Goal: Task Accomplishment & Management: Manage account settings

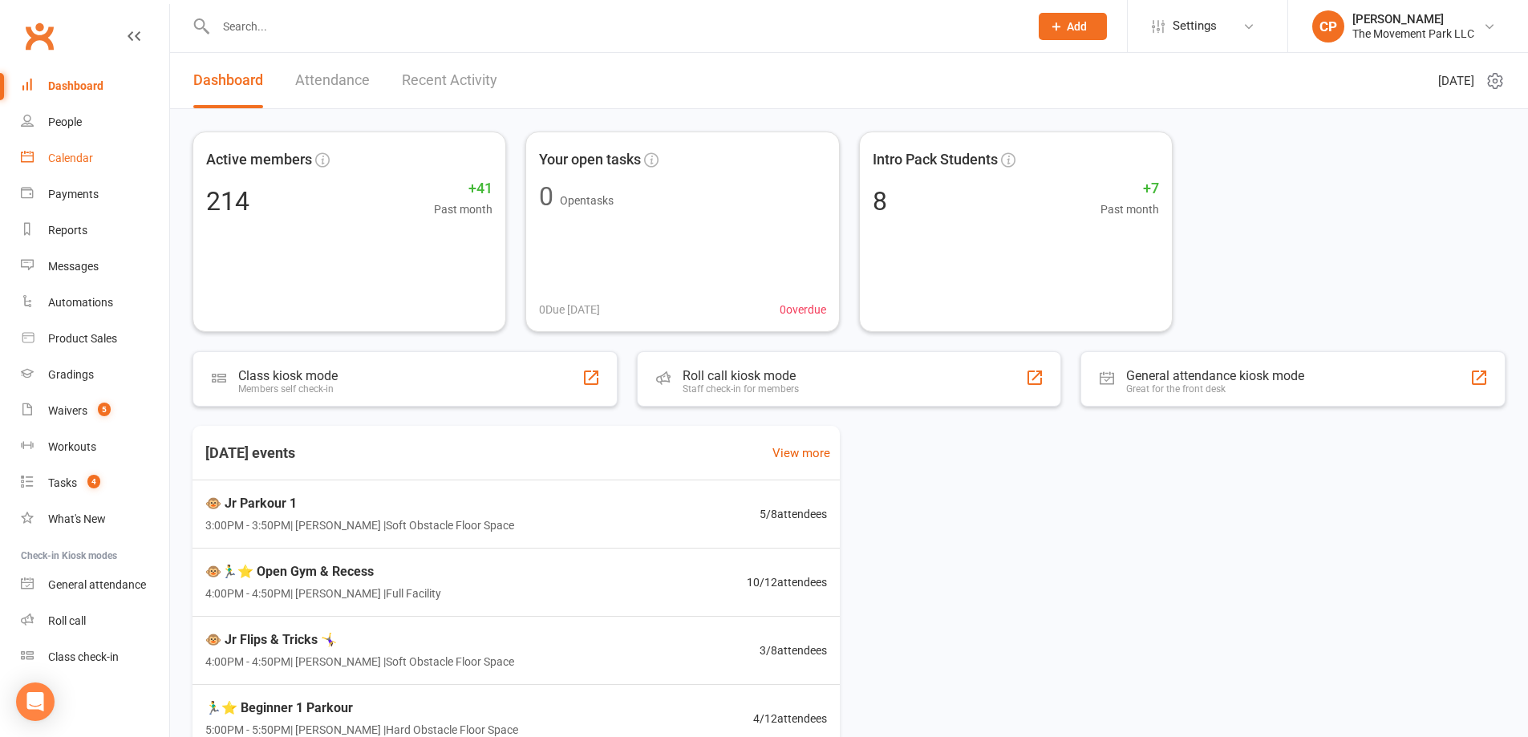
click at [67, 157] on div "Calendar" at bounding box center [70, 158] width 45 height 13
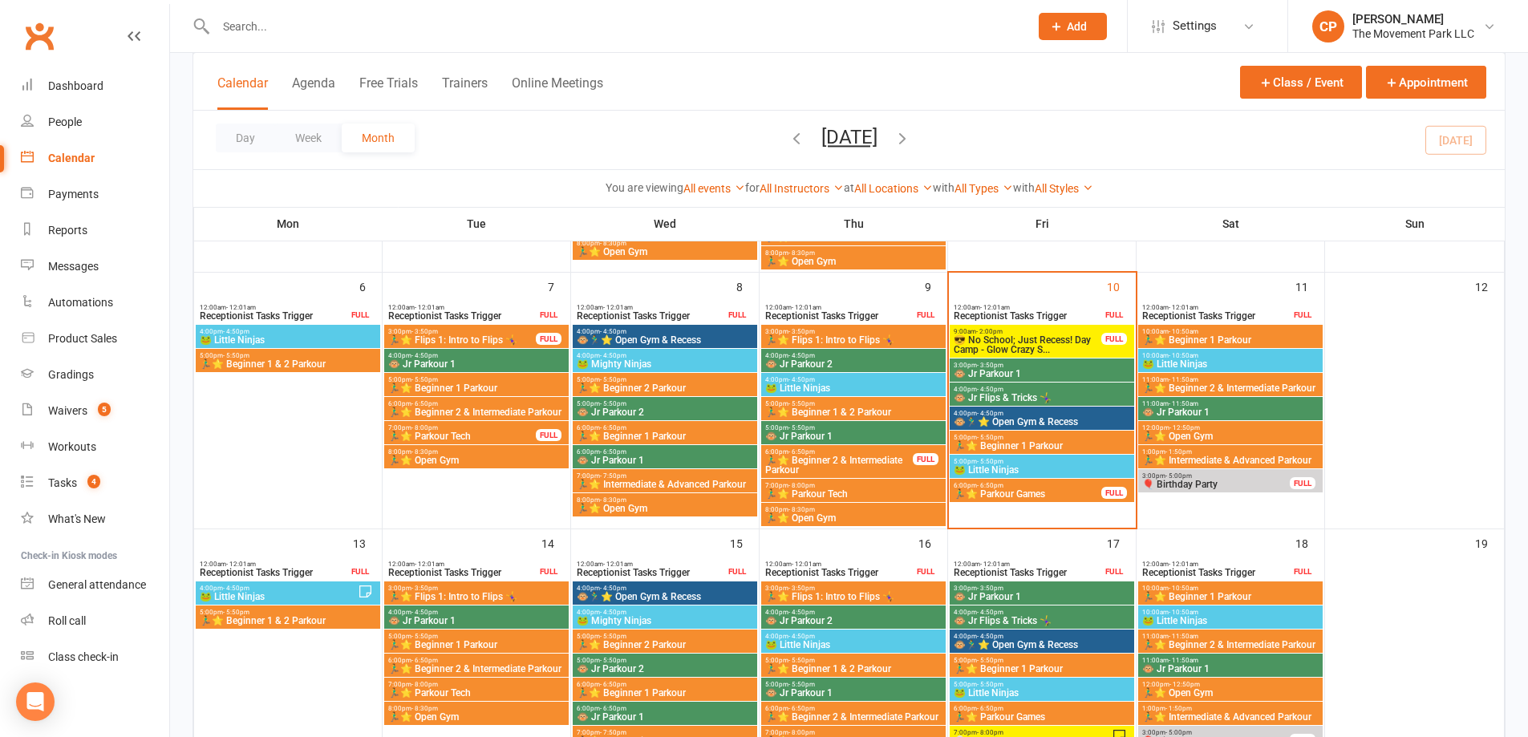
scroll to position [401, 0]
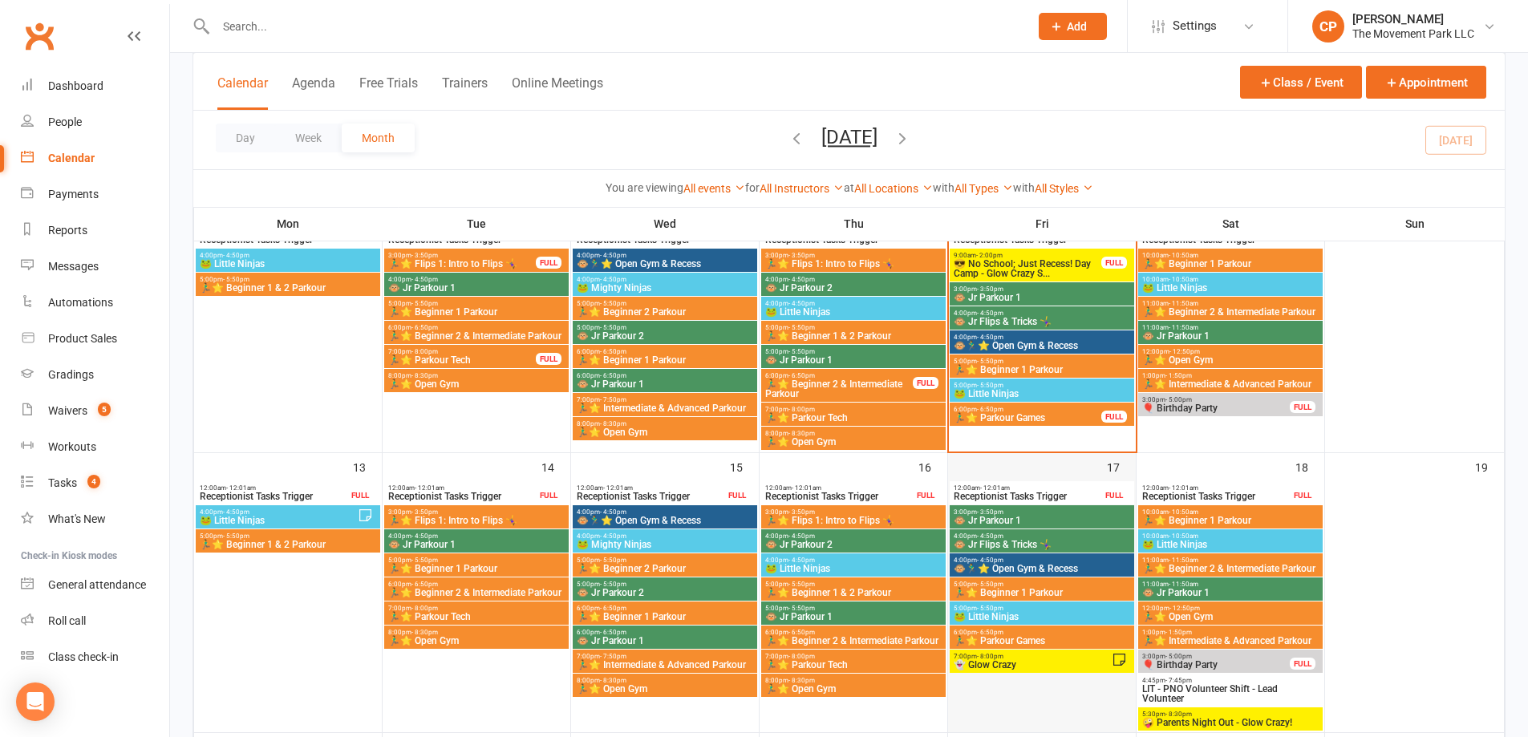
click at [1084, 468] on div "17" at bounding box center [1042, 592] width 188 height 279
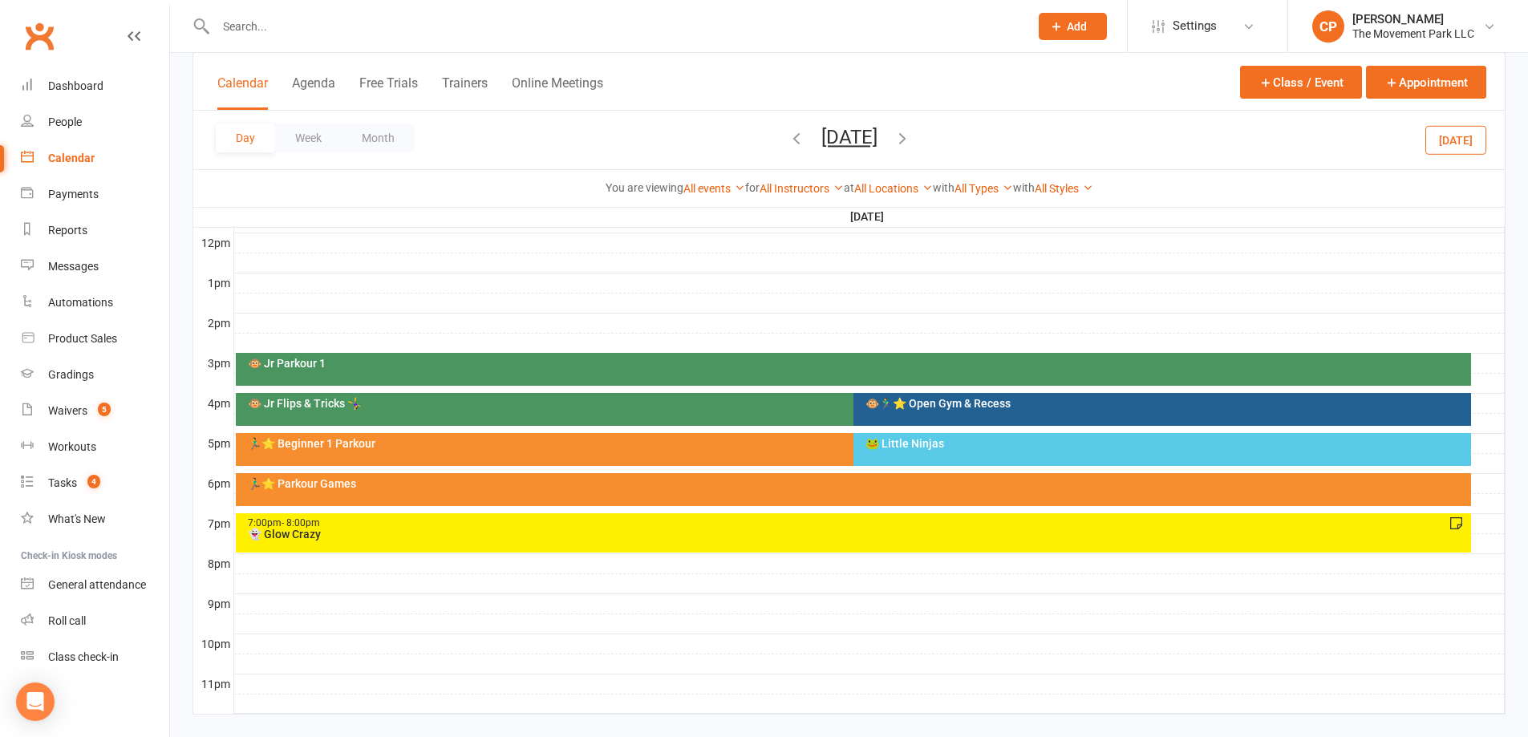
scroll to position [598, 0]
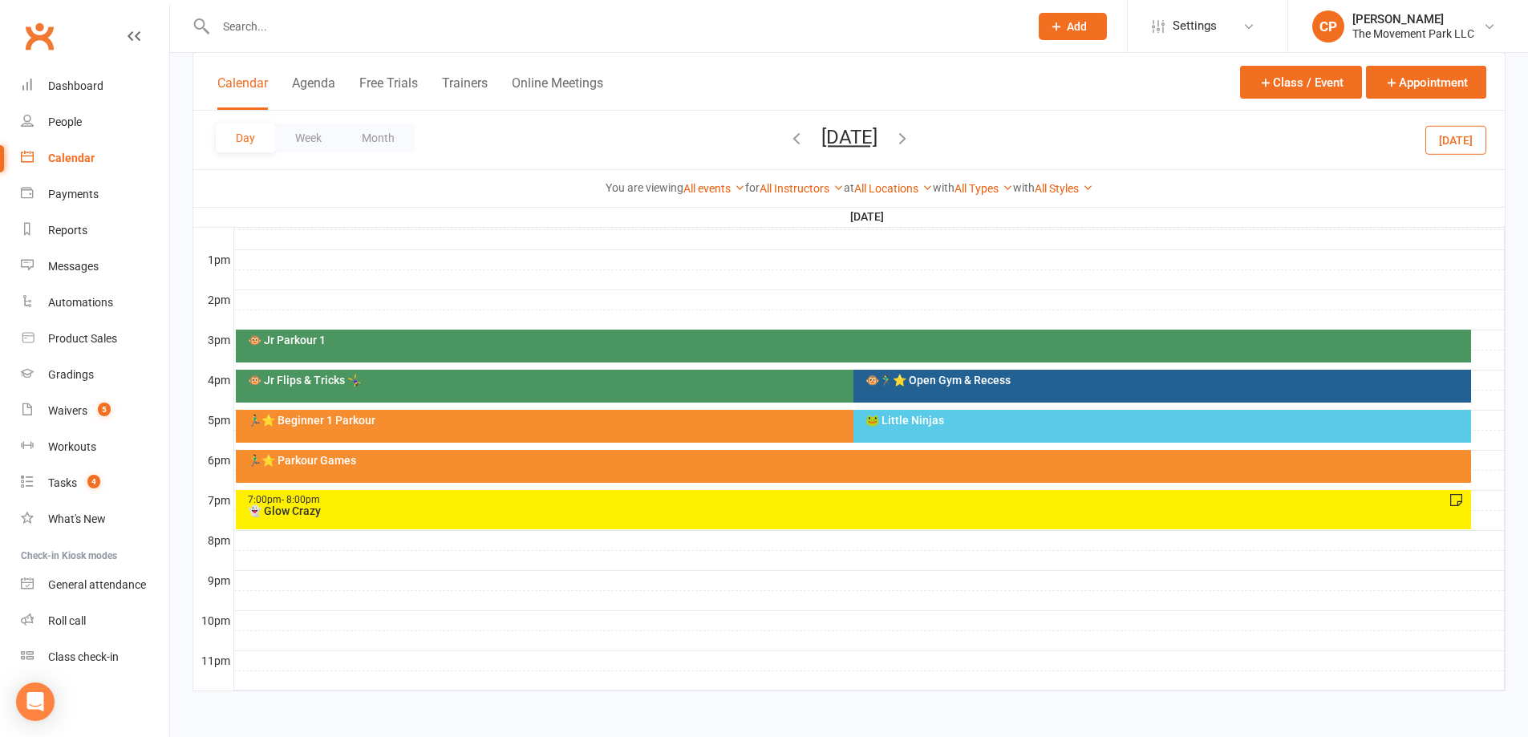
click at [502, 515] on div "👻 Glow Crazy" at bounding box center [857, 510] width 1221 height 11
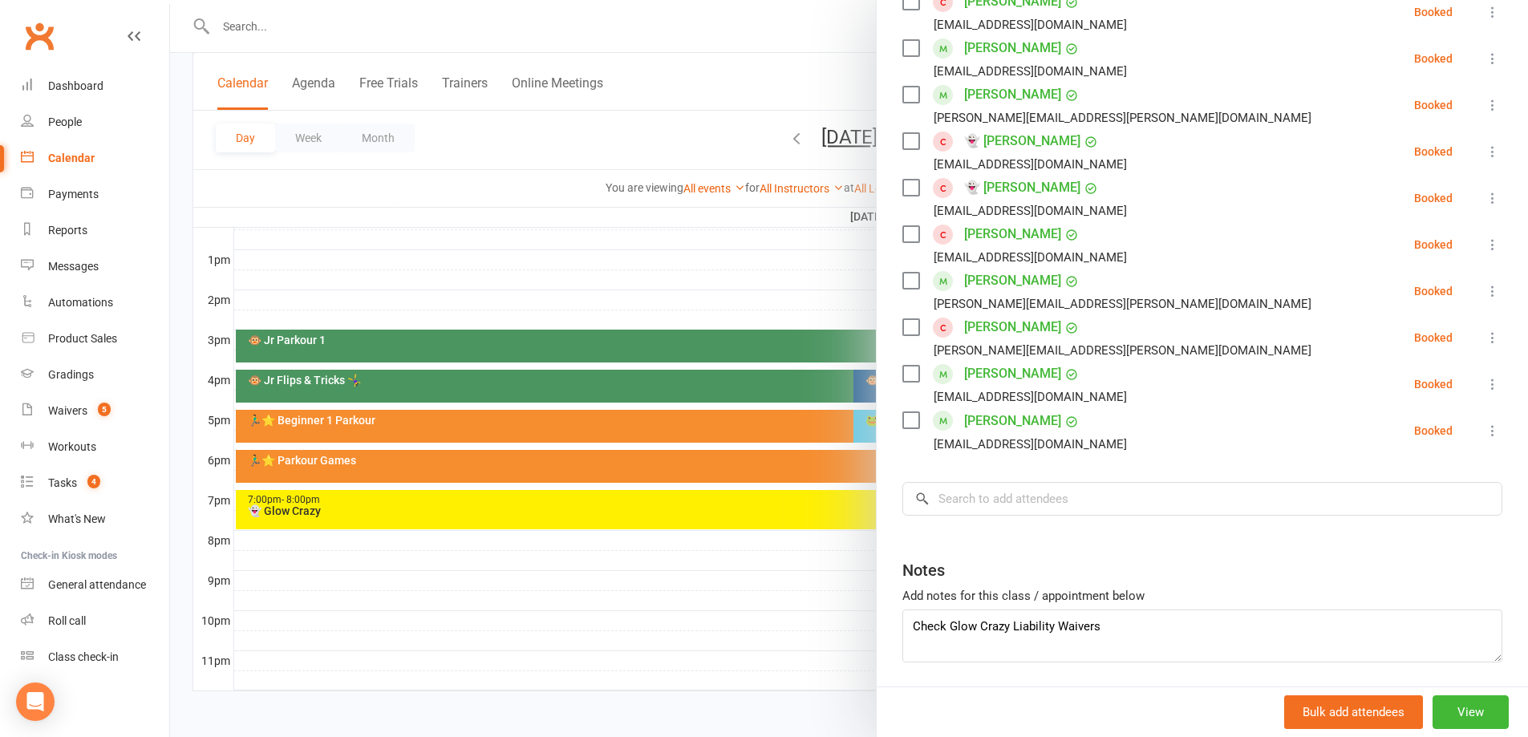
scroll to position [561, 0]
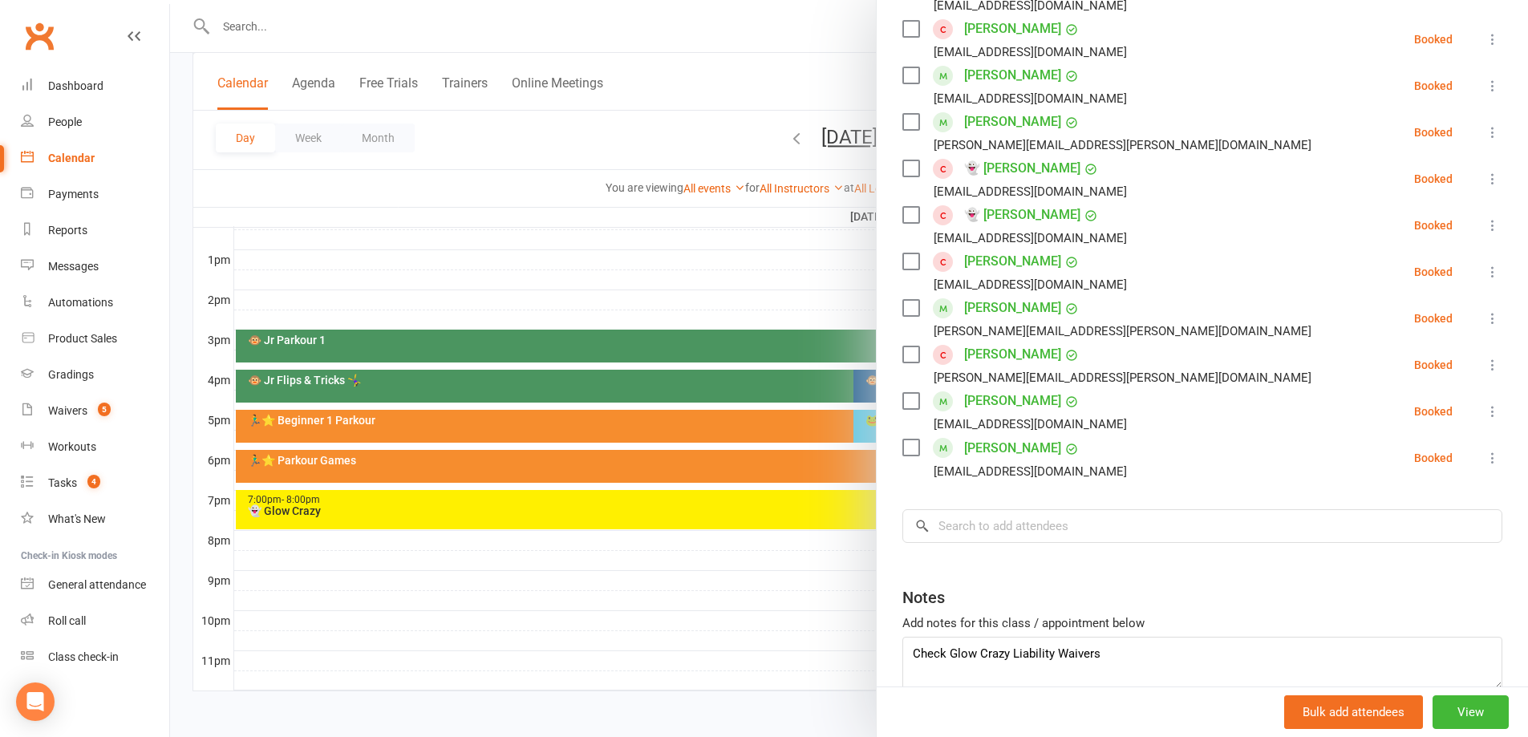
click at [1485, 459] on icon at bounding box center [1493, 458] width 16 height 16
click at [1405, 525] on link "Remove" at bounding box center [1422, 521] width 159 height 32
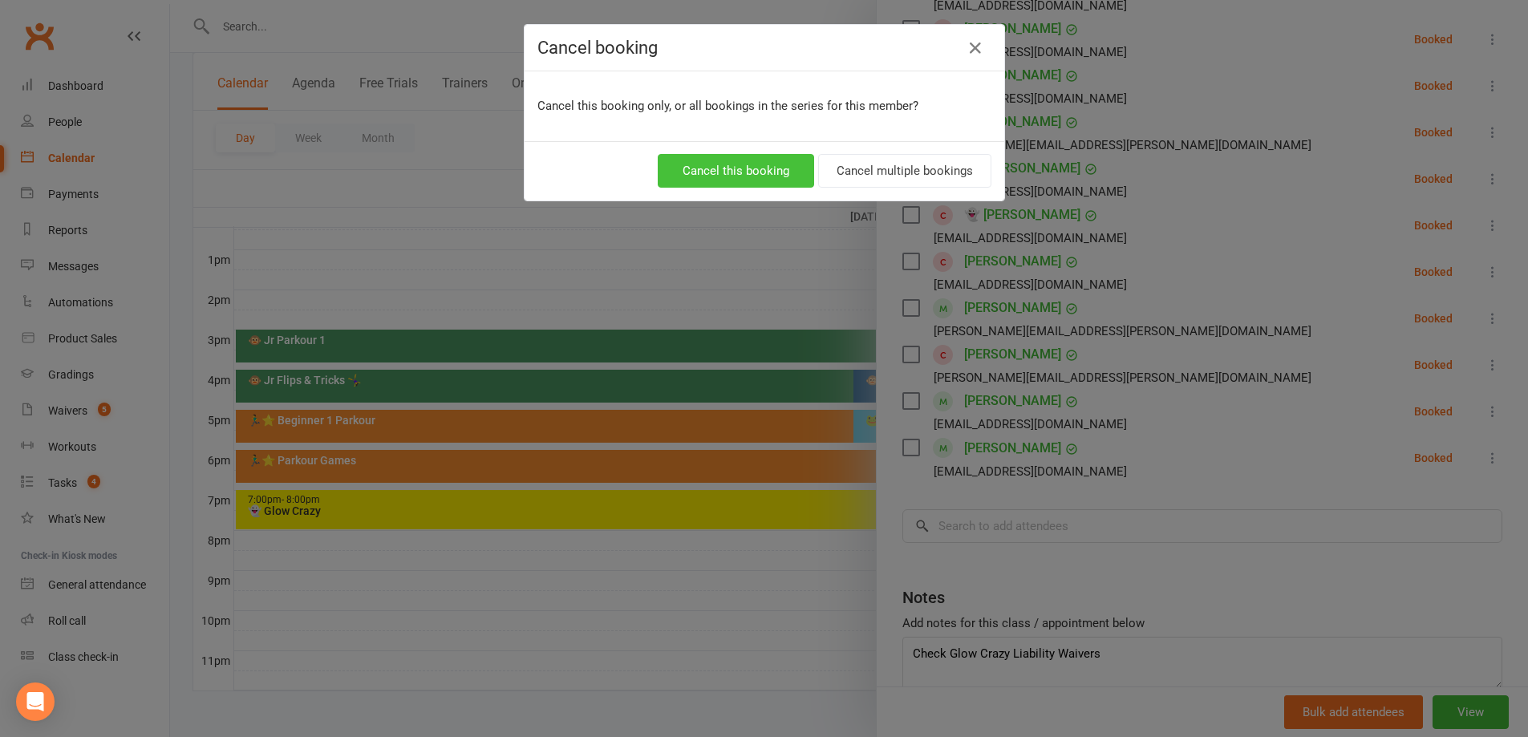
drag, startPoint x: 742, startPoint y: 171, endPoint x: 1003, endPoint y: 259, distance: 275.2
click at [744, 171] on button "Cancel this booking" at bounding box center [736, 171] width 156 height 34
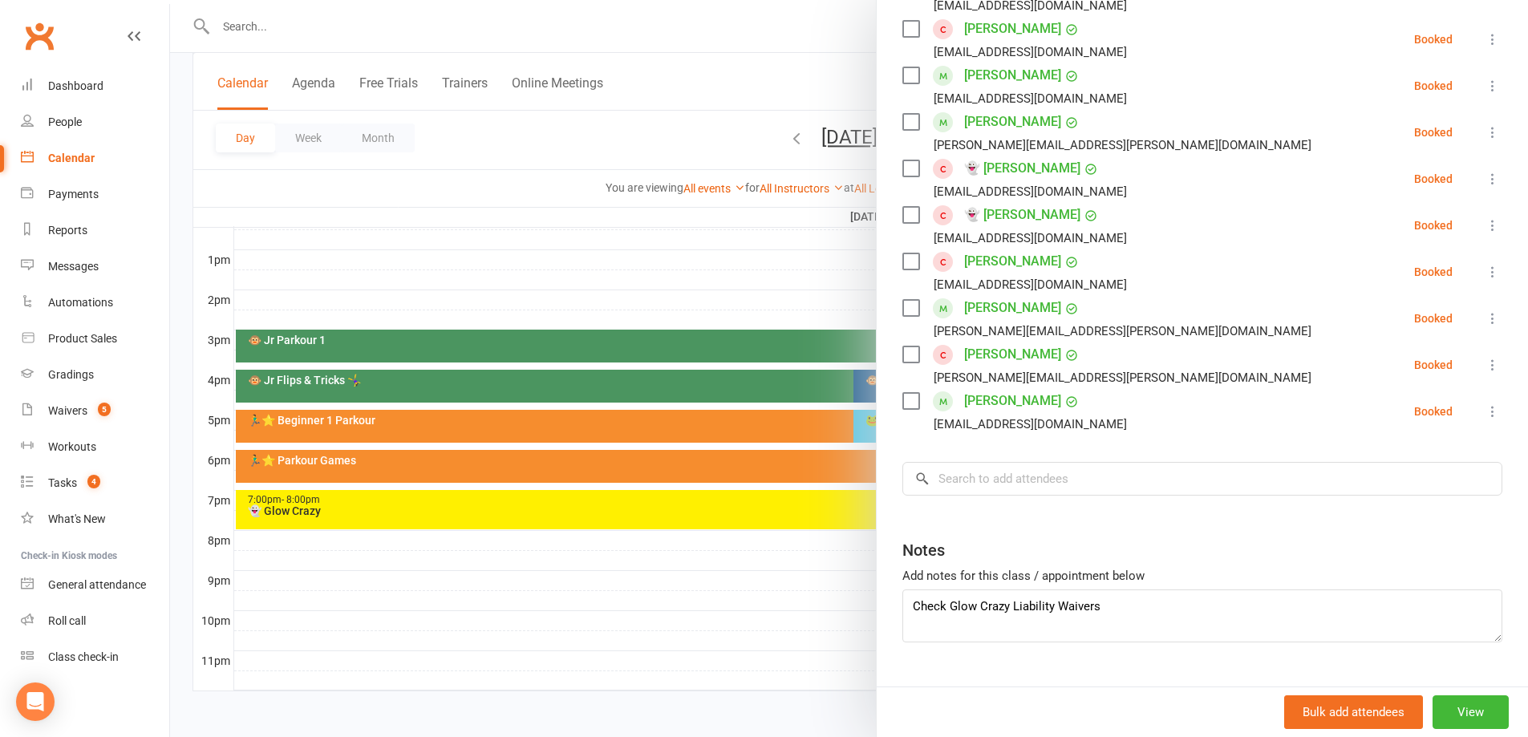
click at [1485, 407] on icon at bounding box center [1493, 411] width 16 height 16
click at [1410, 478] on link "Remove" at bounding box center [1422, 475] width 159 height 32
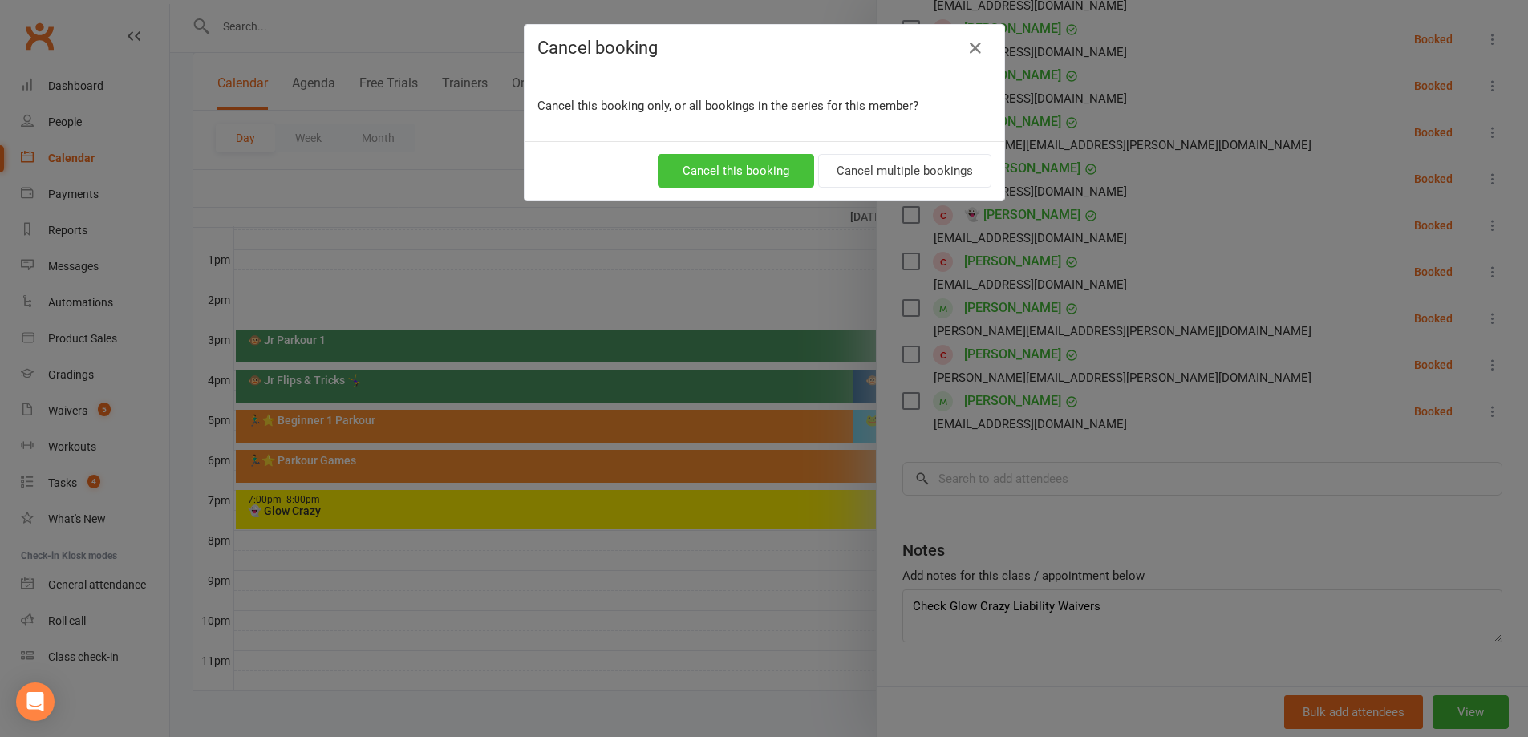
click at [741, 169] on button "Cancel this booking" at bounding box center [736, 171] width 156 height 34
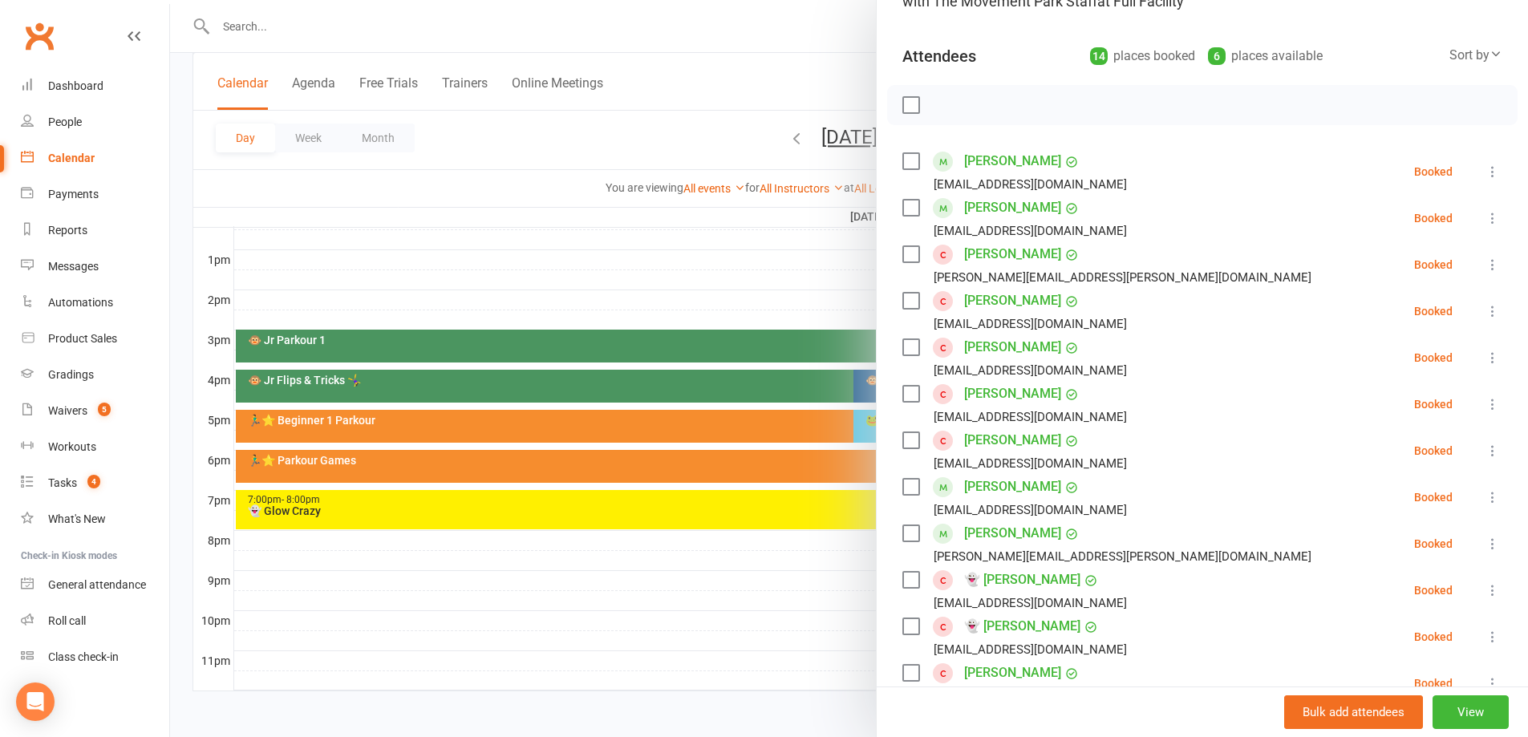
scroll to position [0, 0]
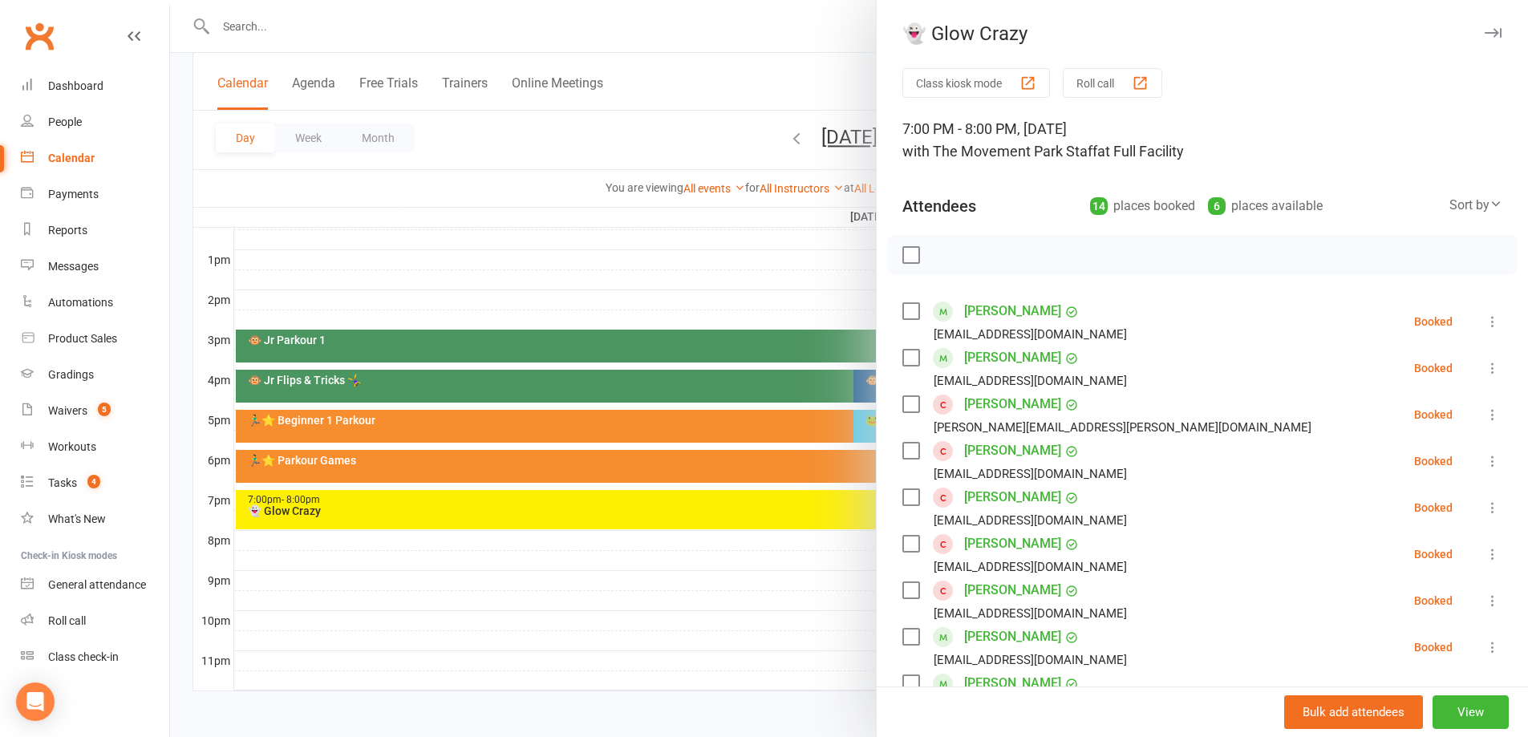
click at [578, 260] on div at bounding box center [849, 368] width 1358 height 737
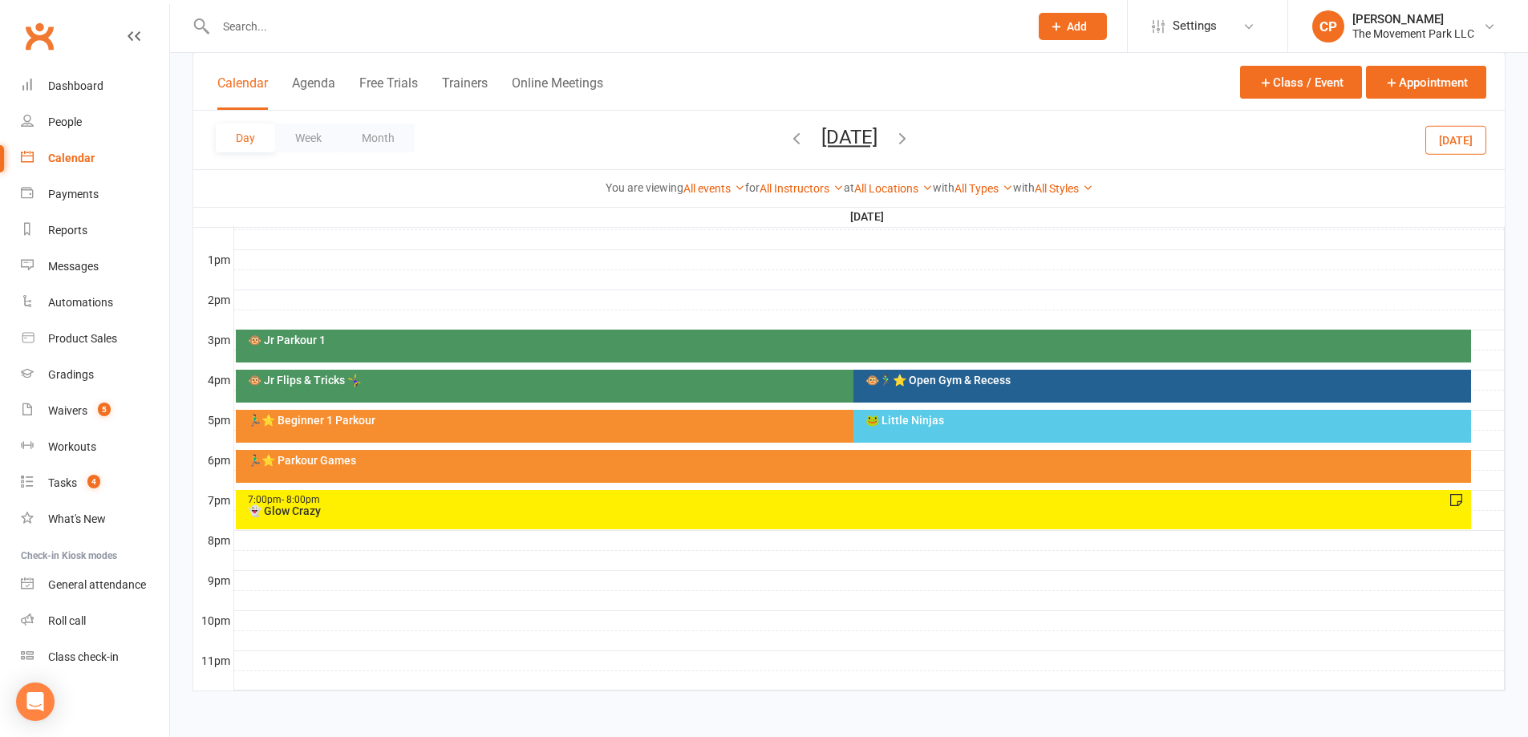
click at [1439, 146] on button "[DATE]" at bounding box center [1455, 139] width 61 height 29
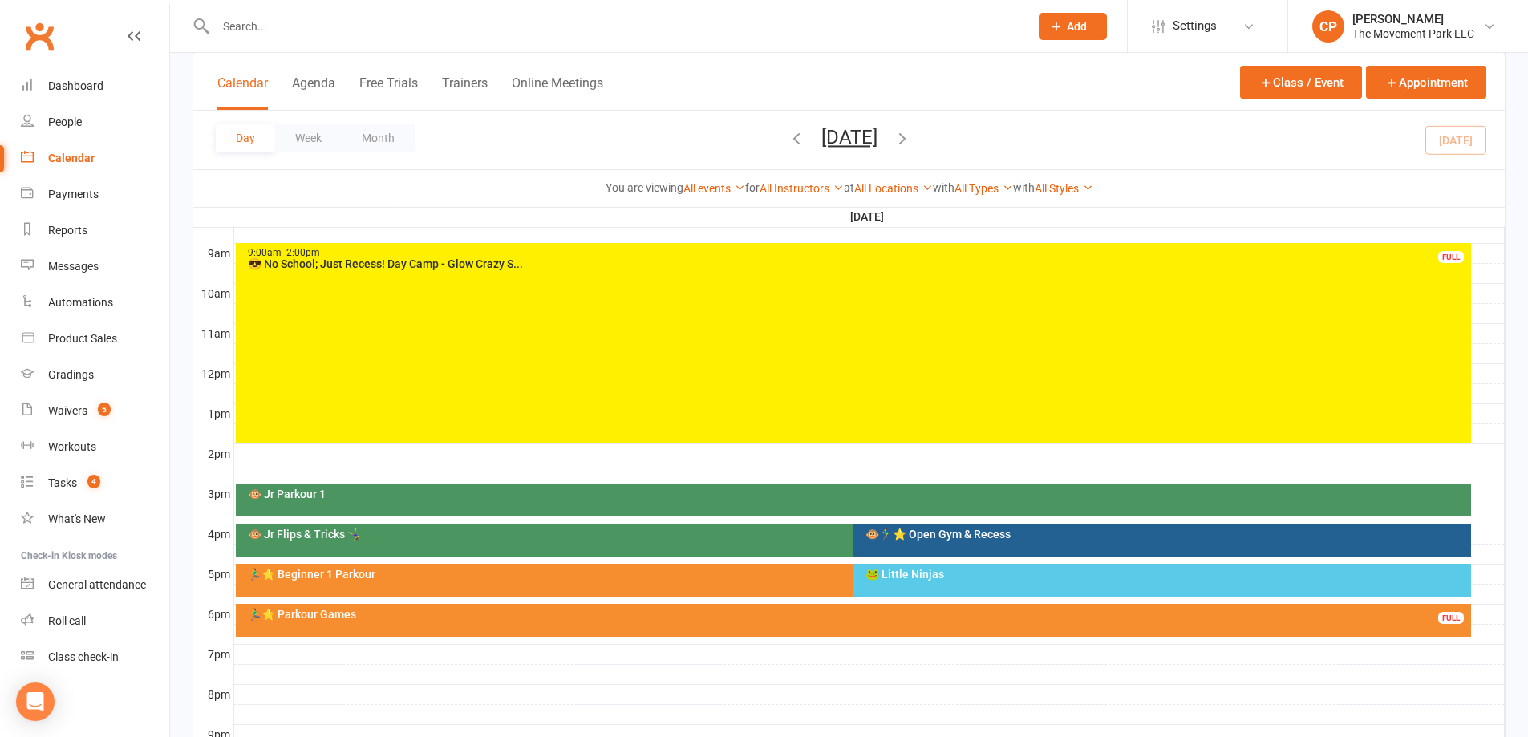
scroll to position [437, 0]
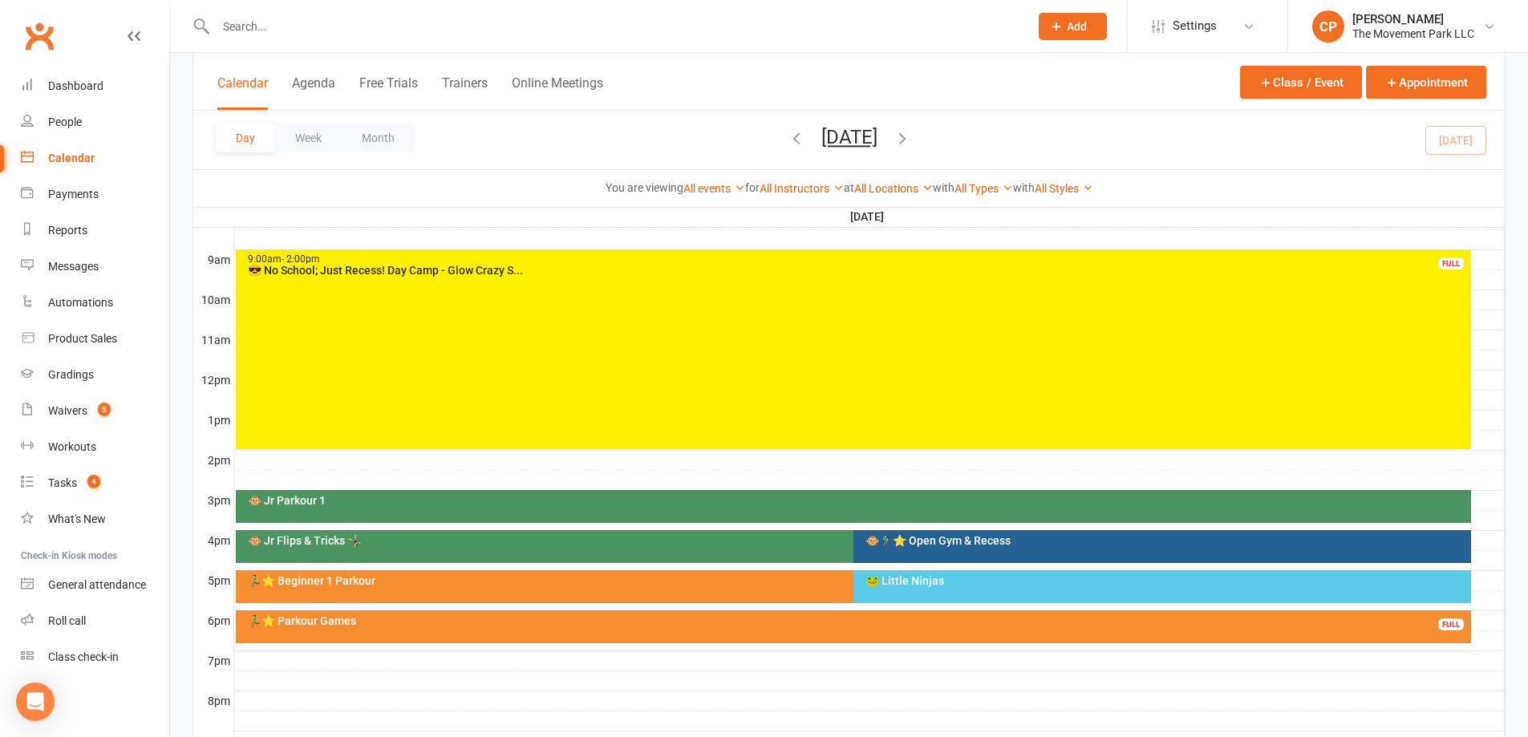
click at [419, 401] on div "9:00am - 2:00pm 😎 No School; Just Recess! Day Camp - Glow Crazy S... FULL" at bounding box center [853, 349] width 1235 height 200
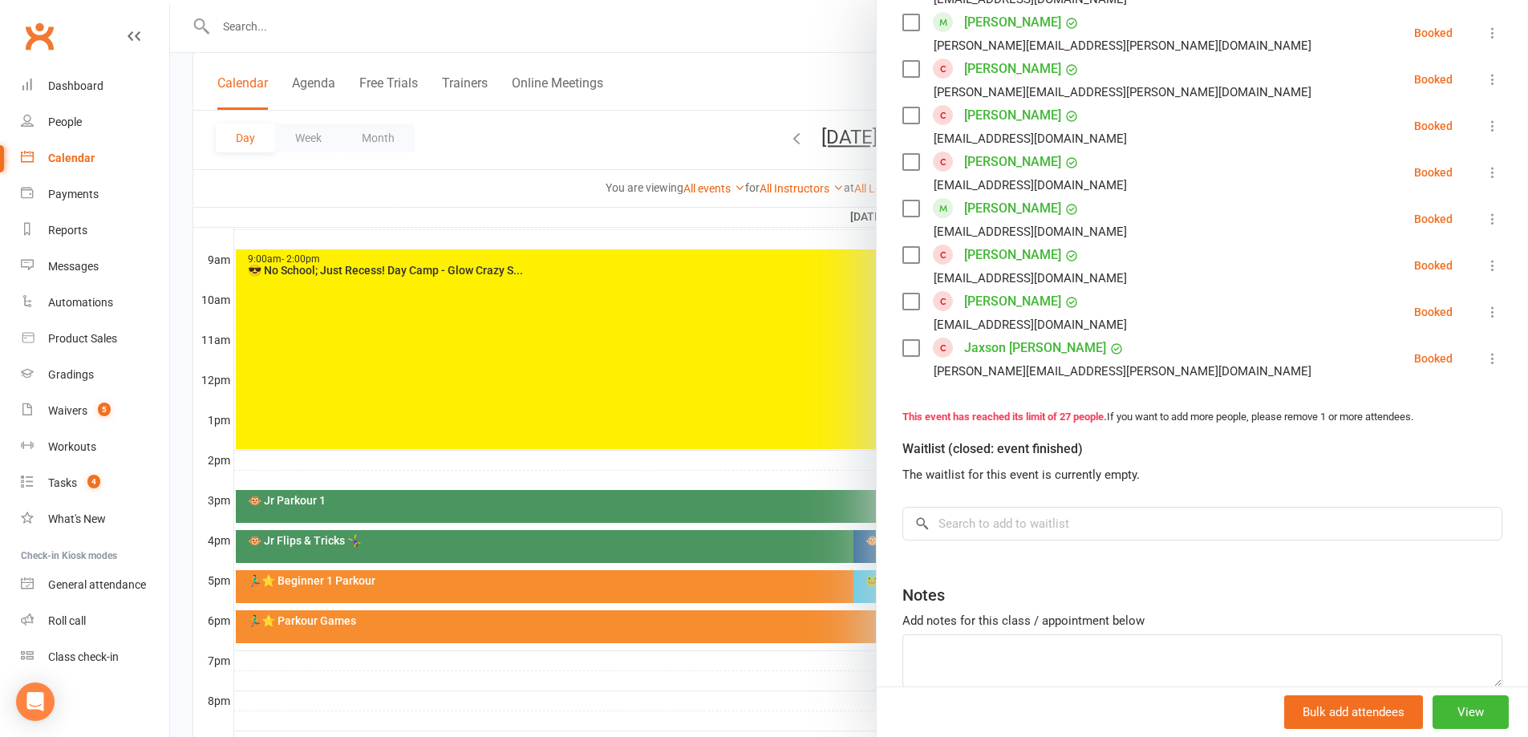
scroll to position [1203, 0]
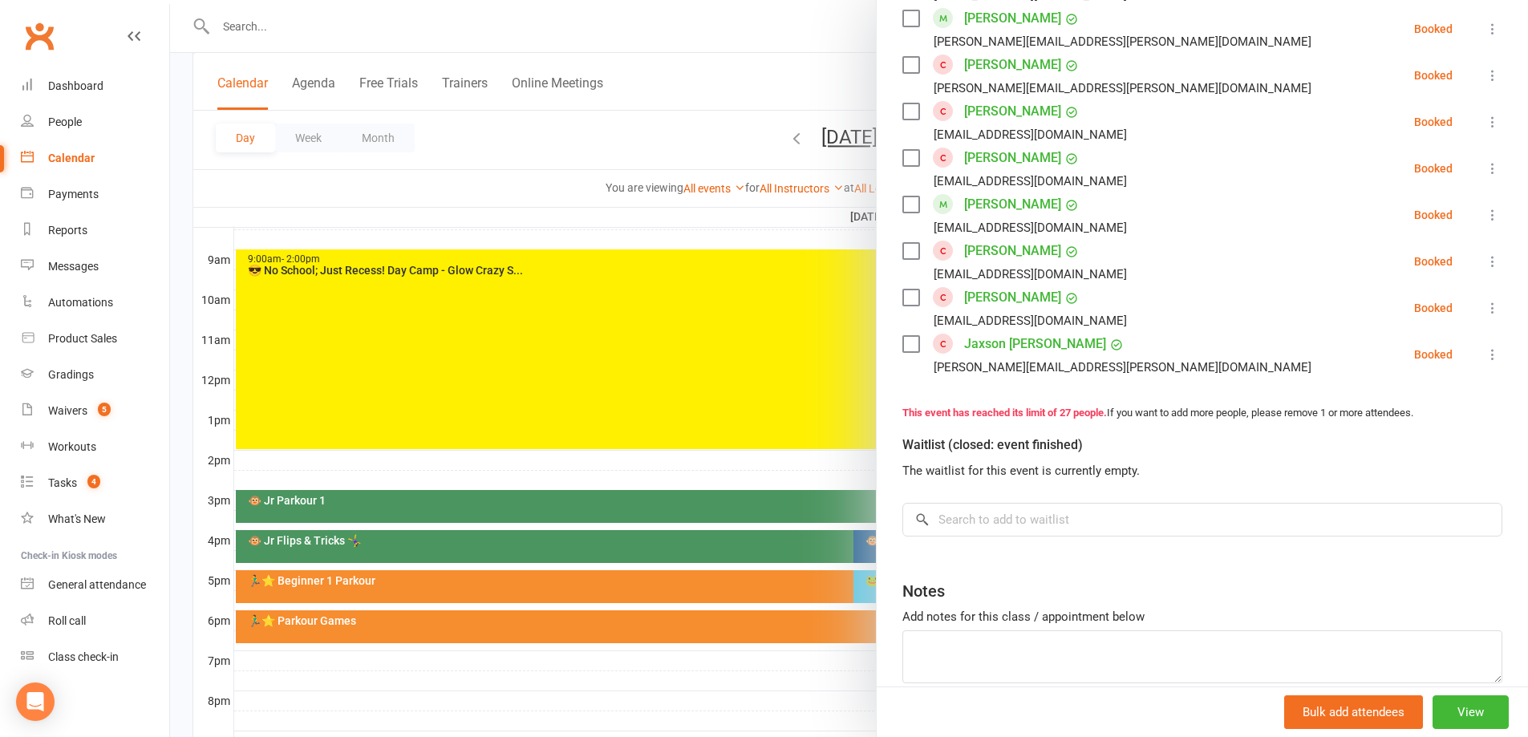
click at [726, 332] on div at bounding box center [849, 368] width 1358 height 737
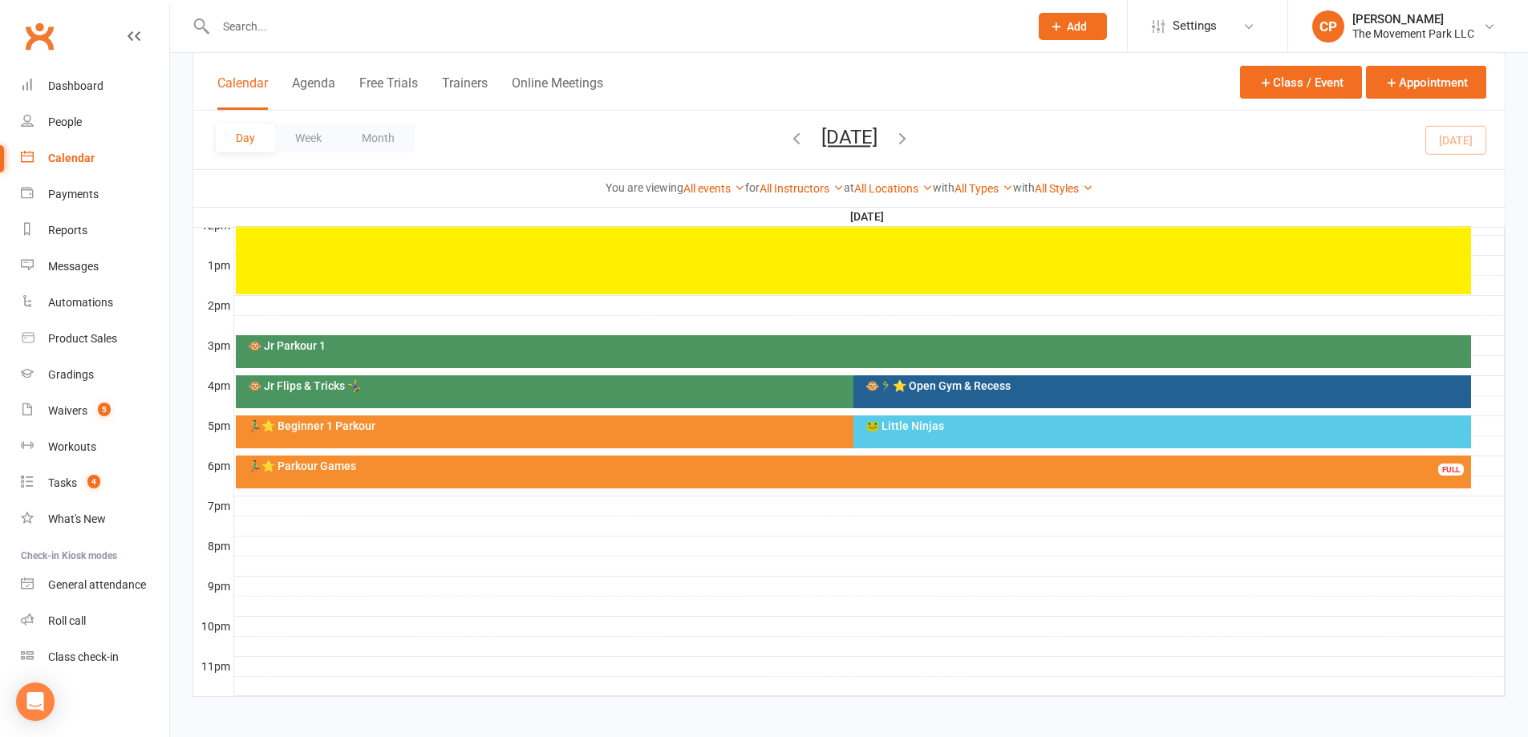
scroll to position [598, 0]
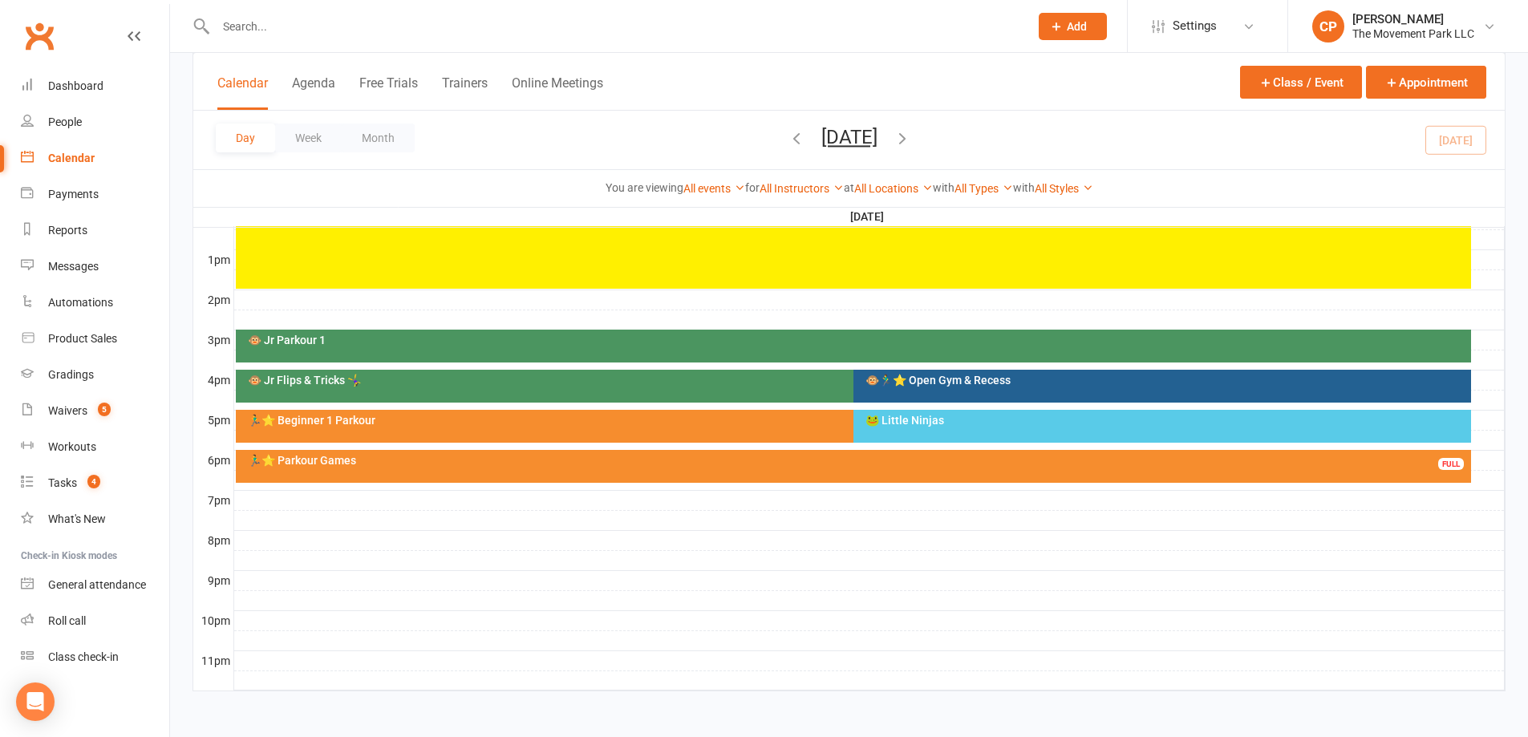
click at [382, 345] on div "🐵 Jr Parkour 1" at bounding box center [857, 339] width 1221 height 11
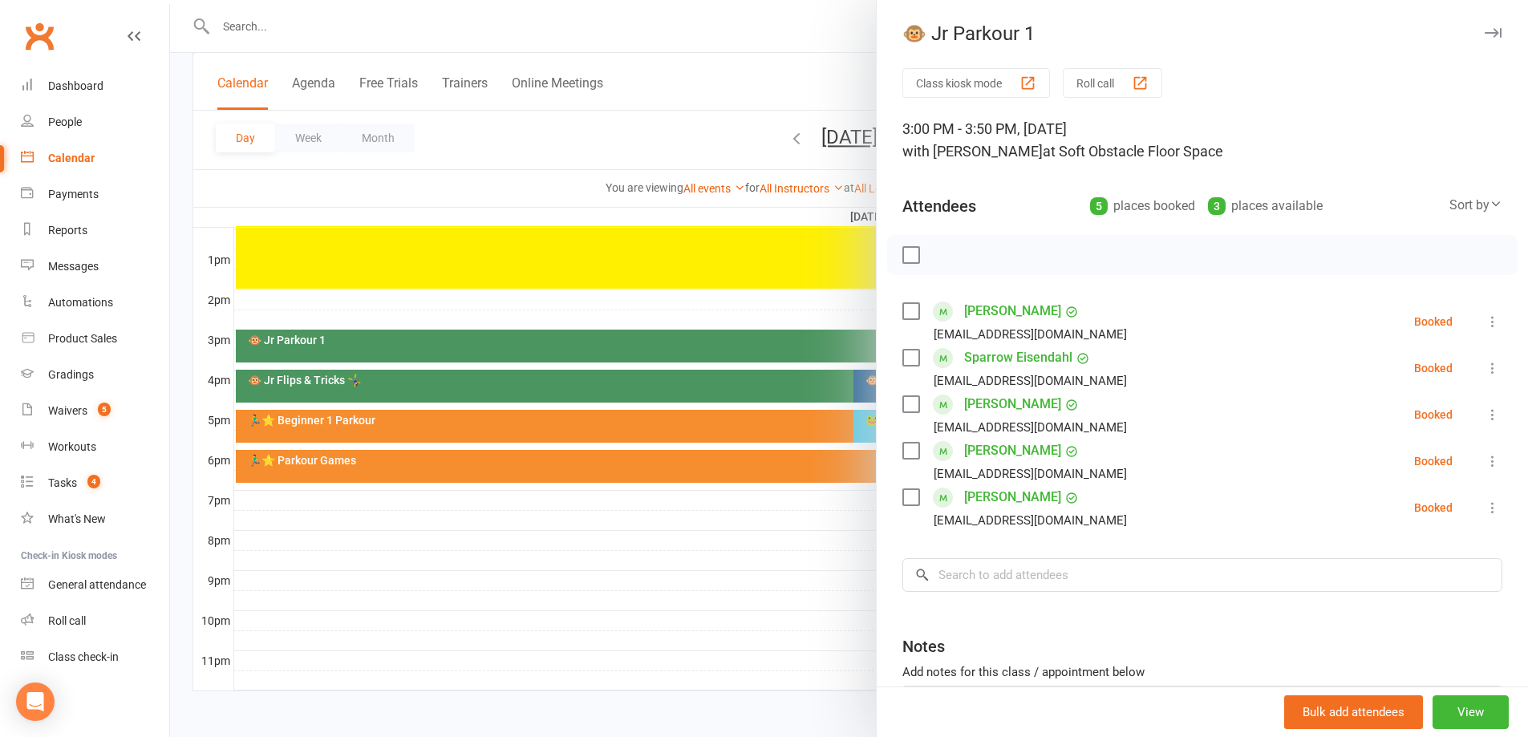
drag, startPoint x: 825, startPoint y: 579, endPoint x: 625, endPoint y: 425, distance: 252.8
click at [824, 579] on div at bounding box center [849, 368] width 1358 height 737
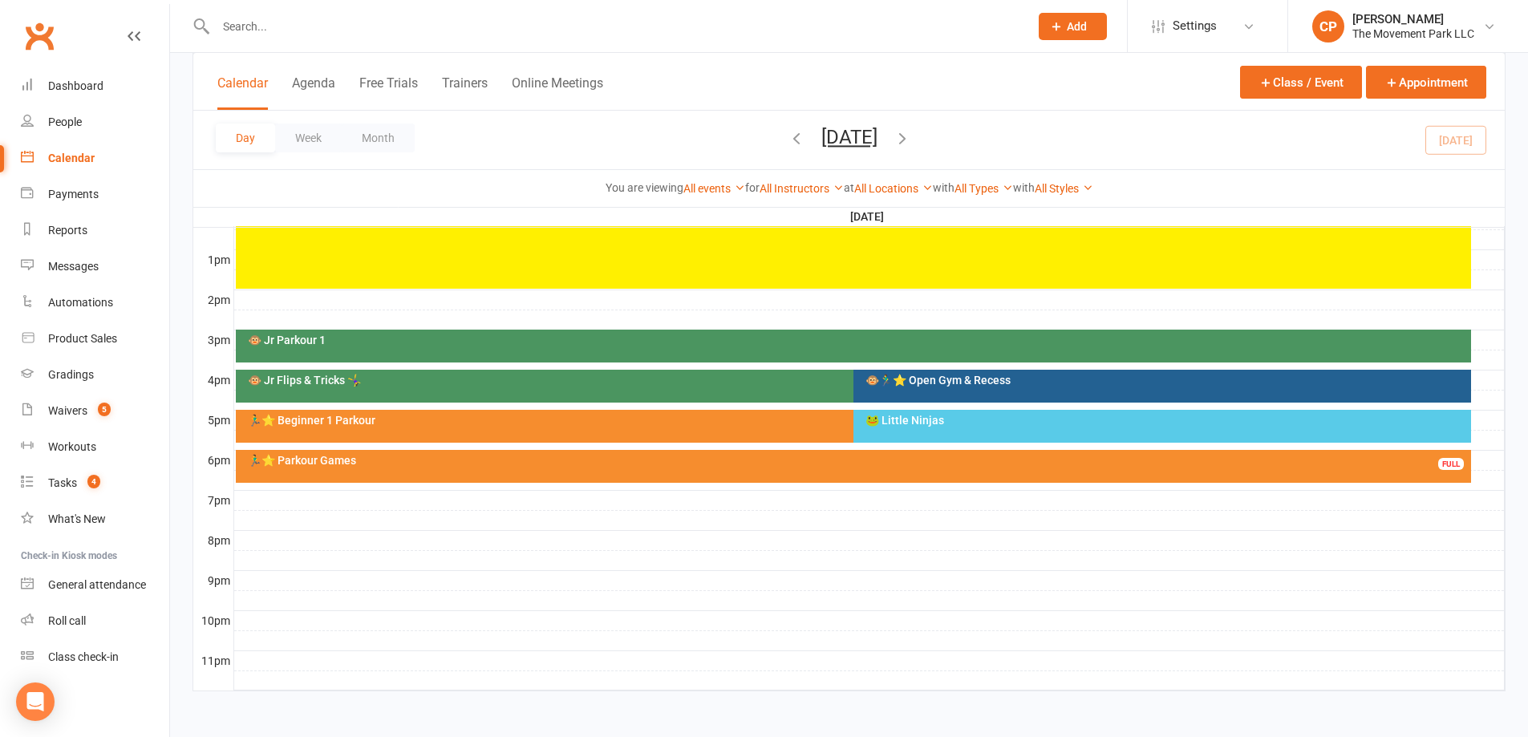
click at [574, 377] on div "🐵 Jr Flips & Tricks 🤸‍♀️" at bounding box center [849, 380] width 1205 height 11
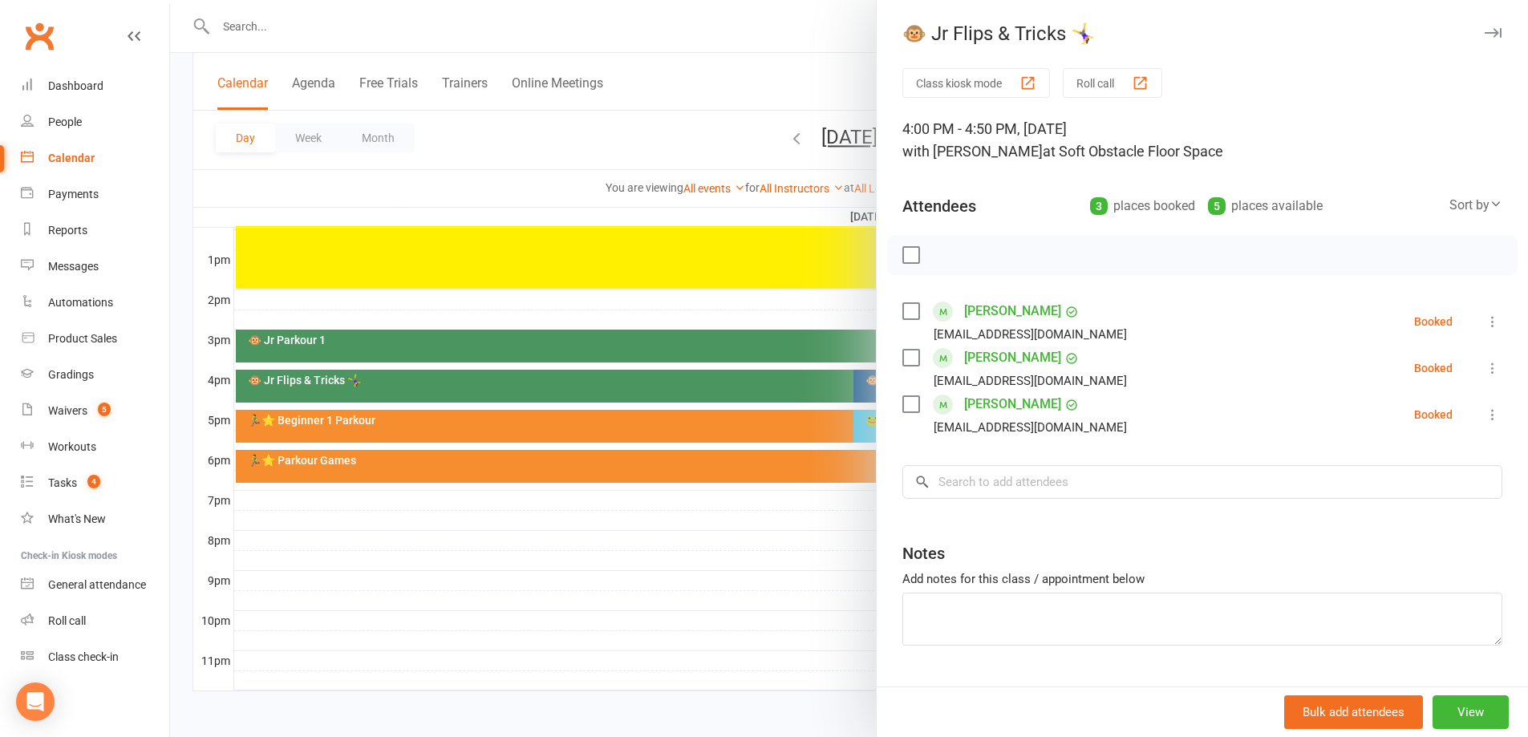
click at [803, 537] on div at bounding box center [849, 368] width 1358 height 737
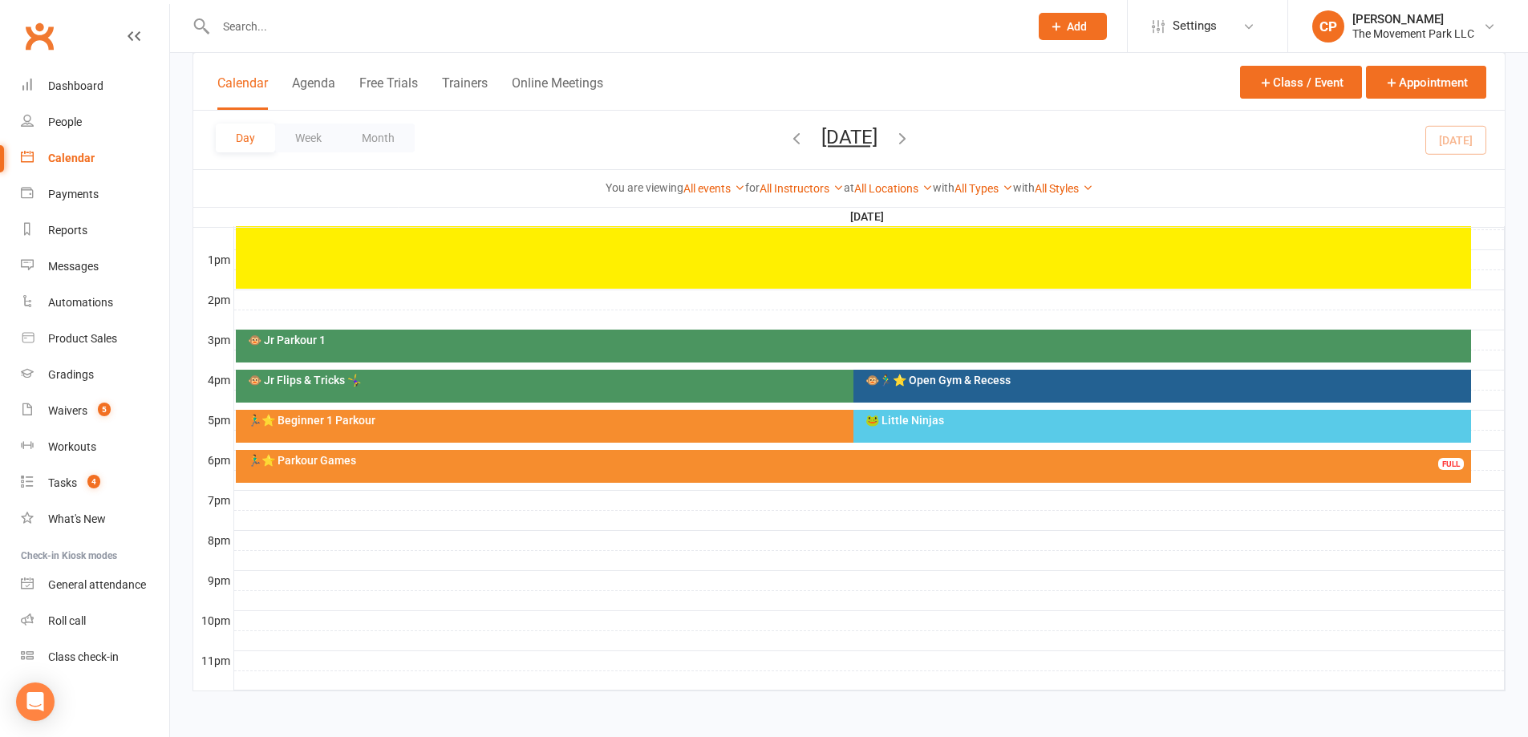
click at [918, 379] on div "🐵🏃‍♂️⭐ Open Gym & Recess" at bounding box center [1166, 380] width 603 height 11
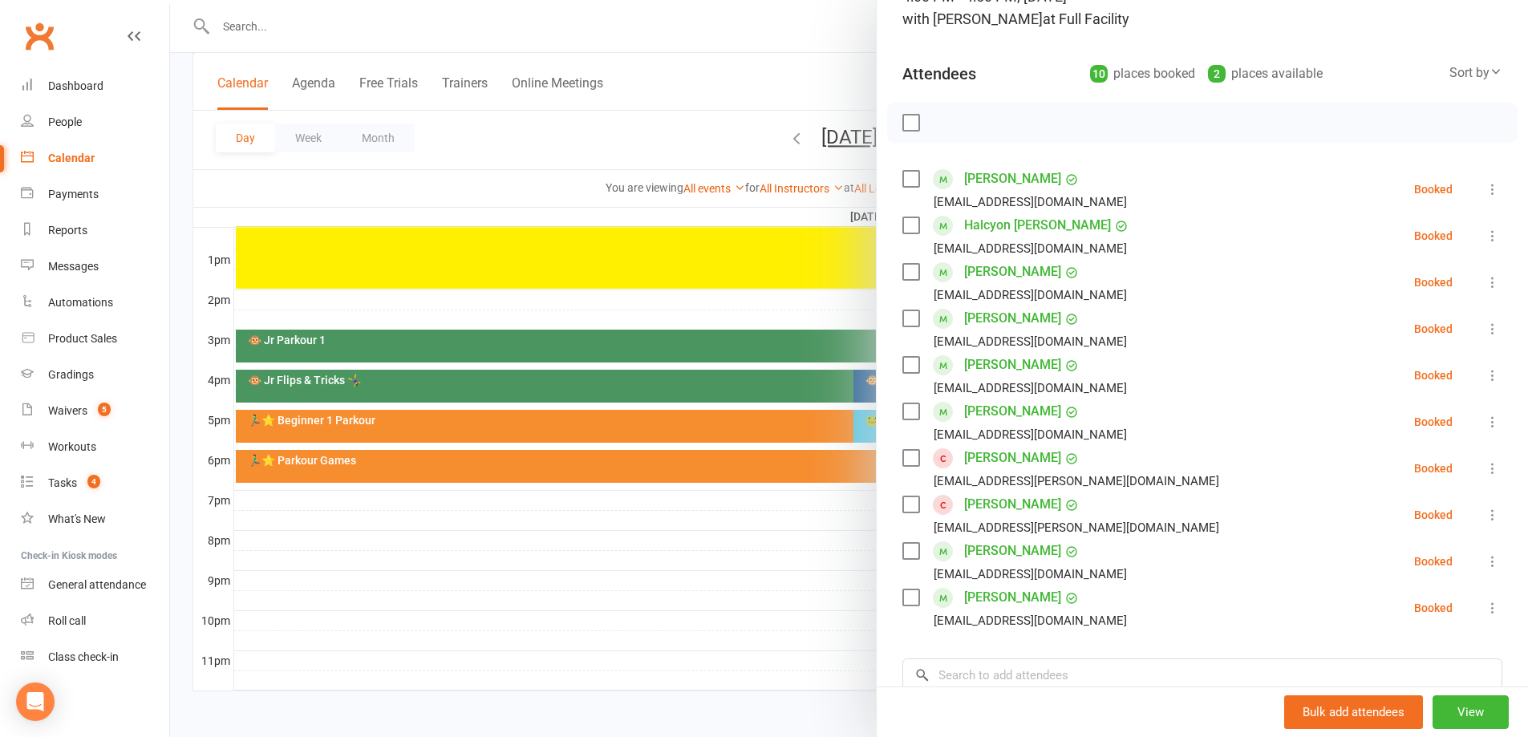
scroll to position [160, 0]
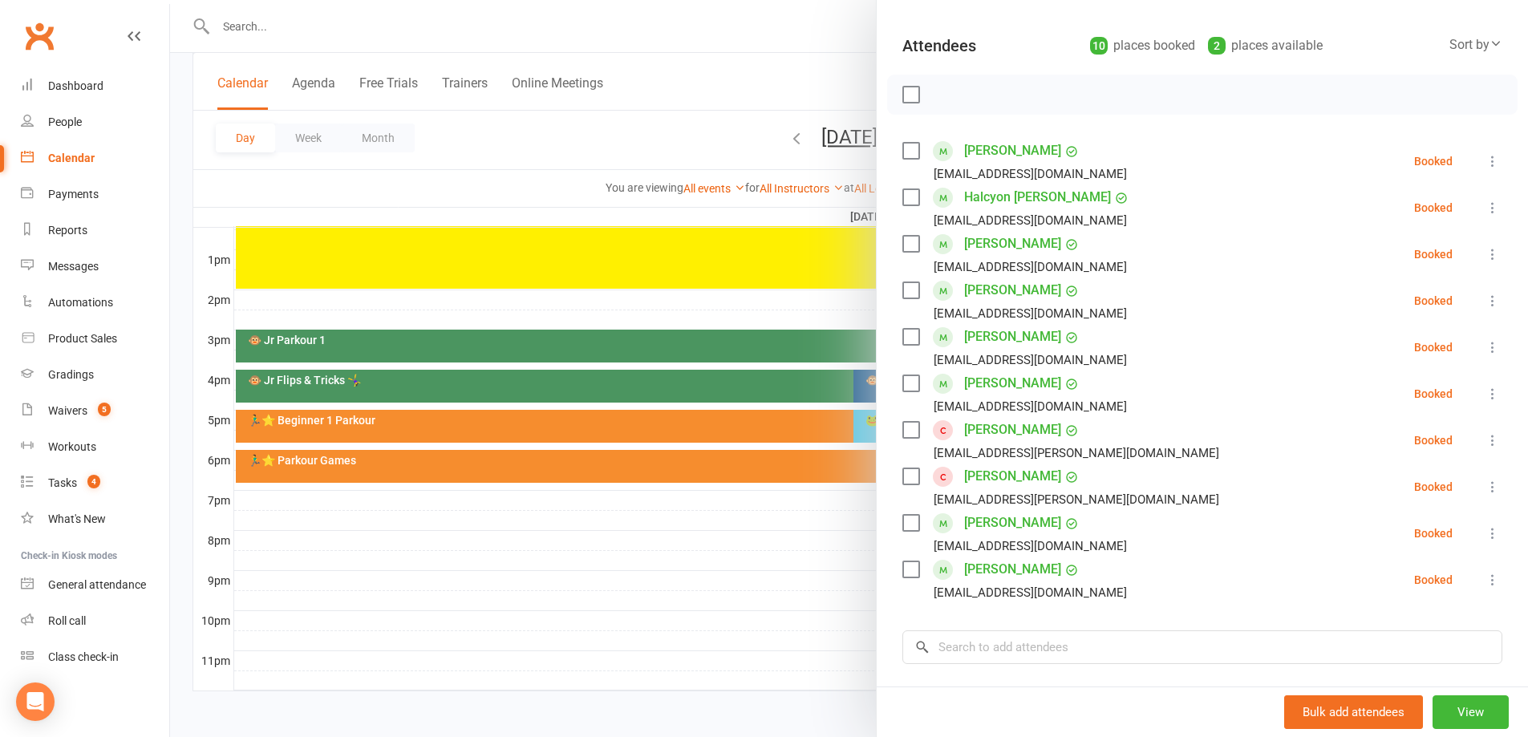
click at [768, 609] on div at bounding box center [849, 368] width 1358 height 737
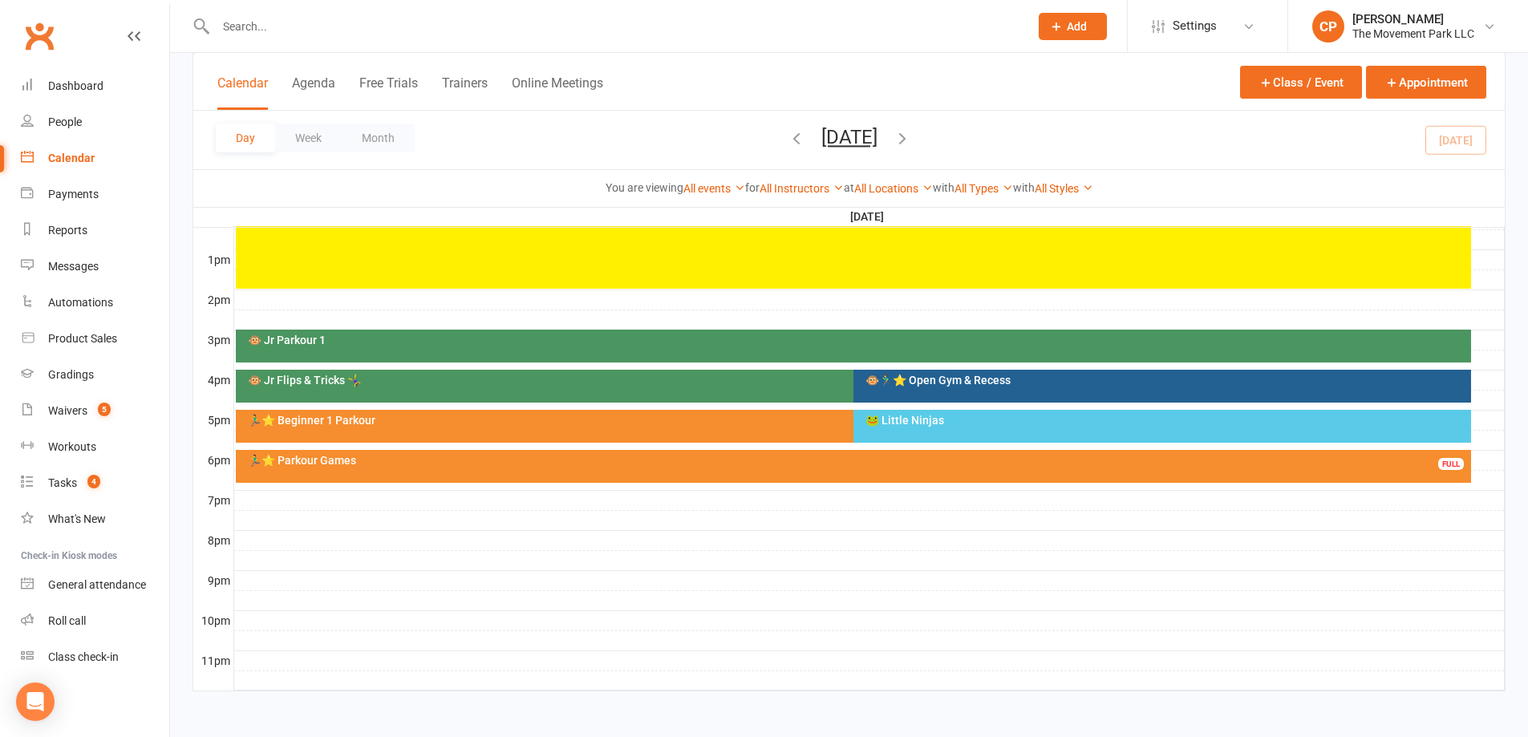
click at [760, 433] on div "🏃‍♂️⭐ Beginner 1 Parkour" at bounding box center [845, 426] width 1219 height 33
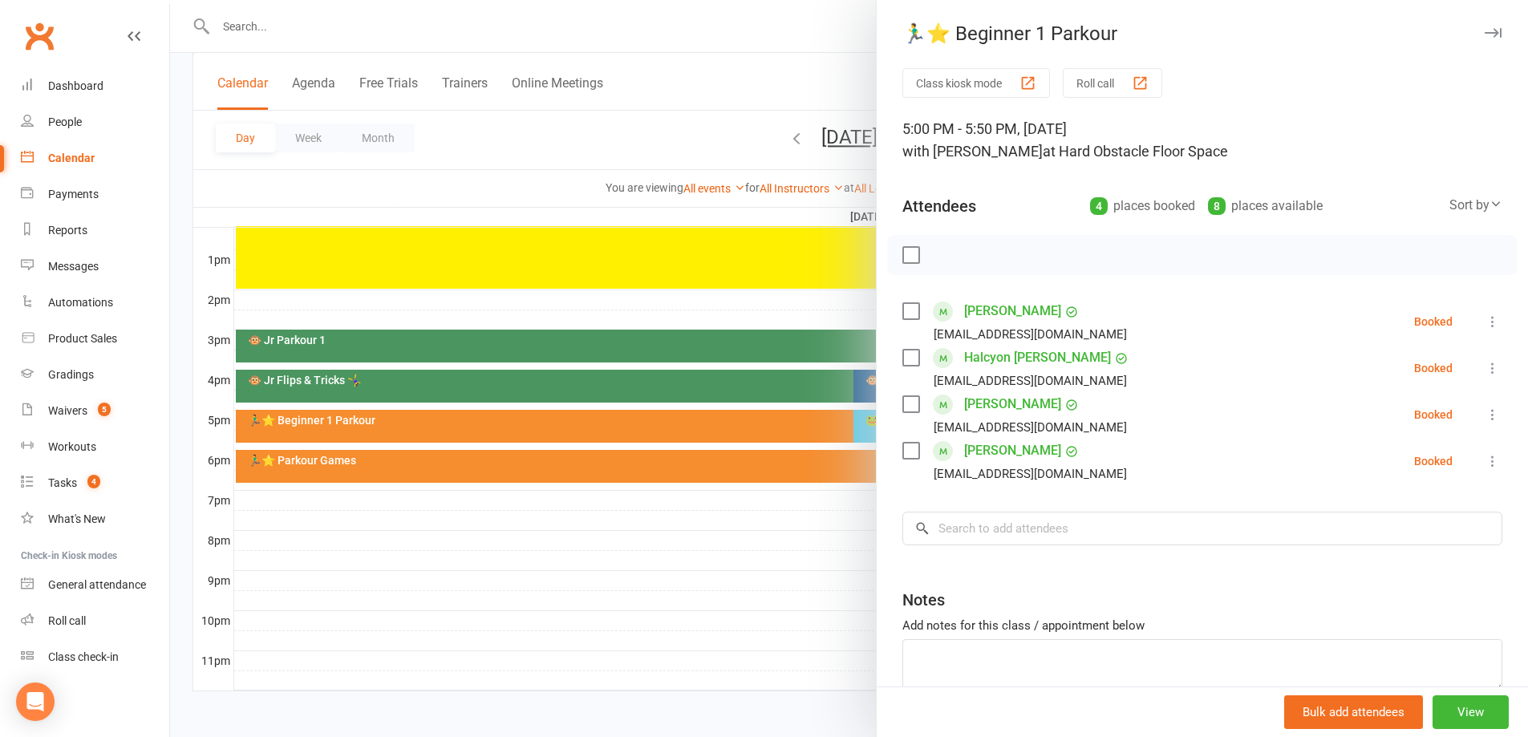
drag, startPoint x: 688, startPoint y: 557, endPoint x: 821, endPoint y: 450, distance: 170.0
click at [696, 554] on div at bounding box center [849, 368] width 1358 height 737
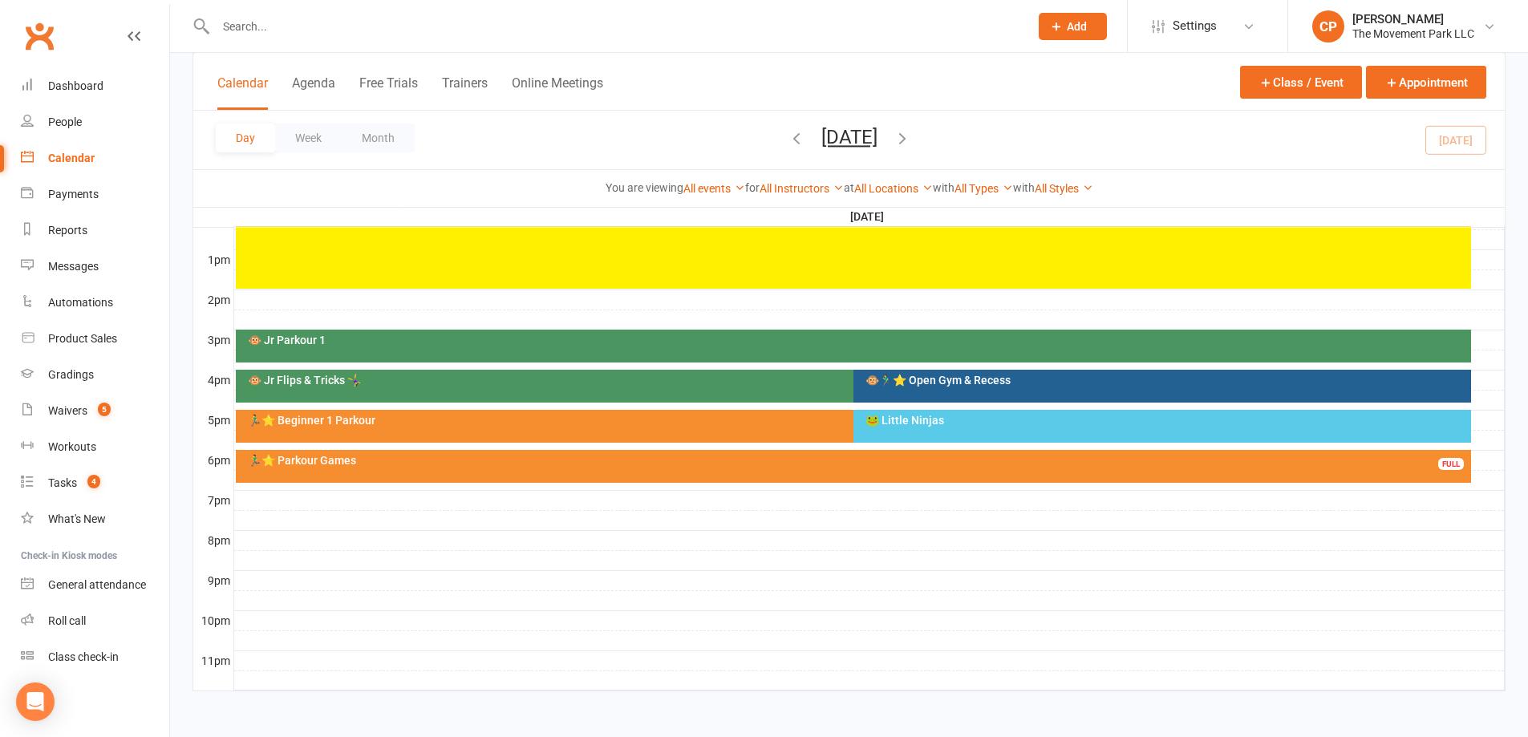
click at [886, 422] on div "🐸 Little Ninjas" at bounding box center [1166, 420] width 603 height 11
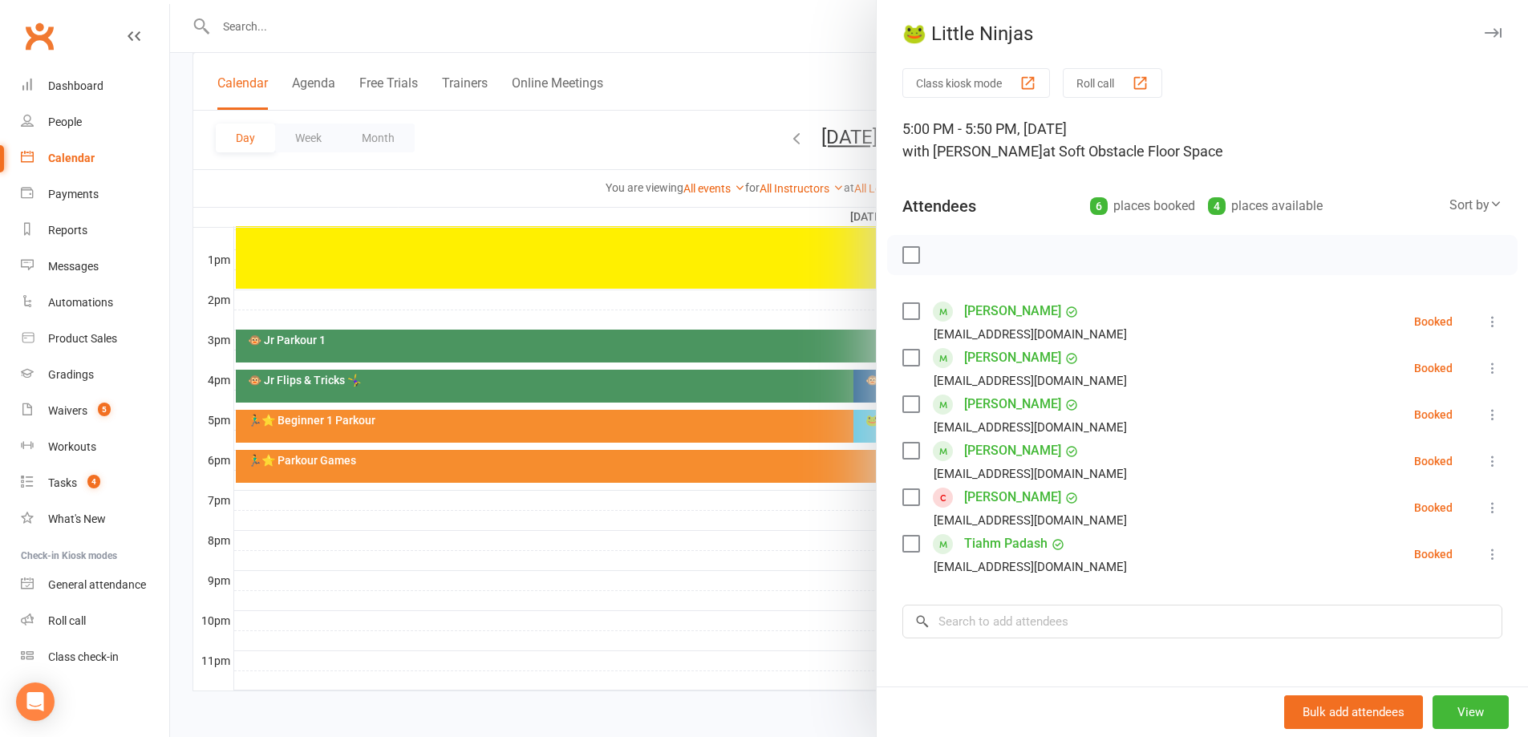
click at [987, 500] on link "Andie Guajardo" at bounding box center [1012, 497] width 97 height 26
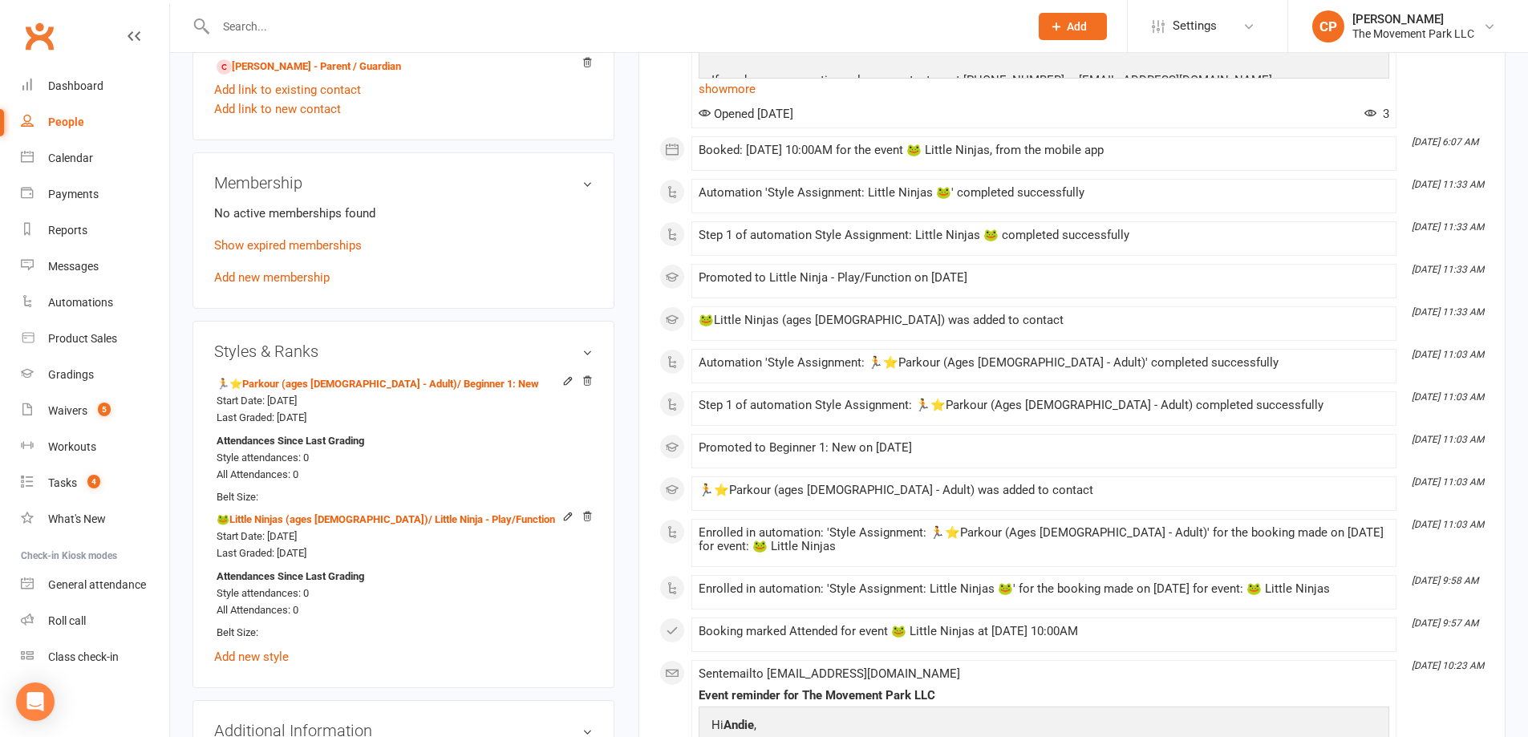
scroll to position [1043, 0]
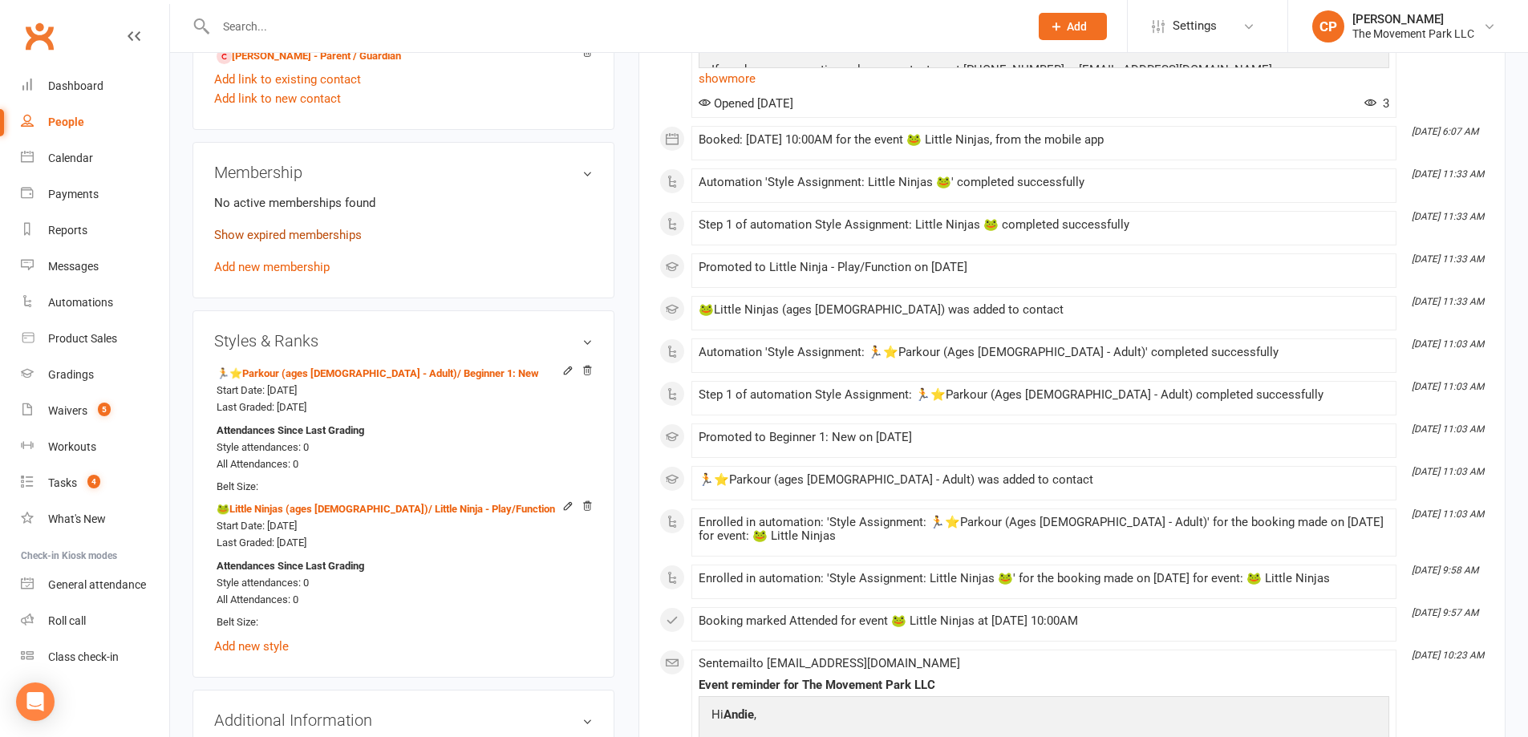
click at [279, 241] on link "Show expired memberships" at bounding box center [288, 235] width 148 height 14
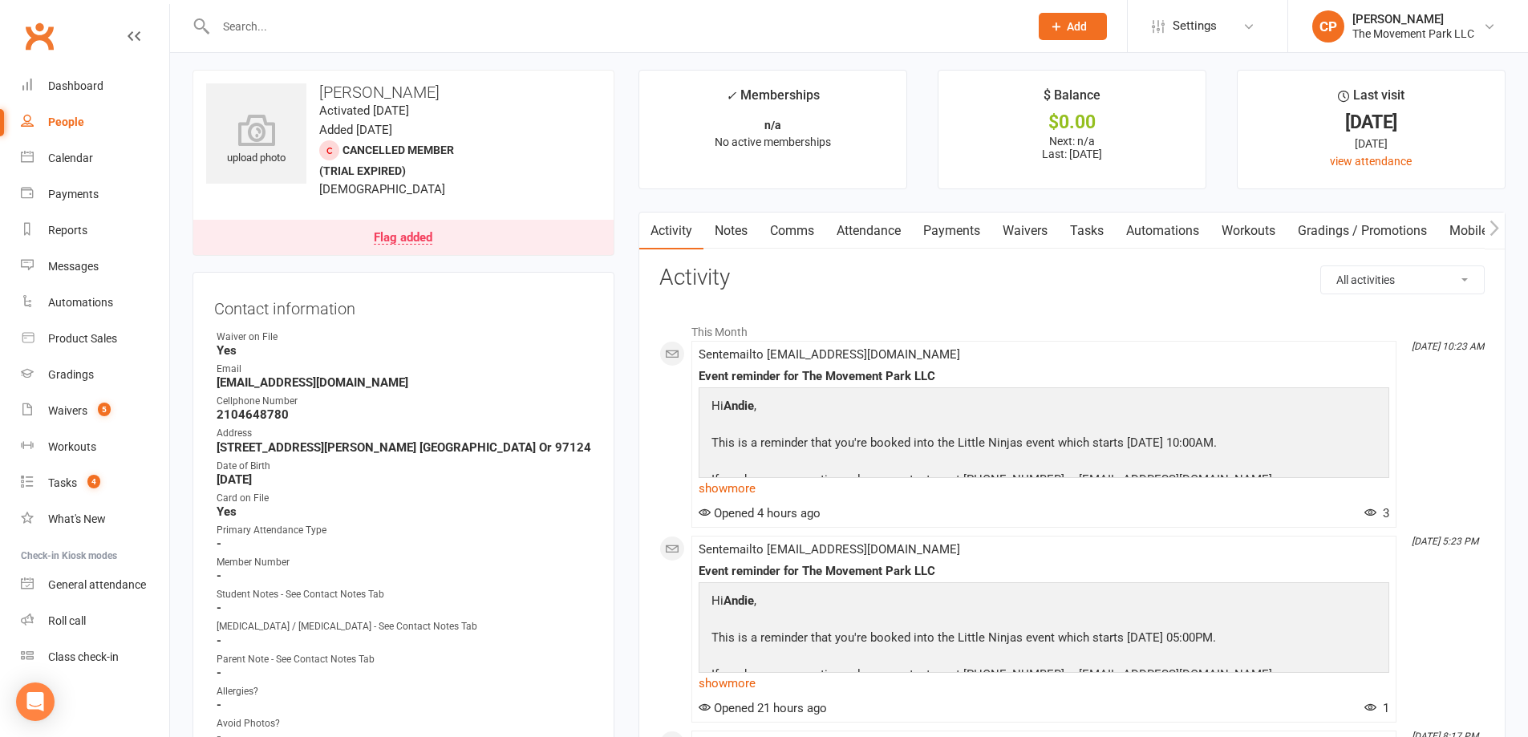
scroll to position [0, 0]
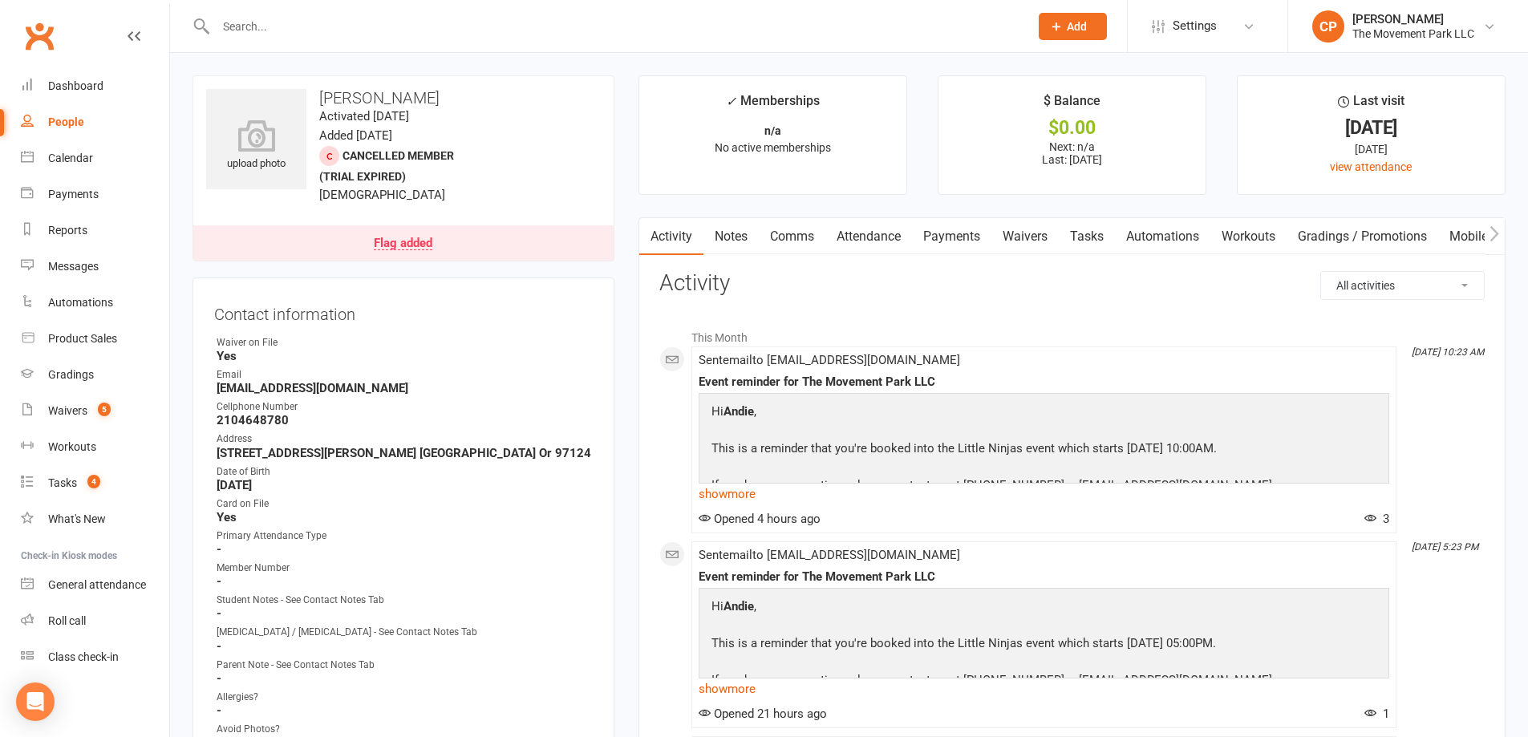
click at [858, 234] on link "Attendance" at bounding box center [868, 236] width 87 height 37
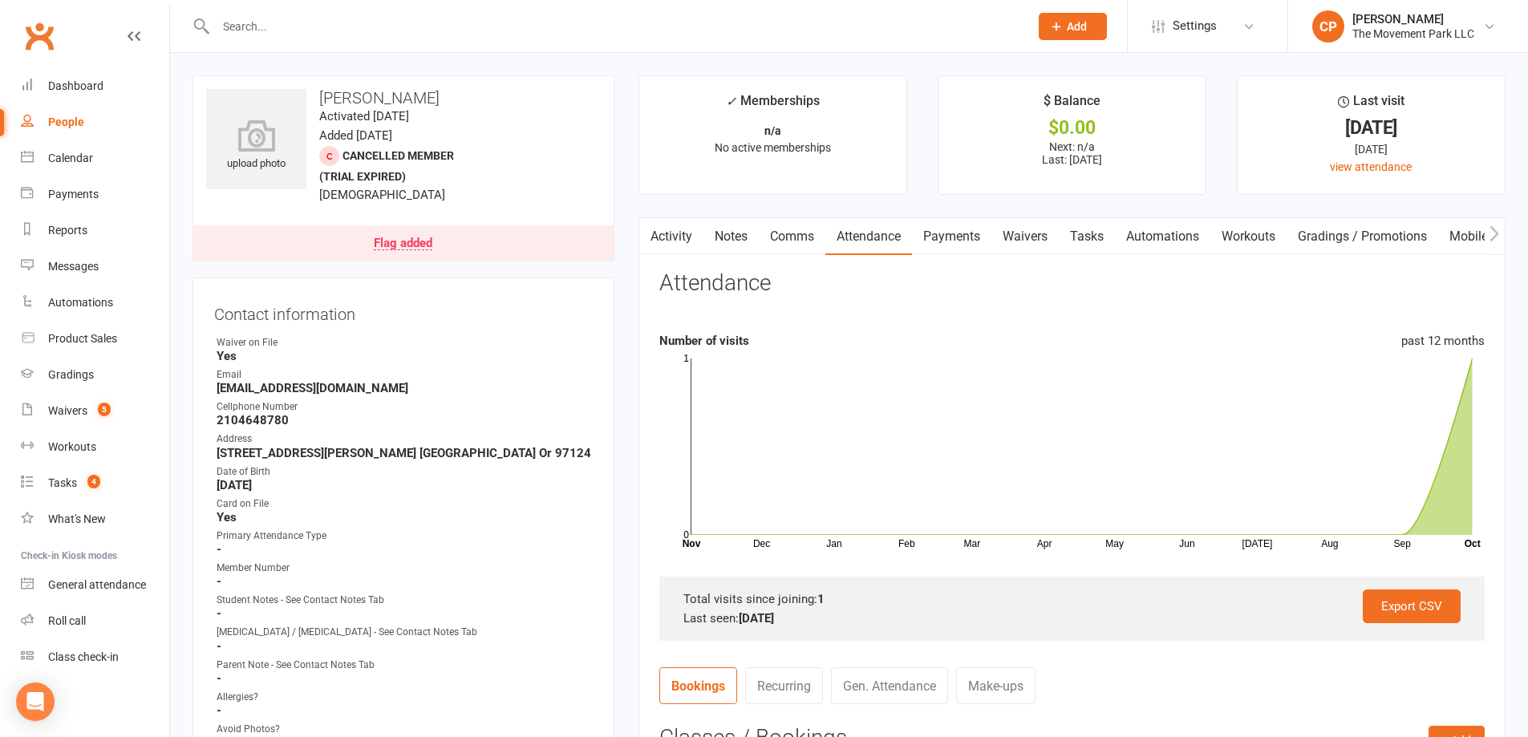
click at [1026, 240] on link "Waivers" at bounding box center [1024, 236] width 67 height 37
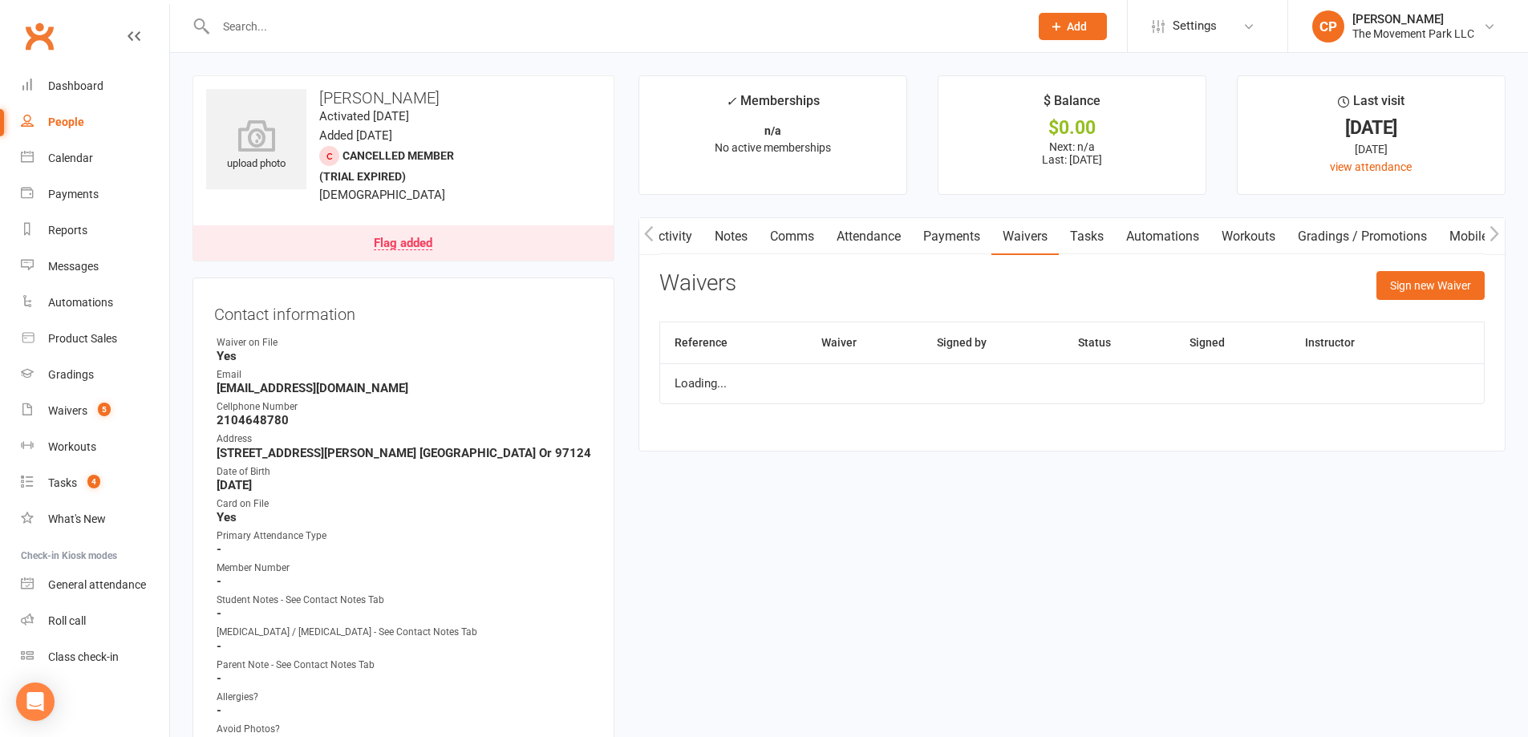
scroll to position [0, 2]
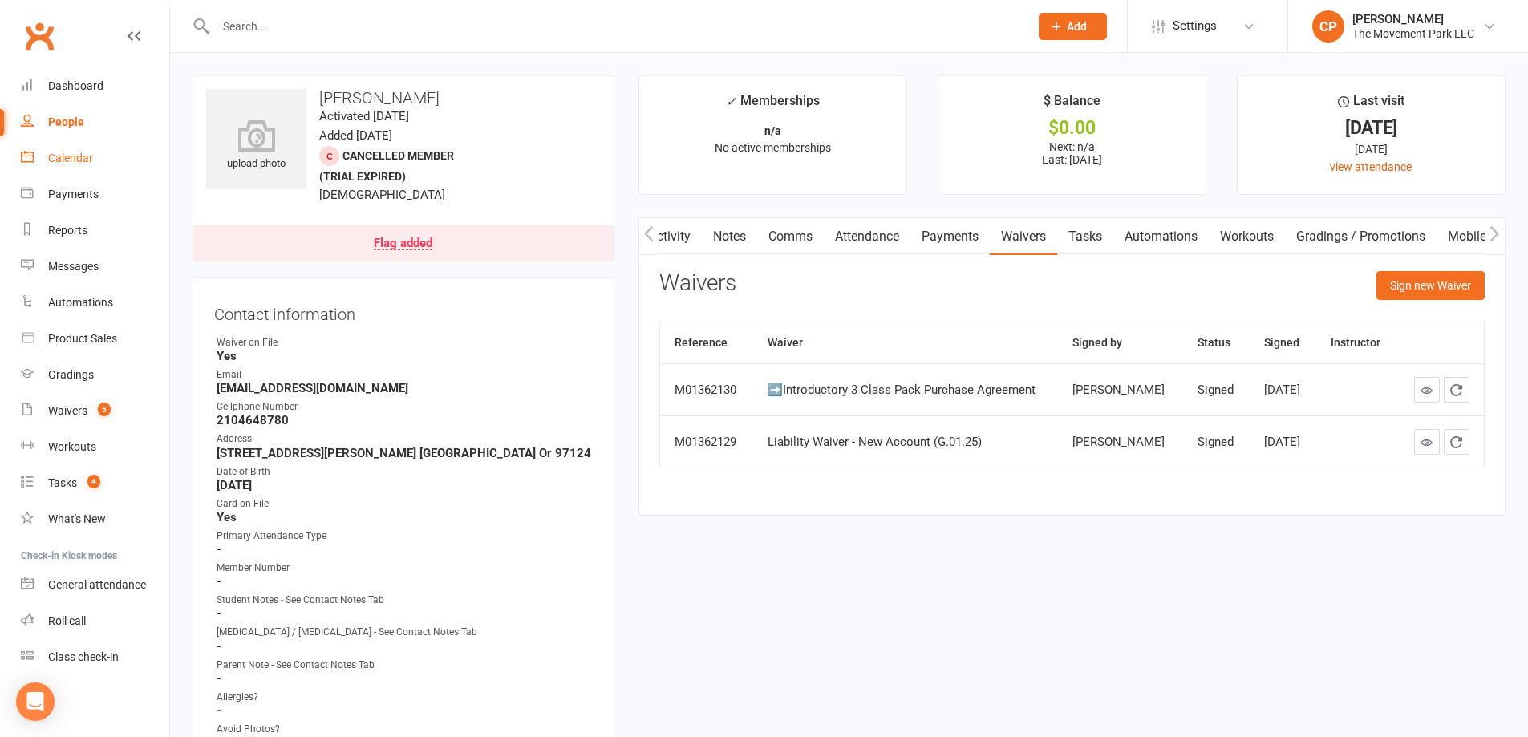
click at [89, 146] on link "Calendar" at bounding box center [95, 158] width 148 height 36
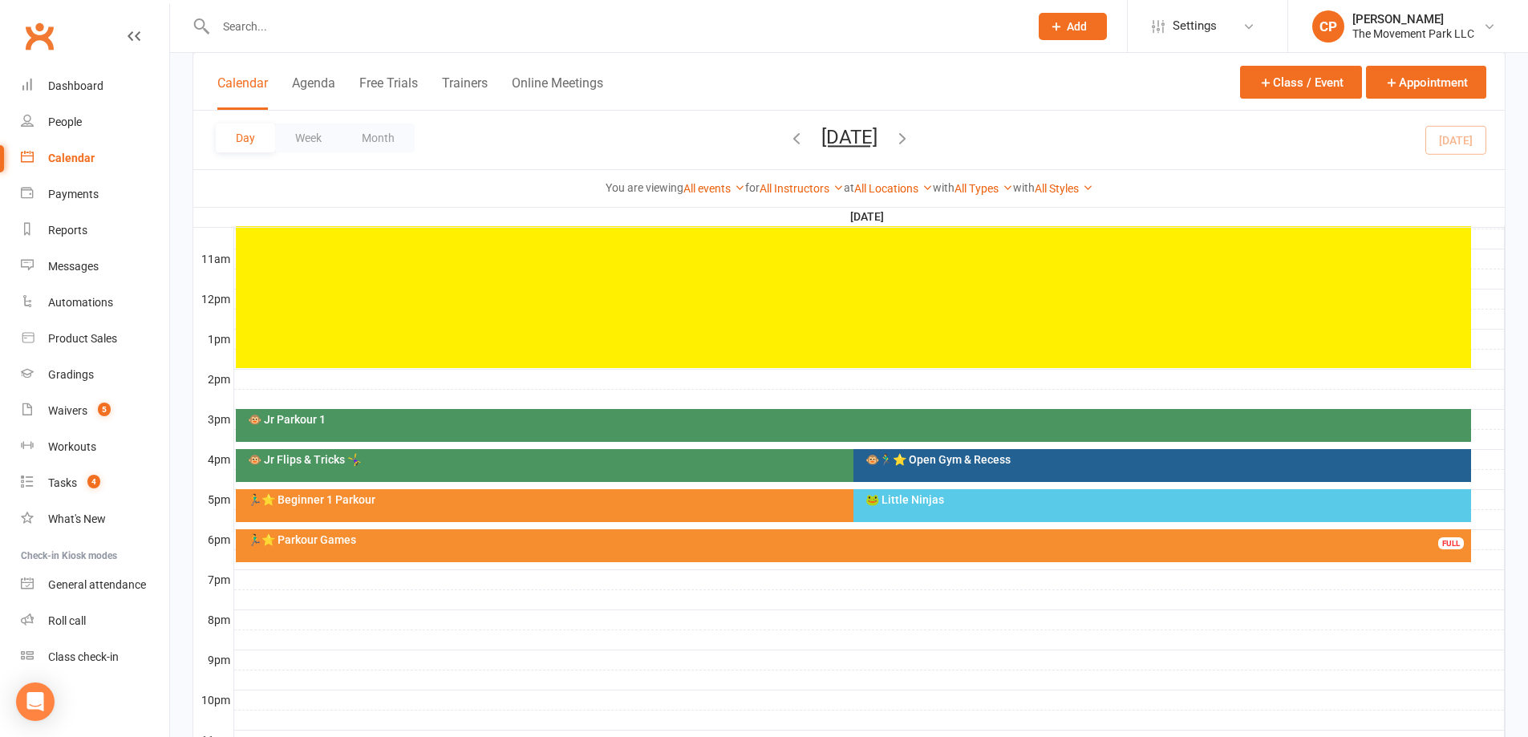
scroll to position [598, 0]
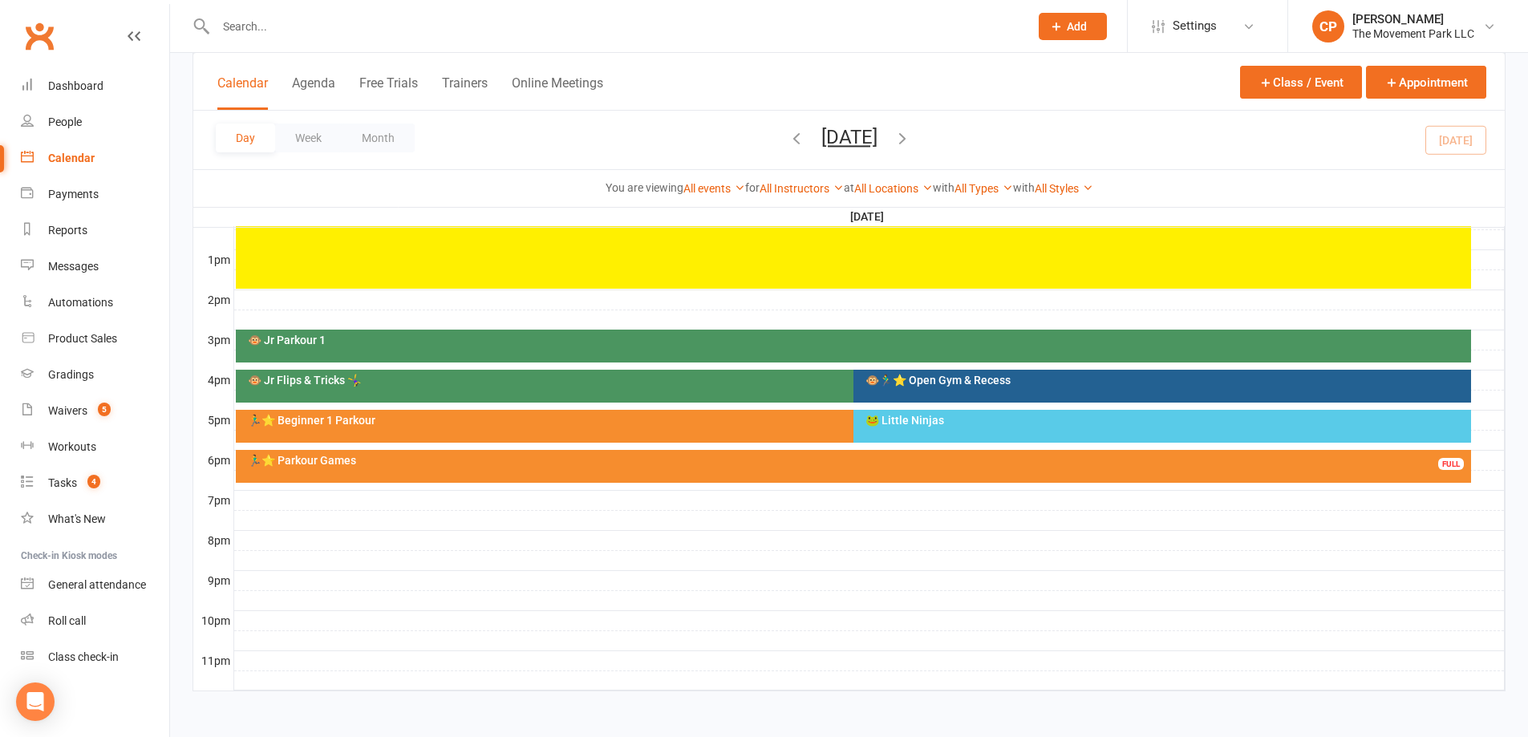
click at [895, 417] on div "🐸 Little Ninjas" at bounding box center [1166, 420] width 603 height 11
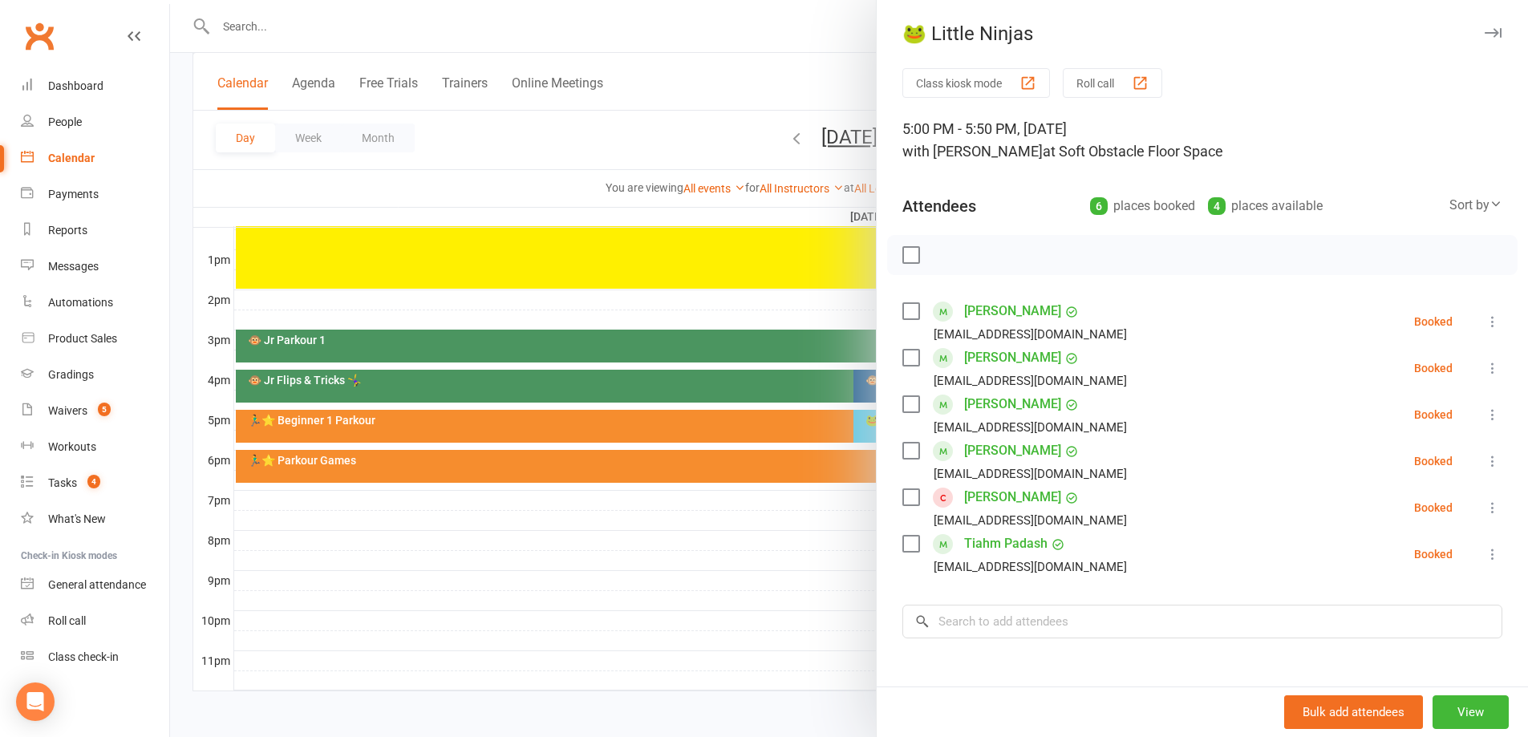
click at [840, 574] on div at bounding box center [849, 368] width 1358 height 737
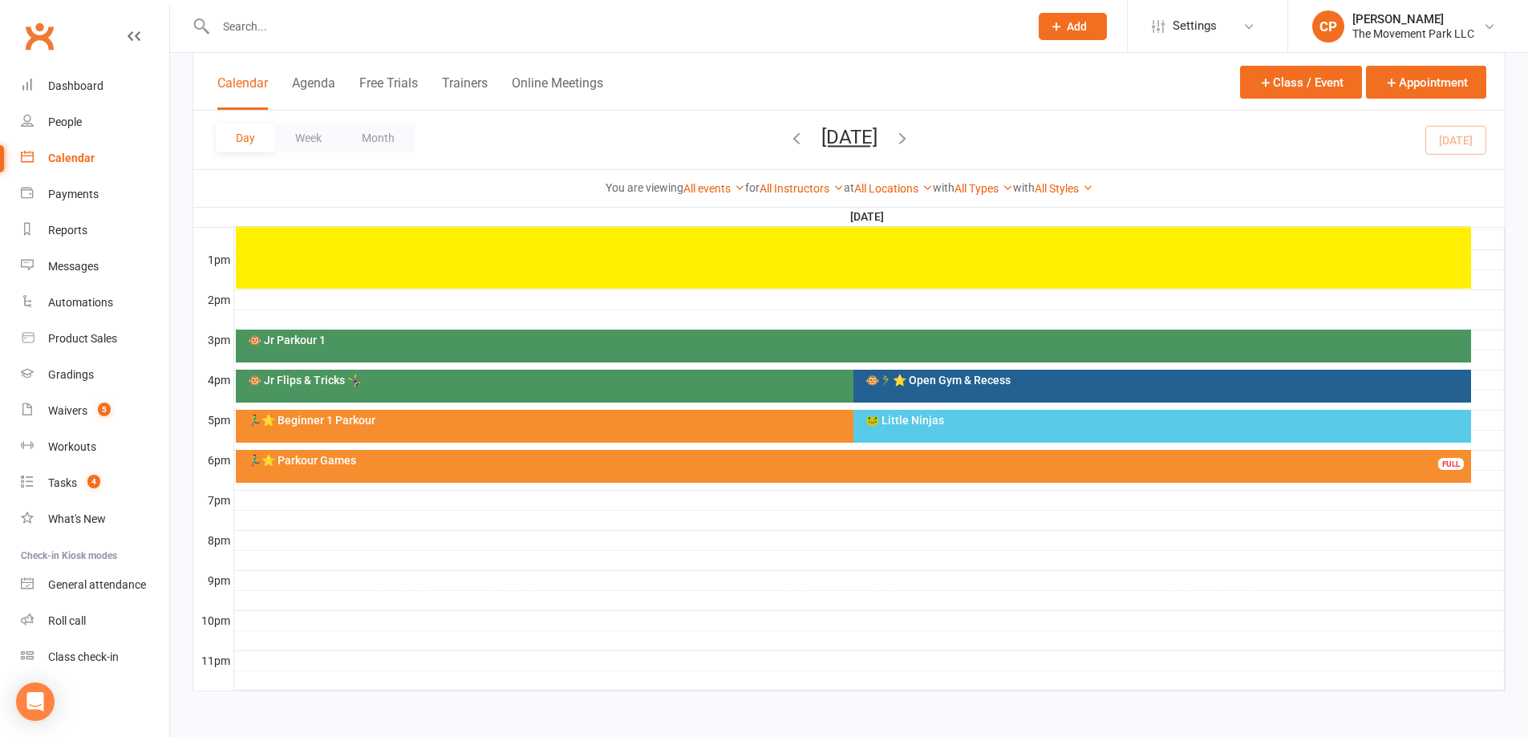
click at [617, 470] on div "🏃‍♂️⭐ Parkour Games FULL" at bounding box center [853, 466] width 1235 height 33
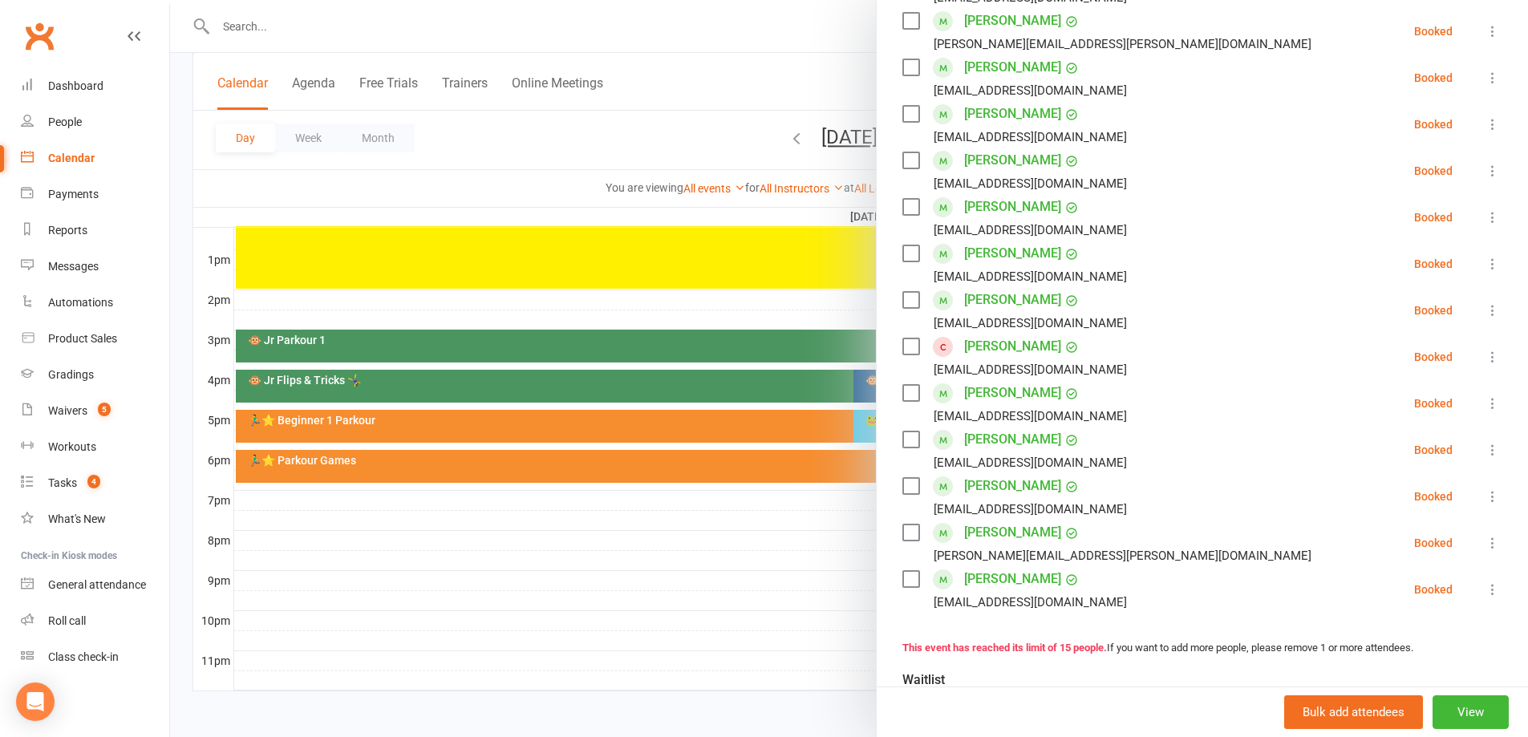
scroll to position [401, 0]
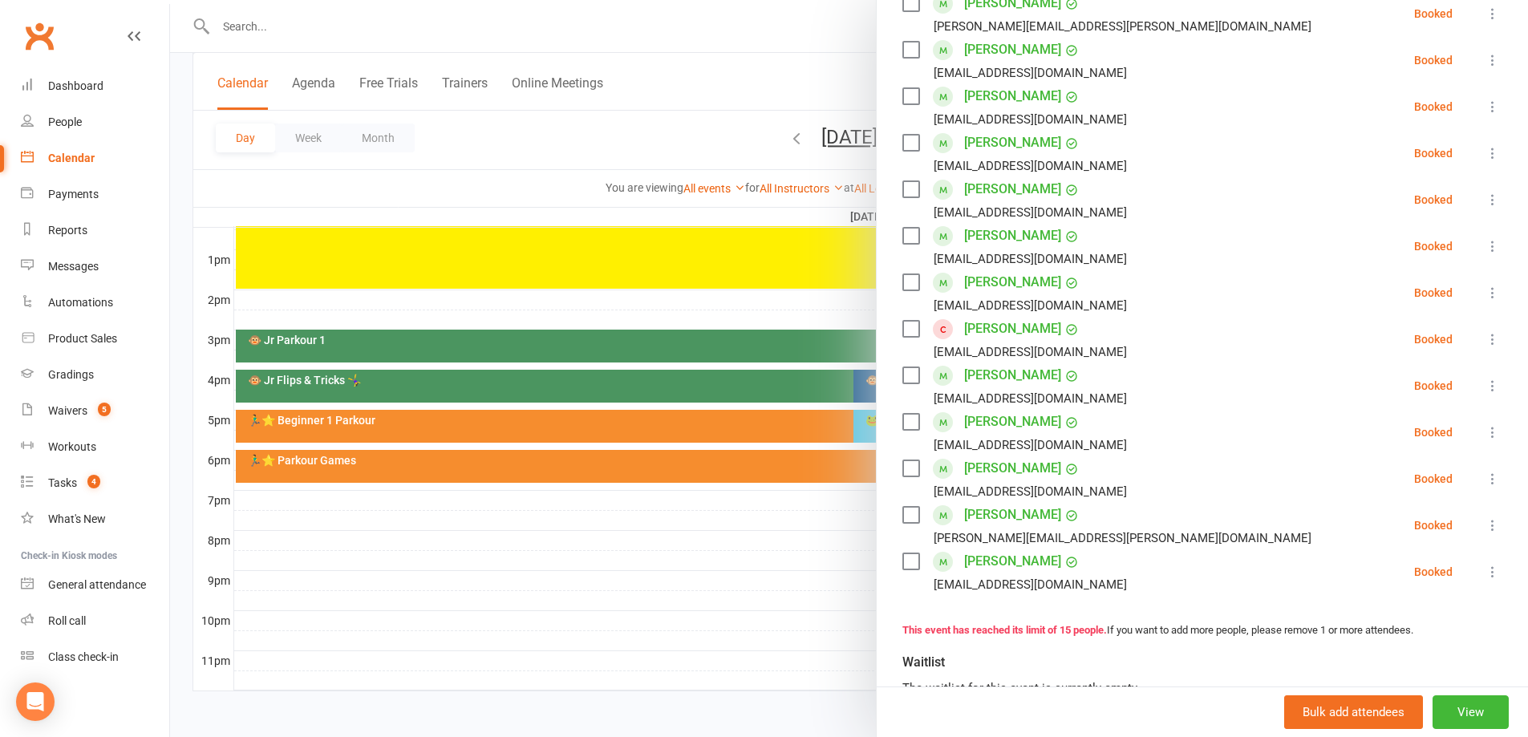
click at [981, 330] on link "Remy Mendoza" at bounding box center [1012, 329] width 97 height 26
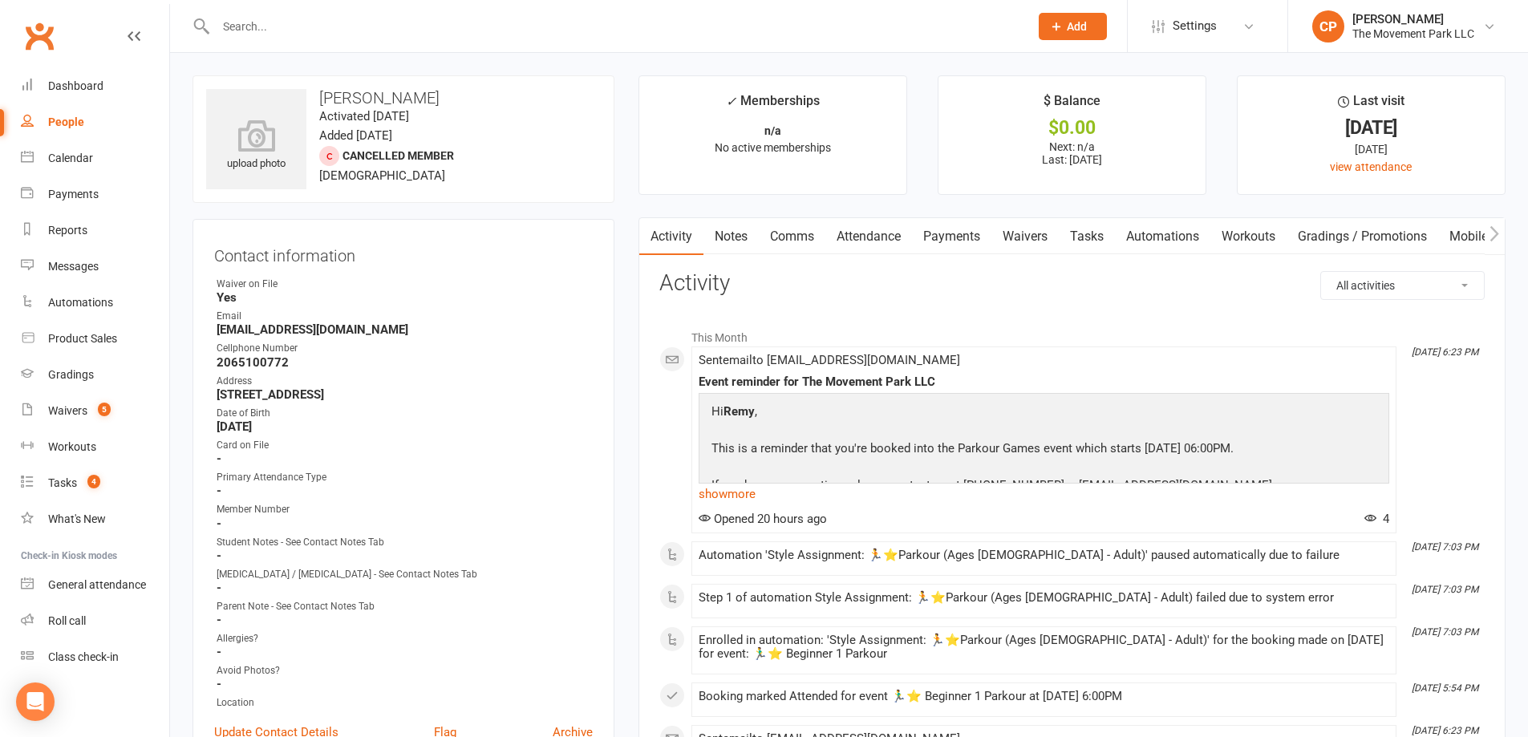
click at [854, 235] on link "Attendance" at bounding box center [868, 236] width 87 height 37
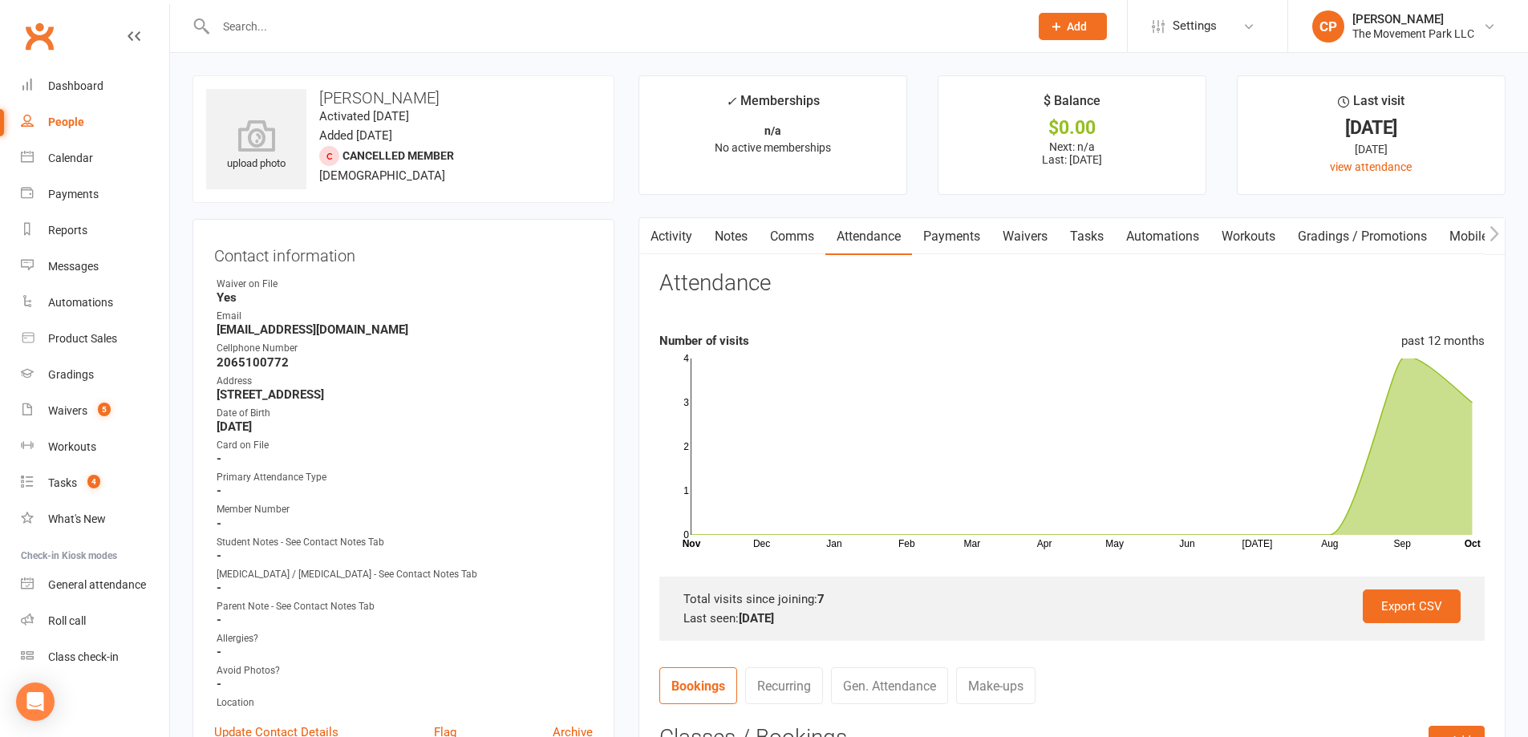
click at [961, 240] on link "Payments" at bounding box center [951, 236] width 79 height 37
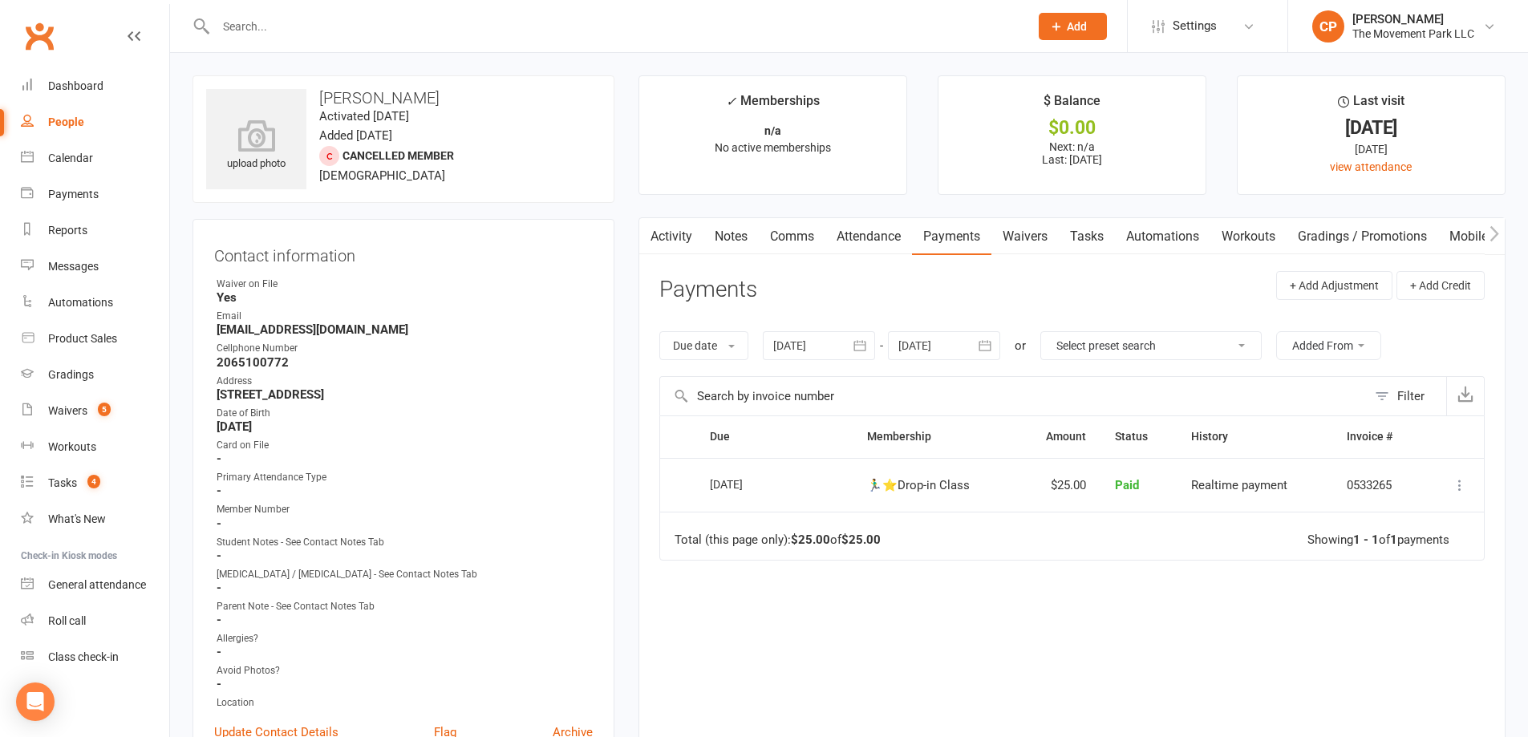
click at [1040, 245] on link "Waivers" at bounding box center [1024, 236] width 67 height 37
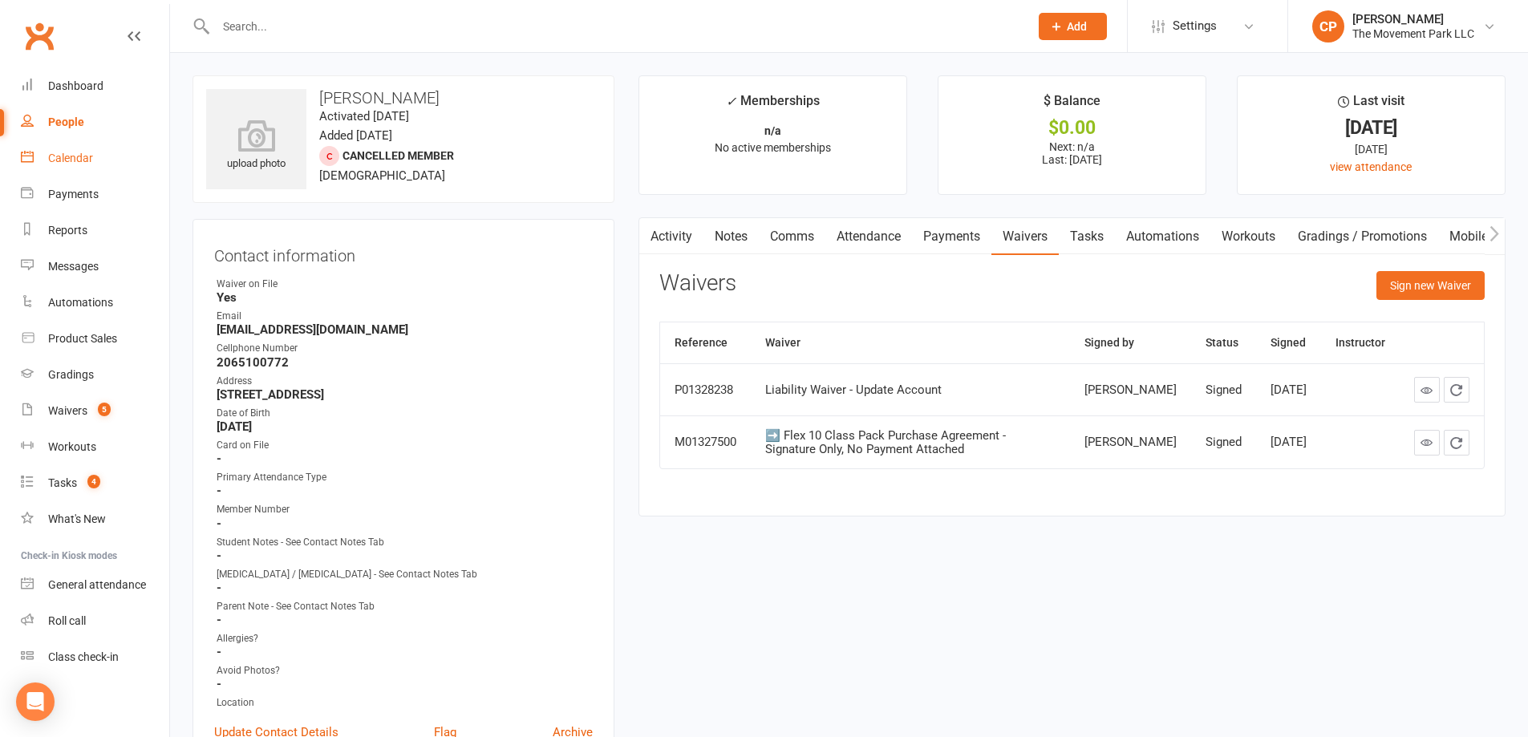
click at [71, 156] on div "Calendar" at bounding box center [70, 158] width 45 height 13
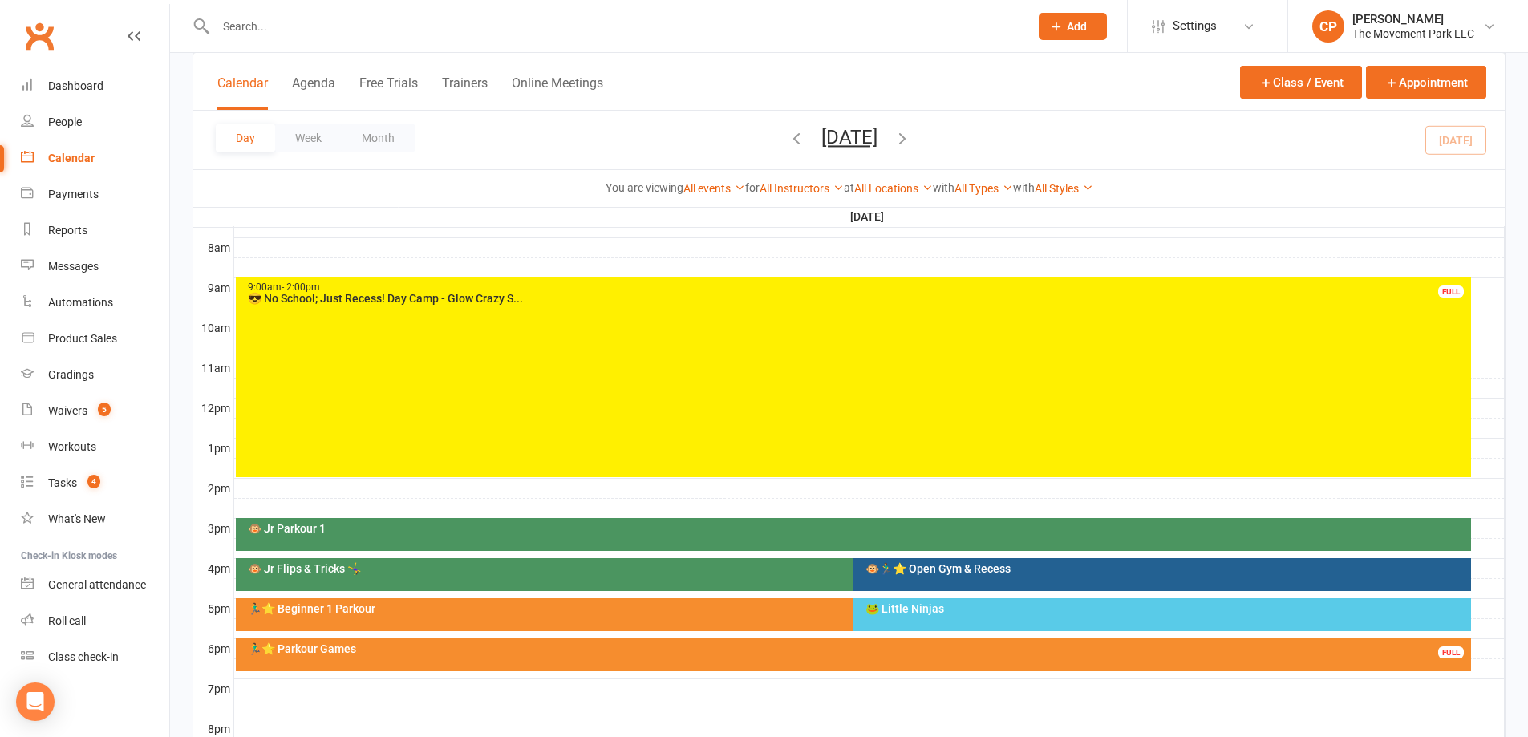
scroll to position [481, 0]
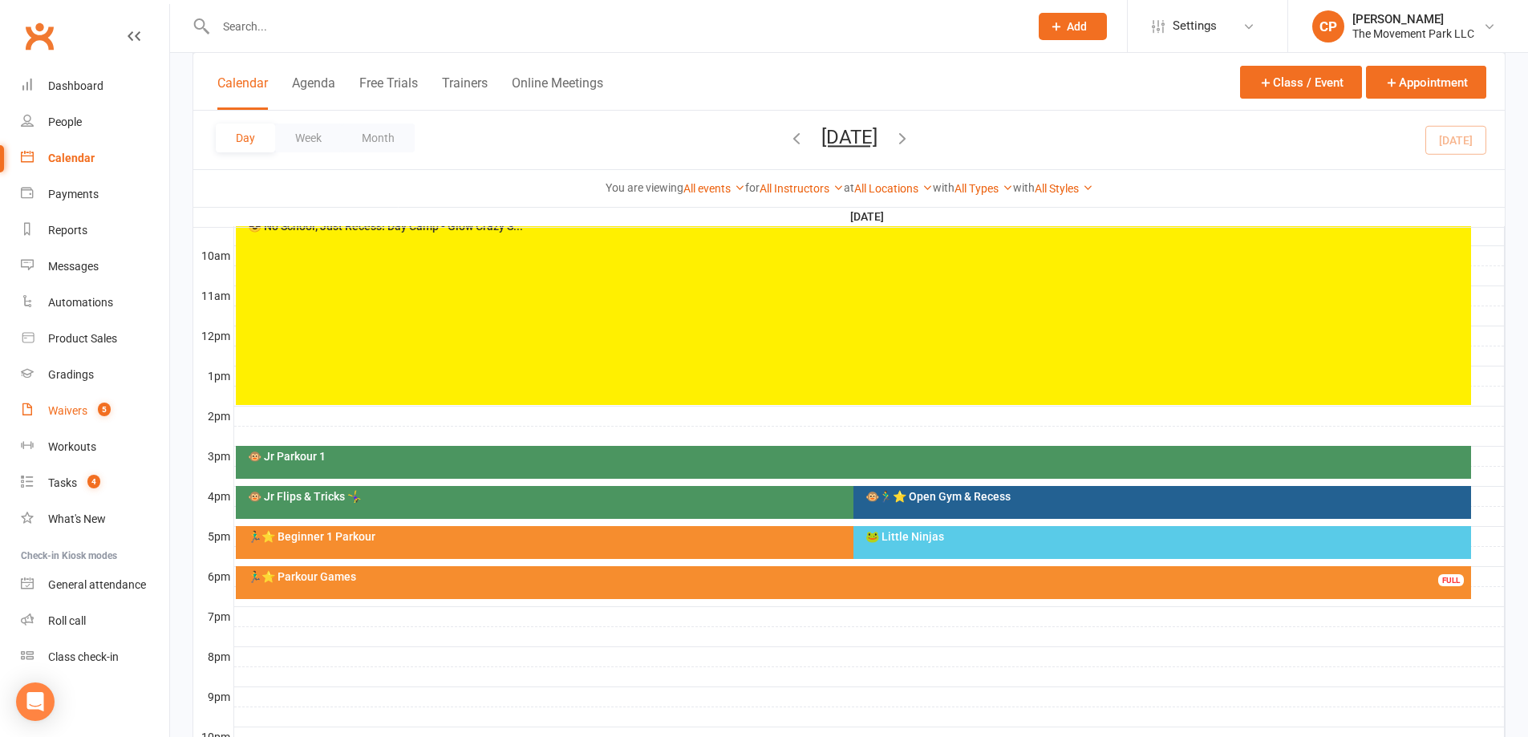
click at [81, 411] on div "Waivers" at bounding box center [67, 410] width 39 height 13
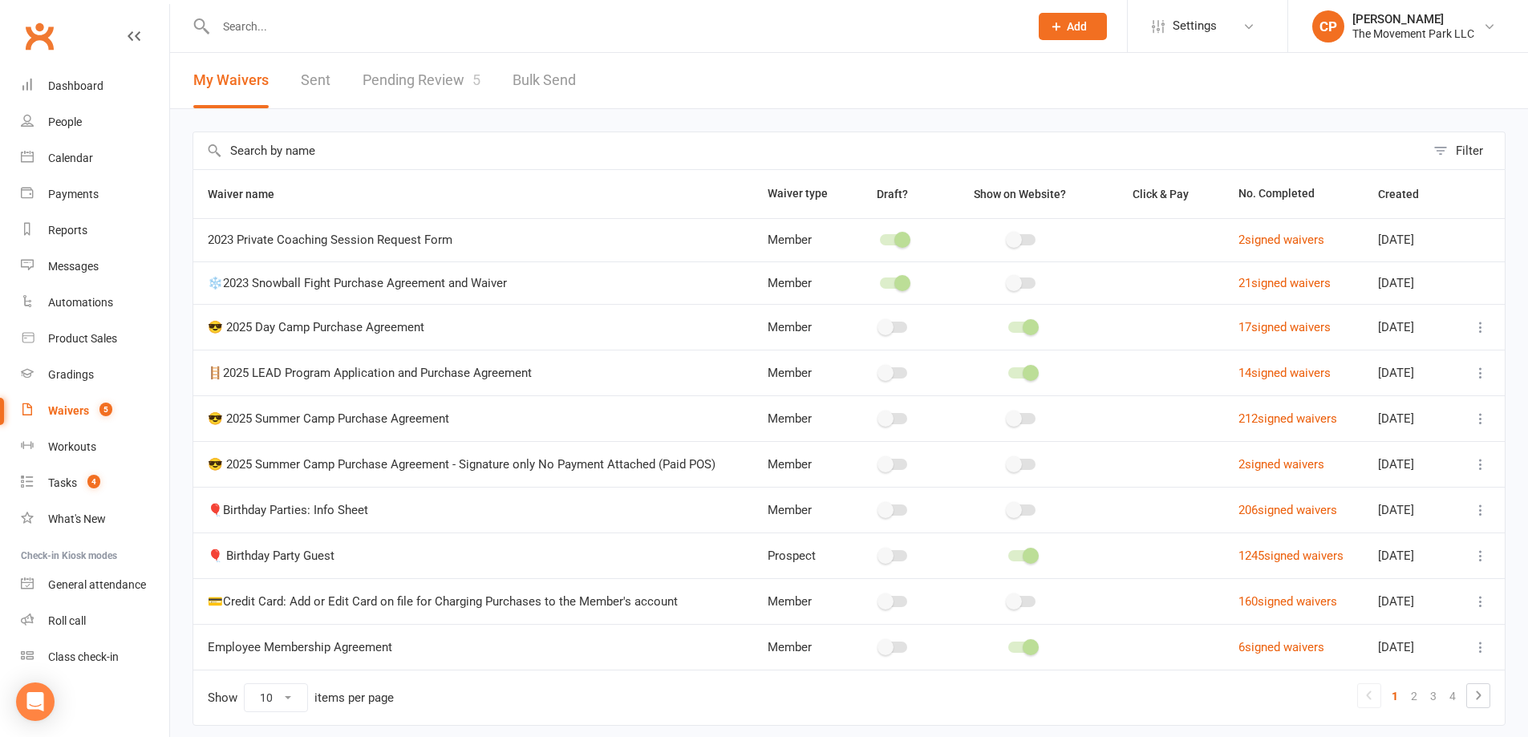
click at [425, 87] on link "Pending Review 5" at bounding box center [422, 80] width 118 height 55
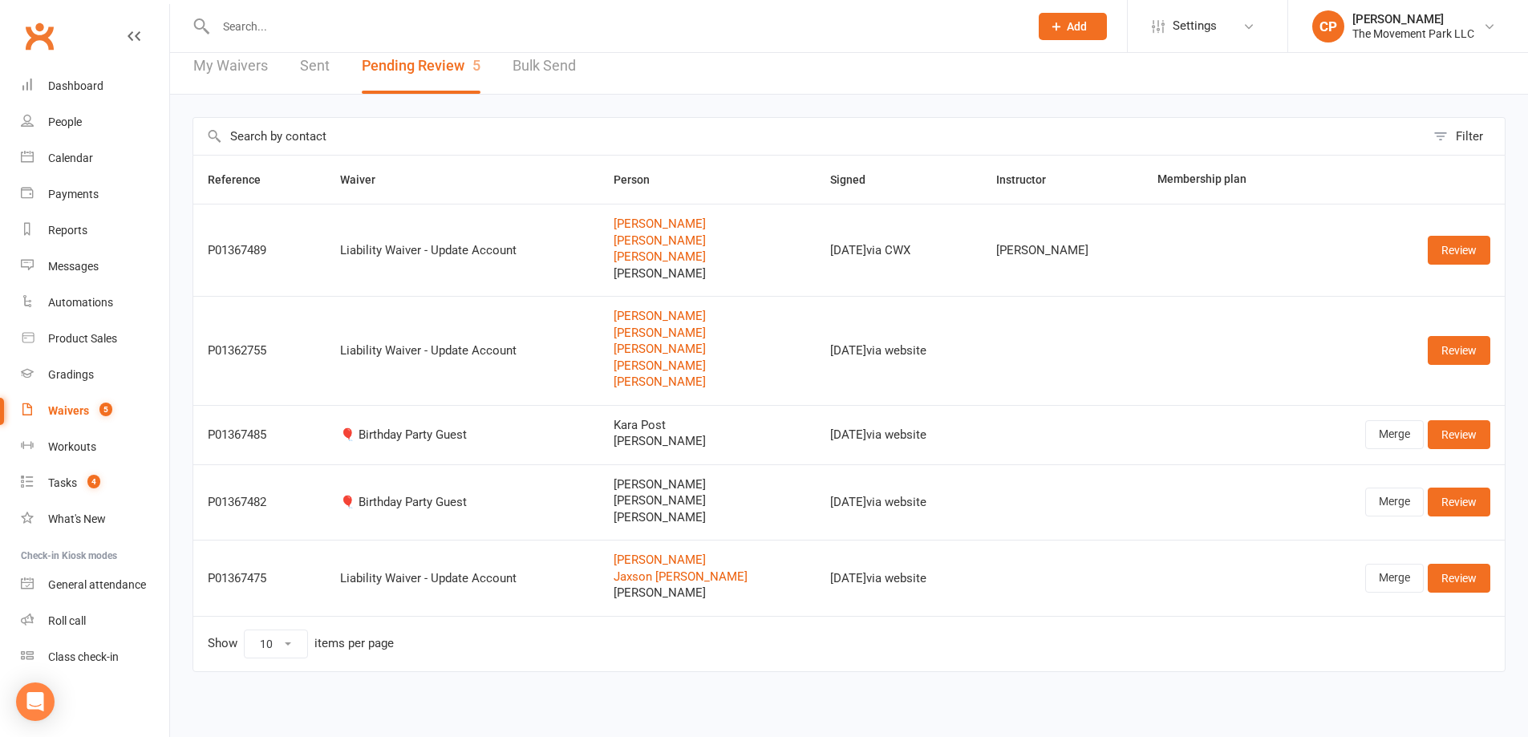
scroll to position [18, 0]
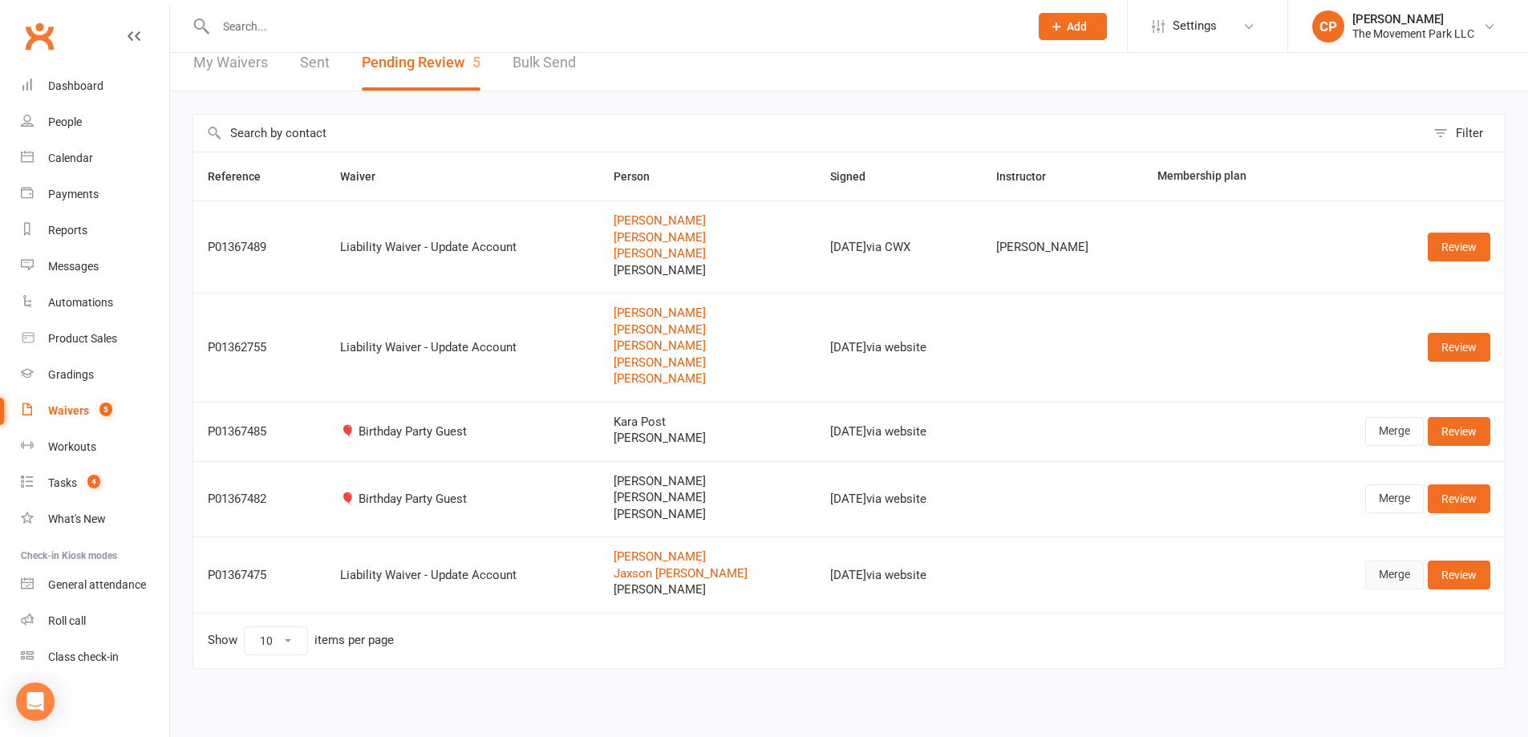
click at [1388, 575] on link "Merge" at bounding box center [1394, 575] width 59 height 29
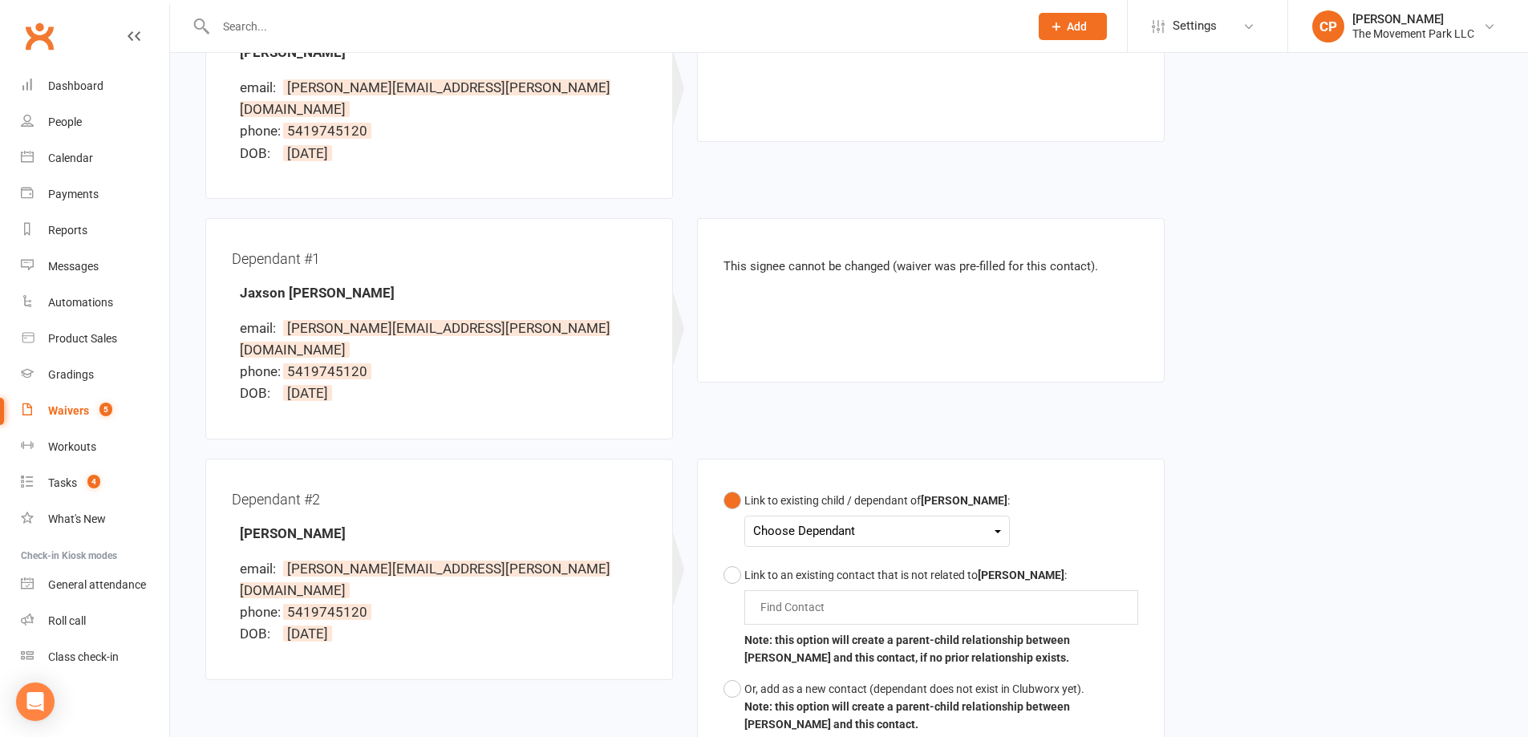
scroll to position [321, 0]
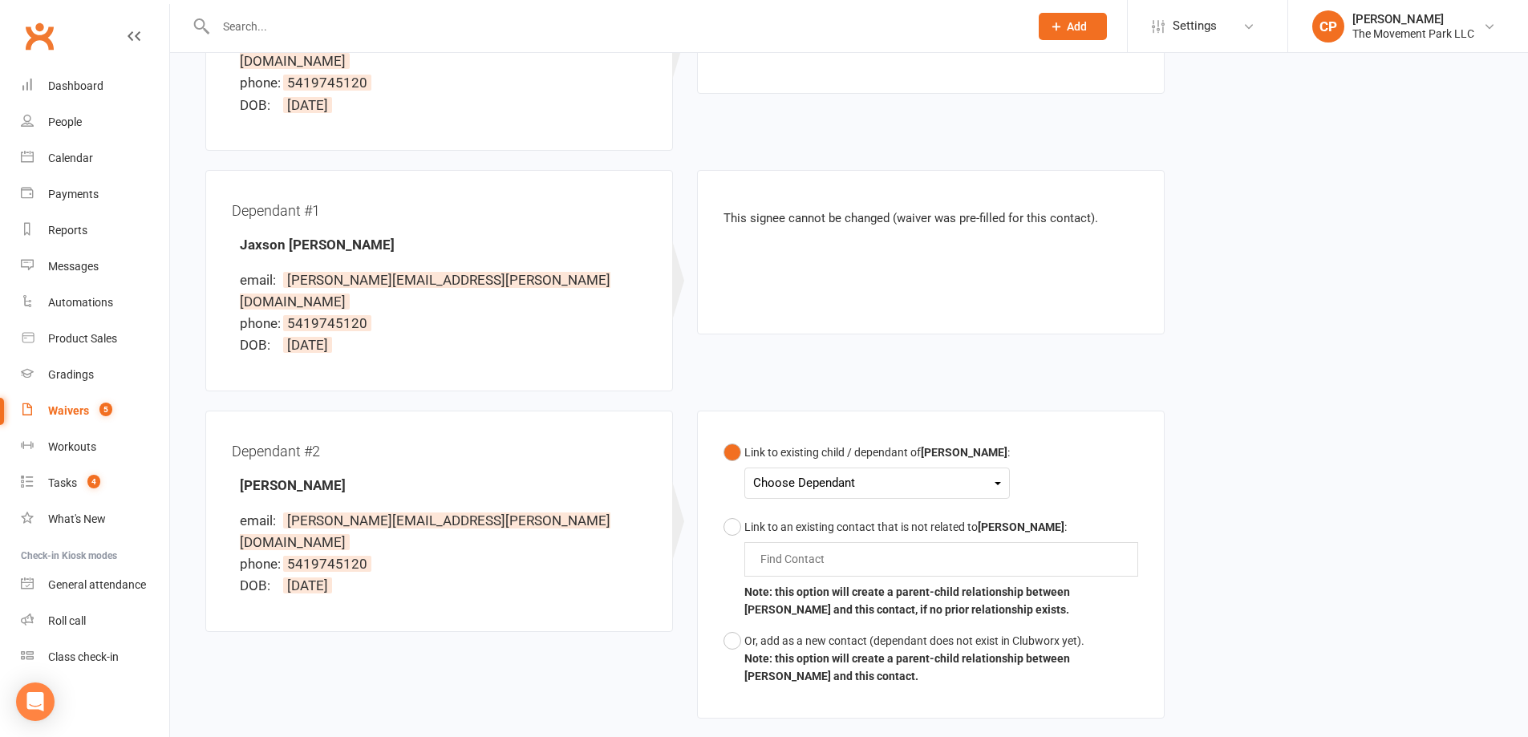
click at [810, 468] on div "Choose Dependant Jaxson Zbylut" at bounding box center [876, 483] width 265 height 31
click at [811, 472] on div "Choose Dependant" at bounding box center [877, 483] width 248 height 22
click at [750, 632] on div "Or, add as a new contact (dependant does not exist in Clubworx yet)." at bounding box center [941, 641] width 394 height 18
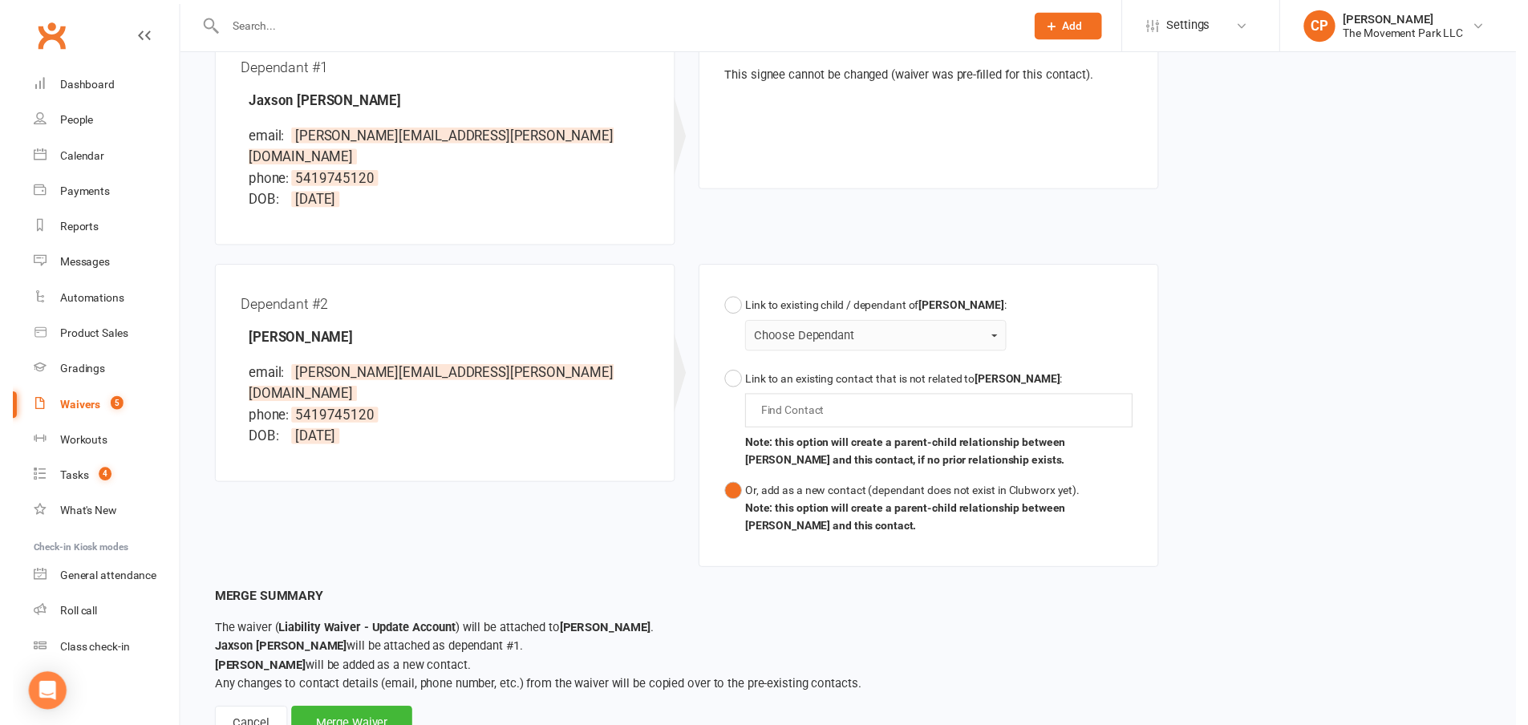
scroll to position [483, 0]
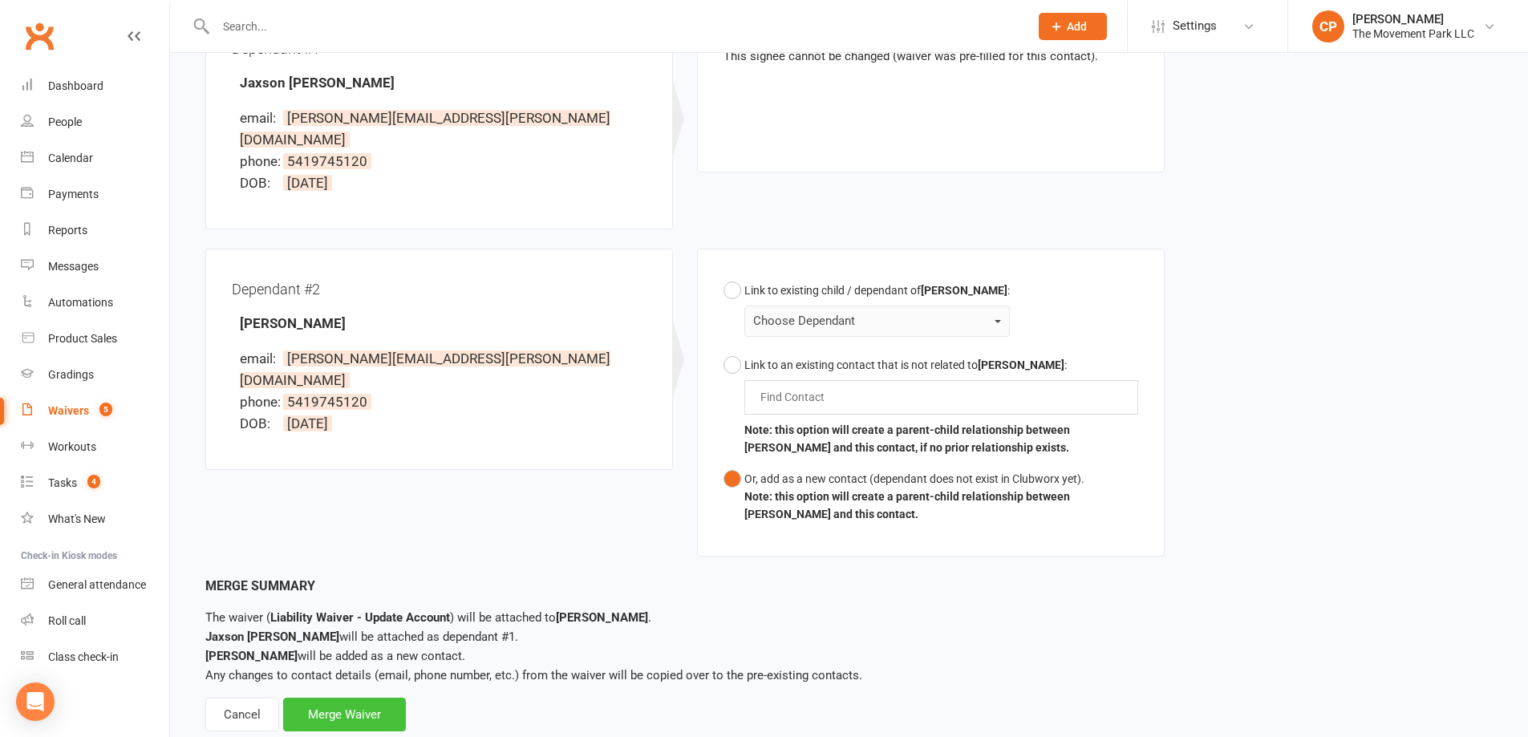
click at [376, 698] on div "Merge Waiver" at bounding box center [344, 715] width 123 height 34
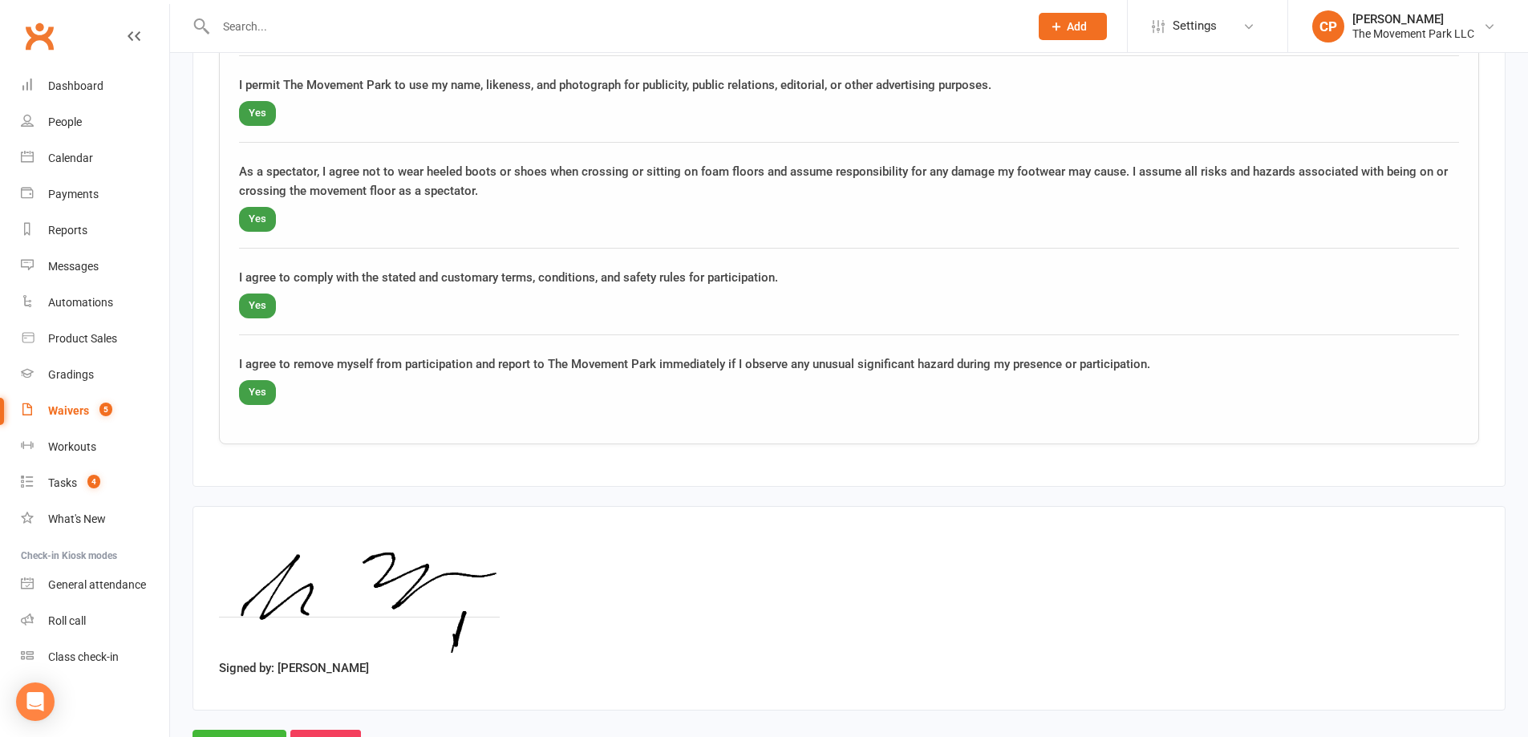
scroll to position [2879, 0]
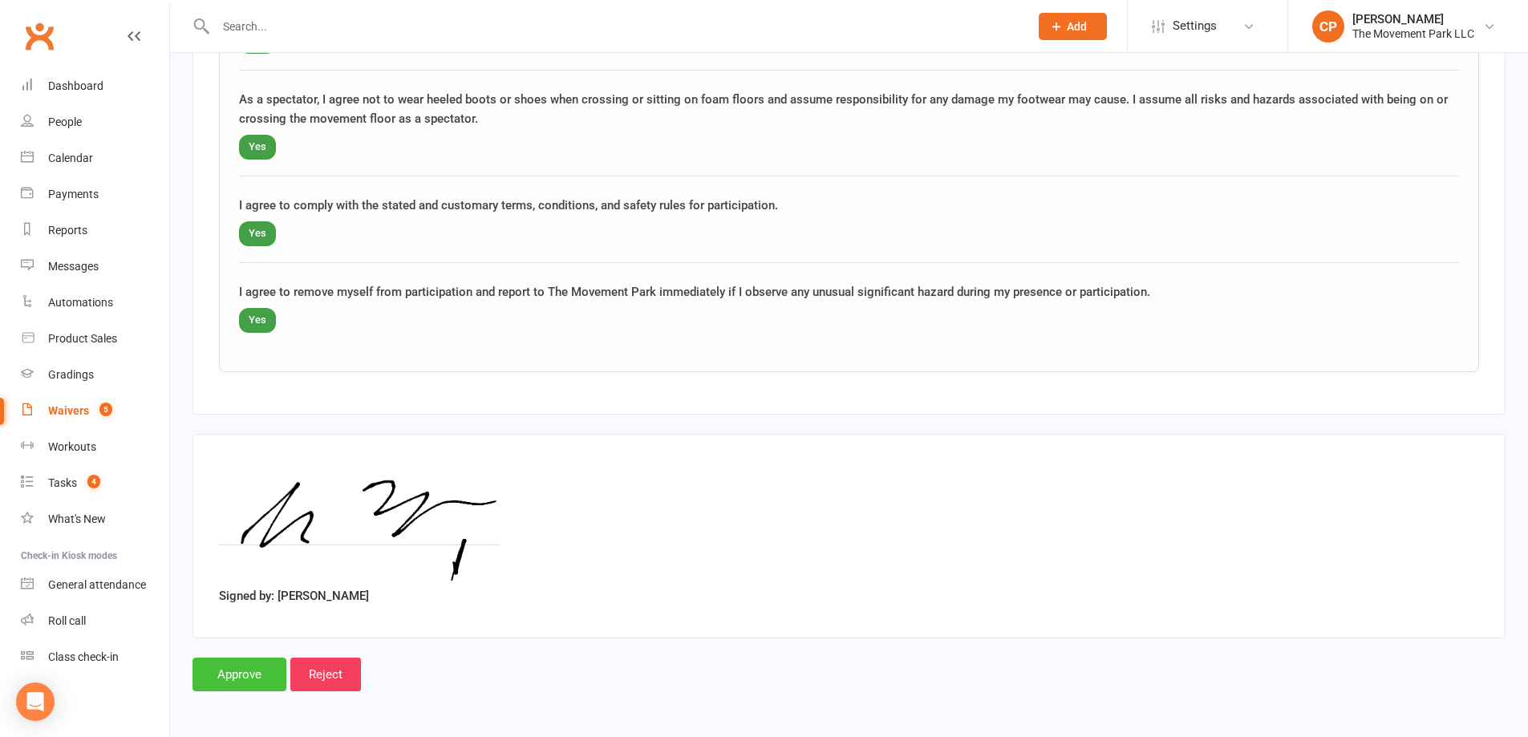
click at [236, 667] on input "Approve" at bounding box center [240, 675] width 94 height 34
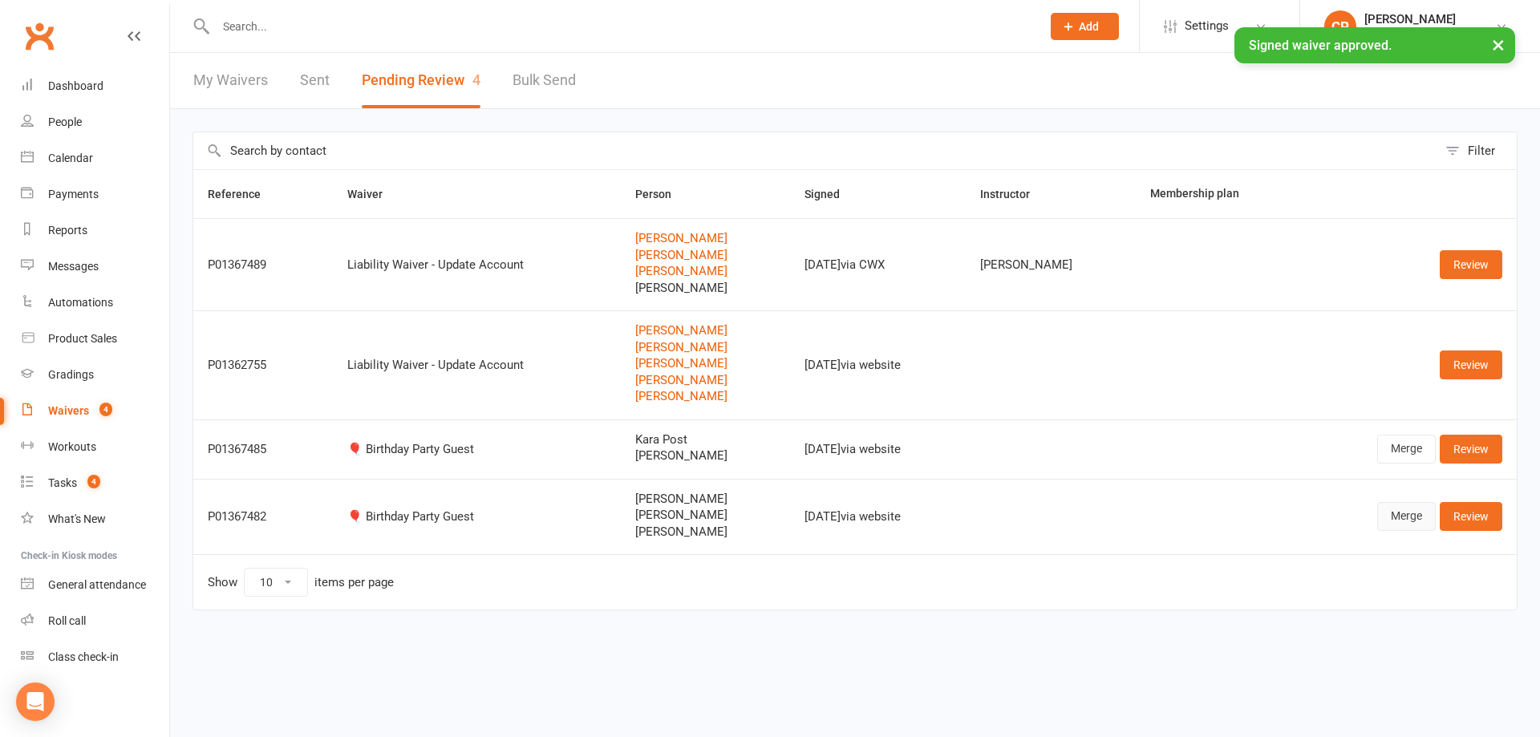
click at [1408, 517] on link "Merge" at bounding box center [1406, 516] width 59 height 29
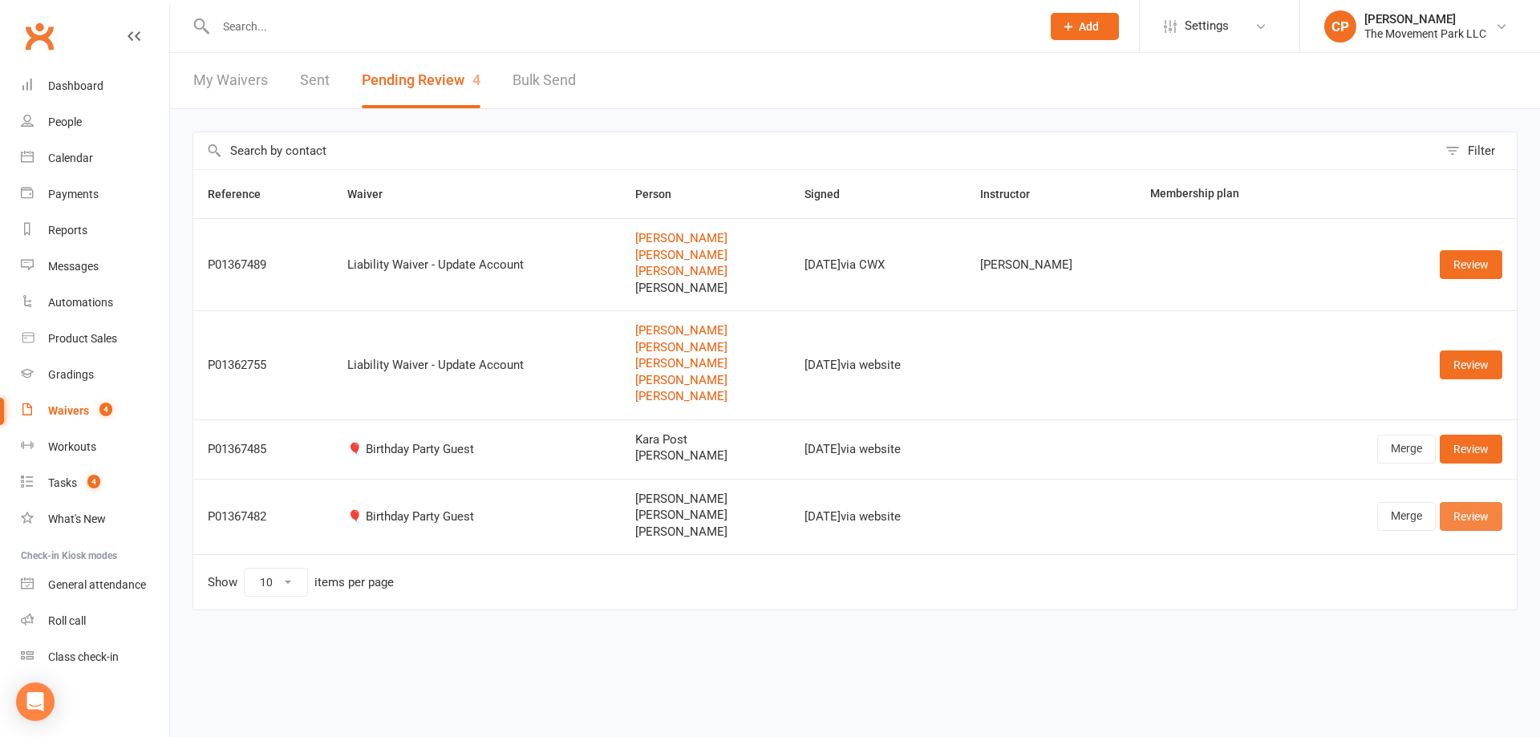
click at [1462, 521] on link "Review" at bounding box center [1471, 516] width 63 height 29
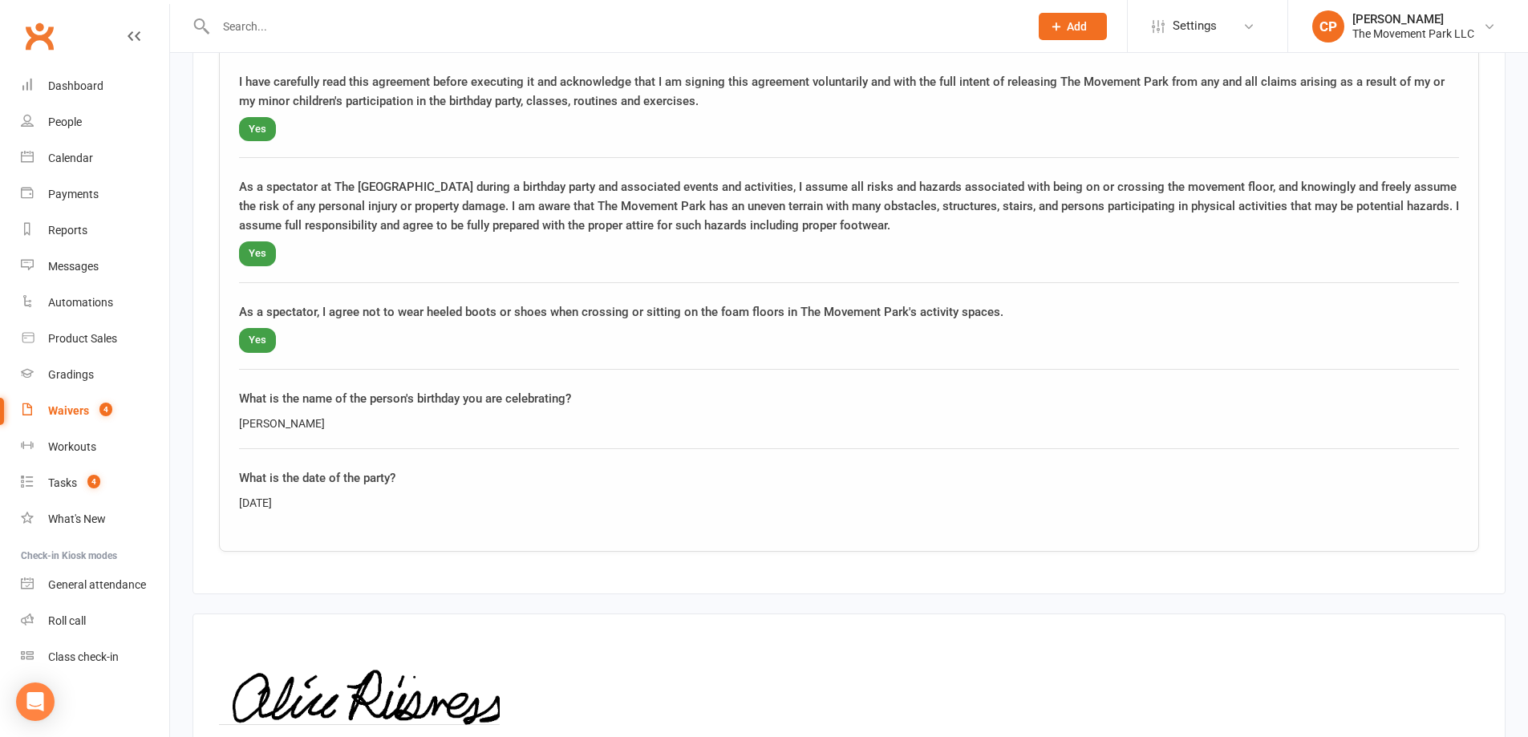
scroll to position [2807, 0]
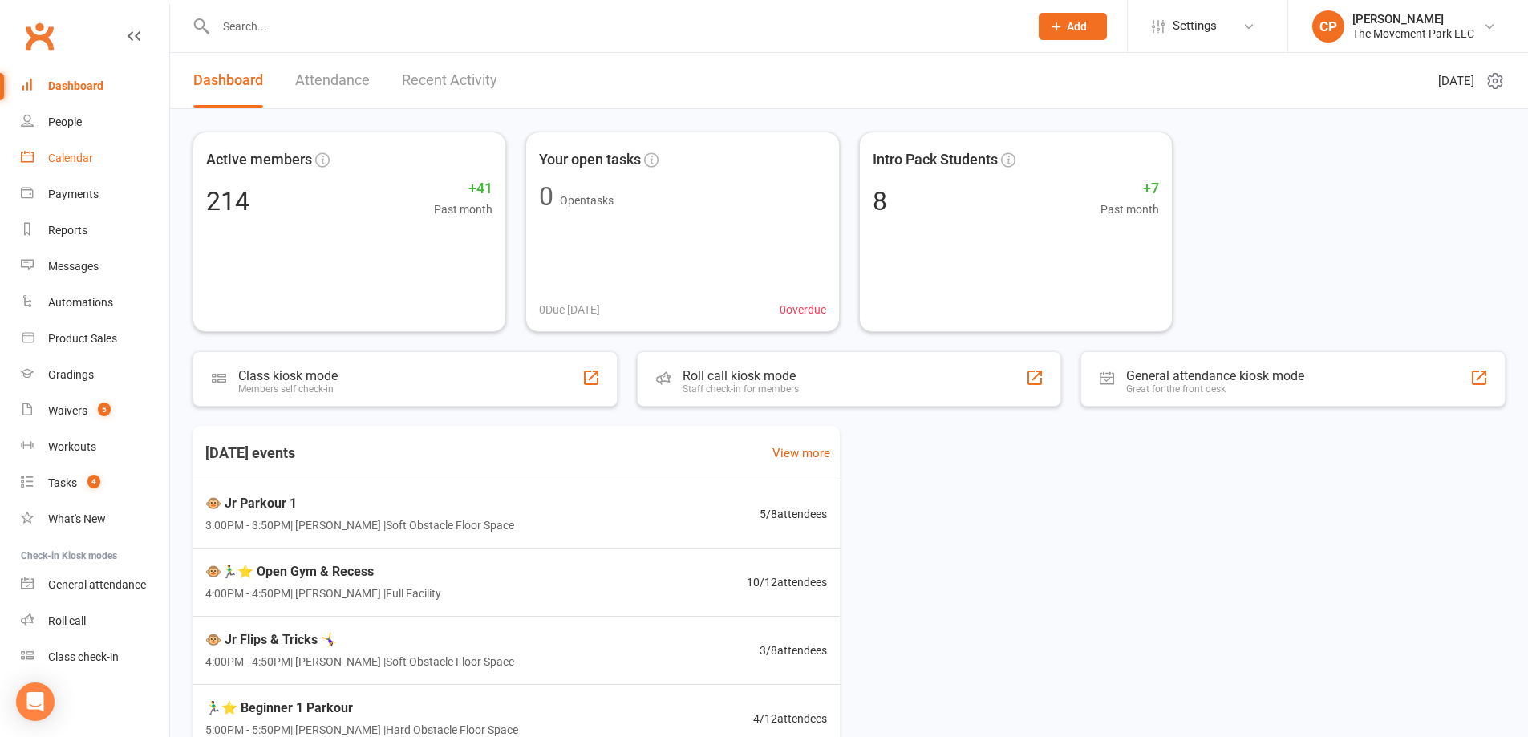
click at [90, 170] on link "Calendar" at bounding box center [95, 158] width 148 height 36
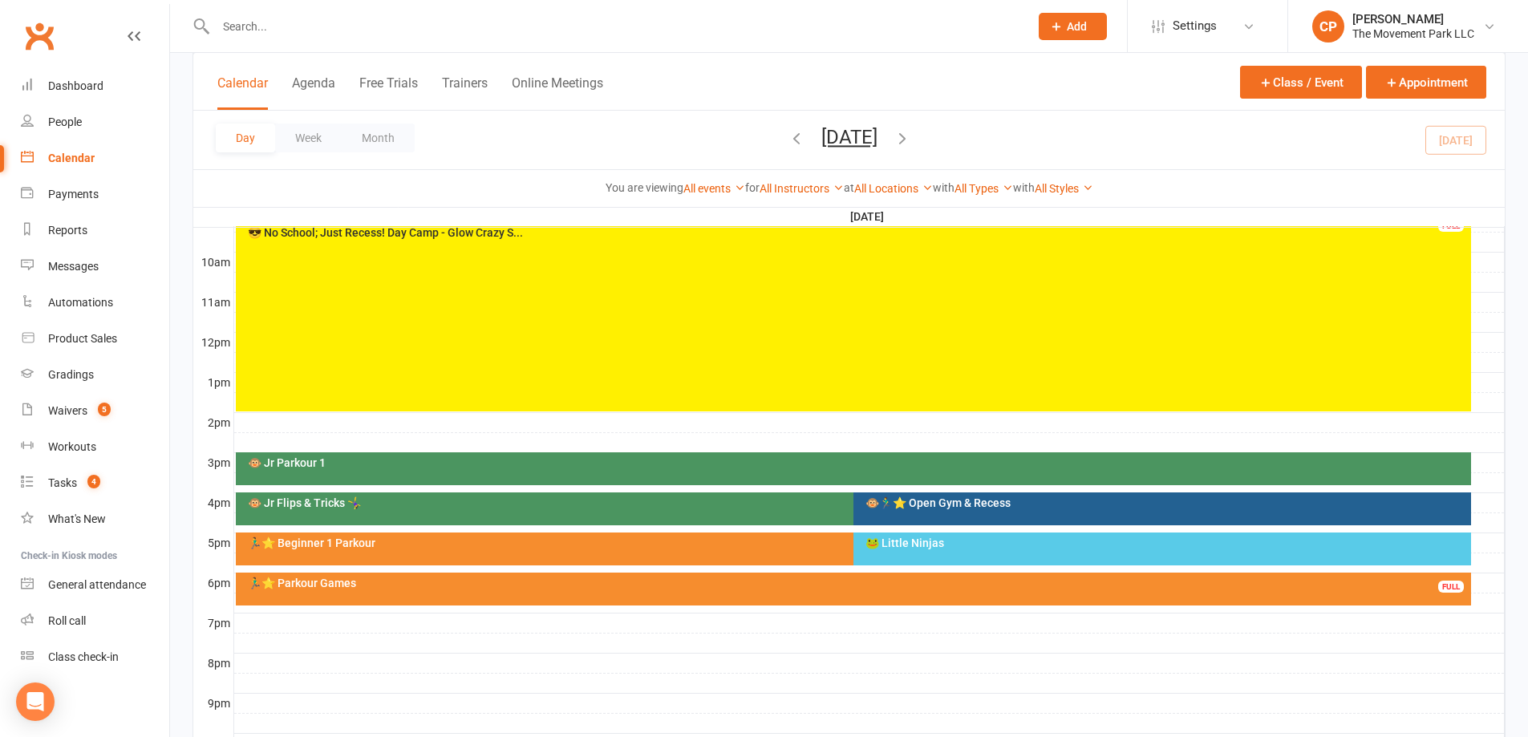
scroll to position [598, 0]
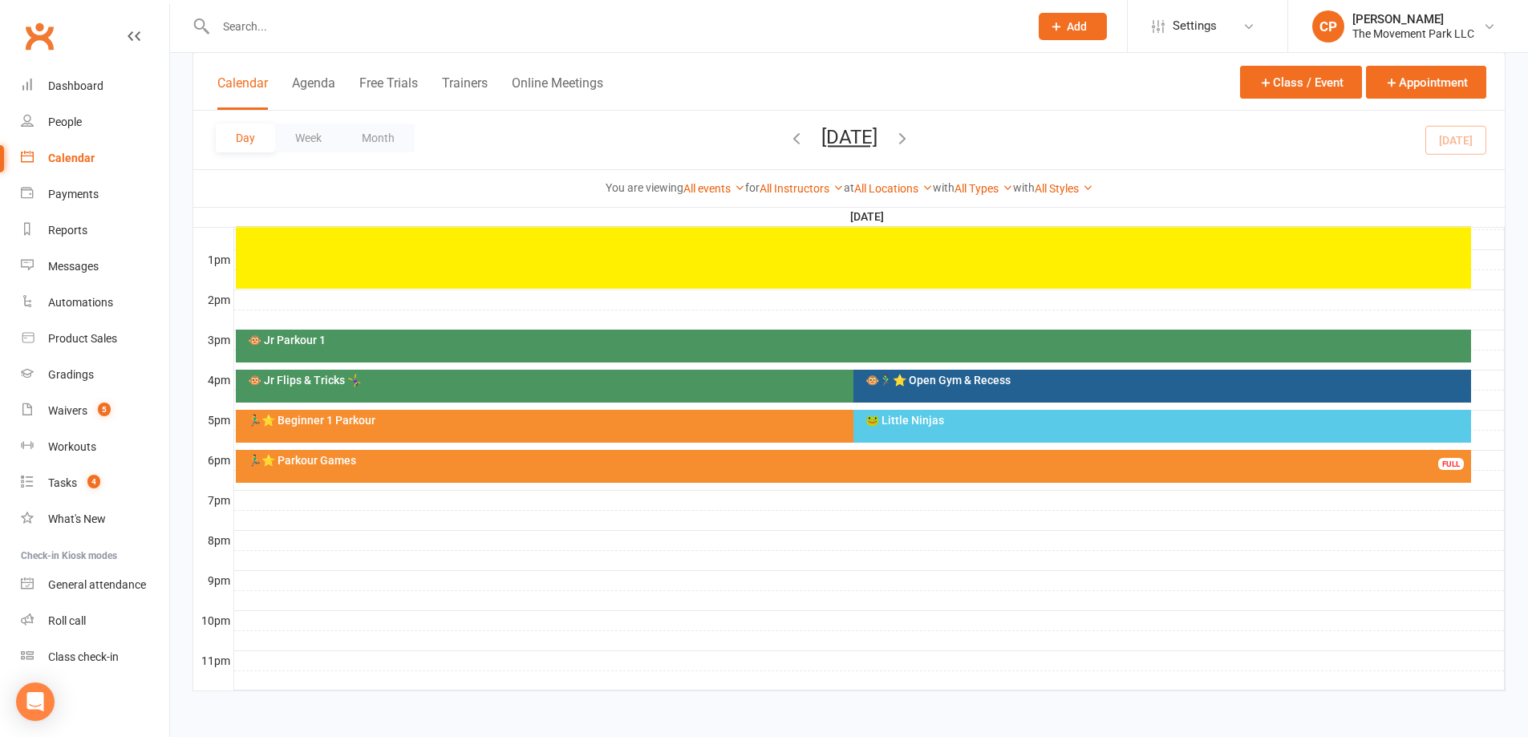
click at [506, 343] on div "🐵 Jr Parkour 1" at bounding box center [857, 339] width 1221 height 11
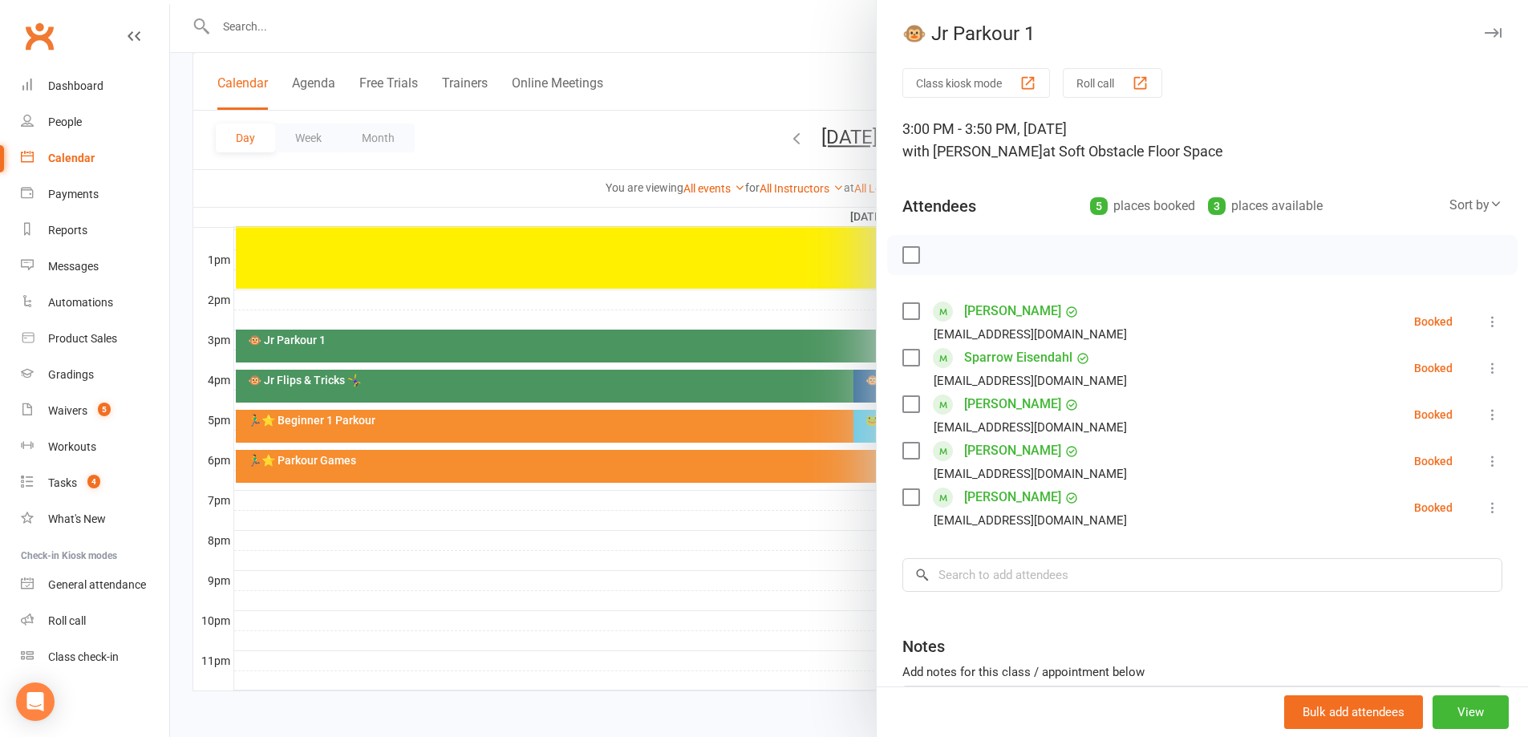
drag, startPoint x: 759, startPoint y: 542, endPoint x: 807, endPoint y: 484, distance: 75.8
click at [760, 543] on div at bounding box center [849, 368] width 1358 height 737
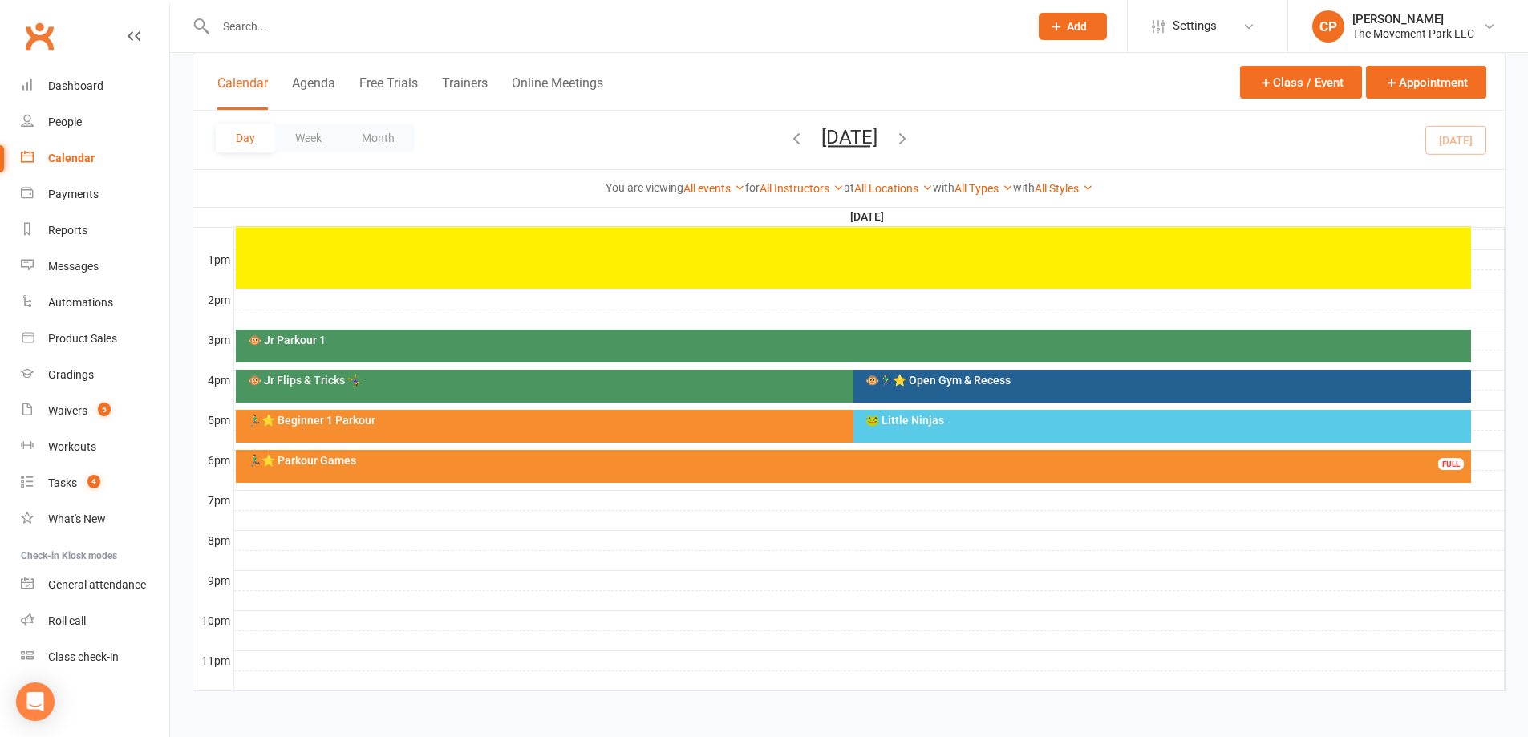
click at [910, 407] on div at bounding box center [869, 400] width 1271 height 19
click at [905, 419] on div "🐸 Little Ninjas" at bounding box center [1166, 420] width 603 height 11
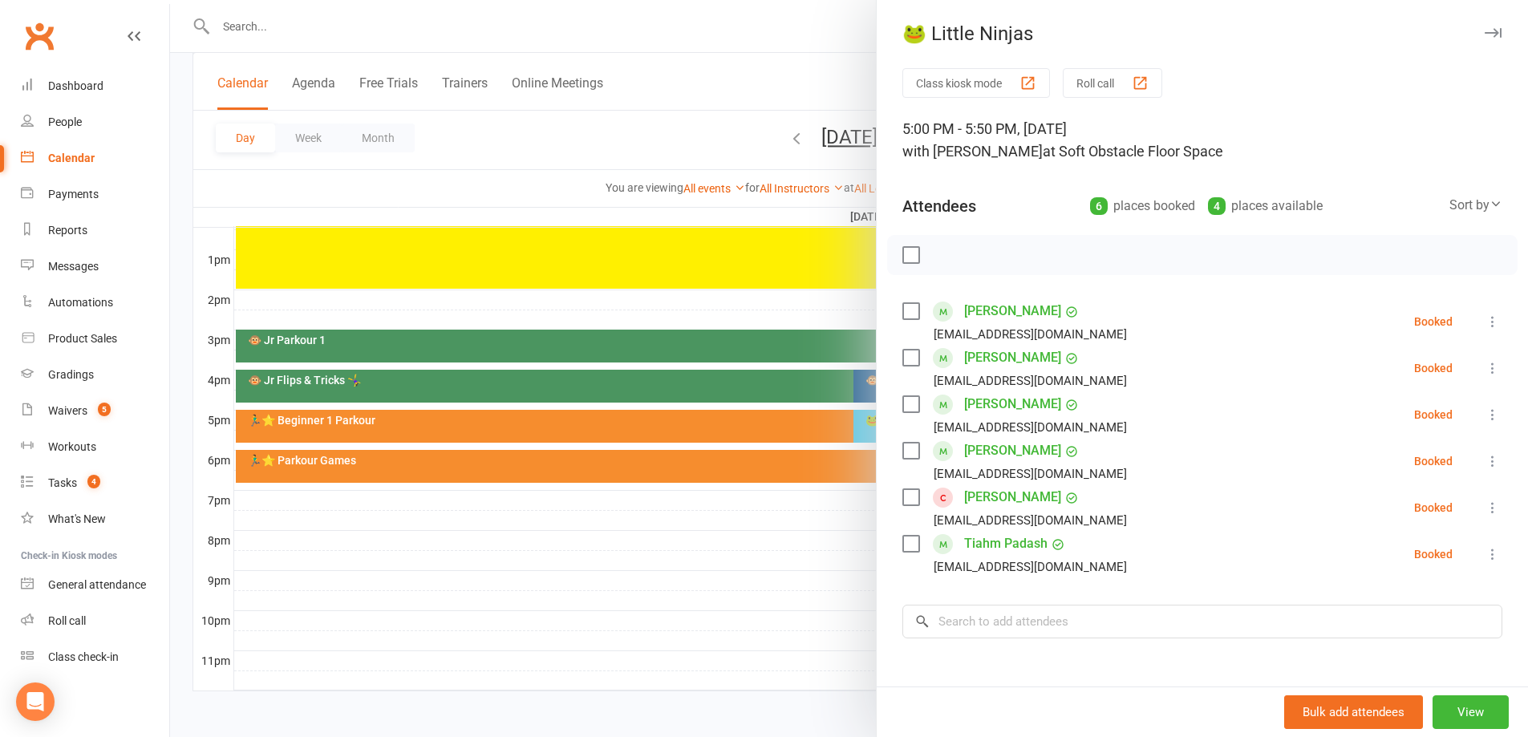
click at [818, 573] on div at bounding box center [849, 368] width 1358 height 737
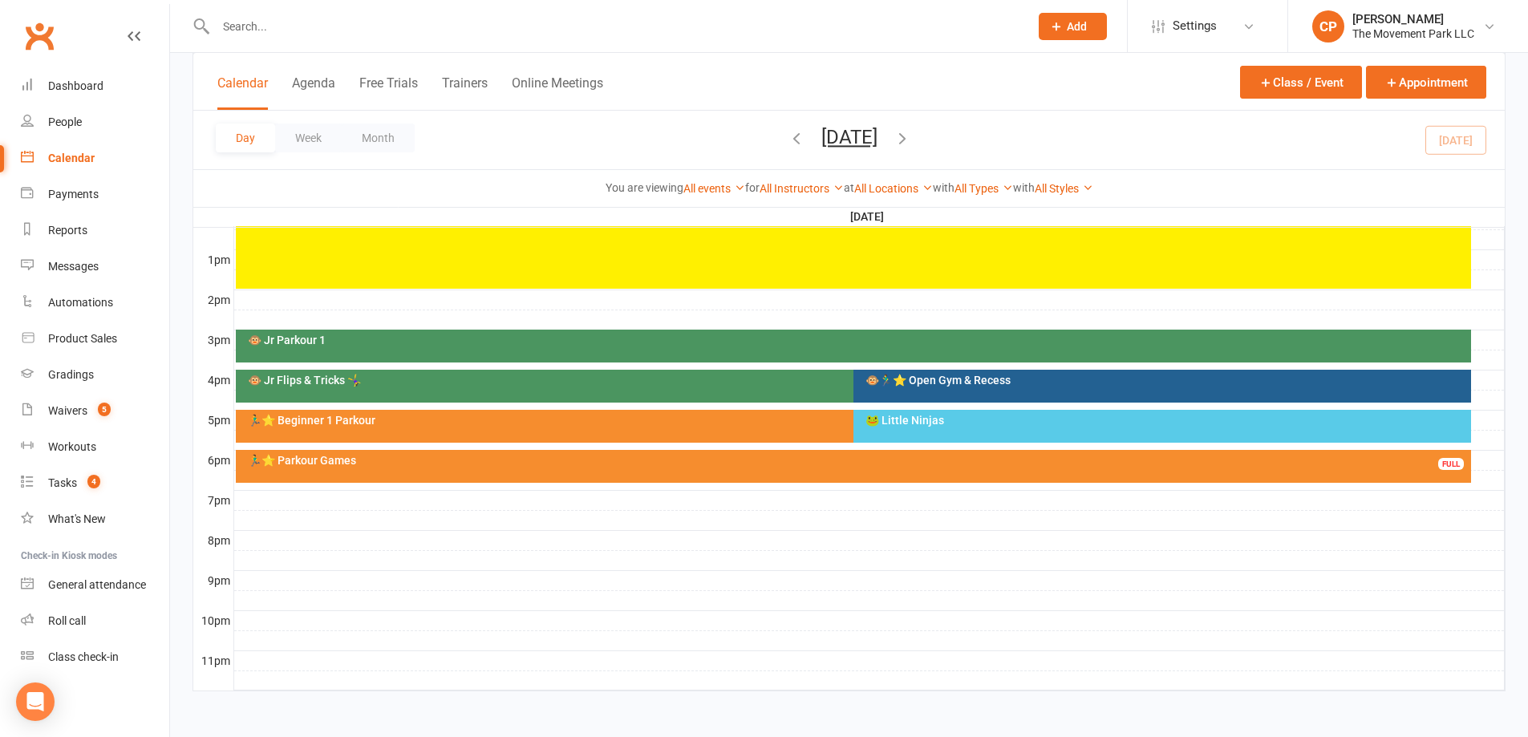
click at [715, 345] on div "🐵 Jr Parkour 1" at bounding box center [857, 339] width 1221 height 11
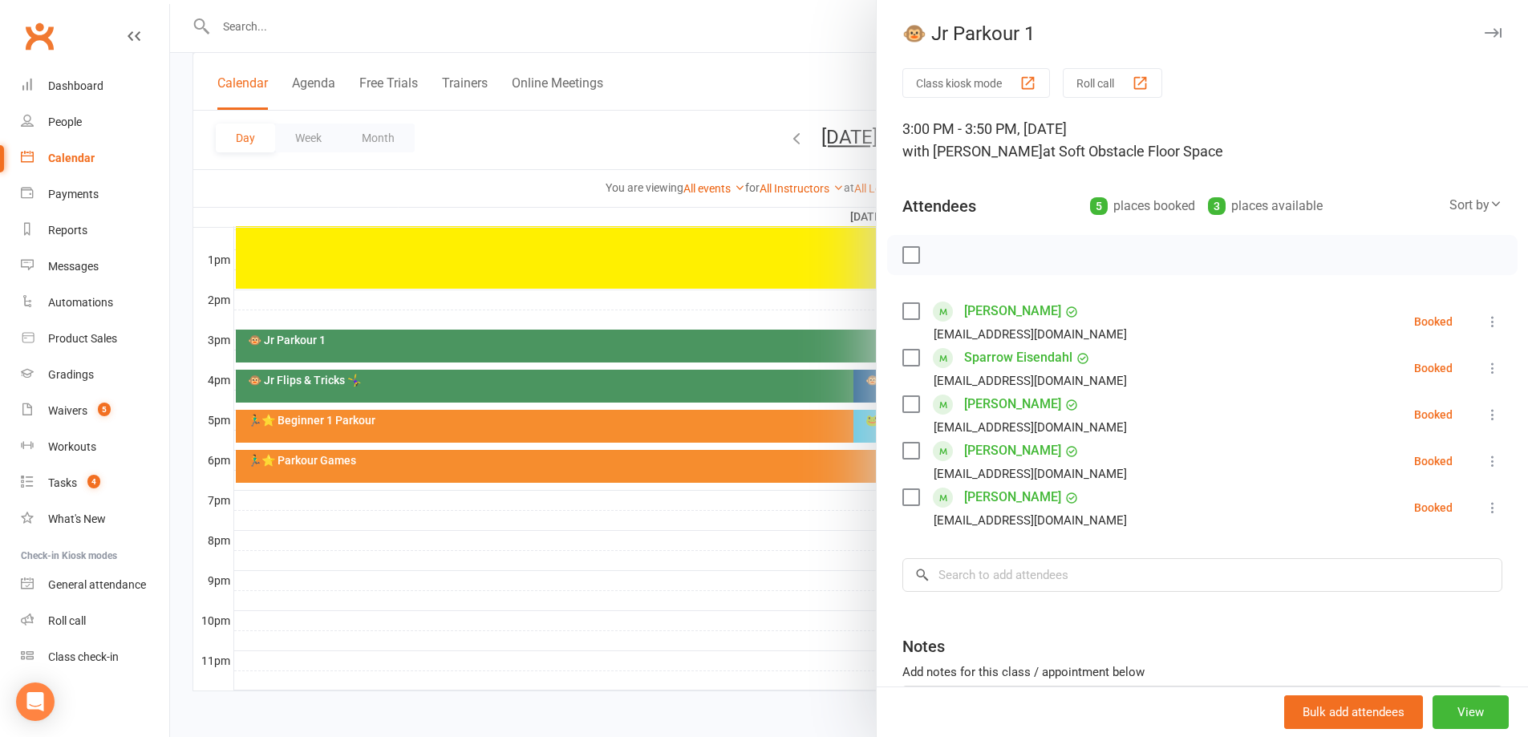
click at [771, 593] on div at bounding box center [849, 368] width 1358 height 737
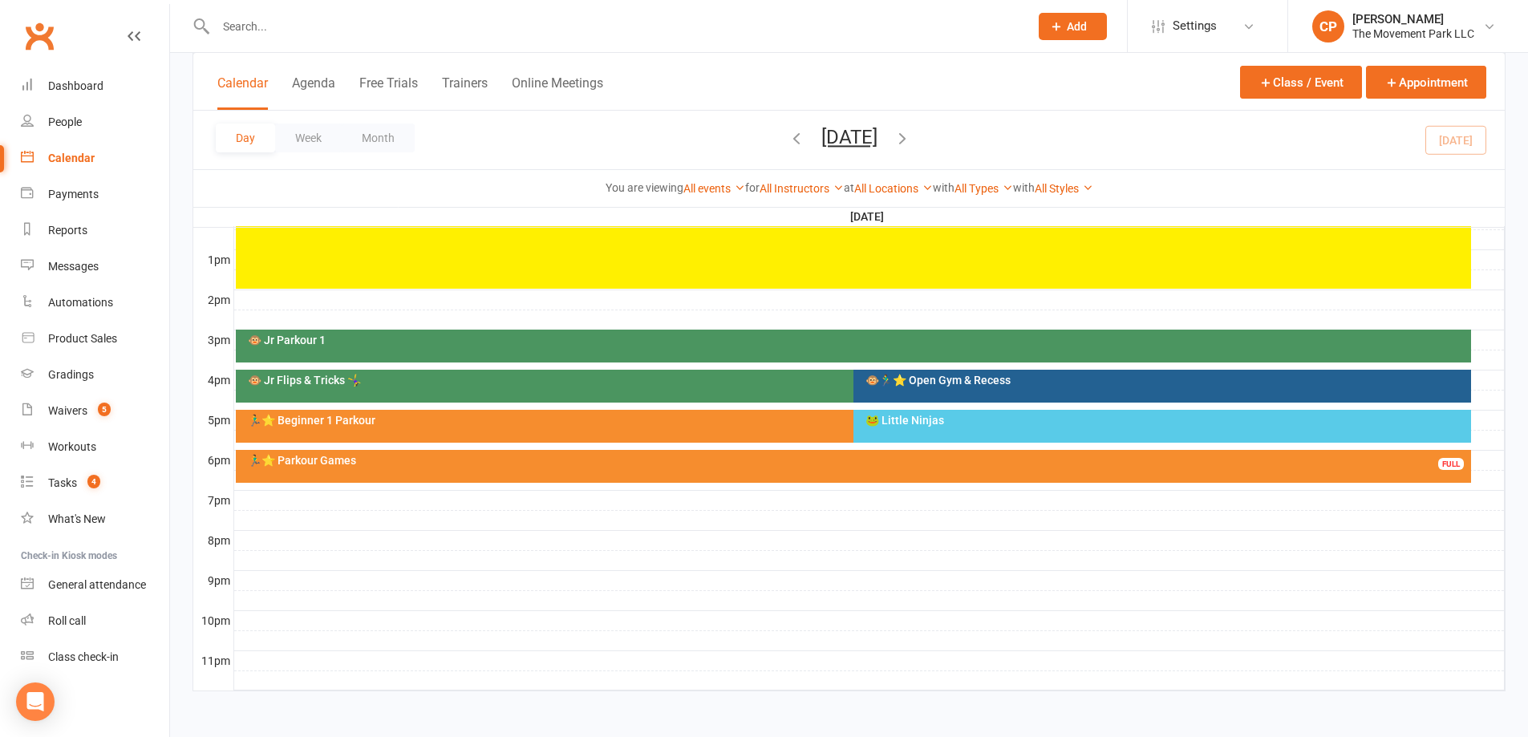
click at [596, 338] on div "🐵 Jr Parkour 1" at bounding box center [857, 339] width 1221 height 11
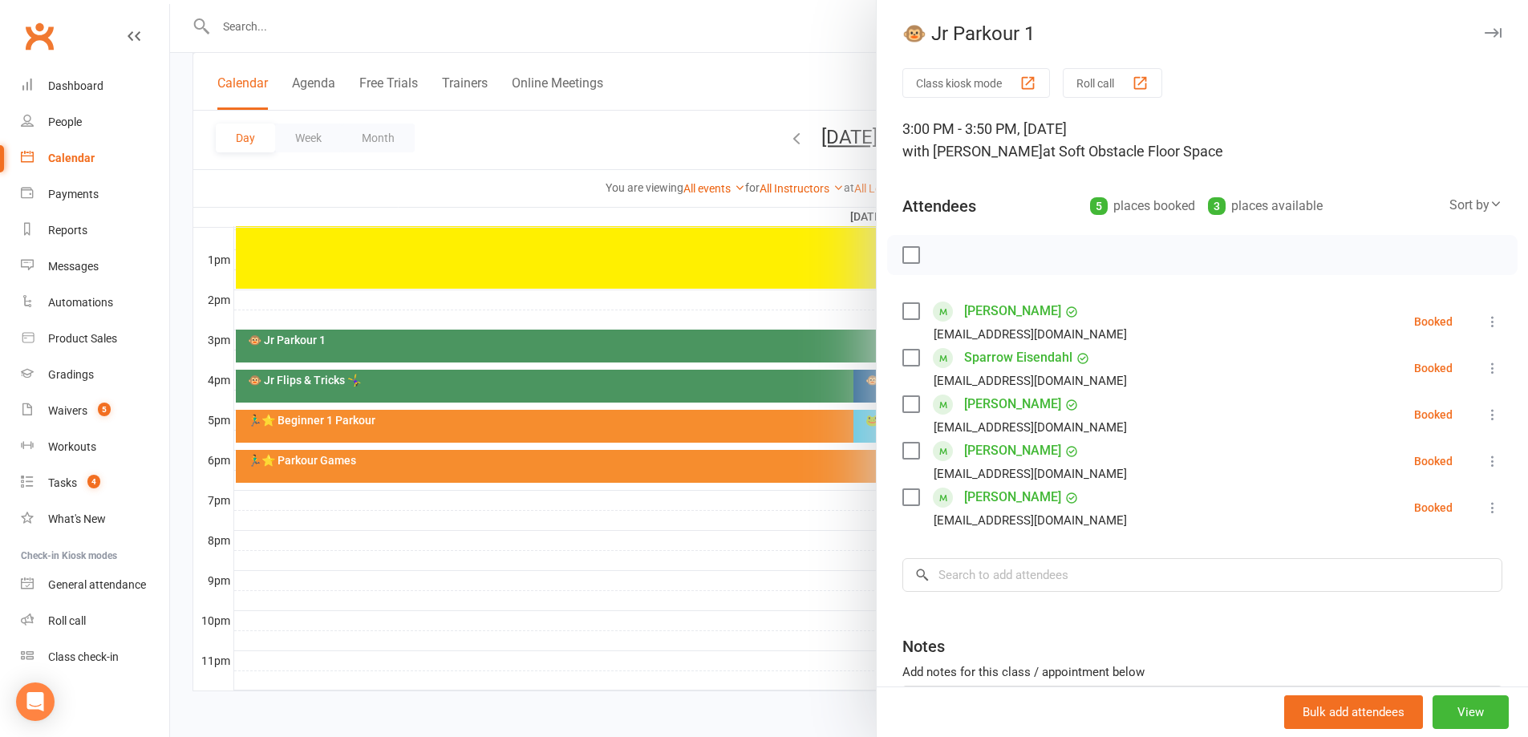
click at [1485, 501] on icon at bounding box center [1493, 508] width 16 height 16
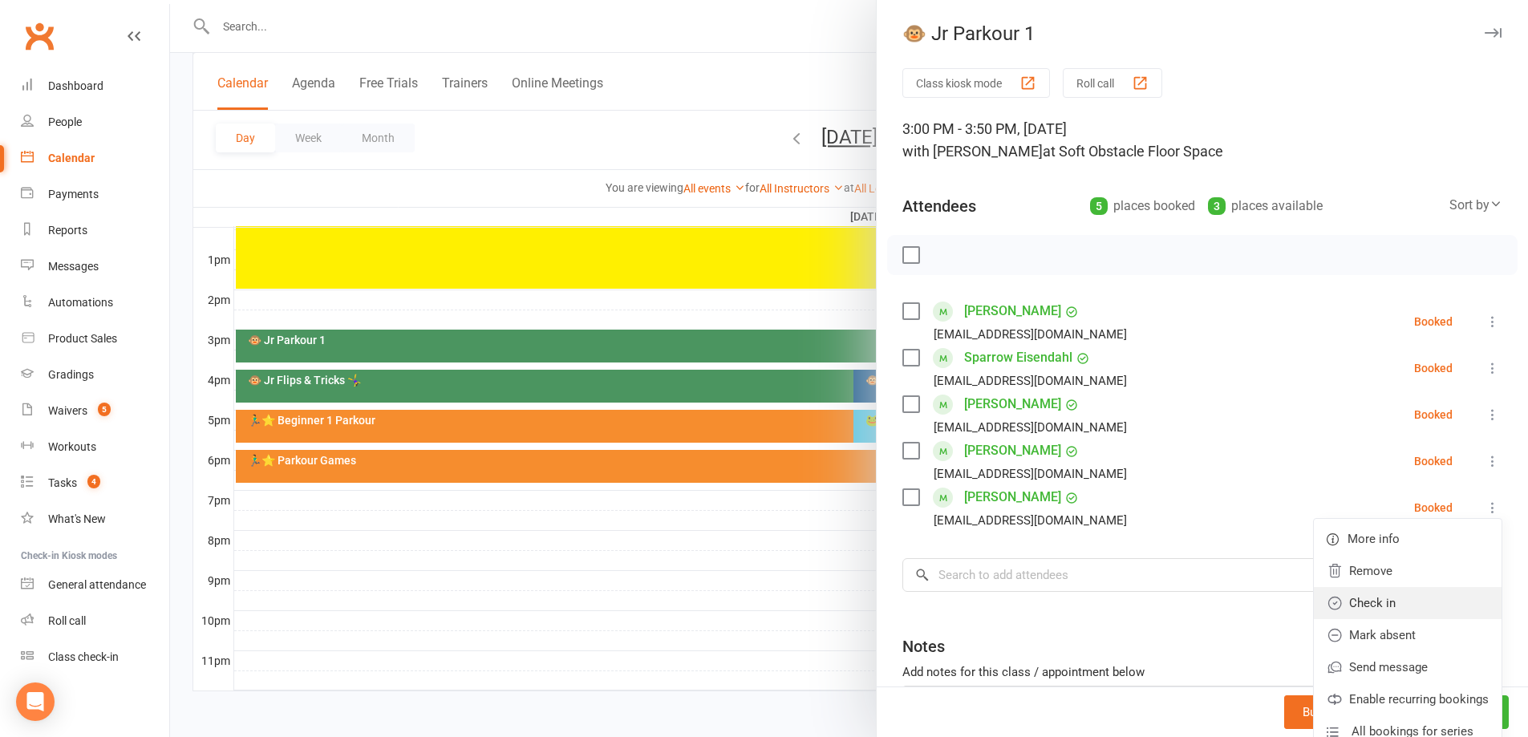
click at [1359, 594] on link "Check in" at bounding box center [1408, 603] width 188 height 32
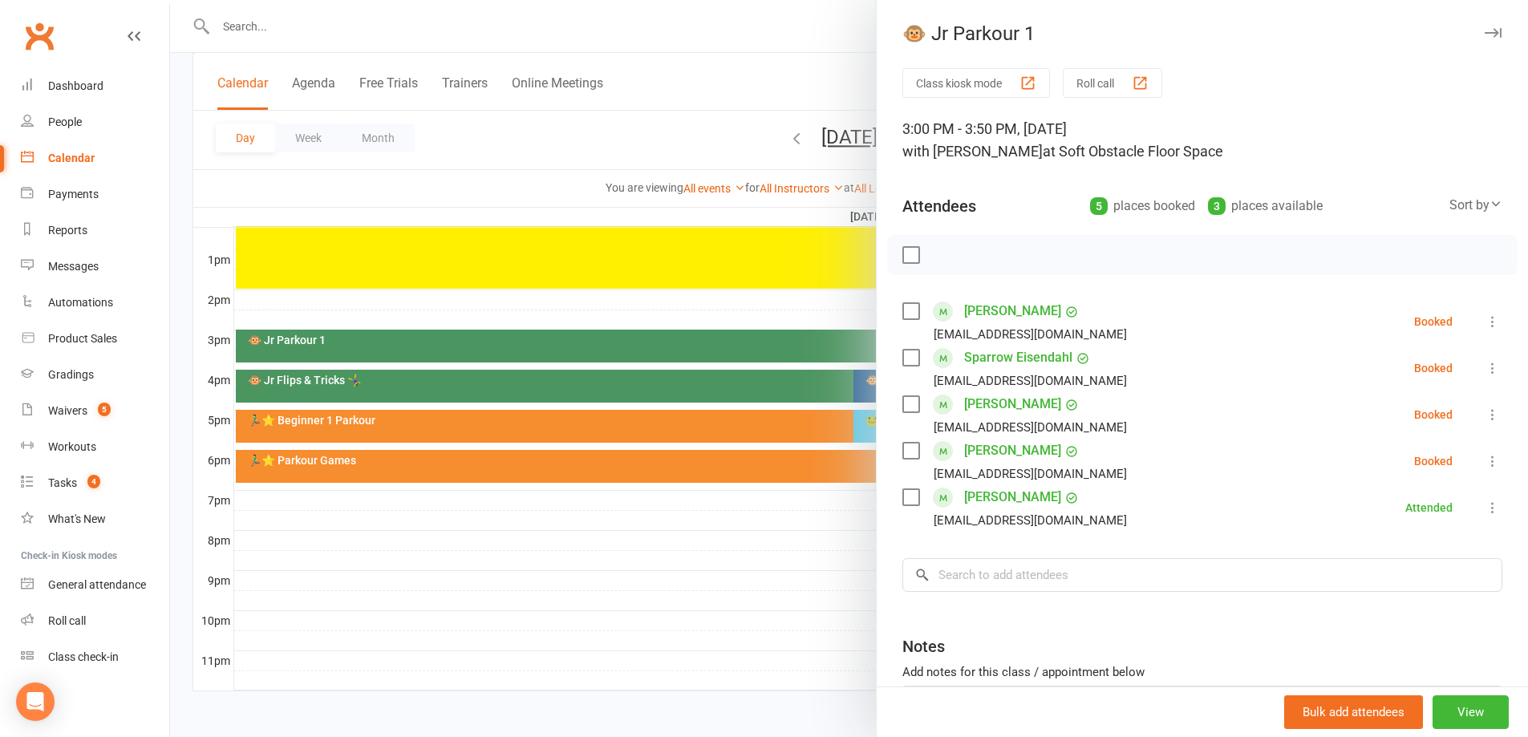
click at [684, 573] on div at bounding box center [849, 368] width 1358 height 737
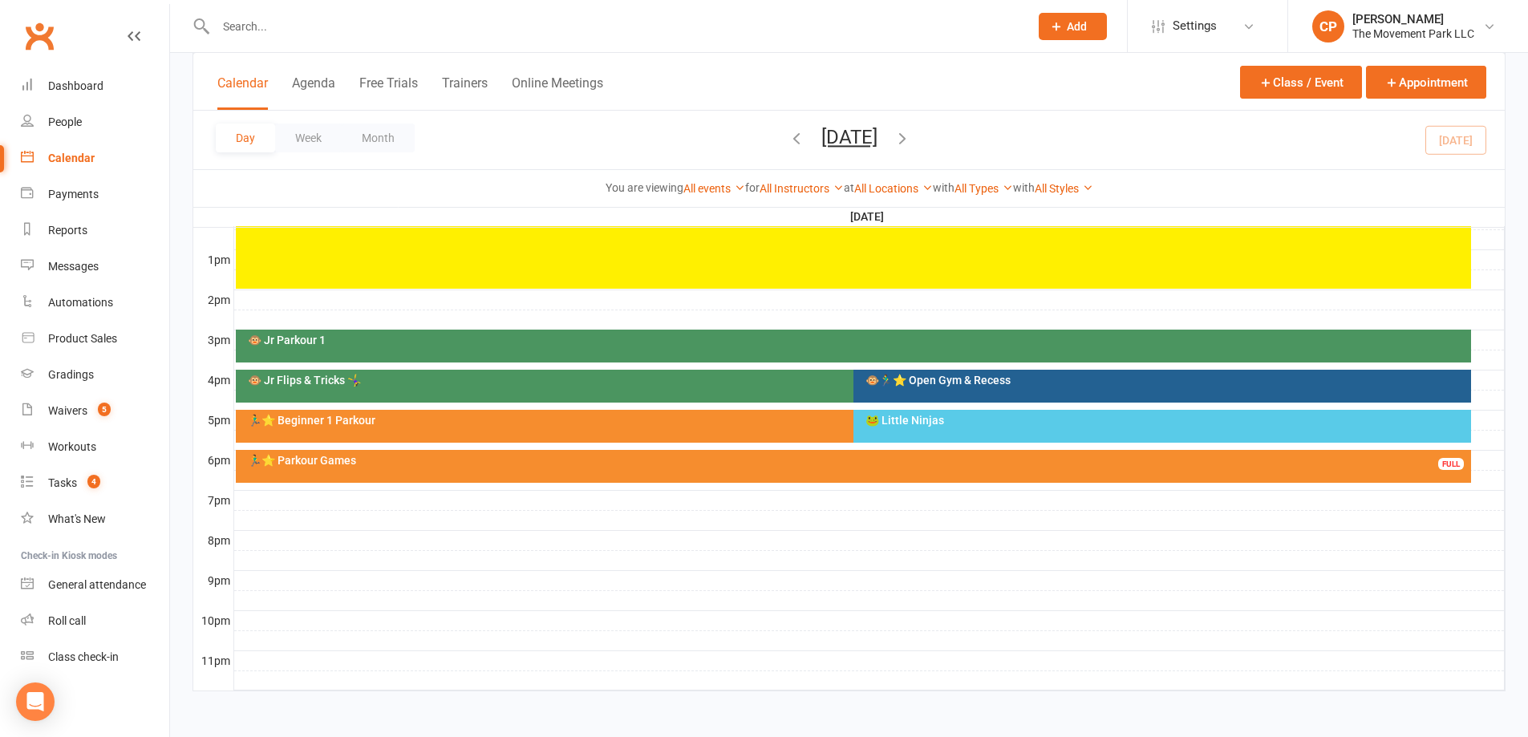
click at [774, 351] on div "🐵 Jr Parkour 1" at bounding box center [853, 346] width 1235 height 33
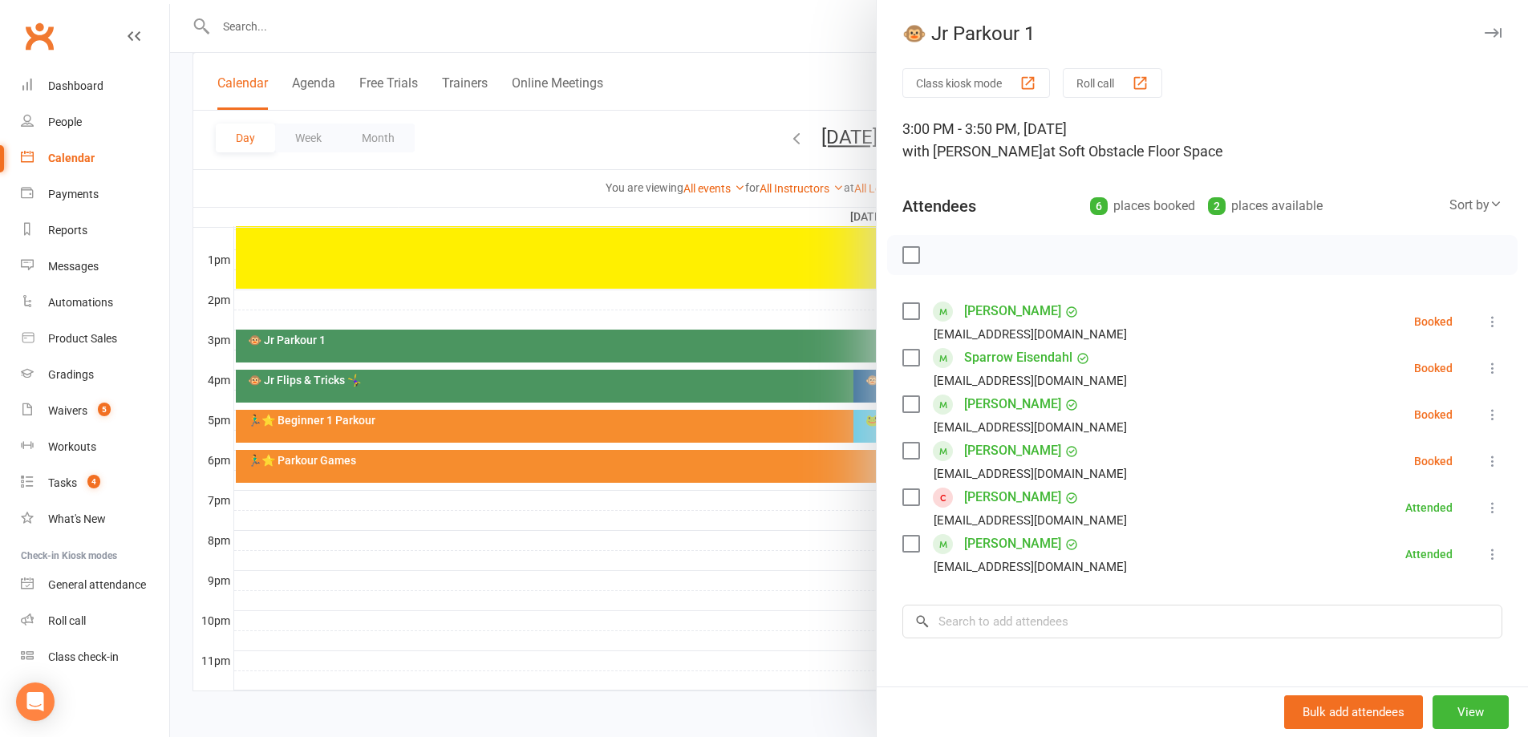
click at [902, 313] on label at bounding box center [910, 311] width 16 height 16
click at [905, 397] on label at bounding box center [910, 404] width 16 height 16
click at [907, 446] on label at bounding box center [910, 451] width 16 height 16
click at [942, 257] on icon "button" at bounding box center [947, 255] width 18 height 18
click at [908, 257] on label at bounding box center [910, 255] width 16 height 16
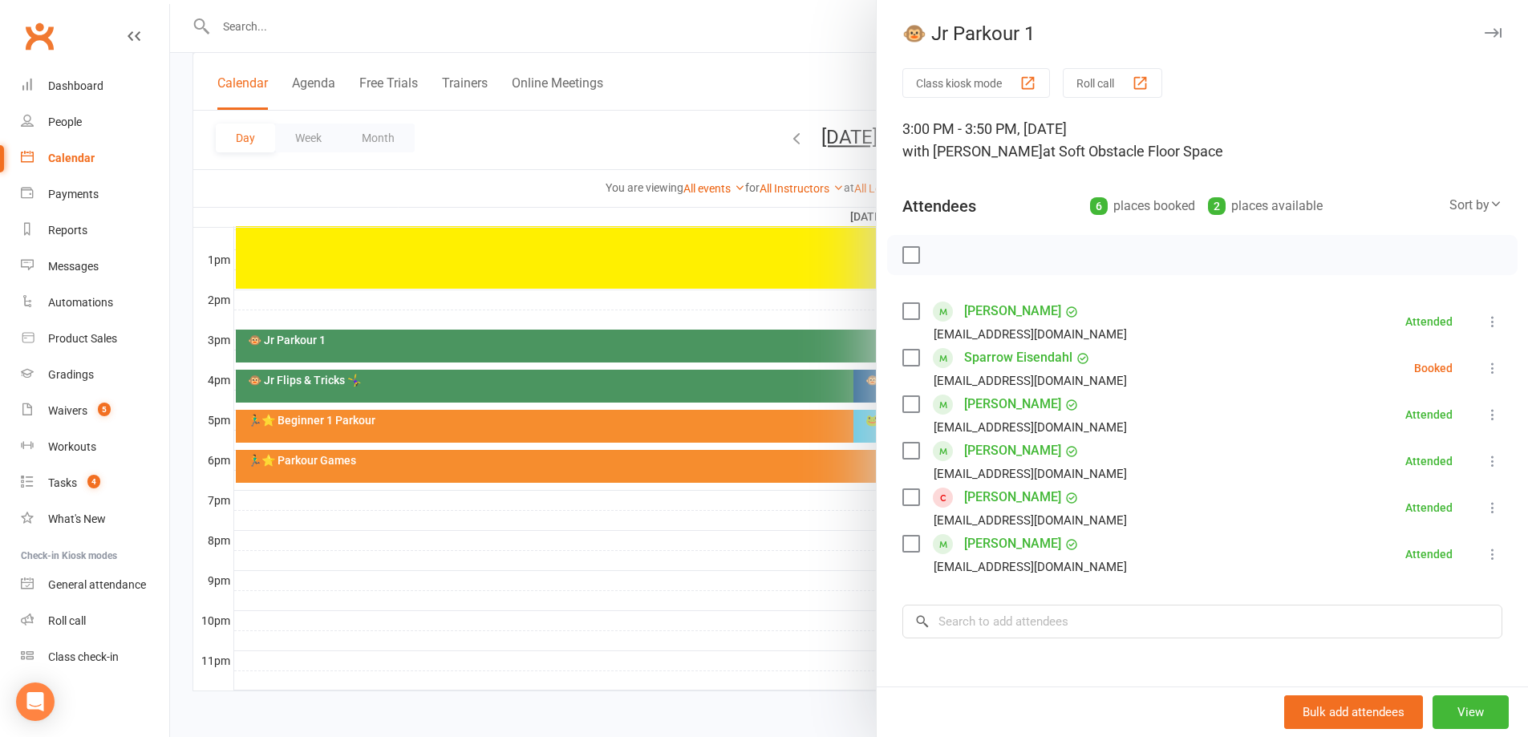
click at [281, 534] on div at bounding box center [849, 368] width 1358 height 737
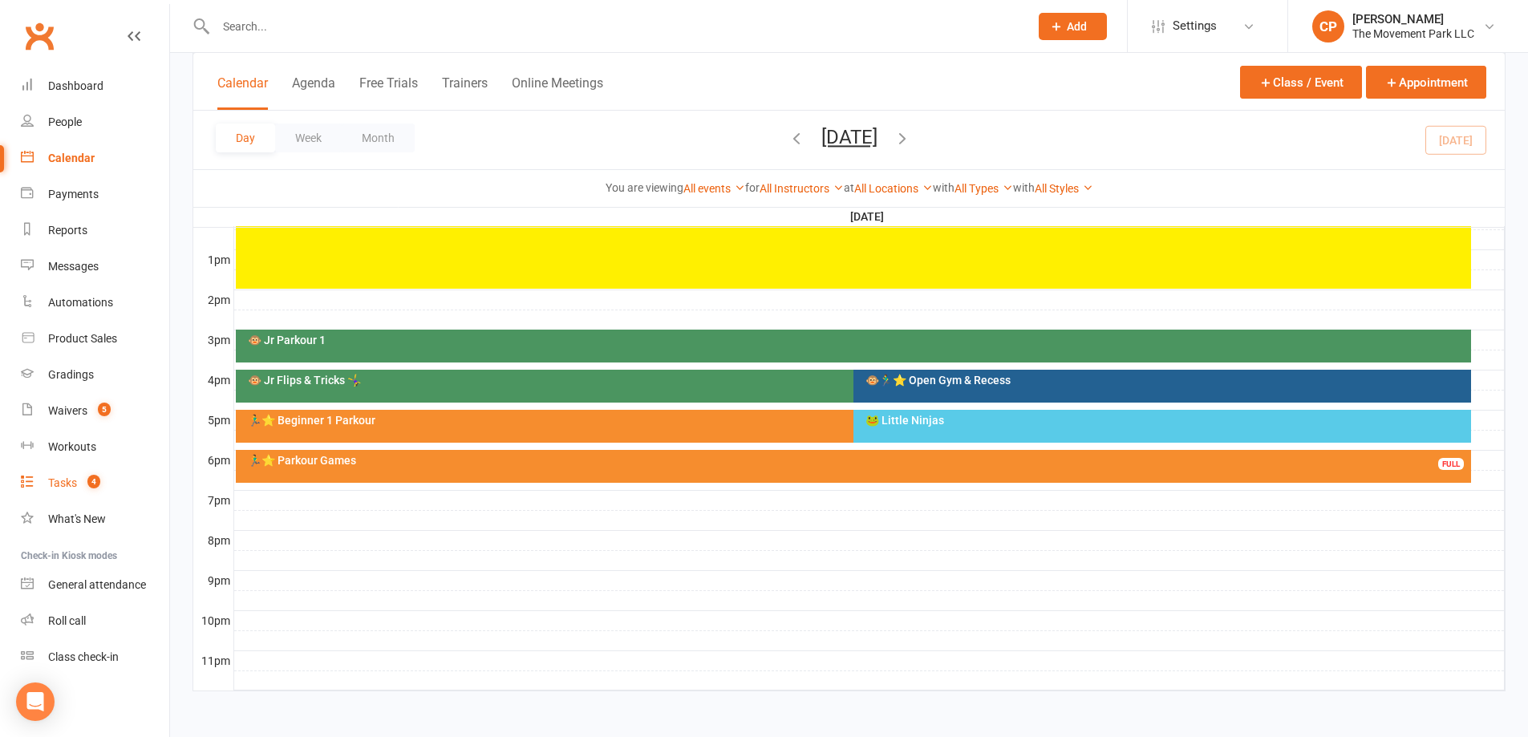
click at [73, 476] on link "Tasks 4" at bounding box center [95, 483] width 148 height 36
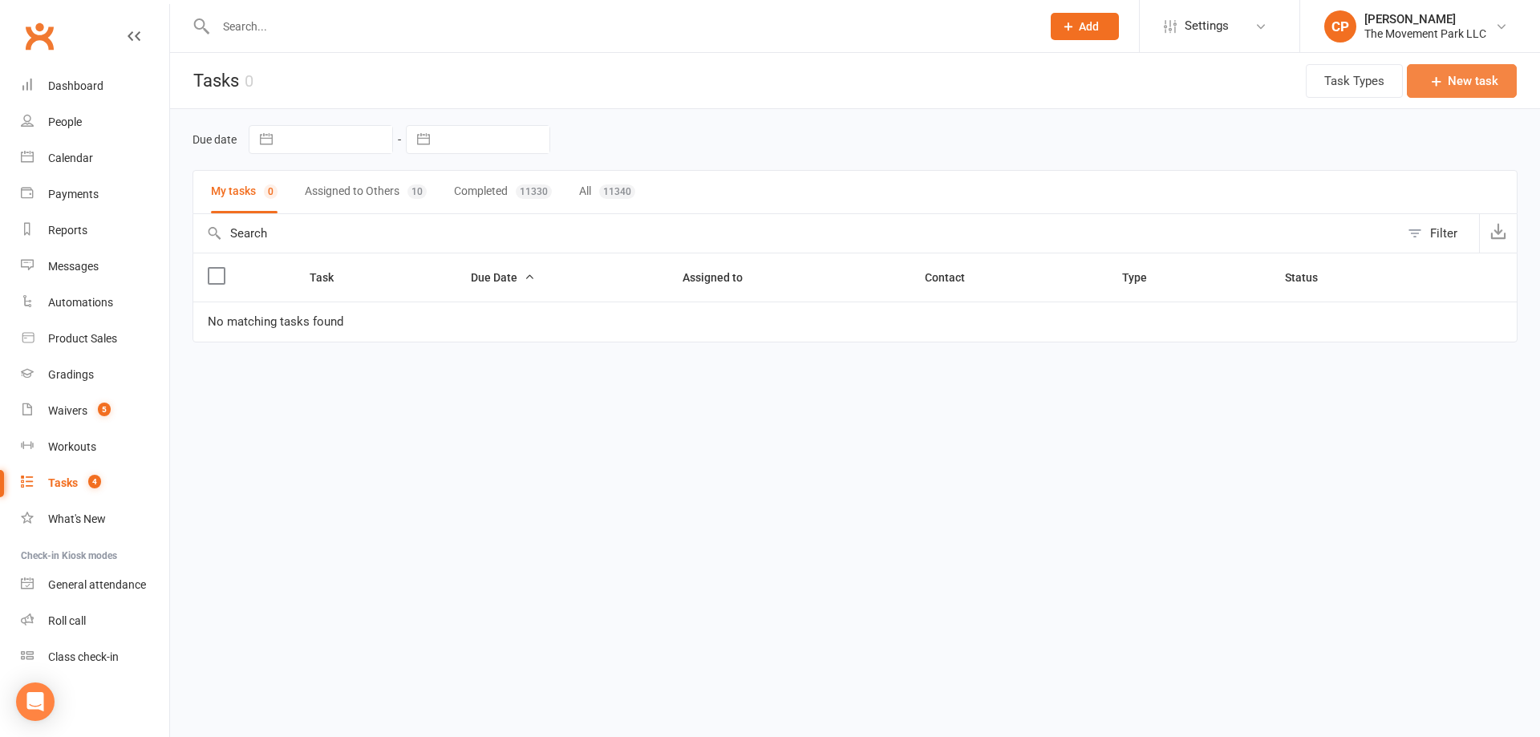
click at [1444, 82] on icon "button" at bounding box center [1437, 81] width 16 height 16
select select "53570"
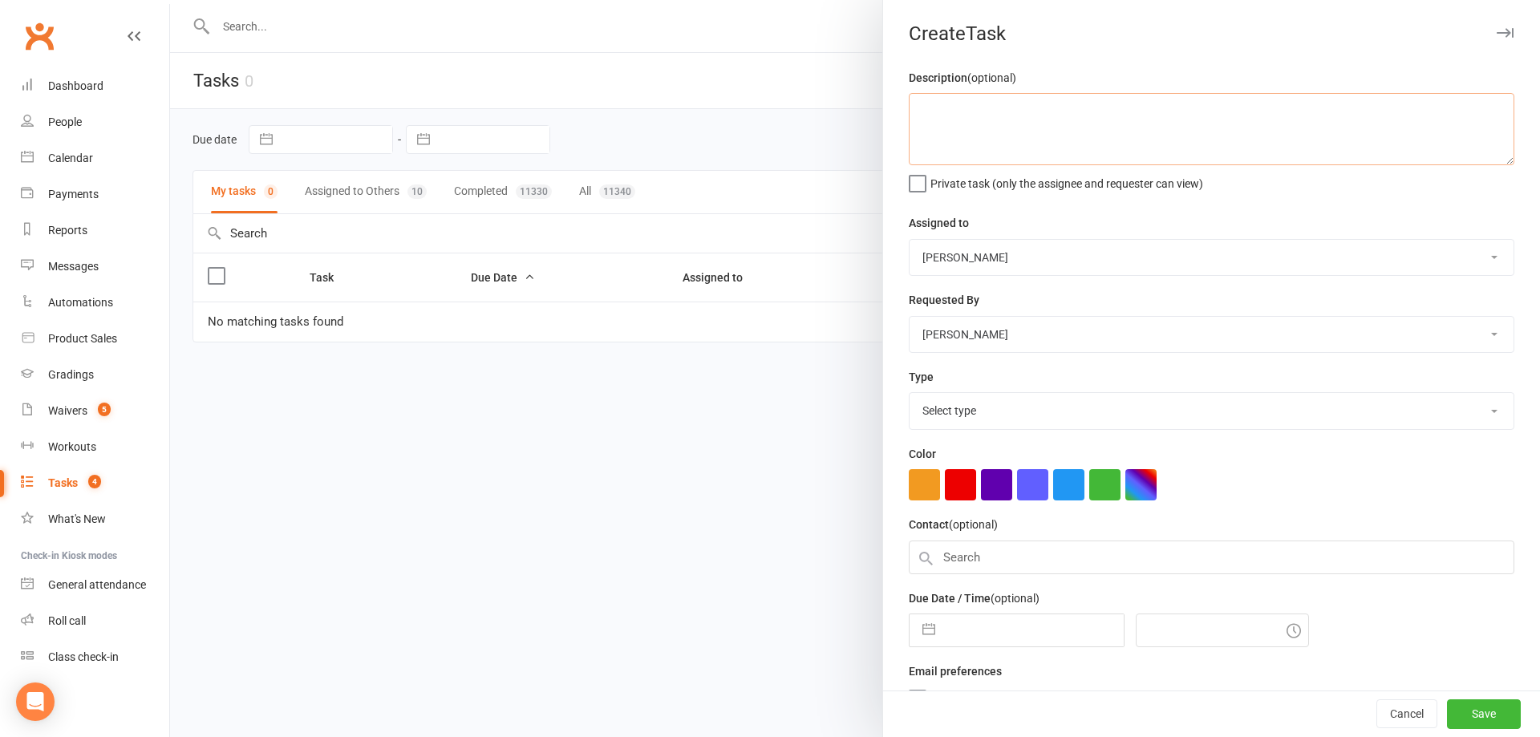
click at [1035, 148] on textarea at bounding box center [1212, 129] width 606 height 72
type textarea "Missed the merge on the waiver and created another [PERSON_NAME]"
click at [1016, 272] on select "The Movement Park Staff [PERSON_NAME] [PERSON_NAME] Front Desk Team [PERSON_NAM…" at bounding box center [1212, 257] width 604 height 35
select select "43735"
click at [910, 241] on select "The Movement Park Staff [PERSON_NAME] [PERSON_NAME] Front Desk Team [PERSON_NAM…" at bounding box center [1212, 257] width 604 height 35
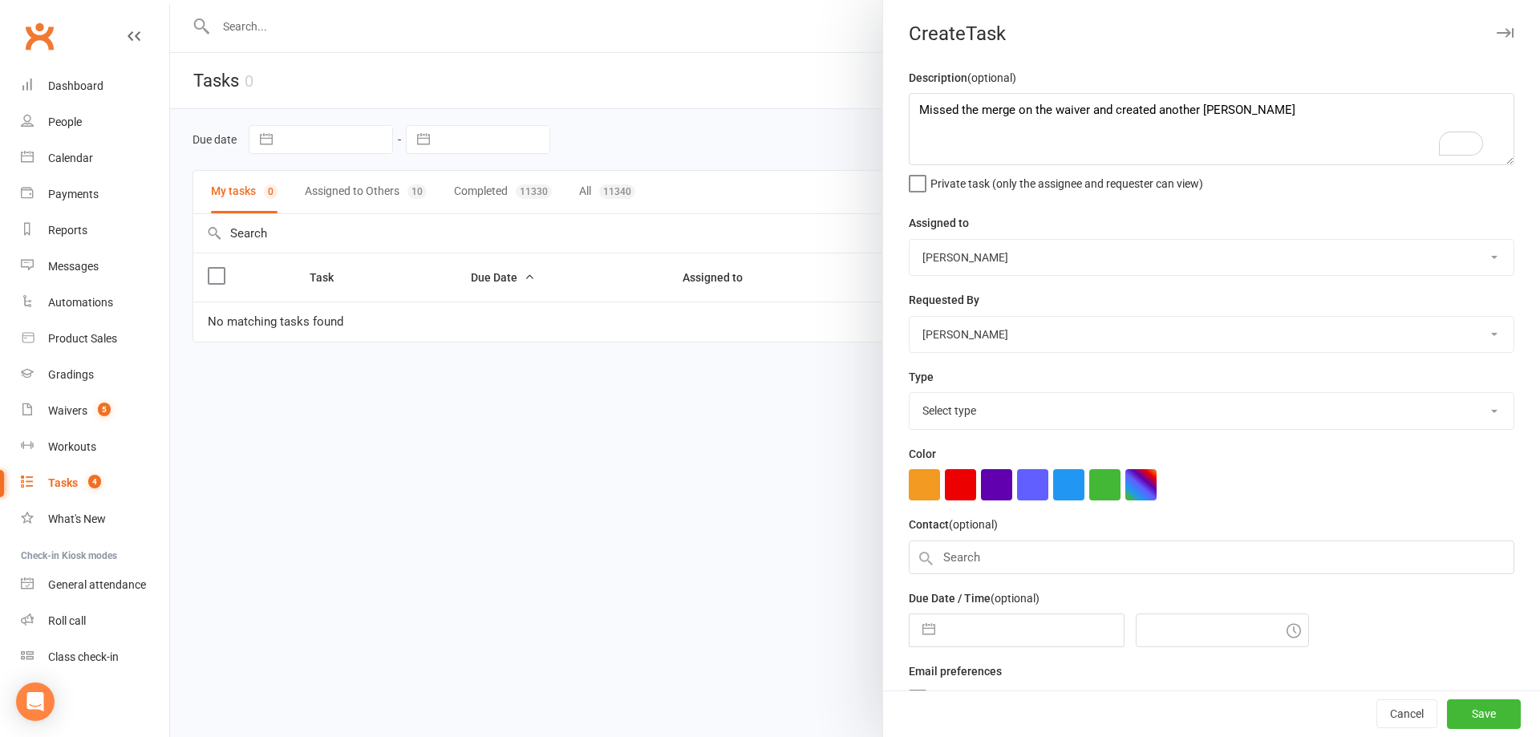
scroll to position [62, 0]
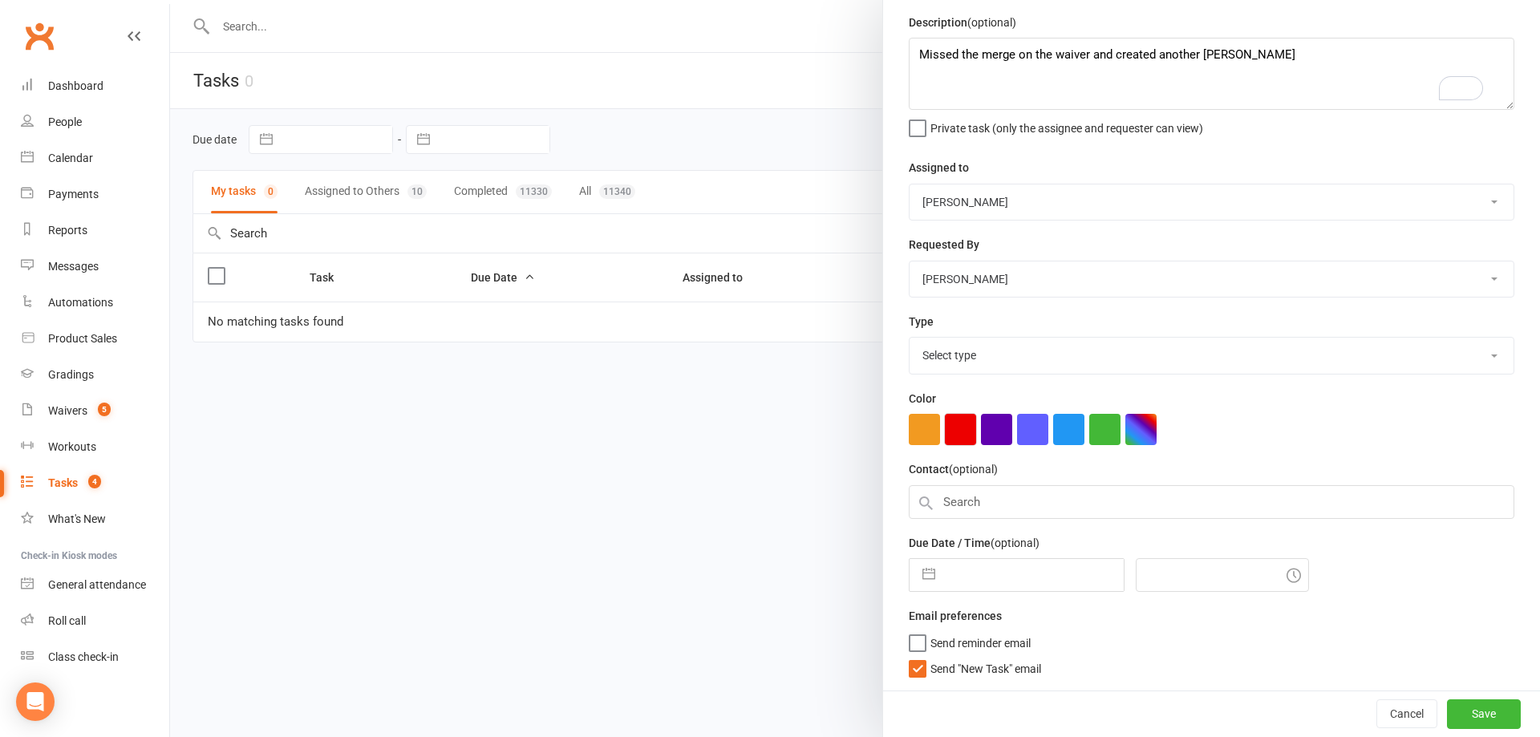
click at [948, 433] on button "button" at bounding box center [960, 429] width 31 height 31
click at [967, 499] on input "text" at bounding box center [1212, 502] width 606 height 34
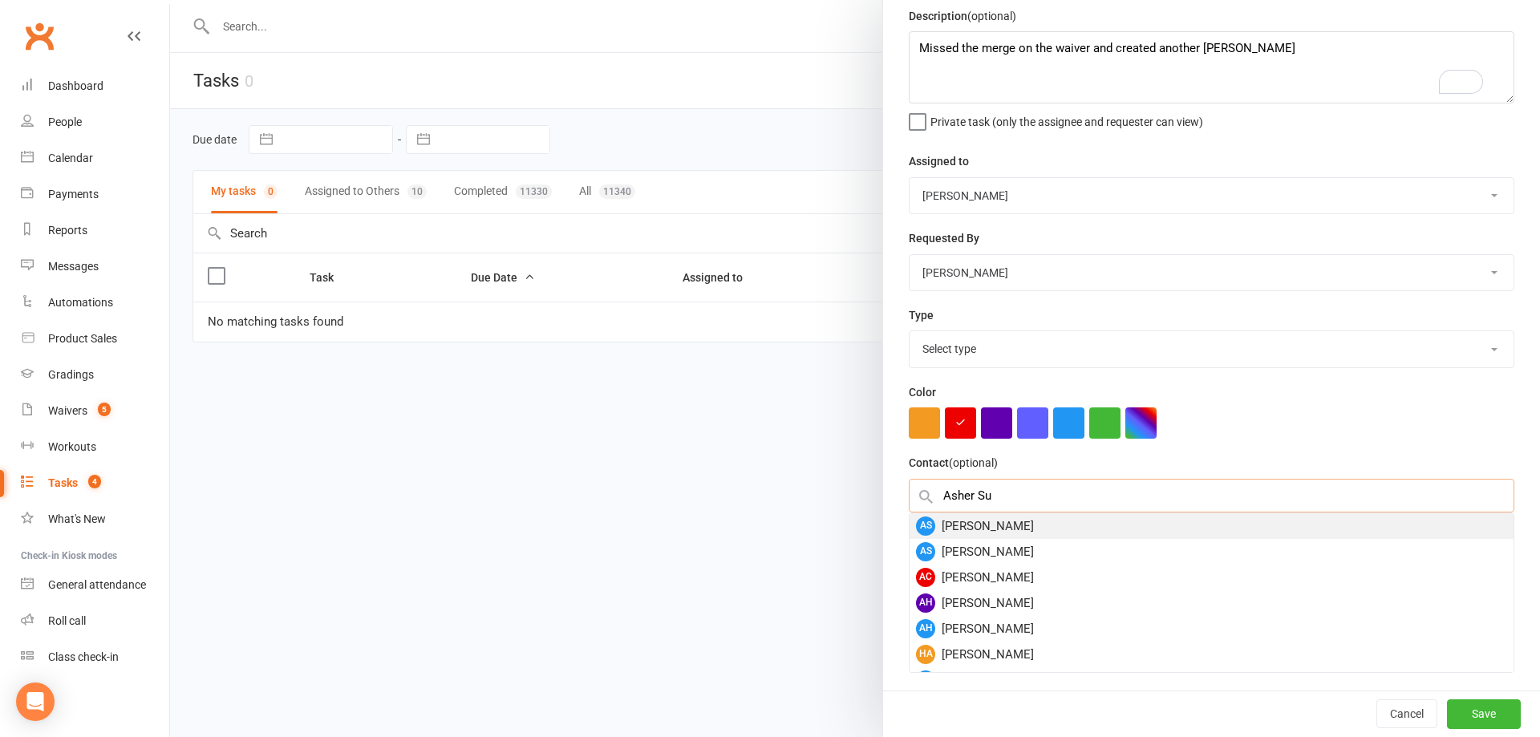
type input "Asher Su"
click at [957, 534] on div "AS Asher Sung" at bounding box center [1212, 526] width 604 height 26
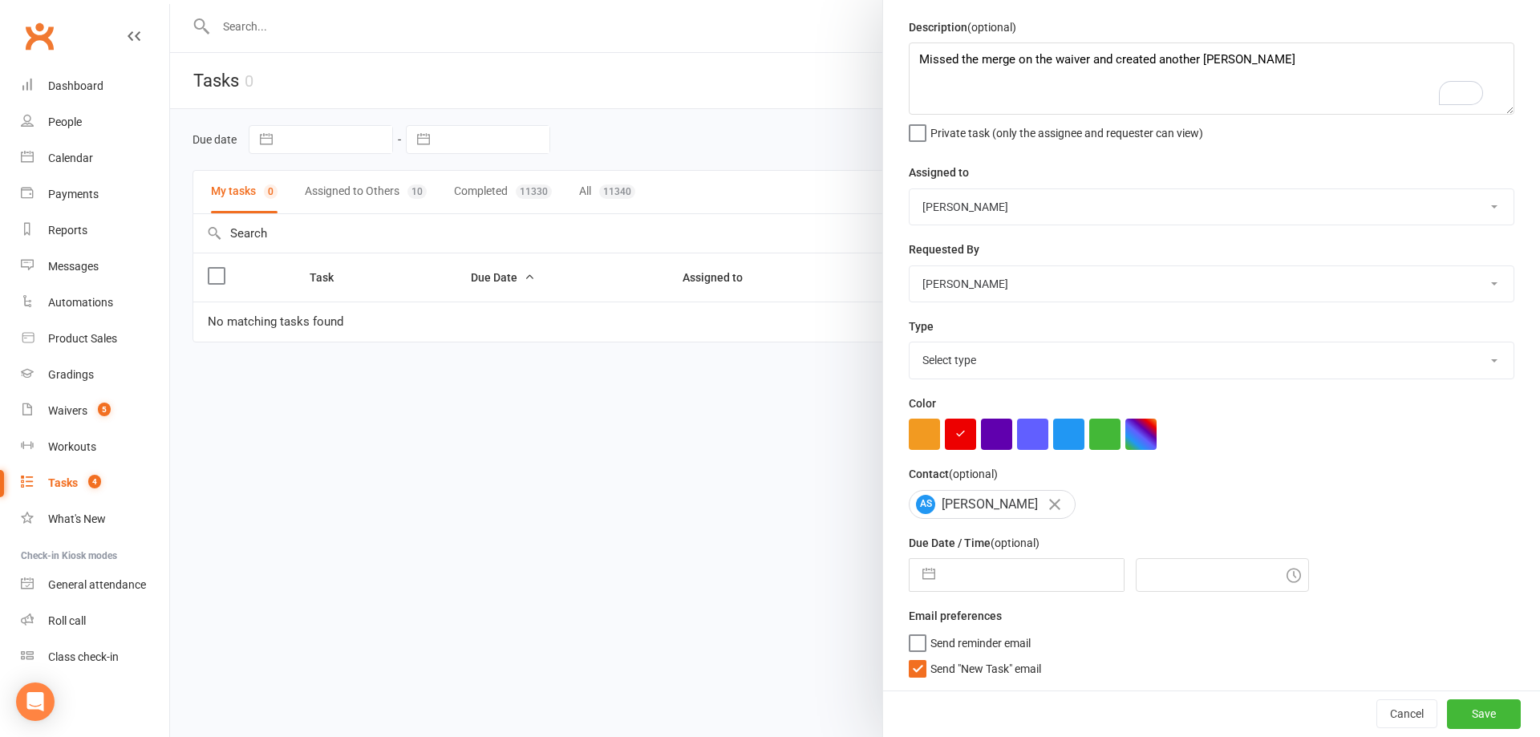
scroll to position [57, 0]
click at [1011, 580] on input "text" at bounding box center [1033, 575] width 180 height 32
select select "8"
select select "2025"
select select "9"
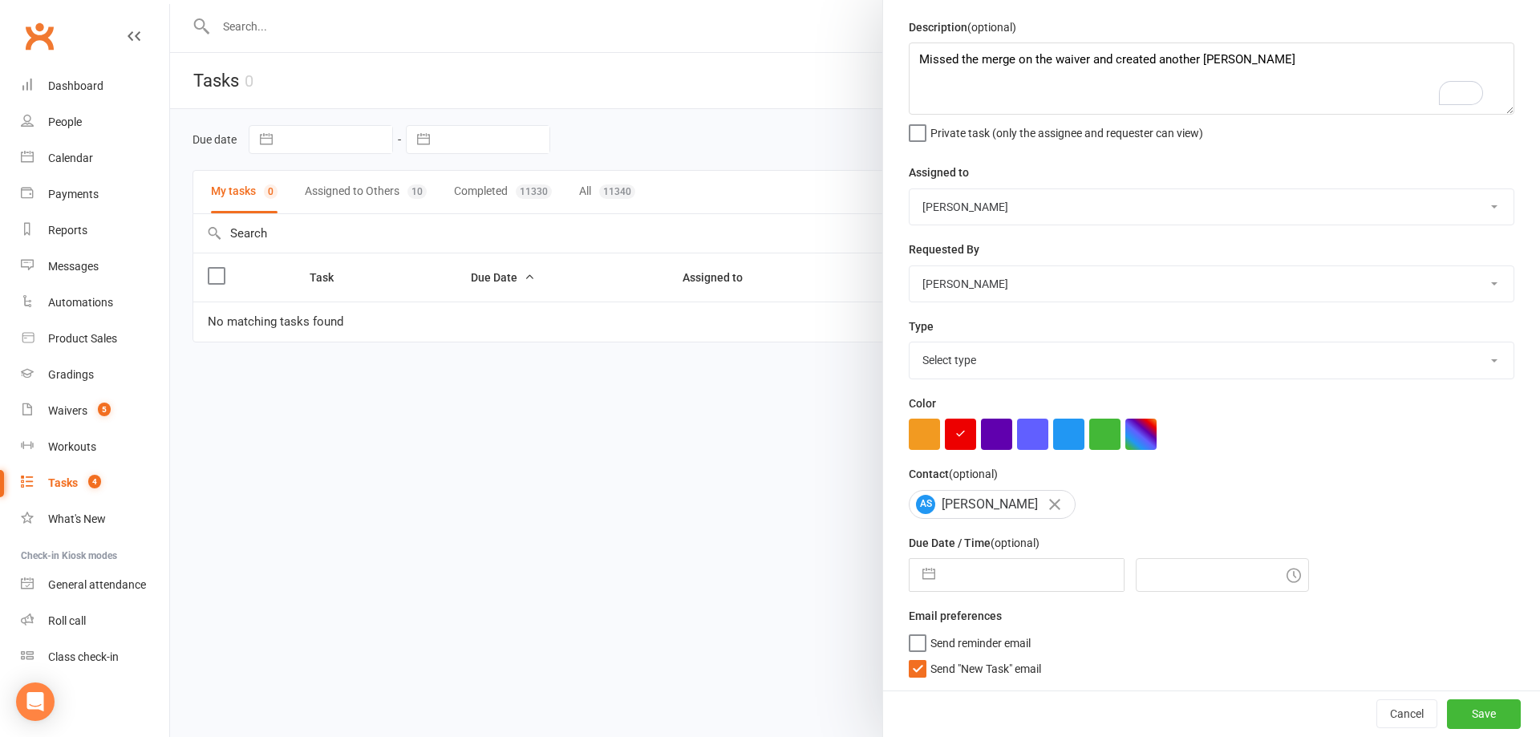
select select "2025"
select select "10"
select select "2025"
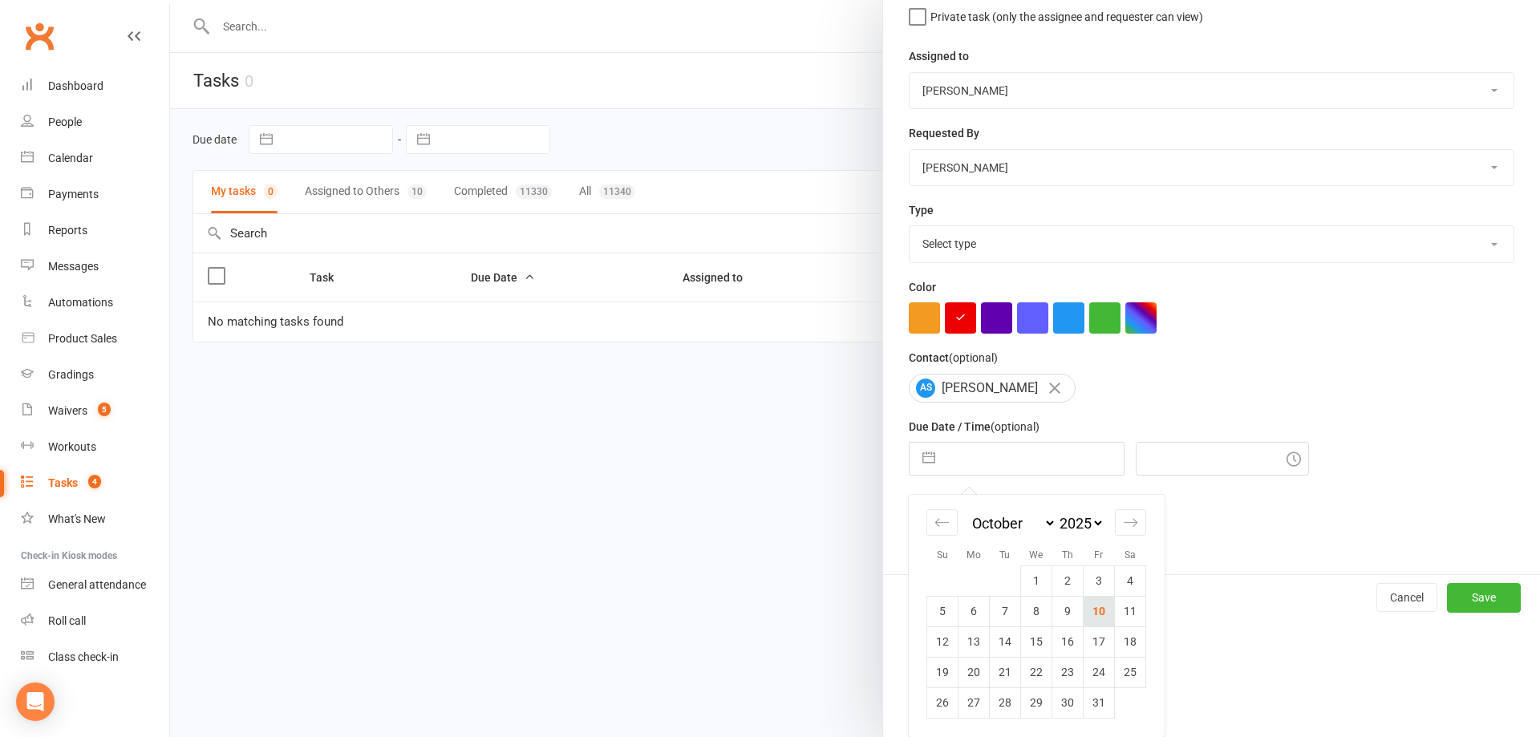
click at [1097, 614] on td "10" at bounding box center [1099, 611] width 31 height 30
type input "10 Oct 2025"
type input "3:15pm"
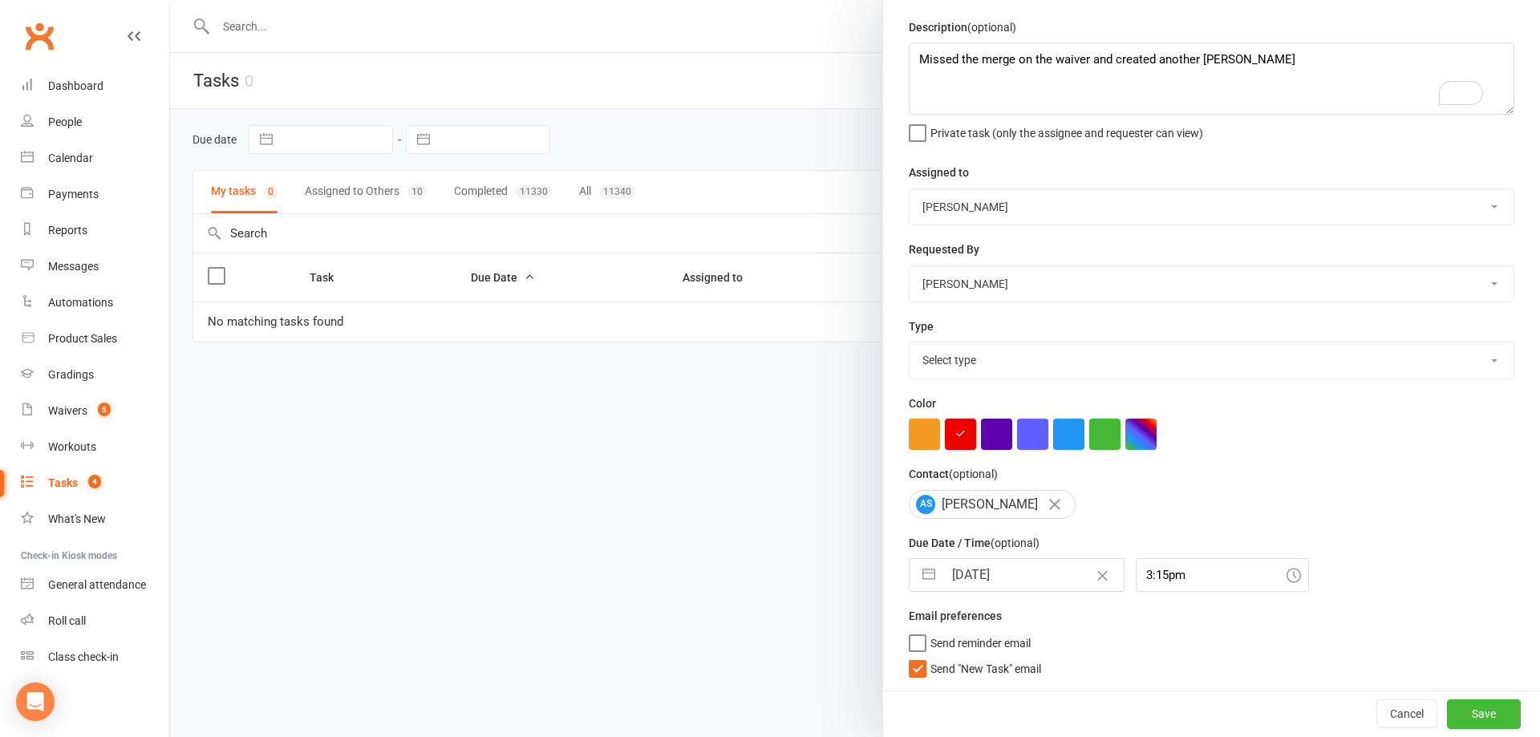
click at [967, 646] on span "Send reminder email" at bounding box center [980, 640] width 100 height 18
click at [967, 631] on input "Send reminder email" at bounding box center [970, 631] width 122 height 0
click at [1453, 720] on button "Save" at bounding box center [1484, 713] width 74 height 29
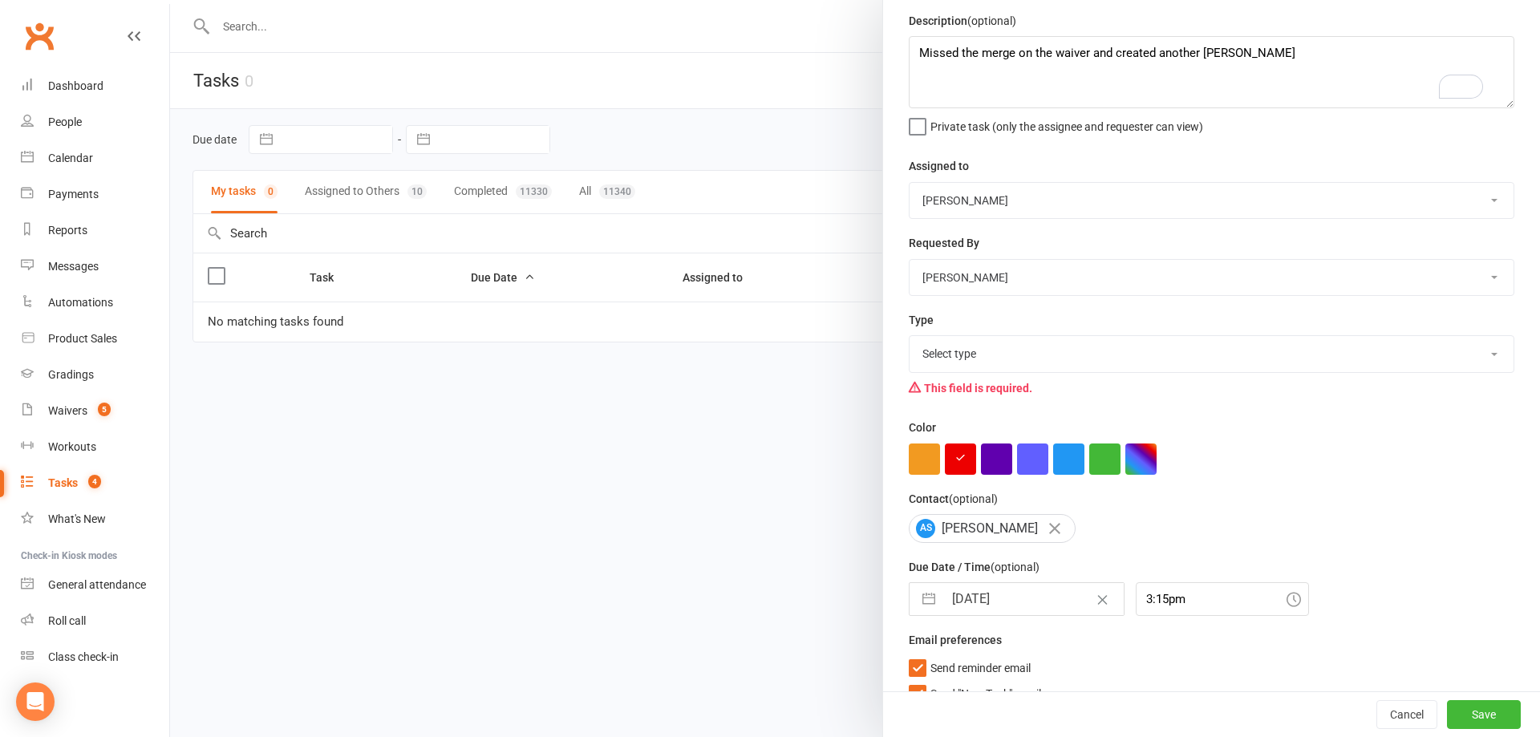
click at [949, 359] on select "Select type 🔁 automatized processes (sequences) 🎈 birthday party 😎 camp 💡correc…" at bounding box center [1212, 353] width 604 height 35
select select "21891"
click at [910, 339] on select "Select type 🔁 automatized processes (sequences) 🎈 birthday party 😎 camp 💡correc…" at bounding box center [1212, 353] width 604 height 35
drag, startPoint x: 1468, startPoint y: 725, endPoint x: 1439, endPoint y: 719, distance: 29.6
click at [1467, 724] on button "Save" at bounding box center [1484, 714] width 74 height 29
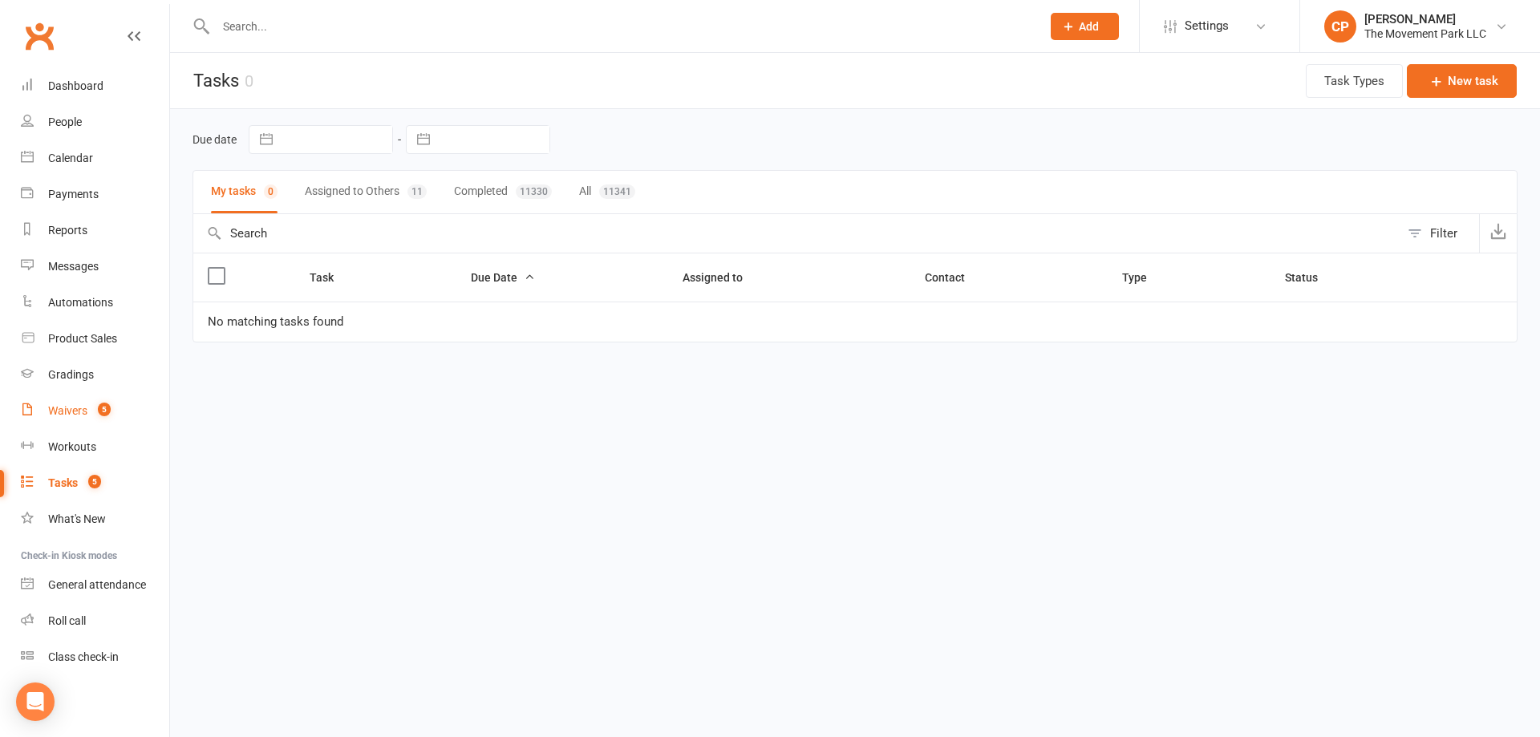
click at [83, 412] on div "Waivers" at bounding box center [67, 410] width 39 height 13
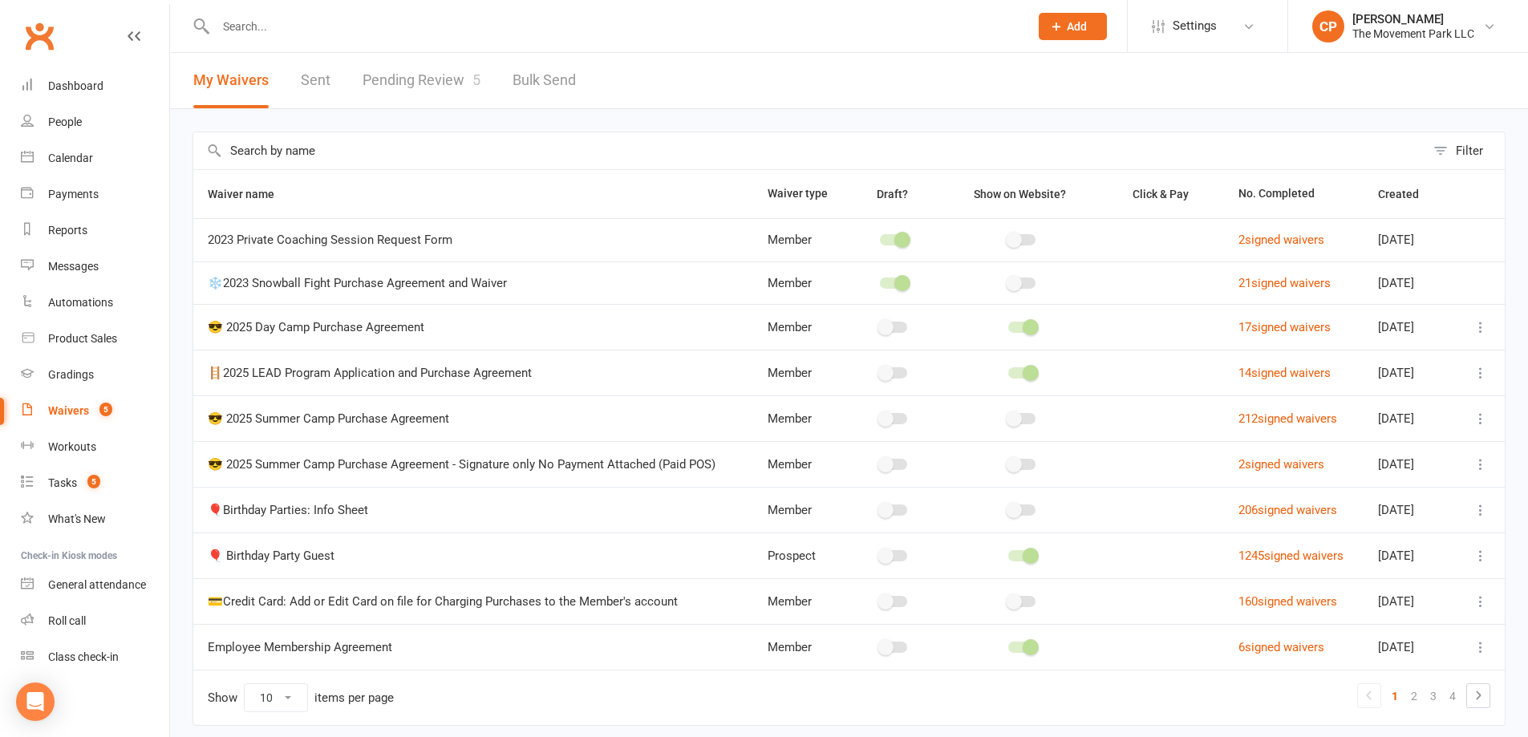
click at [422, 84] on link "Pending Review 5" at bounding box center [422, 80] width 118 height 55
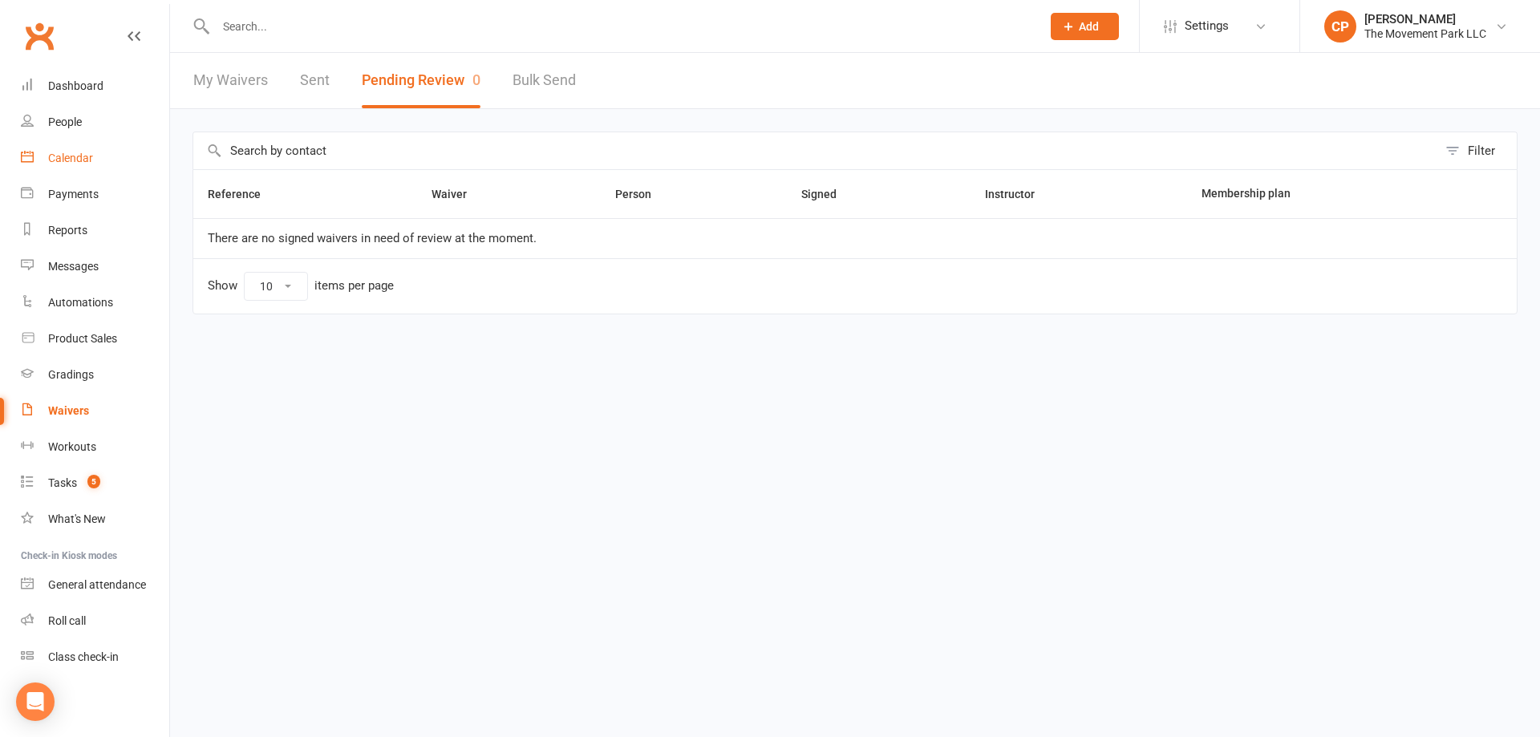
click at [71, 159] on div "Calendar" at bounding box center [70, 158] width 45 height 13
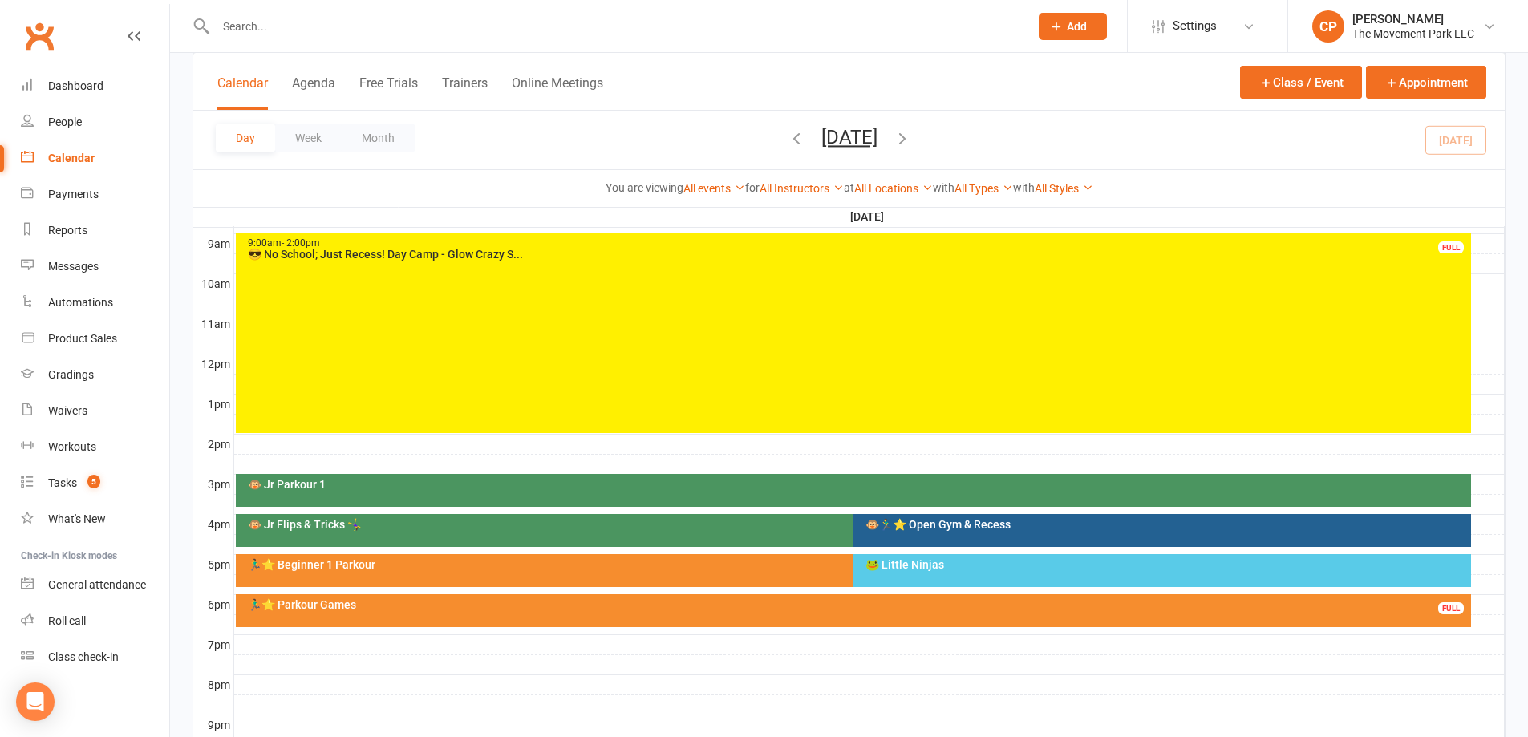
scroll to position [481, 0]
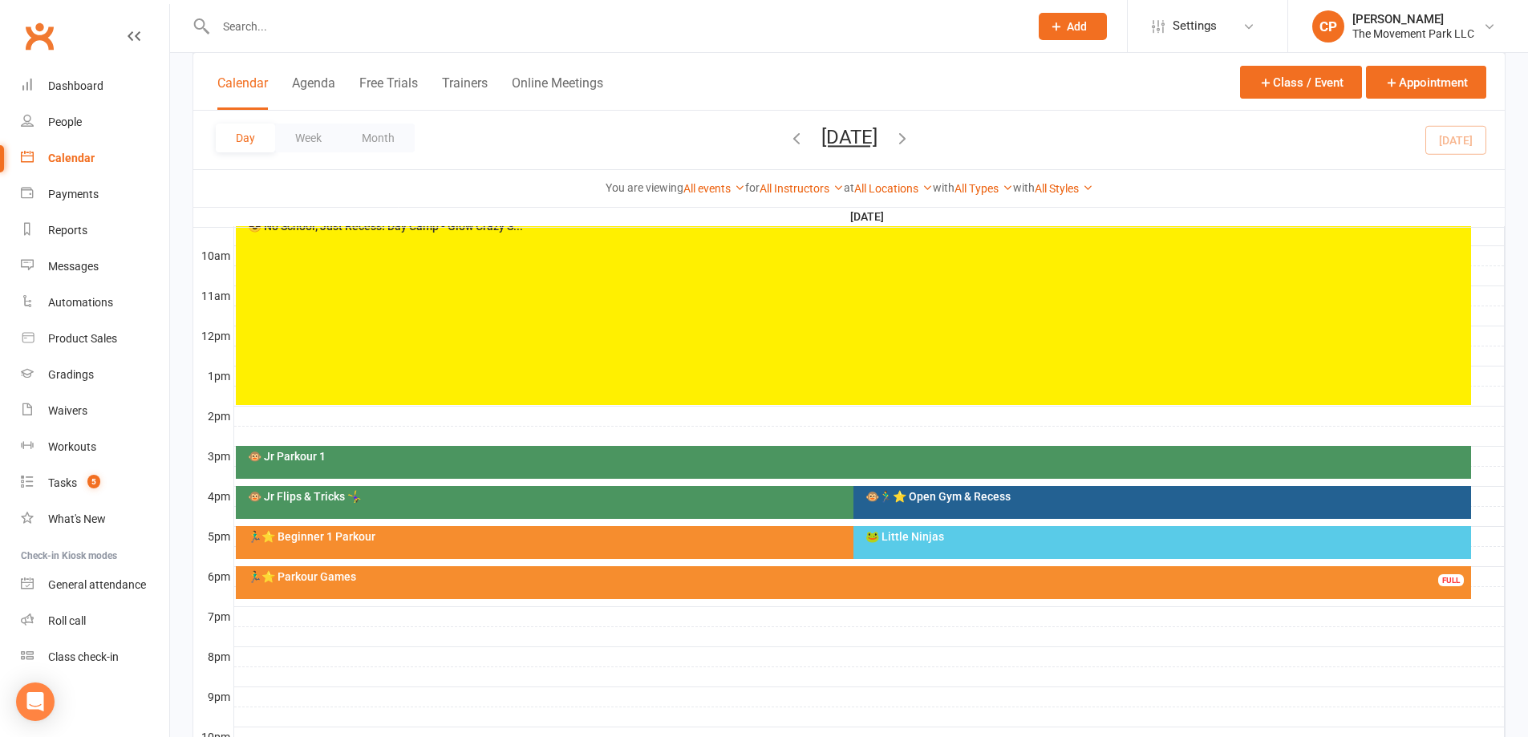
click at [886, 501] on div "🐵🏃‍♂️⭐ Open Gym & Recess" at bounding box center [1166, 496] width 603 height 11
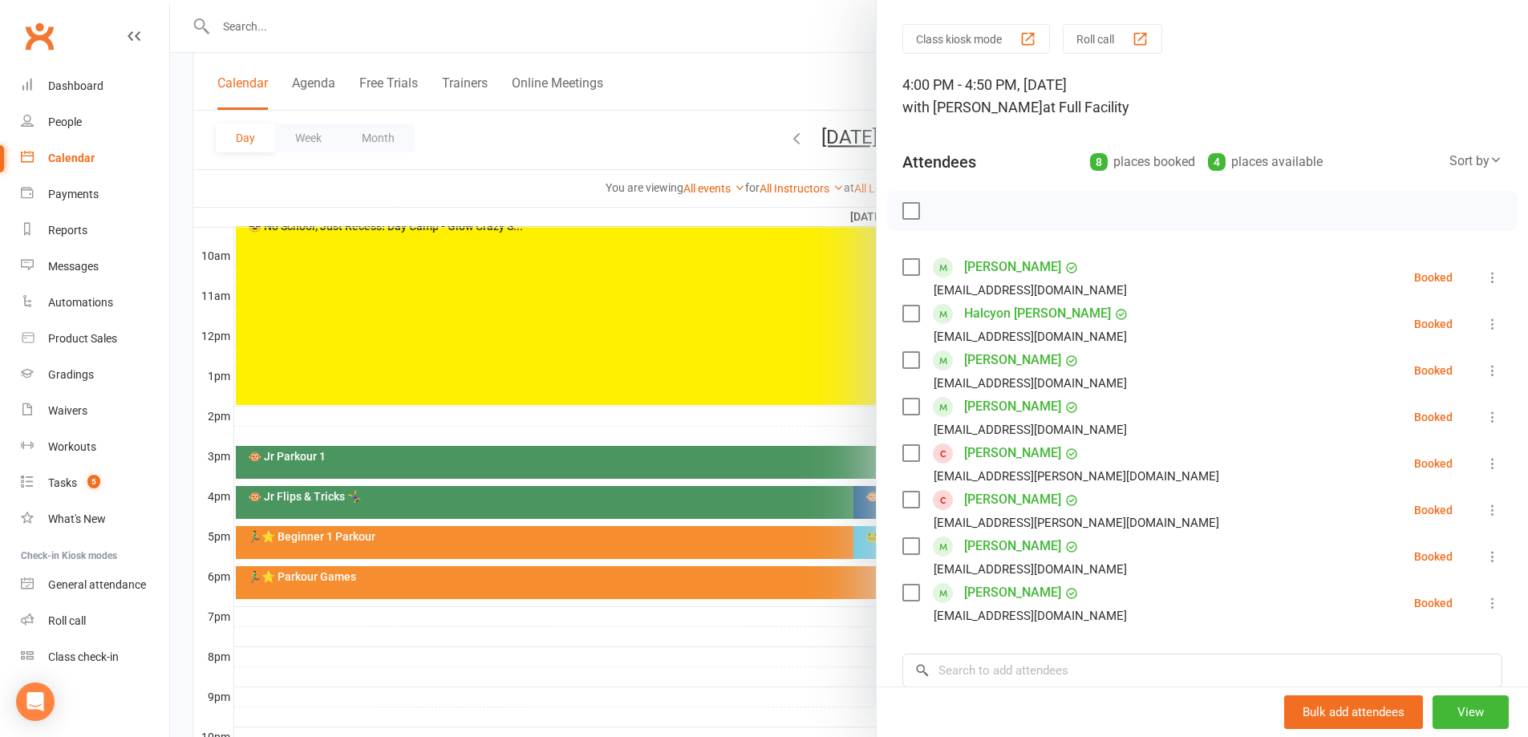
scroll to position [80, 0]
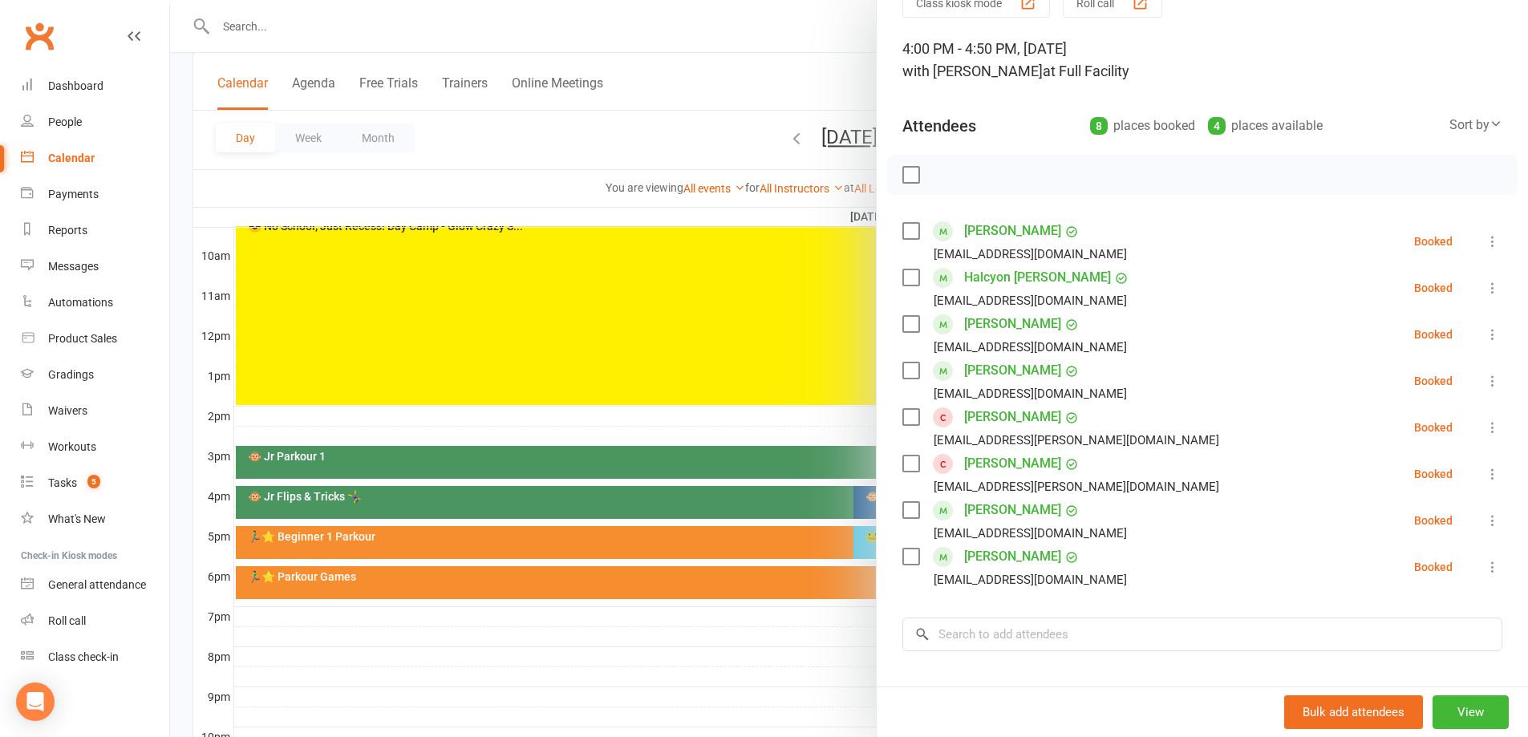
click at [980, 466] on link "[PERSON_NAME]" at bounding box center [1012, 464] width 97 height 26
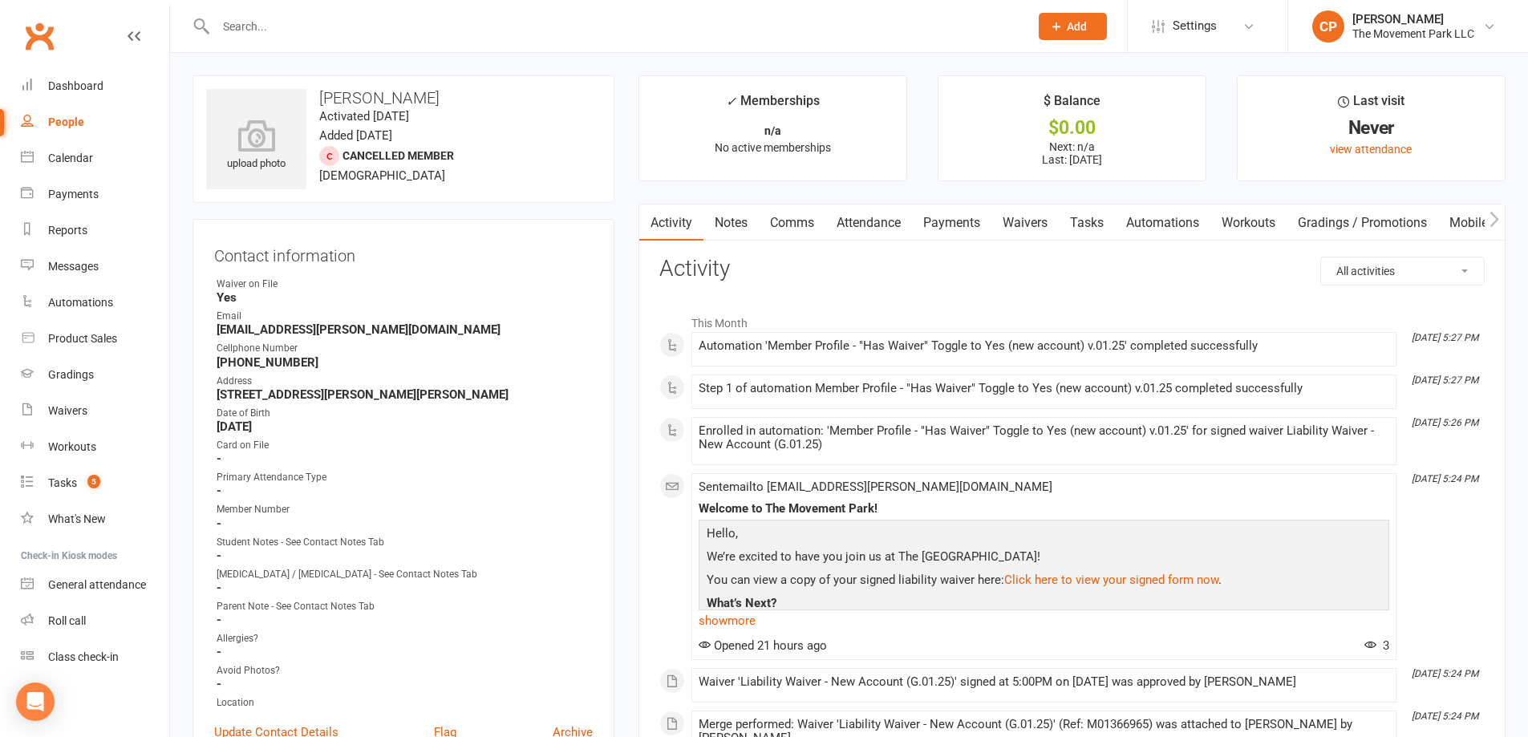
click at [861, 224] on link "Attendance" at bounding box center [868, 223] width 87 height 37
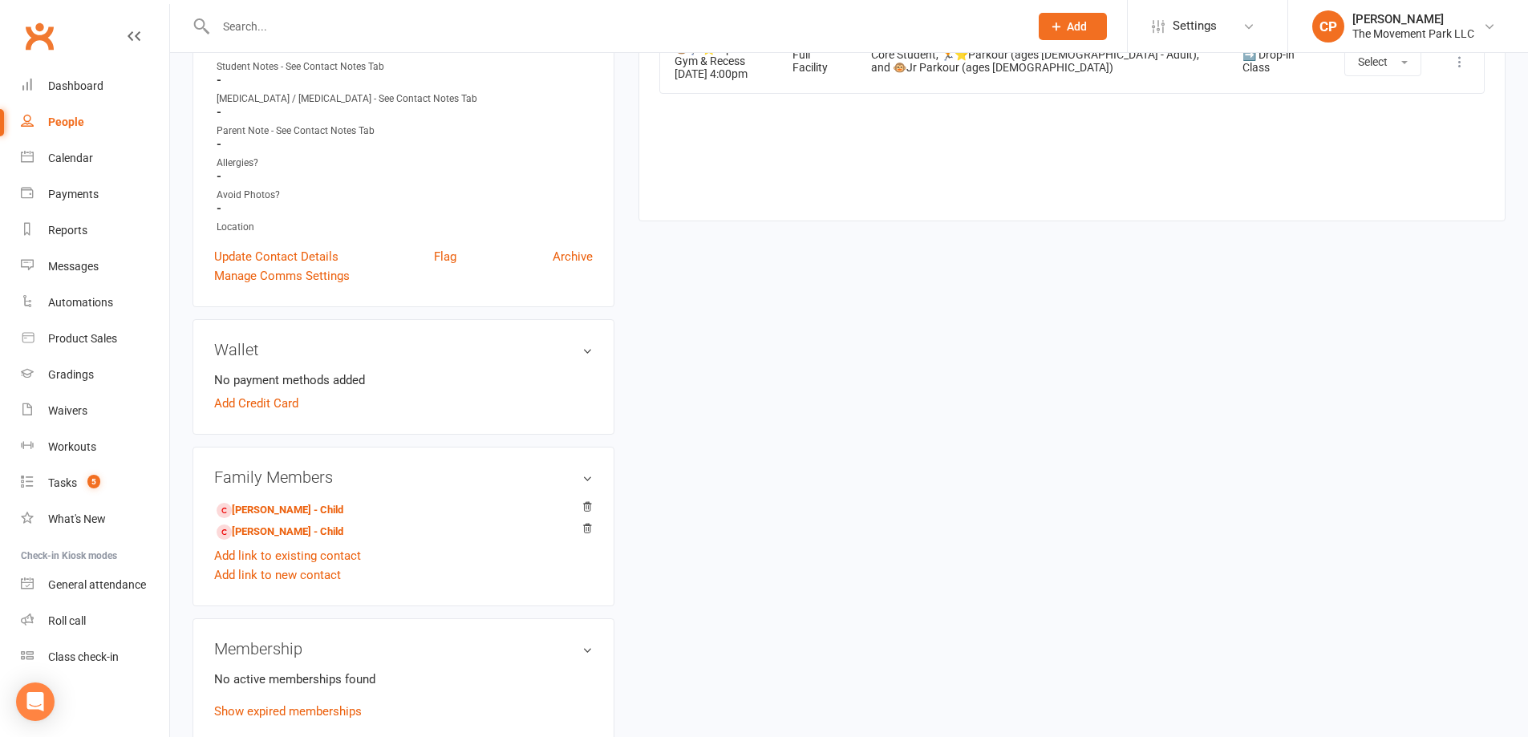
scroll to position [481, 0]
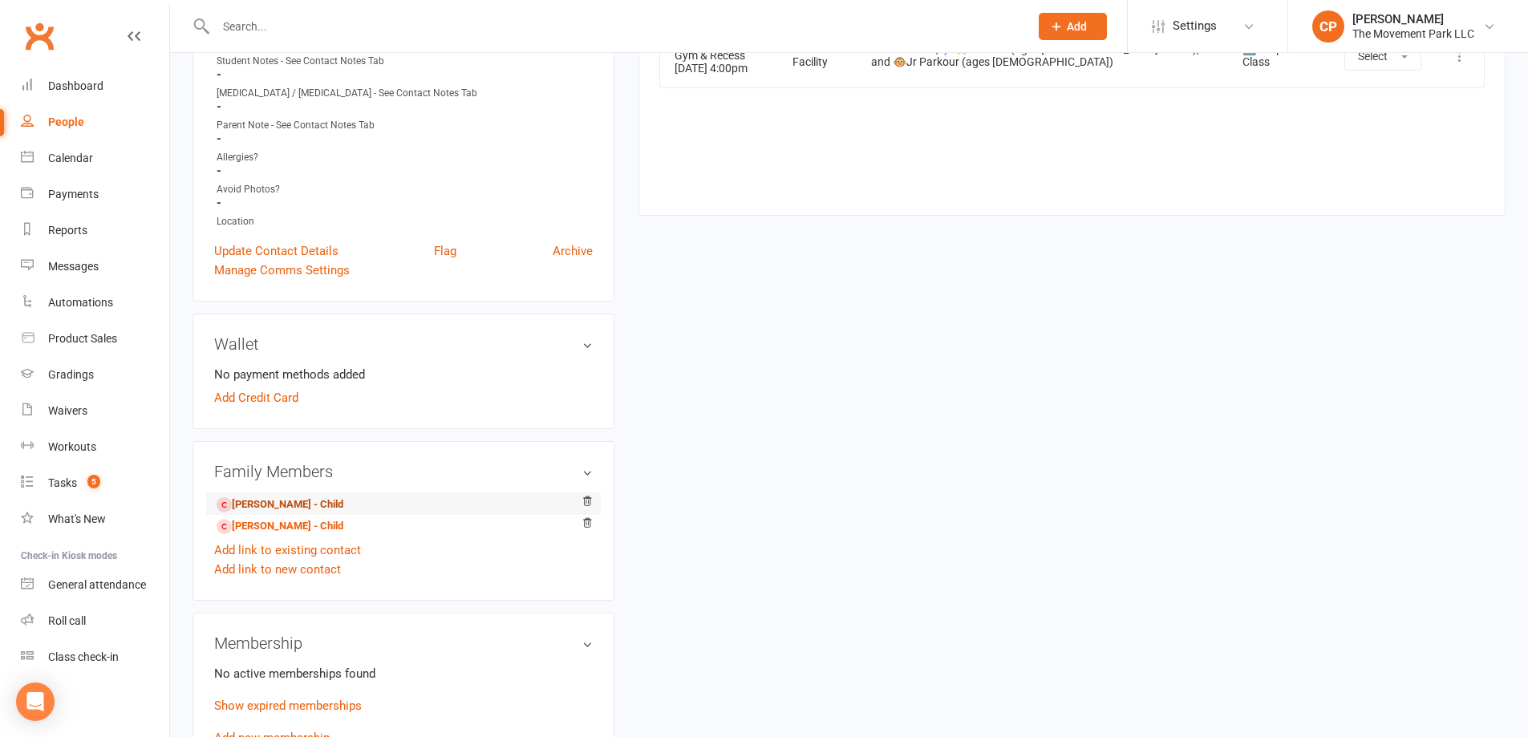
click at [249, 506] on link "Emma Hancock - Child" at bounding box center [280, 504] width 127 height 17
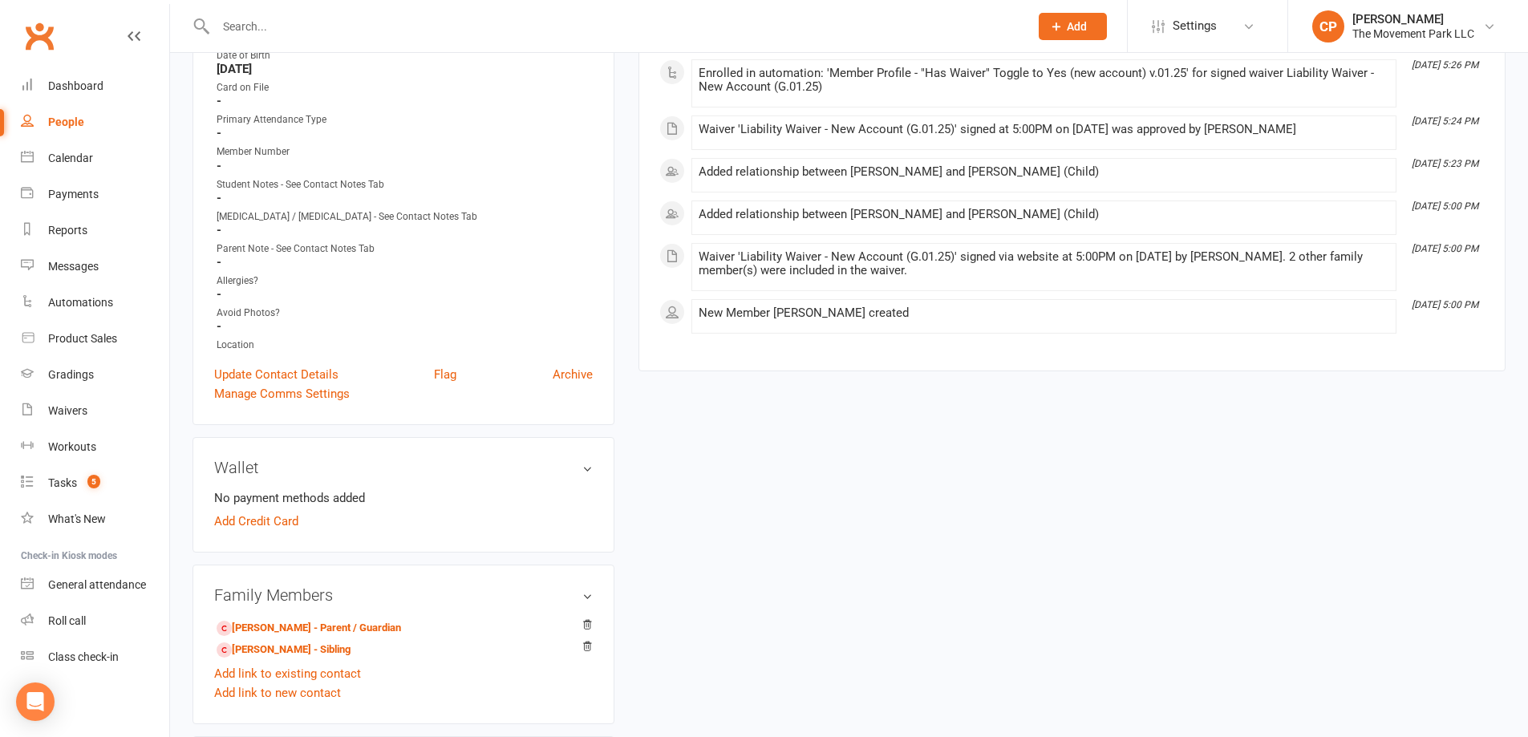
scroll to position [401, 0]
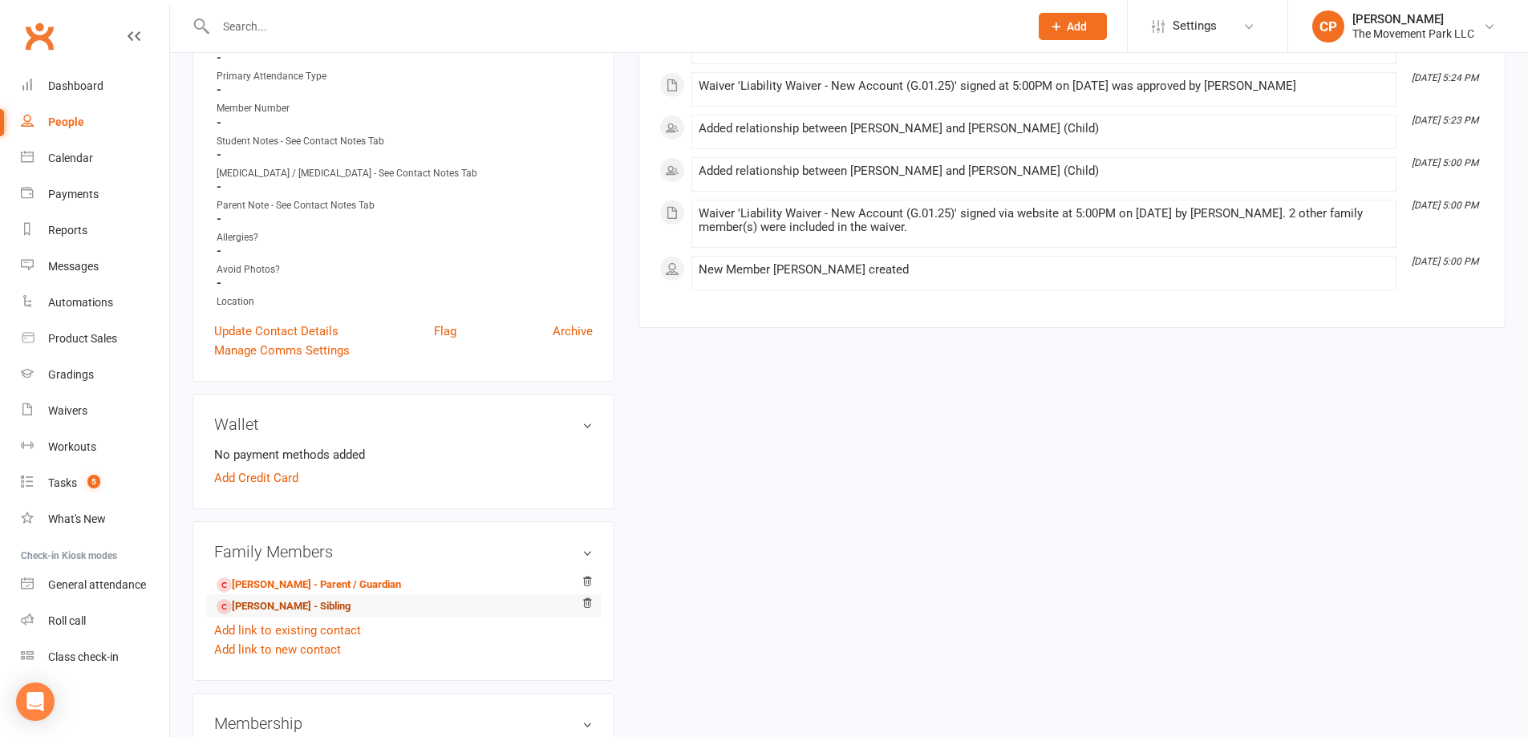
click at [292, 606] on link "Kenny Hancock - Sibling" at bounding box center [284, 606] width 134 height 17
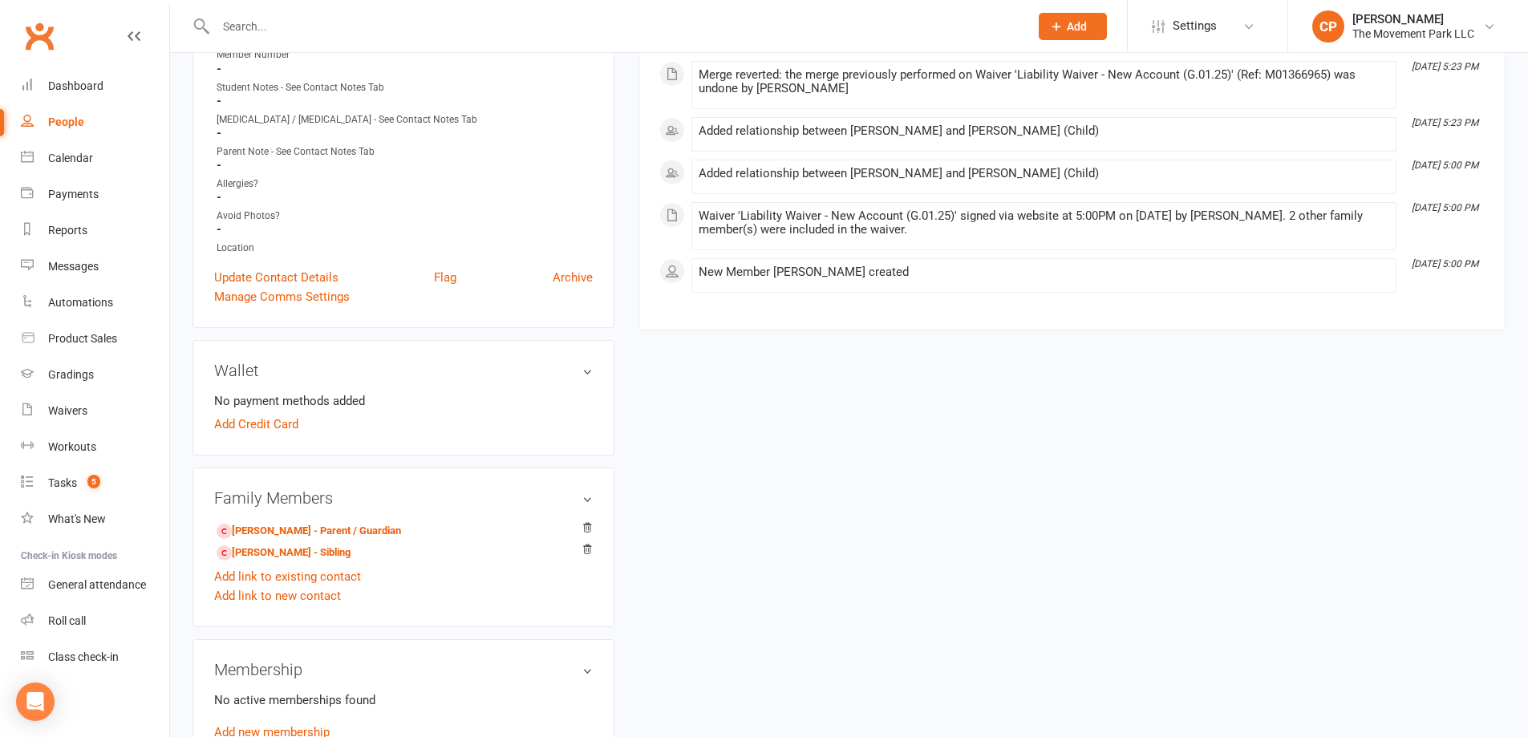
scroll to position [481, 0]
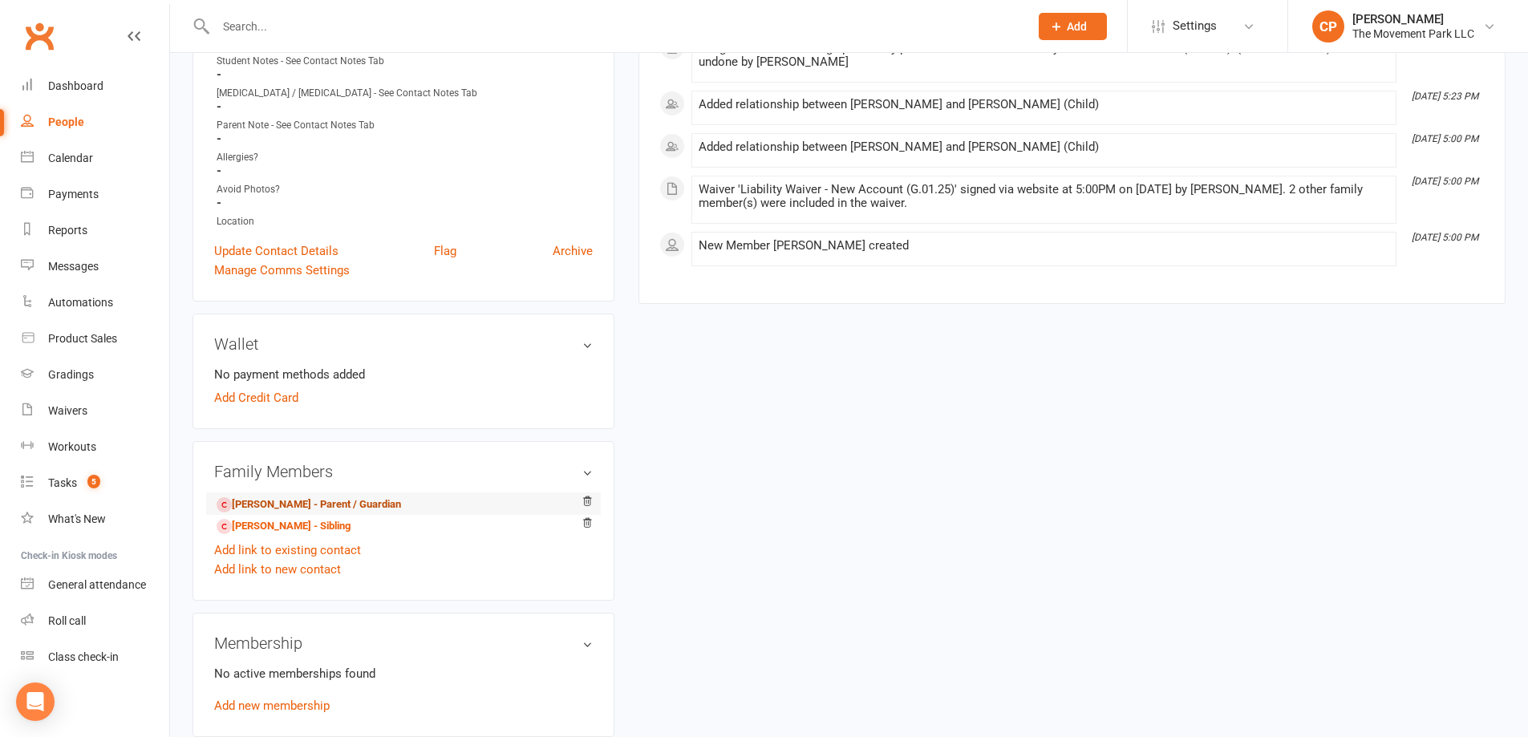
click at [290, 511] on link "Anna Hancock - Parent / Guardian" at bounding box center [309, 504] width 184 height 17
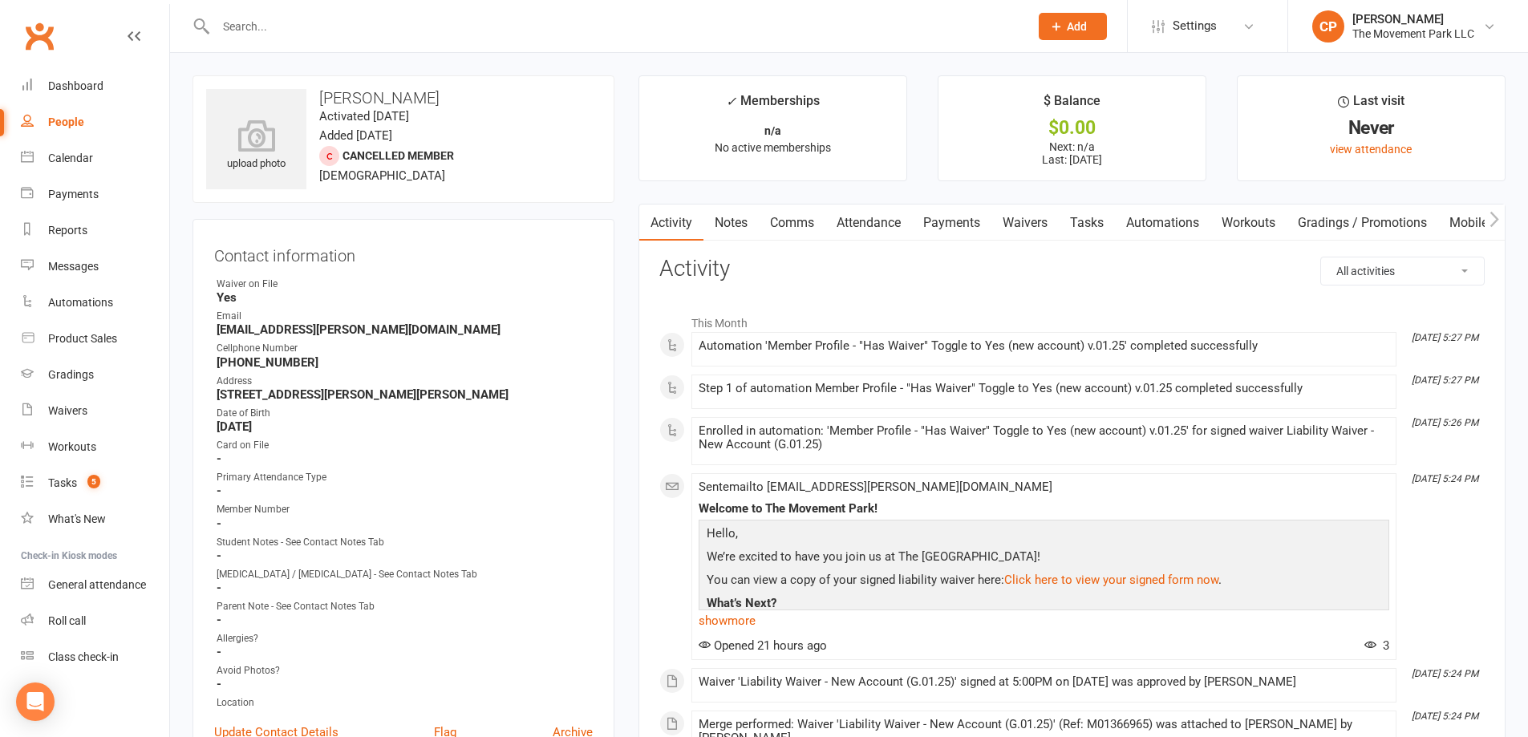
click at [1019, 218] on link "Waivers" at bounding box center [1024, 223] width 67 height 37
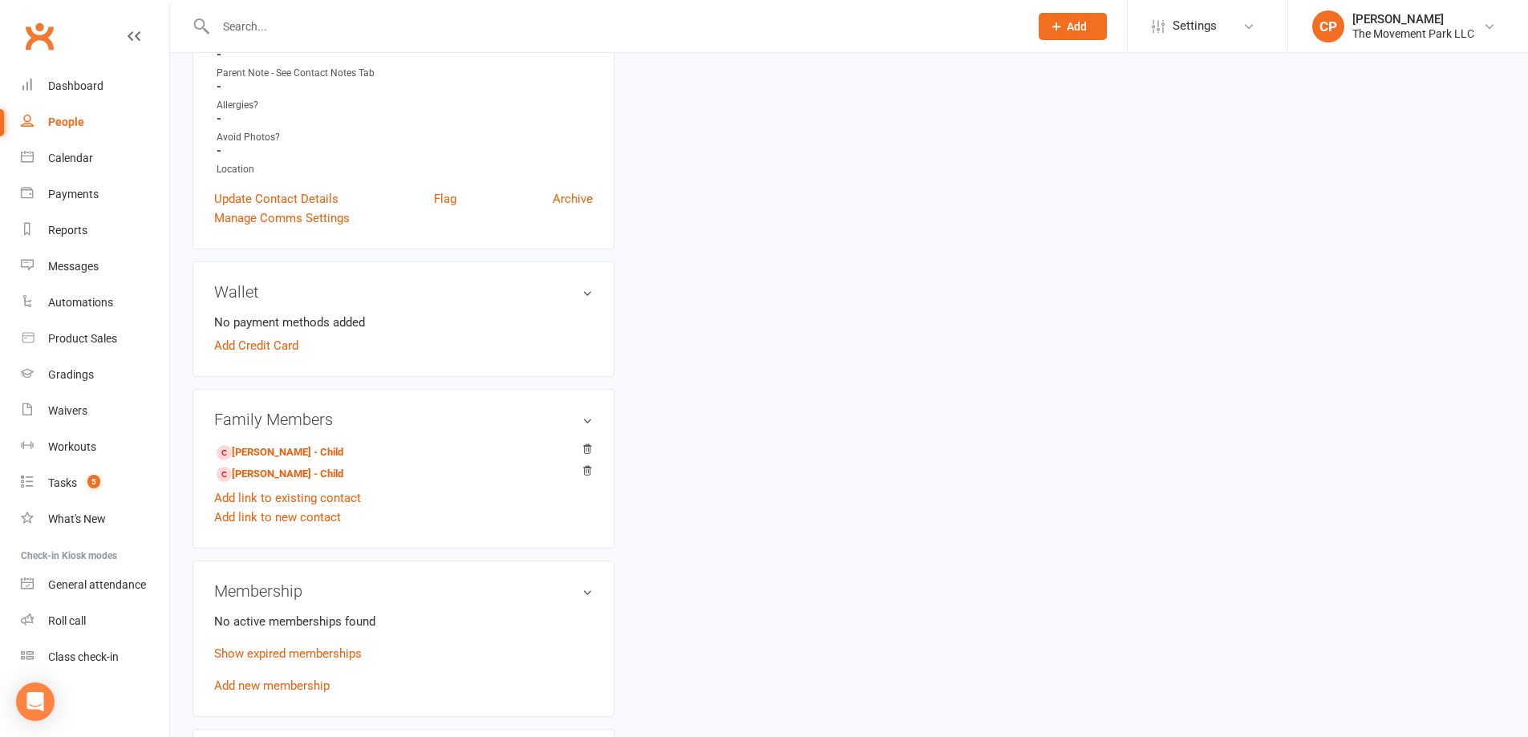
scroll to position [561, 0]
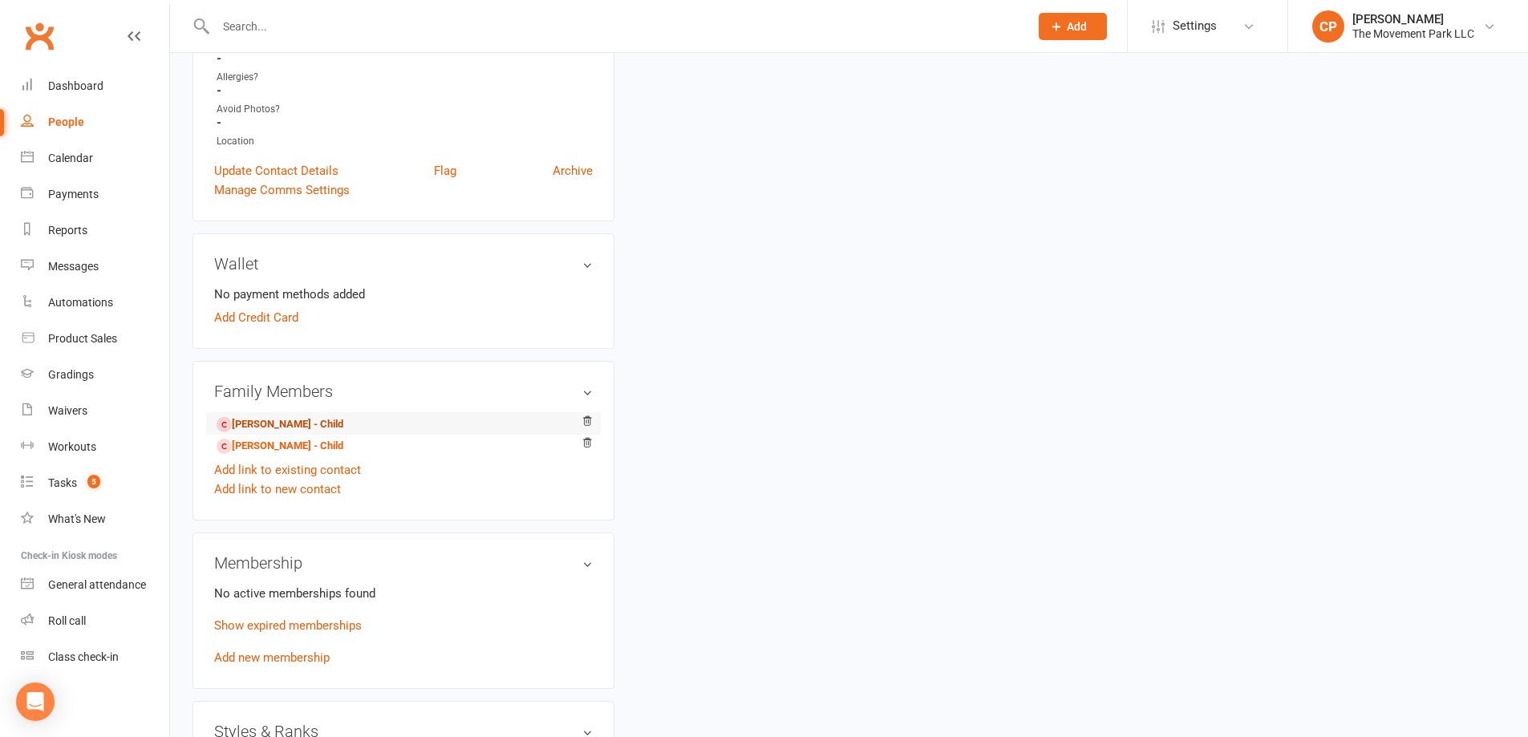
click at [274, 428] on link "Emma Hancock - Child" at bounding box center [280, 424] width 127 height 17
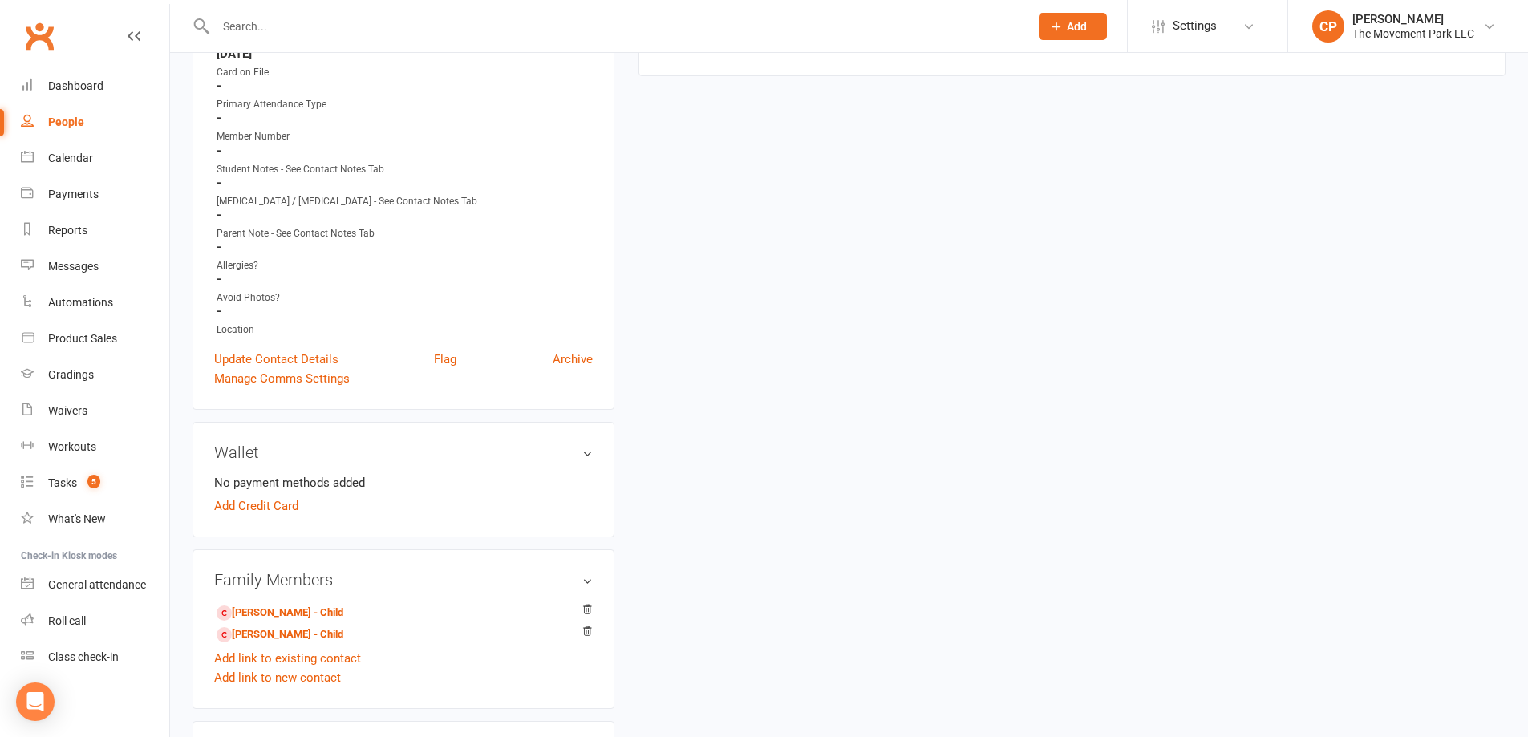
scroll to position [401, 0]
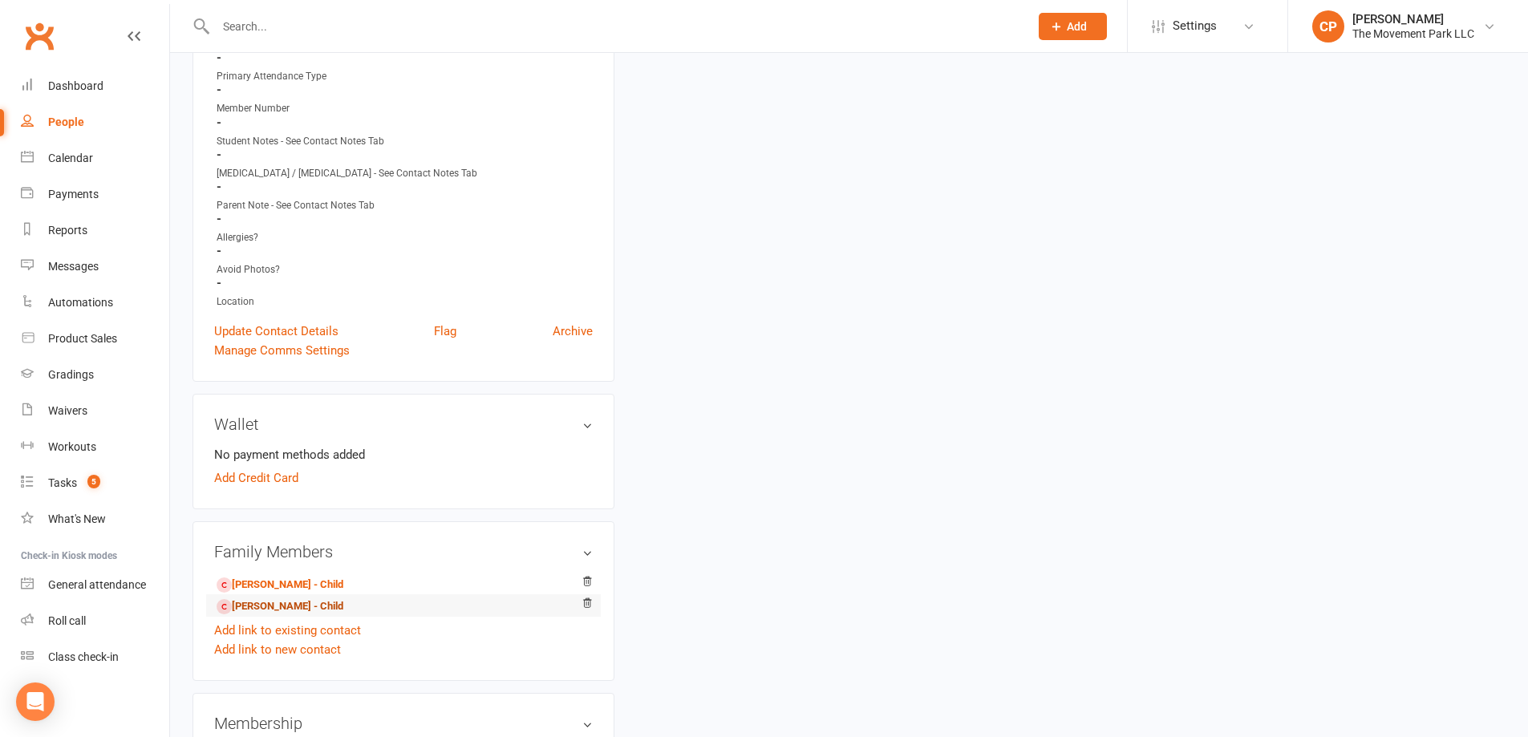
click at [276, 607] on link "Kenny Hancock - Child" at bounding box center [280, 606] width 127 height 17
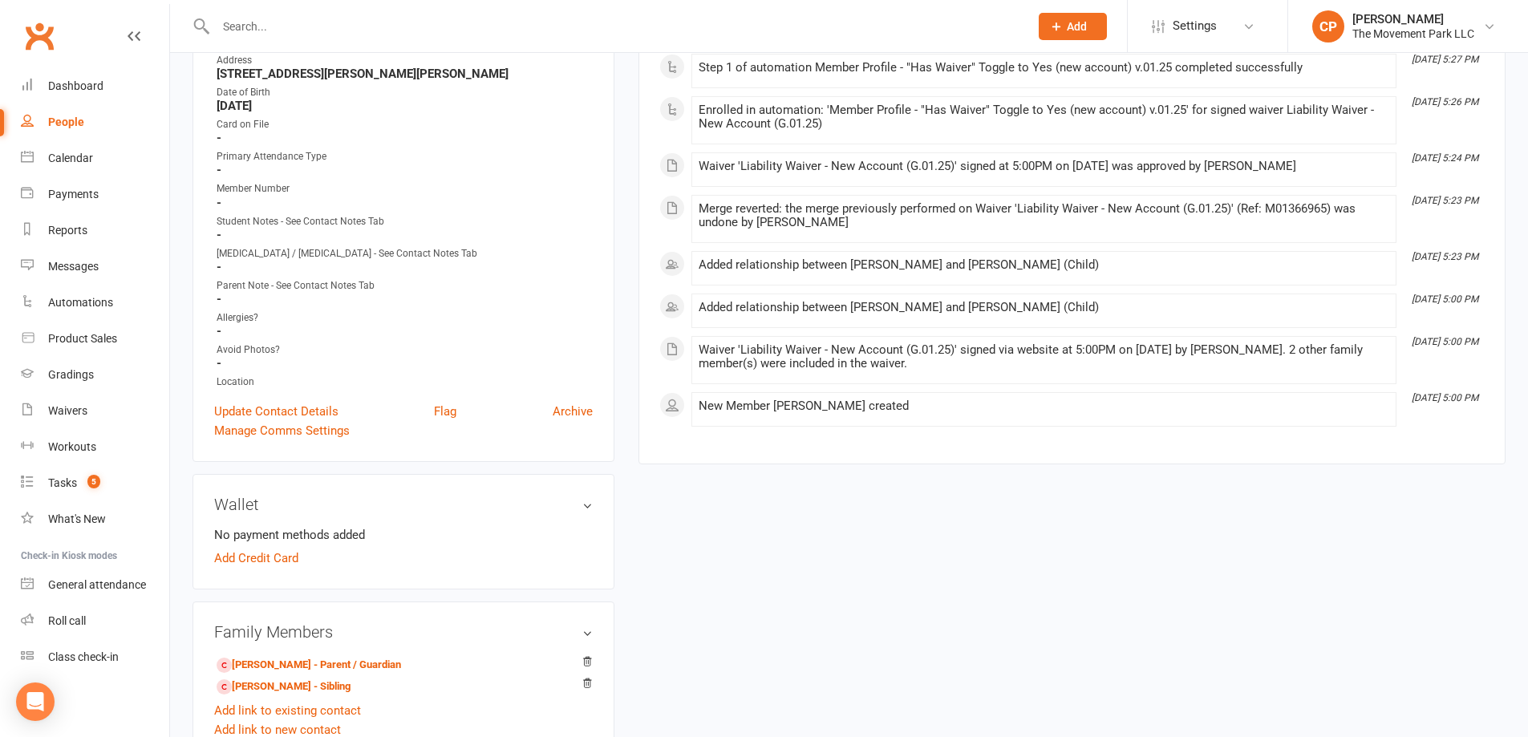
scroll to position [80, 0]
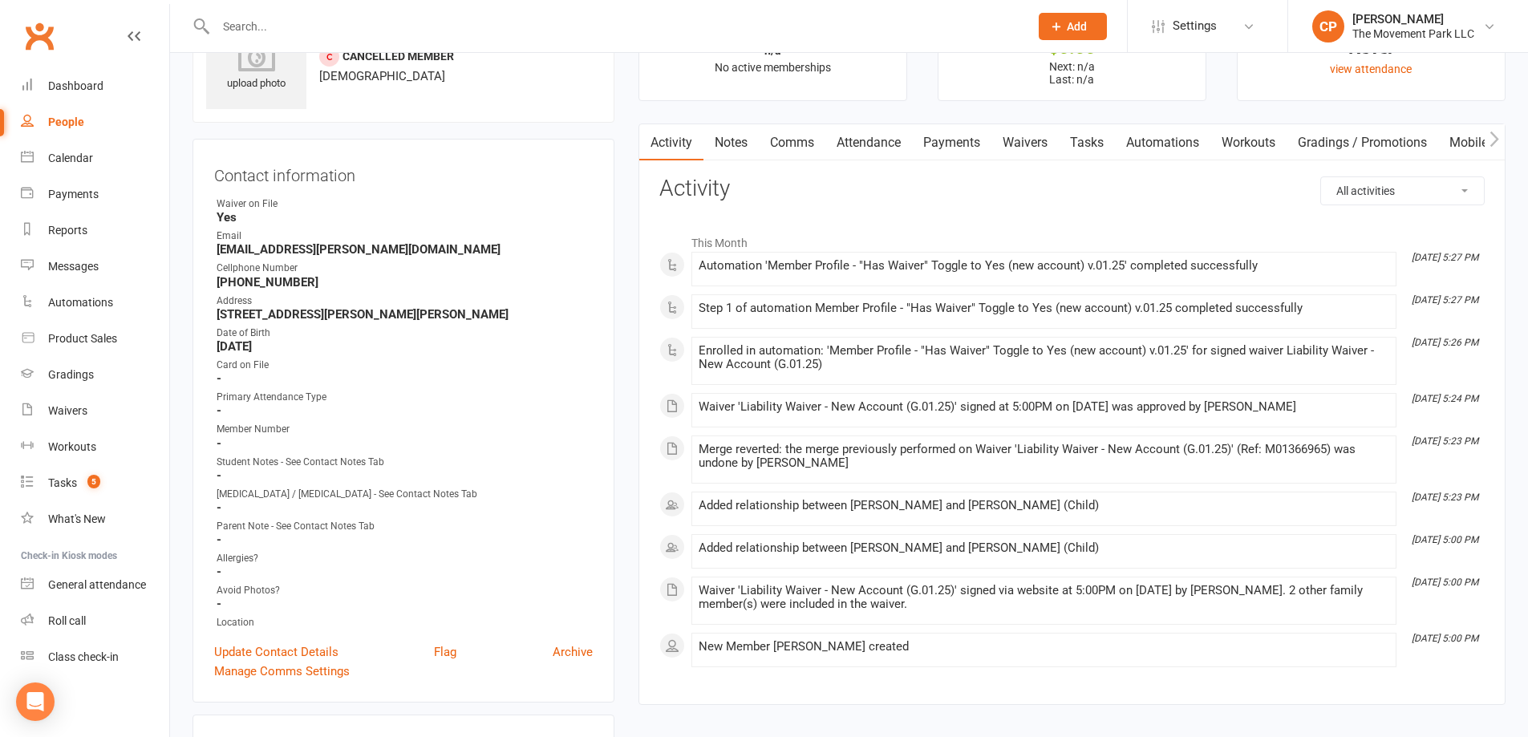
click at [894, 148] on link "Attendance" at bounding box center [868, 142] width 87 height 37
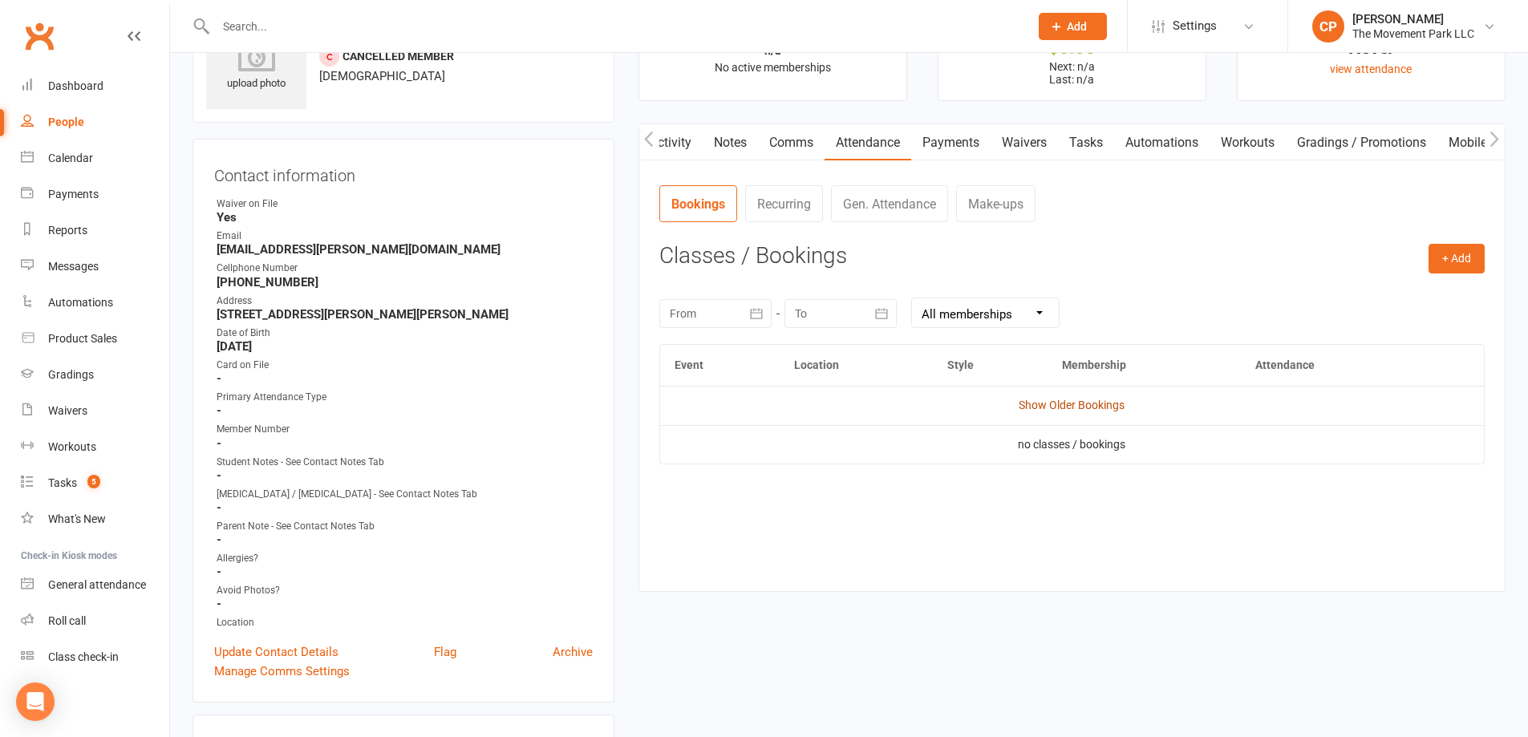
click at [1050, 407] on link "Show Older Bookings" at bounding box center [1072, 405] width 106 height 13
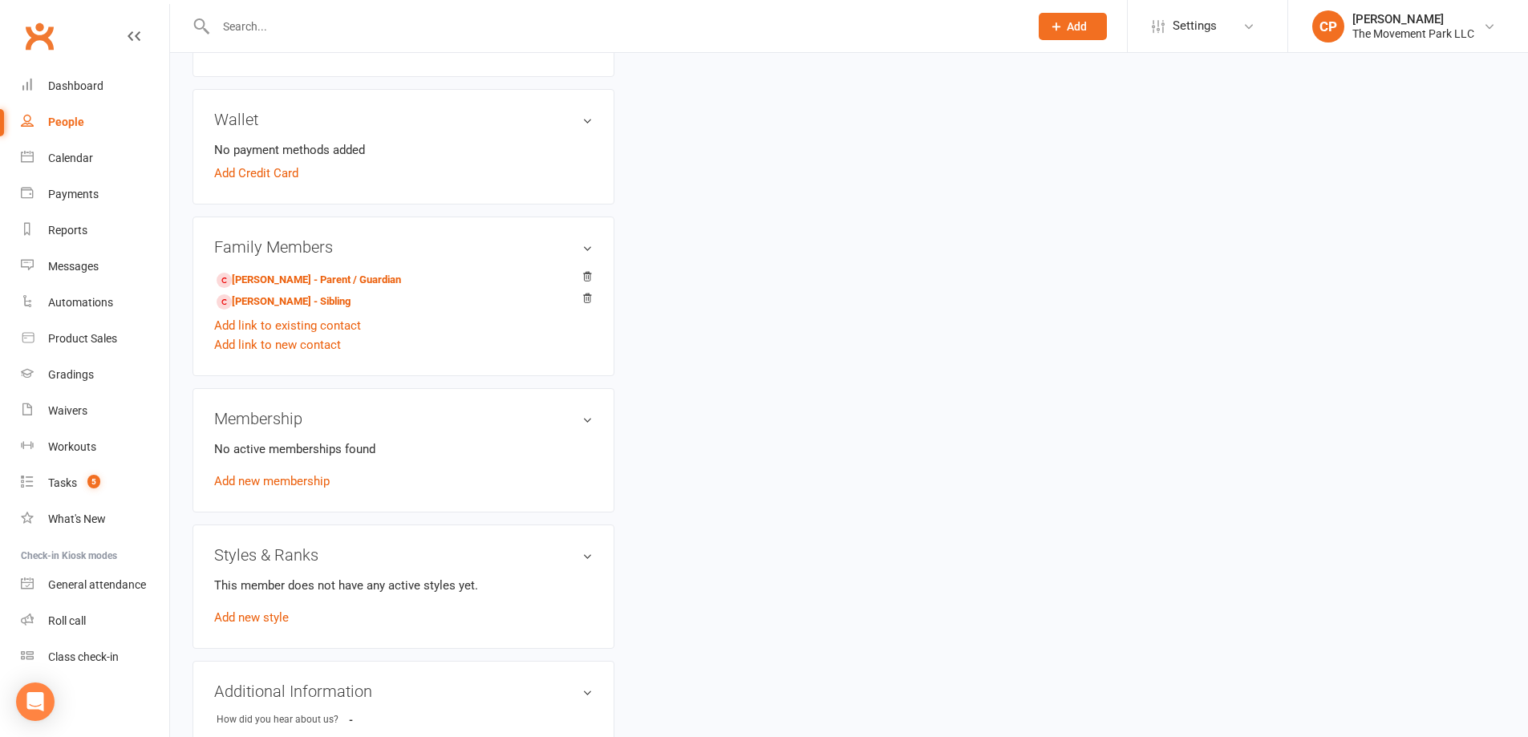
scroll to position [722, 0]
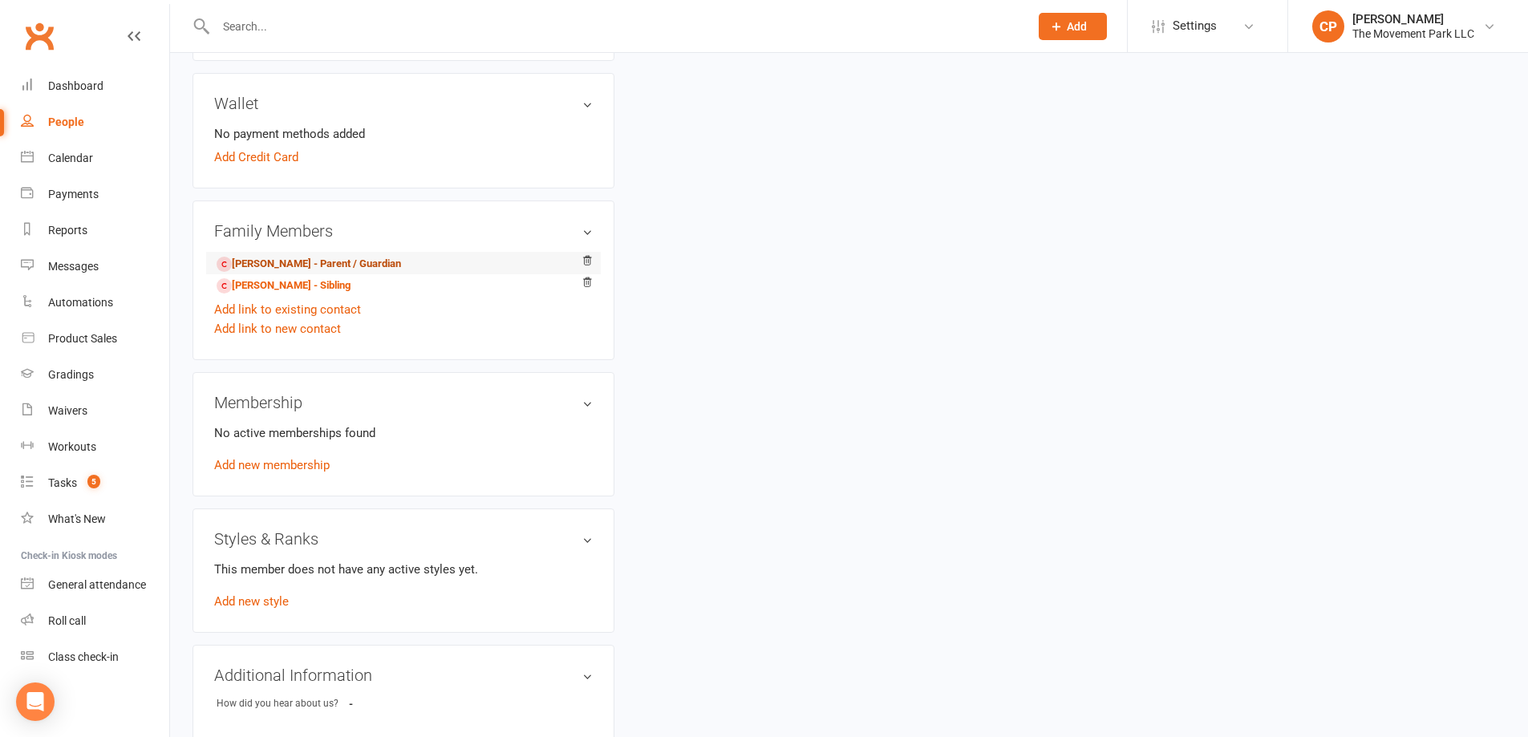
click at [366, 262] on link "Anna Hancock - Parent / Guardian" at bounding box center [309, 264] width 184 height 17
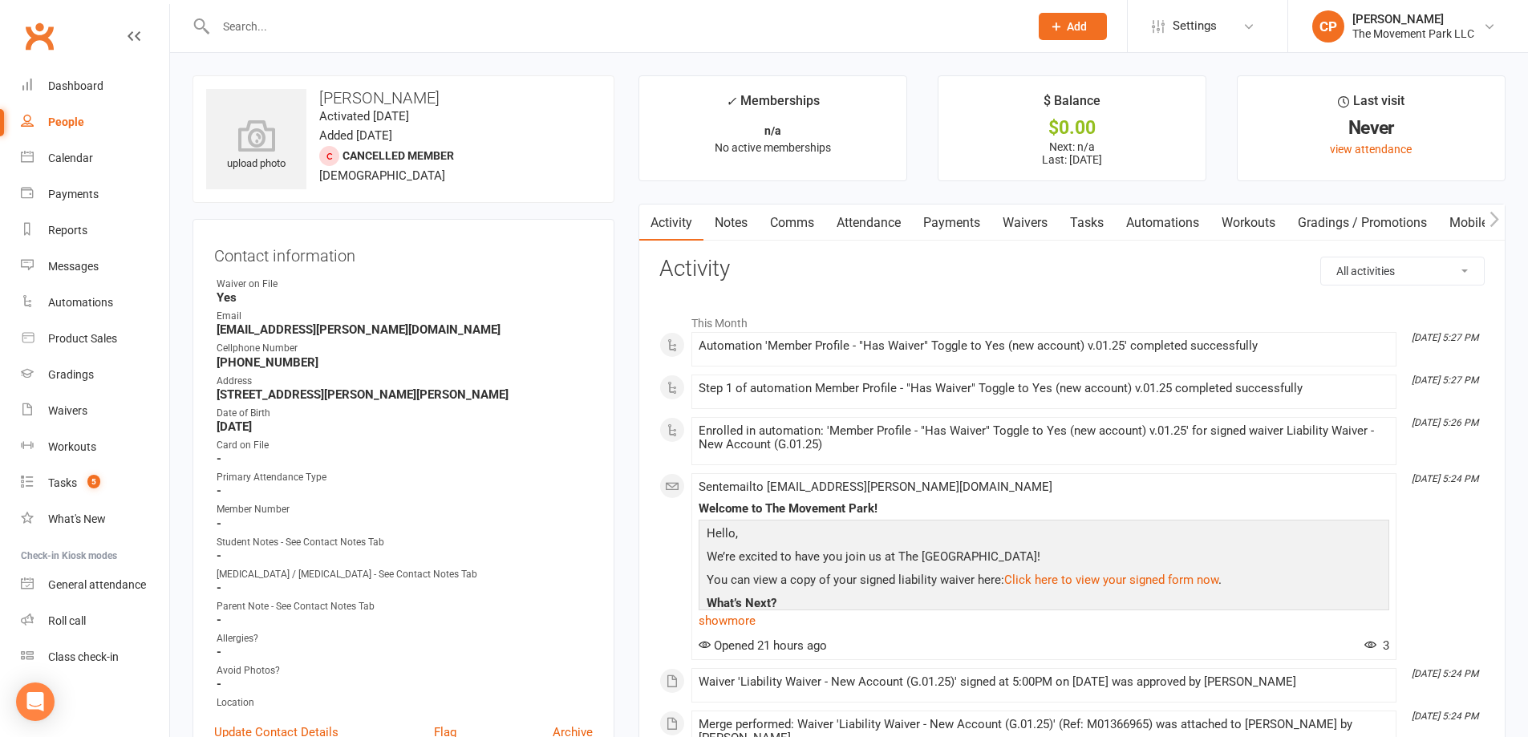
click at [954, 222] on link "Payments" at bounding box center [951, 223] width 79 height 37
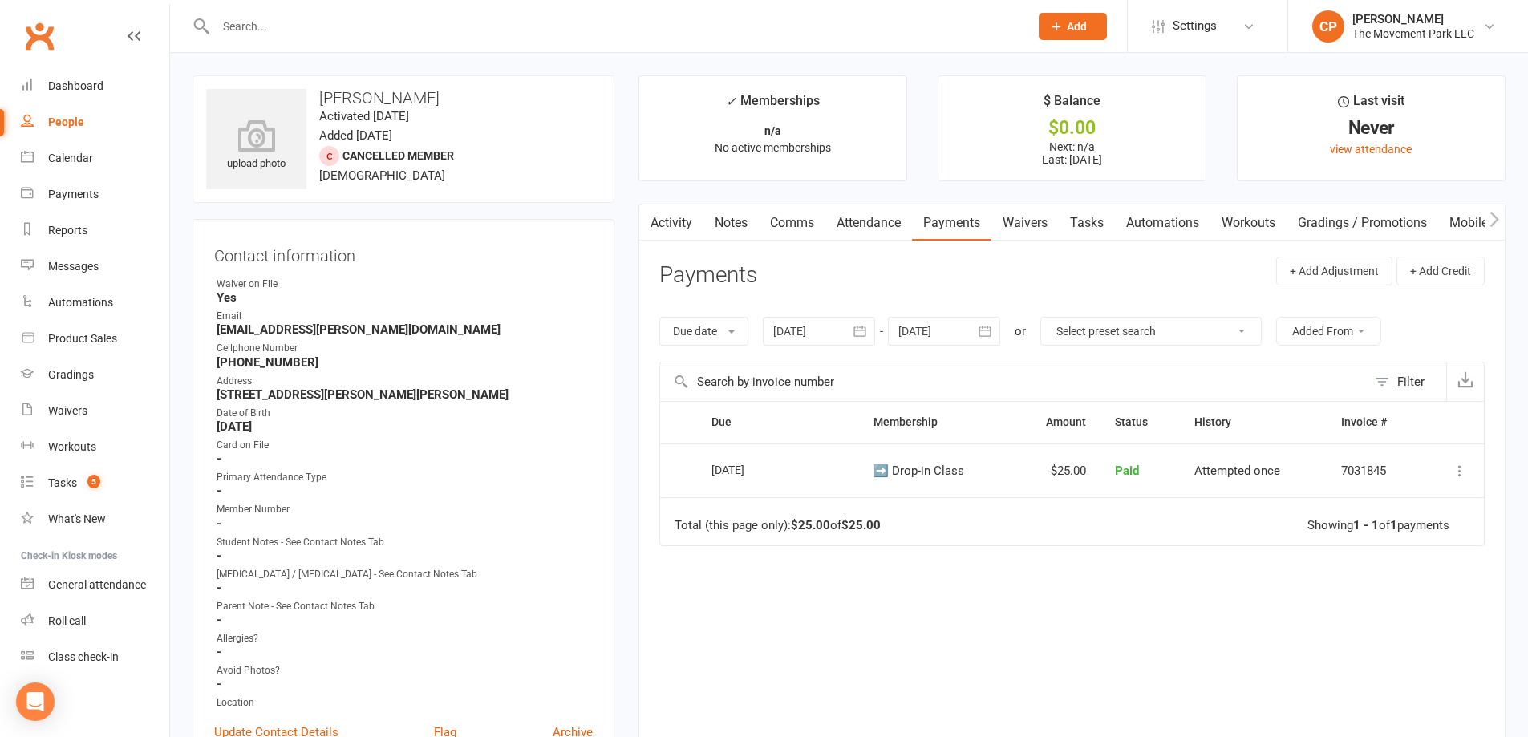
click at [886, 229] on link "Attendance" at bounding box center [868, 223] width 87 height 37
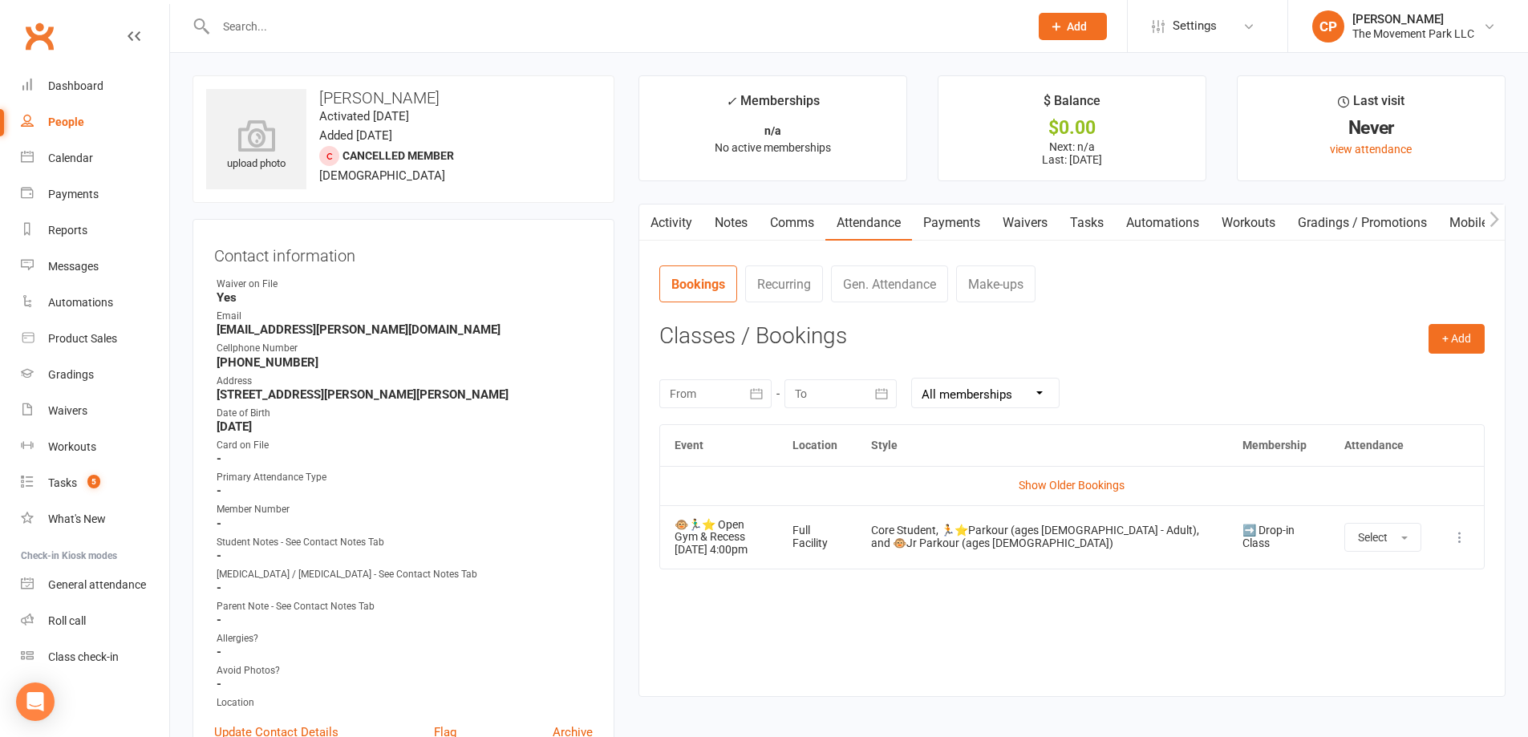
click at [1461, 538] on icon at bounding box center [1460, 537] width 16 height 16
click at [1367, 626] on link "Remove booking" at bounding box center [1389, 633] width 159 height 32
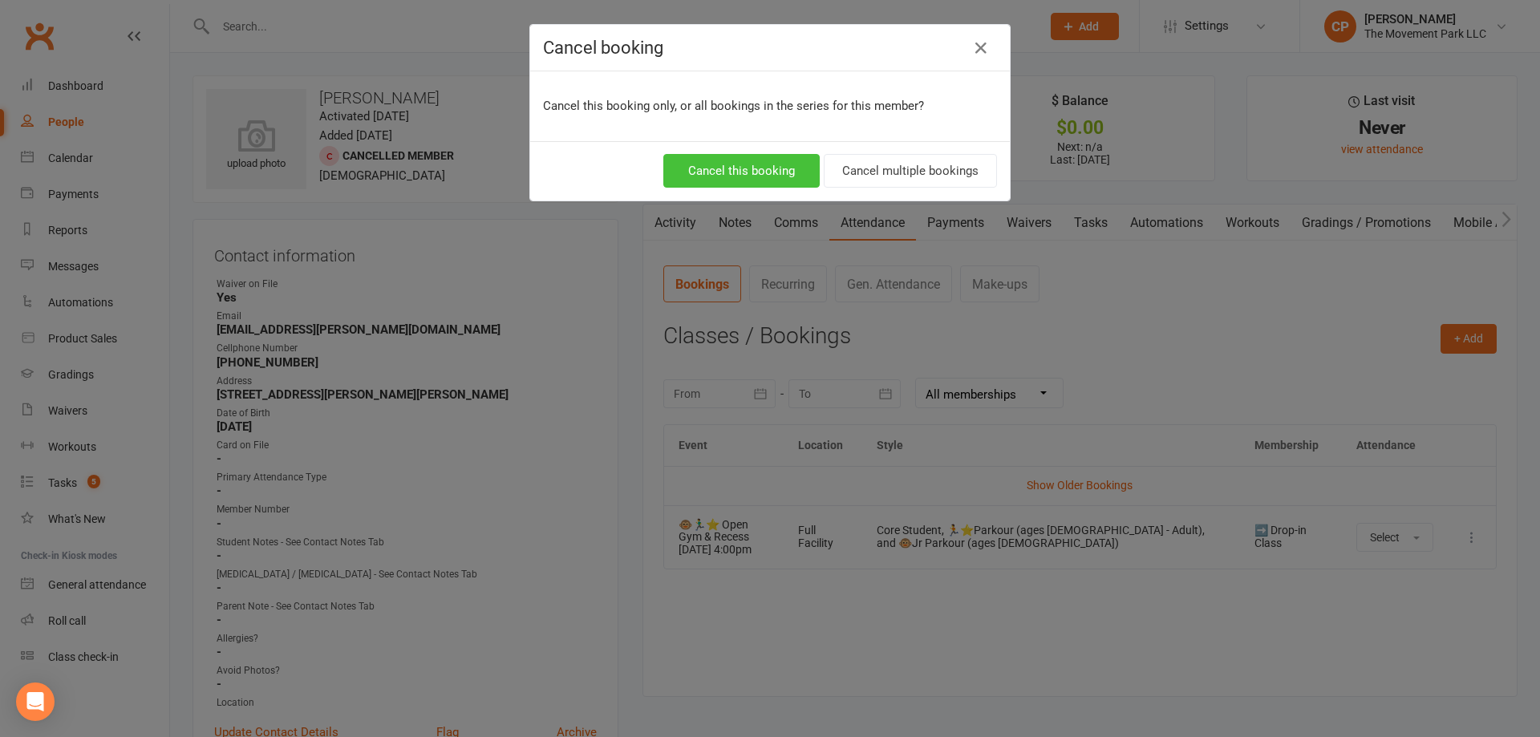
click at [759, 176] on button "Cancel this booking" at bounding box center [741, 171] width 156 height 34
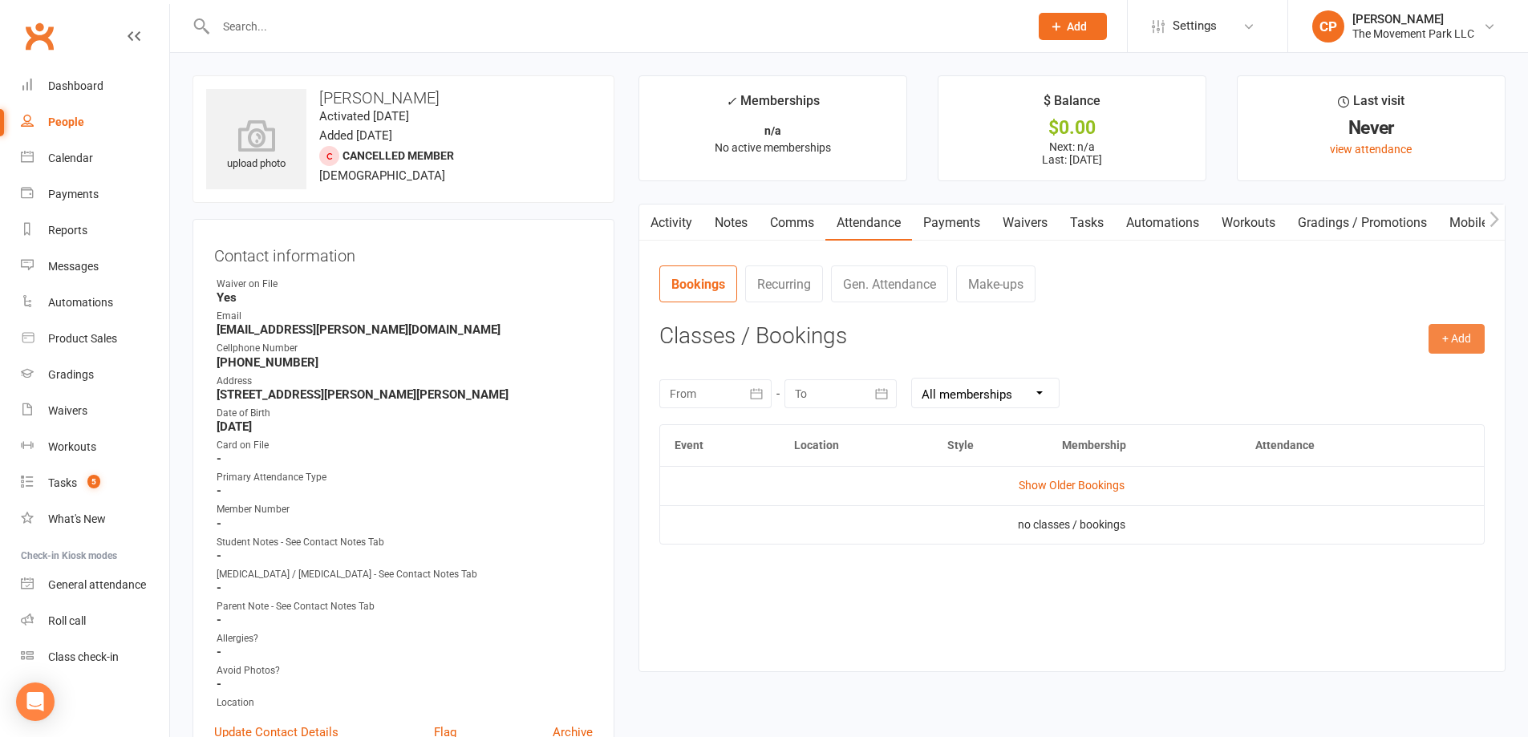
click at [1453, 338] on button "+ Add" at bounding box center [1457, 338] width 56 height 29
click at [1394, 442] on link "Book a Friend" at bounding box center [1404, 440] width 159 height 32
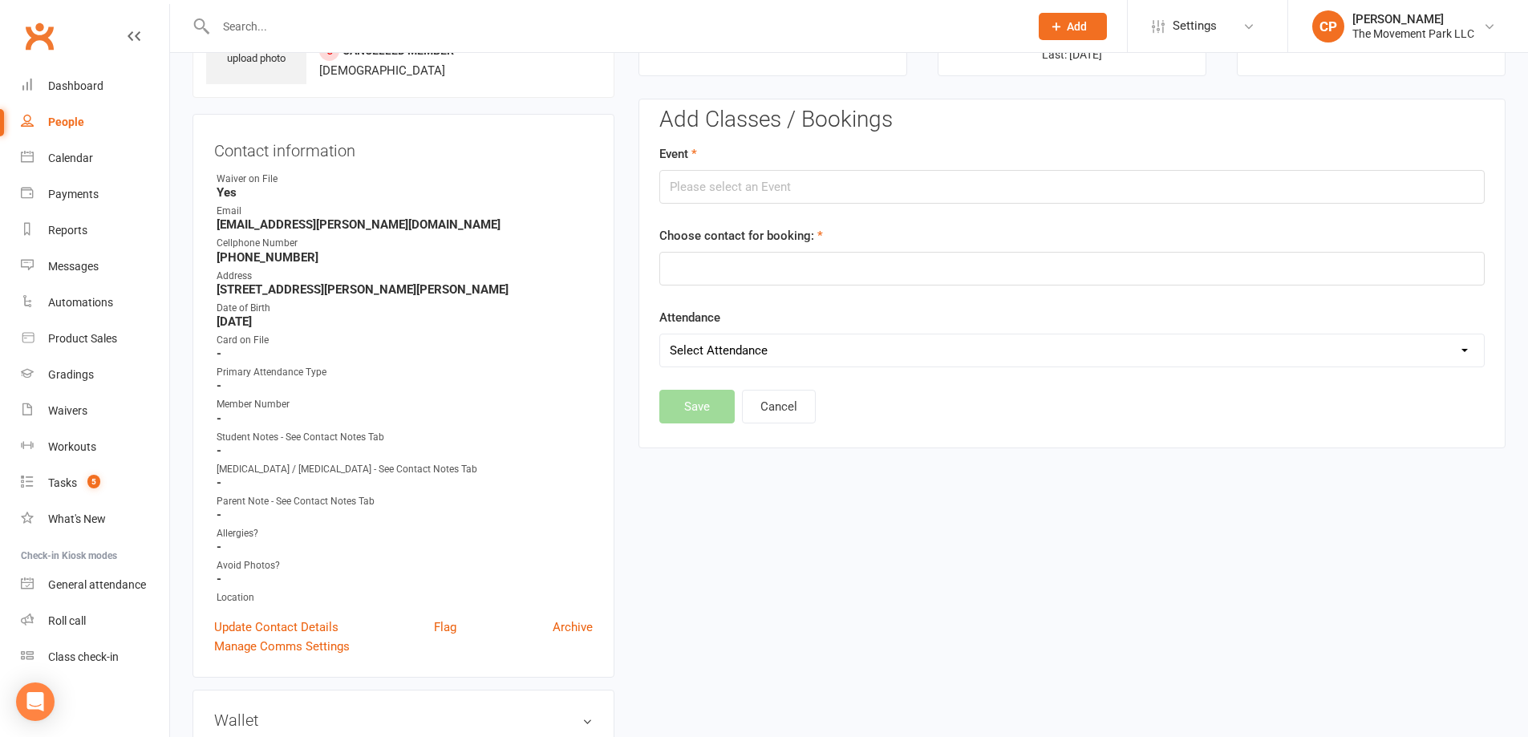
scroll to position [124, 0]
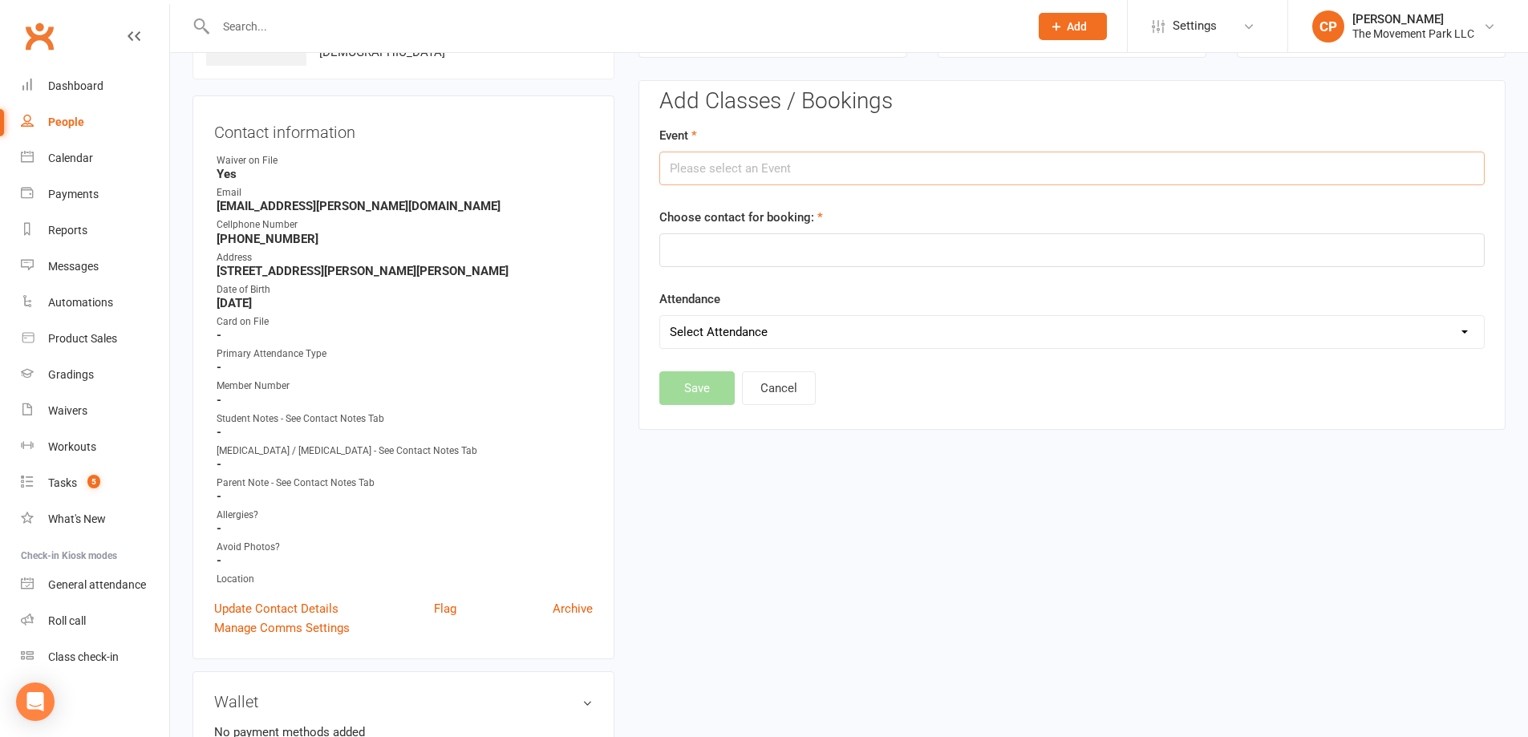
click at [748, 172] on input "text" at bounding box center [1071, 169] width 825 height 34
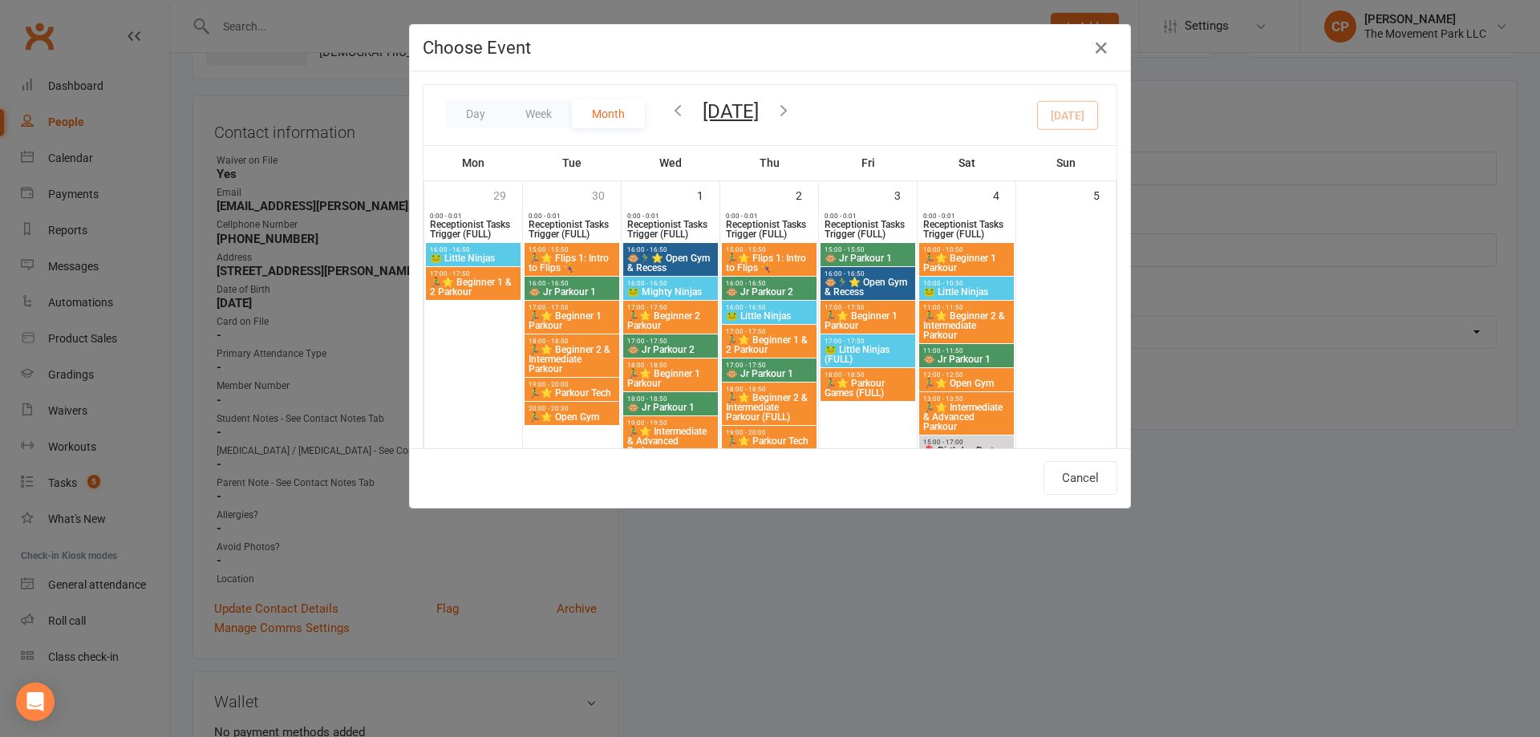
type input "🐵🏃‍♂️⭐ Open Gym & Recess - Oct 3, 2025 4:00:00 PM"
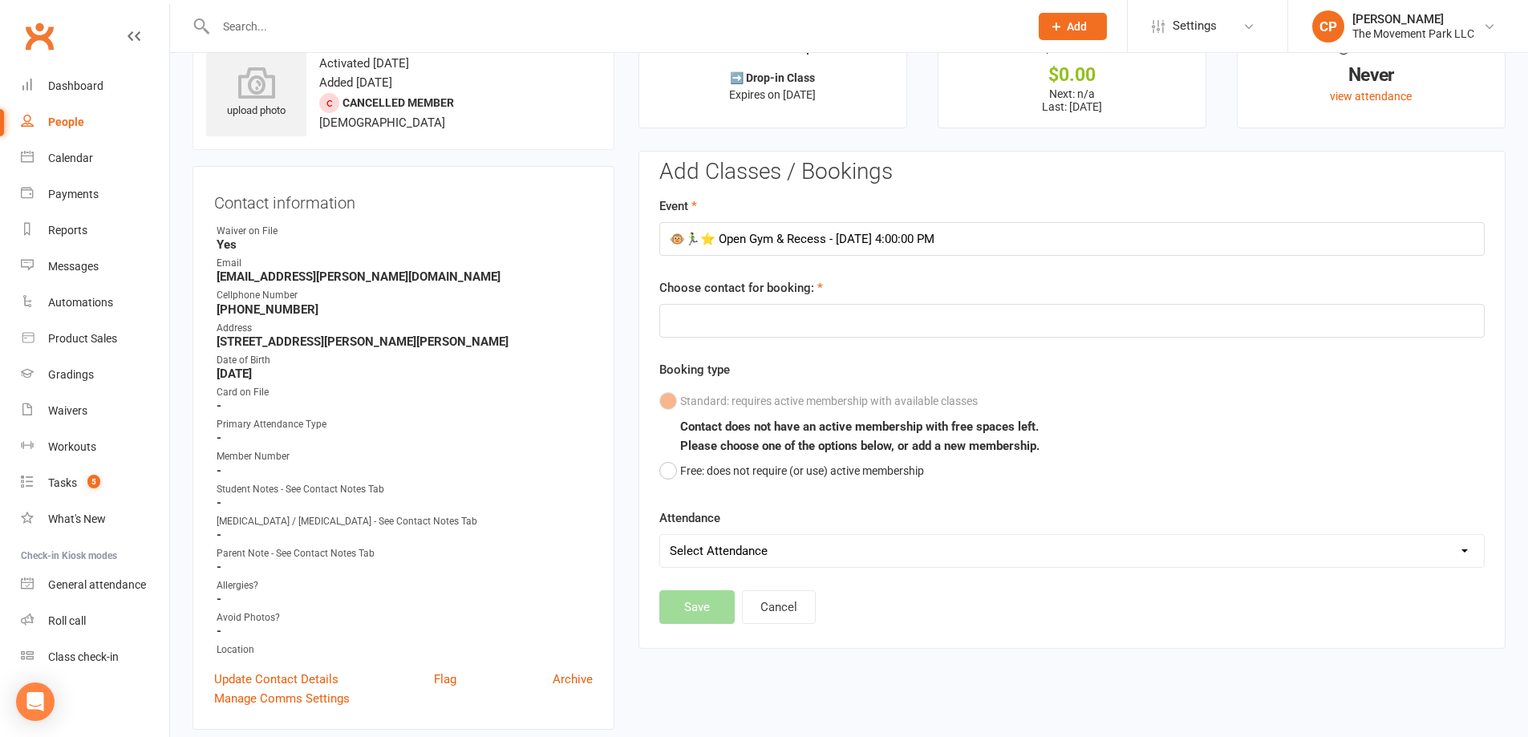
scroll to position [43, 0]
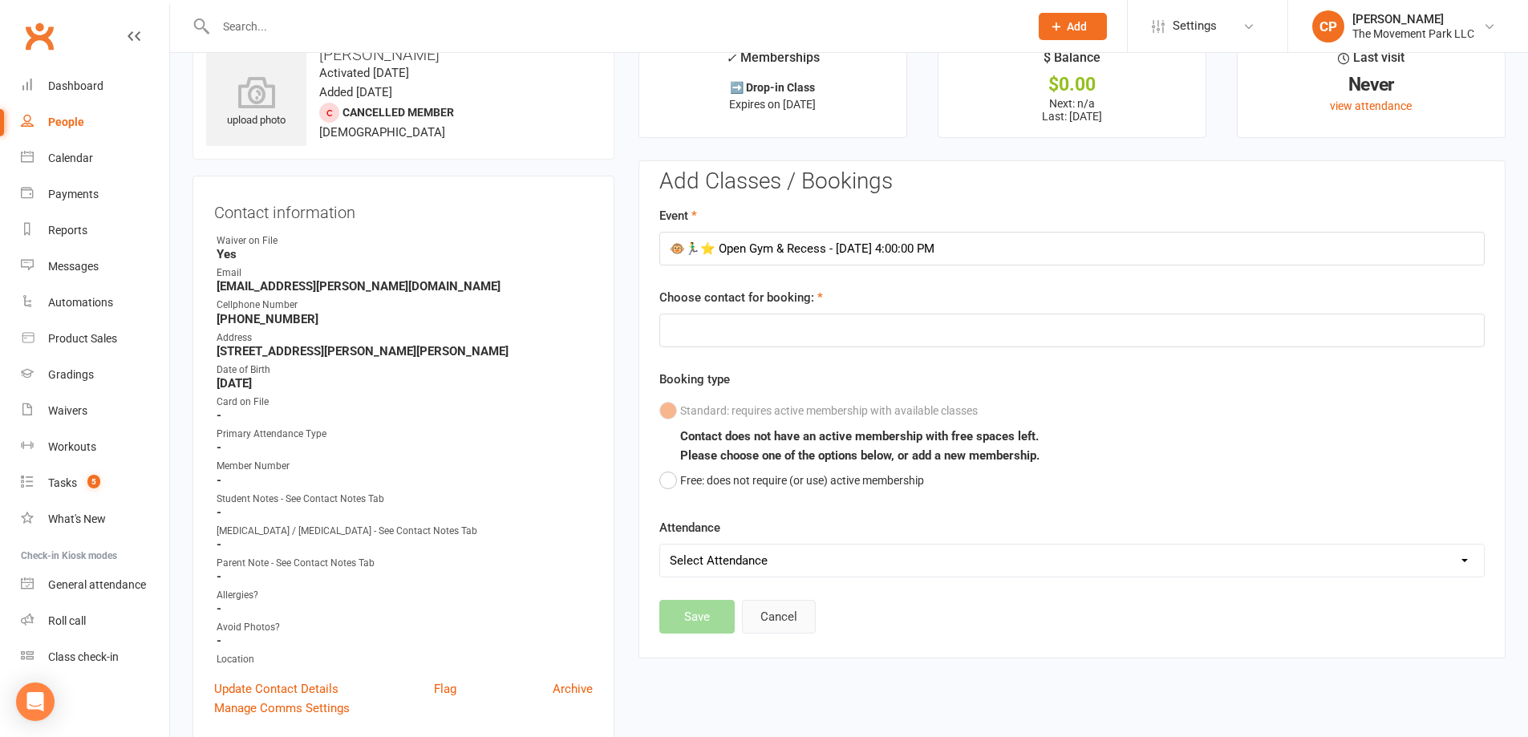
click at [776, 617] on button "Cancel" at bounding box center [779, 617] width 74 height 34
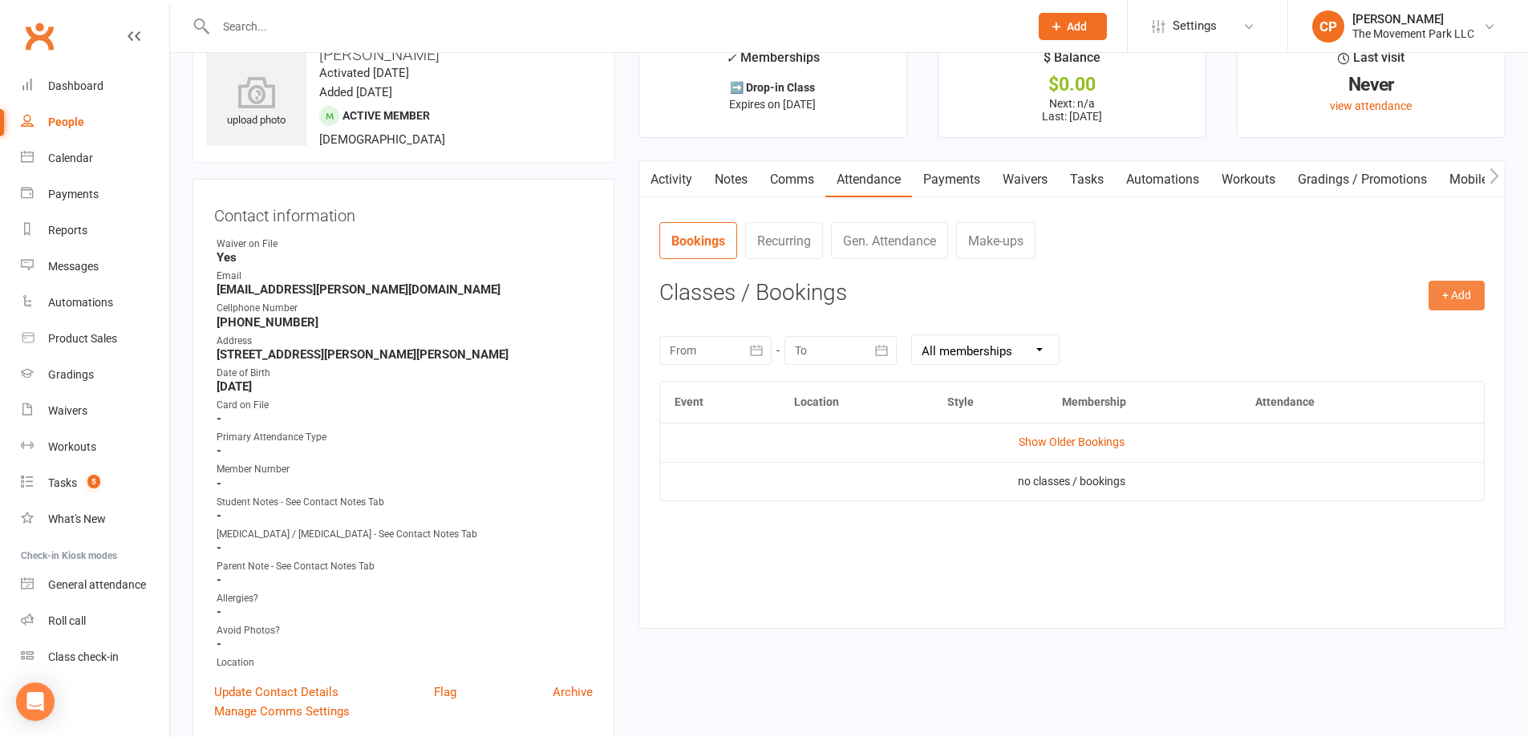
click at [1463, 304] on button "+ Add" at bounding box center [1457, 295] width 56 height 29
click at [1380, 334] on link "Book Event" at bounding box center [1404, 332] width 159 height 32
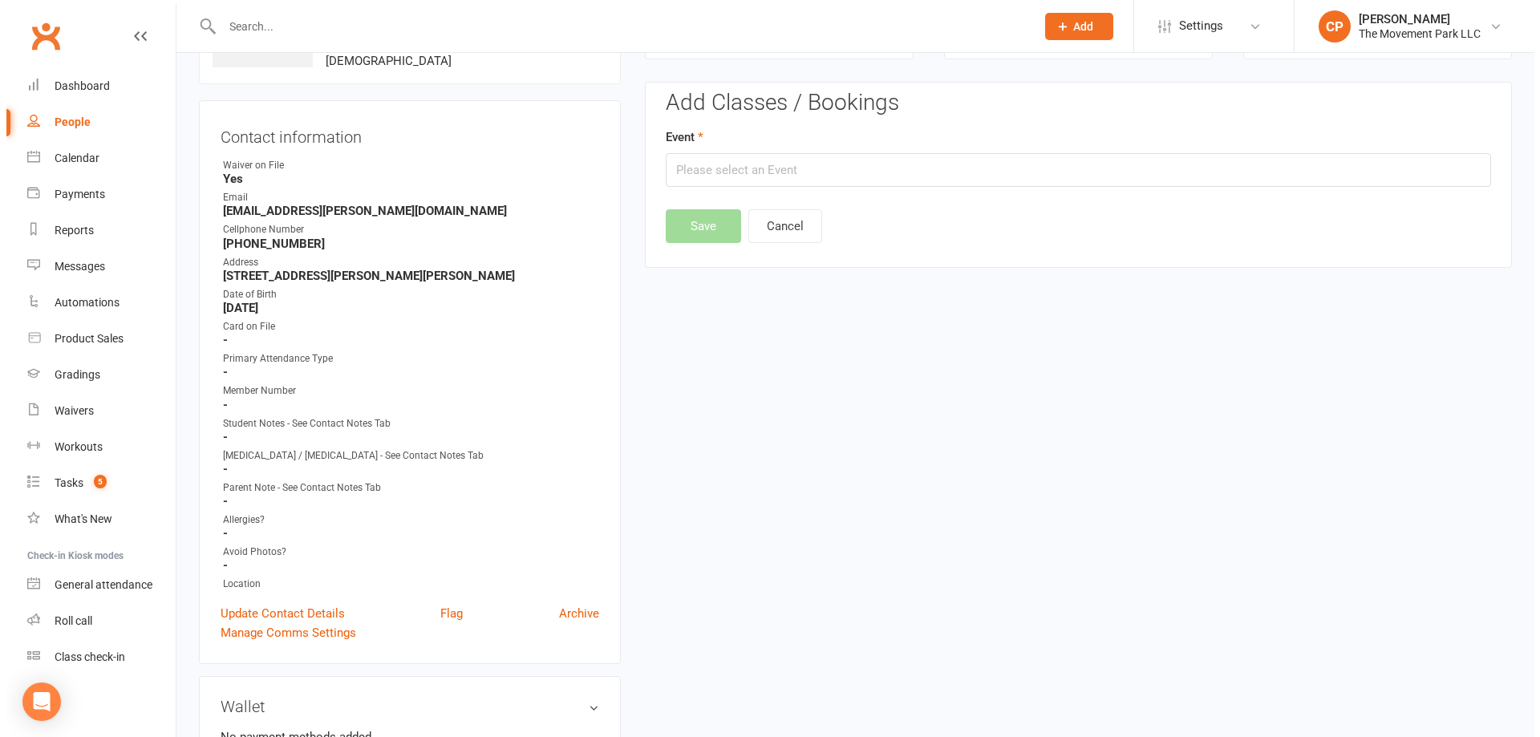
scroll to position [124, 0]
click at [824, 162] on input "text" at bounding box center [1071, 169] width 825 height 34
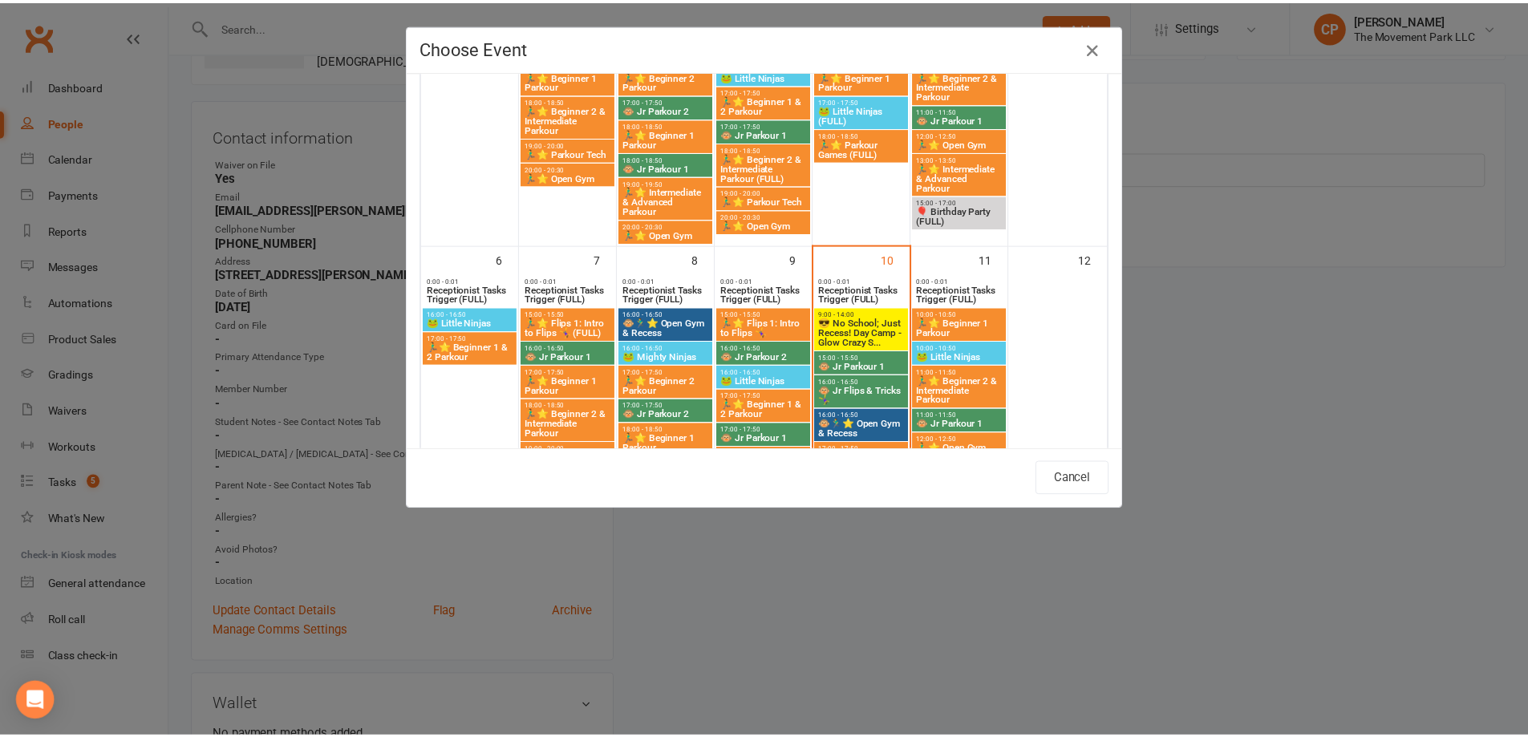
scroll to position [321, 0]
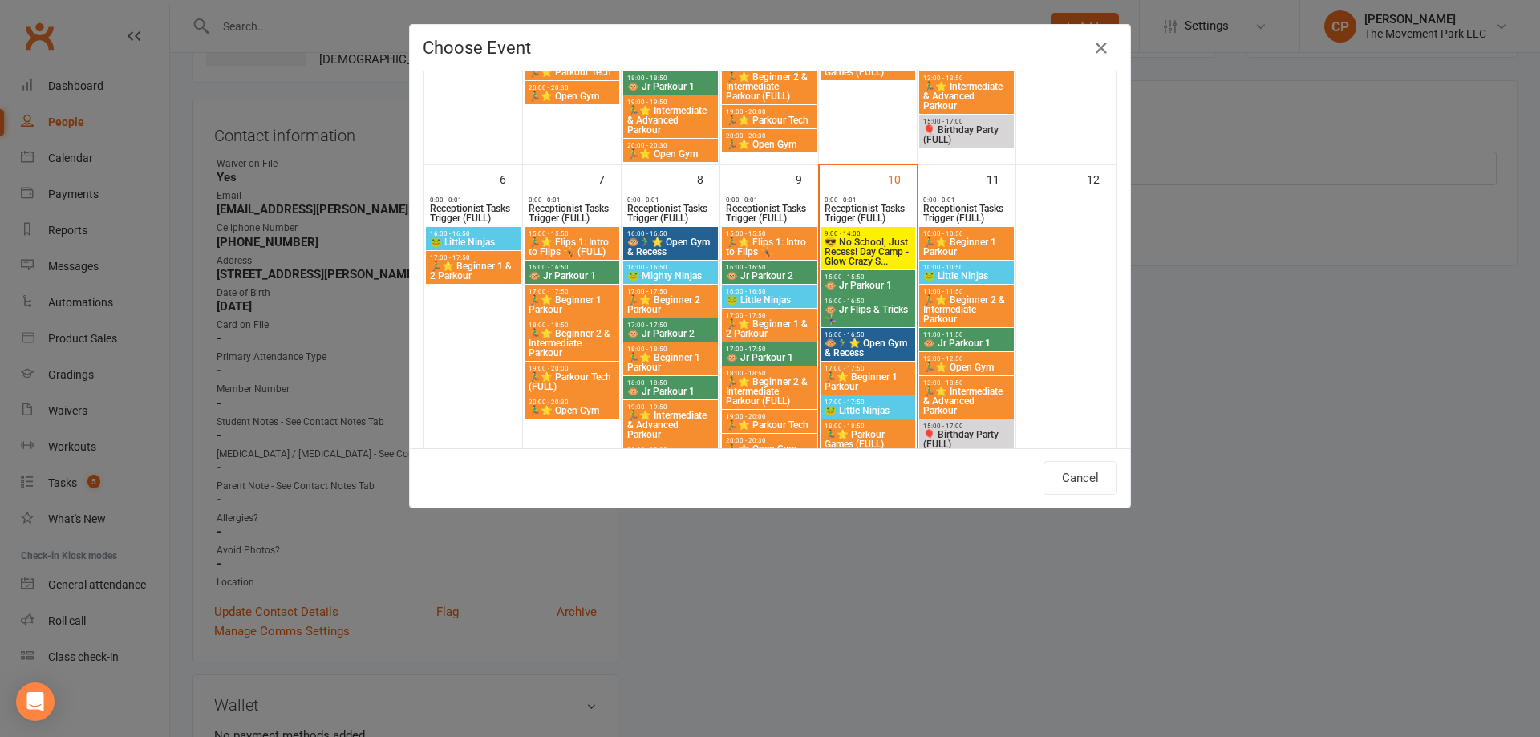
click at [866, 345] on span "🐵🏃‍♂️⭐ Open Gym & Recess" at bounding box center [868, 347] width 88 height 19
type input "🐵🏃‍♂️⭐ Open Gym & Recess - Oct 10, 2025 4:00:00 PM"
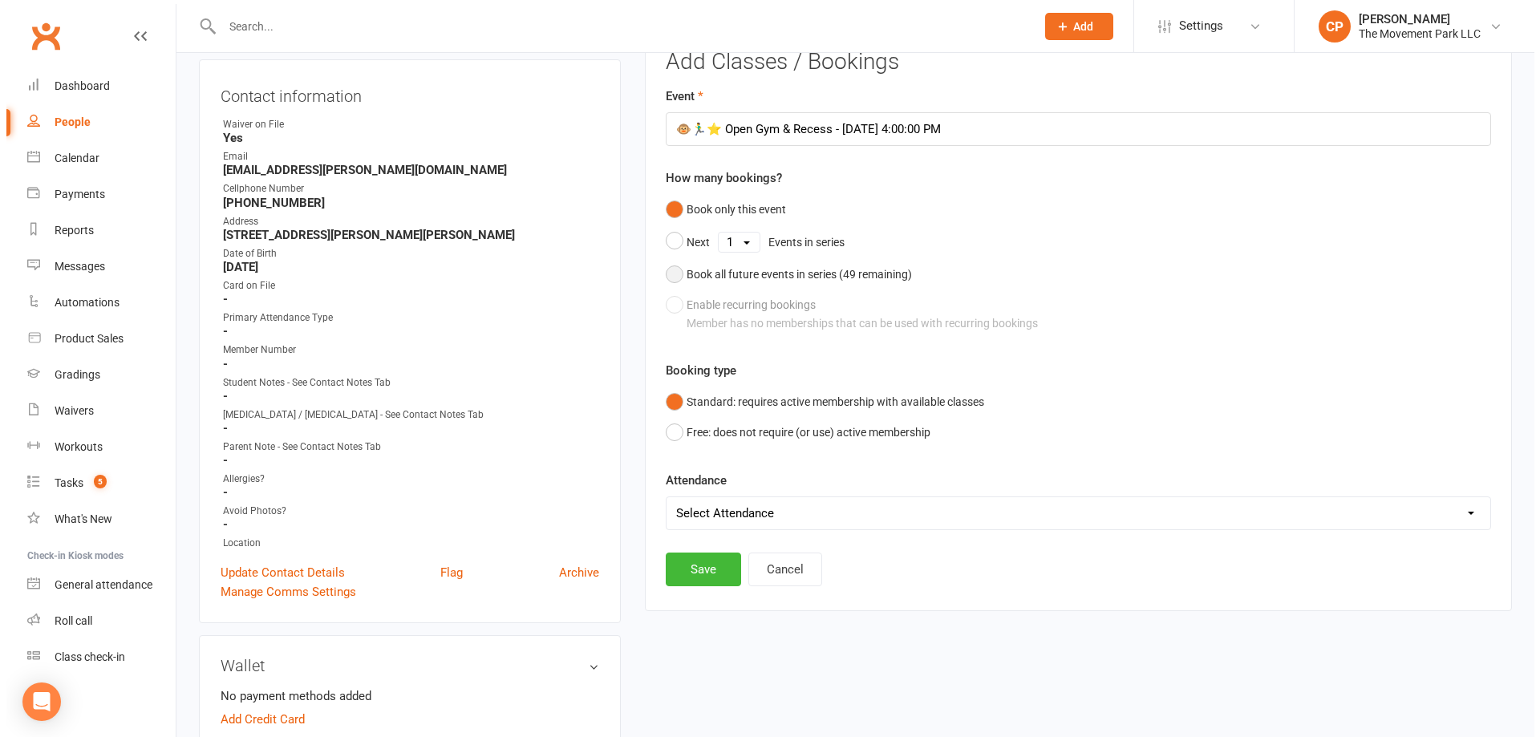
scroll to position [124, 0]
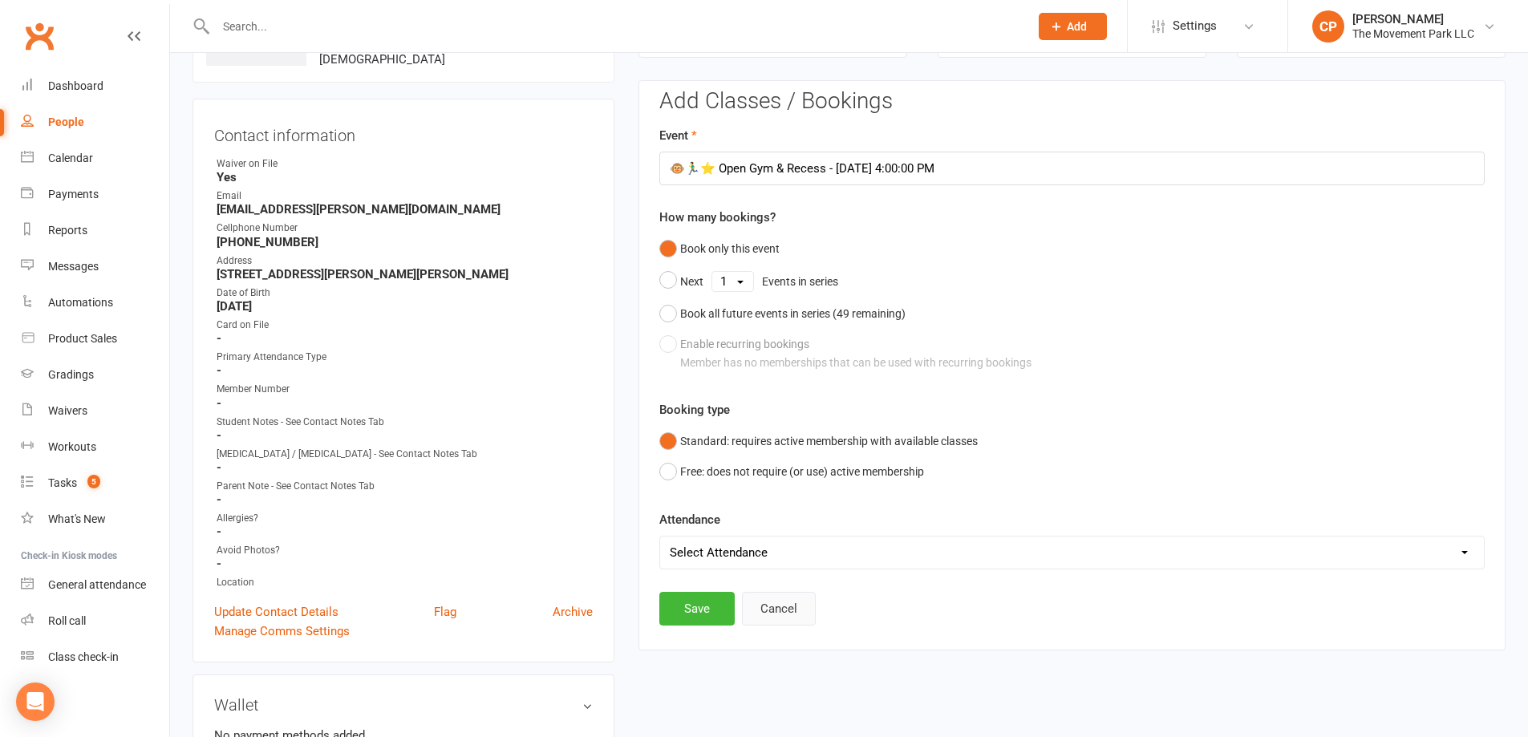
click at [803, 624] on button "Cancel" at bounding box center [779, 609] width 74 height 34
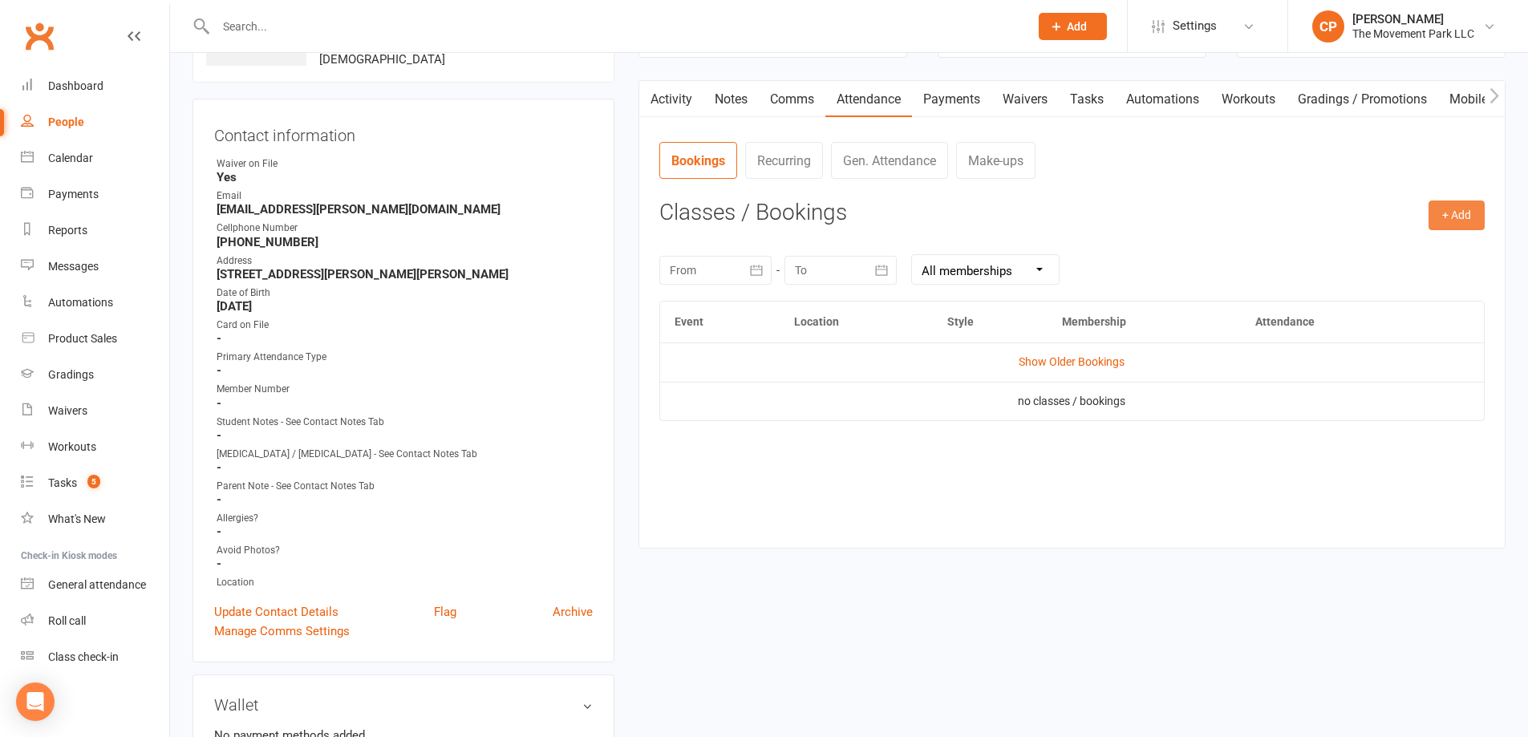
click at [1463, 225] on button "+ Add" at bounding box center [1457, 215] width 56 height 29
click at [1418, 317] on link "Book a Friend" at bounding box center [1404, 316] width 159 height 32
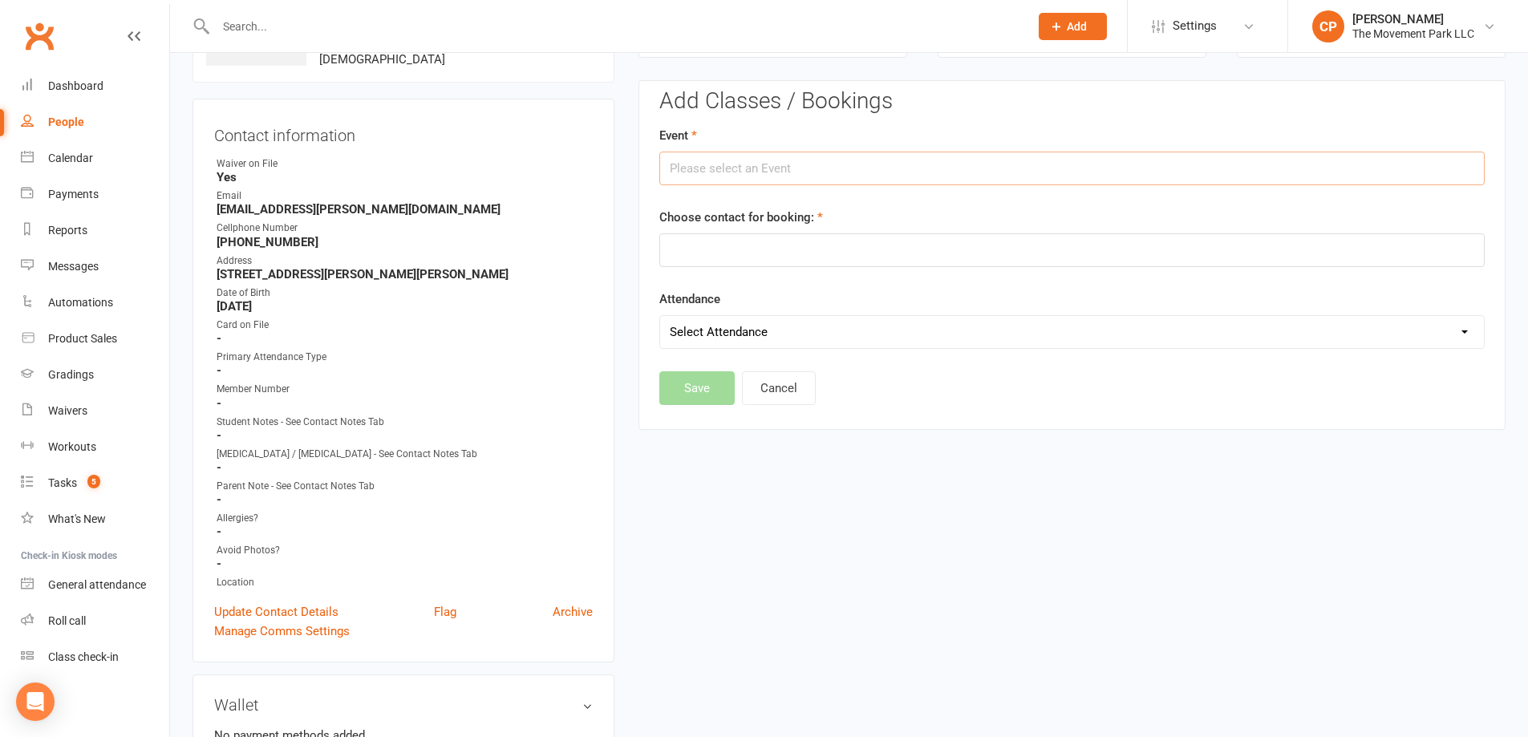
click at [788, 164] on input "text" at bounding box center [1071, 169] width 825 height 34
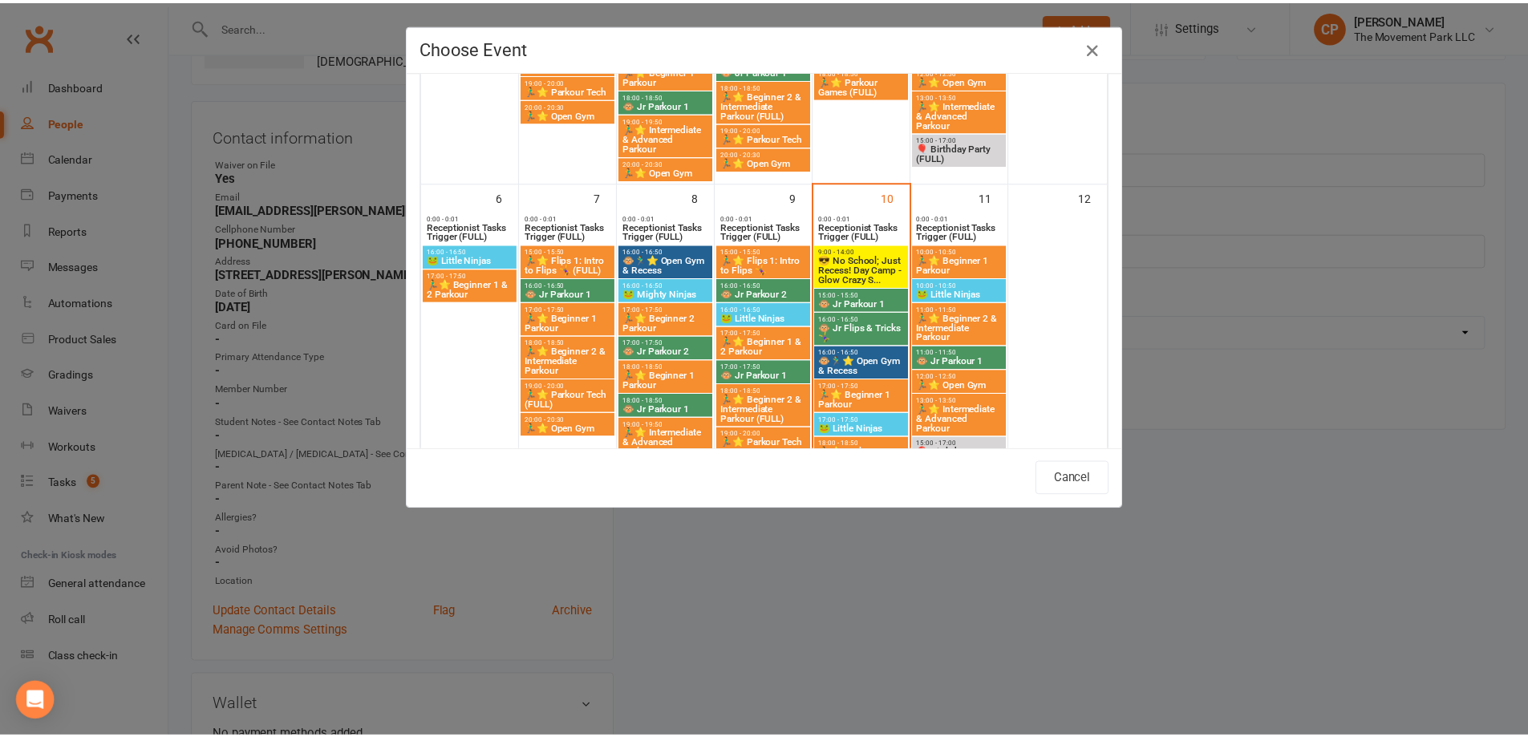
scroll to position [321, 0]
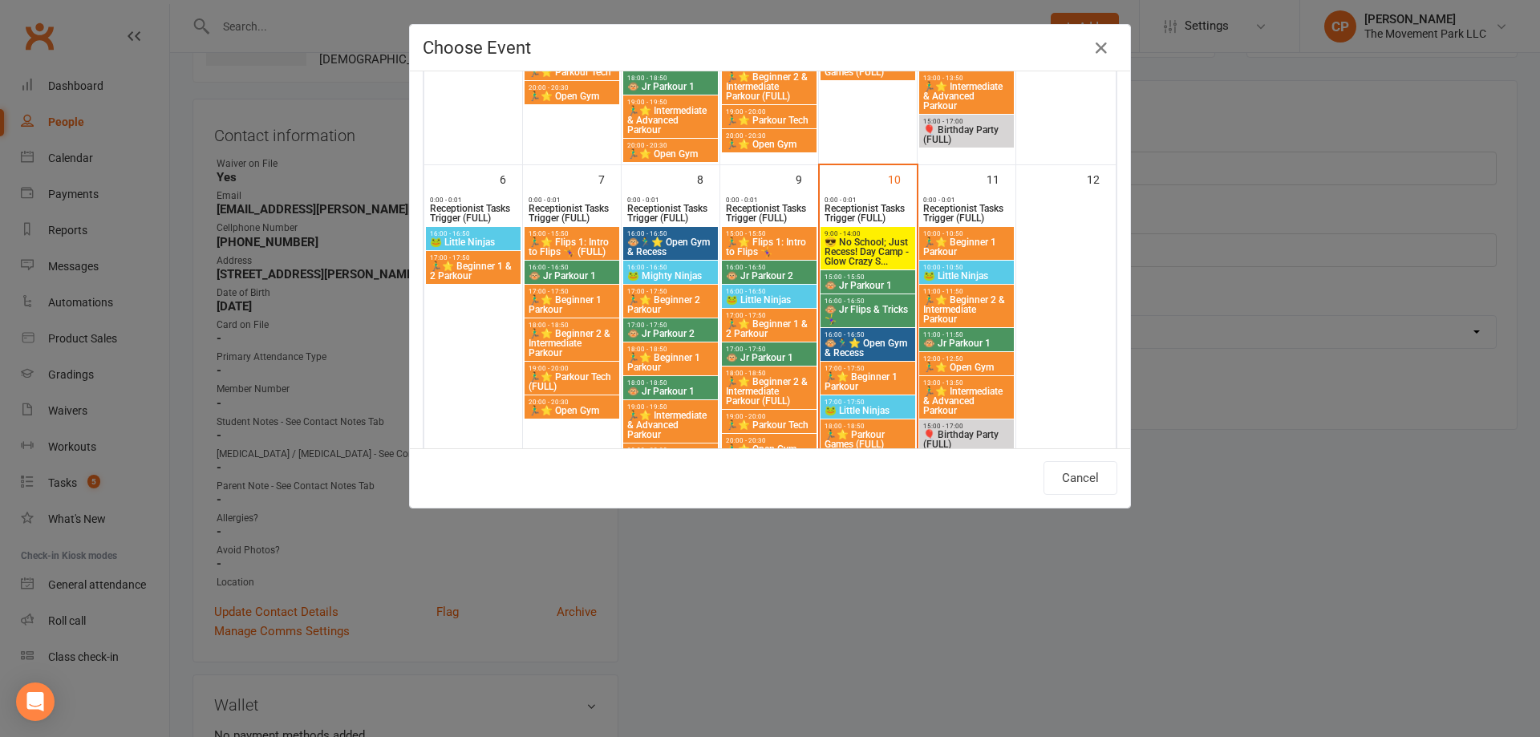
click at [873, 344] on span "🐵🏃‍♂️⭐ Open Gym & Recess" at bounding box center [868, 347] width 88 height 19
type input "🐵🏃‍♂️⭐ Open Gym & Recess - Oct 10, 2025 4:00:00 PM"
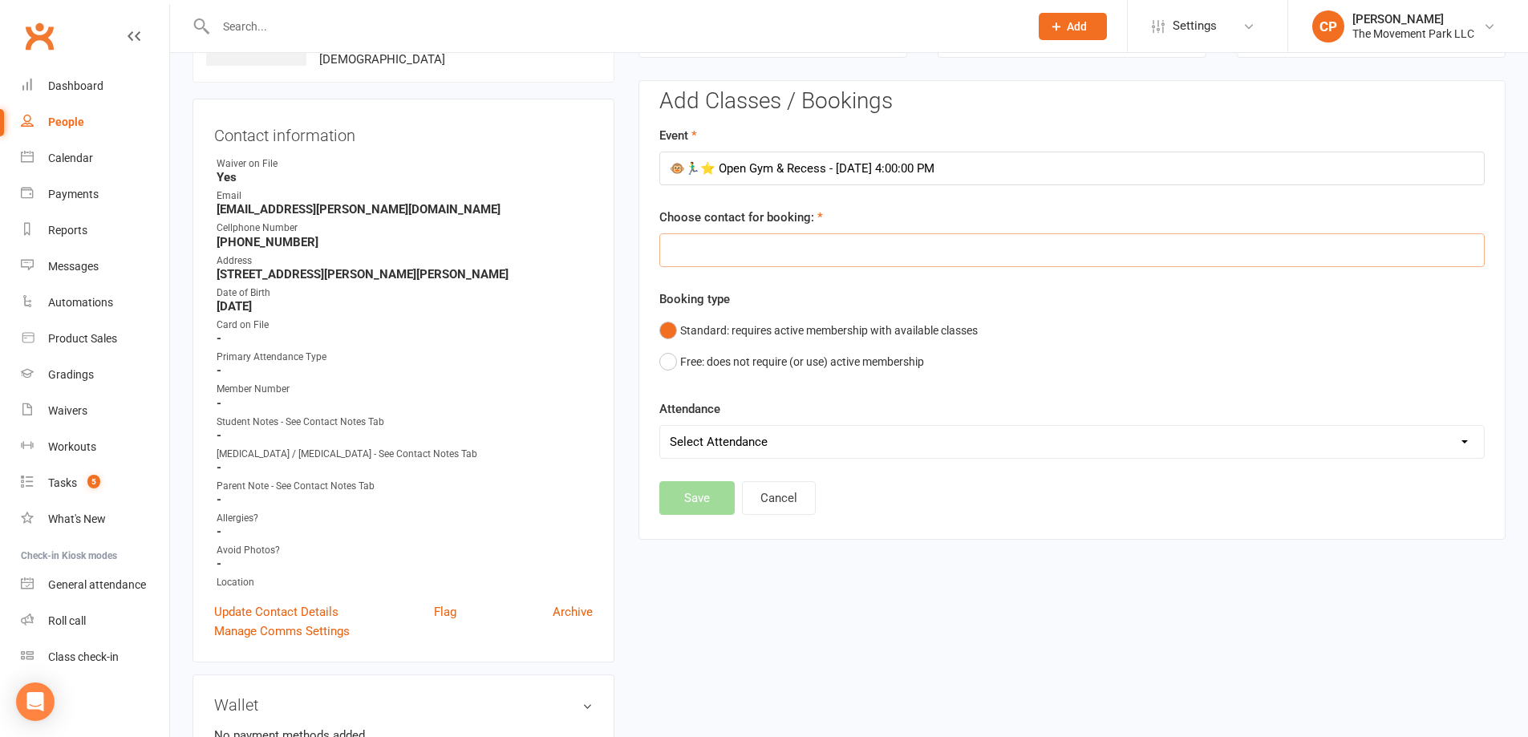
click at [776, 261] on input "text" at bounding box center [1071, 250] width 825 height 34
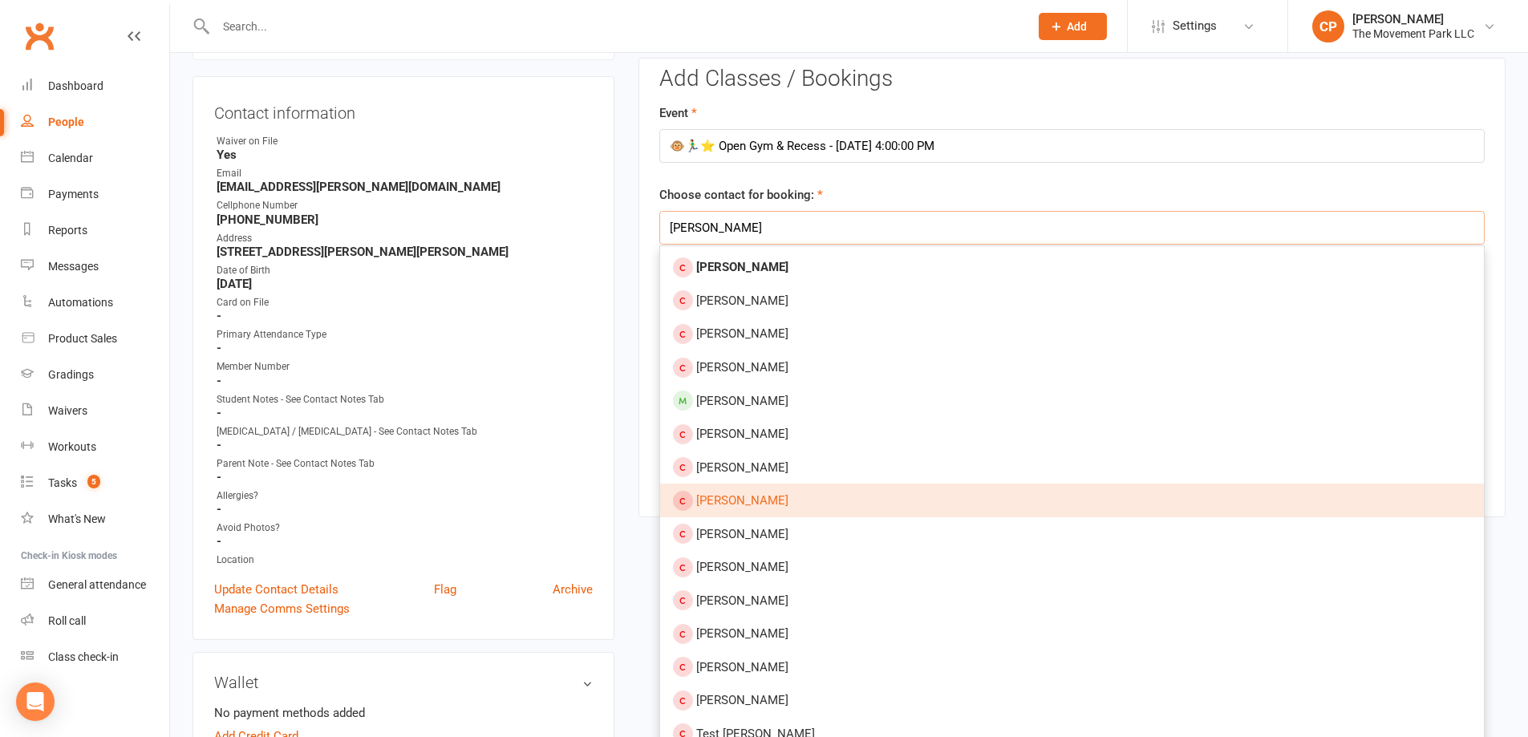
scroll to position [124, 0]
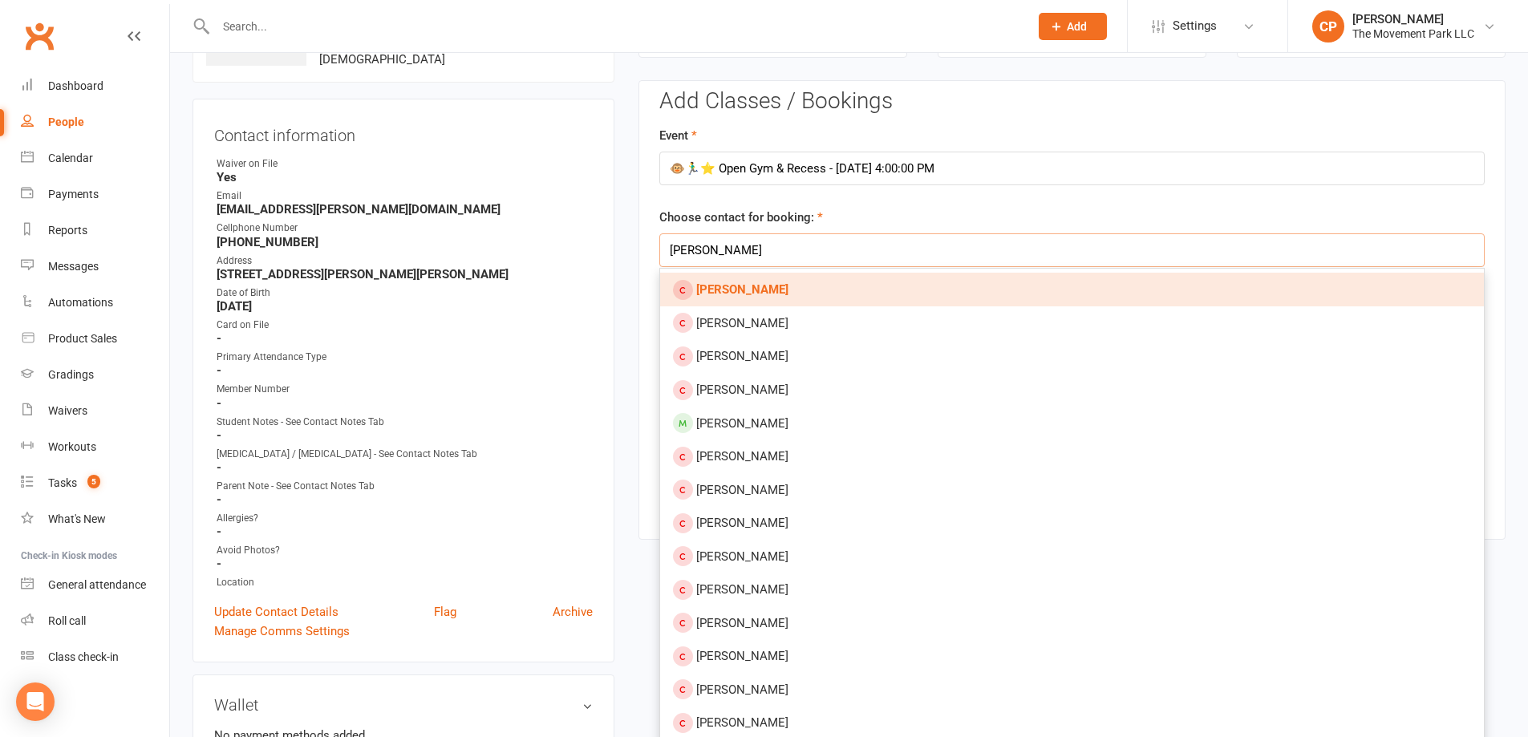
type input "emma hancock"
click at [824, 298] on link "[PERSON_NAME]" at bounding box center [1072, 290] width 824 height 34
type input "[PERSON_NAME]"
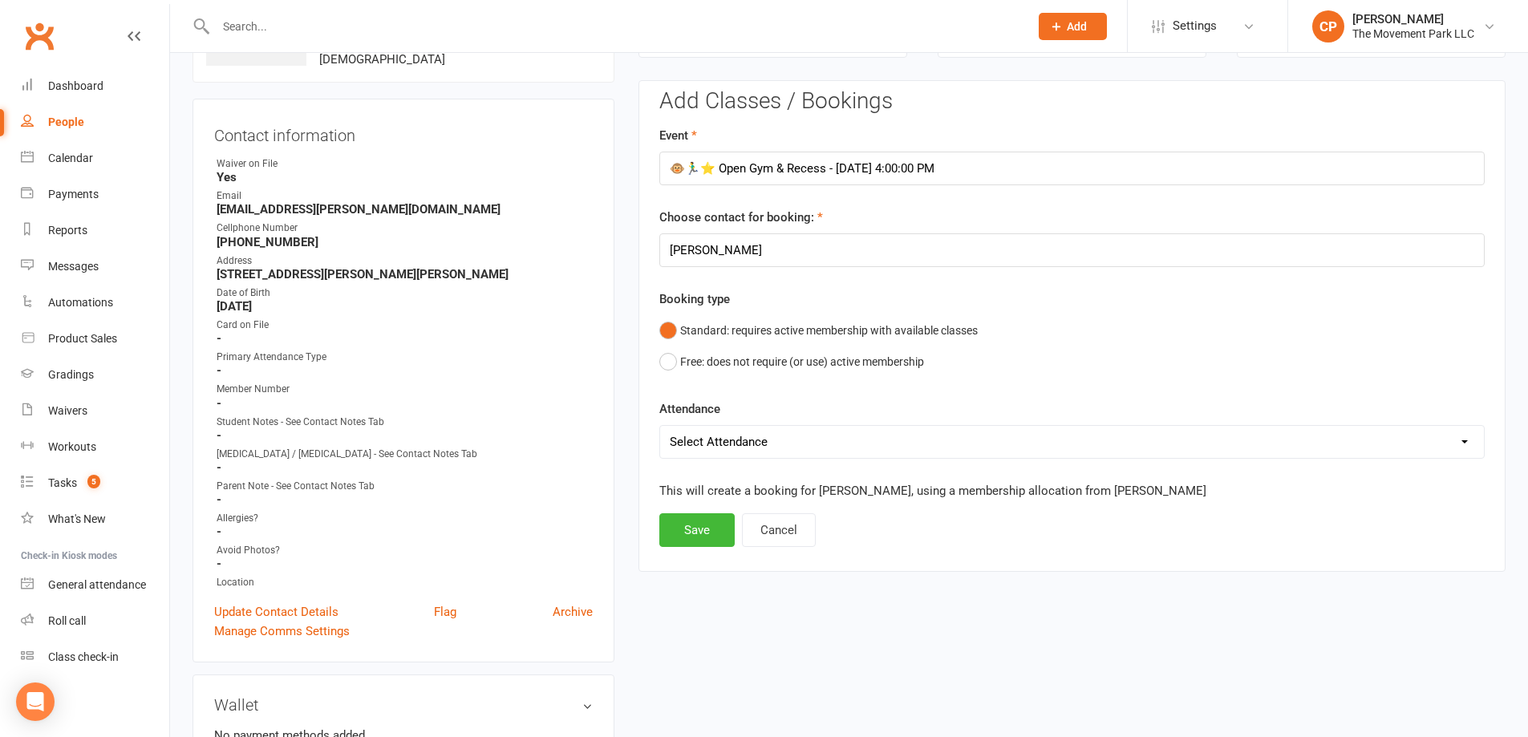
click at [765, 456] on select "Select Attendance Attended Absent" at bounding box center [1072, 442] width 824 height 32
select select "0"
click at [660, 426] on select "Select Attendance Attended Absent" at bounding box center [1072, 442] width 824 height 32
click at [708, 524] on button "Save" at bounding box center [696, 530] width 75 height 34
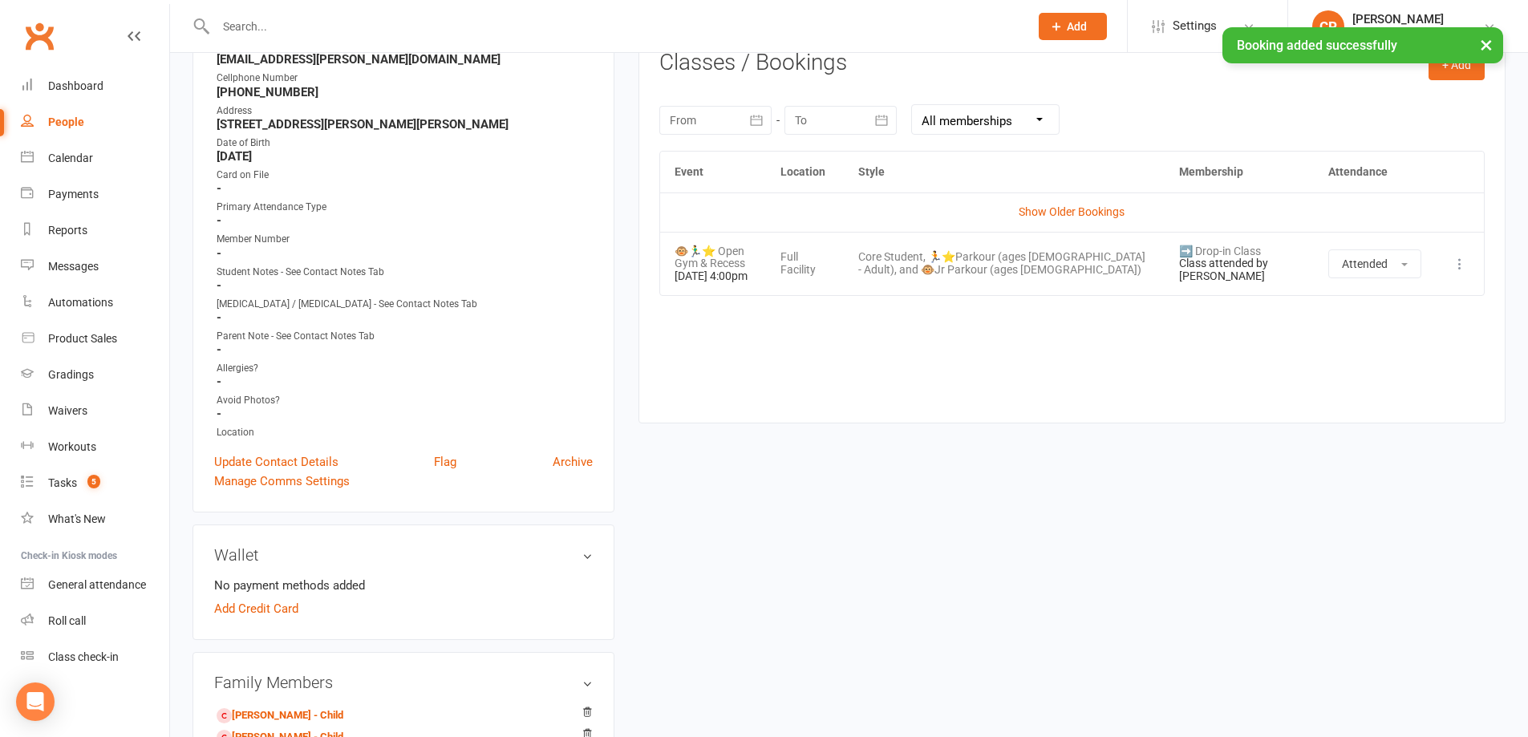
scroll to position [284, 0]
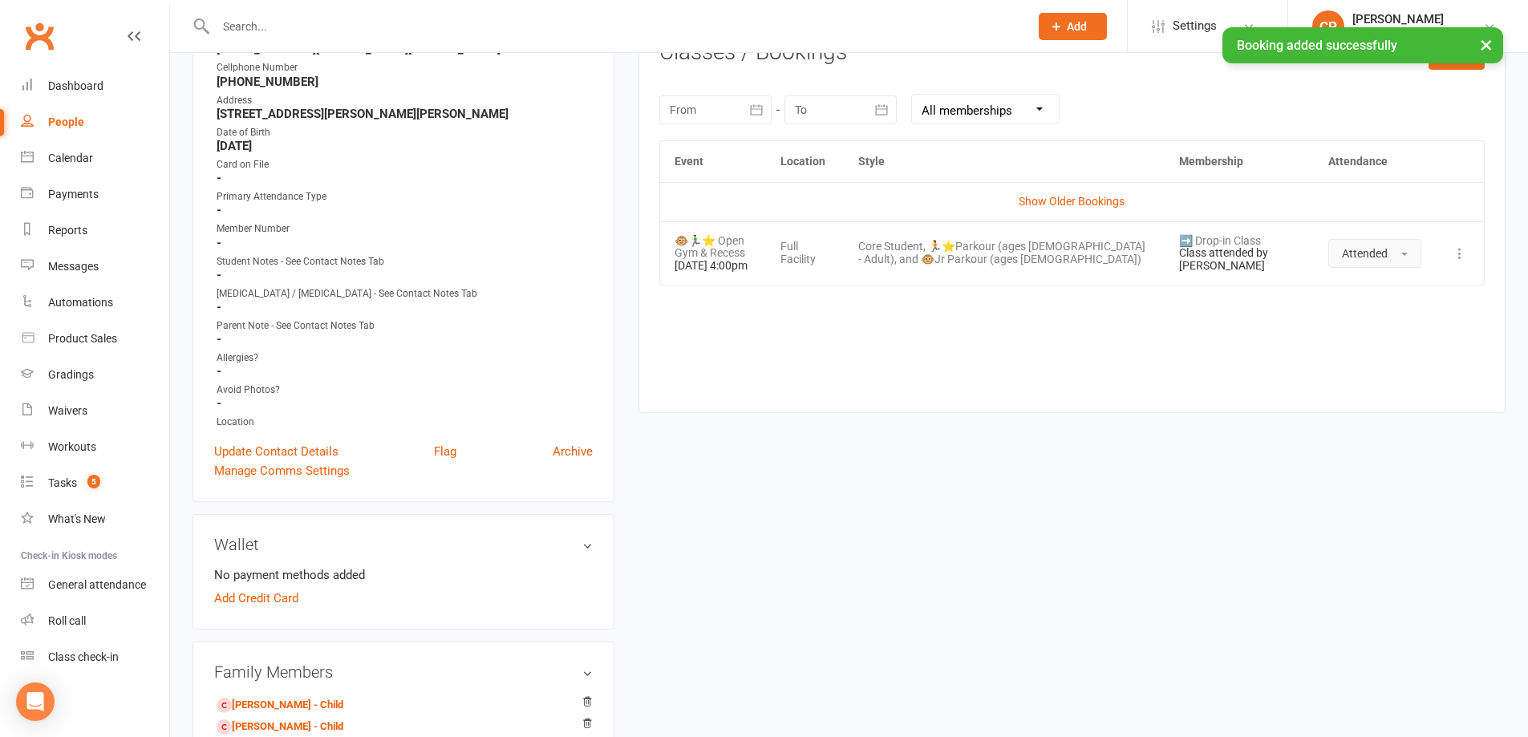
click at [1380, 263] on button "Attended" at bounding box center [1374, 253] width 93 height 29
click at [1242, 322] on div "Event Location Style Membership Attendance Show Older Bookings 🐵🏃‍♂️⭐ Open Gym …" at bounding box center [1071, 264] width 825 height 248
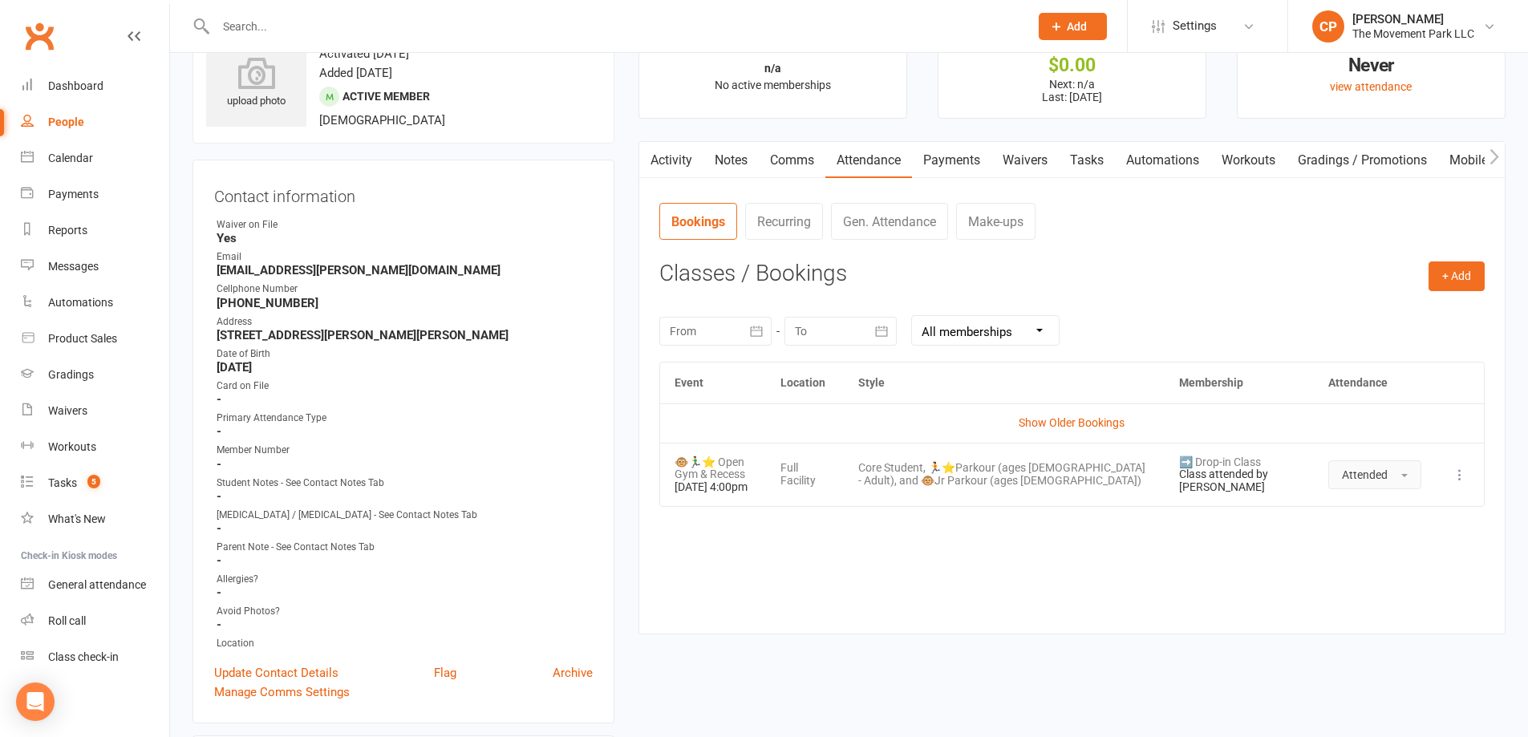
scroll to position [0, 0]
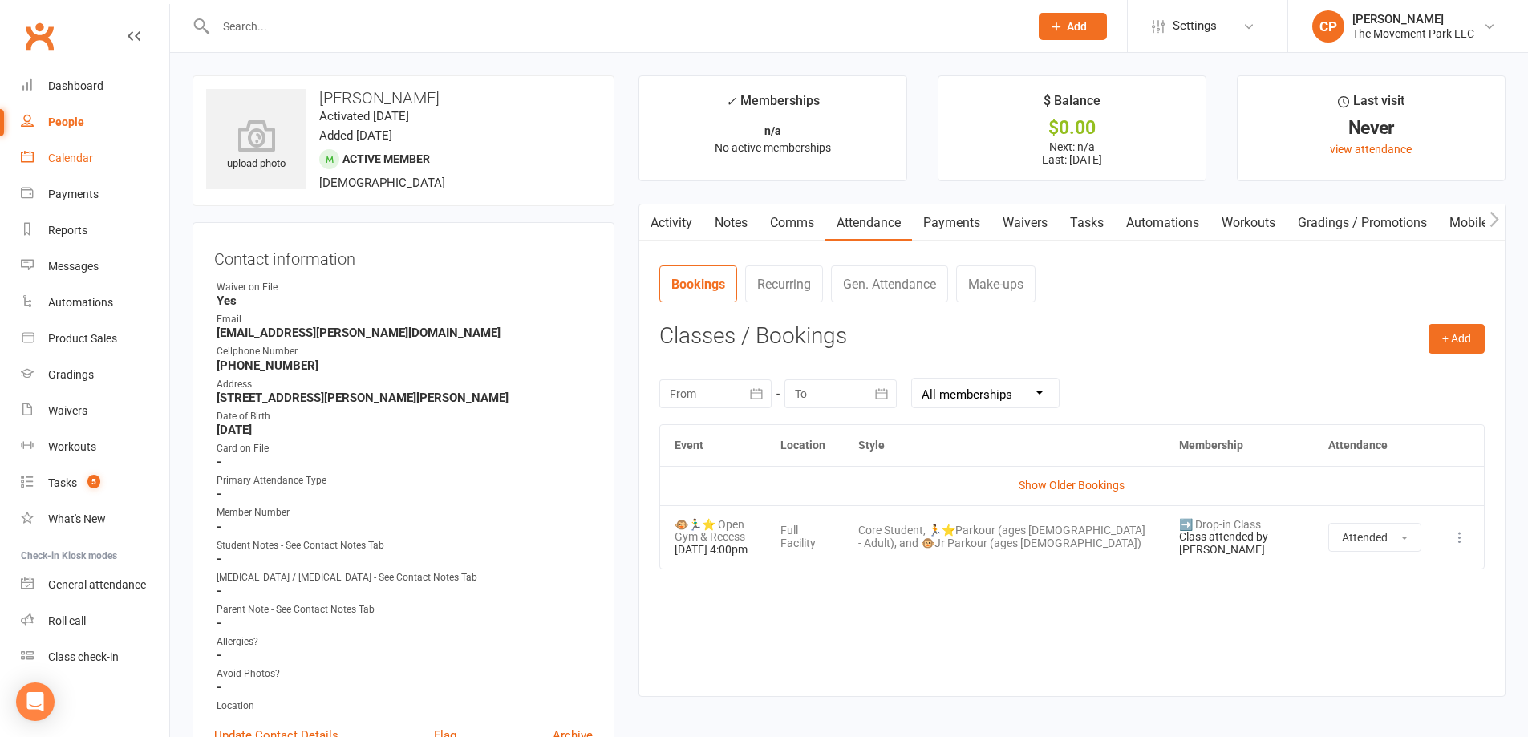
drag, startPoint x: 75, startPoint y: 152, endPoint x: 83, endPoint y: 156, distance: 9.4
click at [75, 152] on div "Calendar" at bounding box center [70, 158] width 45 height 13
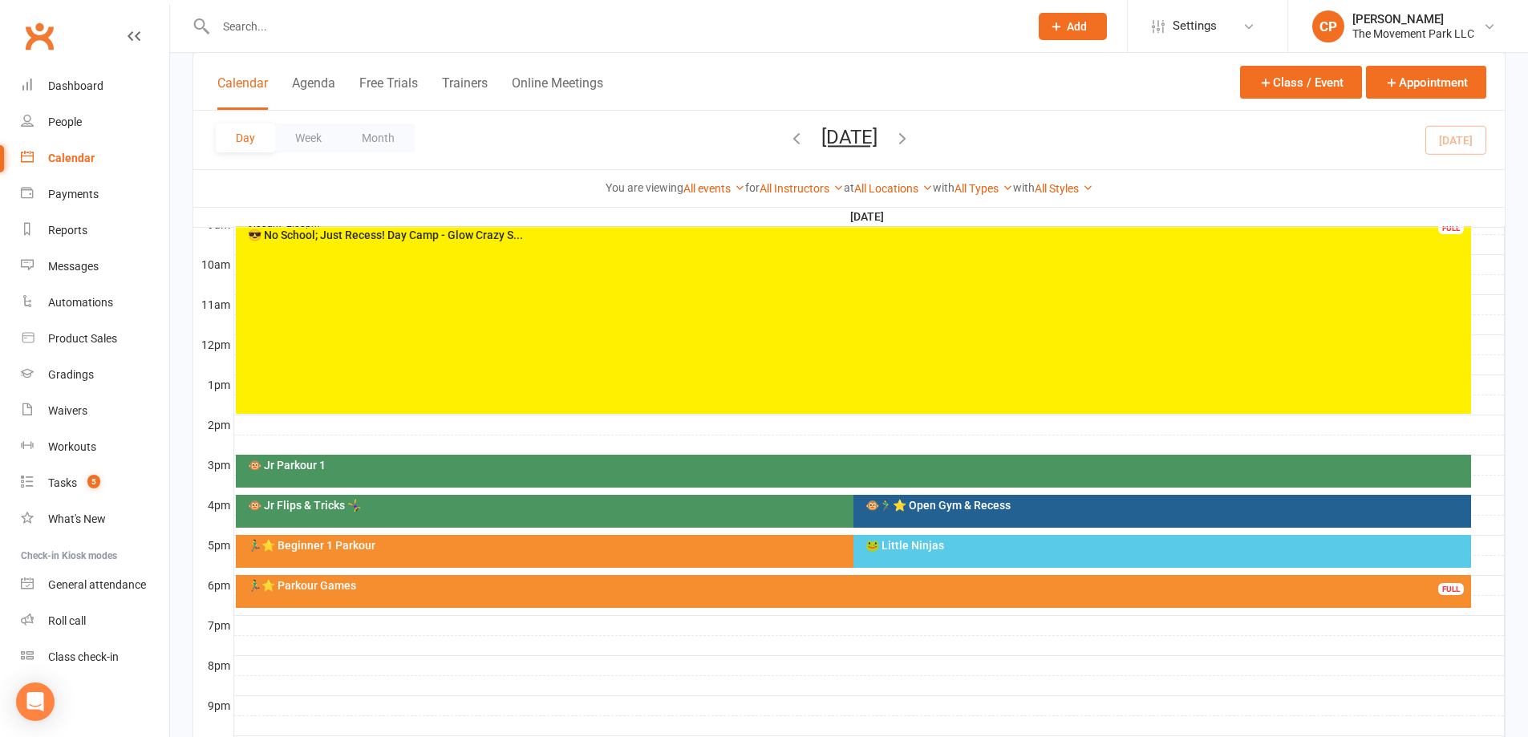
scroll to position [481, 0]
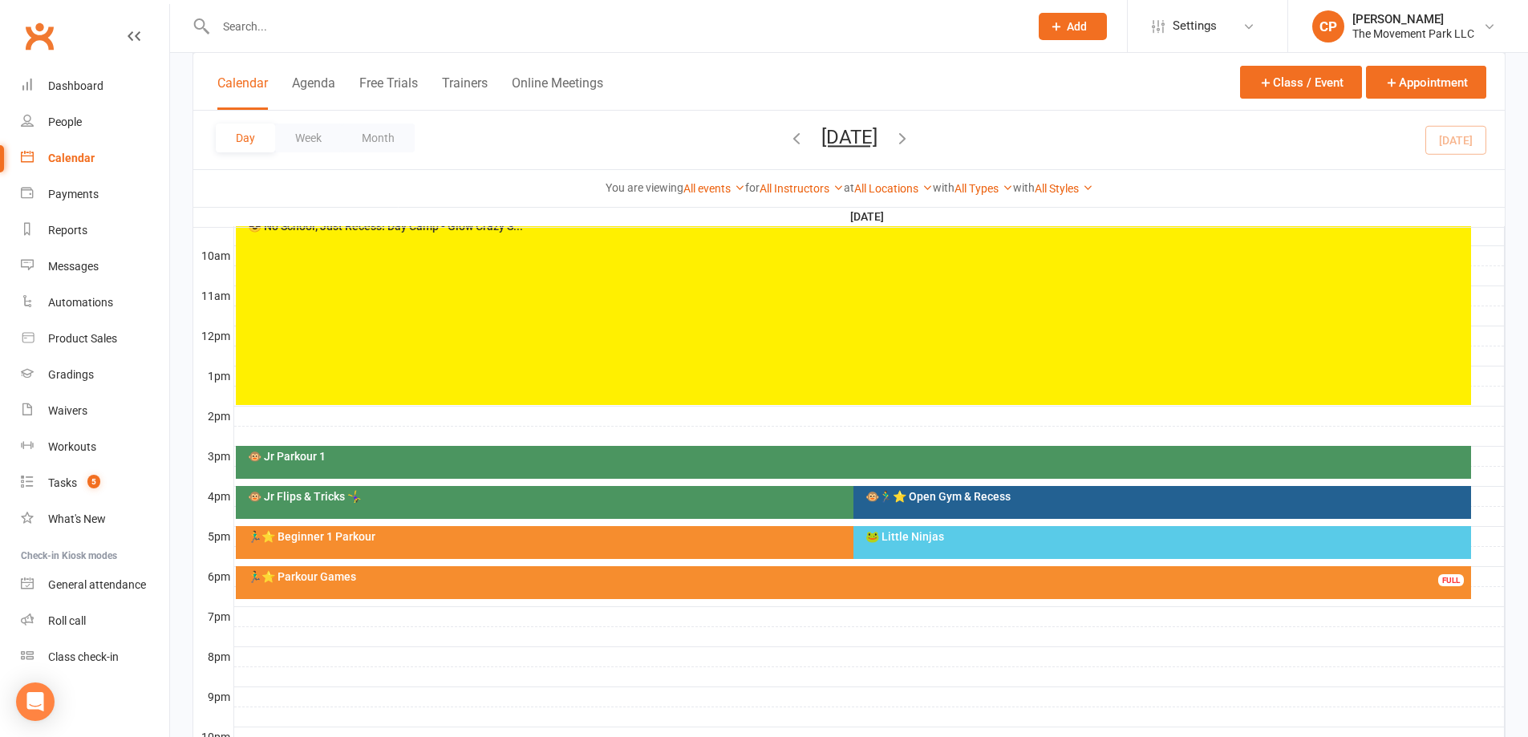
click at [465, 464] on div "🐵 Jr Parkour 1" at bounding box center [853, 462] width 1235 height 33
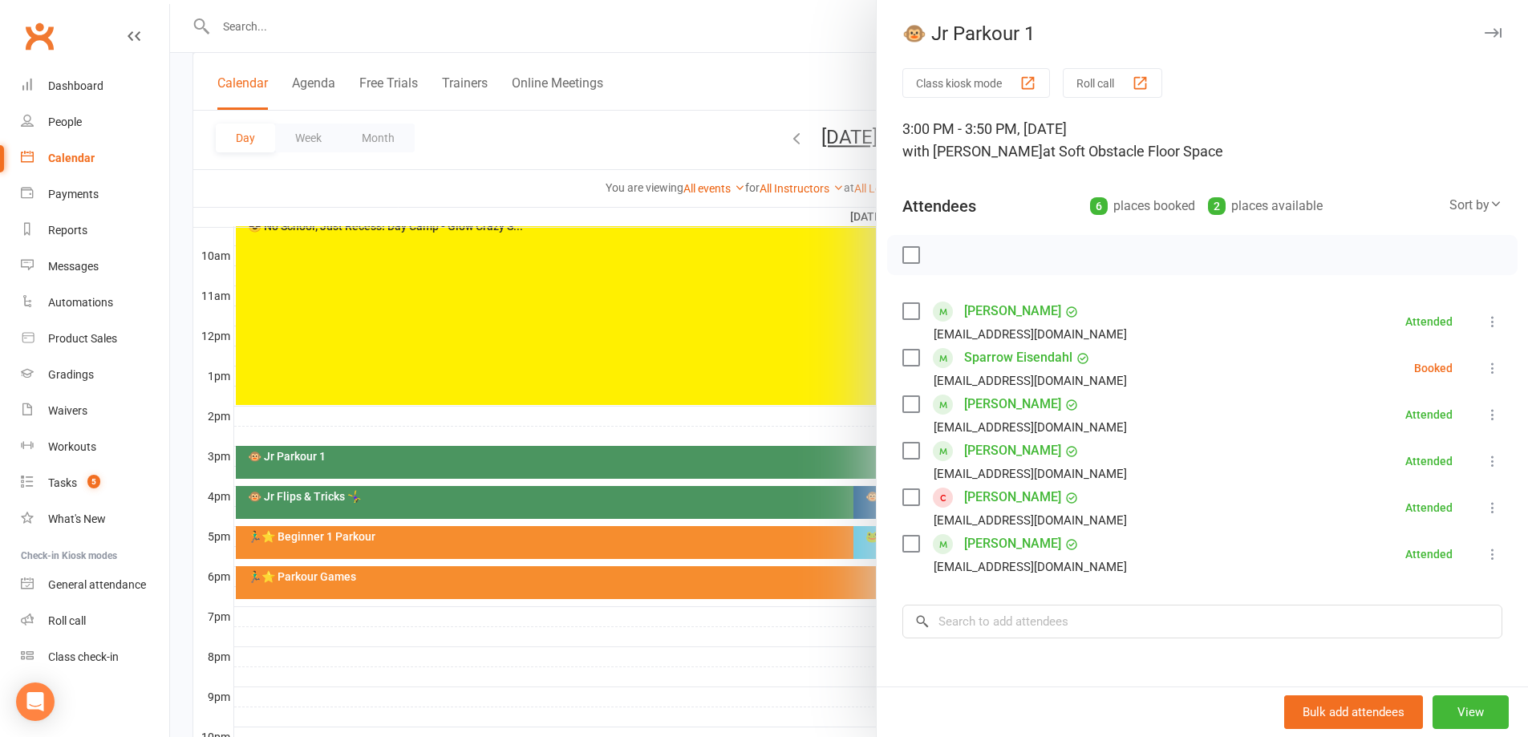
click at [614, 449] on div at bounding box center [849, 368] width 1358 height 737
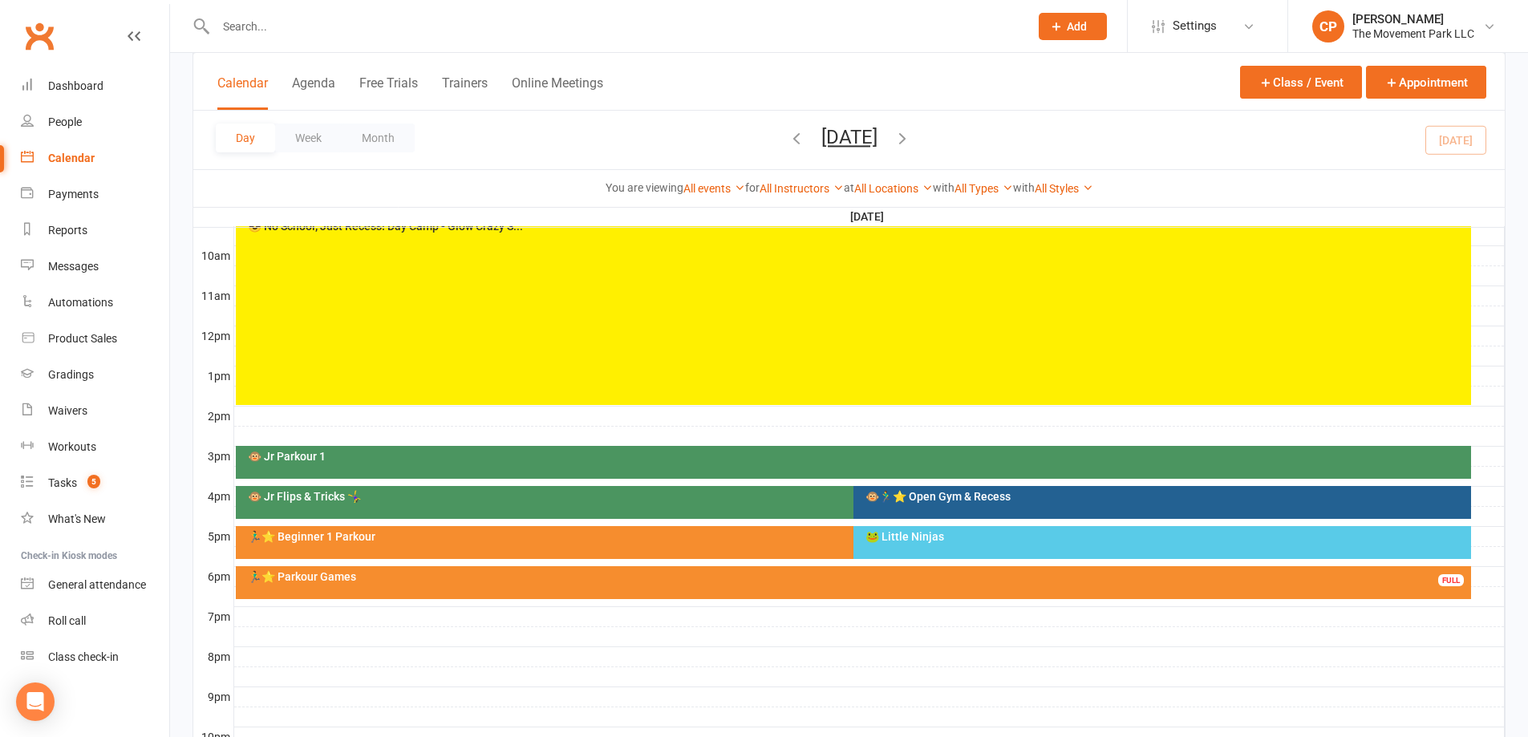
click at [896, 488] on div "🐵🏃‍♂️⭐ Open Gym & Recess" at bounding box center [1162, 502] width 618 height 33
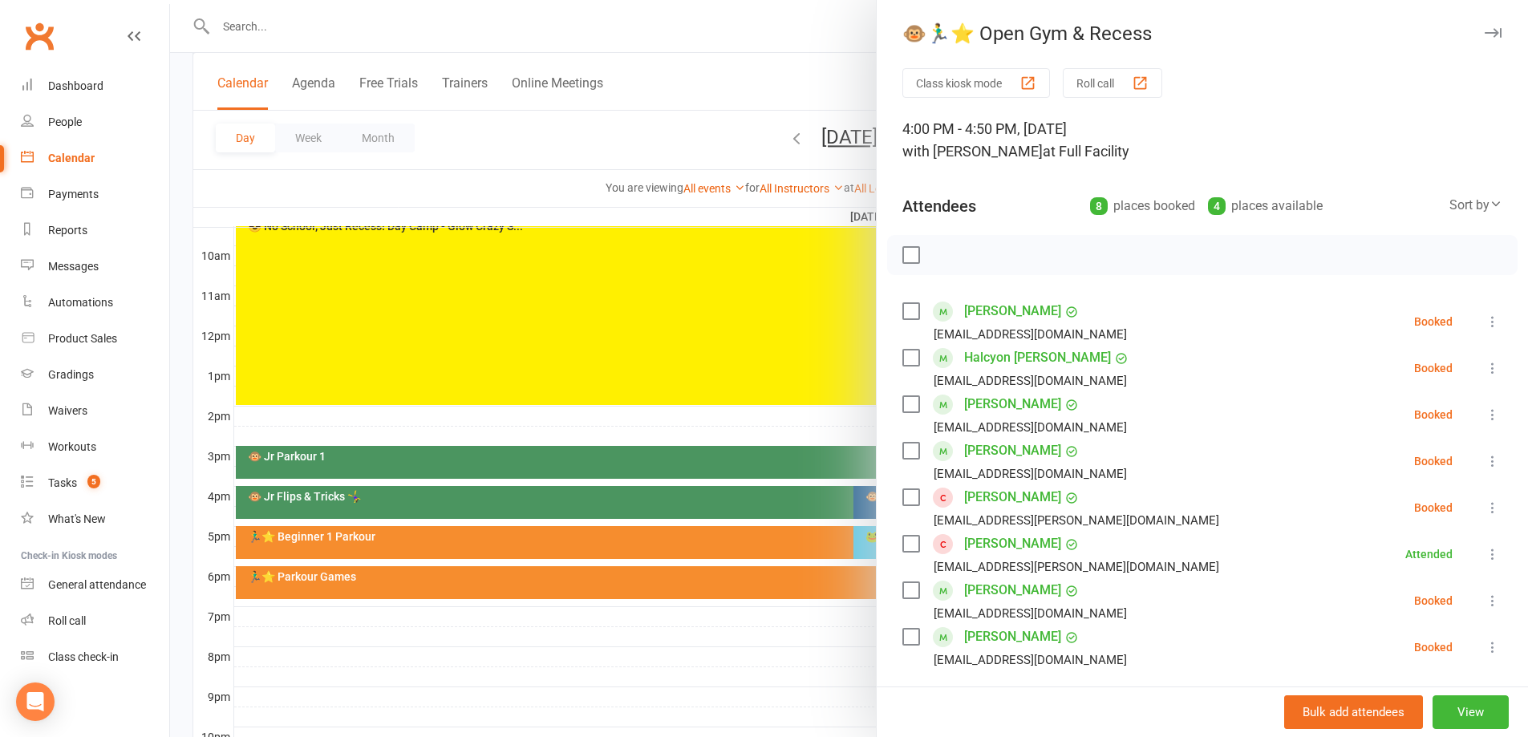
click at [983, 497] on link "[PERSON_NAME]" at bounding box center [1012, 497] width 97 height 26
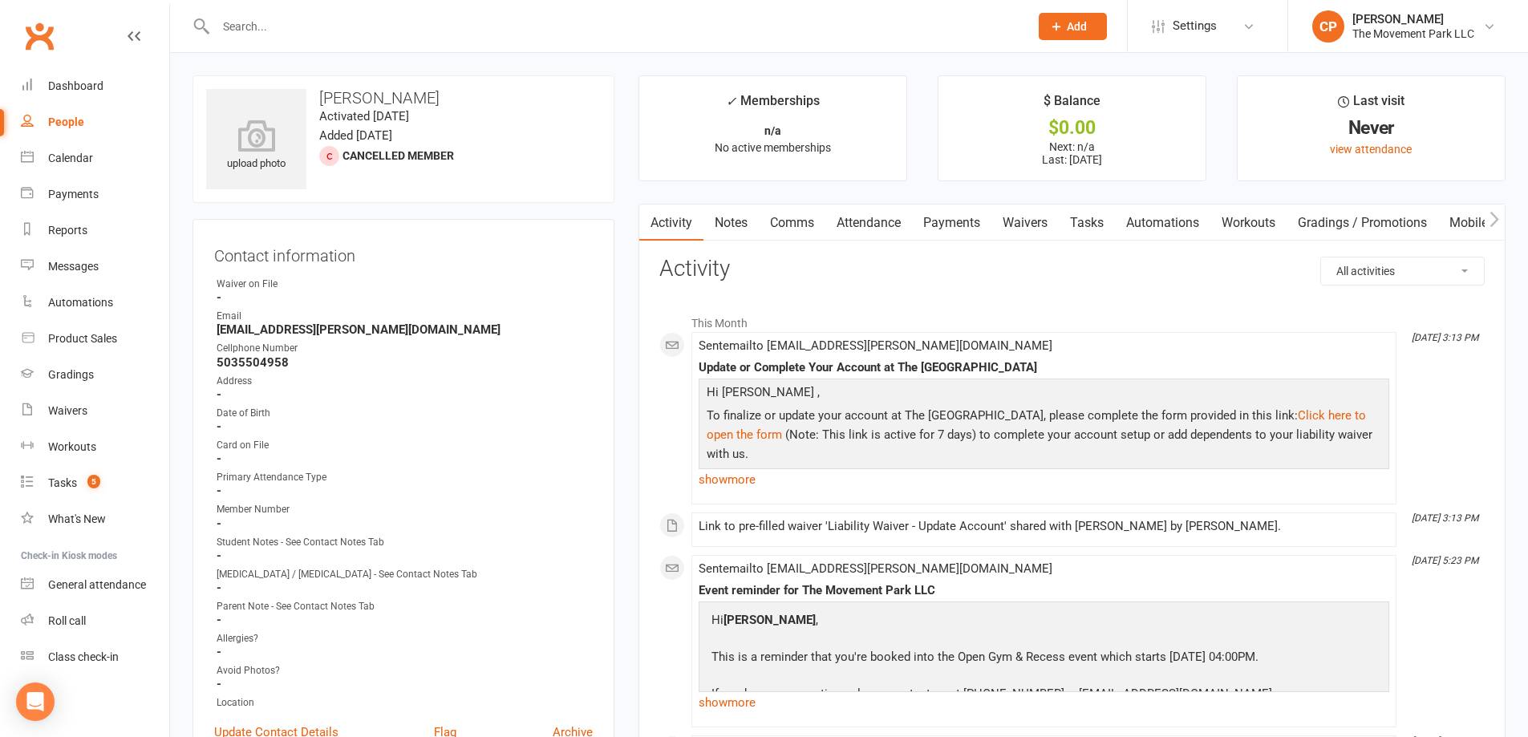
click at [934, 220] on link "Payments" at bounding box center [951, 223] width 79 height 37
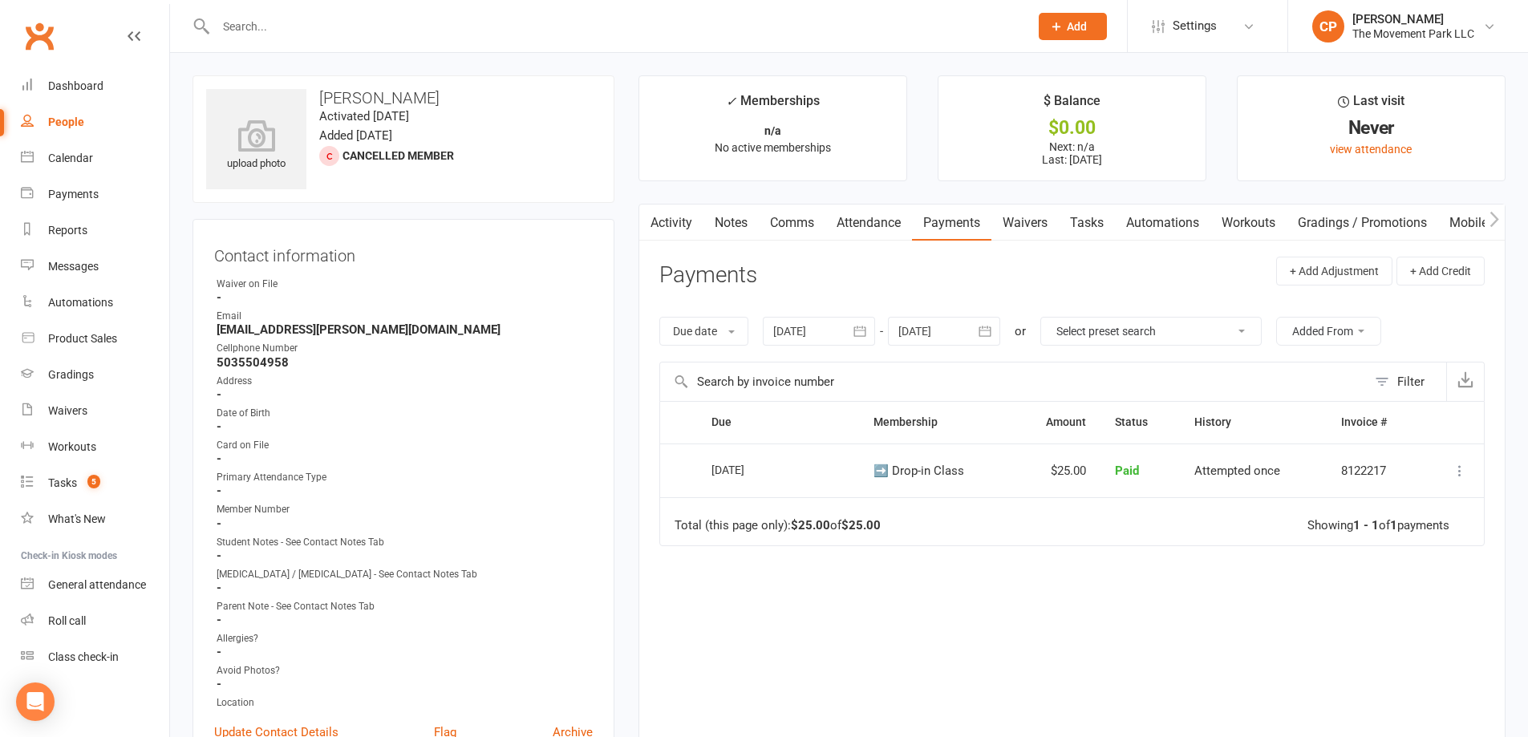
drag, startPoint x: 882, startPoint y: 224, endPoint x: 920, endPoint y: 229, distance: 38.1
click at [881, 225] on link "Attendance" at bounding box center [868, 223] width 87 height 37
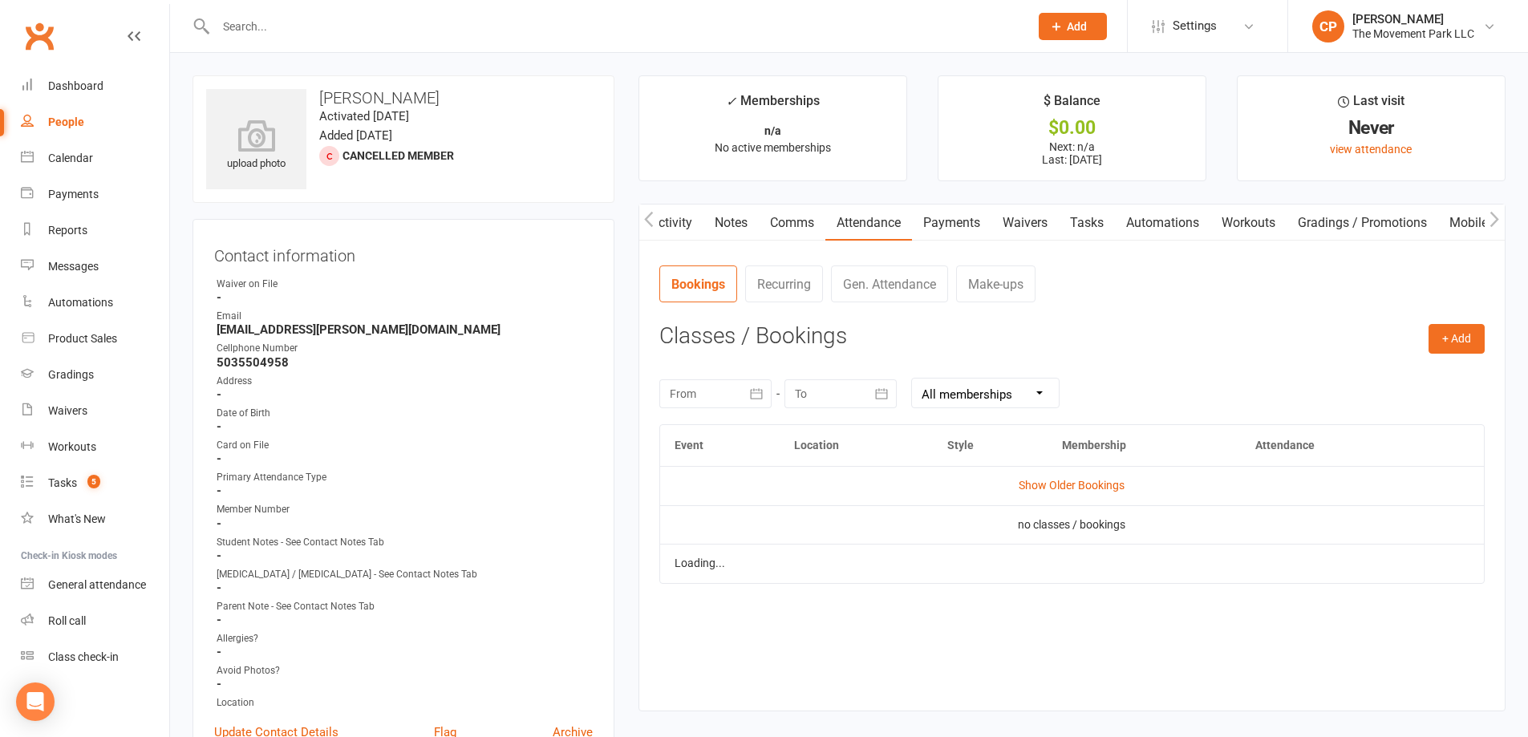
scroll to position [0, 2]
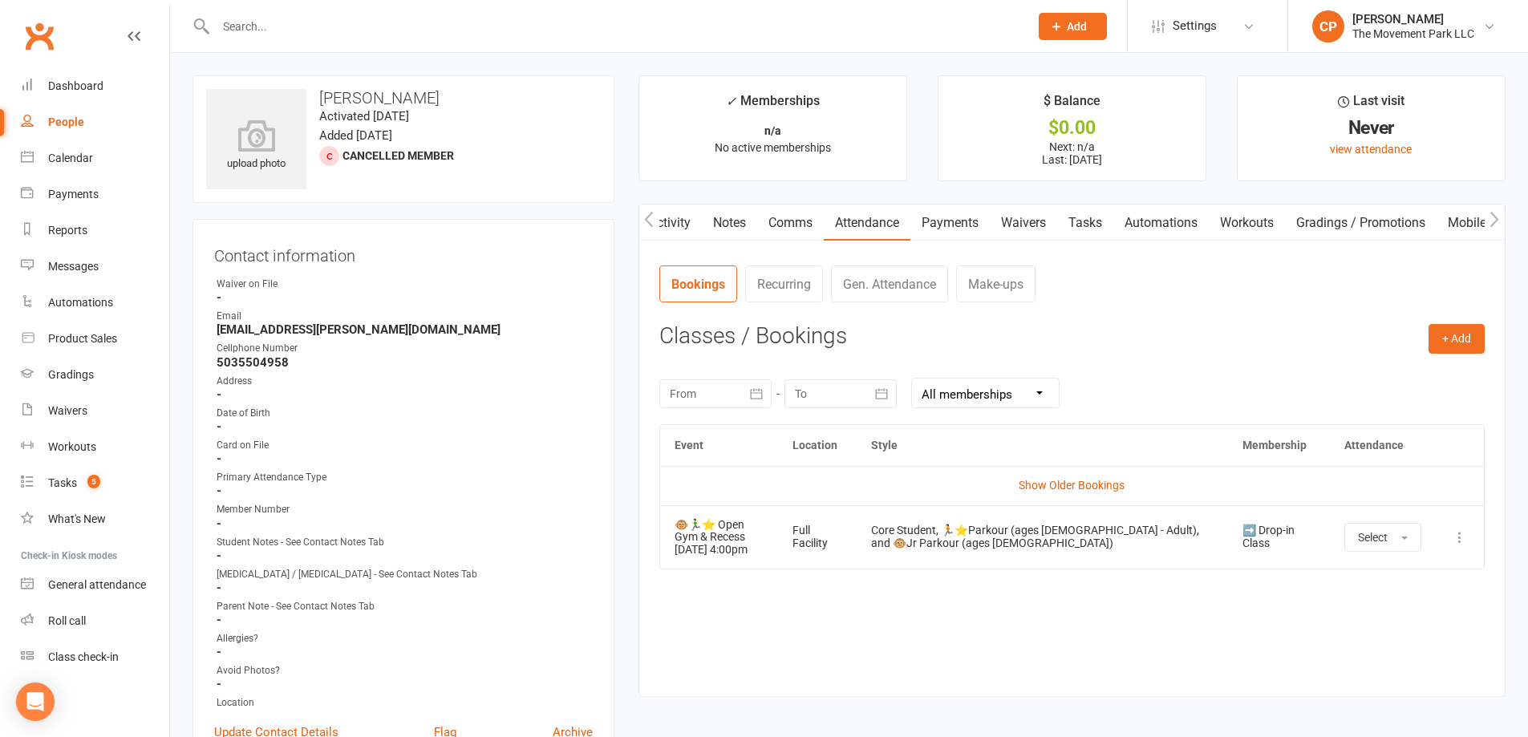
click at [1449, 535] on td "More info View event Remove booking" at bounding box center [1460, 536] width 48 height 63
click at [1459, 535] on icon at bounding box center [1460, 537] width 16 height 16
click at [1397, 628] on link "Remove booking" at bounding box center [1389, 633] width 159 height 32
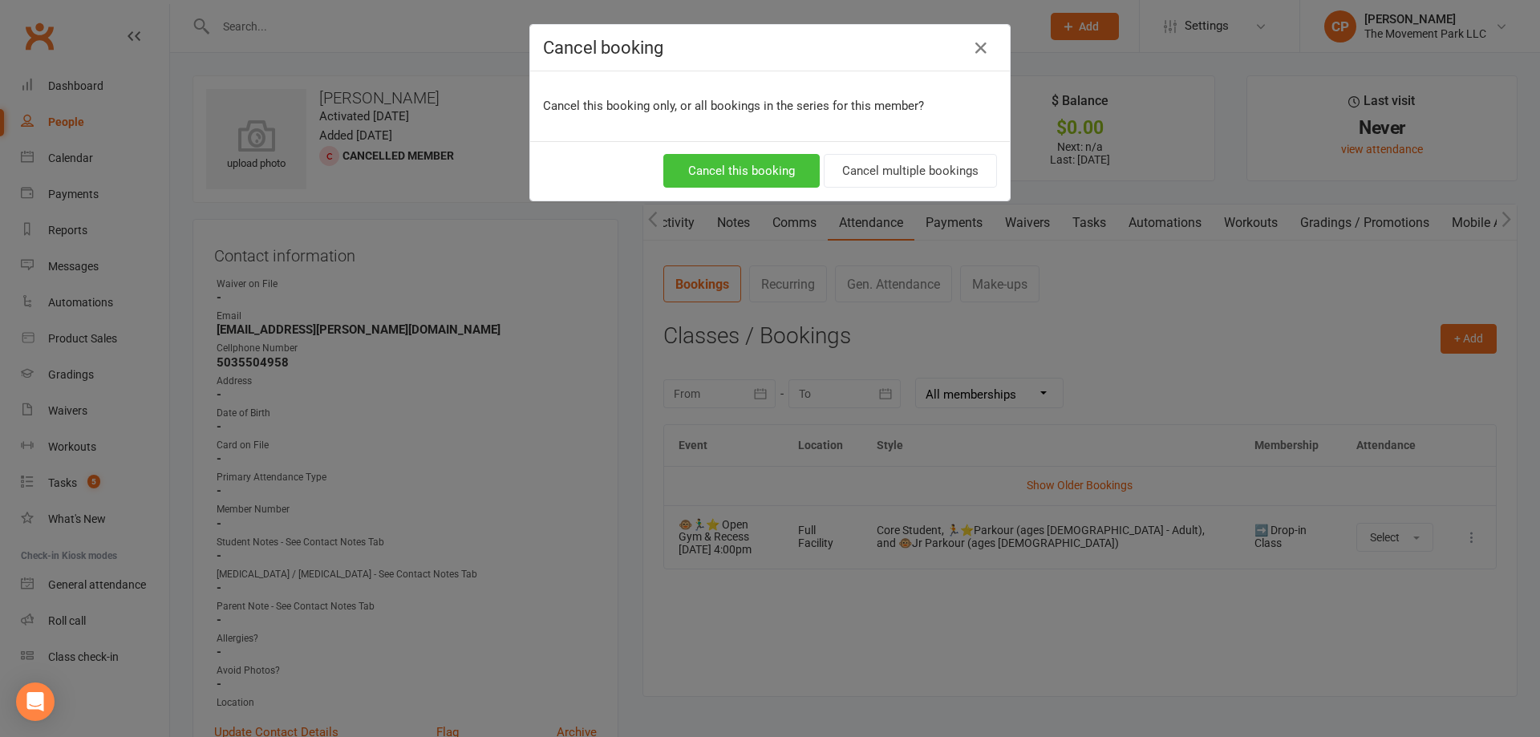
click at [780, 171] on button "Cancel this booking" at bounding box center [741, 171] width 156 height 34
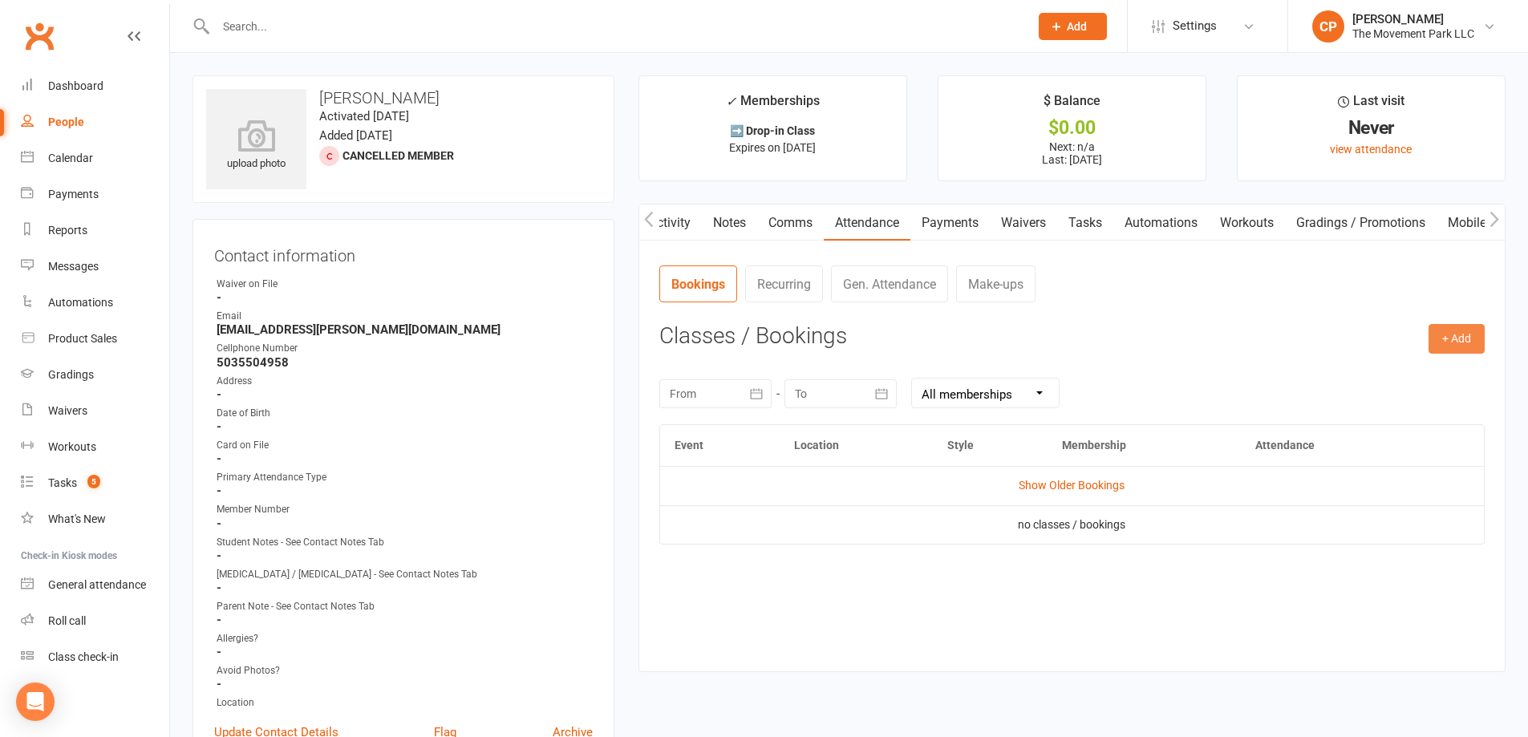
drag, startPoint x: 1450, startPoint y: 326, endPoint x: 1449, endPoint y: 335, distance: 8.9
click at [1453, 328] on button "+ Add" at bounding box center [1457, 338] width 56 height 29
click at [1420, 443] on link "Book a Friend" at bounding box center [1404, 440] width 159 height 32
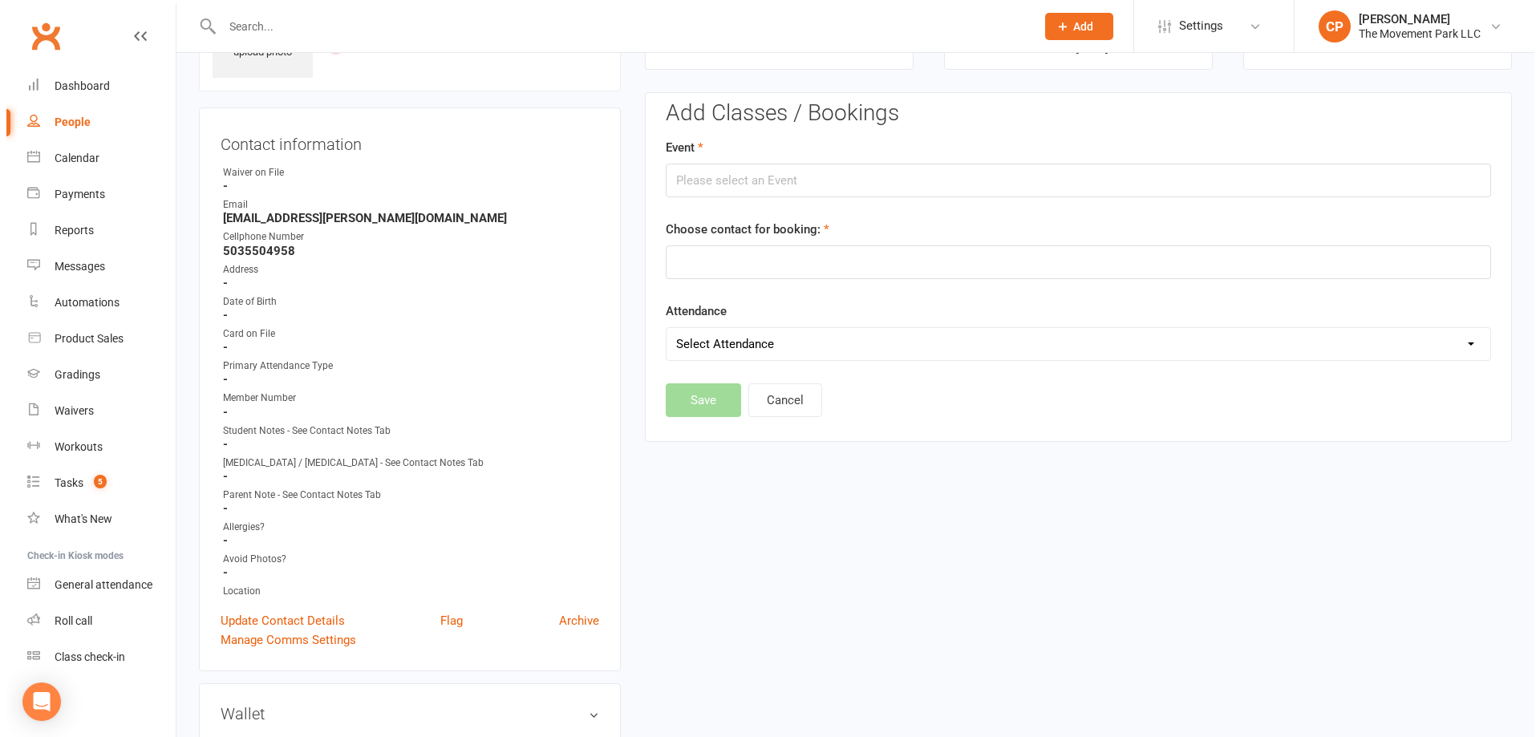
scroll to position [124, 0]
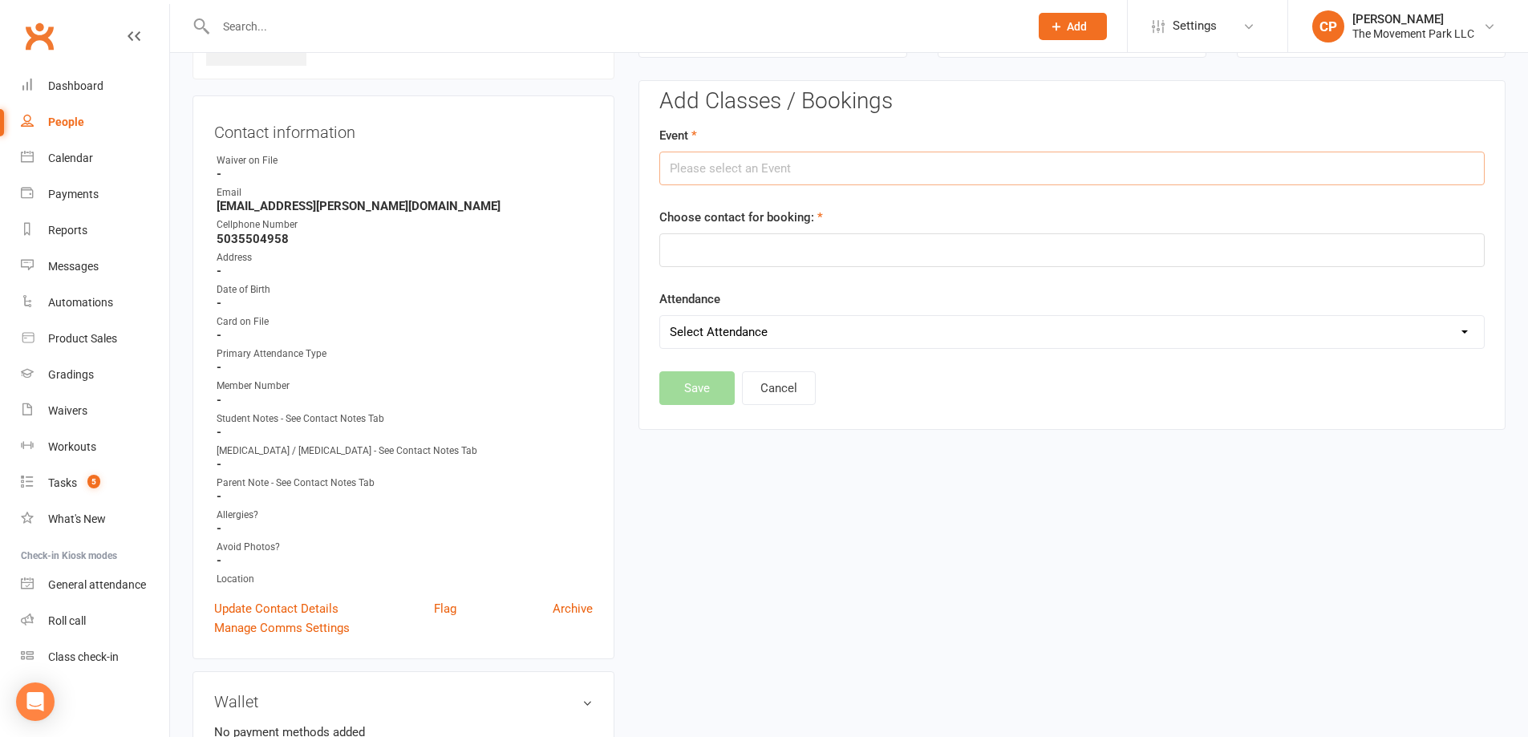
click at [788, 158] on input "text" at bounding box center [1071, 169] width 825 height 34
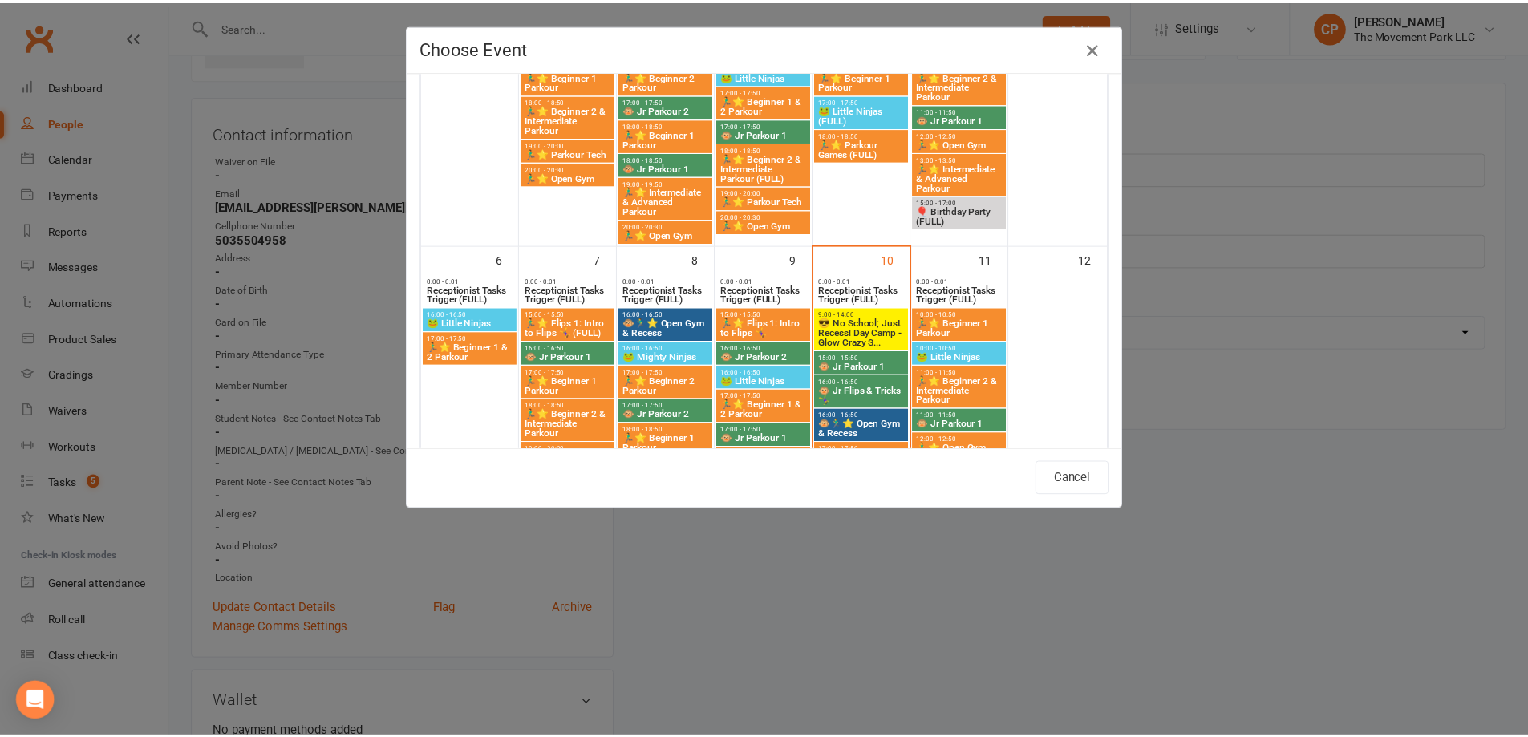
scroll to position [321, 0]
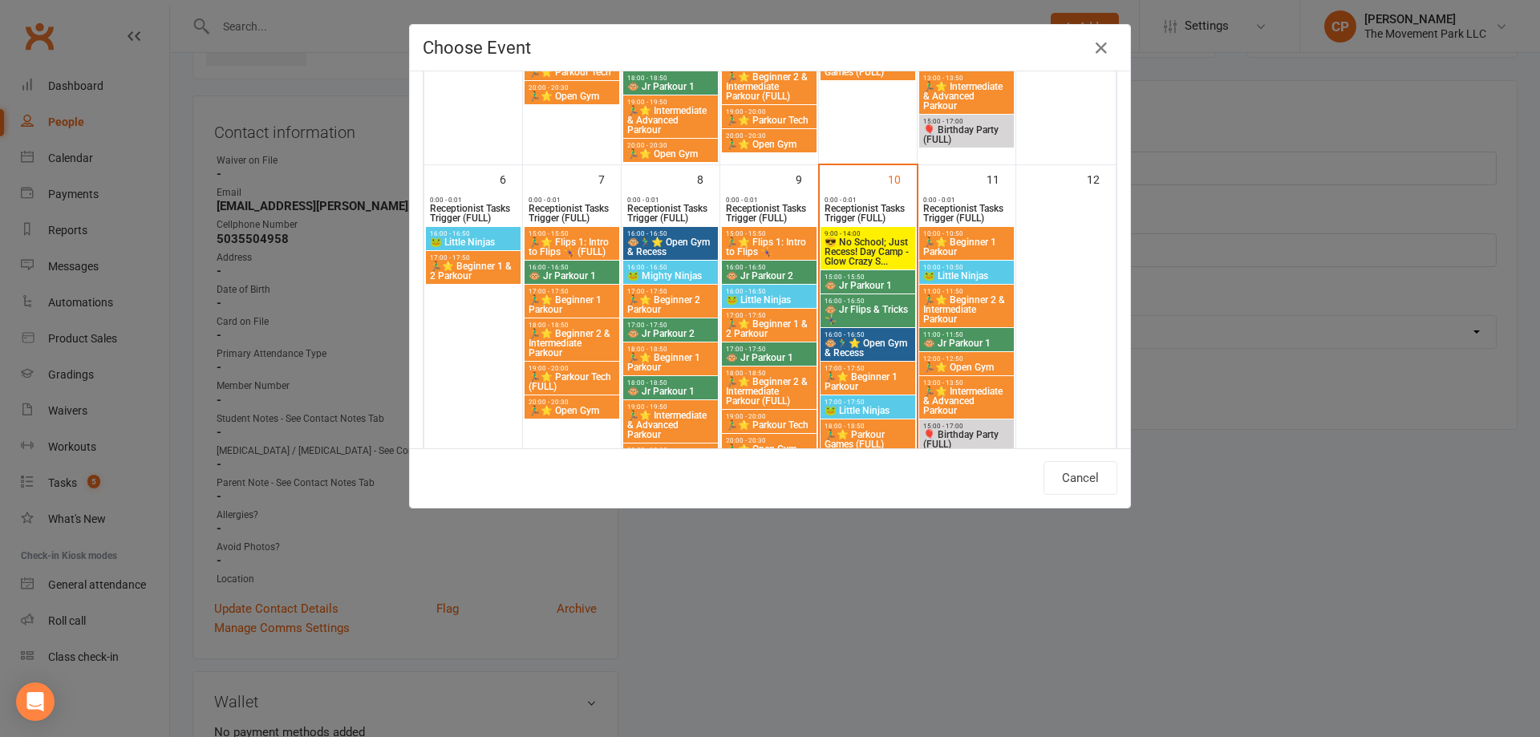
click at [866, 347] on span "🐵🏃‍♂️⭐ Open Gym & Recess" at bounding box center [868, 347] width 88 height 19
type input "🐵🏃‍♂️⭐ Open Gym & Recess - Oct 10, 2025 4:00:00 PM"
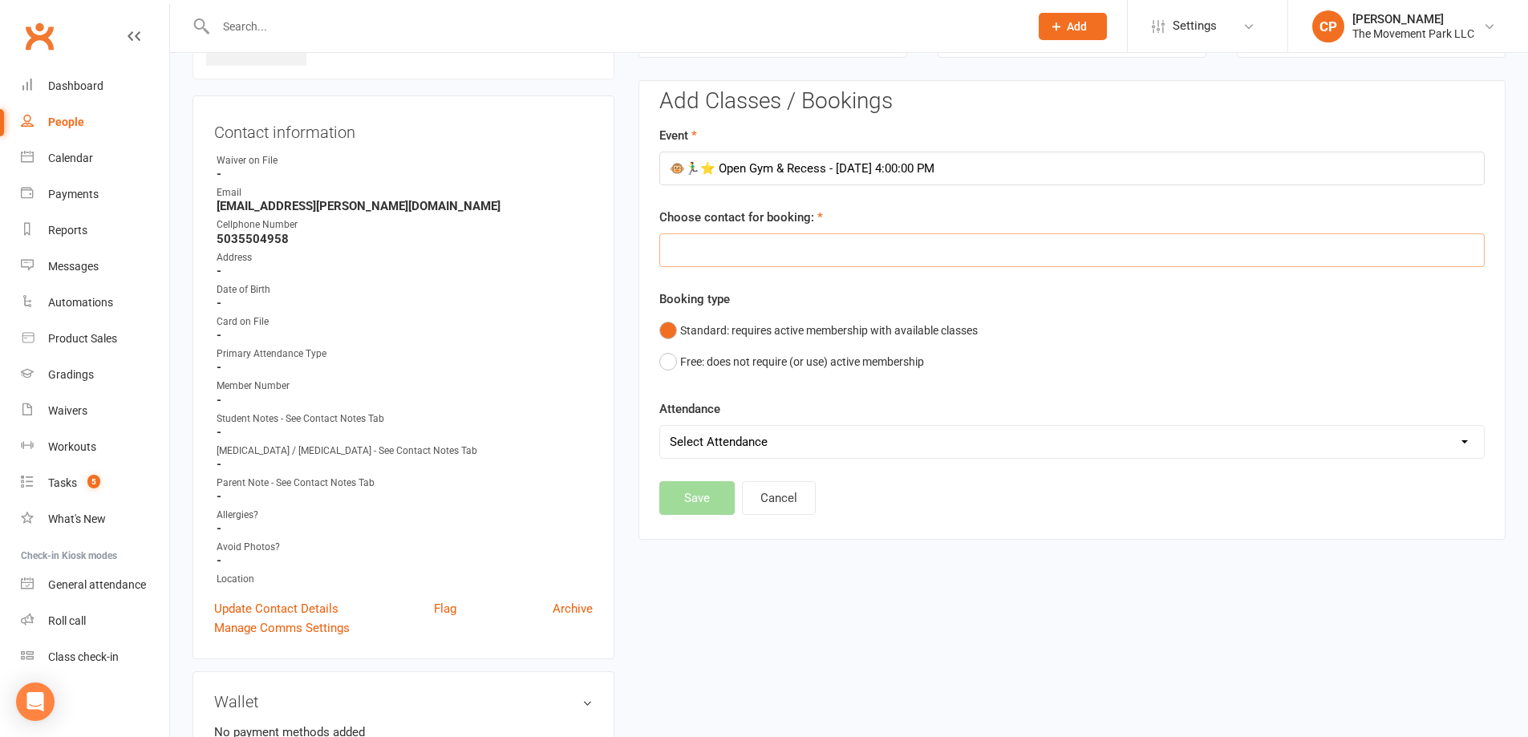
click at [766, 259] on input "text" at bounding box center [1071, 250] width 825 height 34
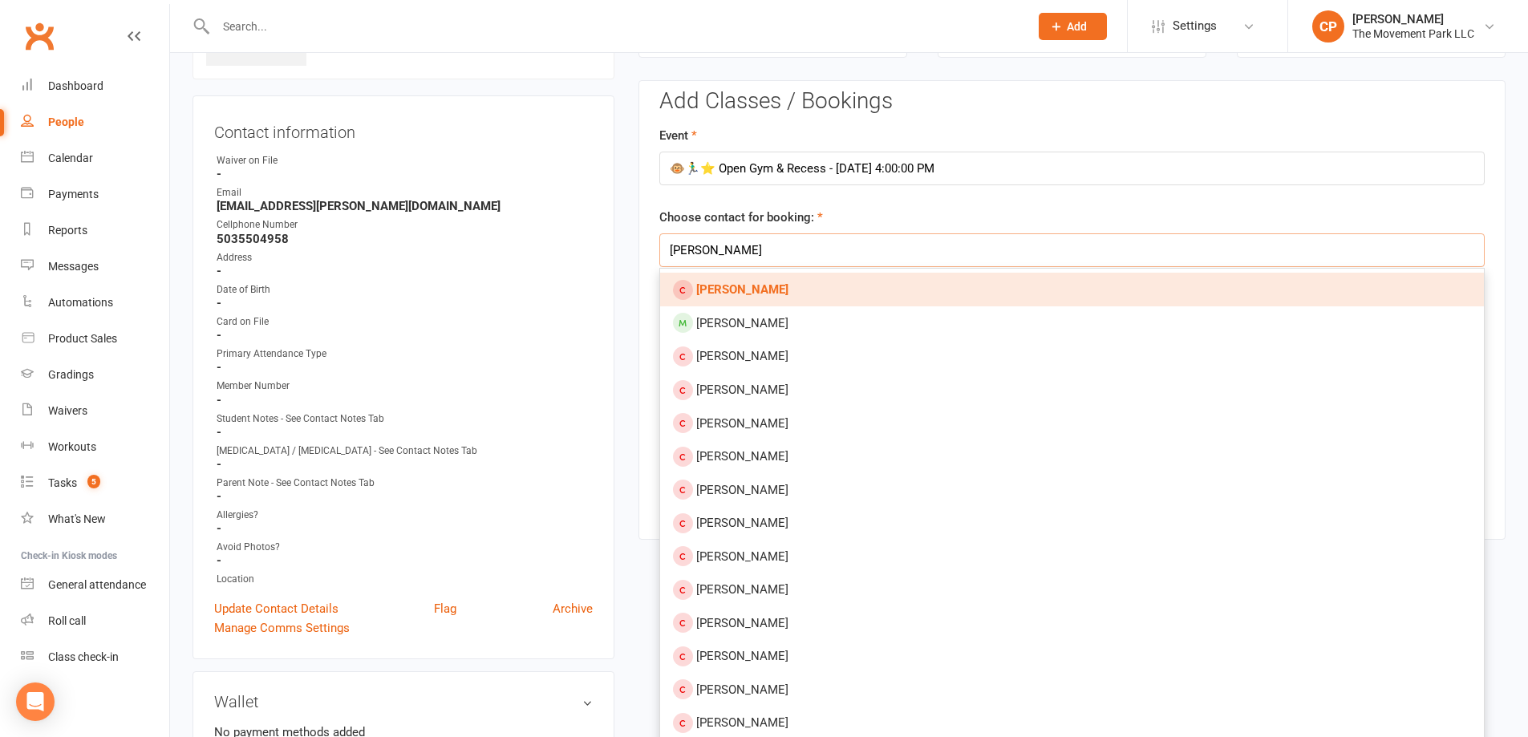
type input "kenny hancock"
click at [753, 290] on strong "[PERSON_NAME]" at bounding box center [742, 289] width 92 height 14
type input "[PERSON_NAME]"
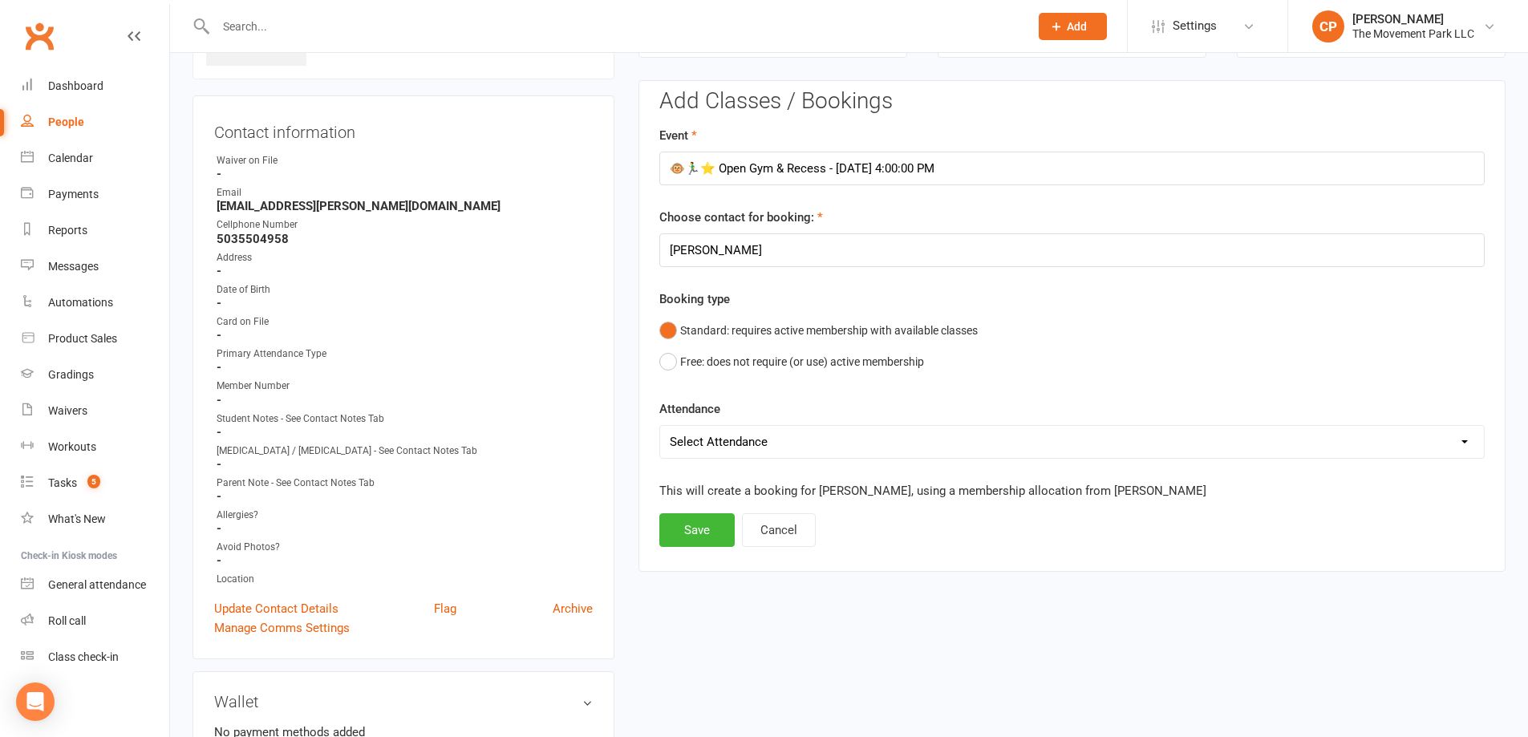
click at [770, 441] on select "Select Attendance Attended Absent" at bounding box center [1072, 442] width 824 height 32
click at [784, 391] on form "Event 🐵🏃‍♂️⭐ Open Gym & Recess - Oct 10, 2025 4:00:00 PM Choose contact for boo…" at bounding box center [1071, 292] width 825 height 333
click at [692, 536] on button "Save" at bounding box center [696, 530] width 75 height 34
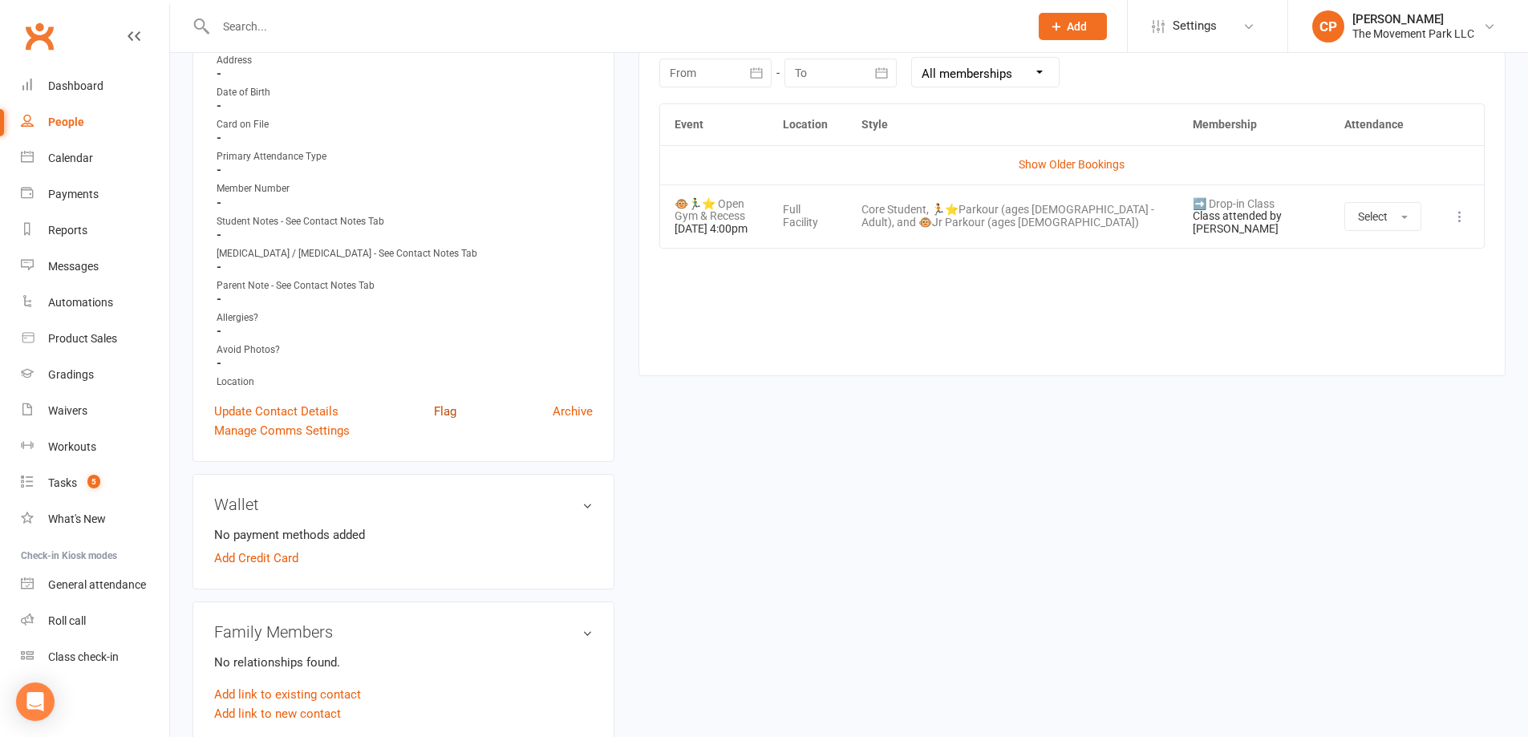
click at [440, 411] on link "Flag" at bounding box center [445, 411] width 22 height 19
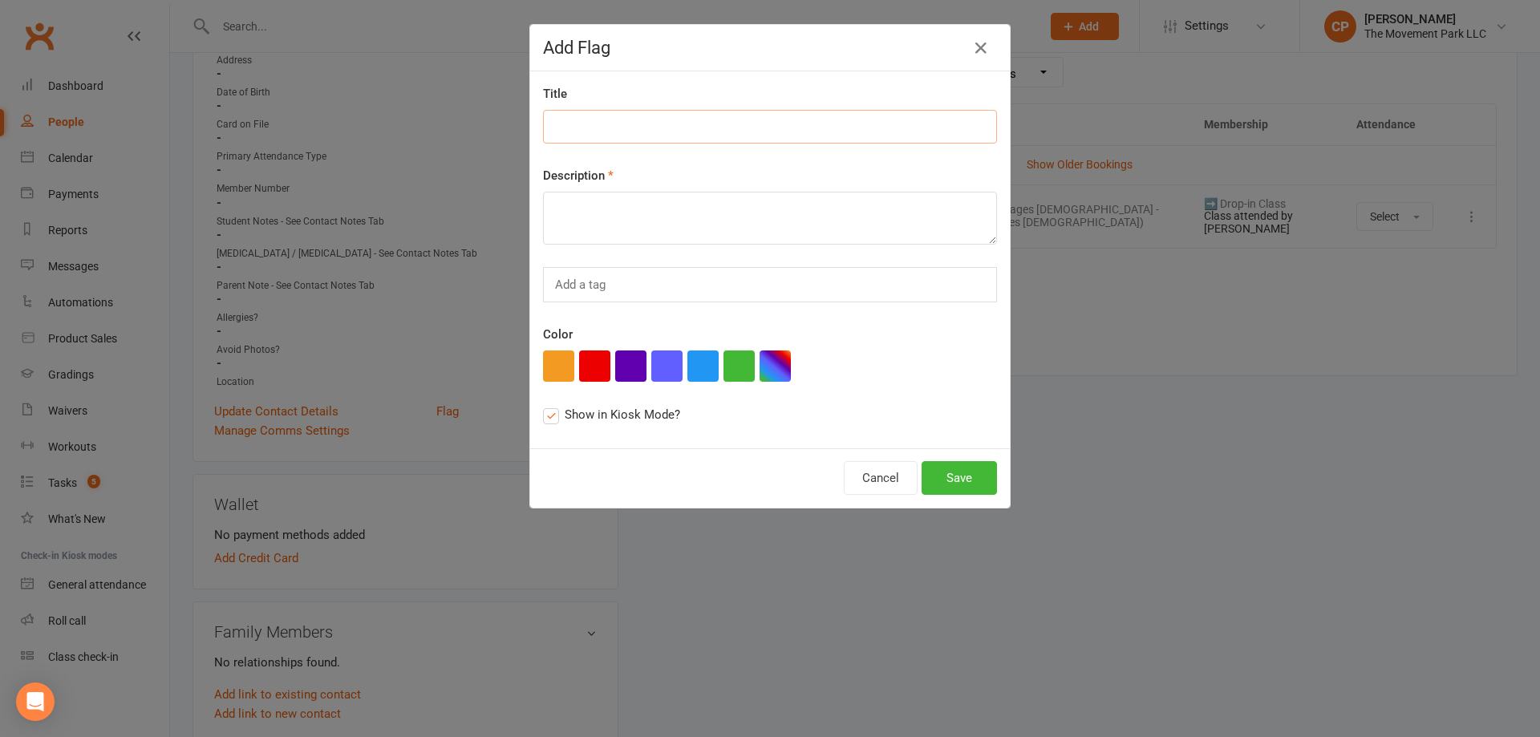
click at [586, 133] on input at bounding box center [770, 127] width 454 height 34
type input "duplicate account"
click at [630, 213] on textarea at bounding box center [770, 218] width 454 height 53
type textarea "tried to book both kids uner her name"
click at [615, 286] on div "Add a tag" at bounding box center [770, 284] width 454 height 35
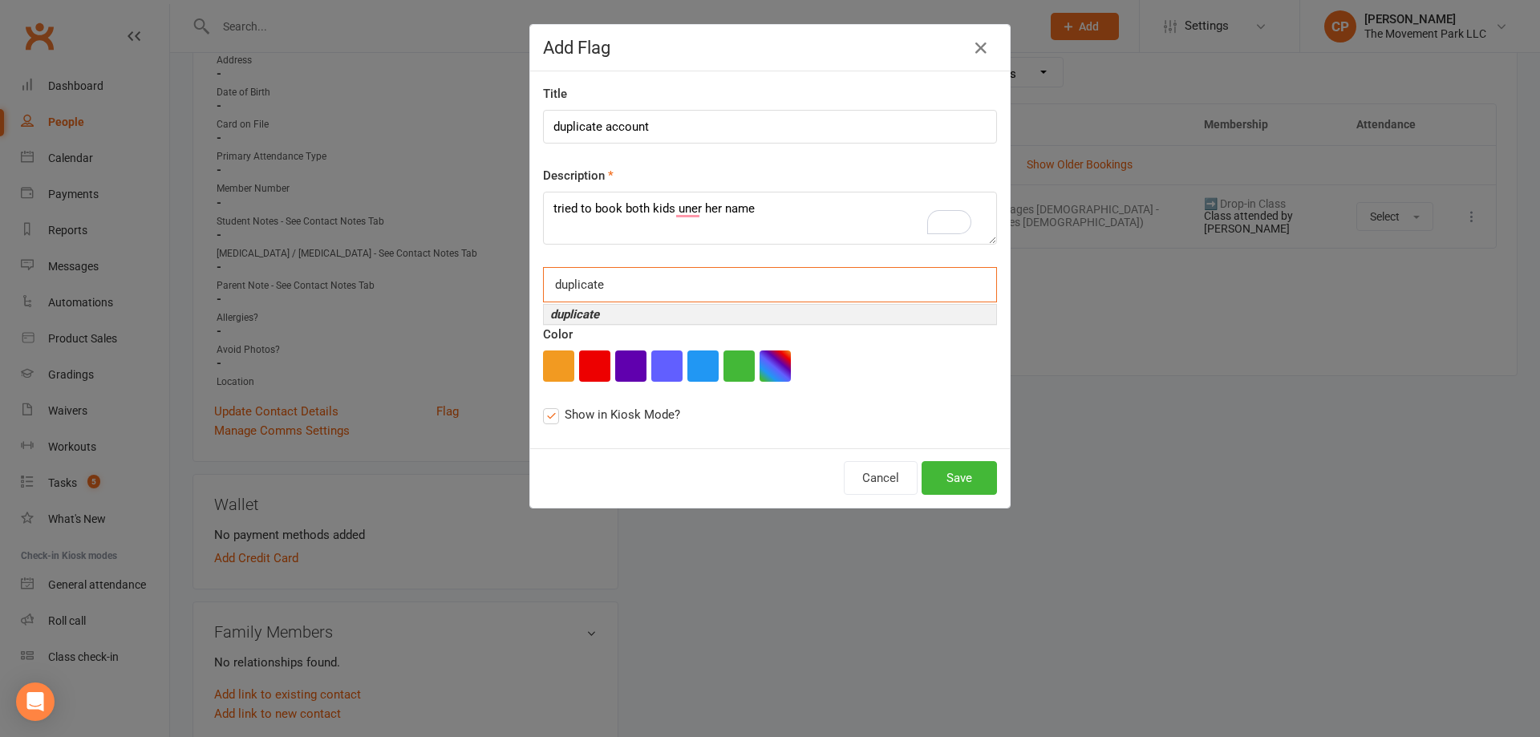
type input "duplicate"
click at [595, 316] on li "duplicate" at bounding box center [770, 314] width 452 height 19
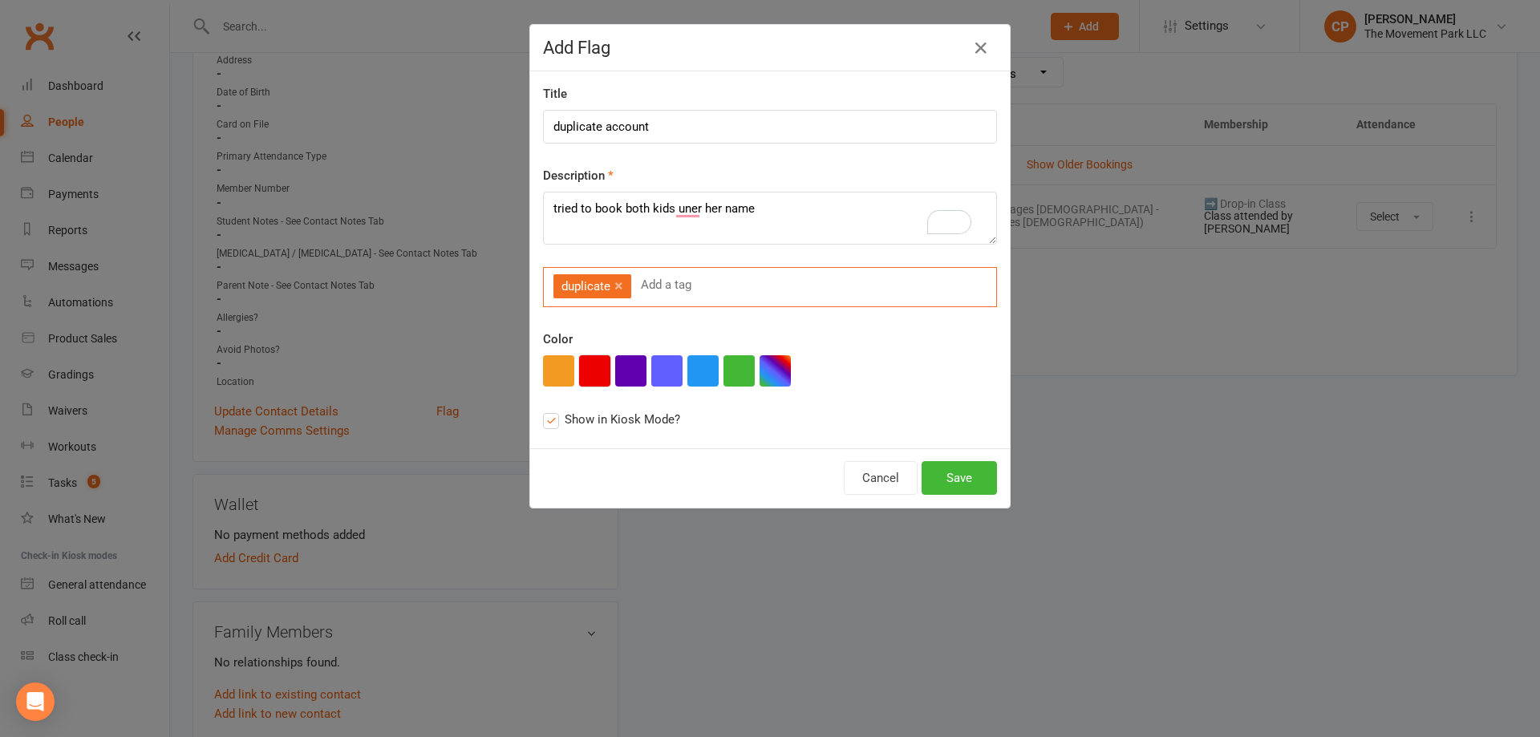
drag, startPoint x: 584, startPoint y: 367, endPoint x: 638, endPoint y: 390, distance: 58.2
click at [585, 368] on button "button" at bounding box center [594, 370] width 31 height 31
click at [946, 484] on button "Save" at bounding box center [959, 478] width 75 height 34
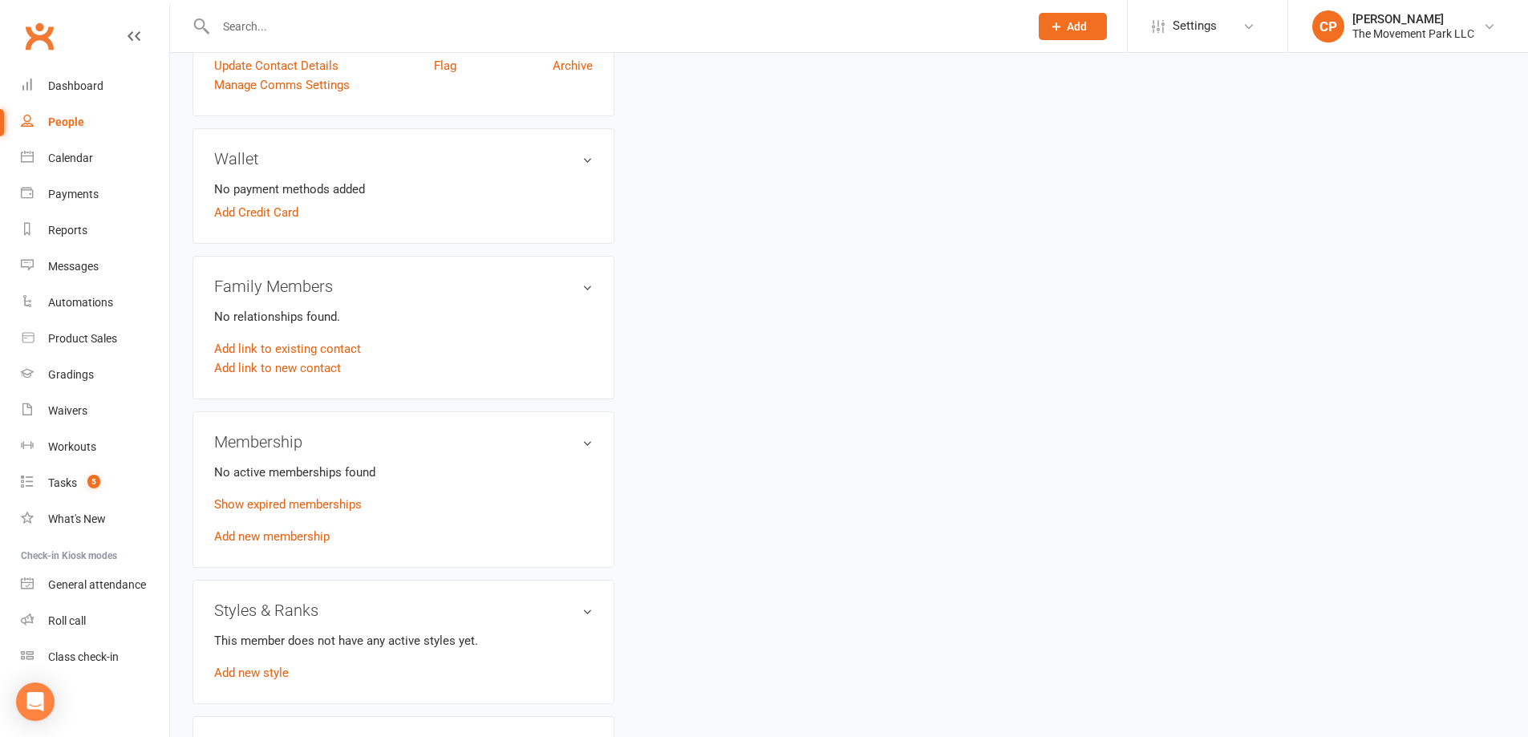
scroll to position [722, 0]
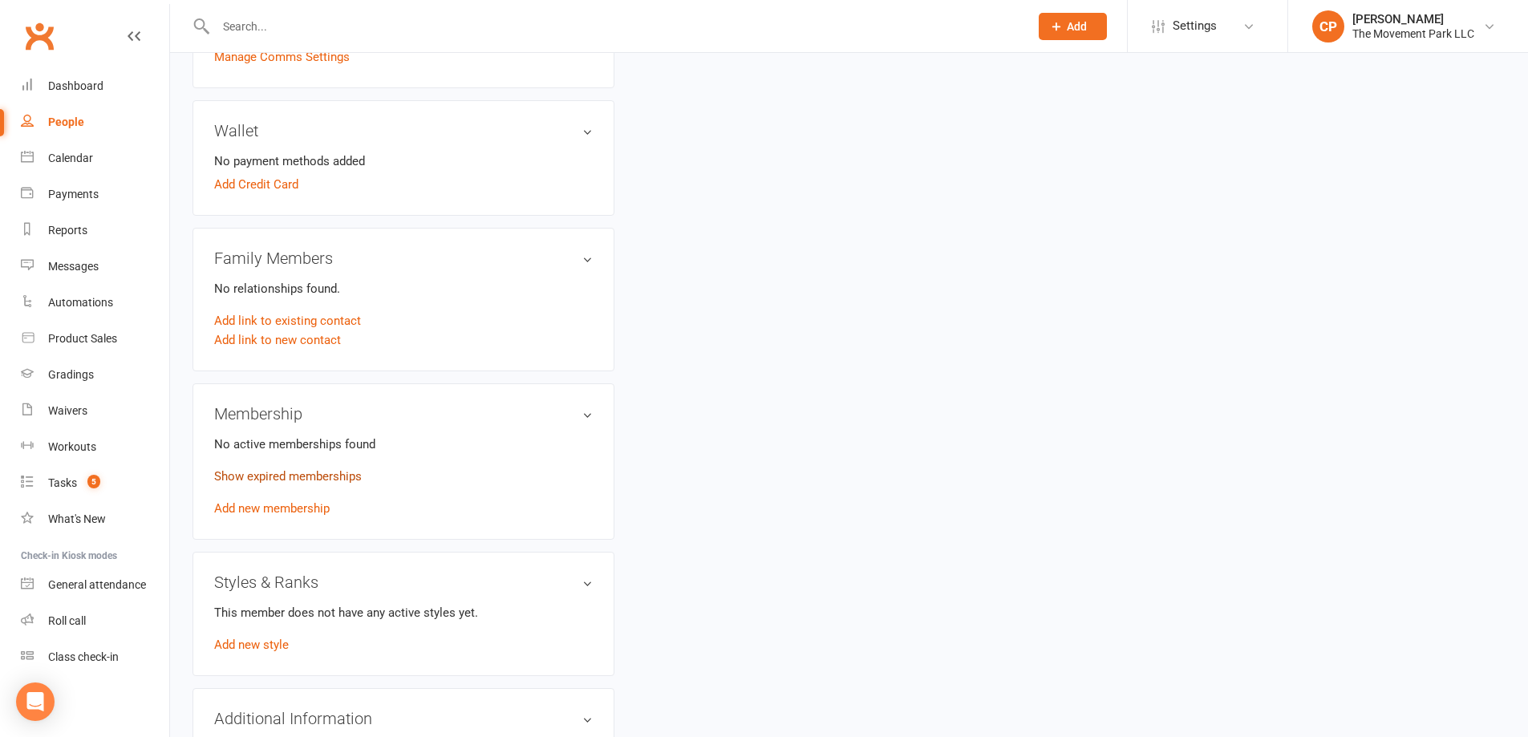
click at [264, 479] on link "Show expired memberships" at bounding box center [288, 476] width 148 height 14
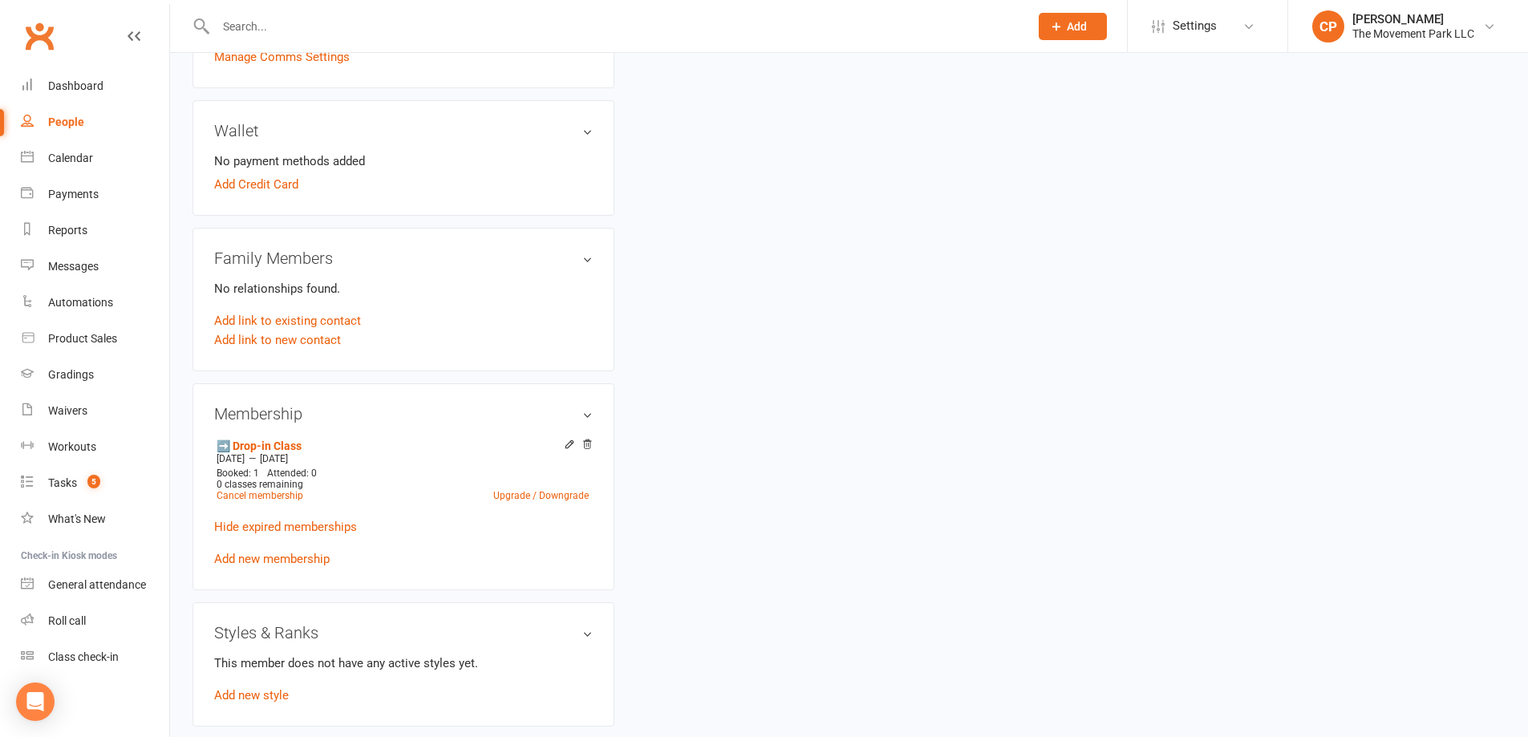
click at [569, 449] on icon at bounding box center [569, 444] width 11 height 11
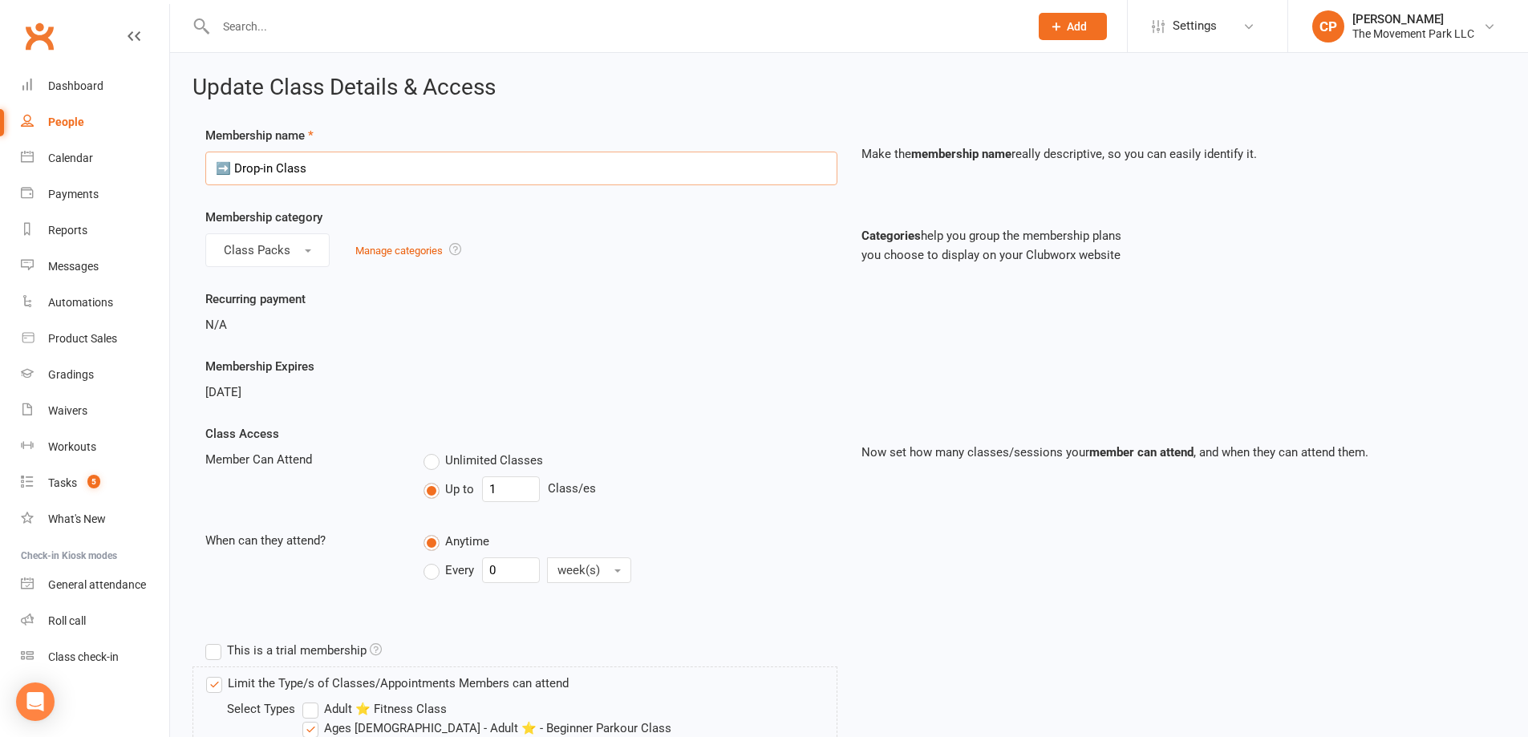
drag, startPoint x: 232, startPoint y: 170, endPoint x: 198, endPoint y: 173, distance: 33.8
click at [198, 172] on div "Membership name ➡️ Drop-in Class" at bounding box center [521, 155] width 656 height 59
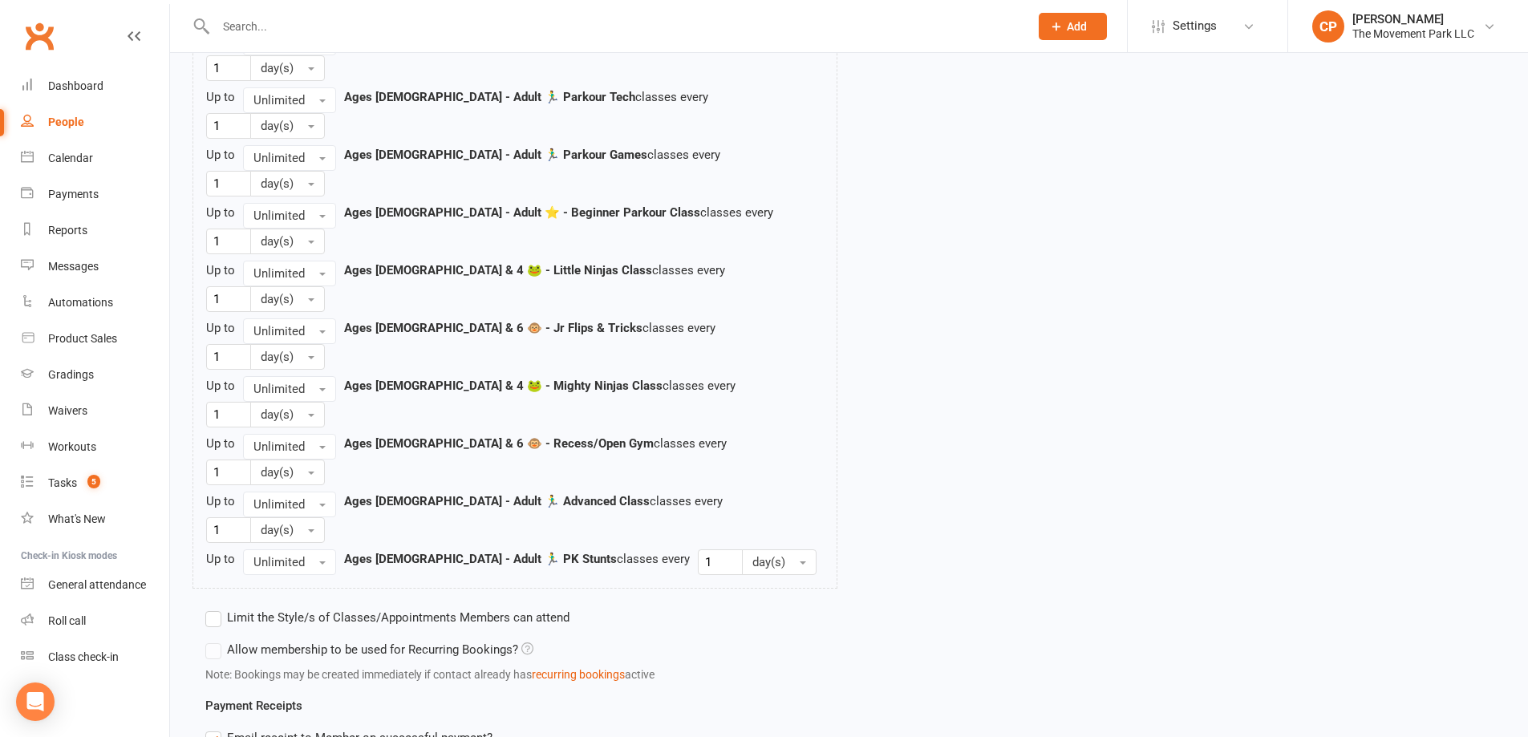
scroll to position [1854, 0]
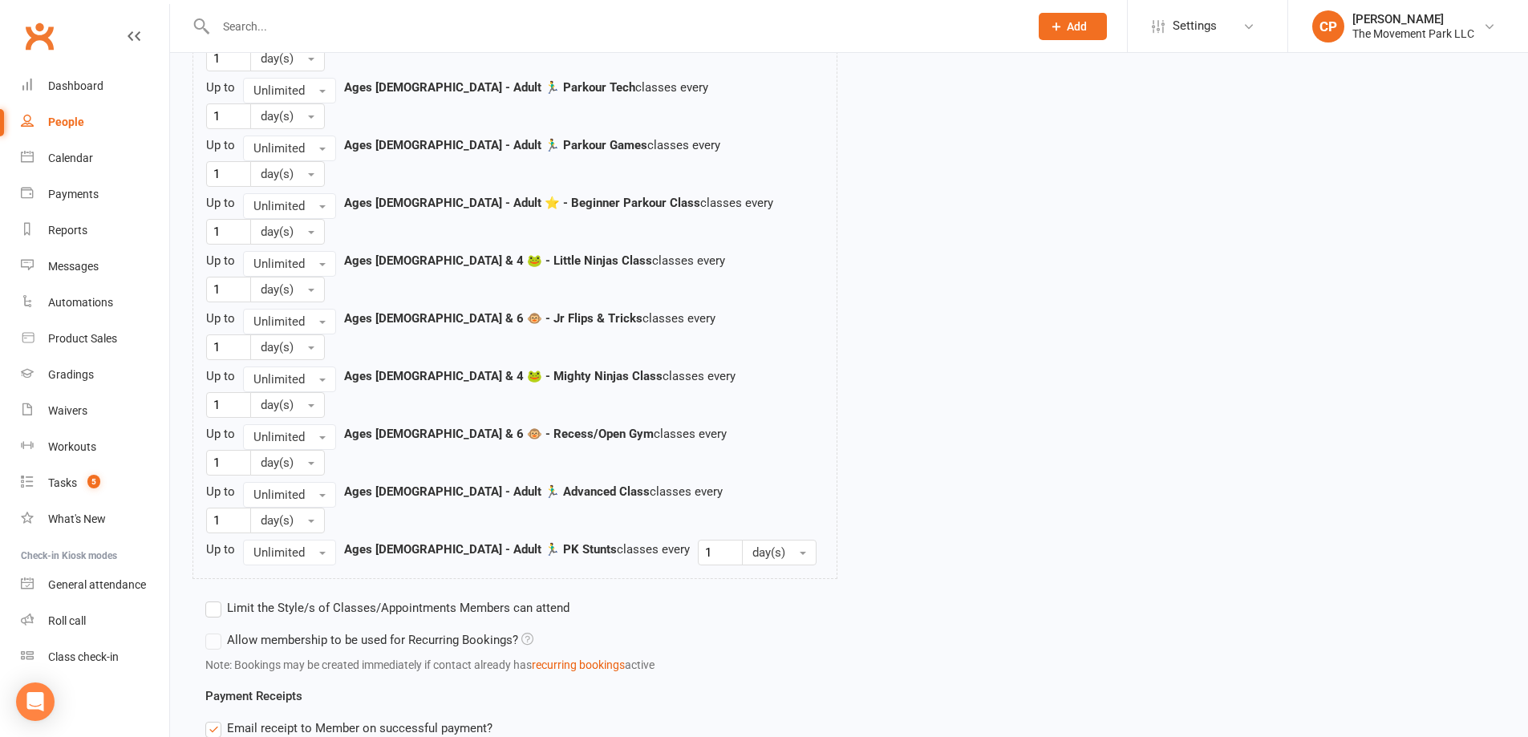
type input "🐵 Drop-in Class"
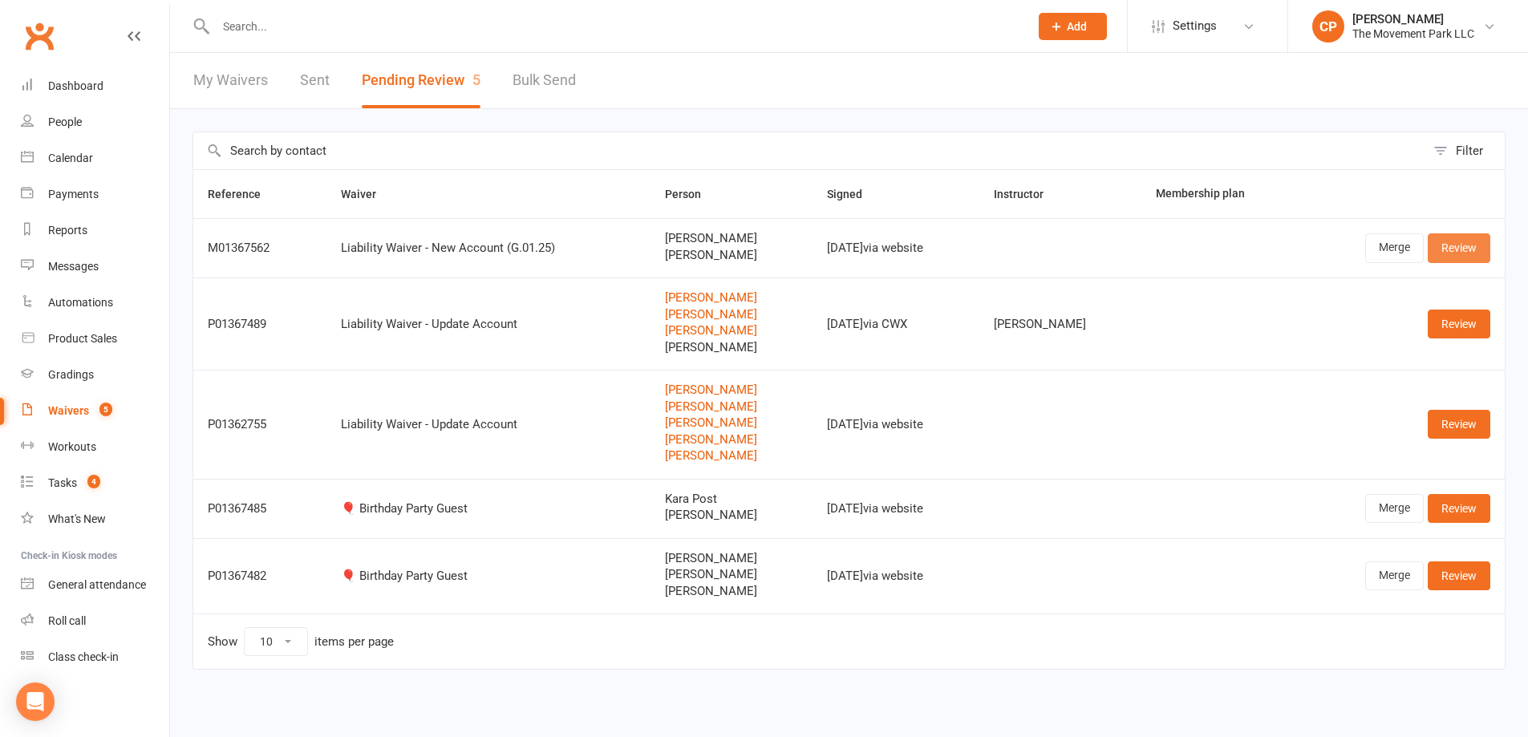
click at [1441, 243] on link "Review" at bounding box center [1459, 247] width 63 height 29
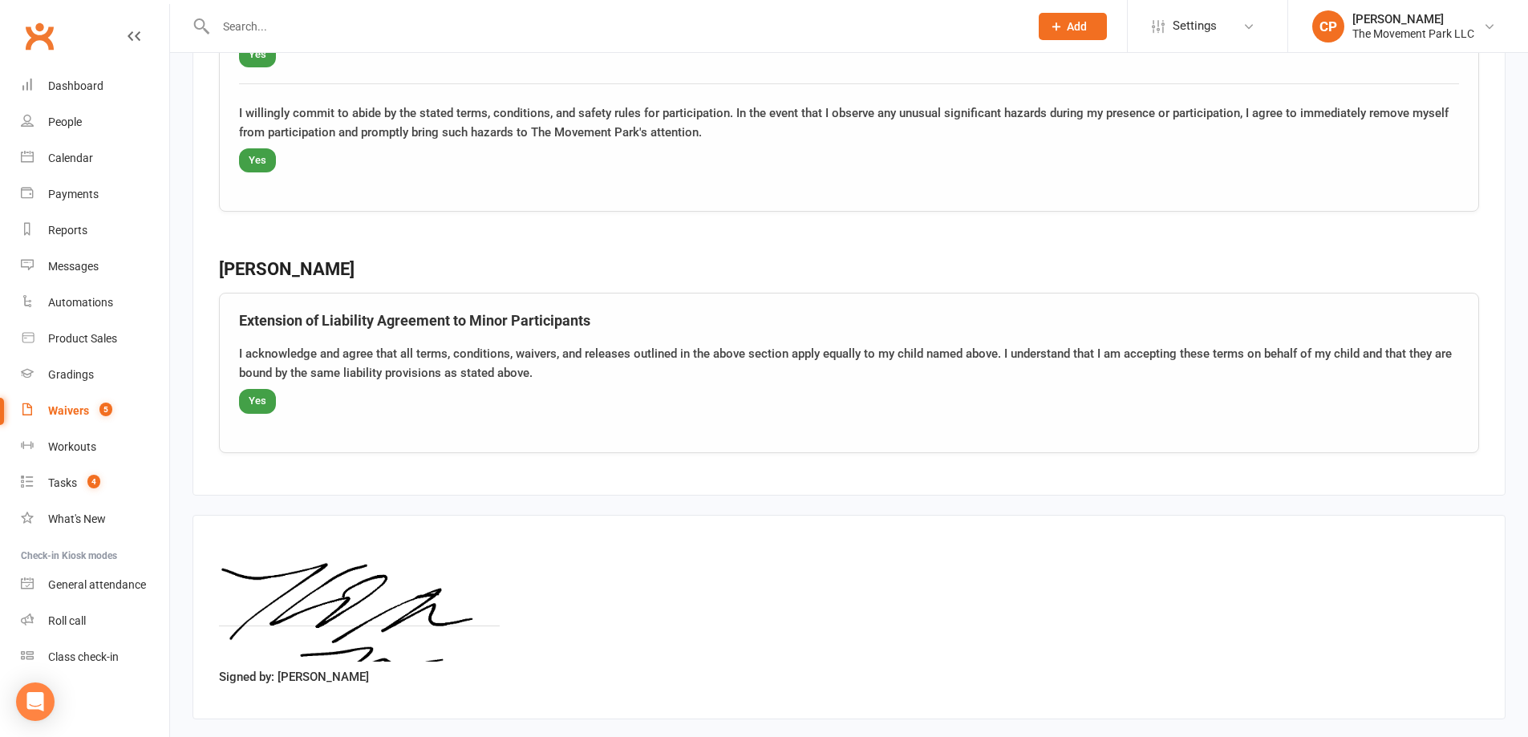
scroll to position [2559, 0]
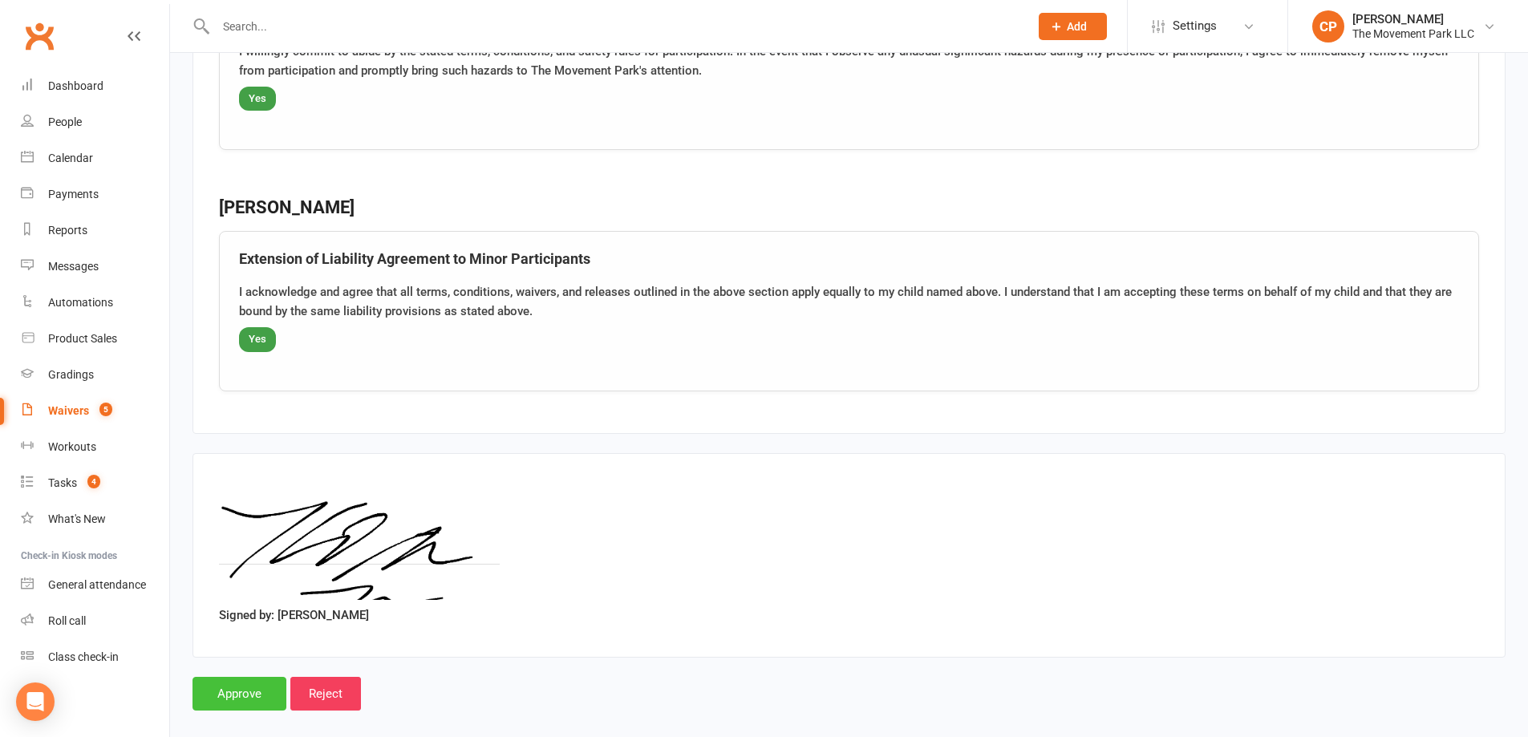
click at [266, 679] on input "Approve" at bounding box center [240, 694] width 94 height 34
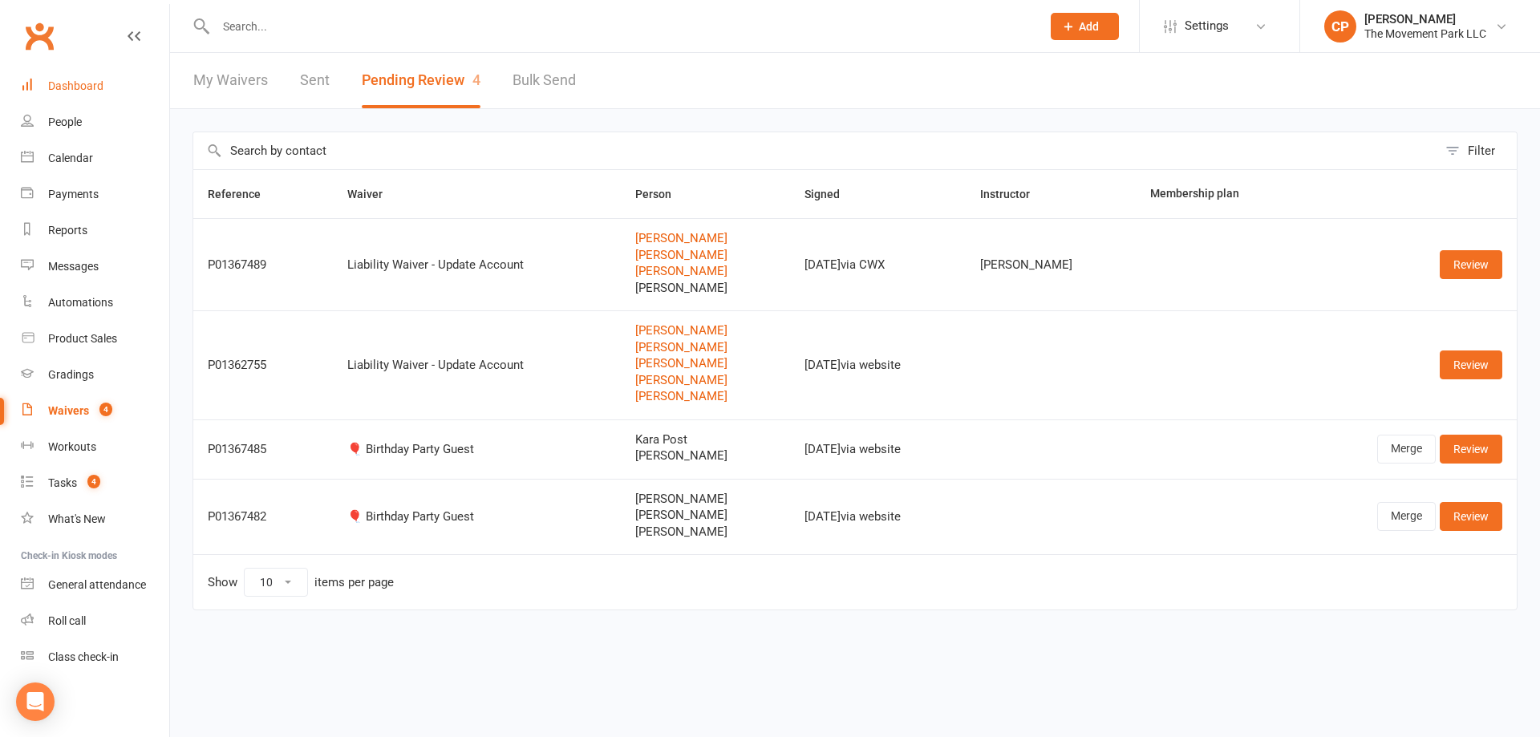
click at [67, 87] on div "Dashboard" at bounding box center [75, 85] width 55 height 13
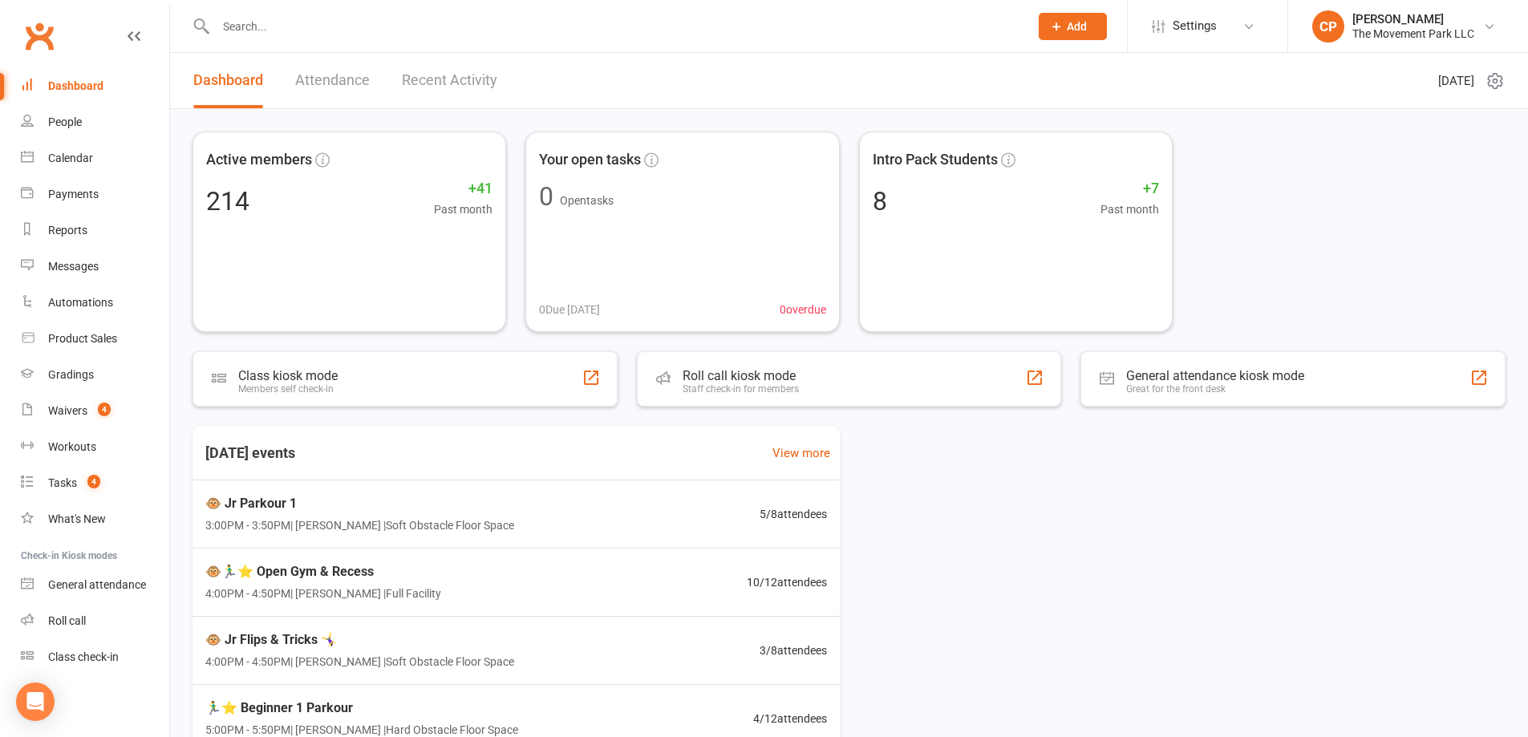
click at [428, 89] on link "Recent Activity" at bounding box center [449, 80] width 95 height 55
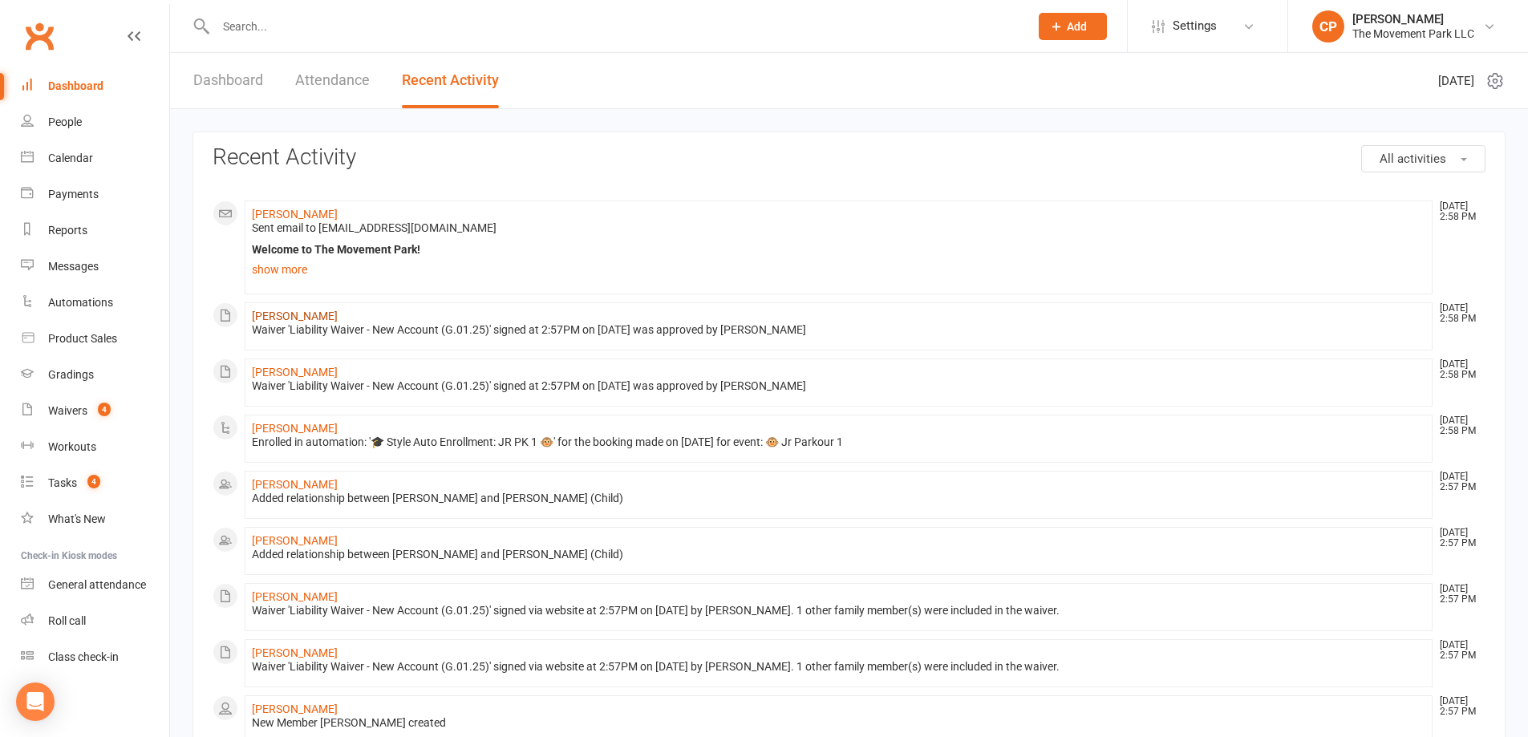
click at [302, 314] on link "[PERSON_NAME]" at bounding box center [295, 316] width 86 height 13
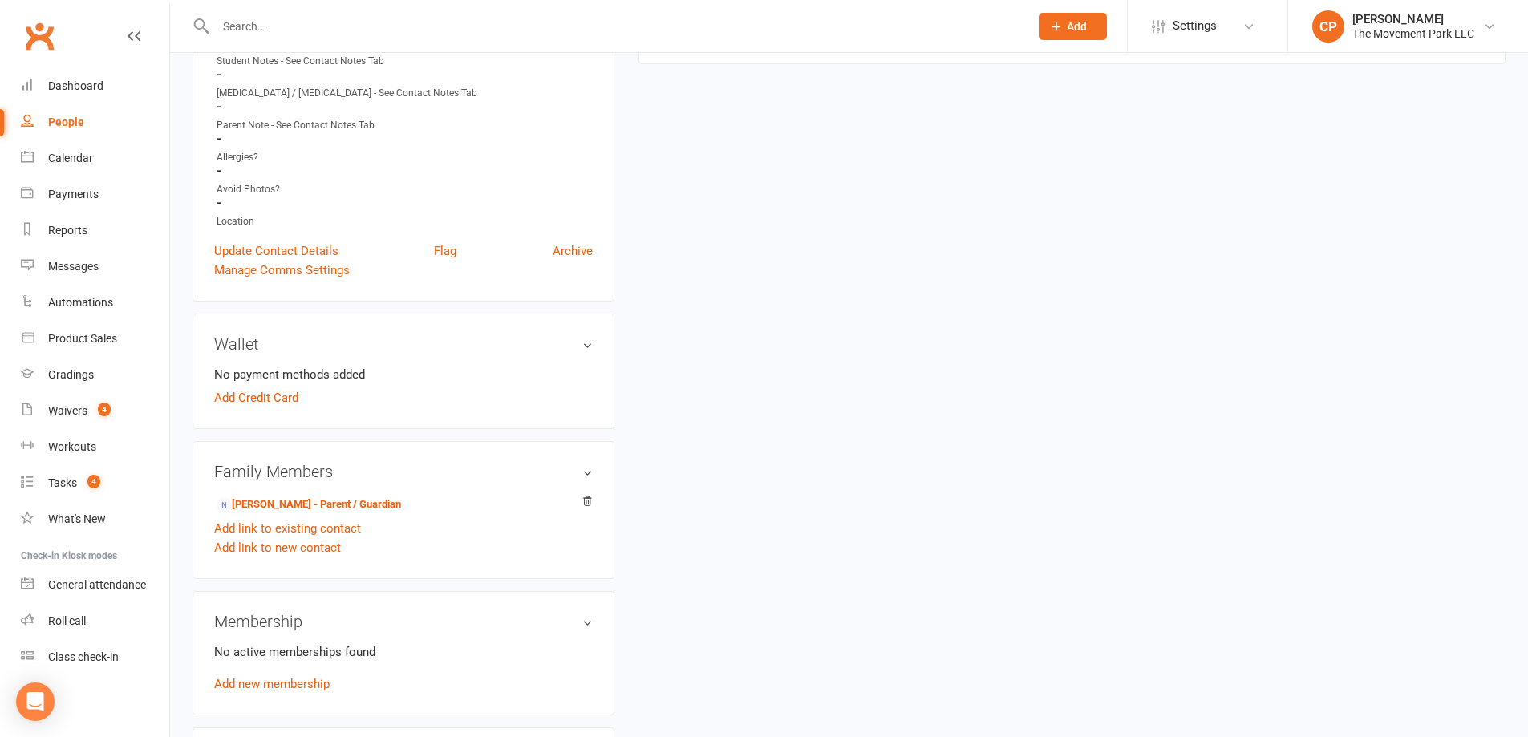
scroll to position [722, 0]
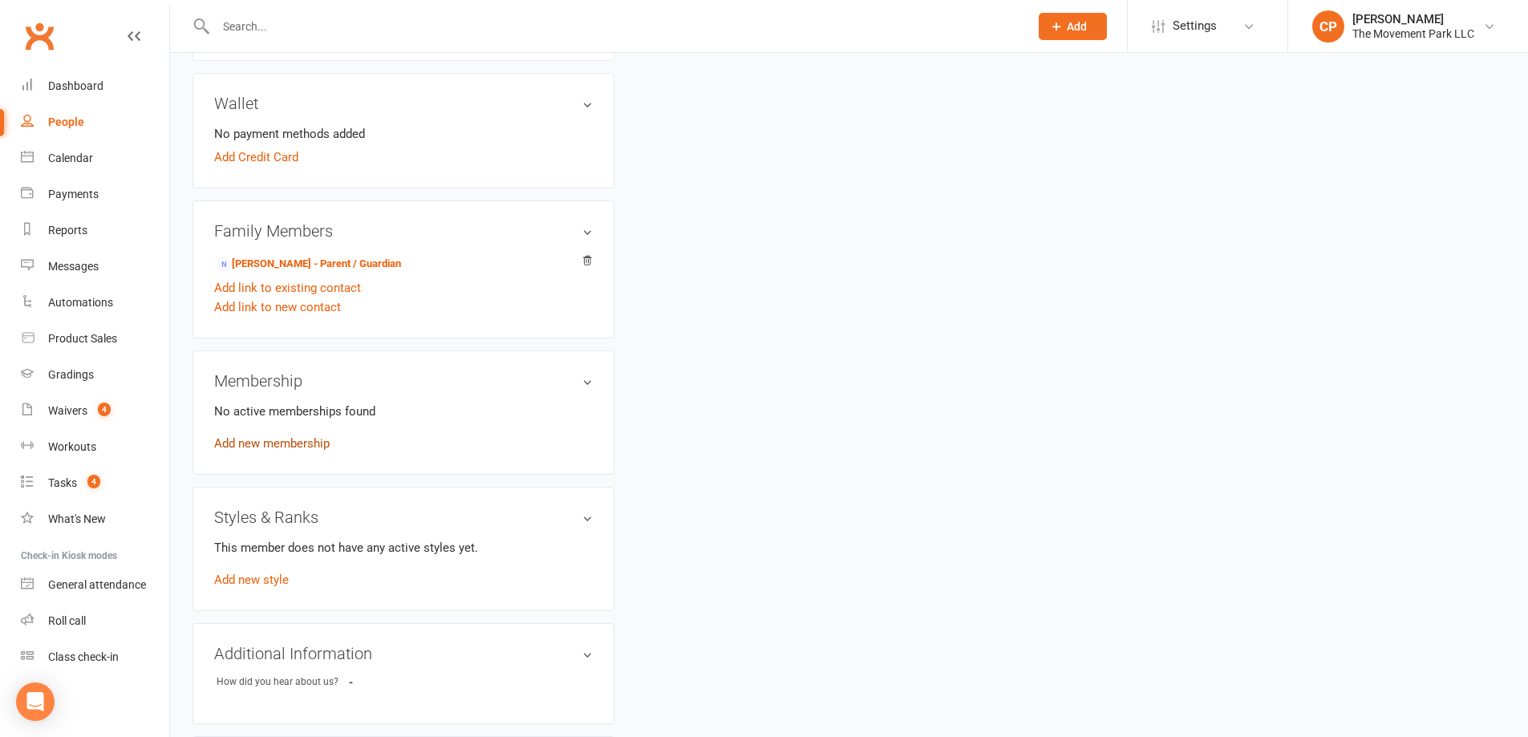
click at [291, 450] on link "Add new membership" at bounding box center [272, 443] width 116 height 14
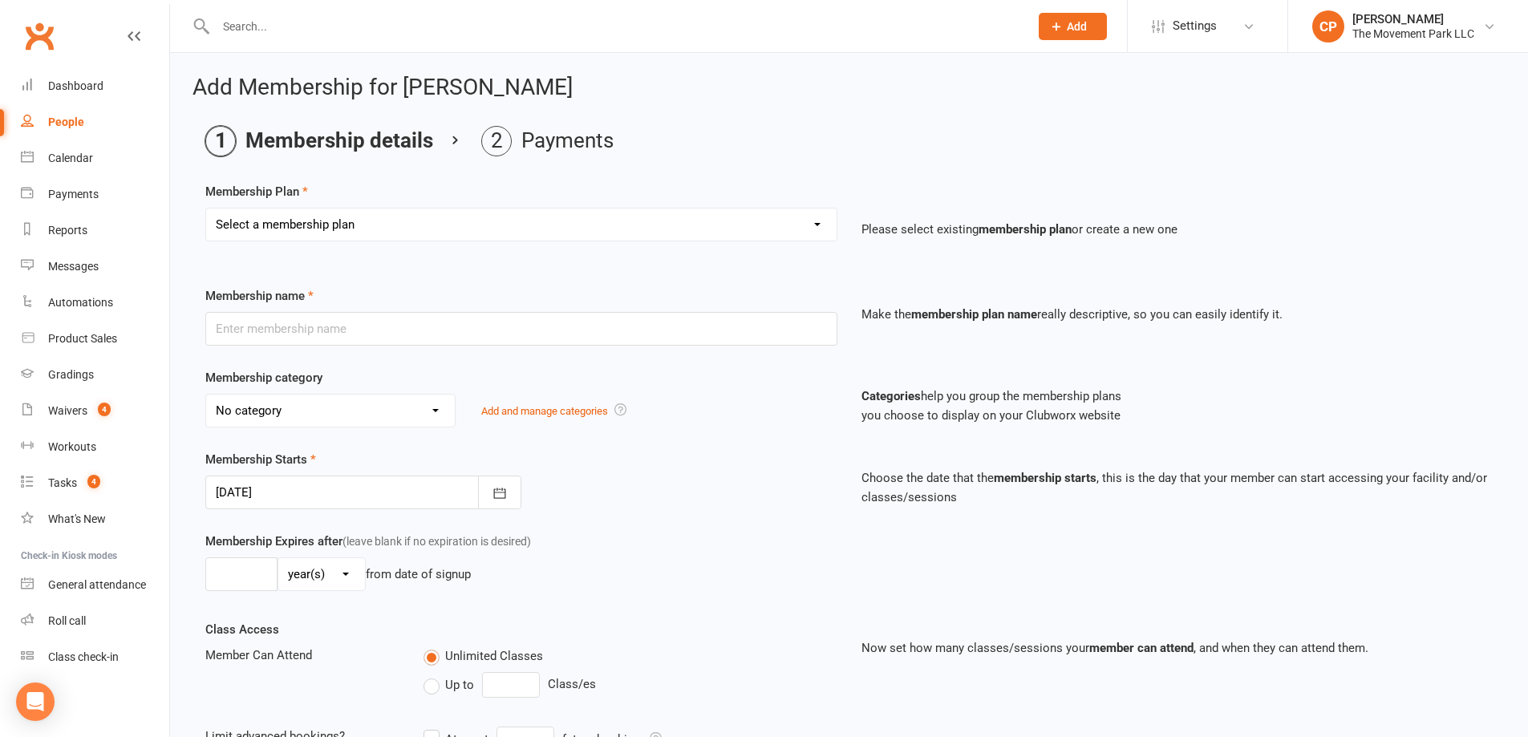
click at [333, 216] on select "Select a membership plan ➡️ Drop-in Class ➡️ Flex 10 Class Pack ➡️Introductory …" at bounding box center [521, 225] width 630 height 32
select select "0"
click at [206, 209] on select "Select a membership plan ➡️ Drop-in Class ➡️ Flex 10 Class Pack ➡️Introductory …" at bounding box center [521, 225] width 630 height 32
type input "➡️ Drop-in Class"
select select "12"
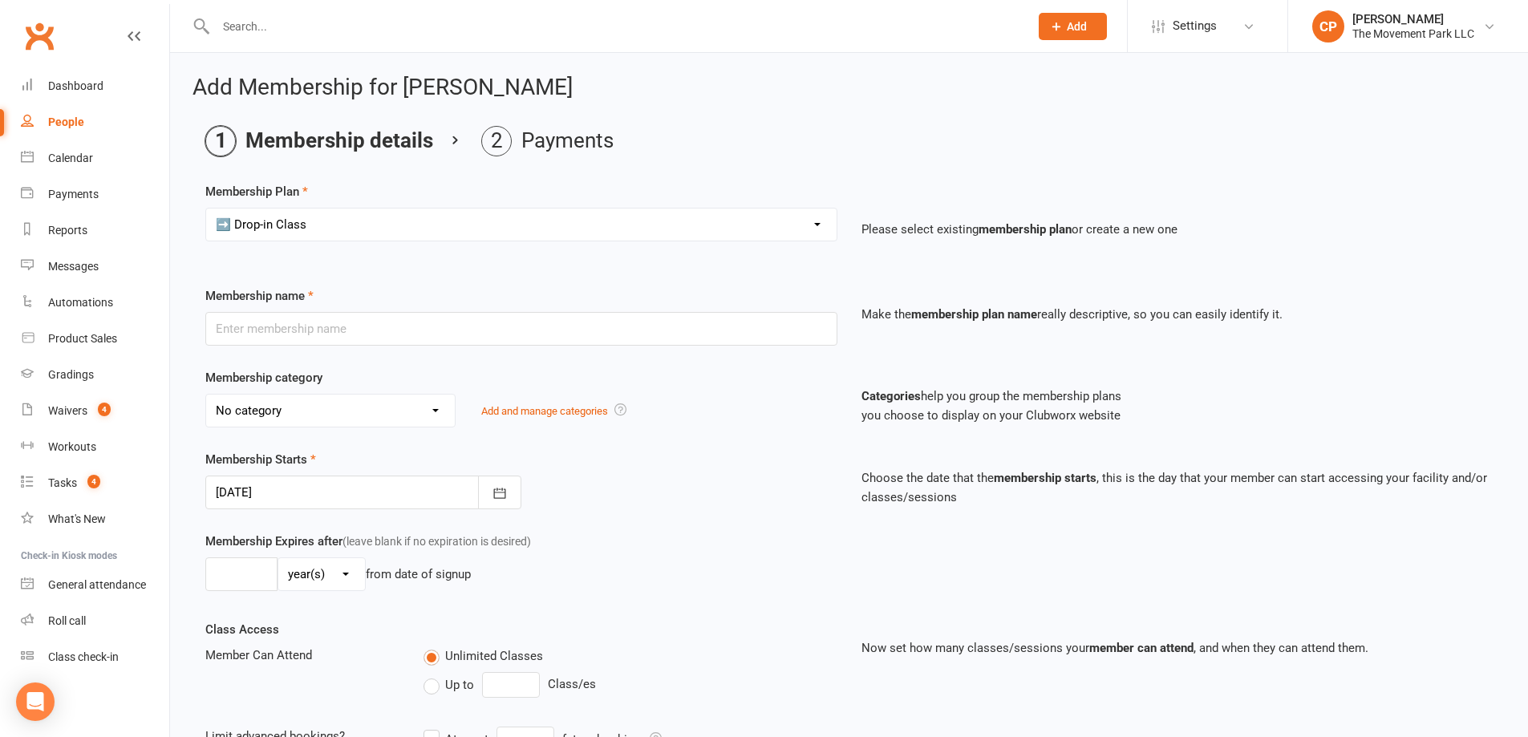
type input "6"
select select "2"
type input "1"
drag, startPoint x: 233, startPoint y: 330, endPoint x: 204, endPoint y: 330, distance: 29.7
click at [204, 330] on div "Membership name ➡️ Drop-in Class" at bounding box center [521, 315] width 656 height 59
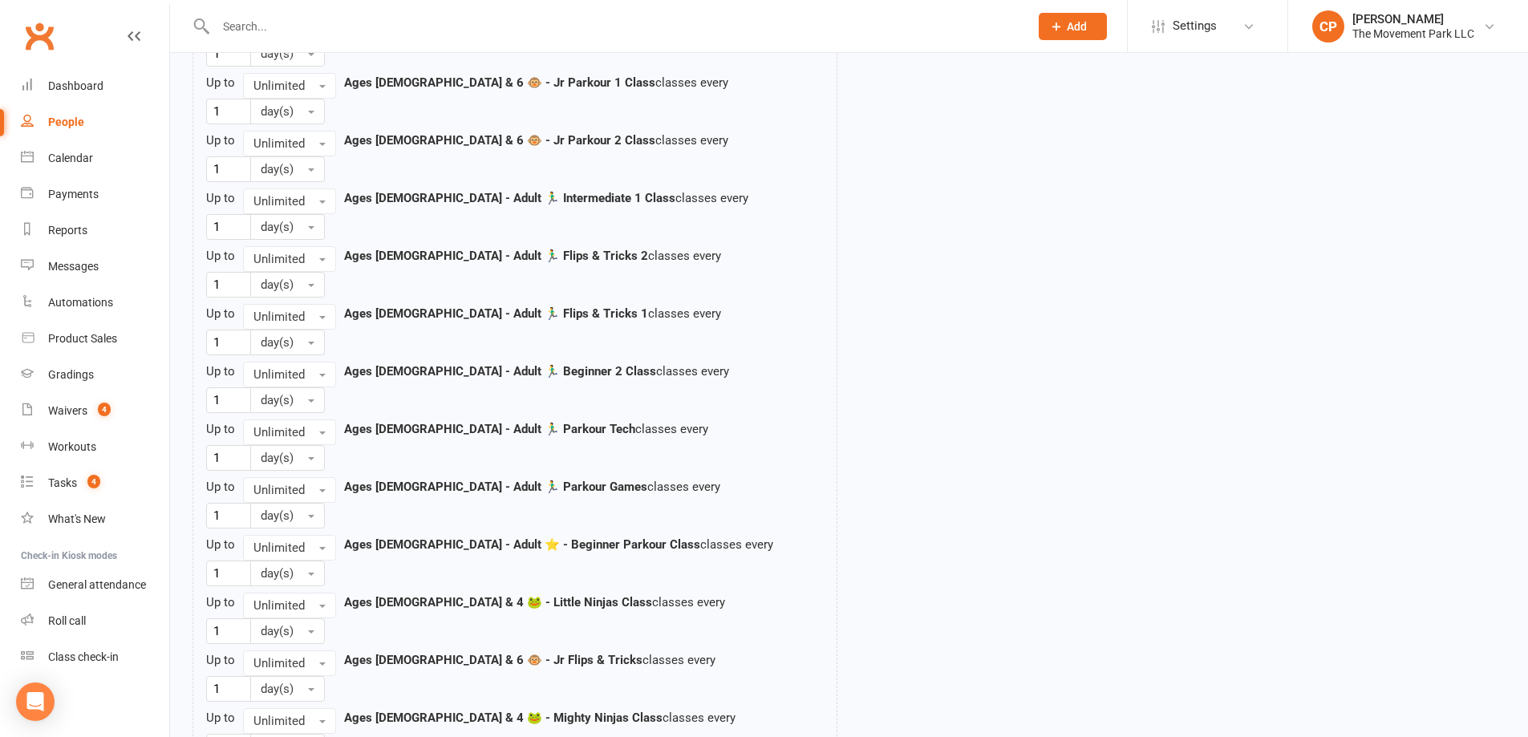
scroll to position [1720, 0]
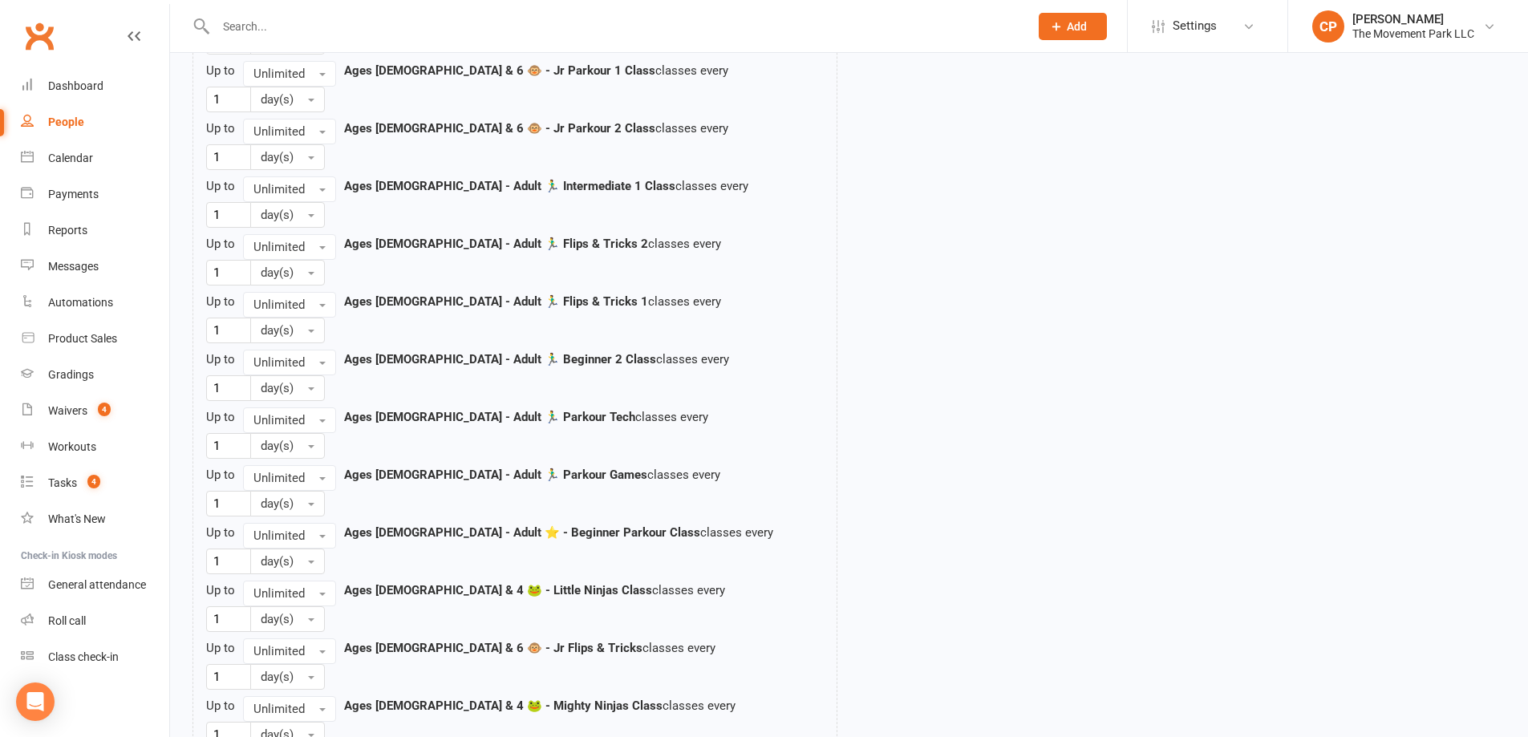
type input "🐵 Drop-in Class"
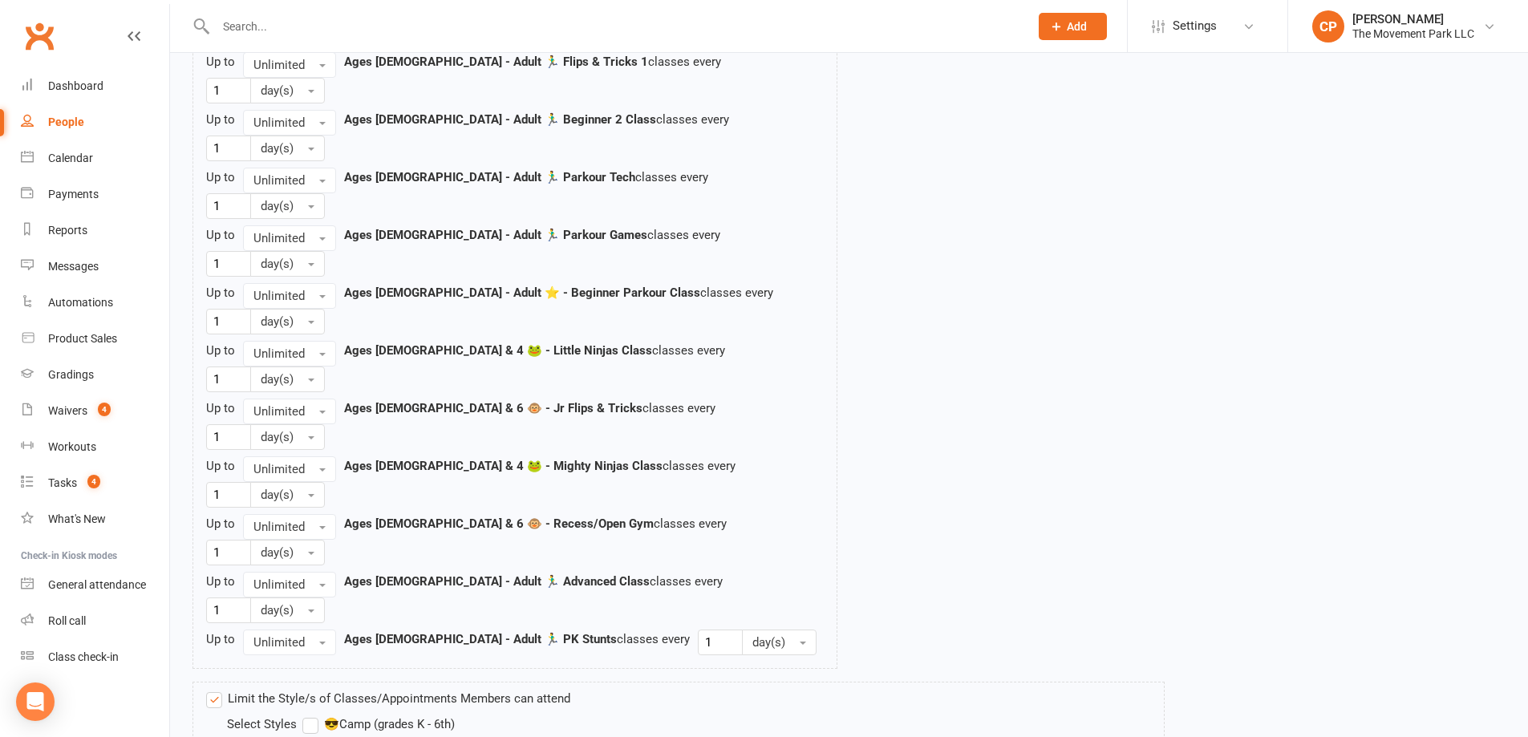
scroll to position [1960, 0]
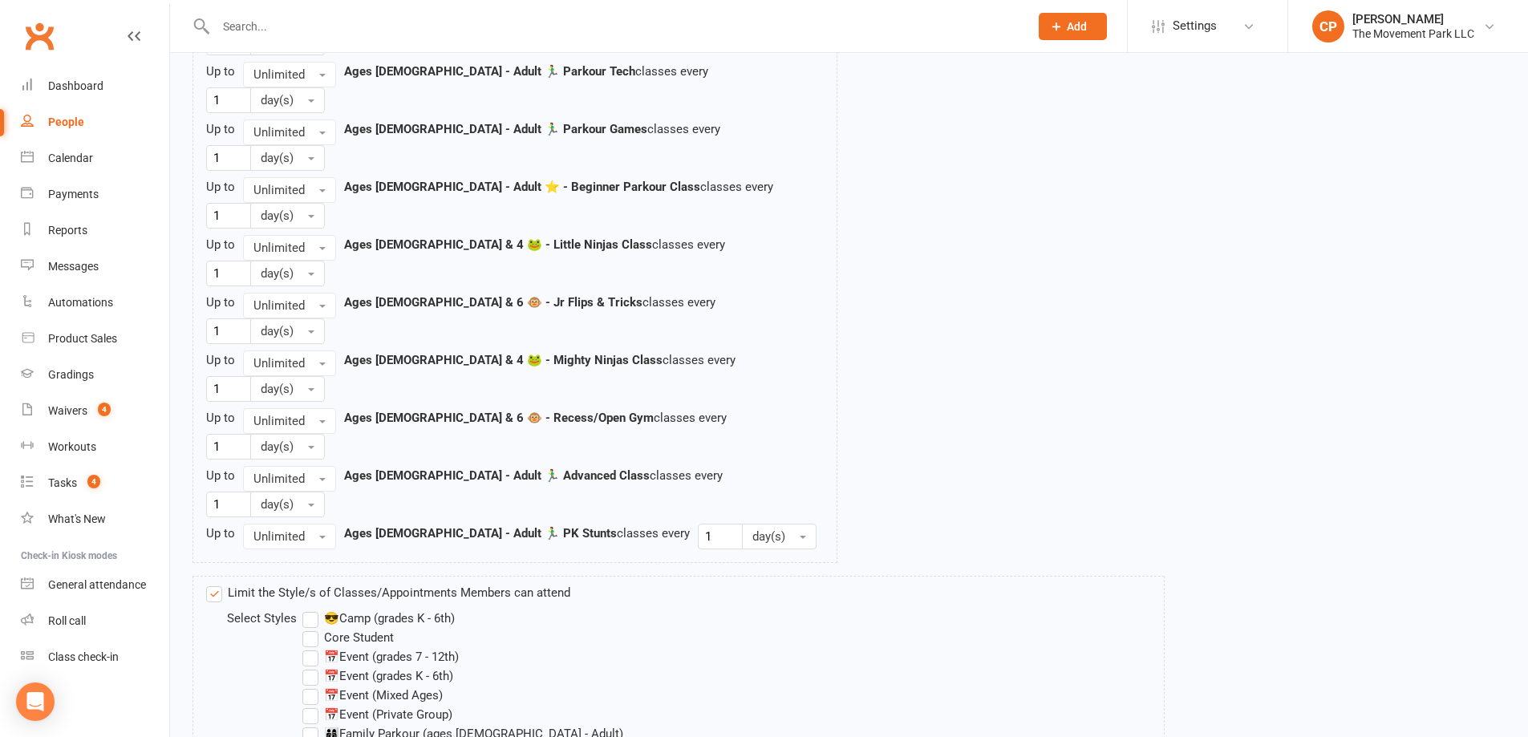
scroll to position [2068, 0]
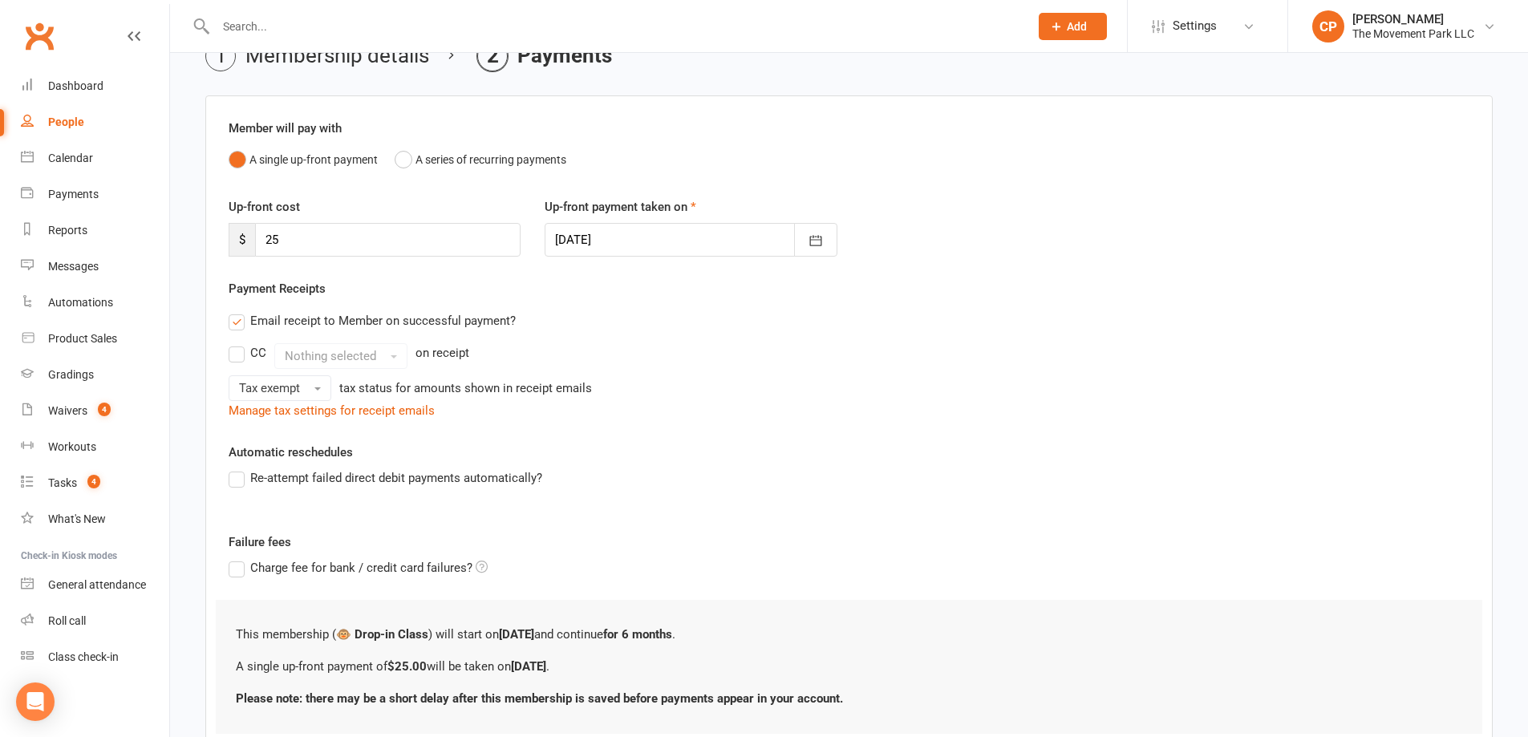
scroll to position [160, 0]
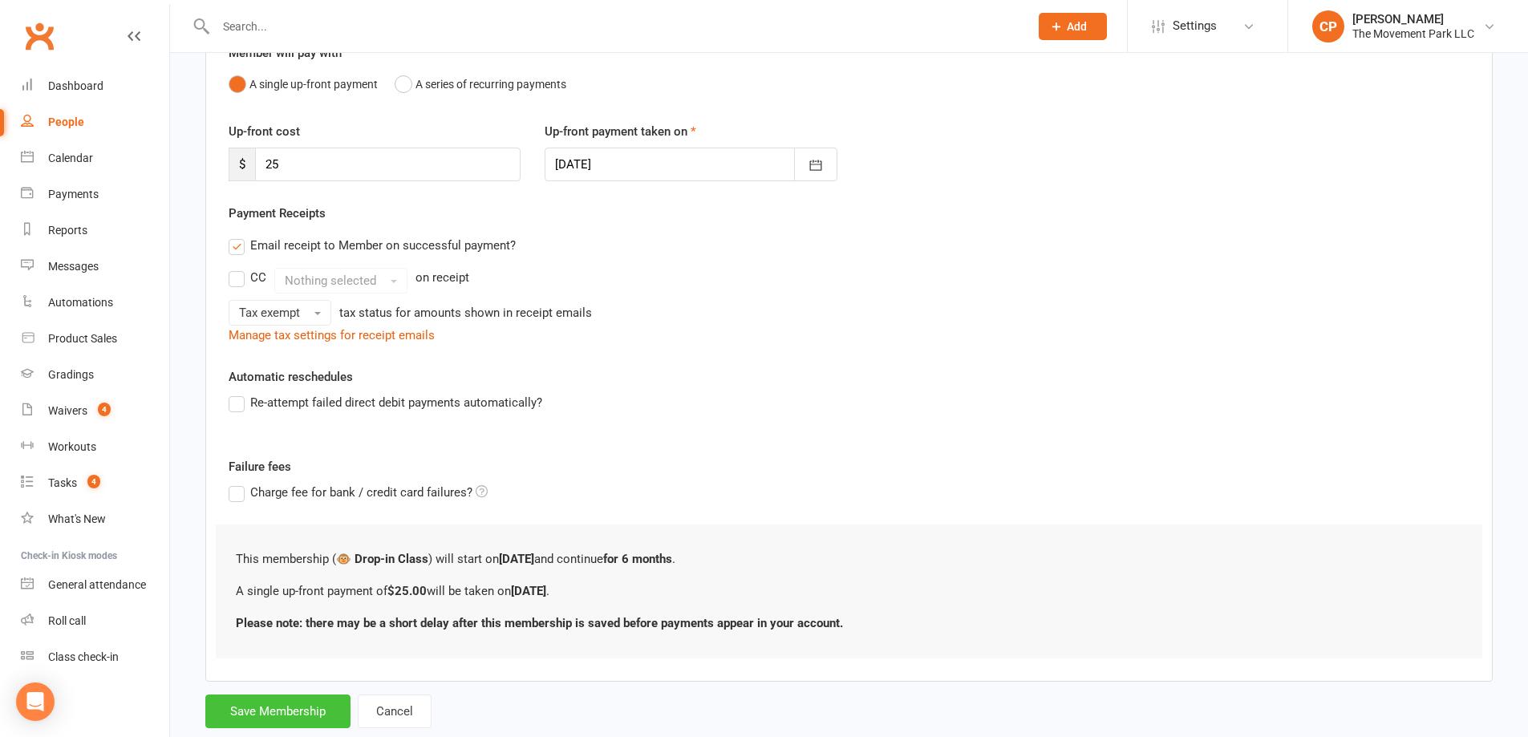
drag, startPoint x: 294, startPoint y: 715, endPoint x: 337, endPoint y: 712, distance: 43.4
click at [294, 715] on button "Save Membership" at bounding box center [277, 712] width 145 height 34
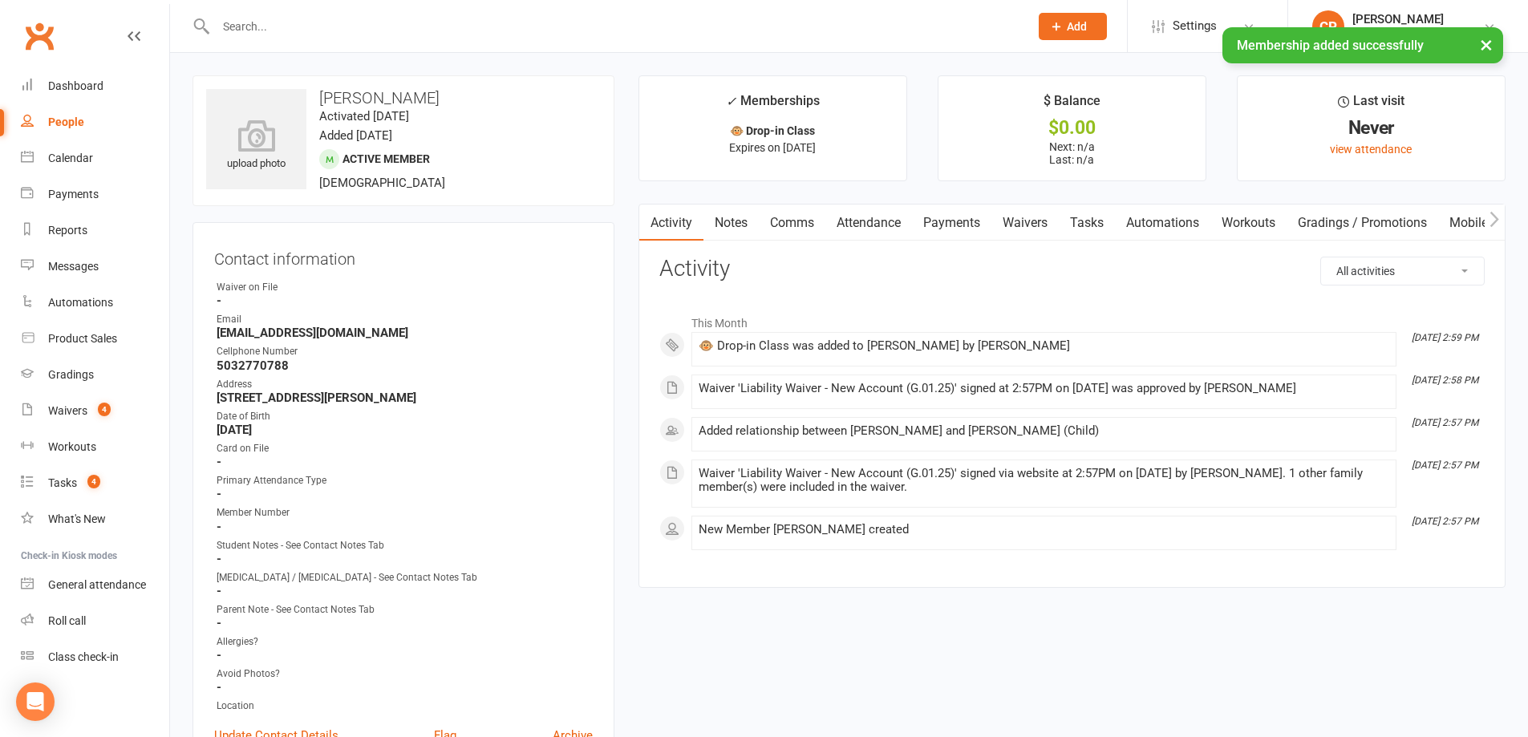
click at [869, 217] on link "Attendance" at bounding box center [868, 223] width 87 height 37
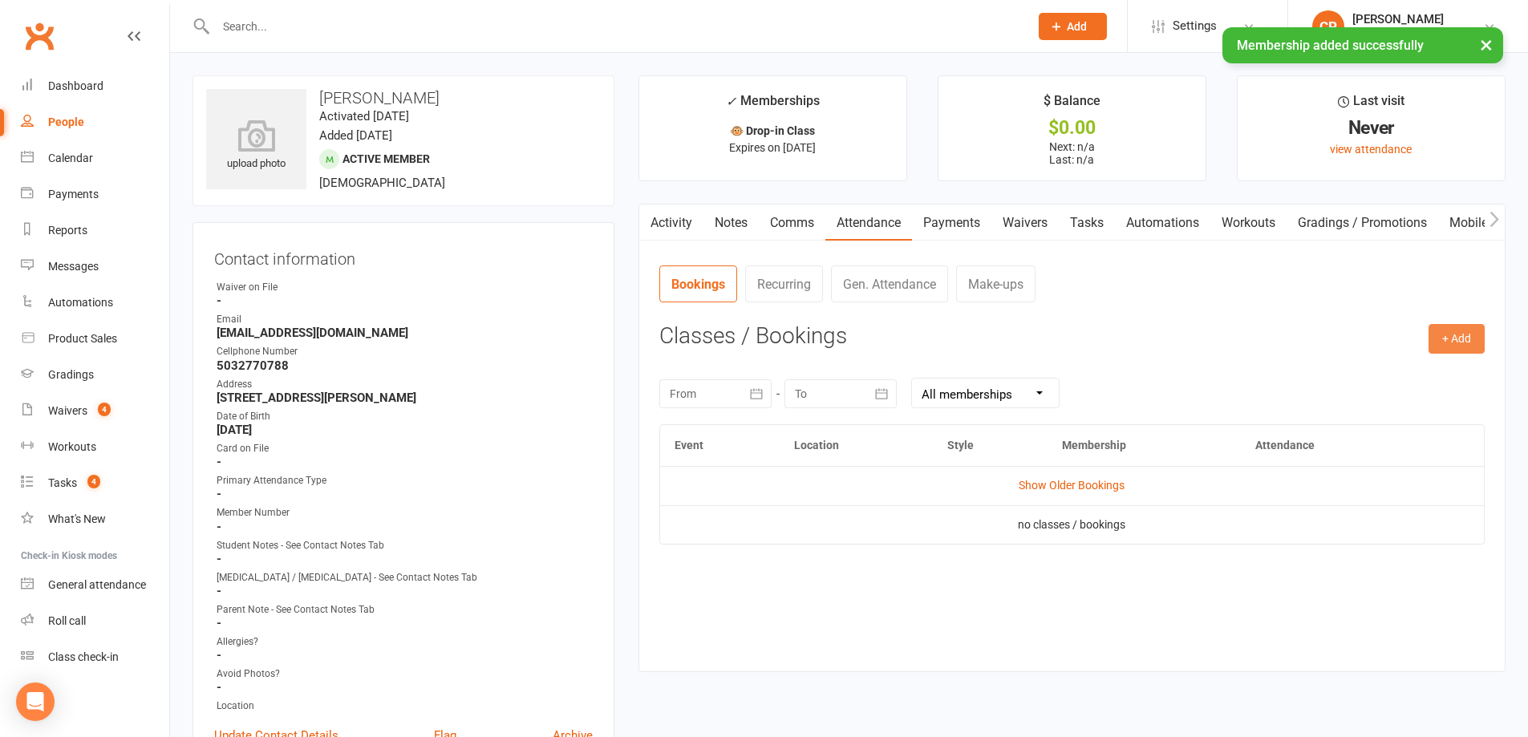
click at [1439, 341] on button "+ Add" at bounding box center [1457, 338] width 56 height 29
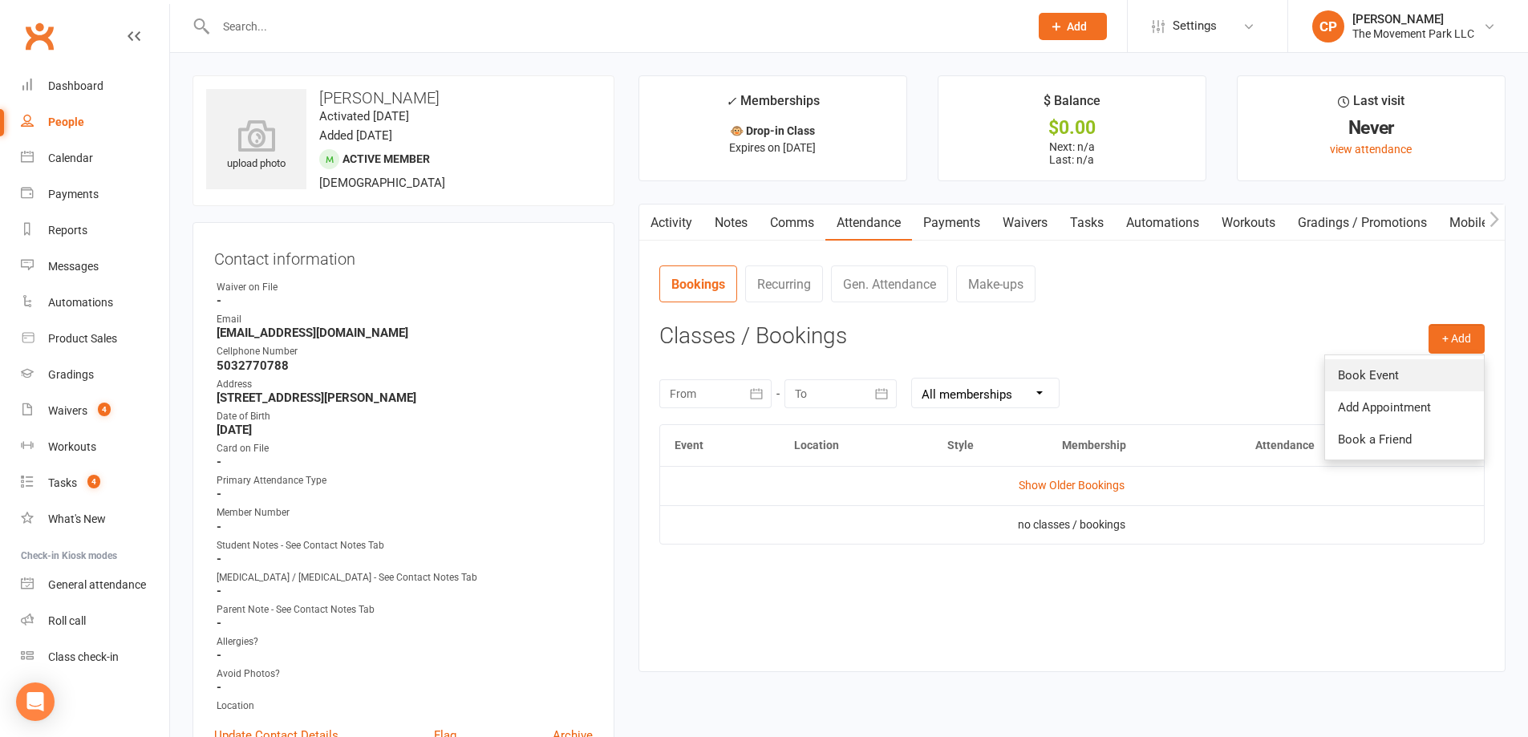
click at [1367, 381] on link "Book Event" at bounding box center [1404, 375] width 159 height 32
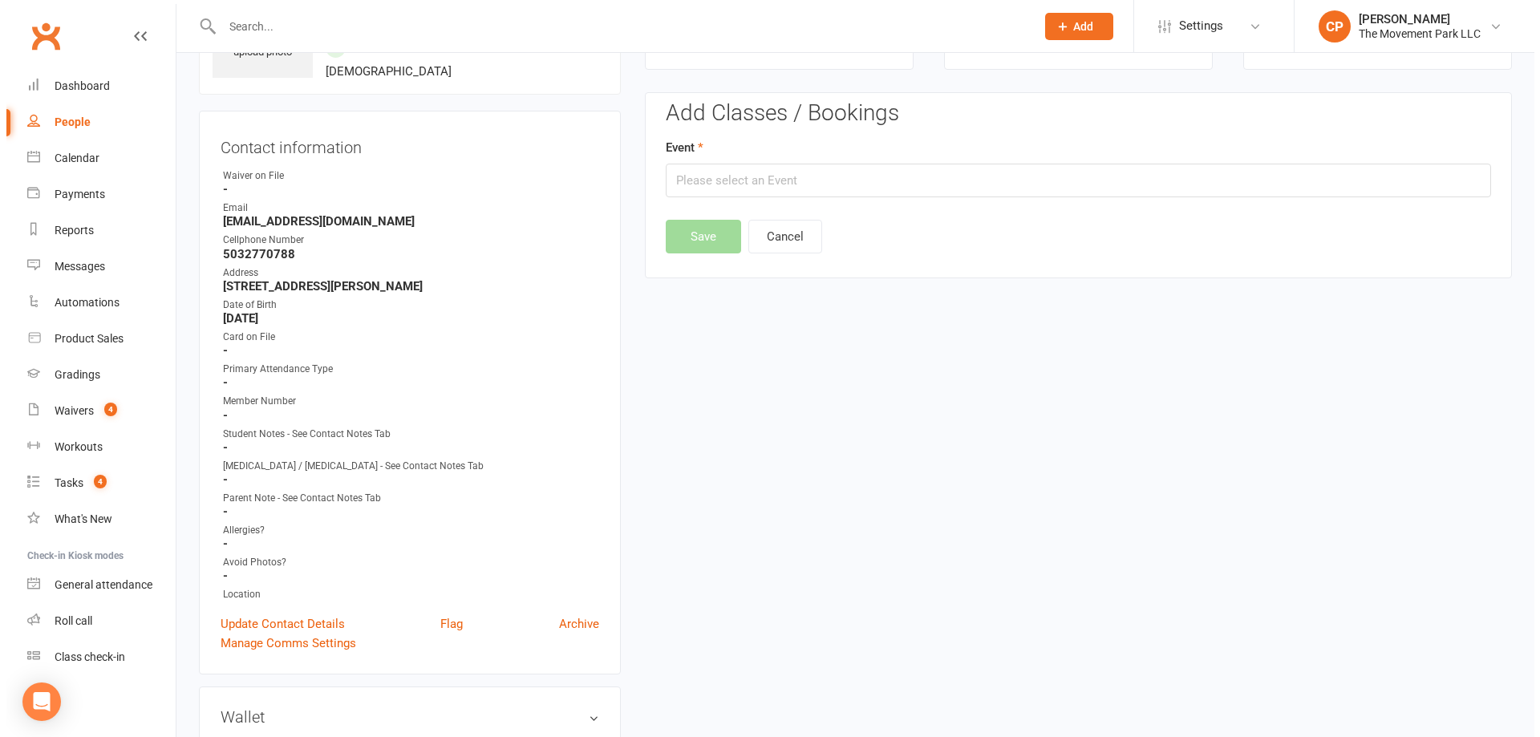
scroll to position [124, 0]
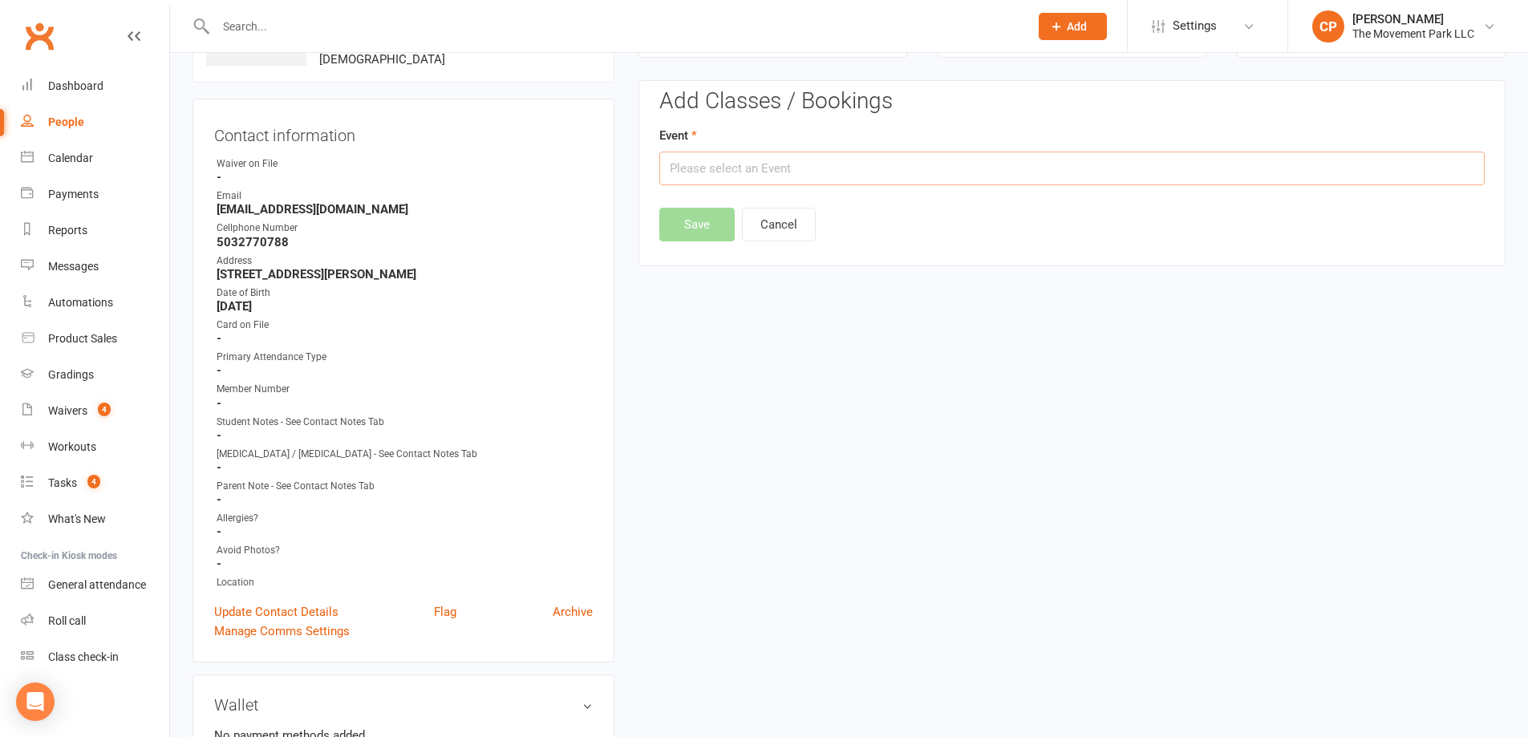
click at [788, 176] on input "text" at bounding box center [1071, 169] width 825 height 34
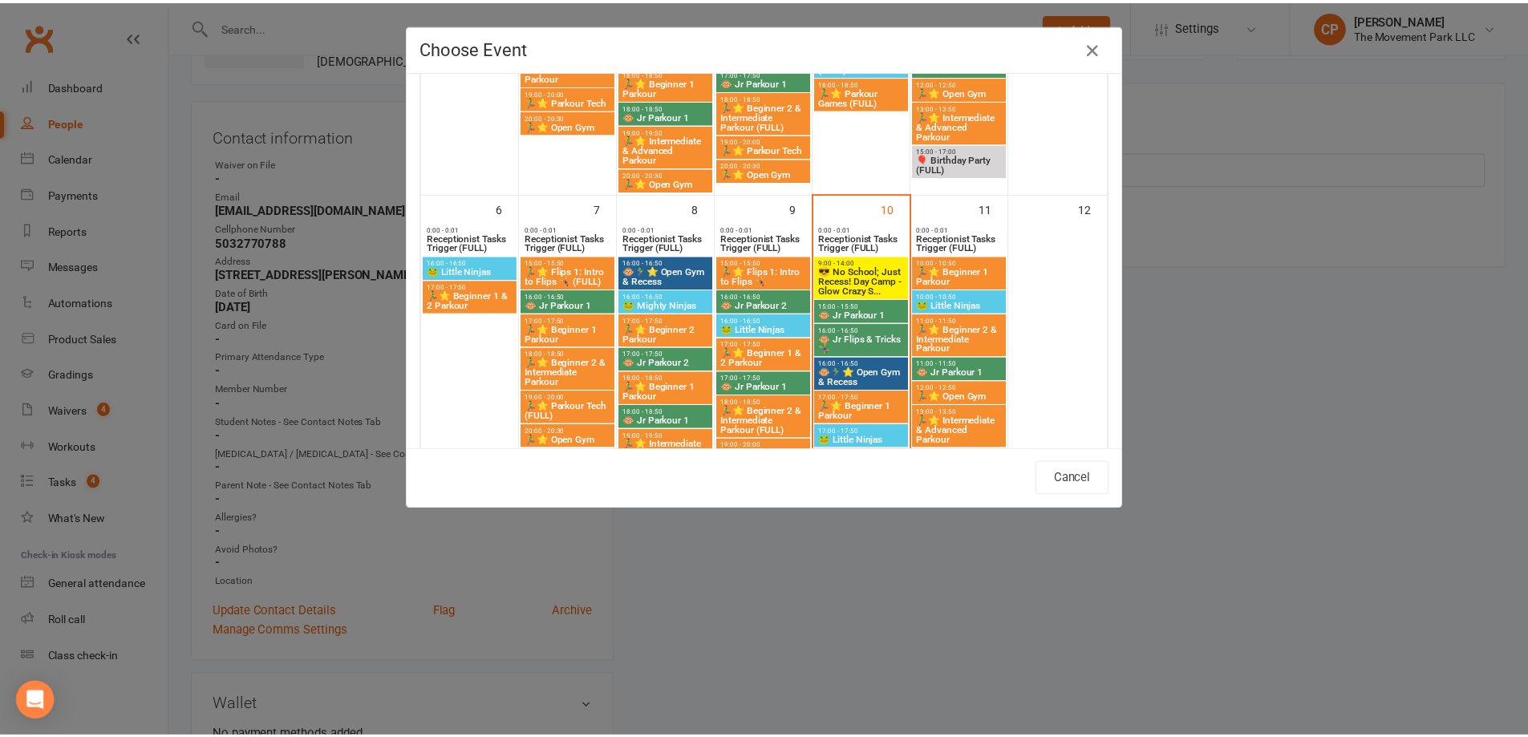
scroll to position [321, 0]
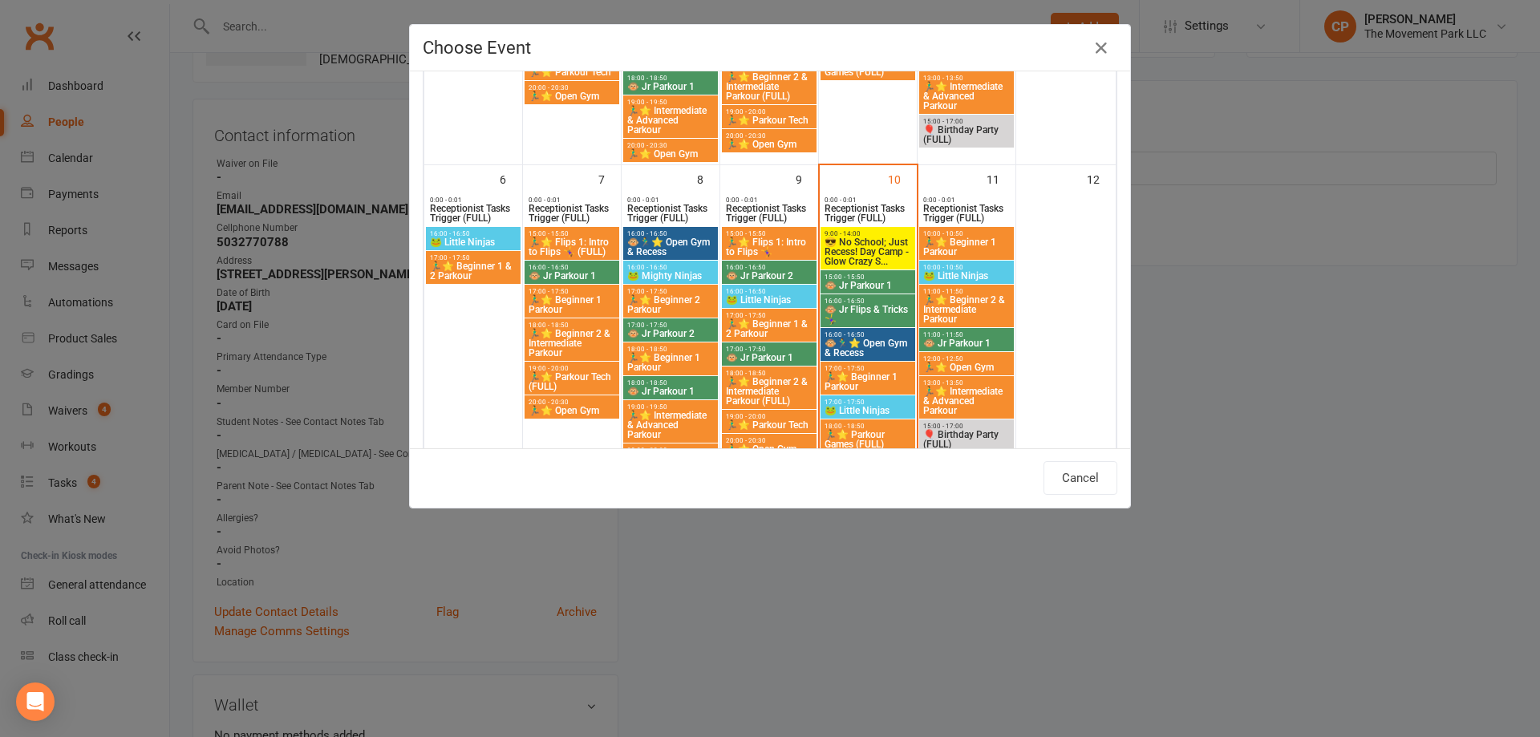
click at [867, 286] on span "🐵 Jr Parkour 1" at bounding box center [868, 286] width 88 height 10
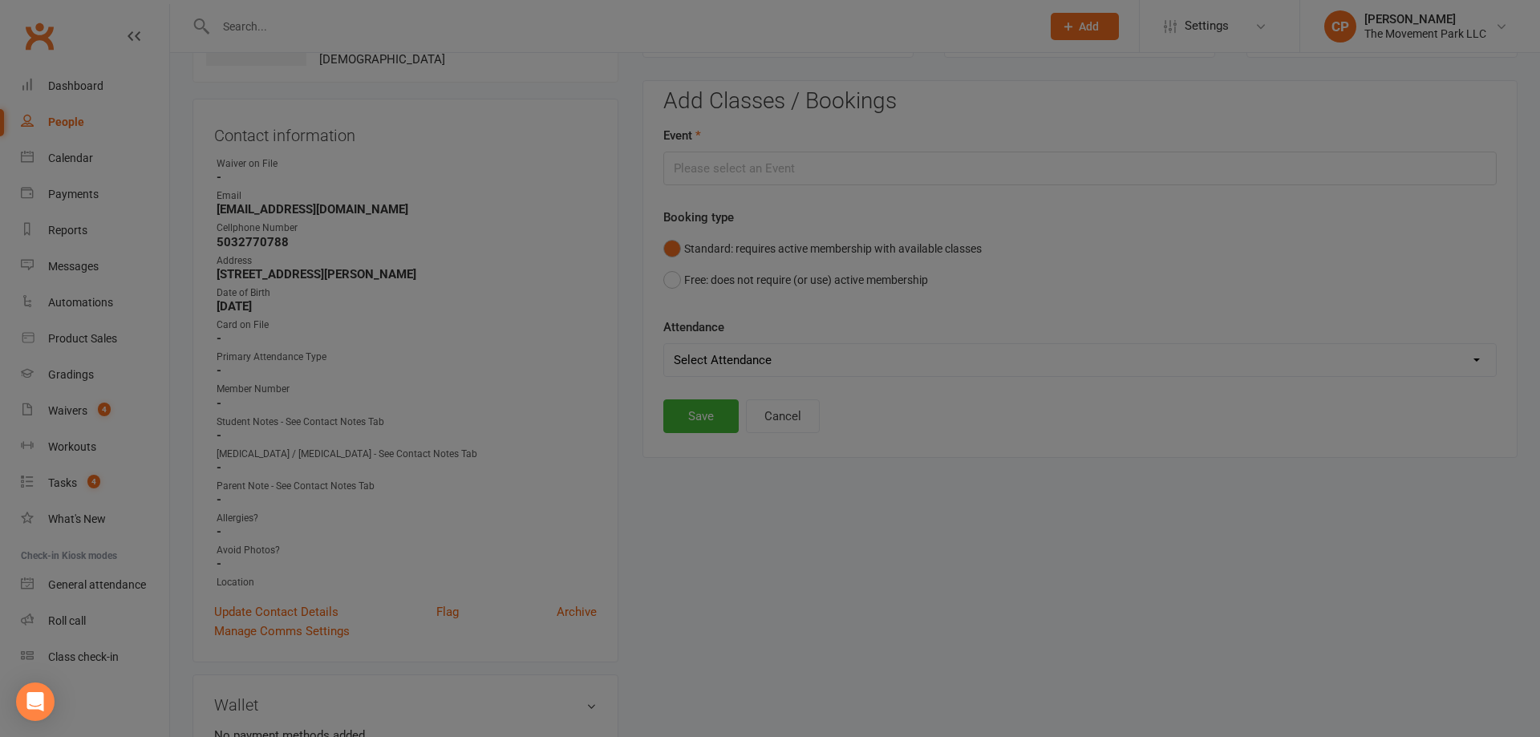
type input "🐵 Jr Parkour 1 - Oct 10, 2025 3:00:00 PM"
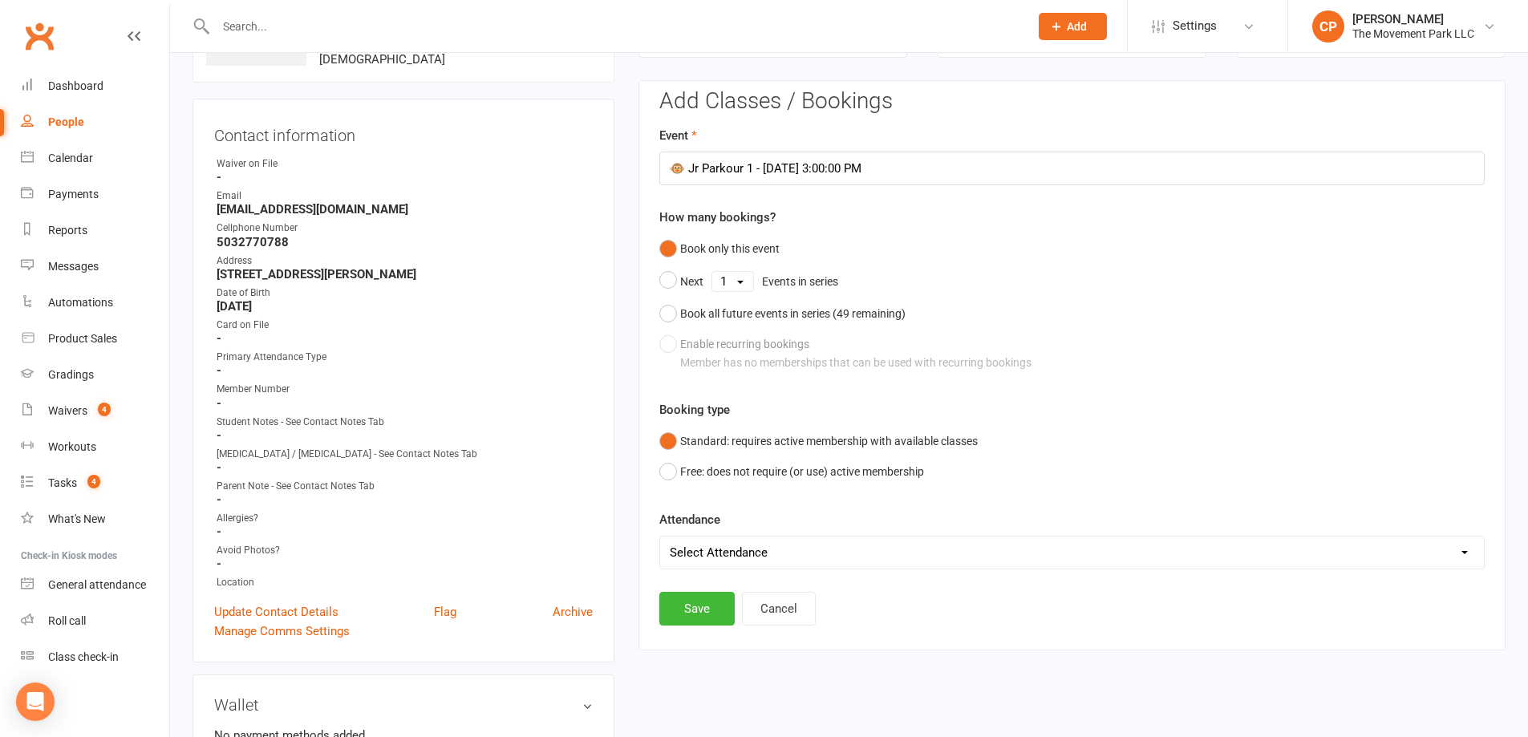
click at [727, 555] on select "Select Attendance Attended Absent" at bounding box center [1072, 553] width 824 height 32
select select "0"
click at [660, 537] on select "Select Attendance Attended Absent" at bounding box center [1072, 553] width 824 height 32
click at [705, 616] on button "Save" at bounding box center [696, 609] width 75 height 34
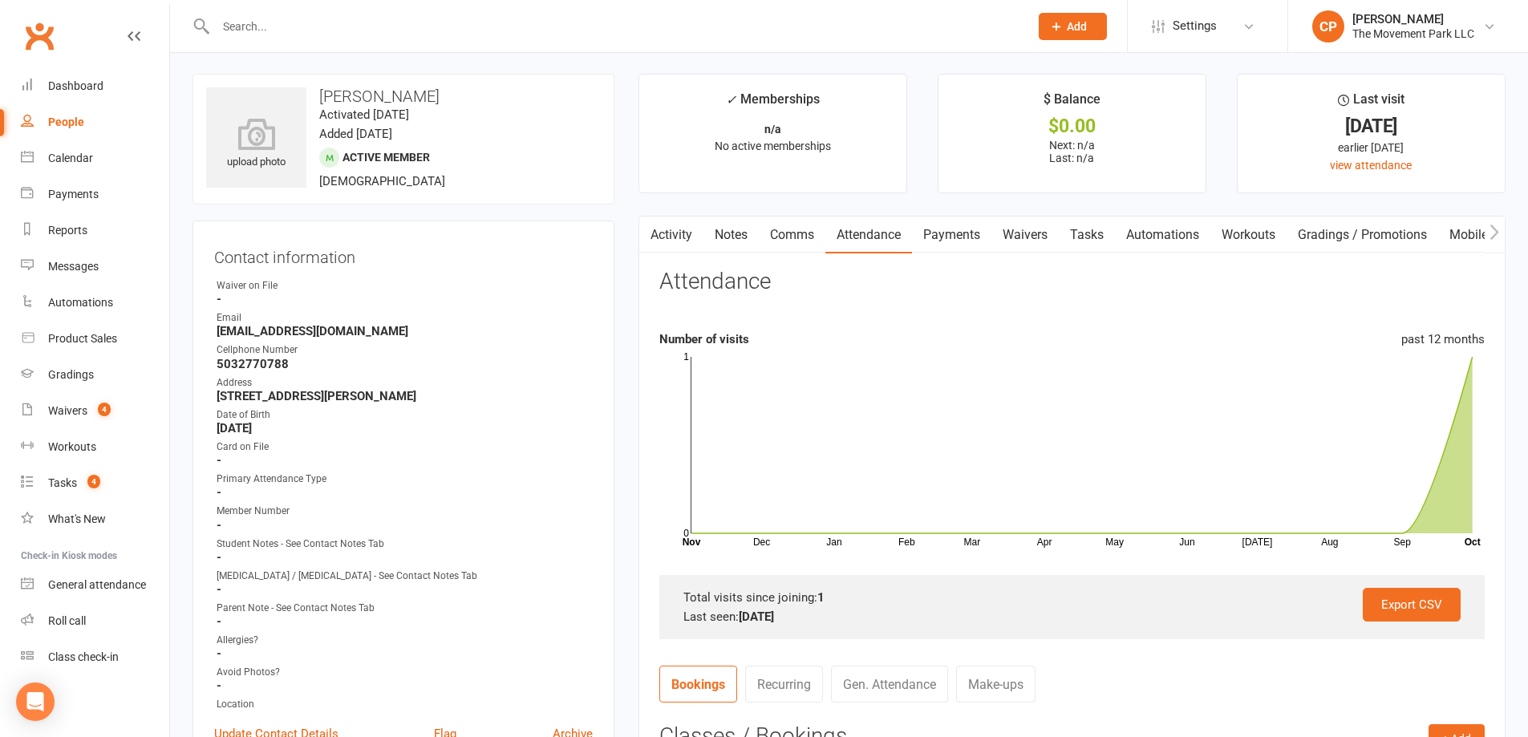
scroll to position [0, 0]
click at [961, 244] on link "Payments" at bounding box center [951, 236] width 79 height 37
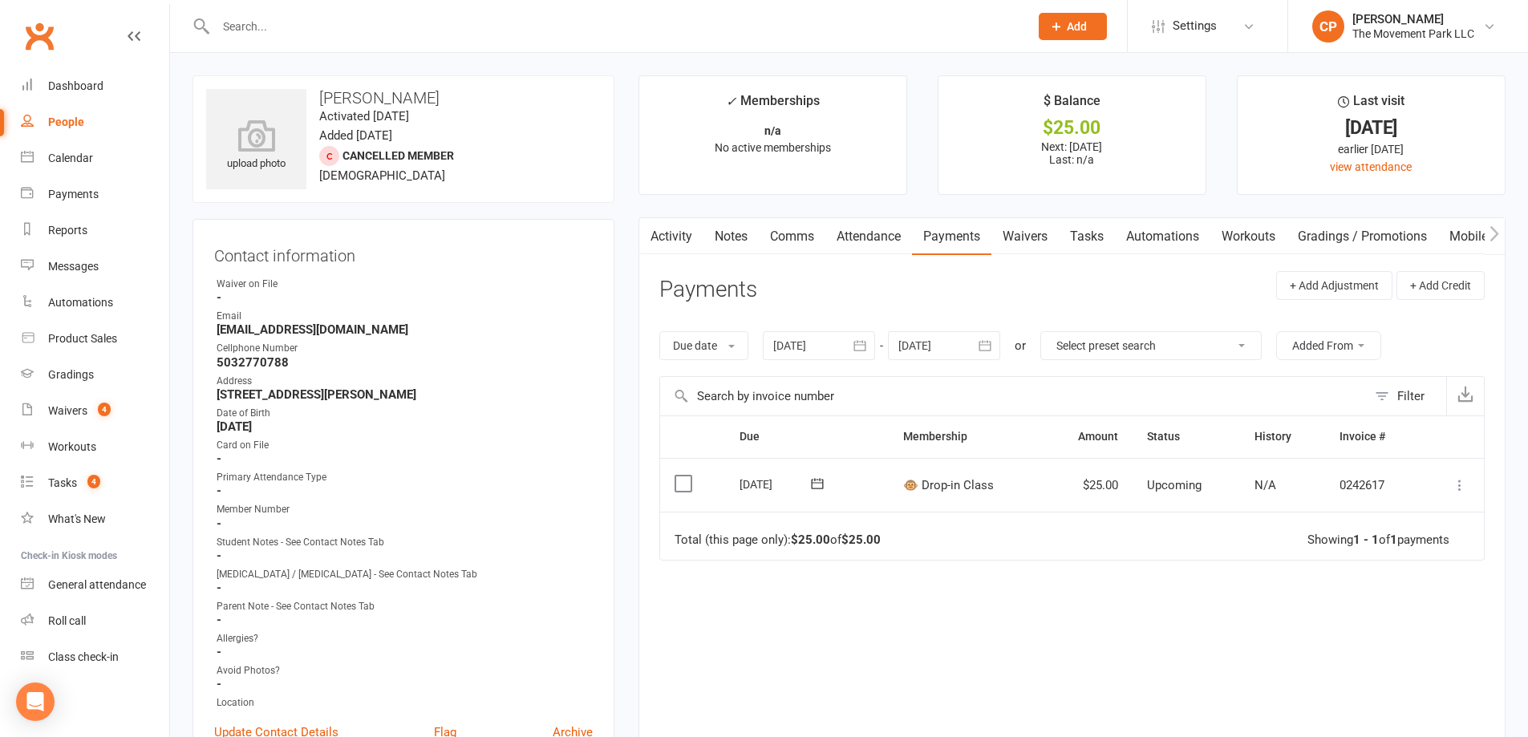
click at [1448, 480] on td "Mark as Paid (Cash) Mark as Paid (POS) Mark as Paid (Other) Skip Apply credit M…" at bounding box center [1452, 485] width 63 height 55
click at [1473, 488] on td "Mark as Paid (Cash) Mark as Paid (POS) Mark as Paid (Other) Skip Apply credit M…" at bounding box center [1452, 485] width 63 height 55
click at [1453, 485] on icon at bounding box center [1460, 485] width 16 height 16
click at [1425, 553] on link "Mark as Paid (POS)" at bounding box center [1389, 549] width 159 height 32
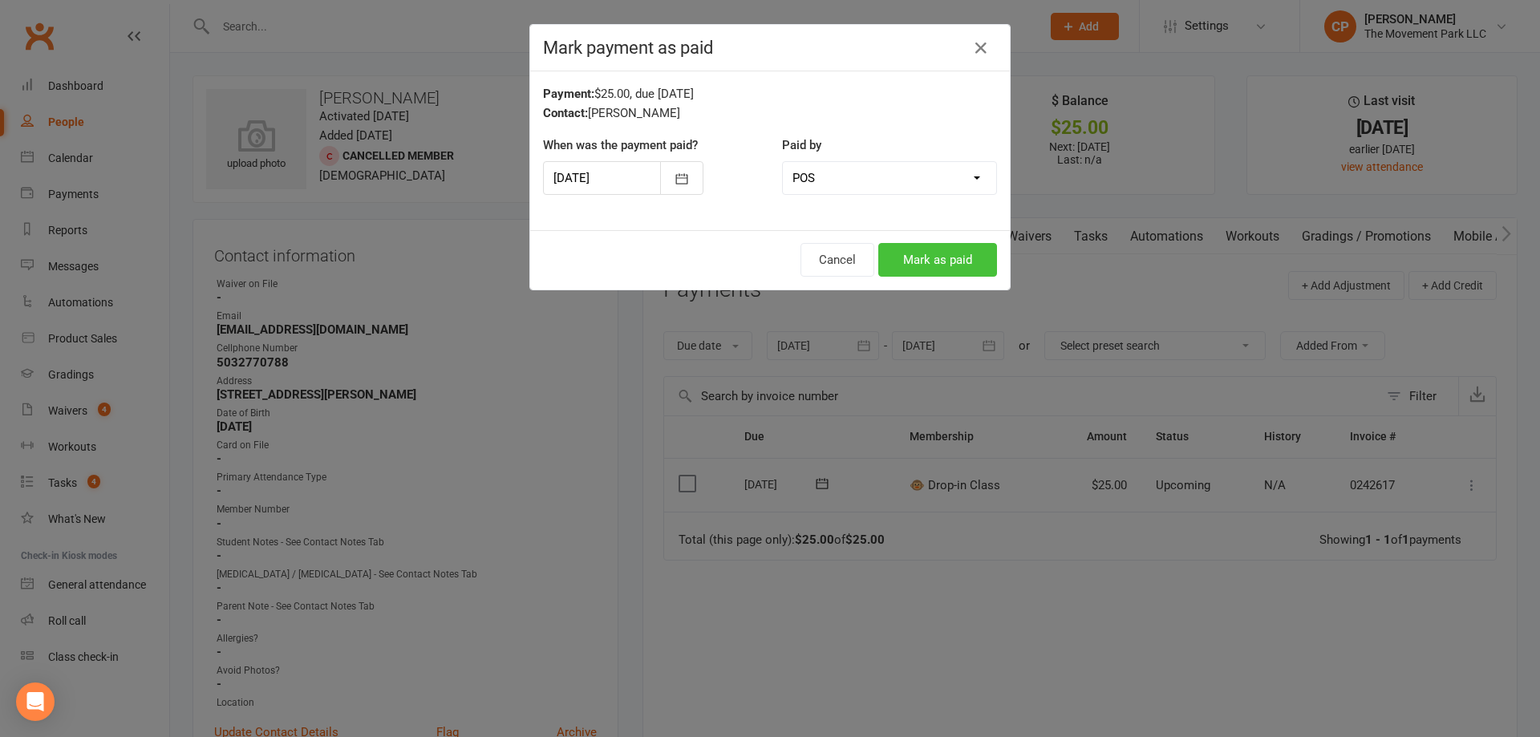
click at [917, 265] on button "Mark as paid" at bounding box center [937, 260] width 119 height 34
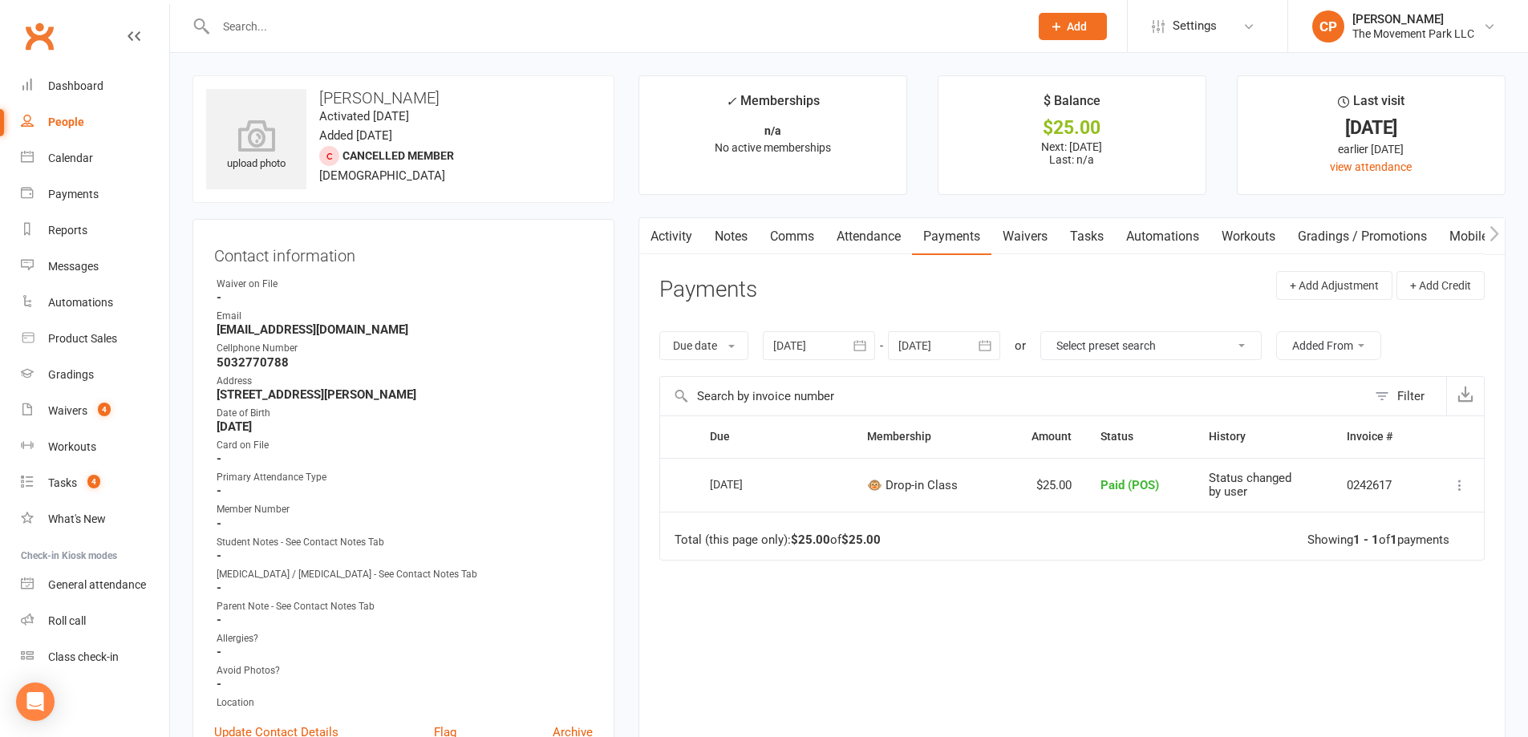
click at [670, 235] on link "Activity" at bounding box center [671, 236] width 64 height 37
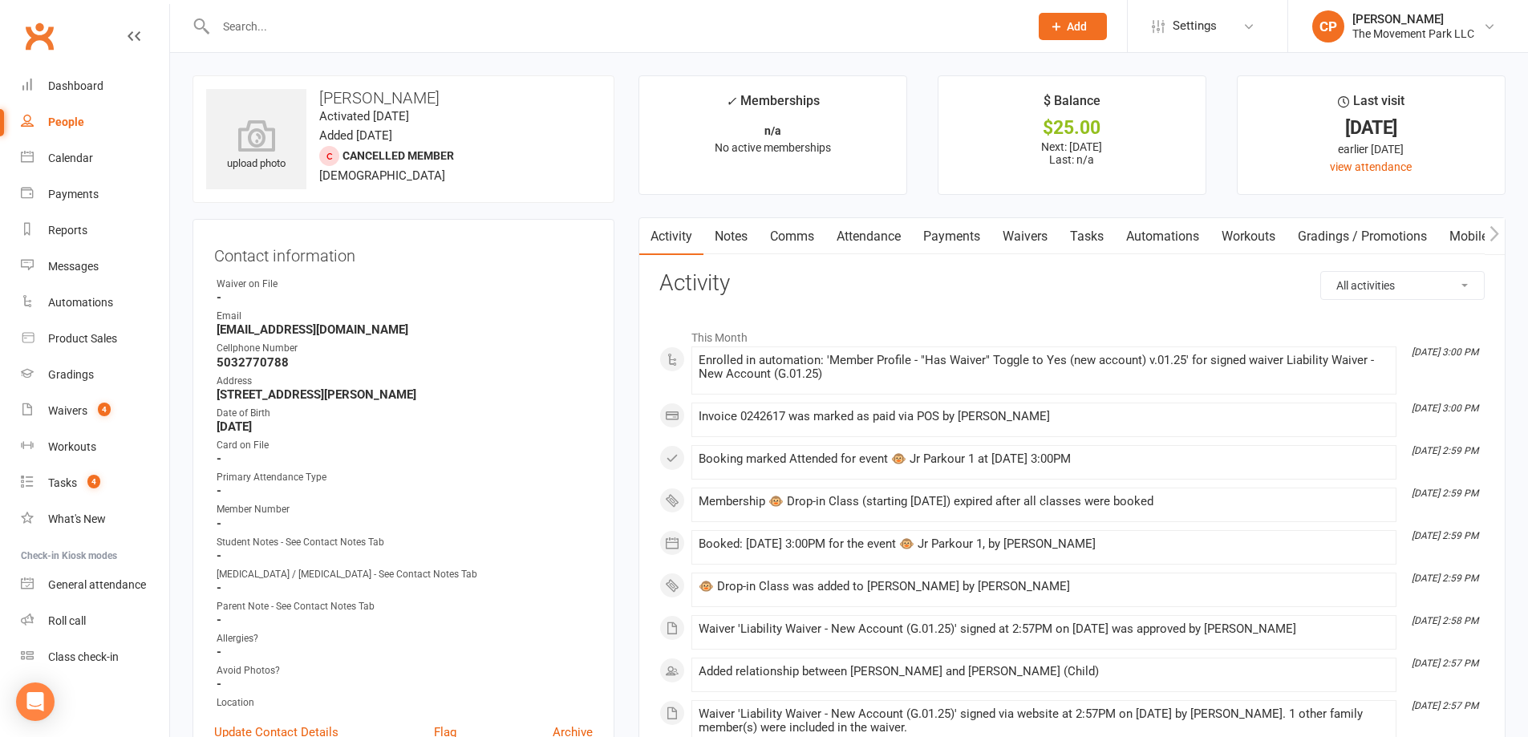
click at [731, 238] on link "Notes" at bounding box center [730, 236] width 55 height 37
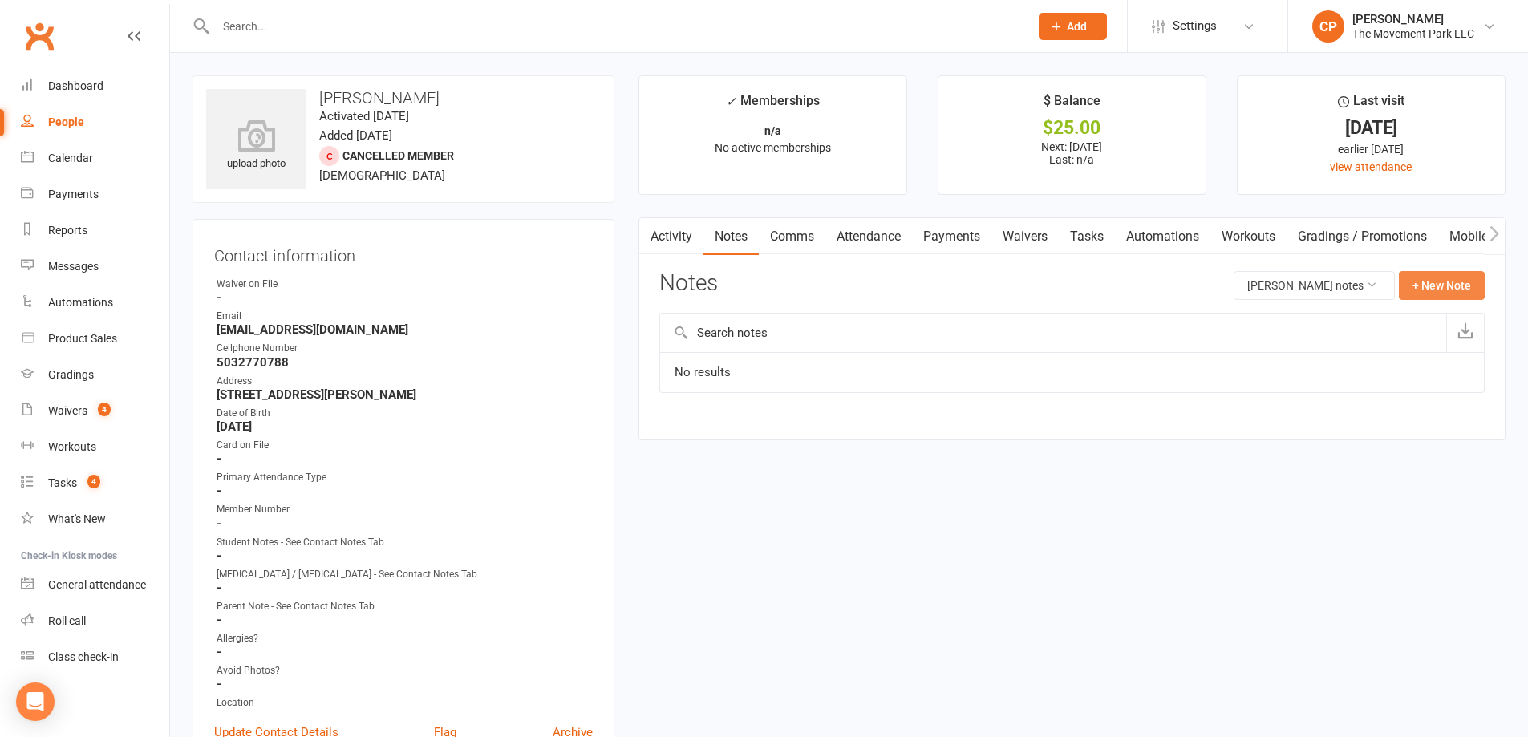
click at [1445, 284] on button "+ New Note" at bounding box center [1442, 285] width 86 height 29
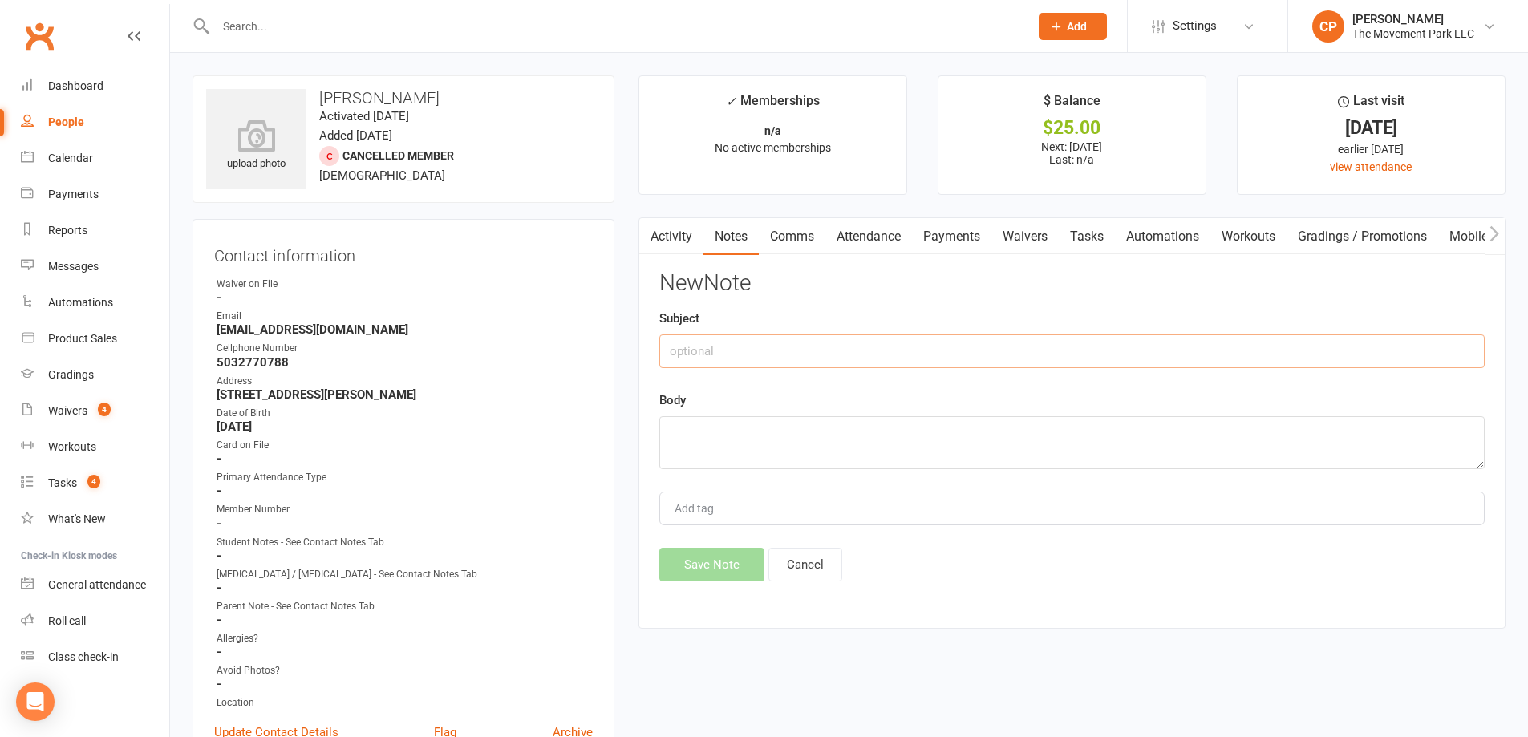
click at [869, 351] on input "text" at bounding box center [1071, 351] width 825 height 34
type input "Payment"
click at [804, 448] on textarea at bounding box center [1071, 442] width 825 height 53
type textarea "DKEDP6CDT0VB6"
click at [666, 351] on input "Payment" at bounding box center [1071, 351] width 825 height 34
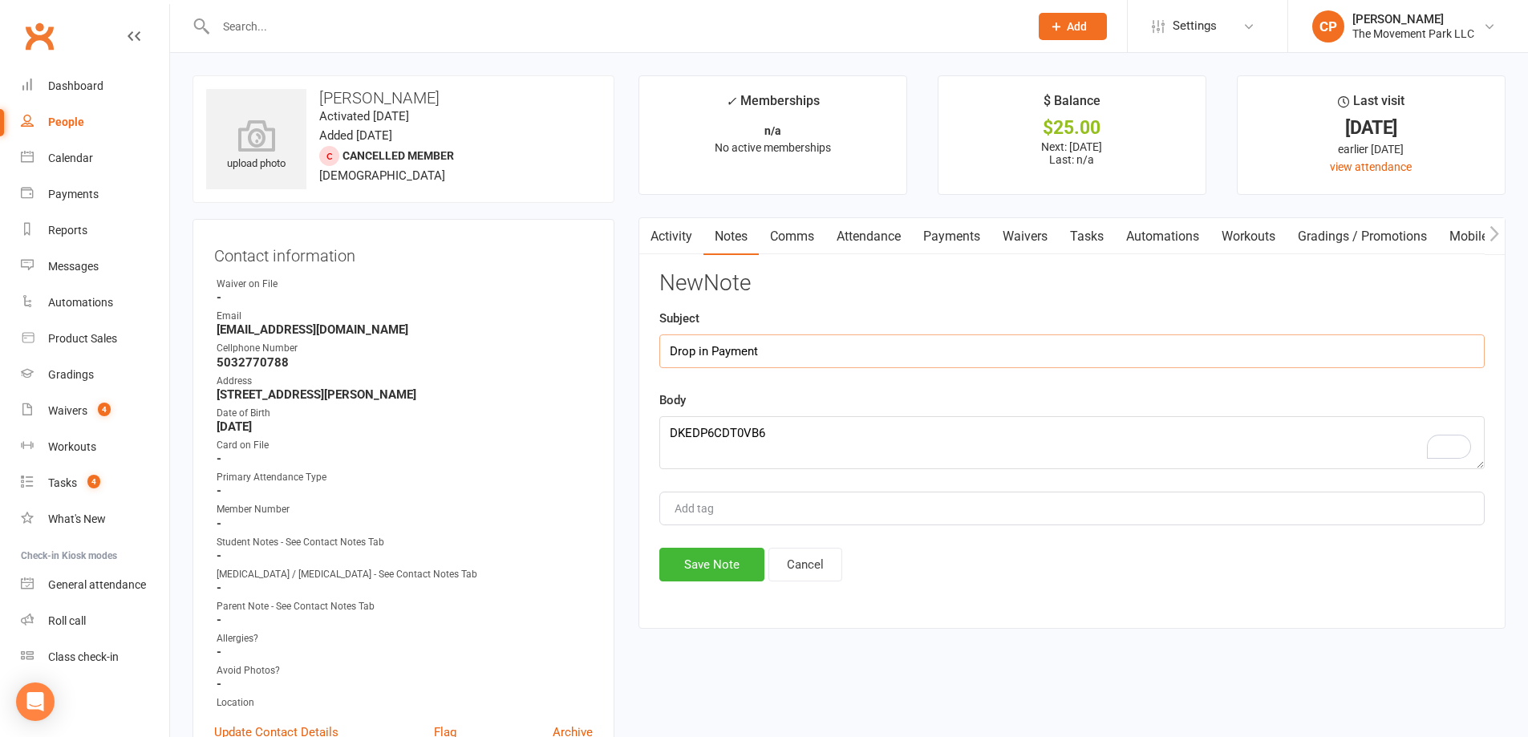
click at [790, 357] on input "Drop in Payment" at bounding box center [1071, 351] width 825 height 34
type input "Drop in Payment 10/10"
click at [751, 558] on button "Save Note" at bounding box center [711, 565] width 105 height 34
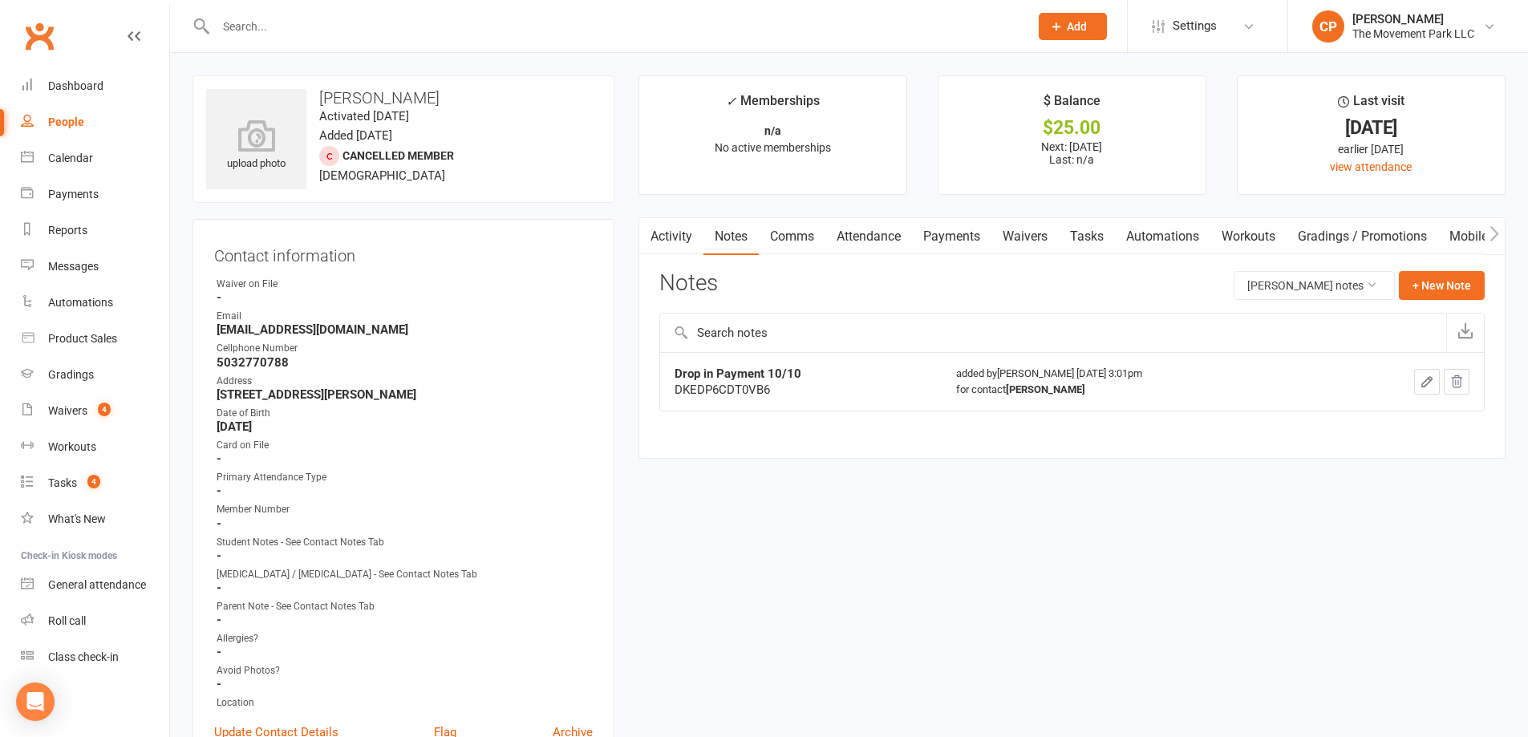
click at [1019, 237] on link "Waivers" at bounding box center [1024, 236] width 67 height 37
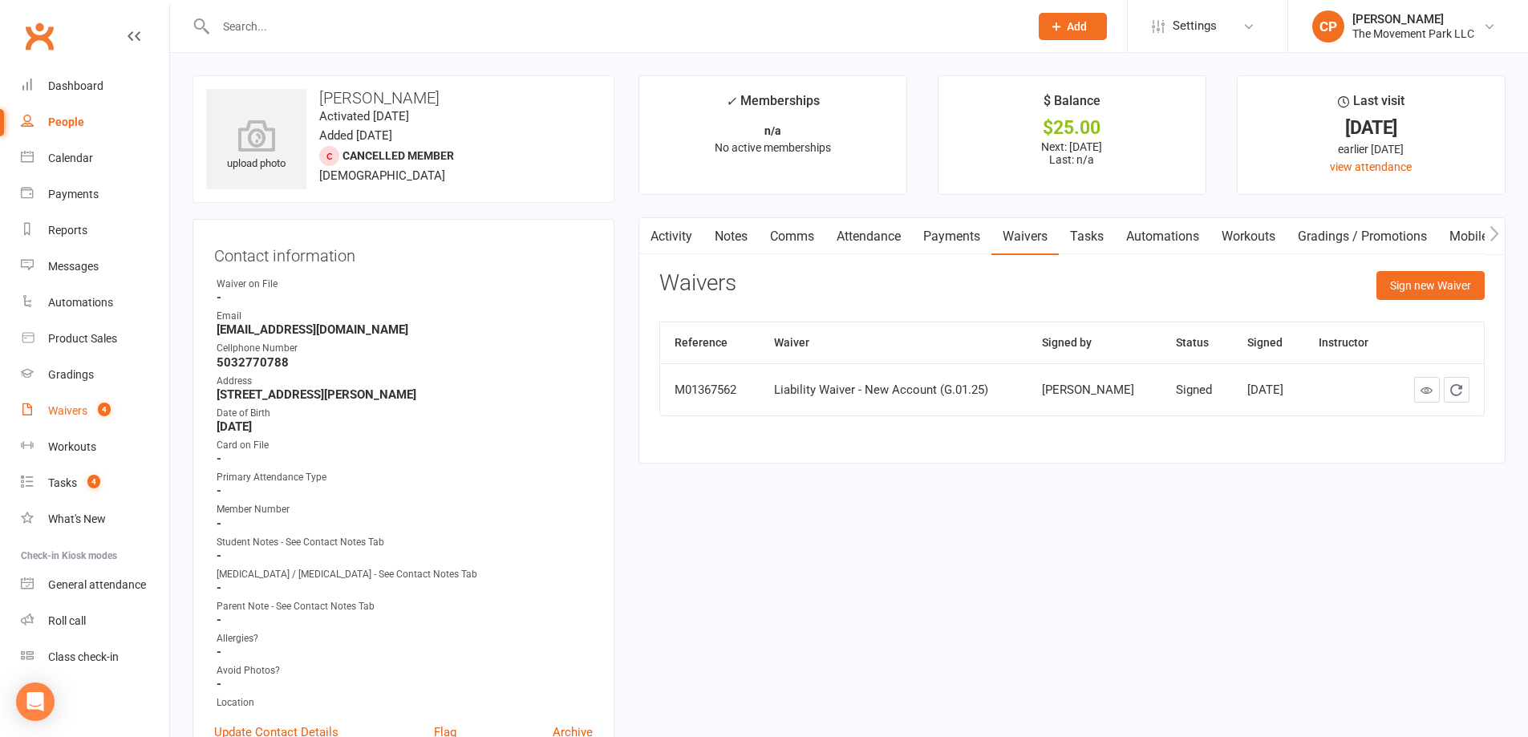
click at [63, 407] on div "Waivers" at bounding box center [67, 410] width 39 height 13
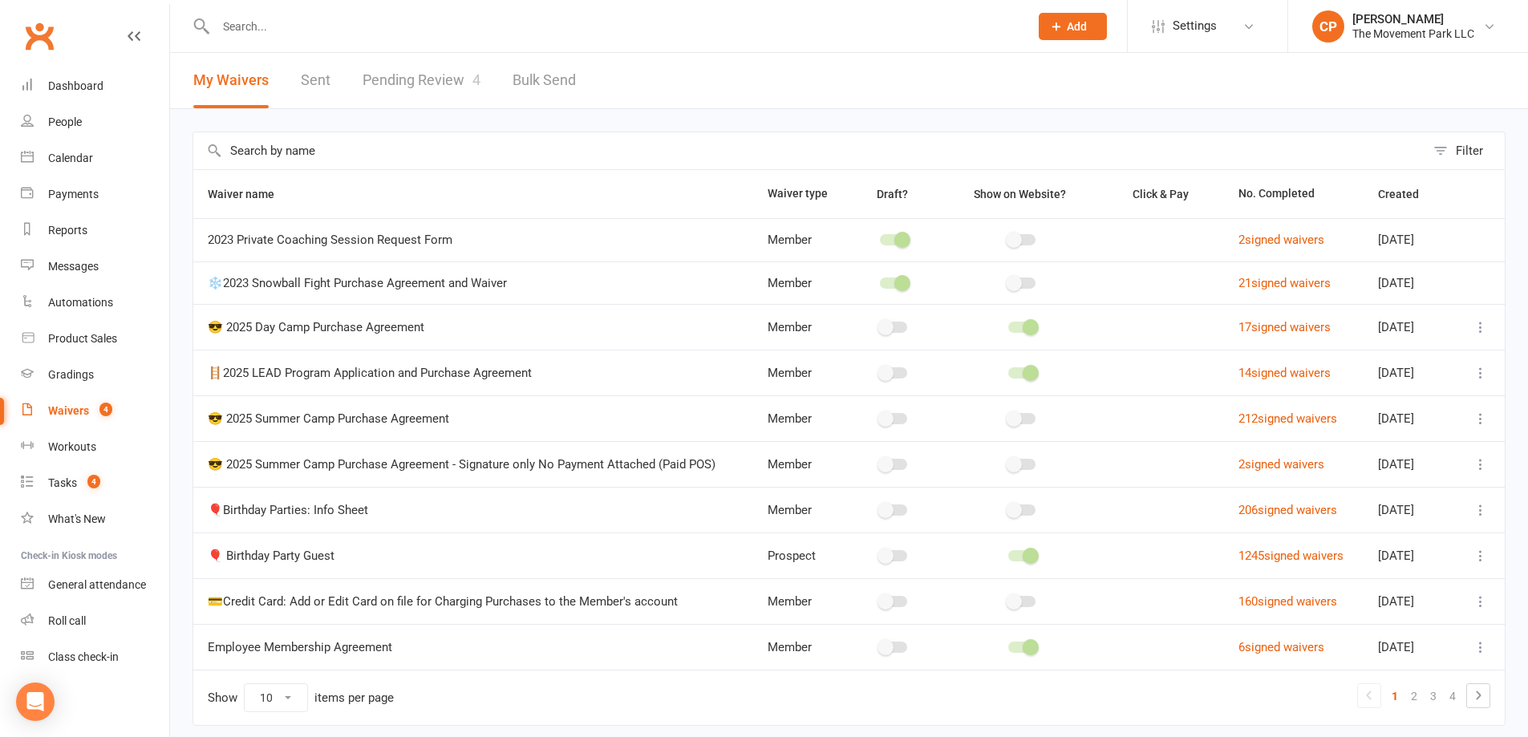
click at [428, 74] on link "Pending Review 4" at bounding box center [422, 80] width 118 height 55
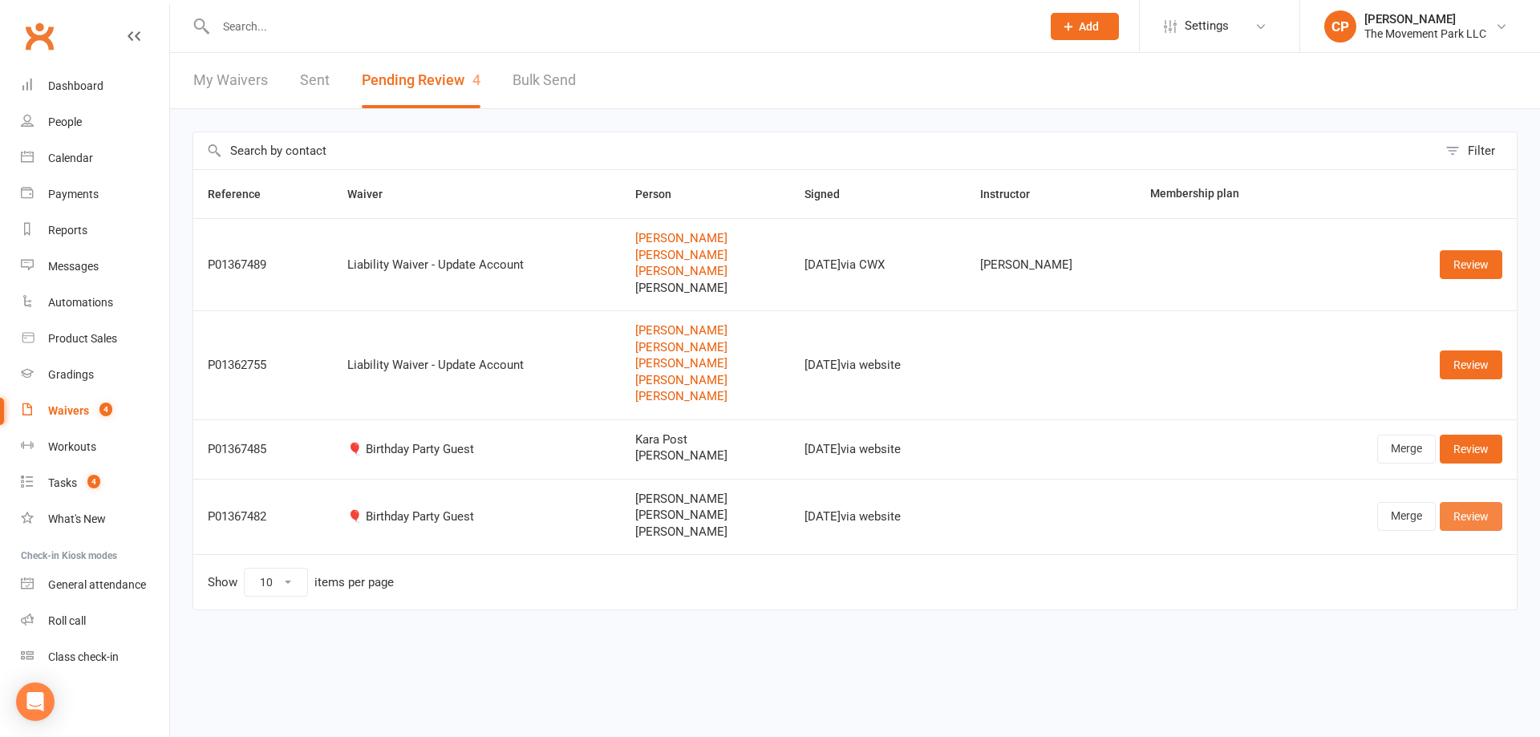
click at [1475, 520] on link "Review" at bounding box center [1471, 516] width 63 height 29
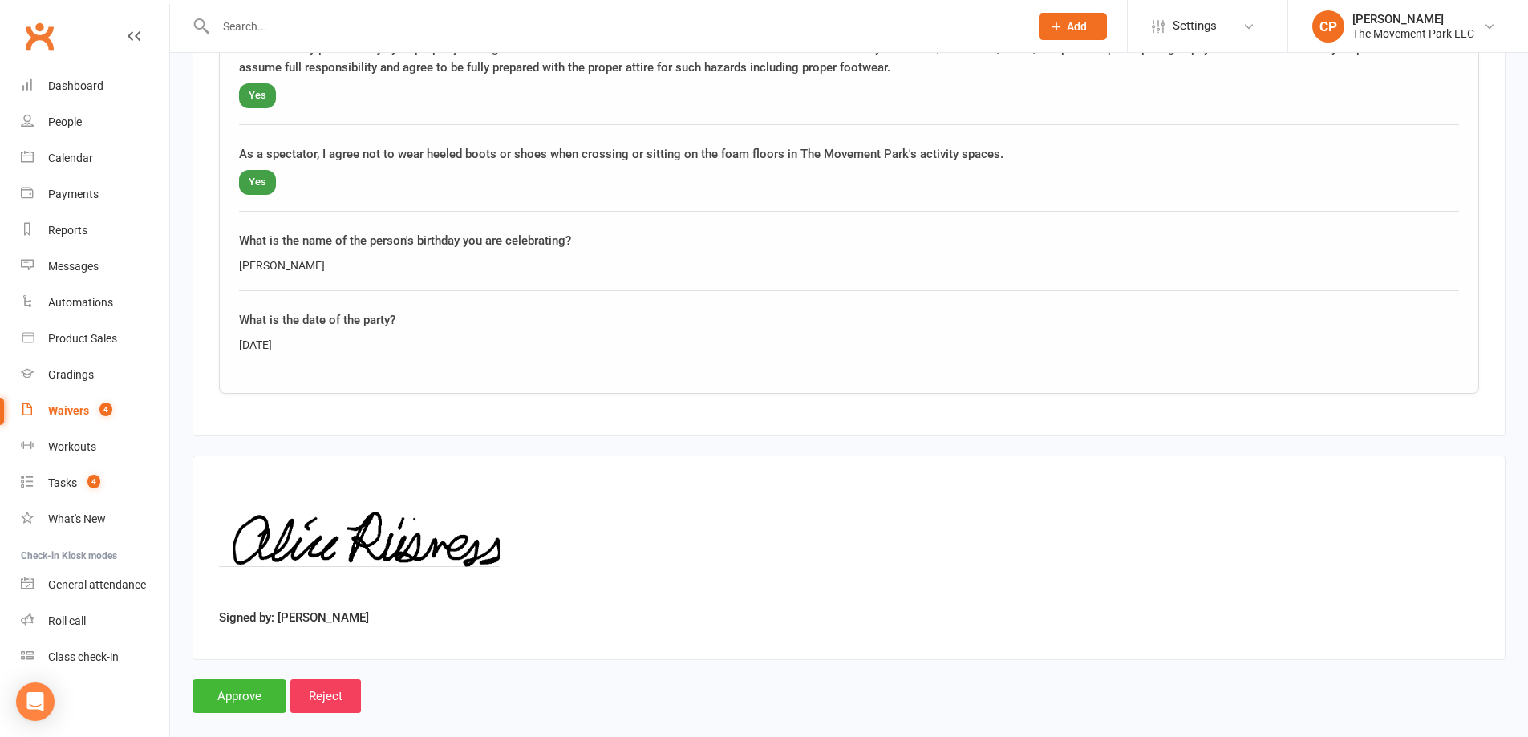
scroll to position [2959, 0]
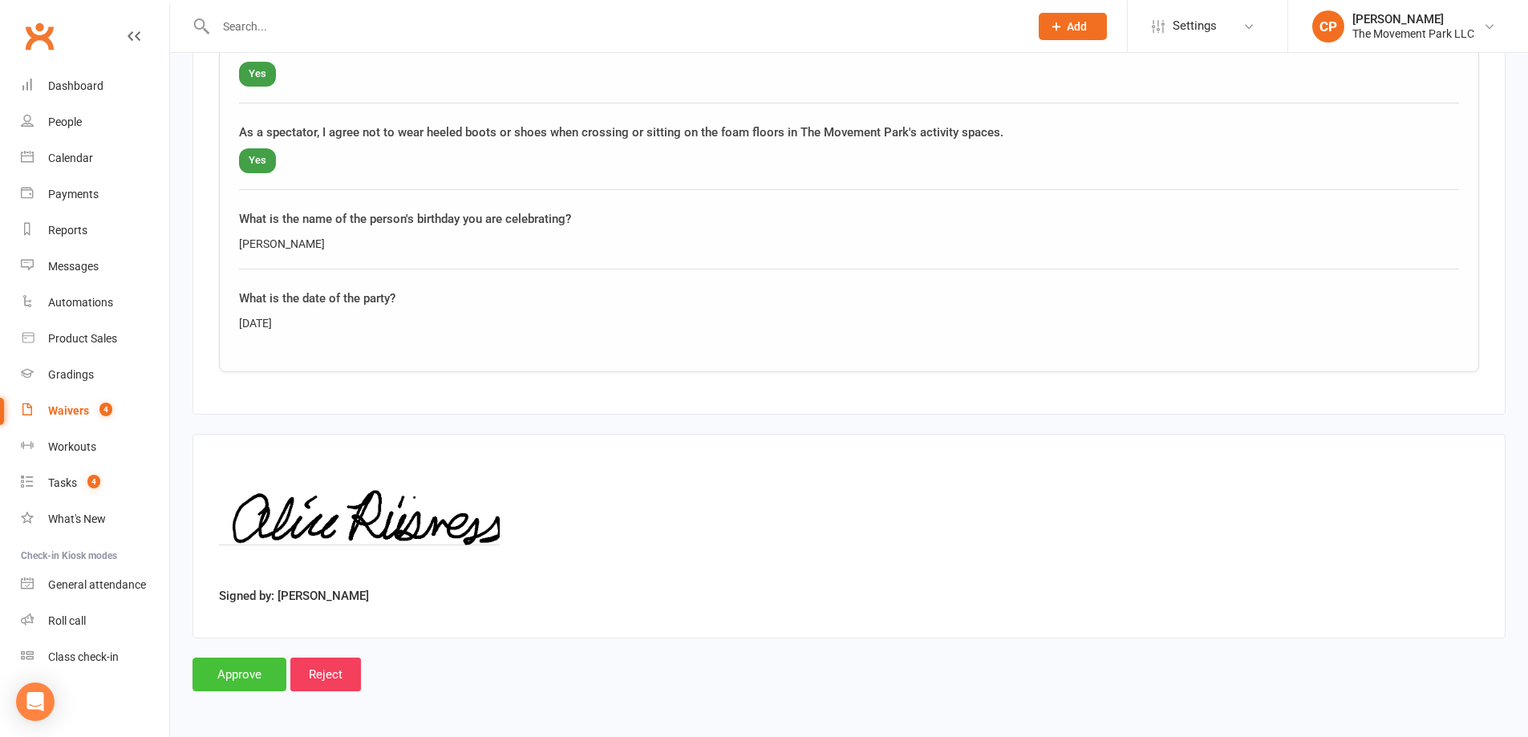
click at [254, 681] on input "Approve" at bounding box center [240, 675] width 94 height 34
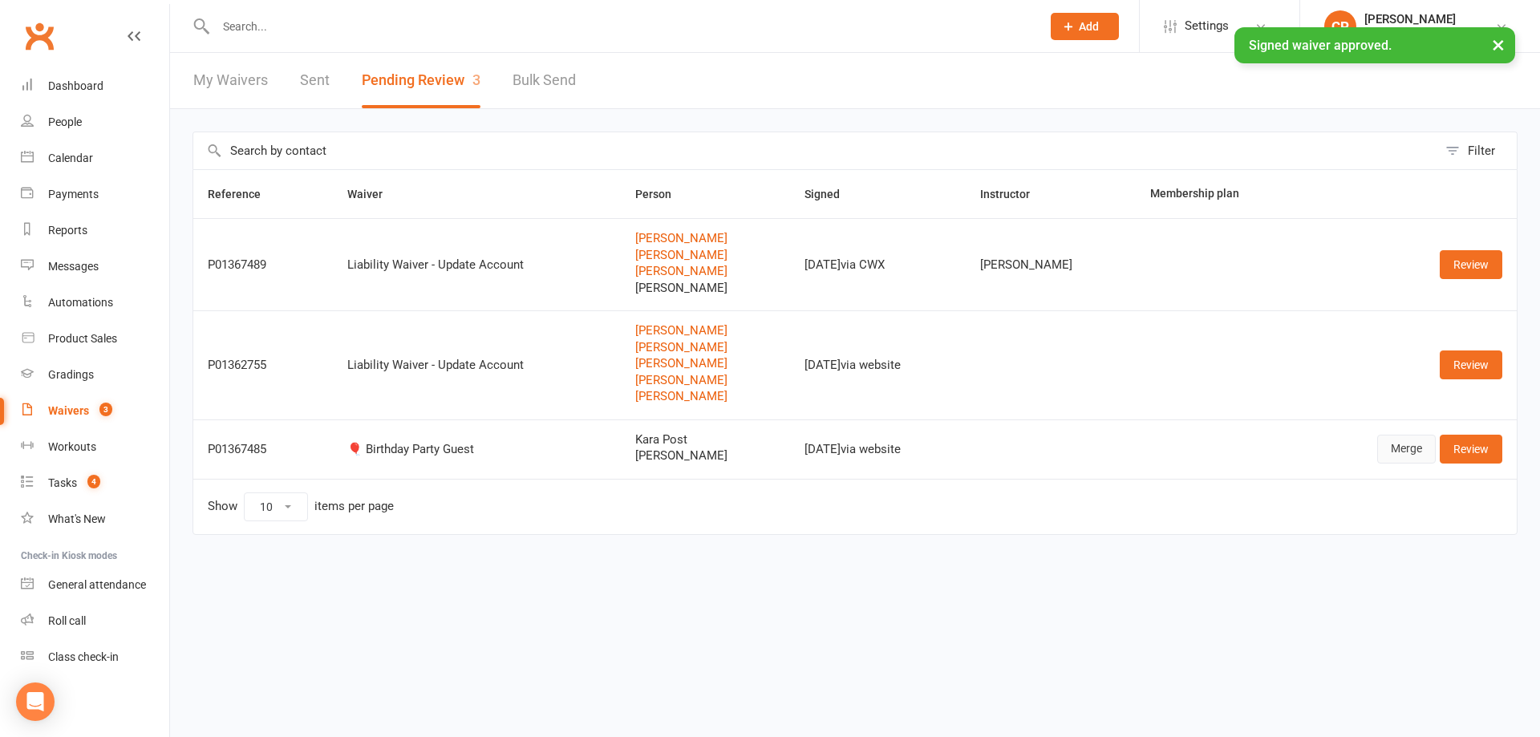
click at [1414, 458] on link "Merge" at bounding box center [1406, 449] width 59 height 29
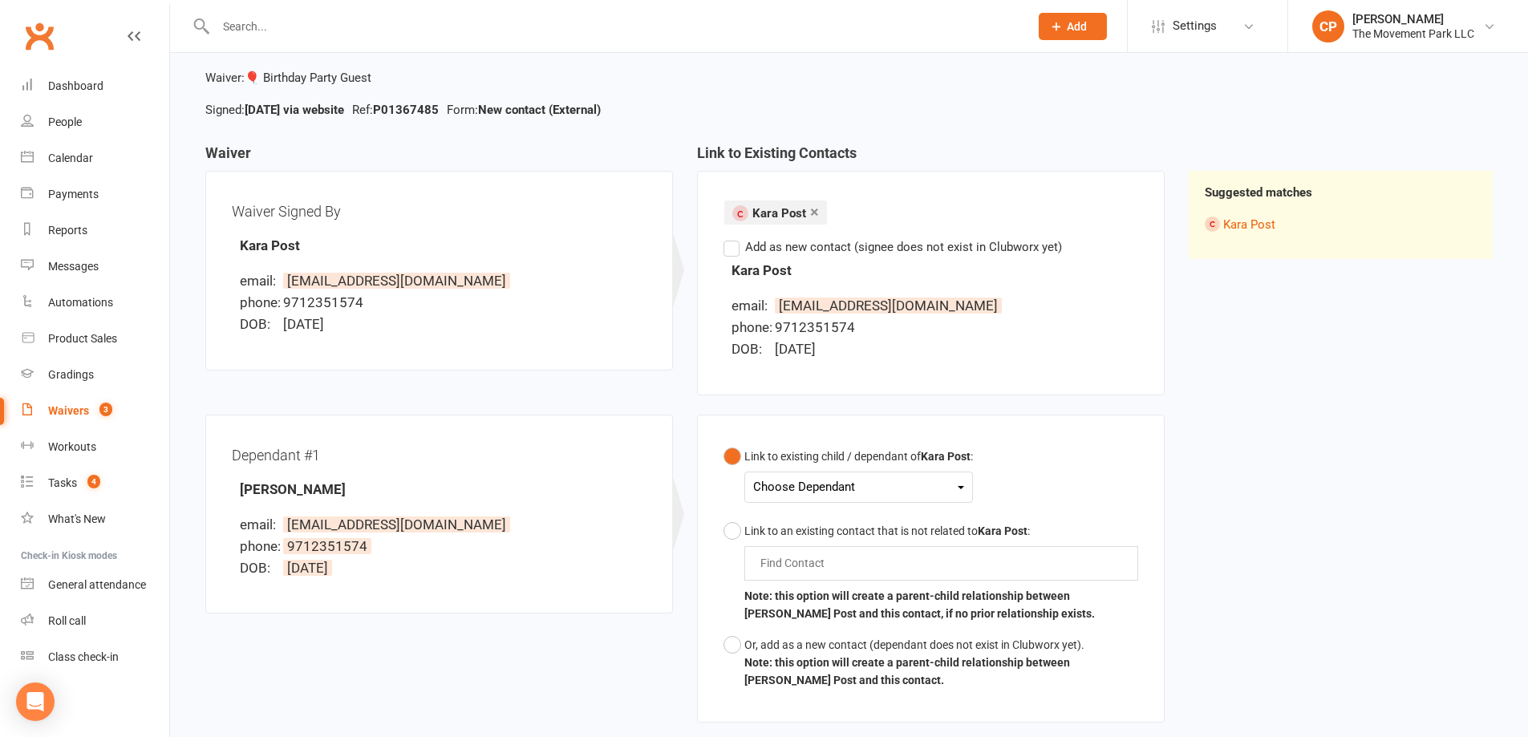
scroll to position [80, 0]
click at [843, 476] on div "Choose Dependant" at bounding box center [858, 487] width 211 height 22
click at [841, 554] on link "Natalie Post" at bounding box center [845, 558] width 183 height 34
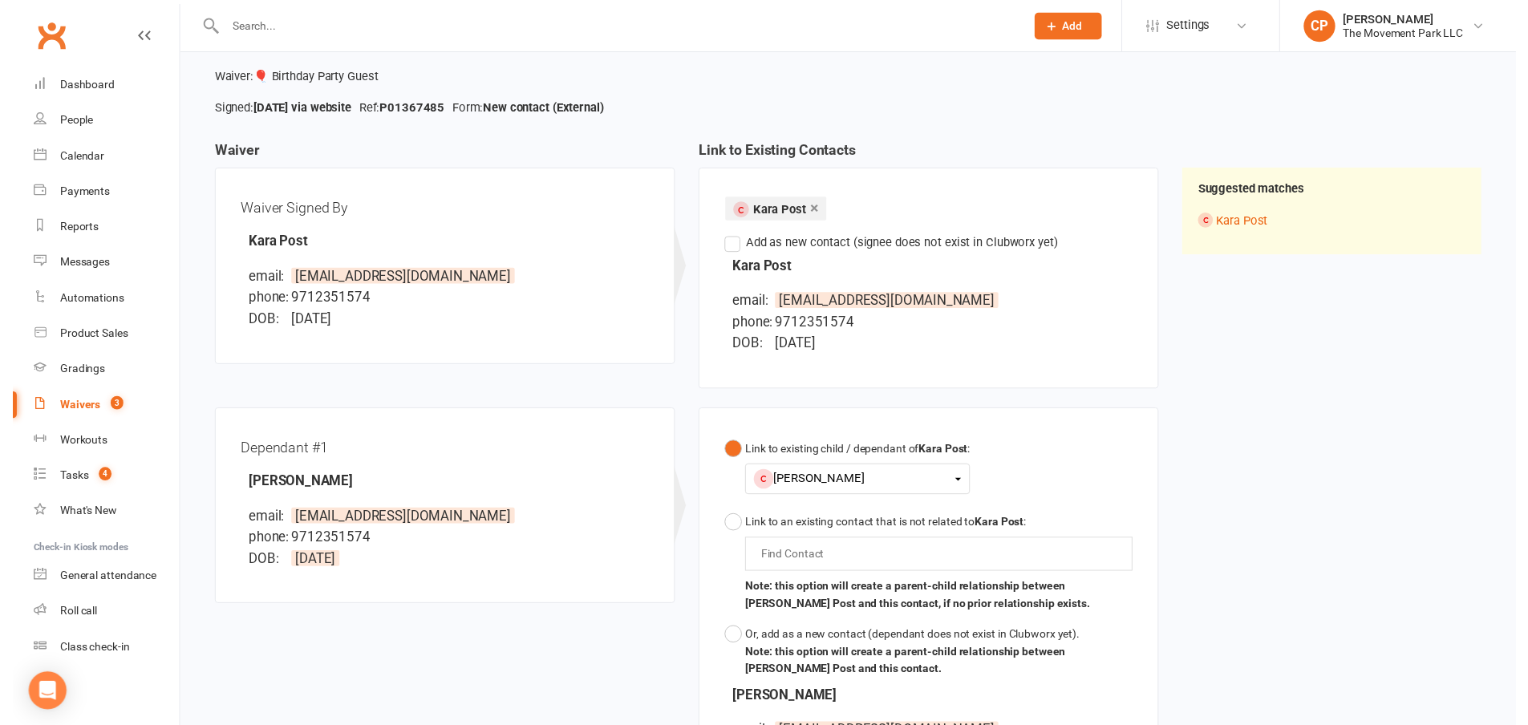
scroll to position [379, 0]
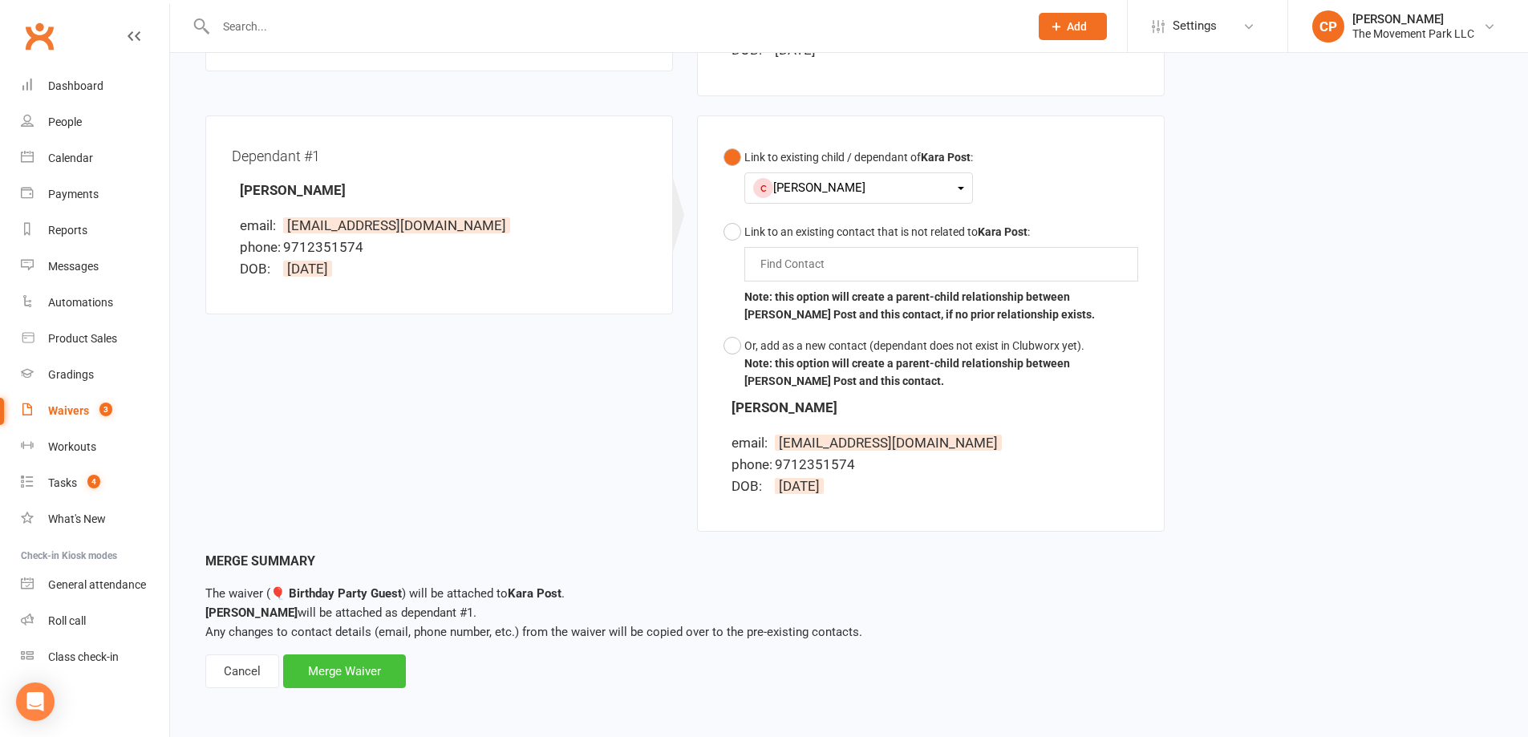
click at [341, 666] on div "Merge Waiver" at bounding box center [344, 672] width 123 height 34
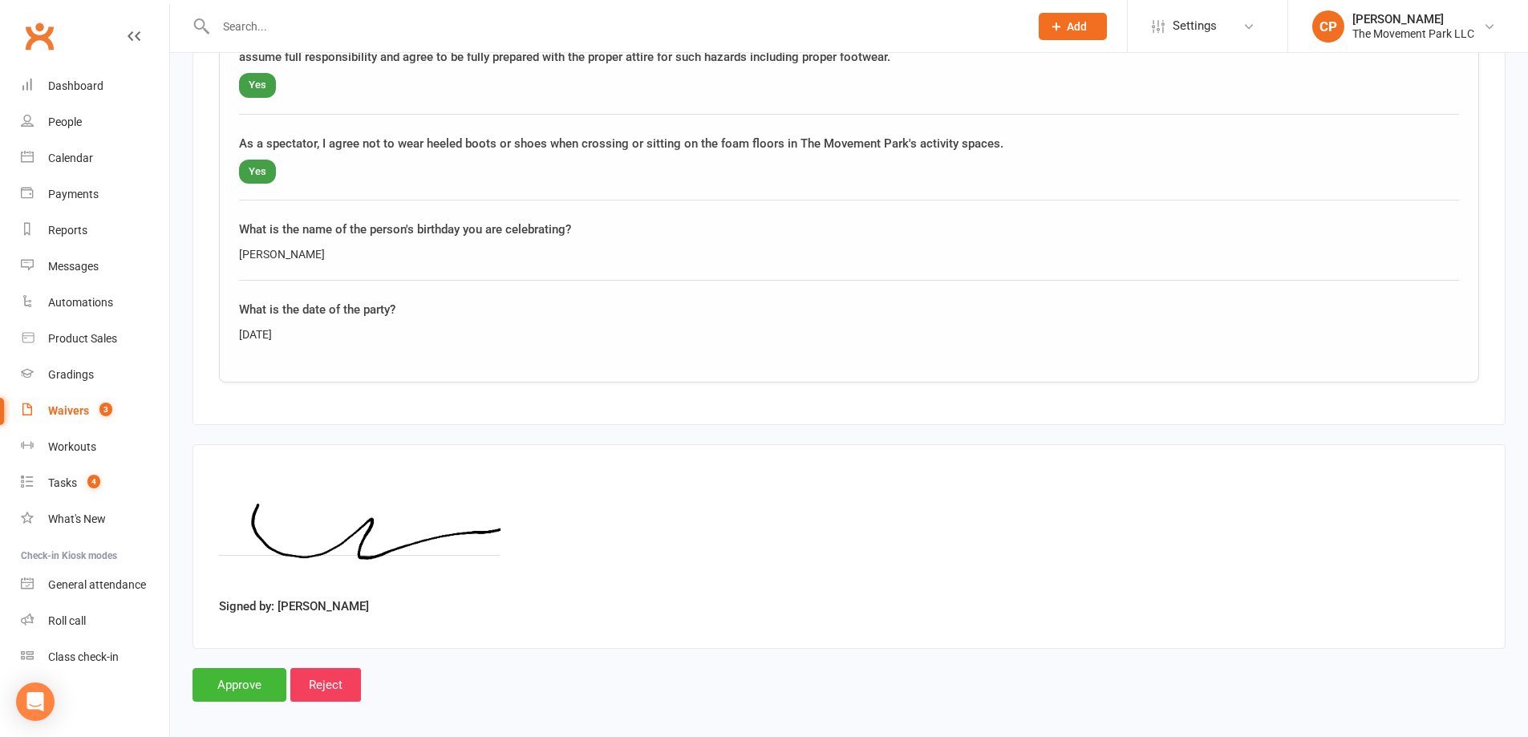
scroll to position [2435, 0]
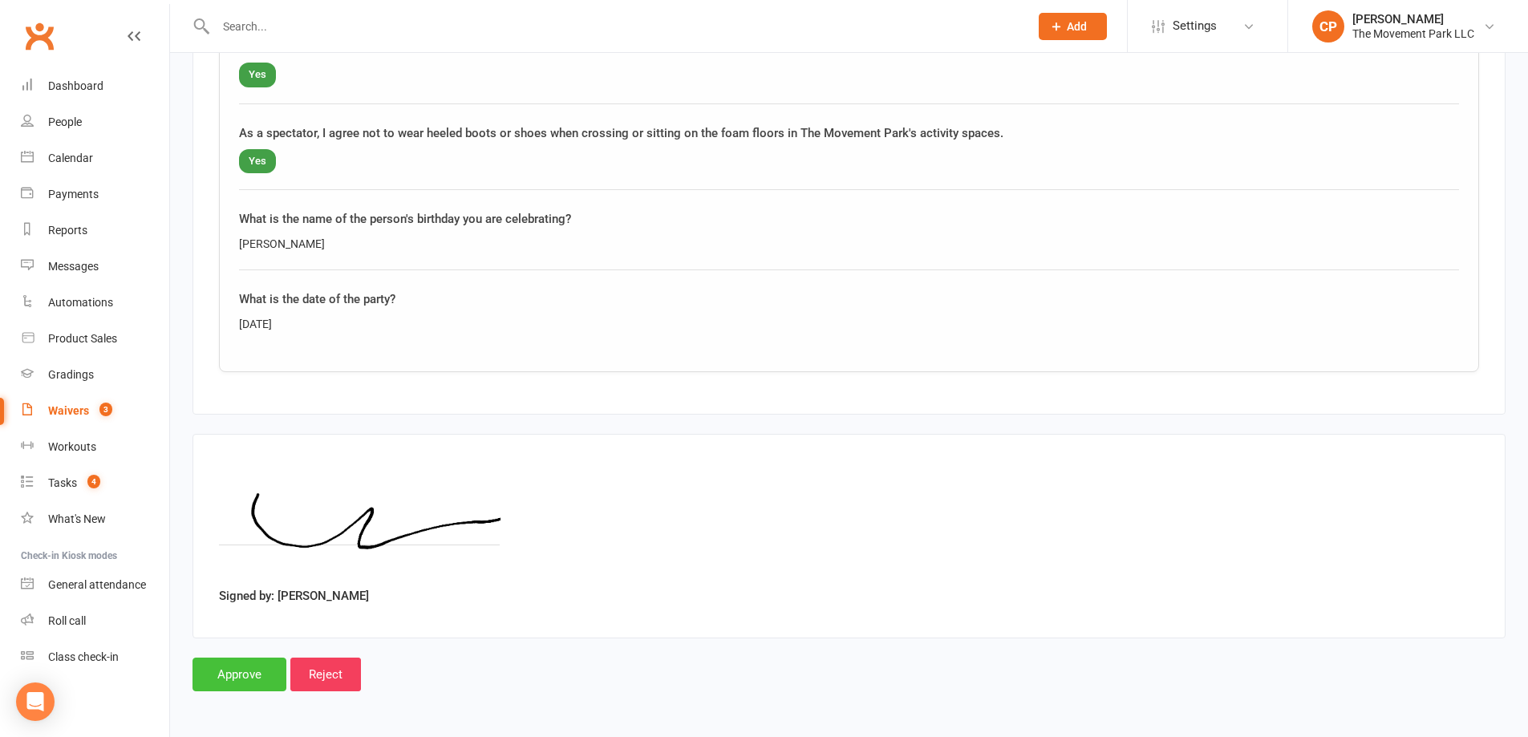
click at [247, 671] on input "Approve" at bounding box center [240, 675] width 94 height 34
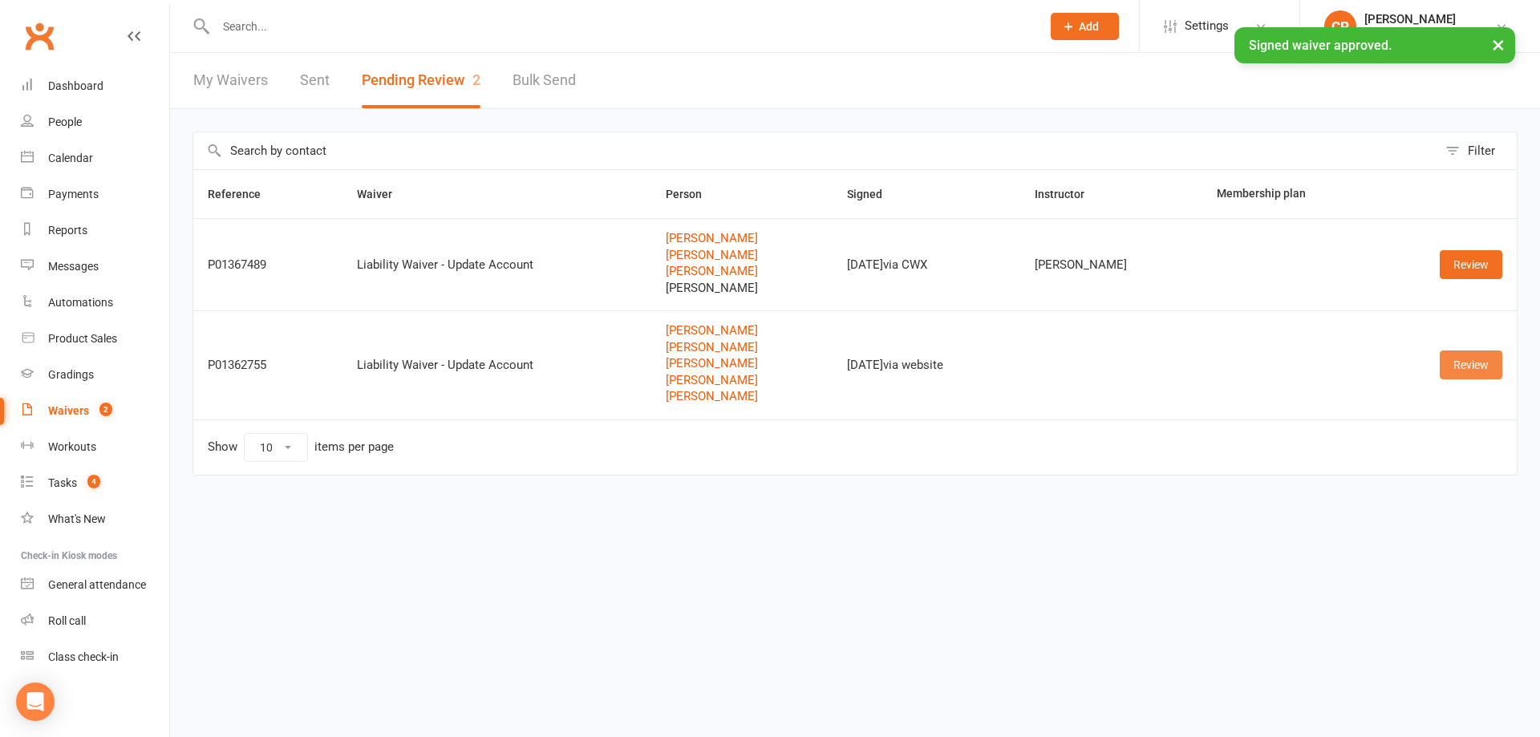
click at [1483, 371] on link "Review" at bounding box center [1471, 365] width 63 height 29
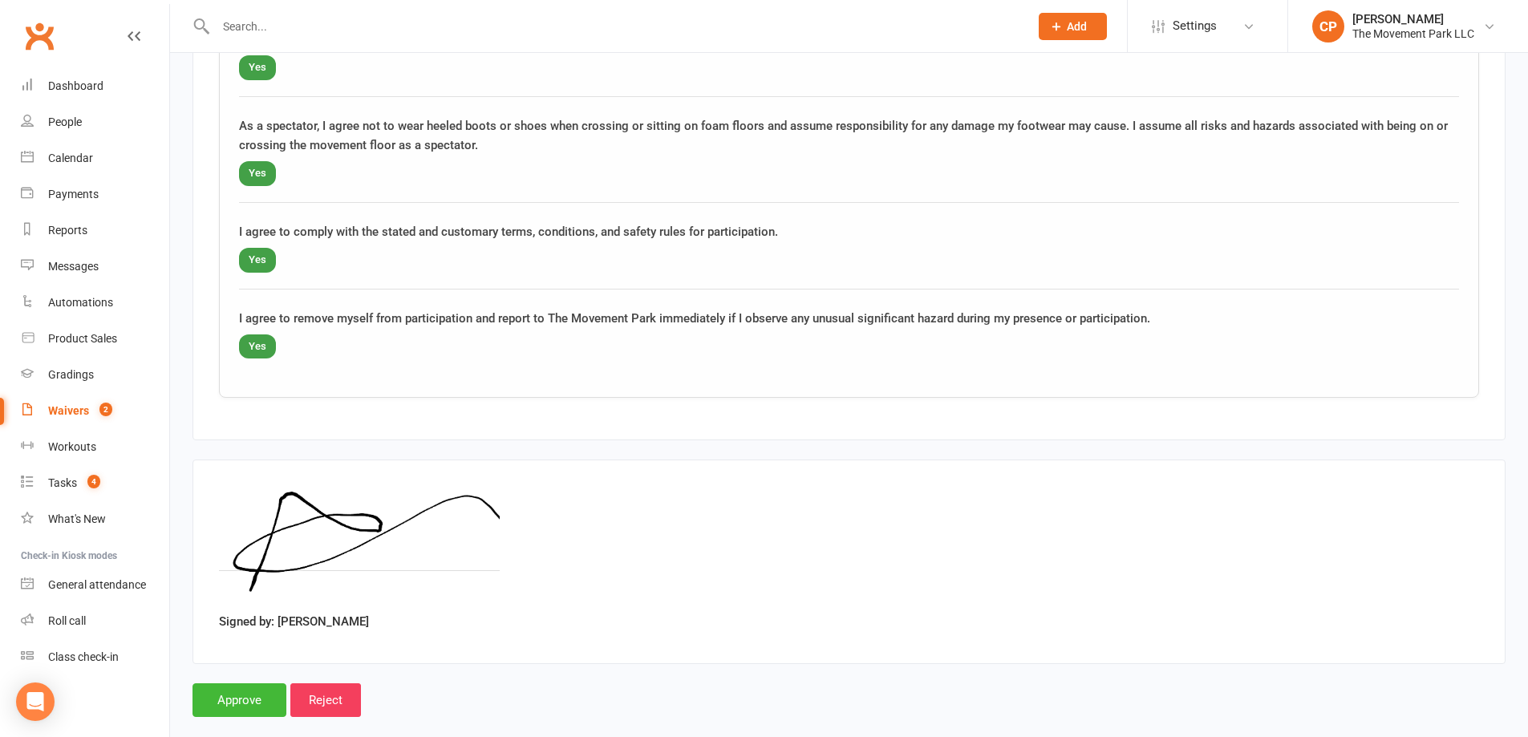
scroll to position [3925, 0]
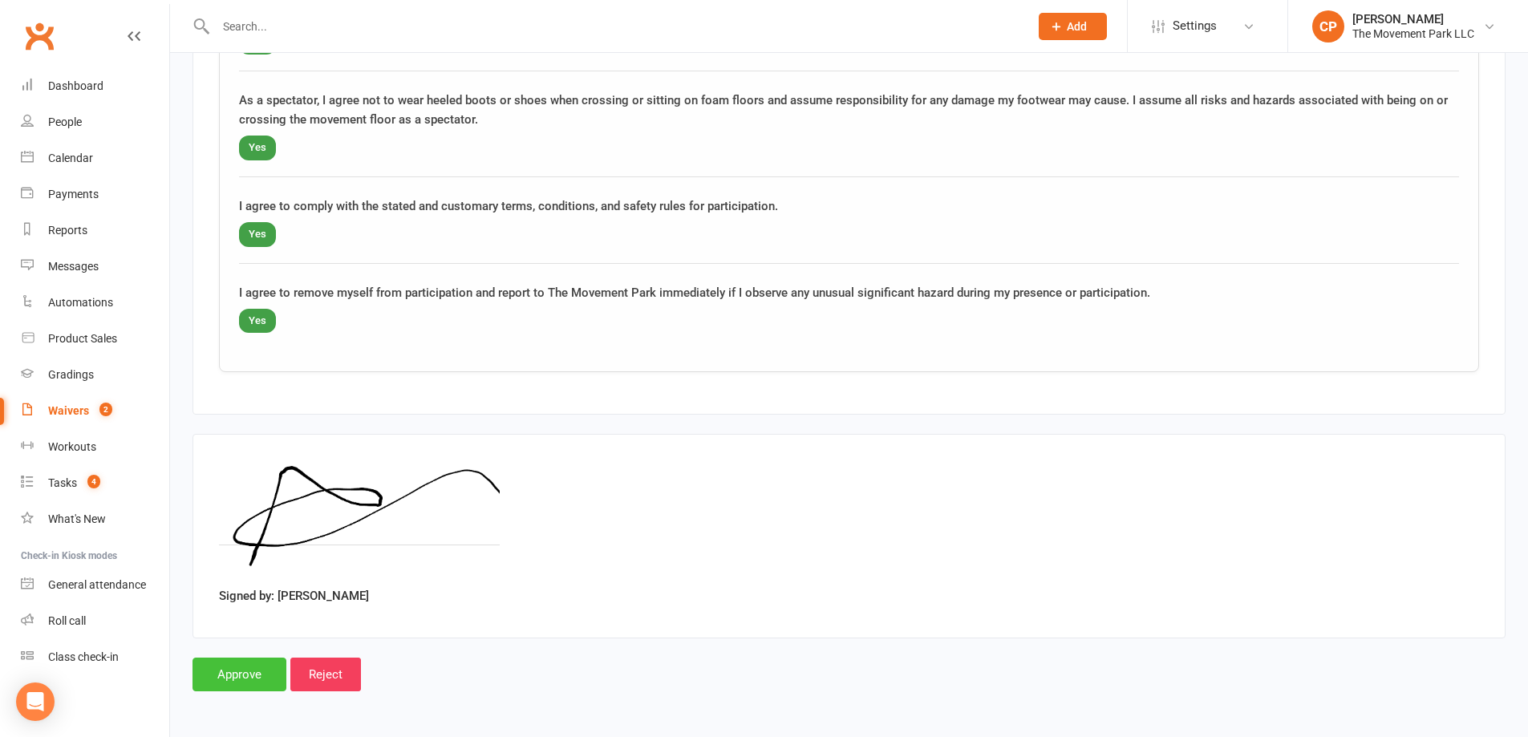
click at [221, 667] on input "Approve" at bounding box center [240, 675] width 94 height 34
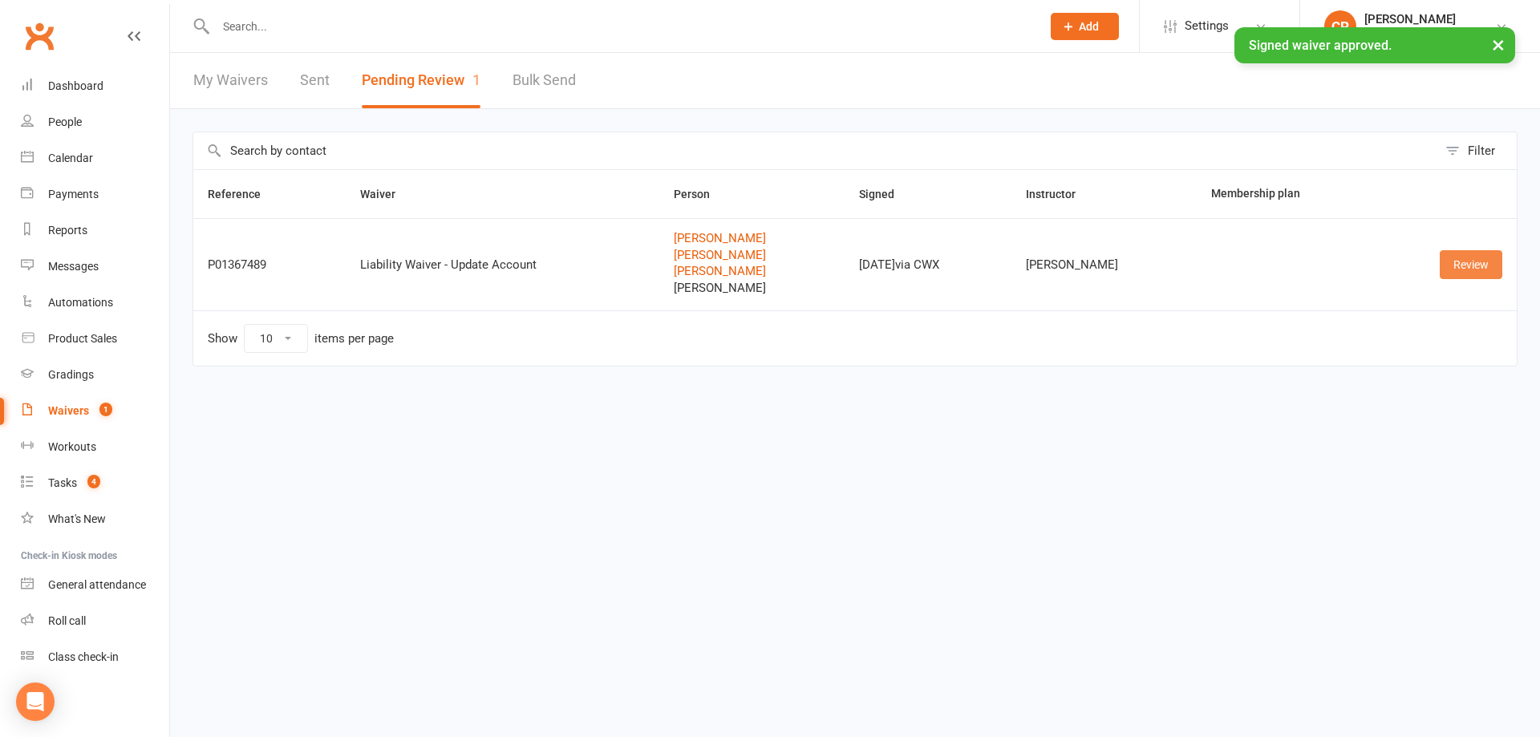
click at [1481, 269] on link "Review" at bounding box center [1471, 264] width 63 height 29
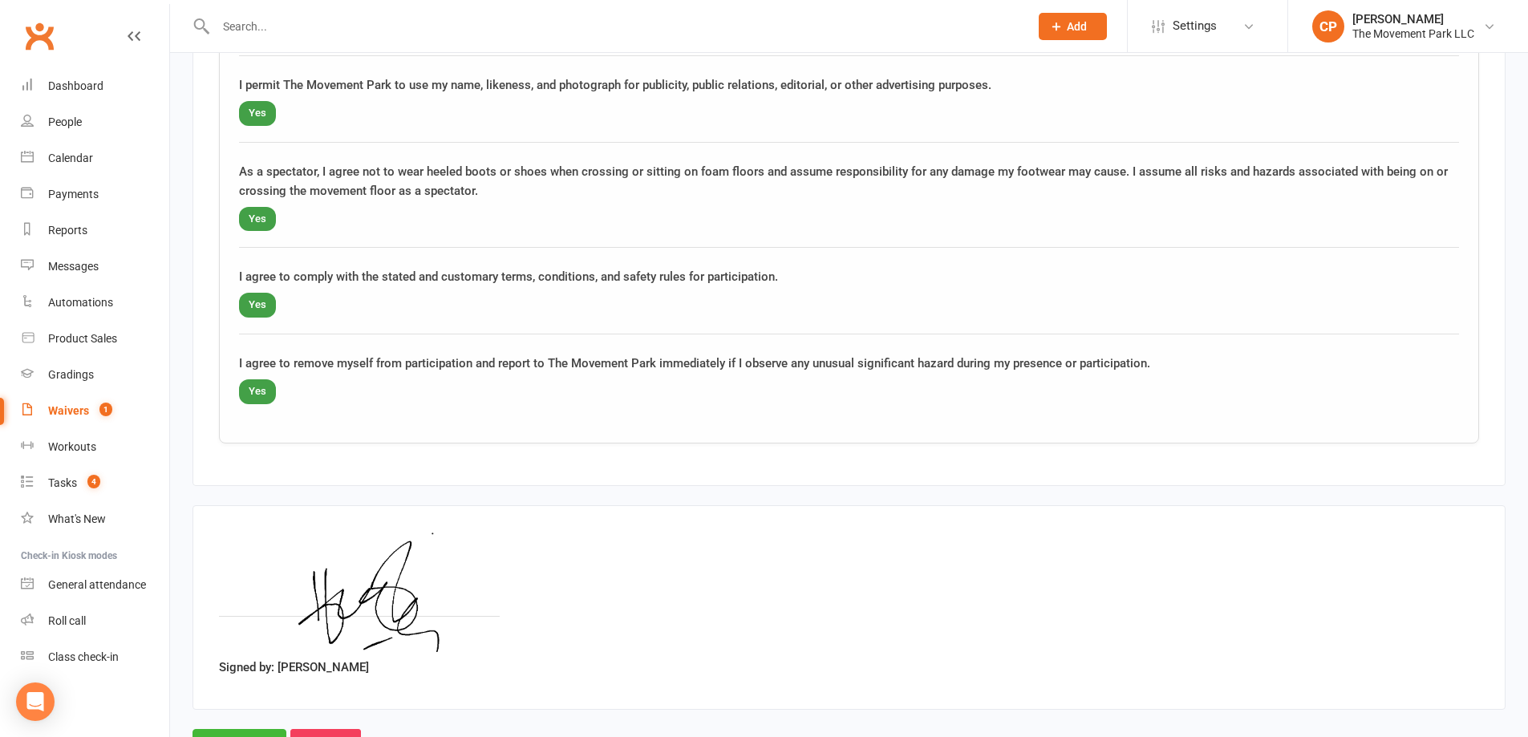
scroll to position [3402, 0]
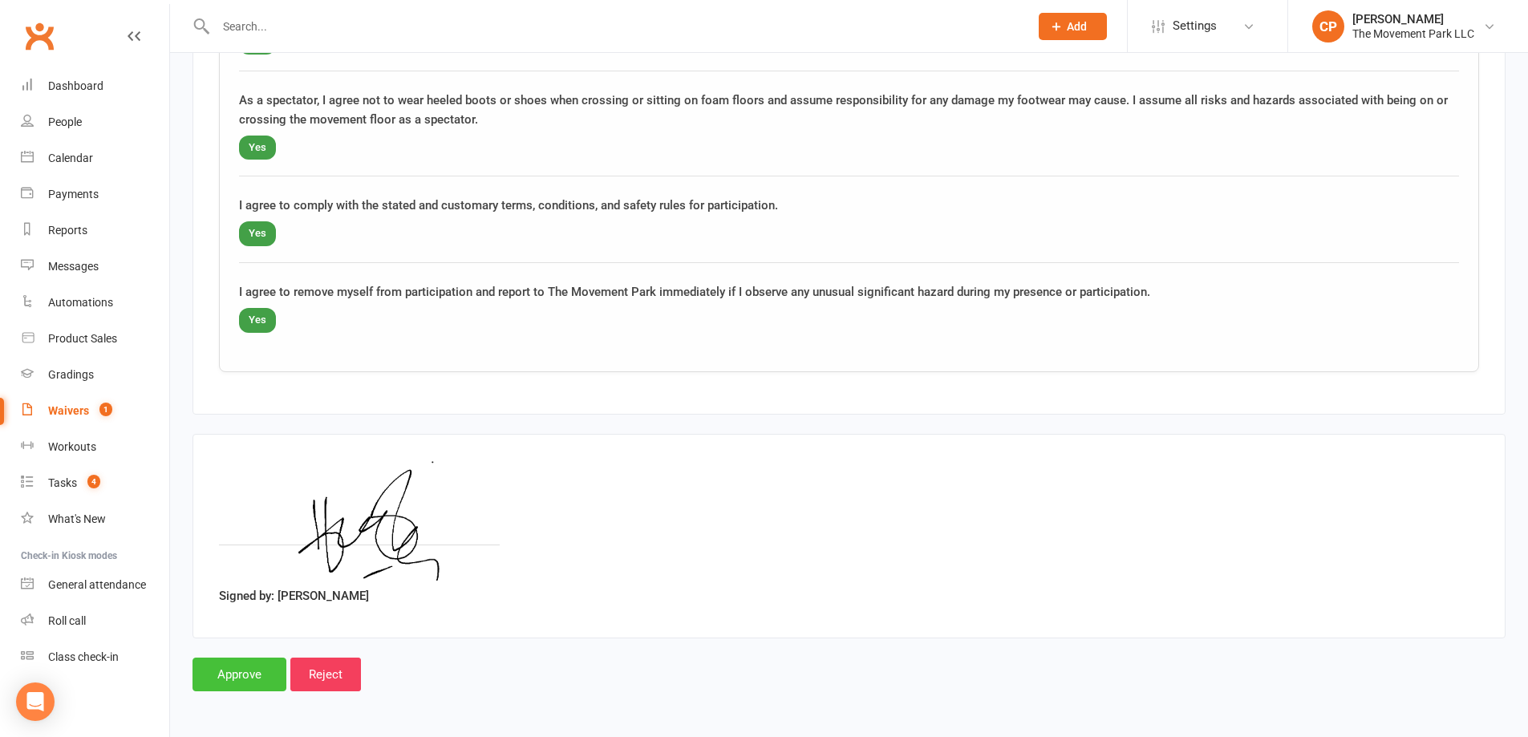
click at [237, 667] on input "Approve" at bounding box center [240, 675] width 94 height 34
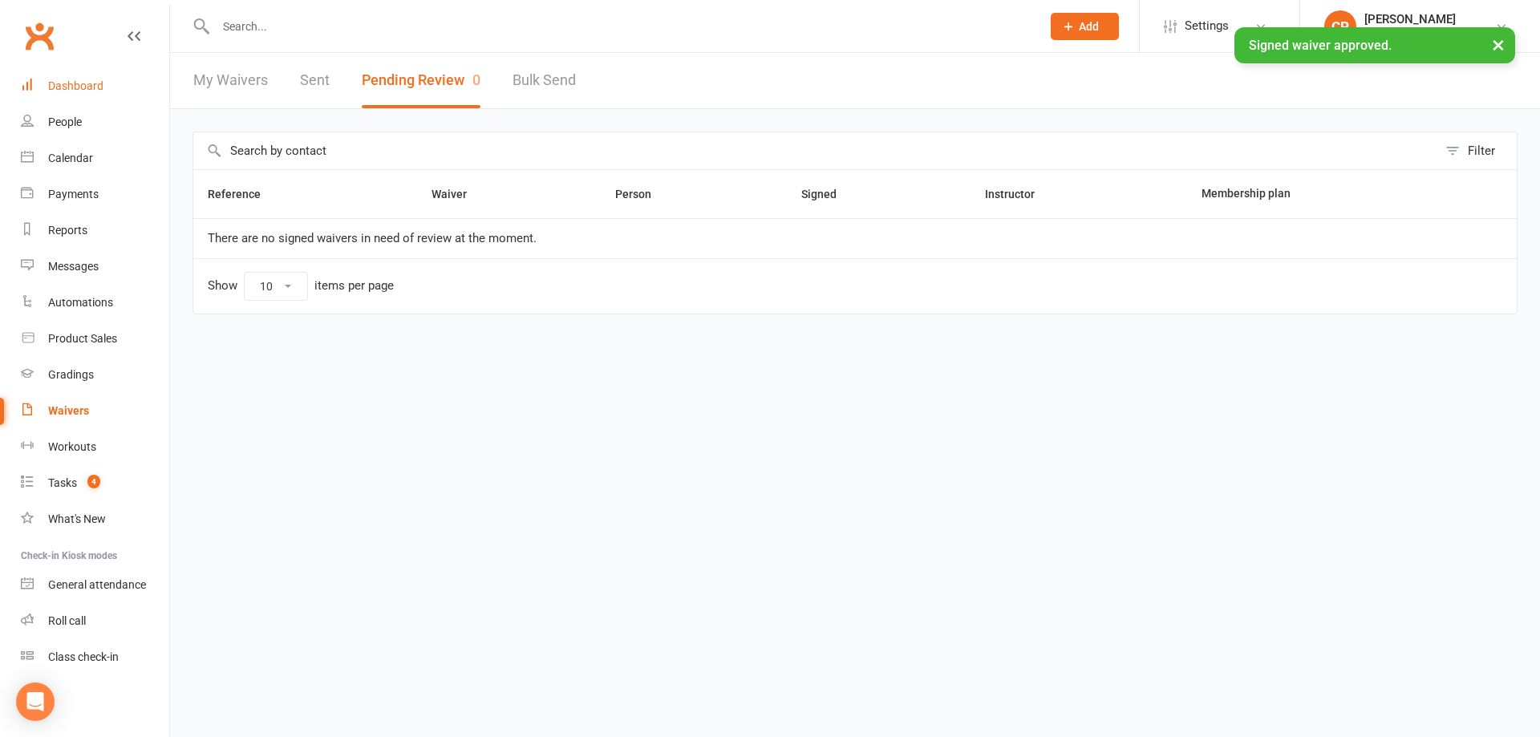
click at [84, 99] on link "Dashboard" at bounding box center [95, 86] width 148 height 36
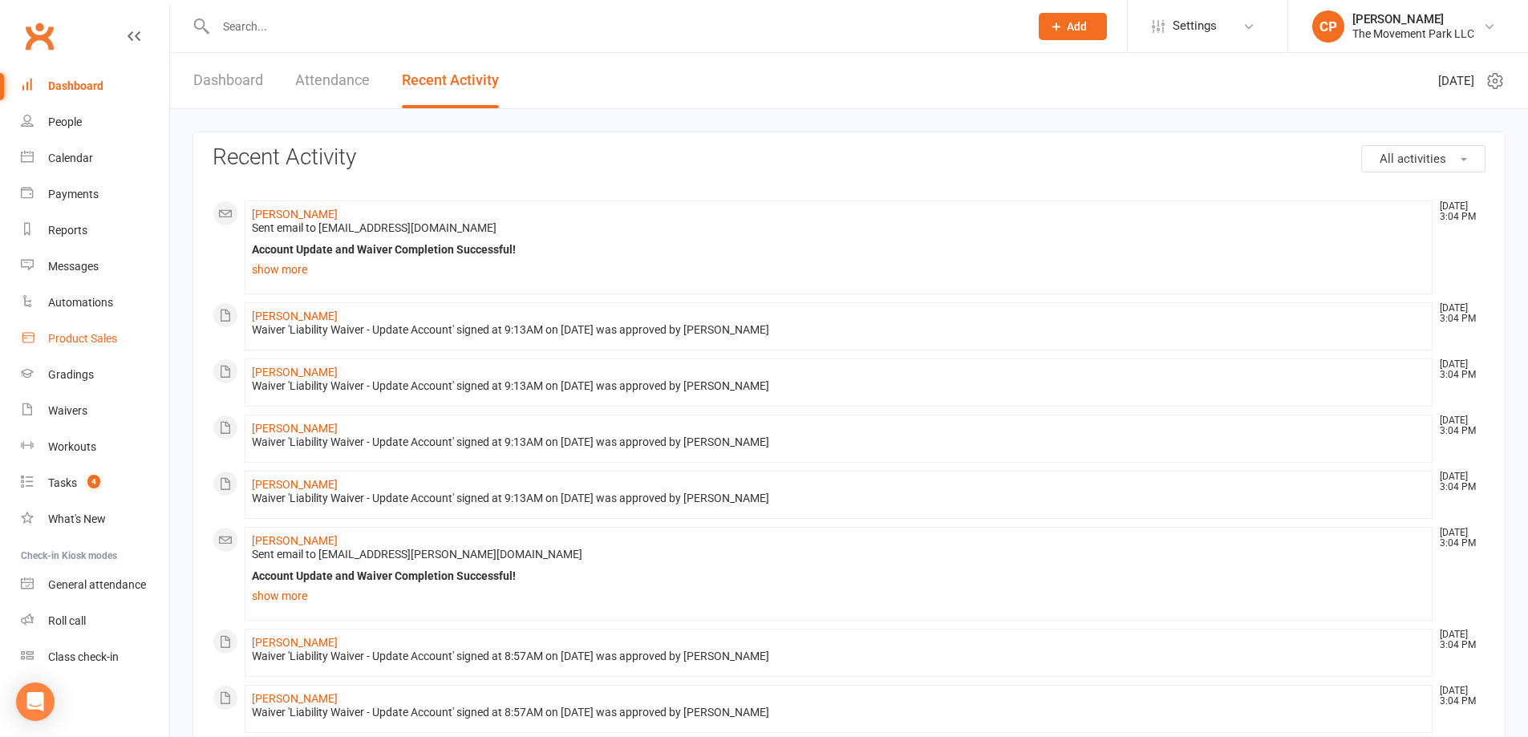
drag, startPoint x: 197, startPoint y: 2, endPoint x: 110, endPoint y: 354, distance: 362.6
click at [108, 352] on link "Product Sales" at bounding box center [95, 339] width 148 height 36
select select "100"
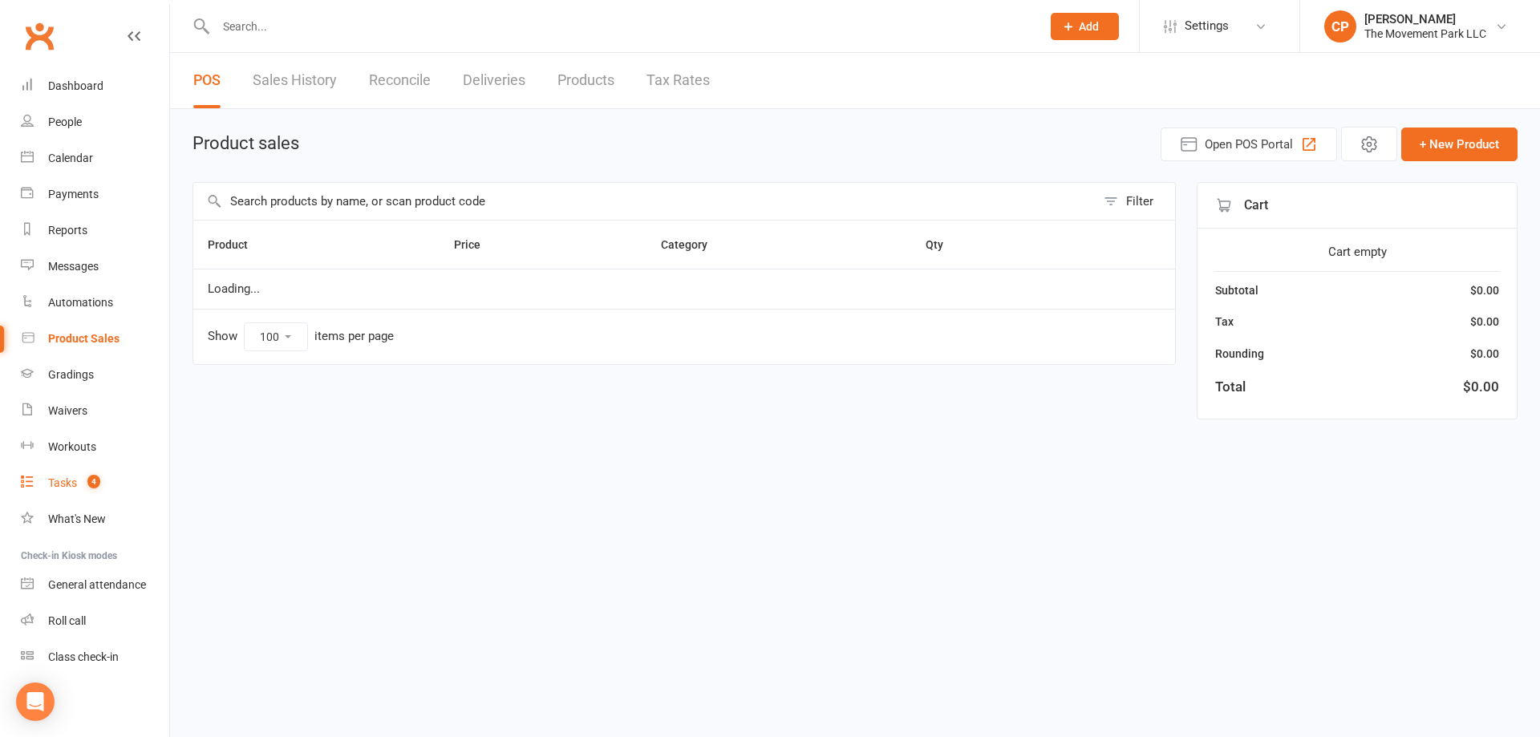
click at [75, 481] on div "Tasks" at bounding box center [62, 482] width 29 height 13
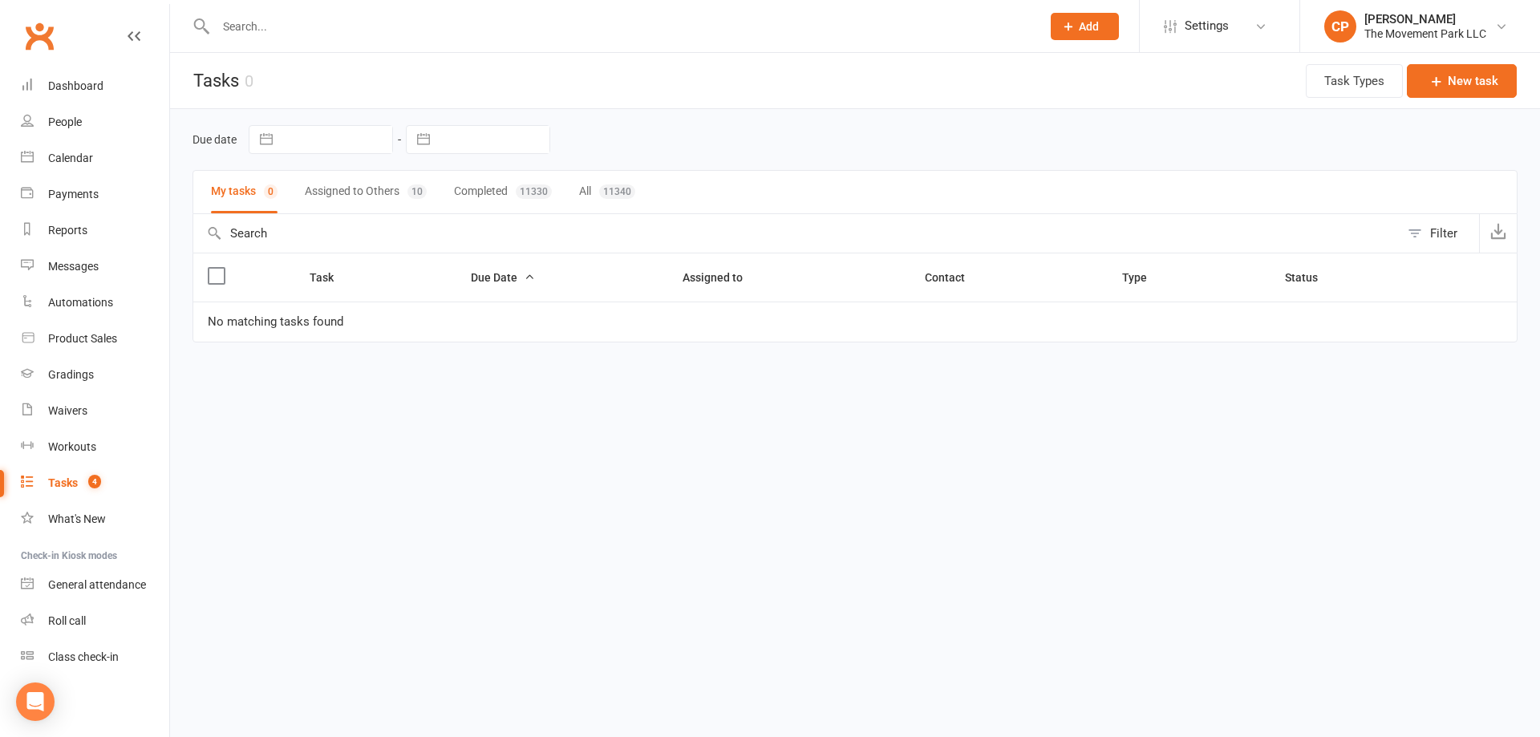
click at [386, 199] on button "Assigned to Others 10" at bounding box center [366, 192] width 122 height 43
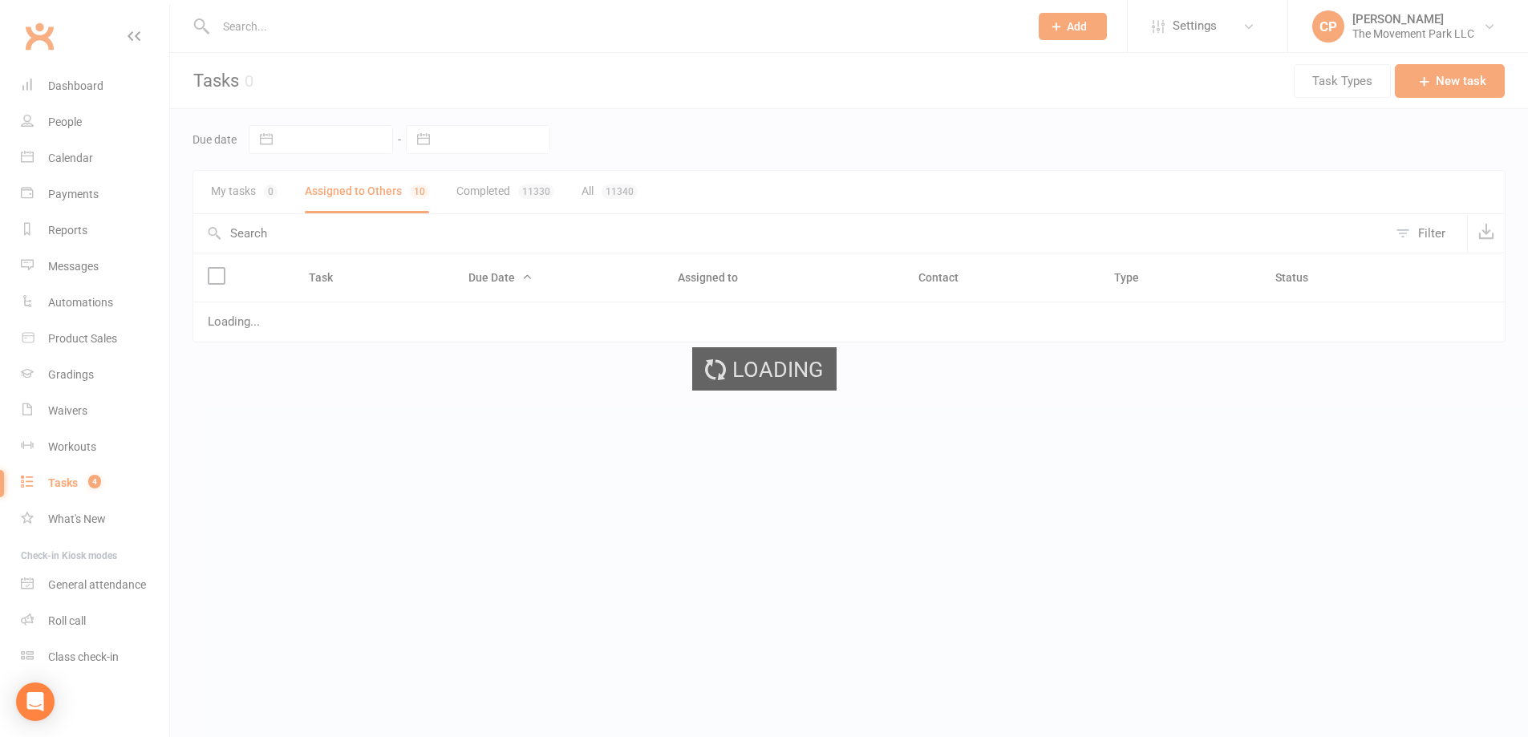
select select "started"
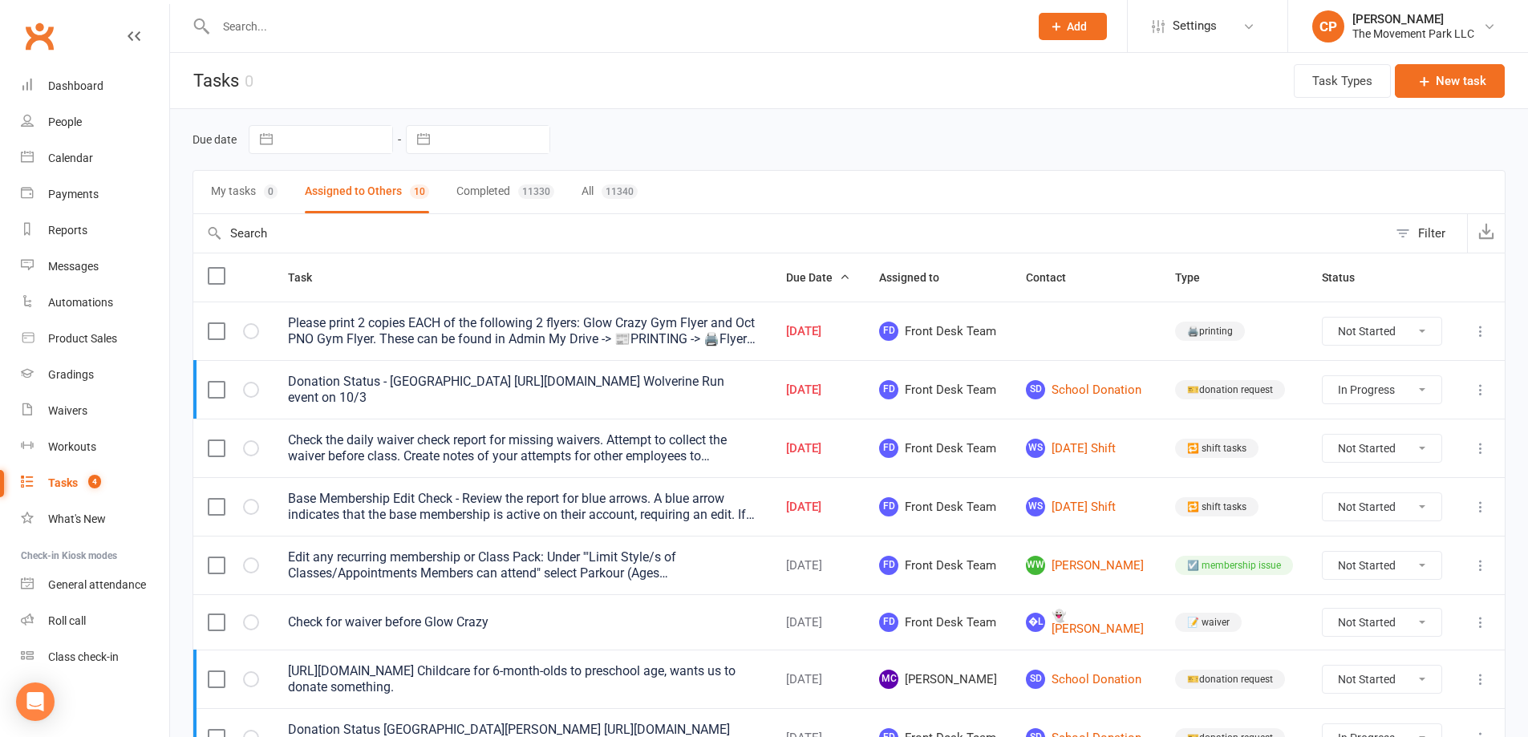
select select "started"
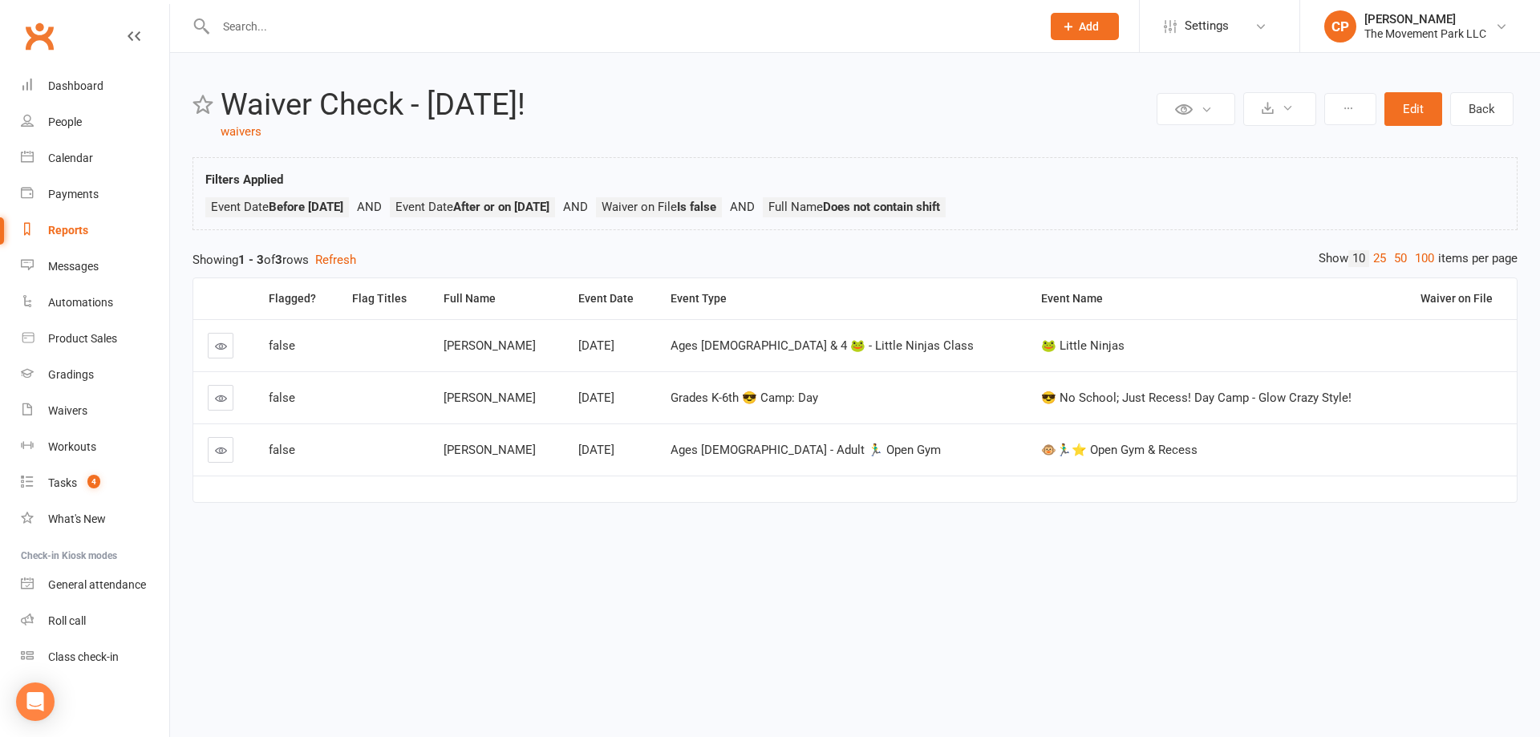
click at [222, 346] on icon at bounding box center [221, 346] width 12 height 12
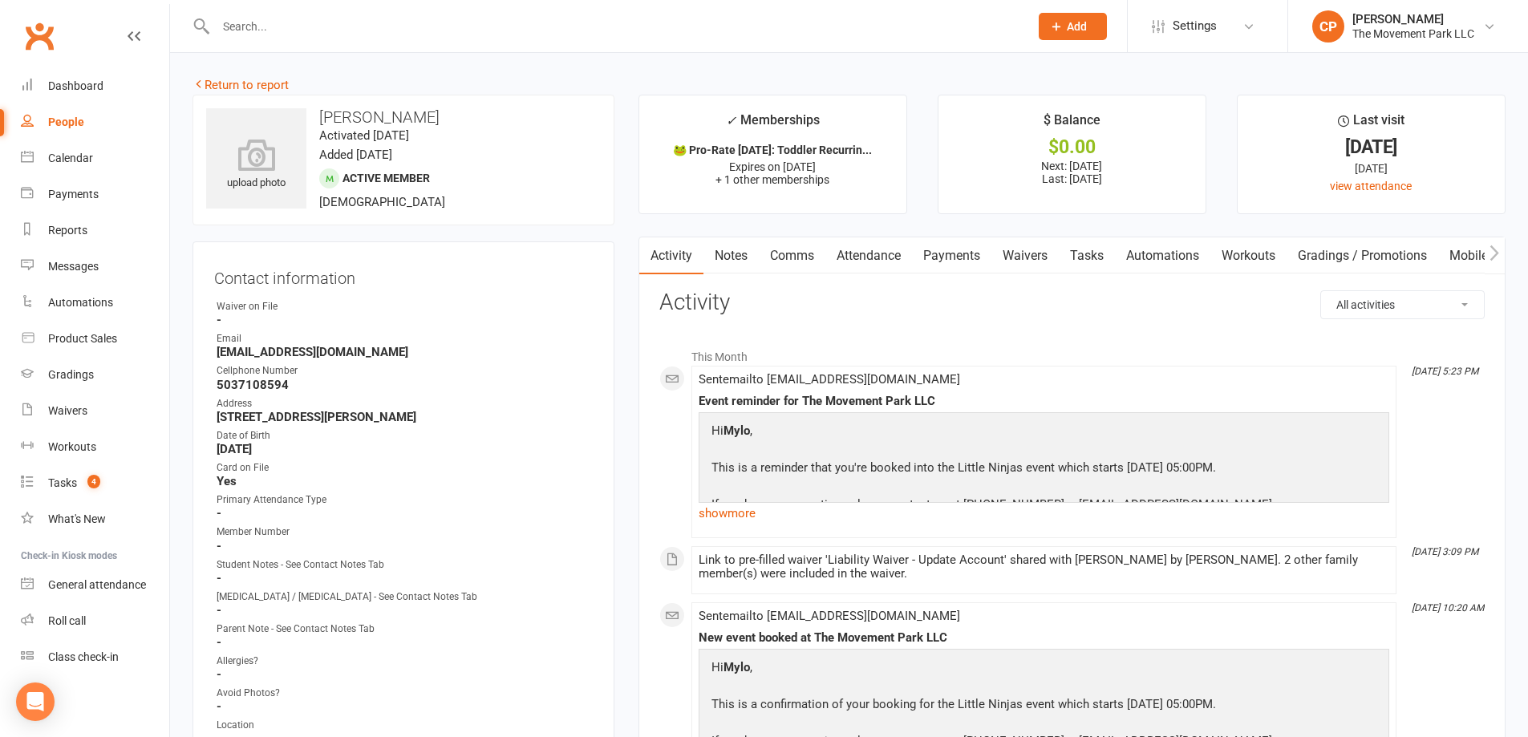
click at [1020, 258] on link "Waivers" at bounding box center [1024, 255] width 67 height 37
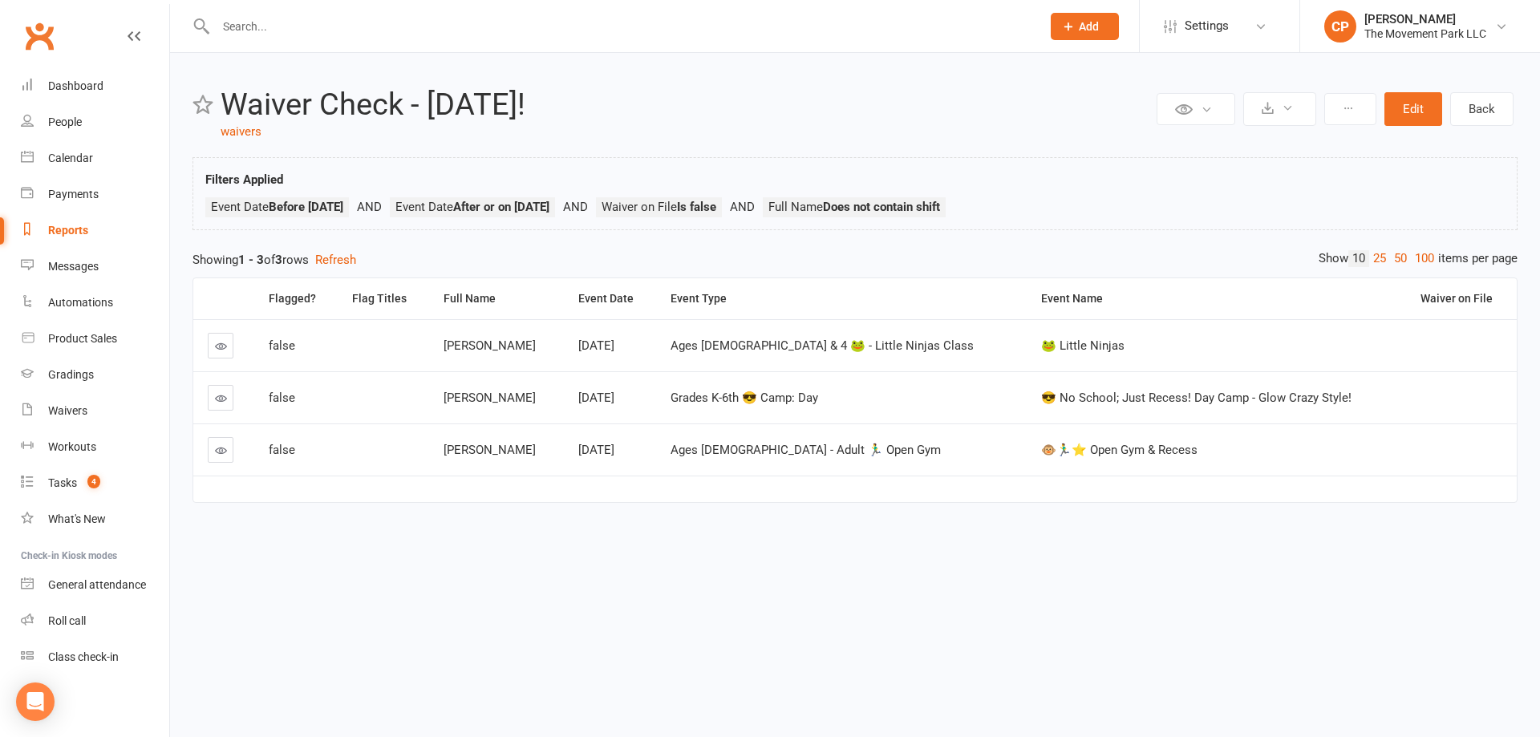
click at [226, 399] on icon at bounding box center [221, 398] width 12 height 12
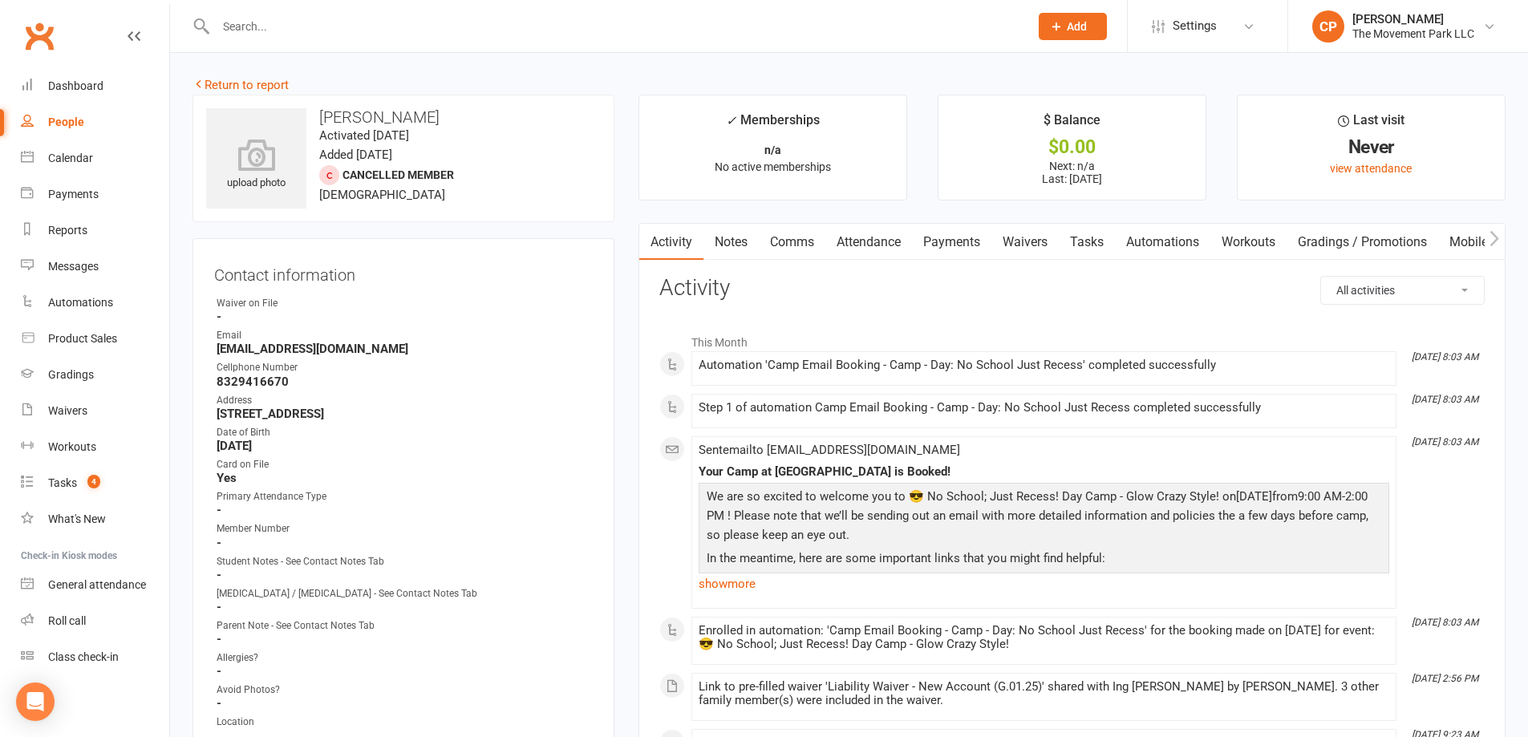
click at [956, 239] on link "Payments" at bounding box center [951, 242] width 79 height 37
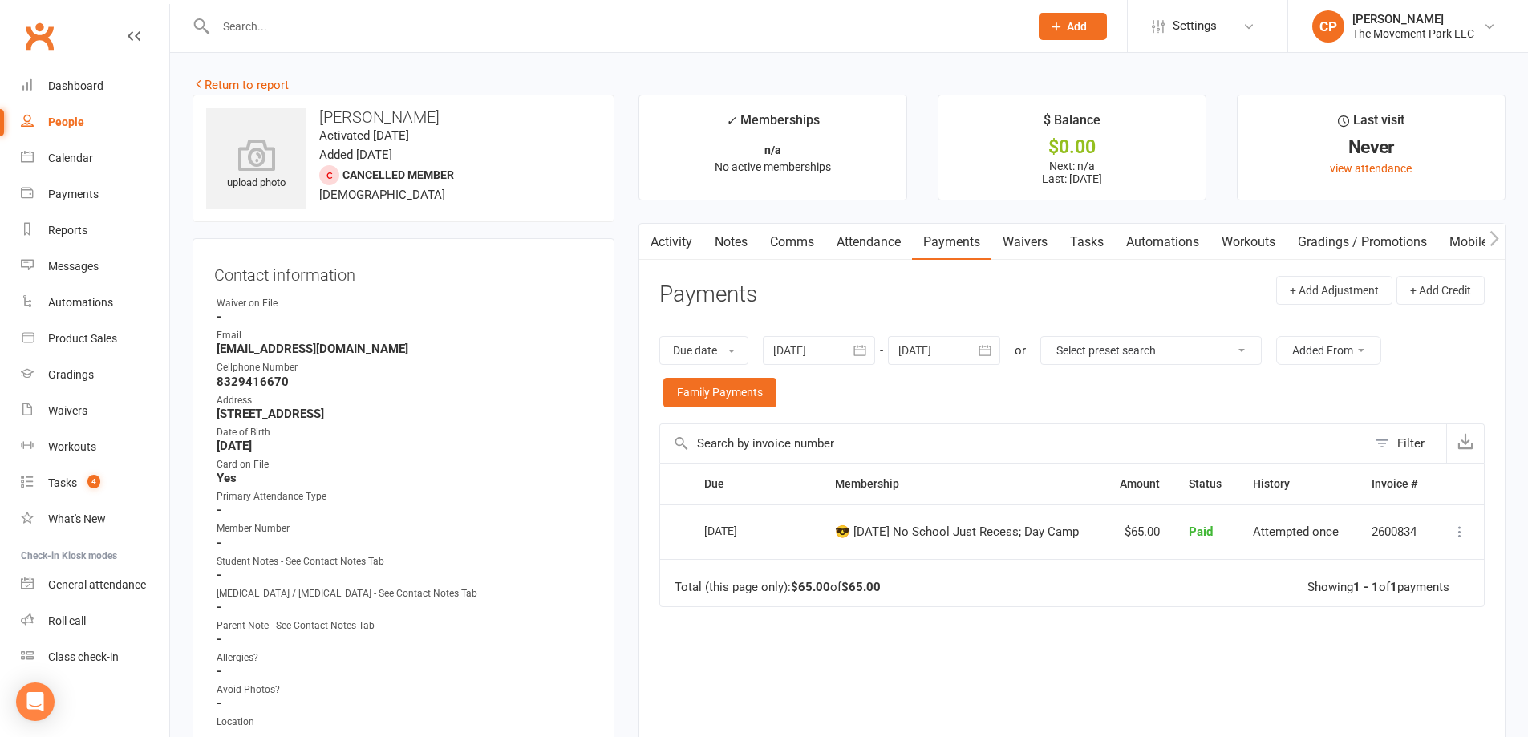
click at [1017, 237] on link "Waivers" at bounding box center [1024, 242] width 67 height 37
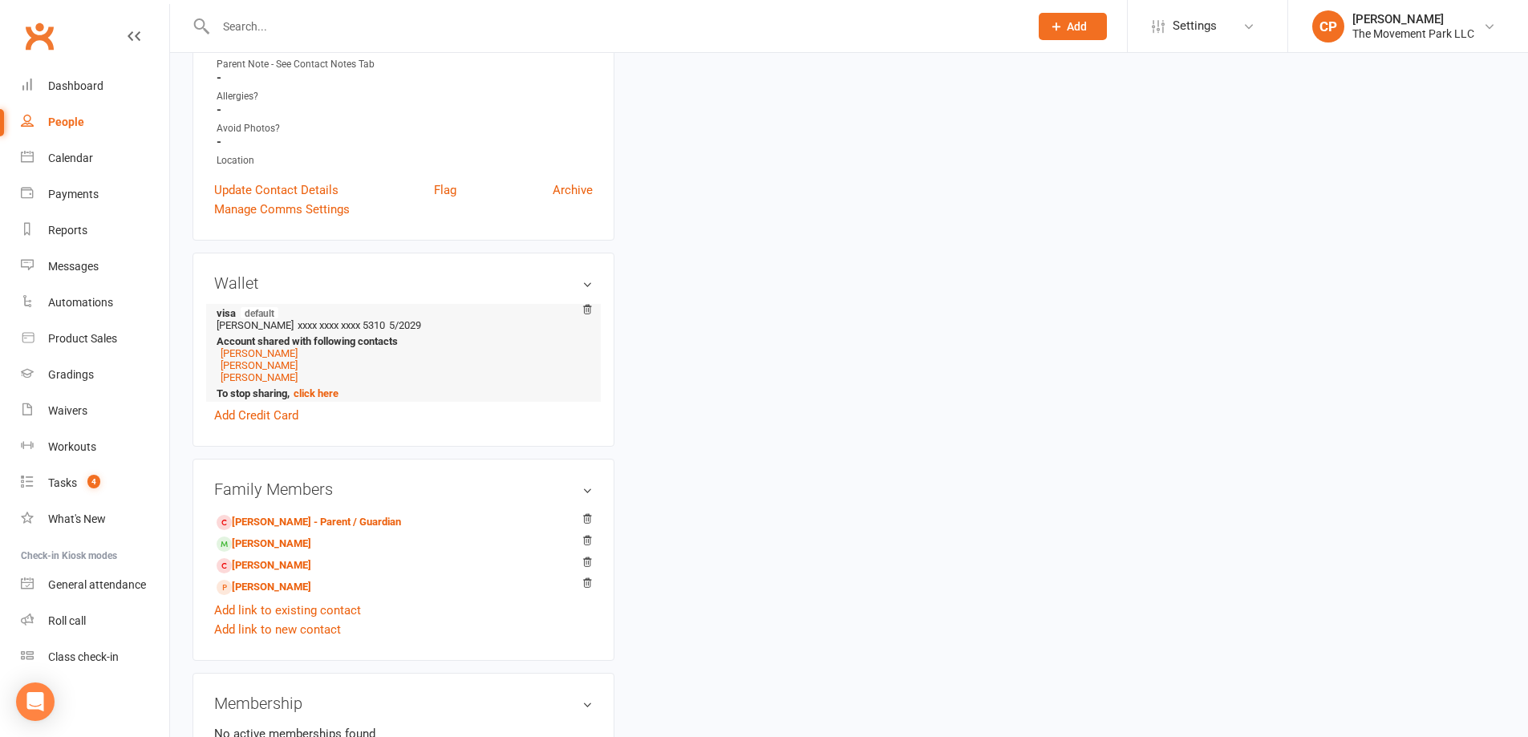
scroll to position [642, 0]
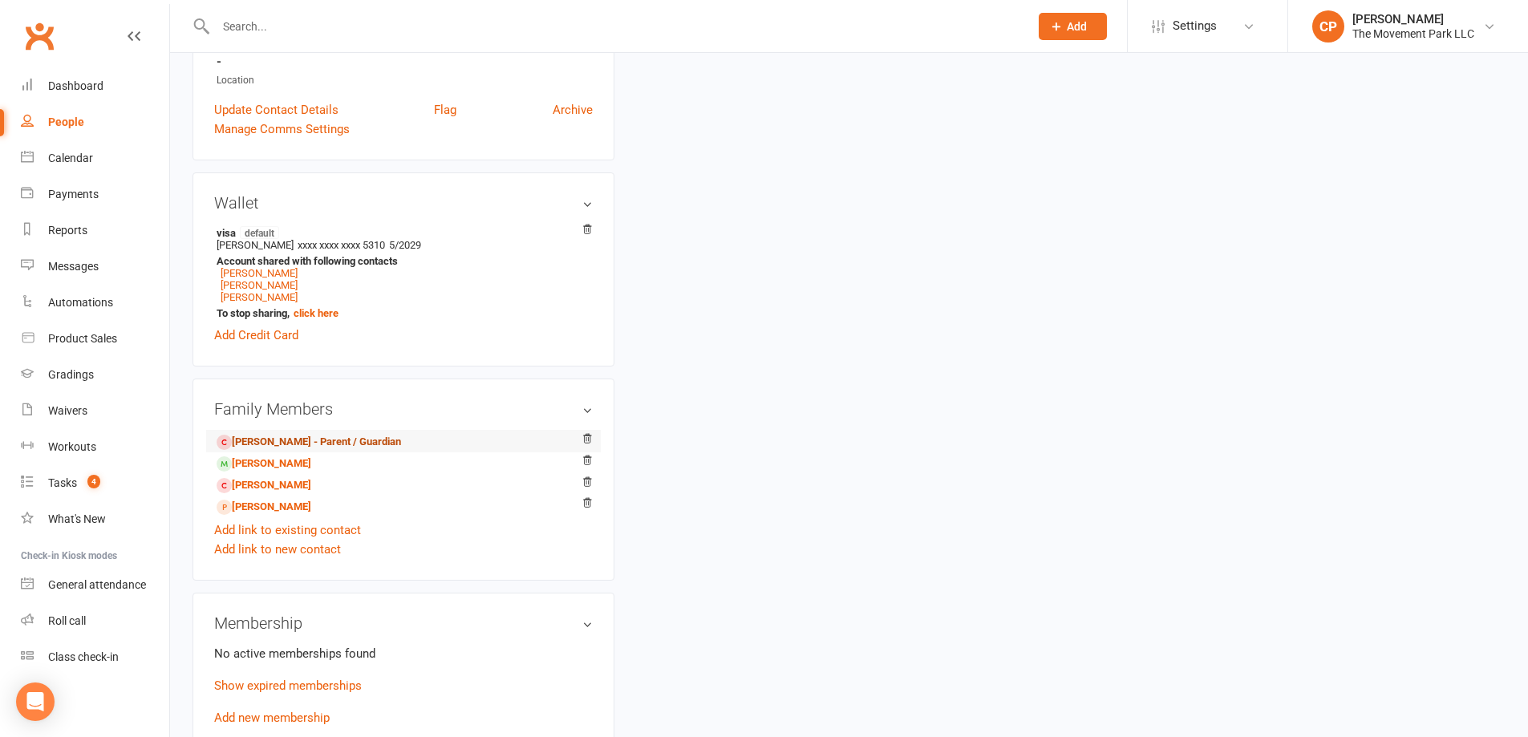
click at [259, 446] on link "Ing Lim - Parent / Guardian" at bounding box center [309, 442] width 184 height 17
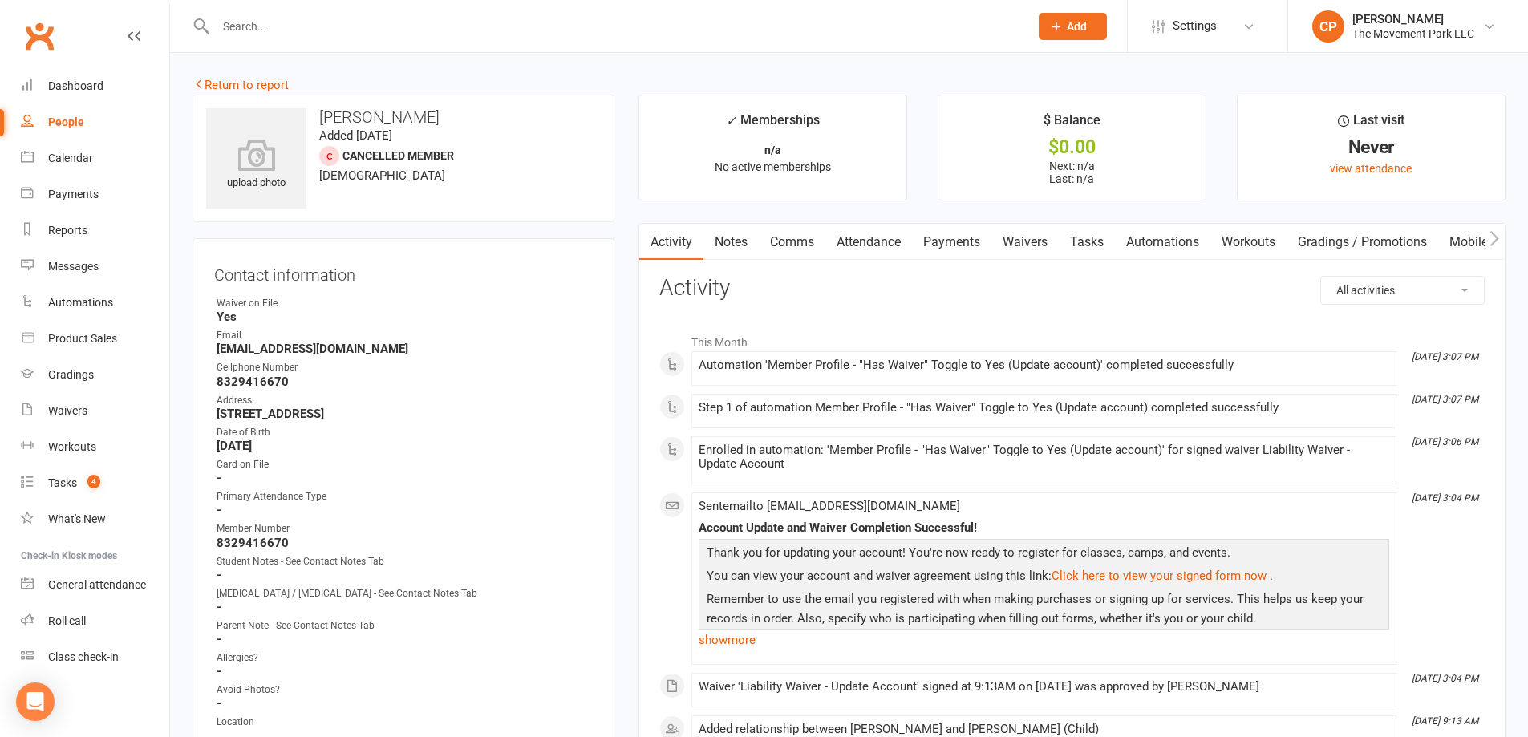
click at [1027, 239] on link "Waivers" at bounding box center [1024, 242] width 67 height 37
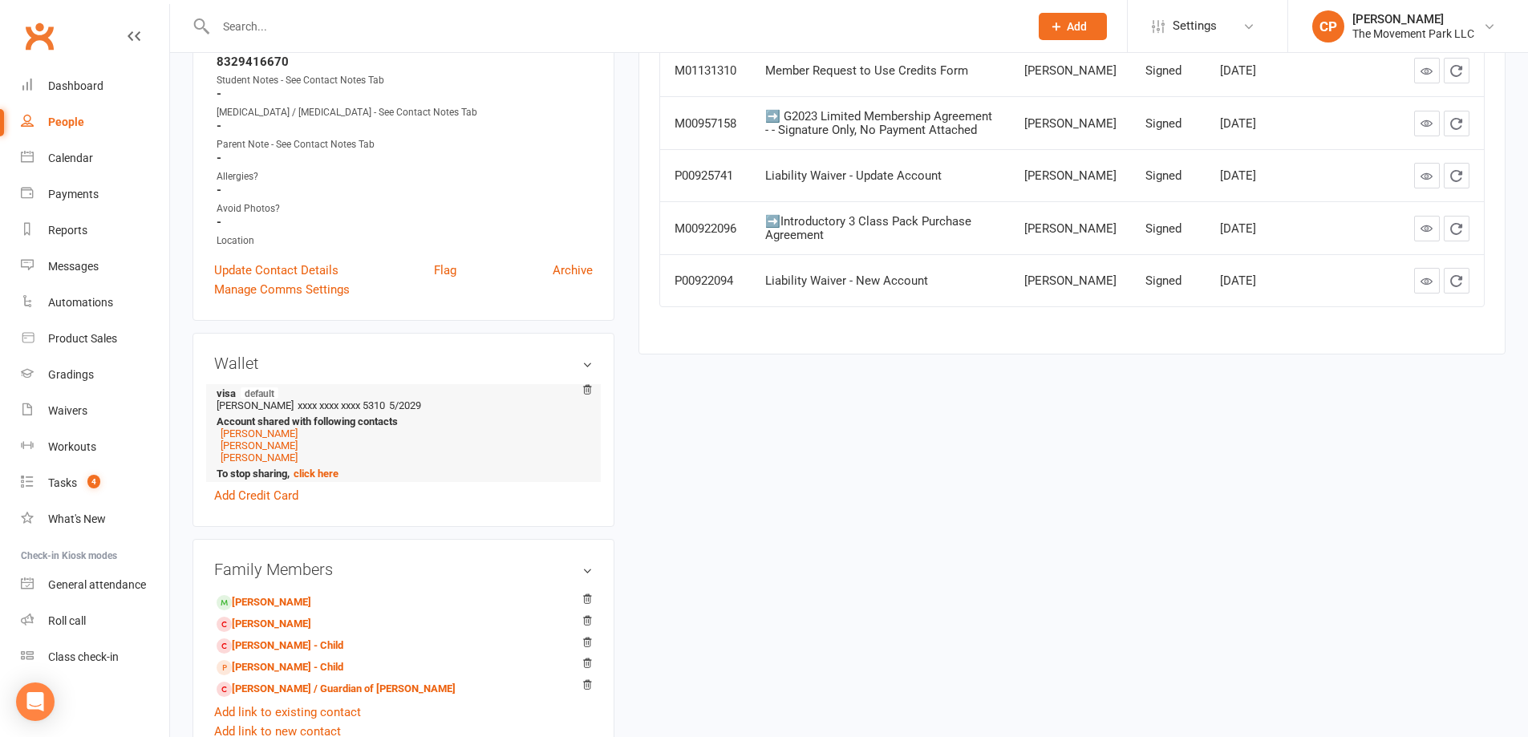
scroll to position [561, 0]
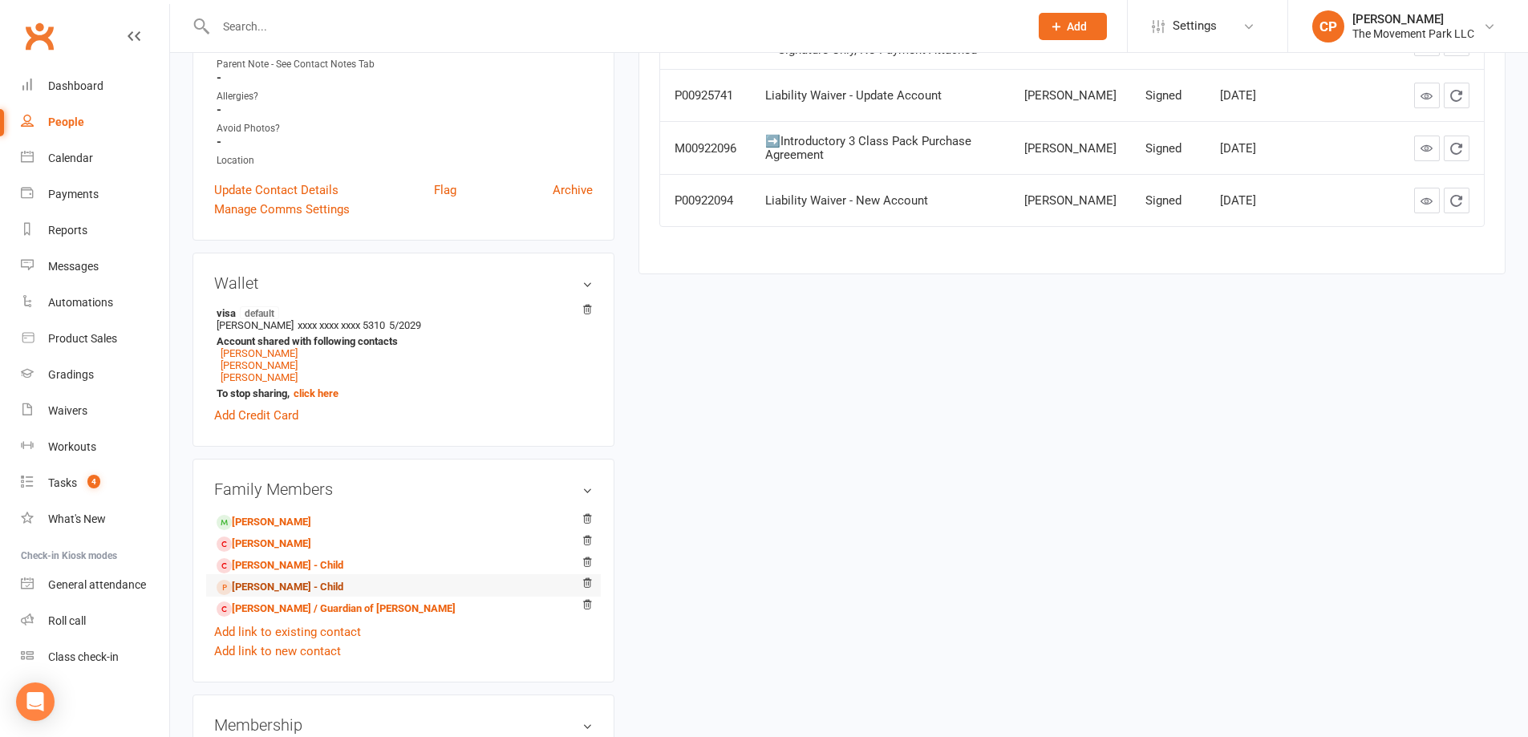
click at [275, 589] on link "Asher Sung - Child" at bounding box center [280, 587] width 127 height 17
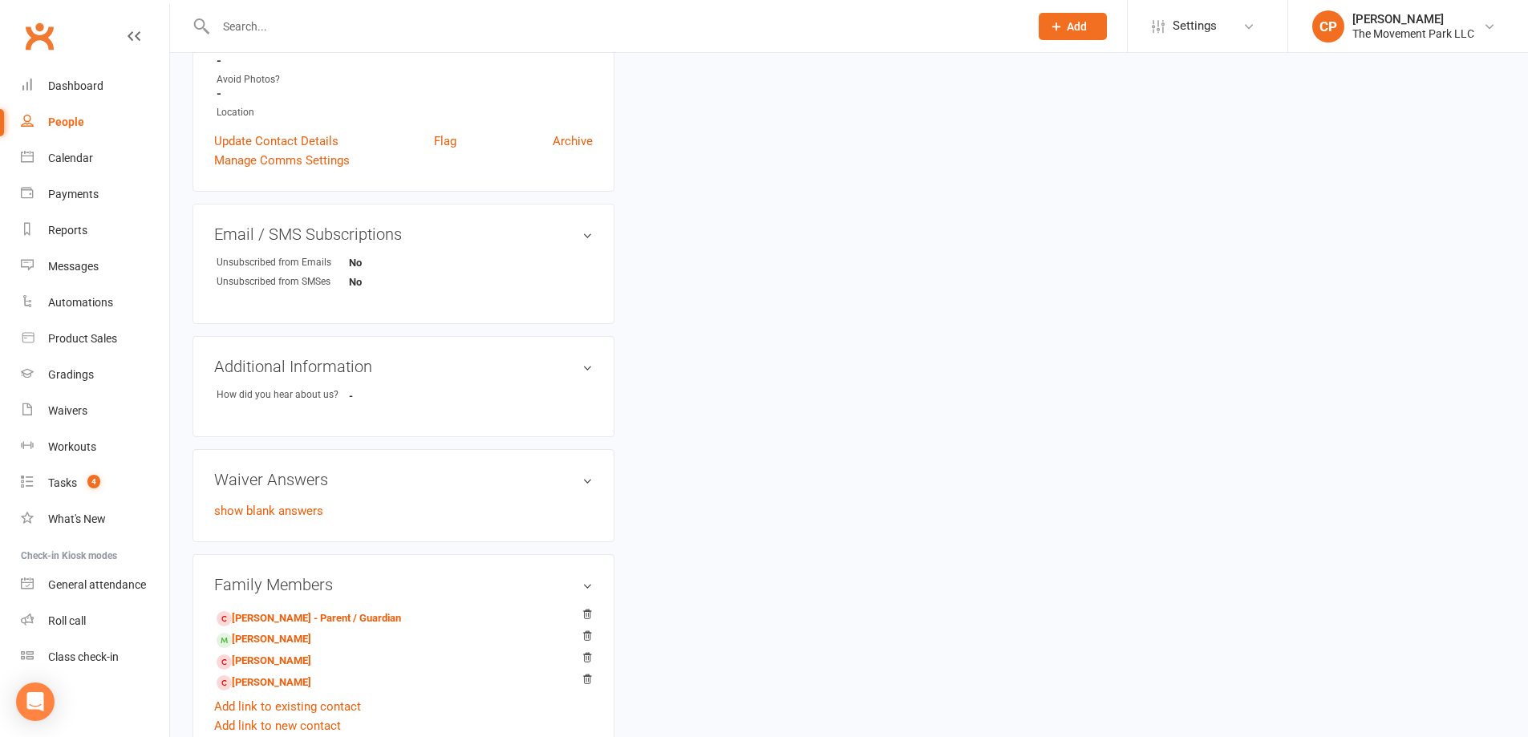
scroll to position [722, 0]
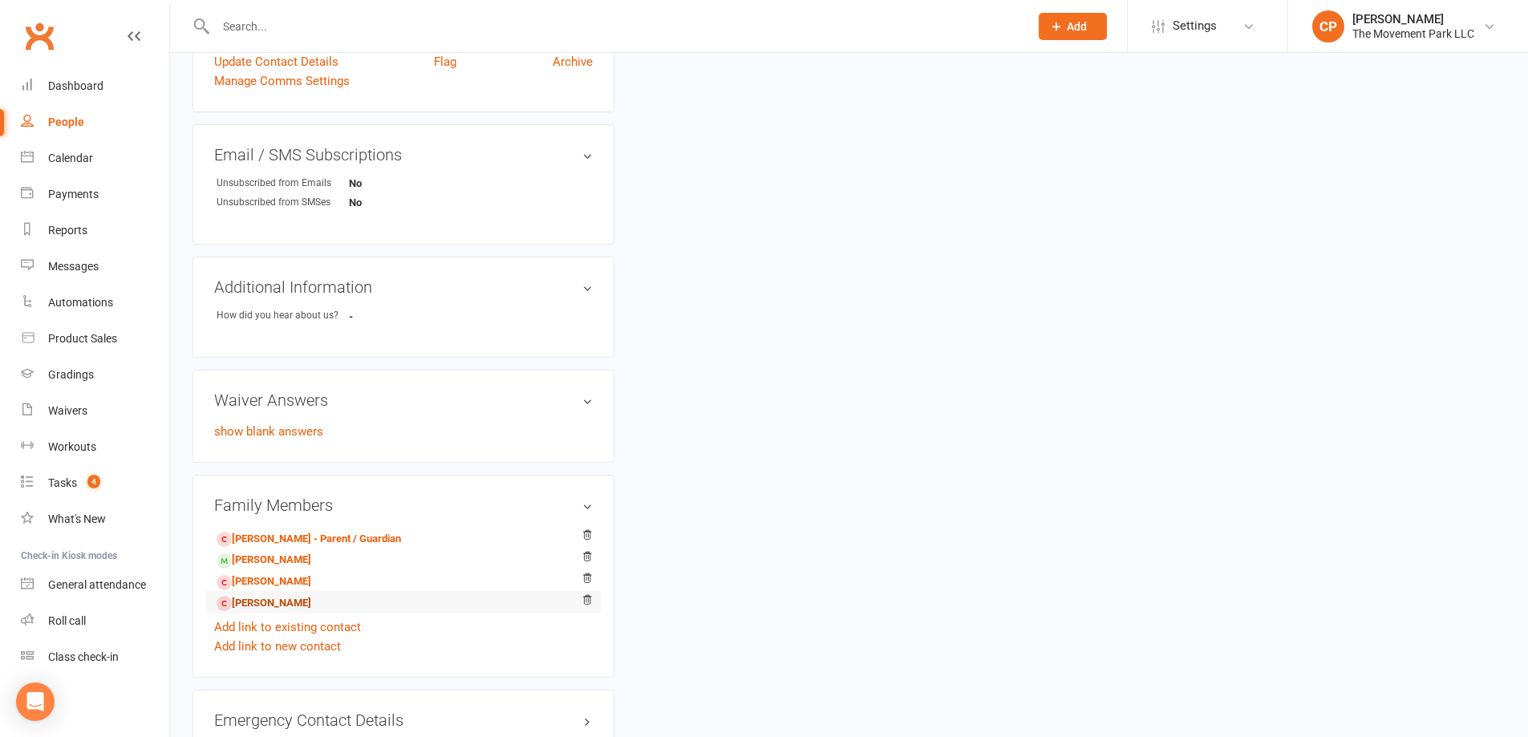
click at [261, 599] on link "Asher Sung - Sibling" at bounding box center [264, 603] width 95 height 17
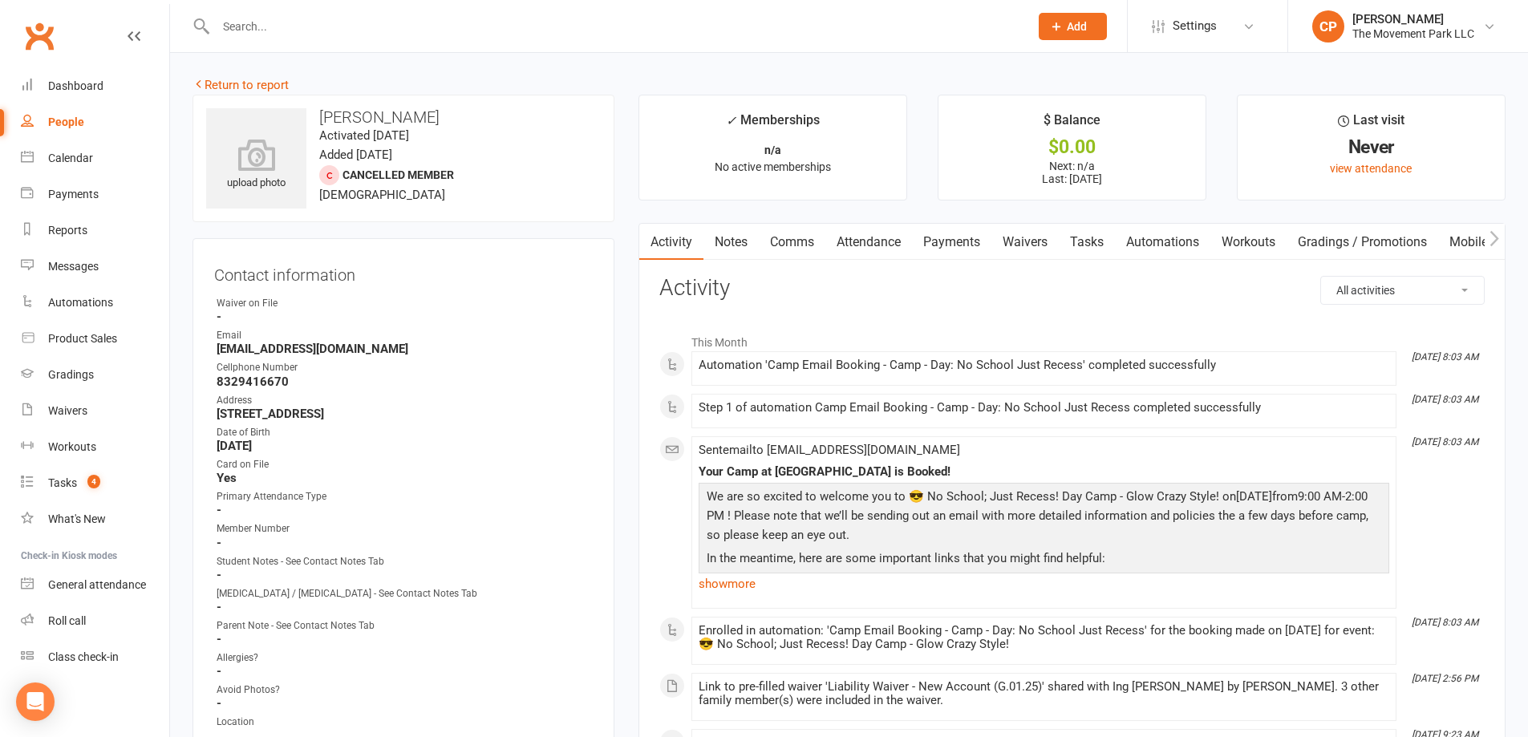
click at [1016, 241] on link "Waivers" at bounding box center [1024, 242] width 67 height 37
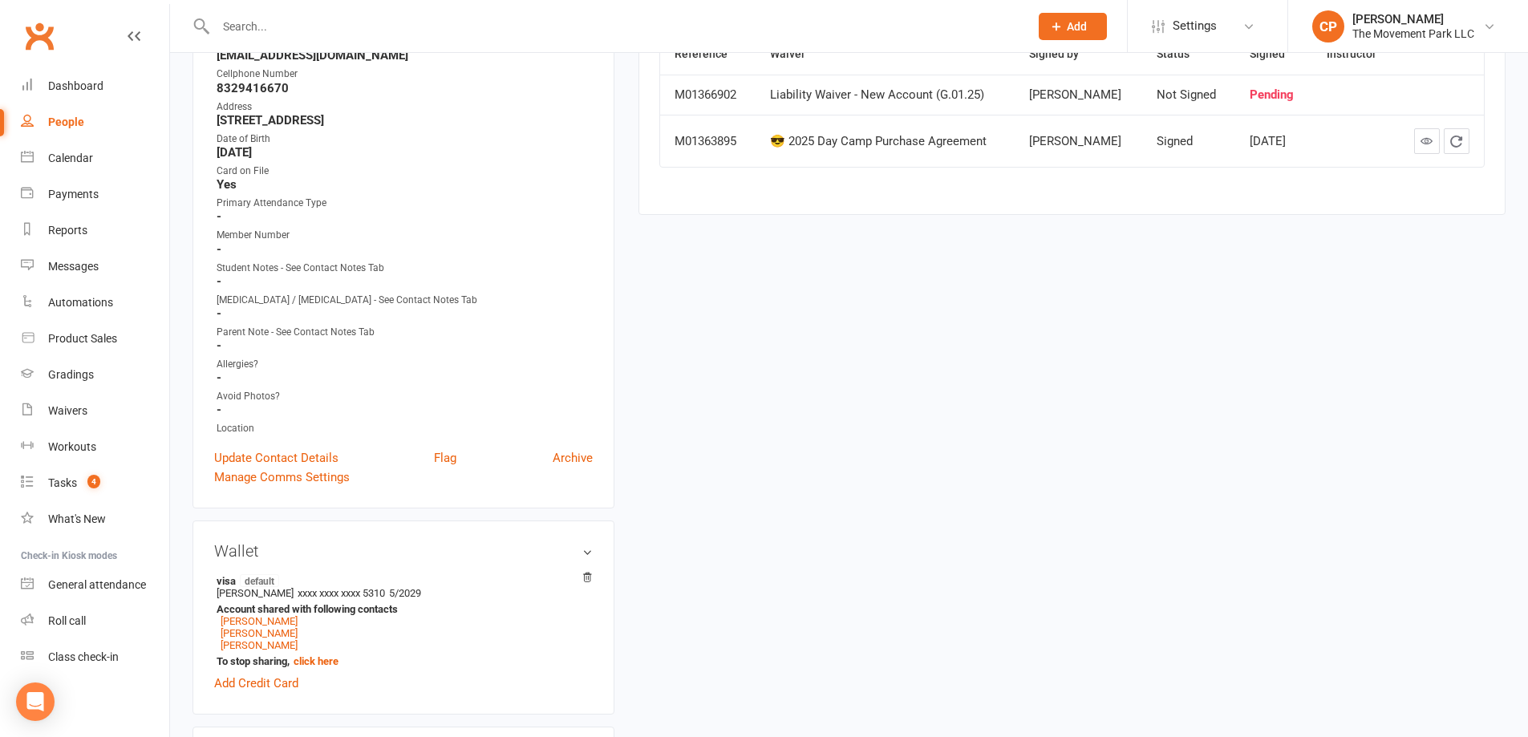
scroll to position [321, 0]
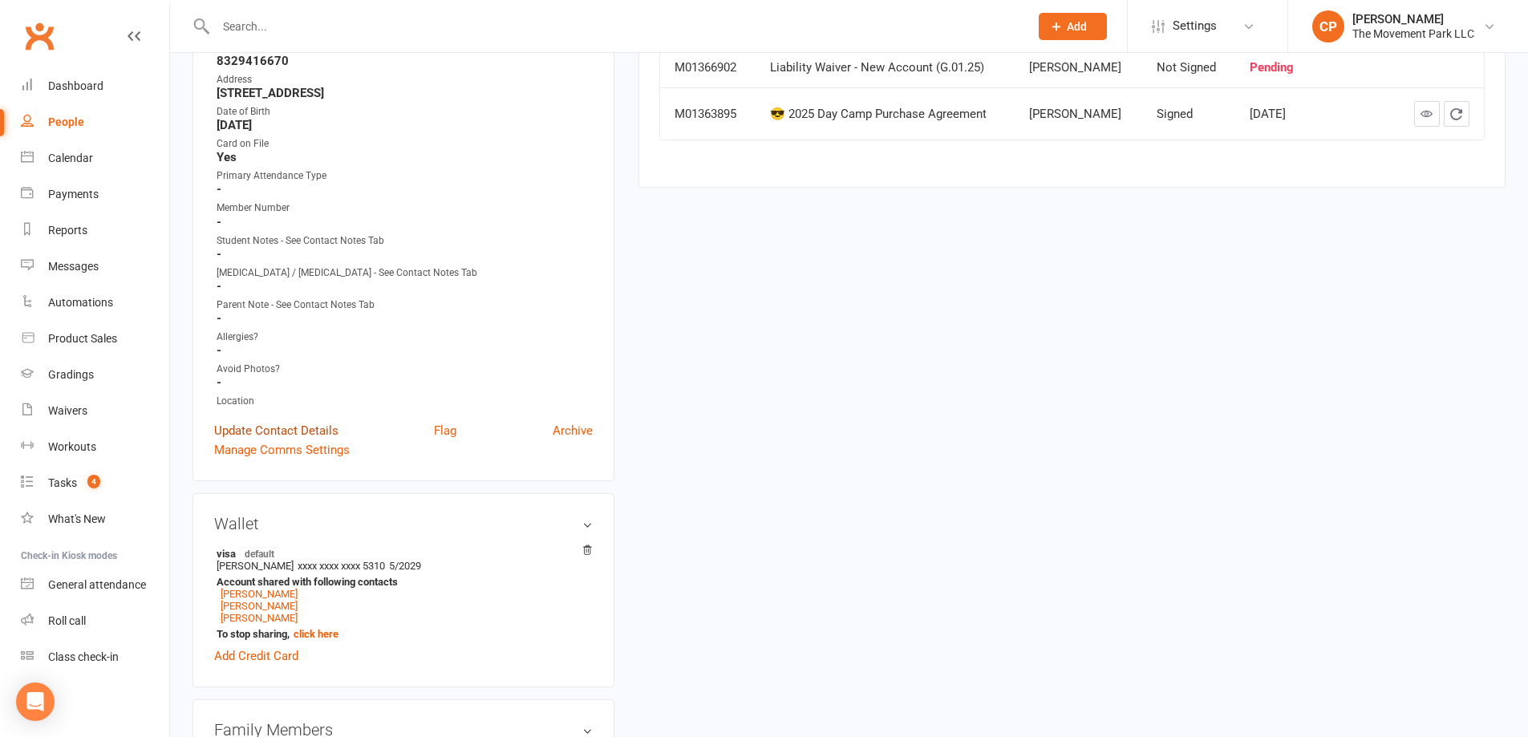
click at [285, 434] on link "Update Contact Details" at bounding box center [276, 430] width 124 height 19
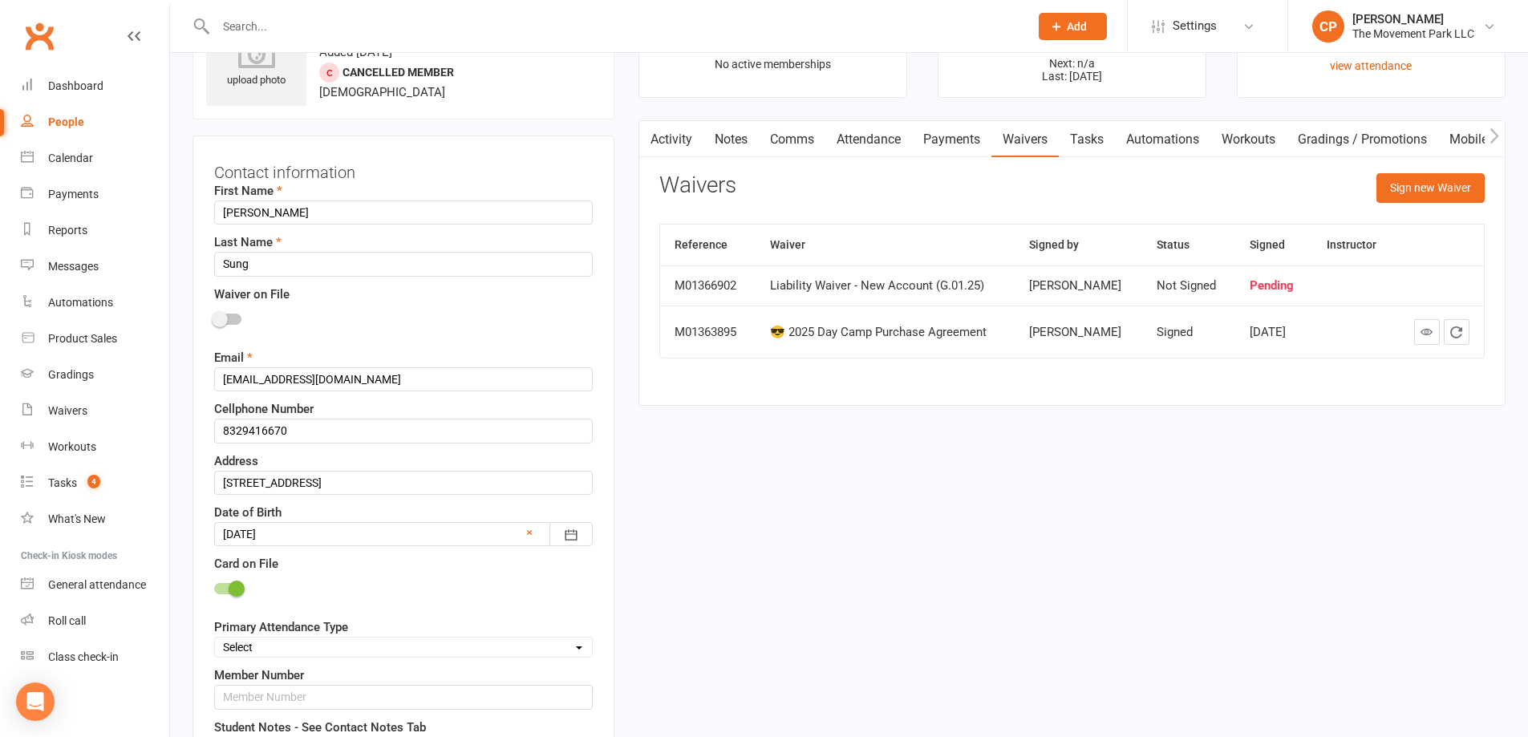
scroll to position [95, 0]
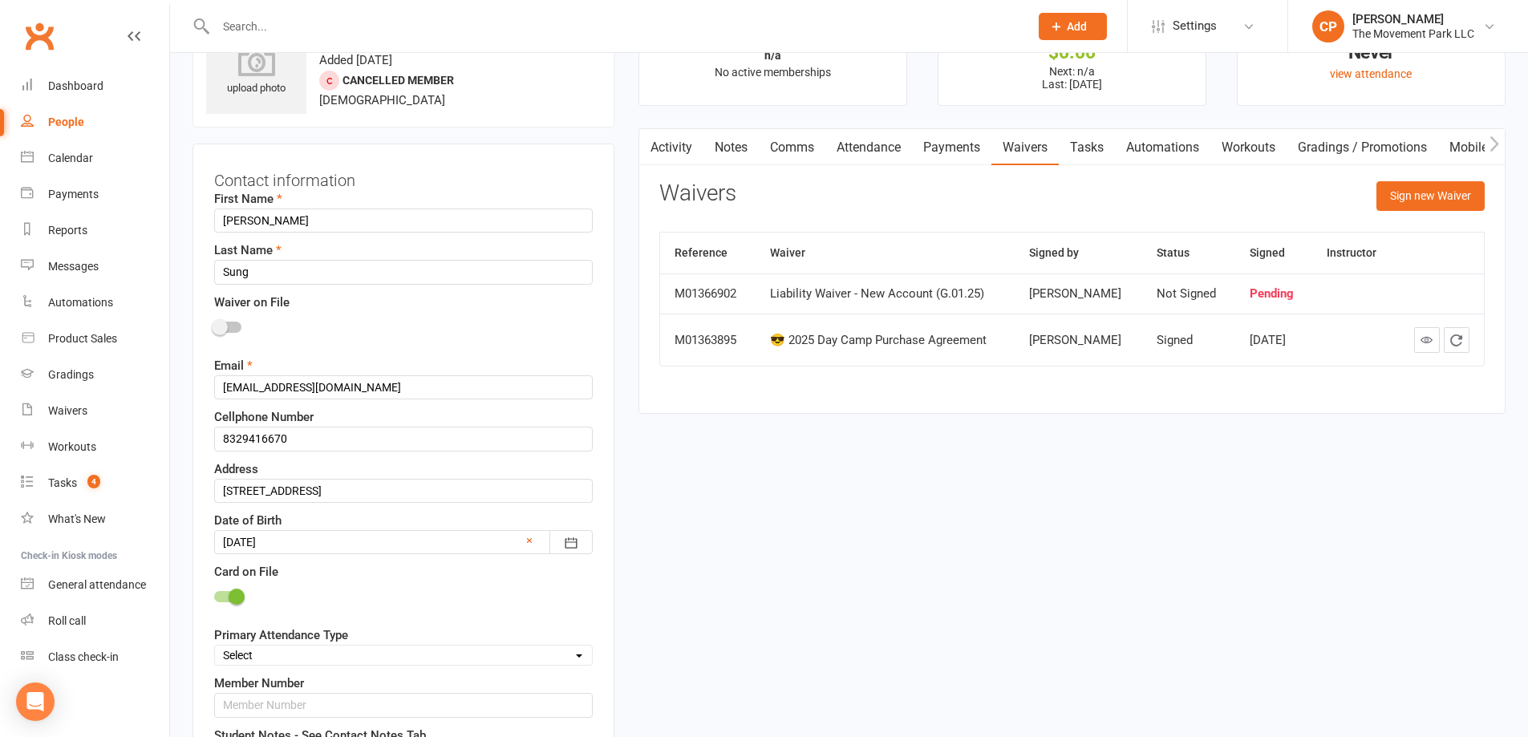
click at [235, 326] on div at bounding box center [227, 327] width 27 height 11
click at [214, 325] on input "checkbox" at bounding box center [214, 325] width 0 height 0
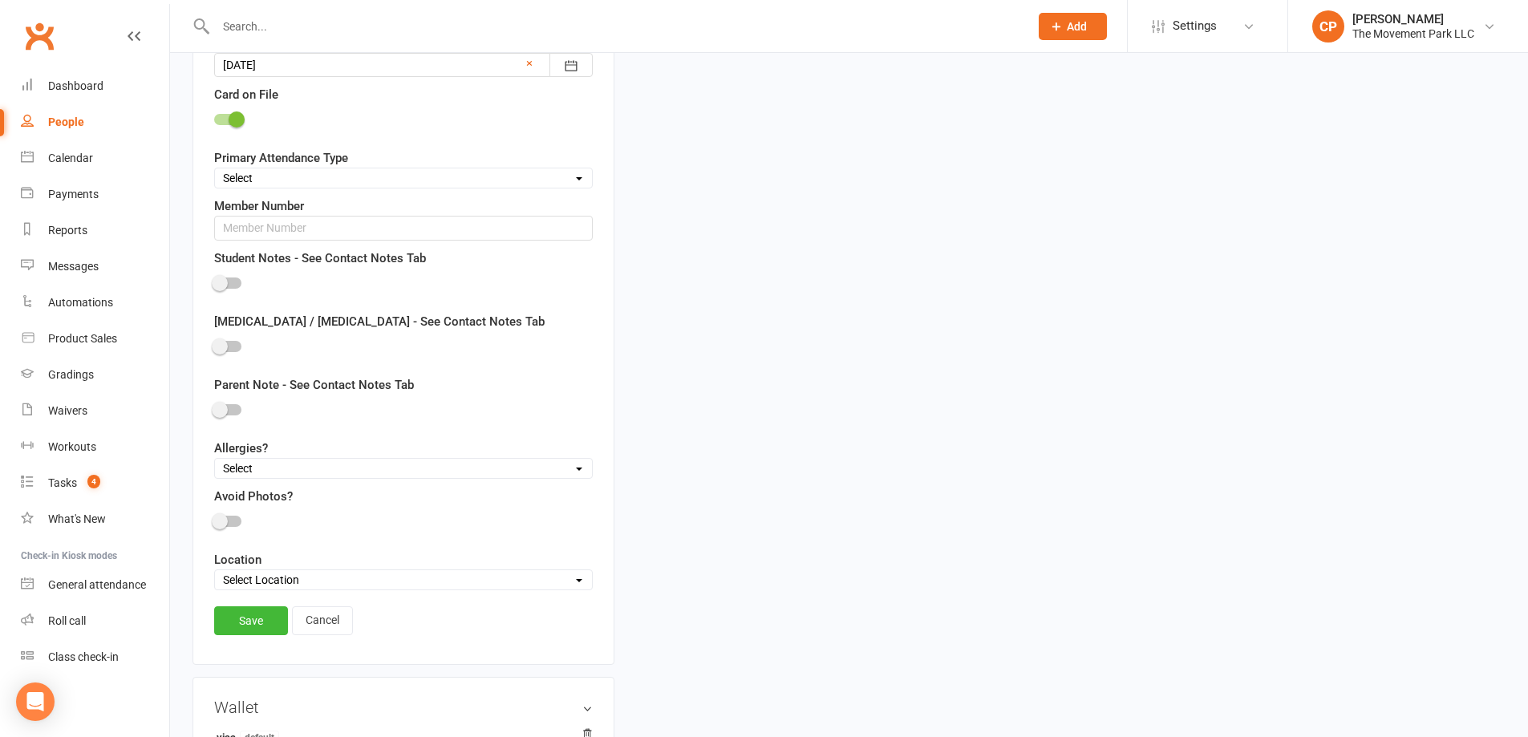
scroll to position [576, 0]
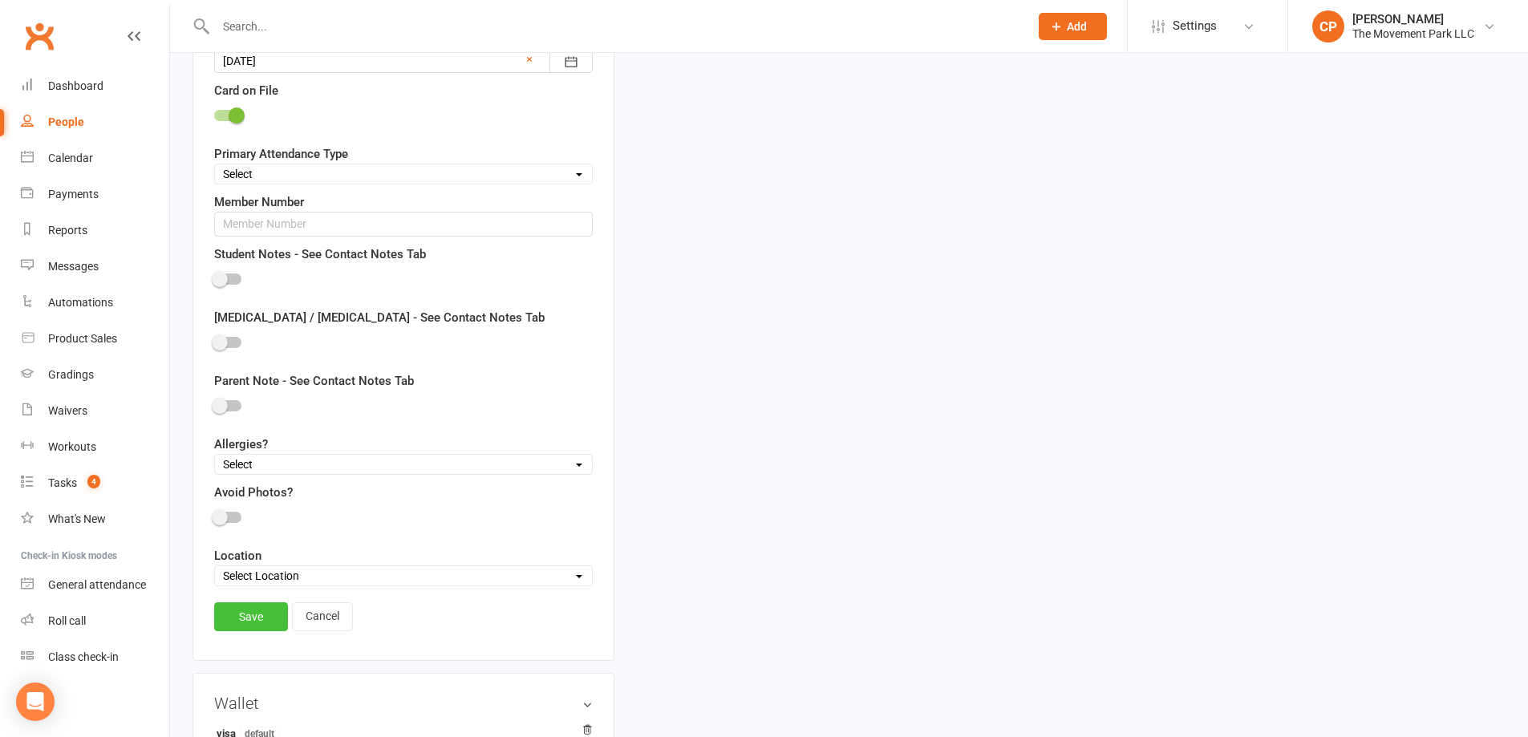
click at [267, 618] on link "Save" at bounding box center [251, 616] width 74 height 29
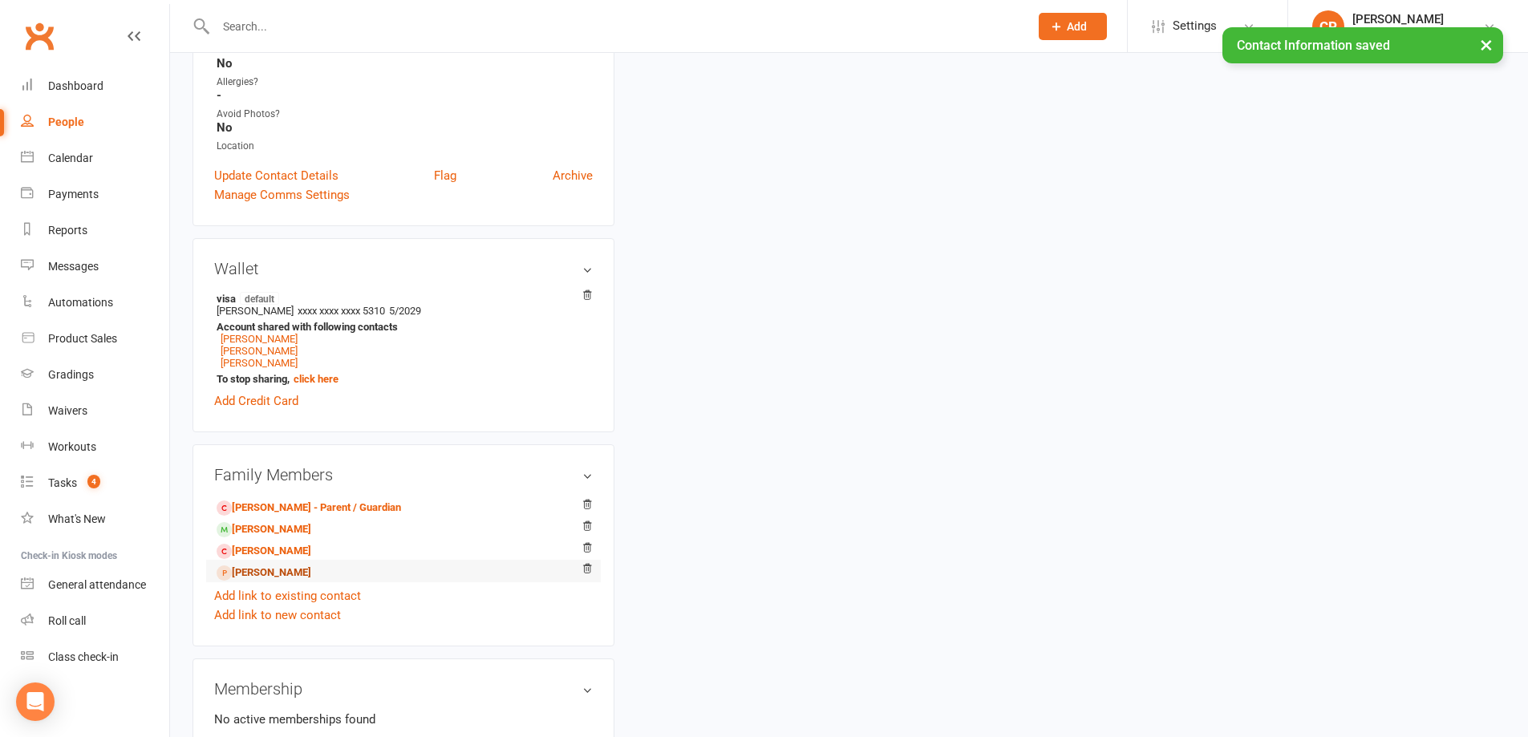
click at [270, 574] on link "Asher Sung - Sibling" at bounding box center [264, 573] width 95 height 17
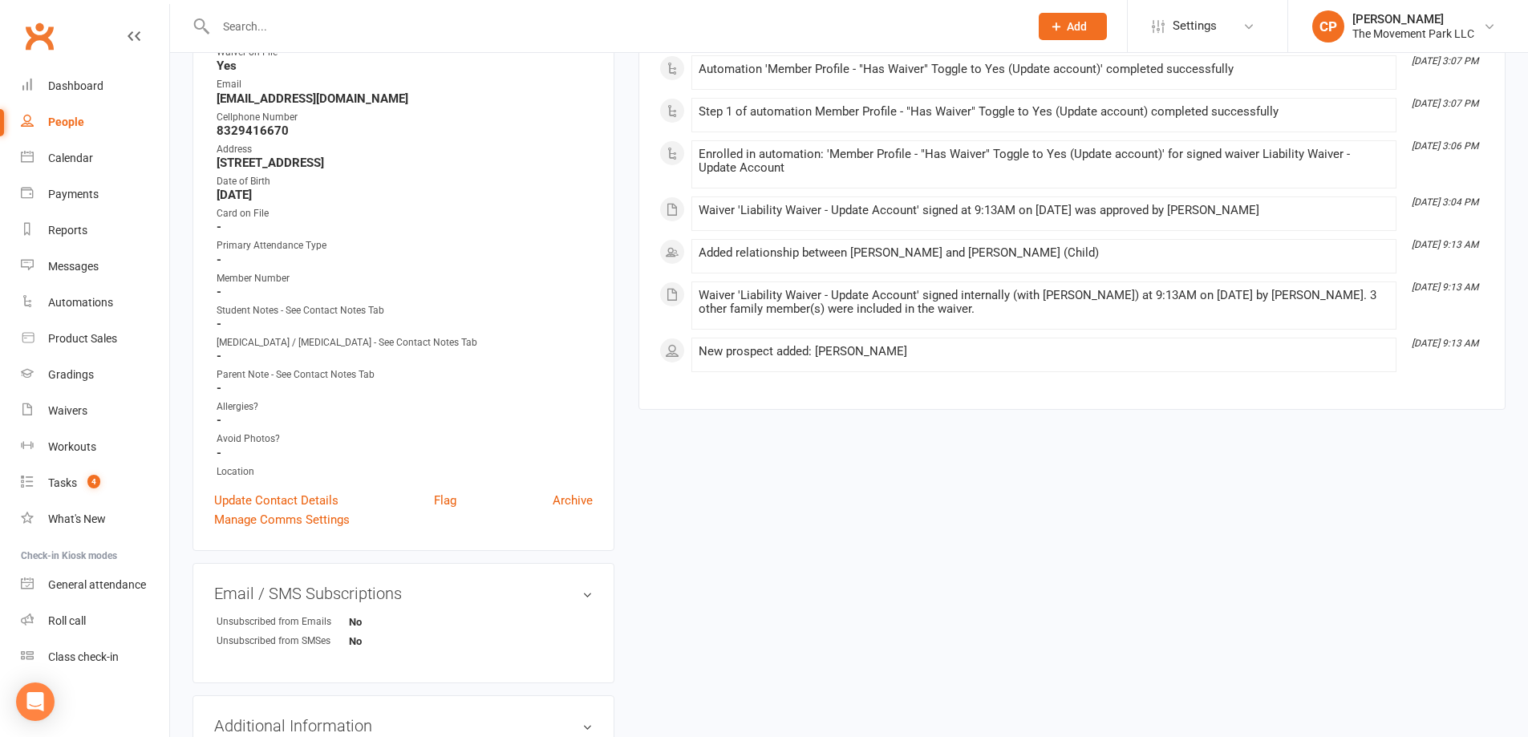
scroll to position [321, 0]
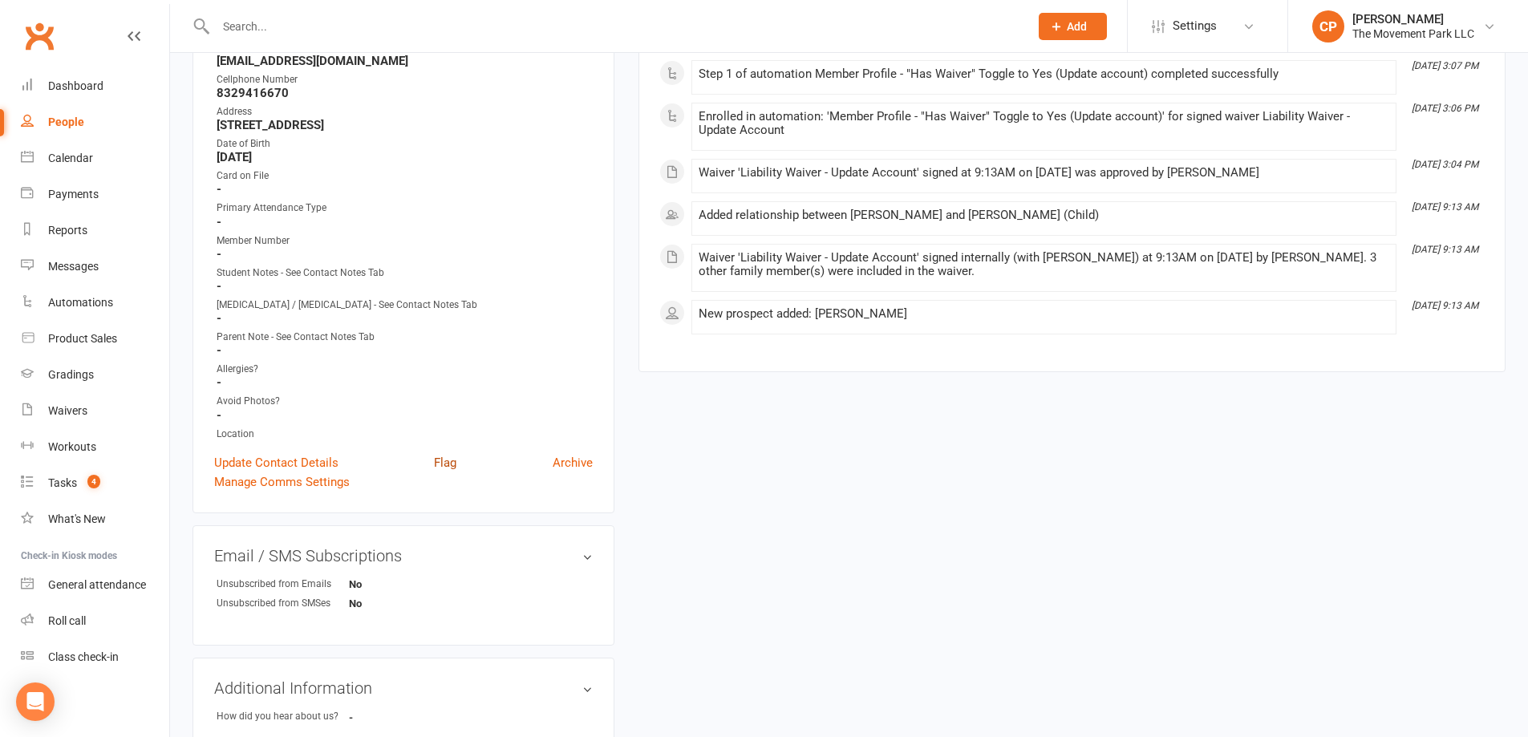
click at [452, 467] on link "Flag" at bounding box center [445, 462] width 22 height 19
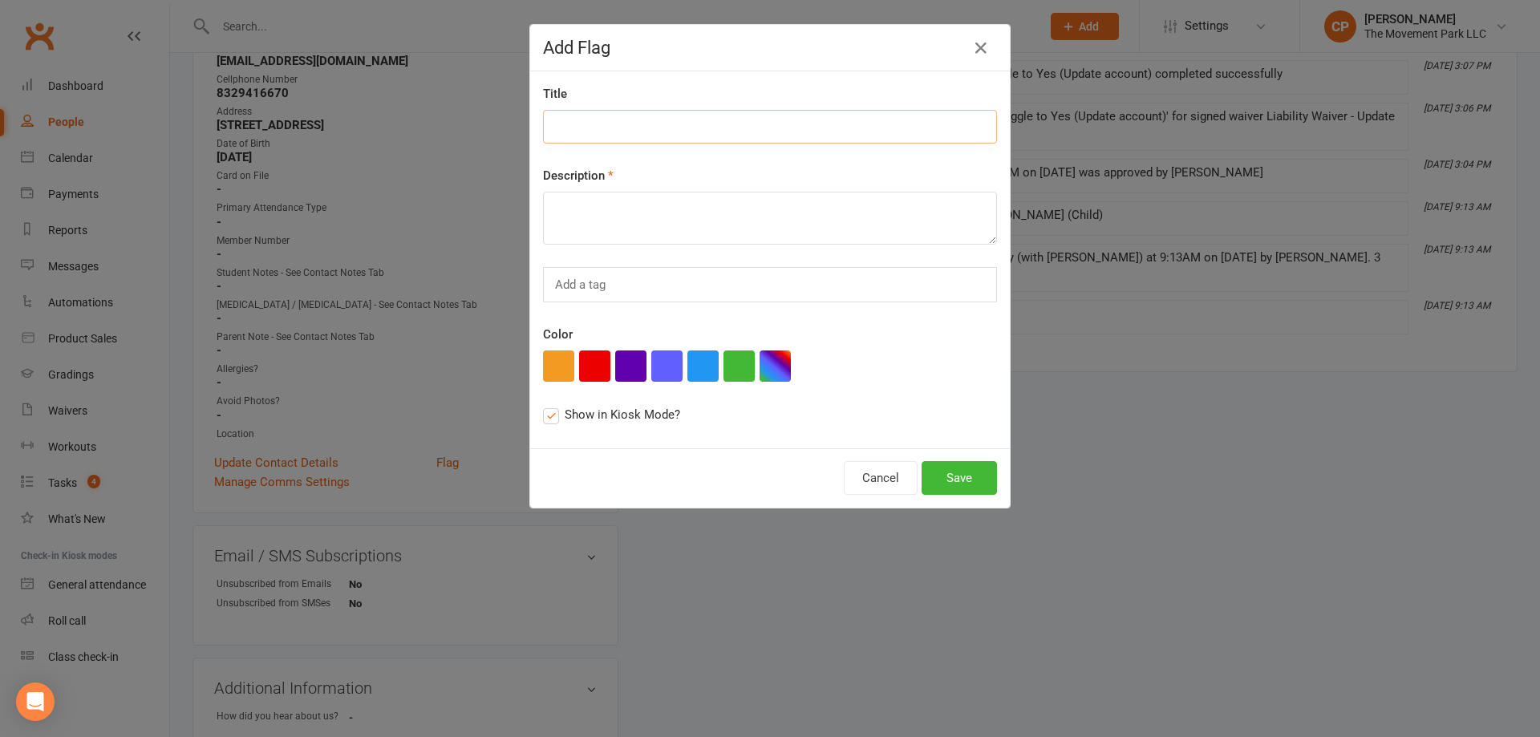
click at [647, 132] on input at bounding box center [770, 127] width 454 height 34
type input "D"
type input "Two"
drag, startPoint x: 771, startPoint y: 51, endPoint x: 865, endPoint y: 121, distance: 117.4
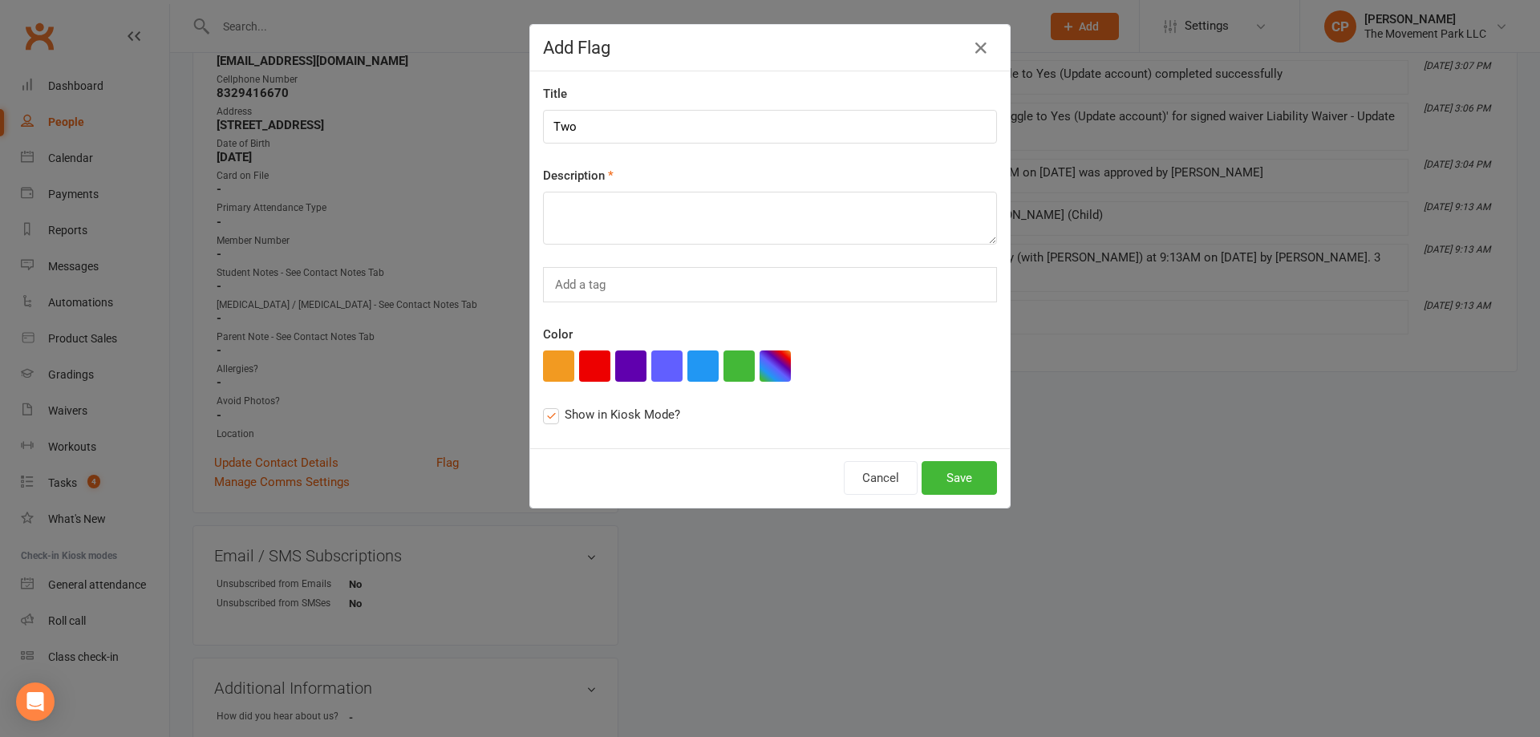
click at [873, 59] on div "Add Flag" at bounding box center [770, 48] width 480 height 47
click at [881, 473] on button "Cancel" at bounding box center [881, 478] width 74 height 34
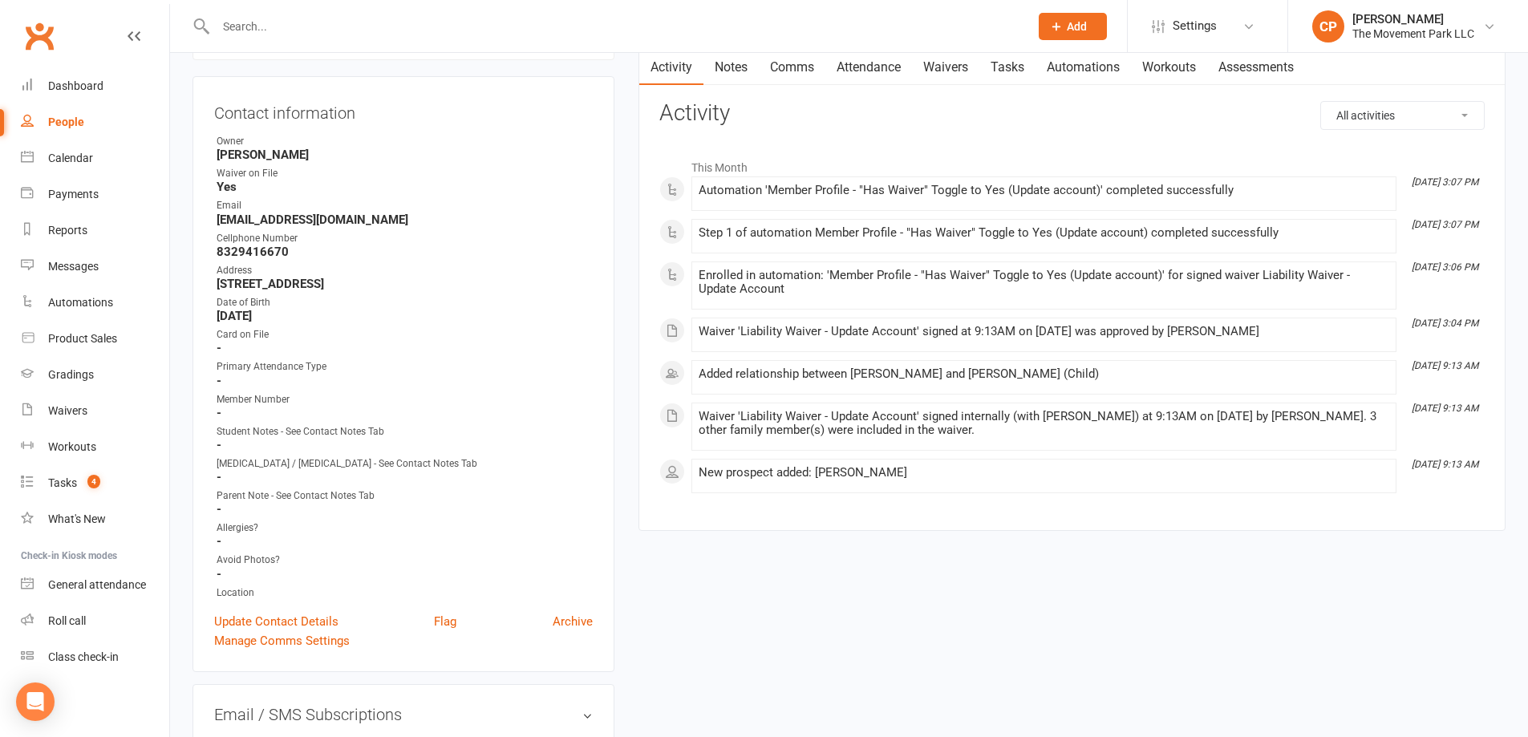
scroll to position [160, 0]
click at [438, 628] on link "Flag" at bounding box center [445, 623] width 22 height 19
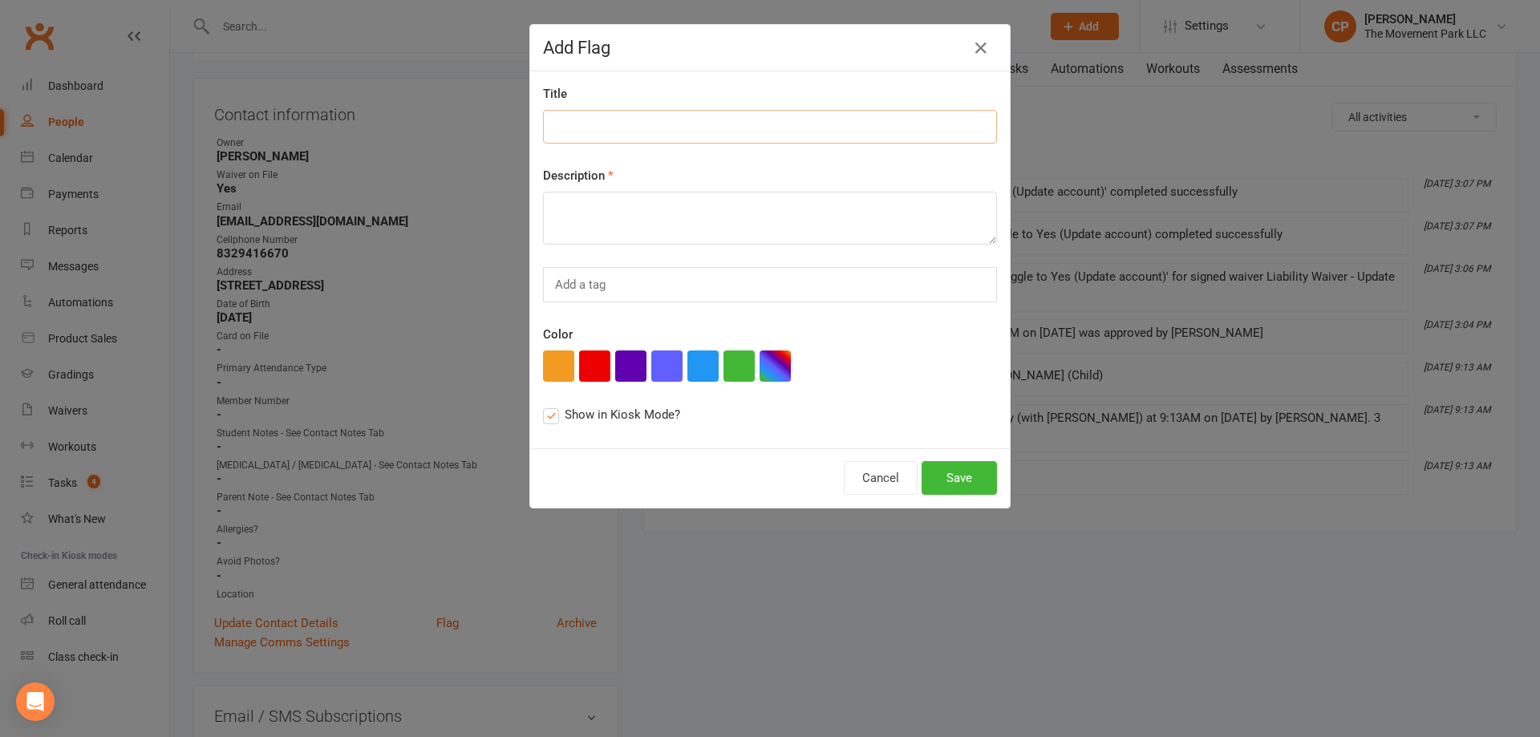
click at [594, 134] on input at bounding box center [770, 127] width 454 height 34
type input "Double accounts"
click at [621, 208] on textarea at bounding box center [770, 218] width 454 height 53
type textarea "m"
type textarea "Missed it on the waiver and accidentally added another"
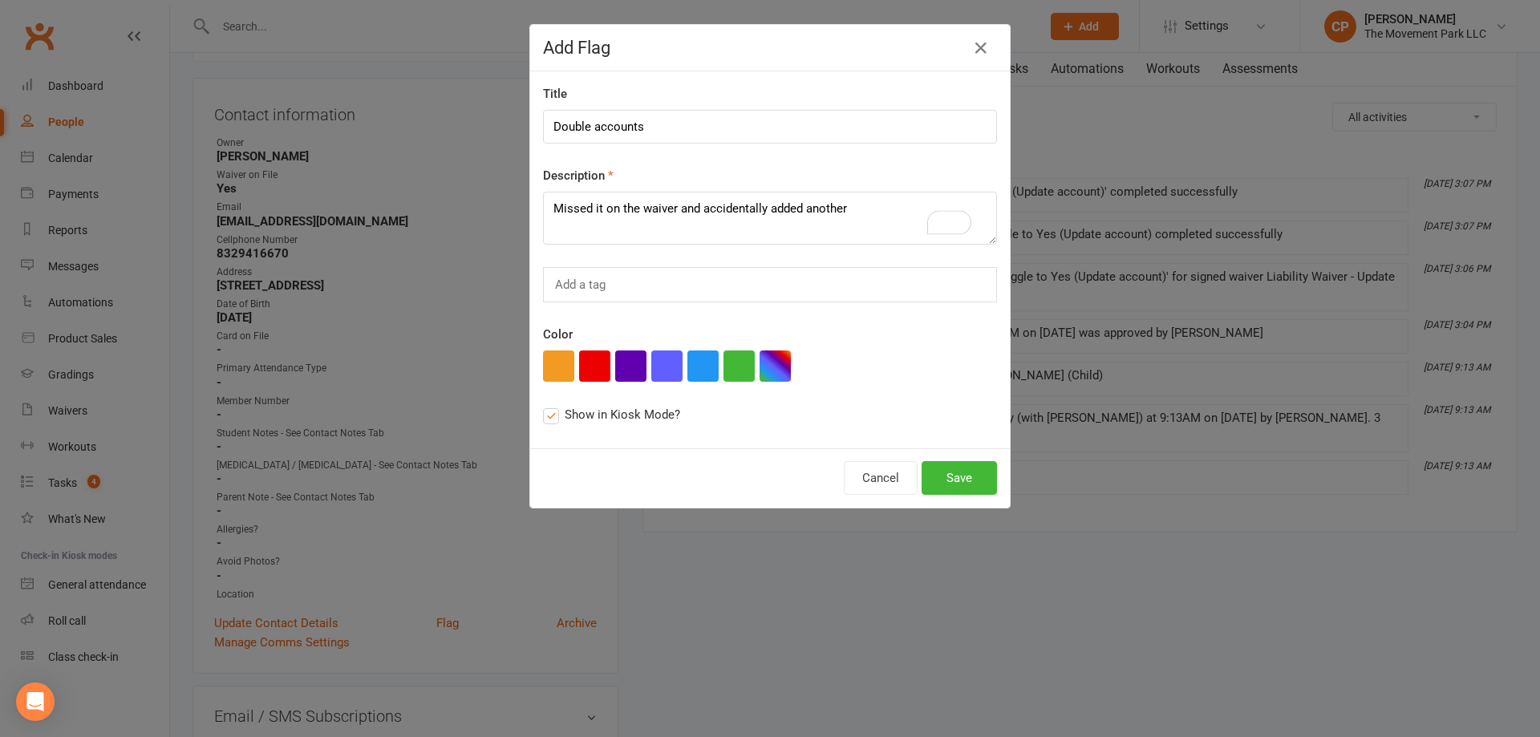
click at [650, 284] on div "Add a tag" at bounding box center [770, 284] width 454 height 35
type input "a"
click at [570, 363] on div at bounding box center [770, 366] width 454 height 31
click at [584, 363] on button "button" at bounding box center [594, 366] width 31 height 31
click at [965, 484] on button "Save" at bounding box center [959, 478] width 75 height 34
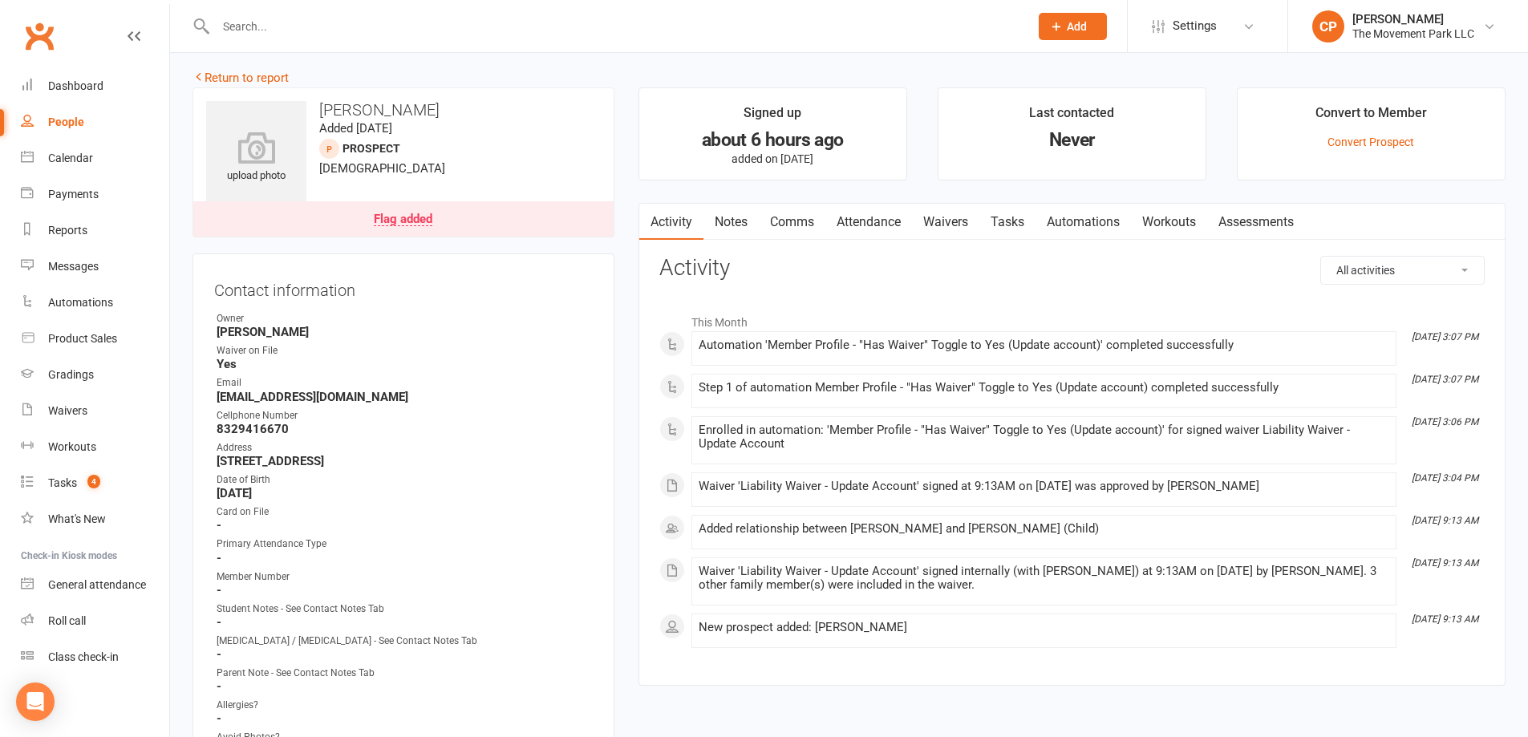
scroll to position [0, 0]
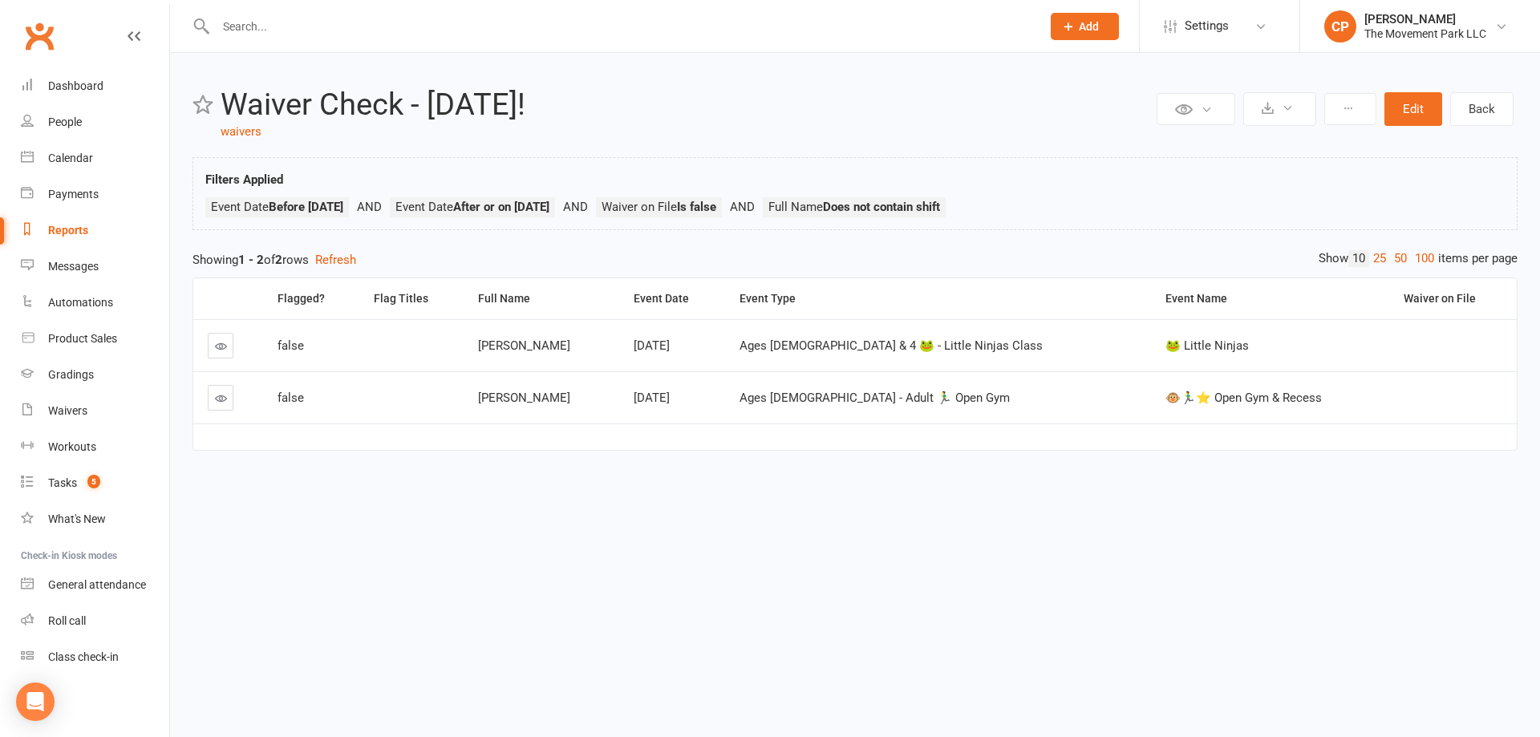
click at [219, 400] on icon at bounding box center [221, 398] width 12 height 12
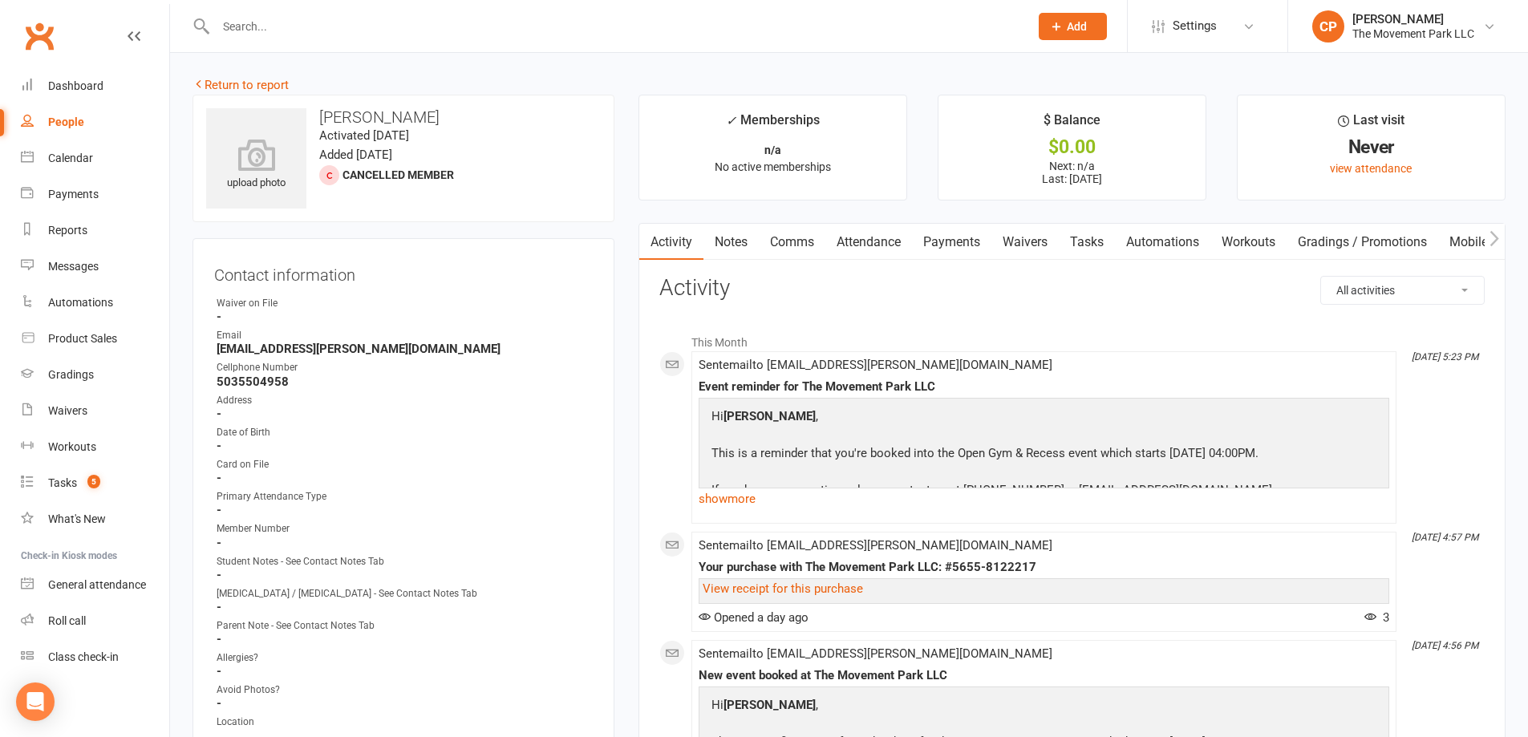
click at [1031, 233] on link "Waivers" at bounding box center [1024, 242] width 67 height 37
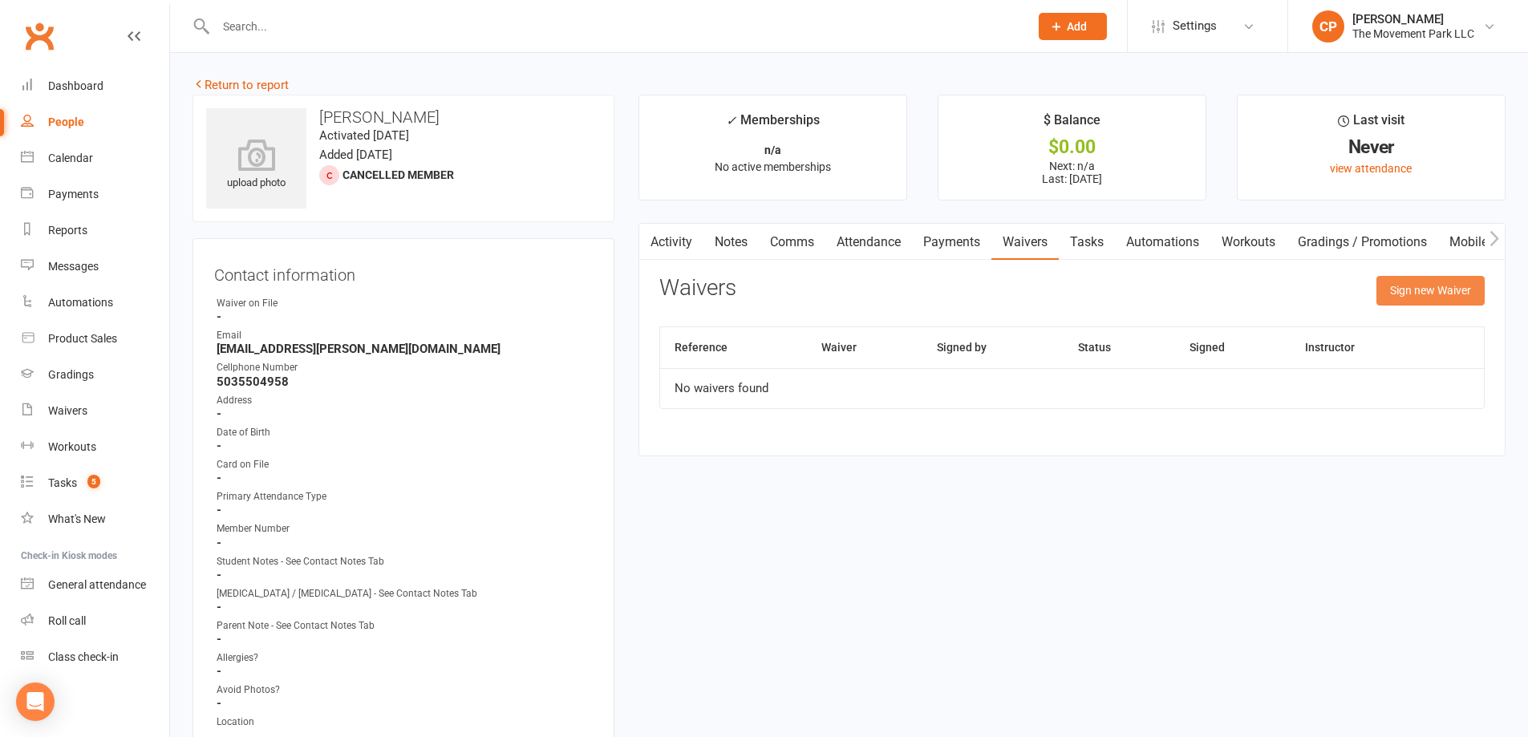
click at [1396, 287] on button "Sign new Waiver" at bounding box center [1430, 290] width 108 height 29
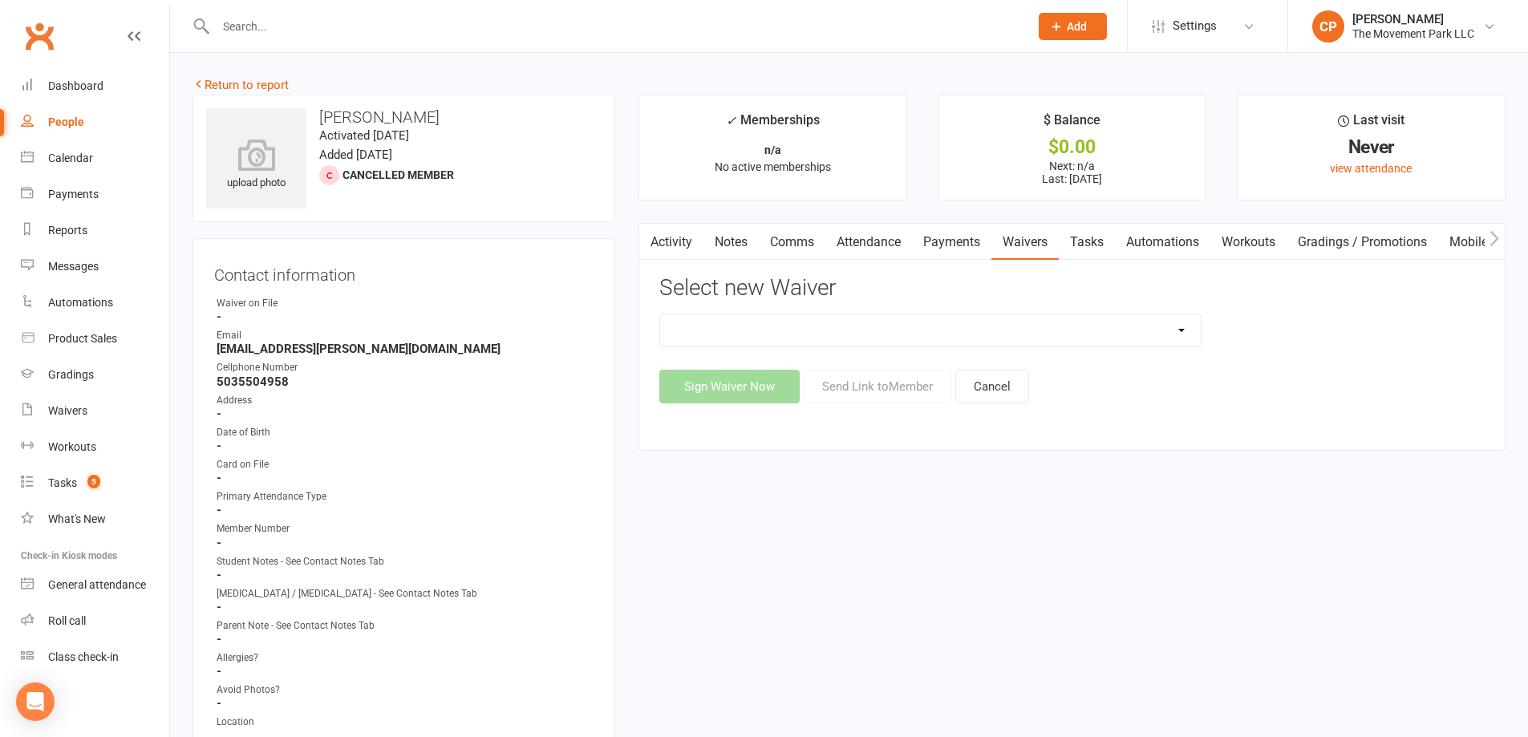
click at [795, 339] on select "😎 2025 Day Camp Purchase Agreement 🪜2025 LEAD Program Application and Purchase …" at bounding box center [930, 330] width 541 height 32
select select "9225"
click at [660, 314] on select "😎 2025 Day Camp Purchase Agreement 🪜2025 LEAD Program Application and Purchase …" at bounding box center [930, 330] width 541 height 32
click at [864, 388] on button "Send Link to Member" at bounding box center [878, 387] width 148 height 34
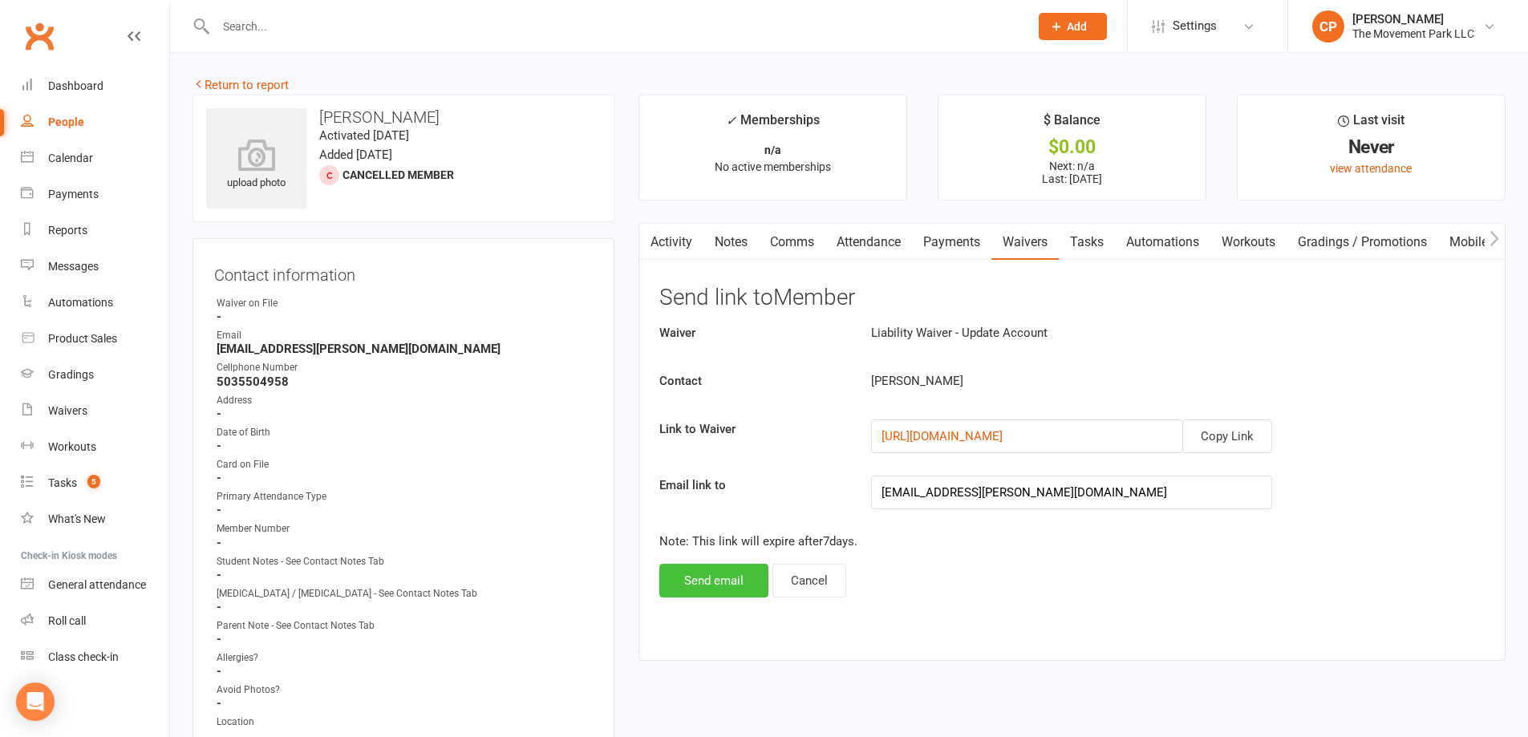
click at [740, 580] on button "Send email" at bounding box center [713, 581] width 109 height 34
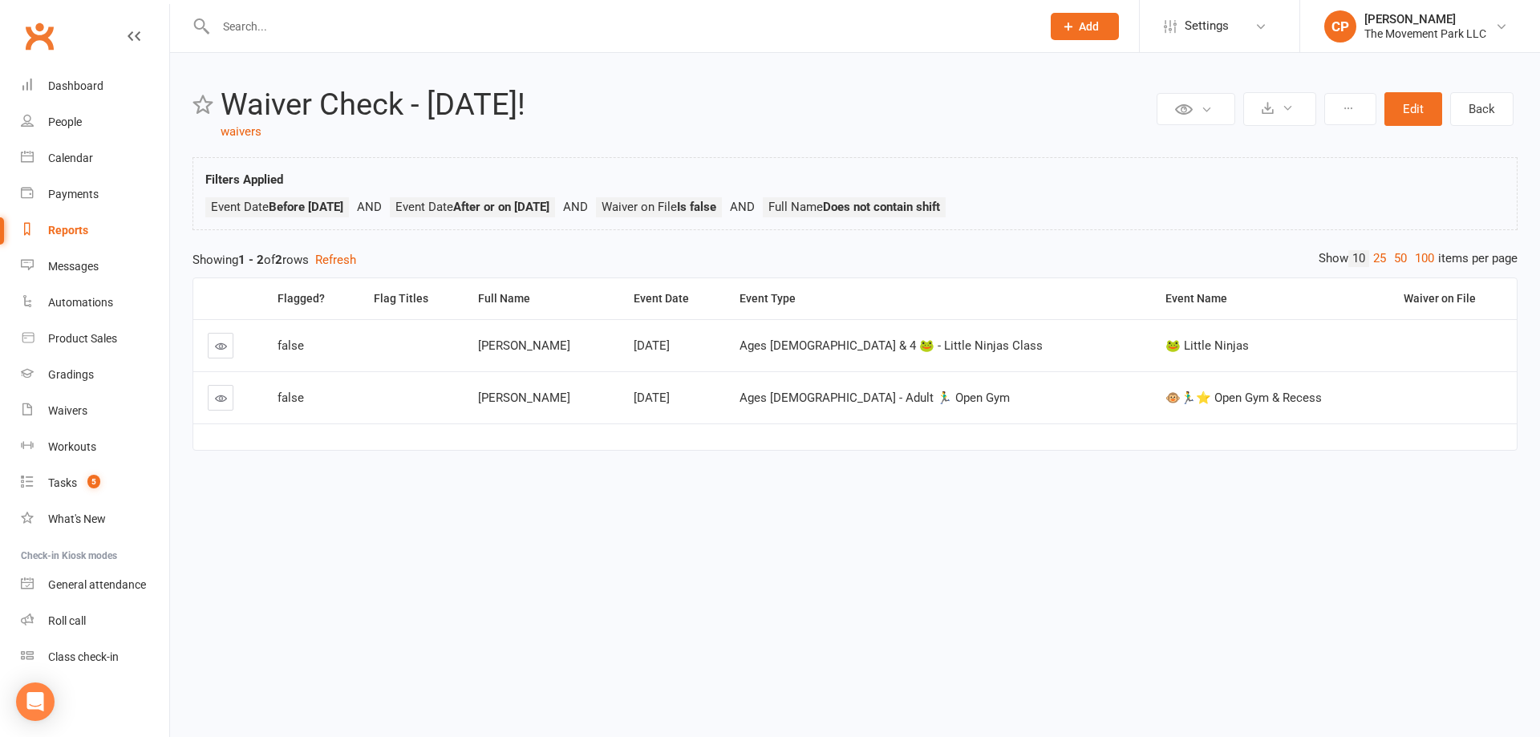
drag, startPoint x: 223, startPoint y: 352, endPoint x: 213, endPoint y: 353, distance: 10.5
click at [222, 352] on link at bounding box center [221, 346] width 26 height 26
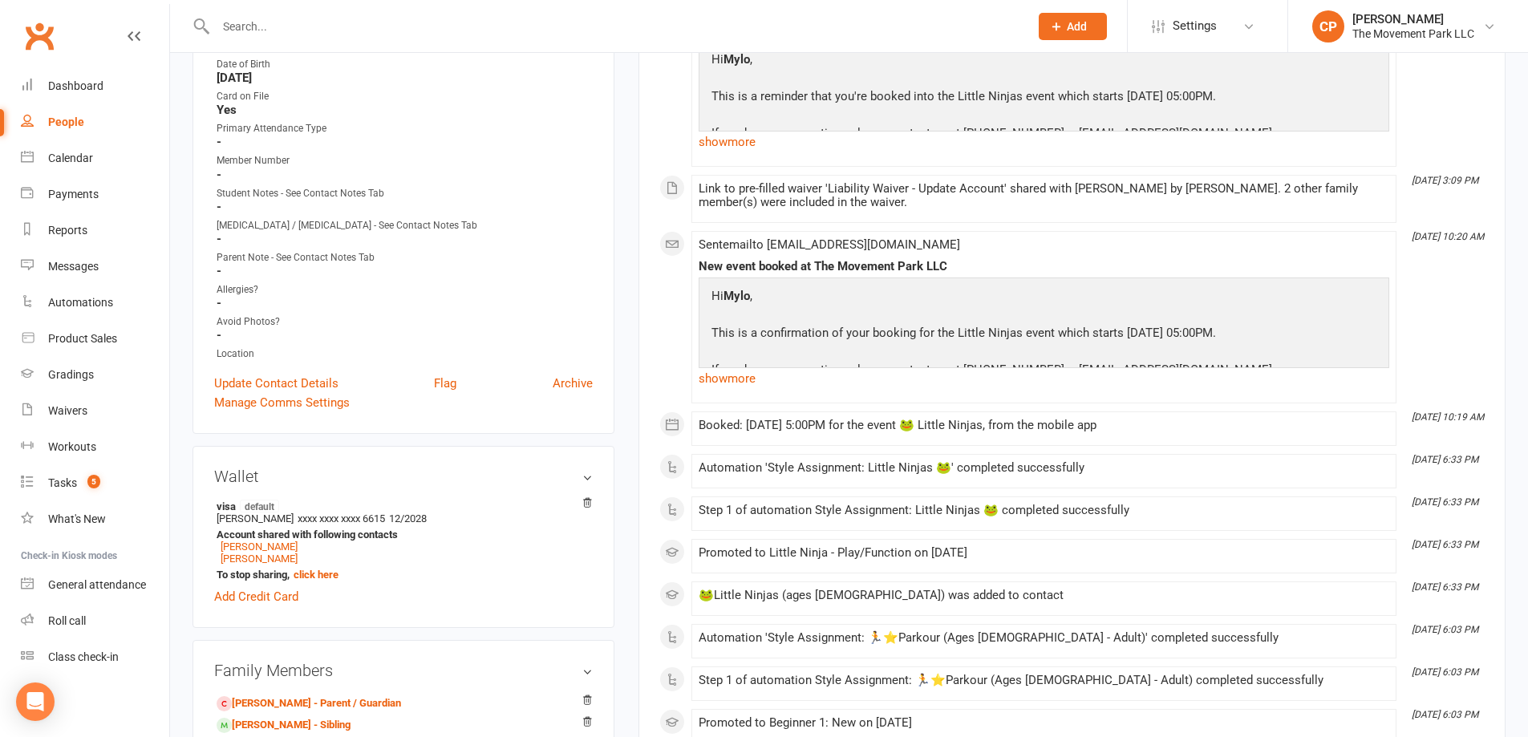
scroll to position [481, 0]
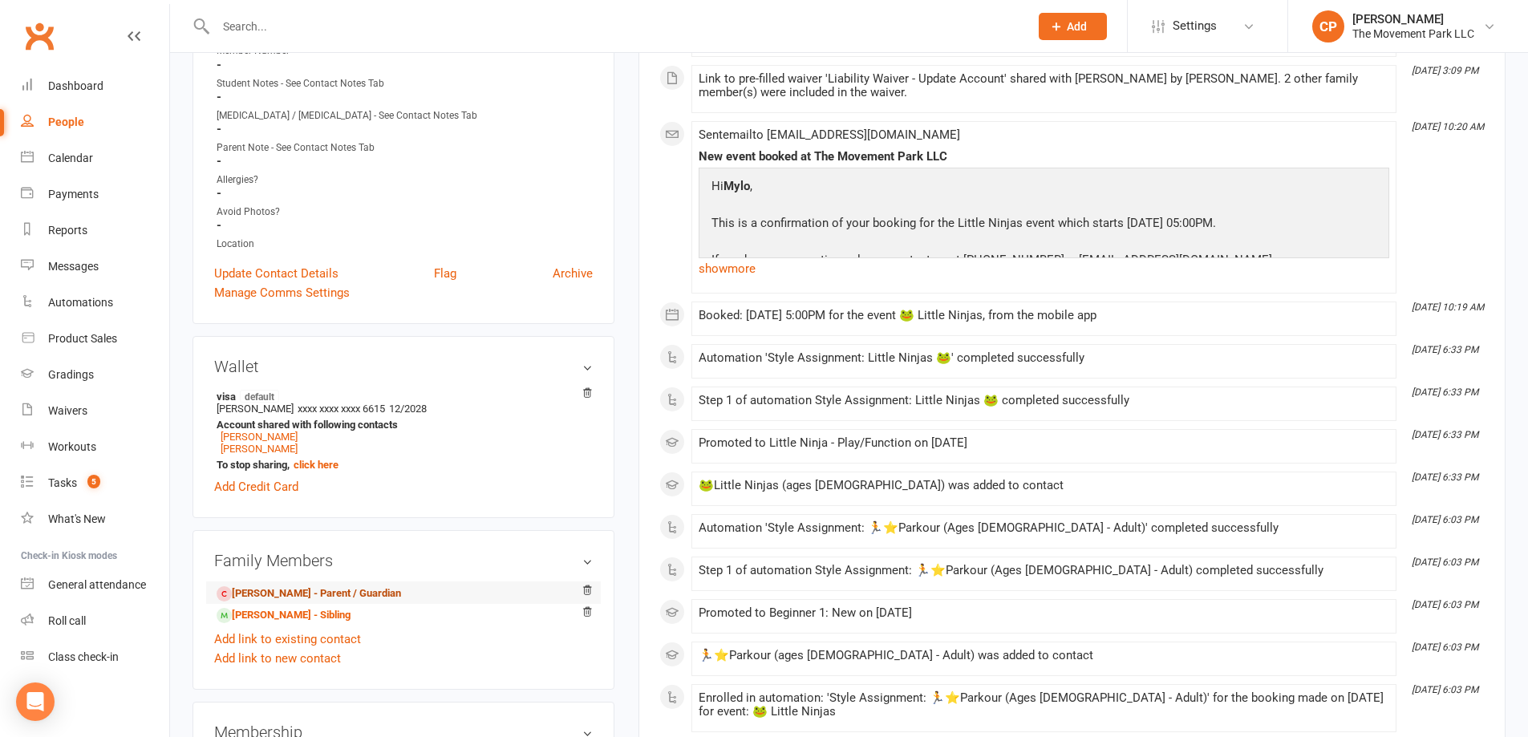
click at [262, 594] on link "[PERSON_NAME] - Parent / Guardian" at bounding box center [309, 594] width 184 height 17
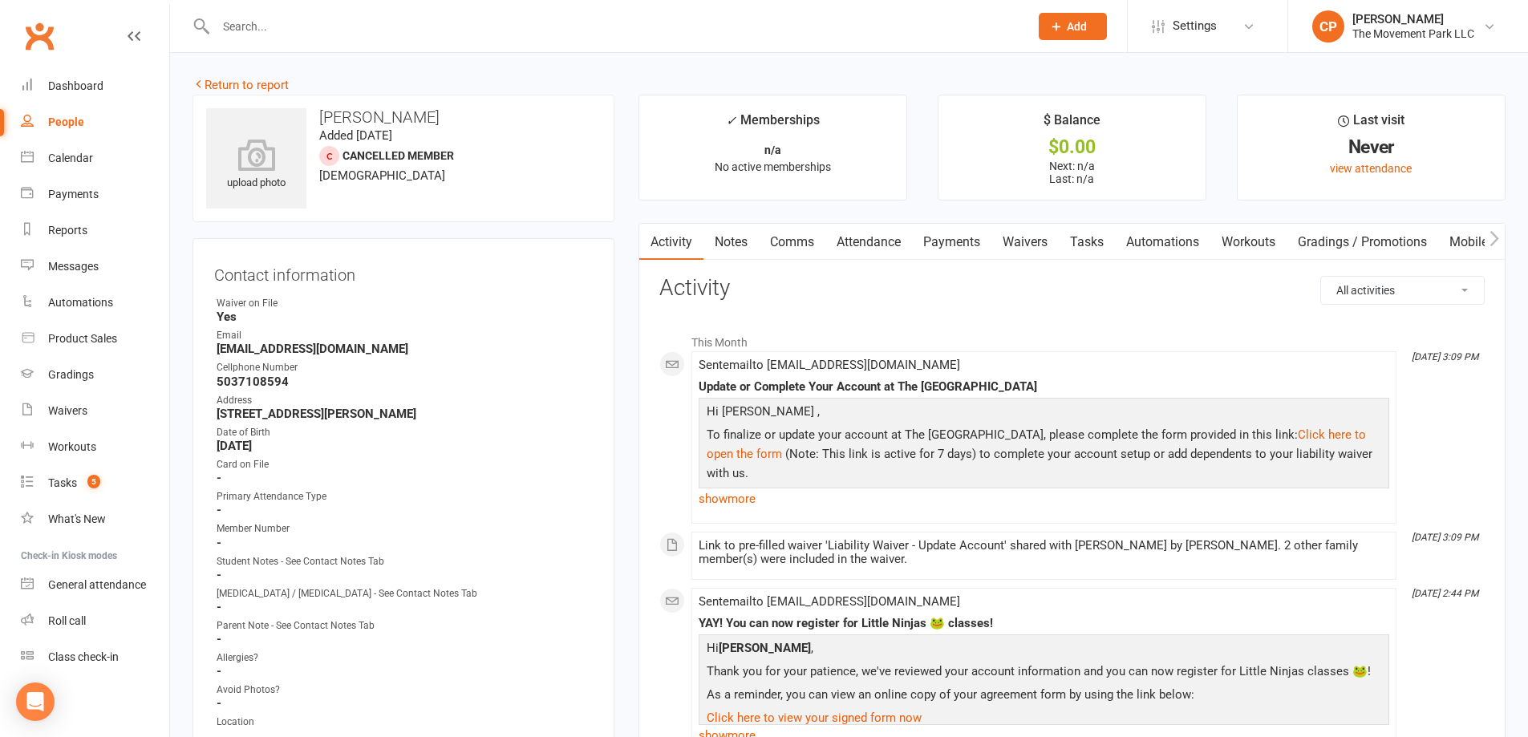
click at [1028, 237] on link "Waivers" at bounding box center [1024, 242] width 67 height 37
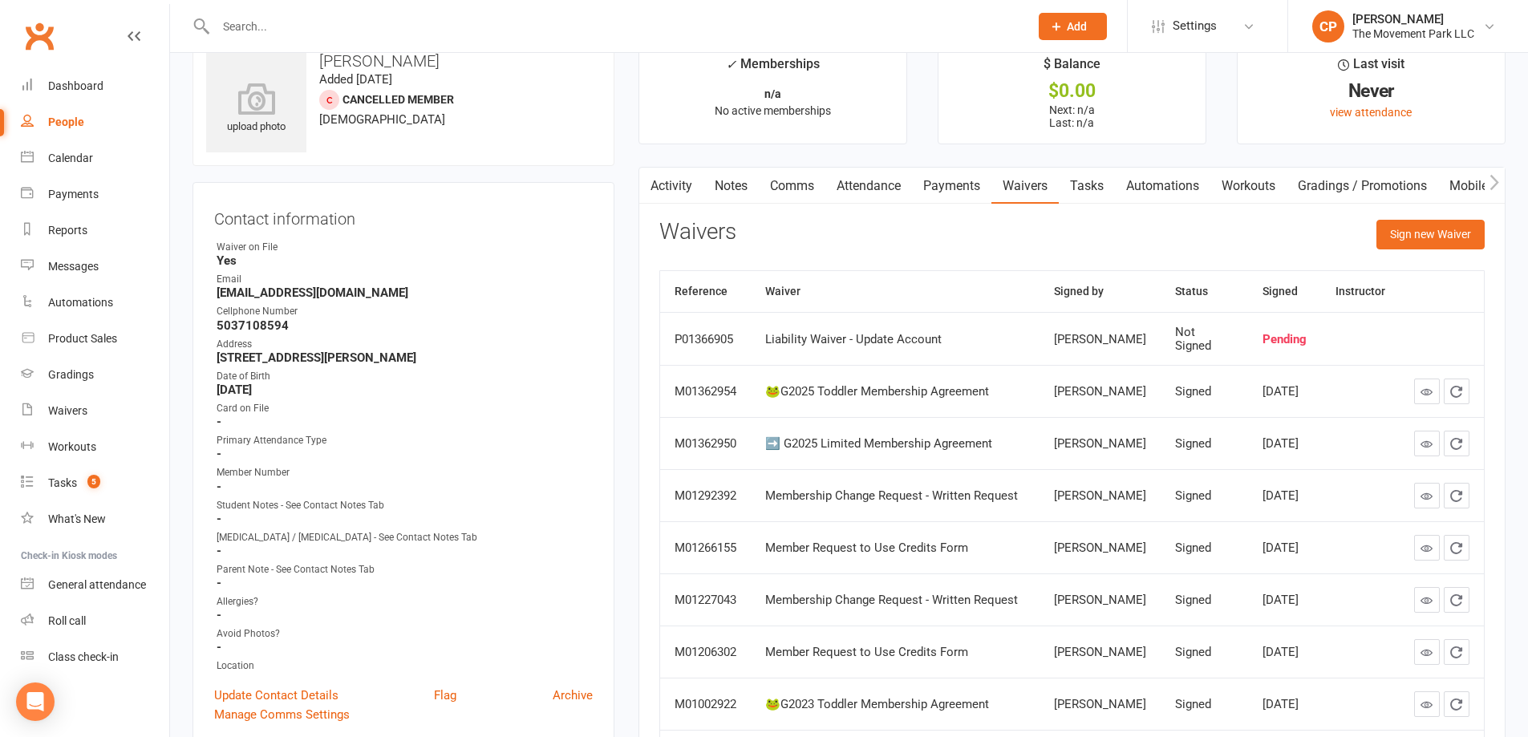
scroll to position [80, 0]
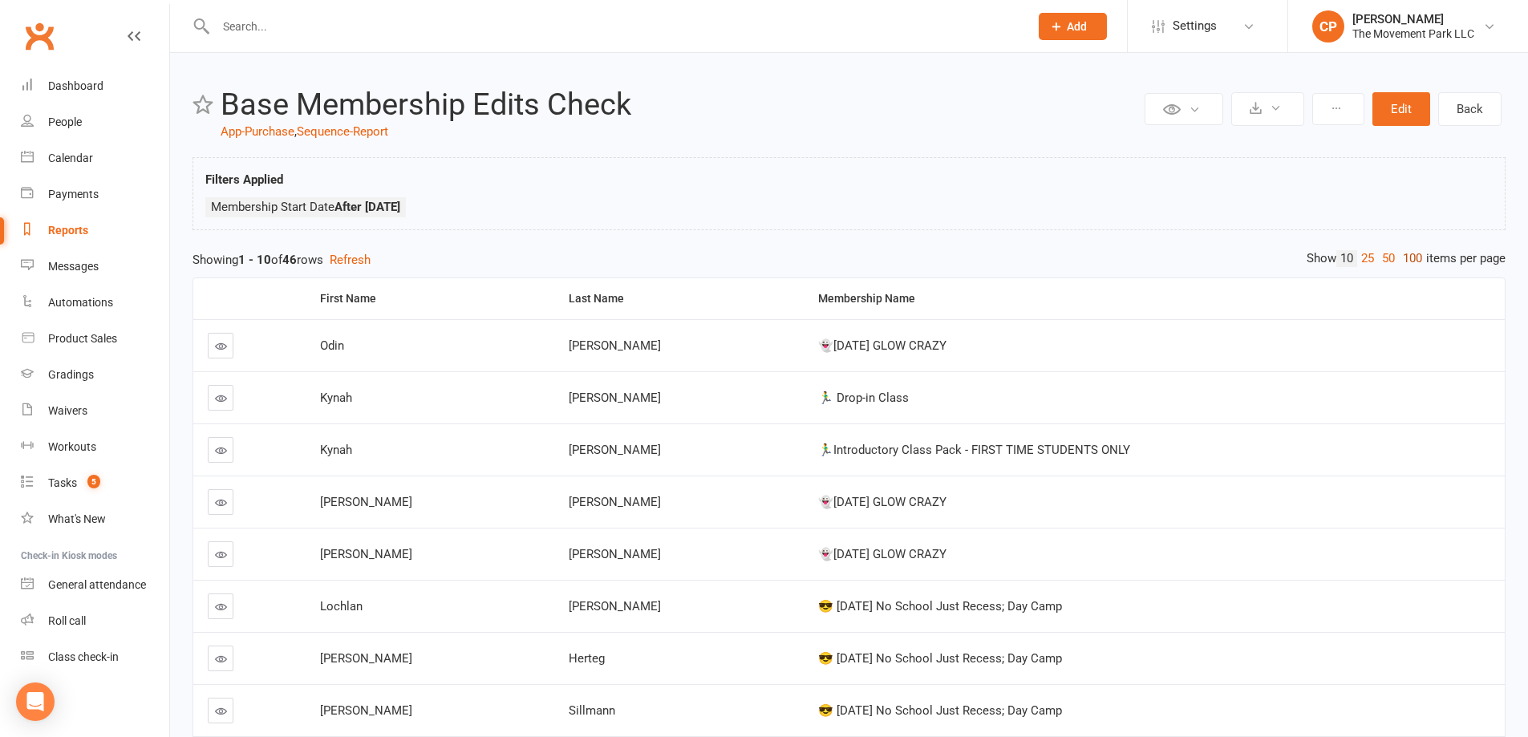
click at [1403, 258] on link "100" at bounding box center [1412, 258] width 27 height 17
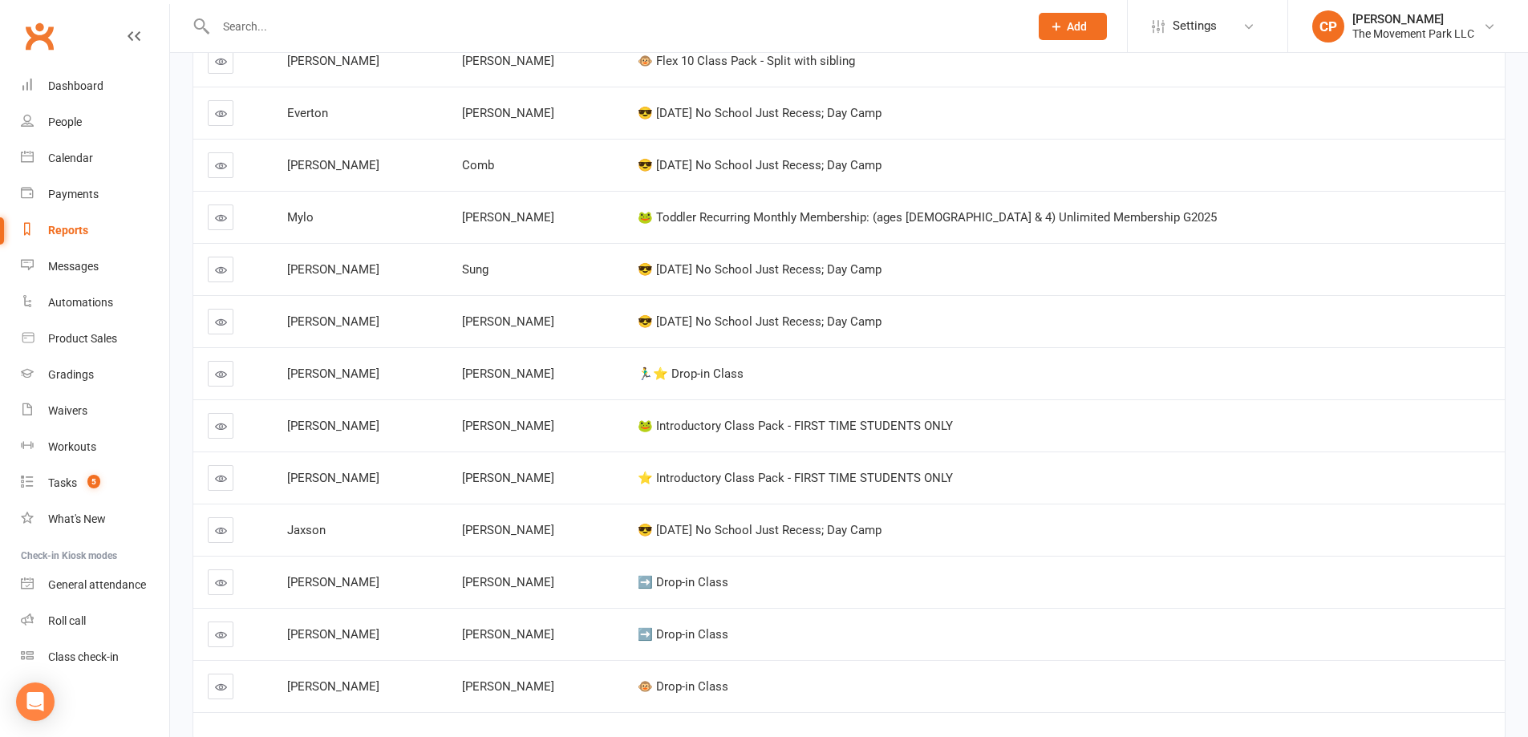
scroll to position [2084, 0]
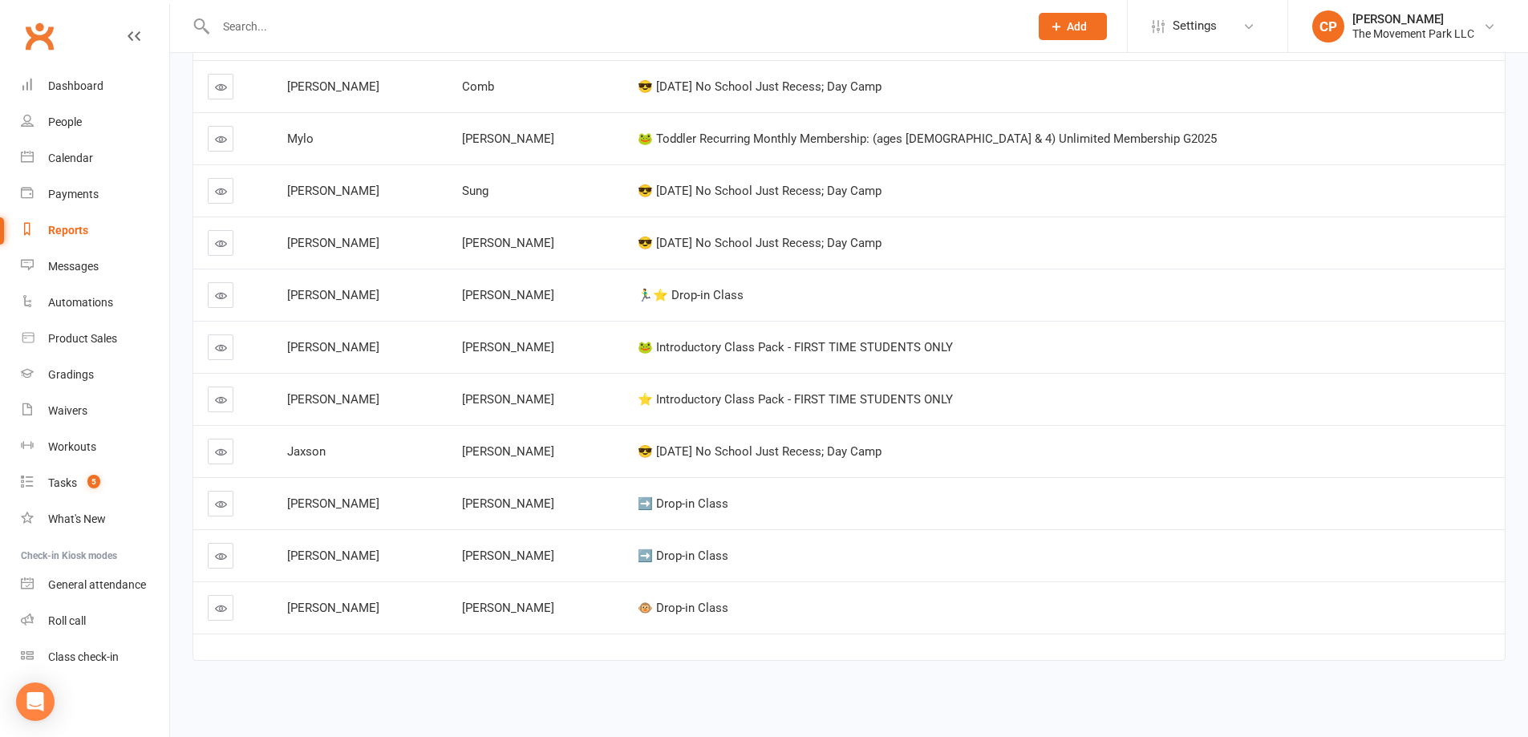
click at [224, 565] on link at bounding box center [221, 556] width 26 height 26
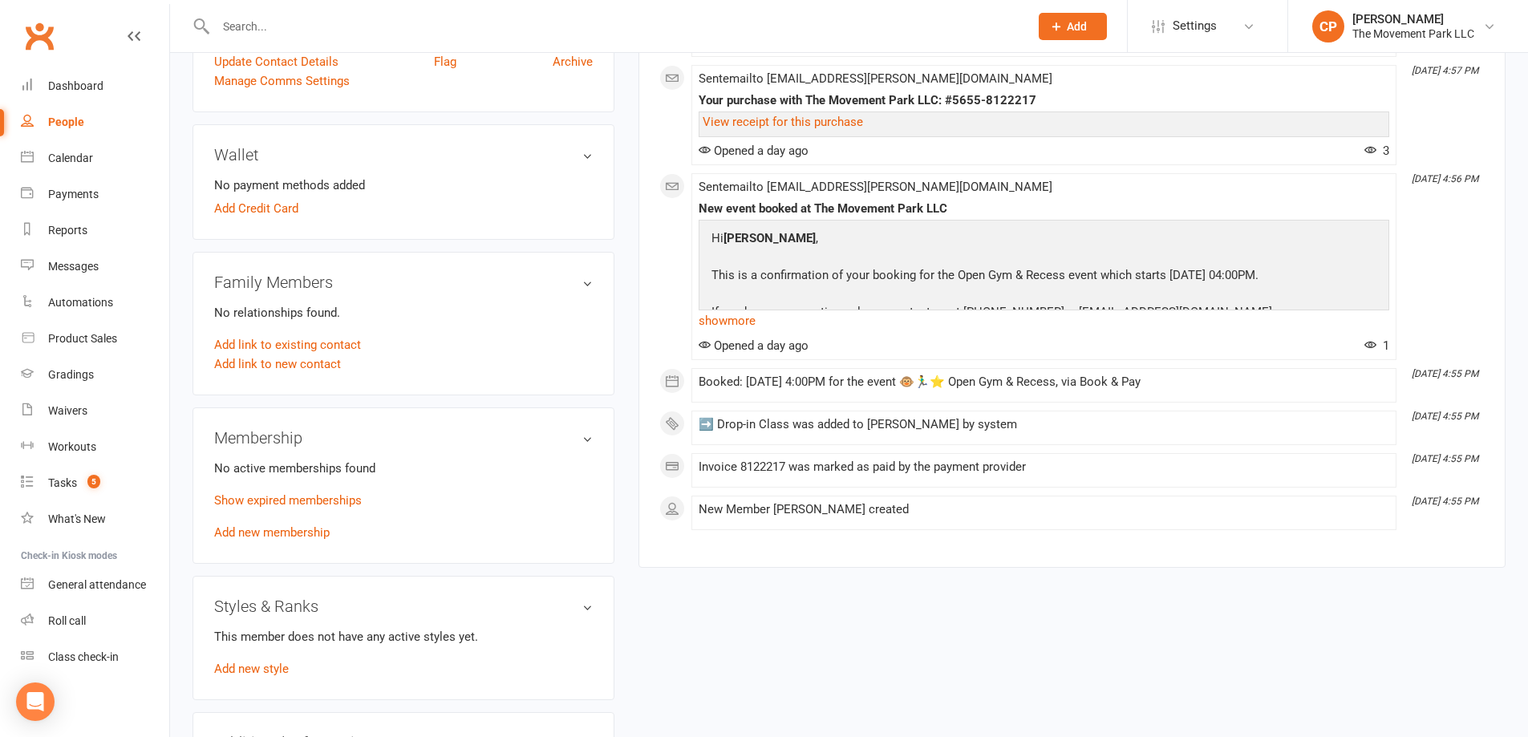
scroll to position [722, 0]
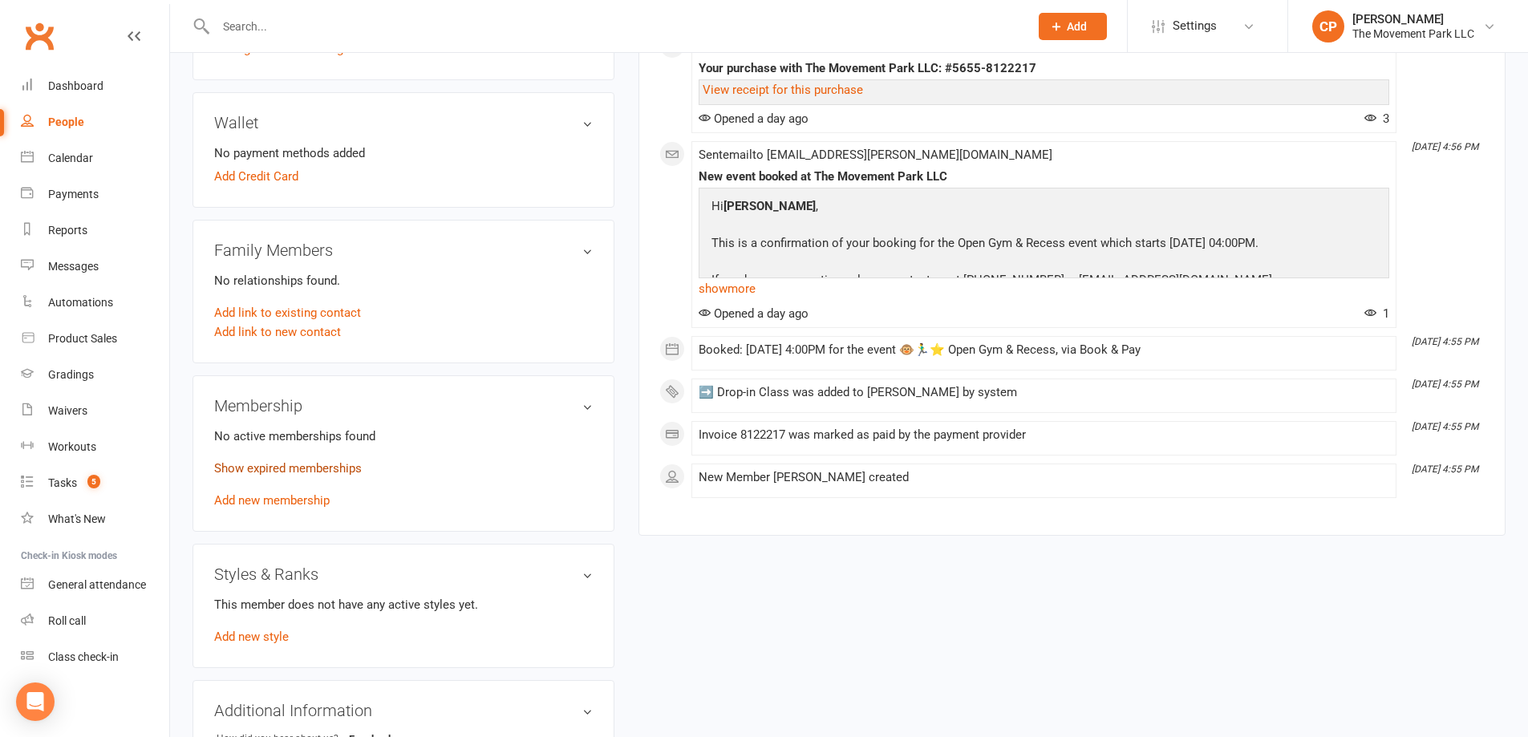
click at [276, 470] on link "Show expired memberships" at bounding box center [288, 468] width 148 height 14
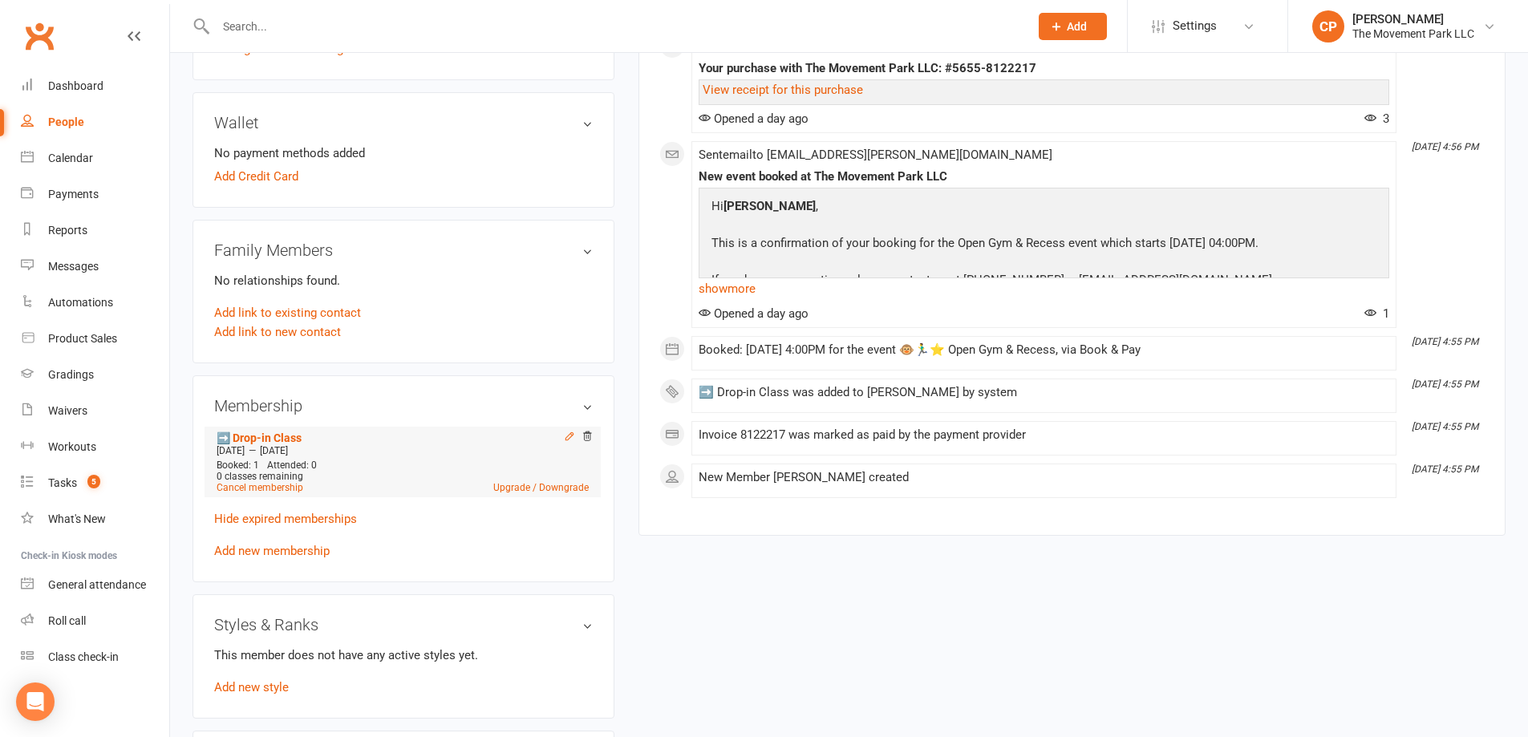
click at [565, 435] on icon at bounding box center [569, 436] width 11 height 11
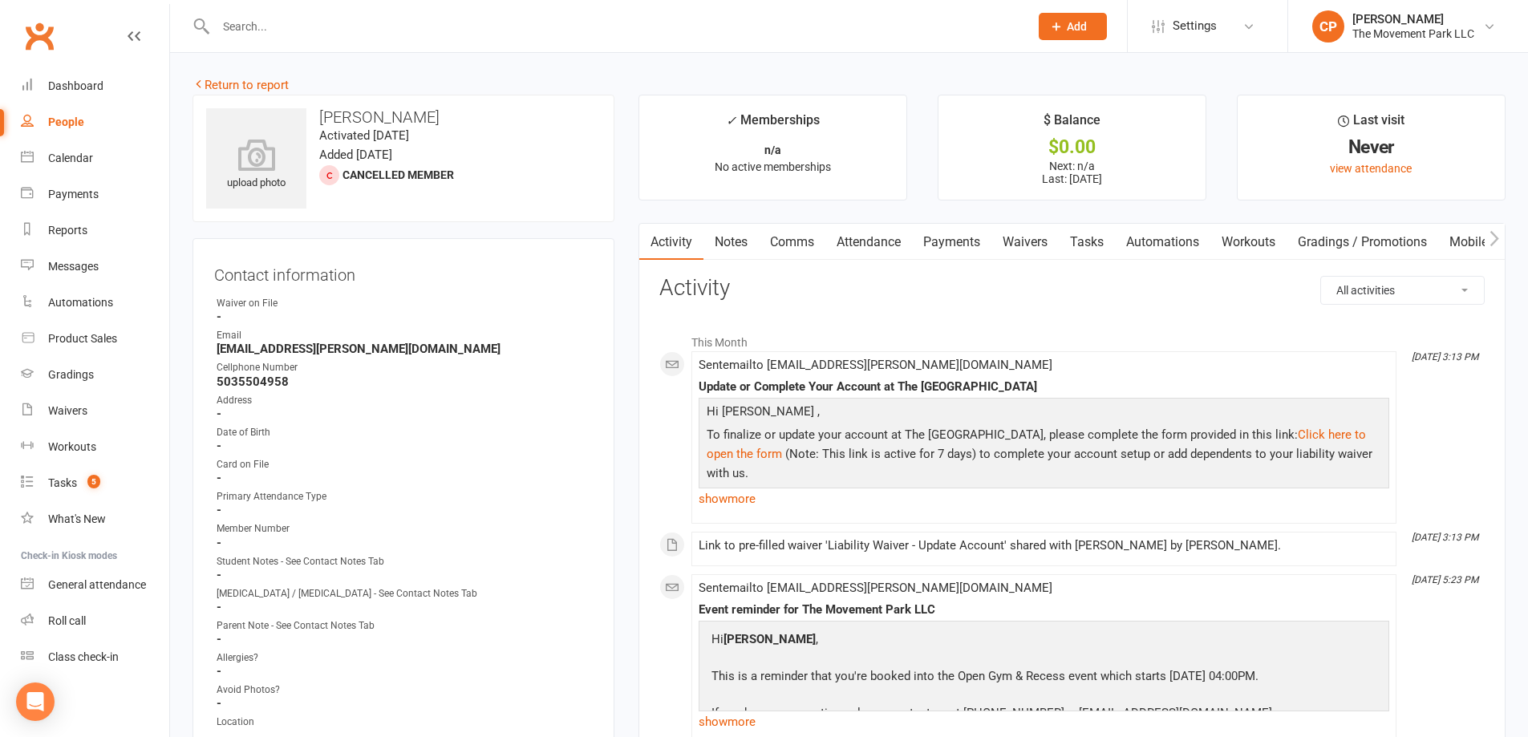
click at [869, 249] on link "Attendance" at bounding box center [868, 242] width 87 height 37
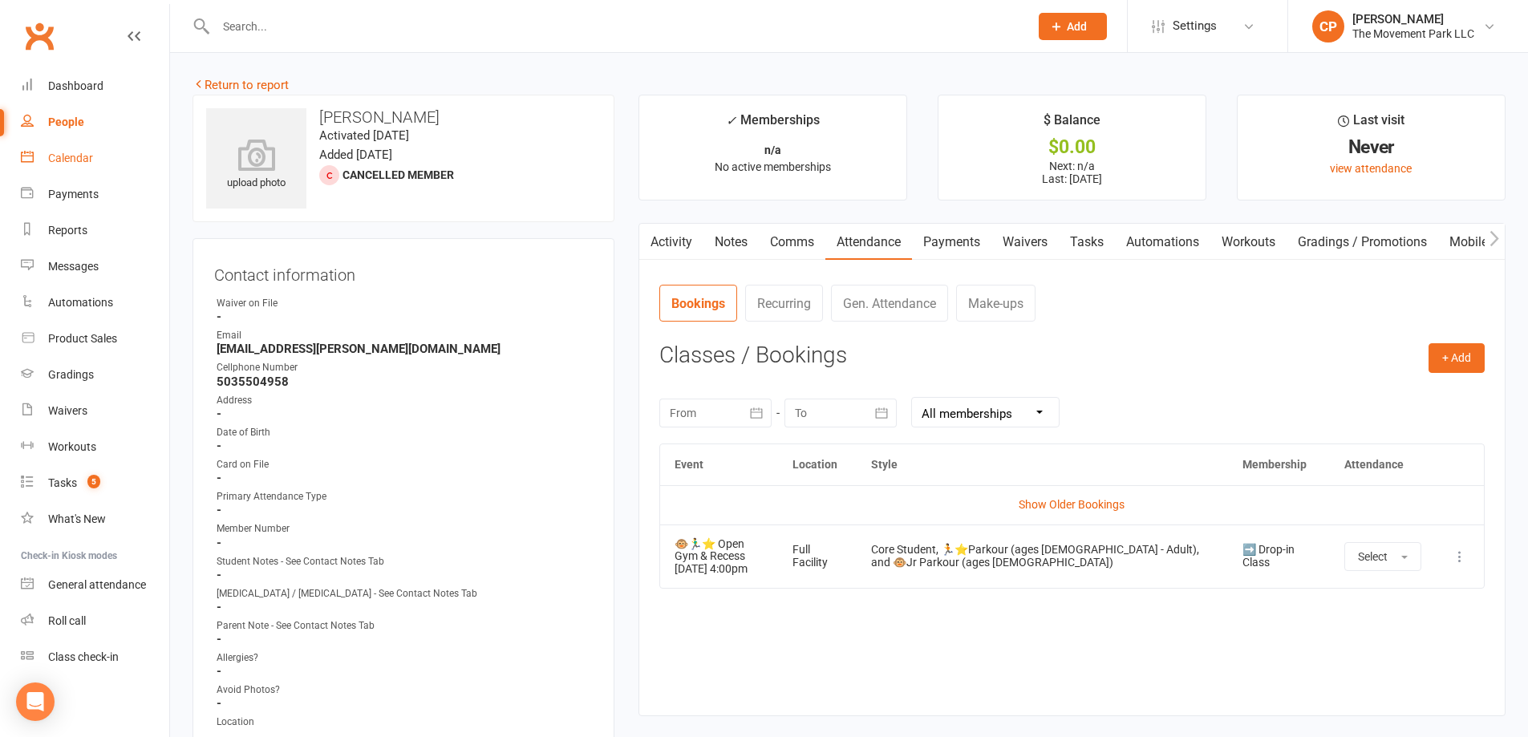
click at [87, 157] on div "Calendar" at bounding box center [70, 158] width 45 height 13
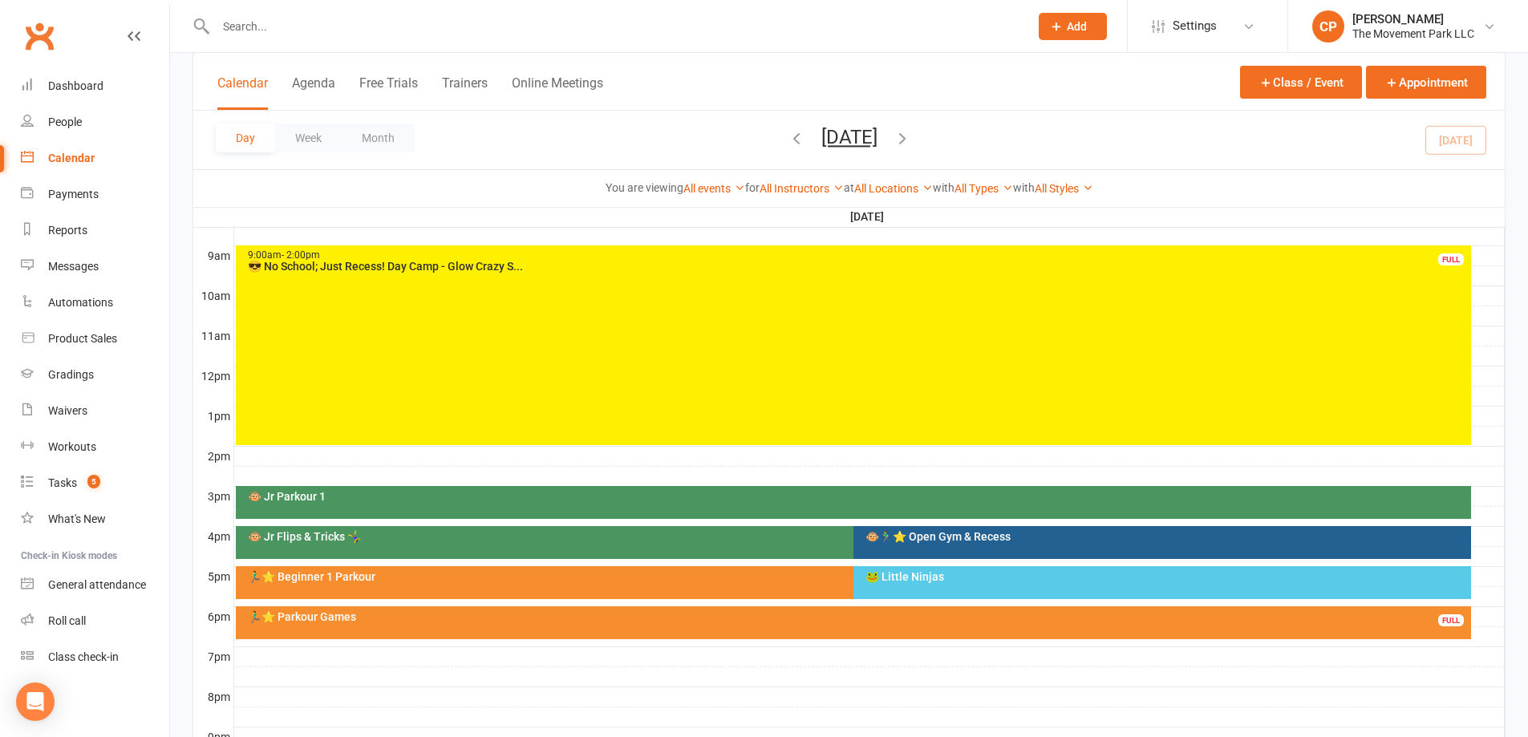
scroll to position [481, 0]
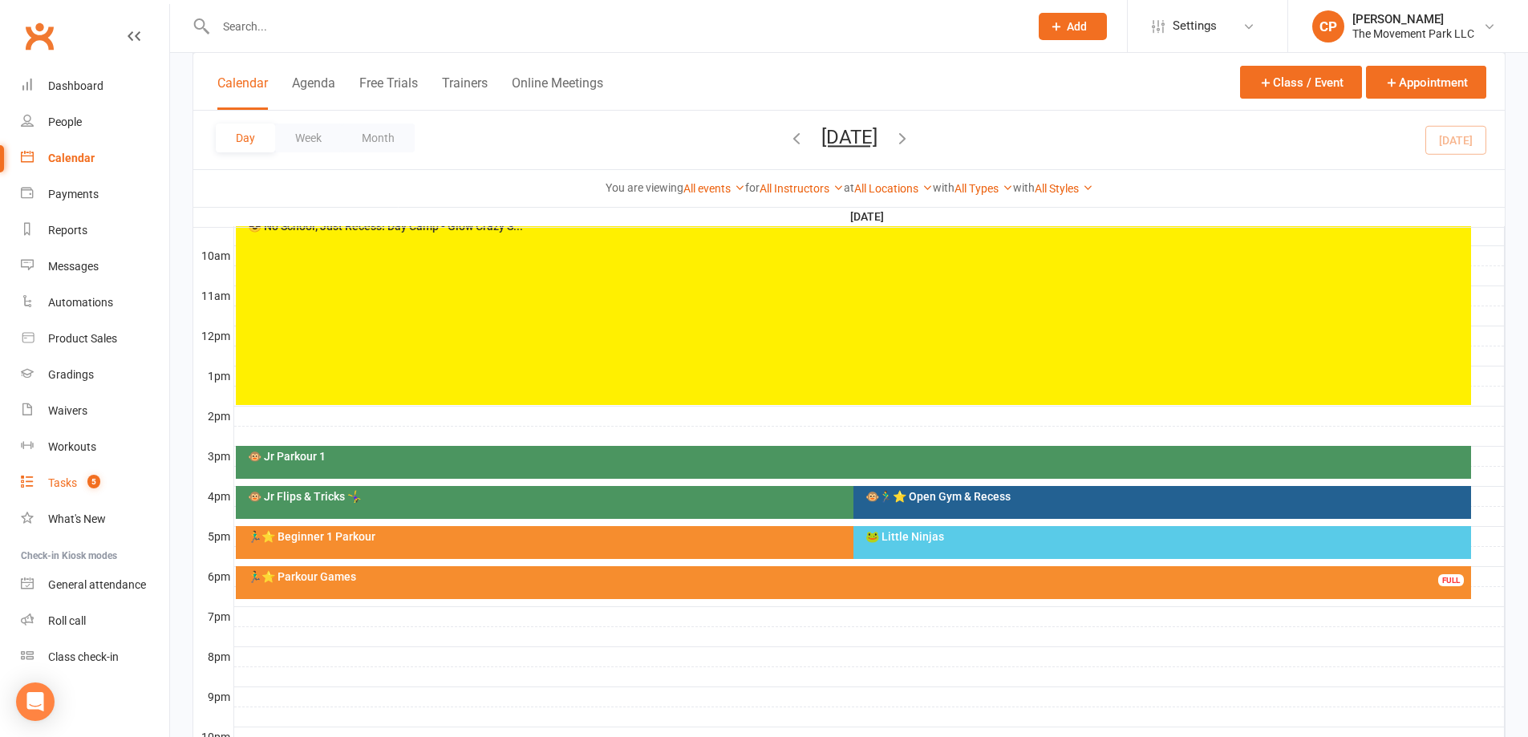
click at [91, 482] on span "5" at bounding box center [93, 482] width 13 height 14
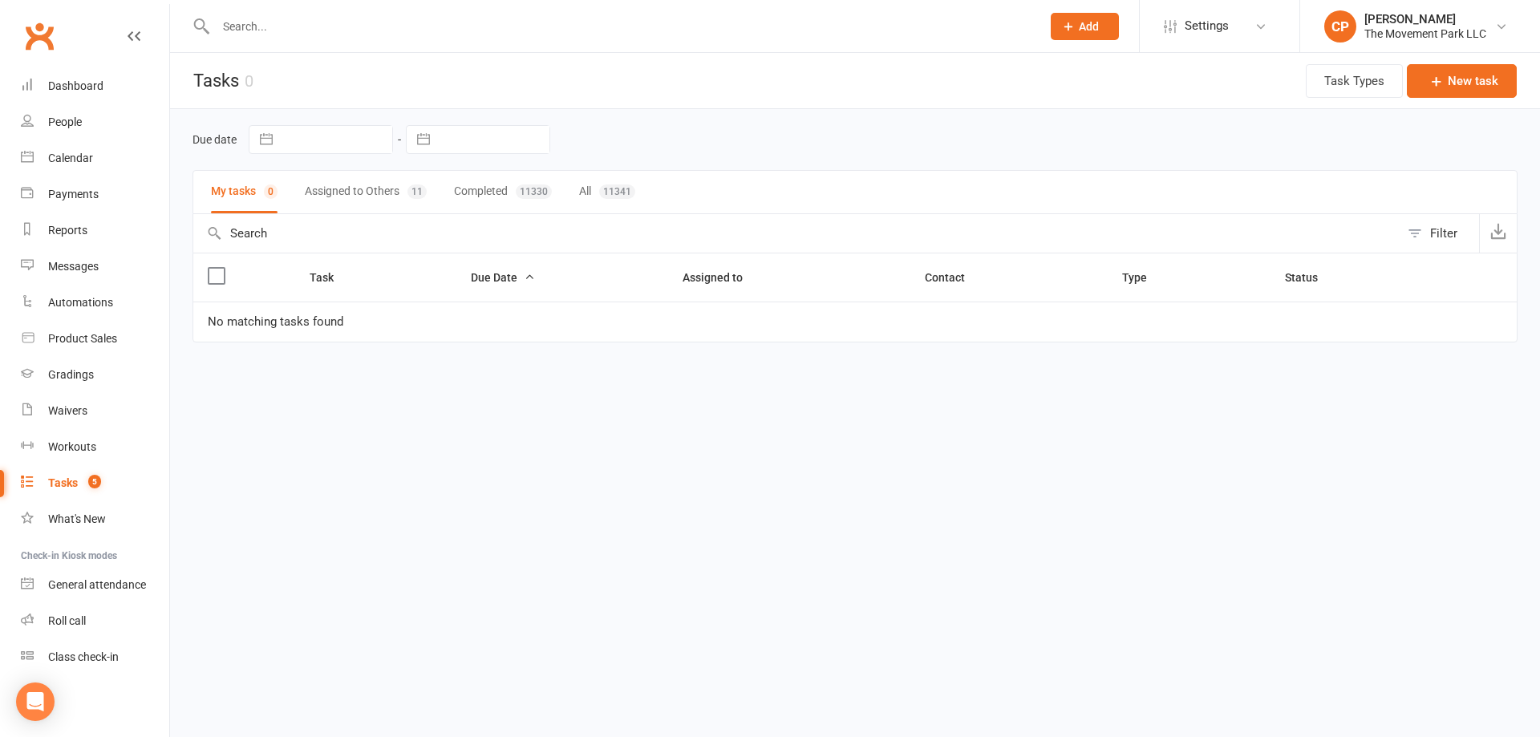
click at [357, 185] on button "Assigned to Others 11" at bounding box center [366, 192] width 122 height 43
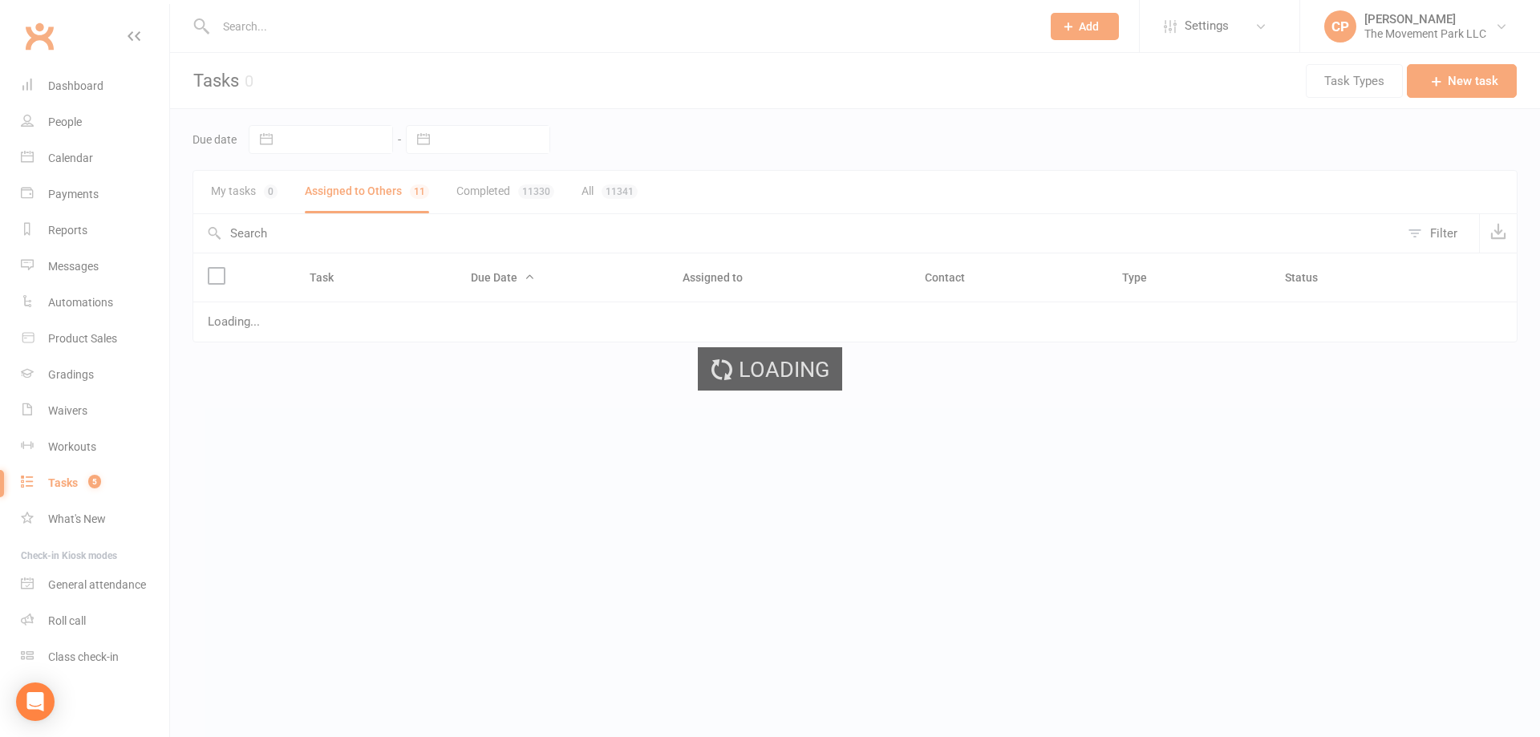
select select "started"
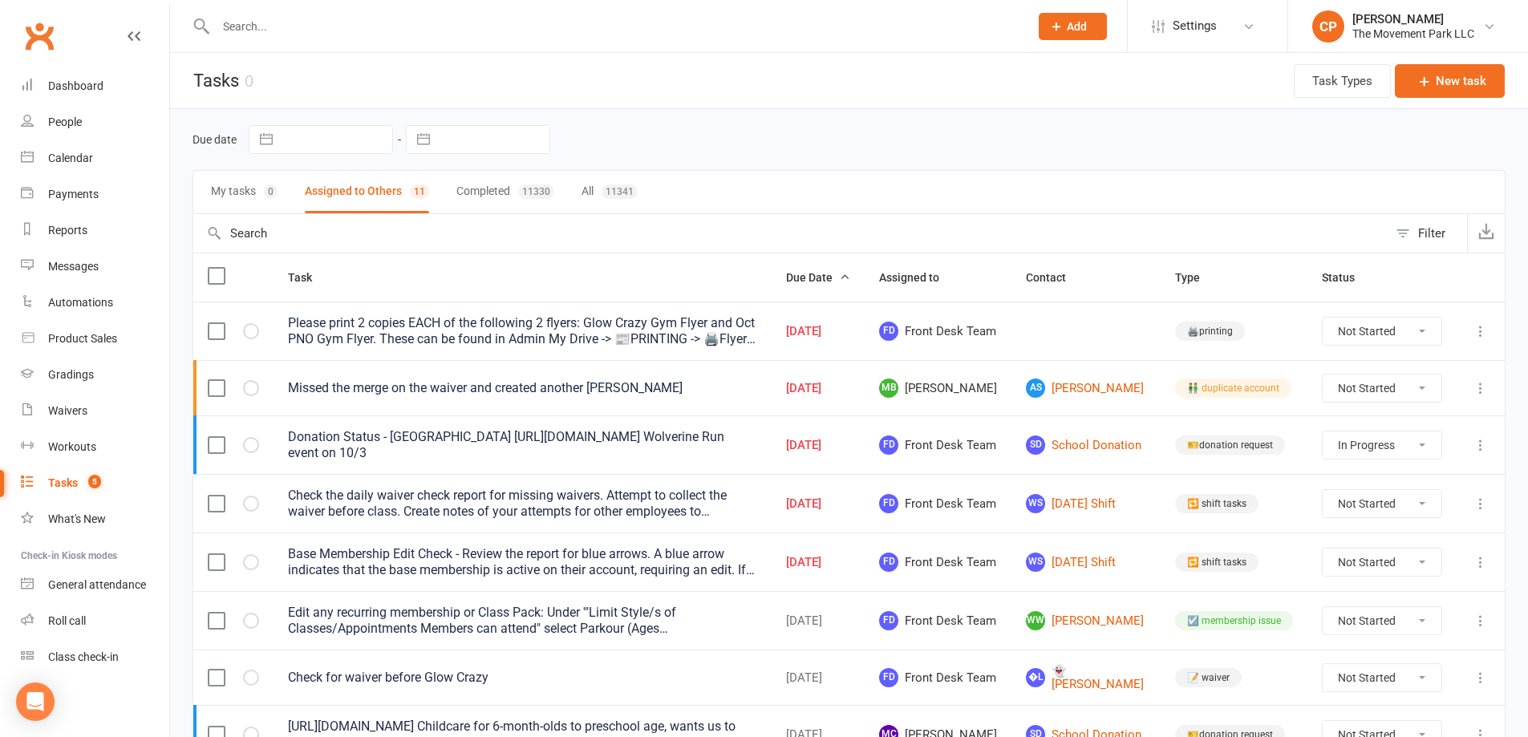
select select "started"
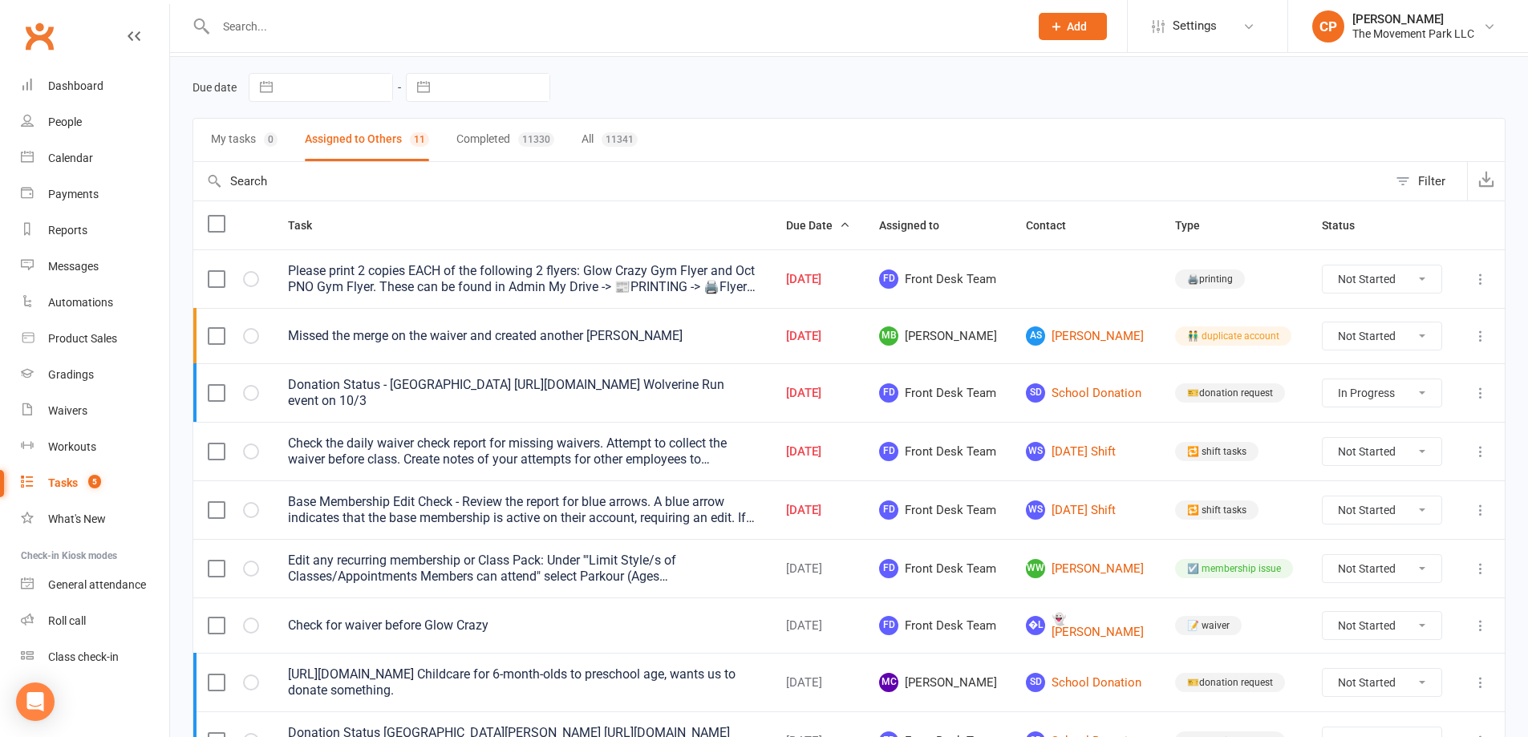
scroll to position [80, 0]
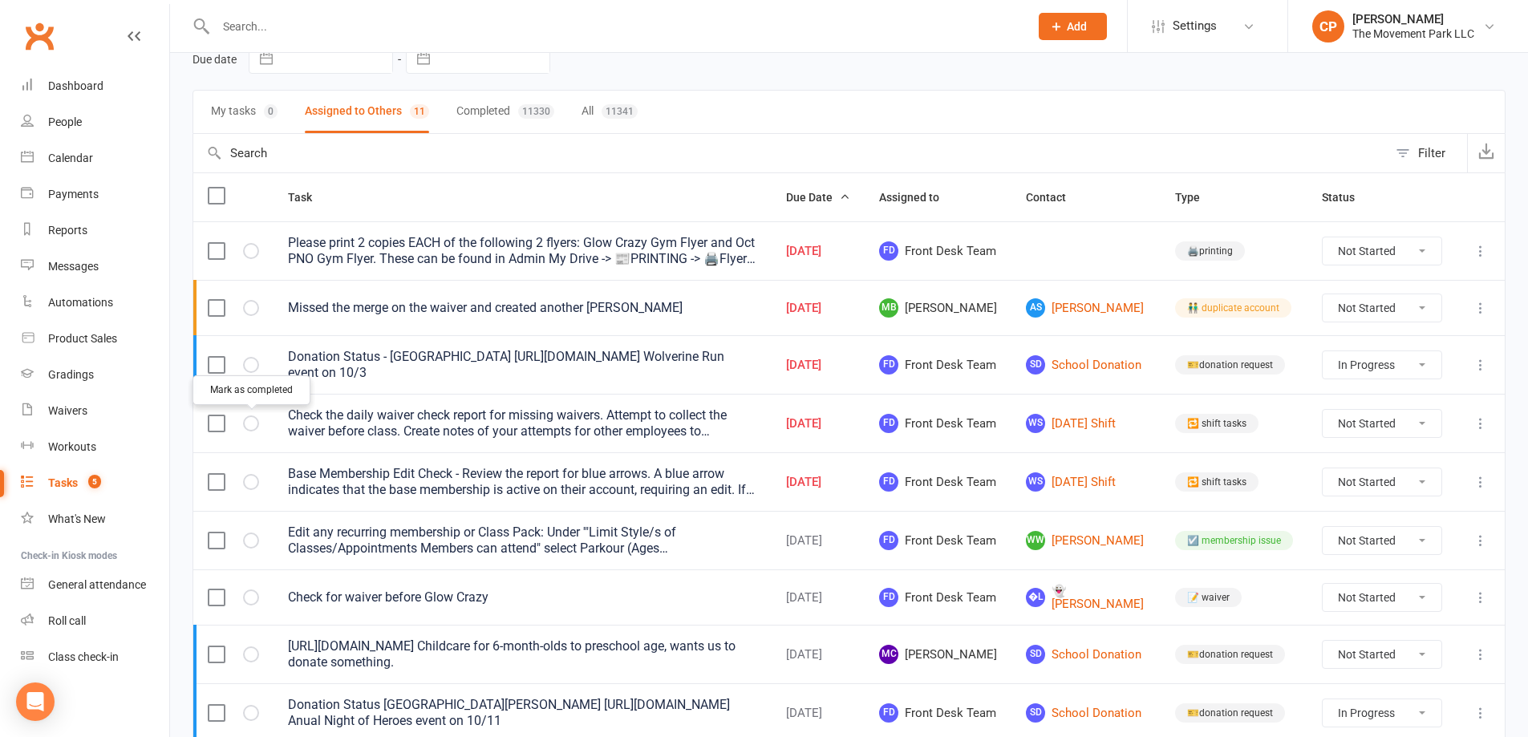
click at [245, 424] on button "button" at bounding box center [251, 423] width 16 height 16
select select "started"
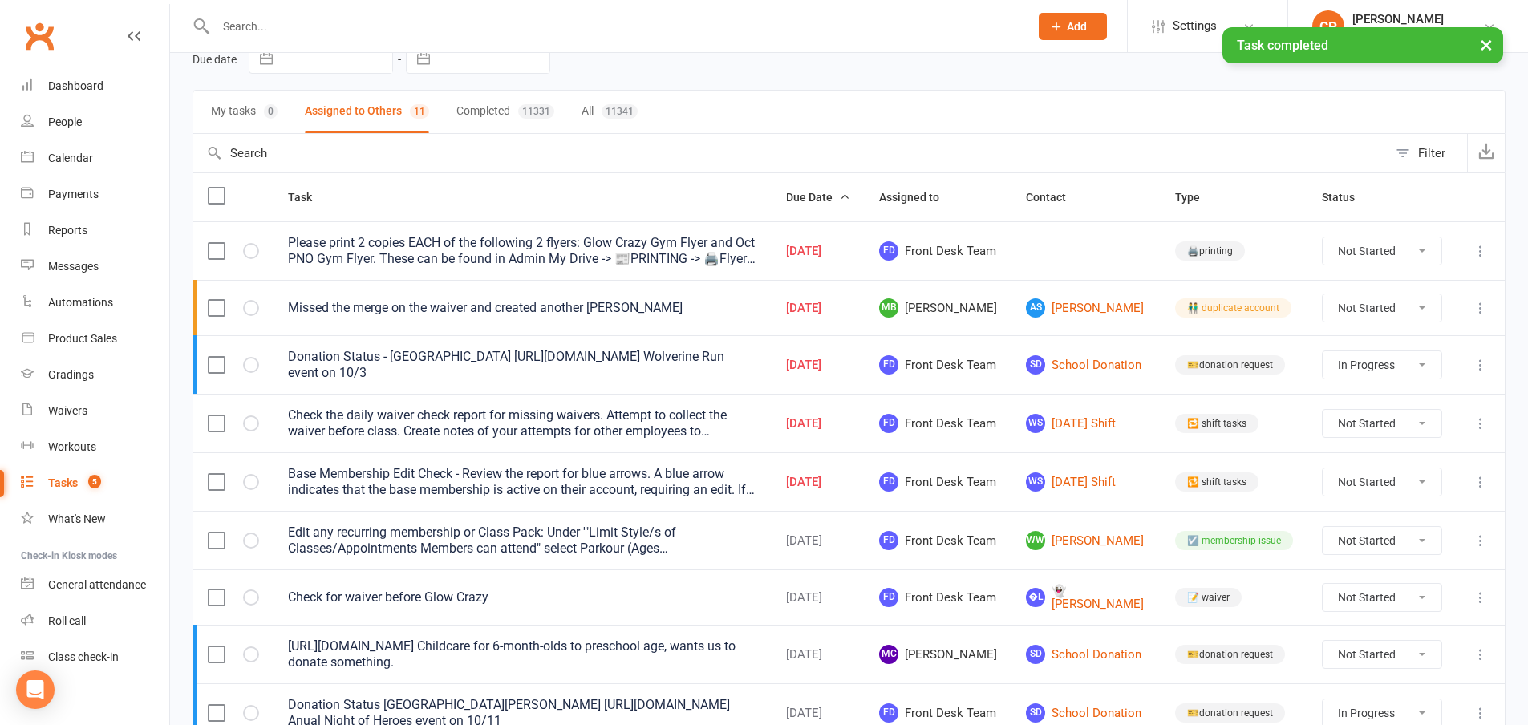
select select "started"
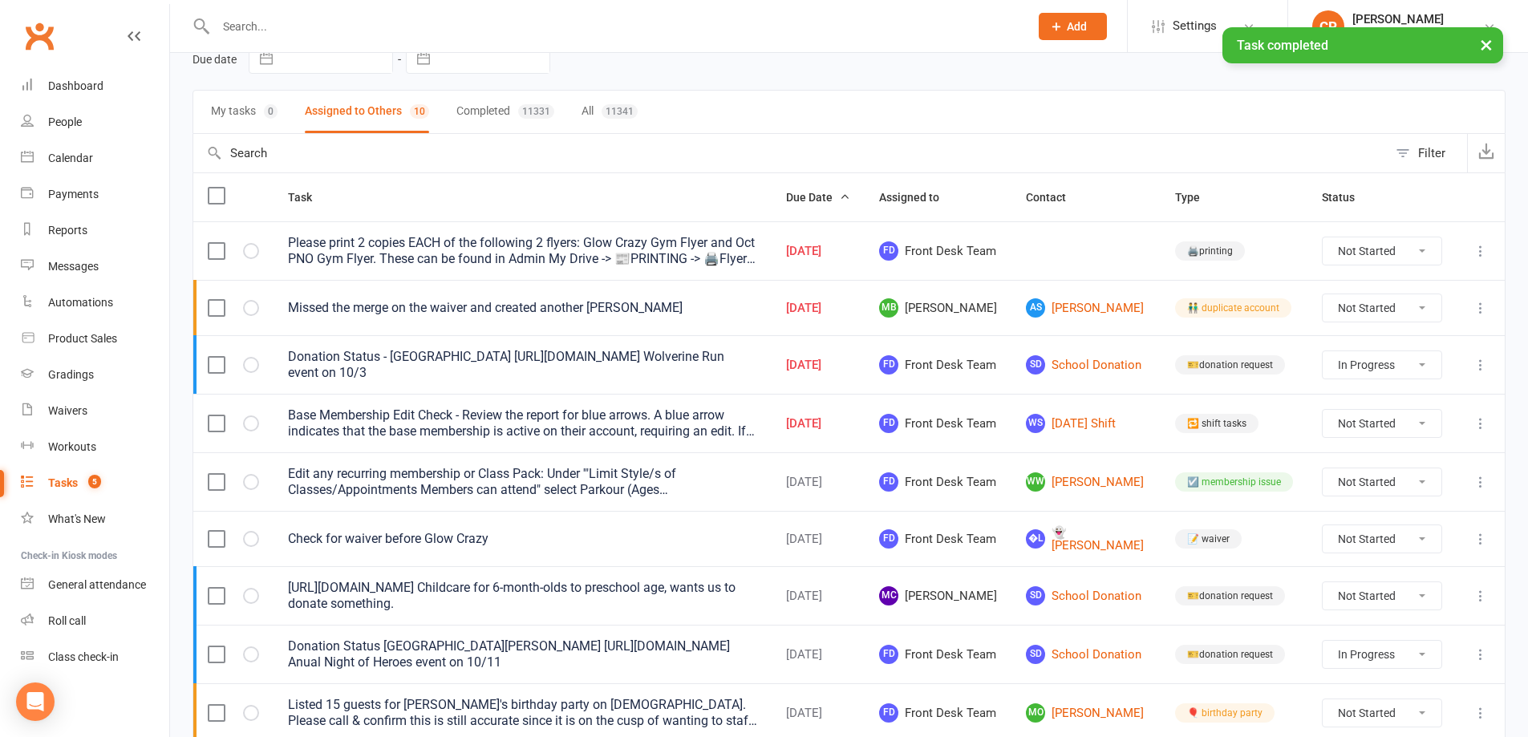
click at [245, 424] on button "button" at bounding box center [251, 423] width 16 height 16
select select "started"
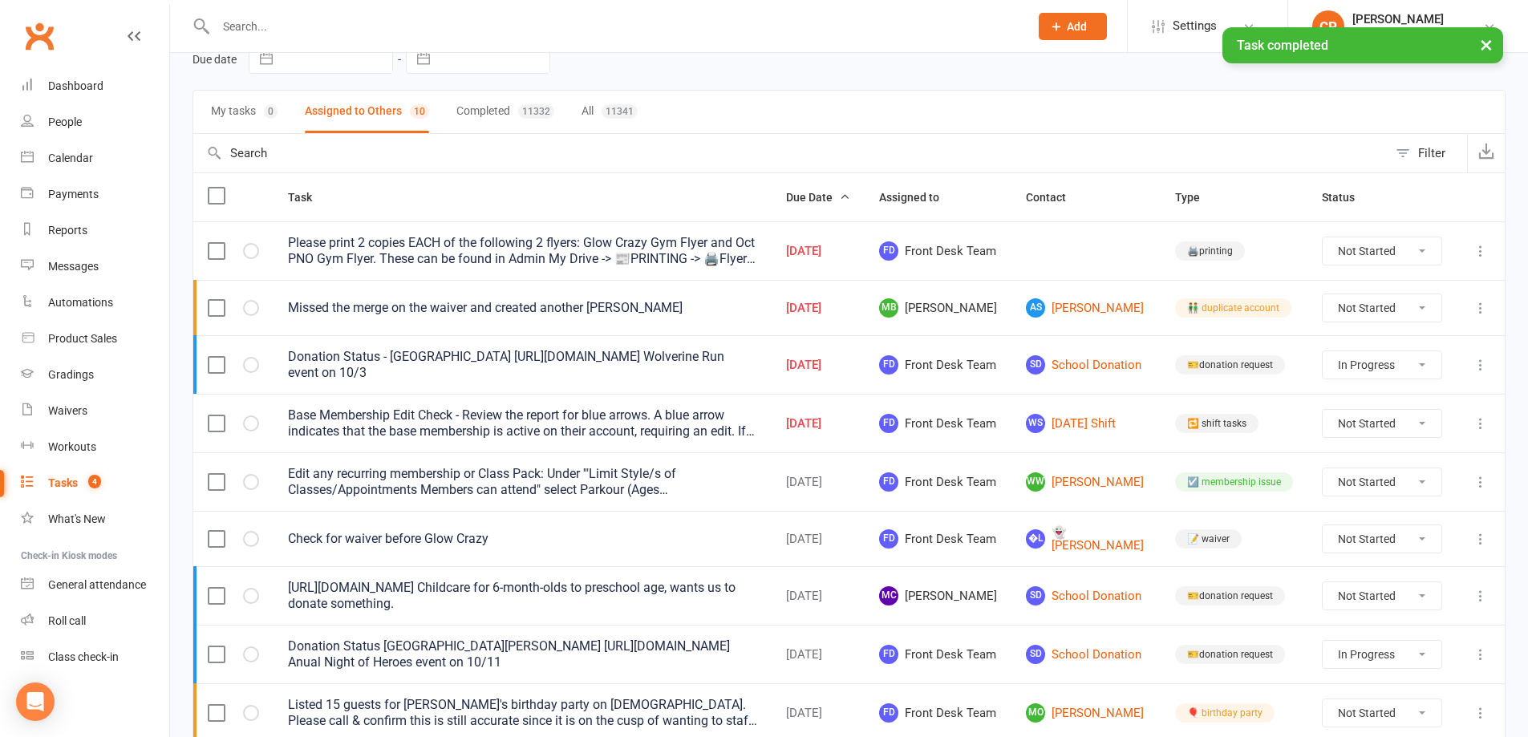
select select "started"
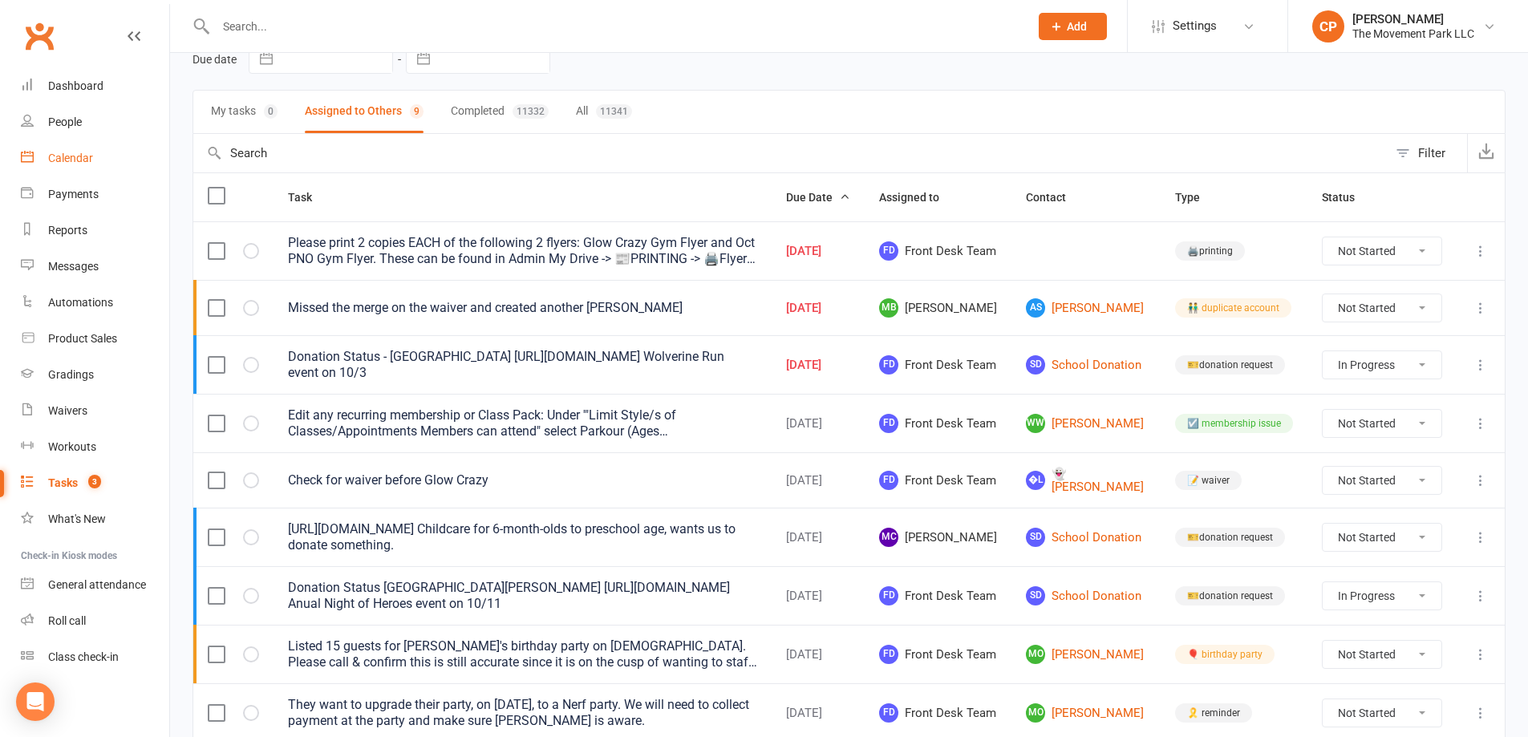
click at [87, 152] on div "Calendar" at bounding box center [70, 158] width 45 height 13
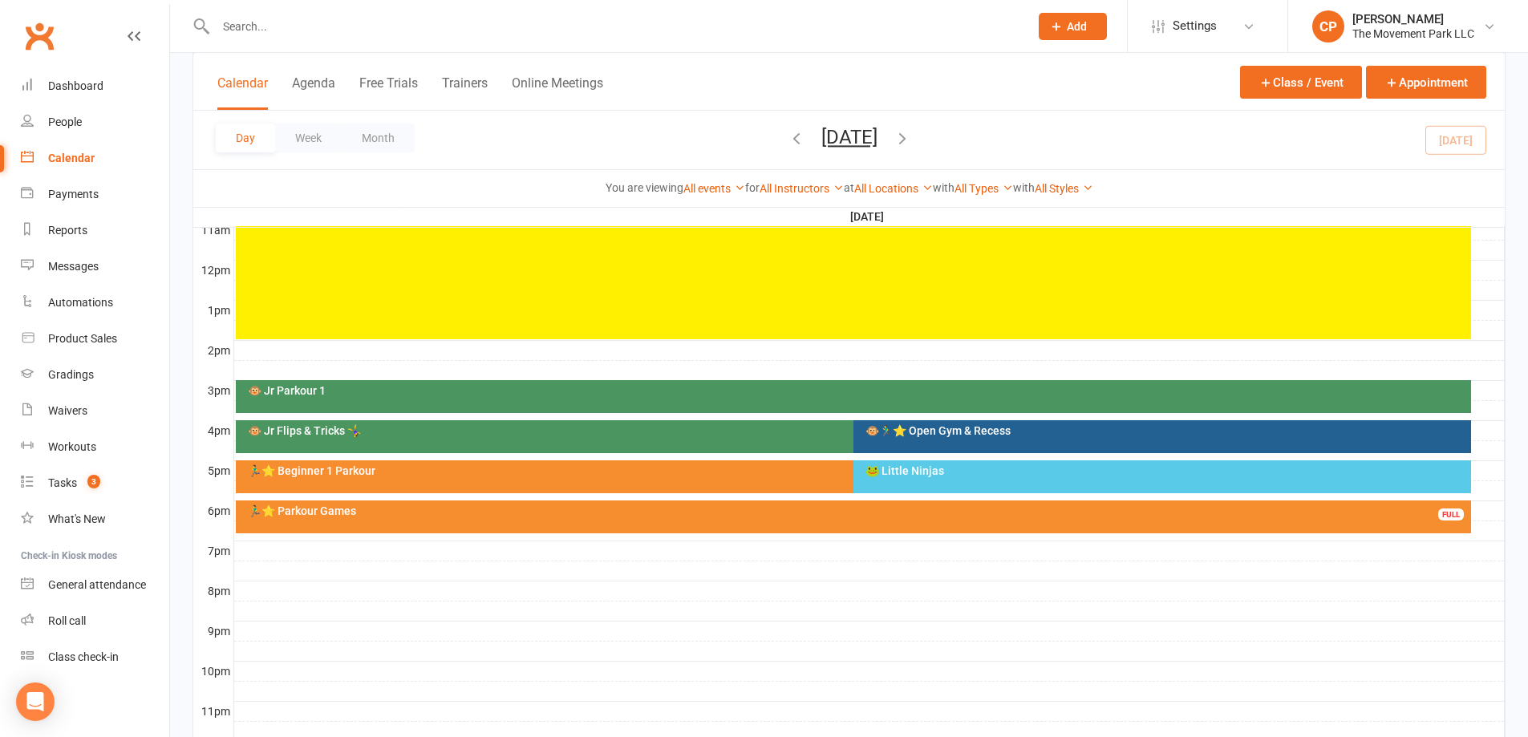
scroll to position [561, 0]
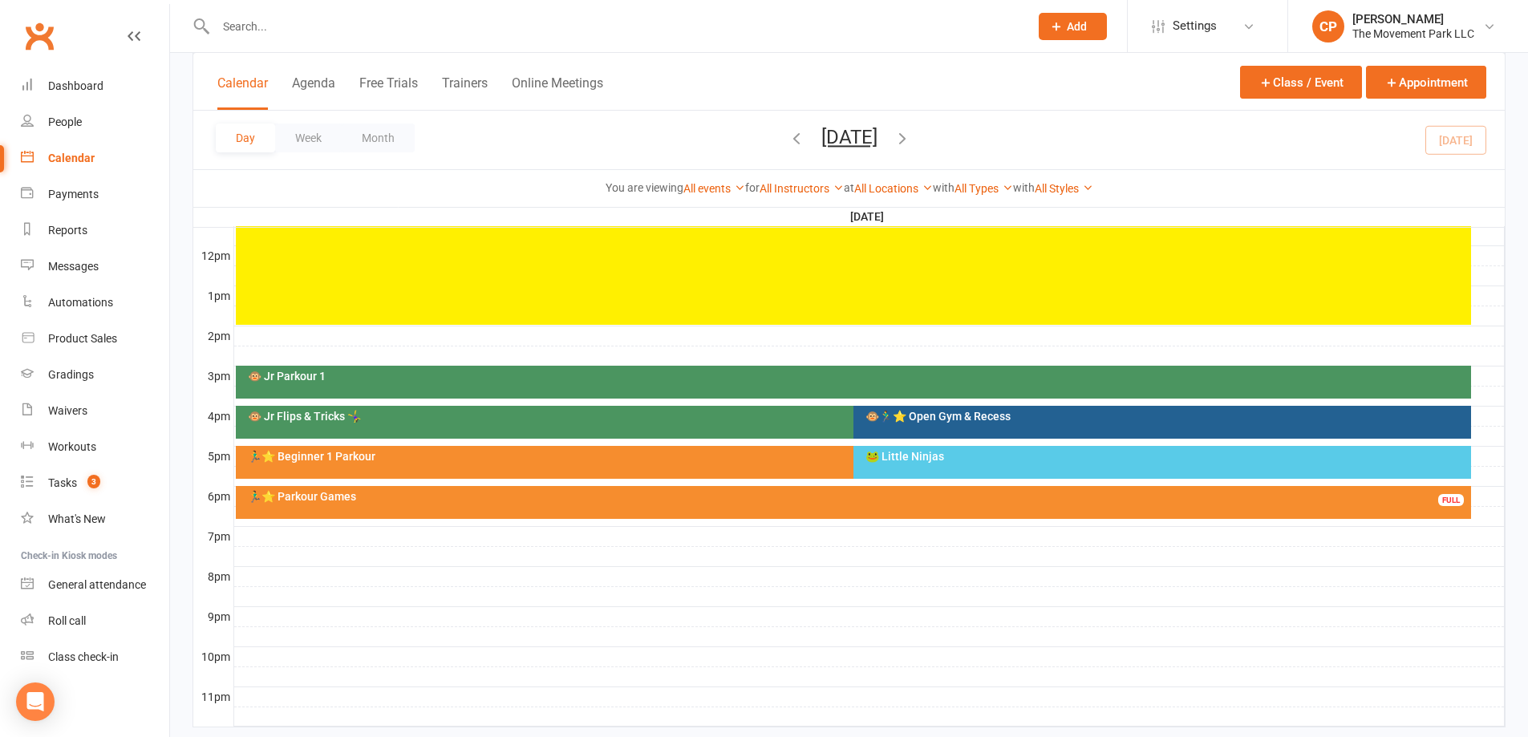
click at [933, 407] on div "🐵🏃‍♂️⭐ Open Gym & Recess" at bounding box center [1162, 422] width 618 height 33
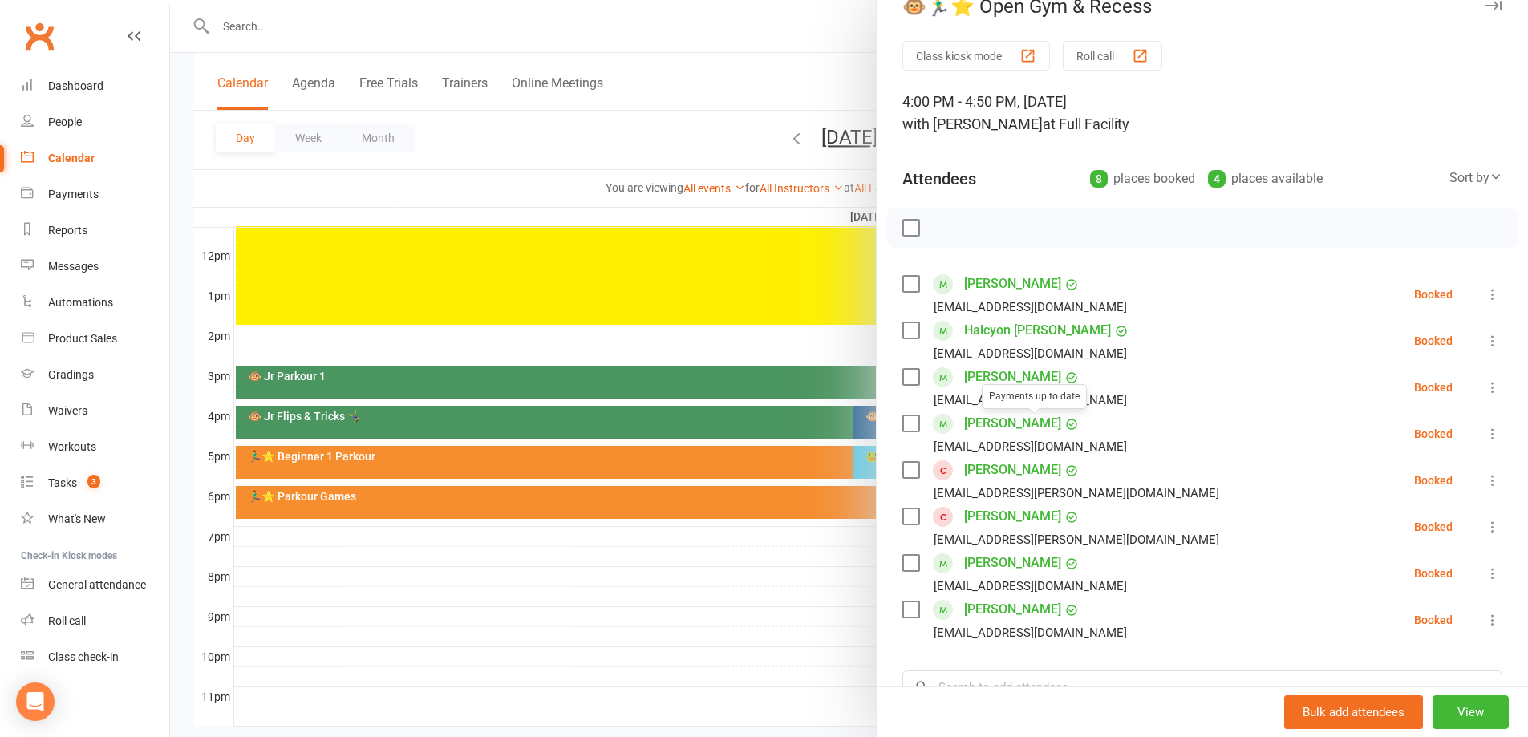
scroll to position [0, 0]
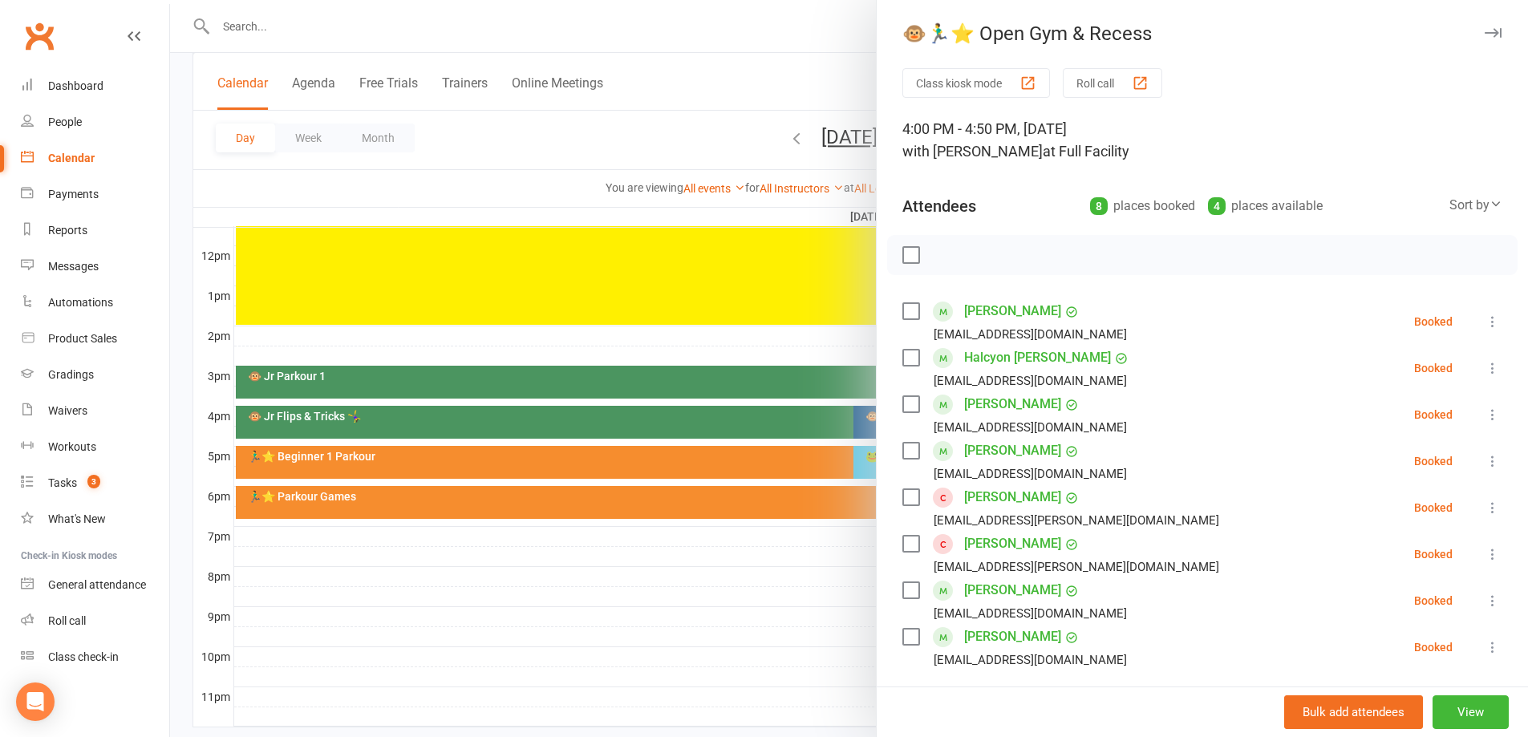
click at [805, 635] on div at bounding box center [849, 368] width 1358 height 737
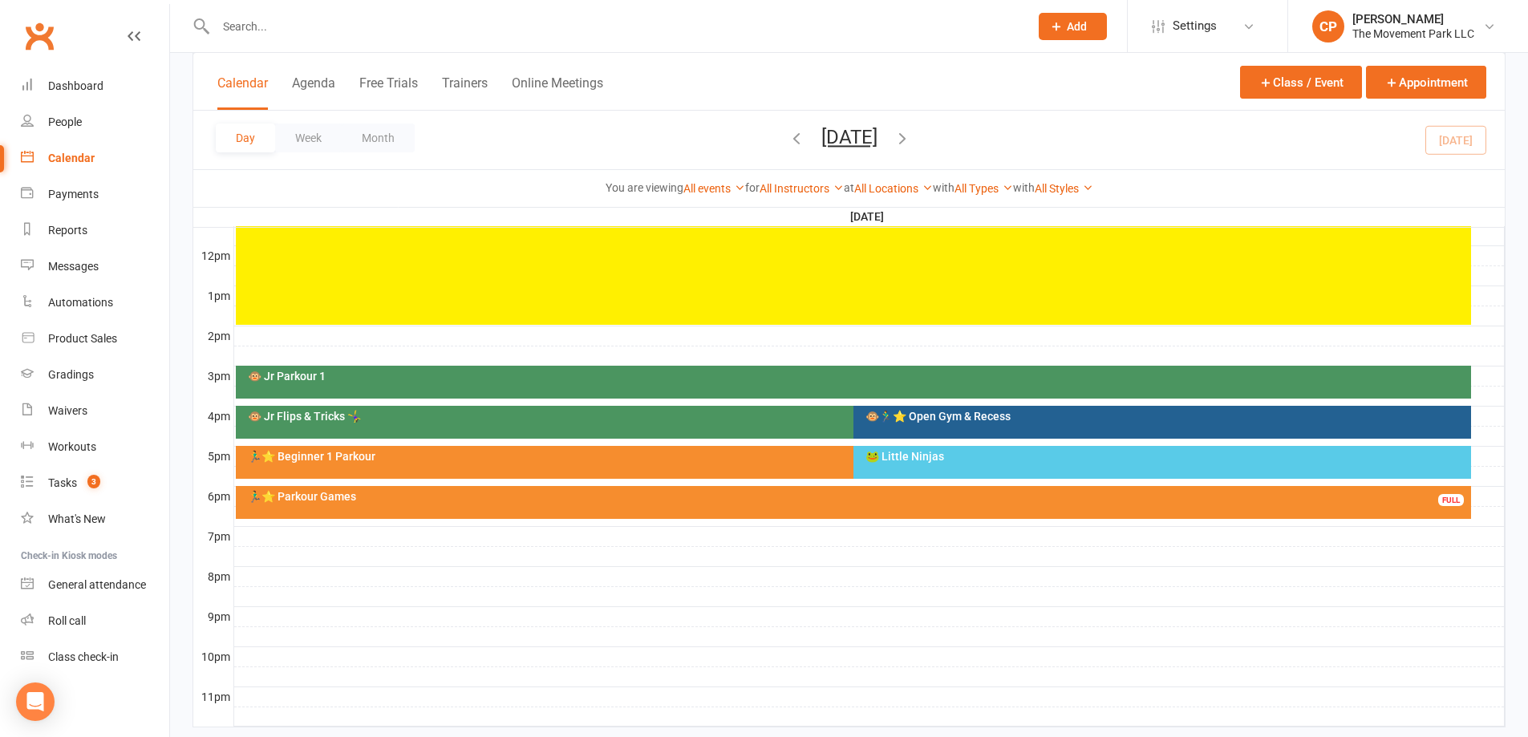
click at [411, 459] on div "🏃‍♂️⭐ Beginner 1 Parkour" at bounding box center [849, 456] width 1205 height 11
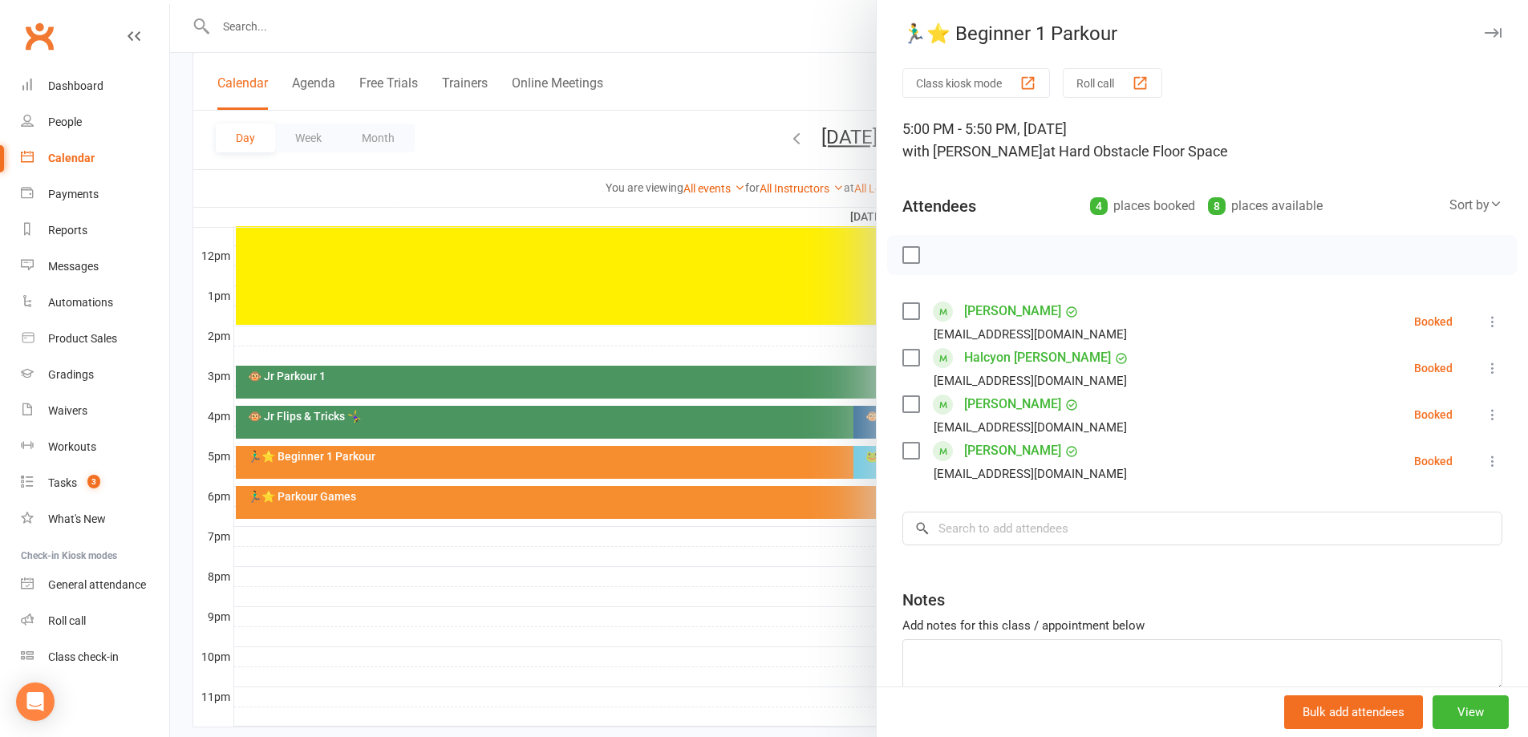
click at [578, 351] on div at bounding box center [849, 368] width 1358 height 737
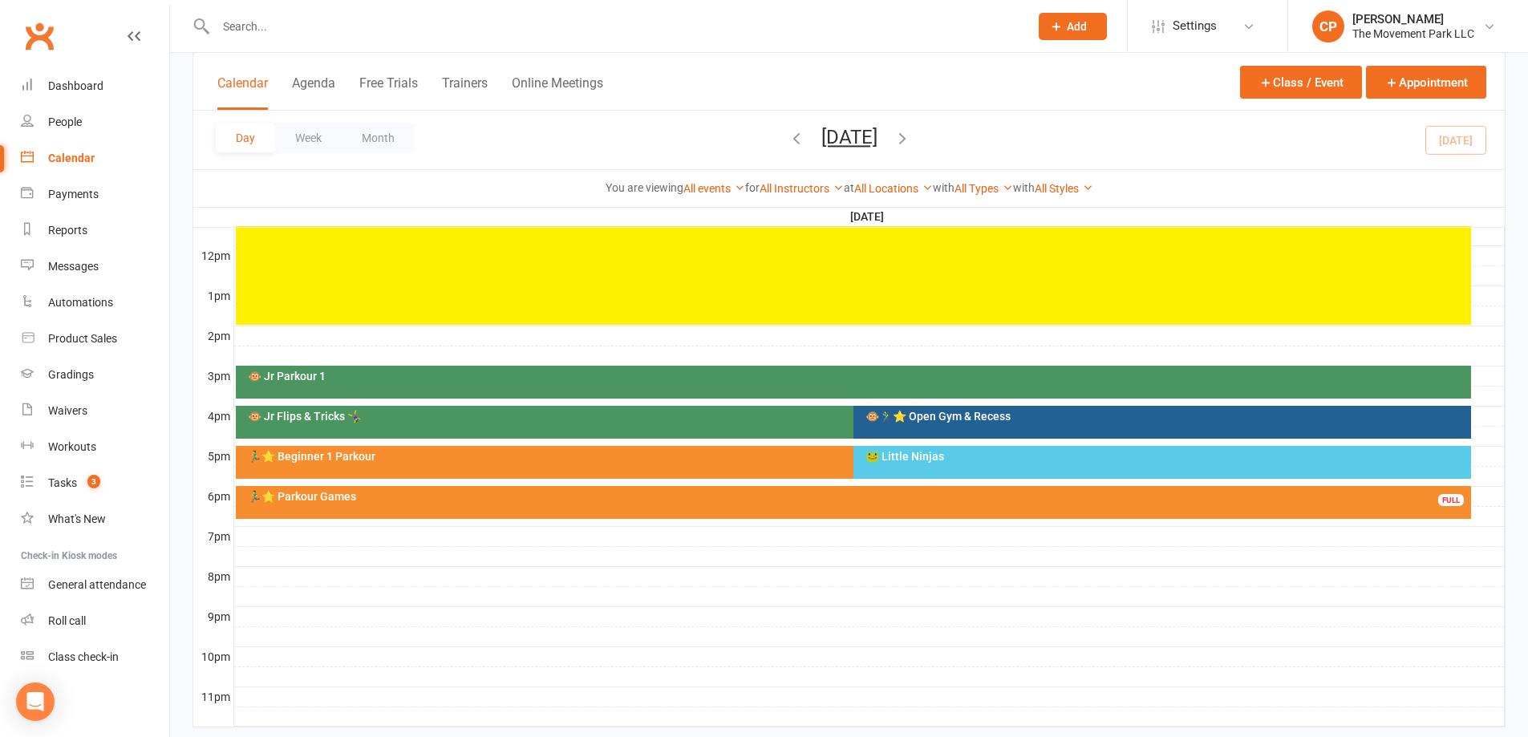
click at [413, 422] on div "🐵 Jr Flips & Tricks 🤸‍♀️" at bounding box center [845, 422] width 1219 height 33
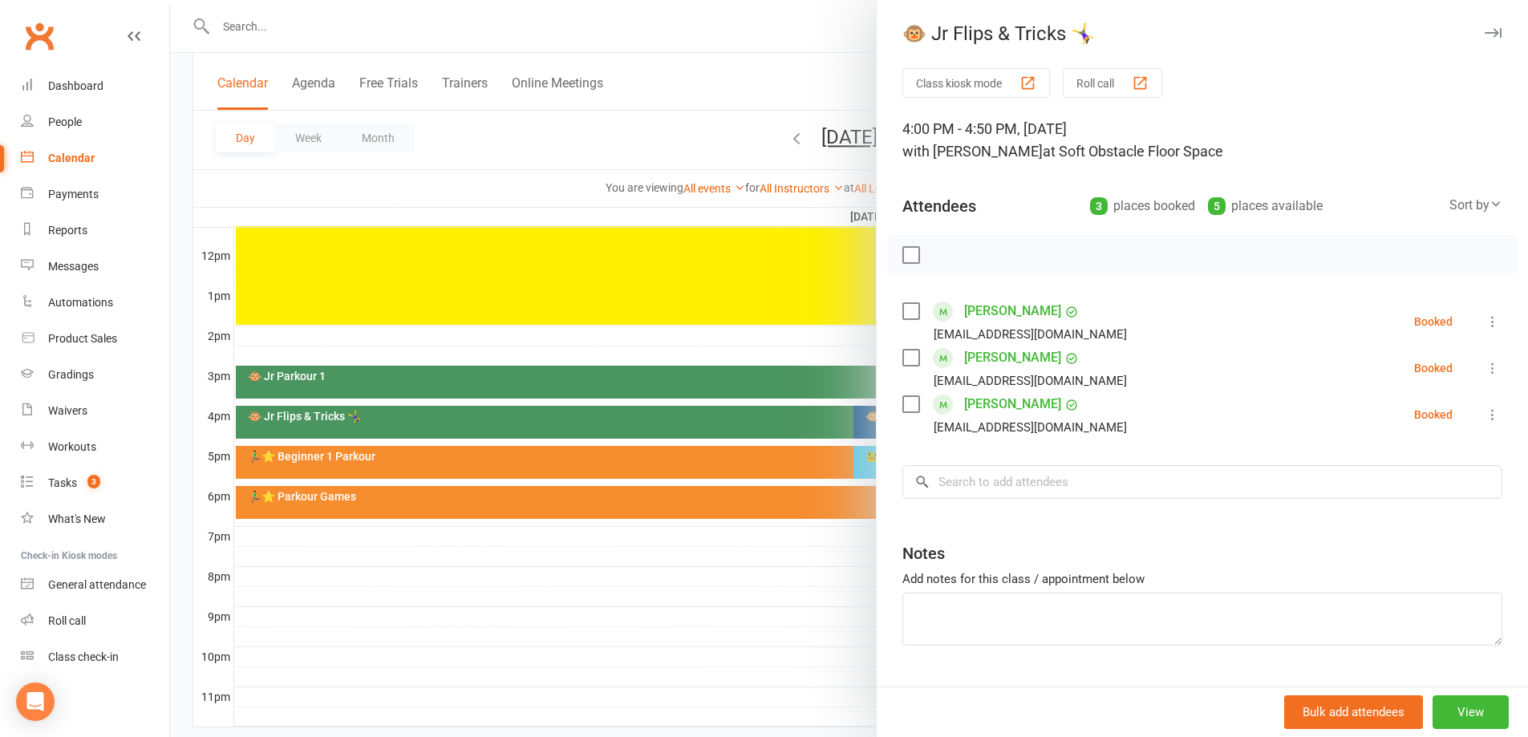
click at [496, 559] on div at bounding box center [849, 368] width 1358 height 737
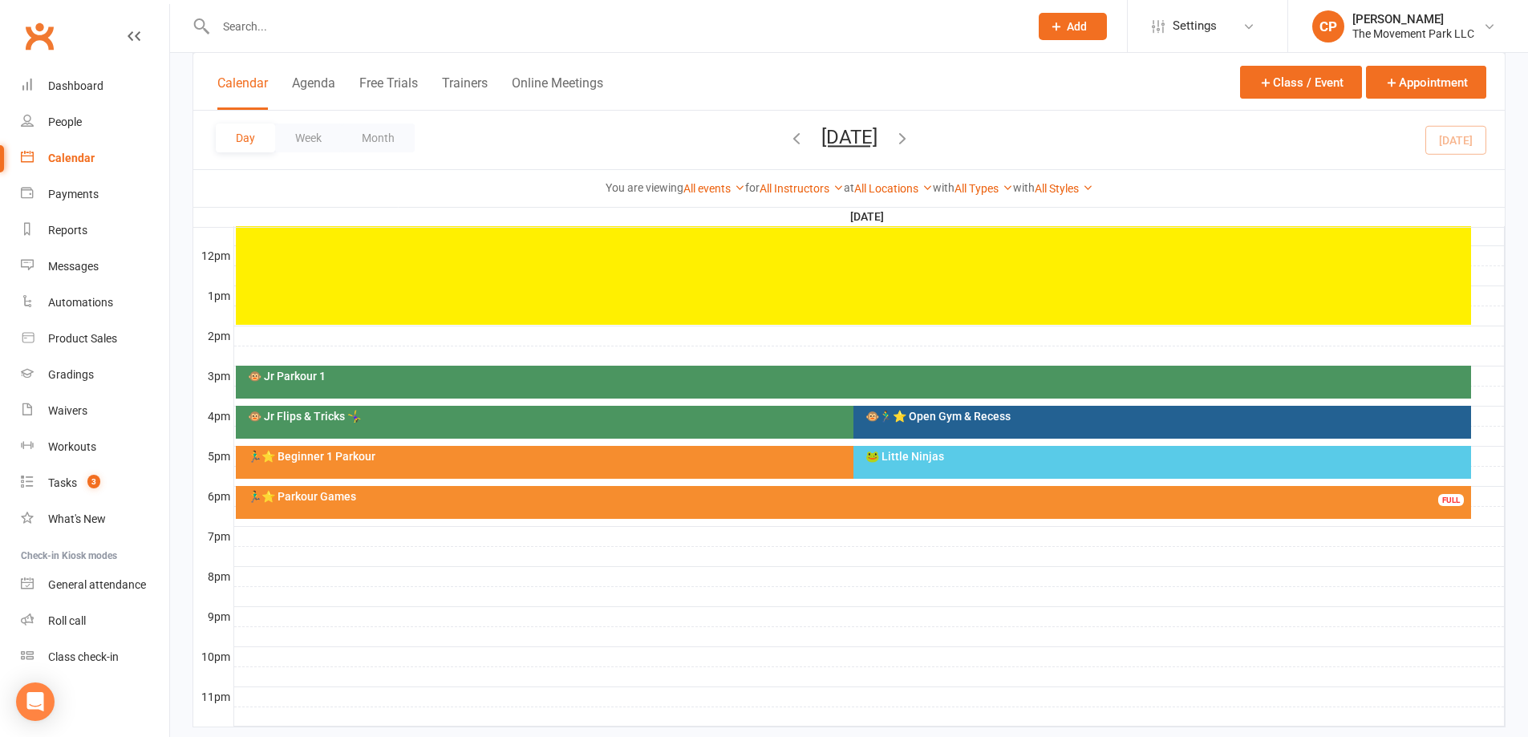
click at [826, 462] on div "🏃‍♂️⭐ Beginner 1 Parkour" at bounding box center [845, 462] width 1219 height 33
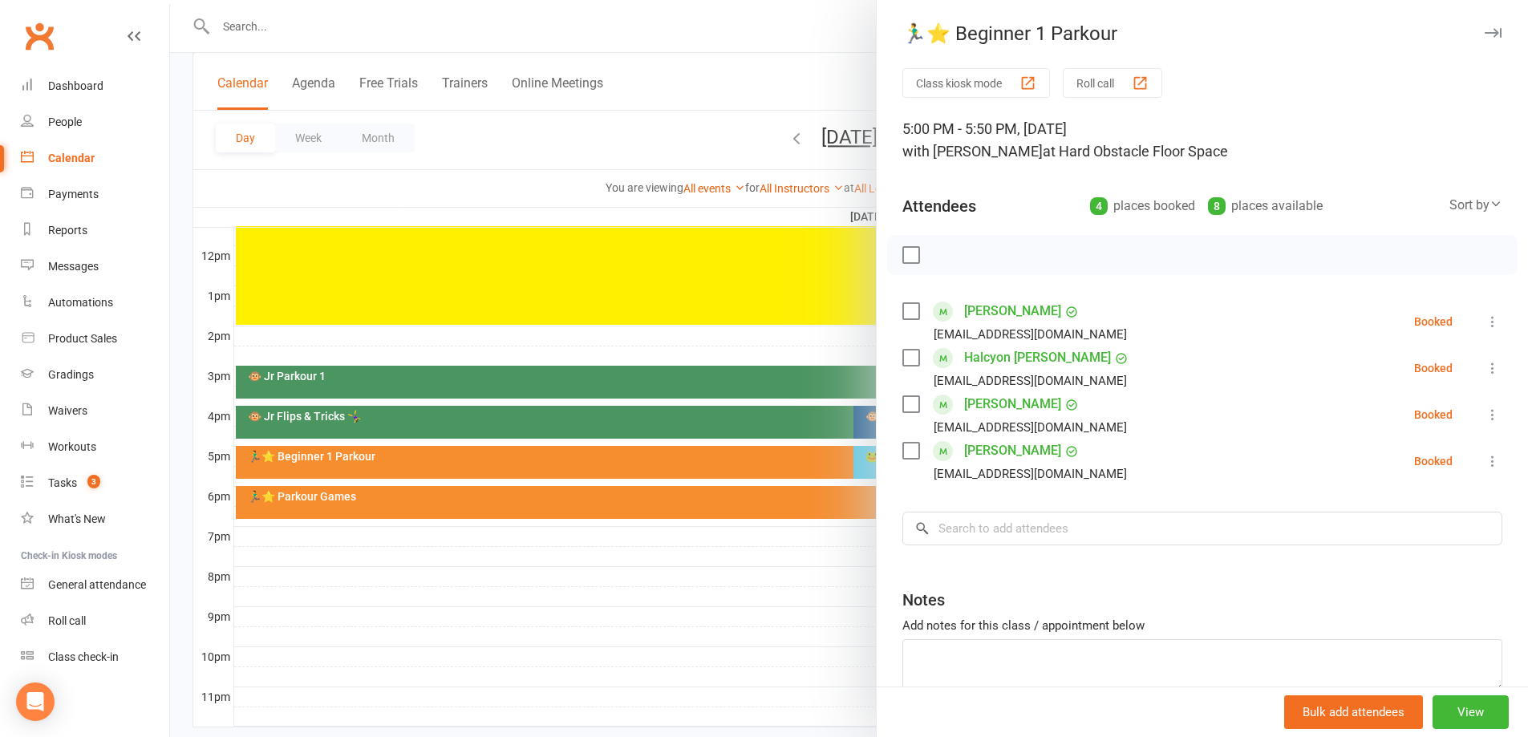
click at [797, 561] on div at bounding box center [849, 368] width 1358 height 737
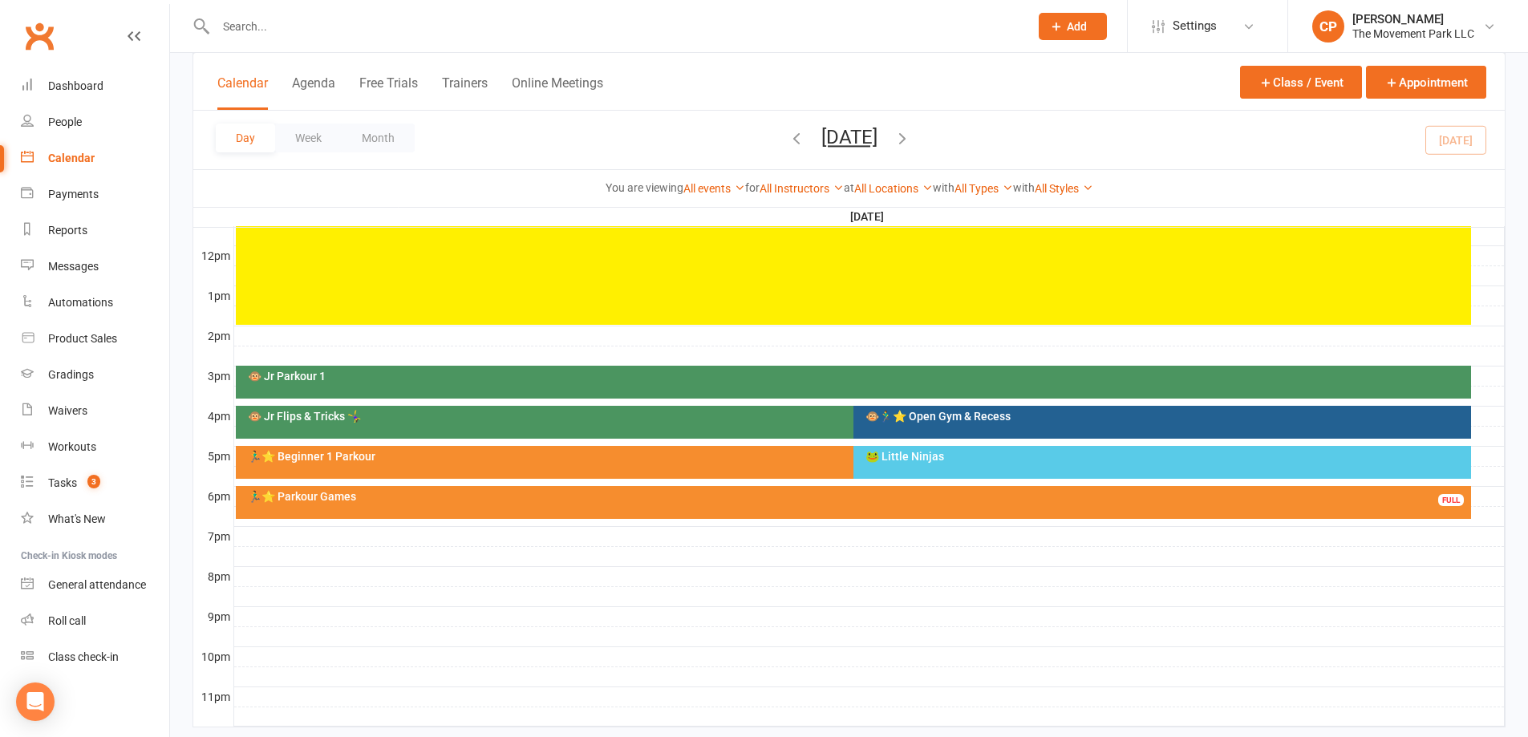
click at [955, 398] on div "🐵 Jr Parkour 1" at bounding box center [853, 382] width 1235 height 33
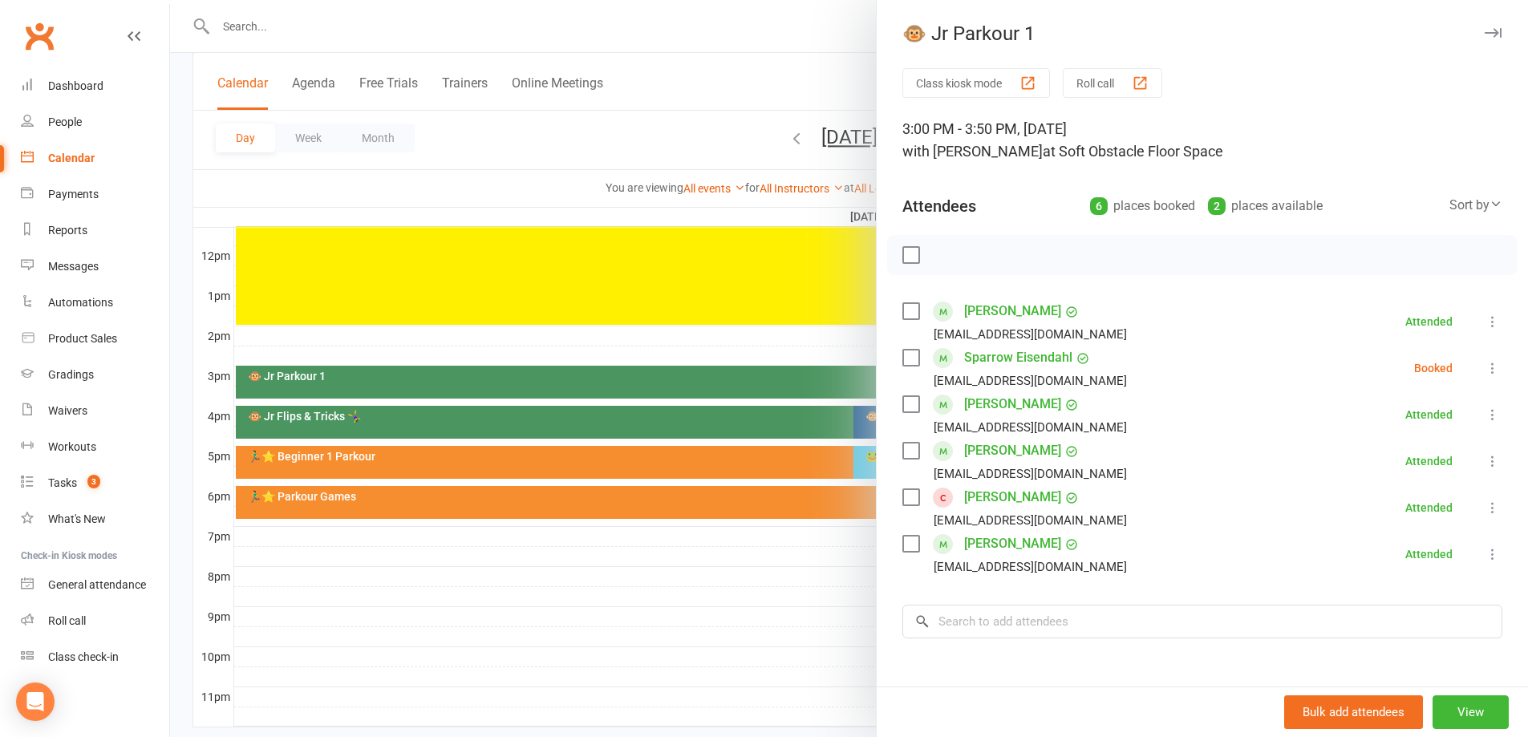
click at [788, 594] on div at bounding box center [849, 368] width 1358 height 737
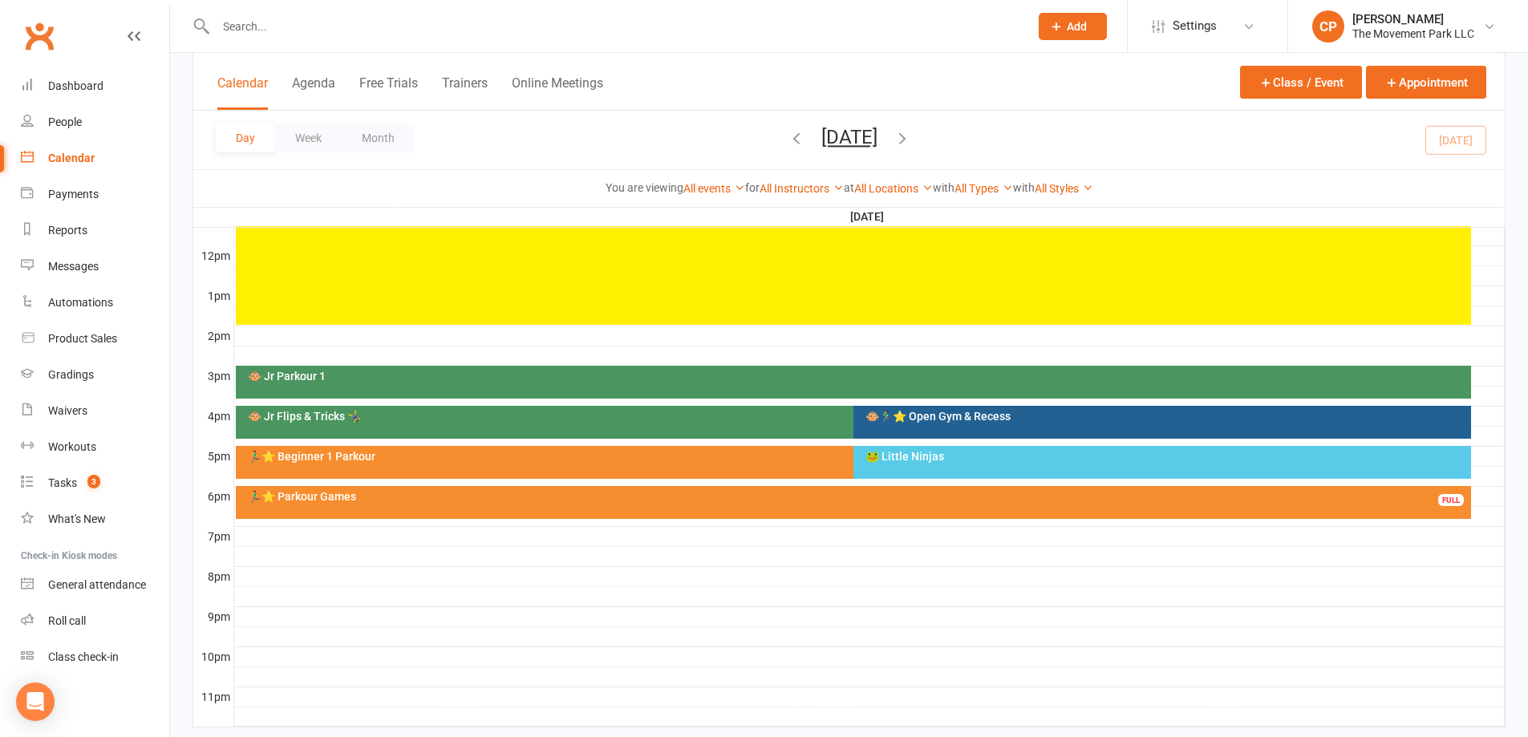
click at [914, 426] on div "🐵🏃‍♂️⭐ Open Gym & Recess" at bounding box center [1162, 422] width 618 height 33
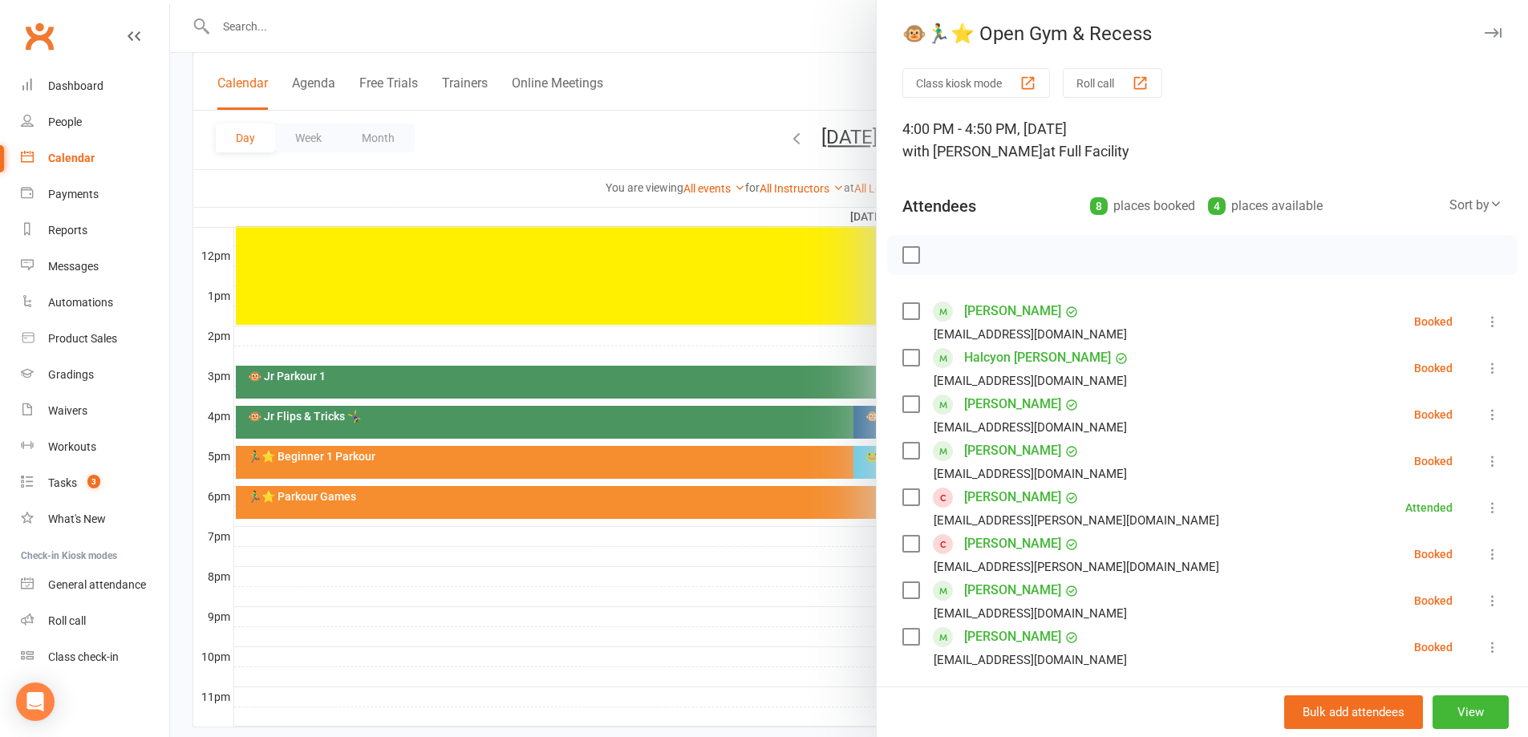
click at [998, 499] on link "[PERSON_NAME]" at bounding box center [1012, 497] width 97 height 26
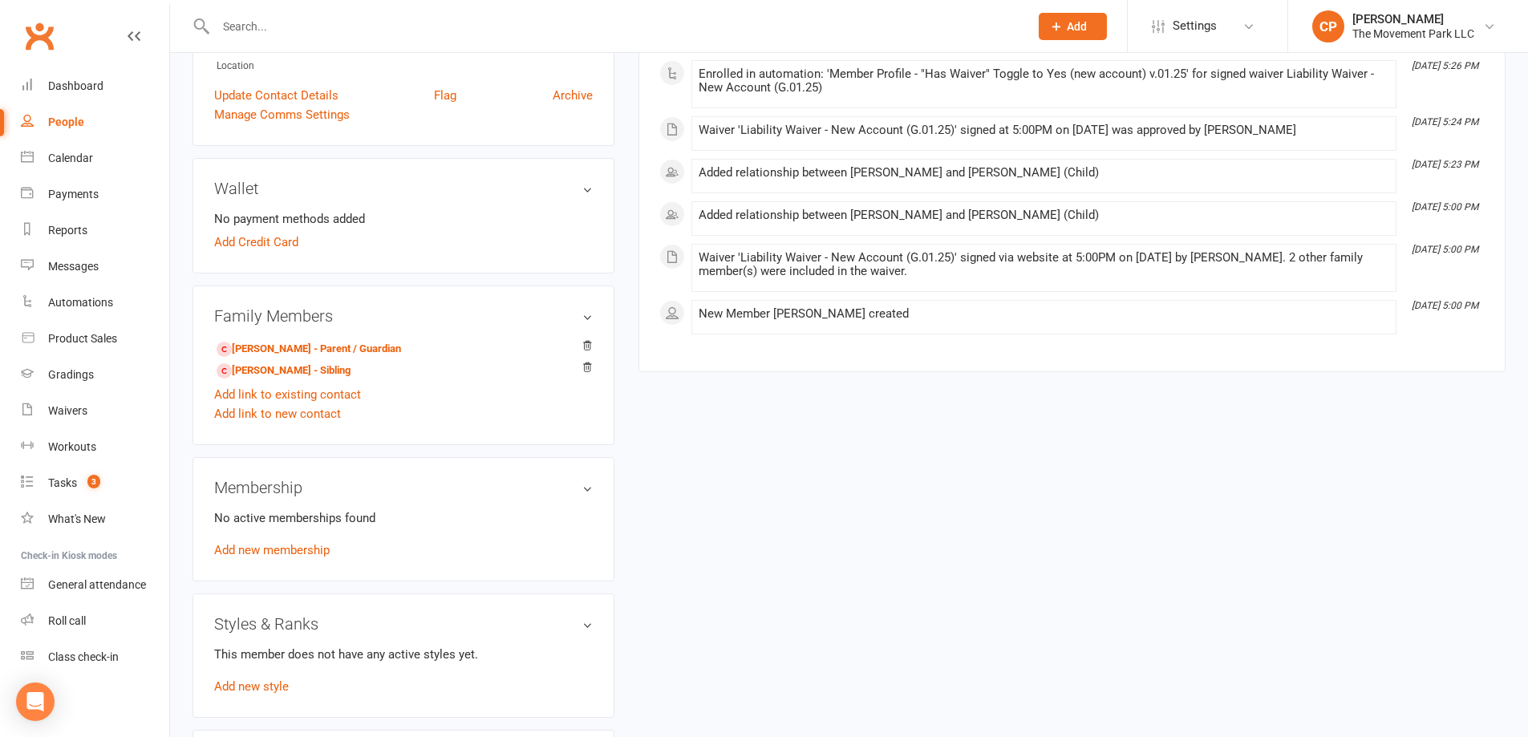
scroll to position [642, 0]
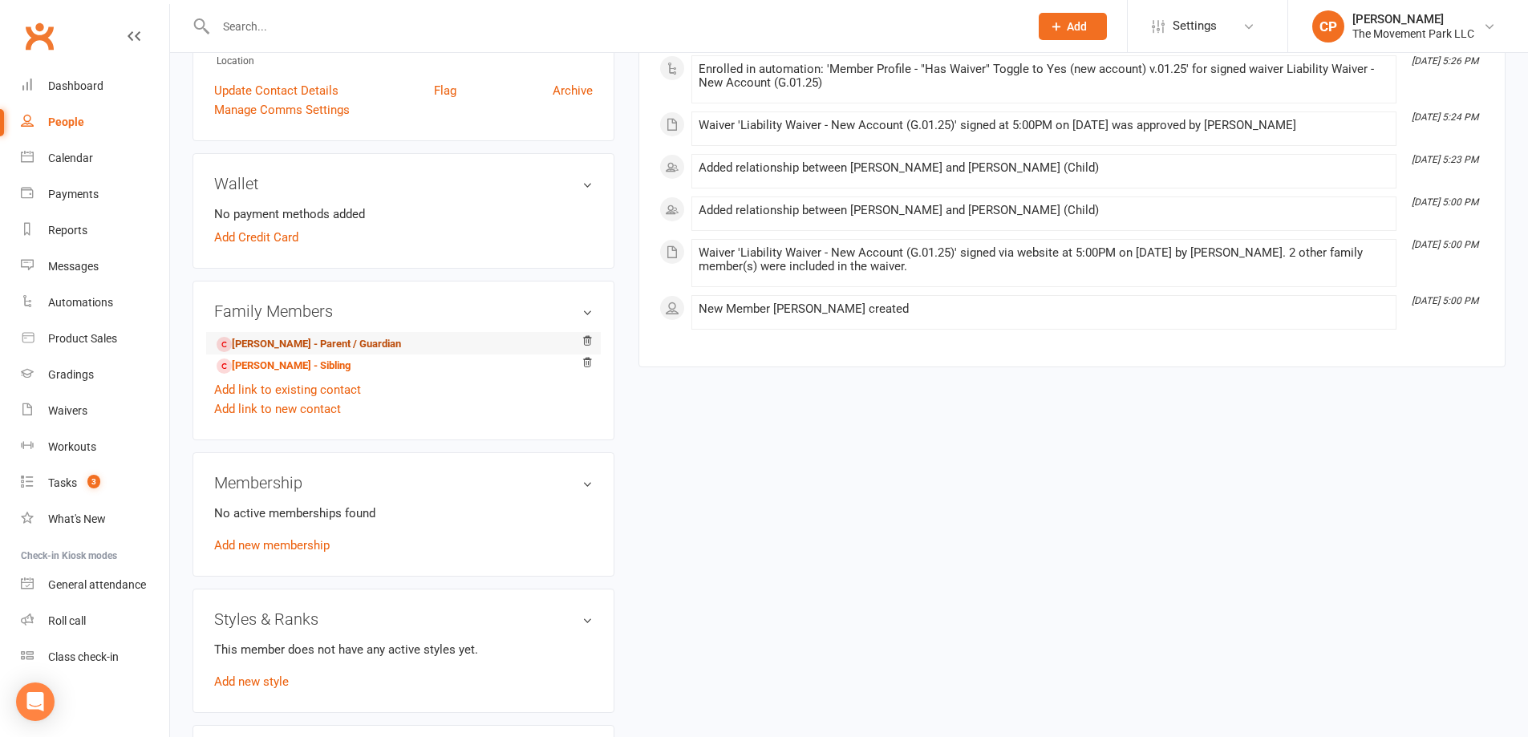
click at [268, 345] on link "[PERSON_NAME] - Parent / Guardian" at bounding box center [309, 344] width 184 height 17
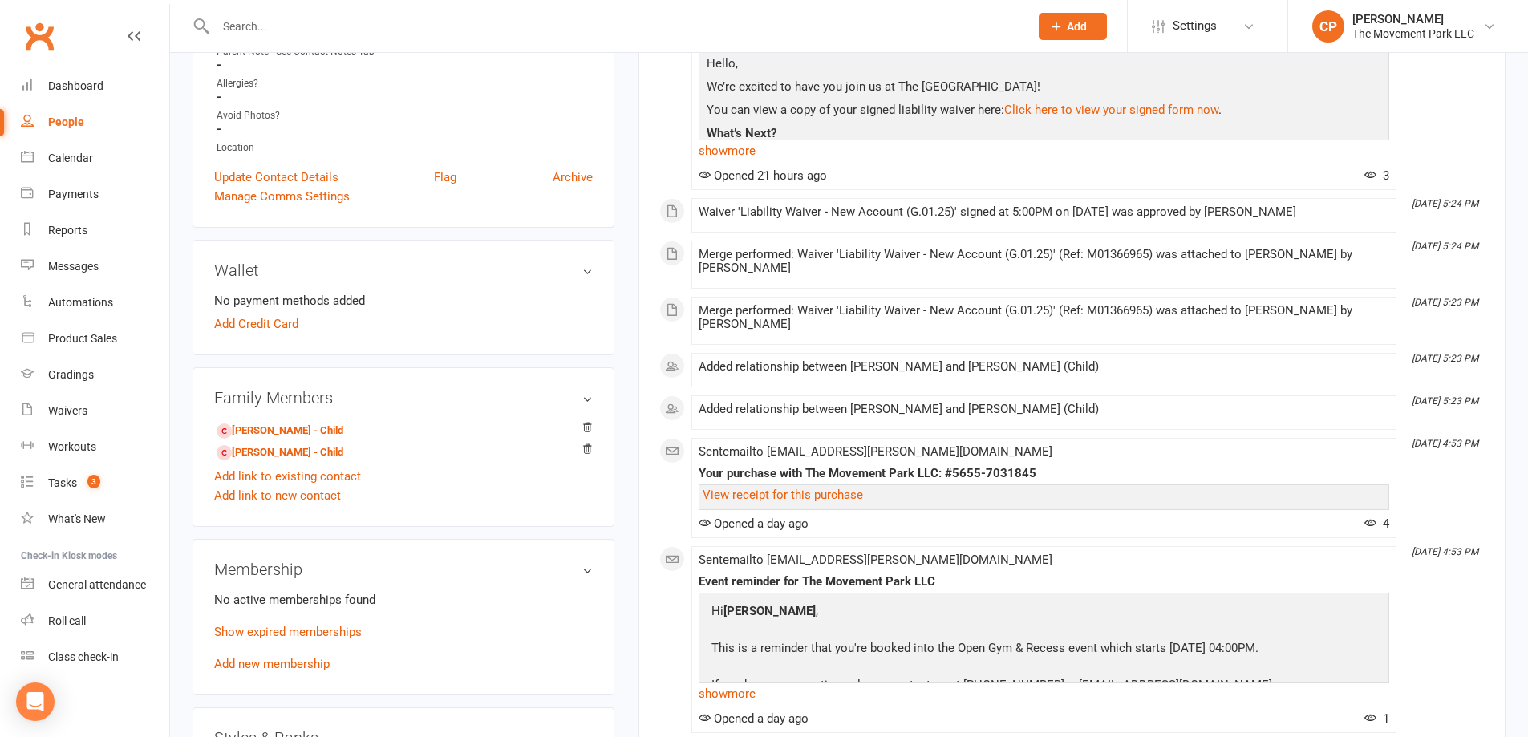
scroll to position [722, 0]
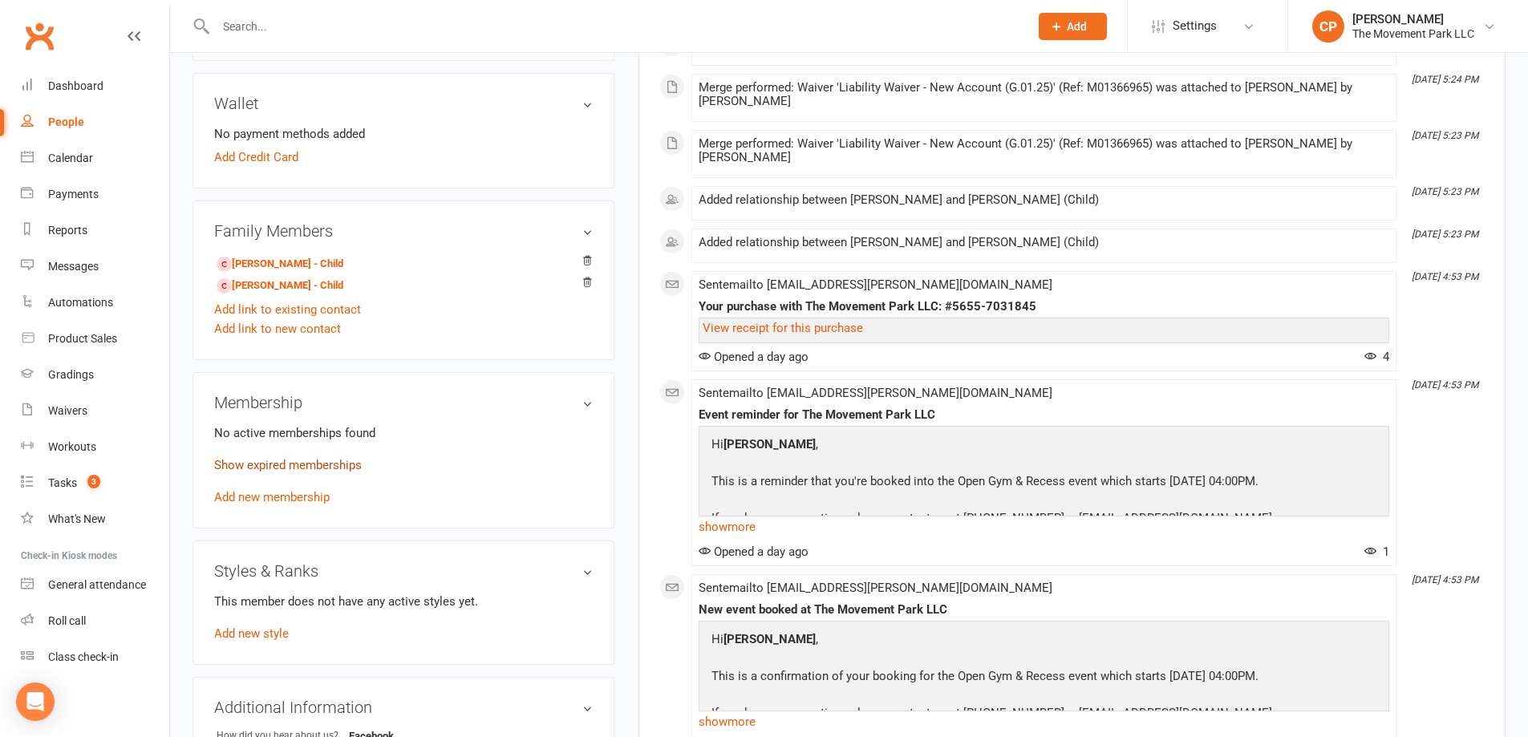
click at [265, 466] on link "Show expired memberships" at bounding box center [288, 465] width 148 height 14
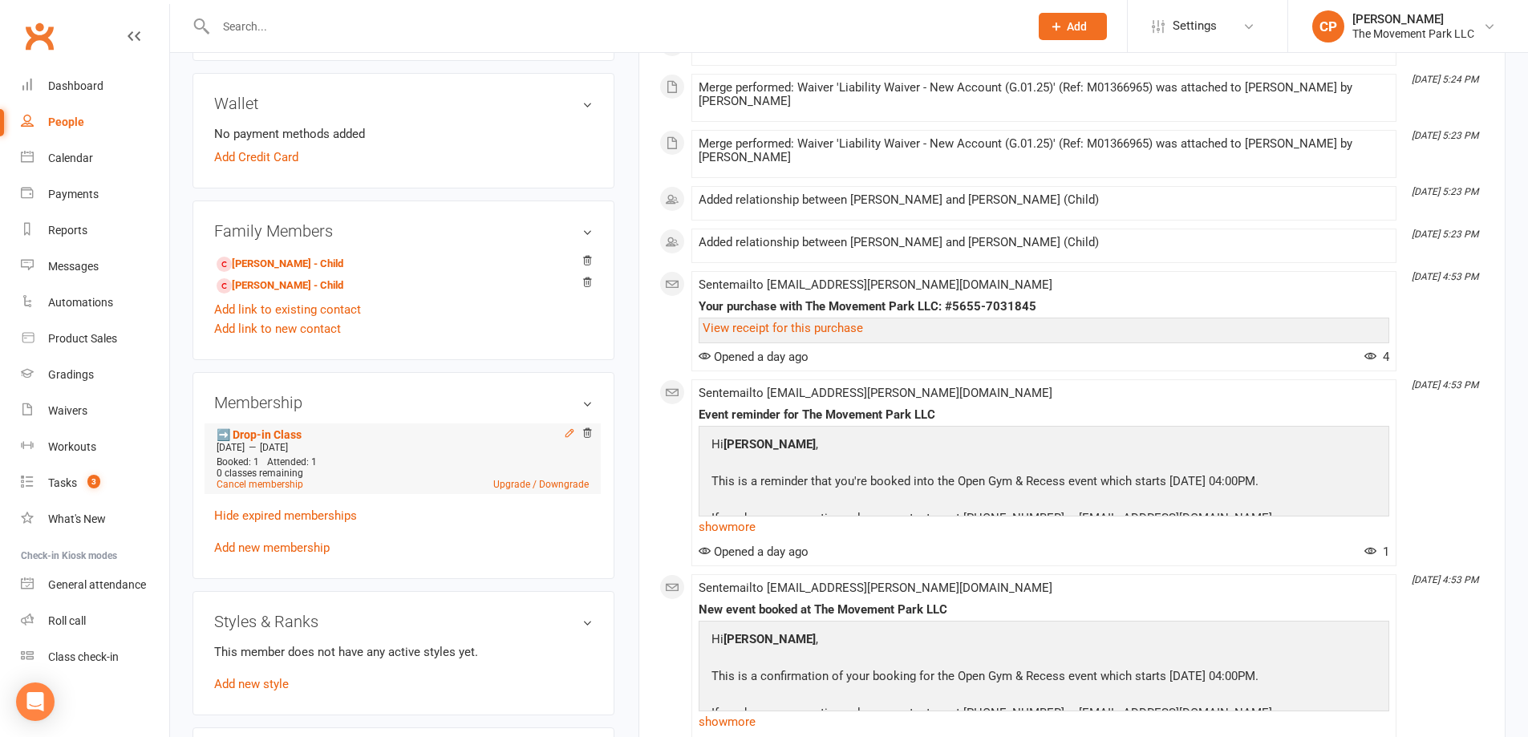
click at [565, 436] on icon at bounding box center [569, 433] width 11 height 11
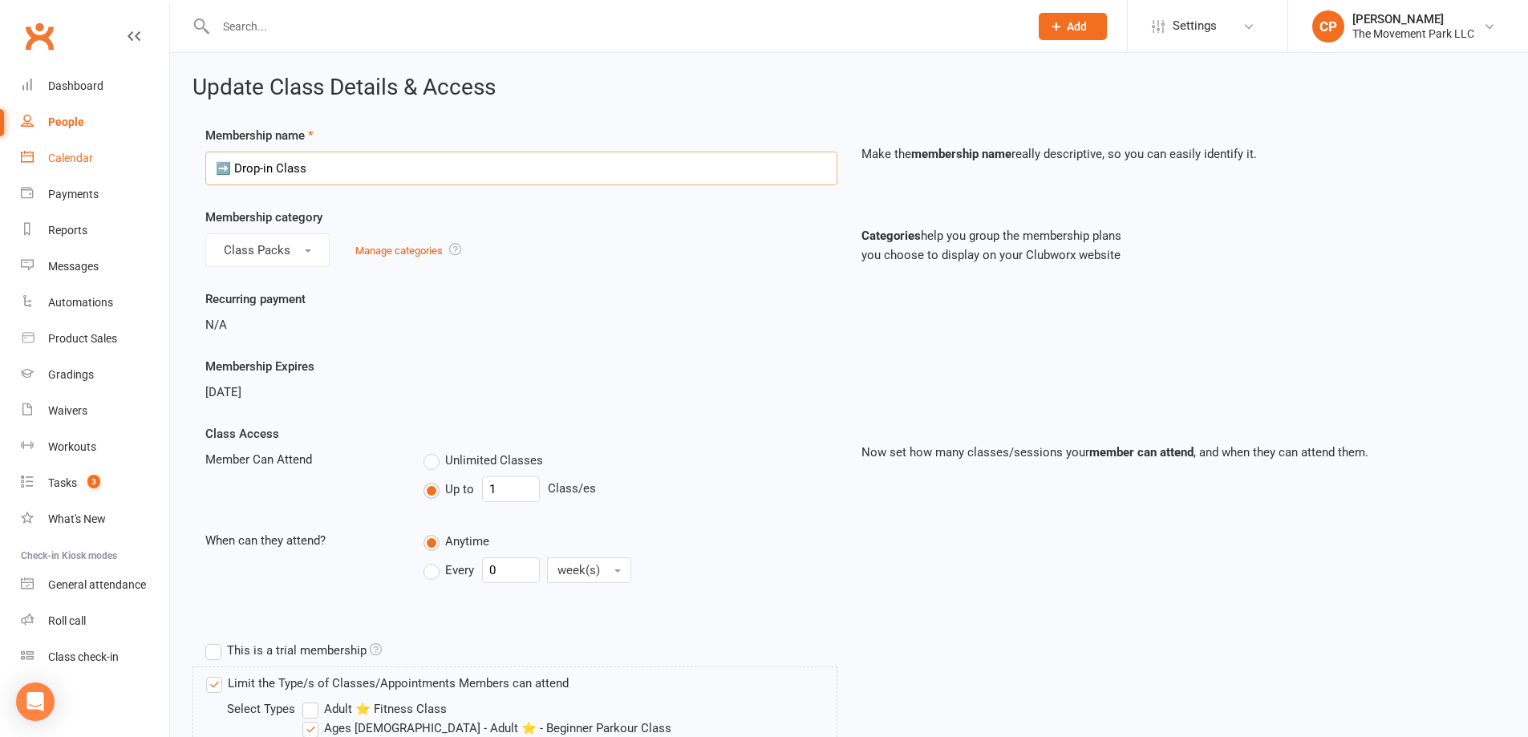
drag, startPoint x: 234, startPoint y: 173, endPoint x: 168, endPoint y: 172, distance: 66.6
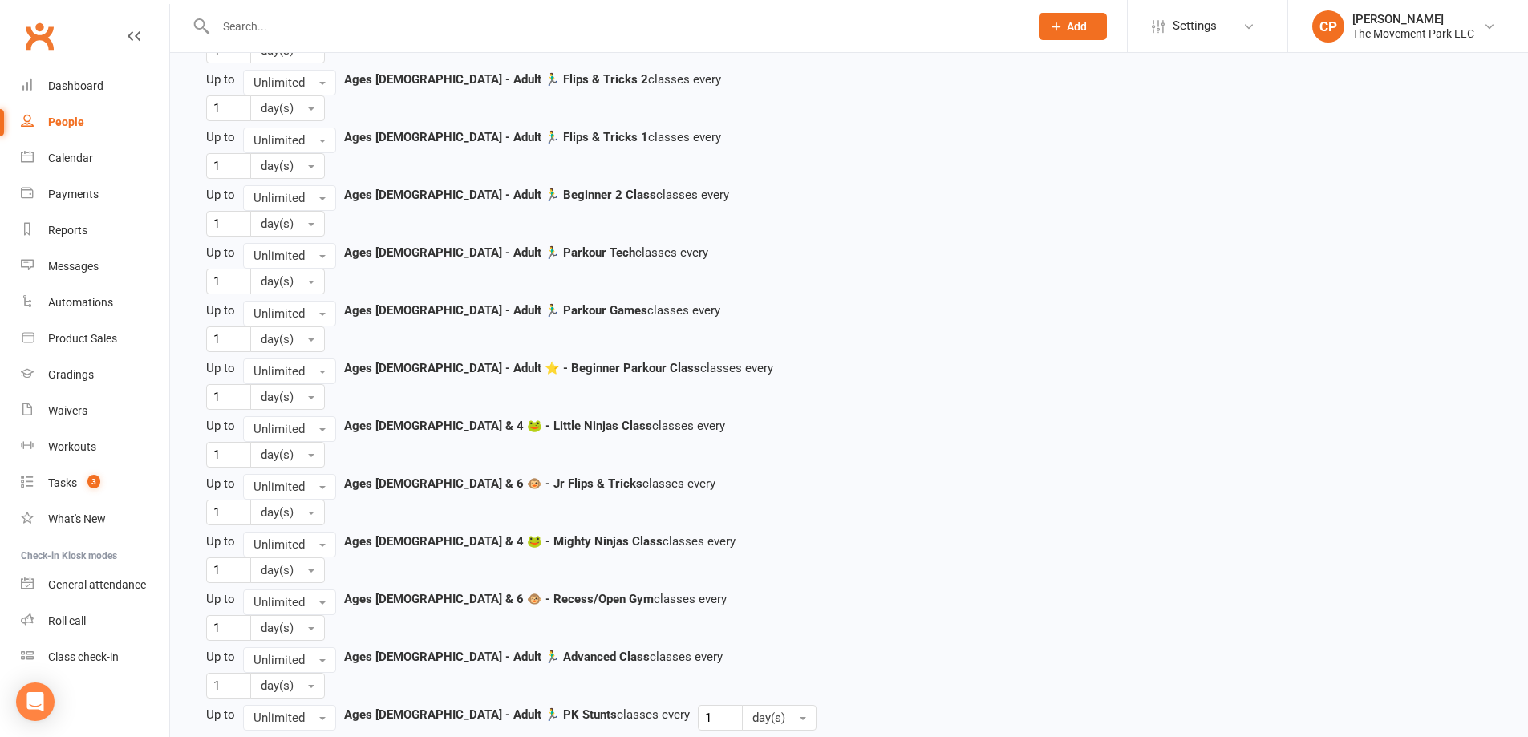
scroll to position [1854, 0]
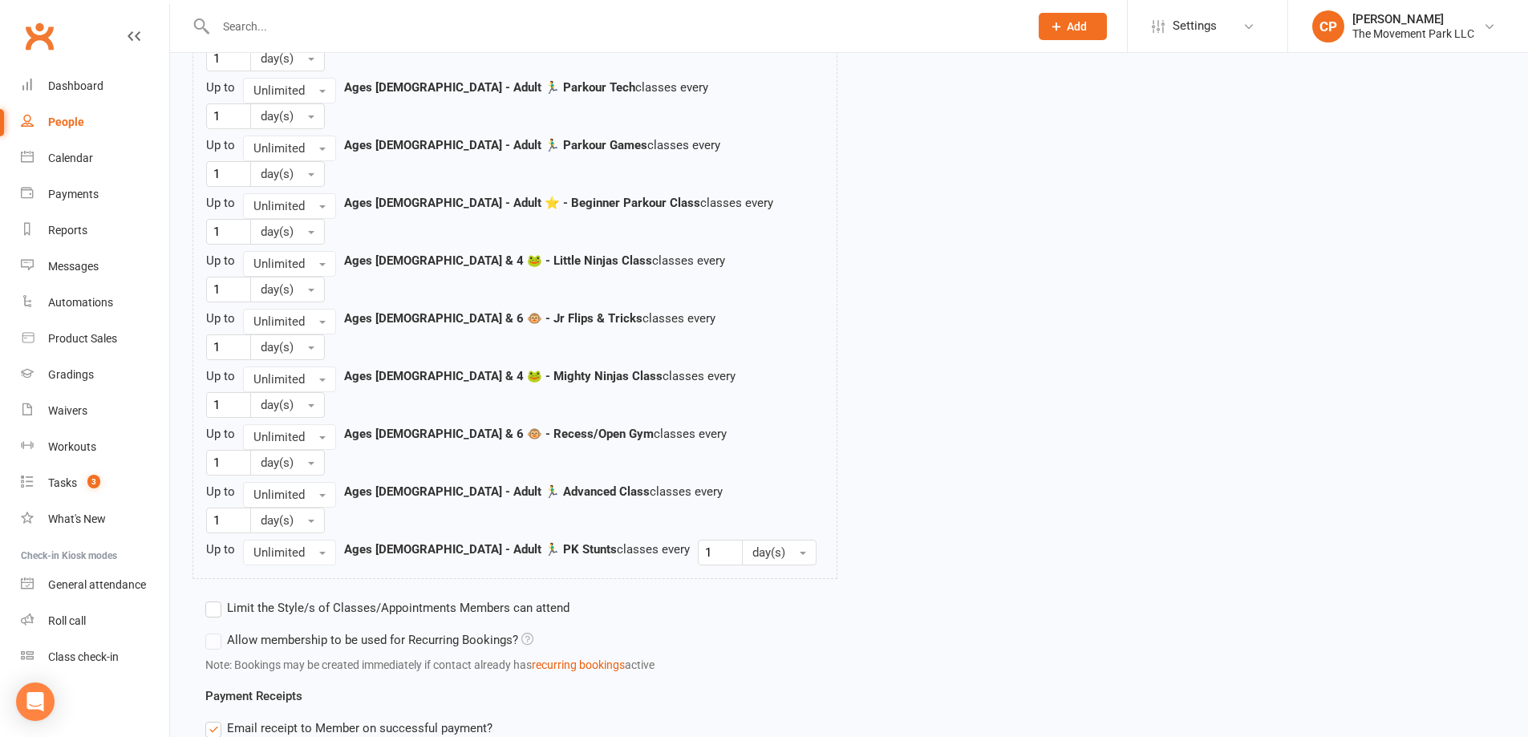
type input "🏃‍♂️Drop-in Class"
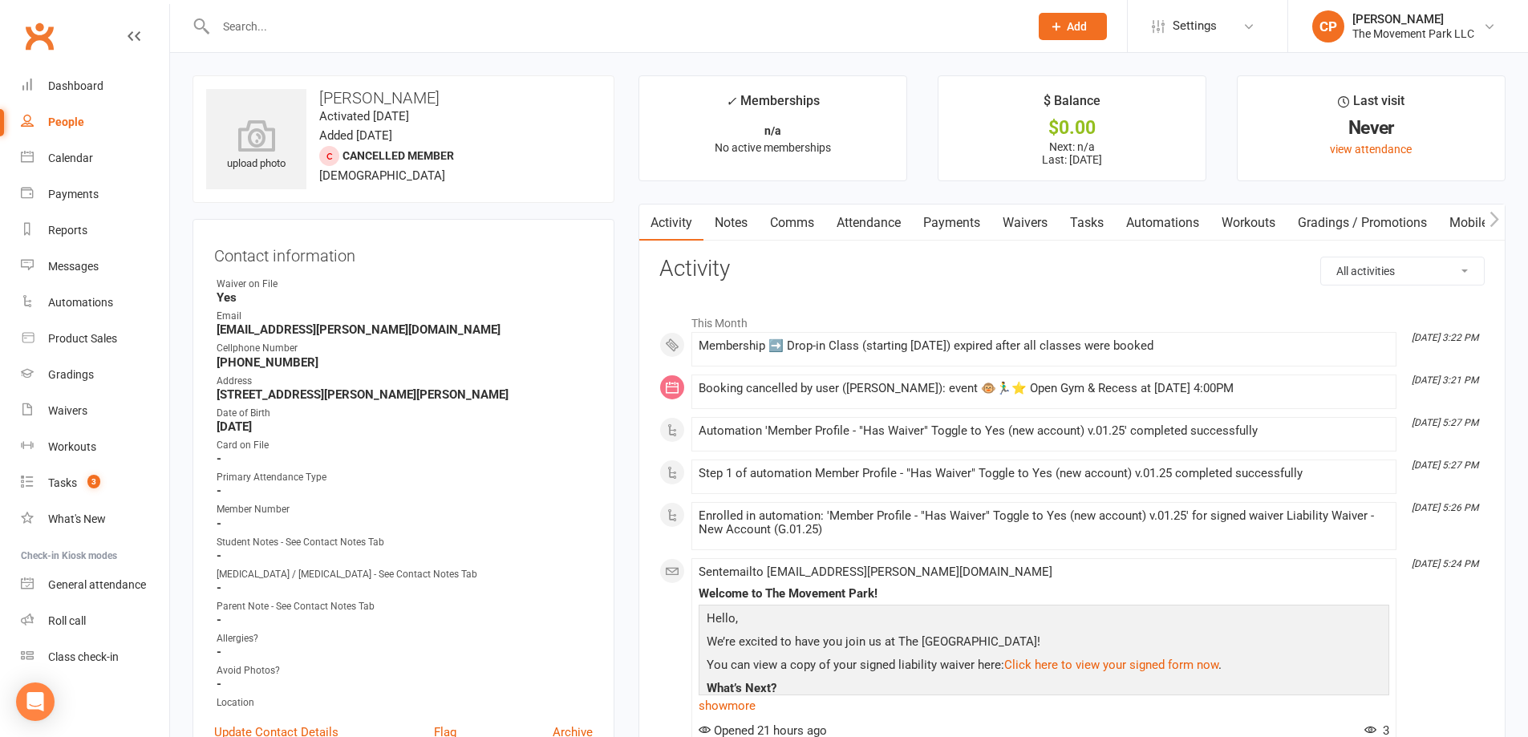
click at [255, 30] on input "text" at bounding box center [614, 26] width 807 height 22
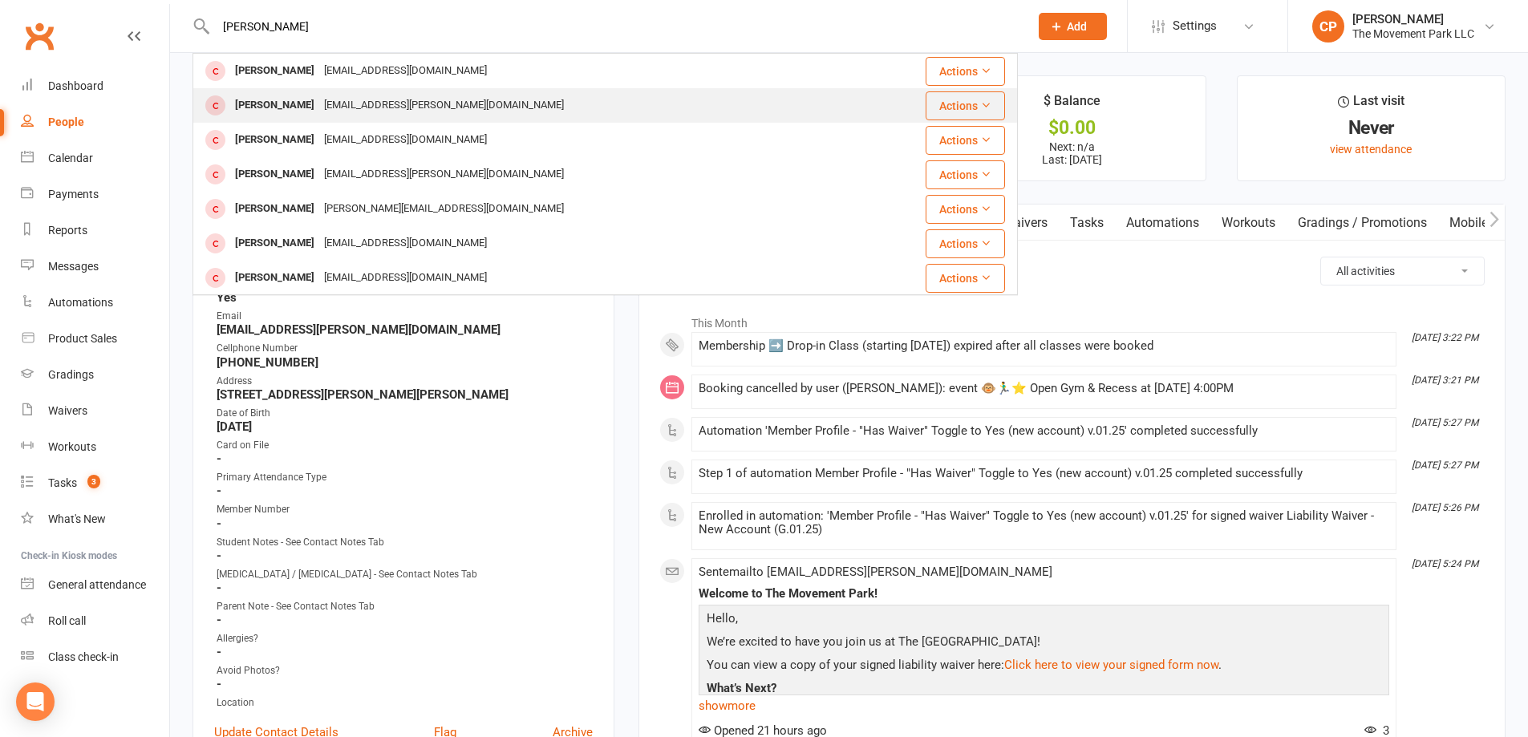
type input "anna han"
click at [298, 116] on div "[PERSON_NAME]" at bounding box center [274, 105] width 89 height 23
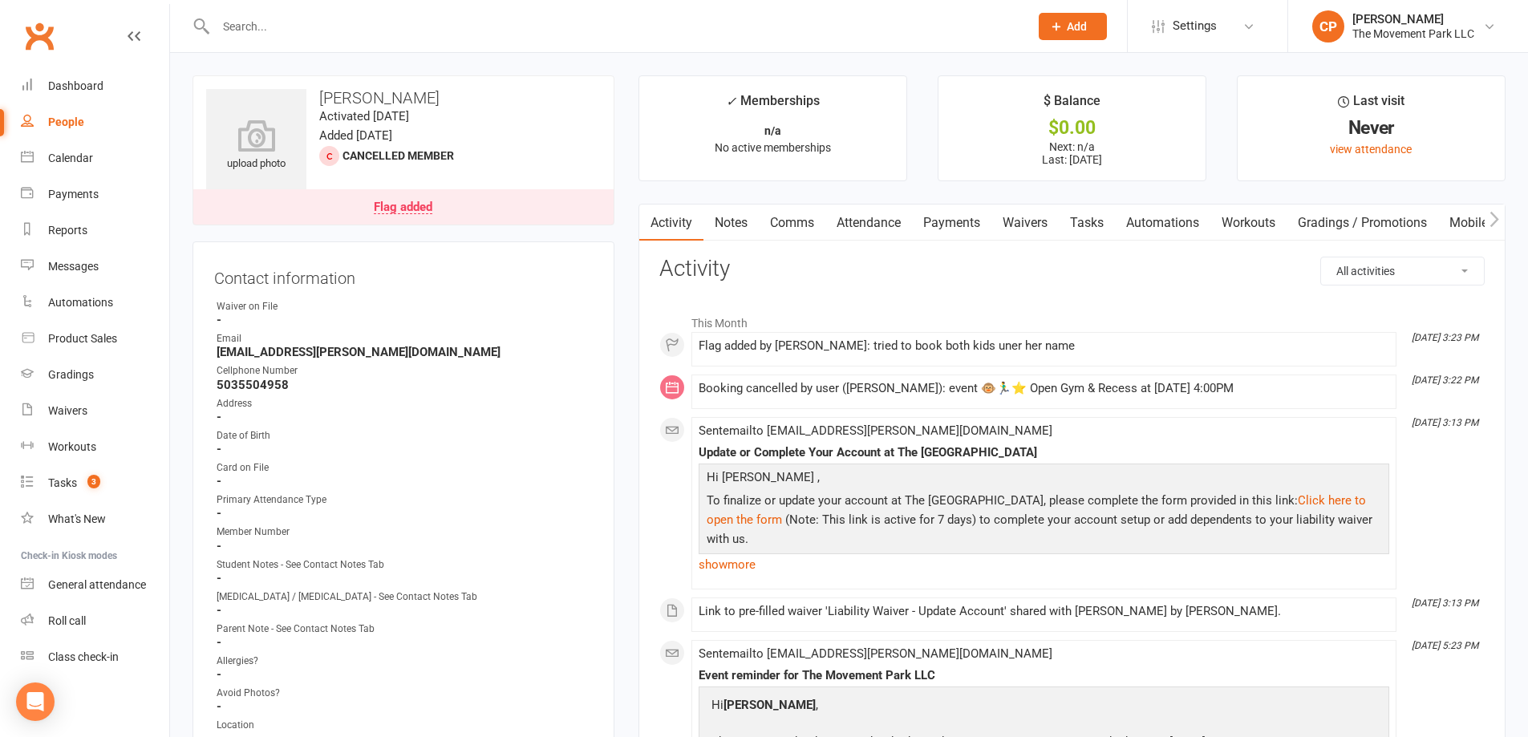
click at [1043, 228] on link "Waivers" at bounding box center [1024, 223] width 67 height 37
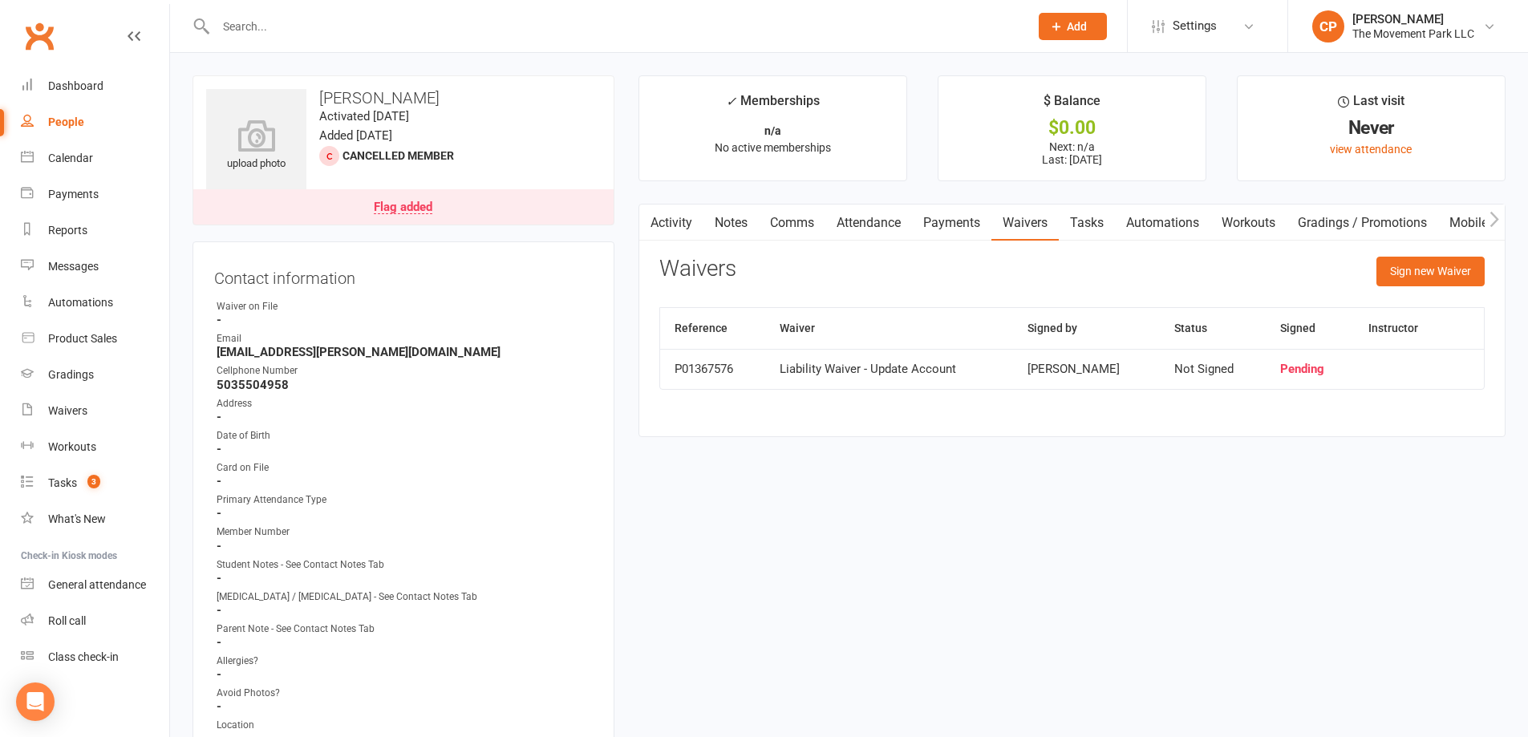
click at [1090, 228] on link "Tasks" at bounding box center [1087, 223] width 56 height 37
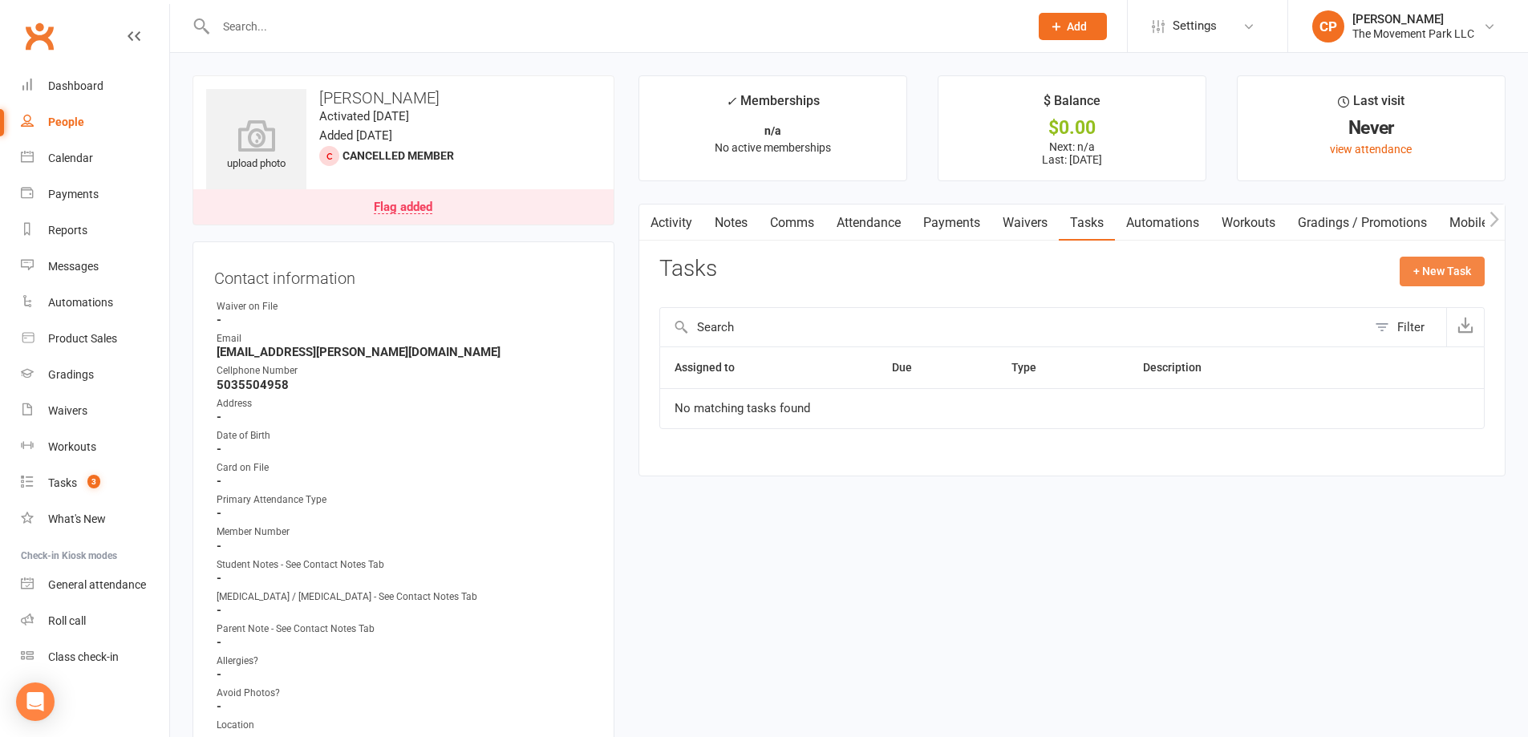
click at [1425, 261] on button "+ New Task" at bounding box center [1442, 271] width 85 height 29
select select "53570"
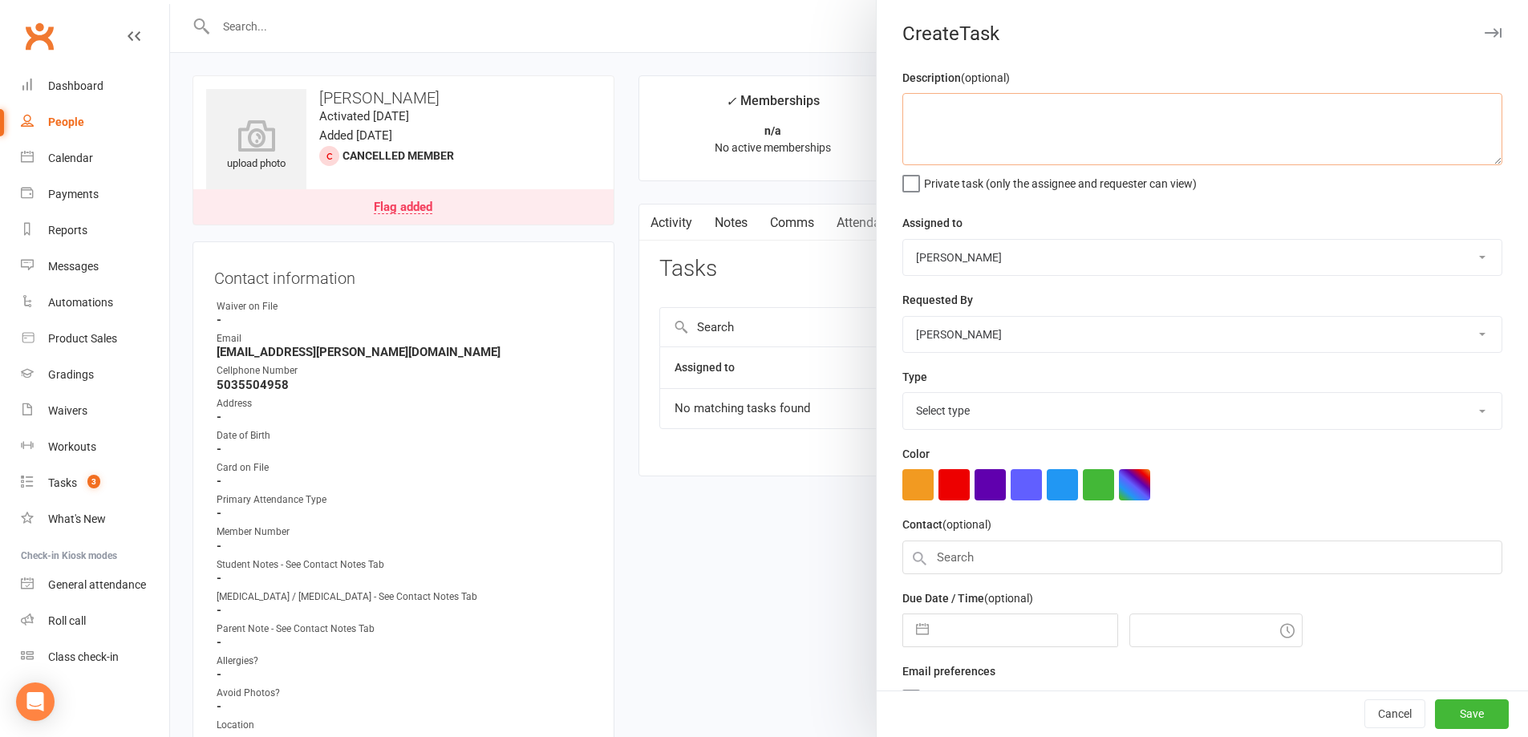
click at [996, 119] on textarea at bounding box center [1202, 129] width 600 height 72
type textarea "duplicate accounts"
click at [1057, 270] on select "The Movement Park Staff Kyla Anderson Brandon Courtney Front Desk Team Molly Co…" at bounding box center [1202, 257] width 598 height 35
select select "43735"
click at [903, 241] on select "The Movement Park Staff Kyla Anderson Brandon Courtney Front Desk Team Molly Co…" at bounding box center [1202, 257] width 598 height 35
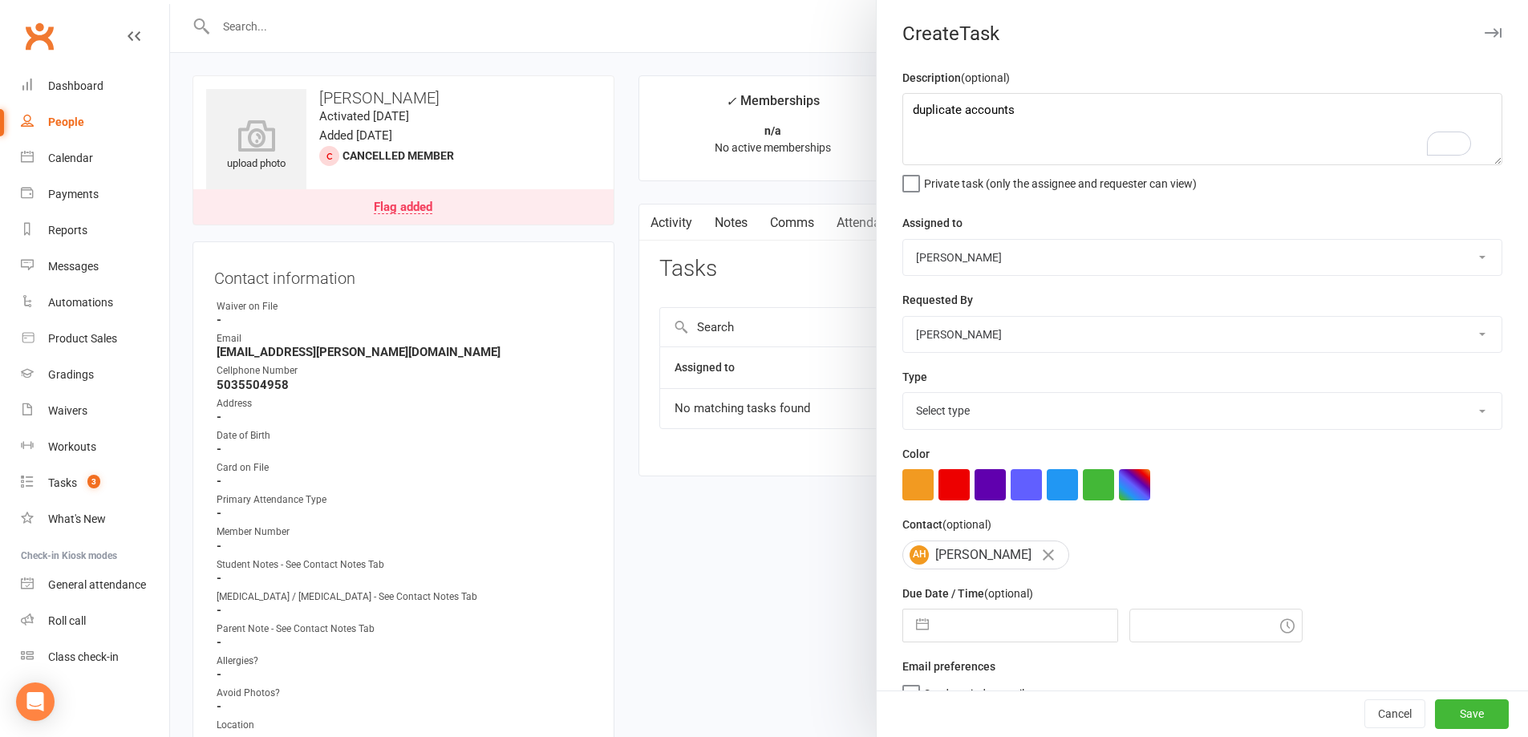
click at [979, 415] on select "Select type 🔁 automatized processes (sequences) 🎈 birthday party 😎 camp 💡correc…" at bounding box center [1202, 410] width 598 height 35
select select "21891"
click at [903, 396] on select "Select type 🔁 automatized processes (sequences) 🎈 birthday party 😎 camp 💡correc…" at bounding box center [1202, 410] width 598 height 35
click at [952, 492] on button "button" at bounding box center [953, 484] width 31 height 31
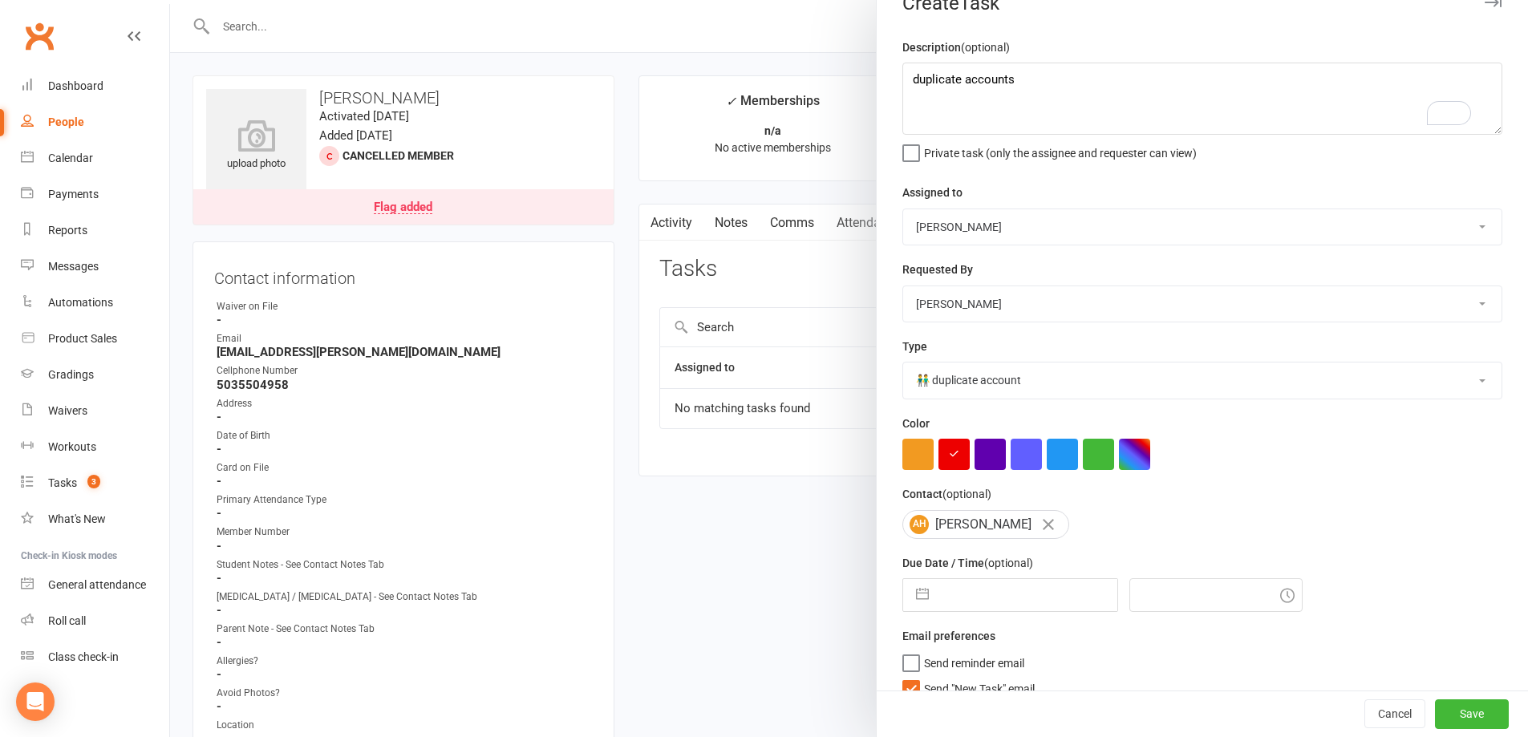
scroll to position [57, 0]
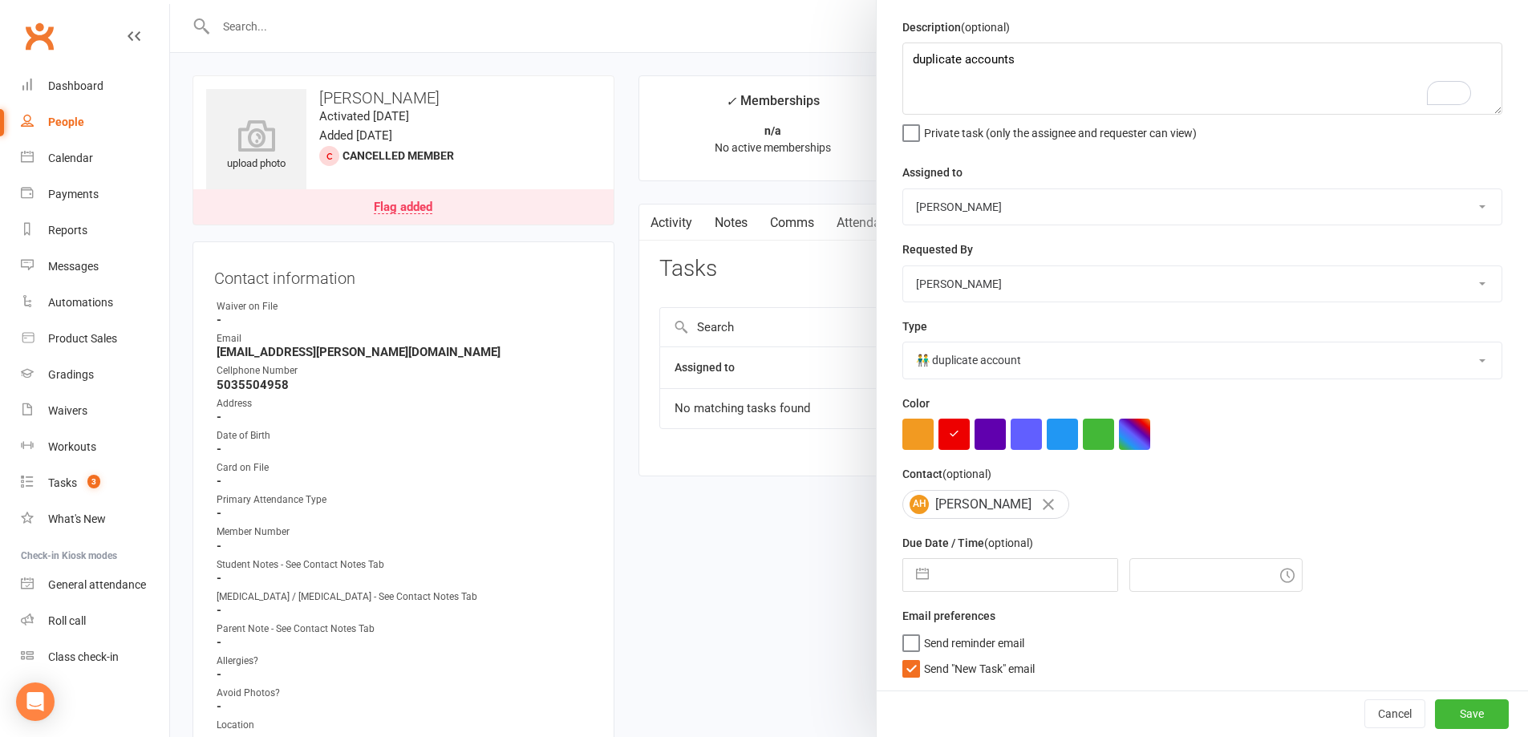
click at [946, 573] on input "text" at bounding box center [1027, 575] width 180 height 32
select select "8"
select select "2025"
select select "9"
select select "2025"
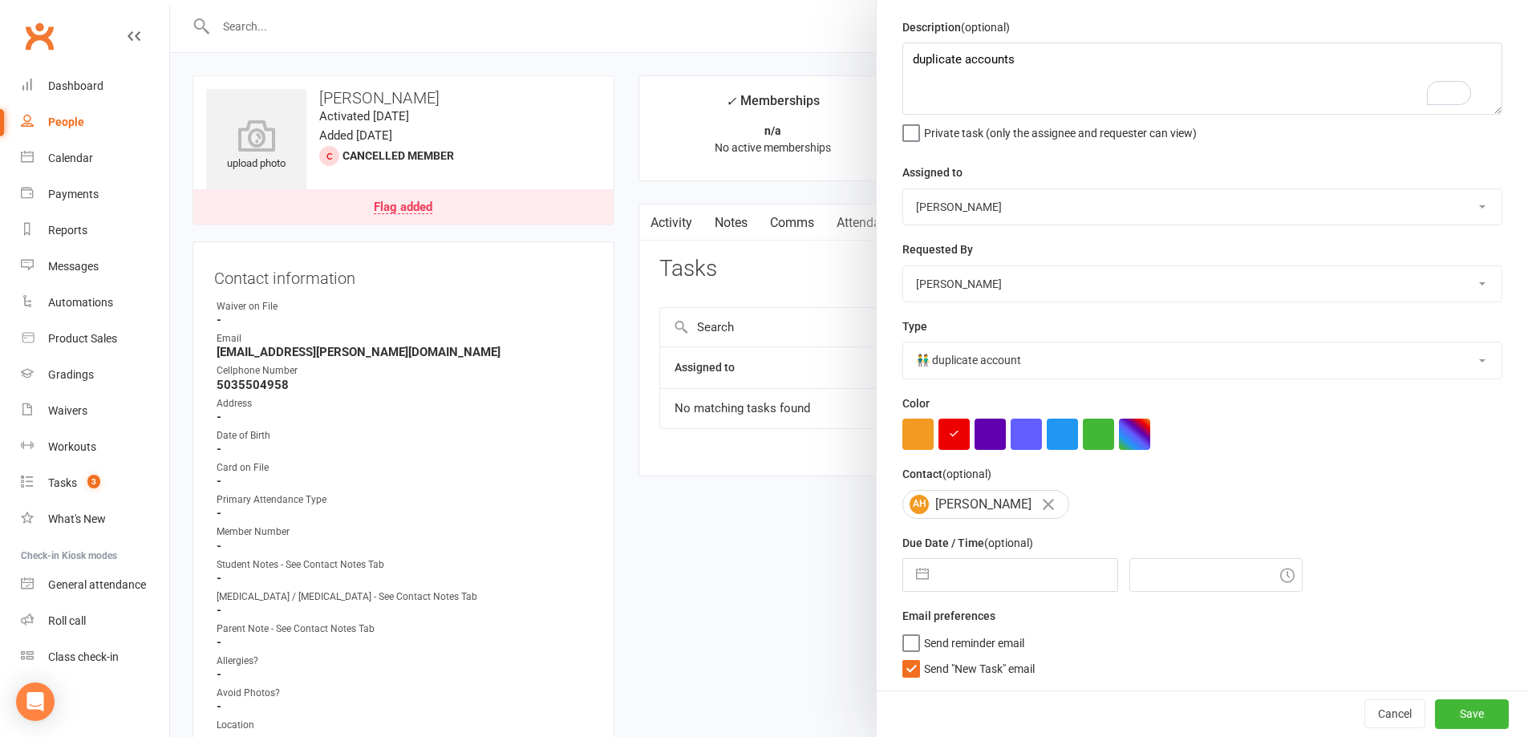
select select "10"
select select "2025"
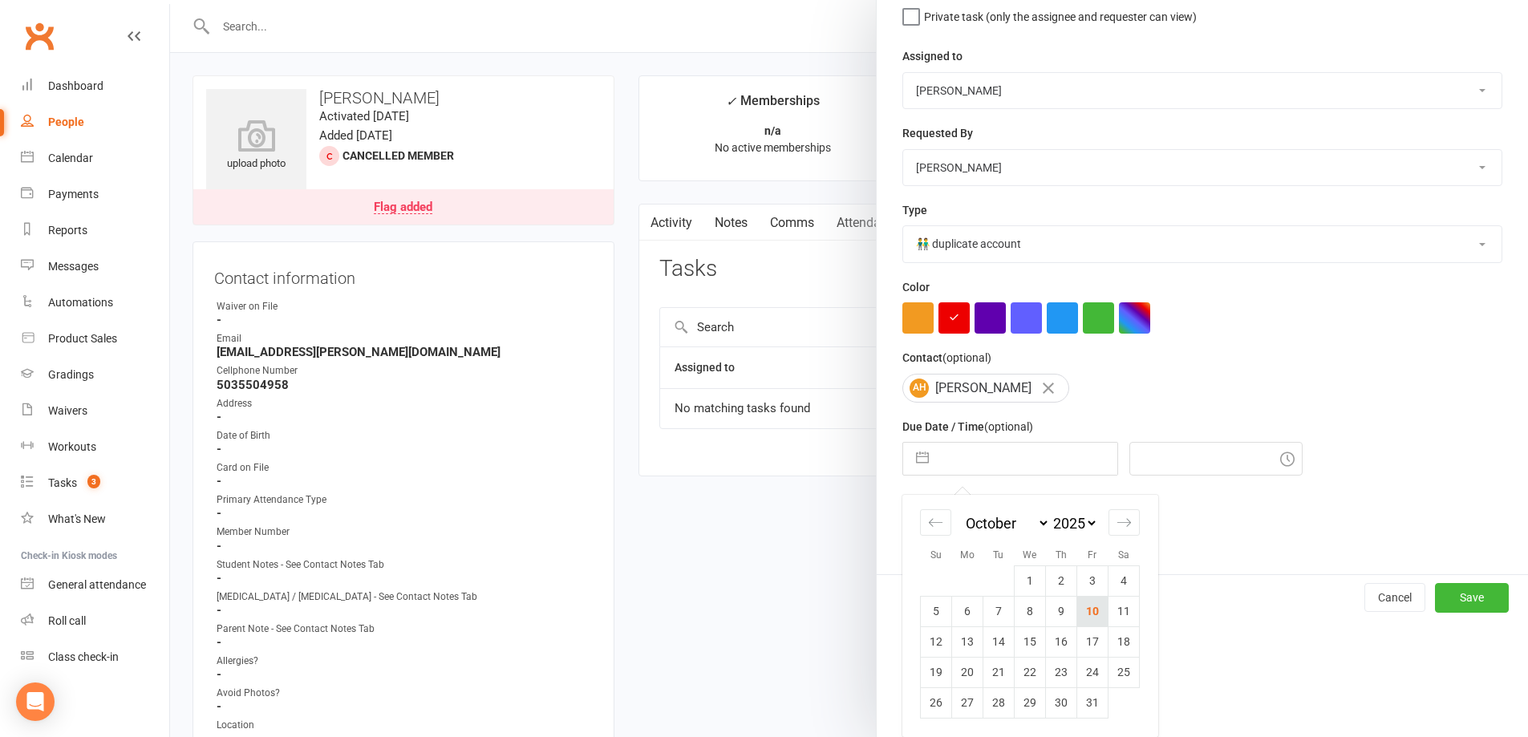
click at [1087, 602] on td "10" at bounding box center [1092, 611] width 31 height 30
type input "[DATE]"
type input "3:30pm"
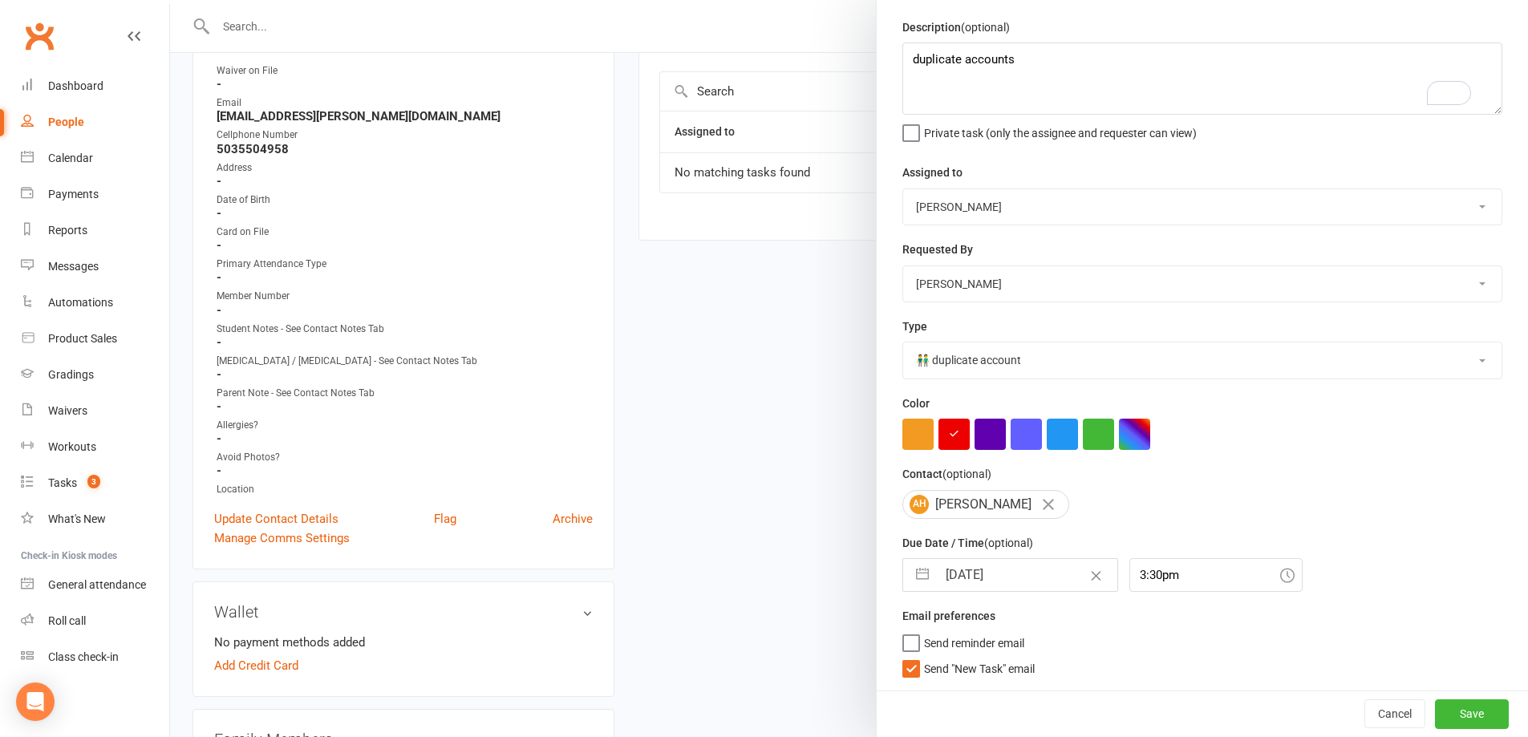
scroll to position [241, 0]
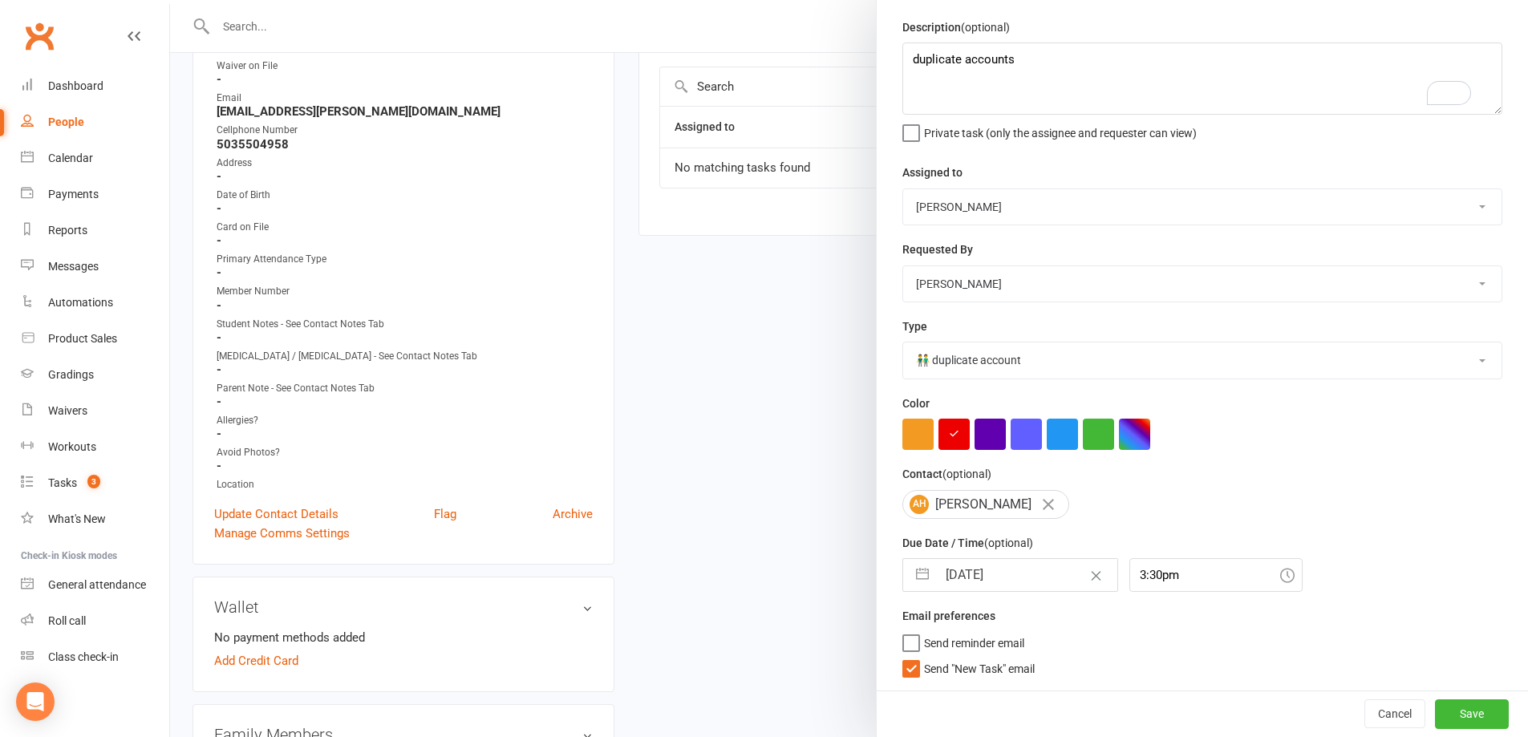
drag, startPoint x: 973, startPoint y: 634, endPoint x: 1075, endPoint y: 601, distance: 107.3
click at [976, 634] on span "Send reminder email" at bounding box center [974, 640] width 100 height 18
click at [976, 631] on input "Send reminder email" at bounding box center [963, 631] width 122 height 0
drag, startPoint x: 1445, startPoint y: 717, endPoint x: 1373, endPoint y: 683, distance: 80.0
click at [1445, 717] on button "Save" at bounding box center [1472, 713] width 74 height 29
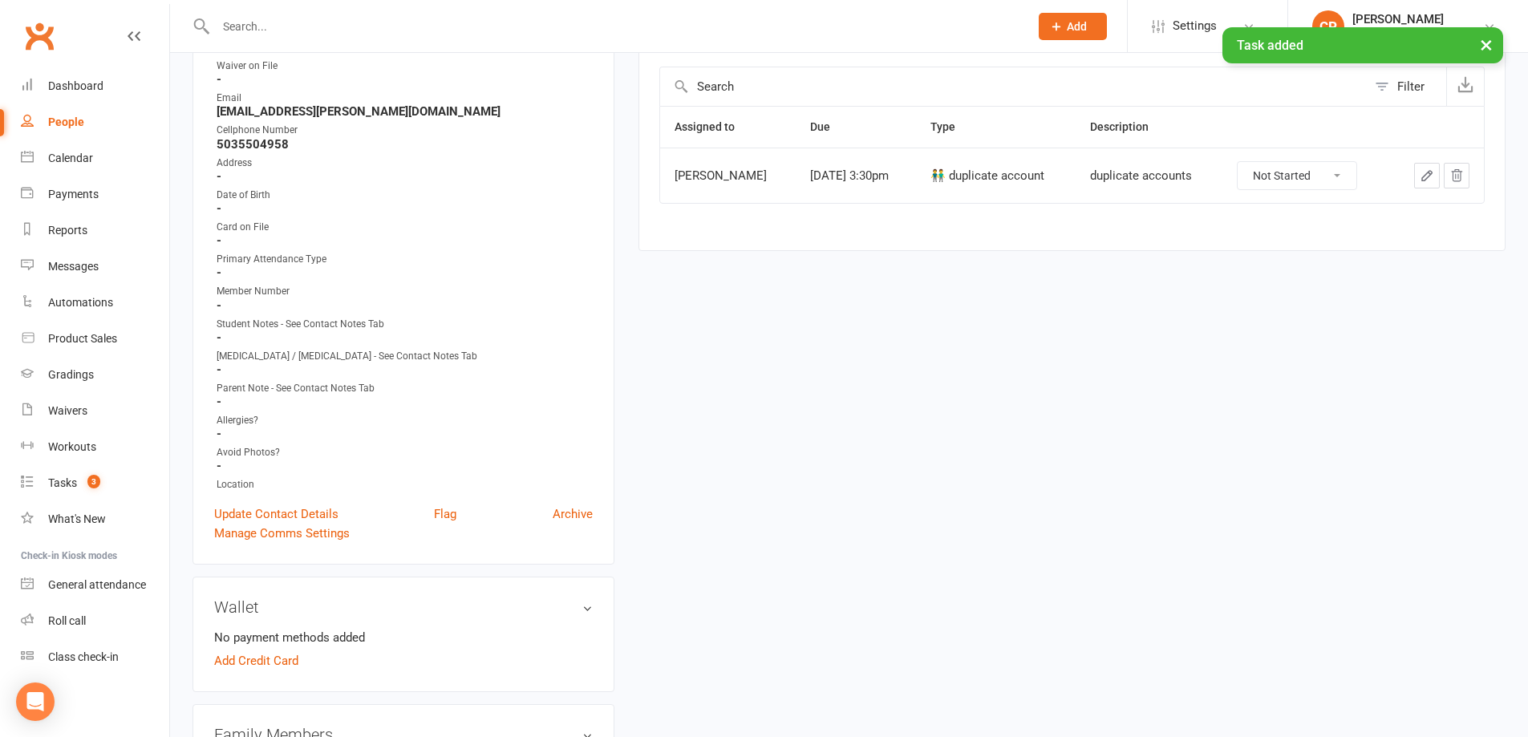
scroll to position [0, 0]
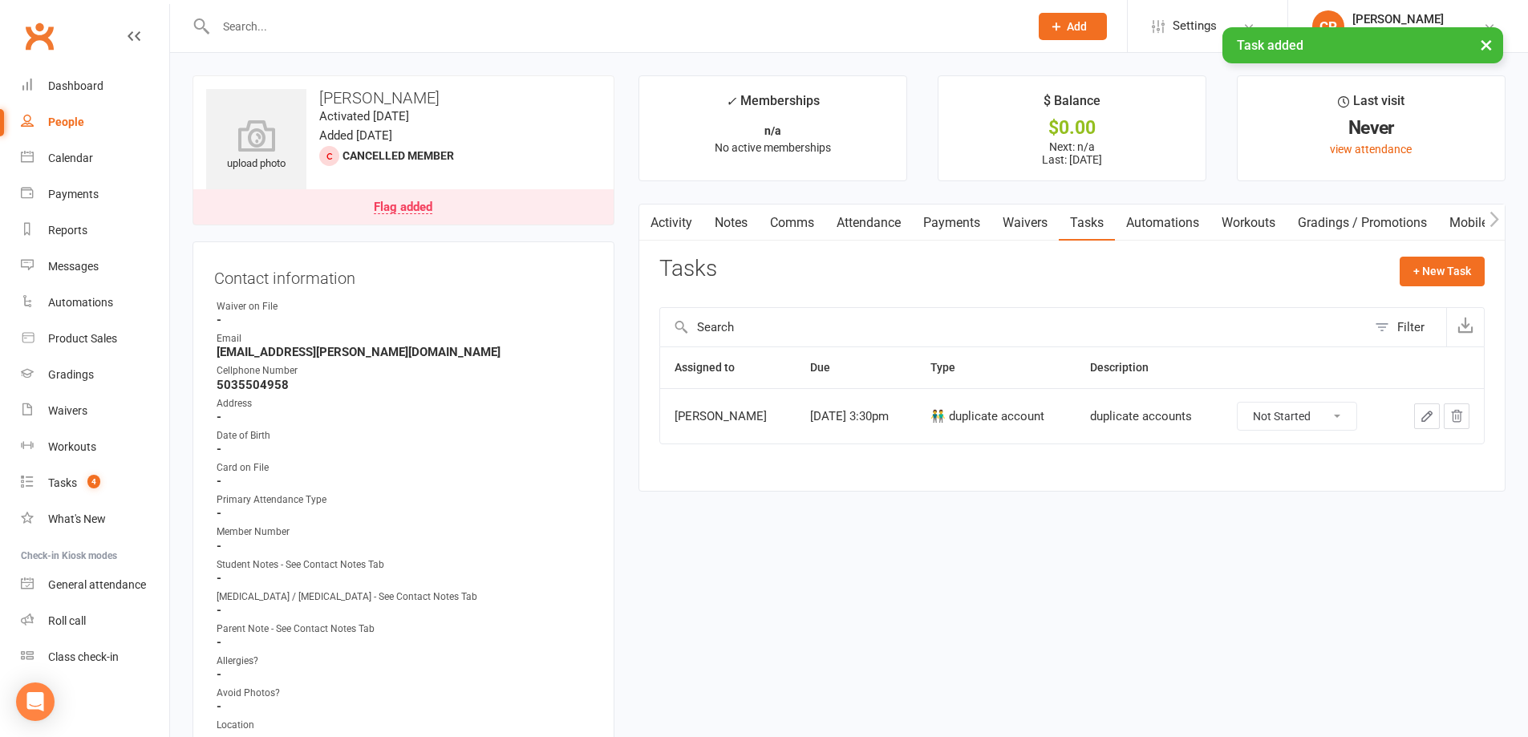
drag, startPoint x: 673, startPoint y: 222, endPoint x: 686, endPoint y: 229, distance: 14.3
click at [672, 222] on link "Activity" at bounding box center [671, 223] width 64 height 37
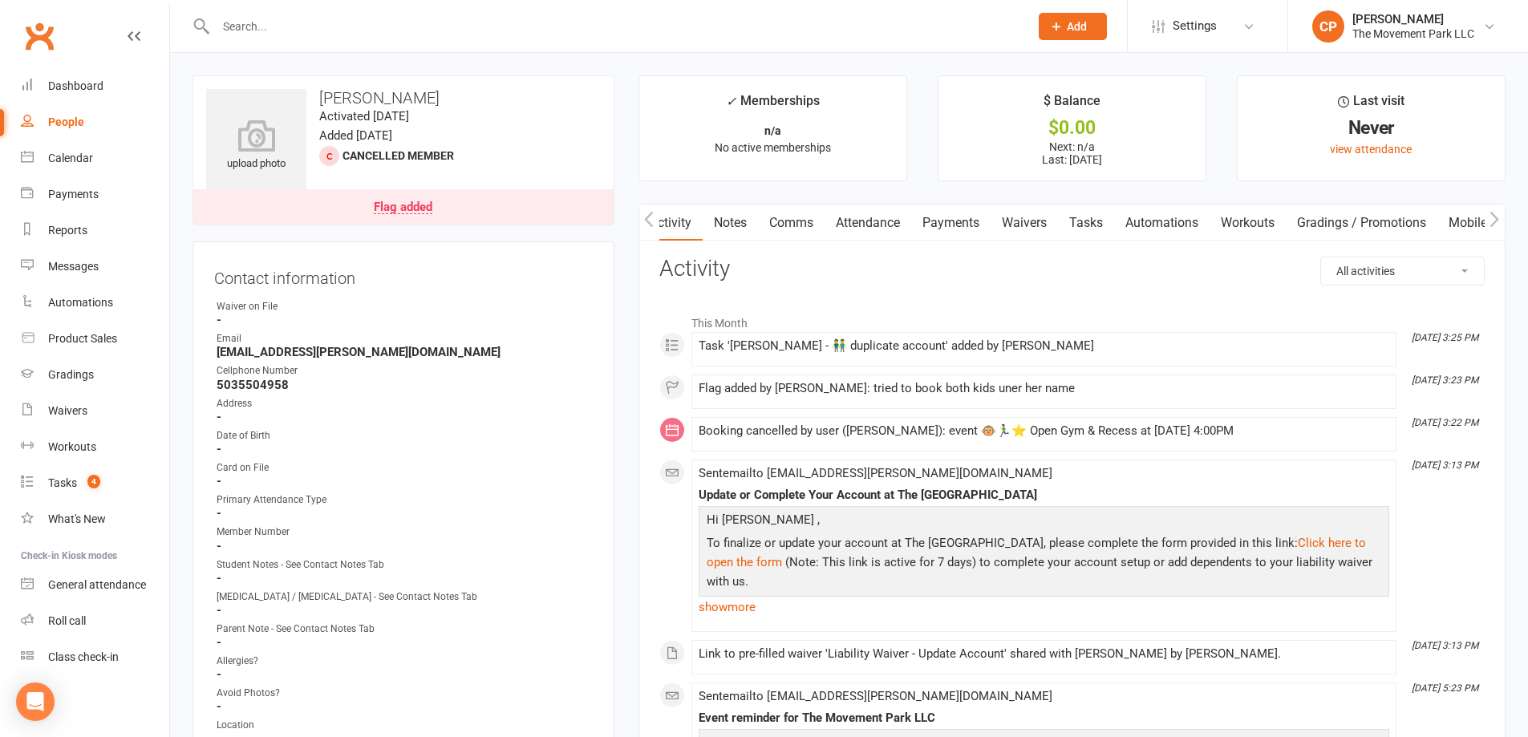
click at [1016, 224] on link "Waivers" at bounding box center [1024, 223] width 67 height 37
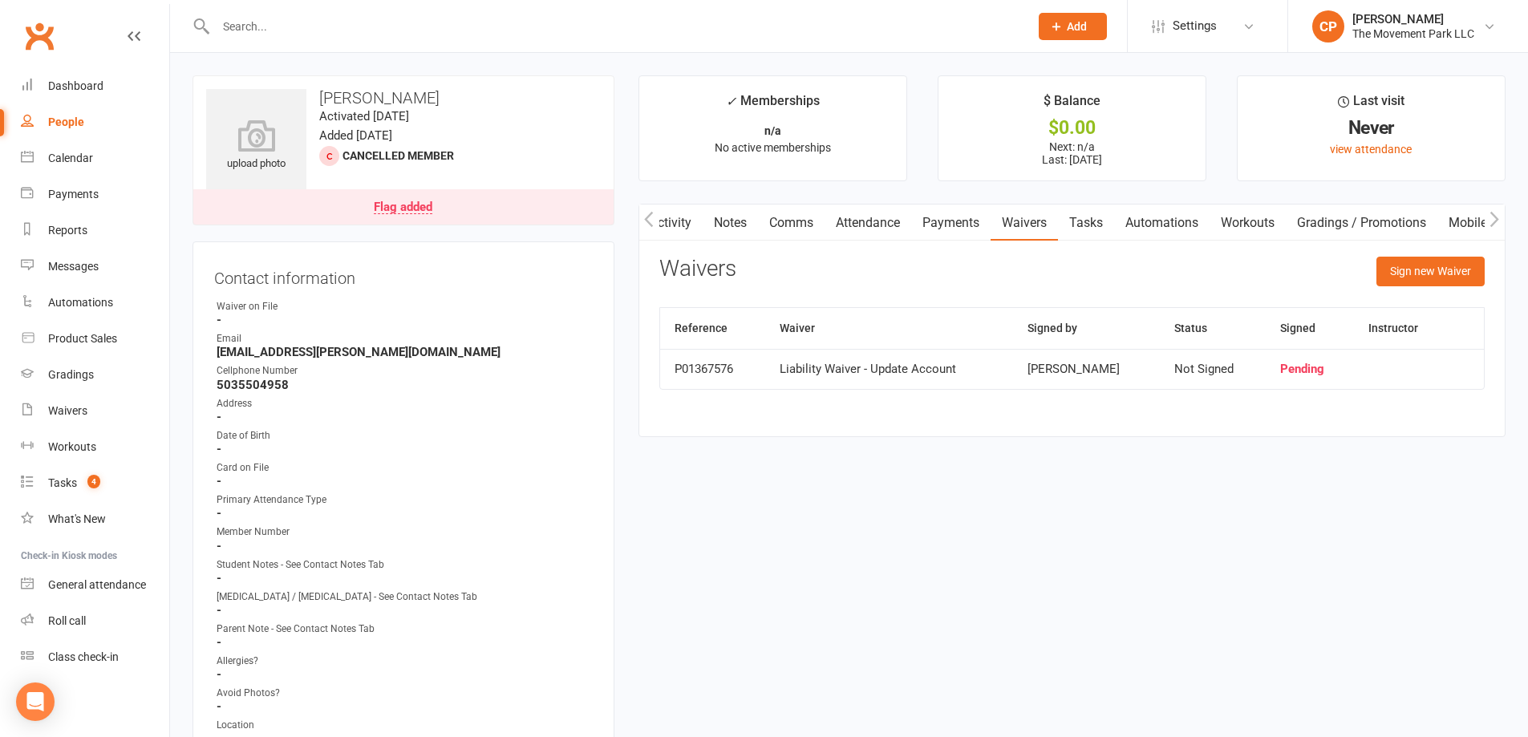
click at [681, 223] on link "Activity" at bounding box center [670, 223] width 64 height 37
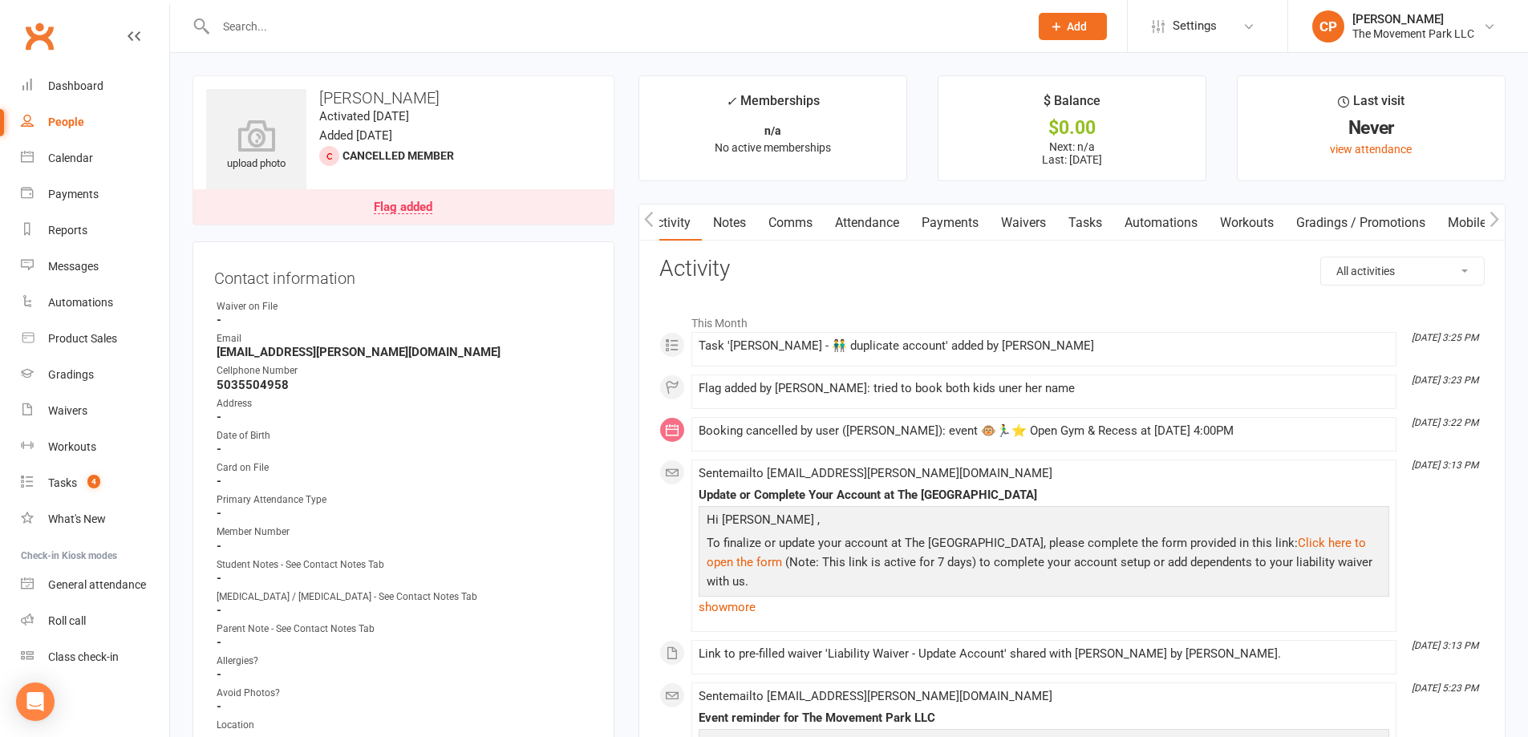
click at [367, 24] on input "text" at bounding box center [614, 26] width 807 height 22
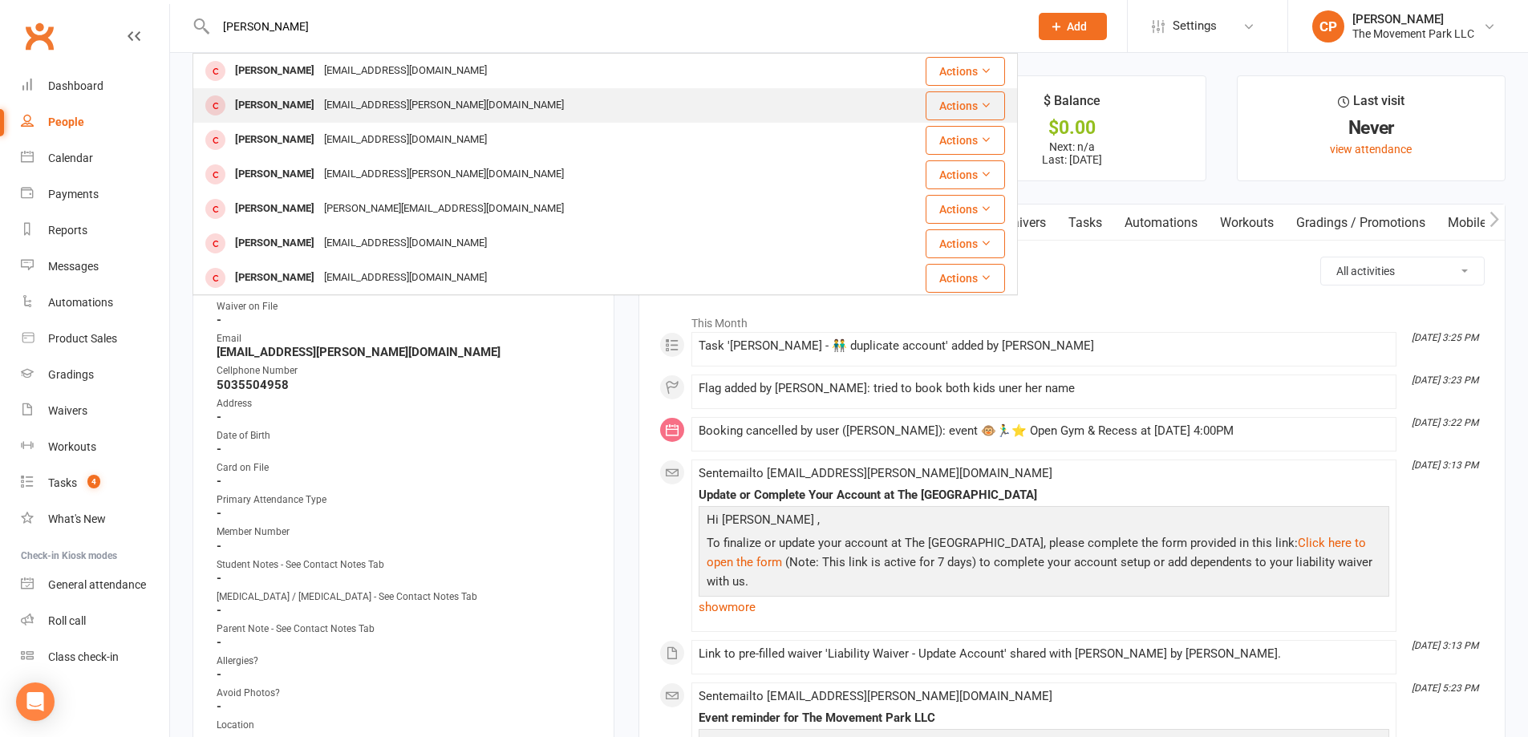
type input "anna han"
click at [290, 92] on div "Anna Hancock annaalicia.hancock@gmail.com" at bounding box center [536, 105] width 684 height 33
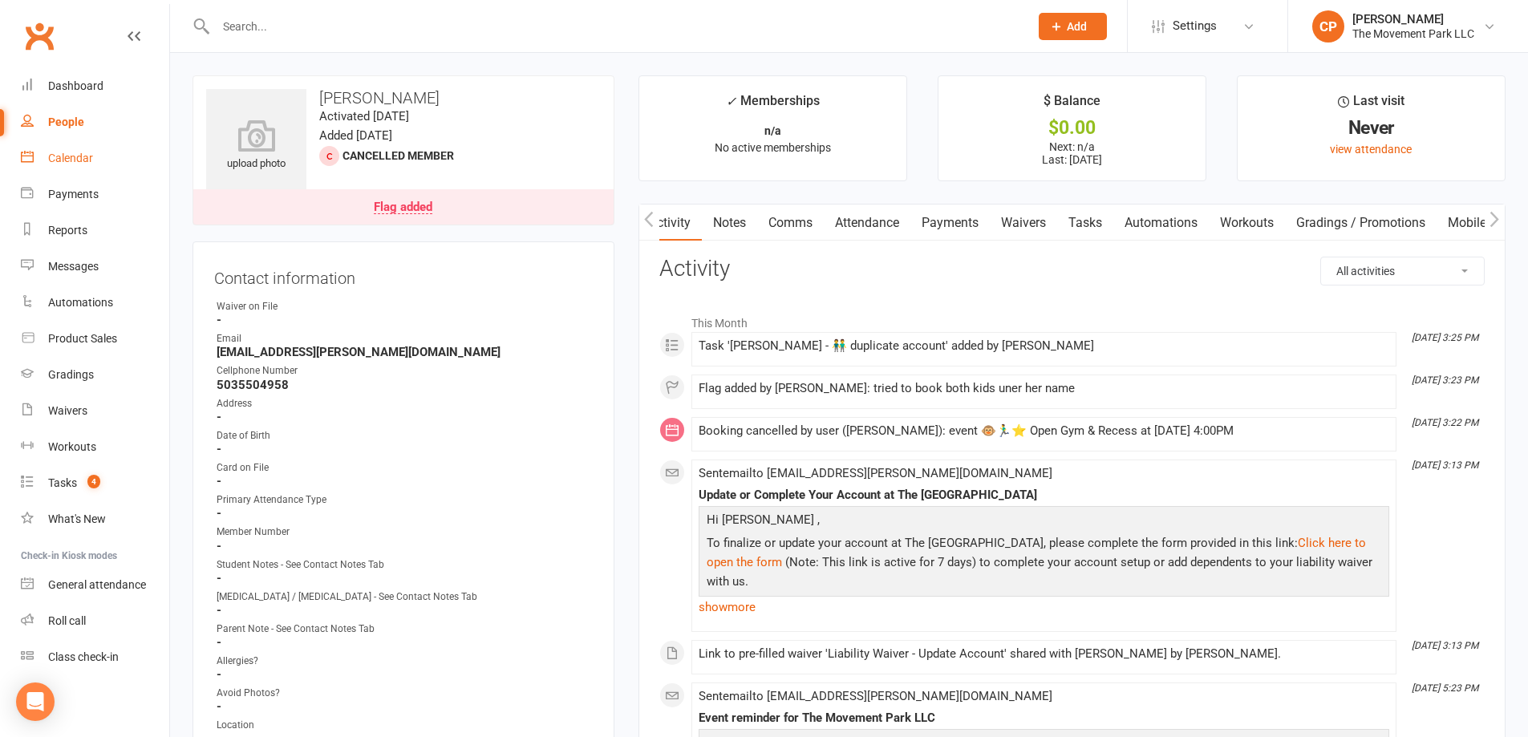
click at [76, 156] on div "Calendar" at bounding box center [70, 158] width 45 height 13
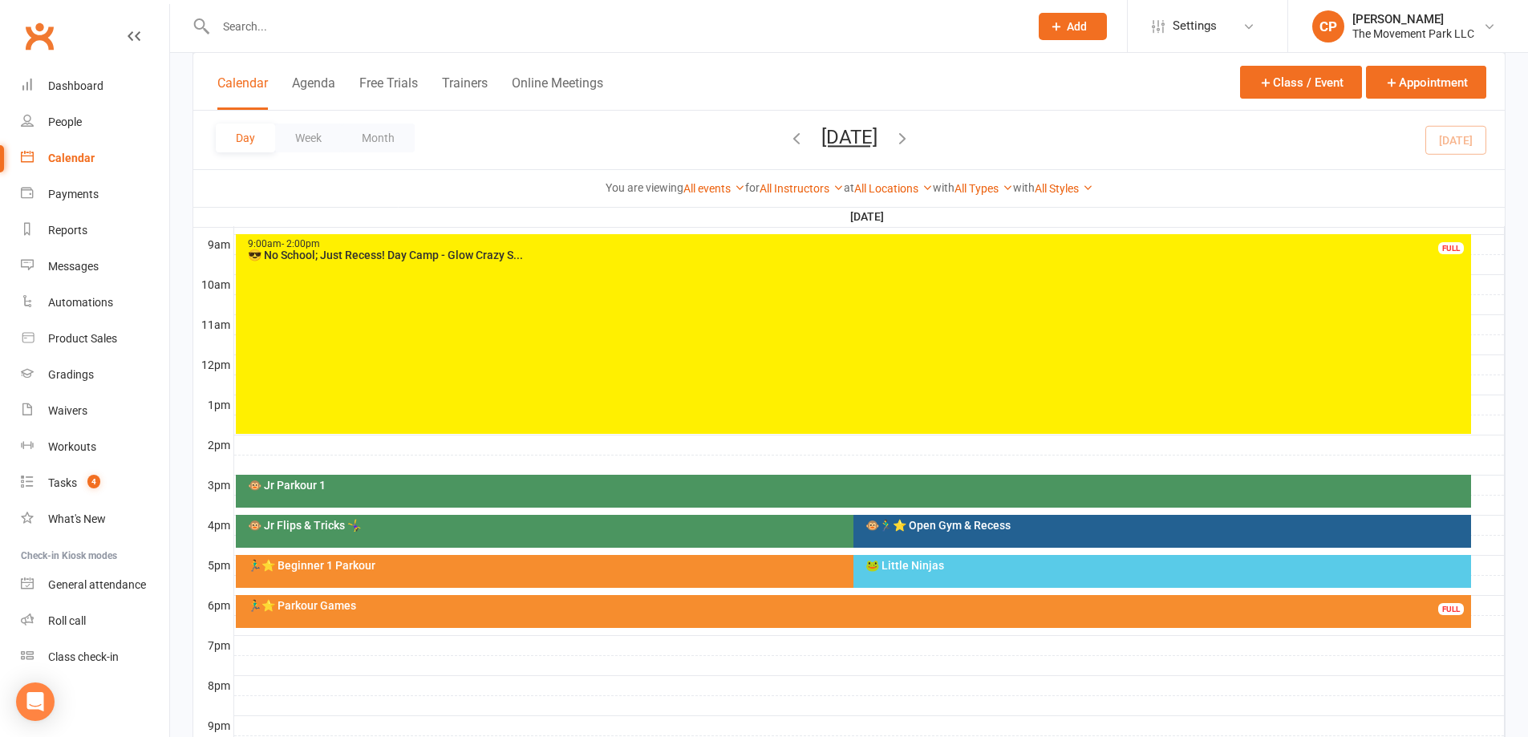
scroll to position [481, 0]
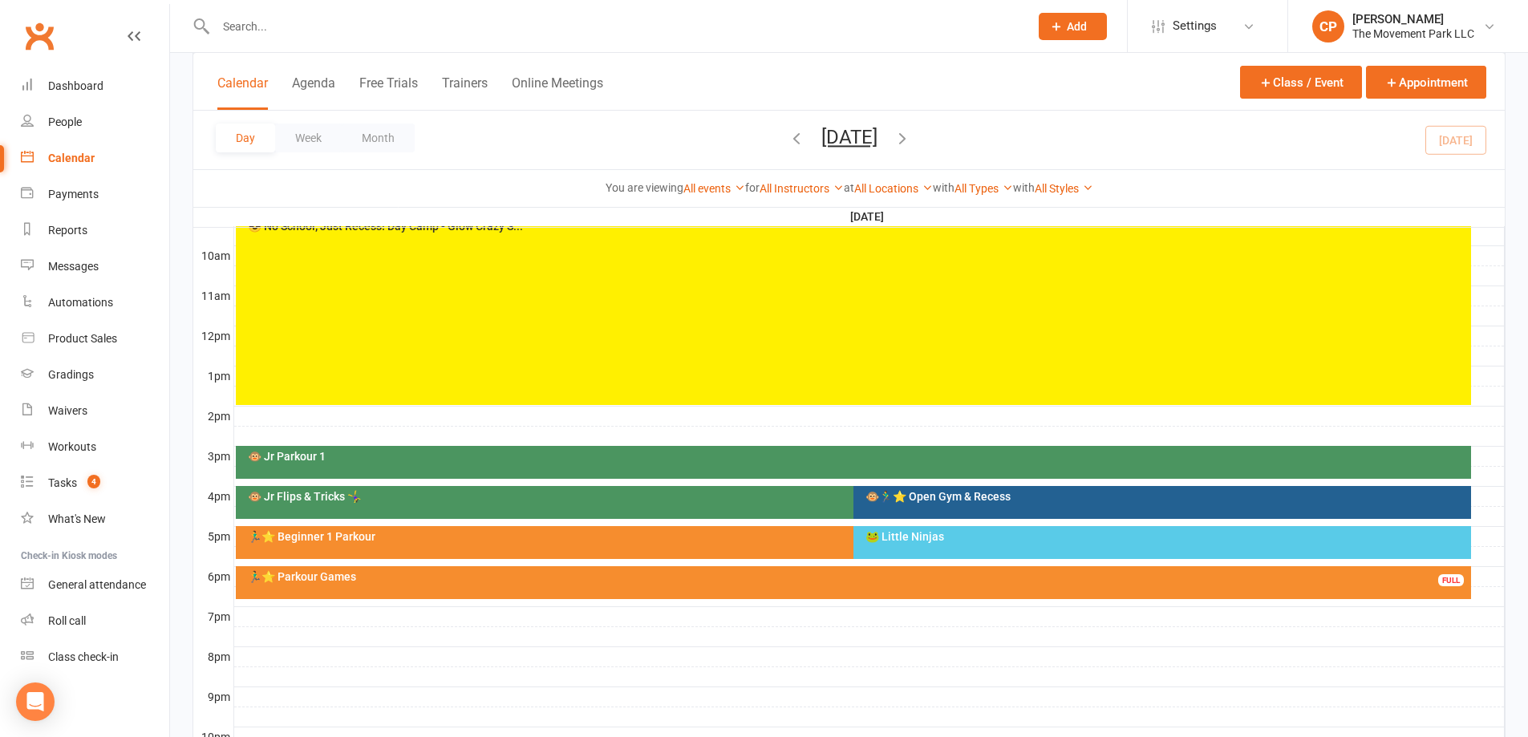
click at [900, 498] on div "🐵🏃‍♂️⭐ Open Gym & Recess" at bounding box center [1166, 496] width 603 height 11
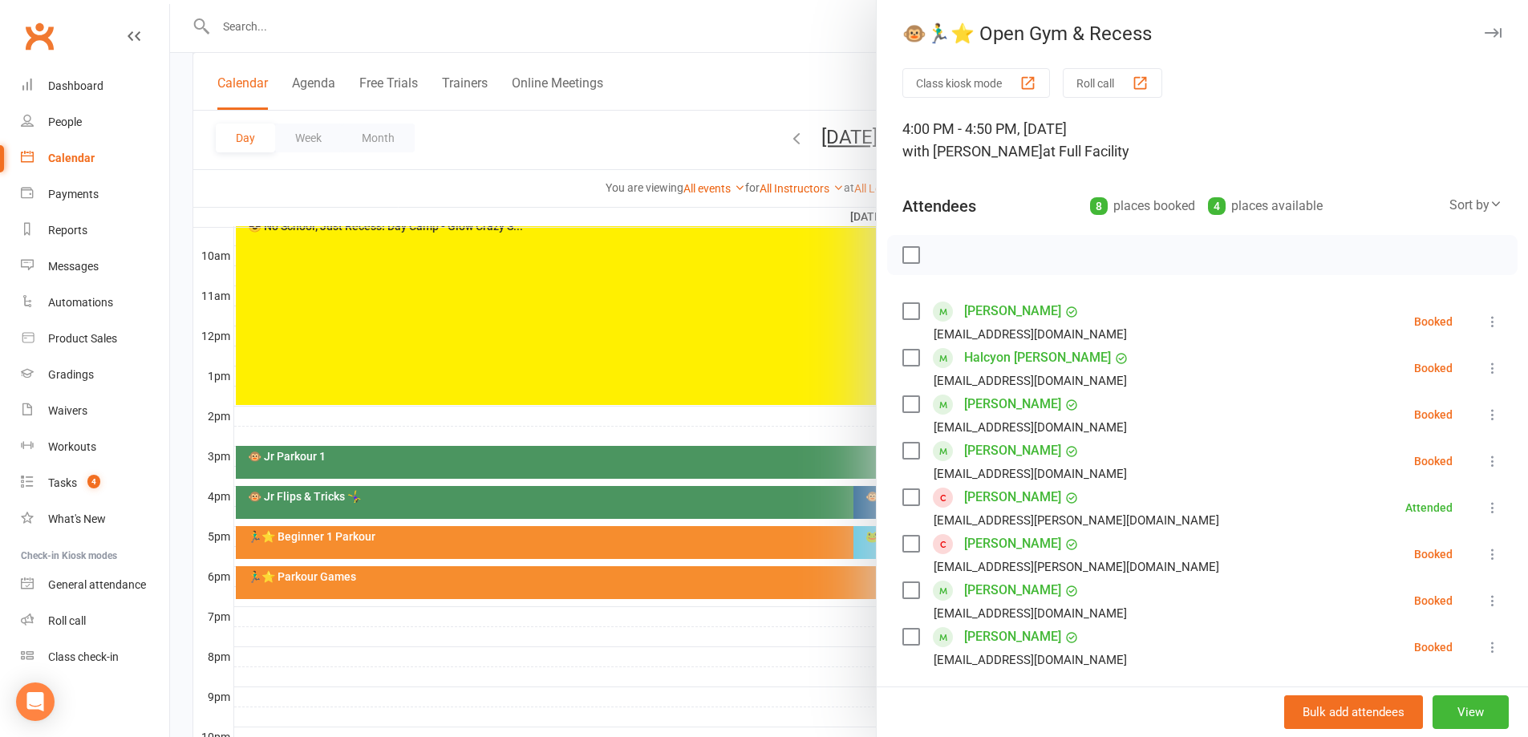
click at [1002, 497] on link "[PERSON_NAME]" at bounding box center [1012, 497] width 97 height 26
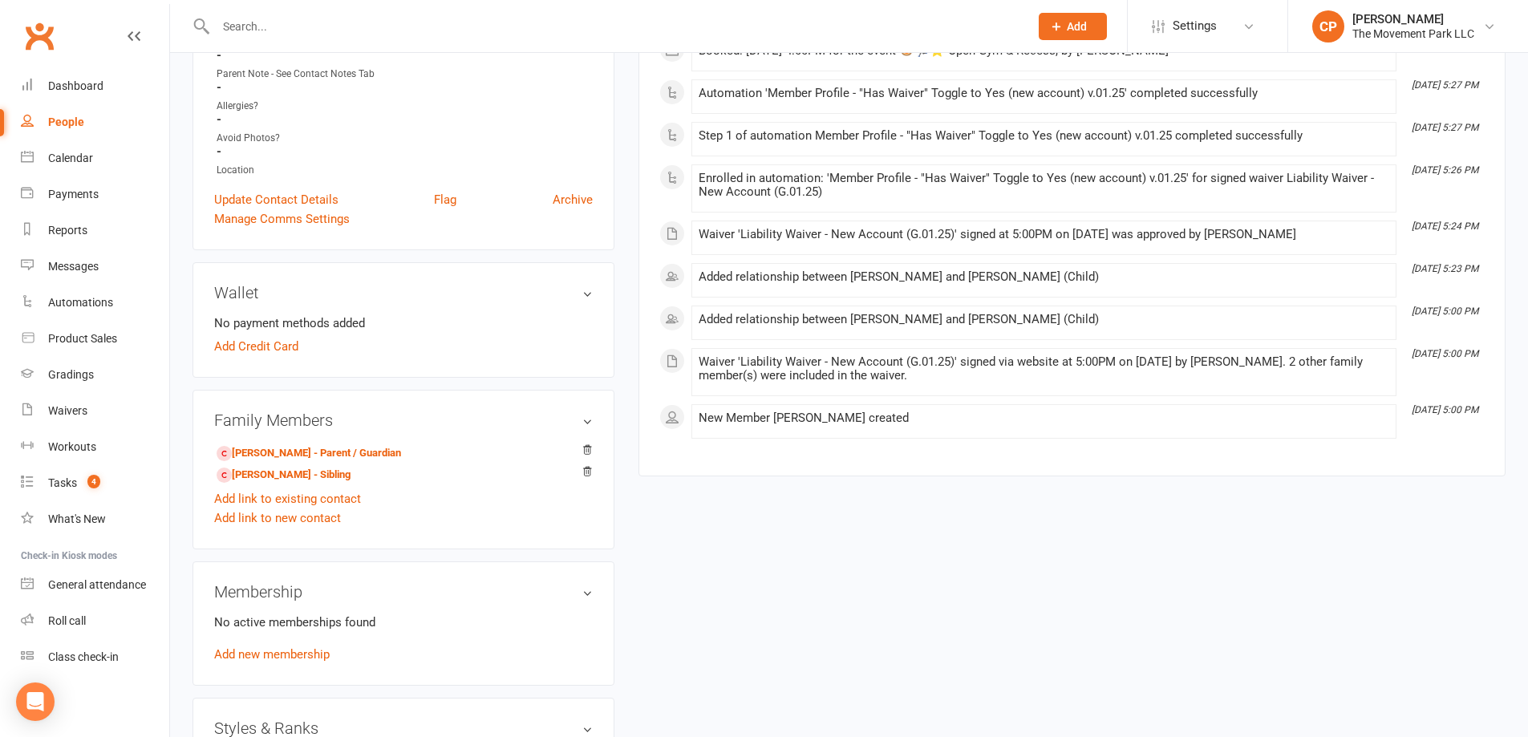
scroll to position [561, 0]
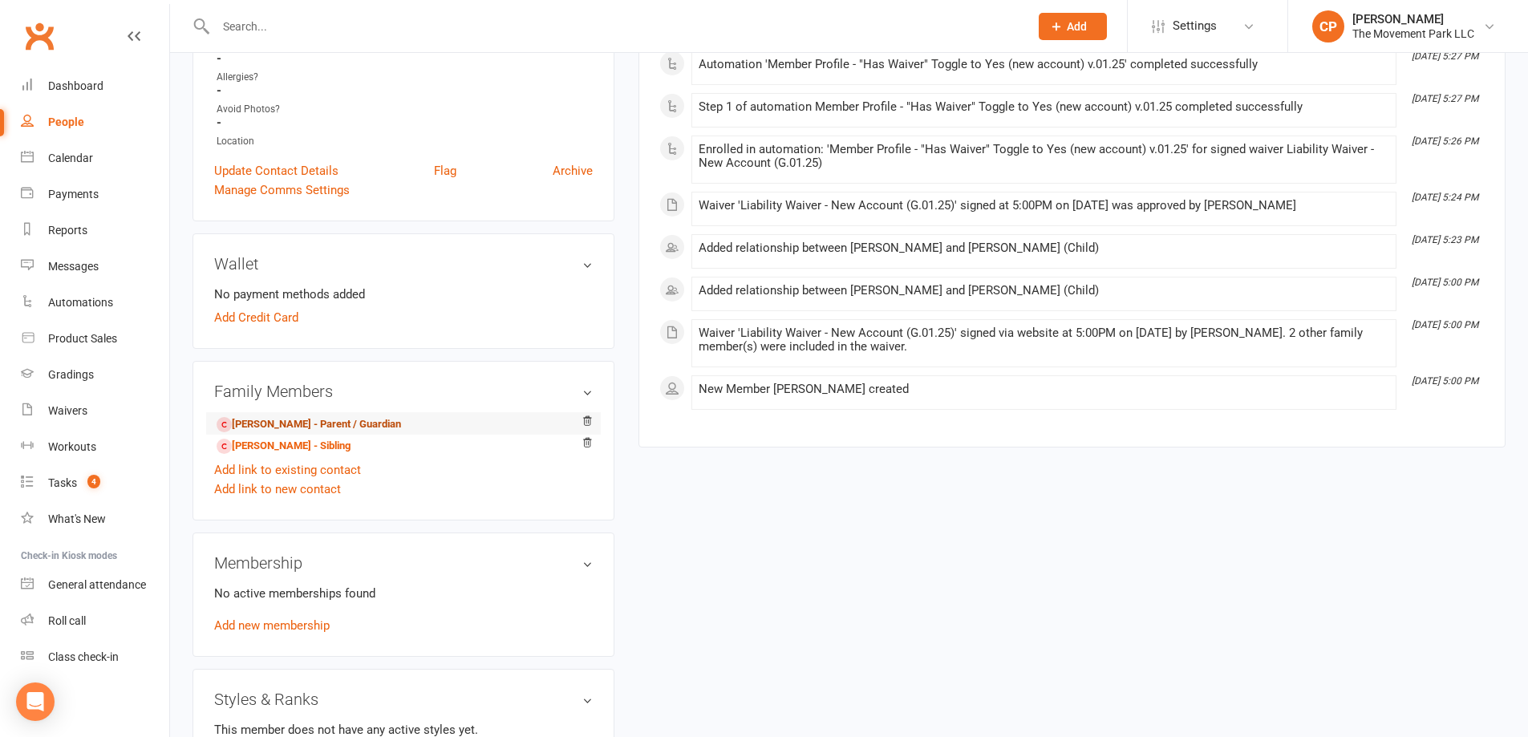
click at [331, 427] on link "Anna Hancock - Parent / Guardian" at bounding box center [309, 424] width 184 height 17
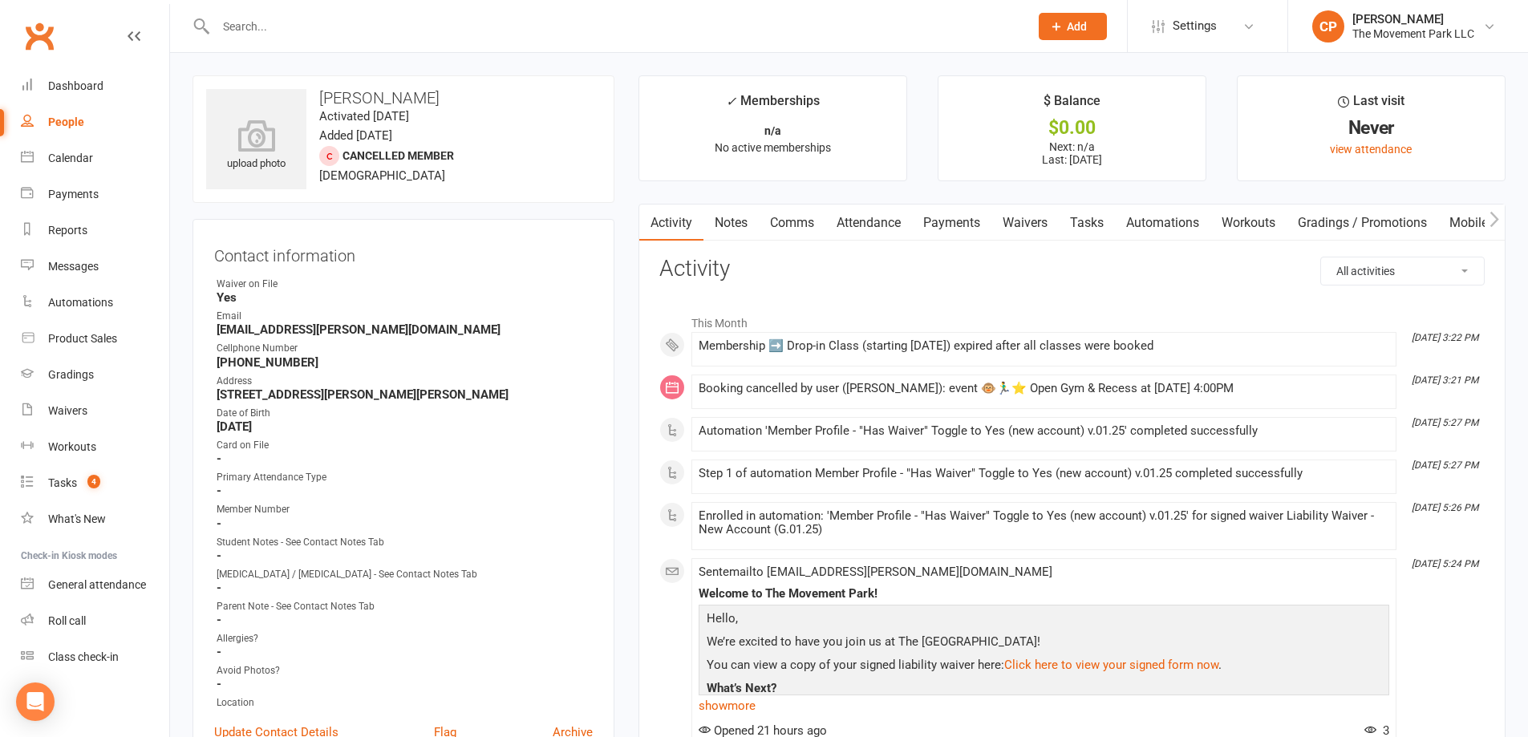
click at [1026, 227] on link "Waivers" at bounding box center [1024, 223] width 67 height 37
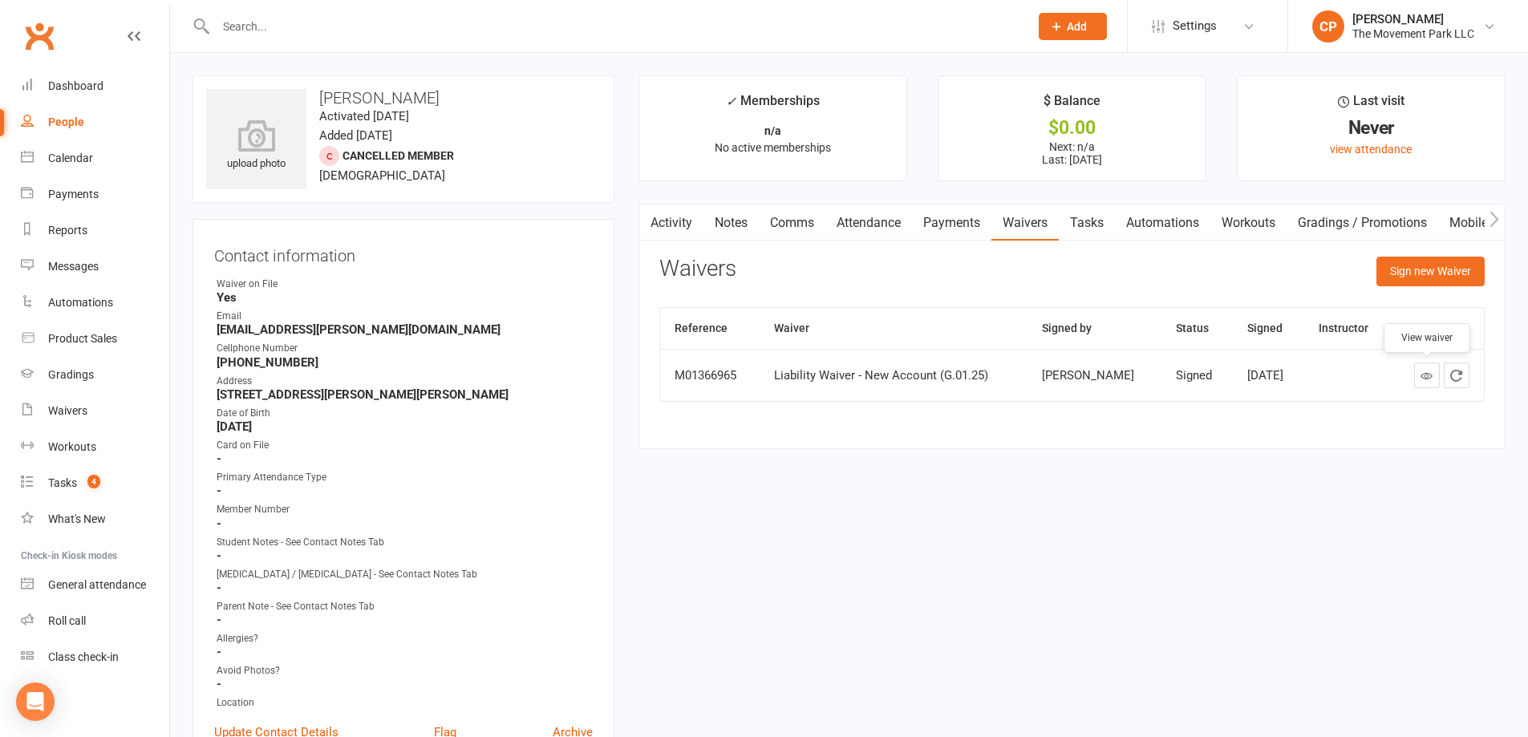
click at [1423, 380] on icon at bounding box center [1426, 376] width 12 height 12
click at [76, 121] on div "People" at bounding box center [66, 122] width 36 height 13
select select "100"
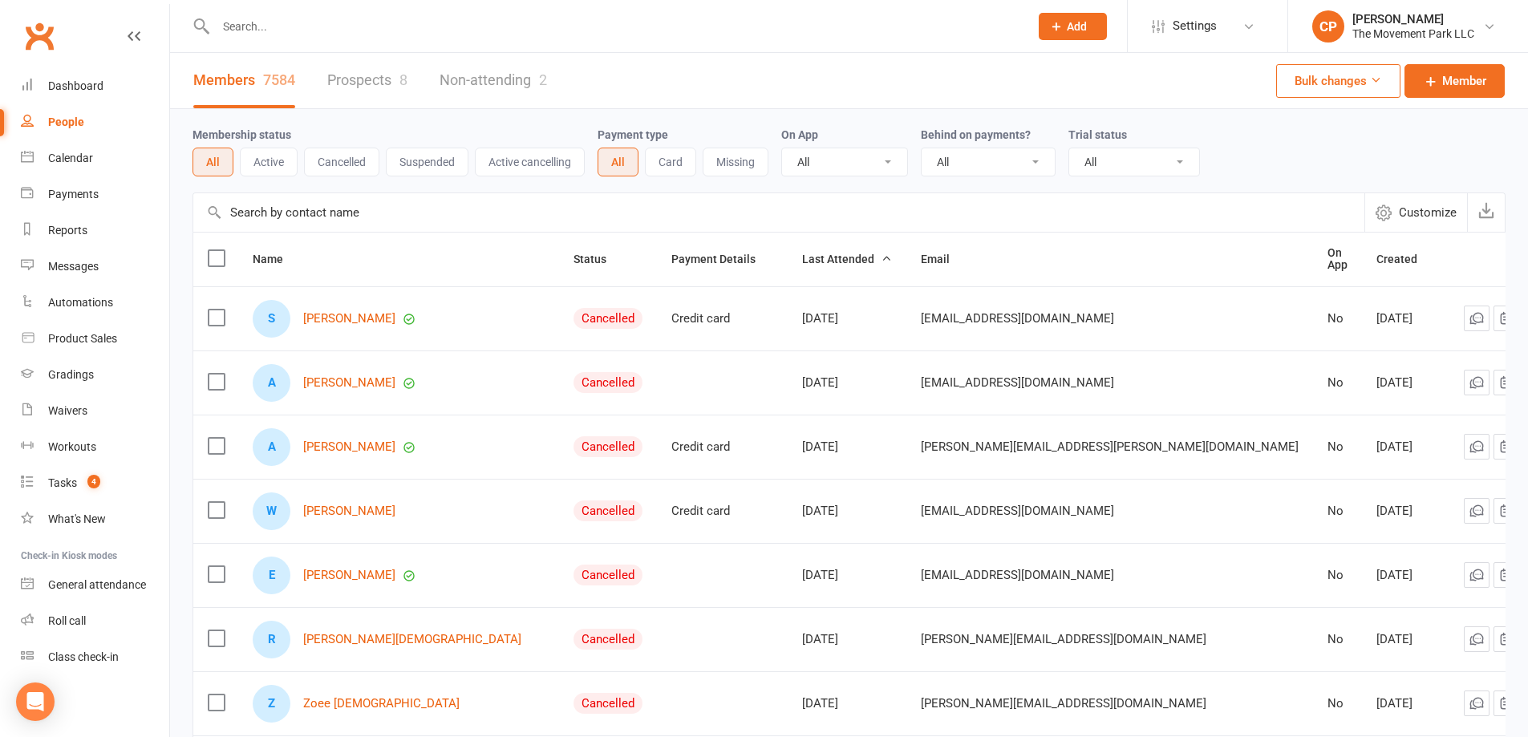
click at [452, 76] on link "Non-attending 2" at bounding box center [493, 80] width 107 height 55
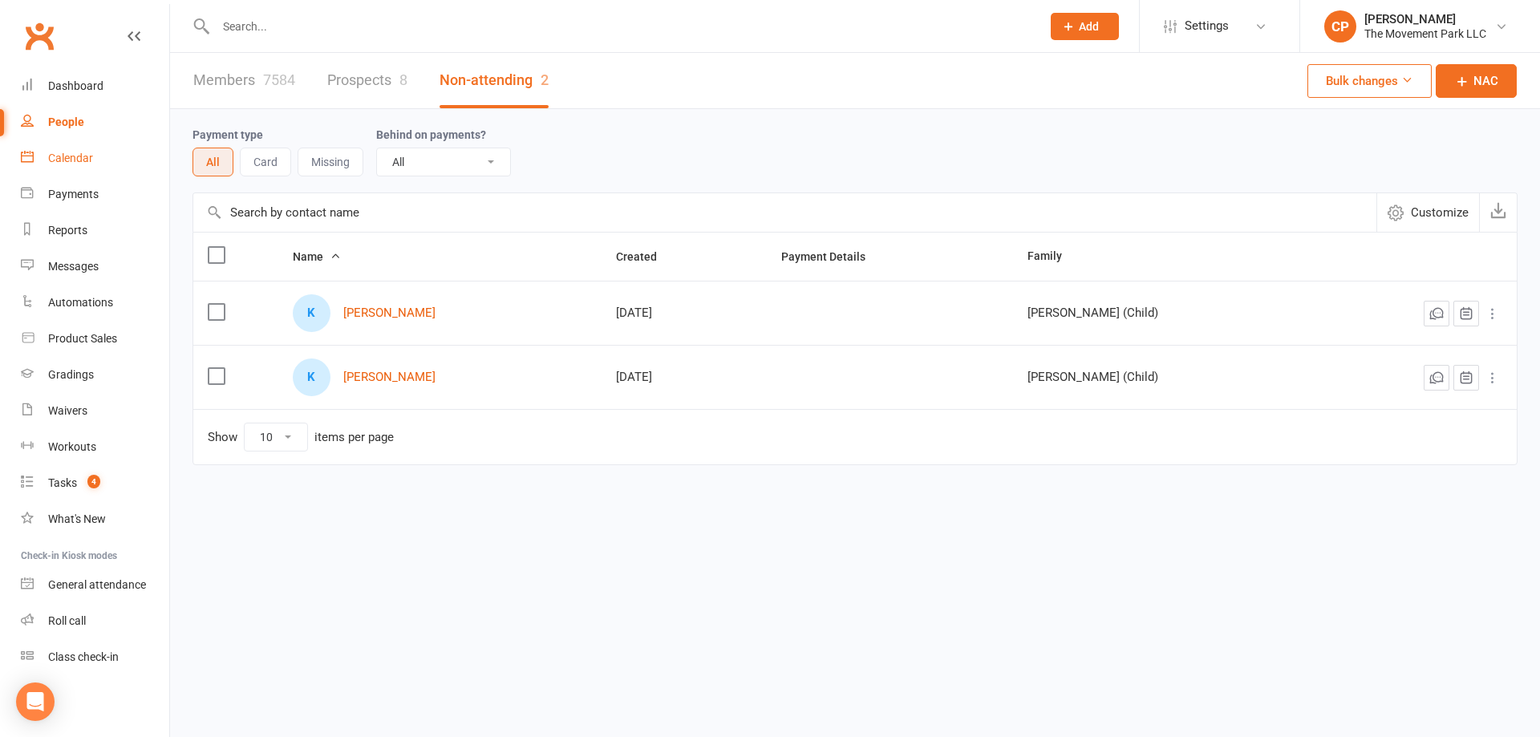
click at [59, 156] on div "Calendar" at bounding box center [70, 158] width 45 height 13
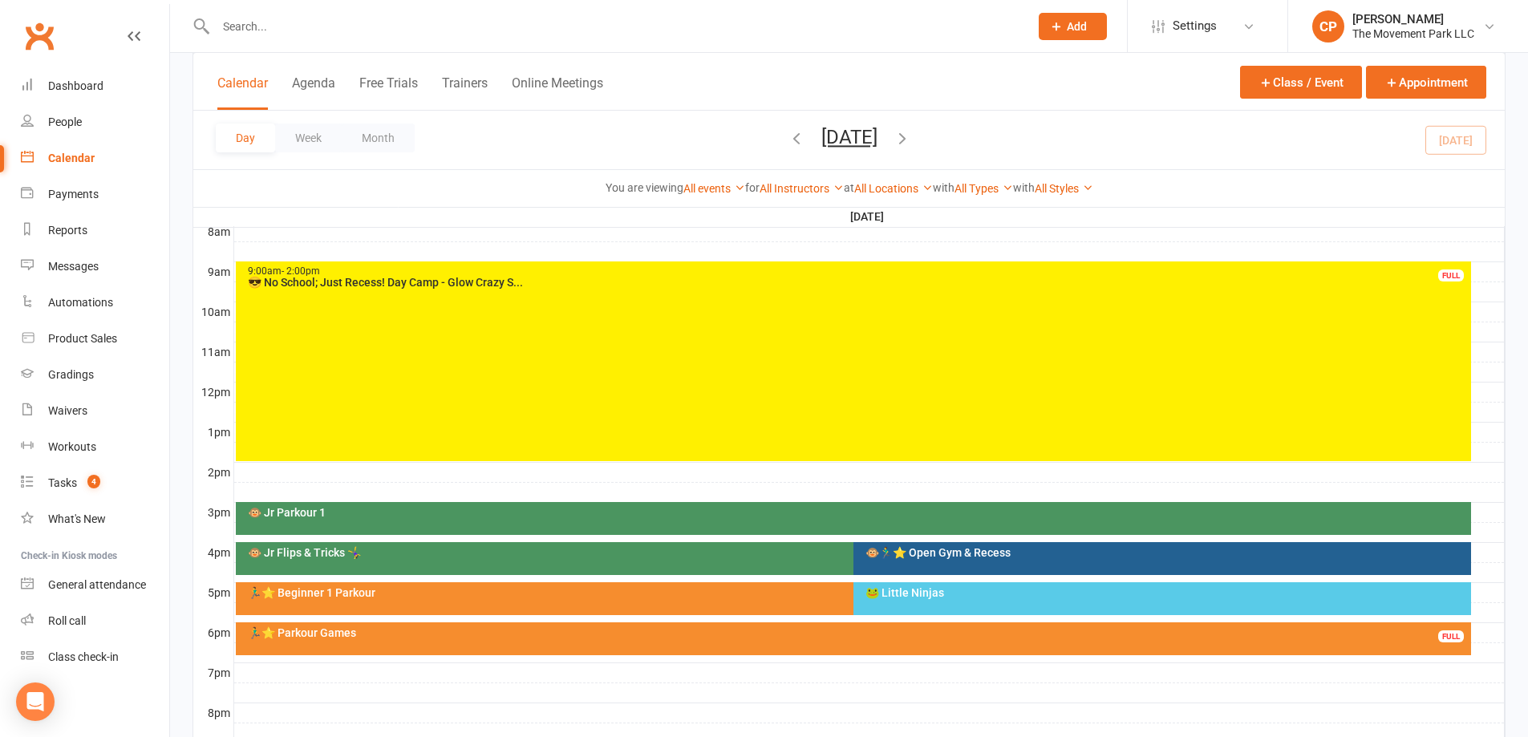
scroll to position [561, 0]
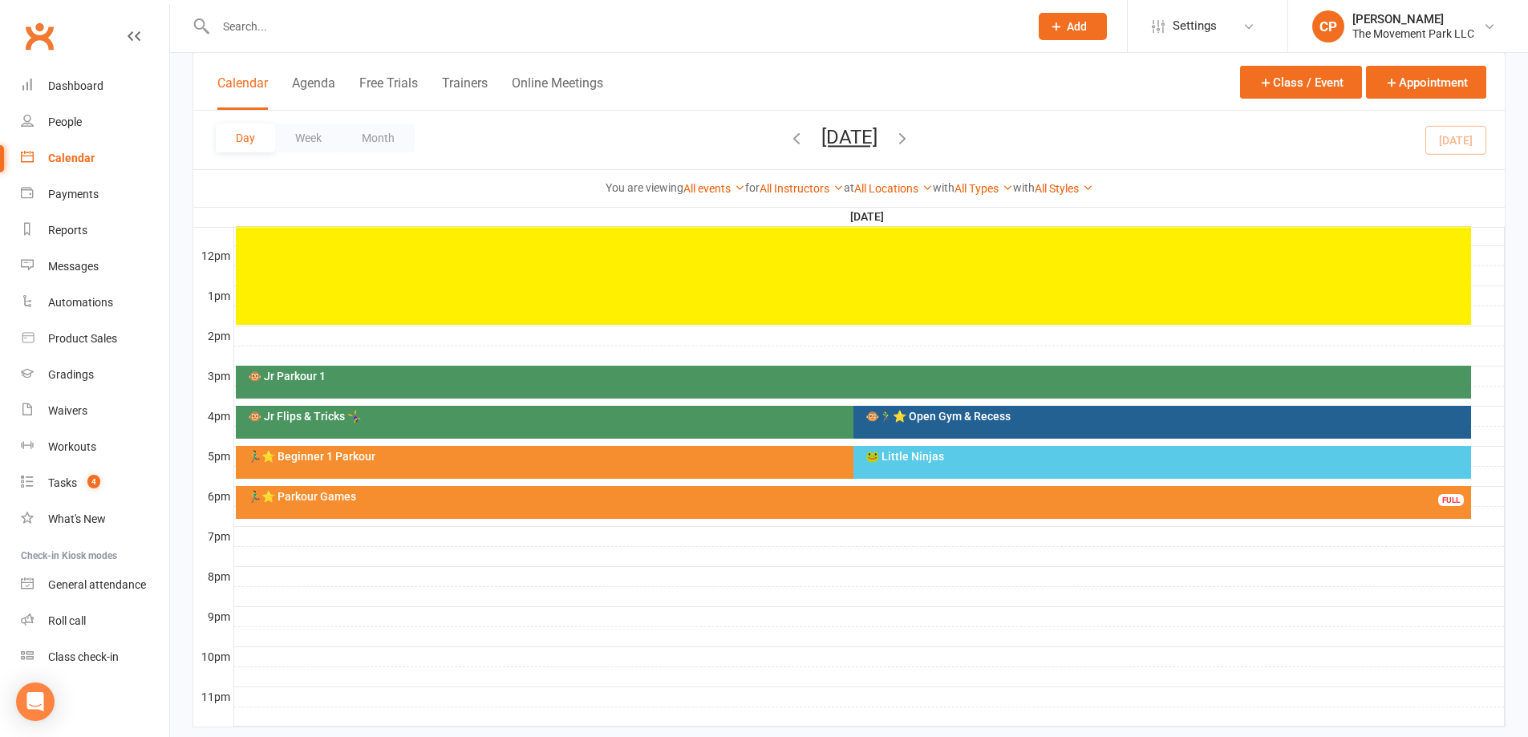
click at [878, 456] on div "🐸 Little Ninjas" at bounding box center [1166, 456] width 603 height 11
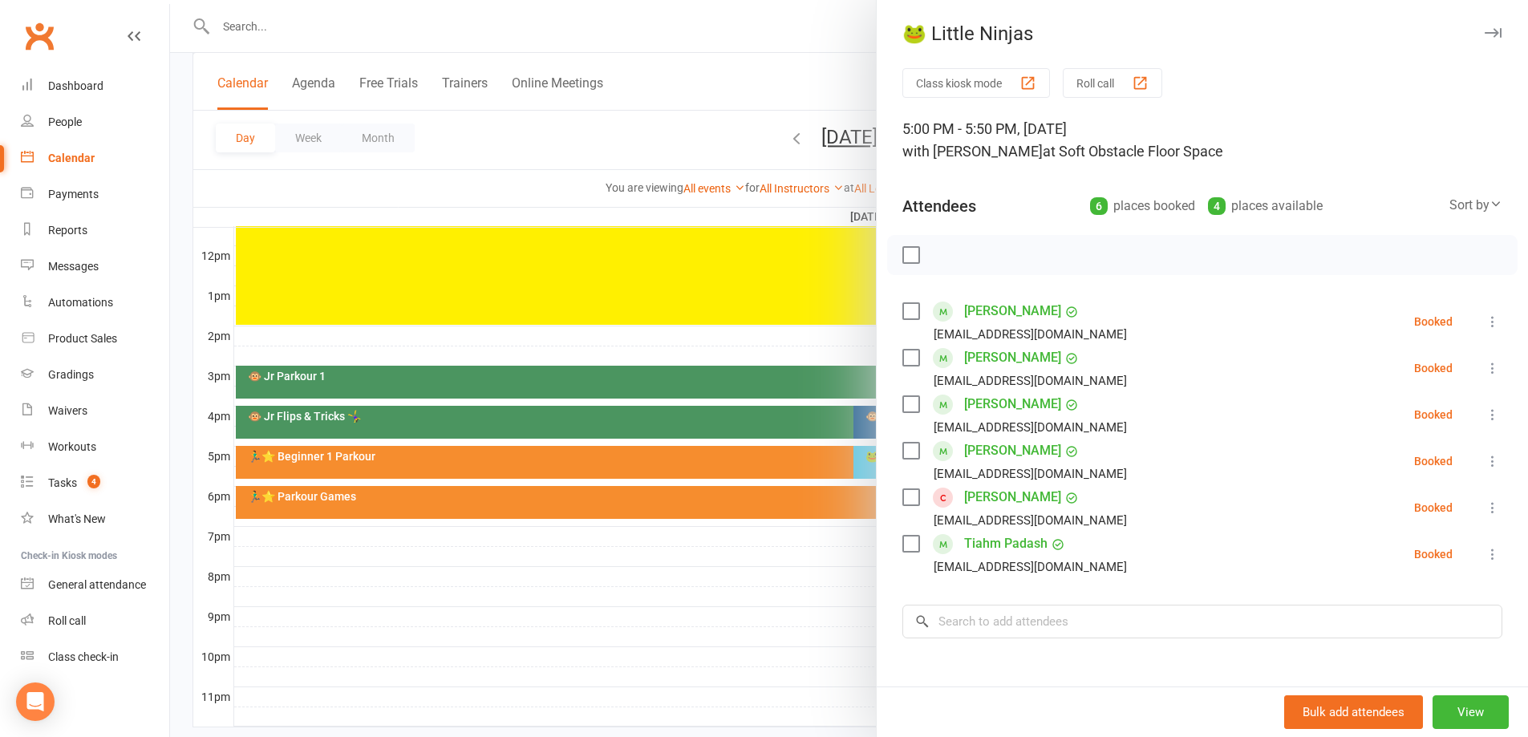
click at [995, 451] on link "[PERSON_NAME]" at bounding box center [1012, 451] width 97 height 26
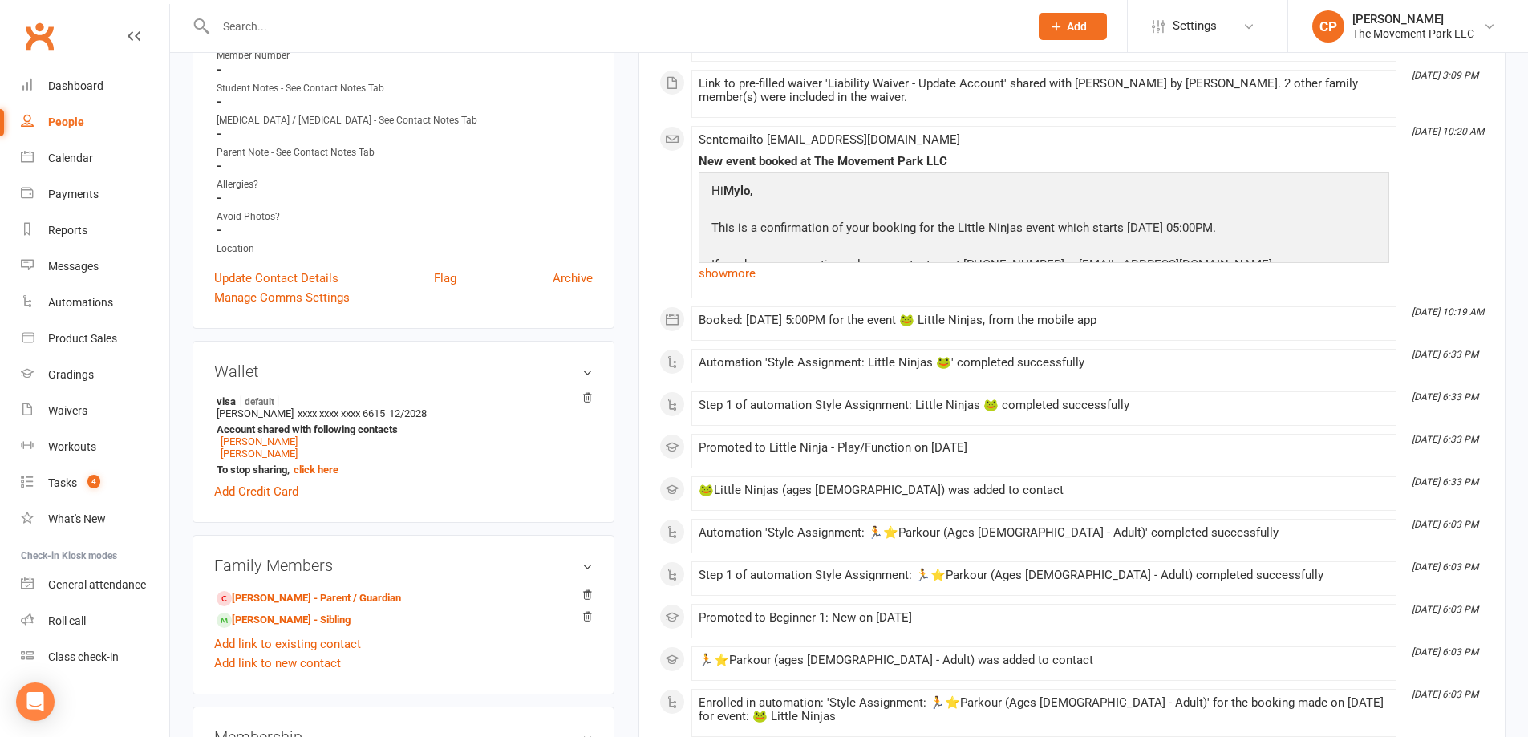
scroll to position [561, 0]
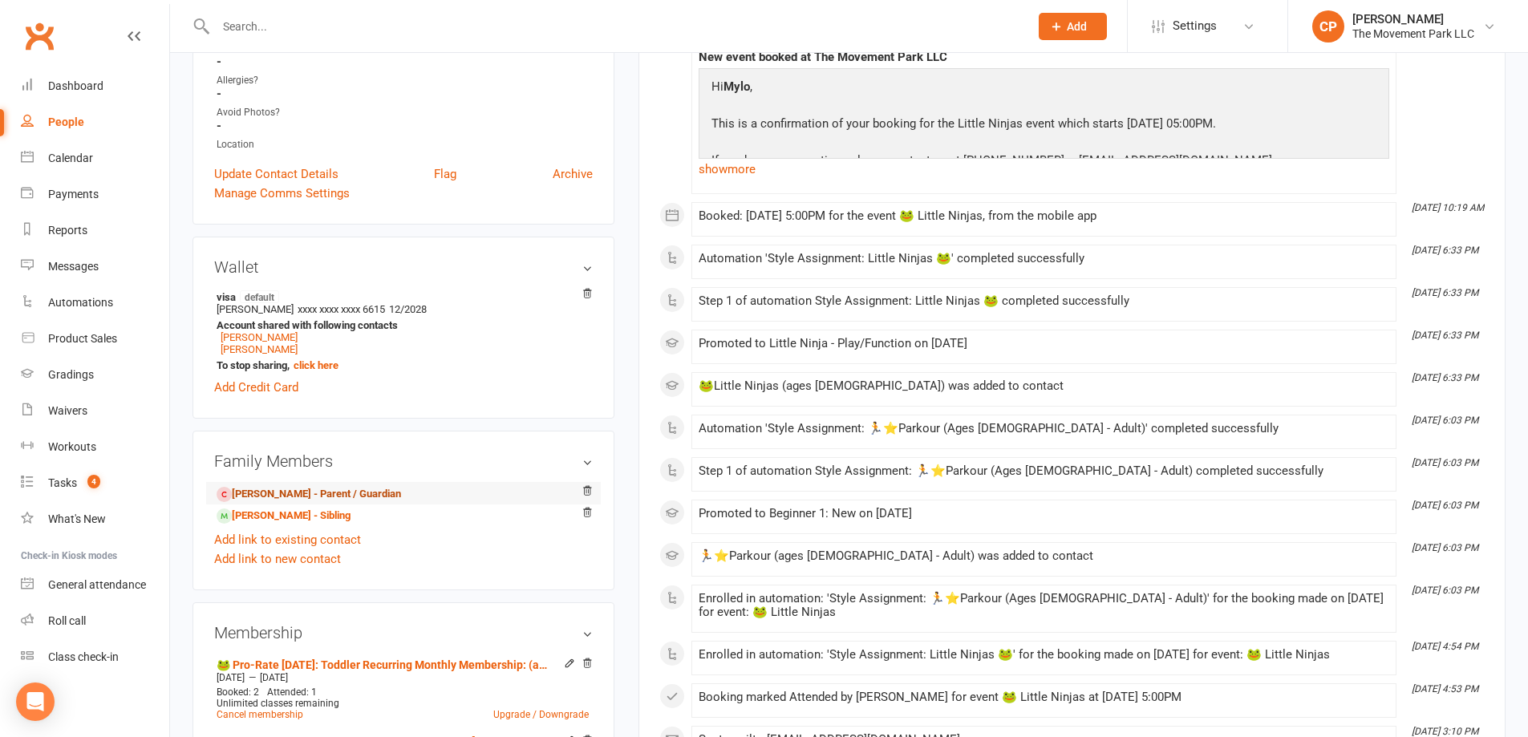
click at [273, 496] on link "[PERSON_NAME] - Parent / Guardian" at bounding box center [309, 494] width 184 height 17
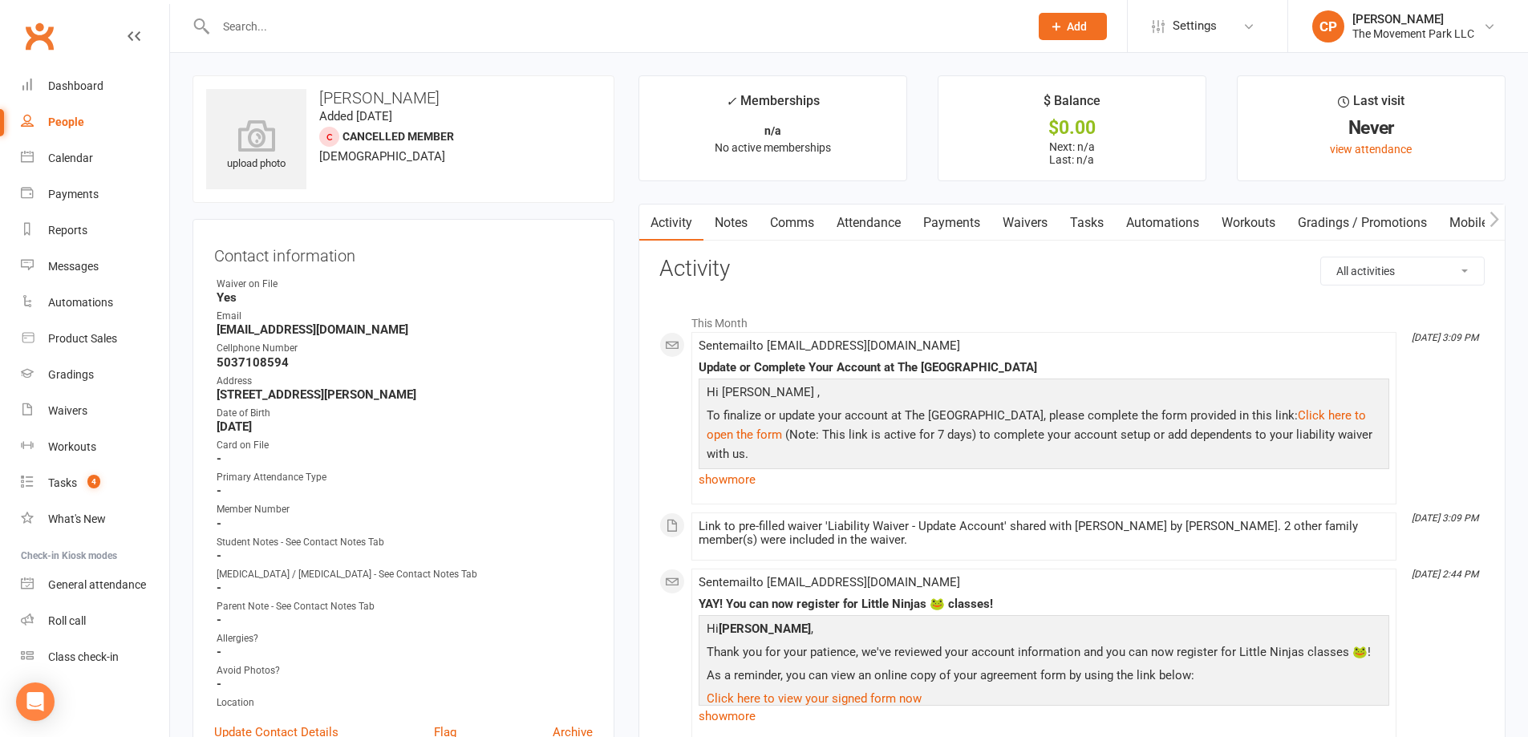
click at [1020, 217] on link "Waivers" at bounding box center [1024, 223] width 67 height 37
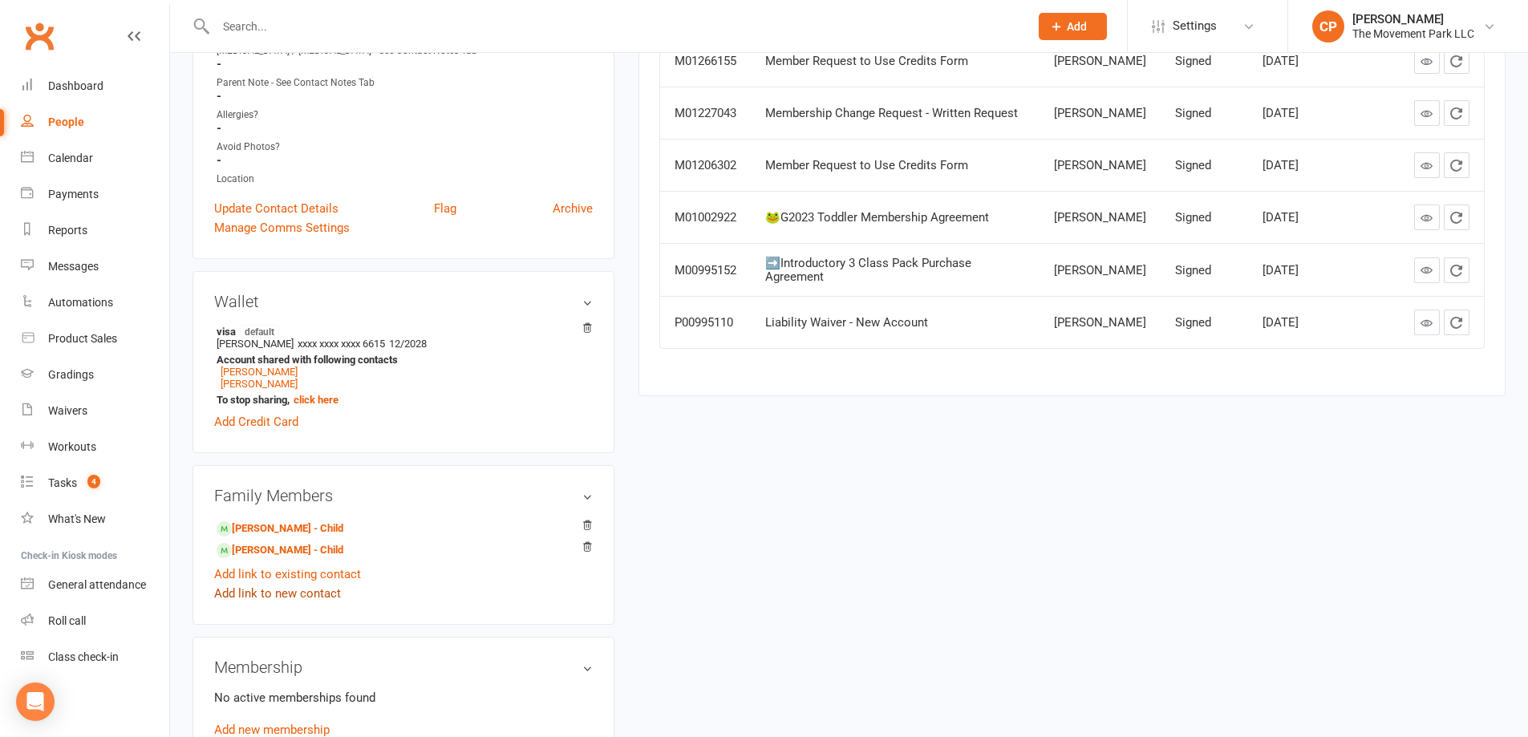
scroll to position [561, 0]
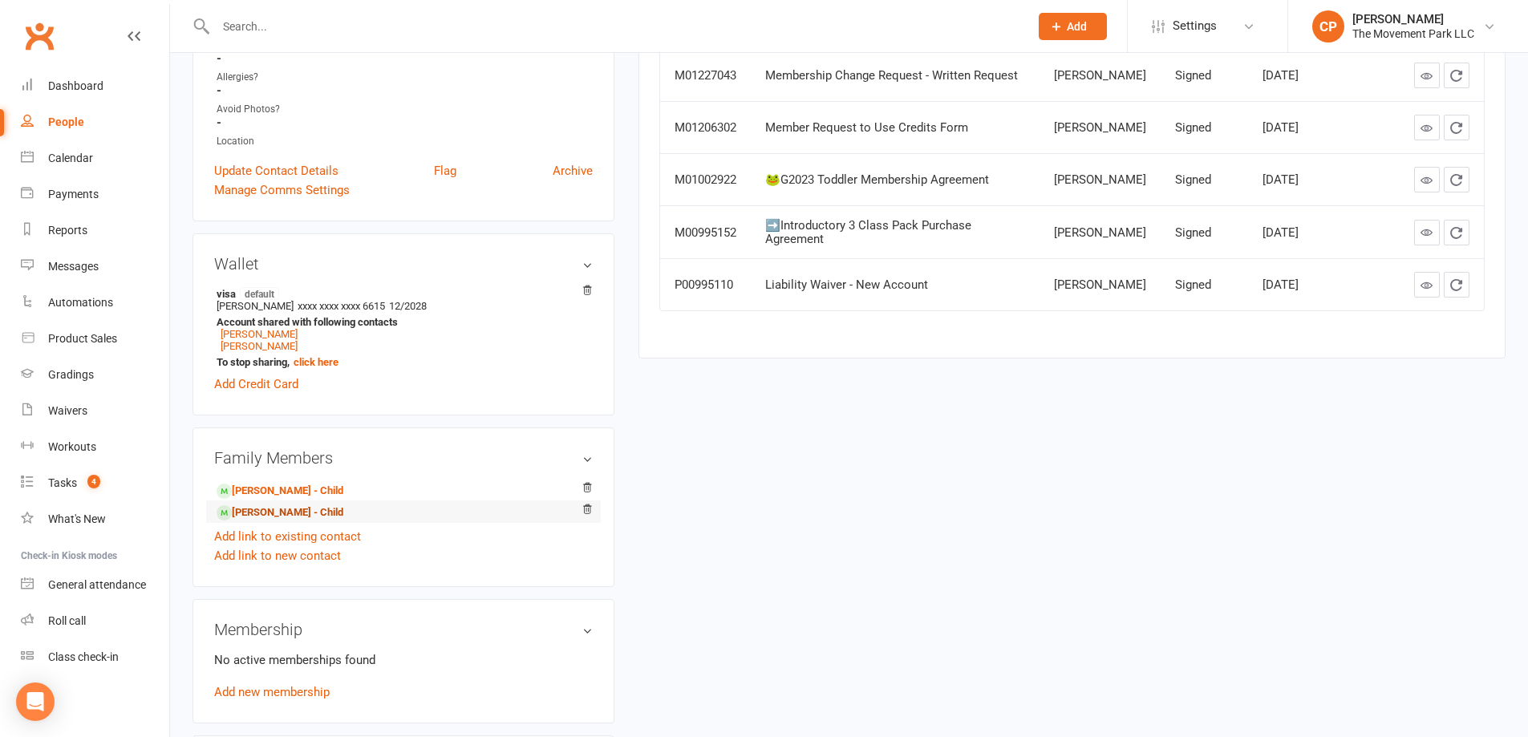
click at [275, 511] on link "Mylo Graham - Child" at bounding box center [280, 513] width 127 height 17
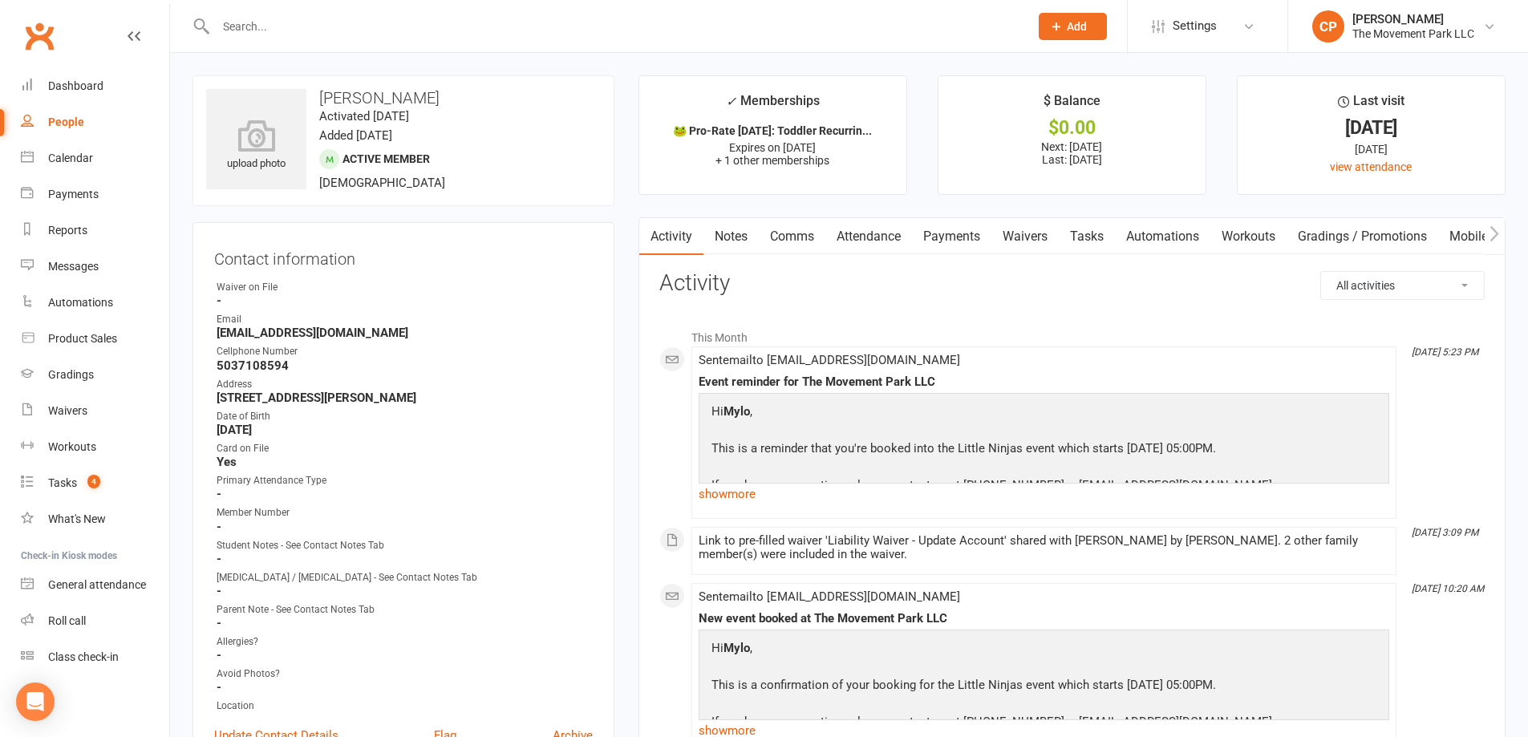
click at [1022, 244] on link "Waivers" at bounding box center [1024, 236] width 67 height 37
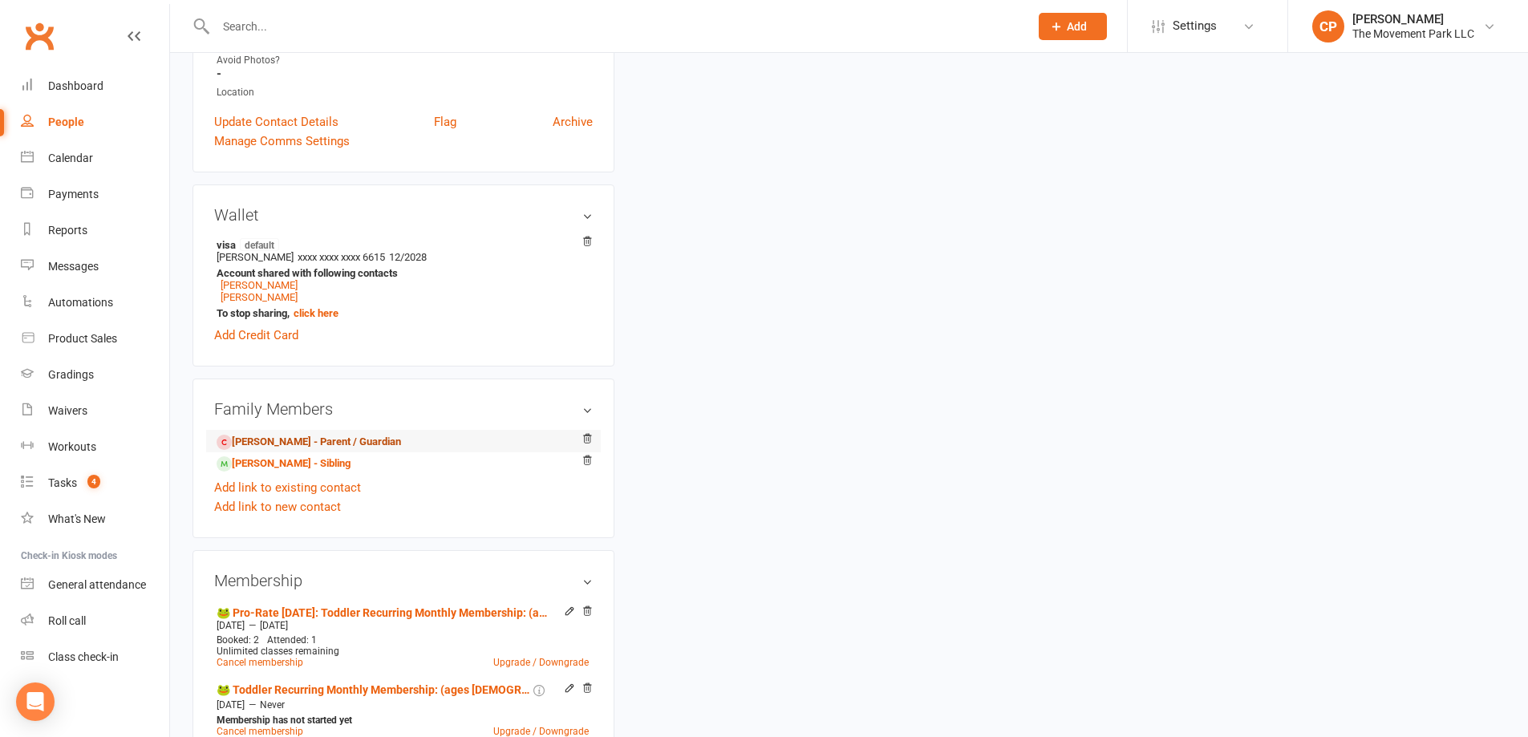
scroll to position [642, 0]
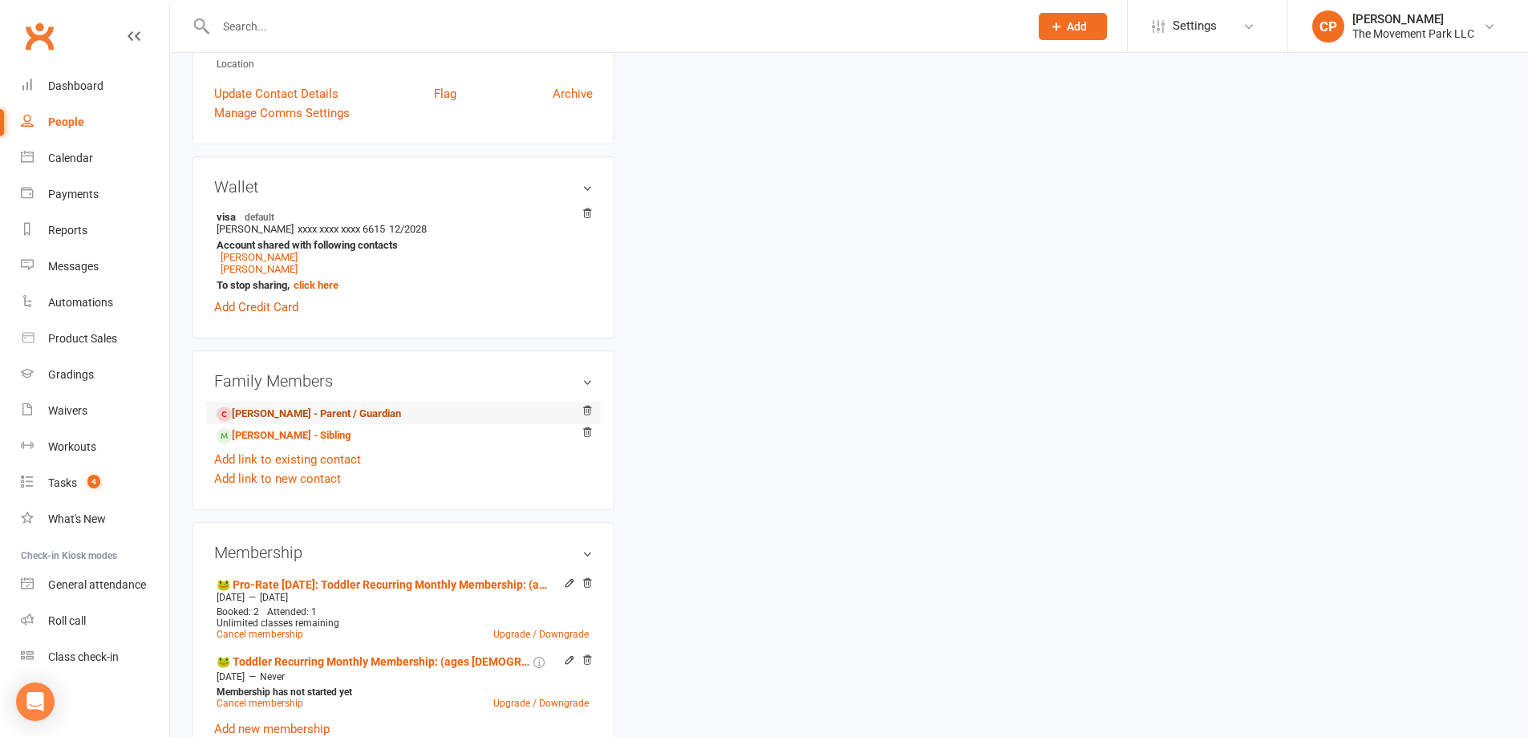
click at [302, 415] on link "[PERSON_NAME] - Parent / Guardian" at bounding box center [309, 414] width 184 height 17
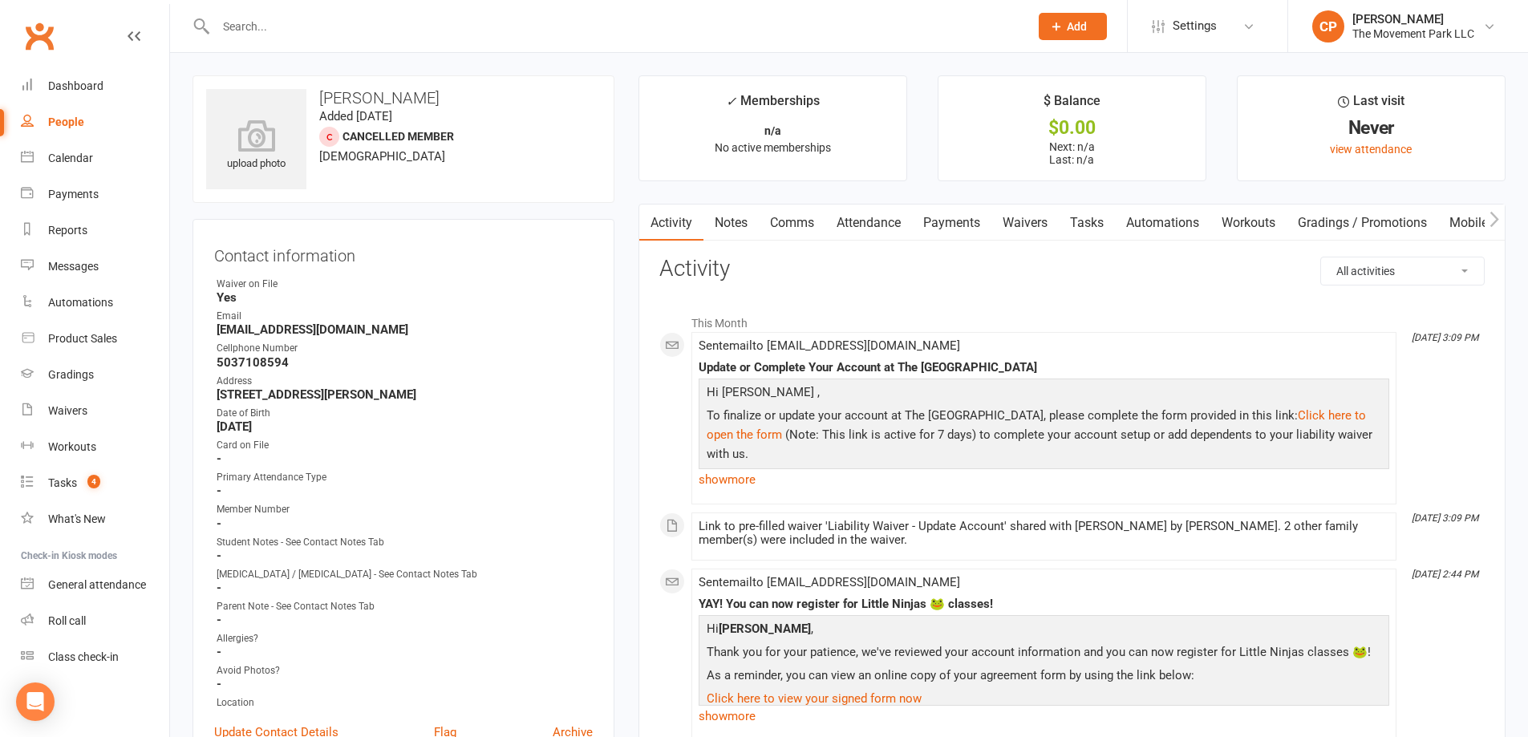
click at [1044, 229] on link "Waivers" at bounding box center [1024, 223] width 67 height 37
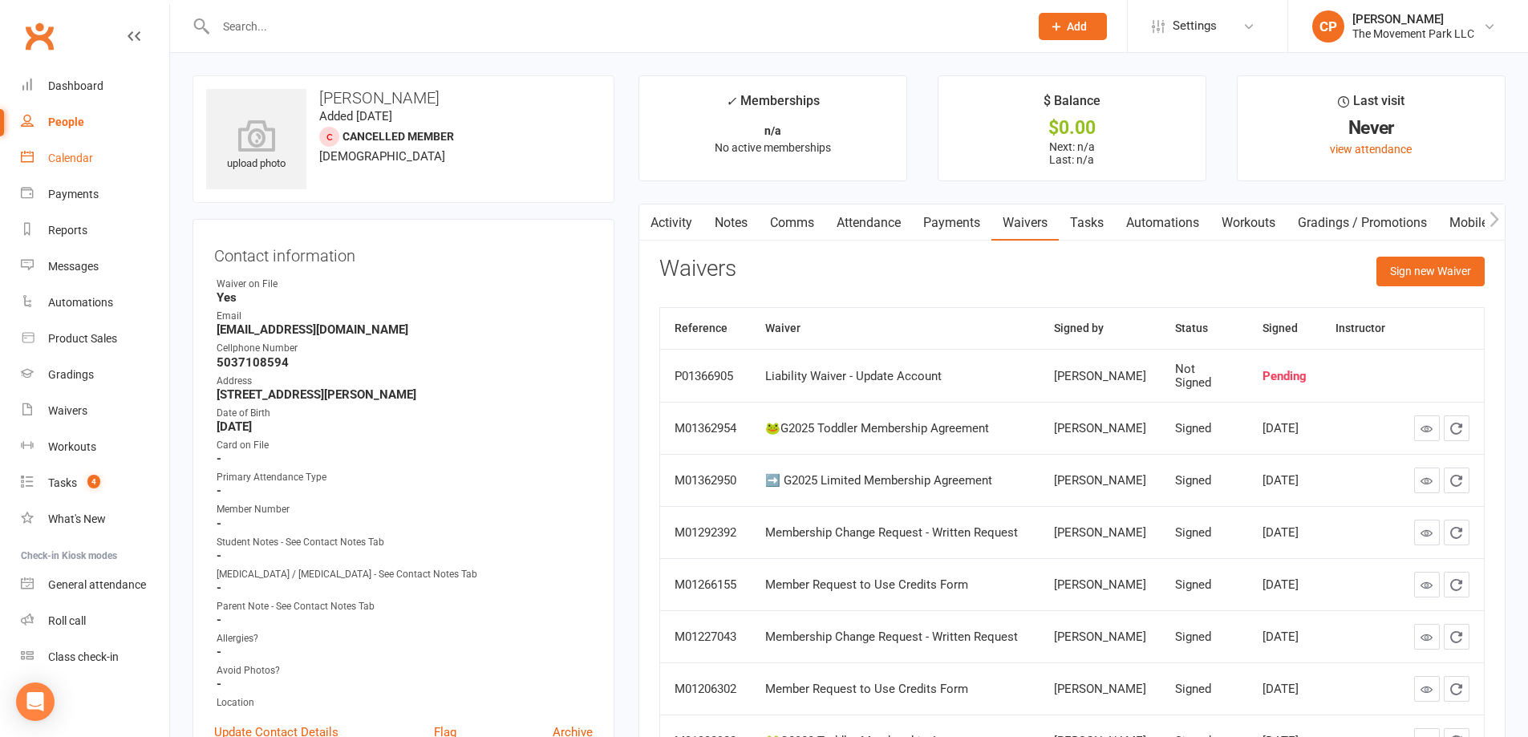
click at [73, 163] on div "Calendar" at bounding box center [70, 158] width 45 height 13
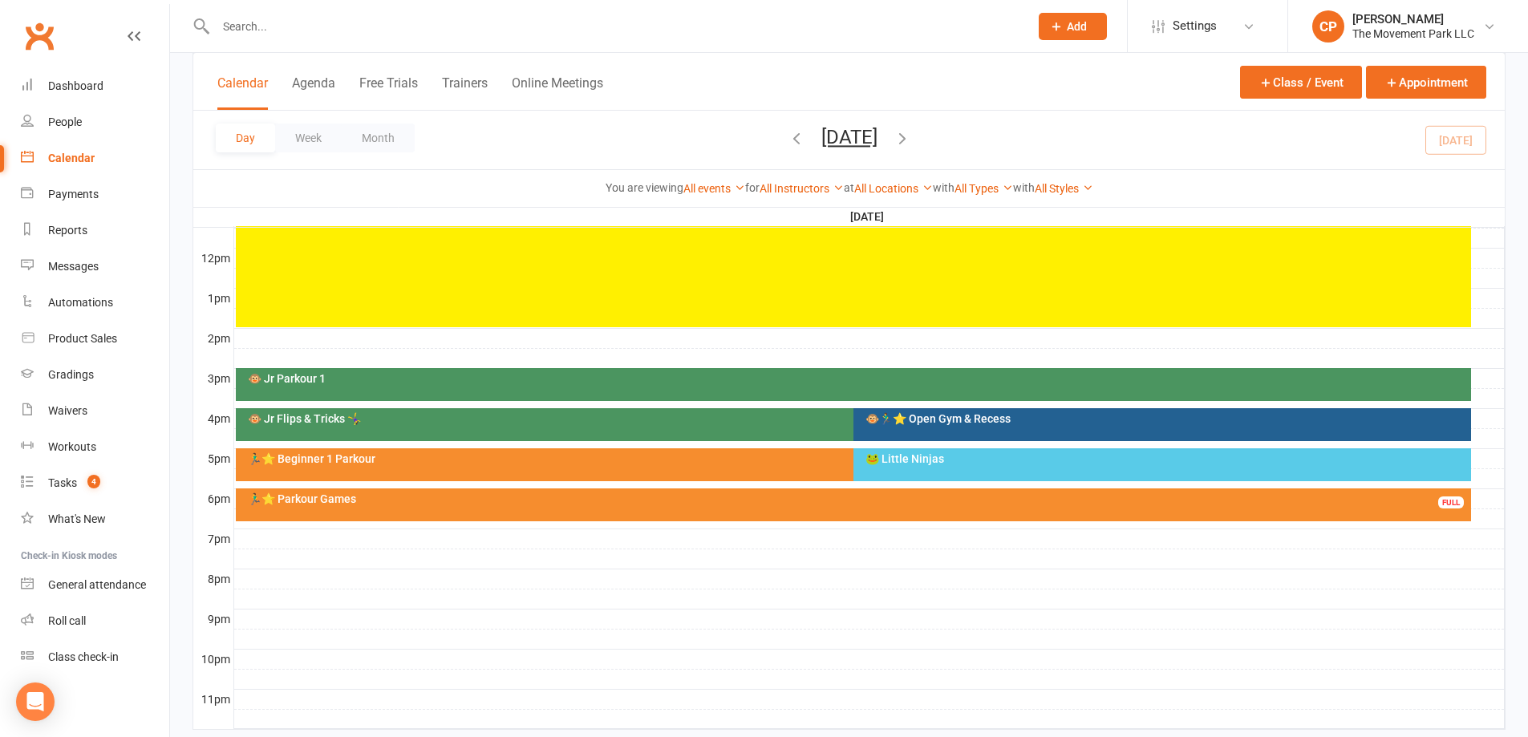
scroll to position [561, 0]
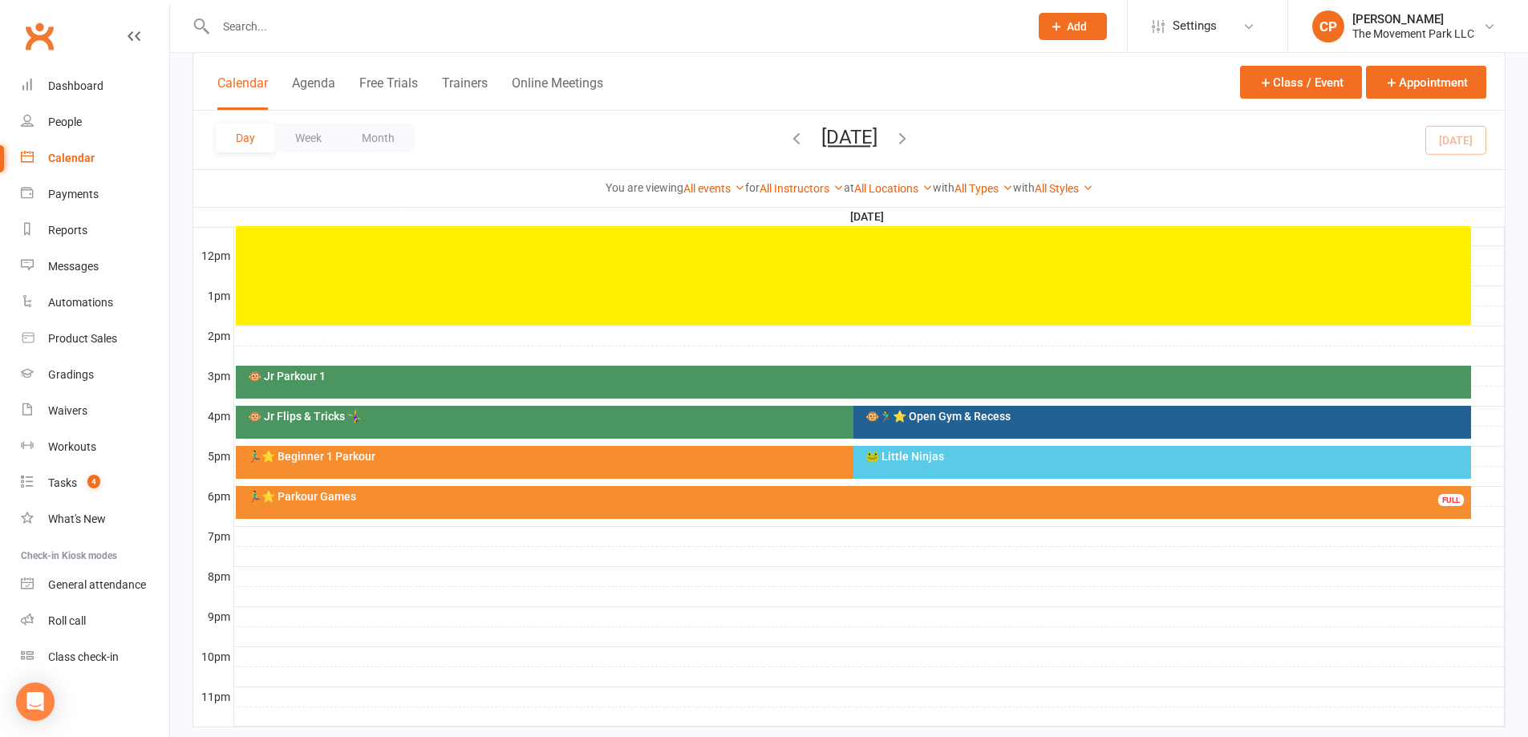
click at [926, 421] on div "🐵🏃‍♂️⭐ Open Gym & Recess" at bounding box center [1166, 416] width 603 height 11
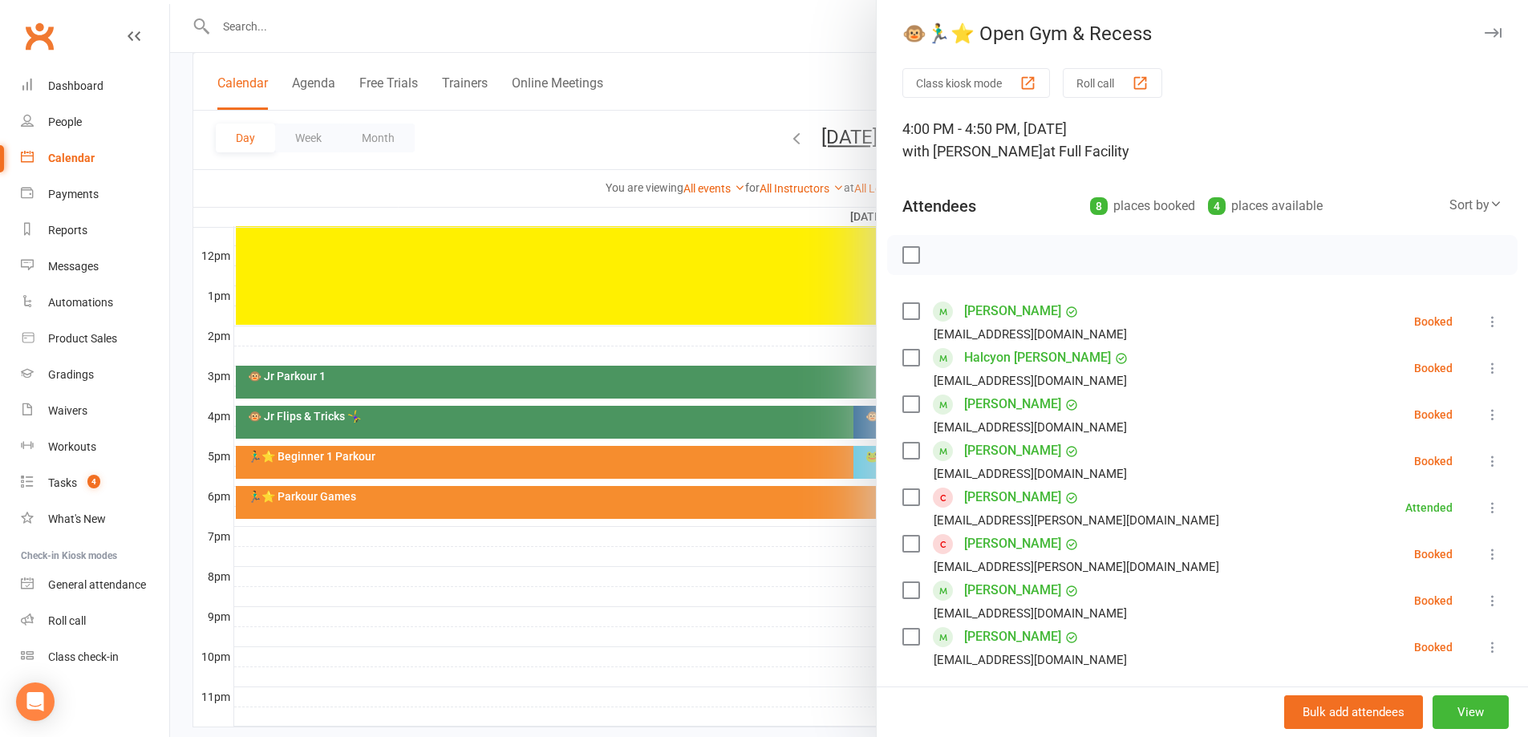
scroll to position [80, 0]
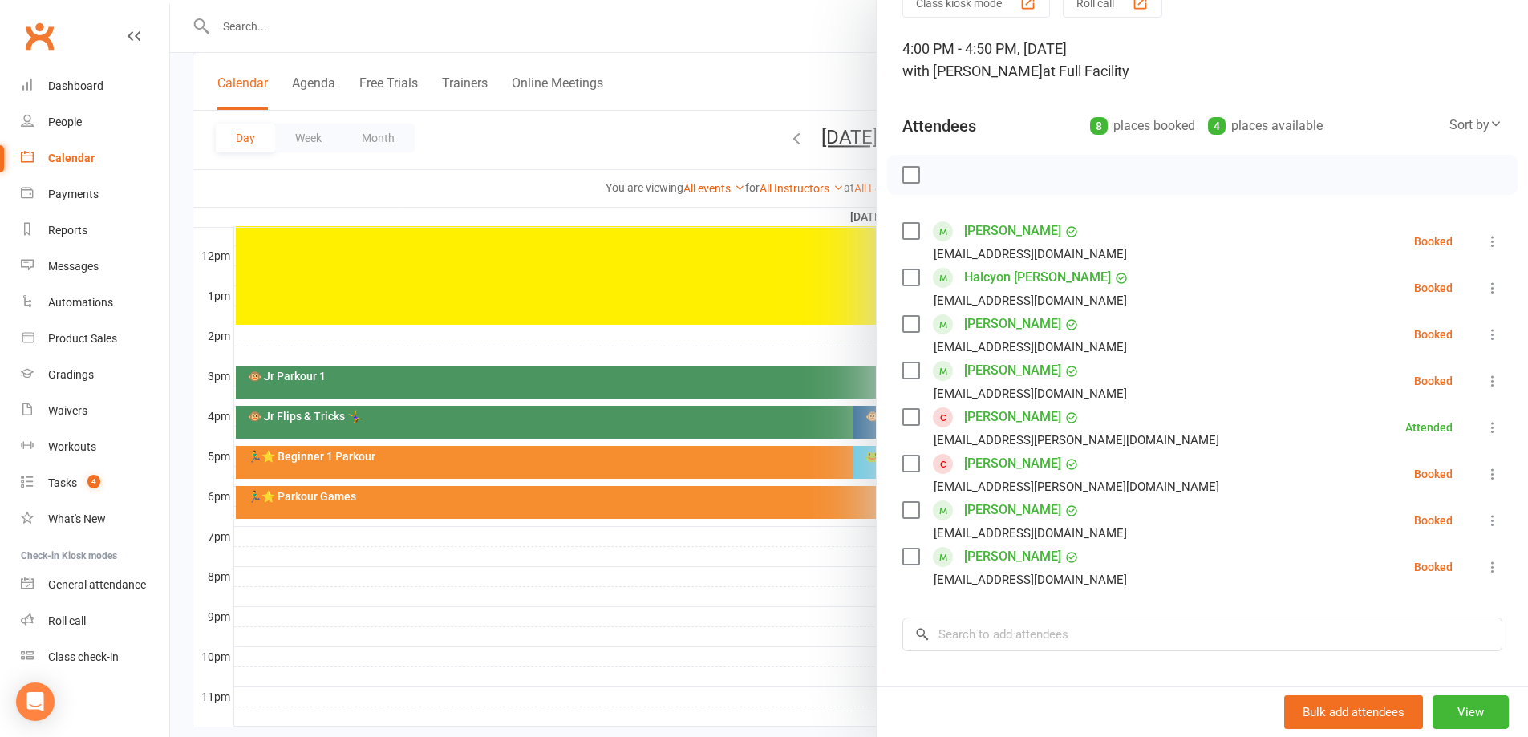
click at [696, 338] on div at bounding box center [849, 368] width 1358 height 737
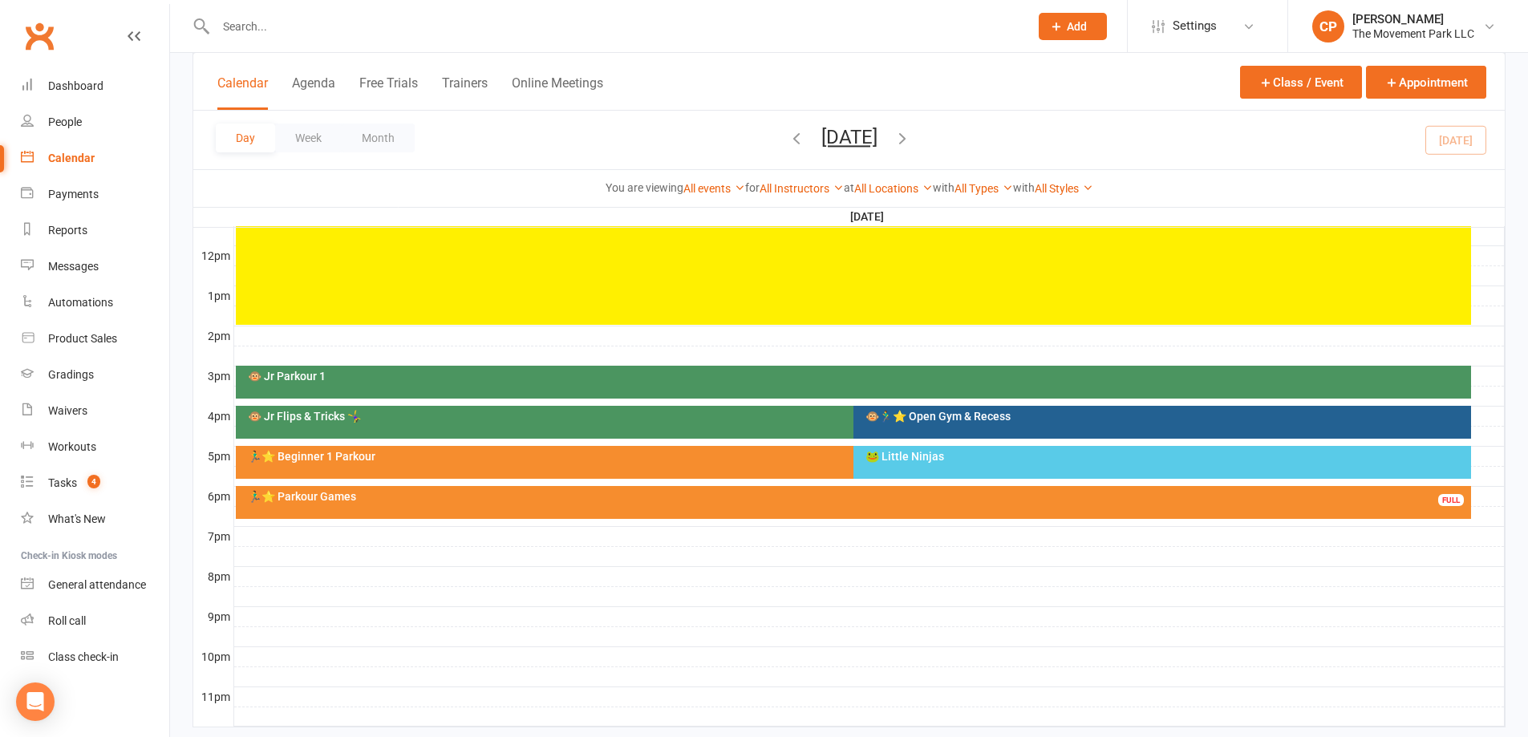
click at [424, 389] on div "🐵 Jr Parkour 1" at bounding box center [853, 382] width 1235 height 33
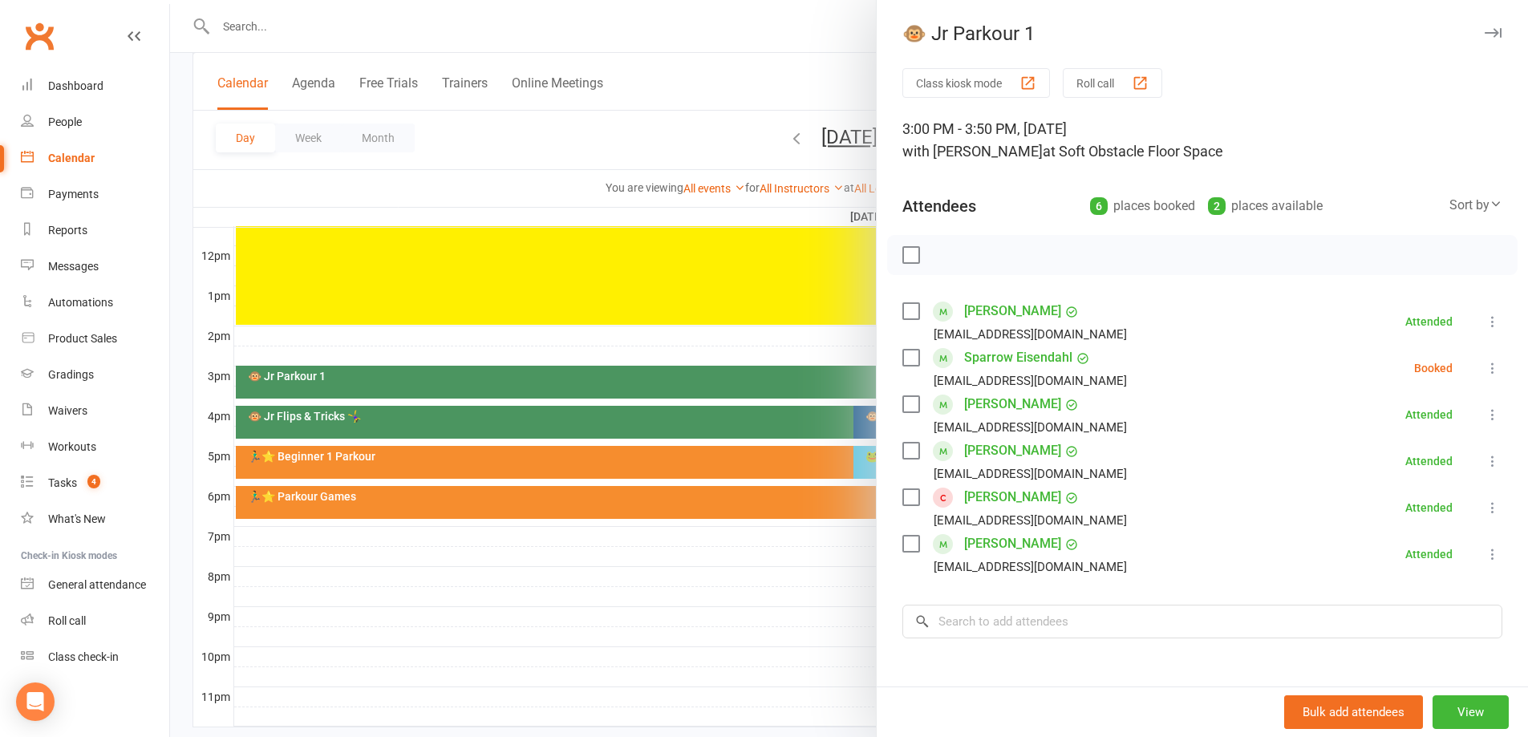
click at [795, 337] on div at bounding box center [849, 368] width 1358 height 737
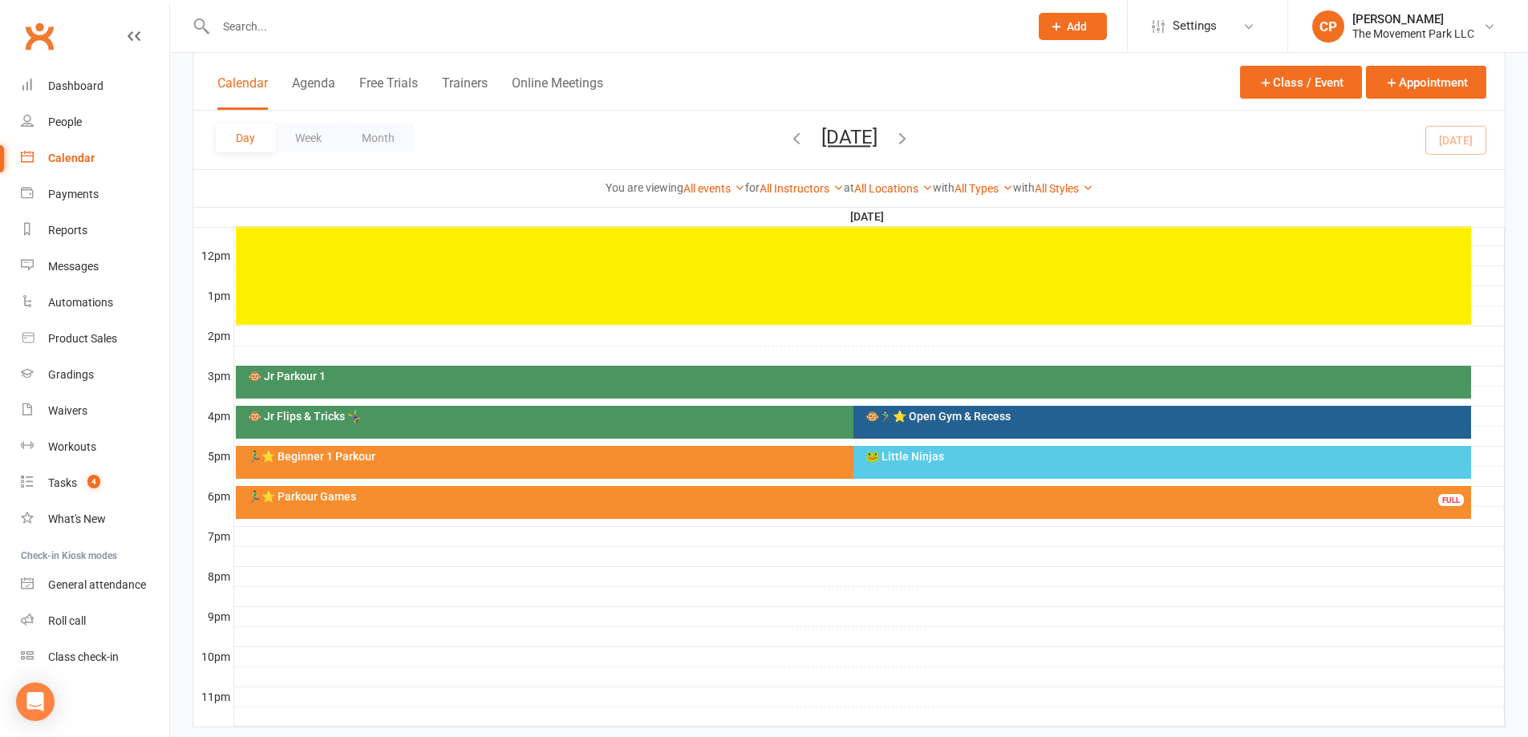
click at [791, 417] on div "🐵 Jr Flips & Tricks 🤸‍♀️" at bounding box center [849, 416] width 1205 height 11
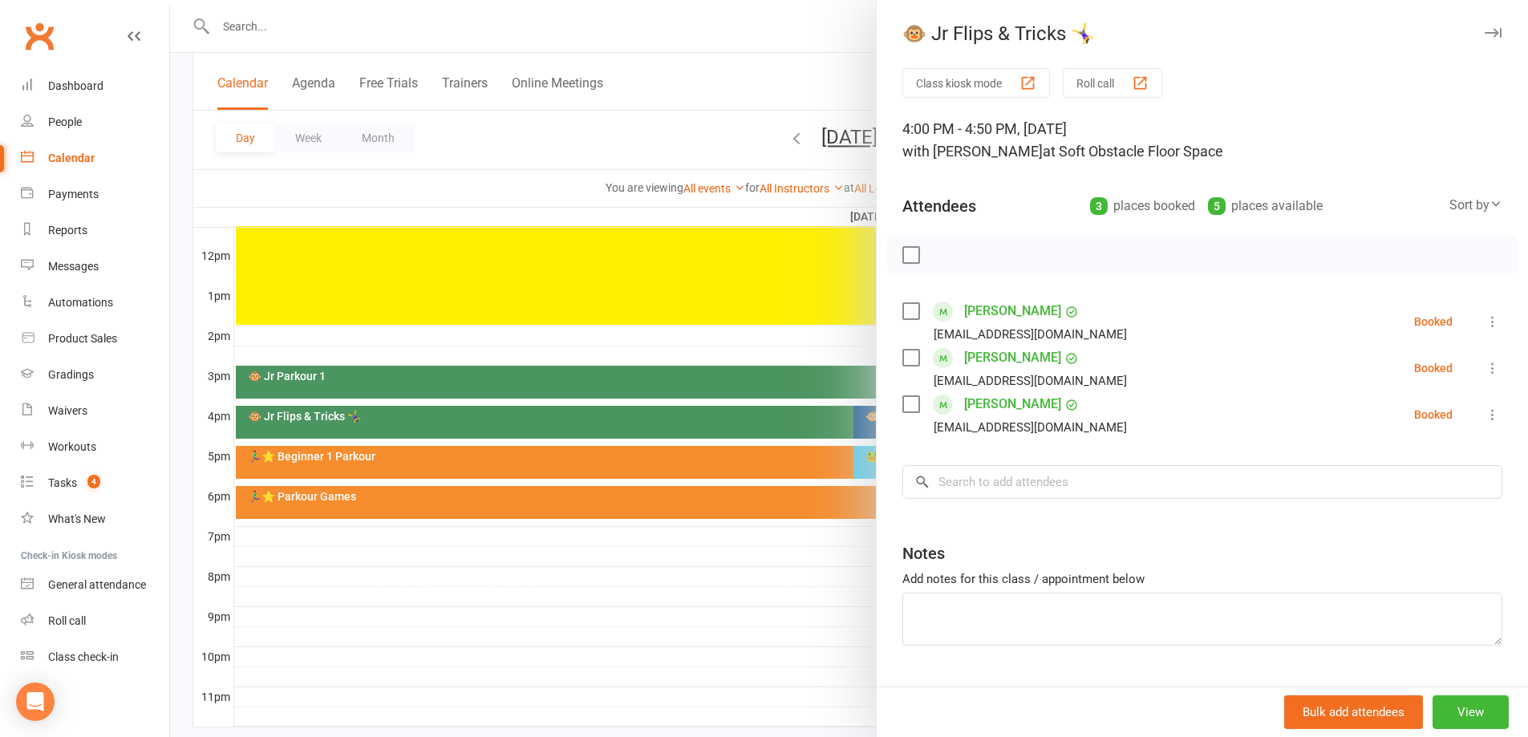
drag, startPoint x: 831, startPoint y: 541, endPoint x: 849, endPoint y: 534, distance: 18.8
click at [833, 541] on div at bounding box center [849, 368] width 1358 height 737
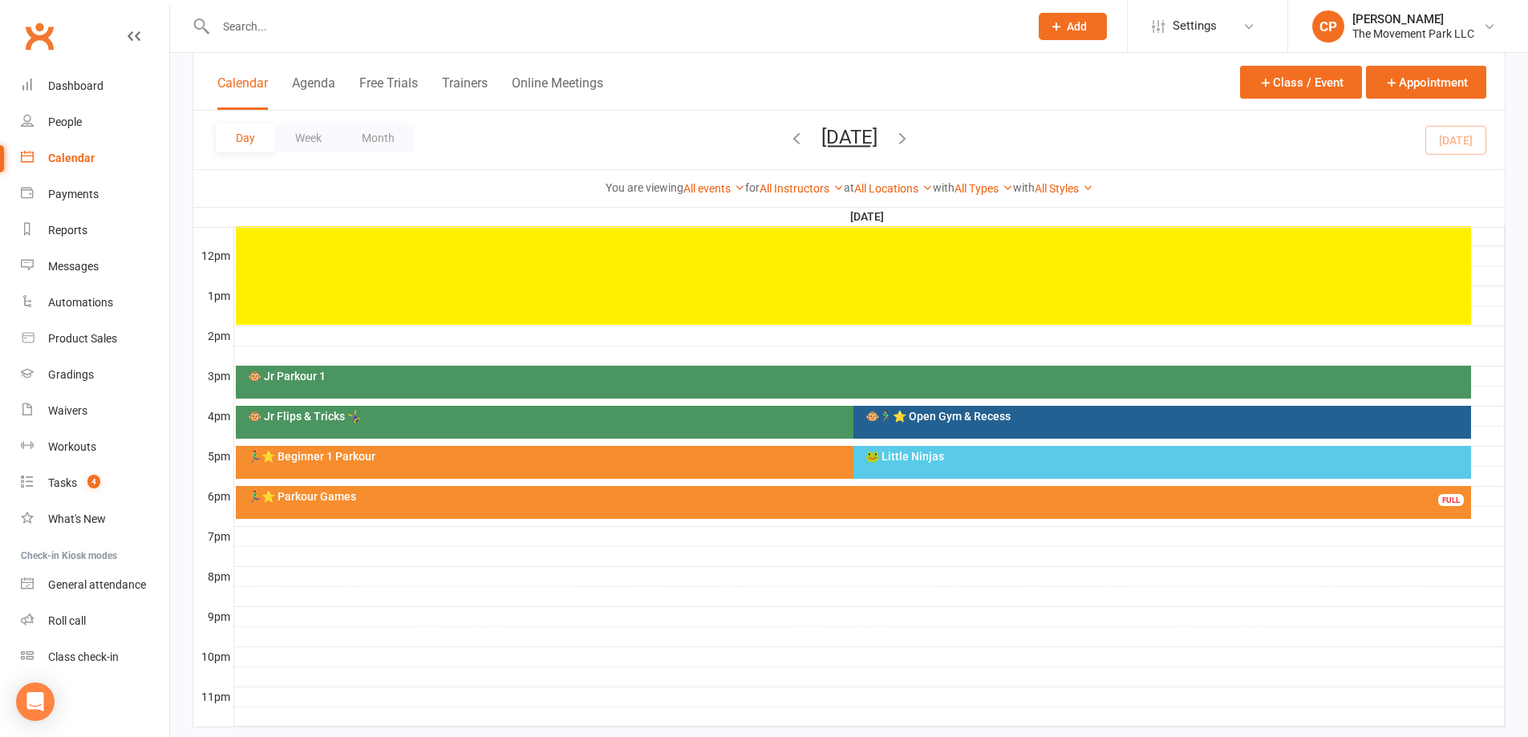
click at [895, 422] on div "🐵🏃‍♂️⭐ Open Gym & Recess" at bounding box center [1166, 416] width 603 height 11
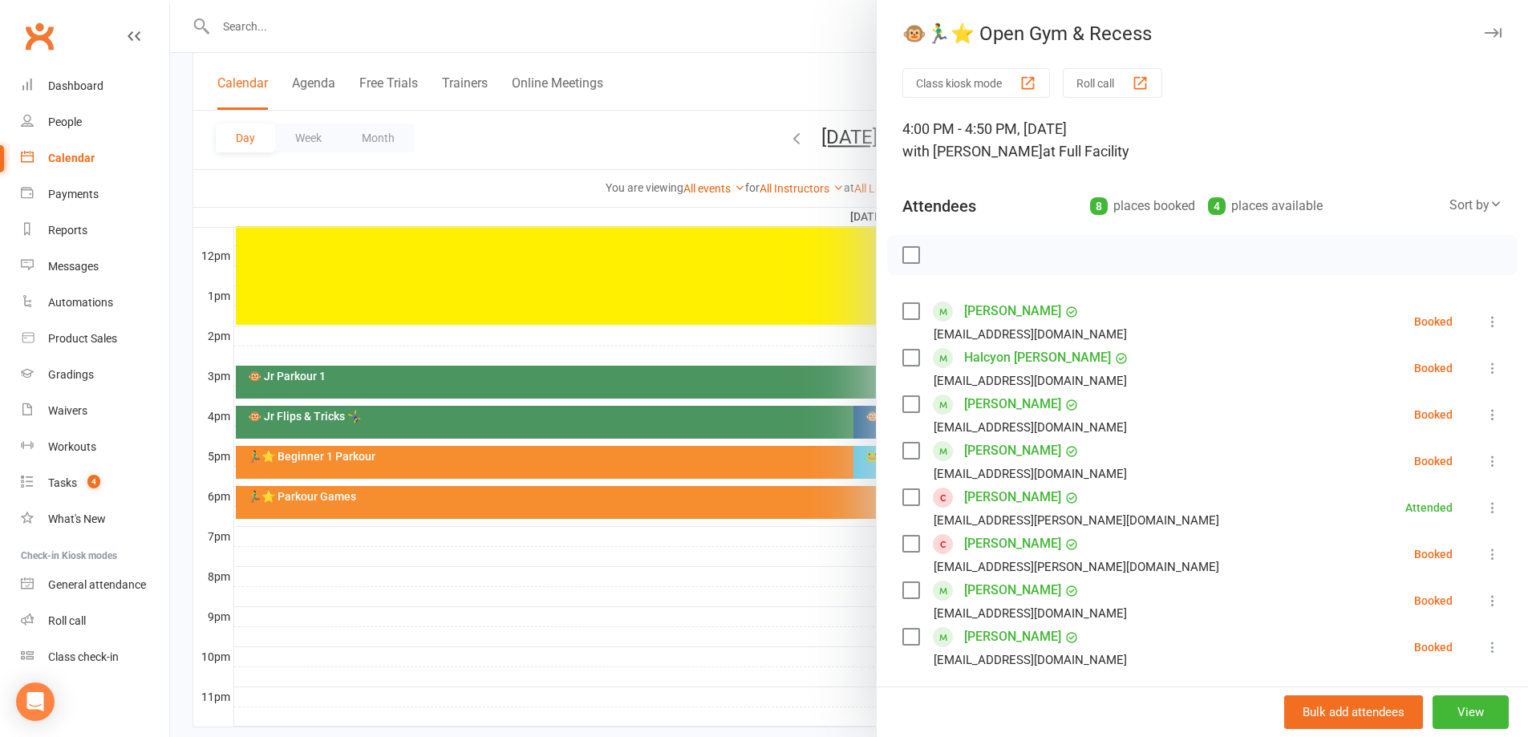
click at [803, 333] on div at bounding box center [849, 368] width 1358 height 737
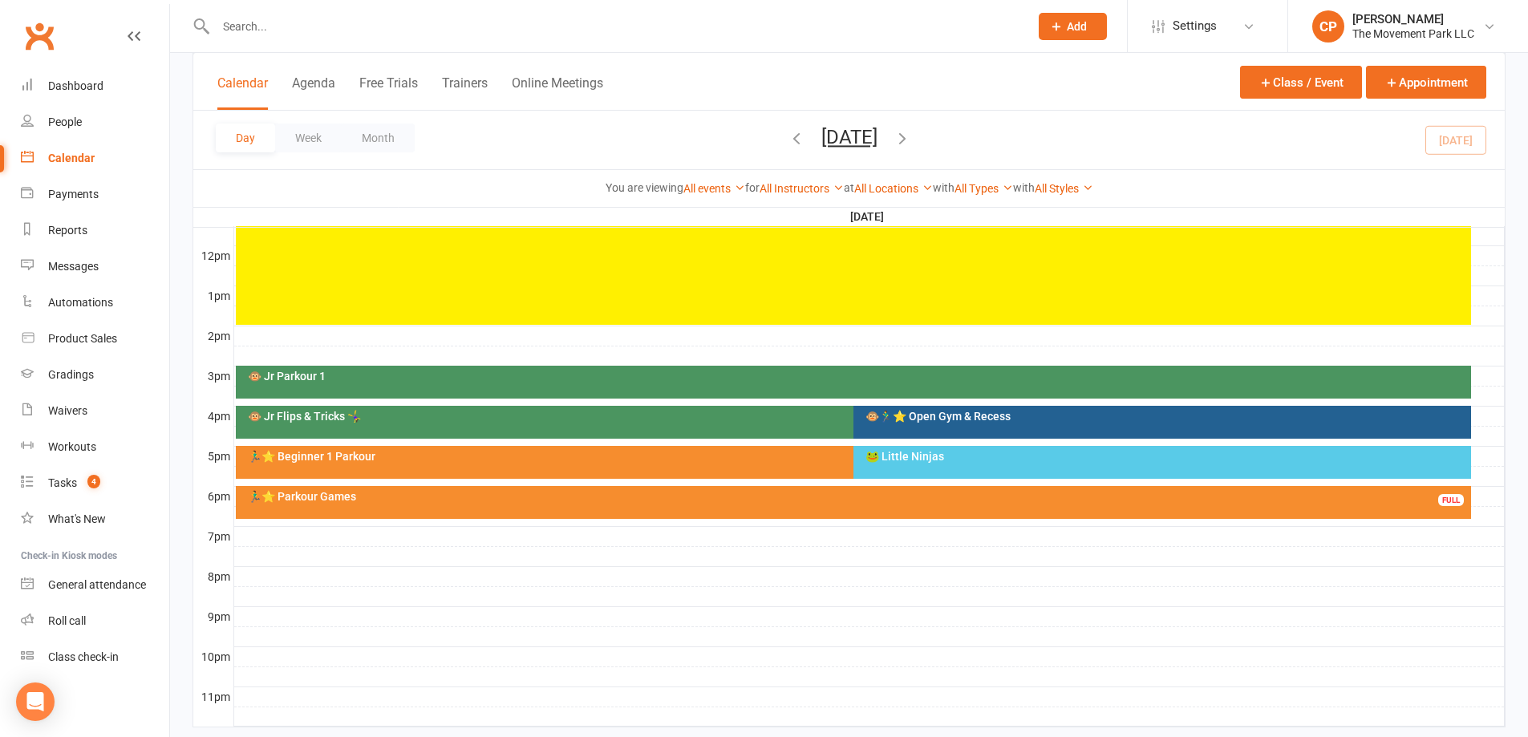
click at [944, 463] on div "🐸 Little Ninjas" at bounding box center [1162, 462] width 618 height 33
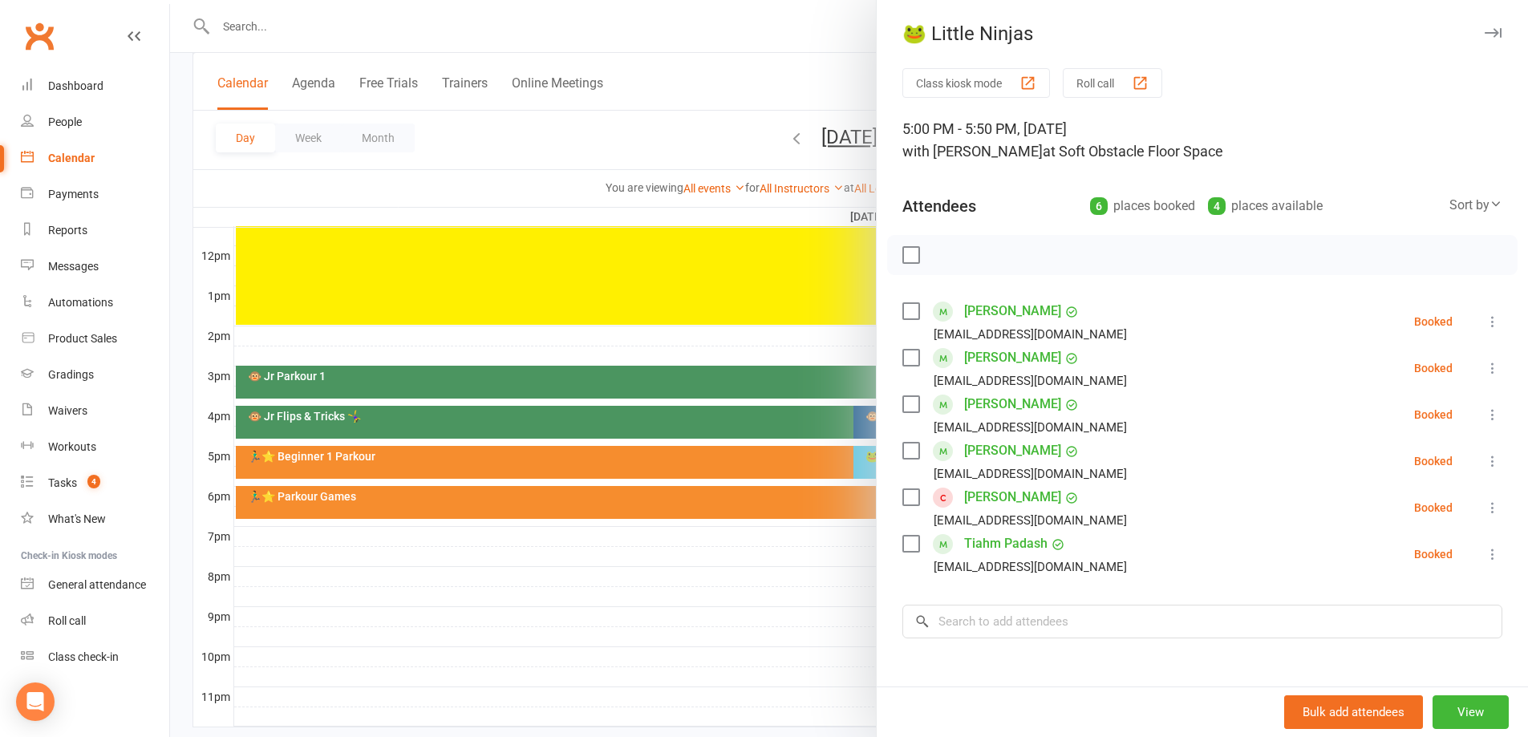
click at [1485, 462] on icon at bounding box center [1493, 461] width 16 height 16
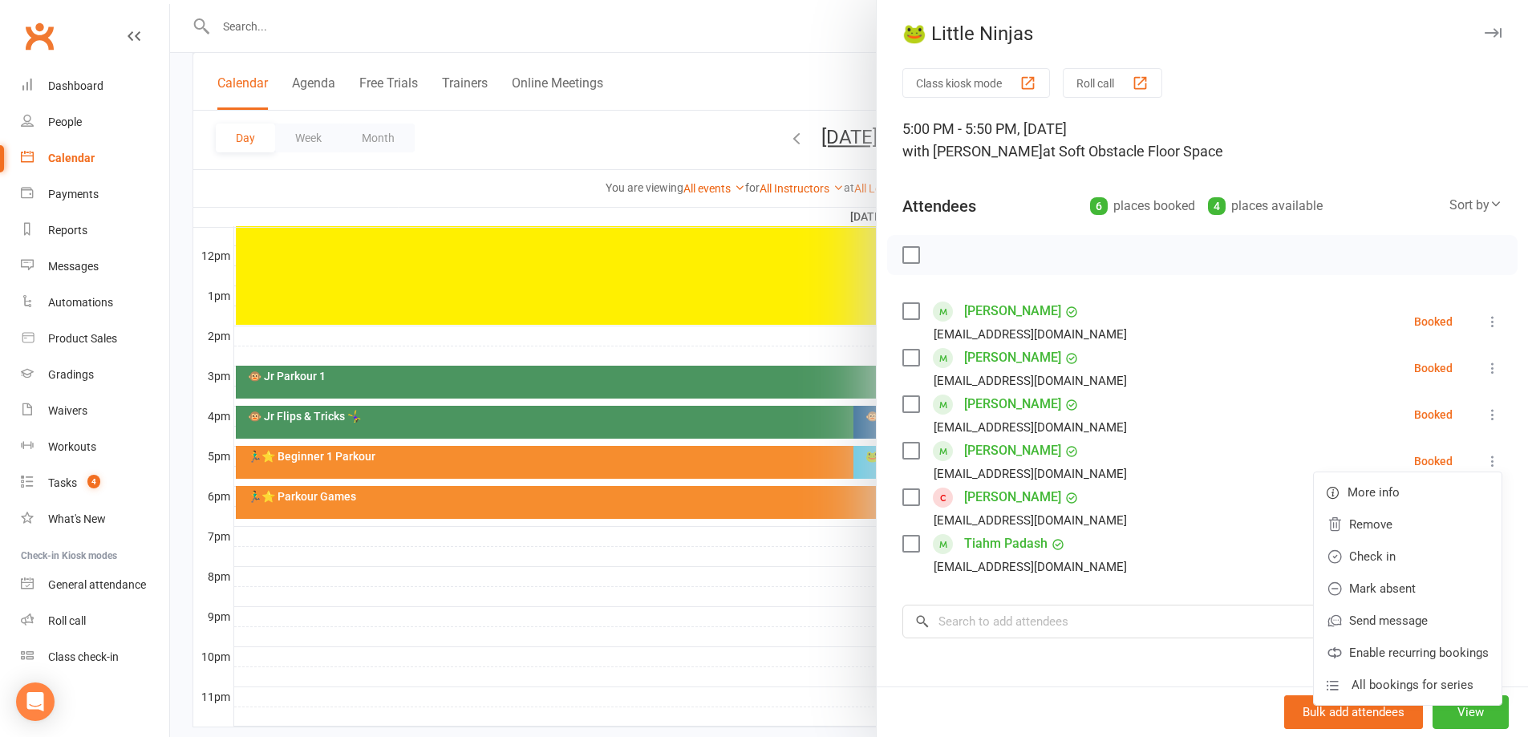
click at [1161, 682] on div "Notes" at bounding box center [1202, 689] width 600 height 39
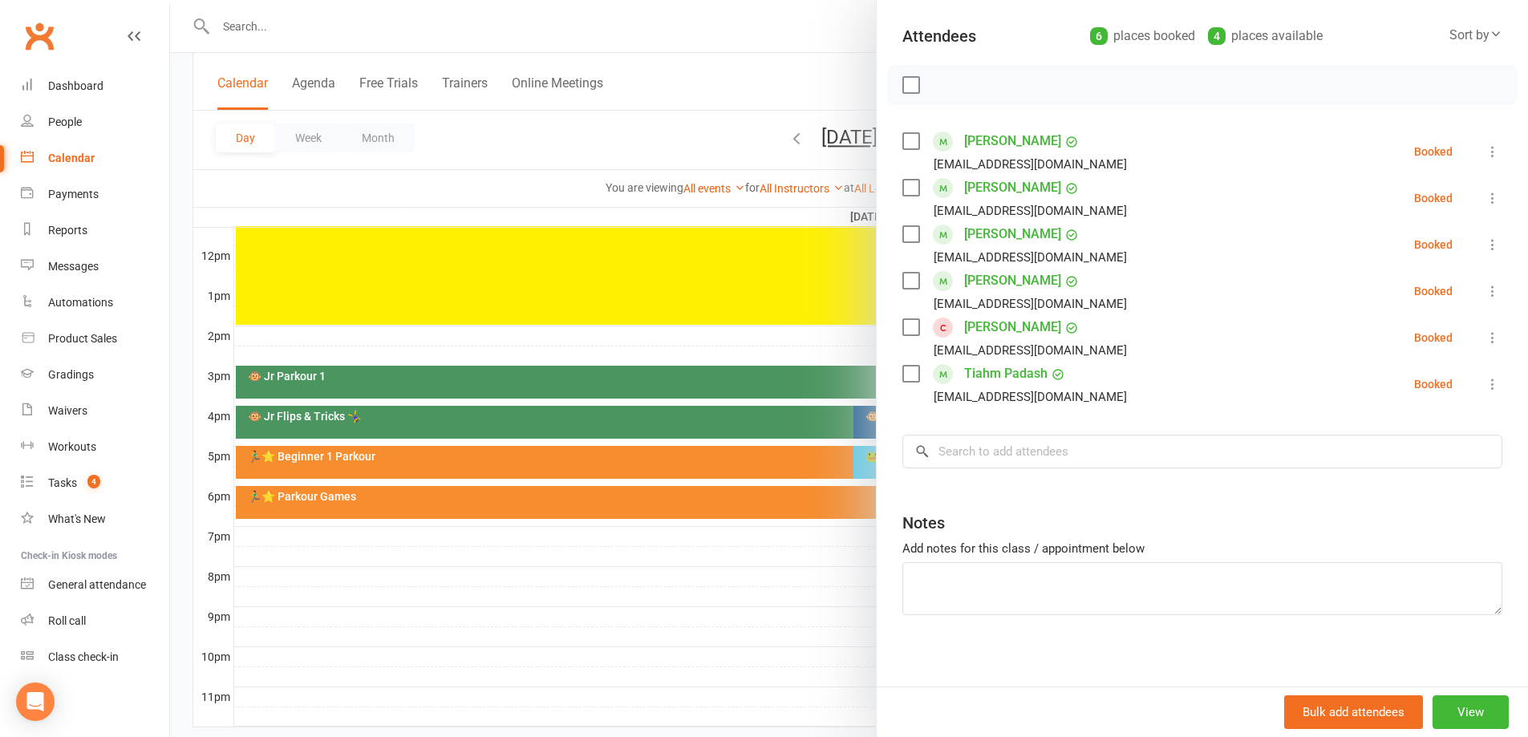
scroll to position [179, 0]
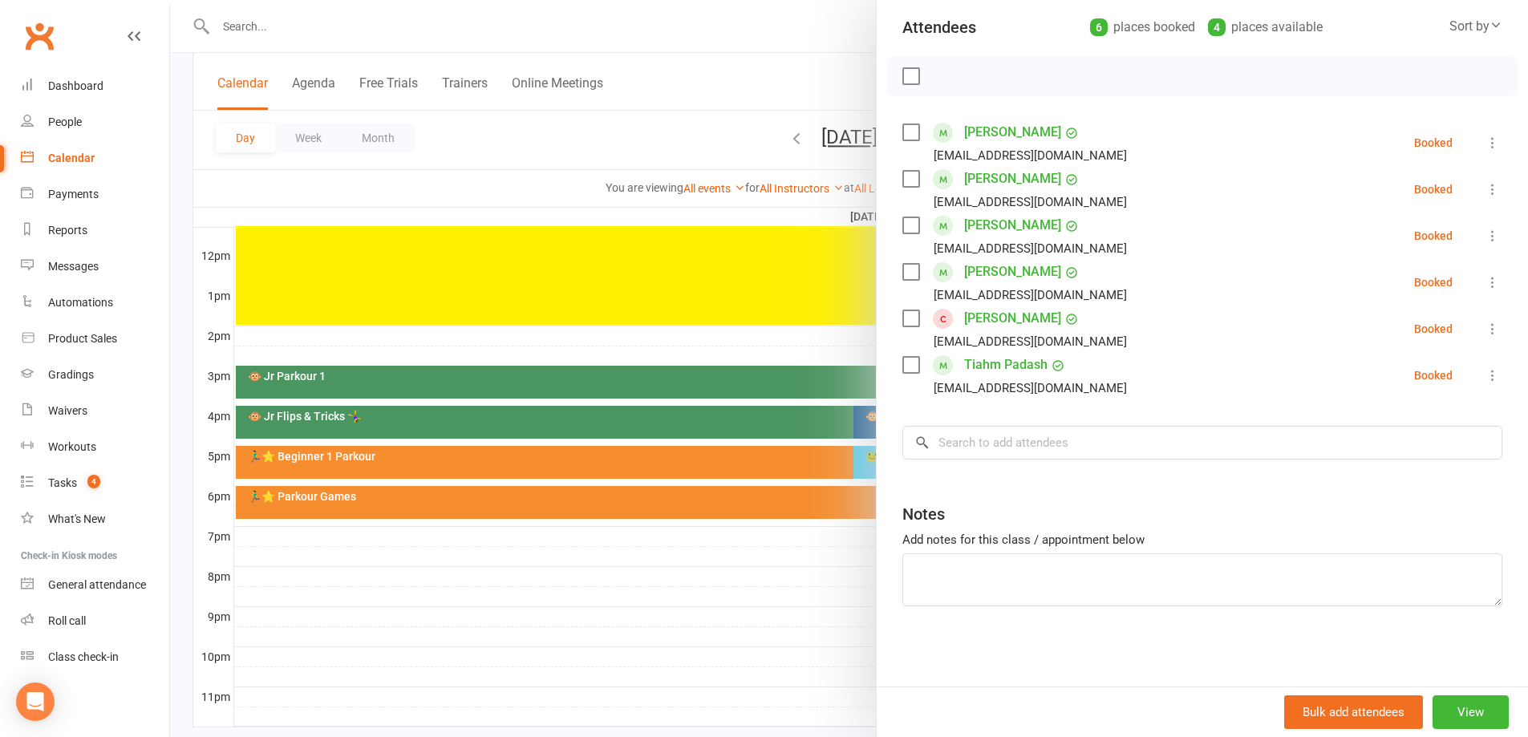
click at [705, 625] on div at bounding box center [849, 368] width 1358 height 737
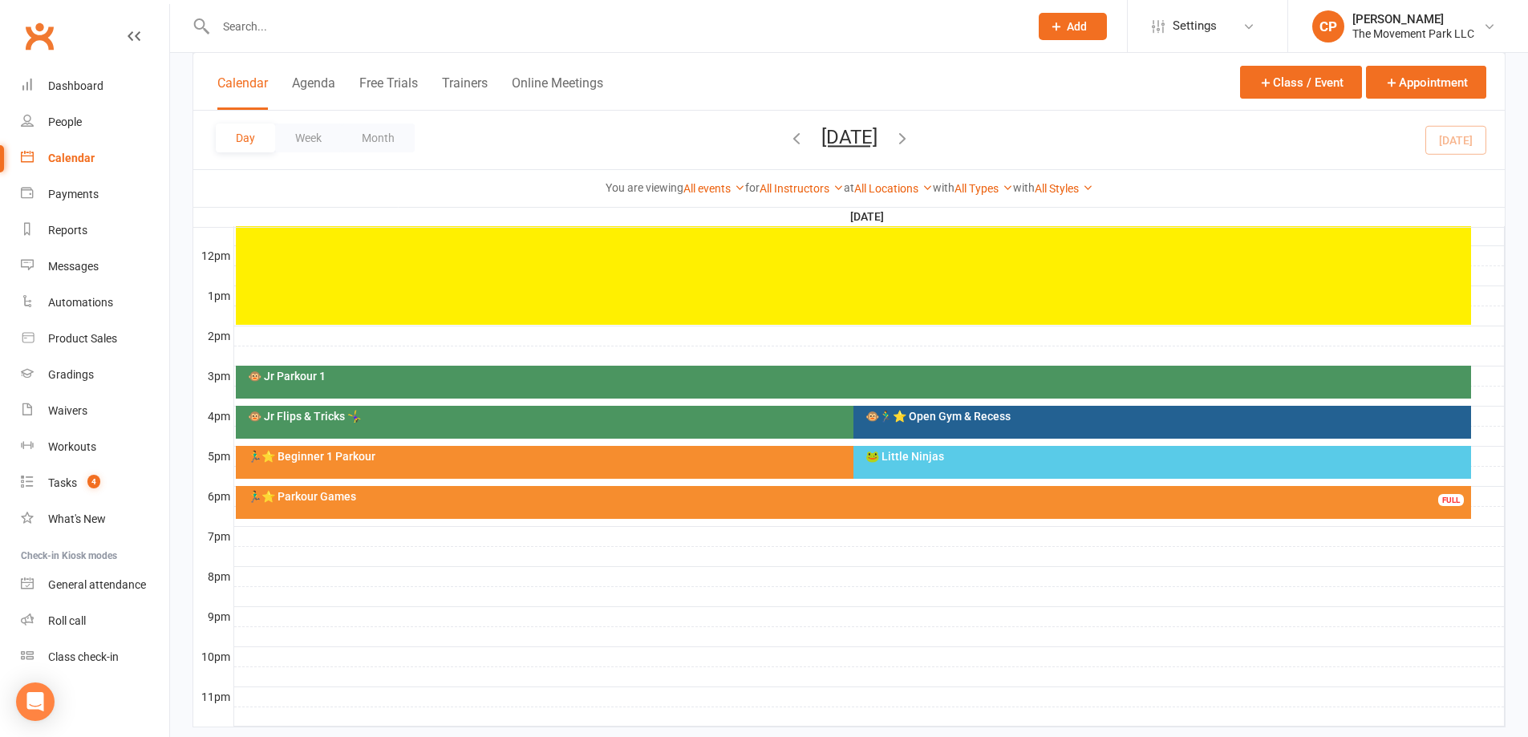
click at [457, 384] on div "🐵 Jr Parkour 1" at bounding box center [853, 382] width 1235 height 33
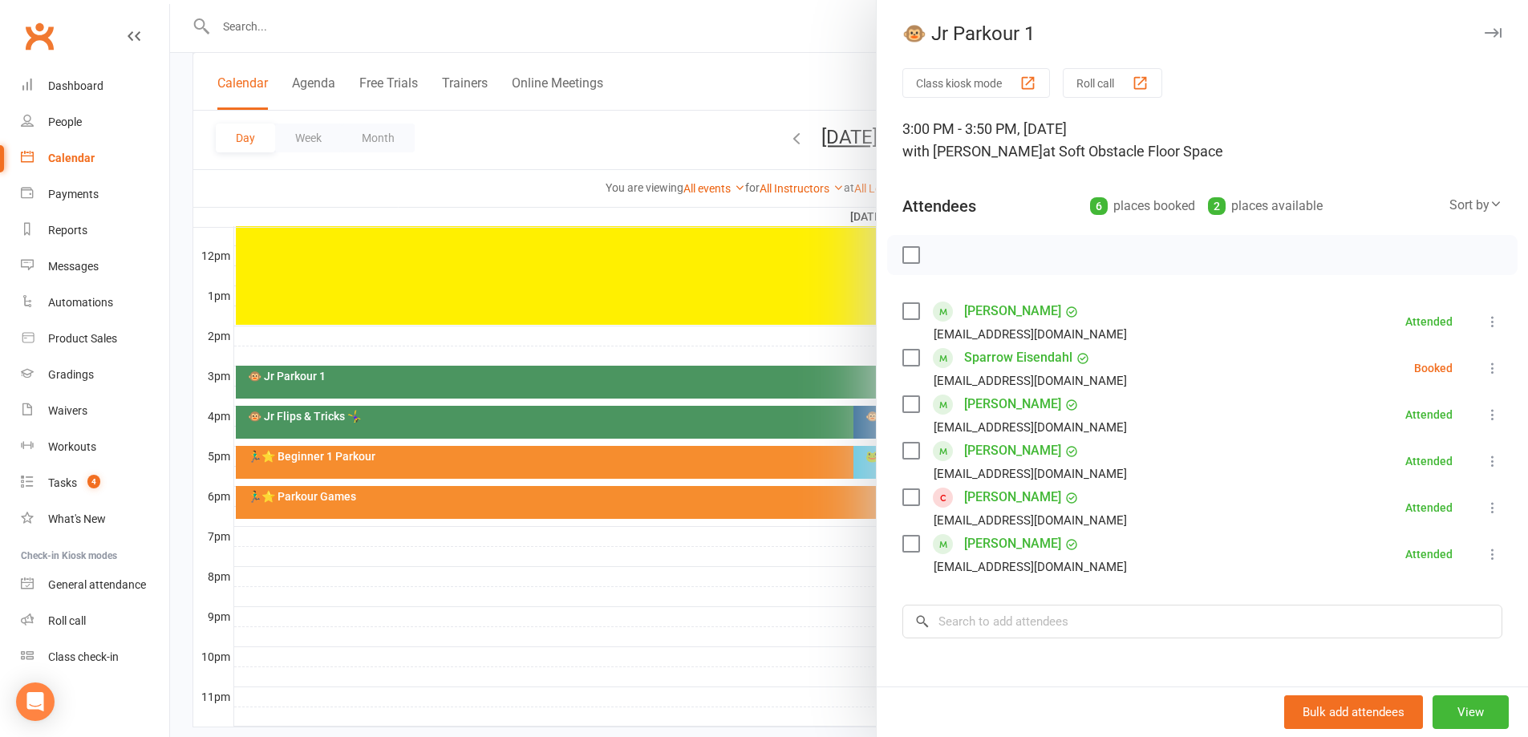
click at [988, 500] on link "Benjamin Linhares" at bounding box center [1012, 497] width 97 height 26
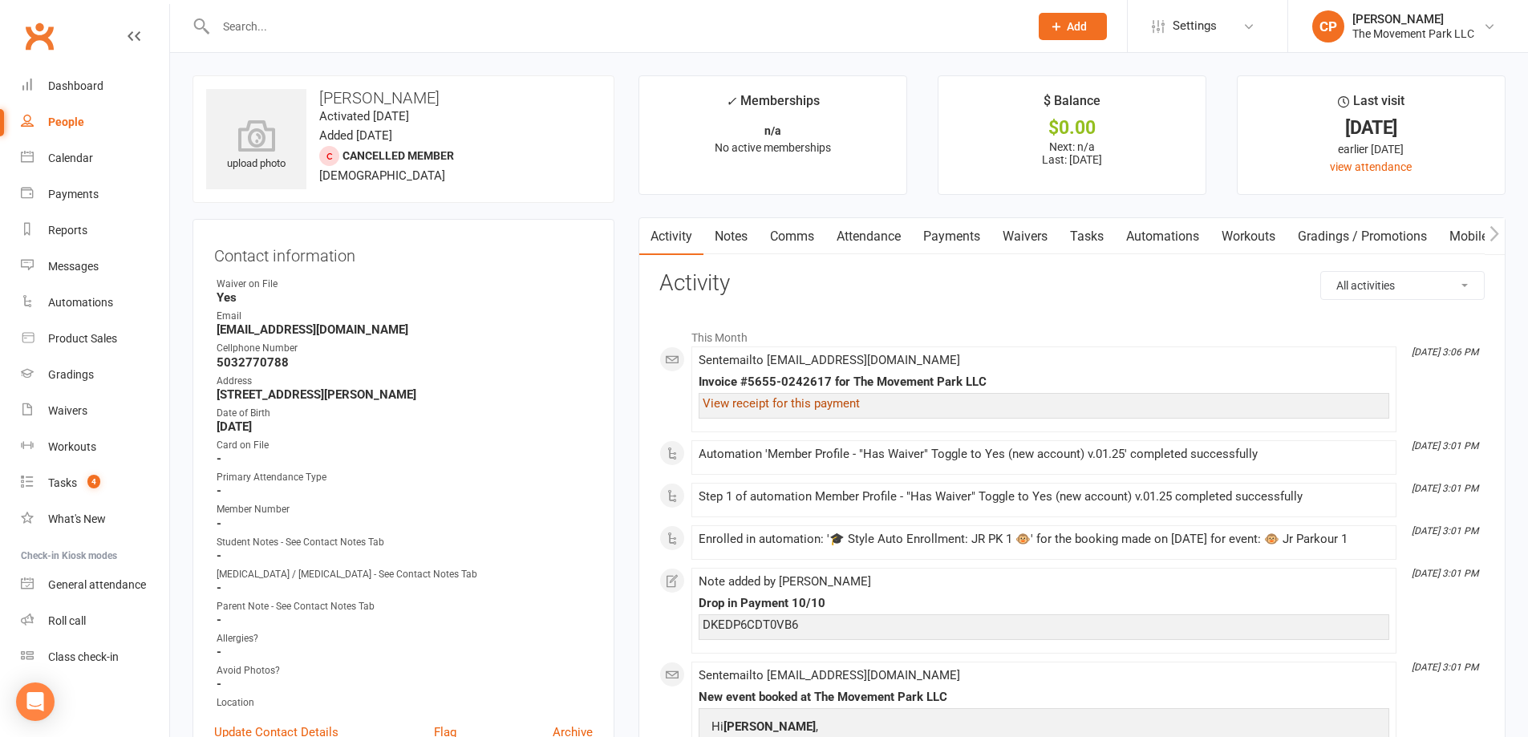
click at [760, 408] on link "View receipt for this payment" at bounding box center [781, 403] width 157 height 14
click at [957, 233] on link "Payments" at bounding box center [951, 236] width 79 height 37
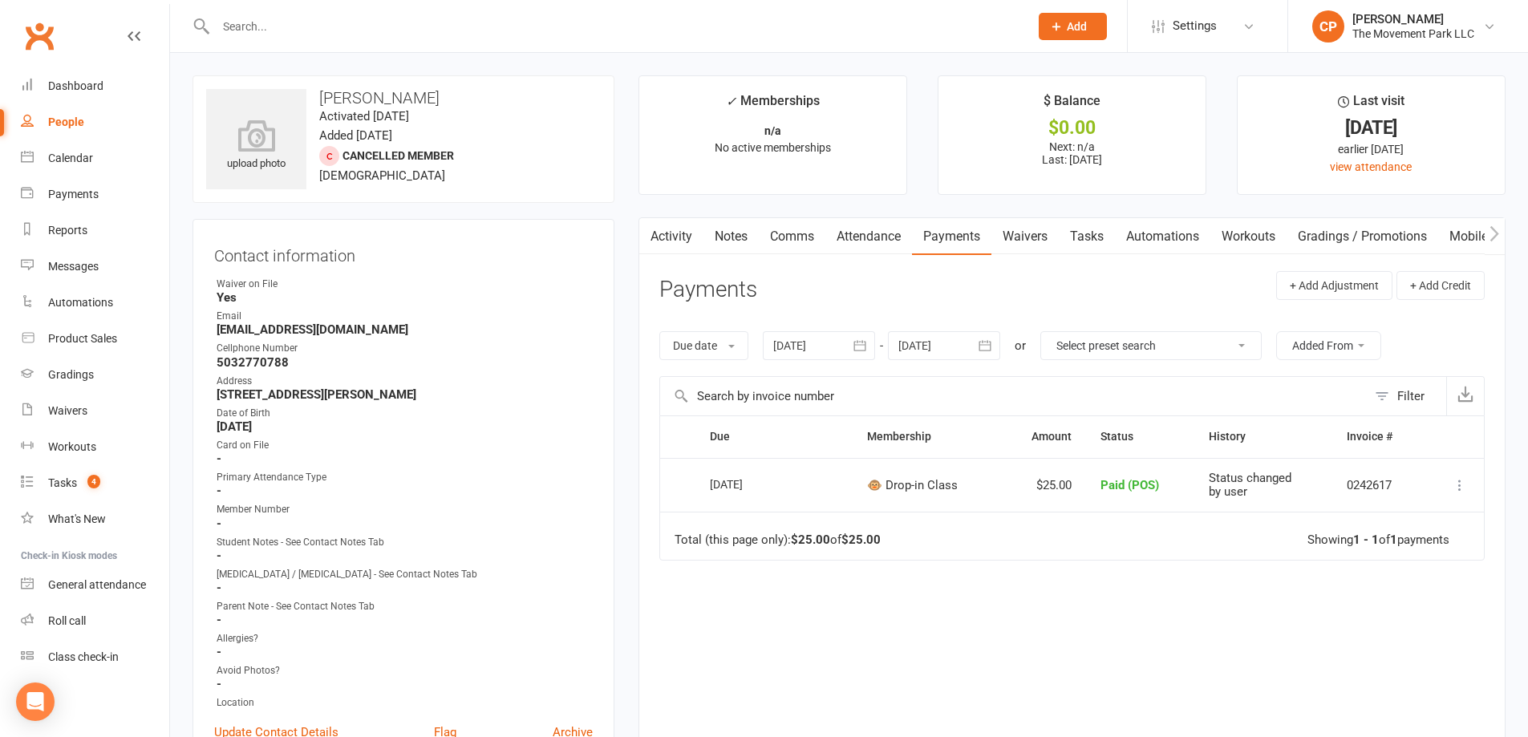
click at [677, 245] on link "Activity" at bounding box center [671, 236] width 64 height 37
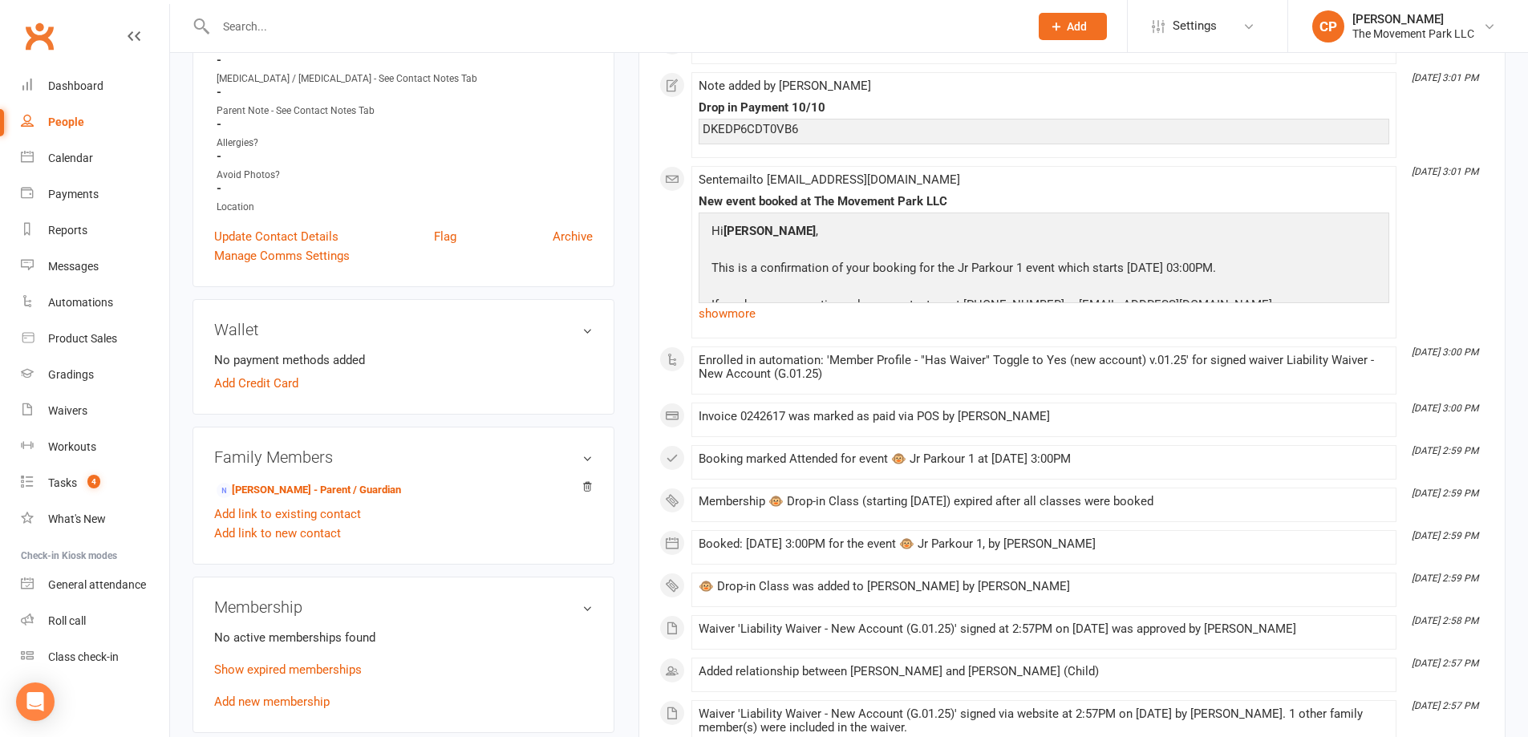
scroll to position [561, 0]
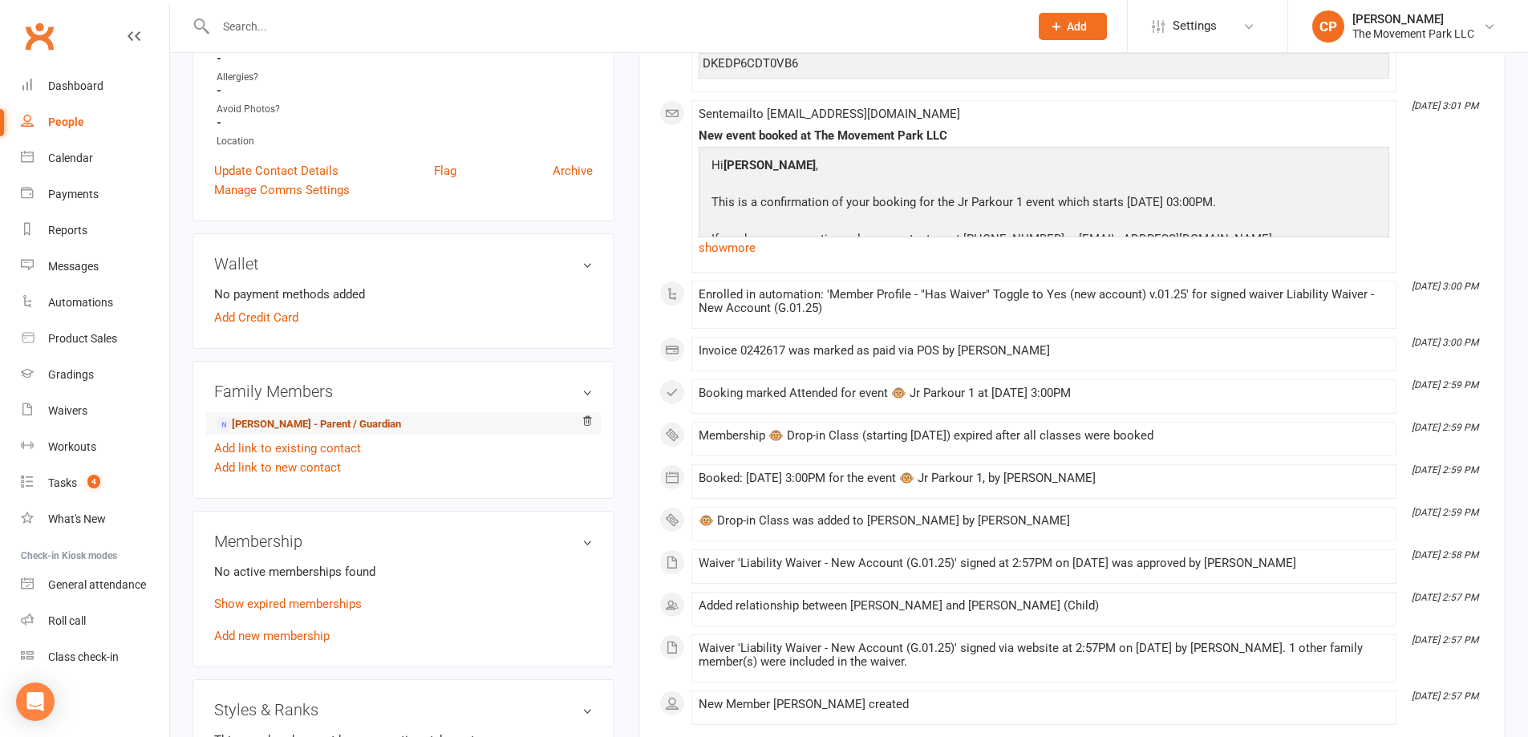
click at [371, 425] on link "Kathleen Anders Linhares - Parent / Guardian" at bounding box center [309, 424] width 184 height 17
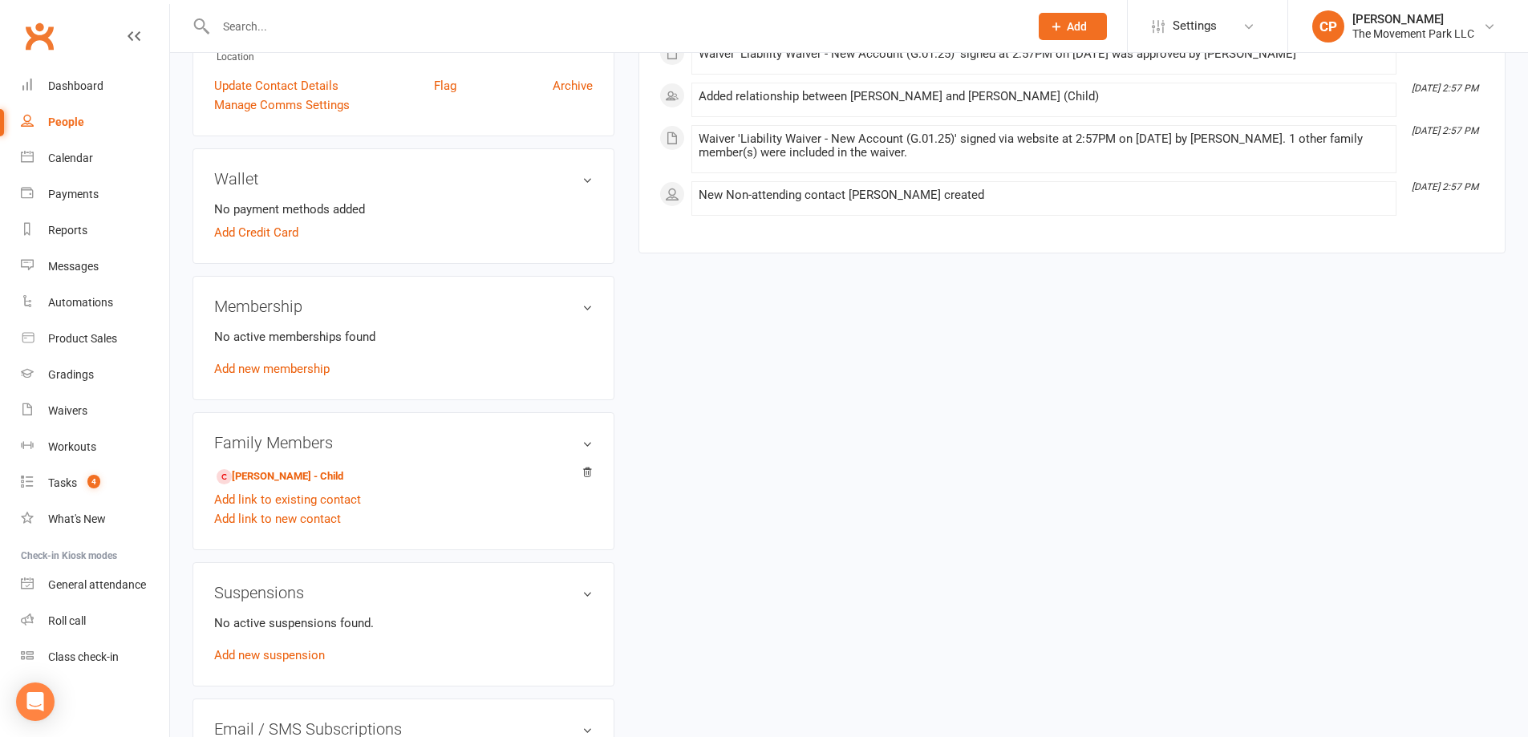
scroll to position [642, 0]
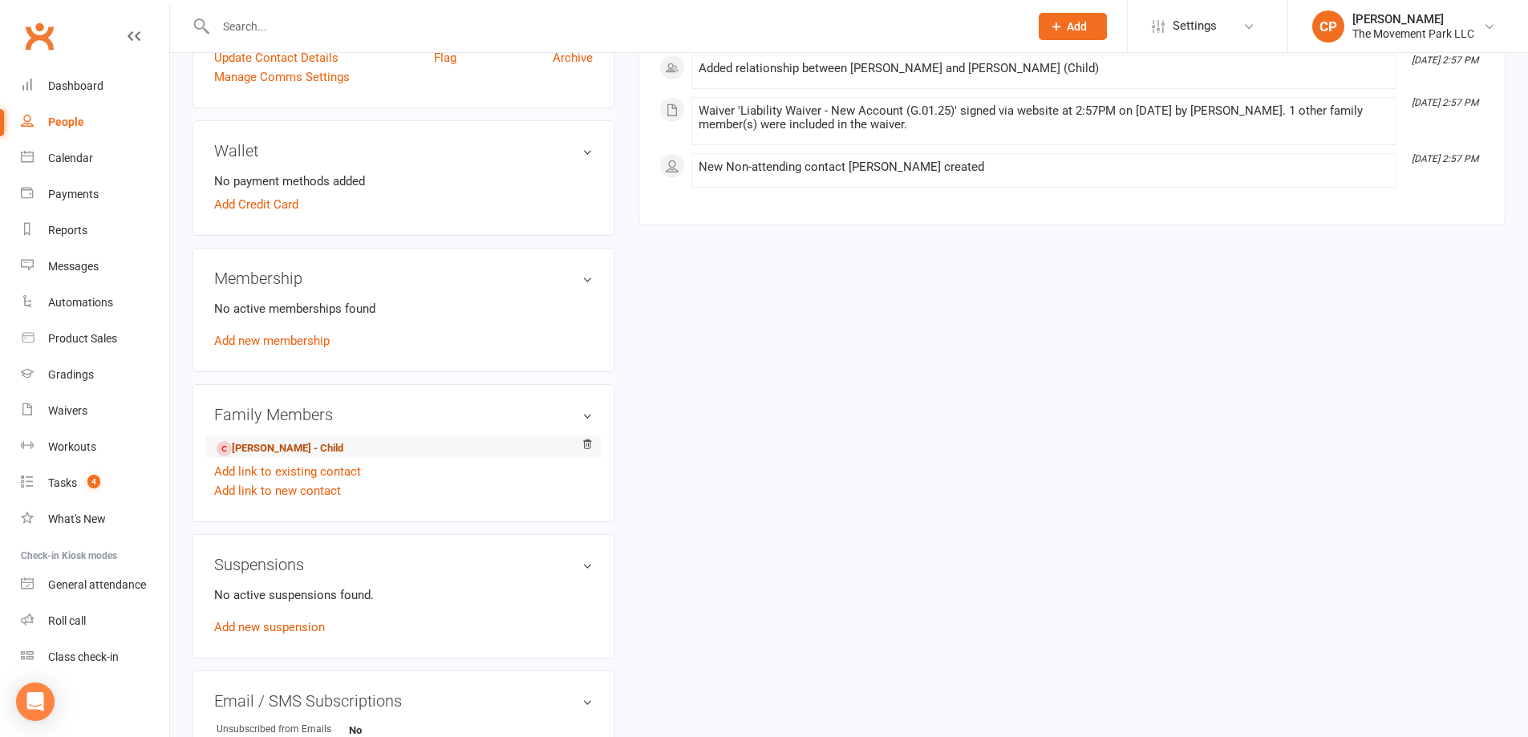
click at [299, 447] on link "Benjamin Linhares - Child" at bounding box center [280, 448] width 127 height 17
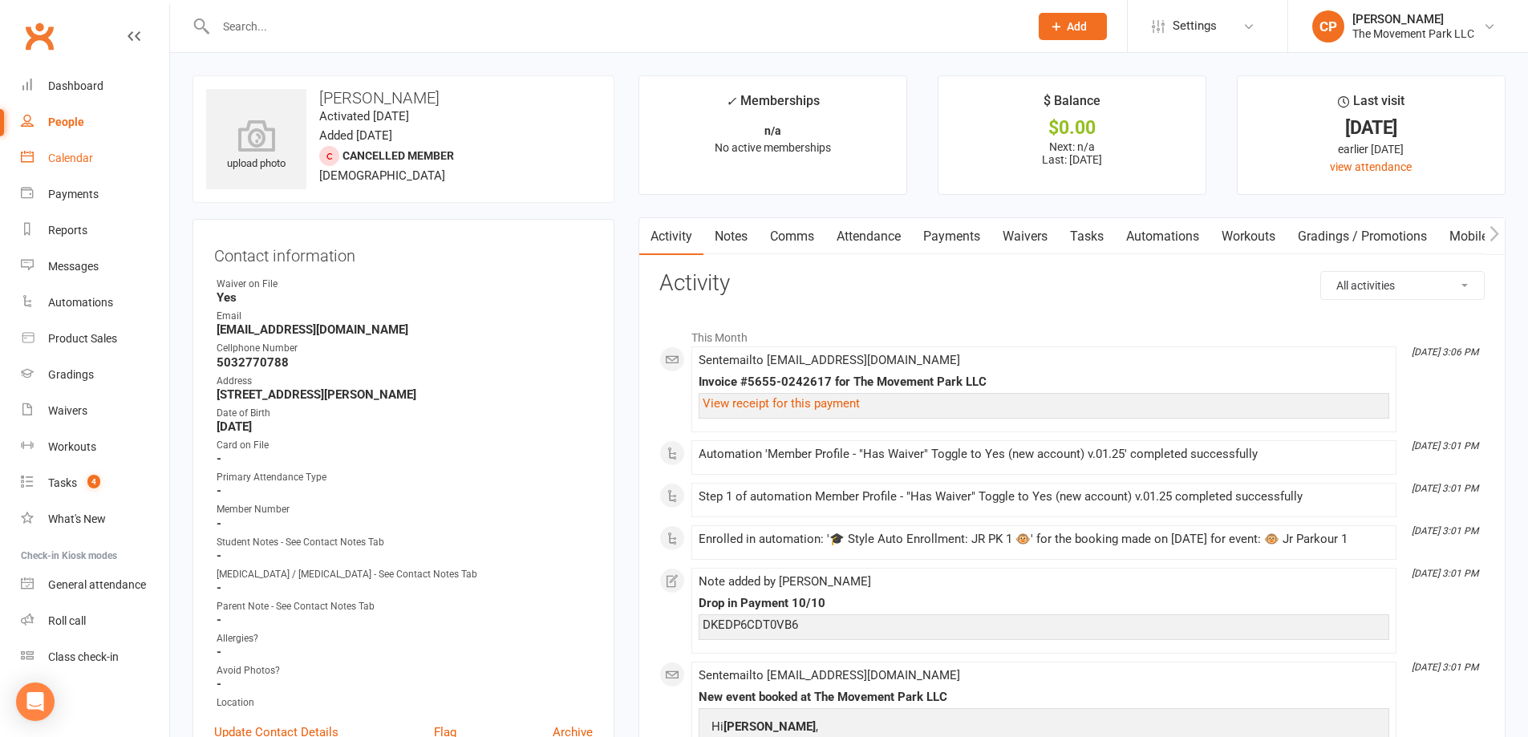
click at [79, 164] on link "Calendar" at bounding box center [95, 158] width 148 height 36
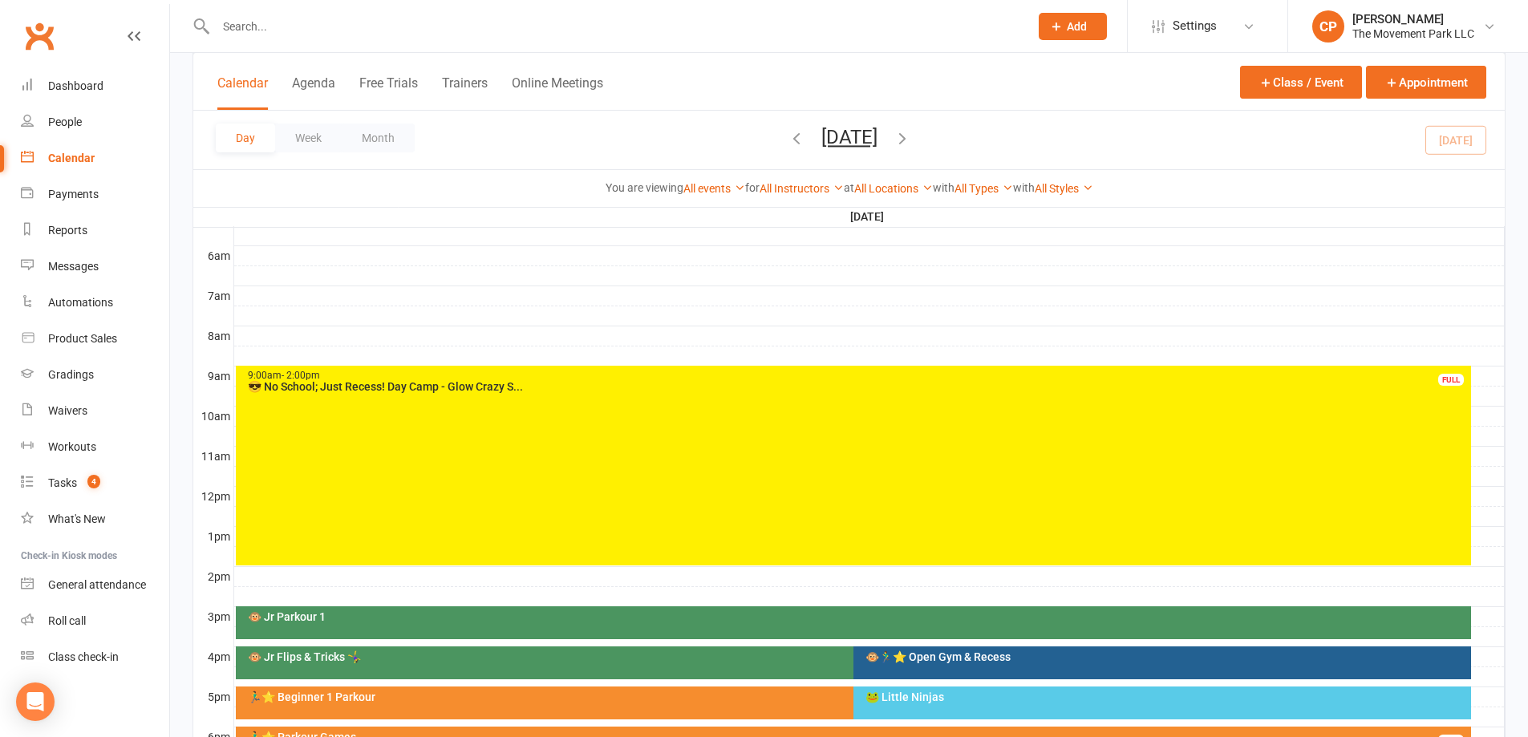
scroll to position [561, 0]
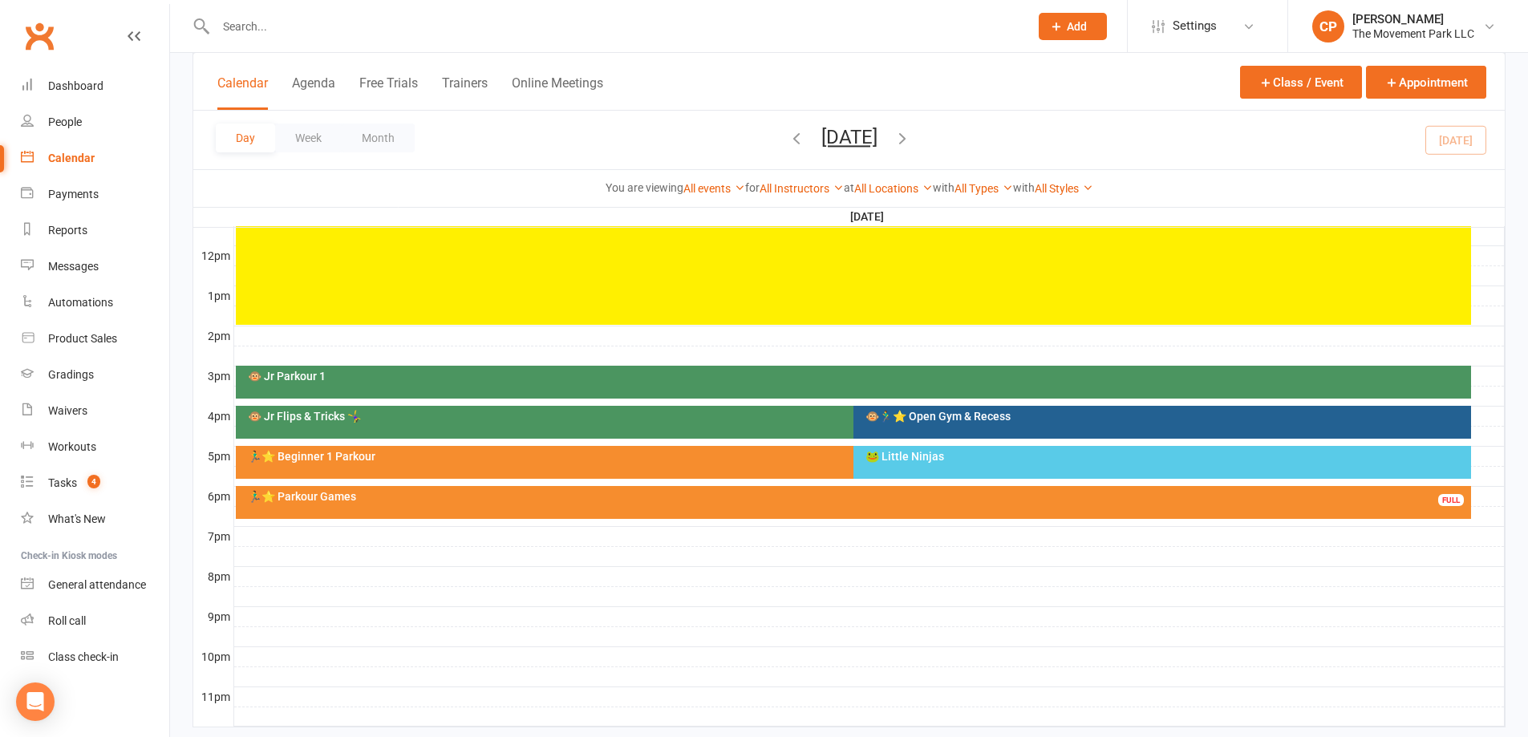
click at [664, 421] on div "🐵 Jr Flips & Tricks 🤸‍♀️" at bounding box center [849, 416] width 1205 height 11
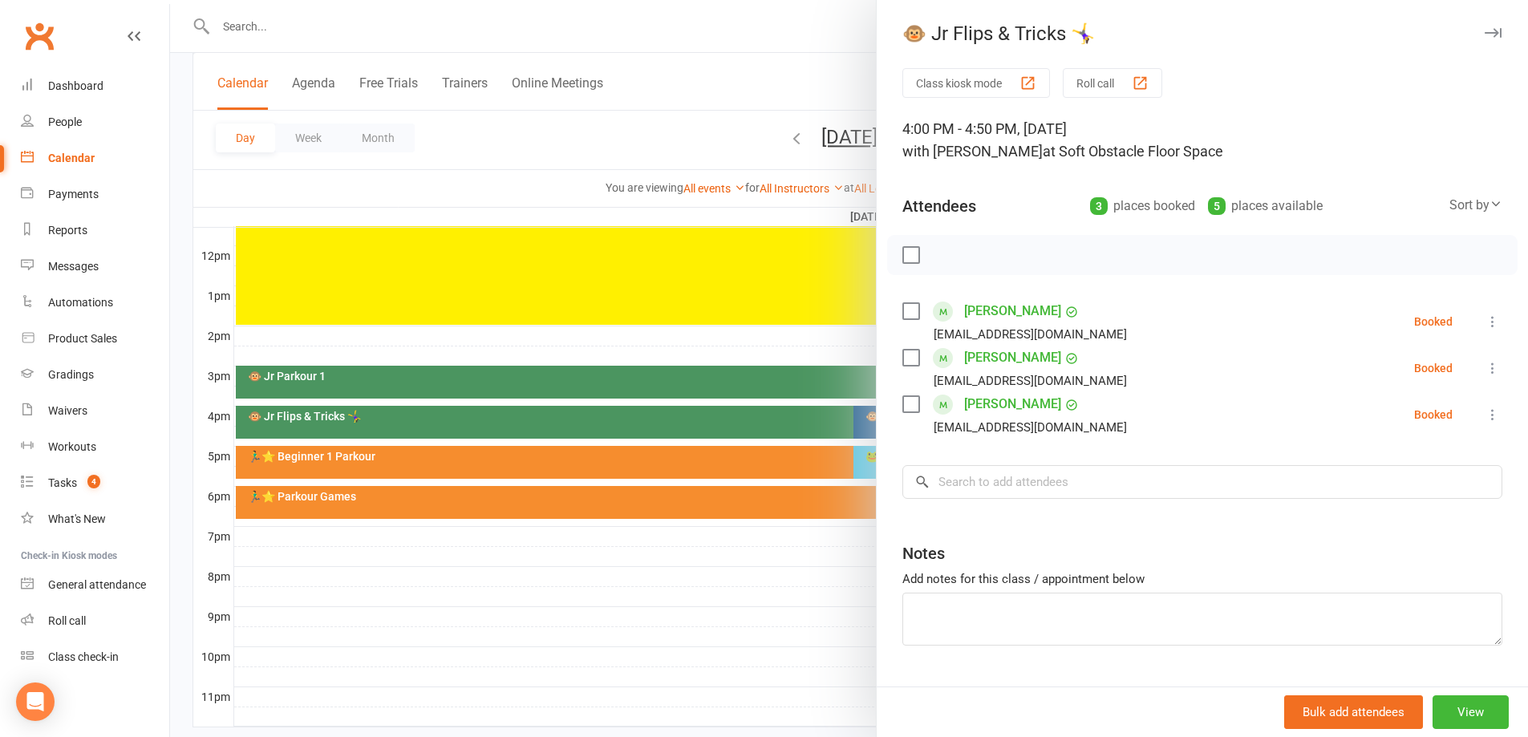
click at [797, 578] on div at bounding box center [849, 368] width 1358 height 737
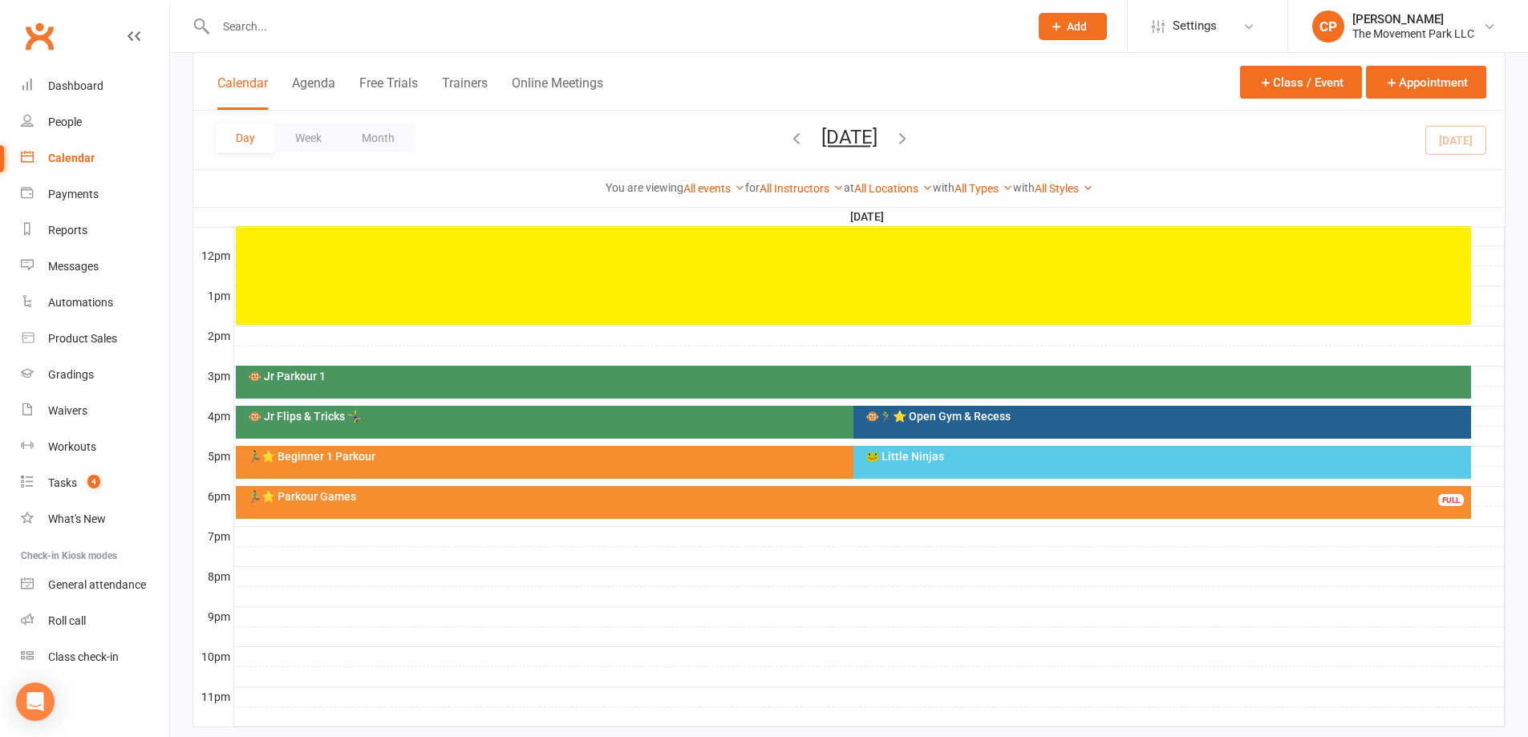
click at [908, 418] on div "🐵🏃‍♂️⭐ Open Gym & Recess" at bounding box center [1166, 416] width 603 height 11
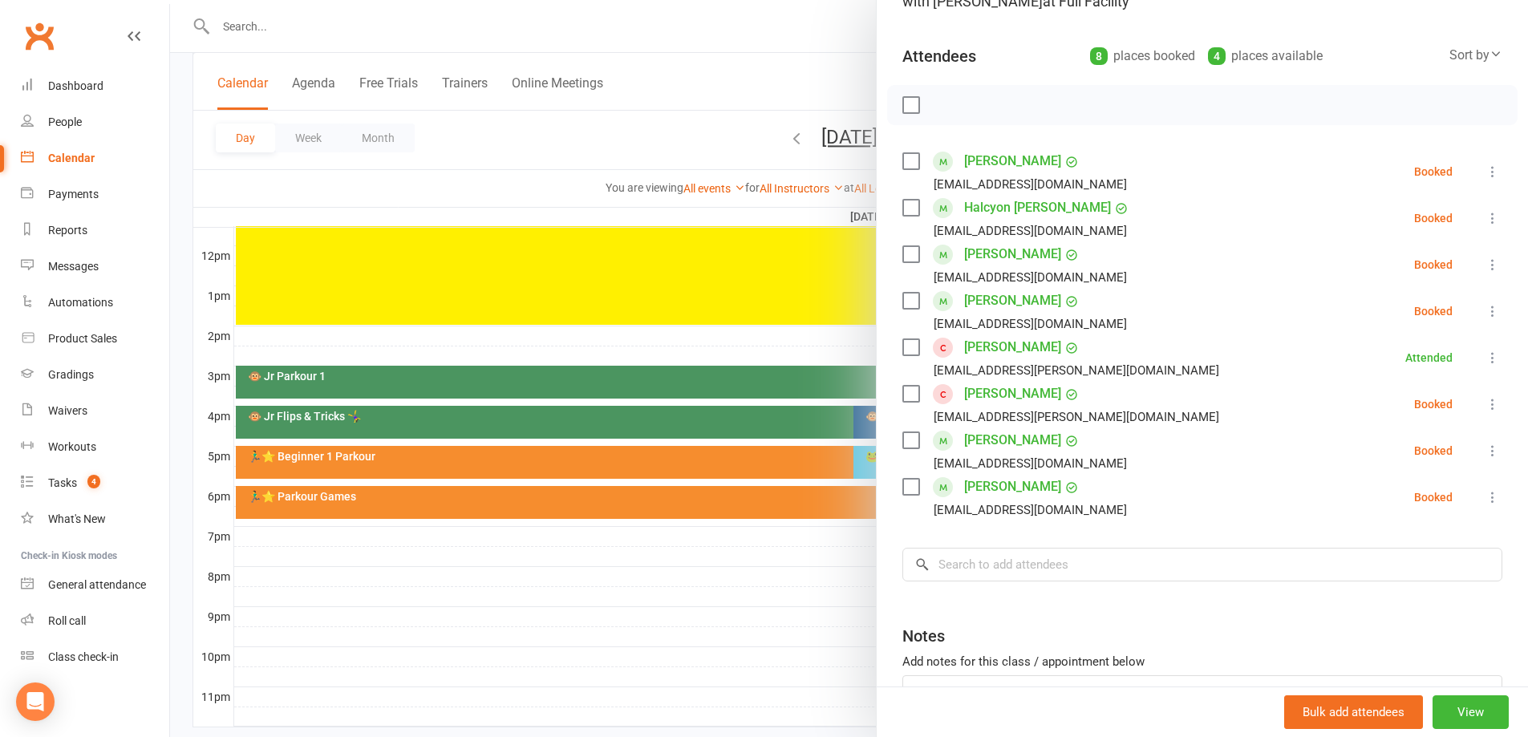
scroll to position [160, 0]
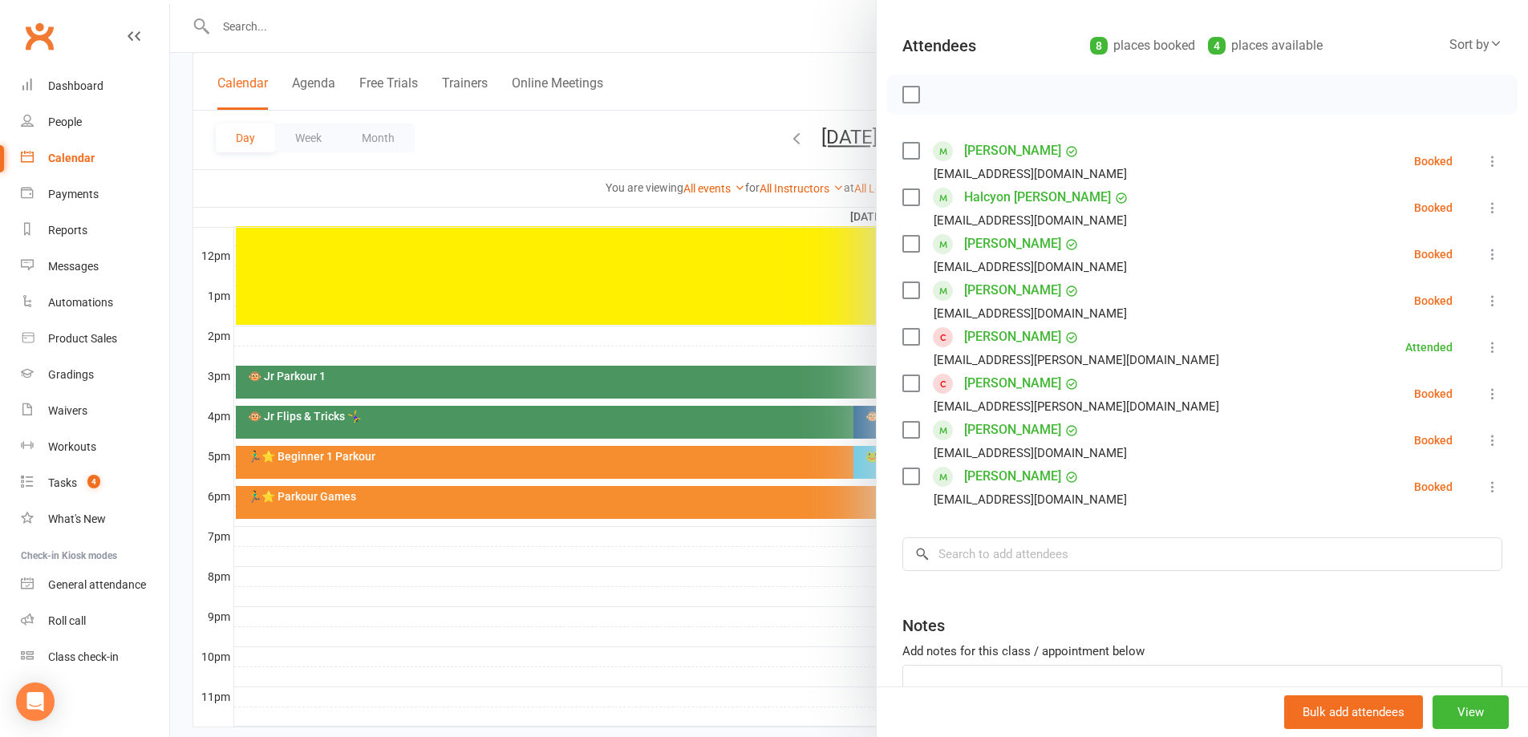
click at [1485, 353] on icon at bounding box center [1493, 347] width 16 height 16
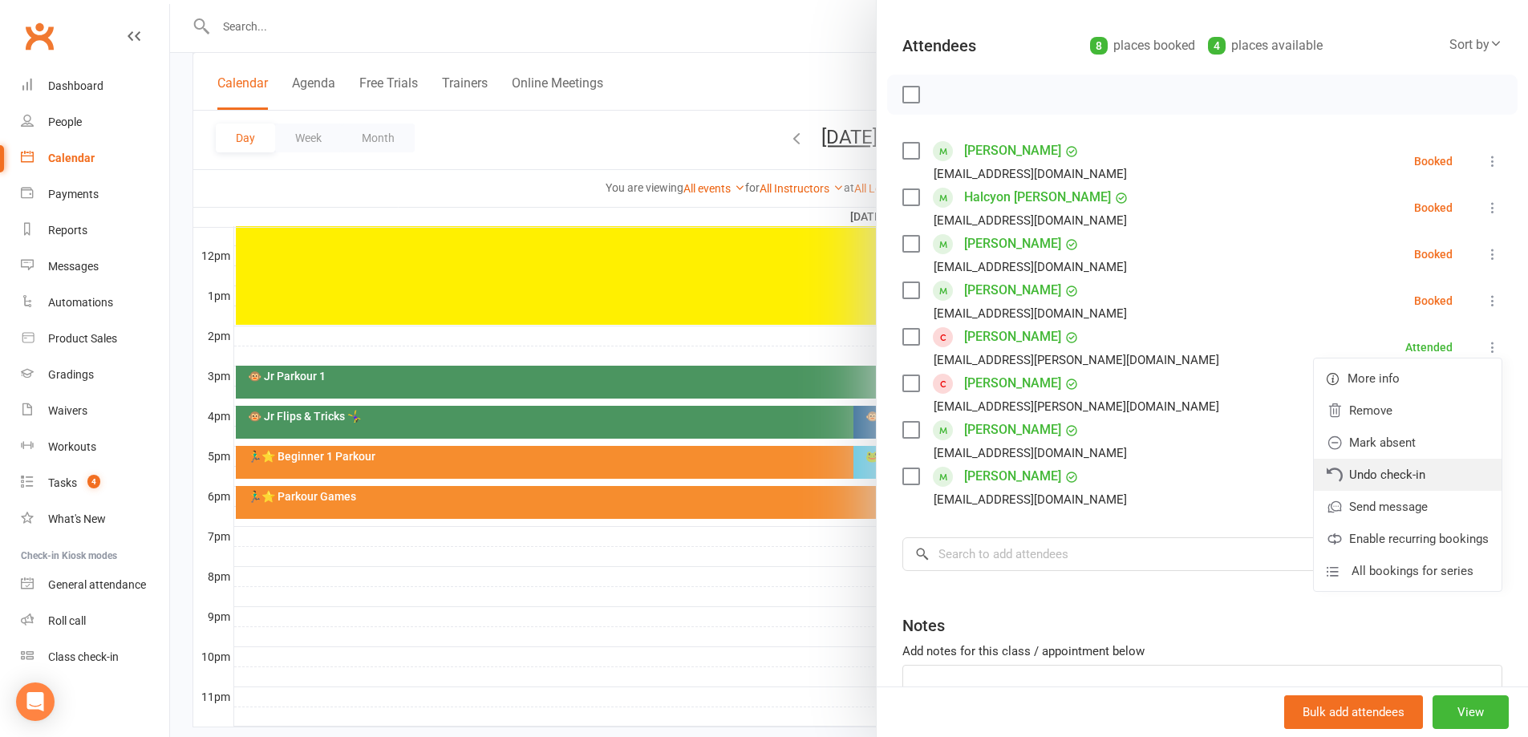
click at [1390, 484] on link "Undo check-in" at bounding box center [1408, 475] width 188 height 32
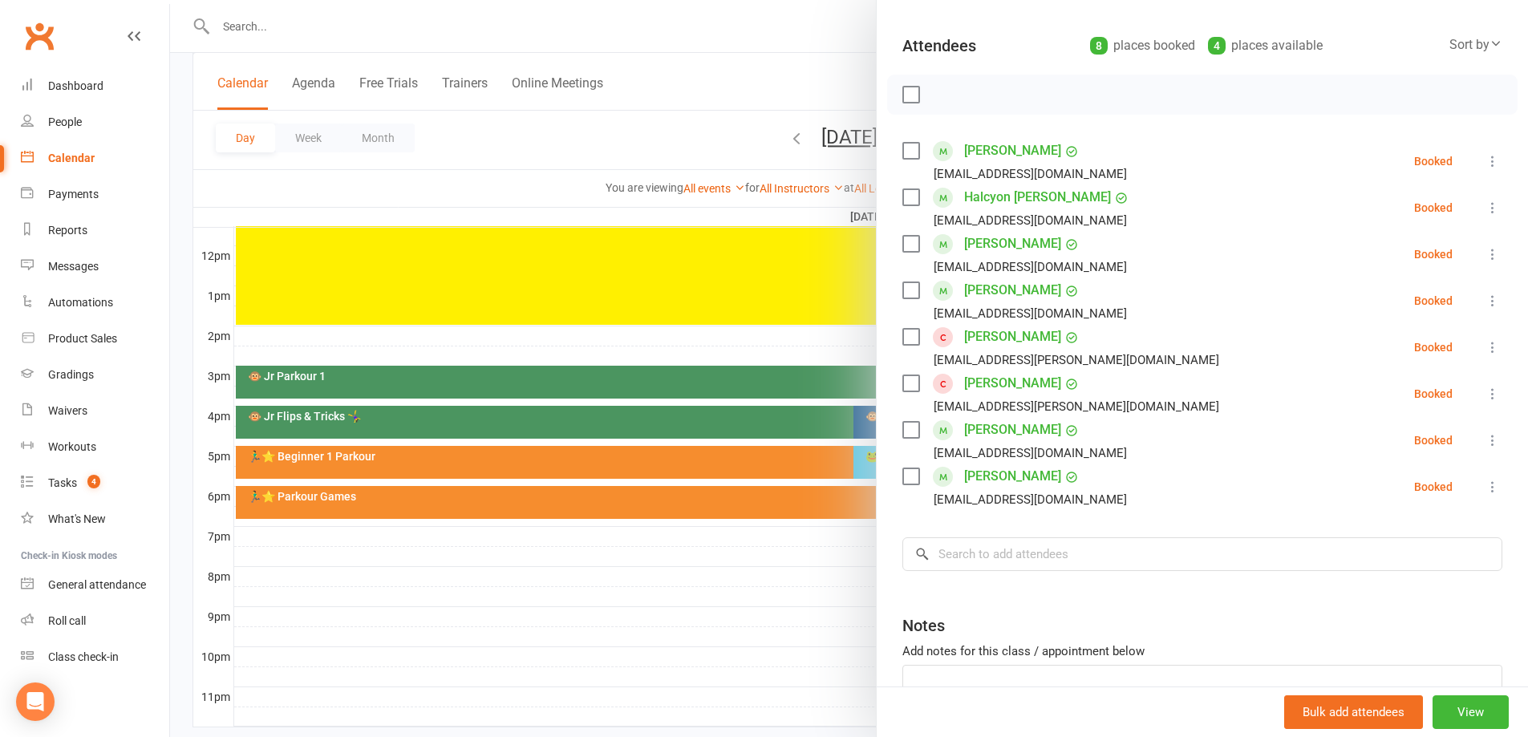
click at [578, 172] on div at bounding box center [849, 368] width 1358 height 737
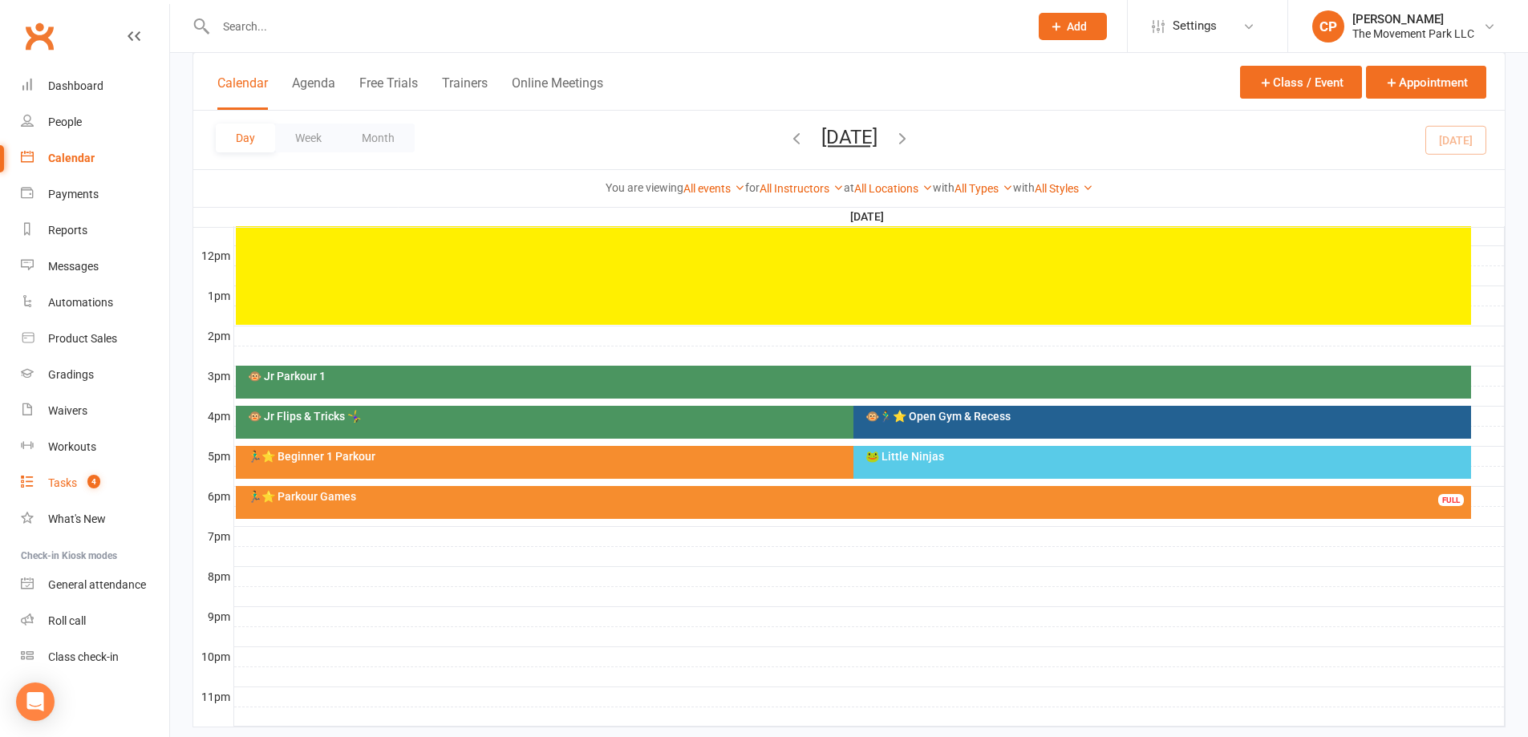
click at [50, 476] on link "Tasks 4" at bounding box center [95, 483] width 148 height 36
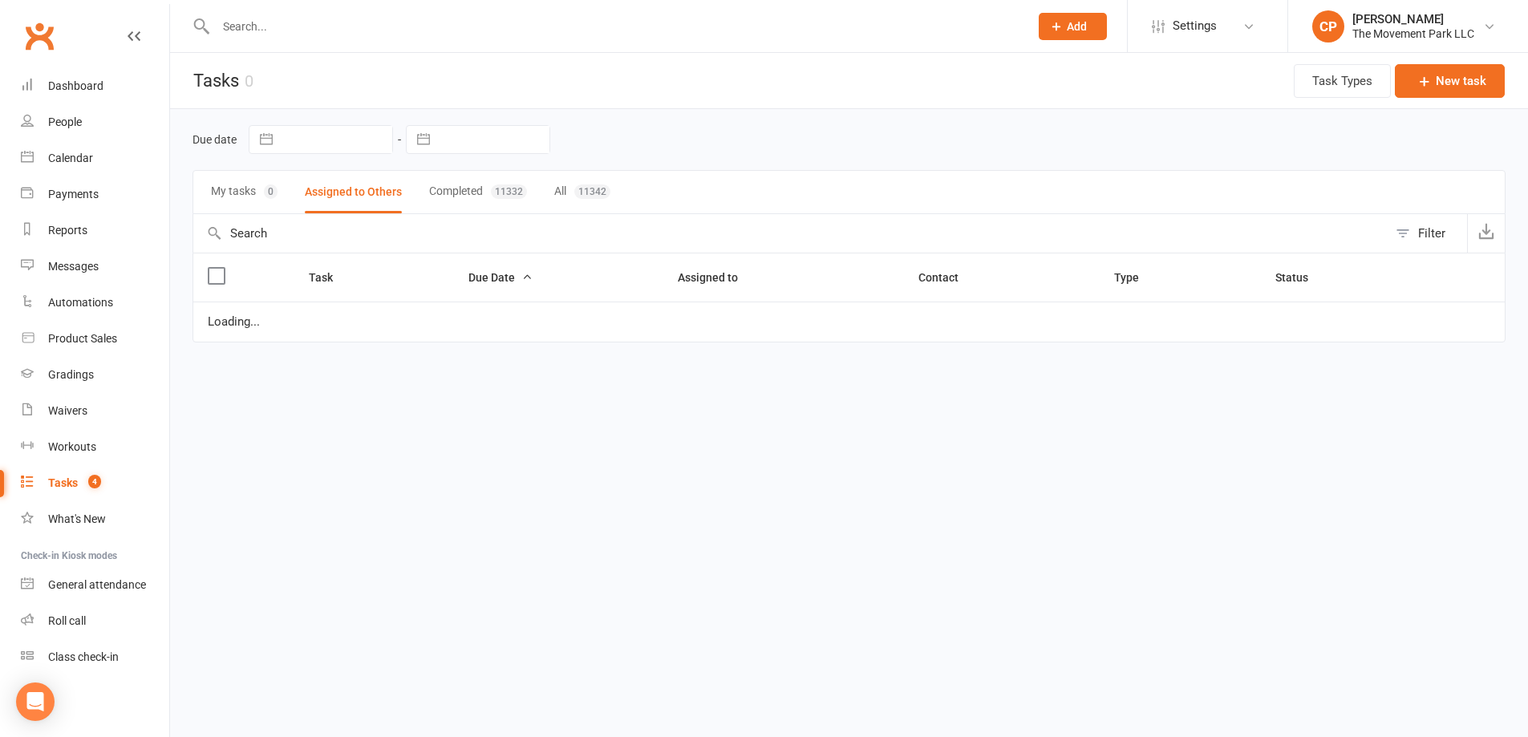
select select "started"
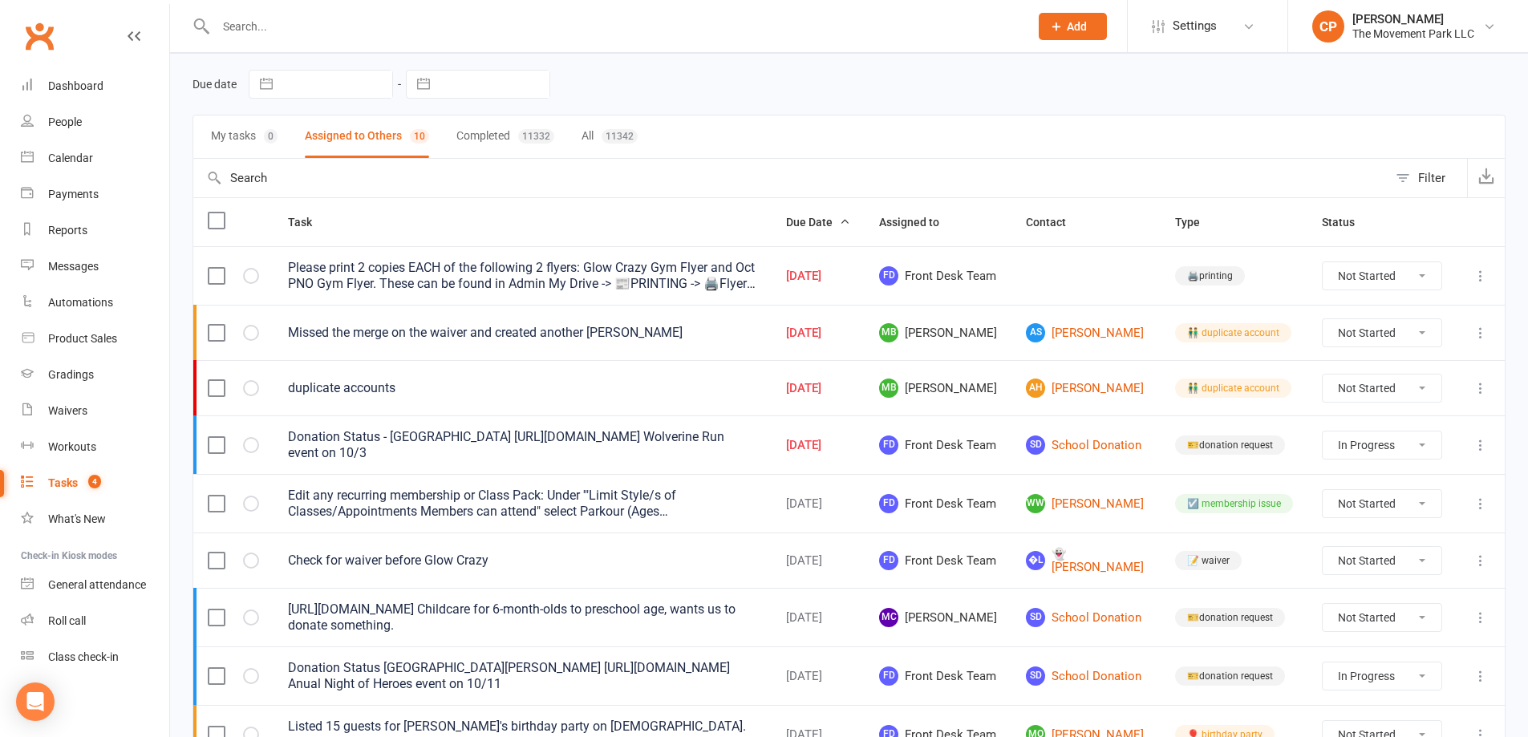
scroll to position [80, 0]
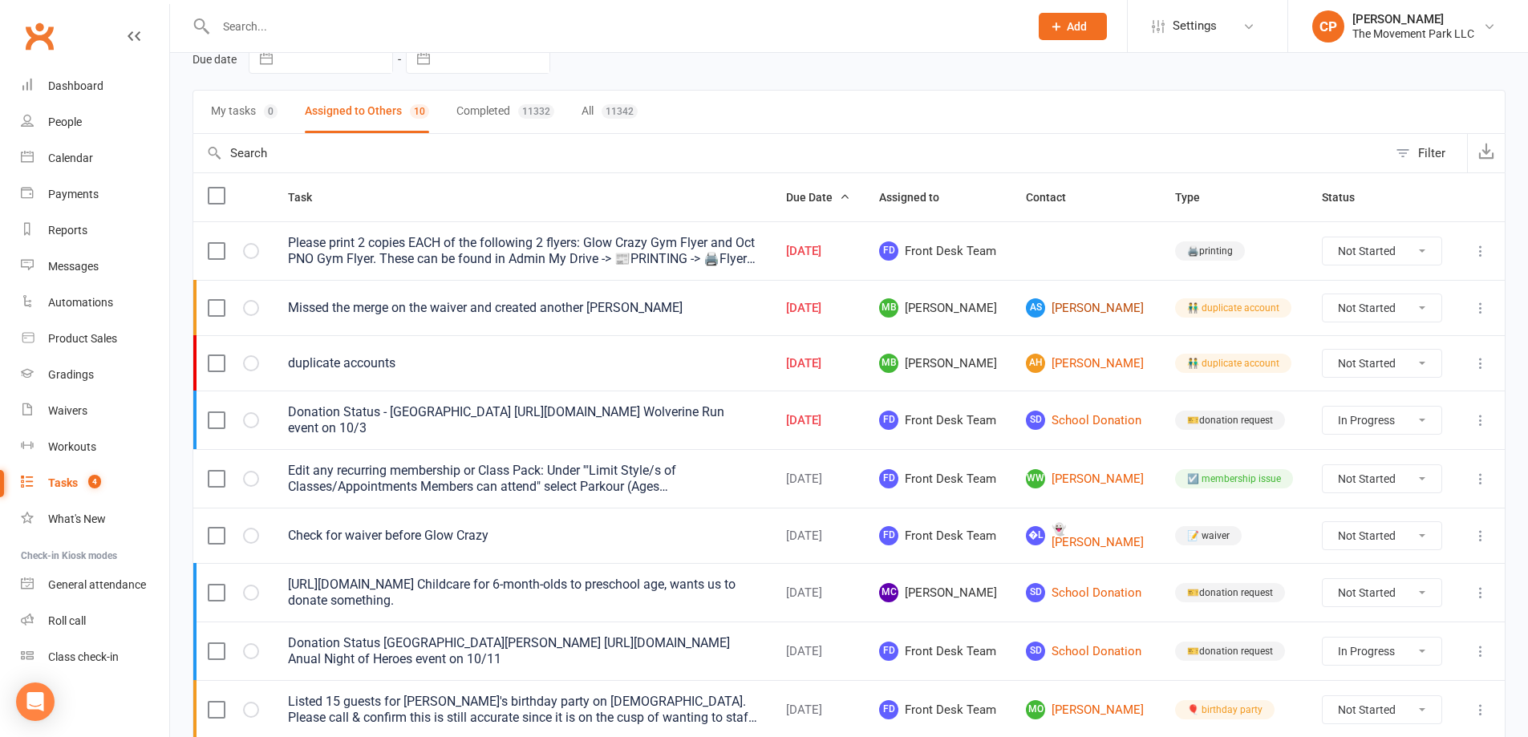
click at [1057, 306] on link "AS Asher Sung" at bounding box center [1086, 307] width 120 height 19
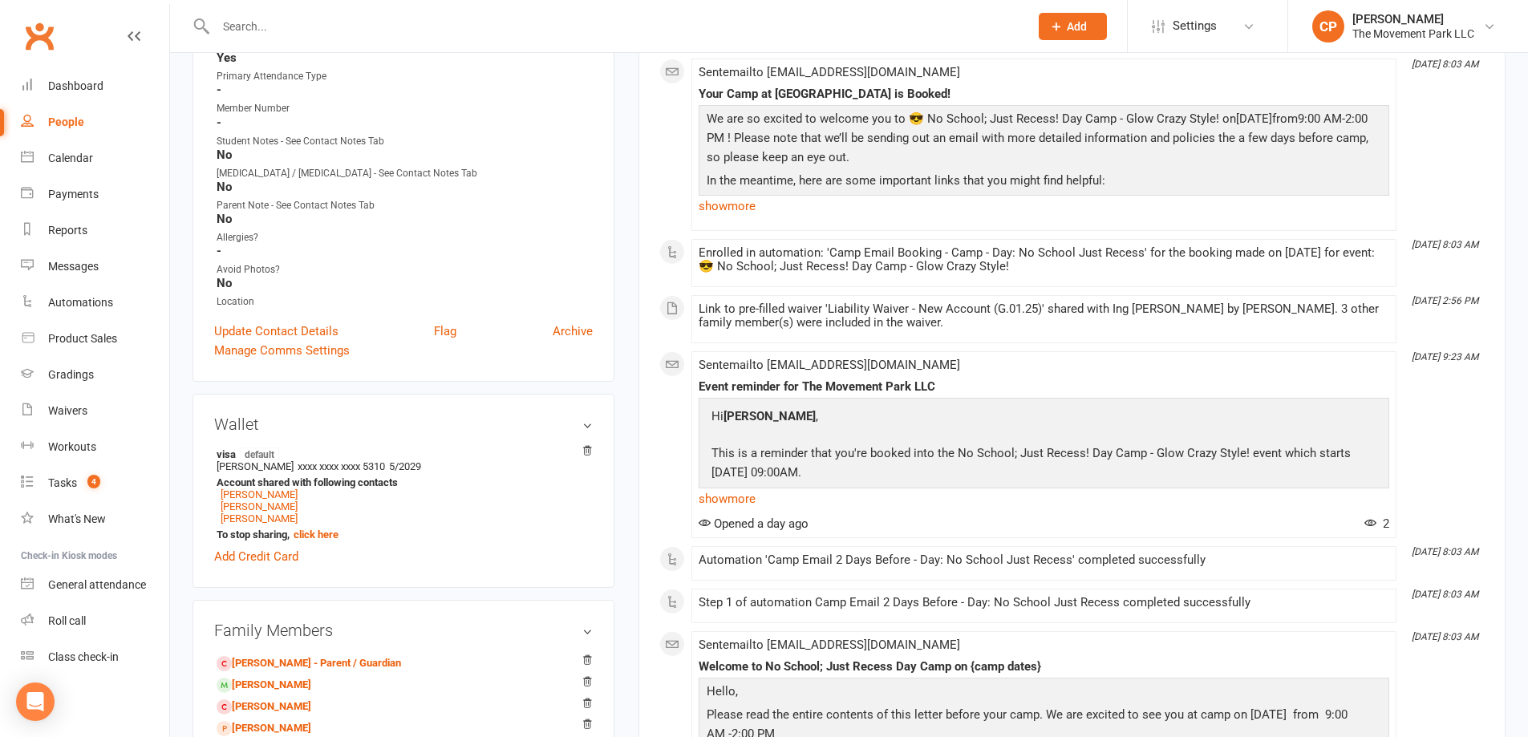
scroll to position [481, 0]
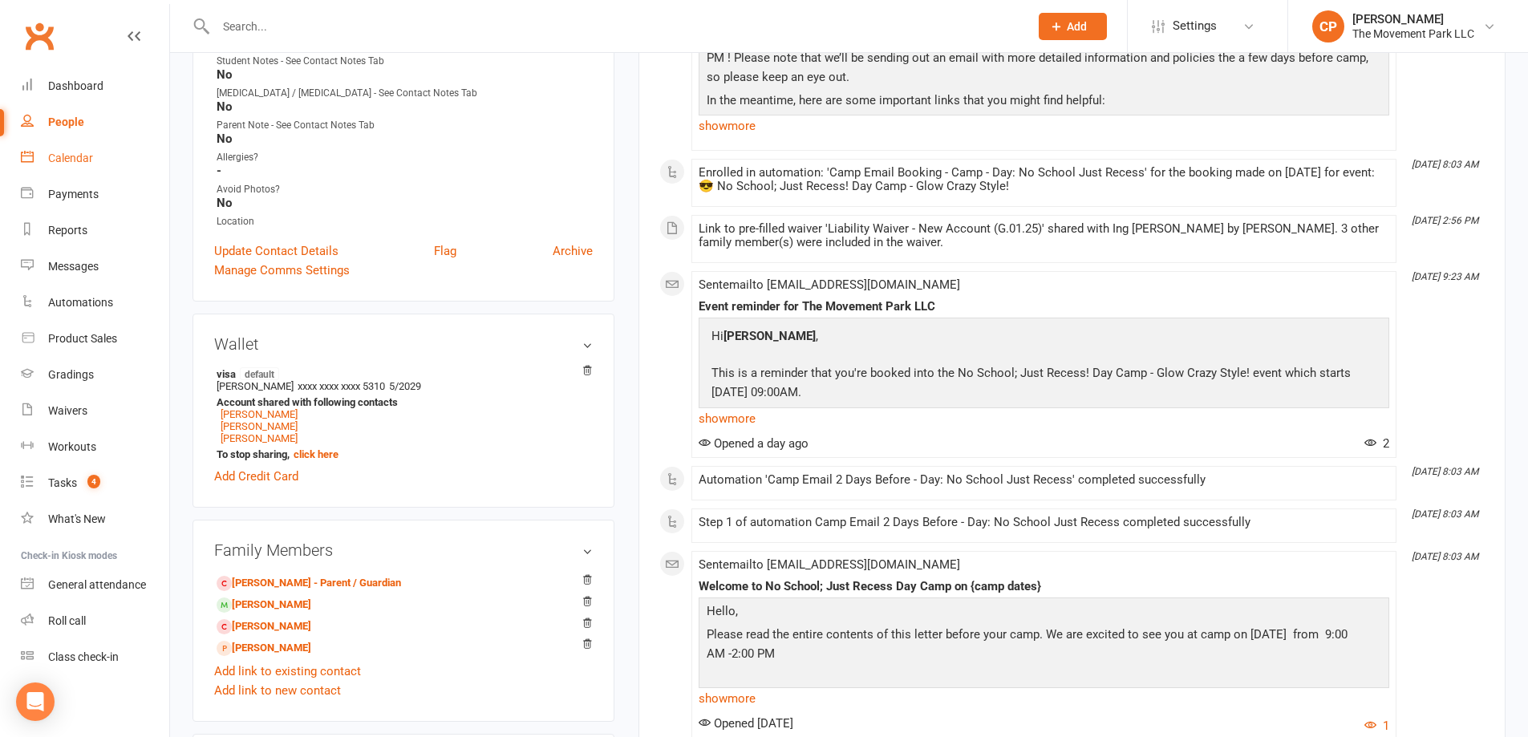
click at [82, 163] on div "Calendar" at bounding box center [70, 158] width 45 height 13
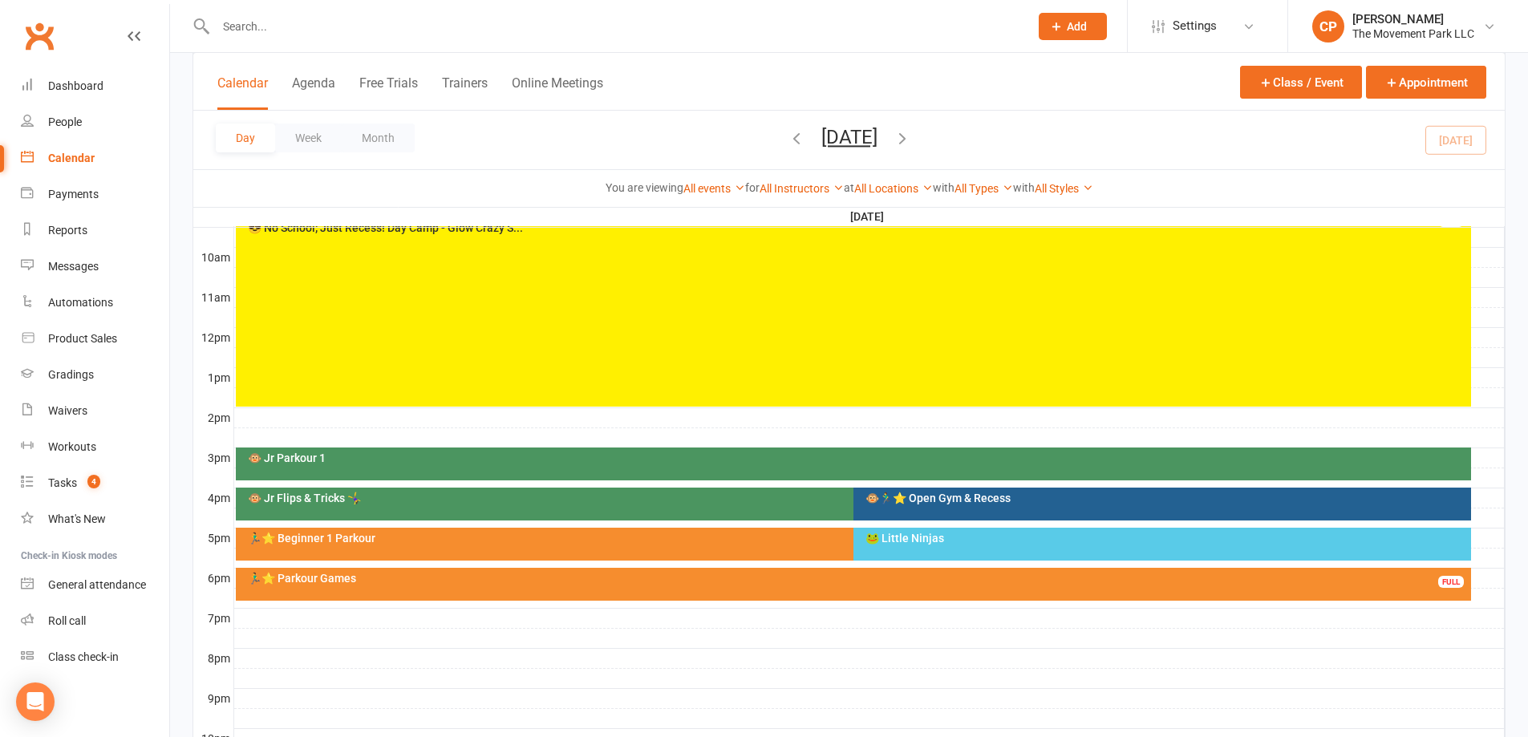
scroll to position [481, 0]
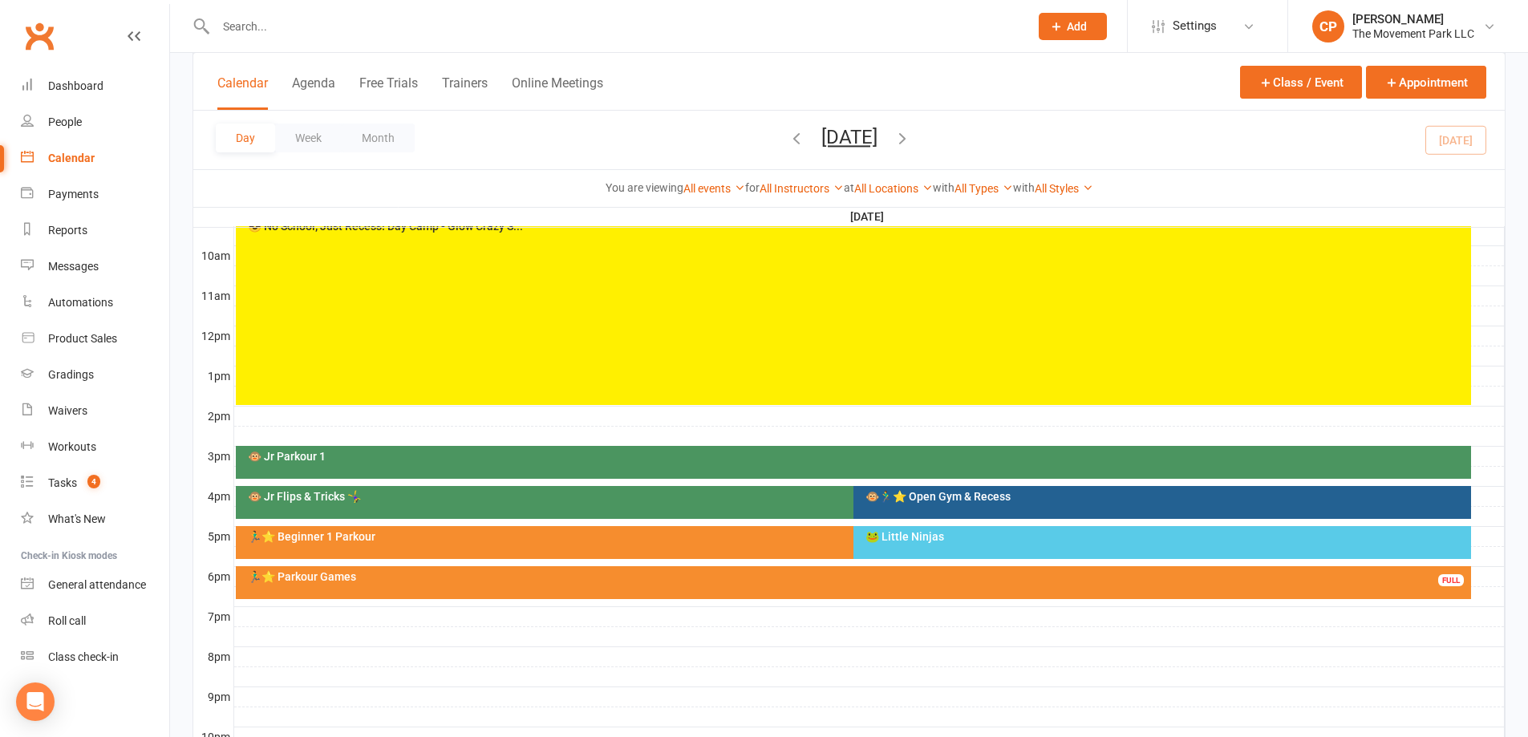
click at [978, 505] on div "🐵🏃‍♂️⭐ Open Gym & Recess" at bounding box center [1162, 502] width 618 height 33
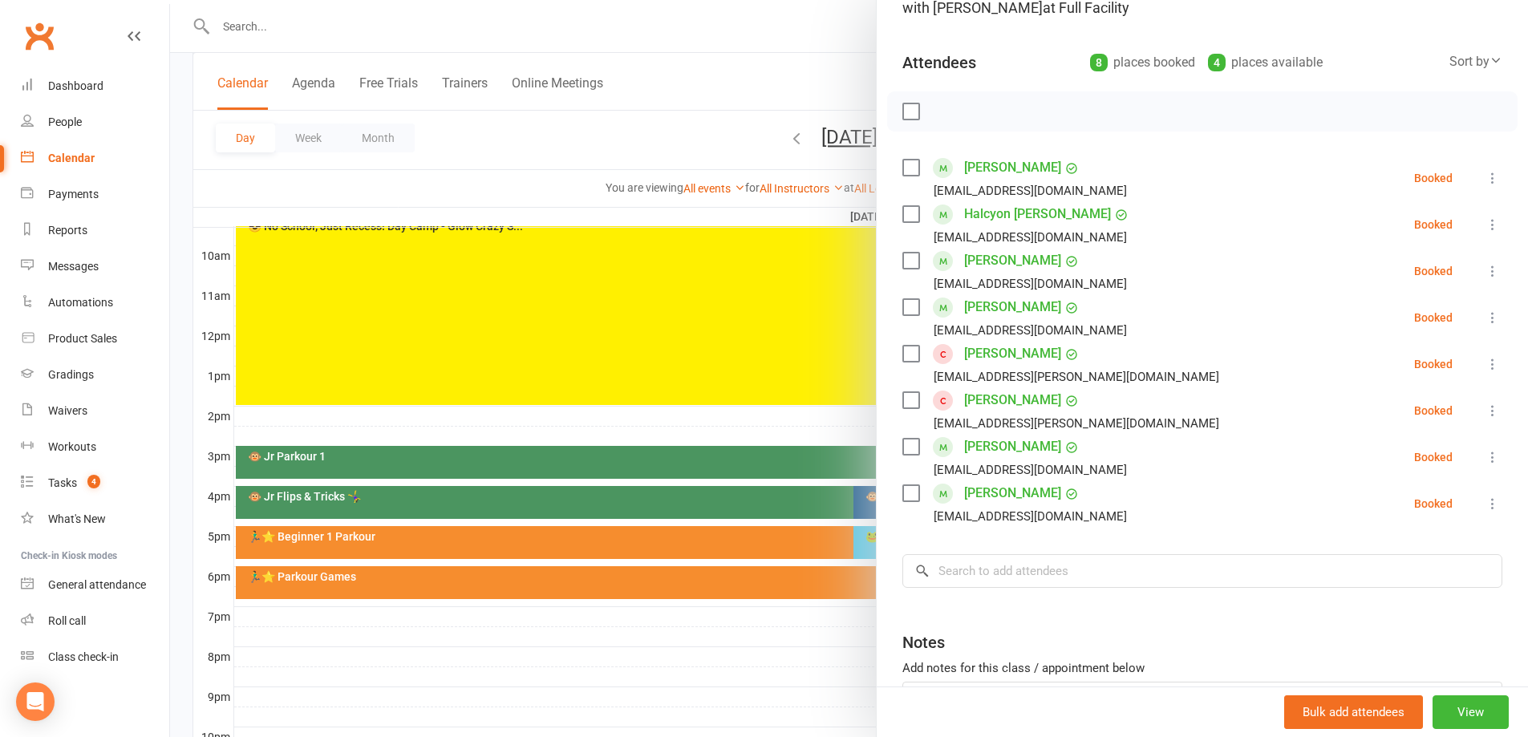
scroll to position [160, 0]
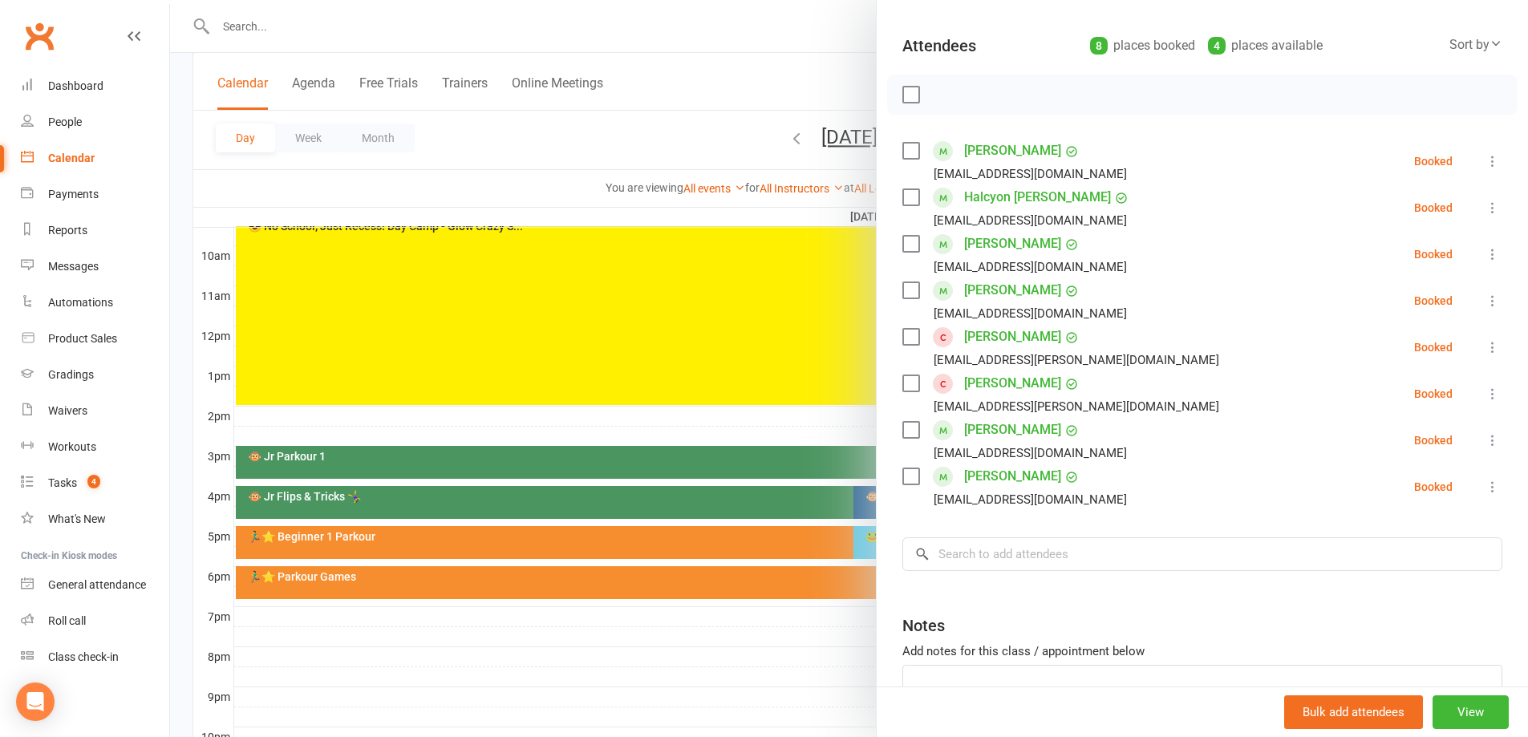
click at [829, 432] on div at bounding box center [849, 368] width 1358 height 737
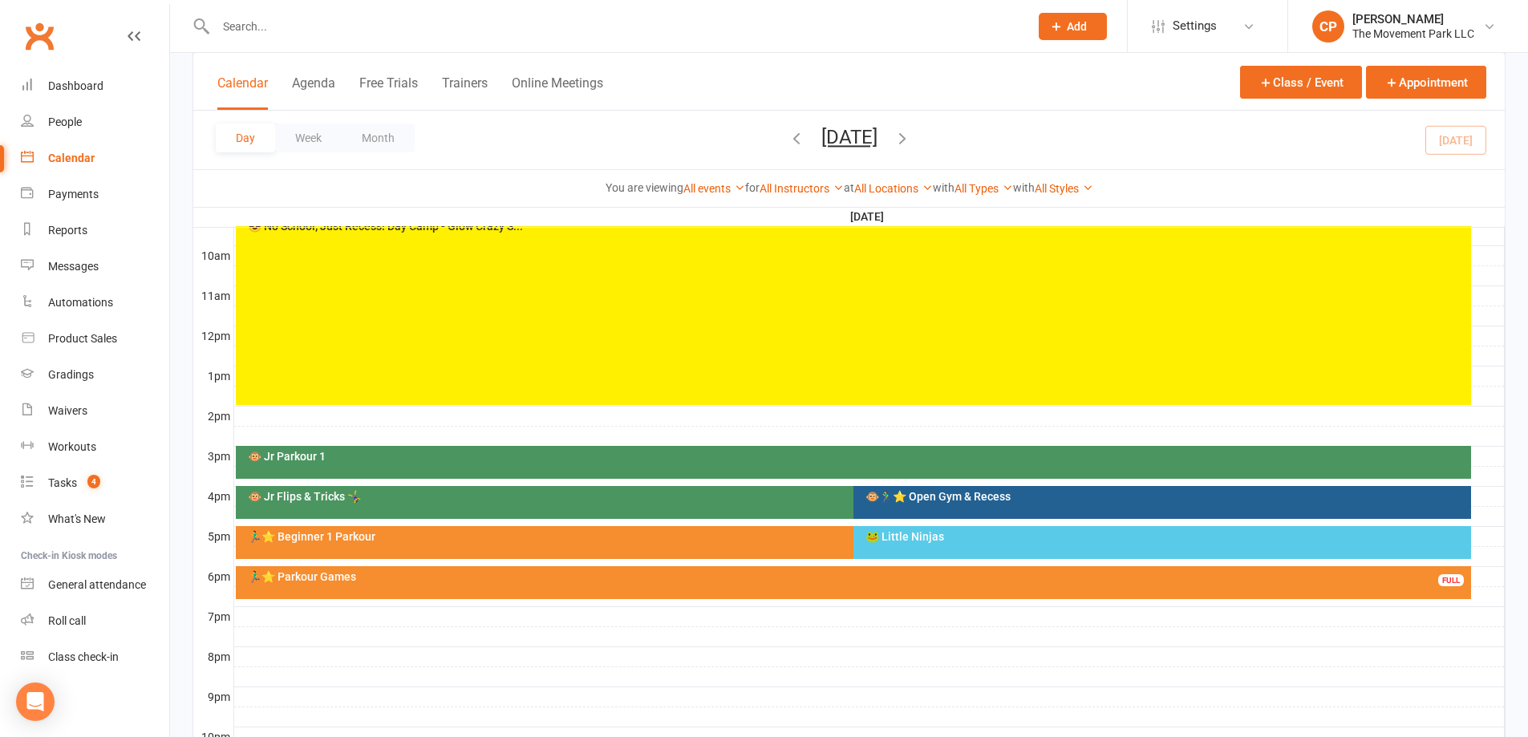
click at [822, 491] on div "🐵 Jr Flips & Tricks 🤸‍♀️" at bounding box center [849, 496] width 1205 height 11
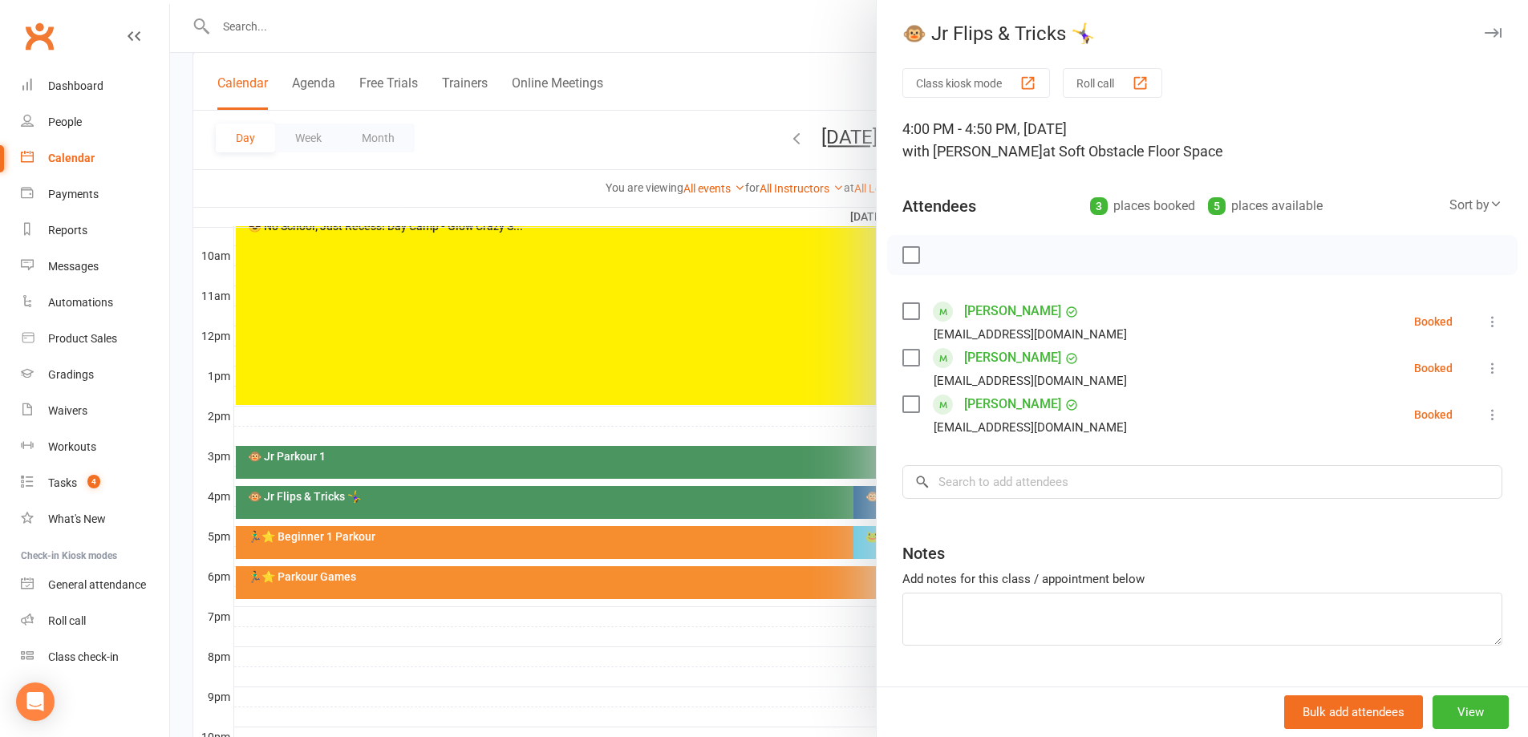
click at [1485, 369] on icon at bounding box center [1493, 368] width 16 height 16
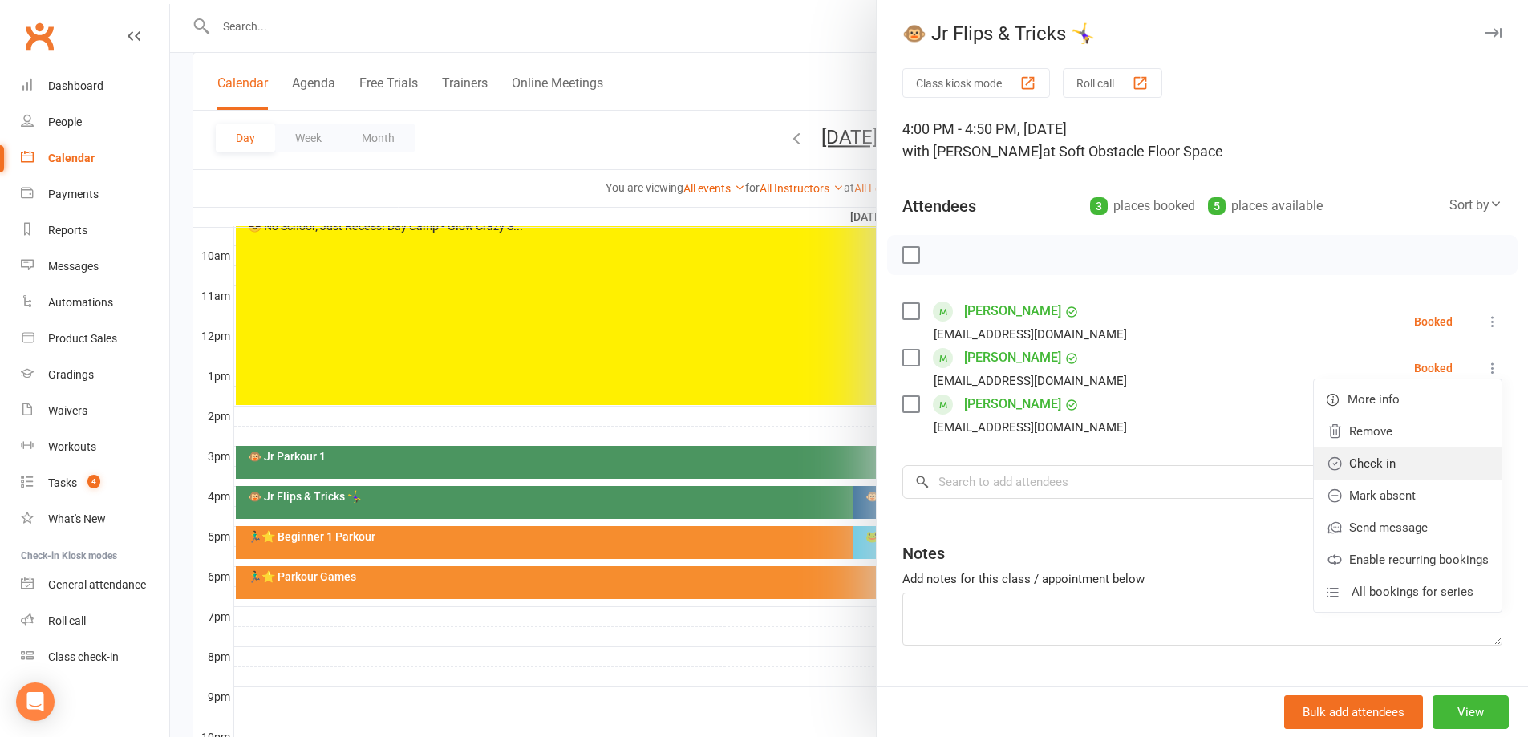
drag, startPoint x: 1409, startPoint y: 464, endPoint x: 1382, endPoint y: 464, distance: 27.3
click at [1408, 464] on link "Check in" at bounding box center [1408, 464] width 188 height 32
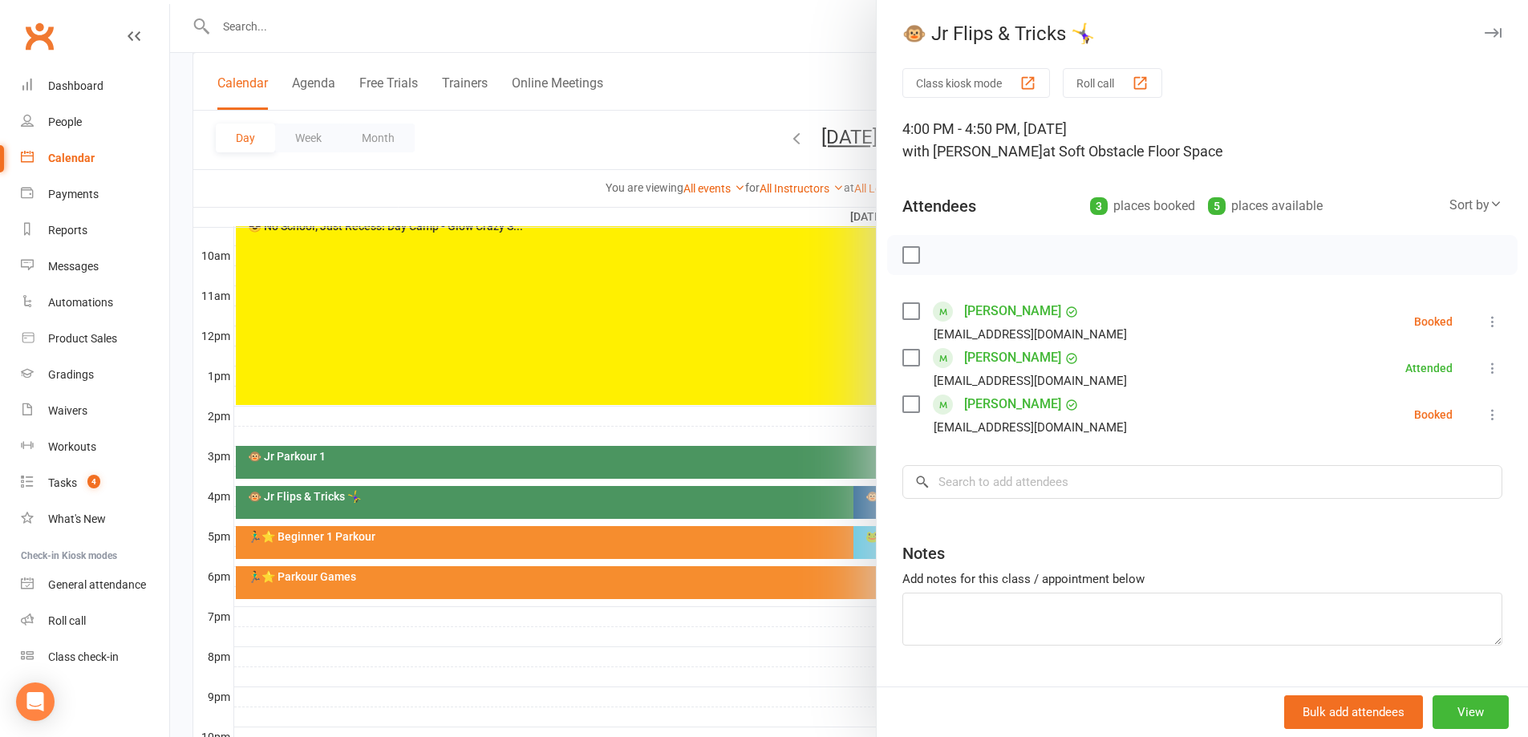
click at [727, 437] on div at bounding box center [849, 368] width 1358 height 737
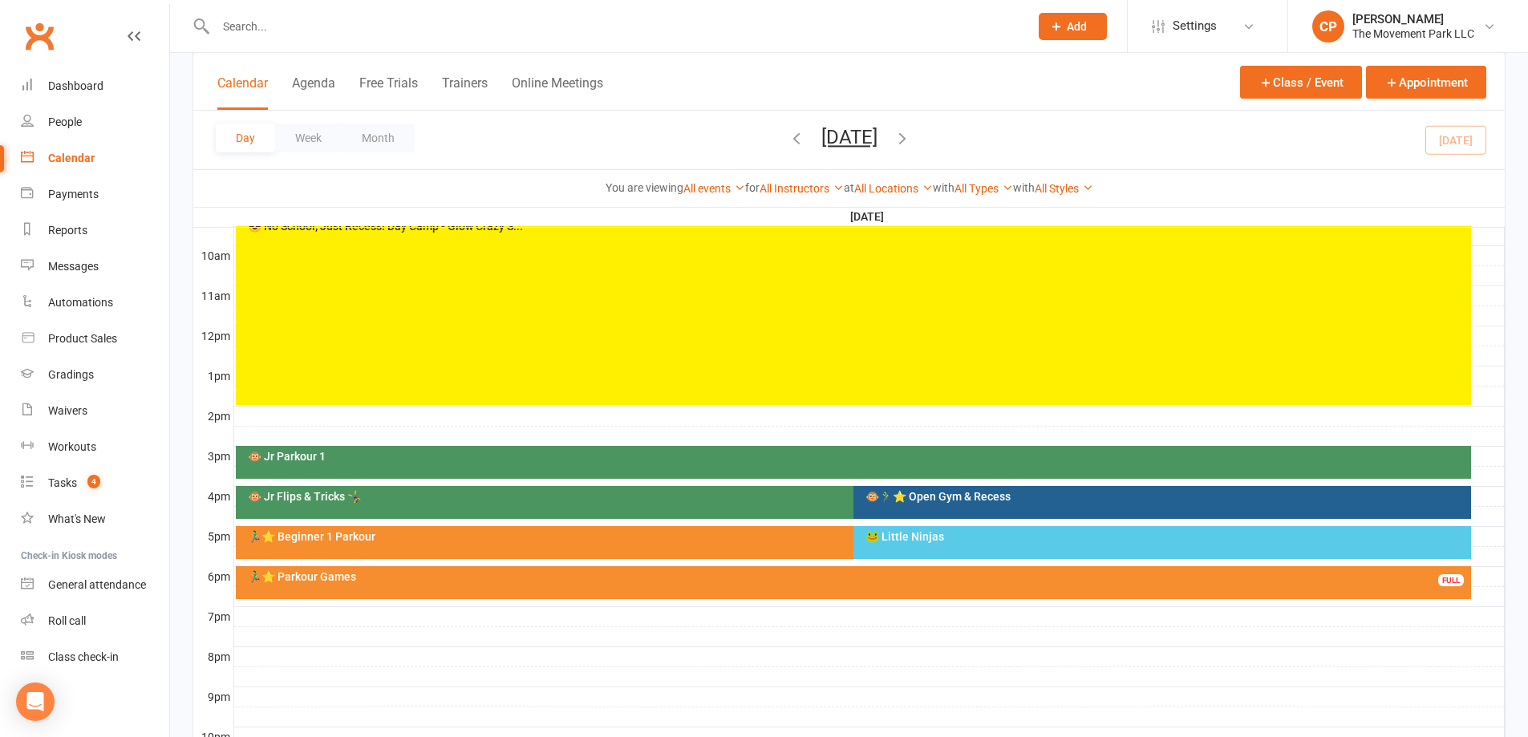
click at [911, 145] on icon "button" at bounding box center [903, 138] width 18 height 18
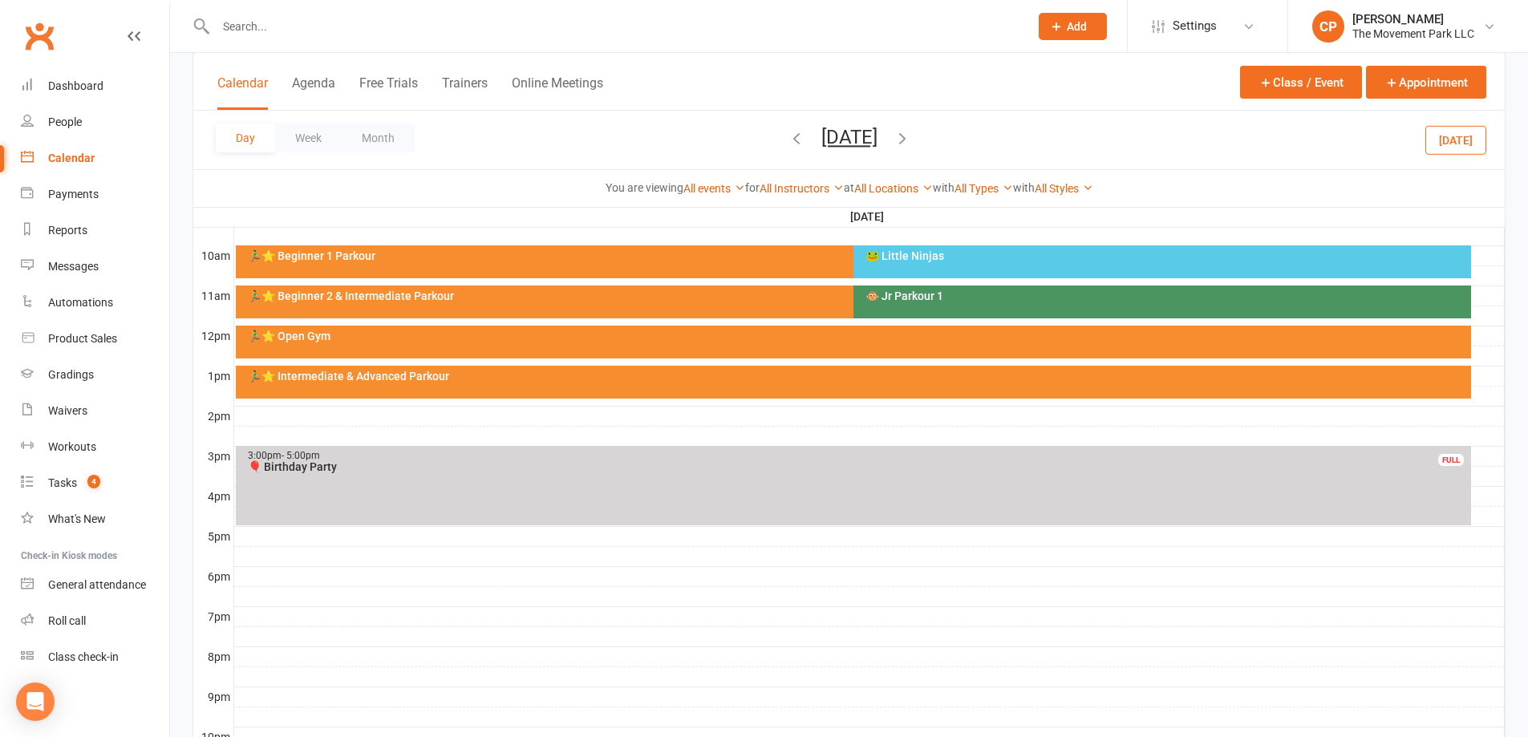
click at [941, 255] on div "🐸 Little Ninjas" at bounding box center [1166, 255] width 603 height 11
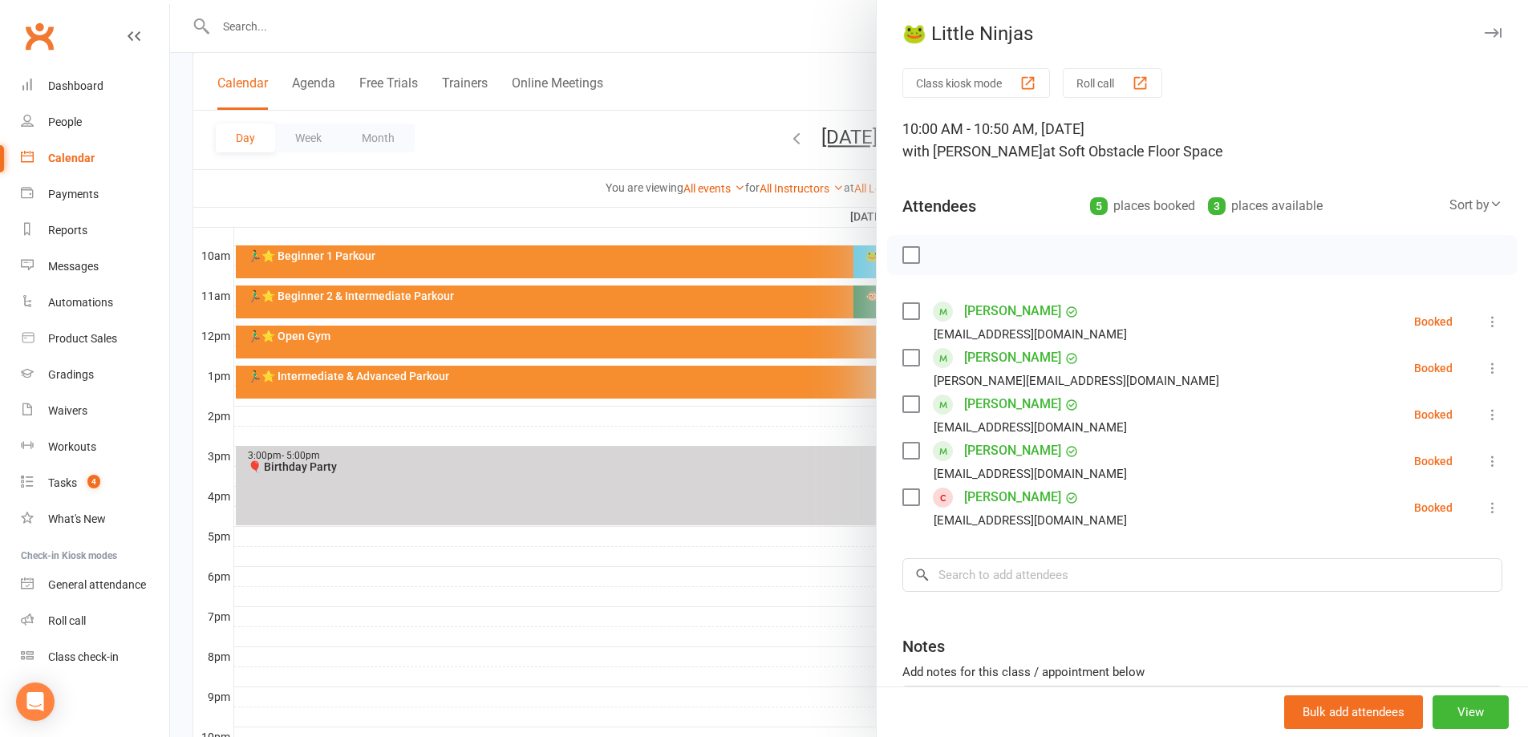
click at [817, 397] on div at bounding box center [849, 368] width 1358 height 737
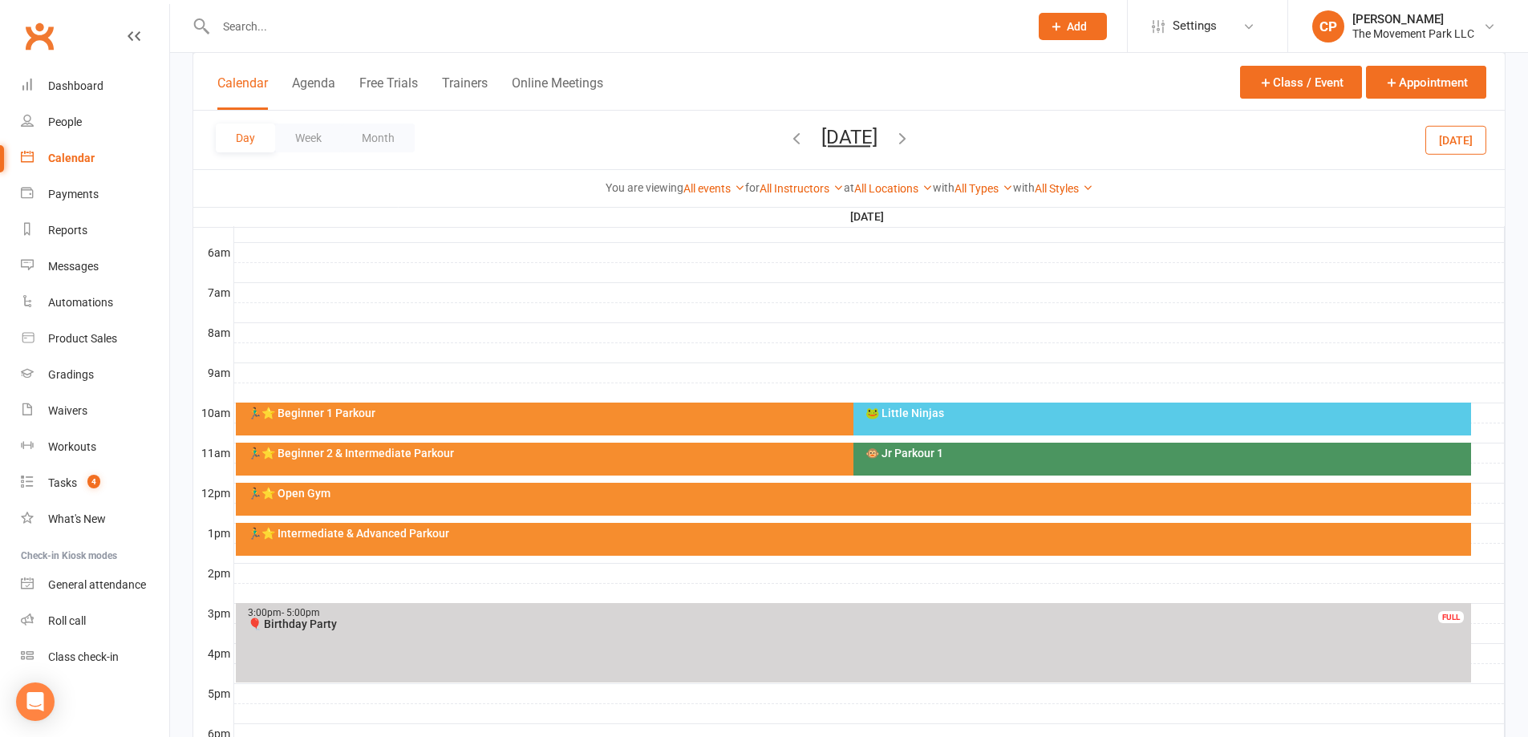
scroll to position [321, 0]
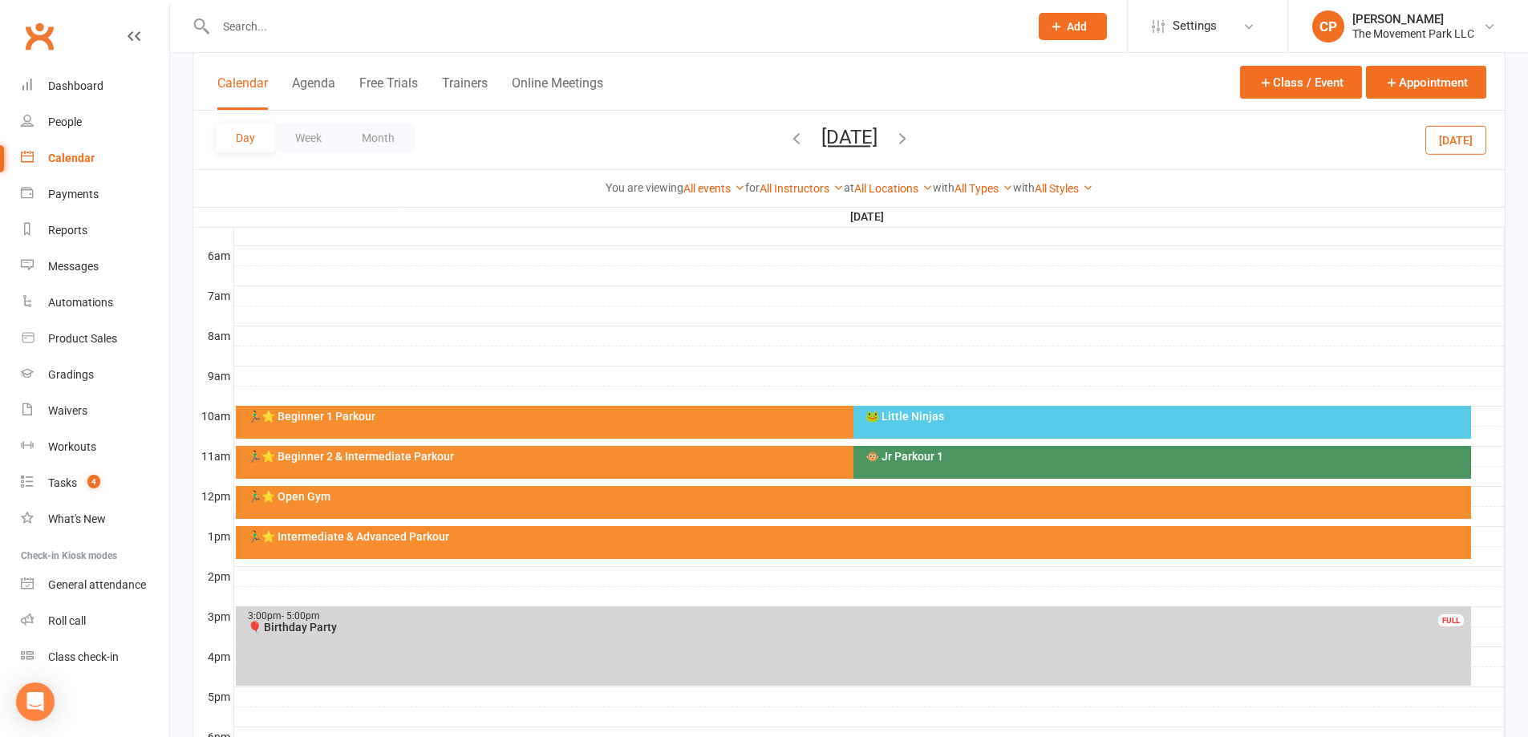
click at [890, 426] on div "🐸 Little Ninjas" at bounding box center [1162, 422] width 618 height 33
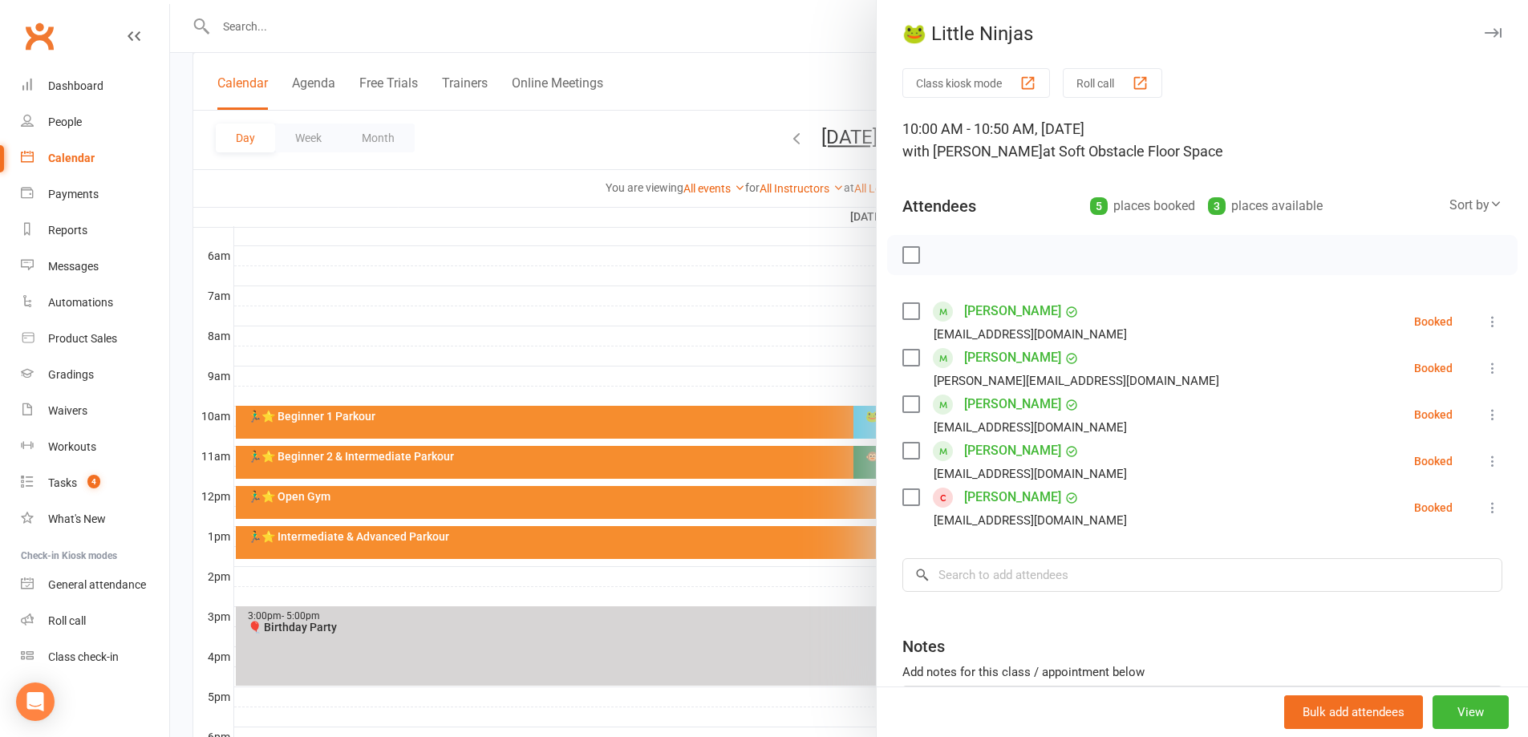
drag, startPoint x: 757, startPoint y: 340, endPoint x: 729, endPoint y: 214, distance: 129.0
click at [756, 337] on div at bounding box center [849, 368] width 1358 height 737
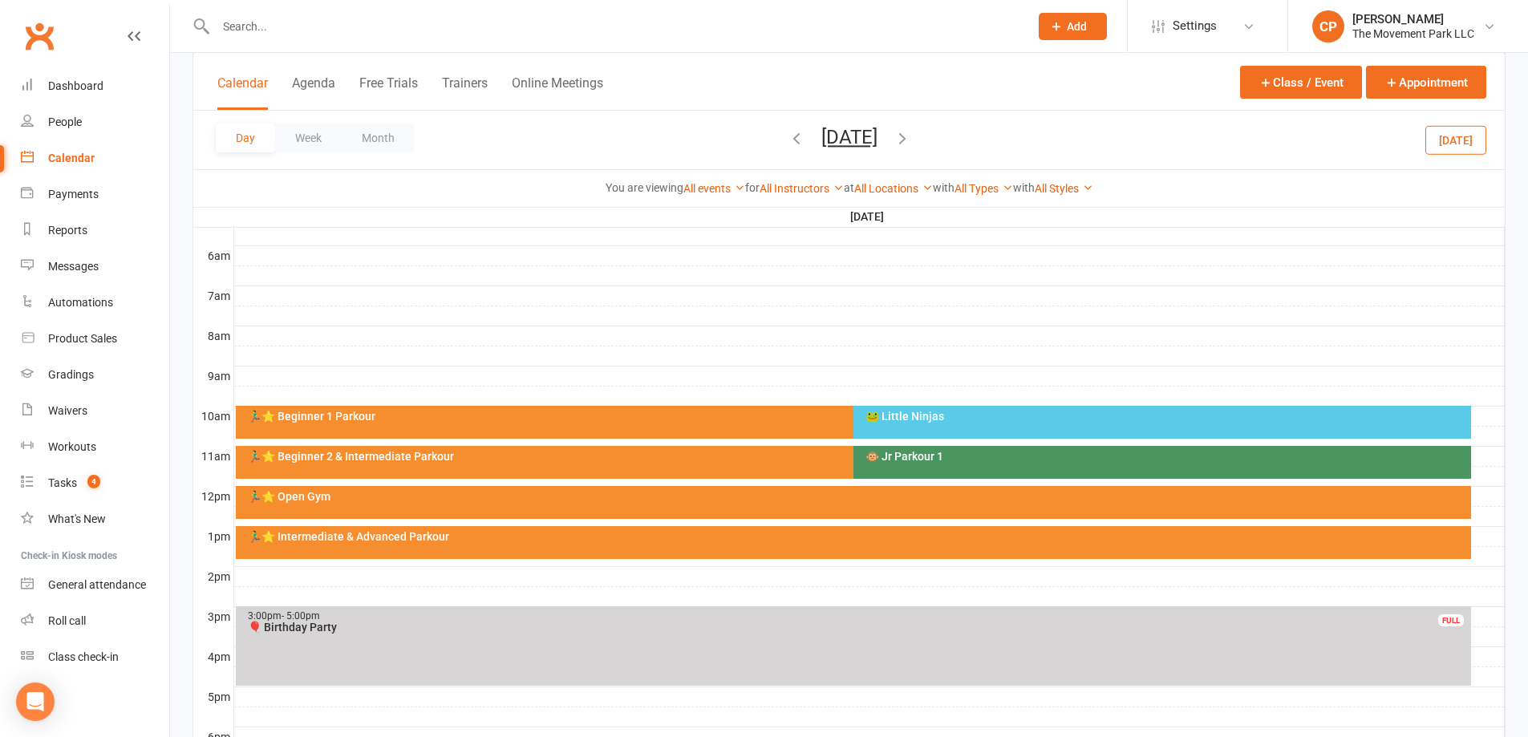
click at [788, 148] on button "button" at bounding box center [797, 140] width 18 height 28
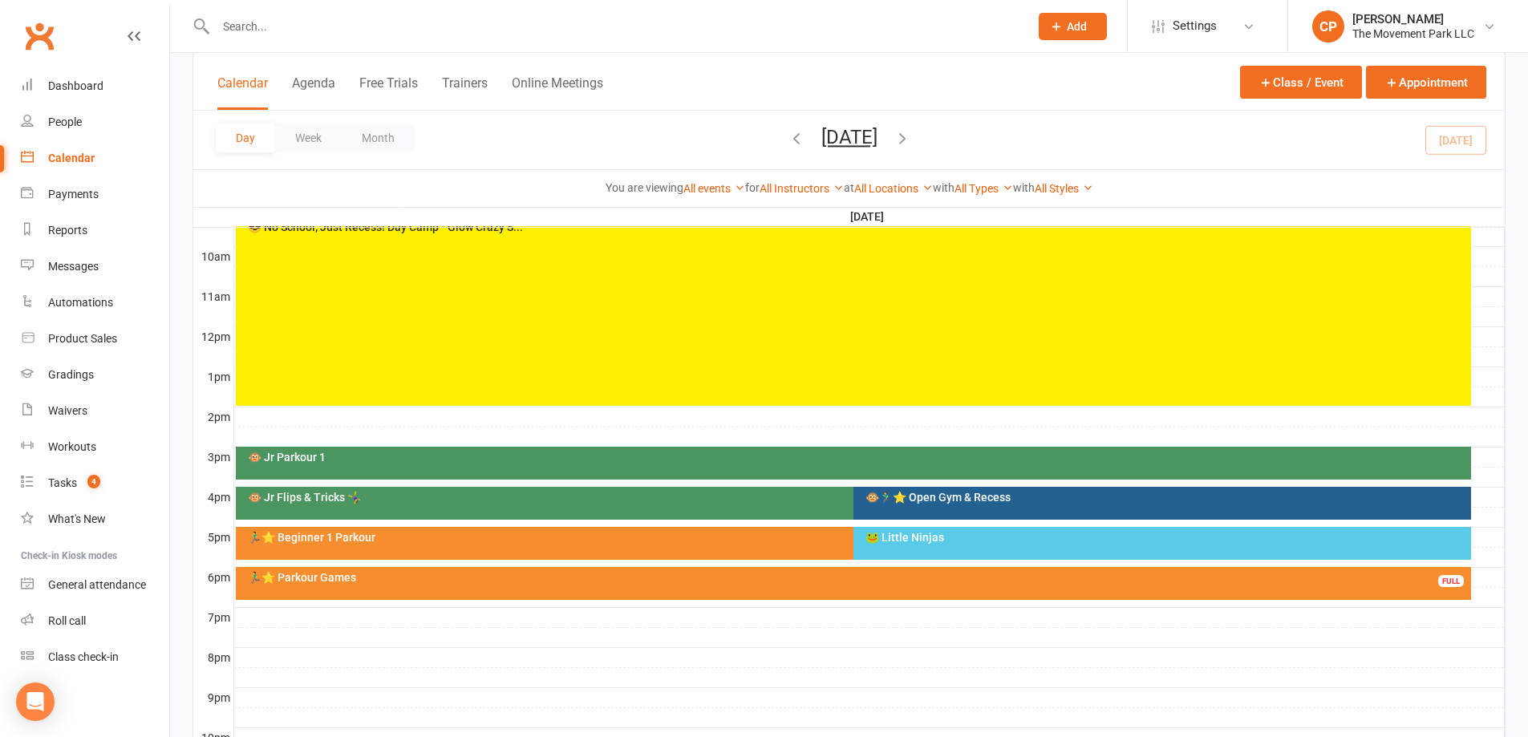
scroll to position [481, 0]
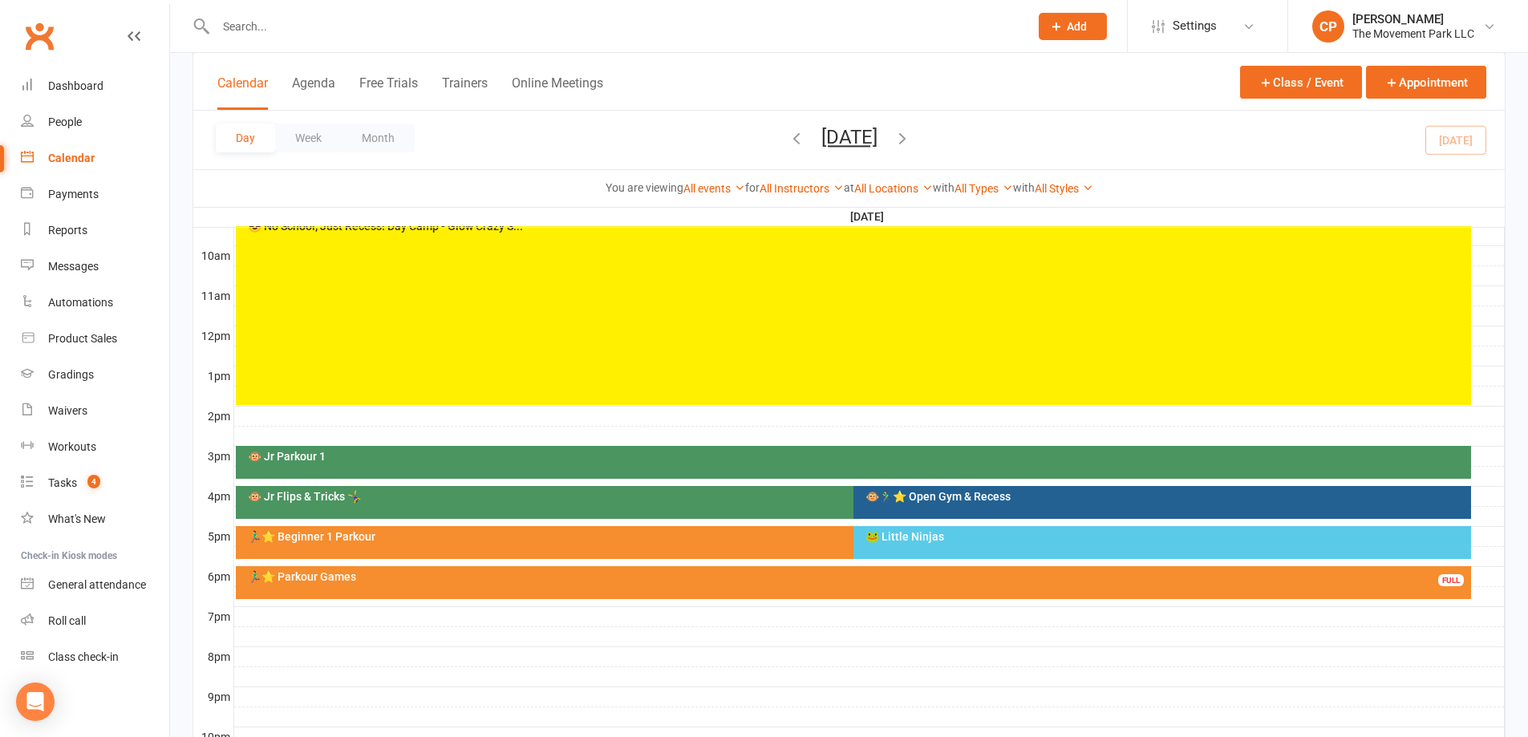
click at [926, 492] on div "🐵🏃‍♂️⭐ Open Gym & Recess" at bounding box center [1166, 496] width 603 height 11
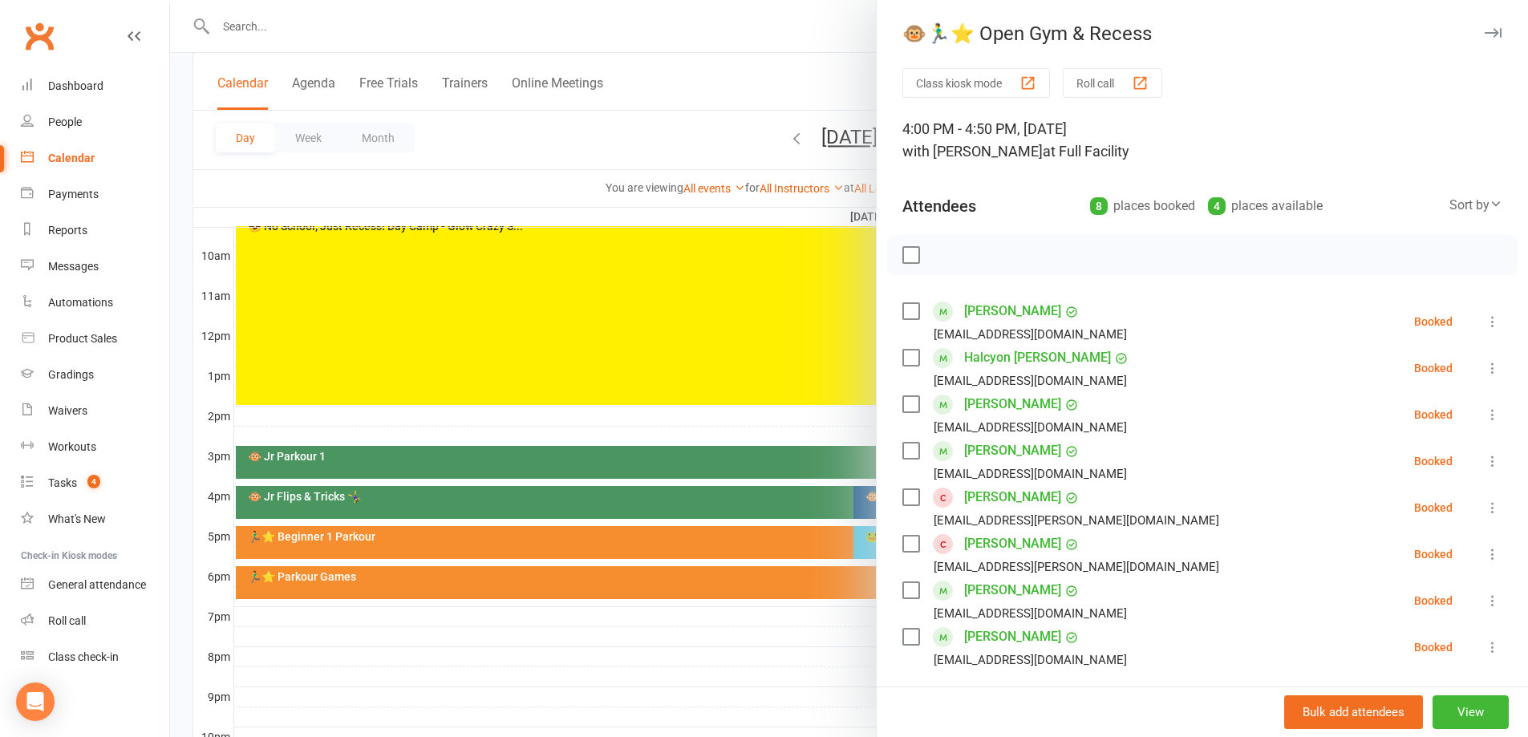
scroll to position [160, 0]
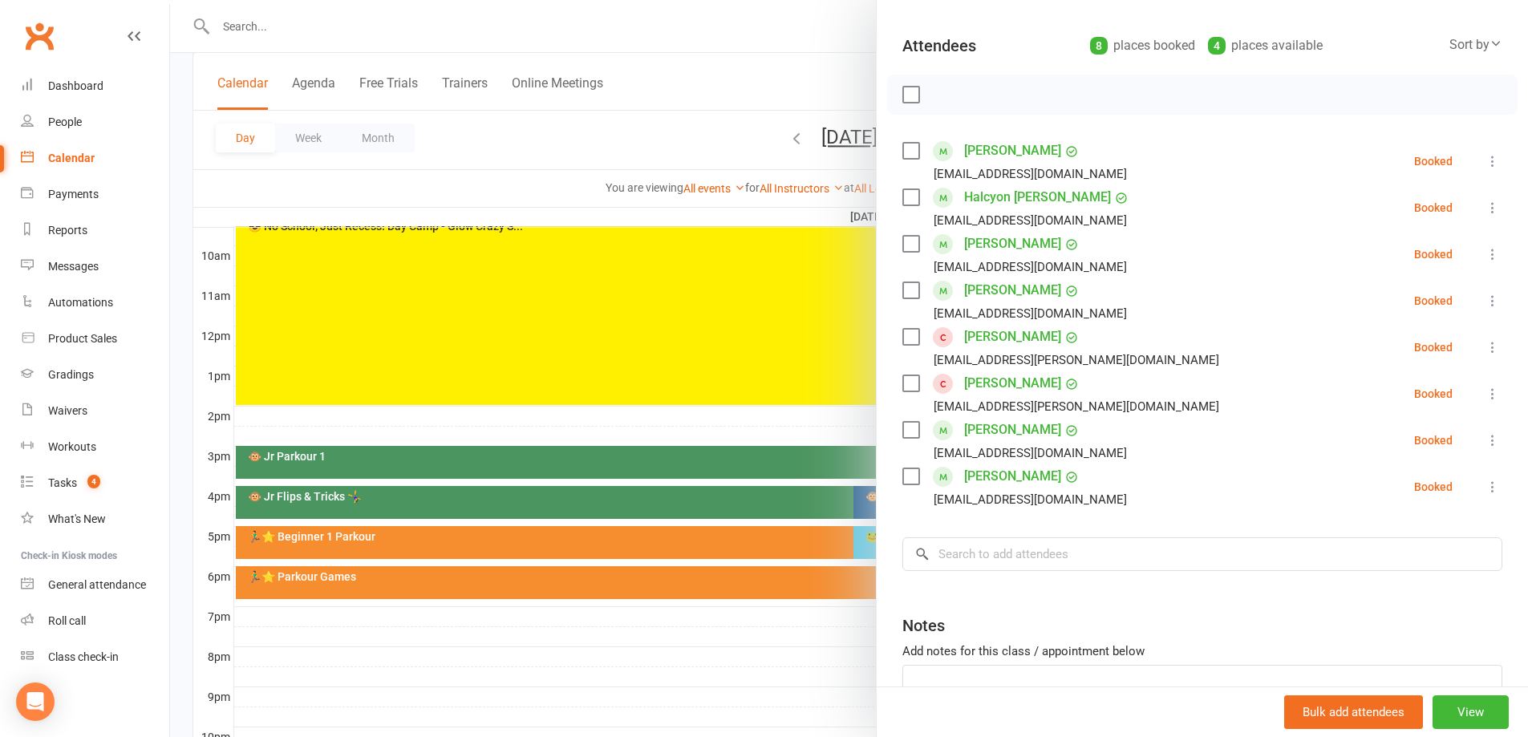
click at [913, 481] on label at bounding box center [910, 476] width 16 height 16
drag, startPoint x: 906, startPoint y: 433, endPoint x: 910, endPoint y: 446, distance: 13.4
click at [906, 432] on label at bounding box center [910, 430] width 16 height 16
click at [945, 103] on icon "button" at bounding box center [947, 95] width 18 height 18
click at [906, 103] on label at bounding box center [910, 95] width 16 height 16
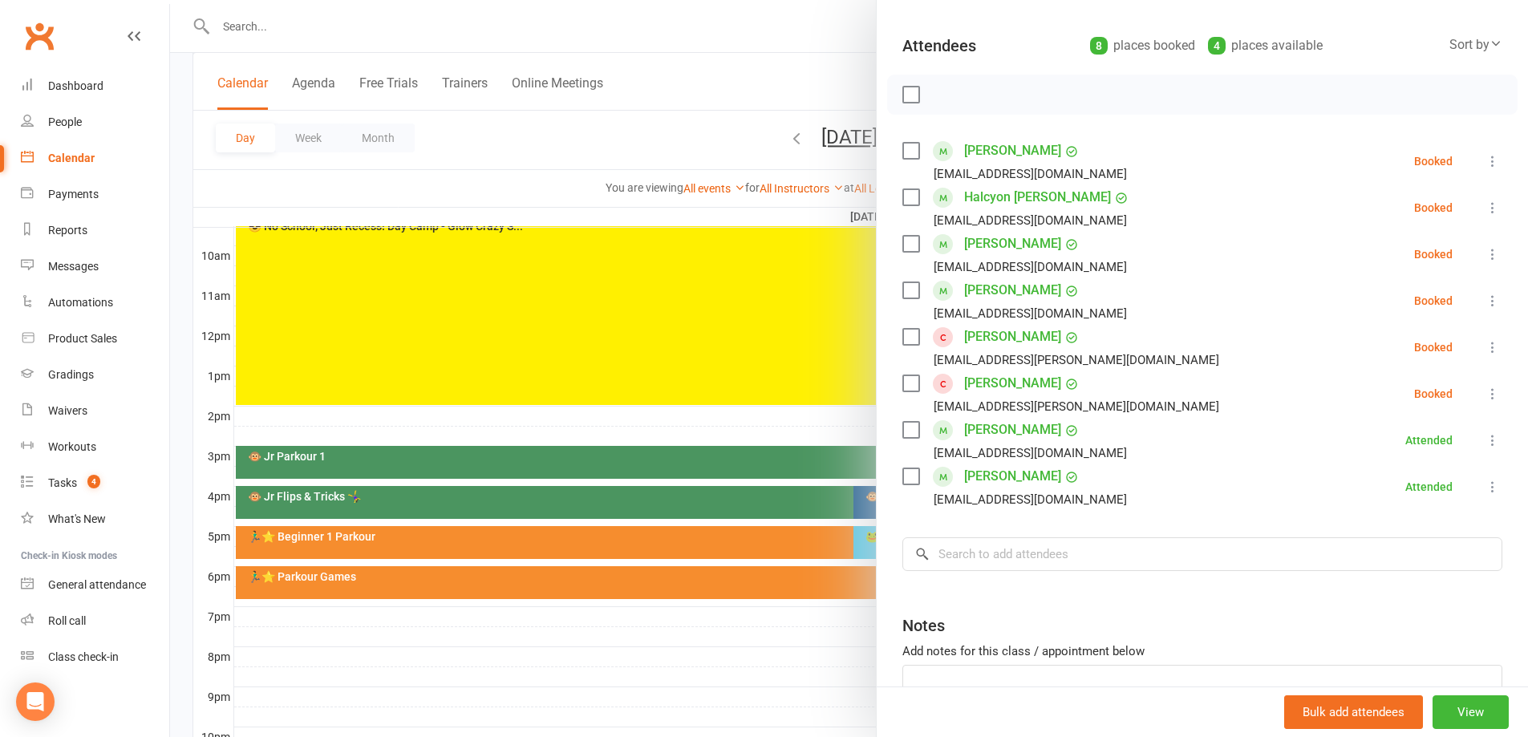
click at [905, 148] on label at bounding box center [910, 151] width 16 height 16
drag, startPoint x: 907, startPoint y: 197, endPoint x: 908, endPoint y: 229, distance: 32.9
click at [905, 199] on label at bounding box center [910, 197] width 16 height 16
click at [909, 248] on label at bounding box center [910, 244] width 16 height 16
click at [943, 97] on icon "button" at bounding box center [947, 95] width 18 height 18
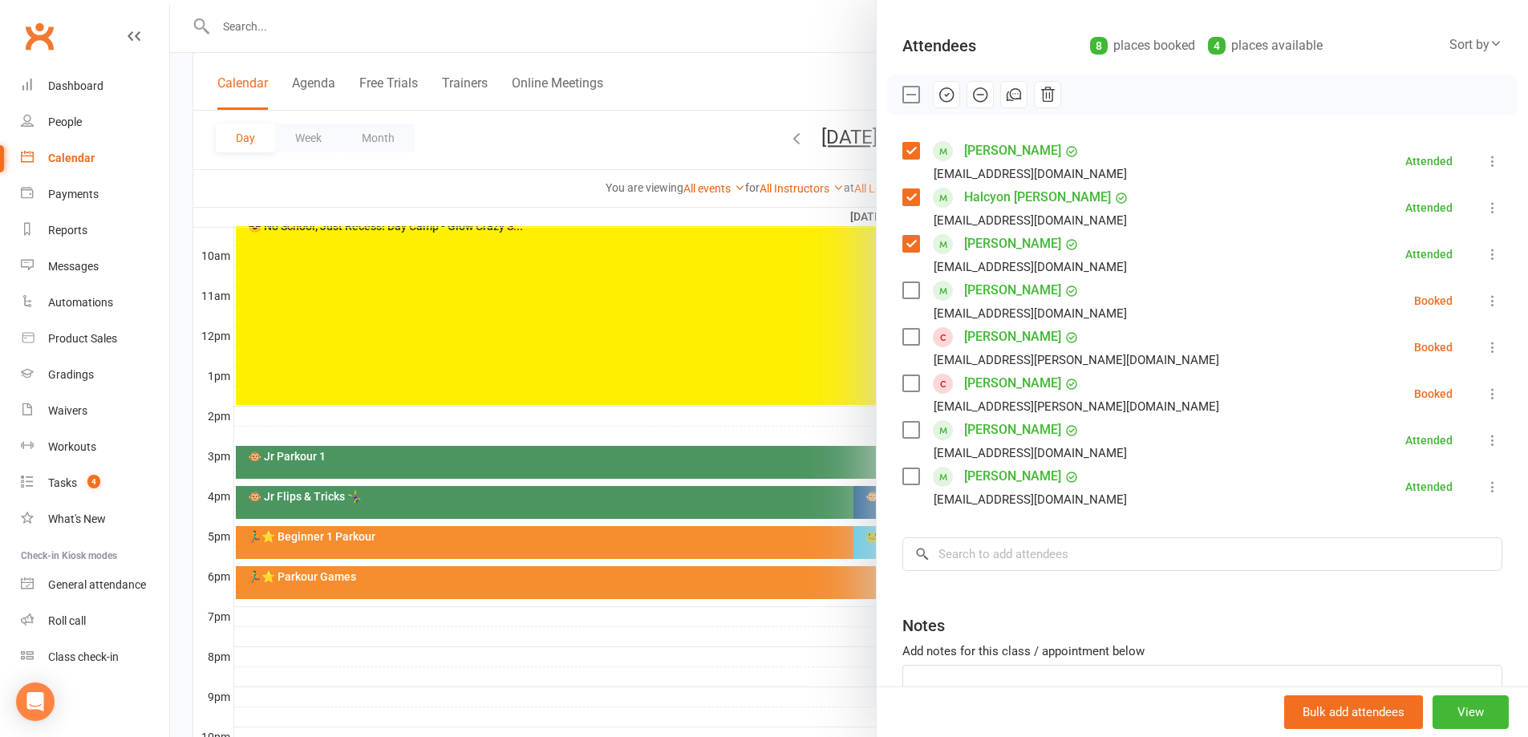
click at [902, 91] on label at bounding box center [910, 95] width 16 height 16
drag, startPoint x: 761, startPoint y: 209, endPoint x: 754, endPoint y: 273, distance: 64.6
click at [760, 209] on div at bounding box center [849, 368] width 1358 height 737
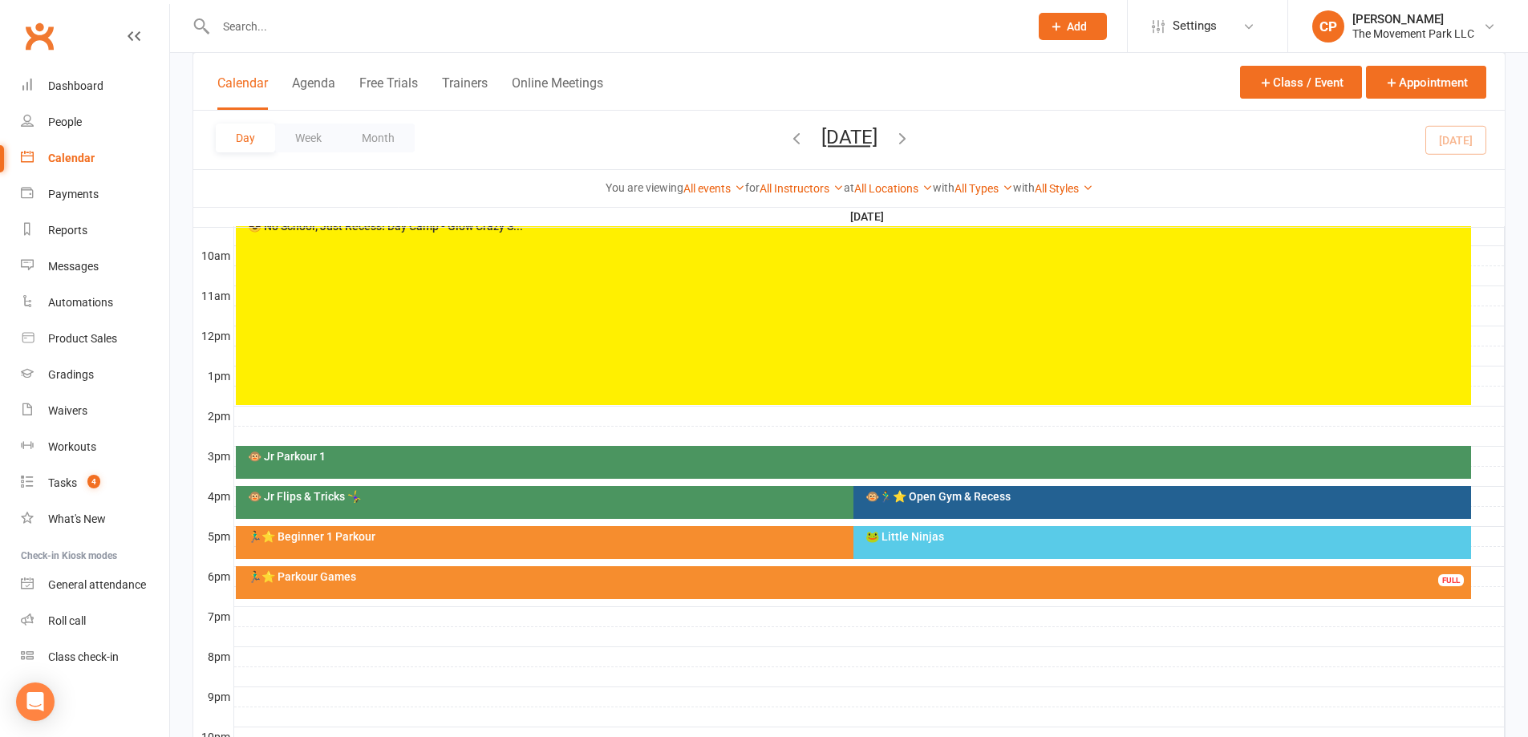
click at [768, 537] on div "🏃‍♂️⭐ Beginner 1 Parkour" at bounding box center [849, 536] width 1205 height 11
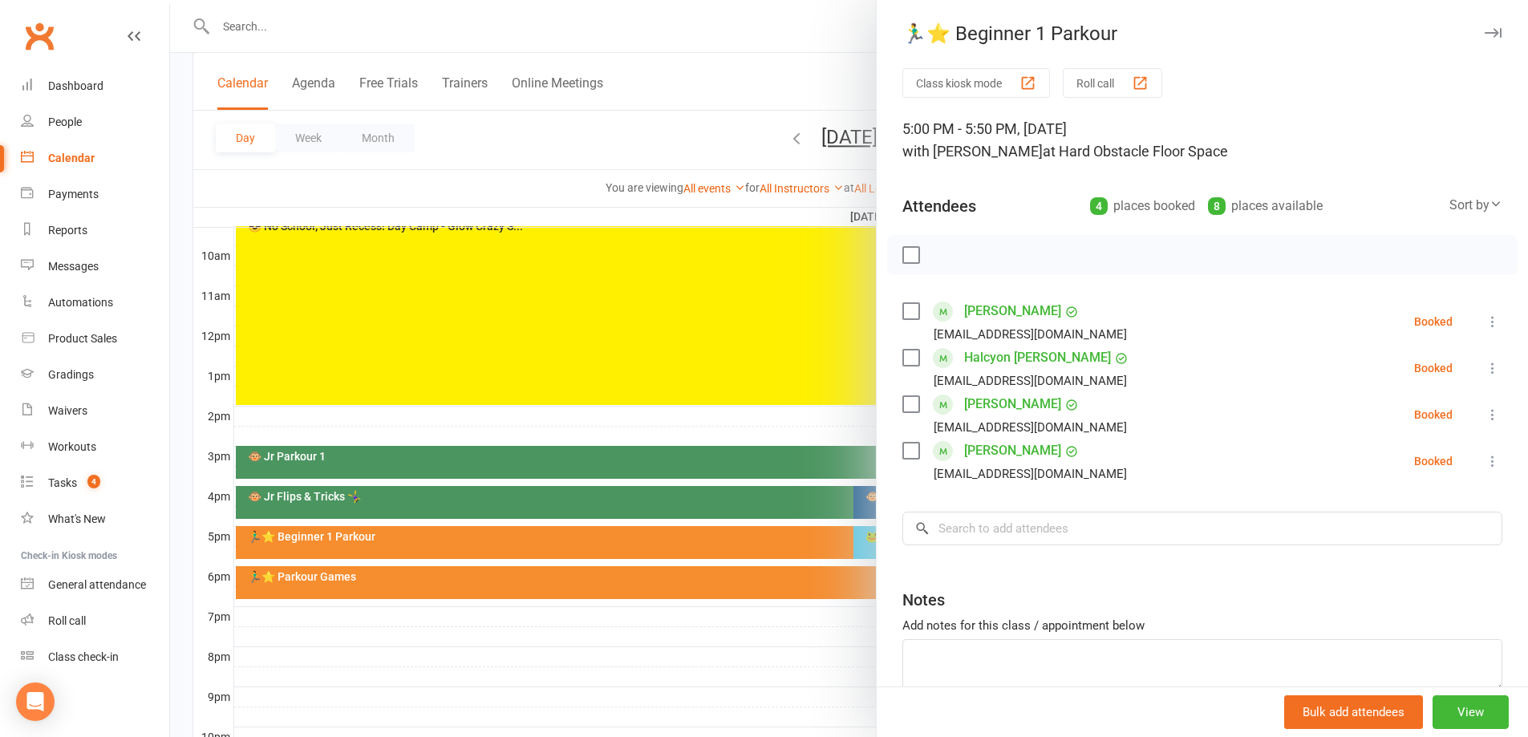
click at [914, 309] on div "Aowyn Atwood carleyky@gmail.com" at bounding box center [1017, 321] width 231 height 47
click at [902, 307] on label at bounding box center [910, 311] width 16 height 16
click at [907, 356] on label at bounding box center [910, 358] width 16 height 16
click at [906, 417] on div "Kynah Atwood carleyky@gmail.com" at bounding box center [1017, 414] width 231 height 47
click at [938, 258] on icon "button" at bounding box center [947, 255] width 18 height 18
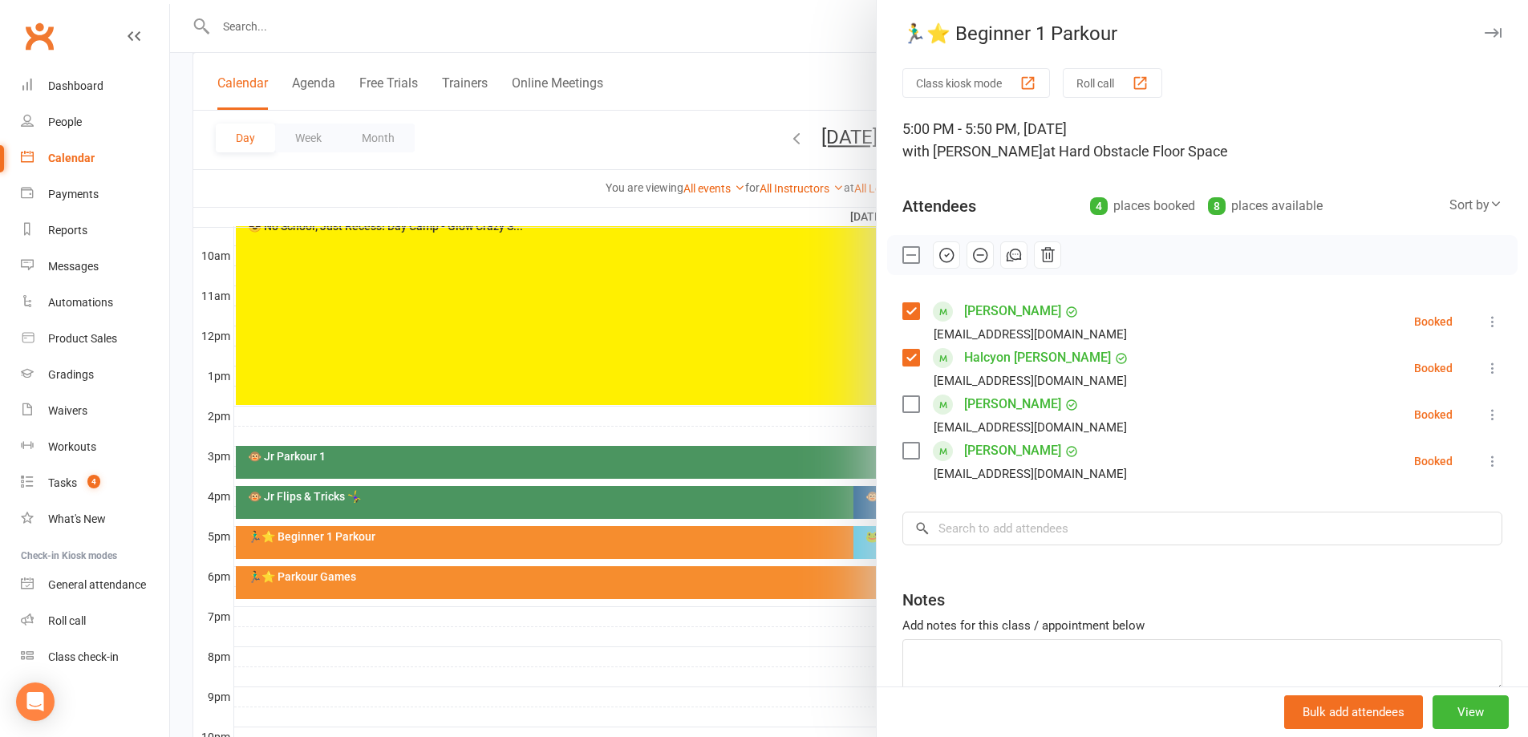
drag, startPoint x: 907, startPoint y: 406, endPoint x: 904, endPoint y: 287, distance: 118.8
click at [906, 403] on label at bounding box center [910, 404] width 16 height 16
drag, startPoint x: 934, startPoint y: 257, endPoint x: 839, endPoint y: 49, distance: 228.3
click at [938, 257] on icon "button" at bounding box center [947, 255] width 18 height 18
click at [804, 638] on div at bounding box center [849, 368] width 1358 height 737
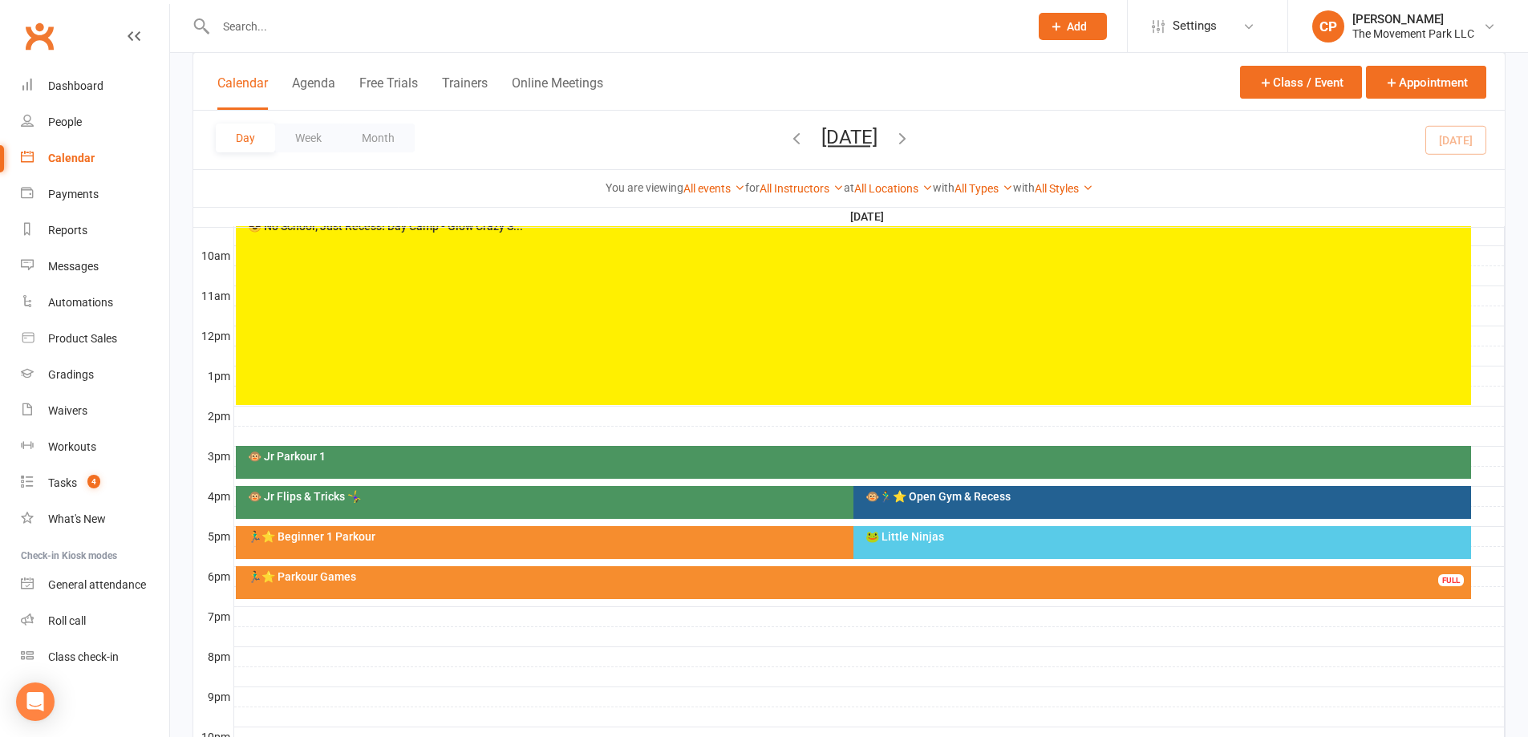
click at [793, 542] on div "🏃‍♂️⭐ Beginner 1 Parkour" at bounding box center [845, 542] width 1219 height 33
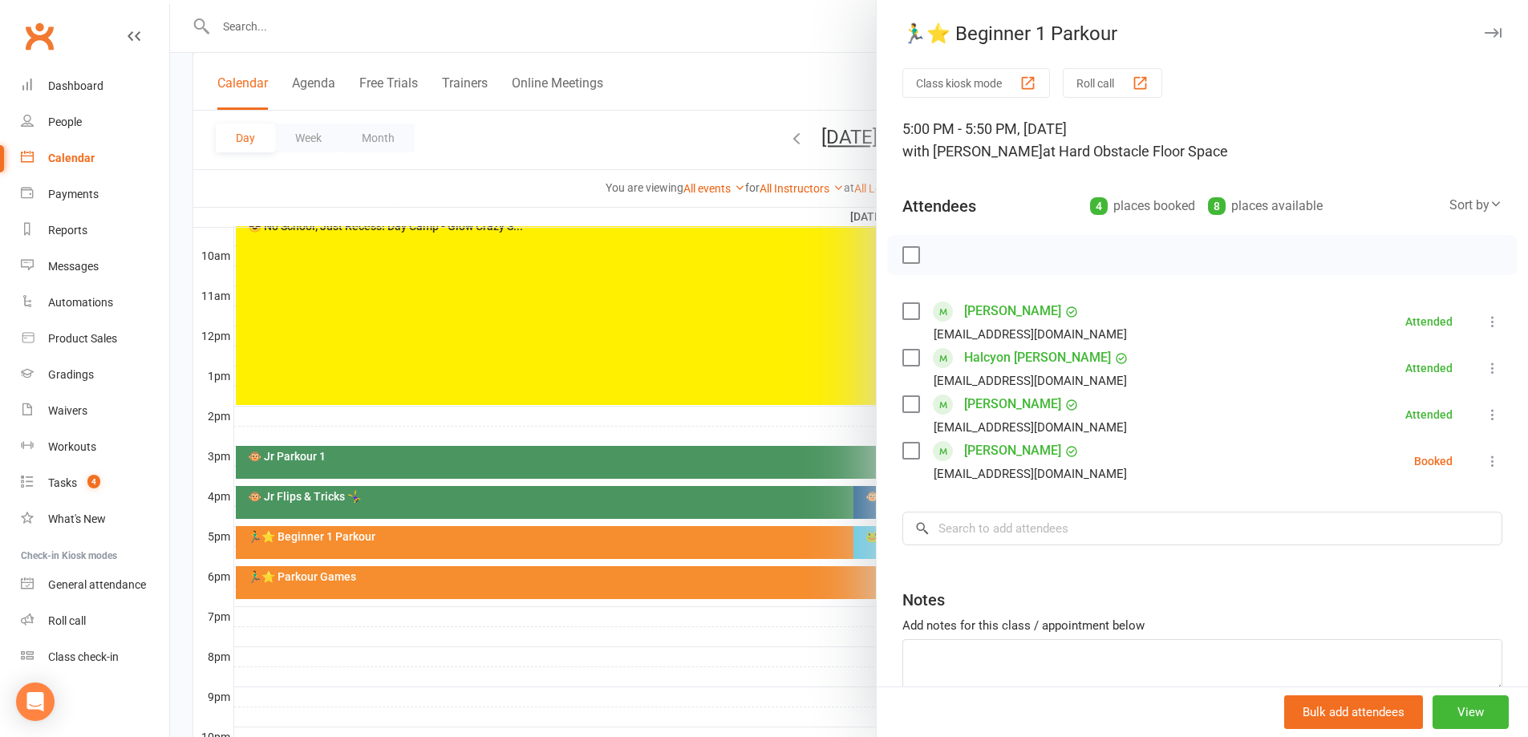
drag, startPoint x: 756, startPoint y: 690, endPoint x: 727, endPoint y: 633, distance: 63.9
click at [756, 688] on div at bounding box center [849, 368] width 1358 height 737
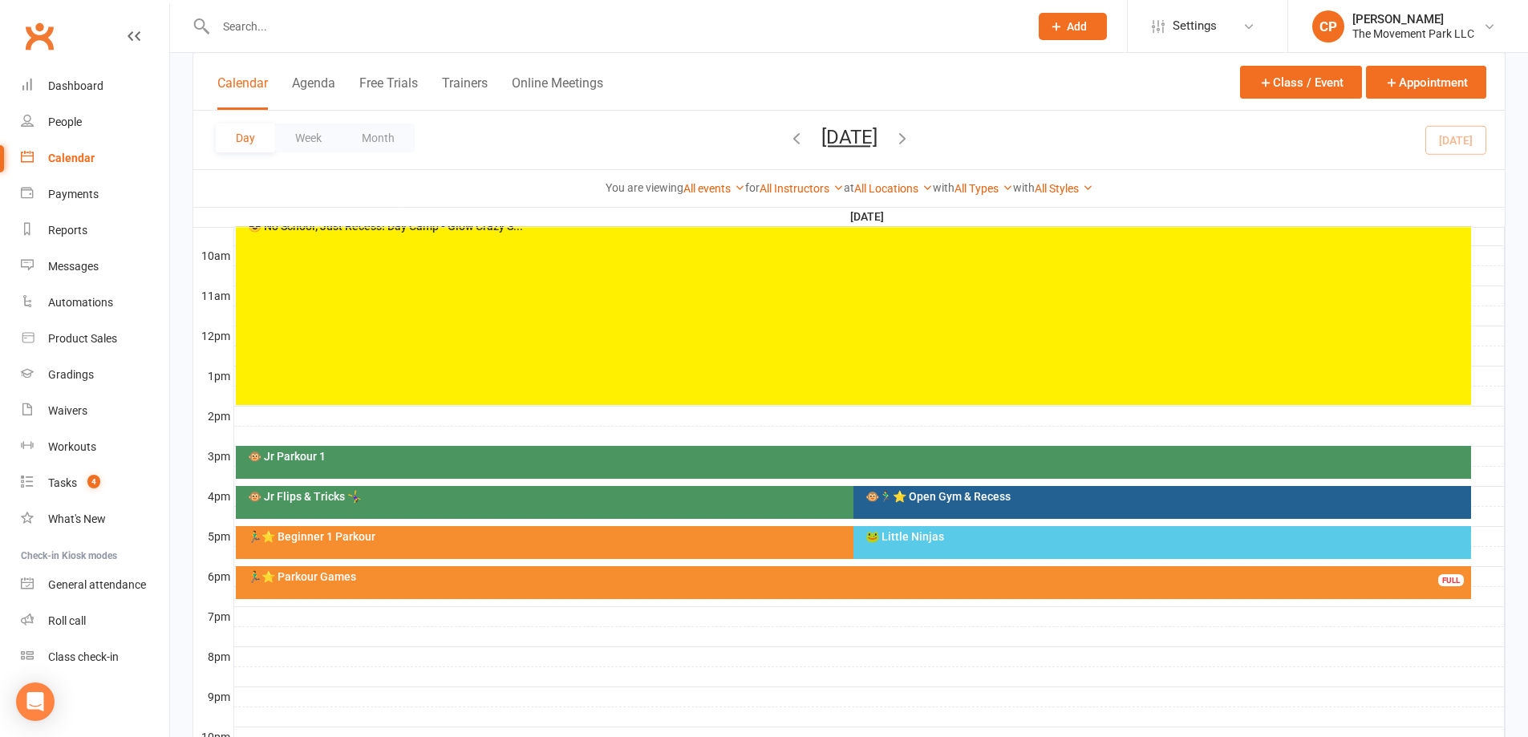
click at [711, 582] on div "🏃‍♂️⭐ Parkour Games" at bounding box center [857, 576] width 1221 height 11
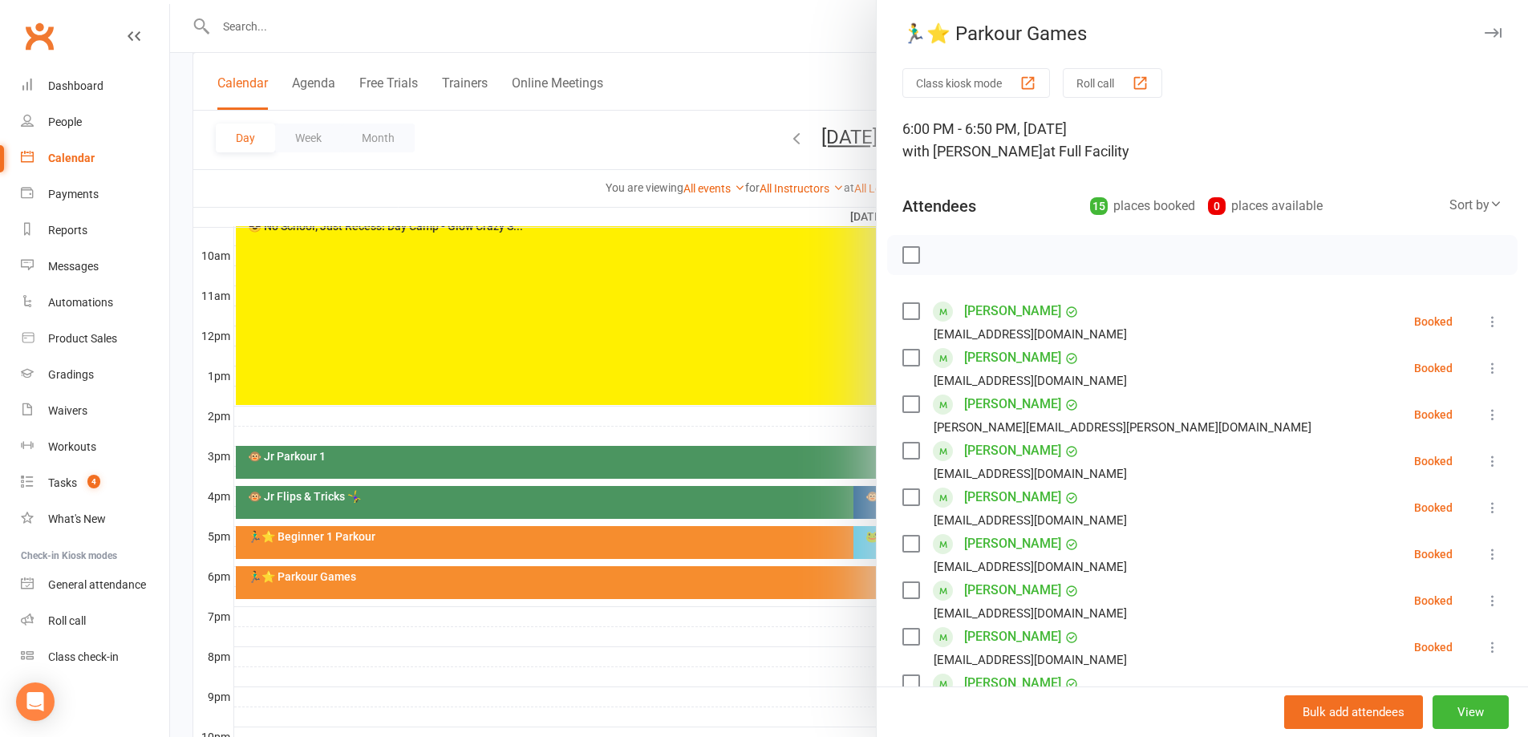
click at [913, 358] on label at bounding box center [910, 358] width 16 height 16
click at [938, 257] on icon "button" at bounding box center [947, 255] width 18 height 18
click at [907, 356] on label at bounding box center [910, 358] width 16 height 16
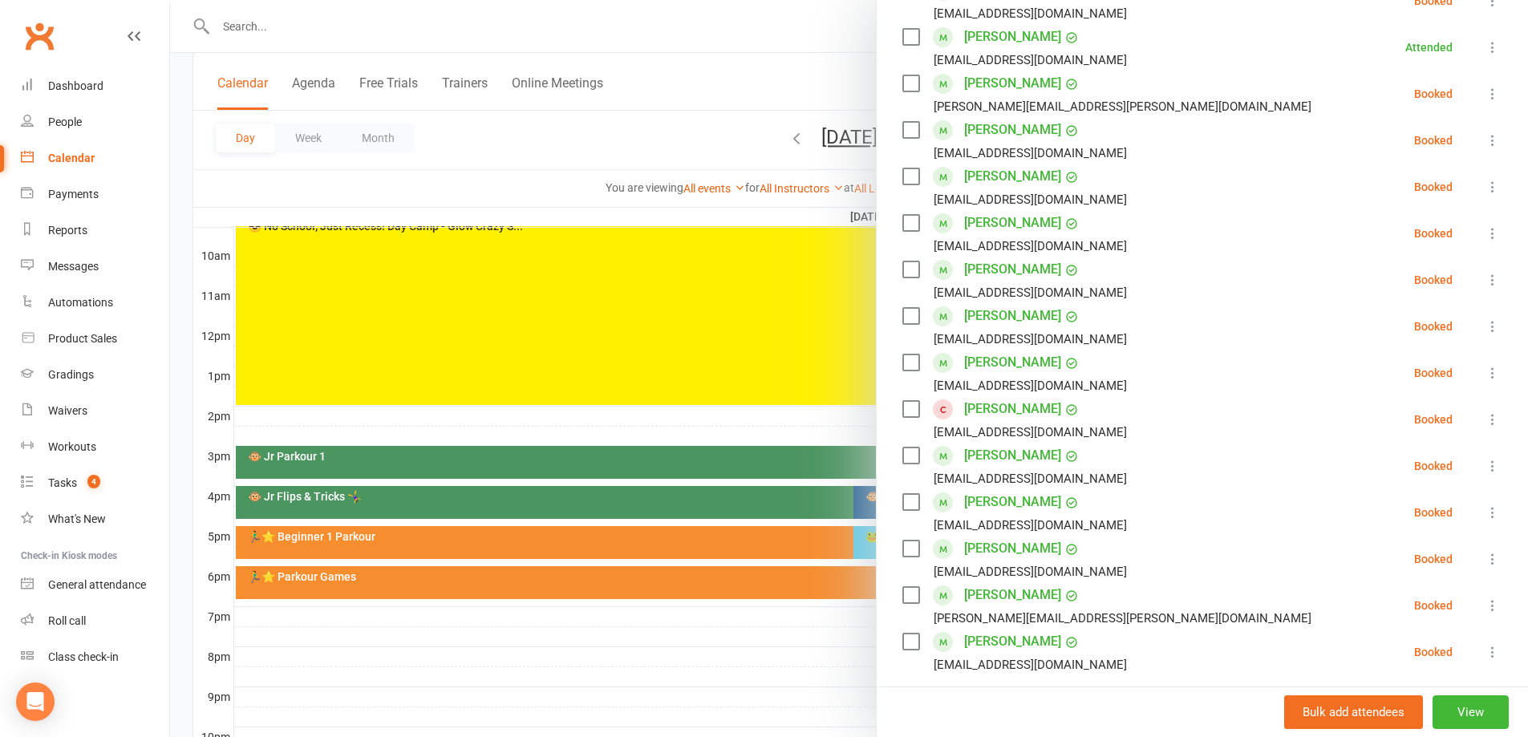
scroll to position [401, 0]
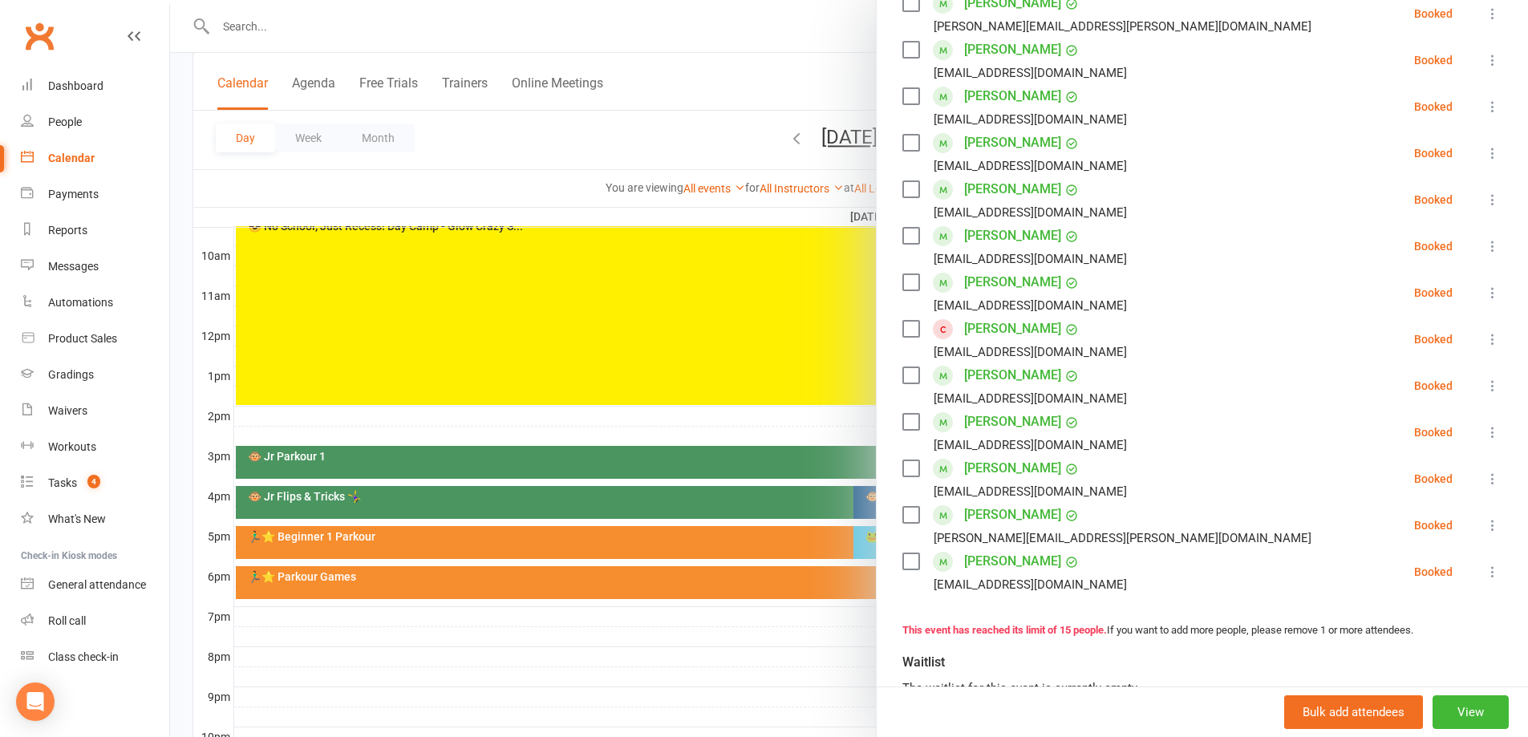
click at [810, 675] on div at bounding box center [849, 368] width 1358 height 737
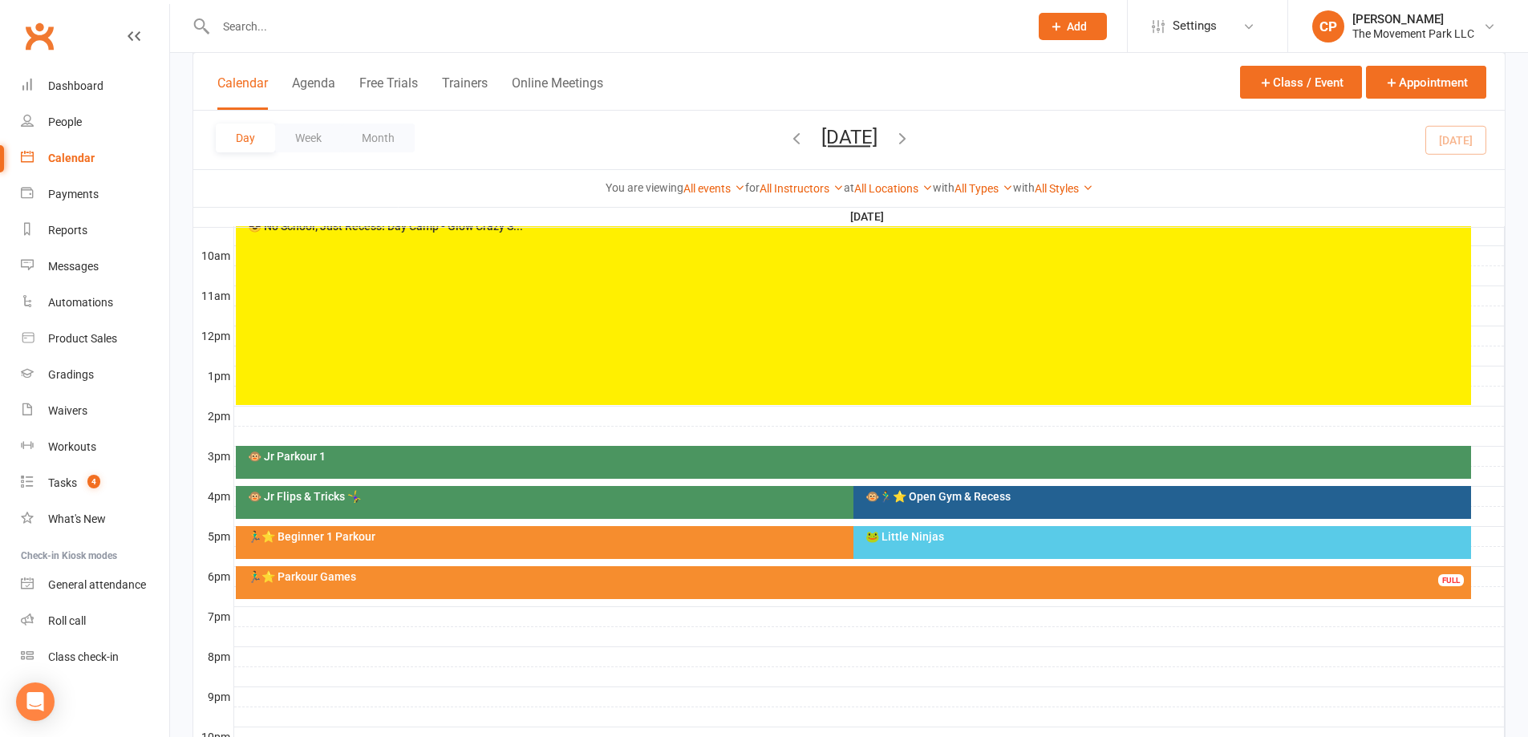
click at [743, 507] on div "🐵 Jr Flips & Tricks 🤸‍♀️" at bounding box center [845, 502] width 1219 height 33
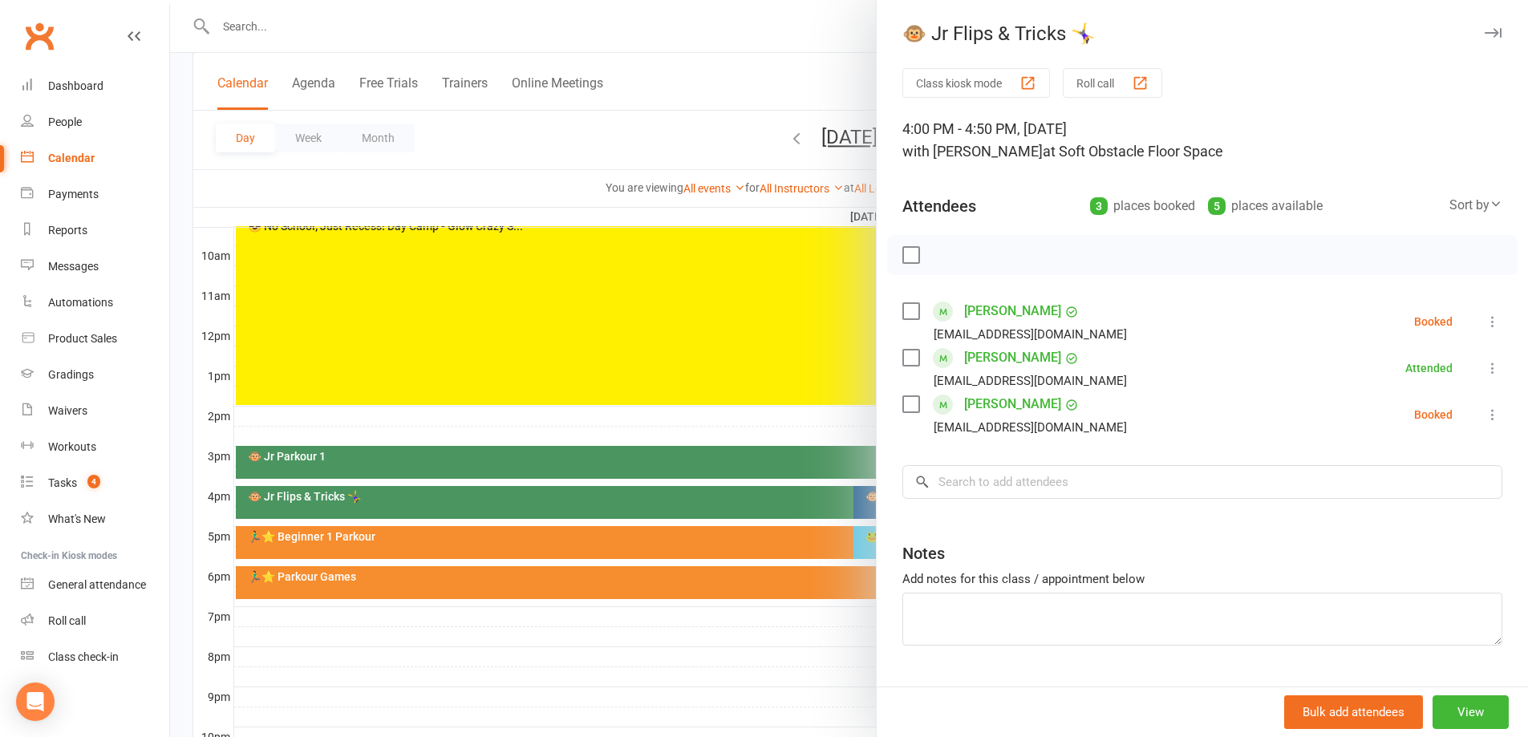
click at [772, 653] on div at bounding box center [849, 368] width 1358 height 737
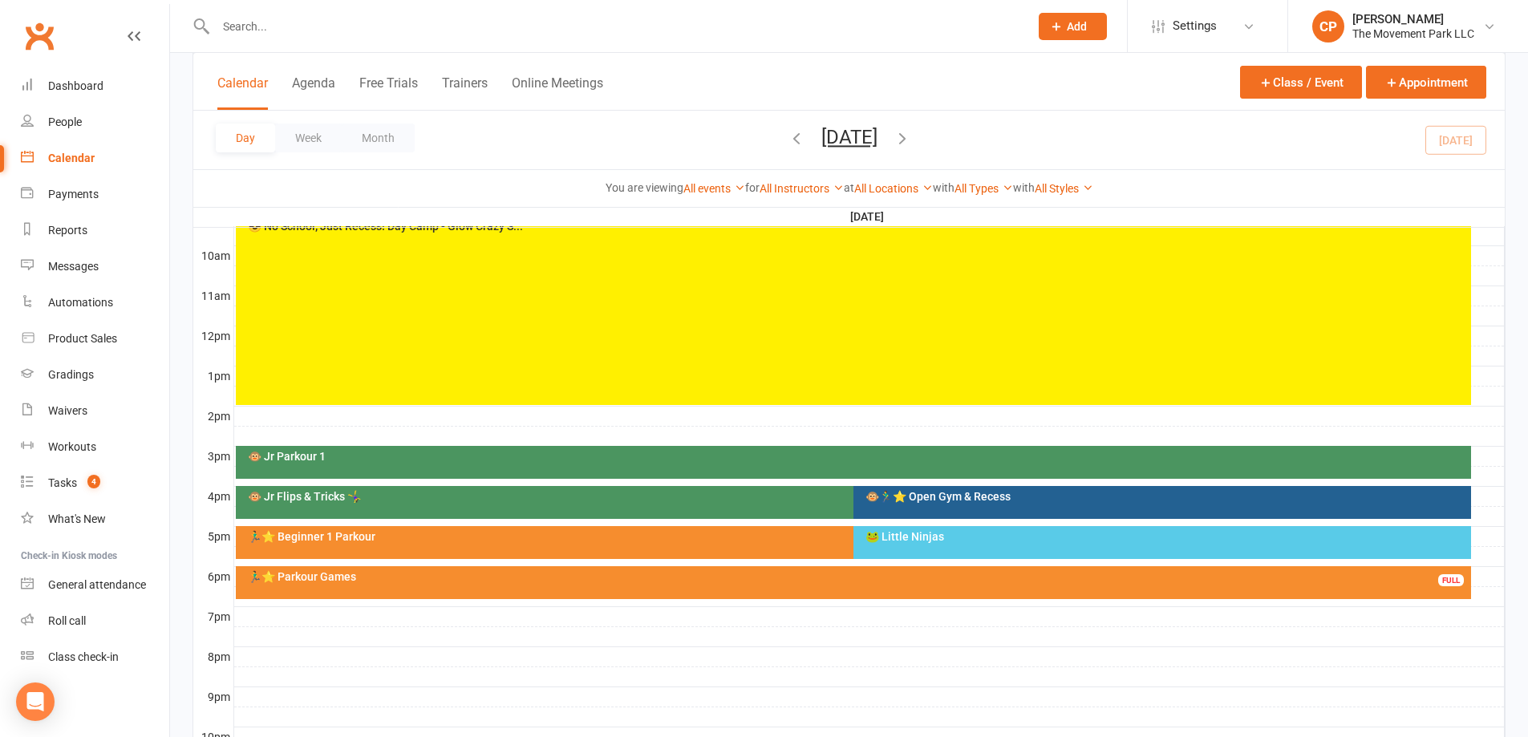
click at [884, 511] on div "🐵🏃‍♂️⭐ Open Gym & Recess" at bounding box center [1162, 502] width 618 height 33
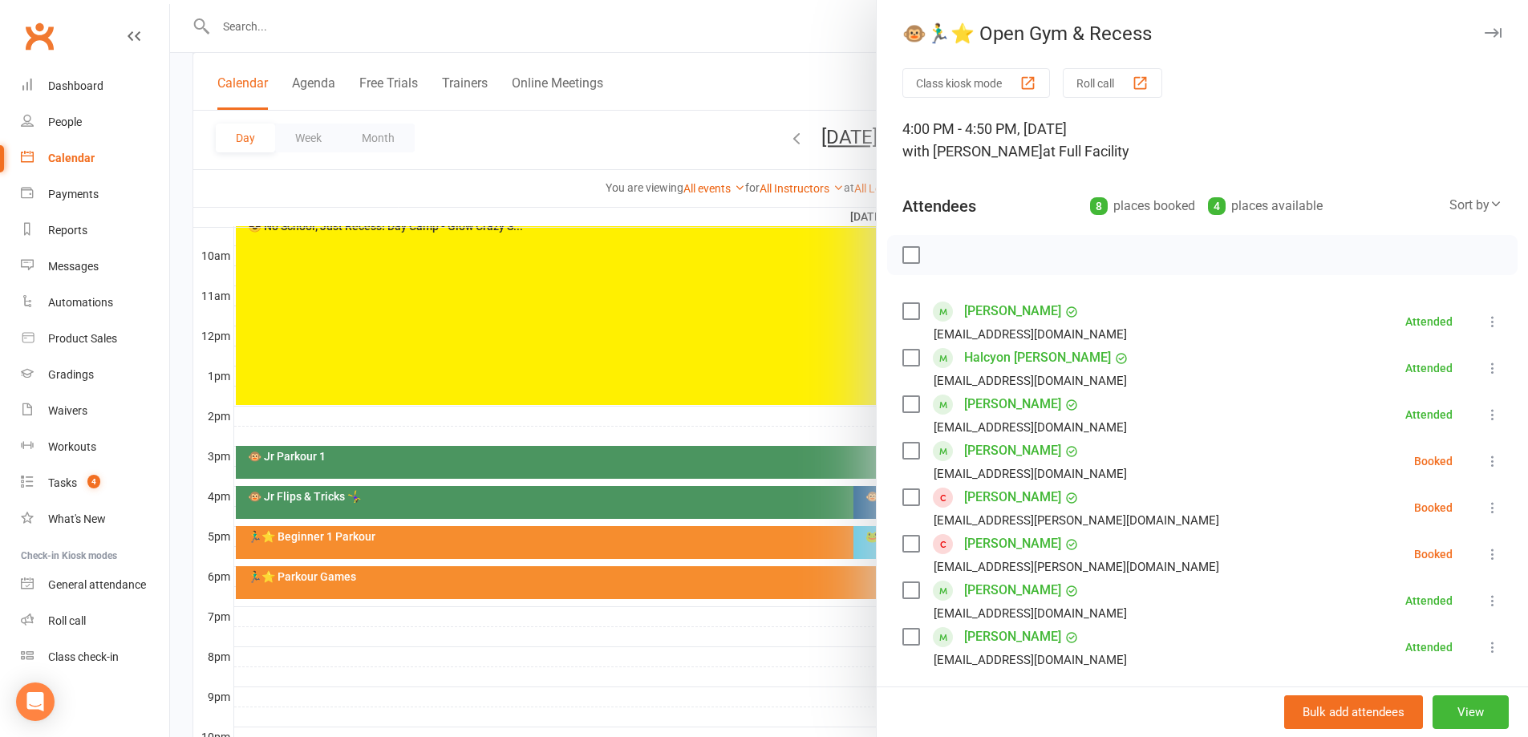
scroll to position [80, 0]
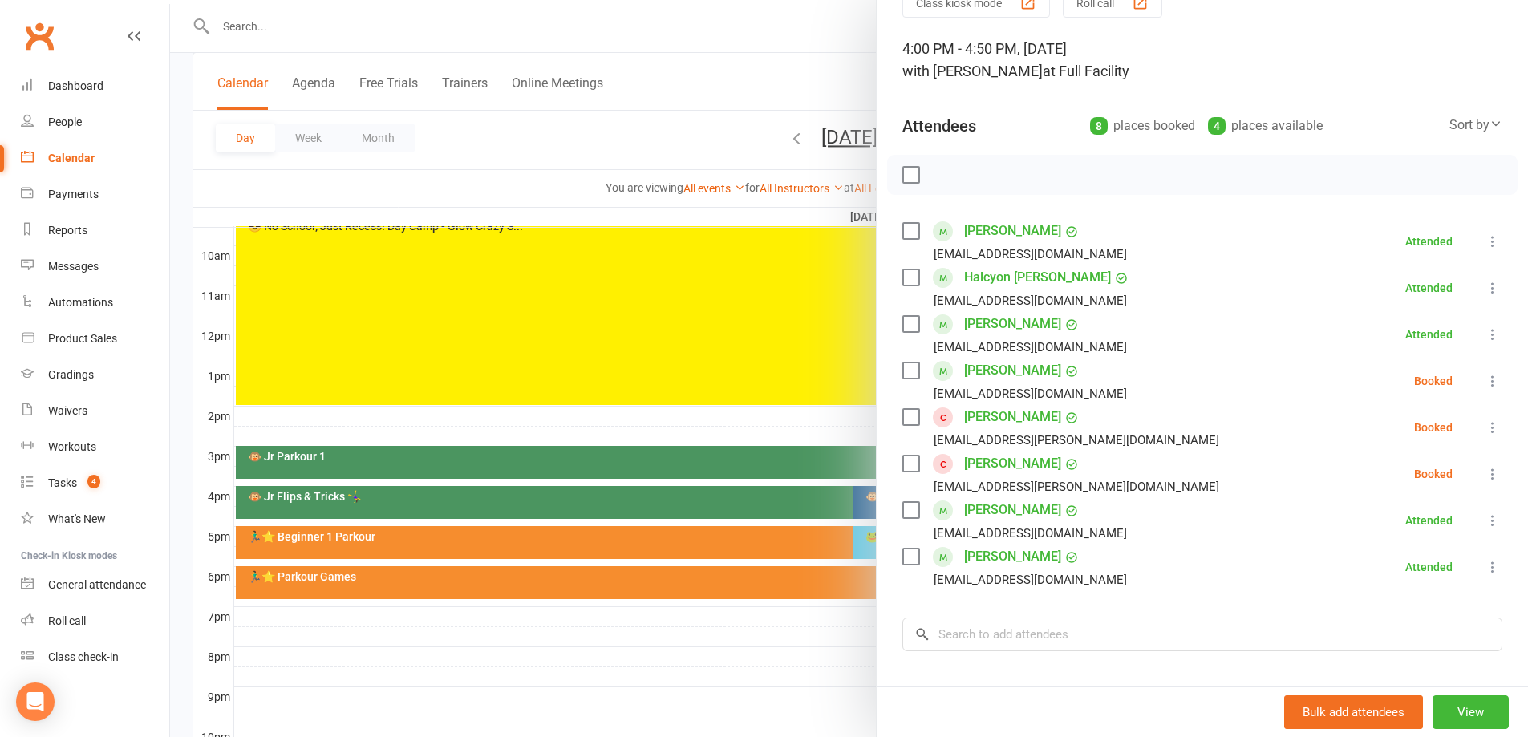
click at [857, 642] on div at bounding box center [849, 368] width 1358 height 737
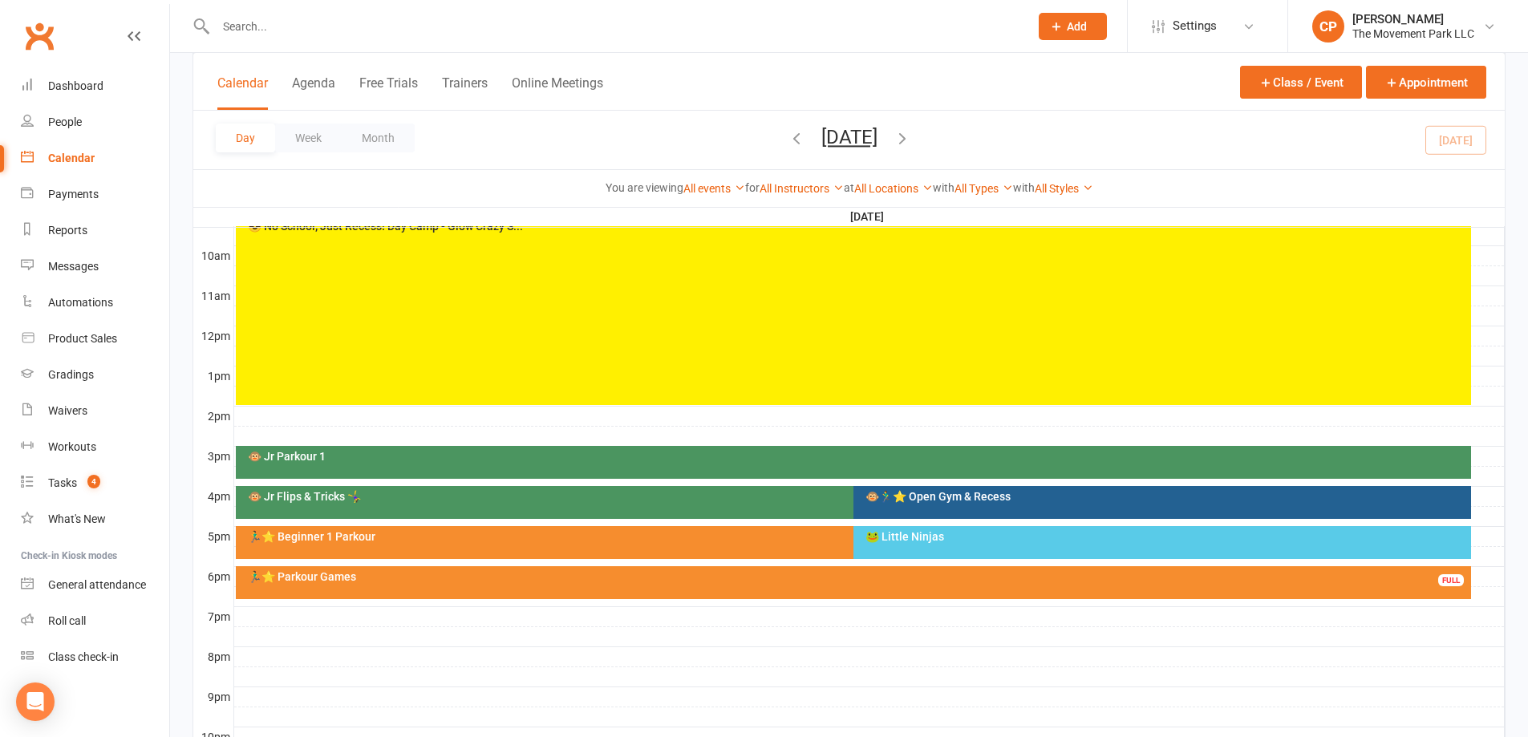
click at [747, 509] on div "🐵 Jr Flips & Tricks 🤸‍♀️" at bounding box center [845, 502] width 1219 height 33
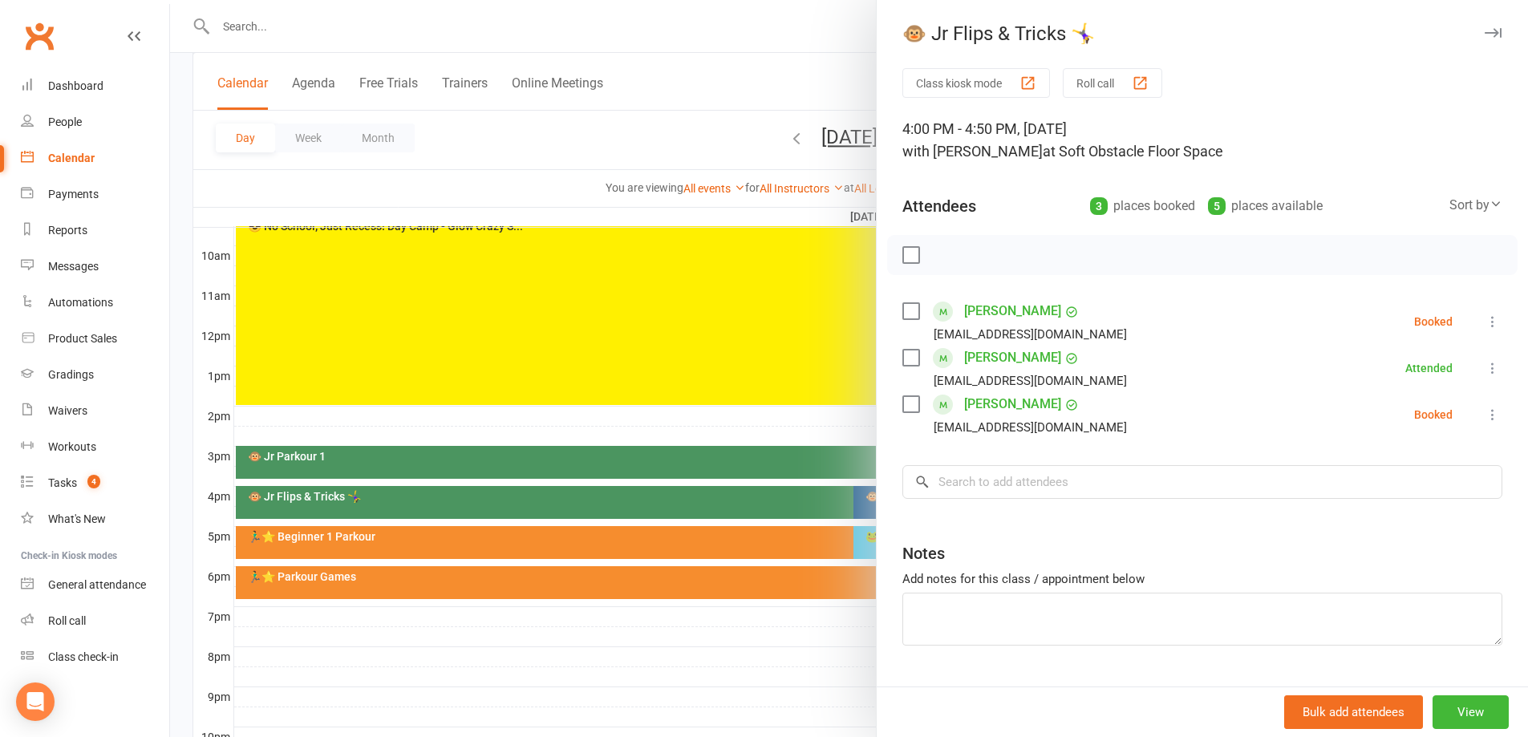
click at [821, 684] on div at bounding box center [849, 368] width 1358 height 737
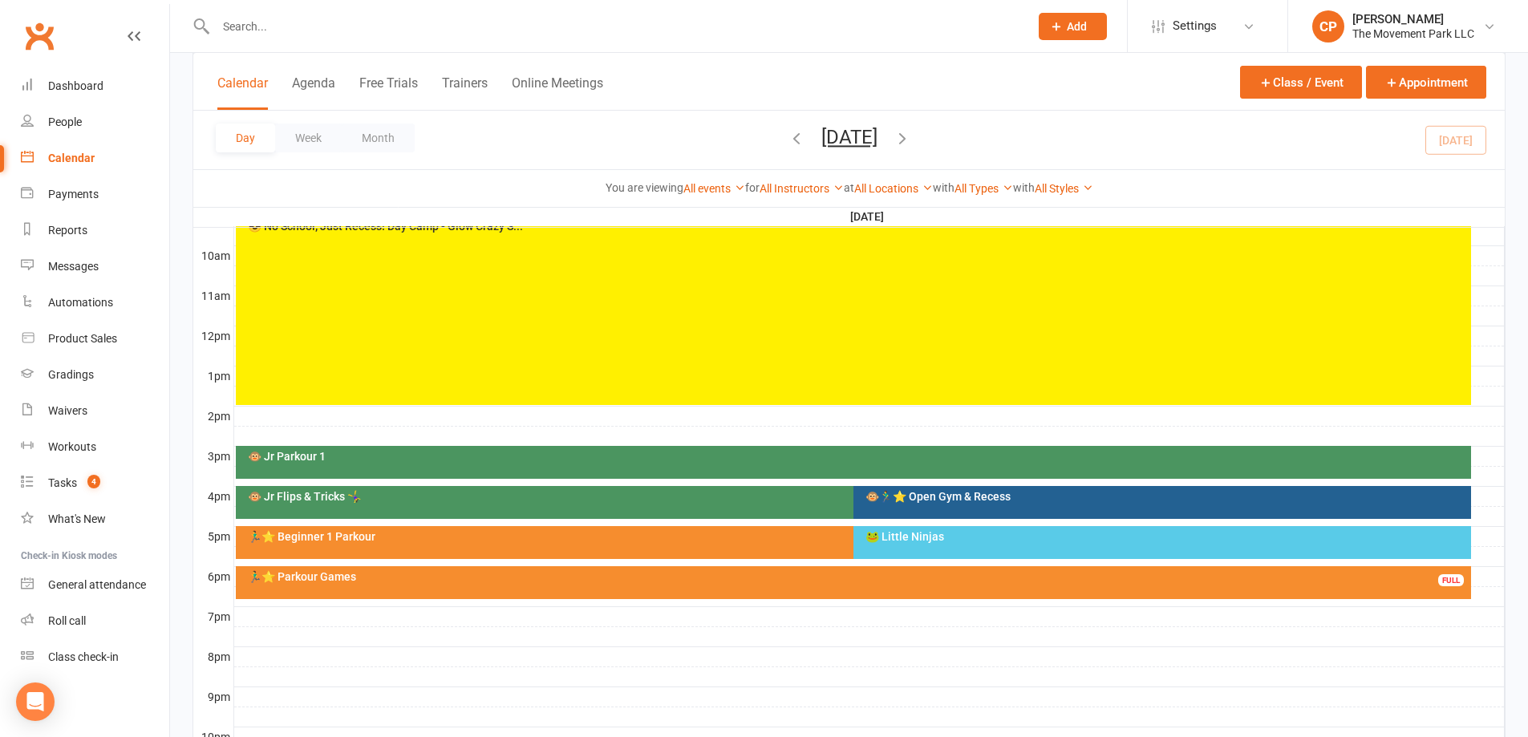
click at [902, 531] on div "🐸 Little Ninjas" at bounding box center [1166, 536] width 603 height 11
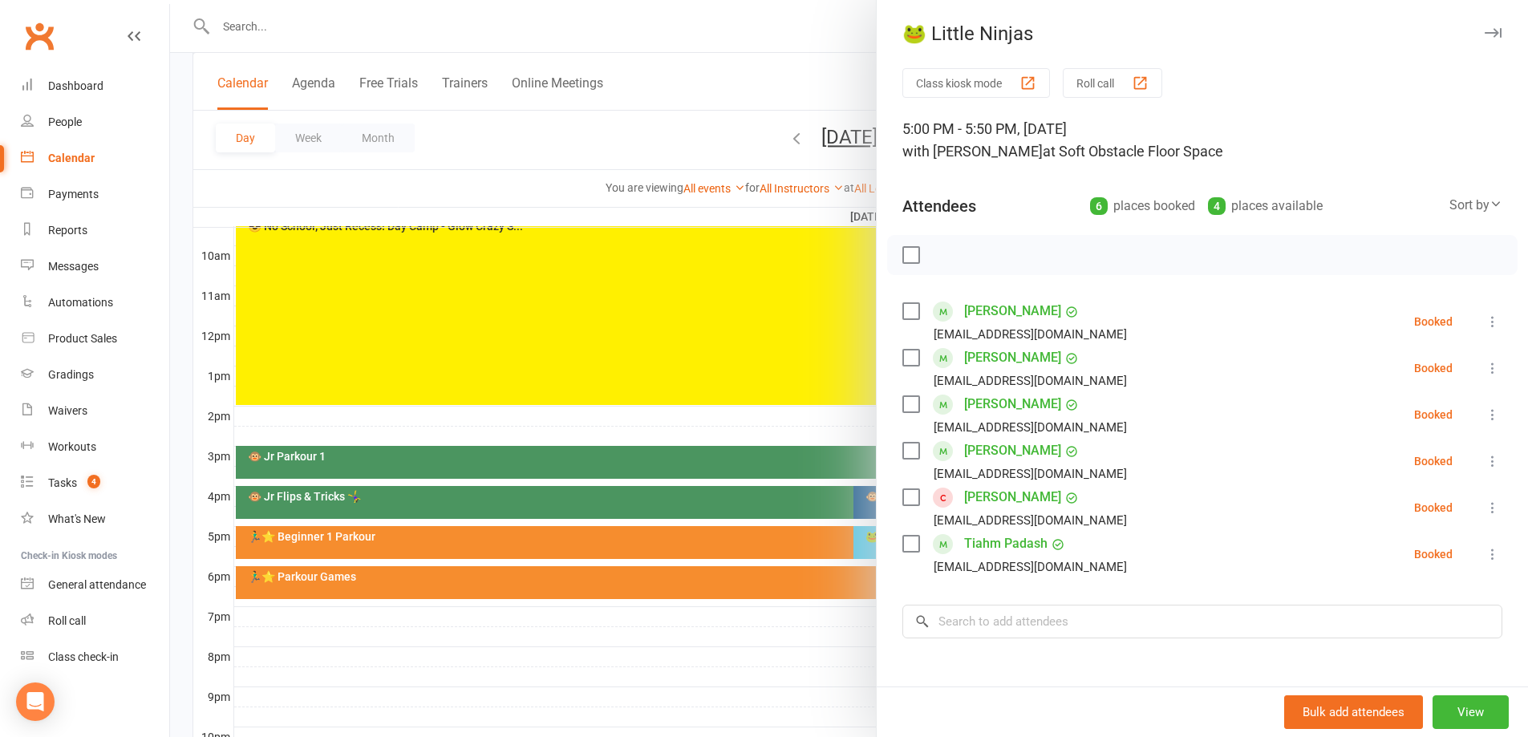
click at [1005, 503] on link "Andie Guajardo" at bounding box center [1012, 497] width 97 height 26
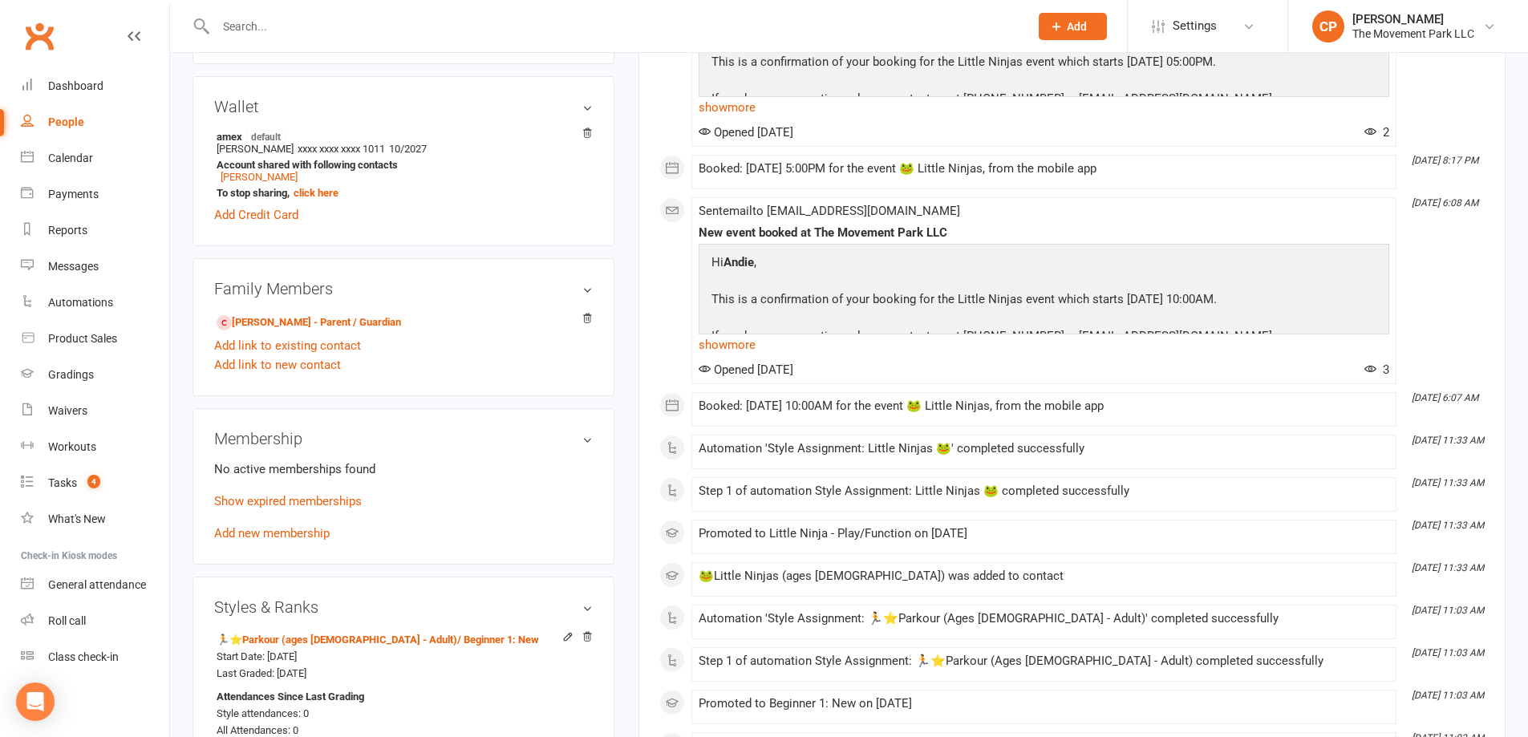
scroll to position [802, 0]
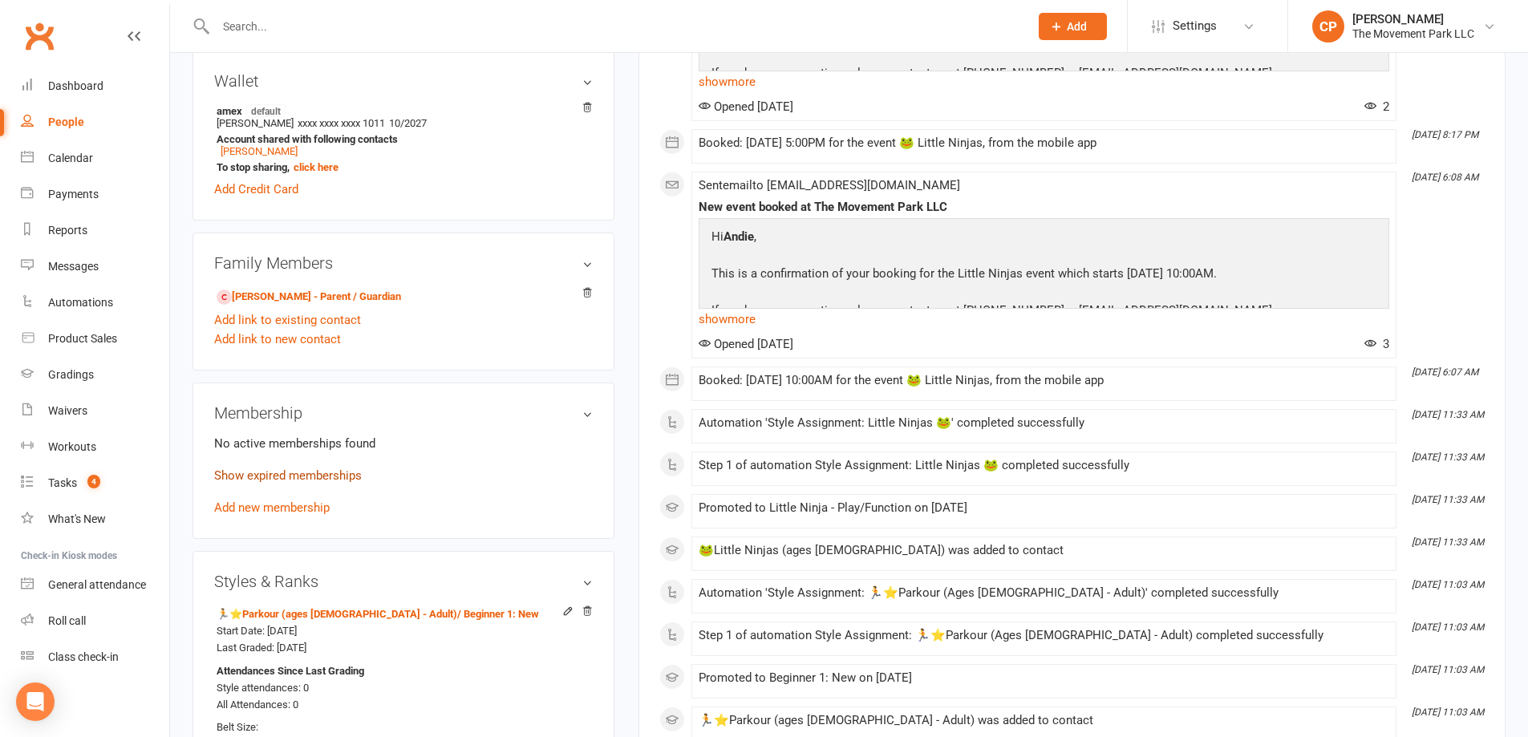
click at [269, 480] on link "Show expired memberships" at bounding box center [288, 475] width 148 height 14
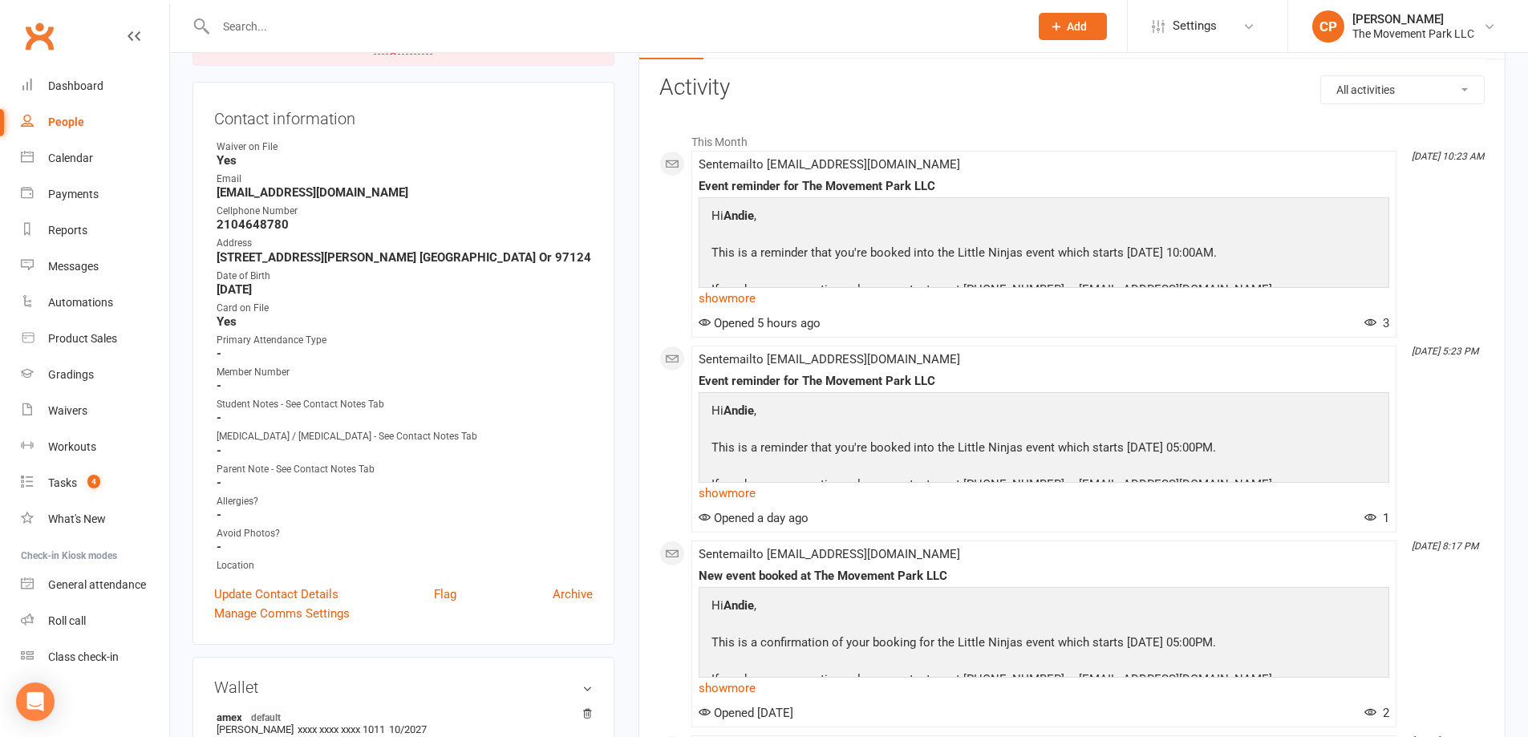
scroll to position [0, 0]
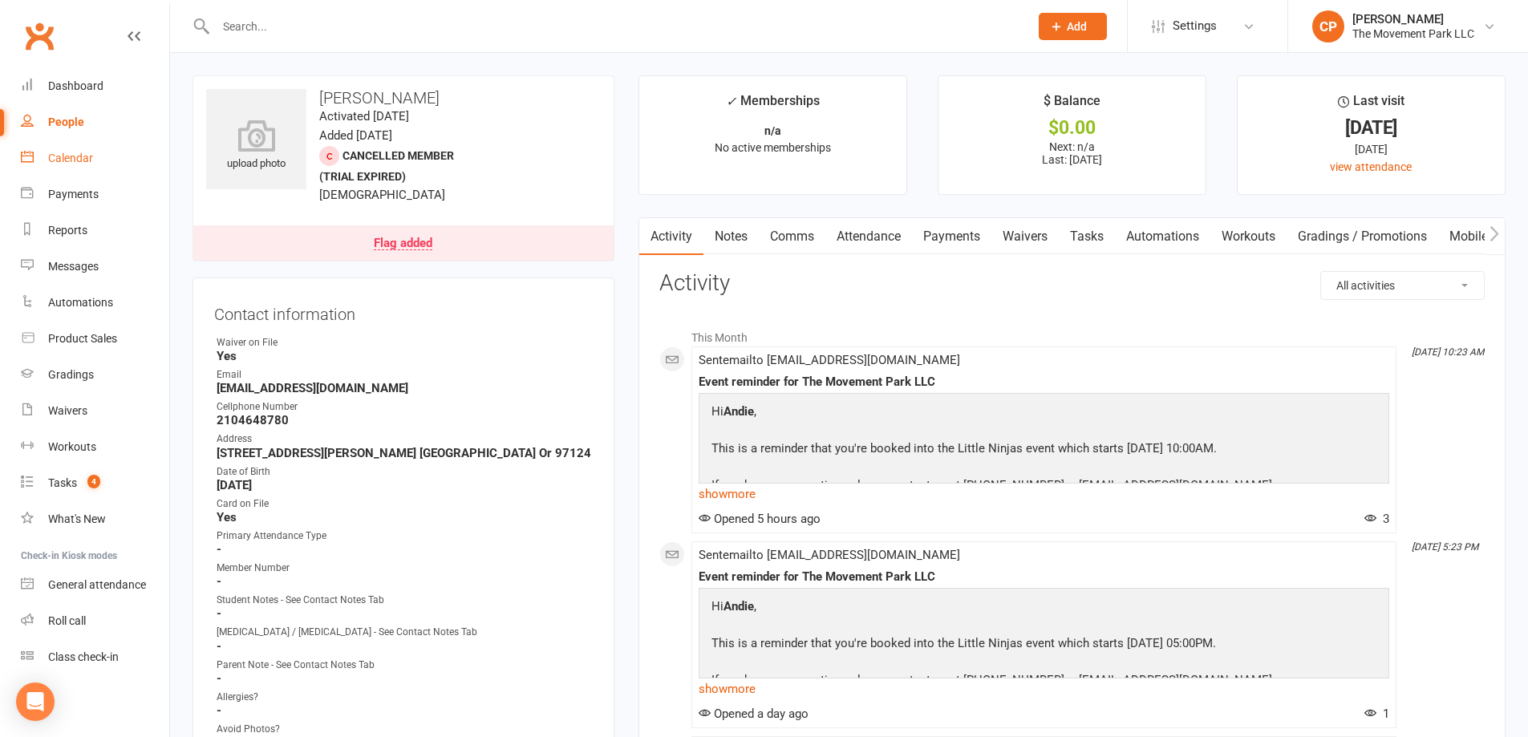
click at [89, 160] on div "Calendar" at bounding box center [70, 158] width 45 height 13
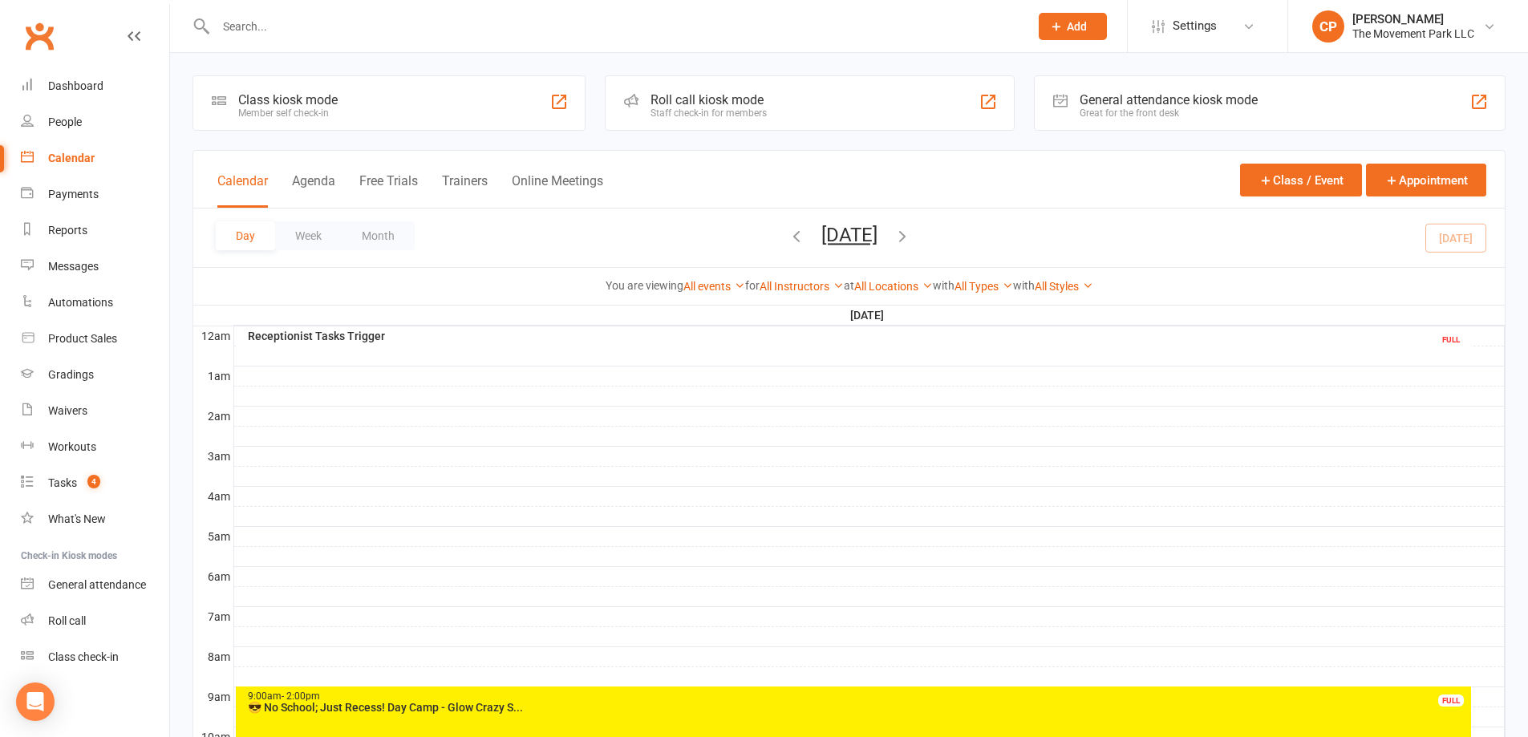
click at [473, 21] on input "text" at bounding box center [614, 26] width 807 height 22
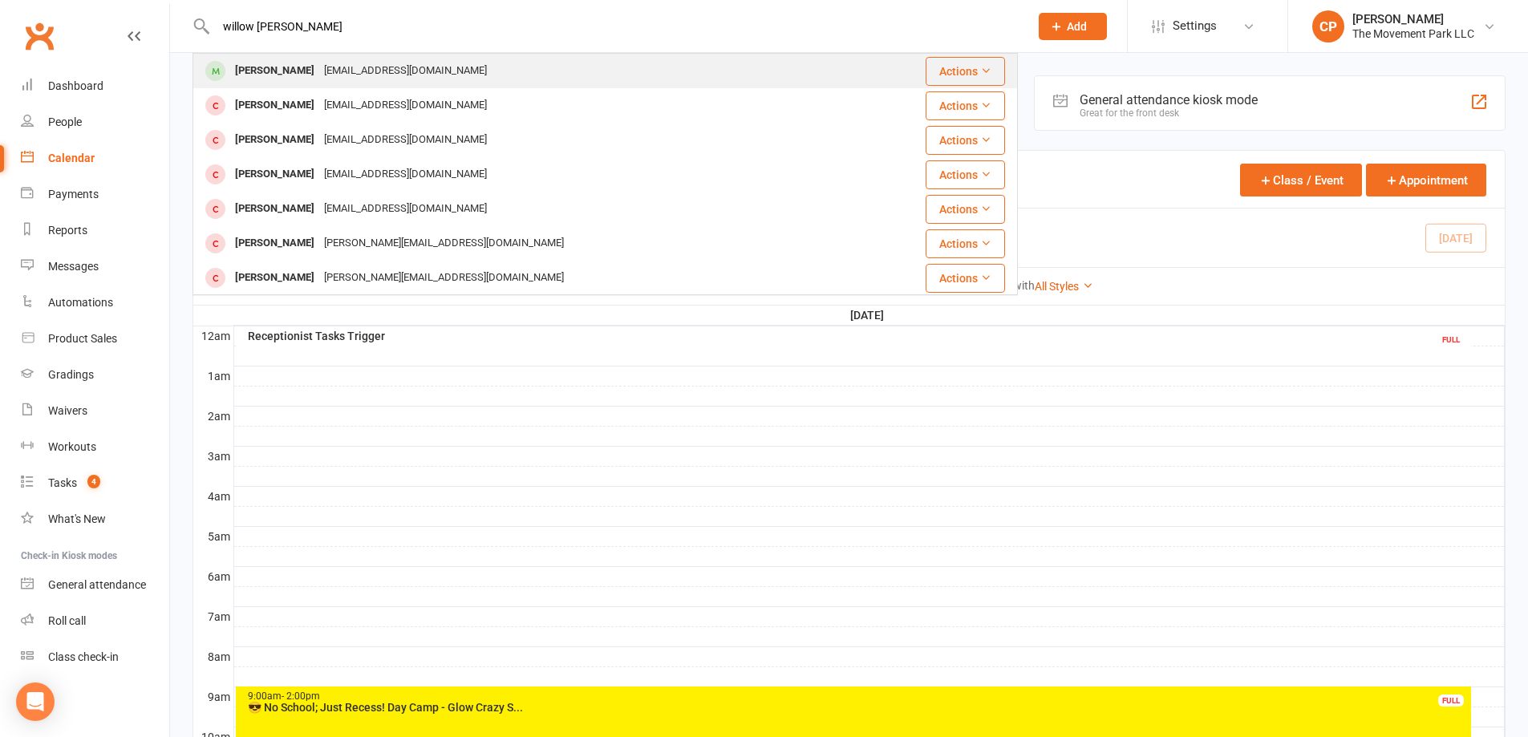
type input "willow redd"
click at [376, 62] on div "creddington1357@gmail.com" at bounding box center [405, 70] width 172 height 23
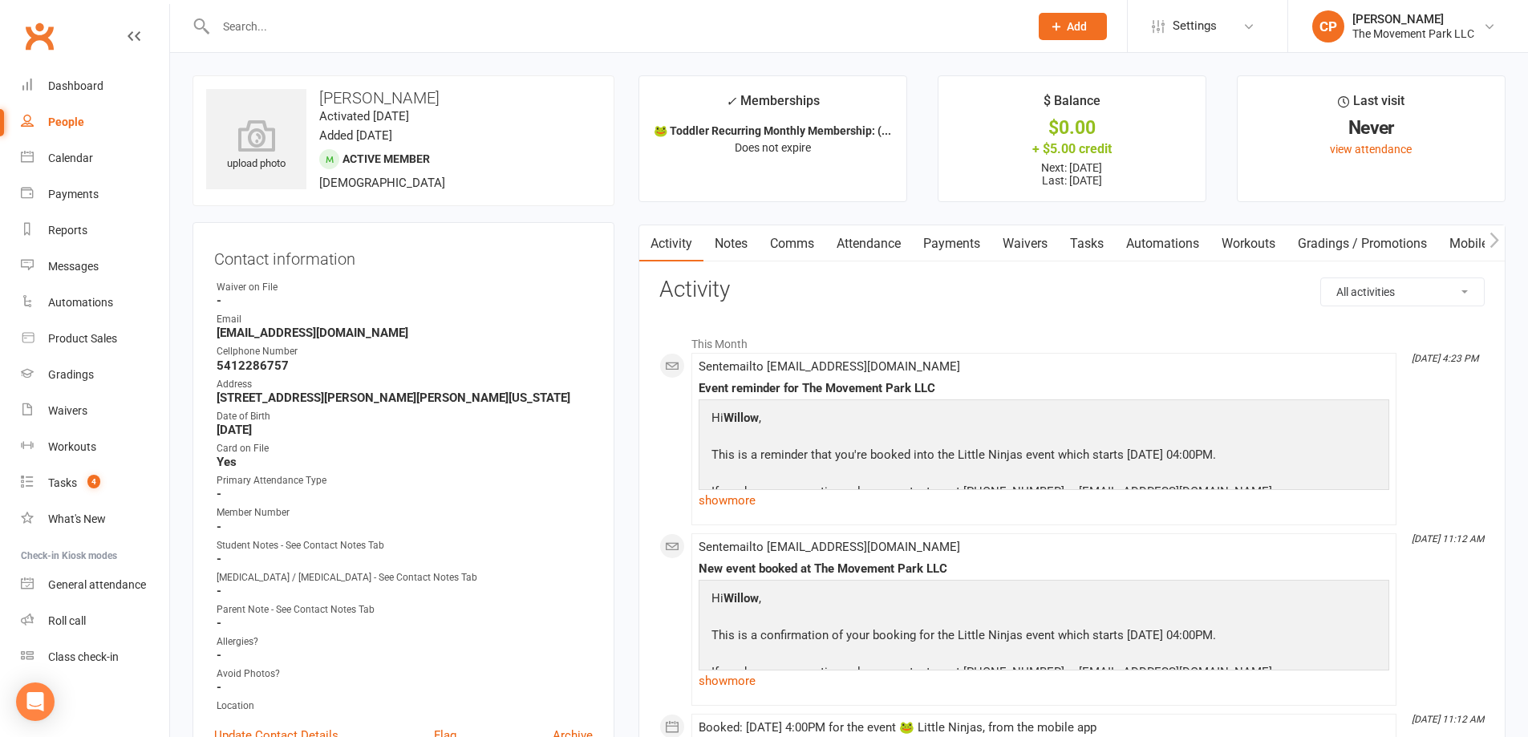
click at [879, 238] on link "Attendance" at bounding box center [868, 243] width 87 height 37
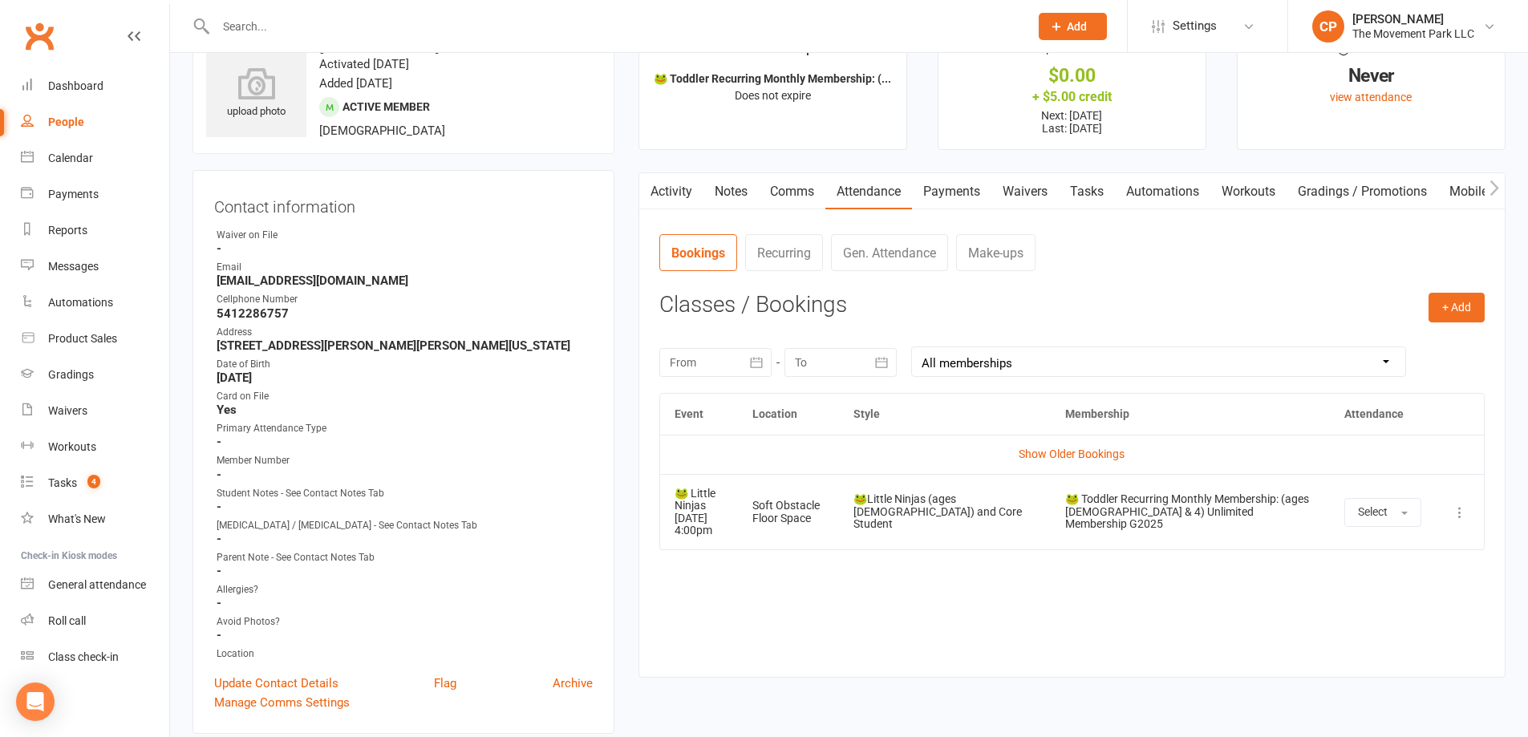
scroll to position [80, 0]
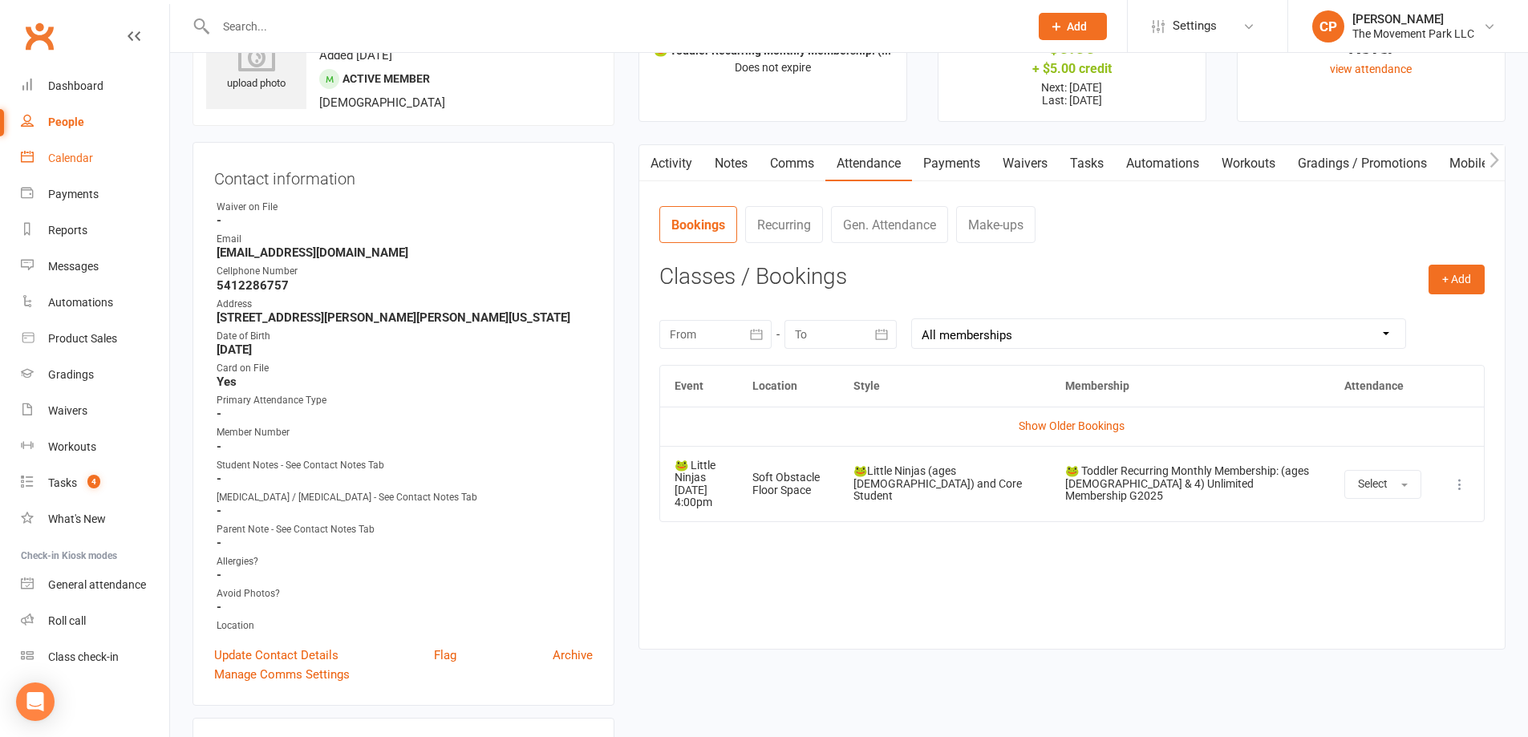
drag, startPoint x: 62, startPoint y: 156, endPoint x: 264, endPoint y: 168, distance: 202.5
click at [63, 156] on div "Calendar" at bounding box center [70, 158] width 45 height 13
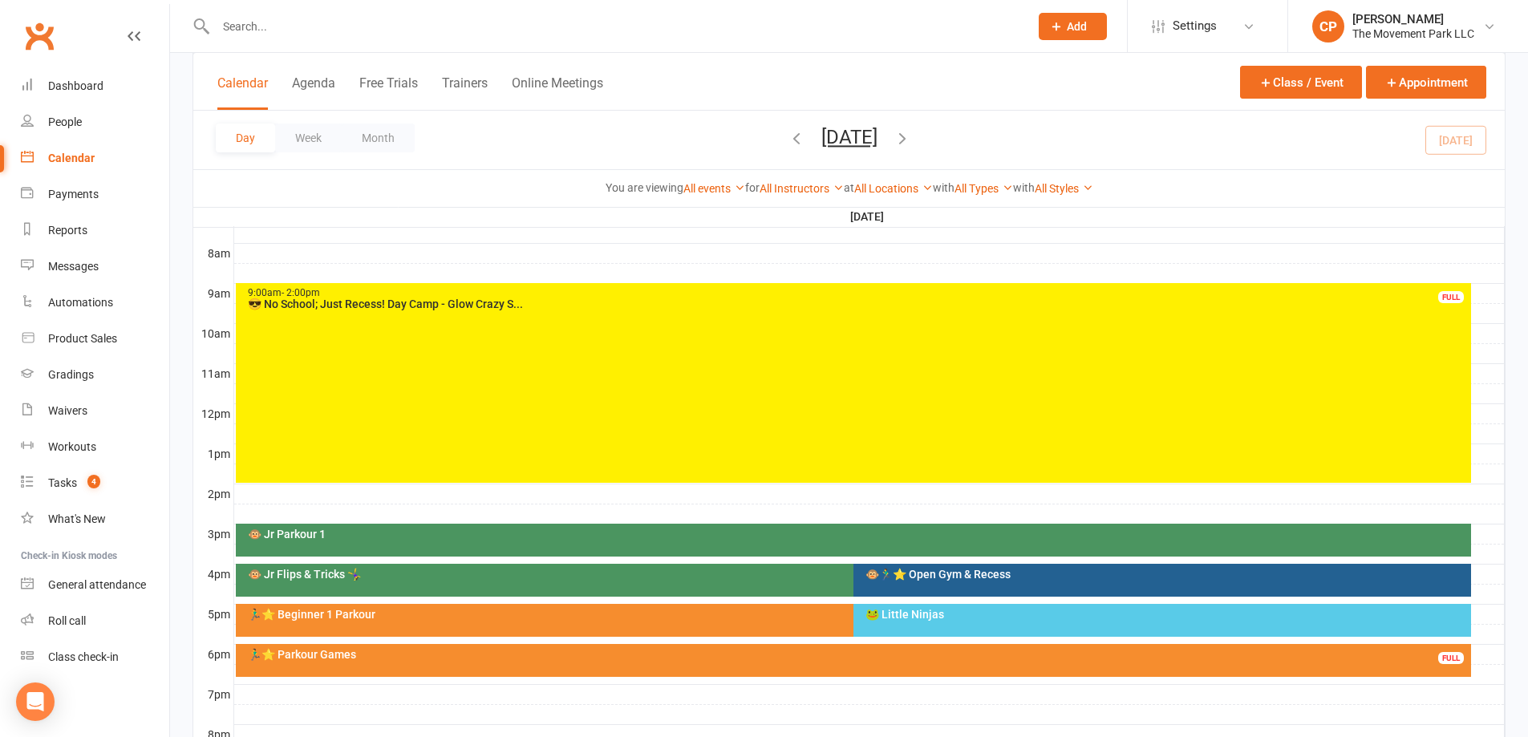
scroll to position [481, 0]
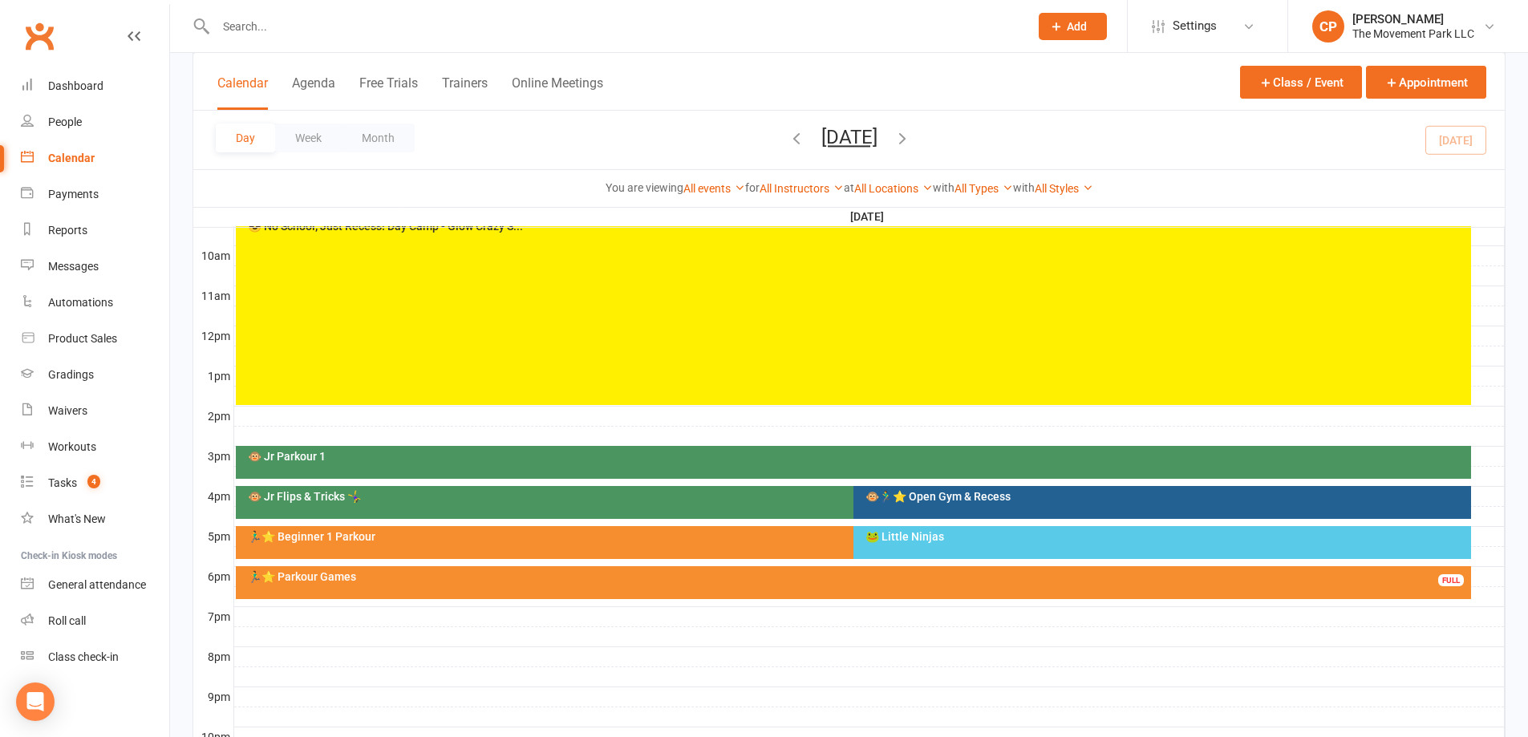
click at [865, 139] on button "Friday, Oct 10, 2025" at bounding box center [849, 137] width 56 height 22
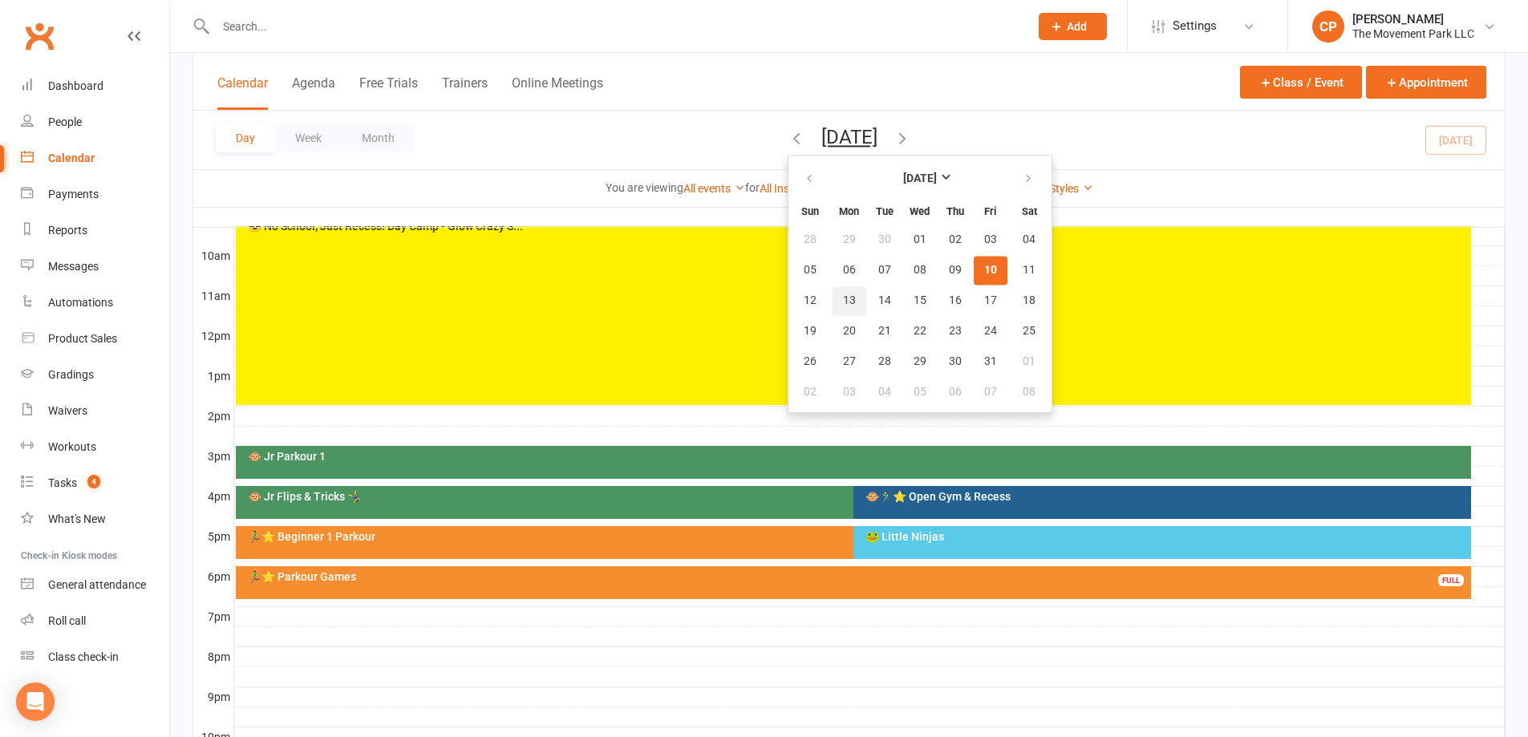
click at [843, 298] on span "13" at bounding box center [849, 300] width 13 height 13
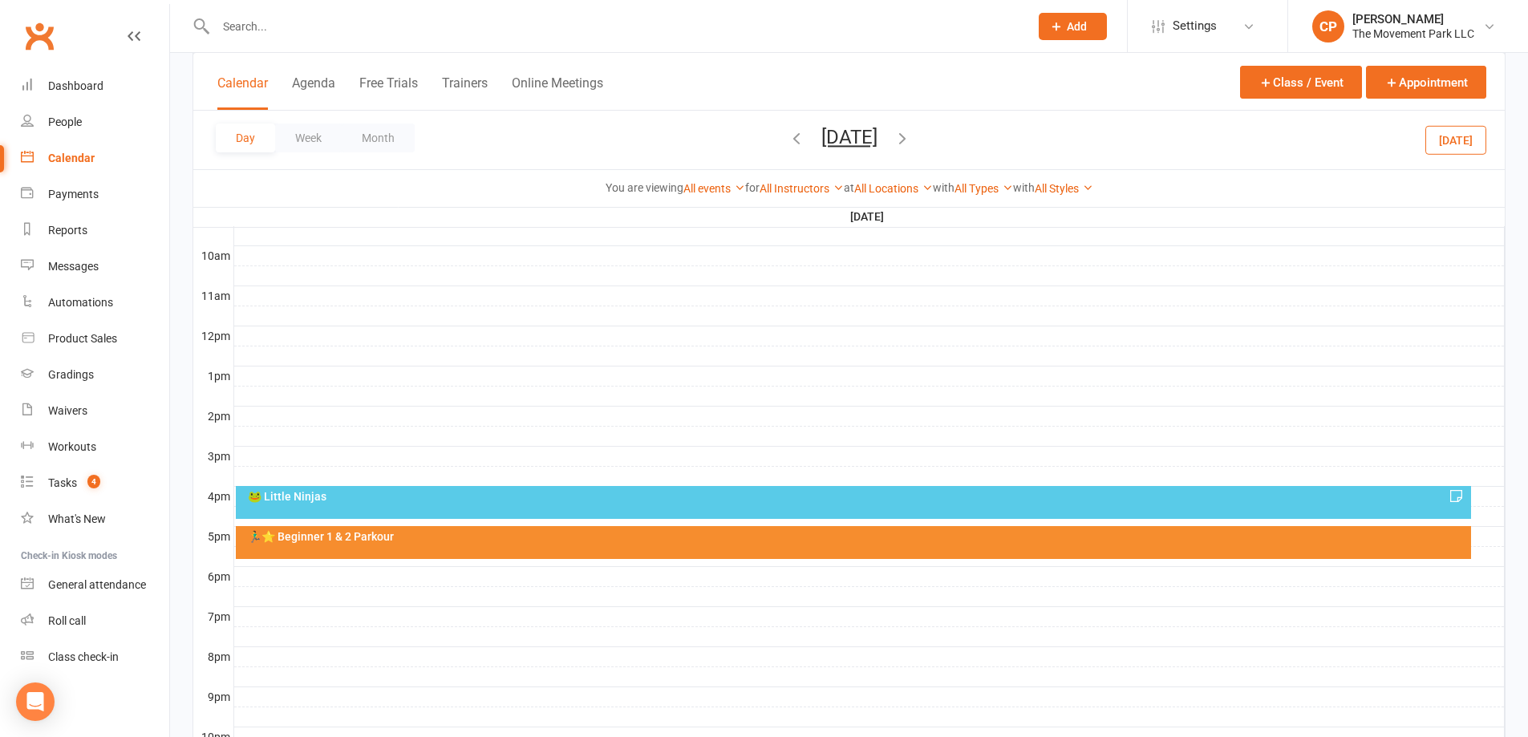
click at [551, 498] on div "🐸 Little Ninjas" at bounding box center [857, 496] width 1221 height 11
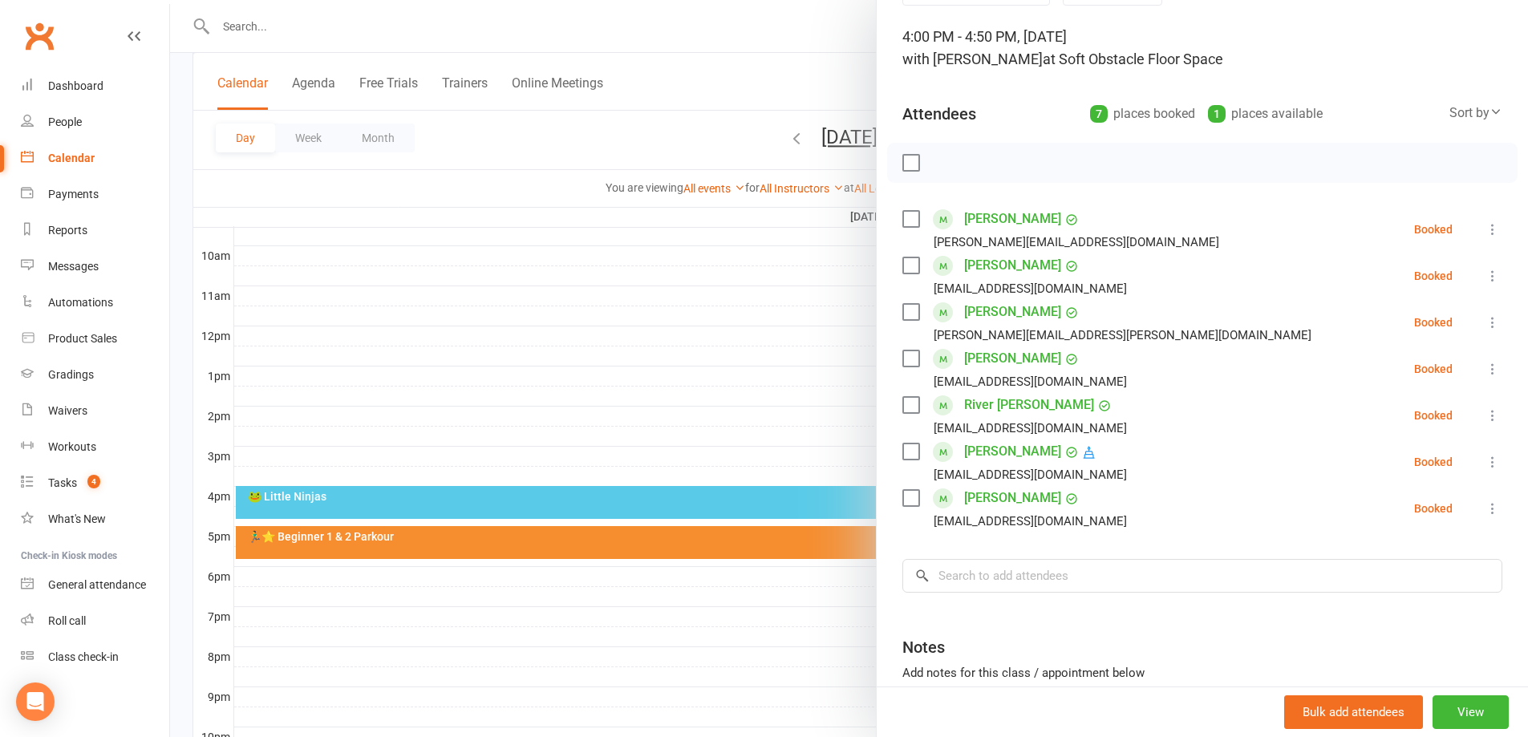
scroll to position [225, 0]
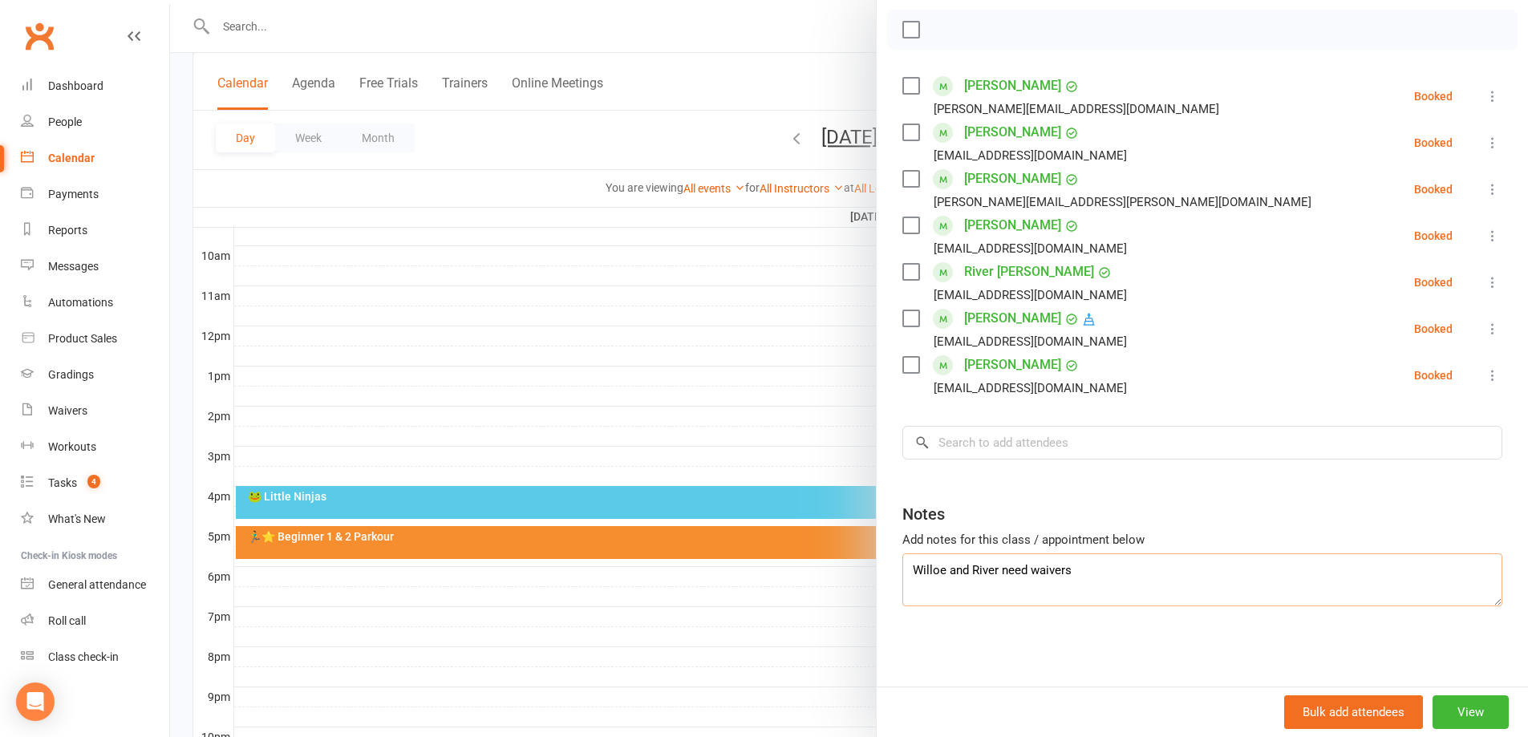
click at [934, 569] on textarea "Willoe and River need waivers" at bounding box center [1202, 579] width 600 height 53
click at [938, 569] on textarea "Willoe and River need waivers" at bounding box center [1202, 579] width 600 height 53
drag, startPoint x: 996, startPoint y: 571, endPoint x: 941, endPoint y: 573, distance: 55.4
click at [945, 580] on textarea "Willow and River need waivers" at bounding box center [1202, 579] width 600 height 53
click at [969, 569] on textarea "Willow need waivers" at bounding box center [1202, 579] width 600 height 53
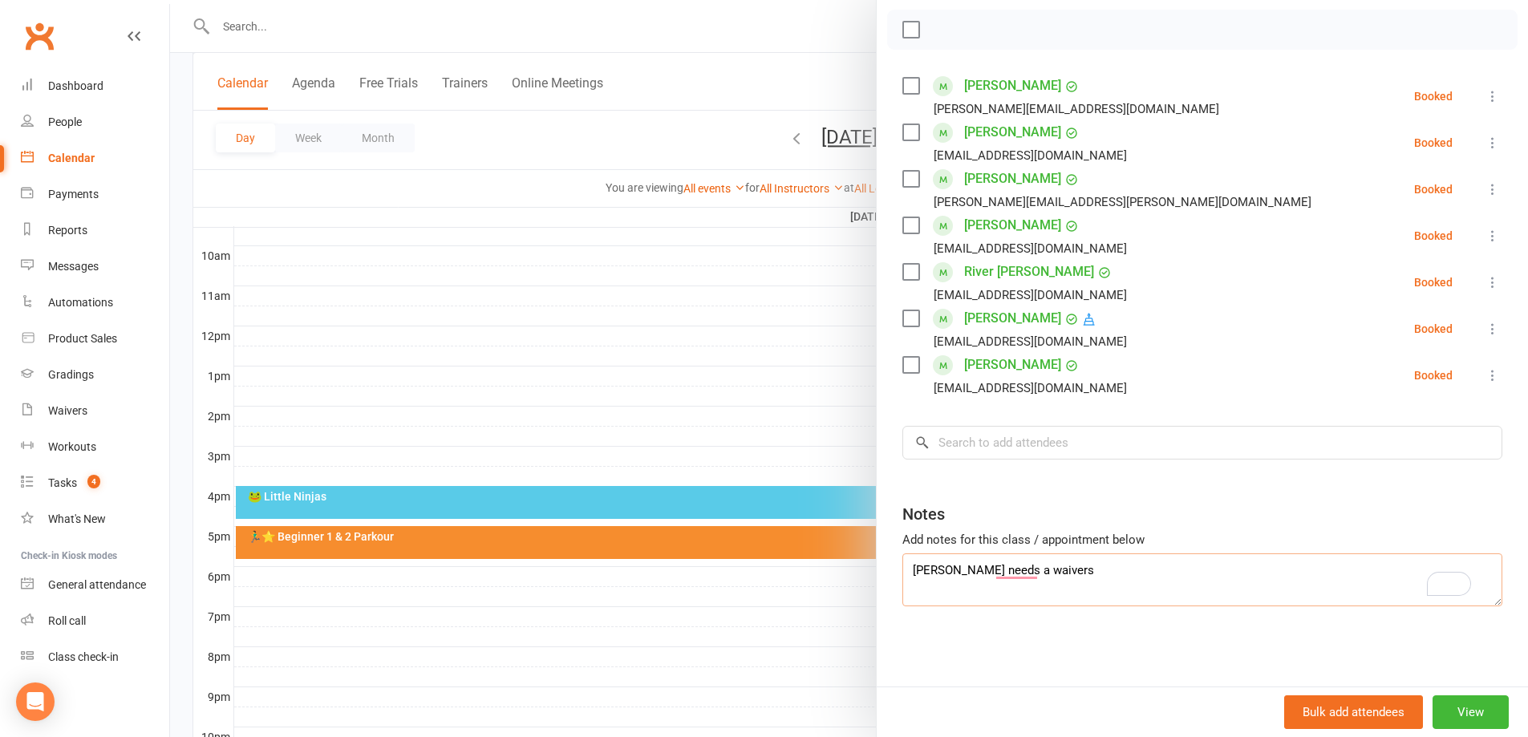
type textarea "Willow needs a waivers"
click at [800, 391] on div at bounding box center [849, 368] width 1358 height 737
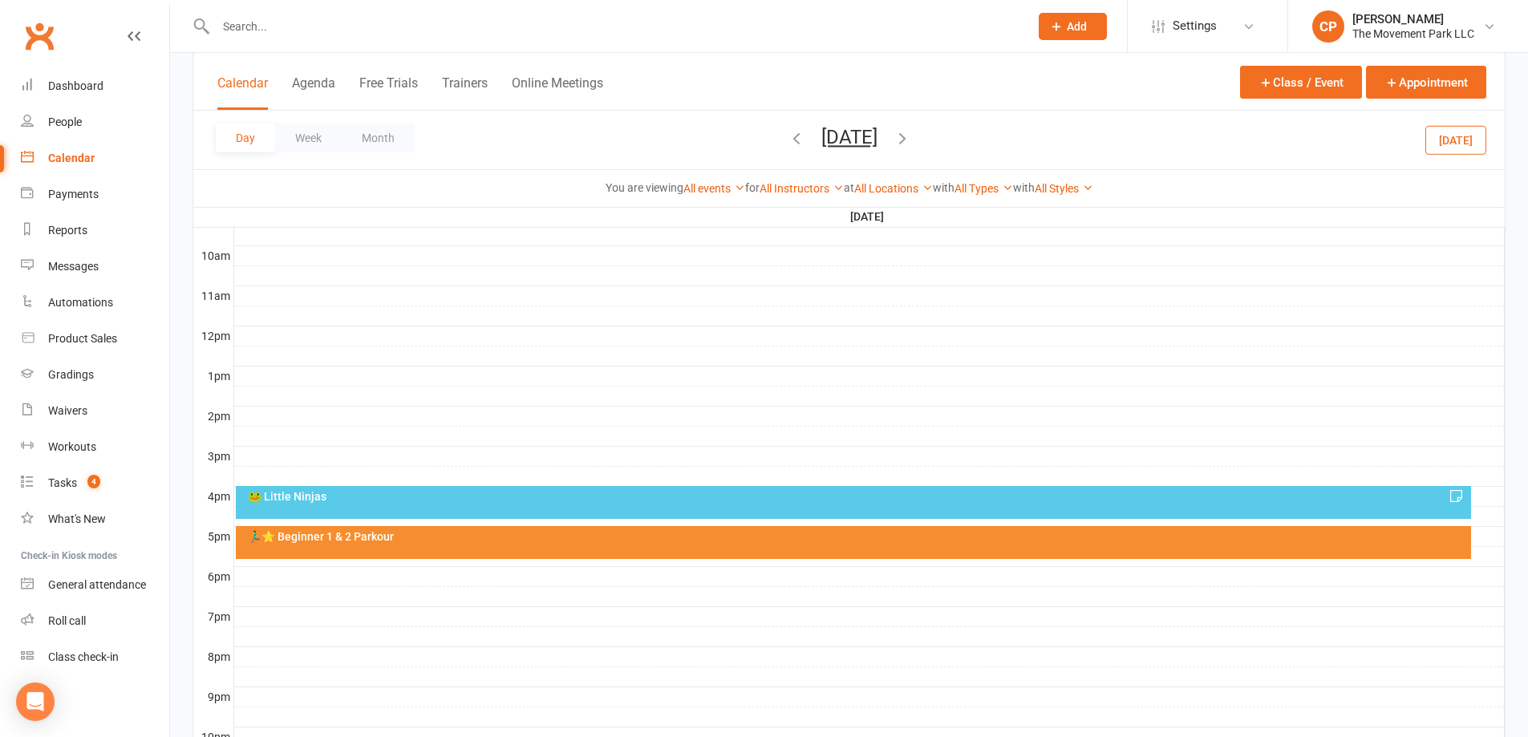
click at [764, 507] on div "🐸 Little Ninjas" at bounding box center [853, 502] width 1235 height 33
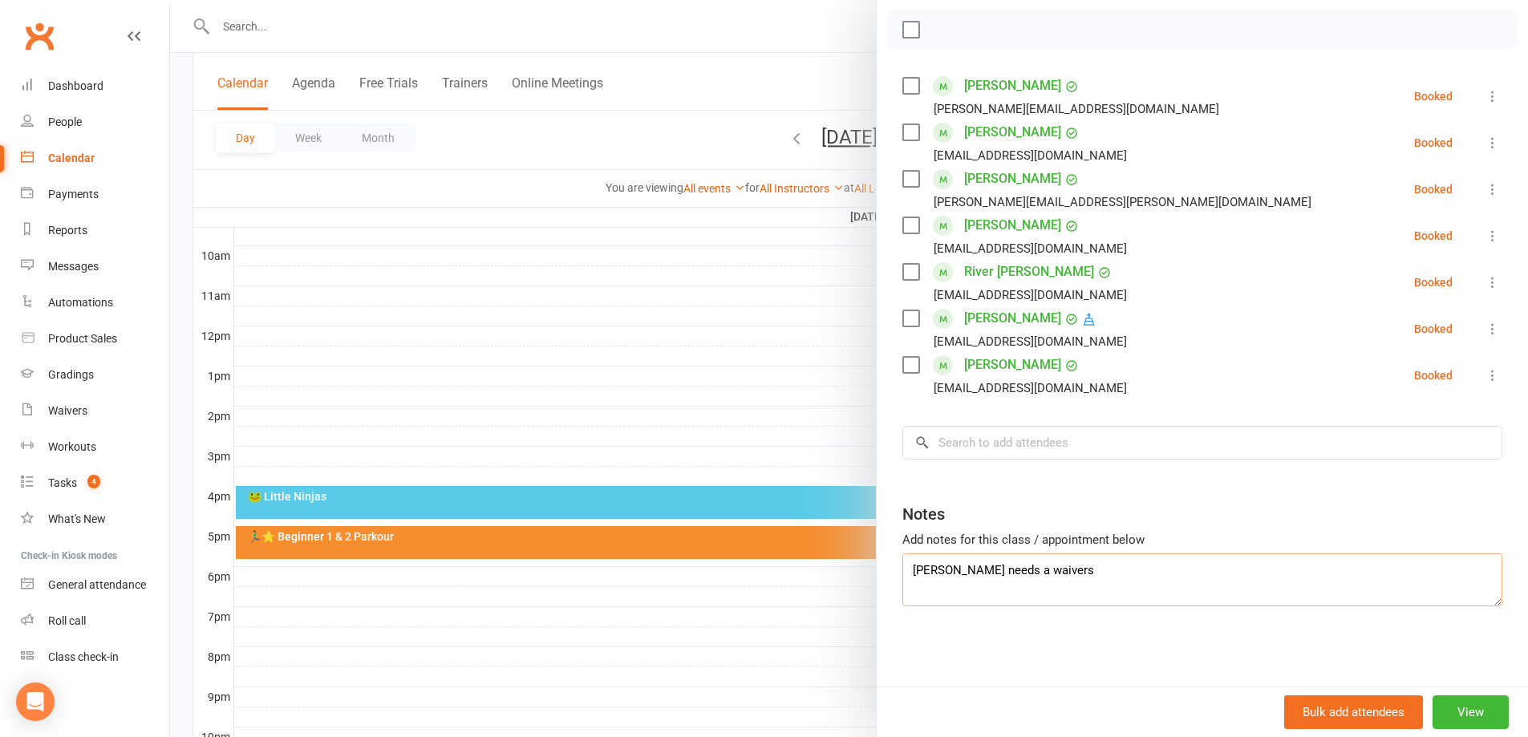
click at [1068, 579] on textarea "Willow needs a waivers" at bounding box center [1202, 579] width 600 height 53
type textarea "Willow needs a waiver"
drag, startPoint x: 658, startPoint y: 395, endPoint x: 667, endPoint y: 394, distance: 8.9
click at [660, 394] on div at bounding box center [849, 368] width 1358 height 737
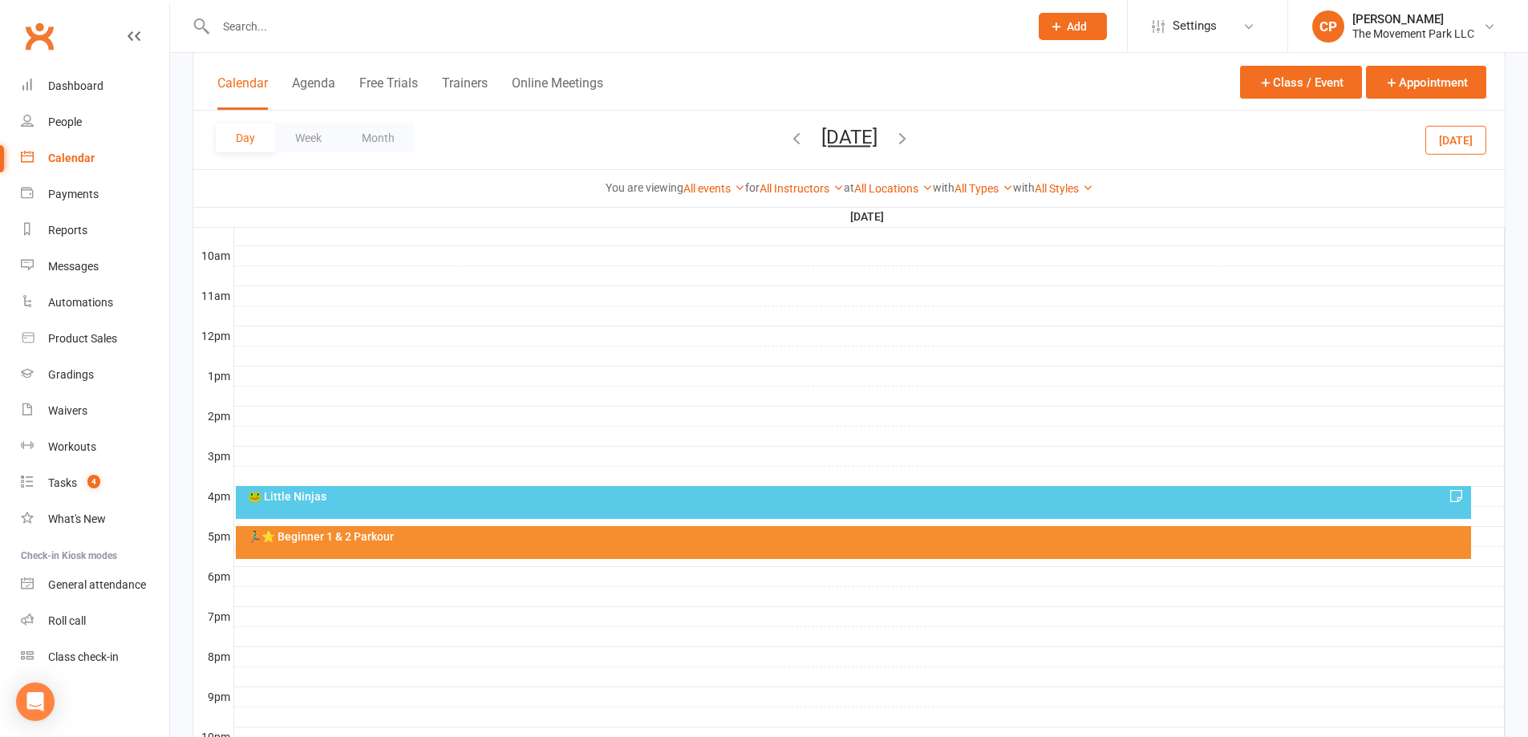
click at [821, 140] on button "Monday, Oct 13, 2025" at bounding box center [849, 137] width 56 height 22
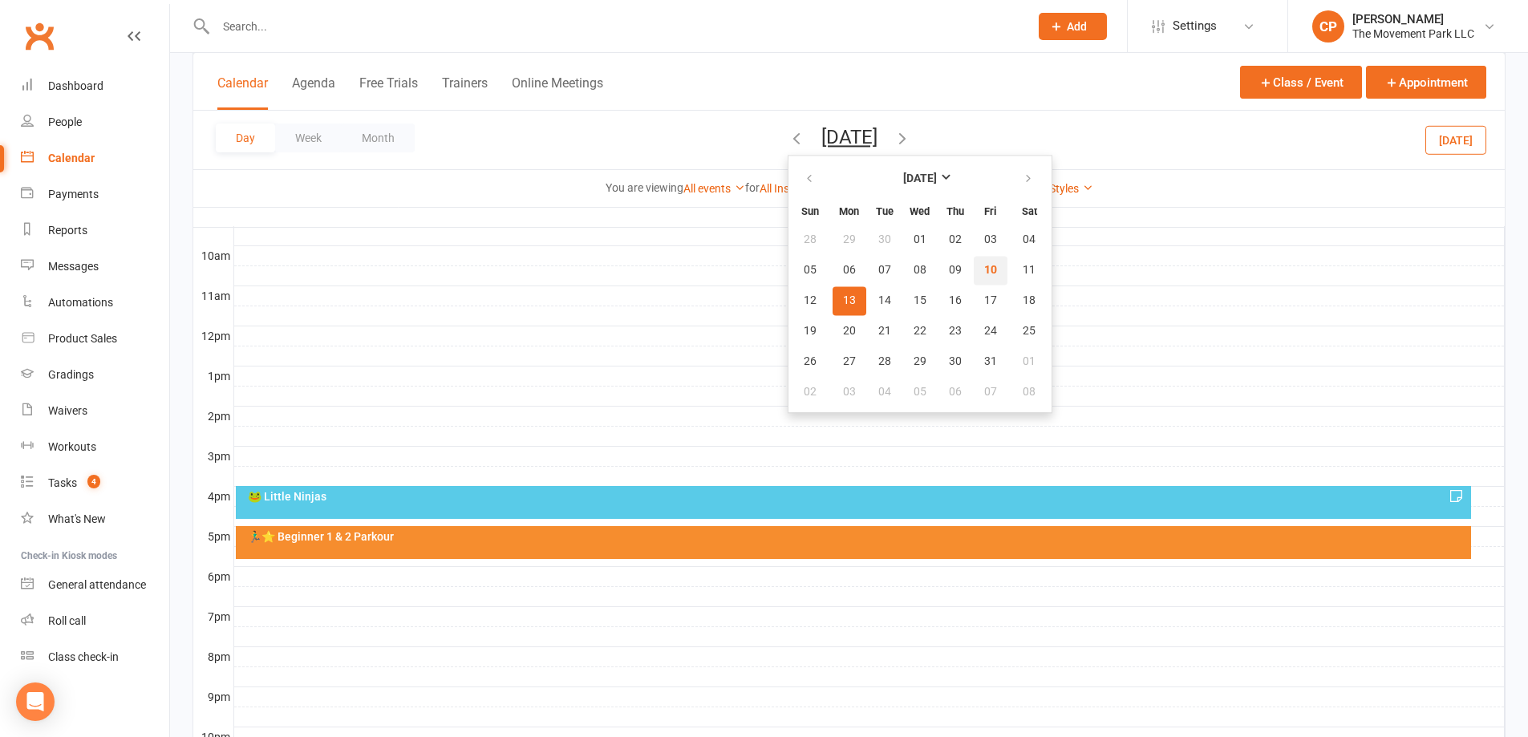
click at [974, 267] on button "10" at bounding box center [991, 270] width 34 height 29
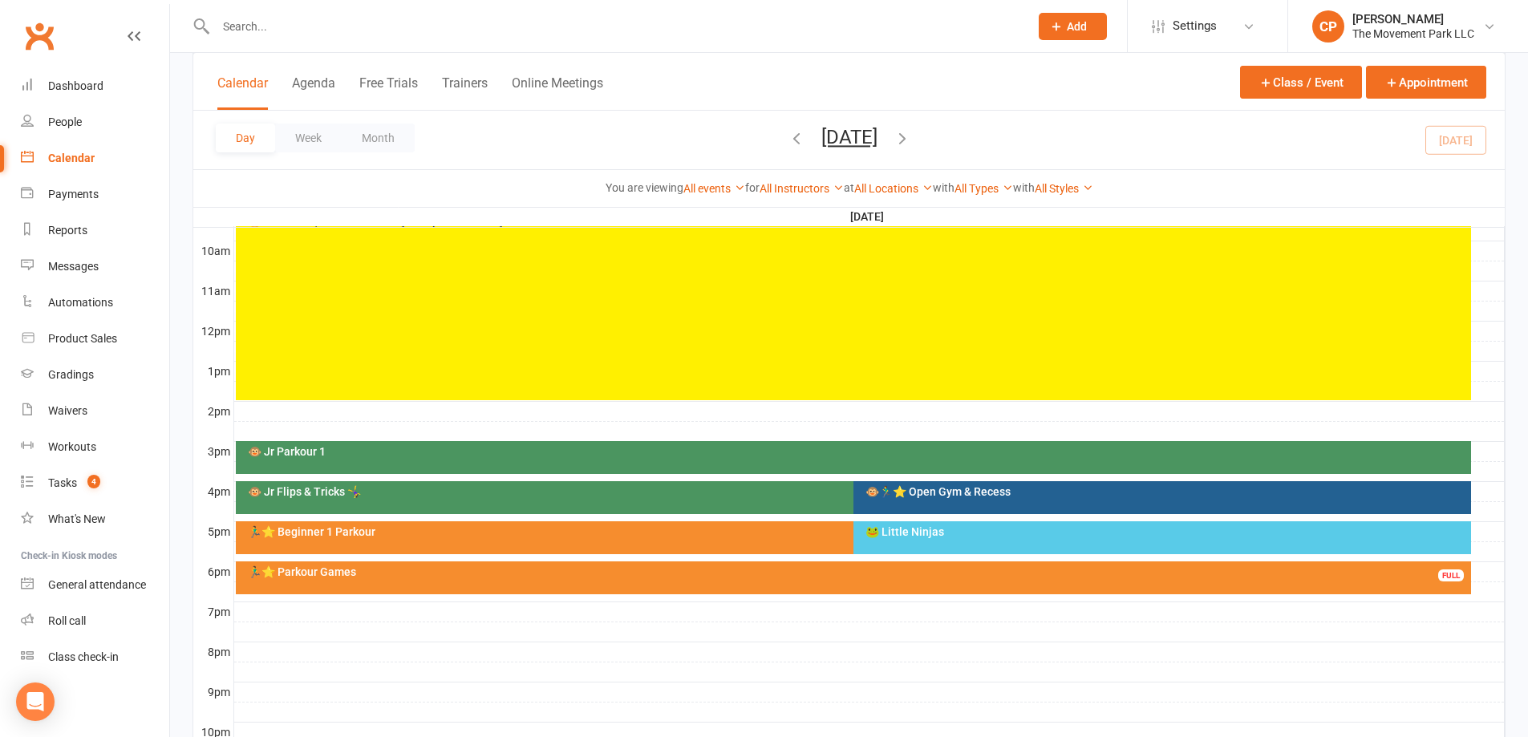
scroll to position [561, 0]
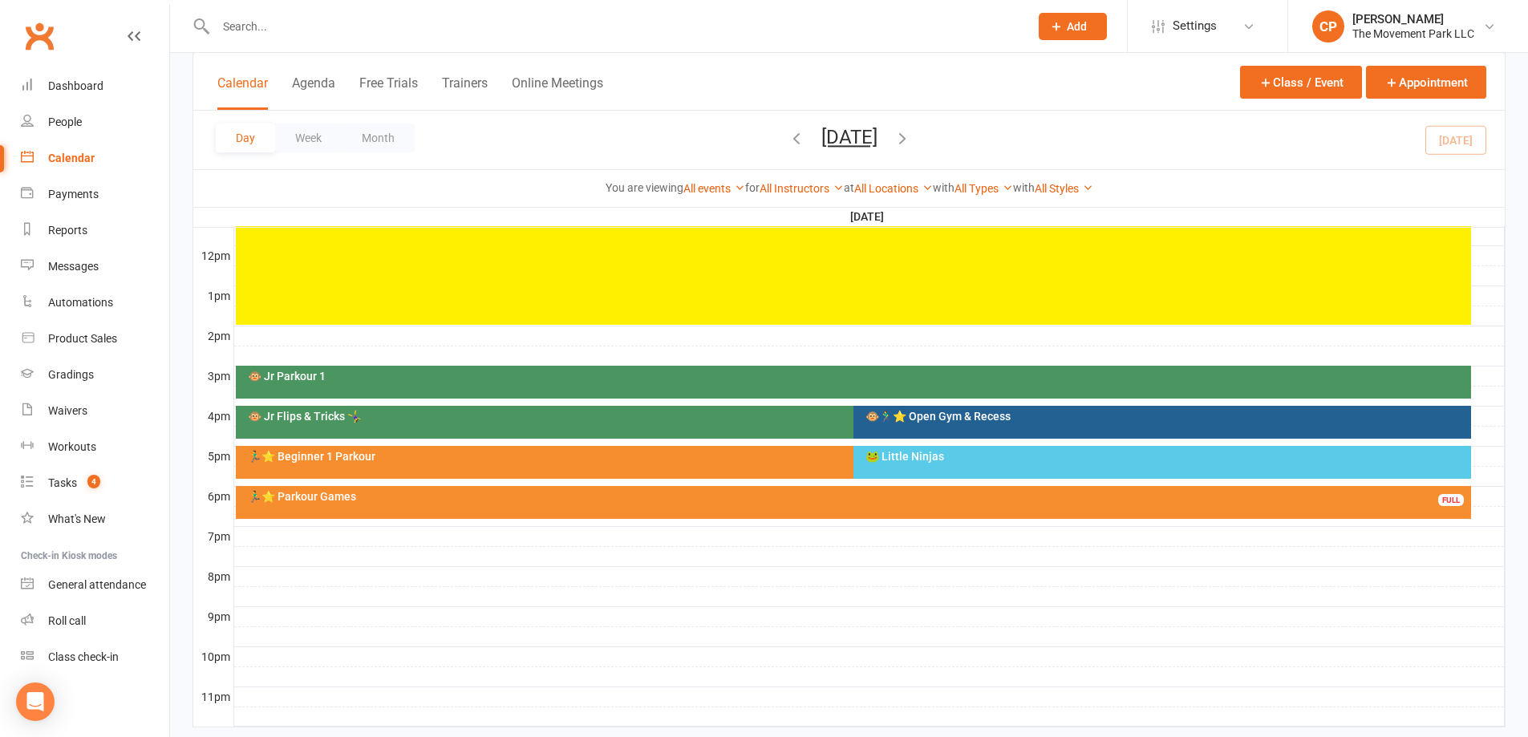
click at [828, 130] on button "Friday, Oct 10, 2025" at bounding box center [849, 137] width 56 height 22
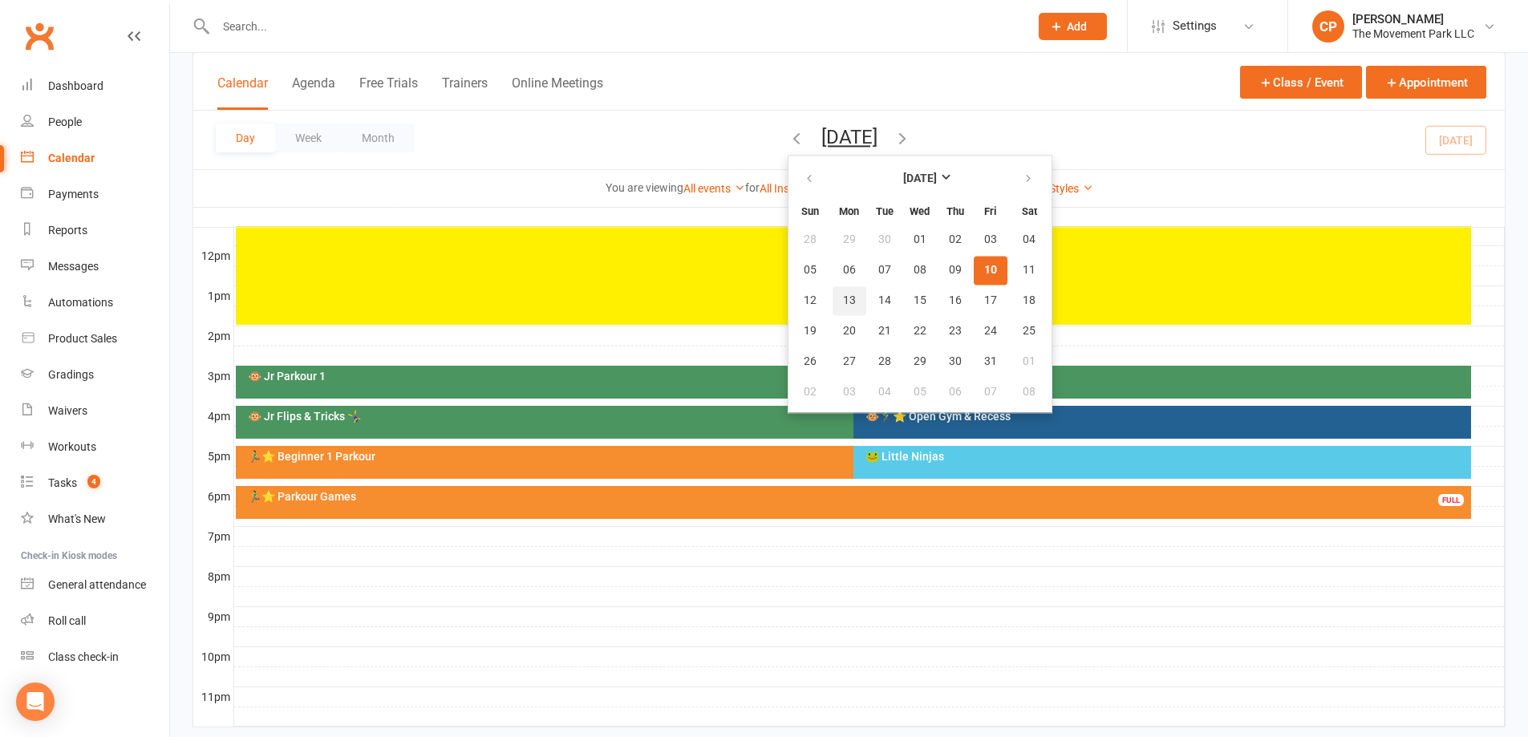
click at [833, 290] on button "13" at bounding box center [850, 300] width 34 height 29
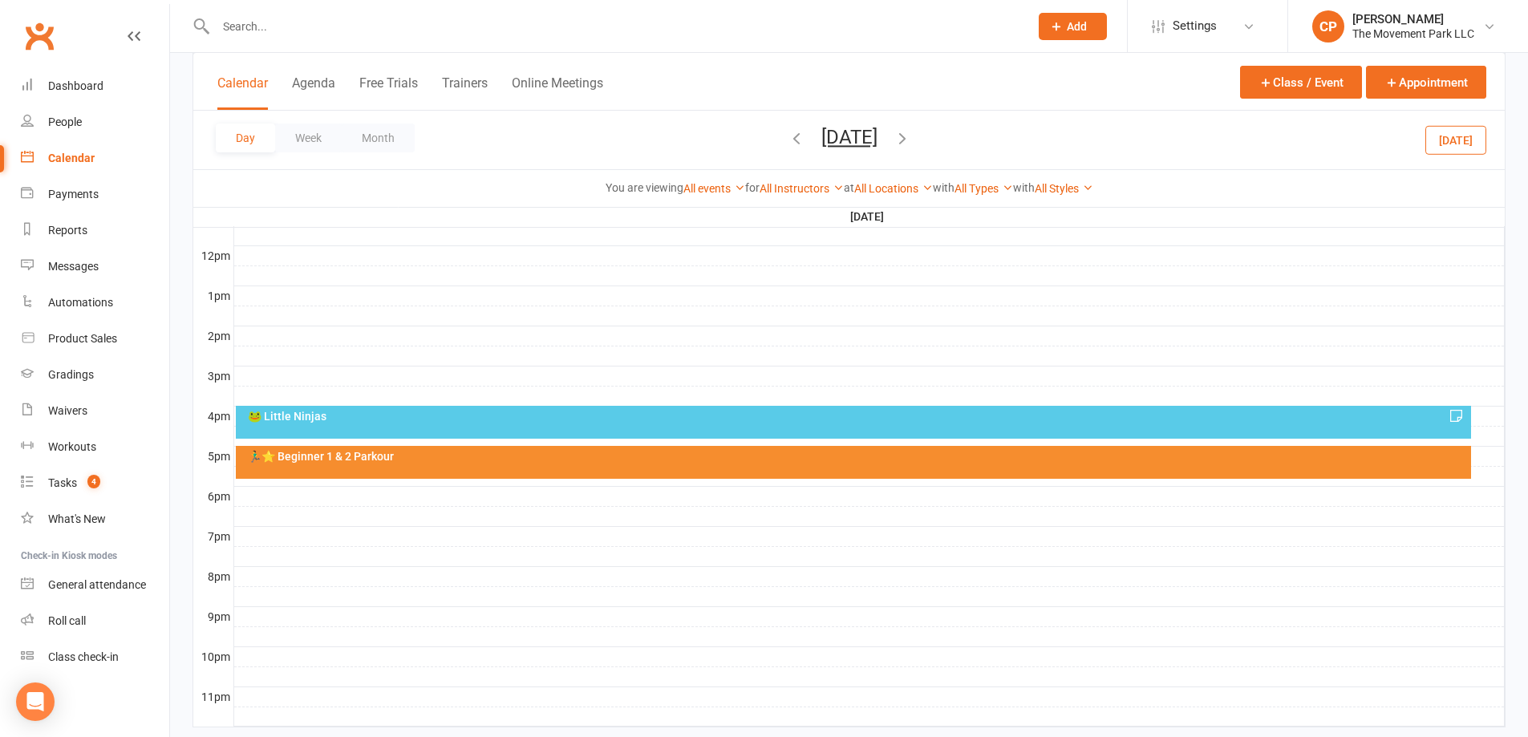
click at [832, 421] on div "🐸 Little Ninjas" at bounding box center [857, 416] width 1221 height 11
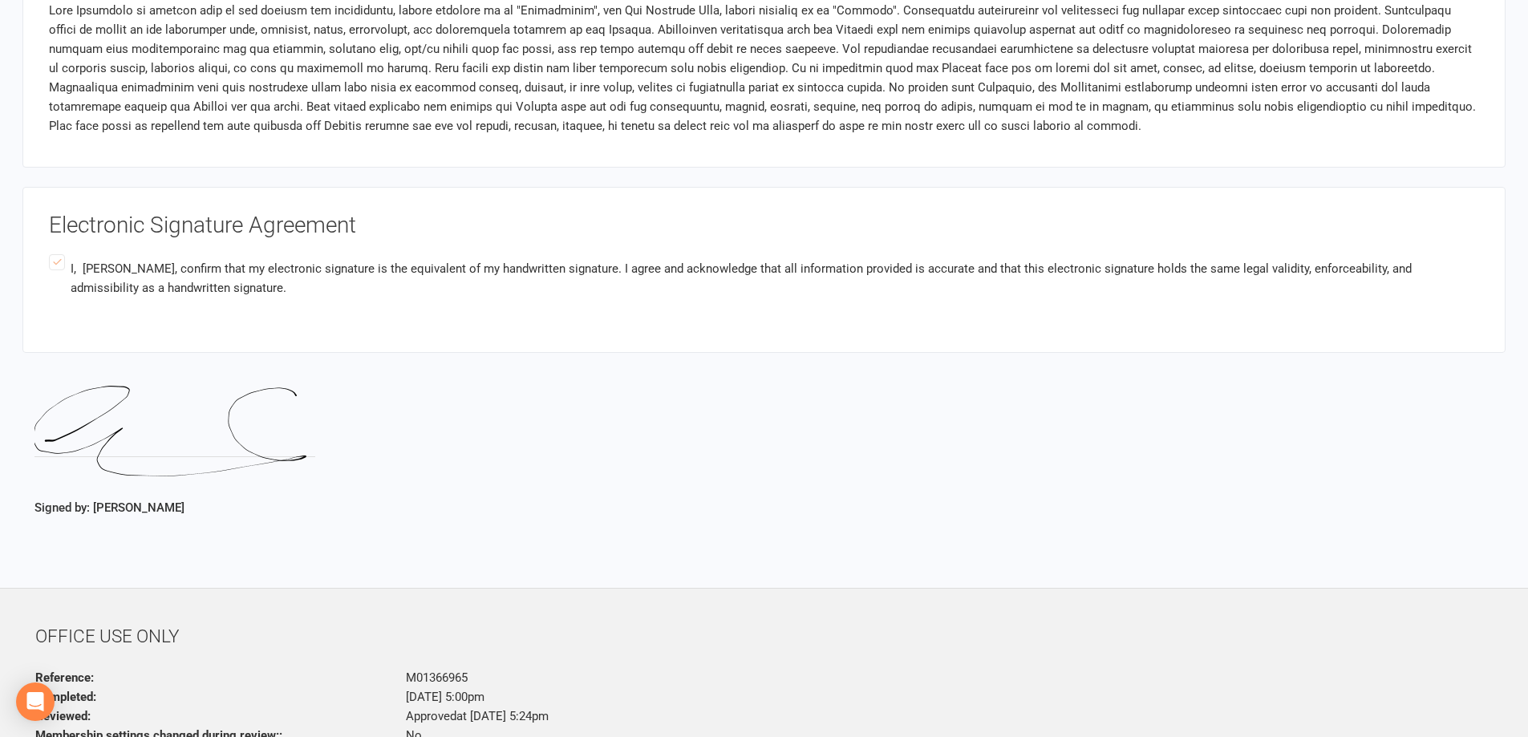
scroll to position [3834, 0]
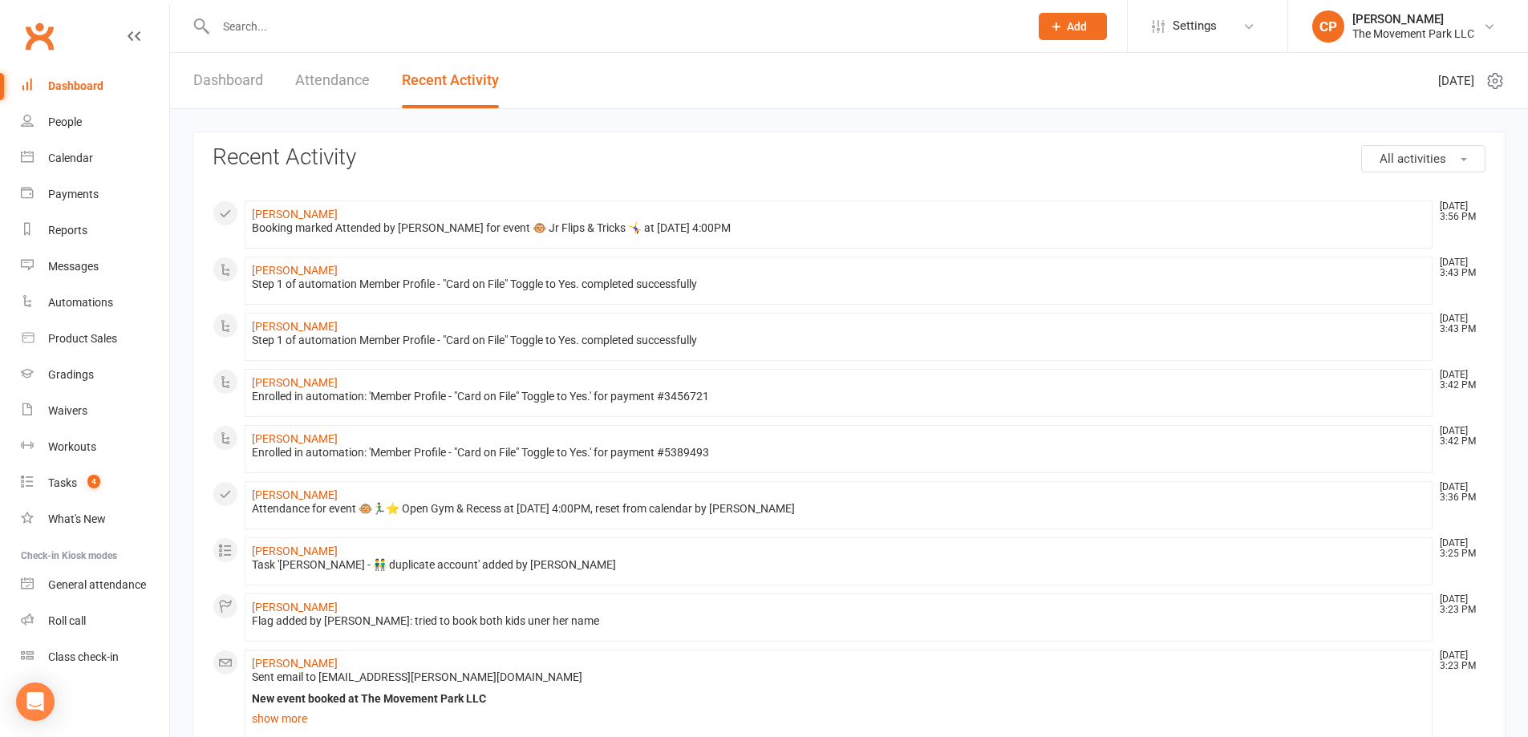
click at [455, 38] on div at bounding box center [605, 26] width 825 height 52
click at [453, 15] on input "text" at bounding box center [614, 26] width 807 height 22
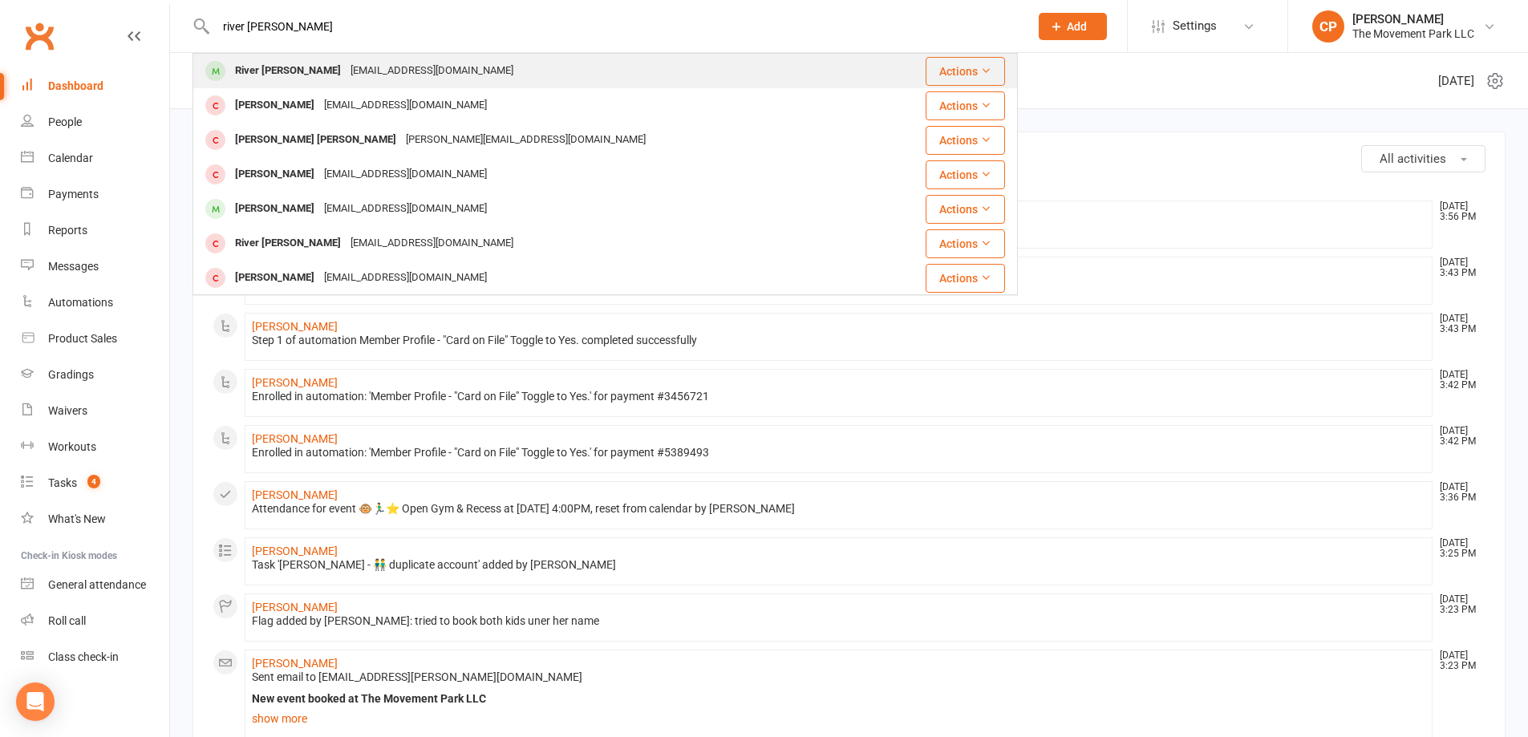
type input "river redding"
click at [270, 70] on div "River Reddington" at bounding box center [288, 70] width 116 height 23
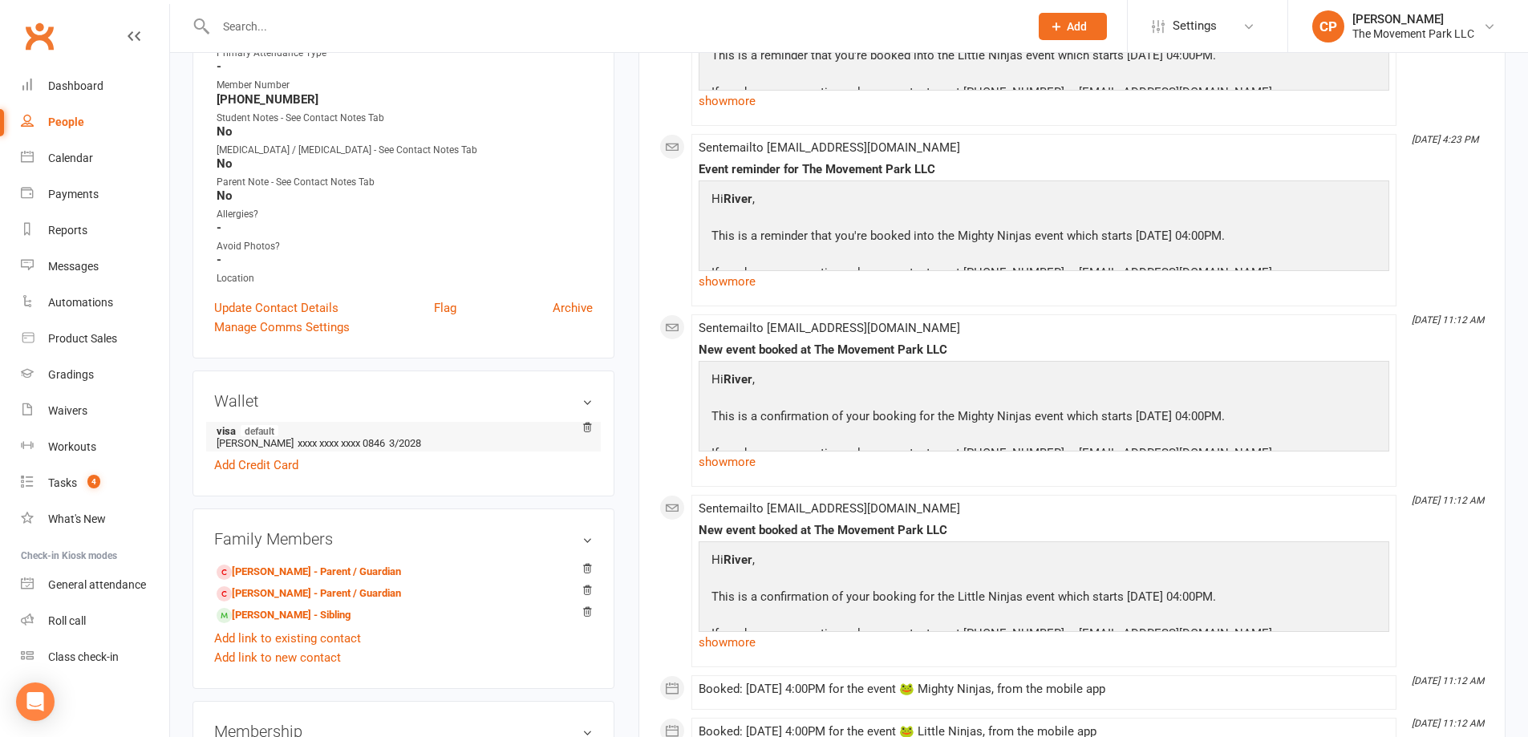
scroll to position [481, 0]
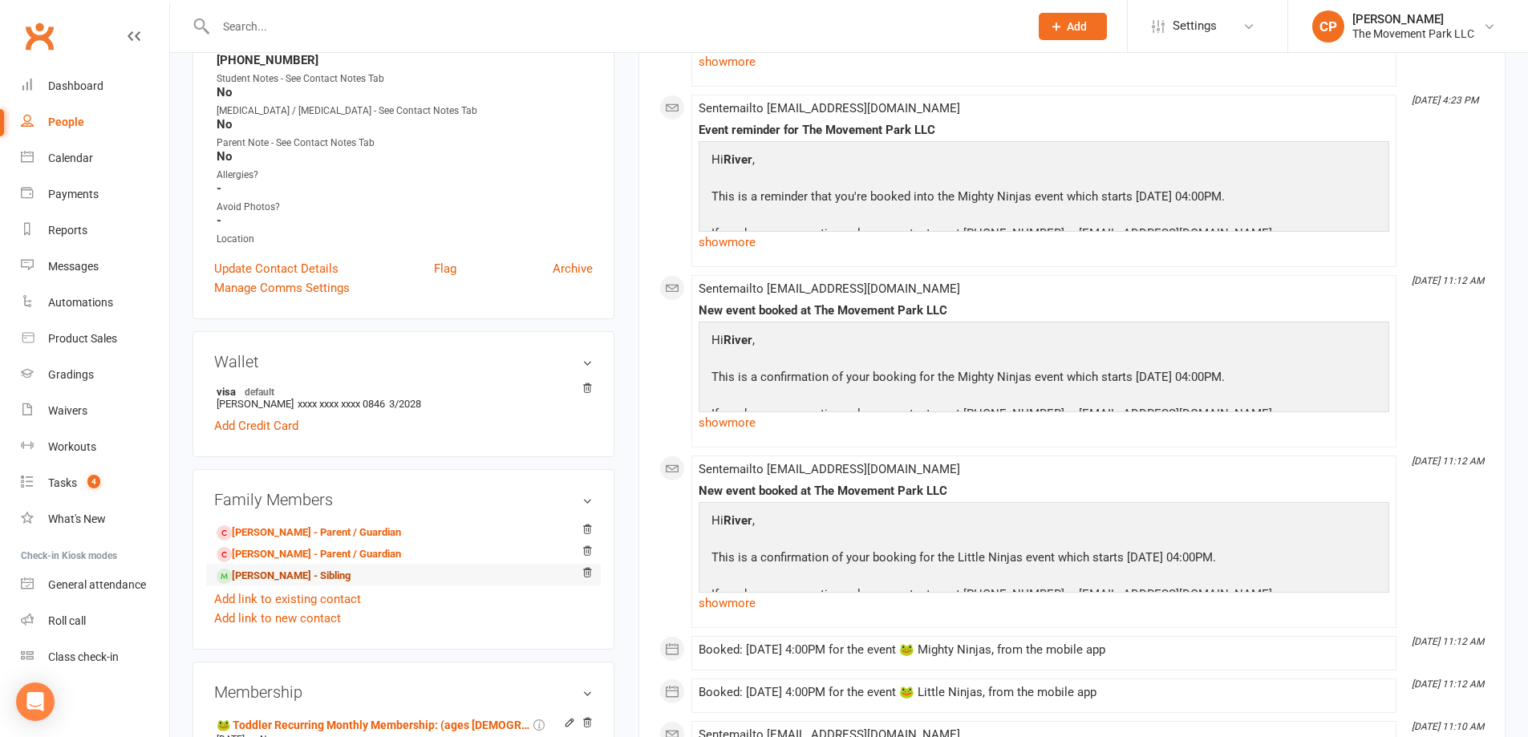
click at [291, 568] on link "Willow Reddington - Sibling" at bounding box center [284, 576] width 134 height 17
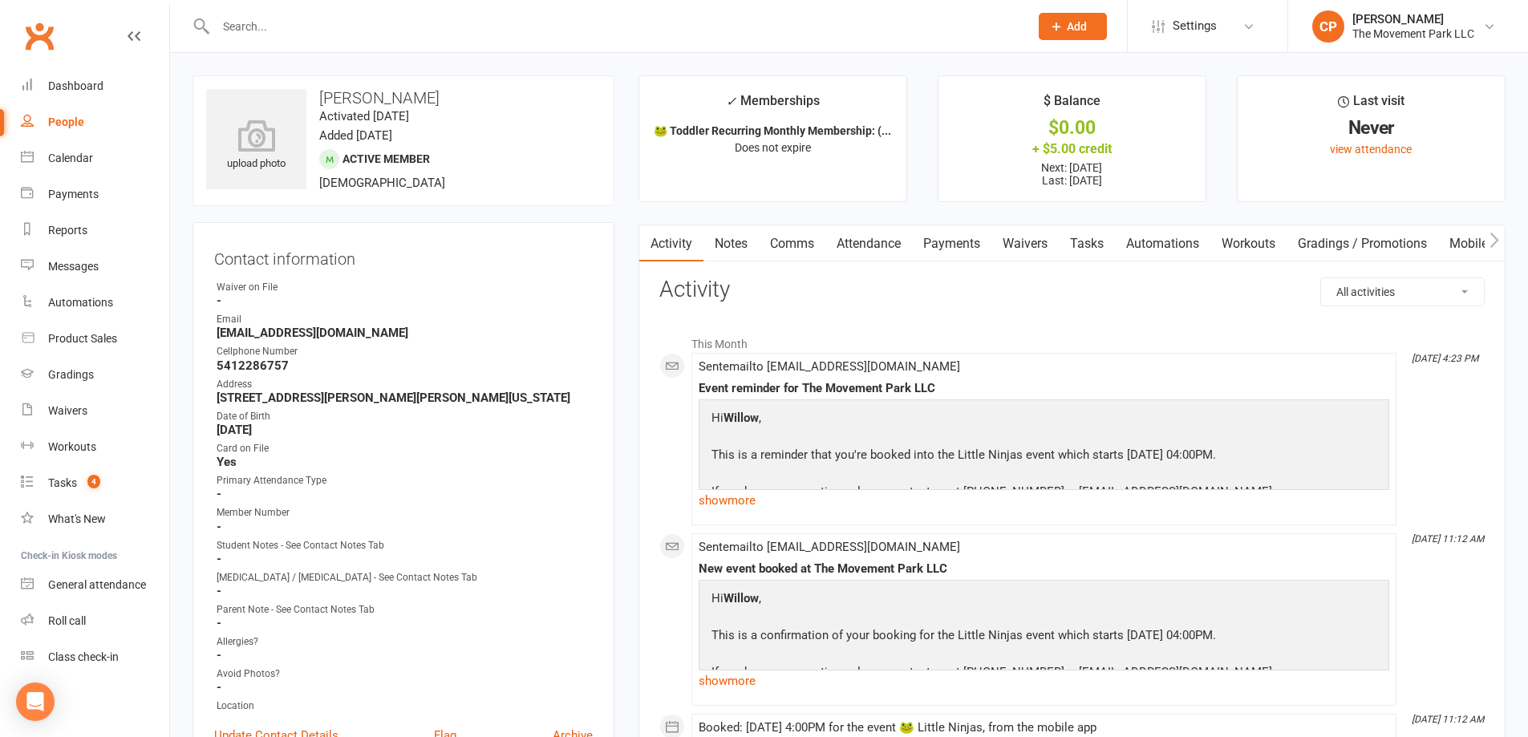
click at [1018, 250] on link "Waivers" at bounding box center [1024, 243] width 67 height 37
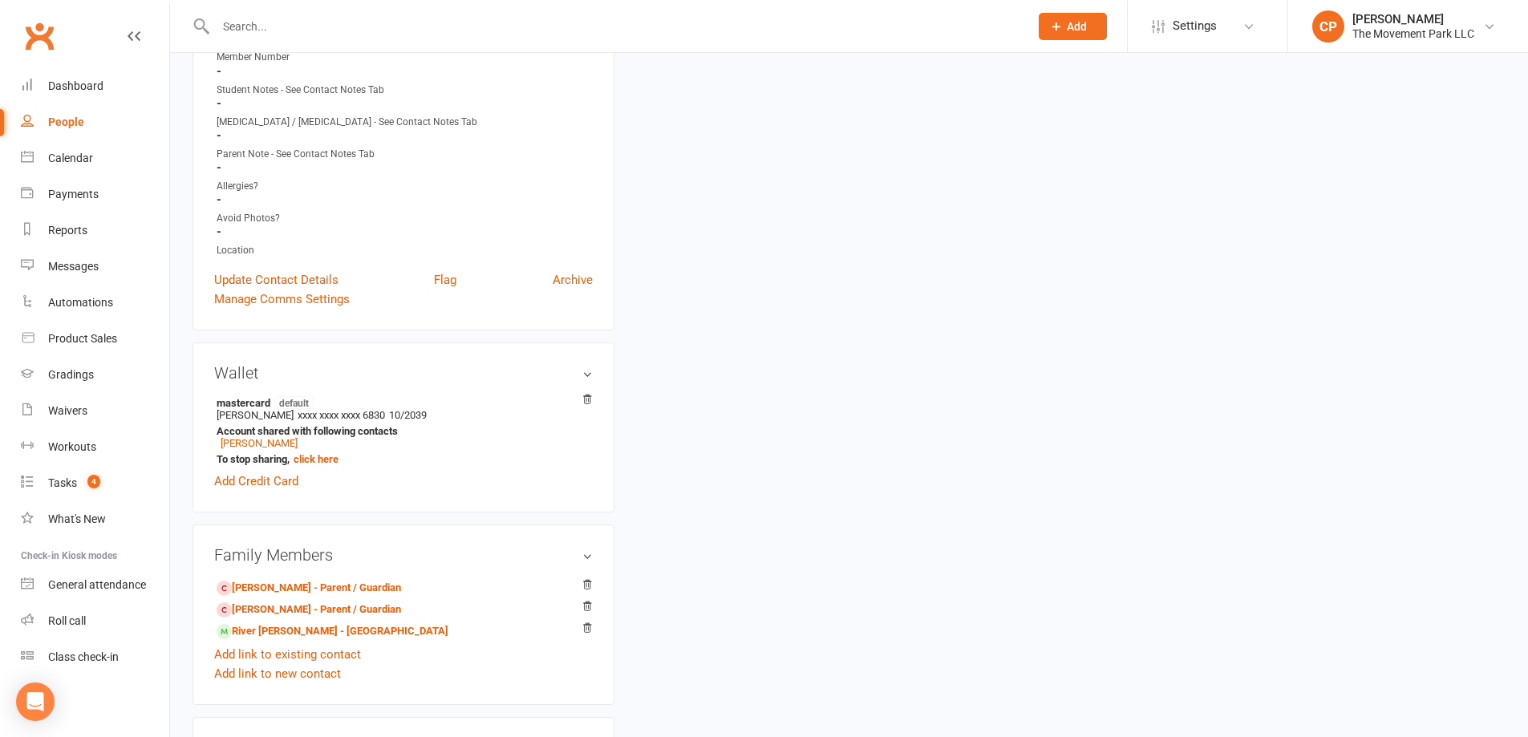
scroll to position [481, 0]
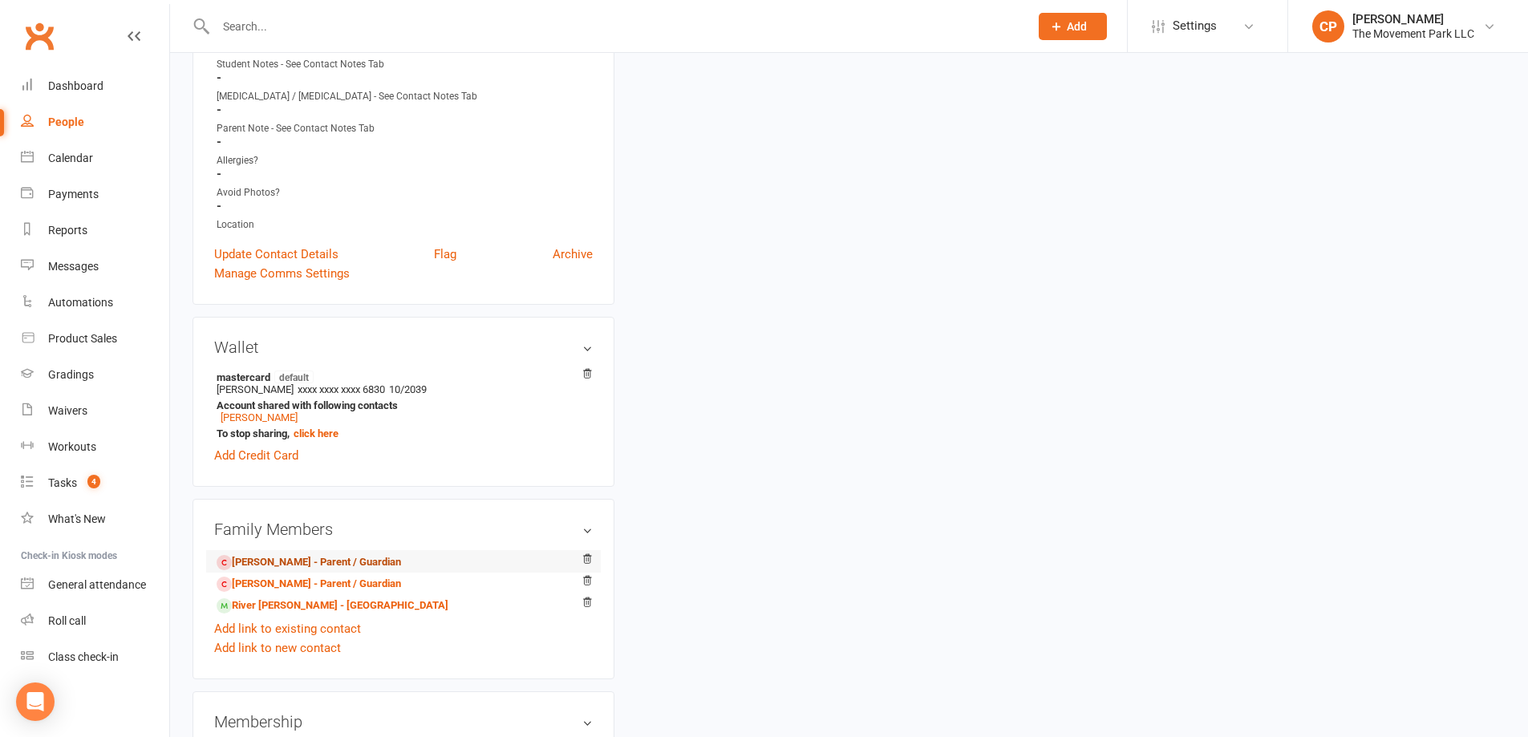
click at [284, 567] on link "Crystal Reddington - Parent / Guardian" at bounding box center [309, 562] width 184 height 17
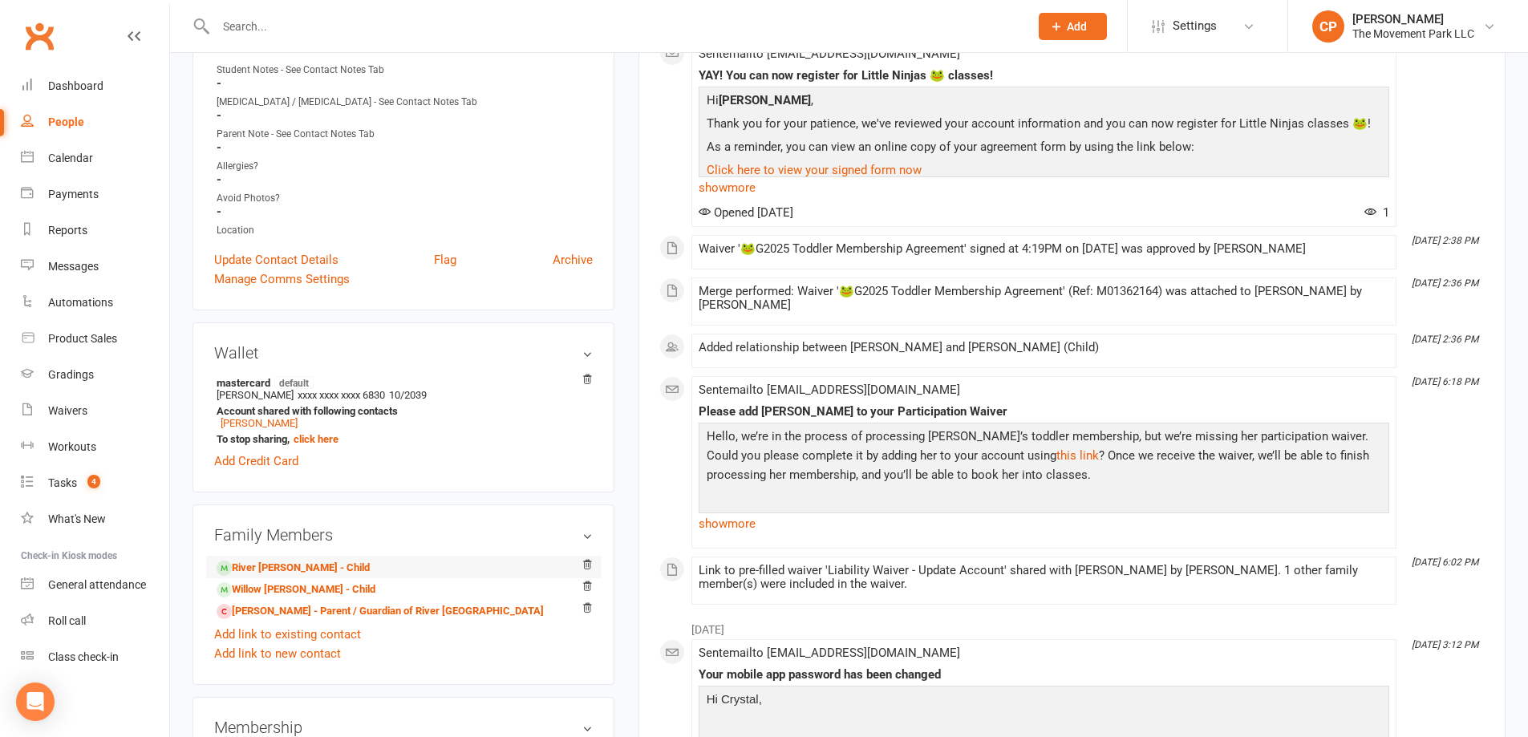
scroll to position [481, 0]
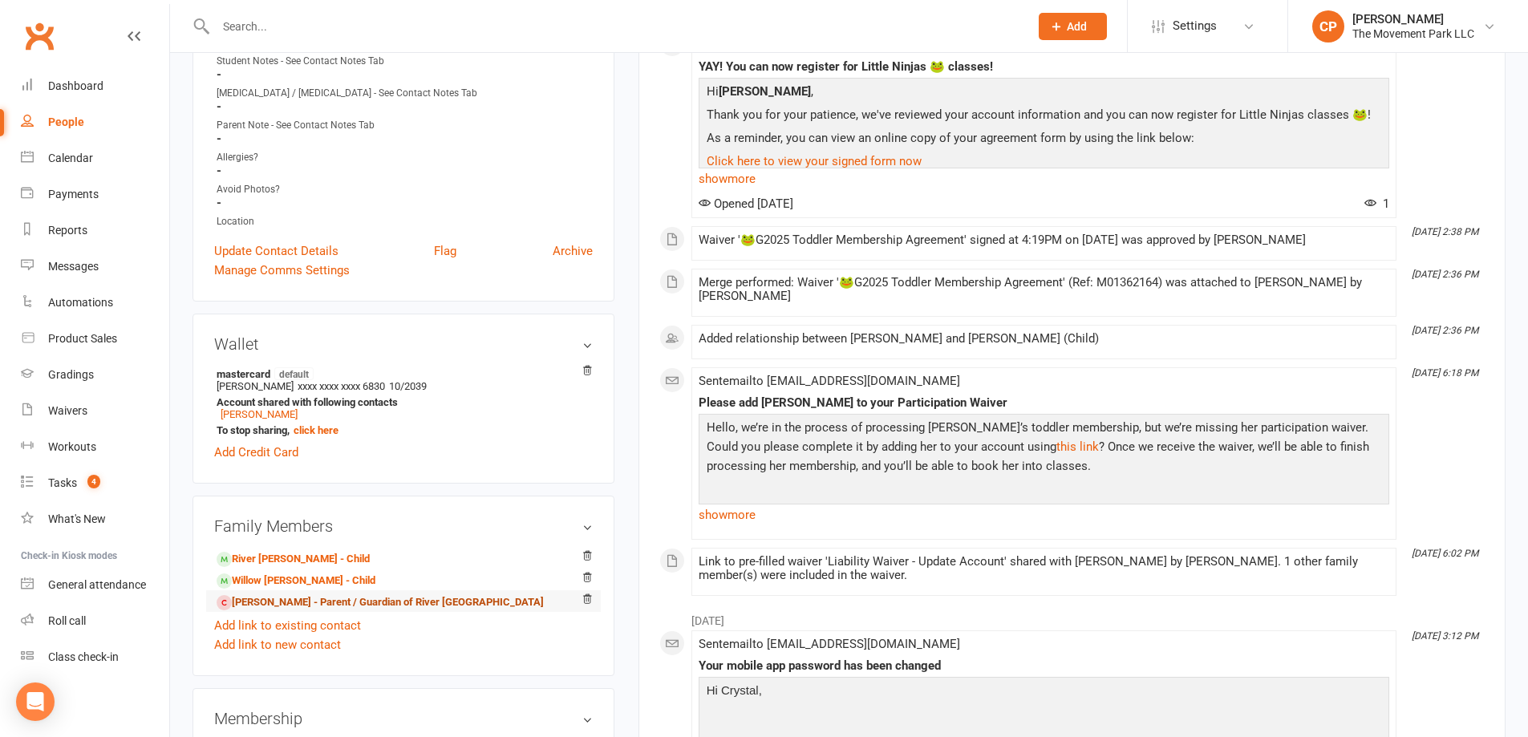
click at [264, 602] on link "Ryan Reddington - Parent / Guardian of River Reddington" at bounding box center [380, 602] width 327 height 17
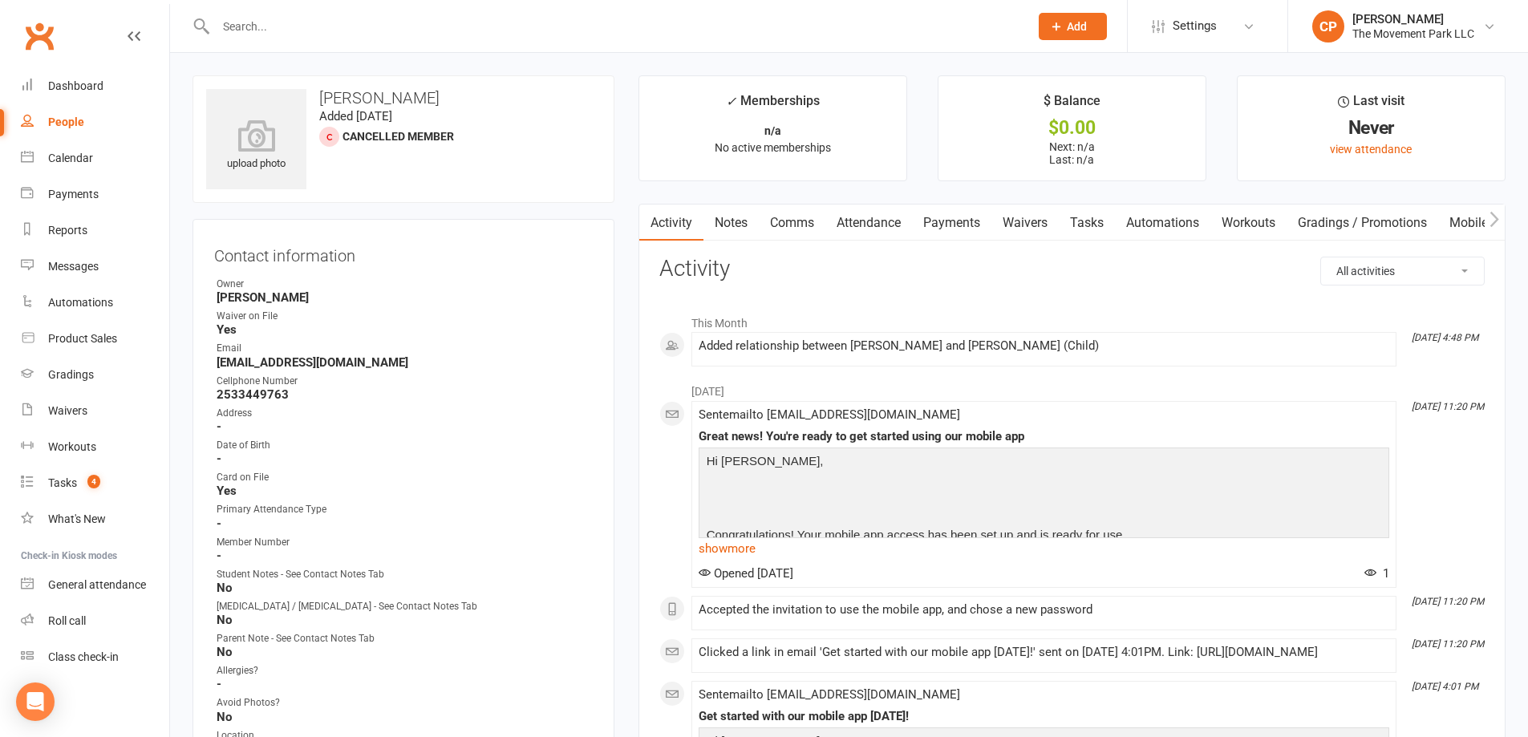
click at [1028, 218] on link "Waivers" at bounding box center [1024, 223] width 67 height 37
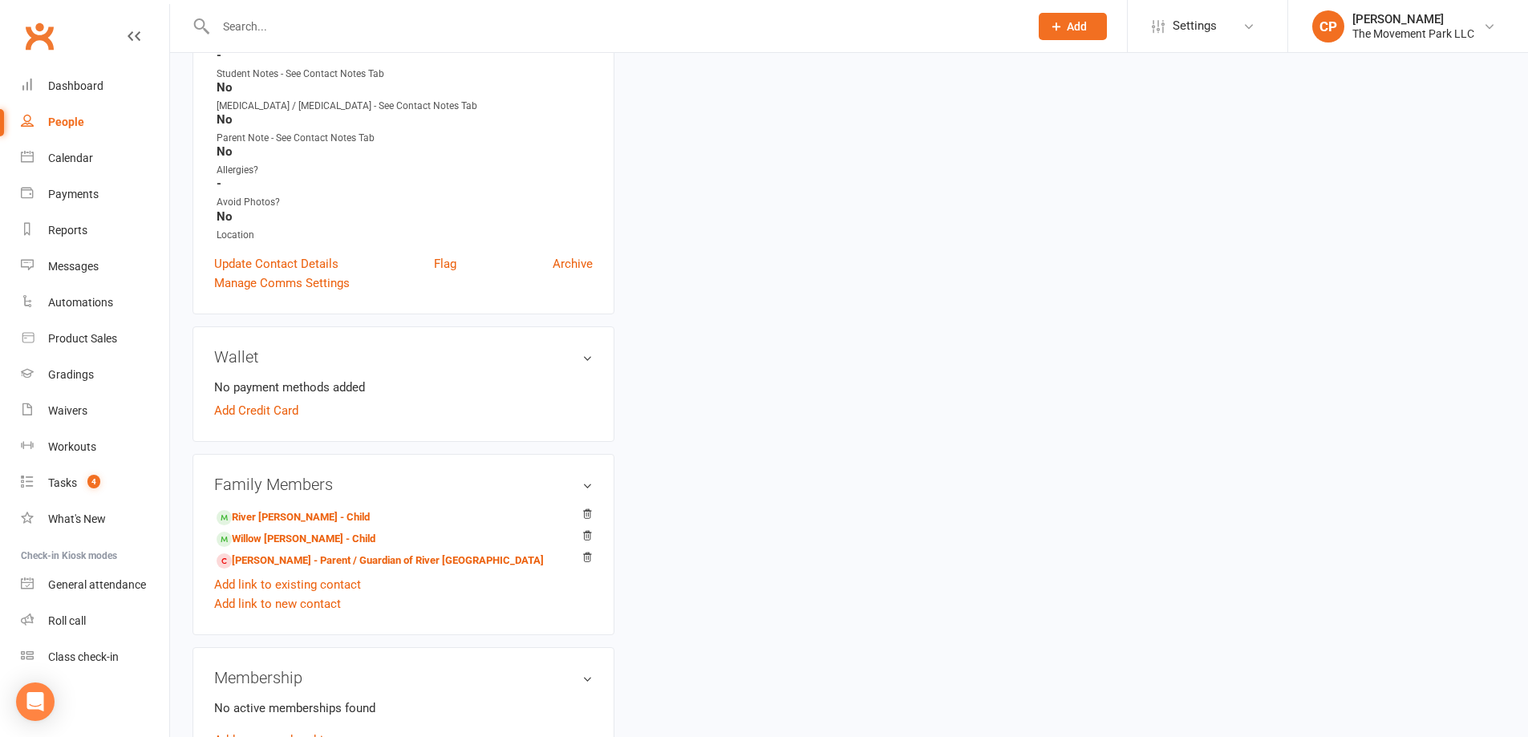
scroll to position [642, 0]
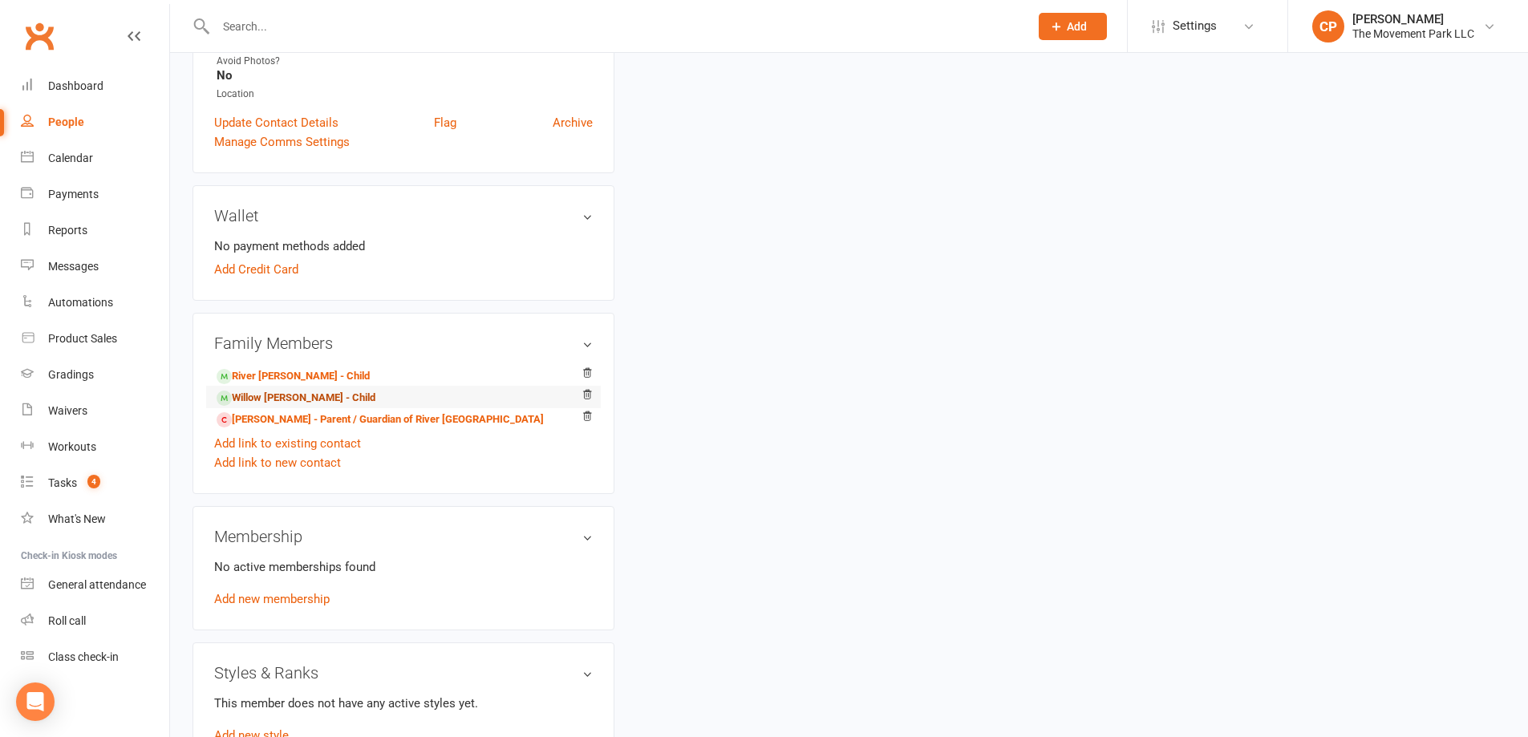
click at [256, 395] on link "Willow Reddington - Child" at bounding box center [296, 398] width 159 height 17
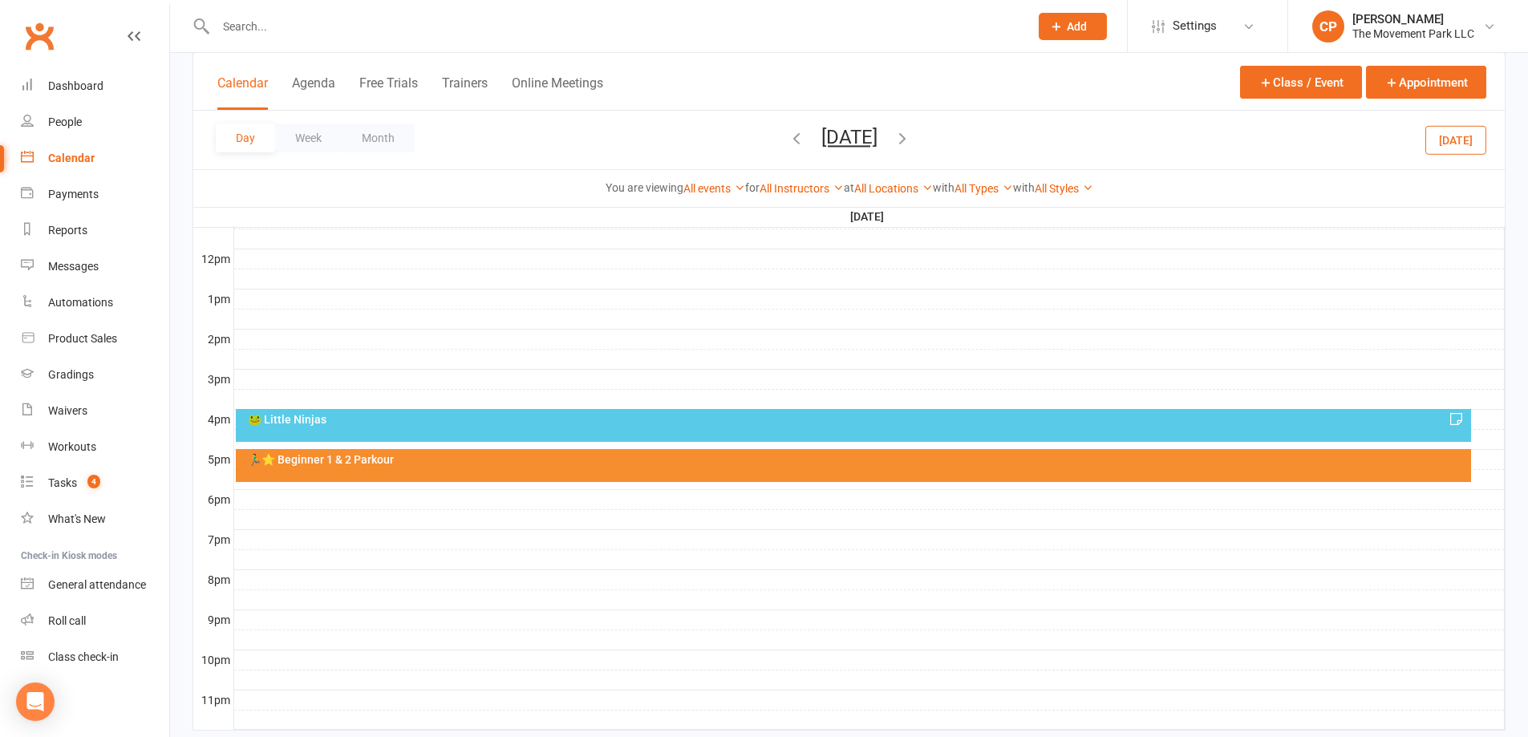
click at [831, 139] on button "[DATE]" at bounding box center [849, 137] width 56 height 22
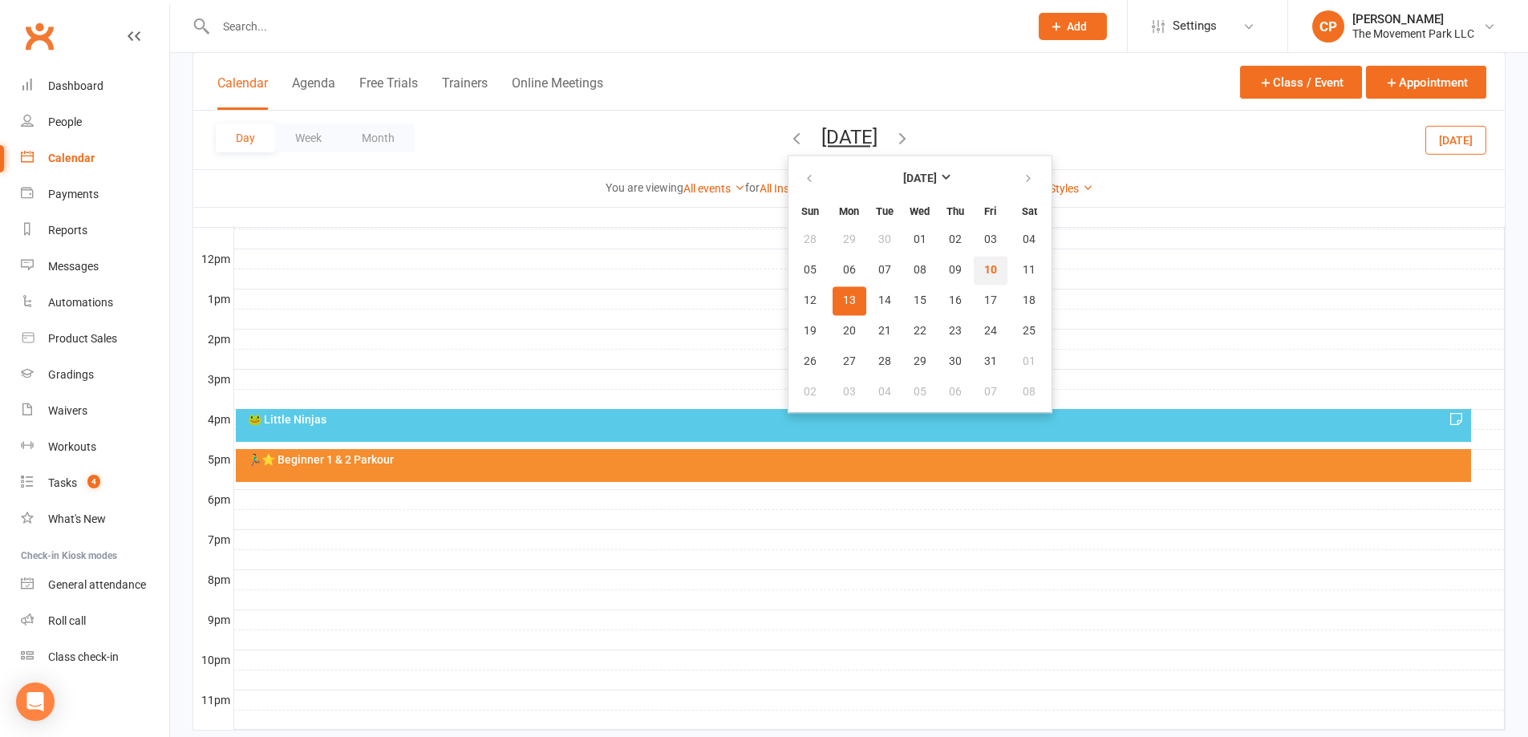
click at [984, 274] on span "10" at bounding box center [990, 270] width 13 height 13
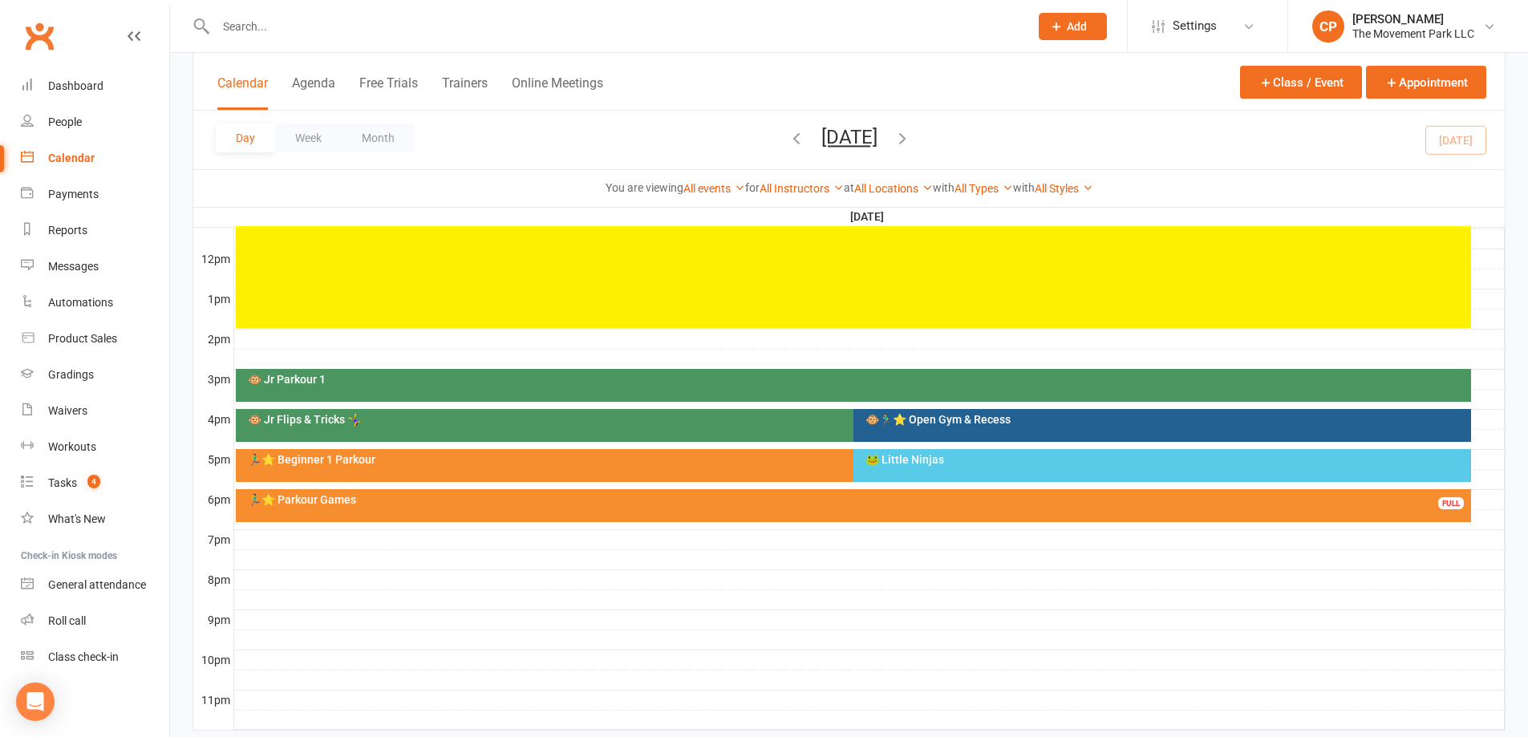
click at [652, 426] on div "🐵 Jr Flips & Tricks 🤸‍♀️" at bounding box center [845, 425] width 1219 height 33
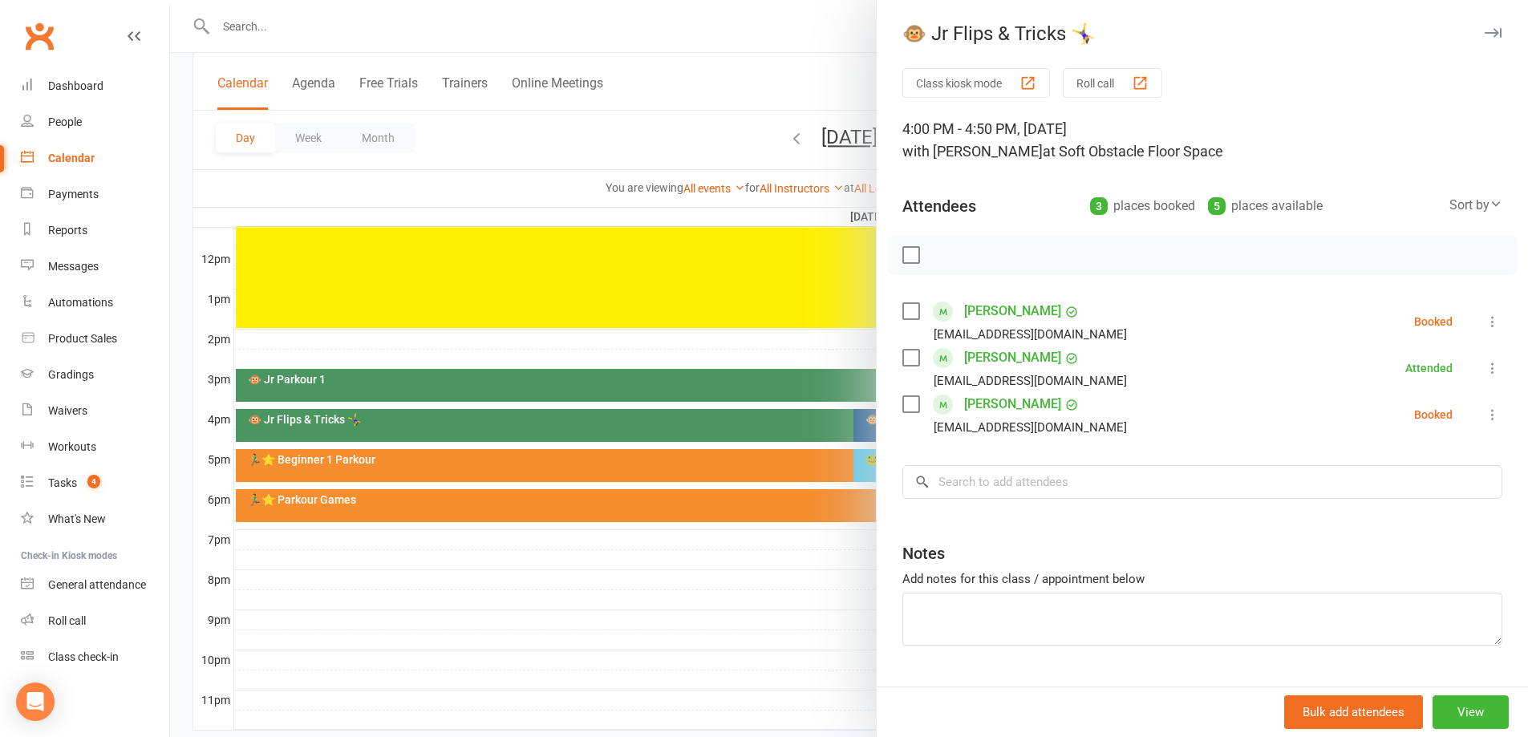
drag, startPoint x: 664, startPoint y: 627, endPoint x: 804, endPoint y: 569, distance: 152.1
click at [667, 626] on div at bounding box center [849, 368] width 1358 height 737
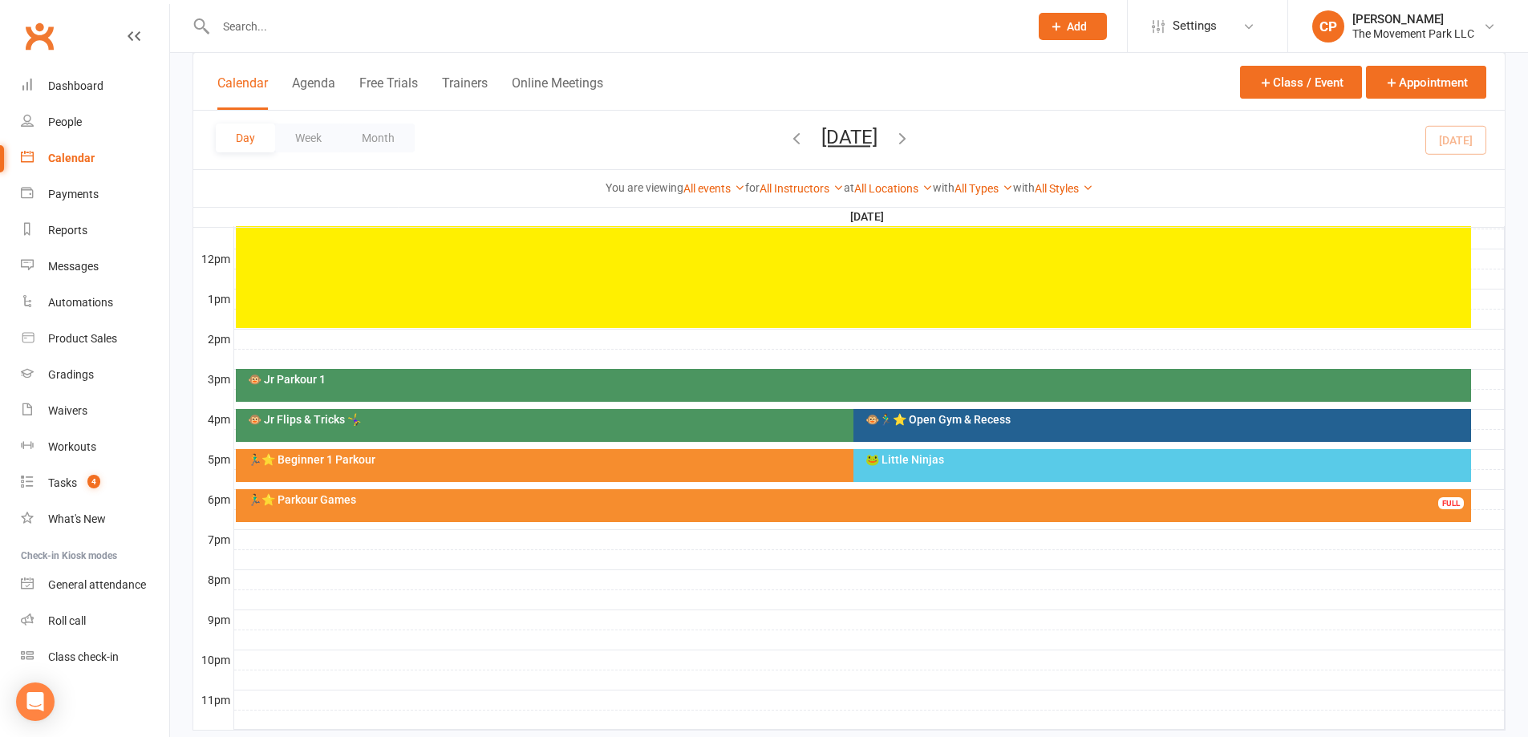
click at [898, 466] on div "🐸 Little Ninjas" at bounding box center [1162, 465] width 618 height 33
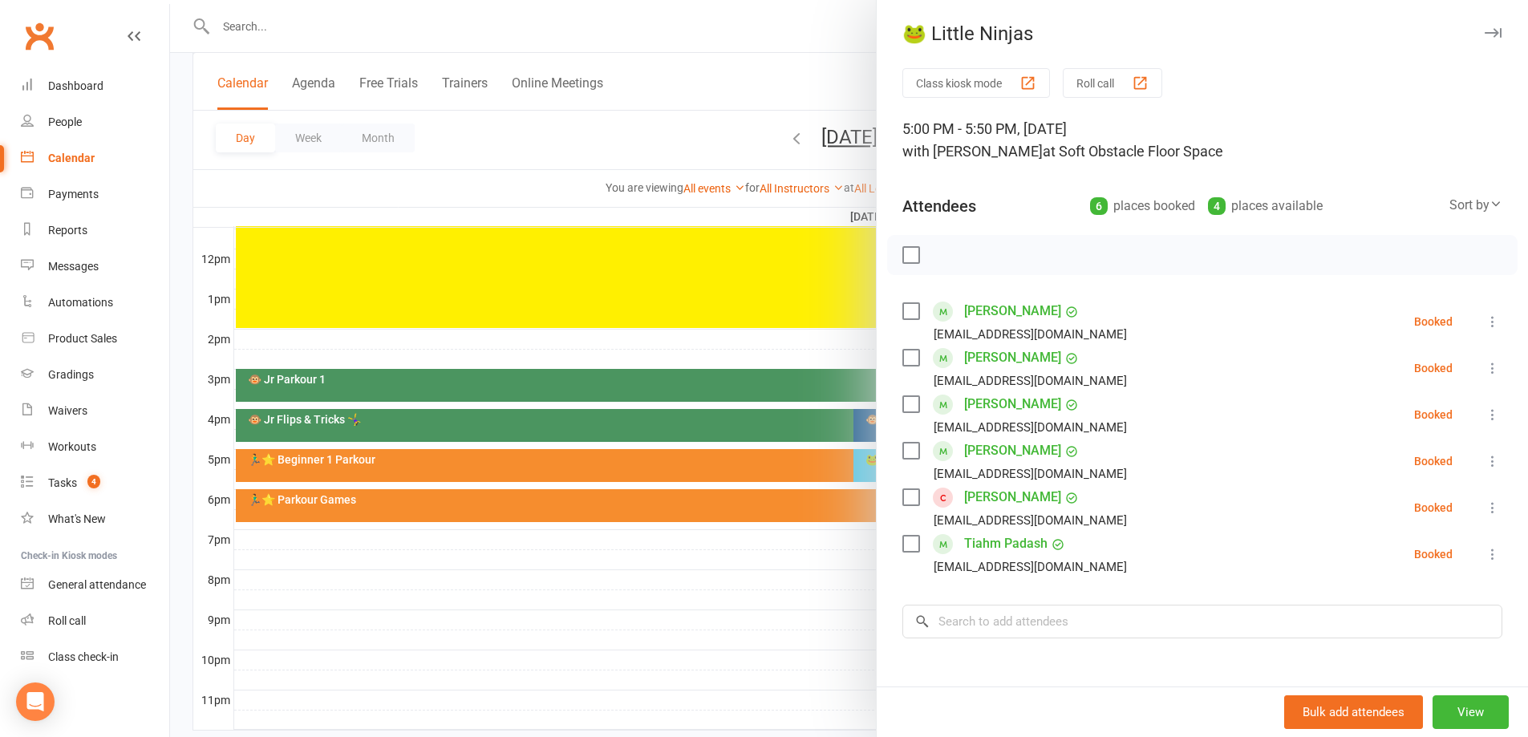
click at [843, 621] on div at bounding box center [849, 368] width 1358 height 737
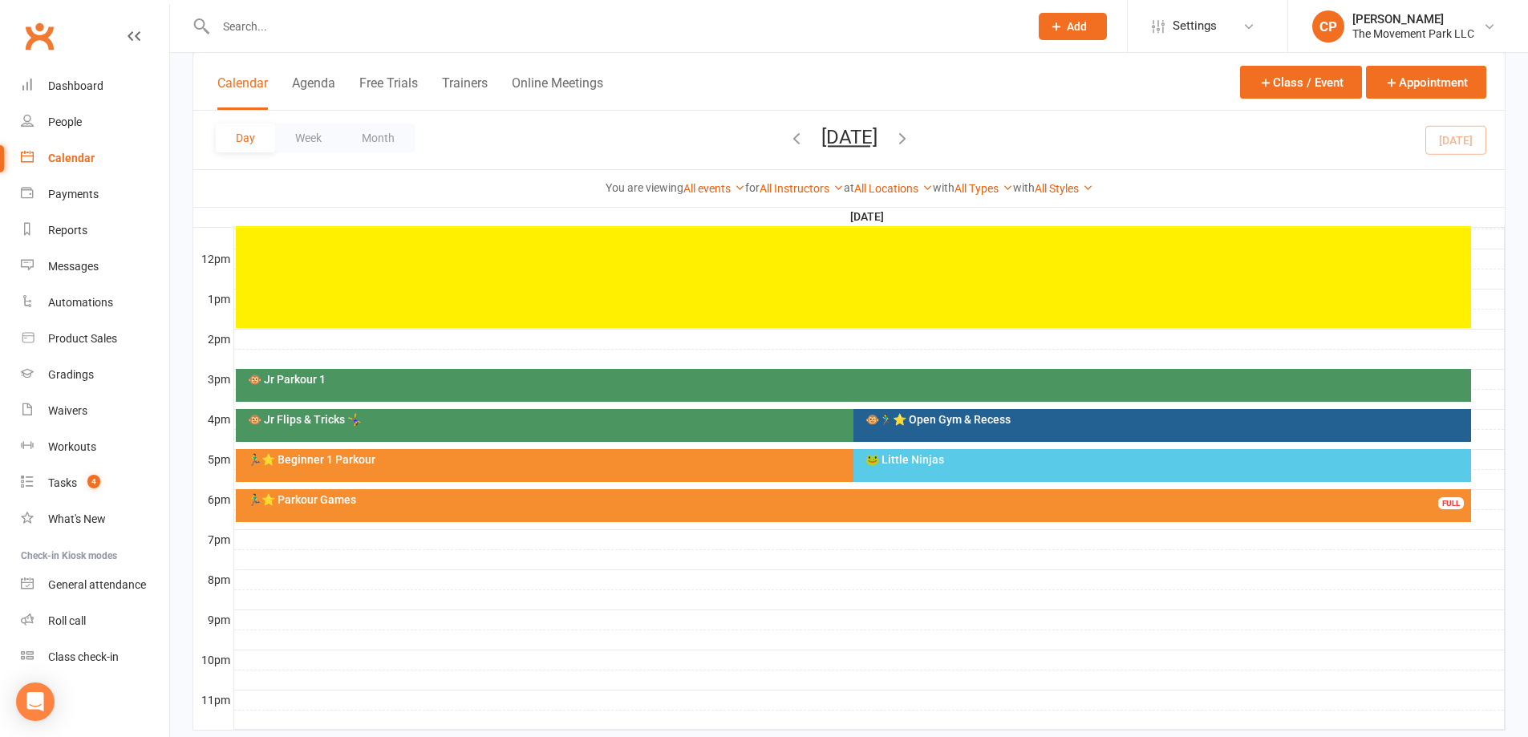
click at [762, 416] on div "🐵 Jr Flips & Tricks 🤸‍♀️" at bounding box center [849, 419] width 1205 height 11
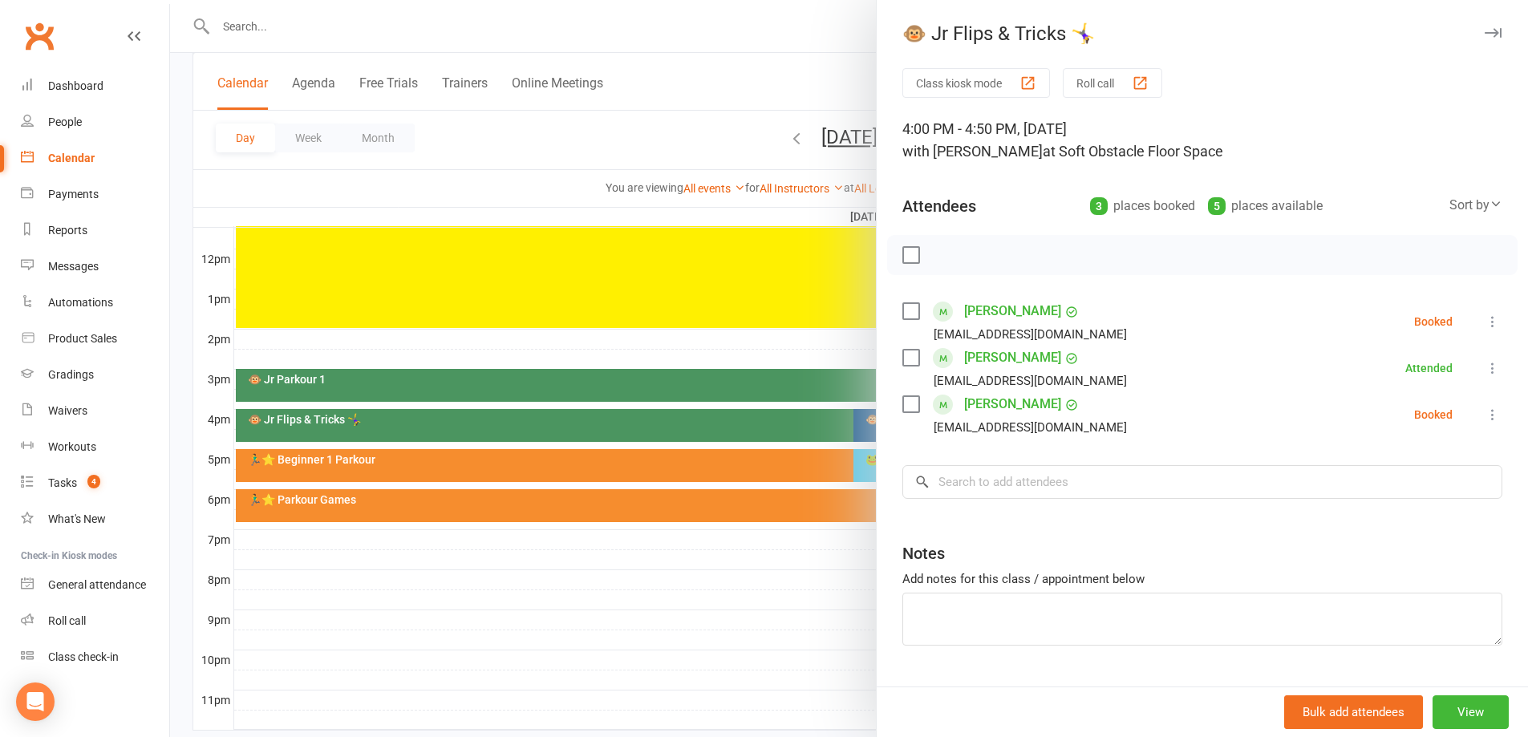
click at [991, 370] on link "[PERSON_NAME]" at bounding box center [1012, 358] width 97 height 26
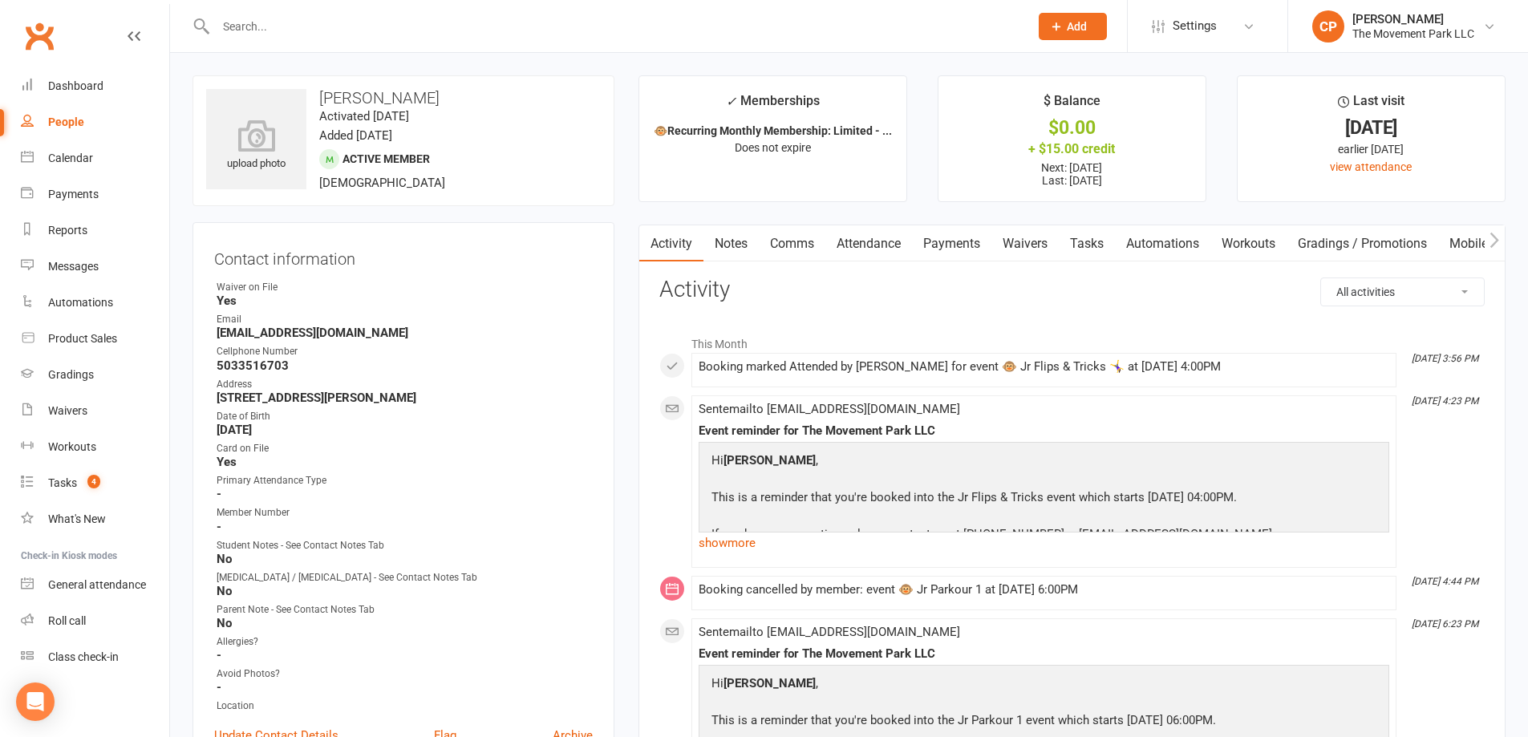
click at [885, 249] on link "Attendance" at bounding box center [868, 243] width 87 height 37
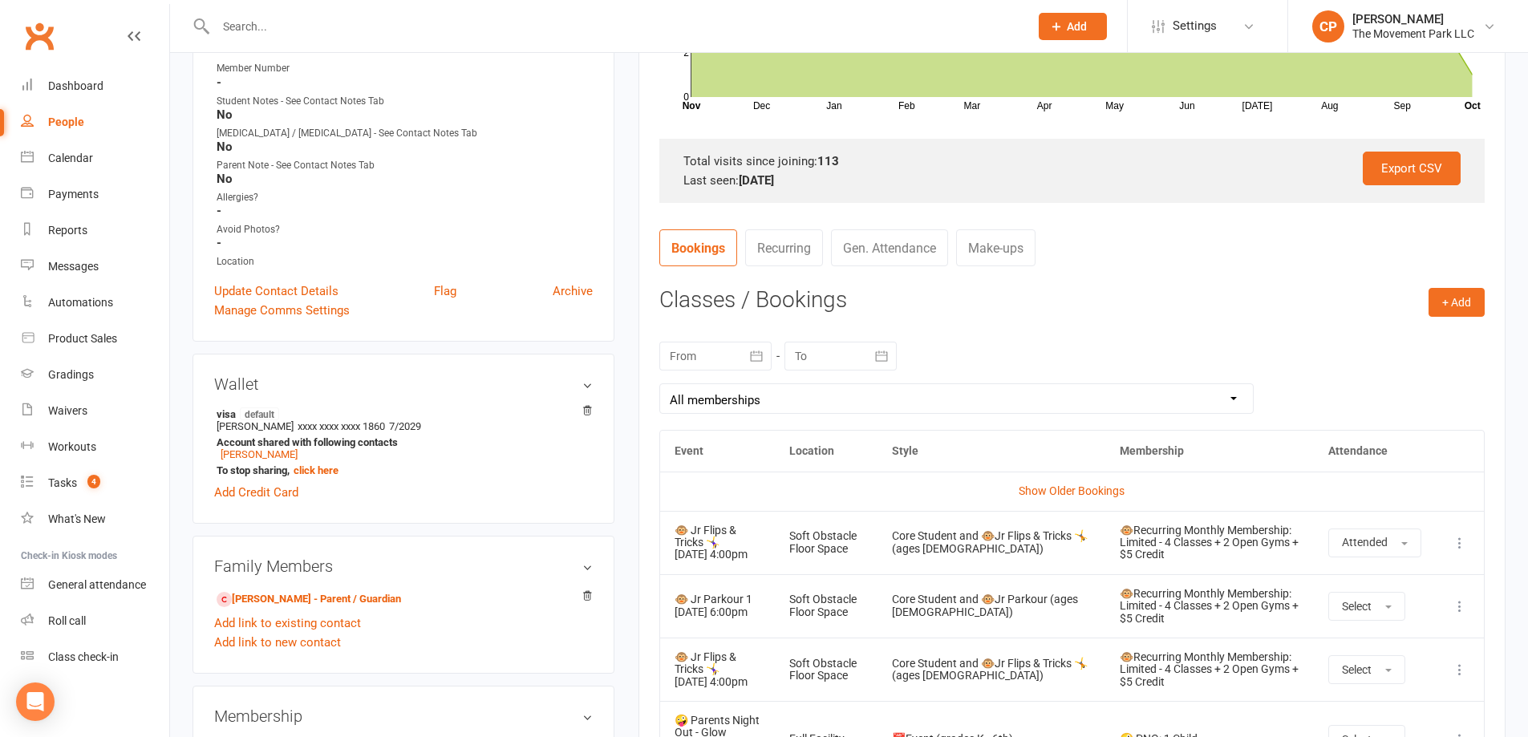
scroll to position [481, 0]
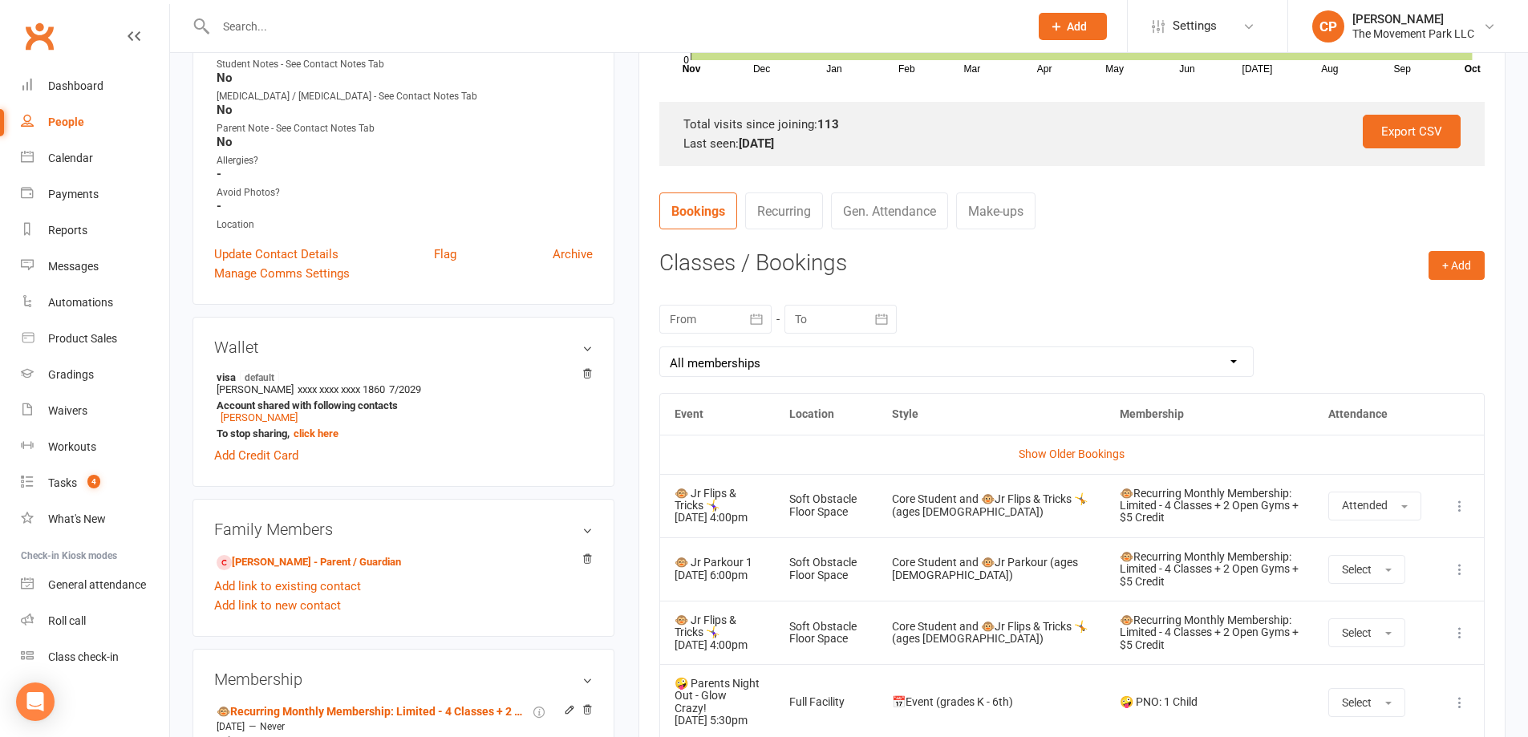
click at [731, 325] on div at bounding box center [715, 319] width 112 height 29
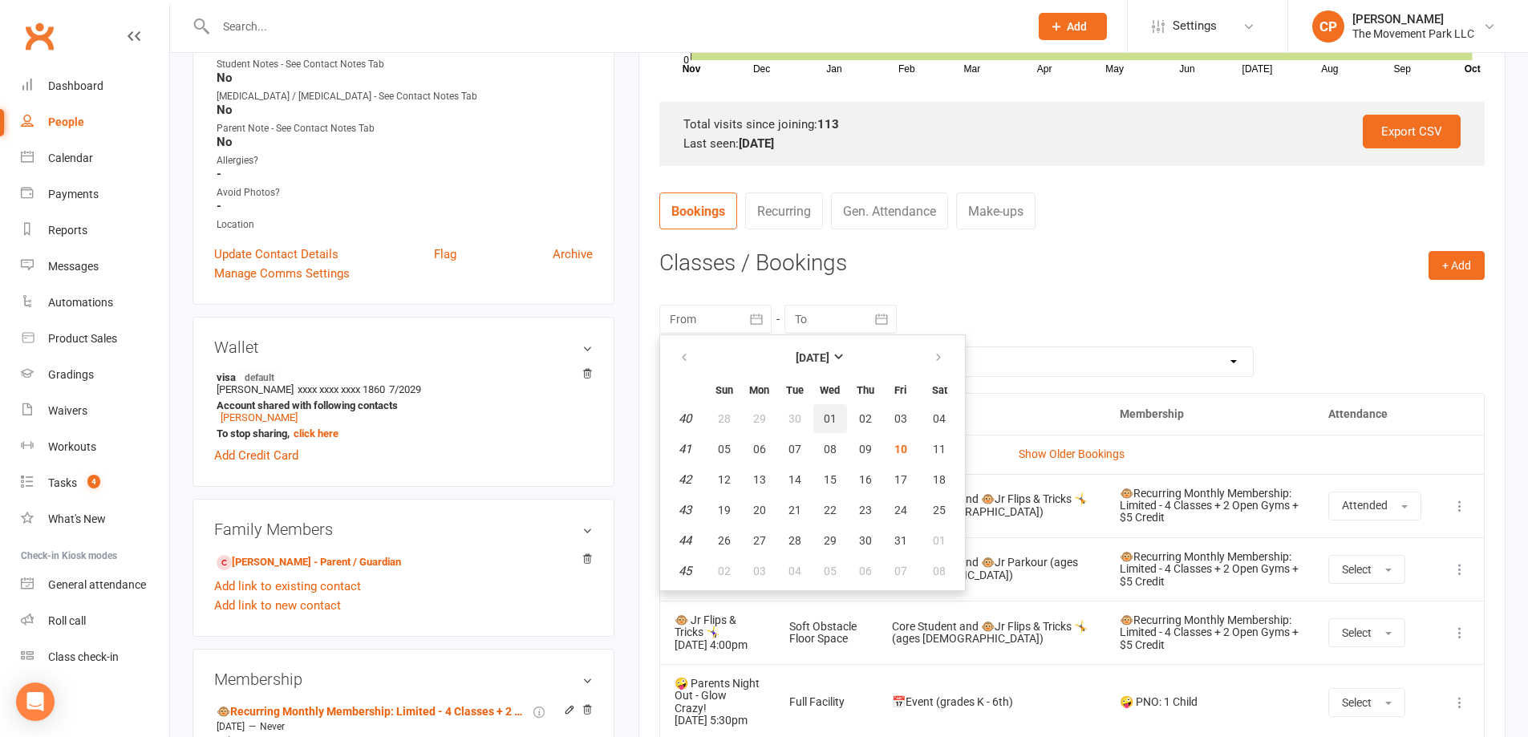
drag, startPoint x: 829, startPoint y: 417, endPoint x: 842, endPoint y: 414, distance: 14.0
click at [828, 417] on span "01" at bounding box center [830, 418] width 13 height 13
type input "[DATE]"
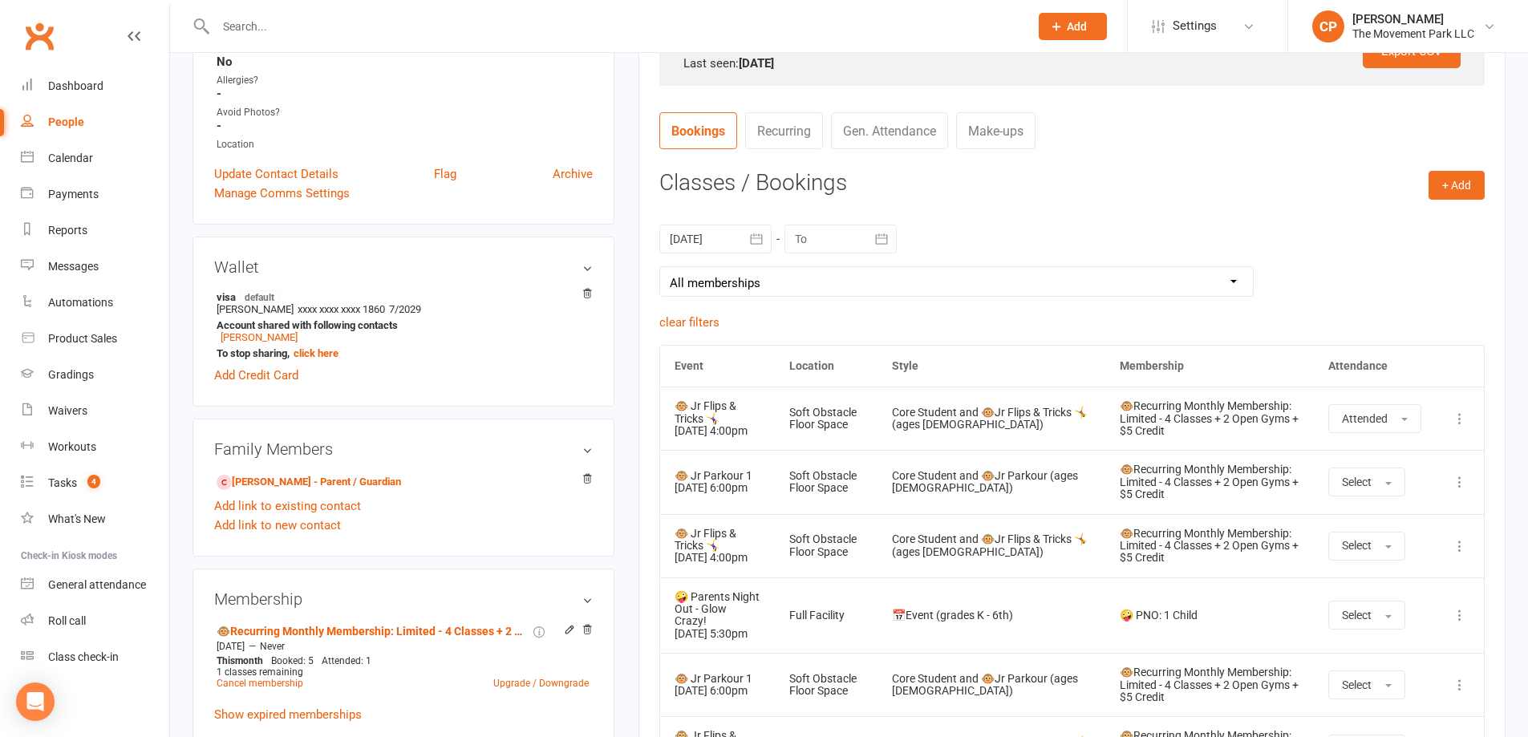
scroll to position [642, 0]
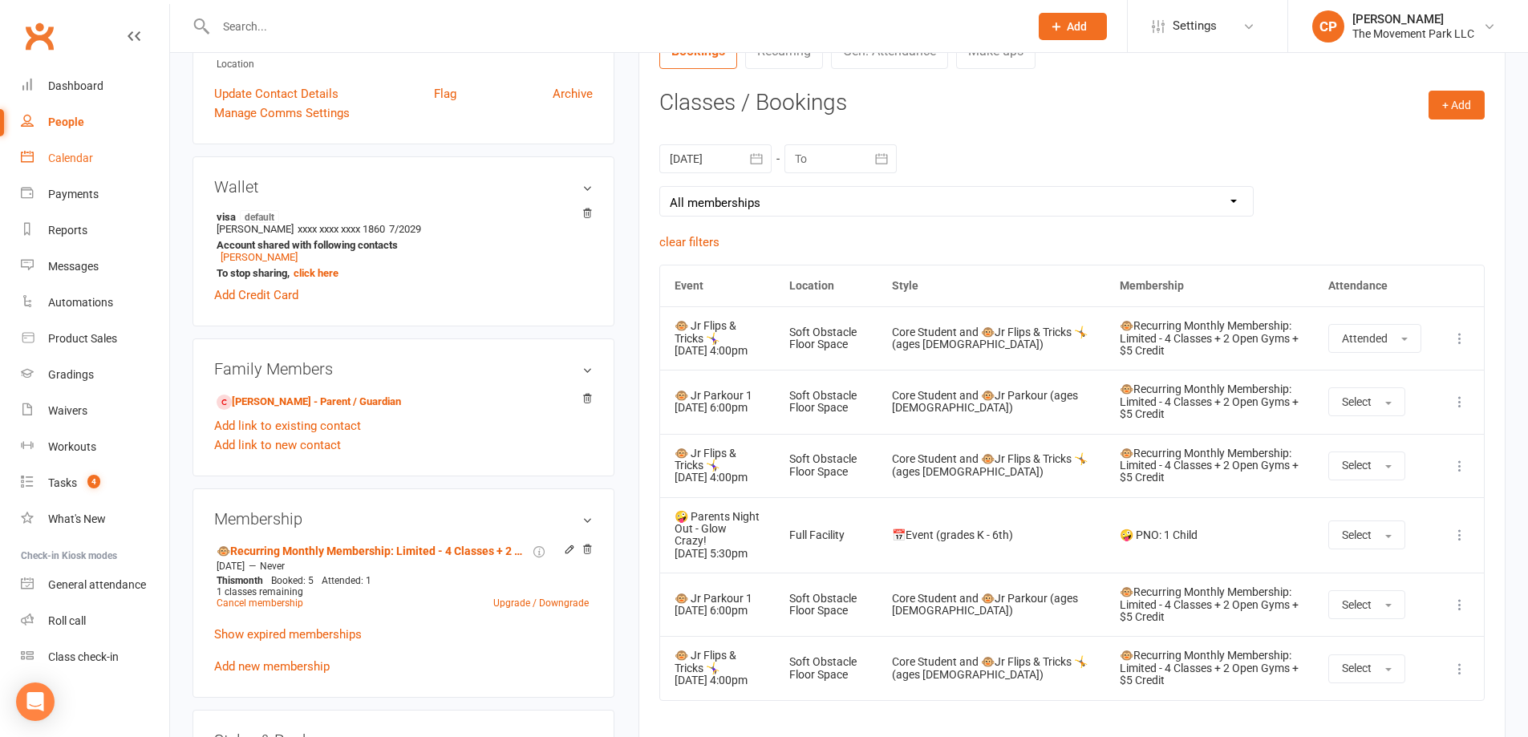
click at [71, 160] on div "Calendar" at bounding box center [70, 158] width 45 height 13
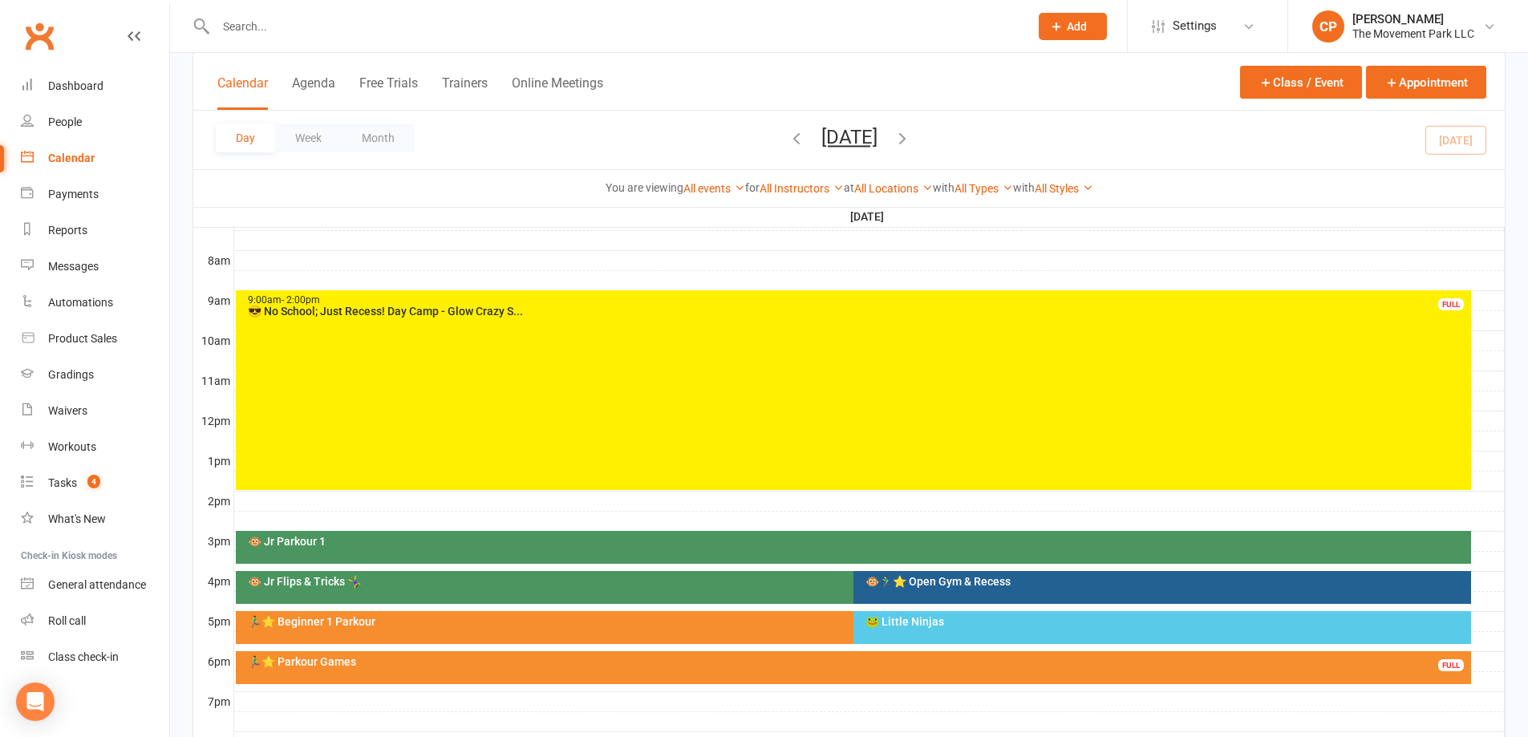
scroll to position [401, 0]
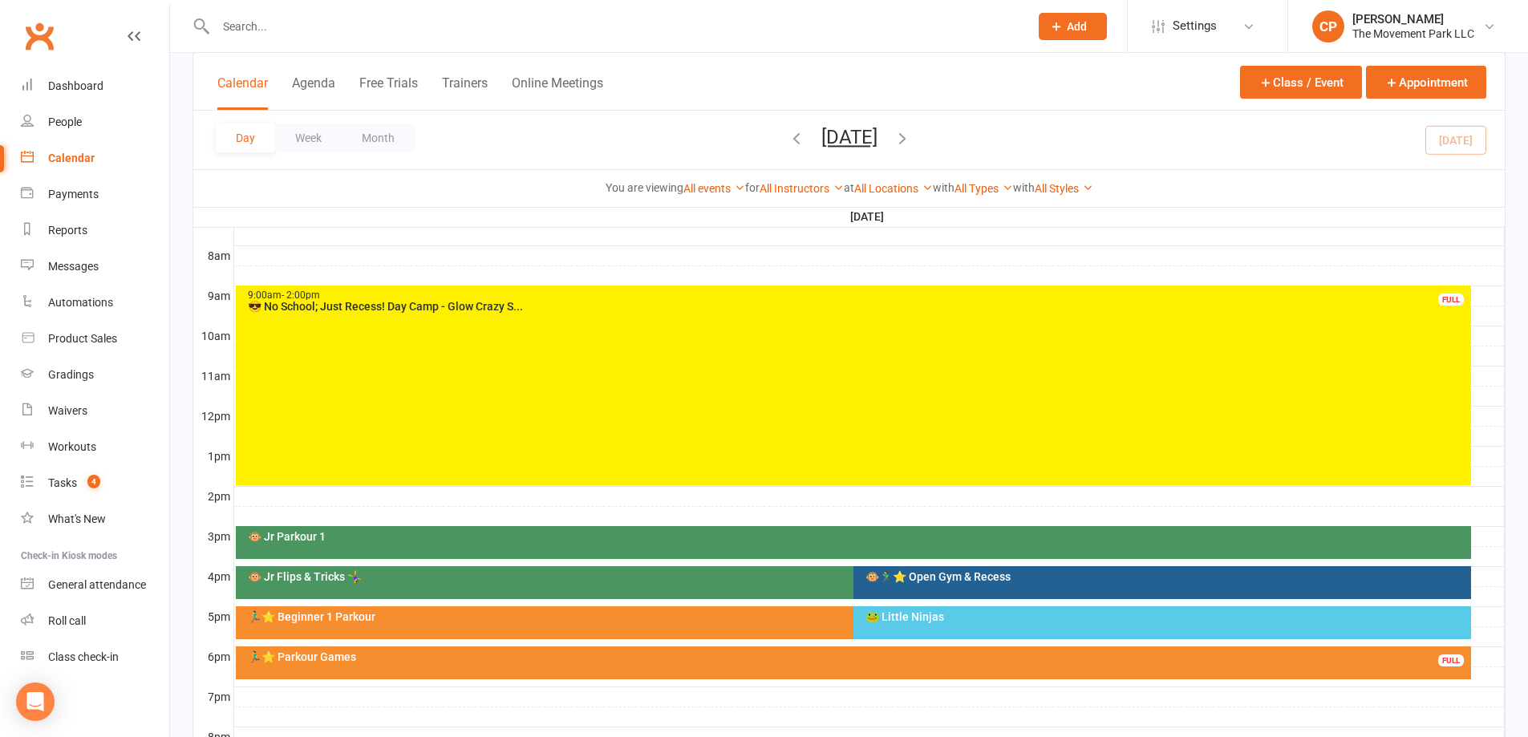
click at [671, 580] on div "🐵 Jr Flips & Tricks 🤸‍♀️" at bounding box center [849, 576] width 1205 height 11
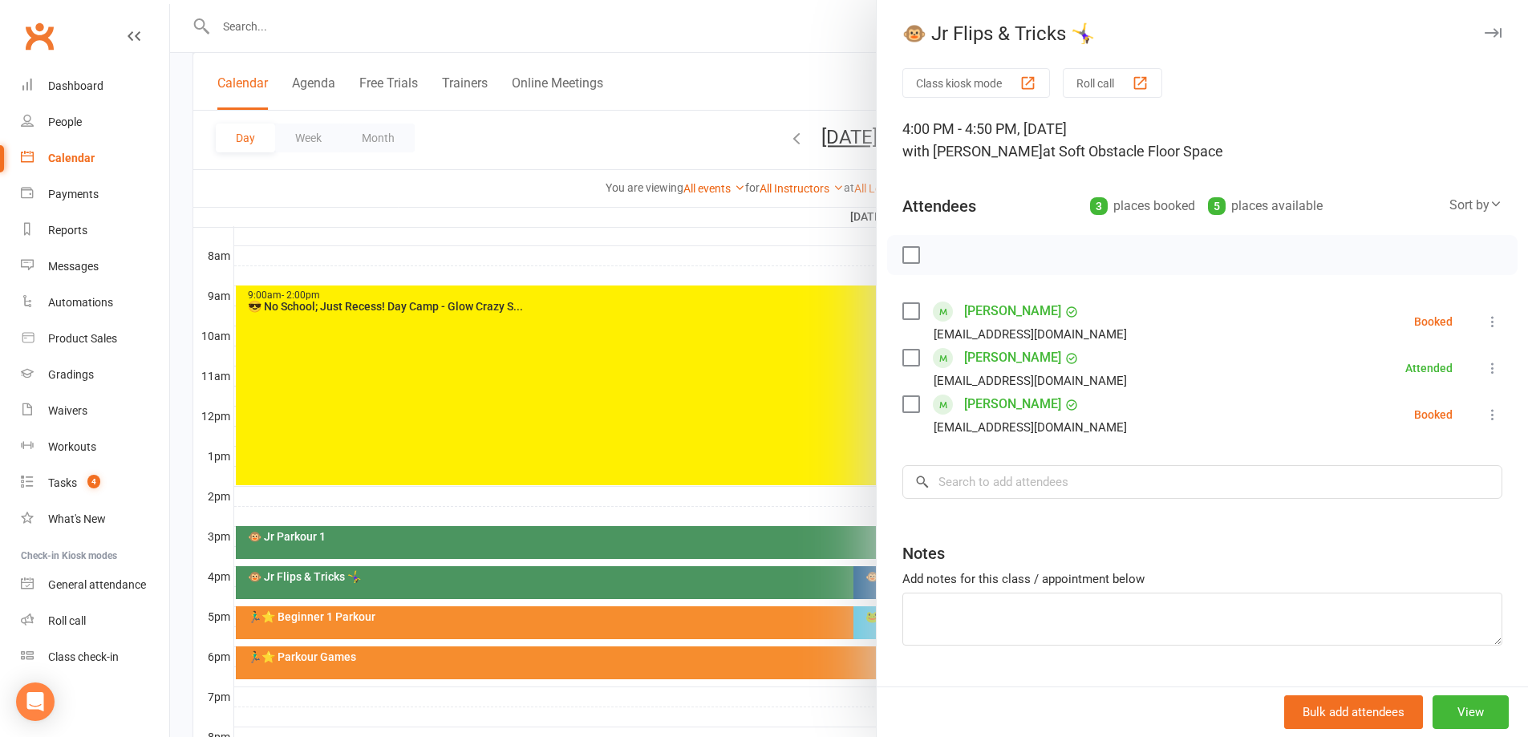
click at [766, 511] on div at bounding box center [849, 368] width 1358 height 737
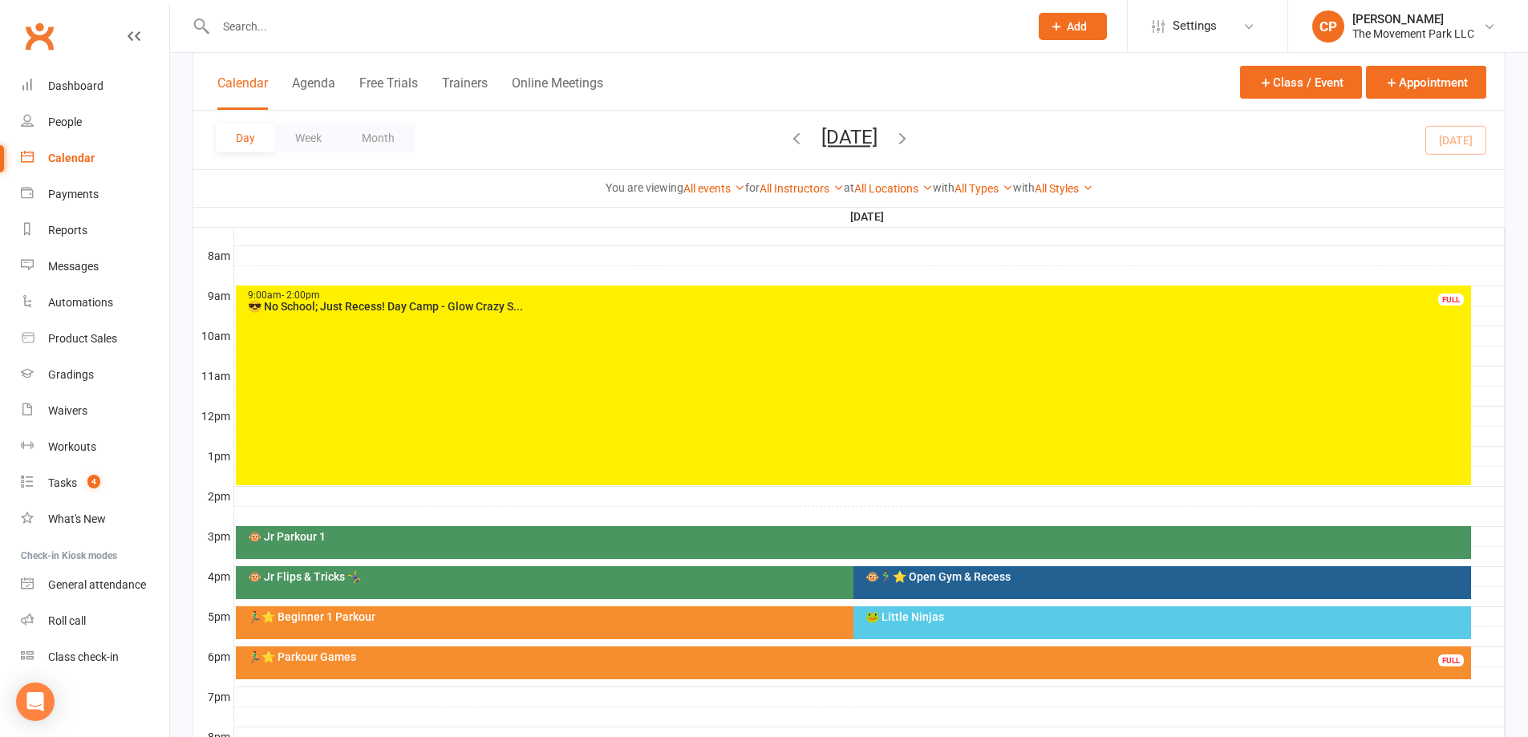
click at [811, 545] on div "🐵 Jr Parkour 1" at bounding box center [853, 542] width 1235 height 33
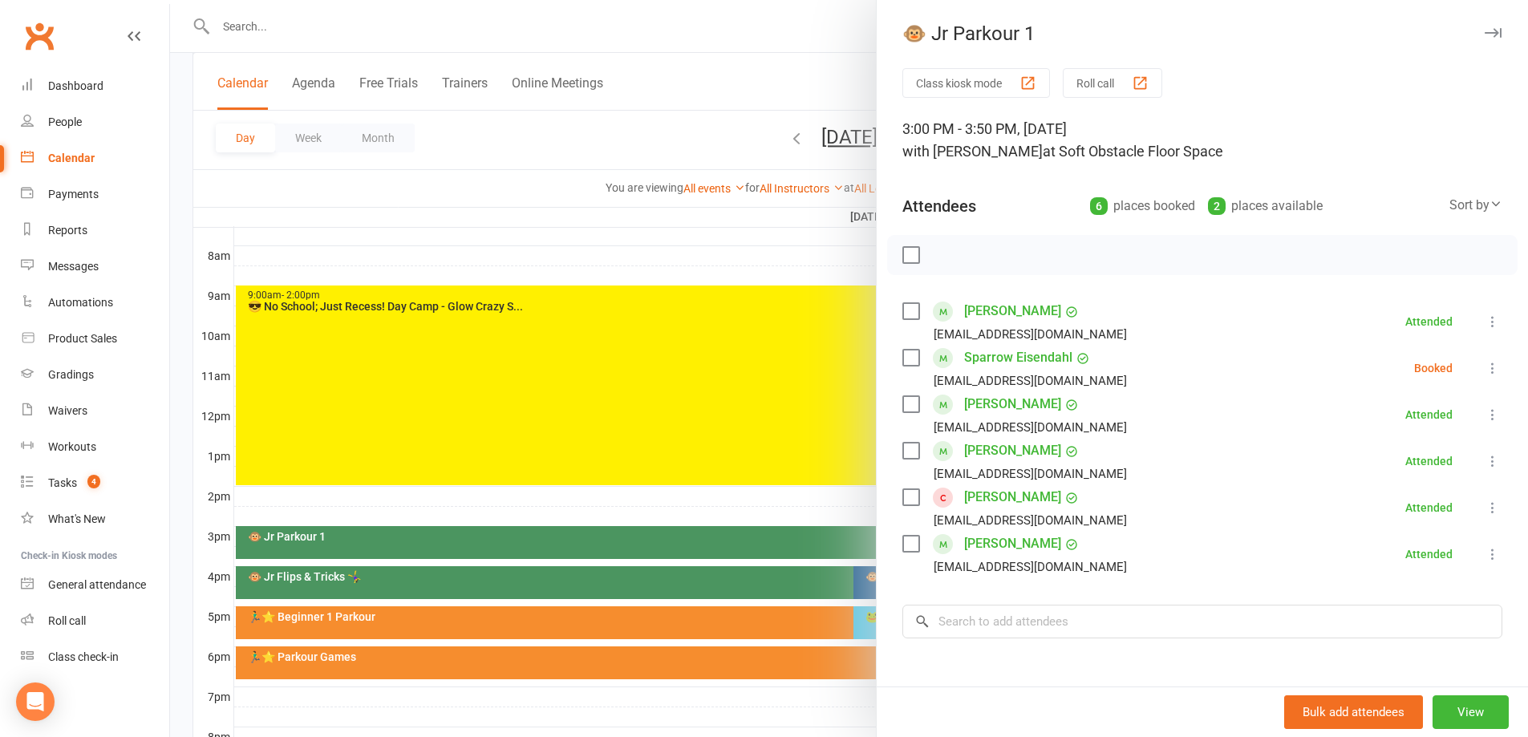
drag, startPoint x: 809, startPoint y: 496, endPoint x: 817, endPoint y: 503, distance: 10.8
click at [807, 497] on div at bounding box center [849, 368] width 1358 height 737
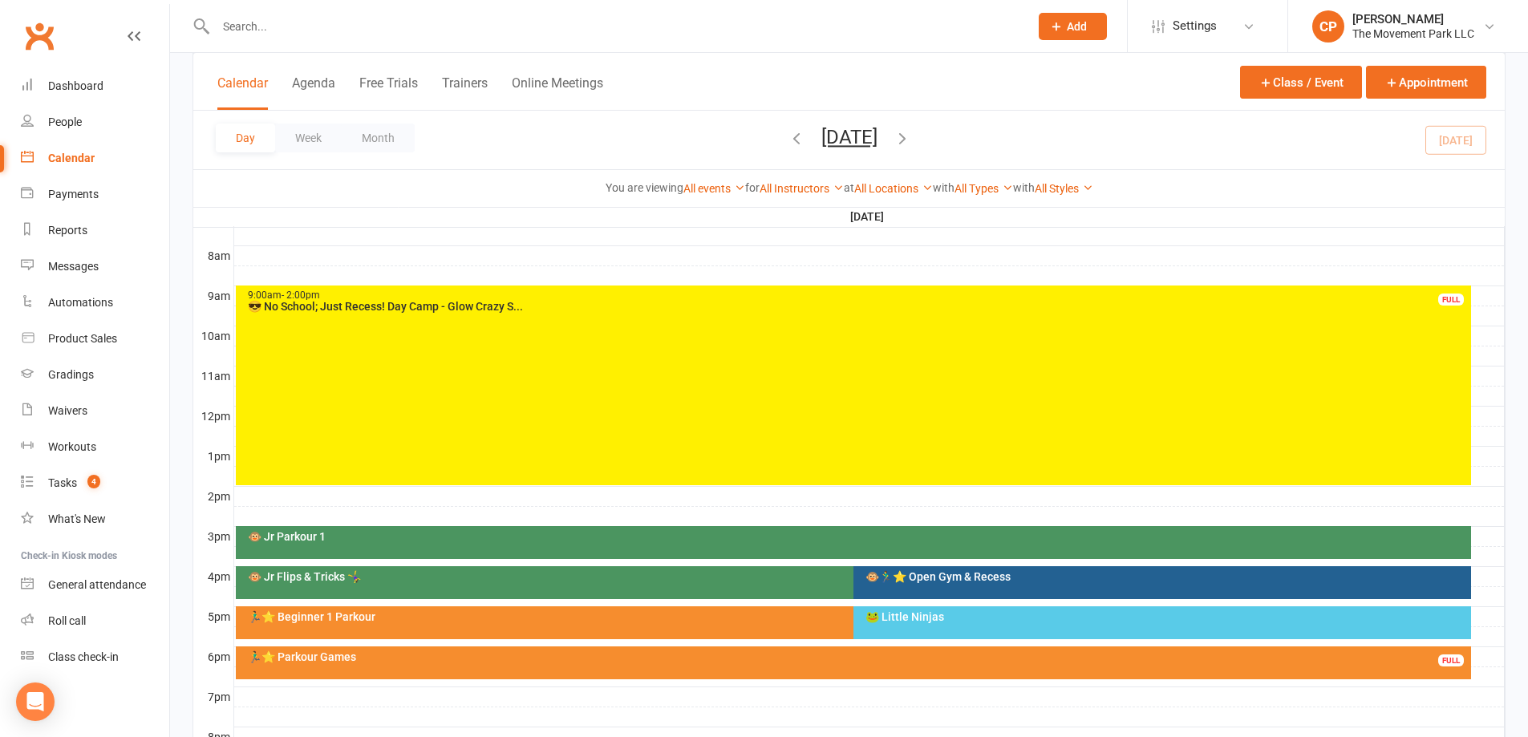
click at [804, 580] on div "🐵 Jr Flips & Tricks 🤸‍♀️" at bounding box center [849, 576] width 1205 height 11
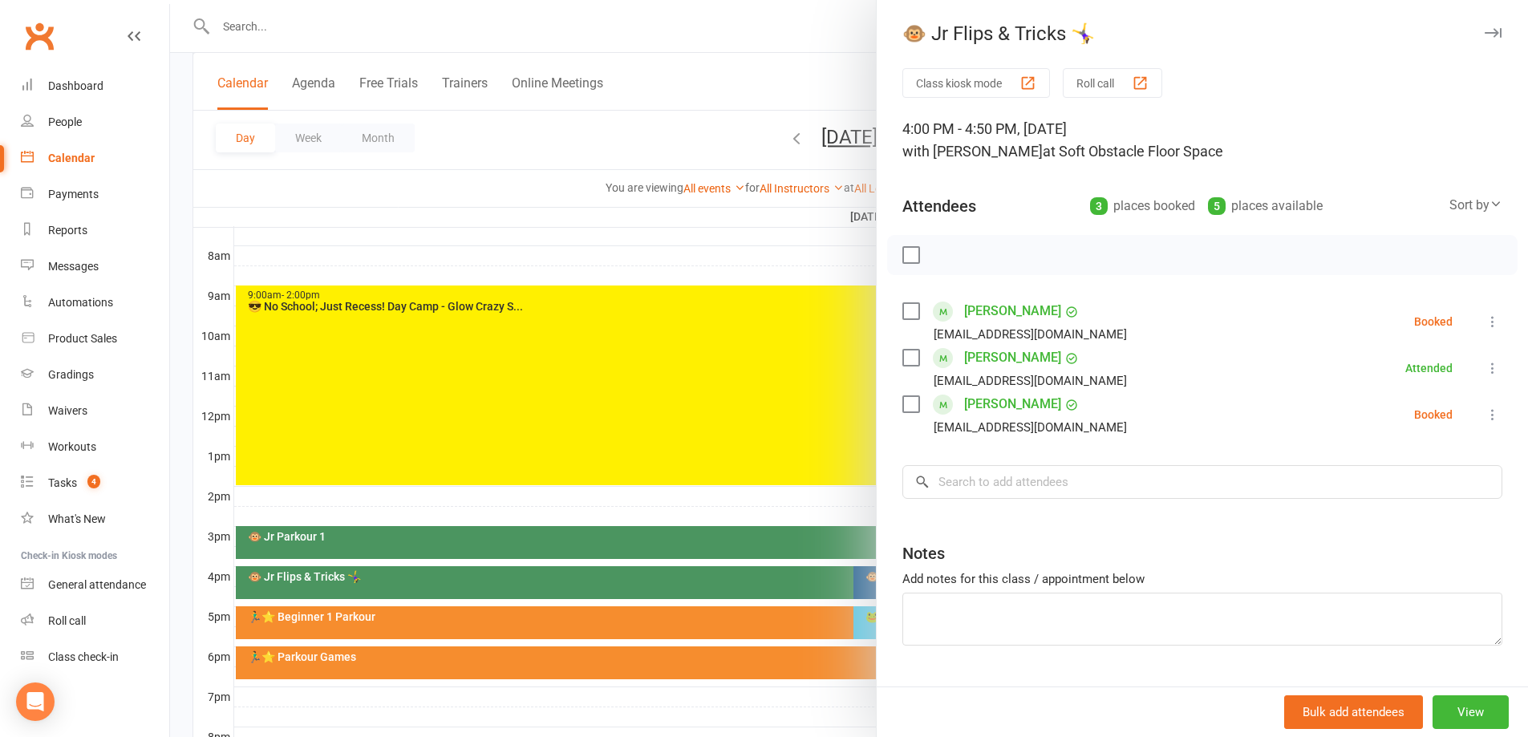
click at [1485, 324] on icon at bounding box center [1493, 322] width 16 height 16
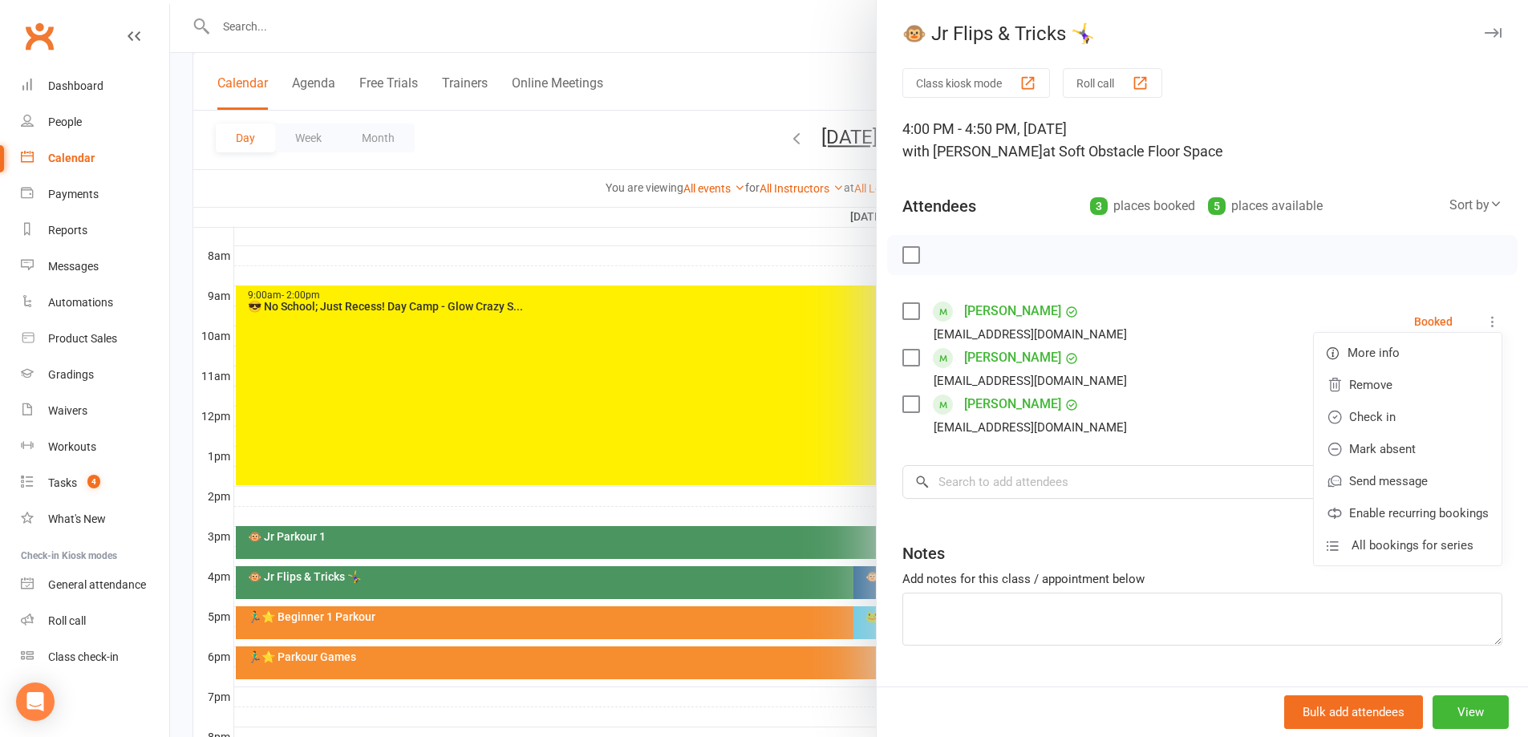
click at [975, 454] on div "Class kiosk mode Roll call 4:00 PM - 4:50 PM, Friday, October, 10, 2025 with Mo…" at bounding box center [1202, 397] width 651 height 658
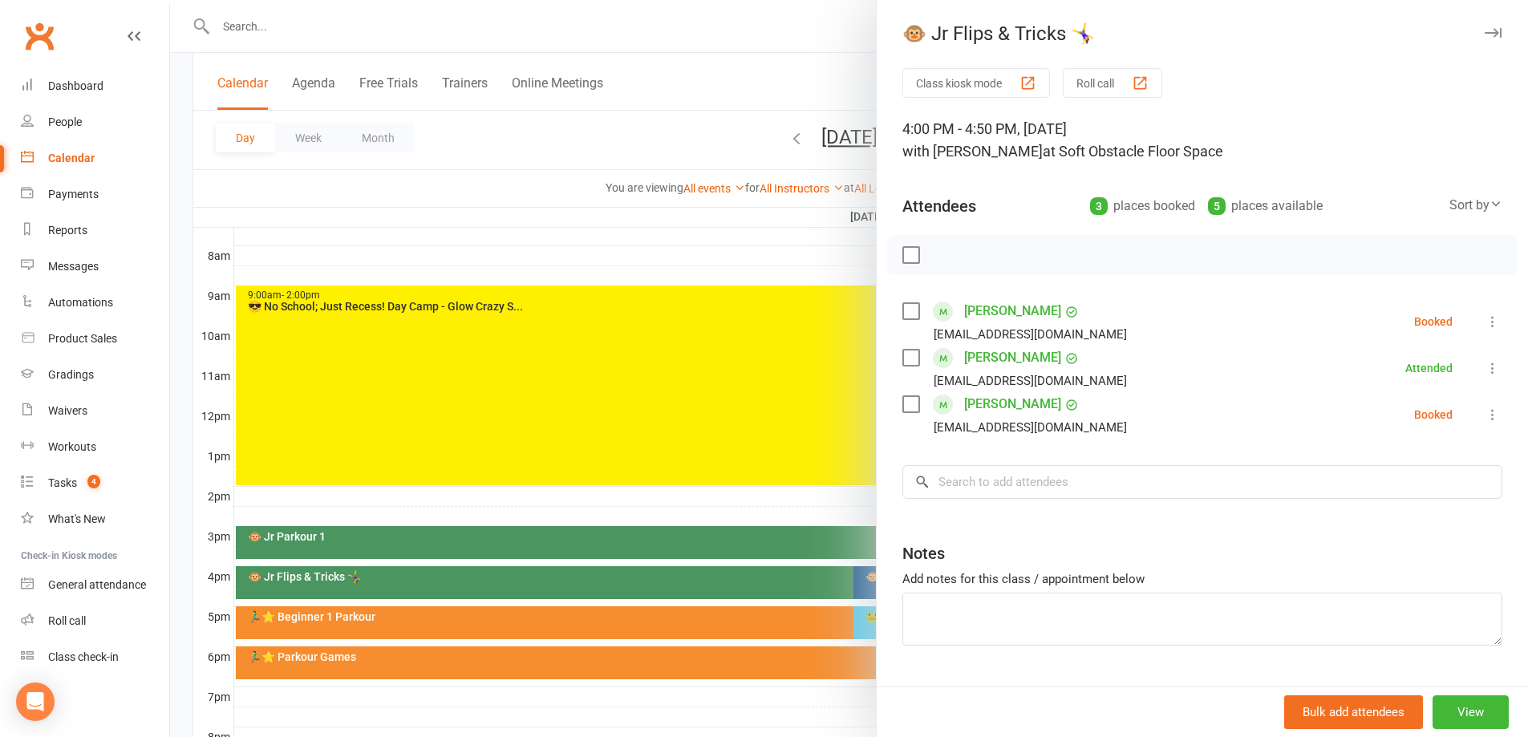
click at [1485, 322] on icon at bounding box center [1493, 322] width 16 height 16
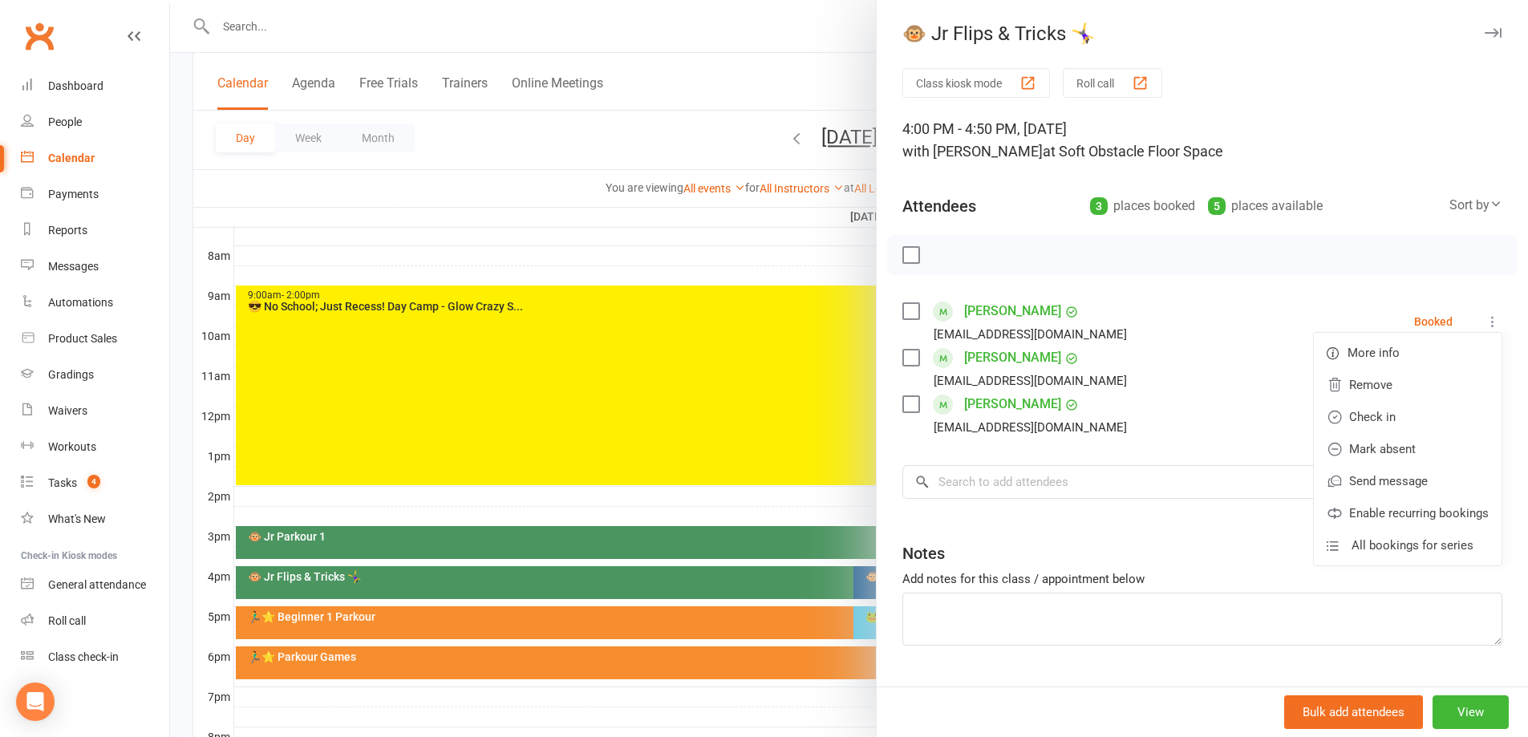
click at [1153, 526] on div "Class kiosk mode Roll call 4:00 PM - 4:50 PM, Friday, October, 10, 2025 with Mo…" at bounding box center [1202, 397] width 651 height 658
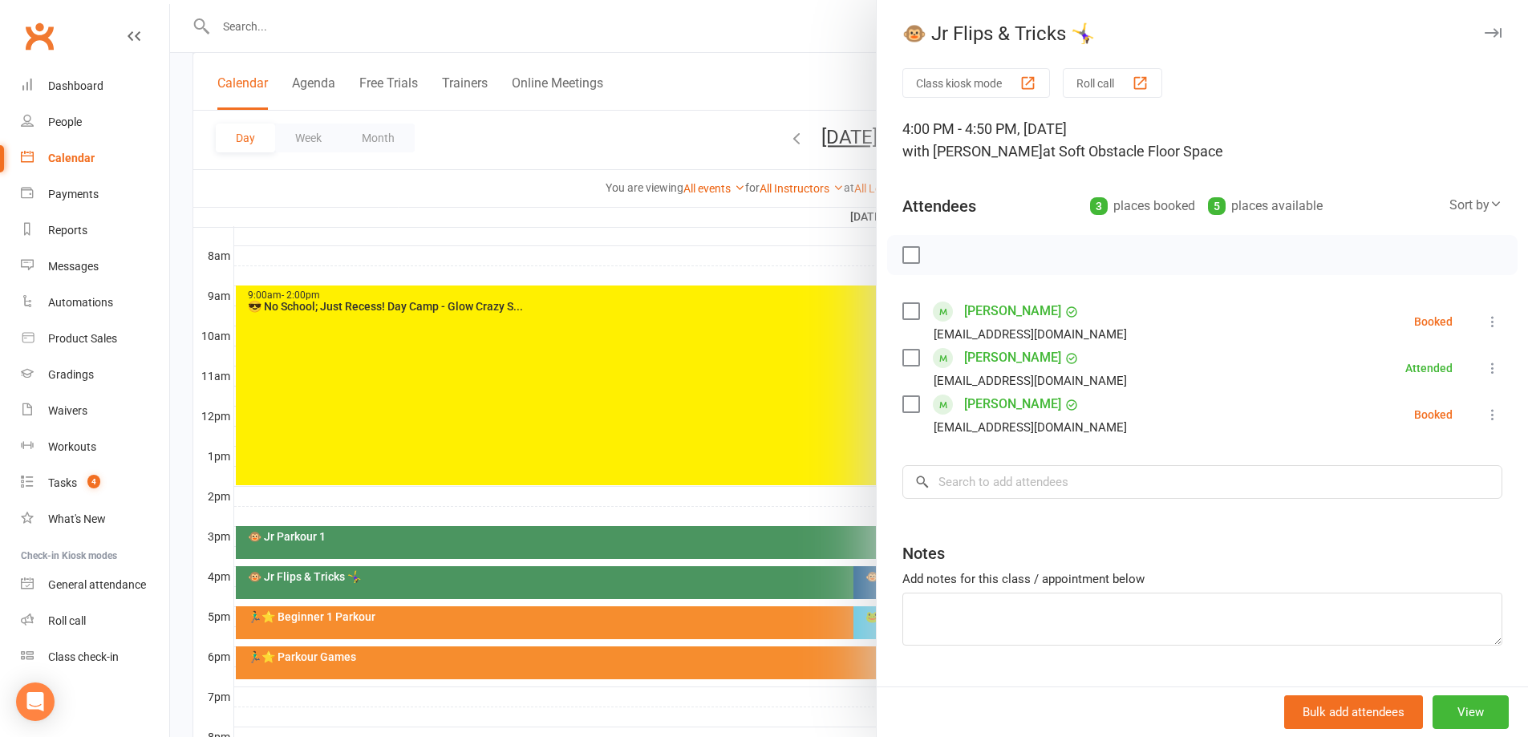
click at [531, 256] on div at bounding box center [849, 368] width 1358 height 737
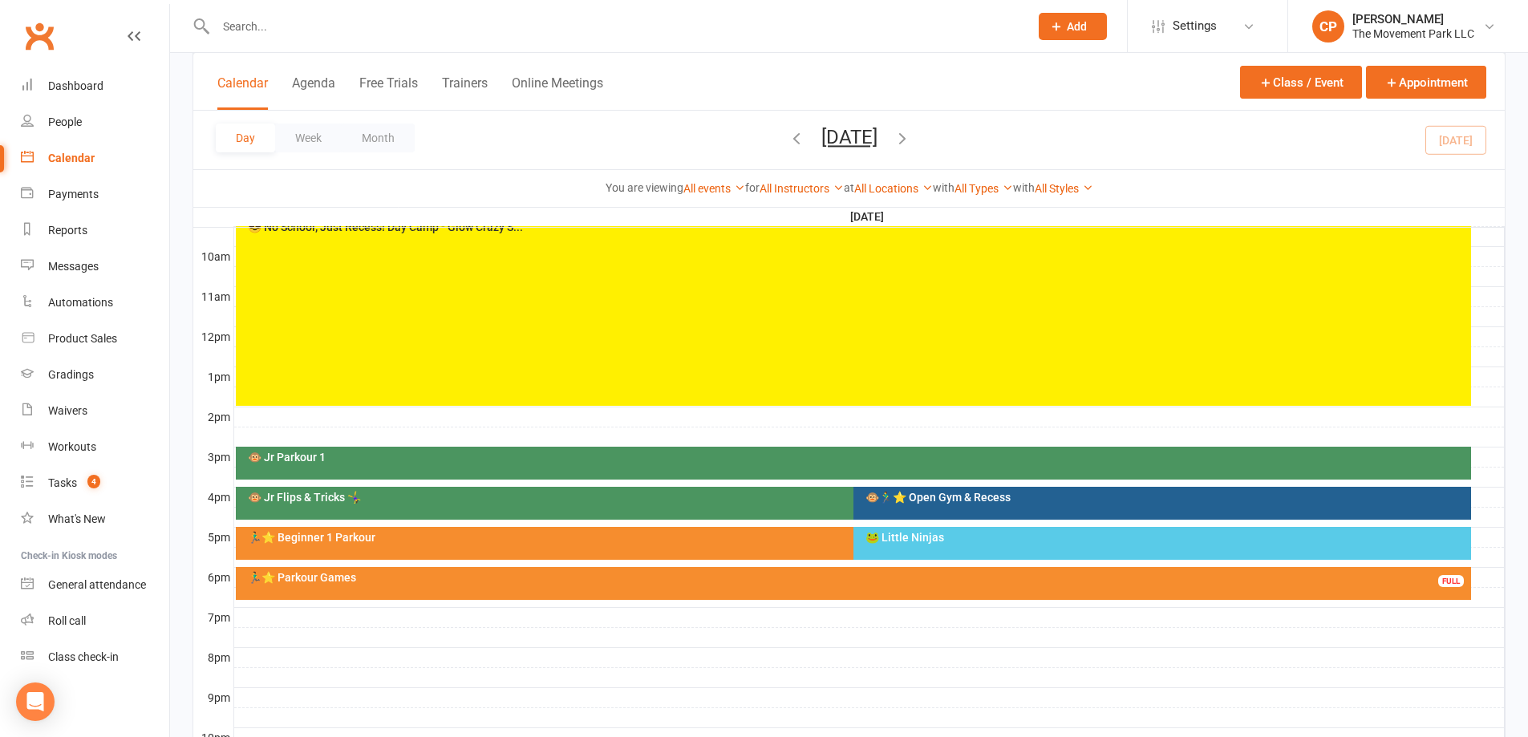
scroll to position [481, 0]
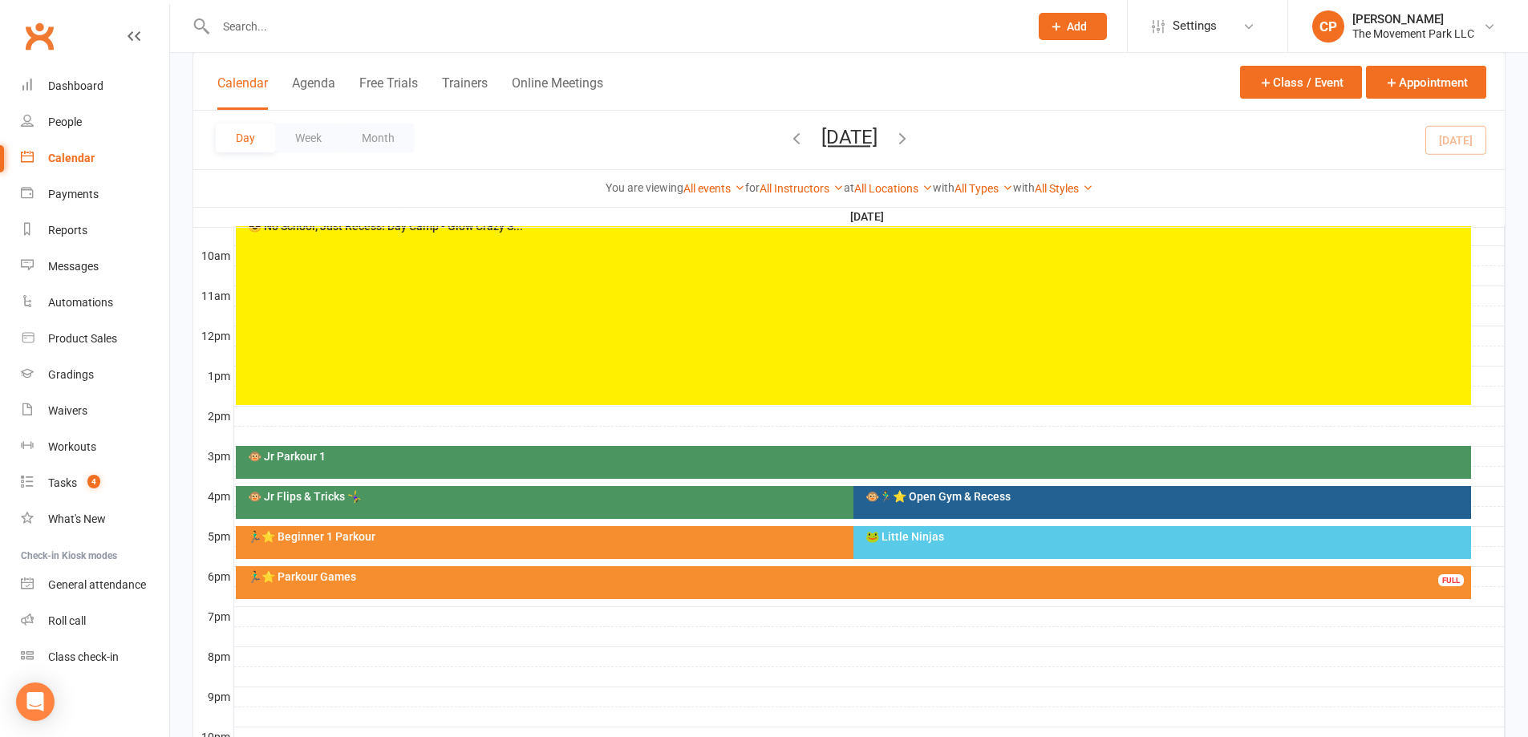
click at [578, 502] on div "🐵 Jr Flips & Tricks 🤸‍♀️" at bounding box center [845, 502] width 1219 height 33
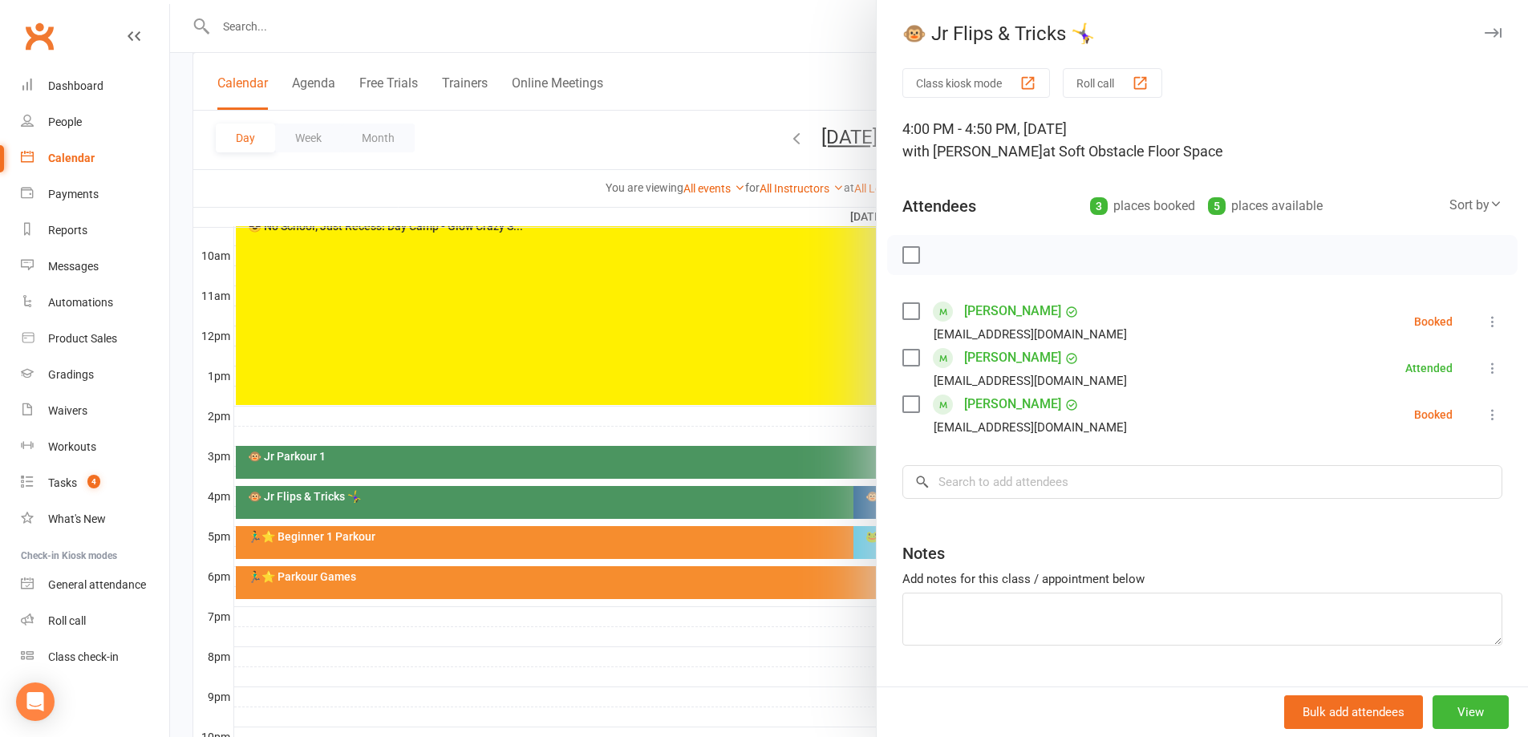
click at [1460, 414] on li "Triss Parker jessicarparker86@gmail.com Booked More info Remove Check in Mark a…" at bounding box center [1202, 414] width 600 height 47
click at [1485, 417] on icon at bounding box center [1493, 415] width 16 height 16
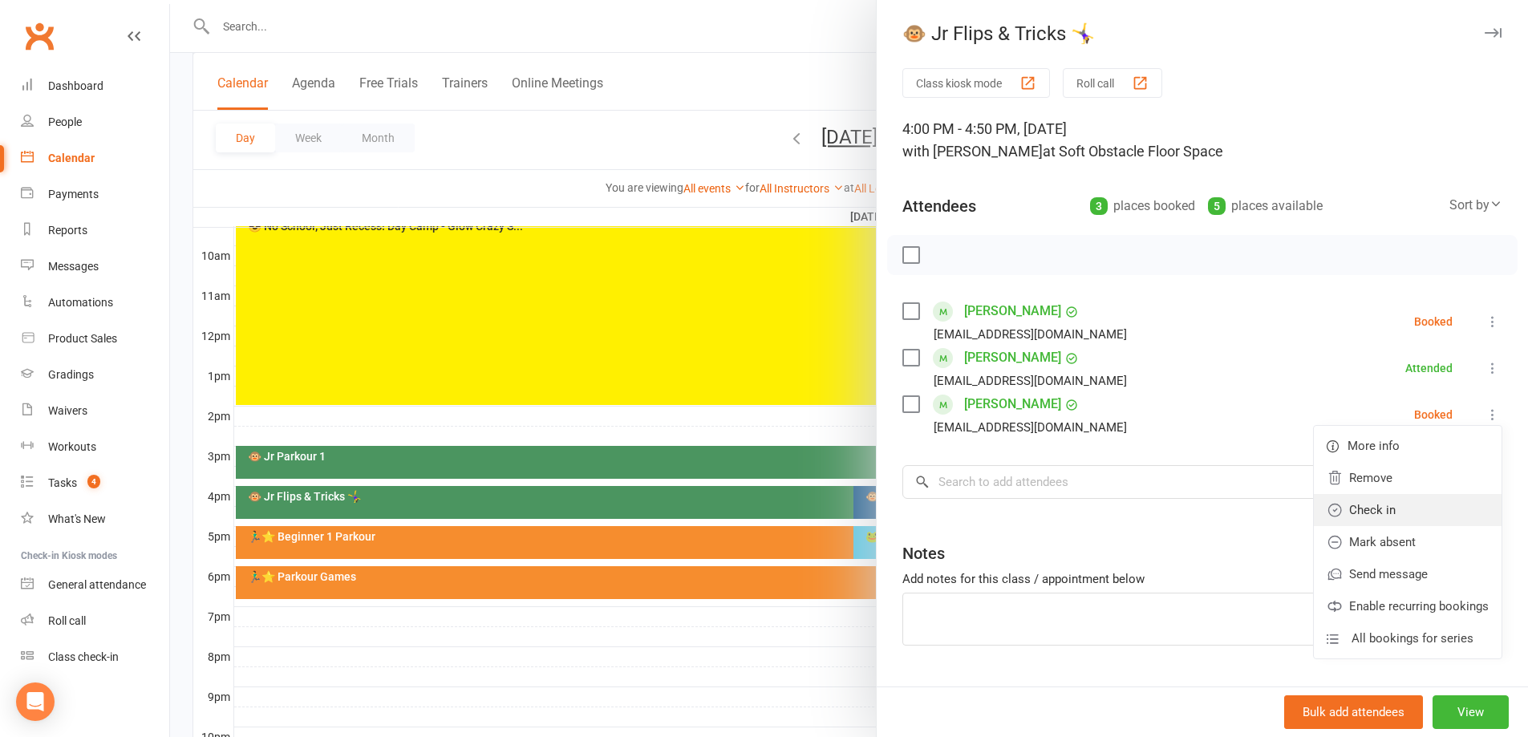
click at [1410, 500] on link "Check in" at bounding box center [1408, 510] width 188 height 32
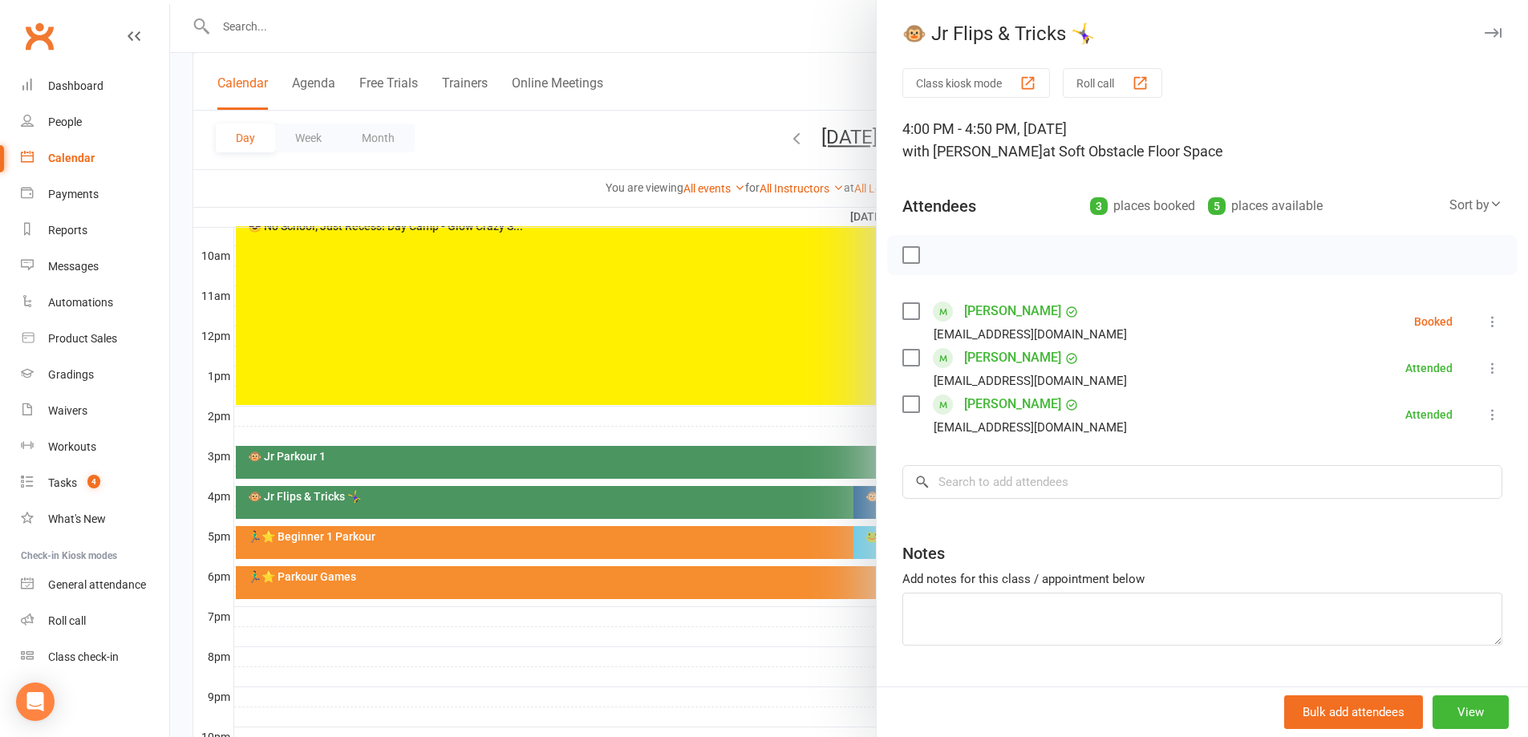
click at [960, 545] on div "Notes" at bounding box center [1202, 549] width 600 height 39
click at [819, 659] on div at bounding box center [849, 368] width 1358 height 737
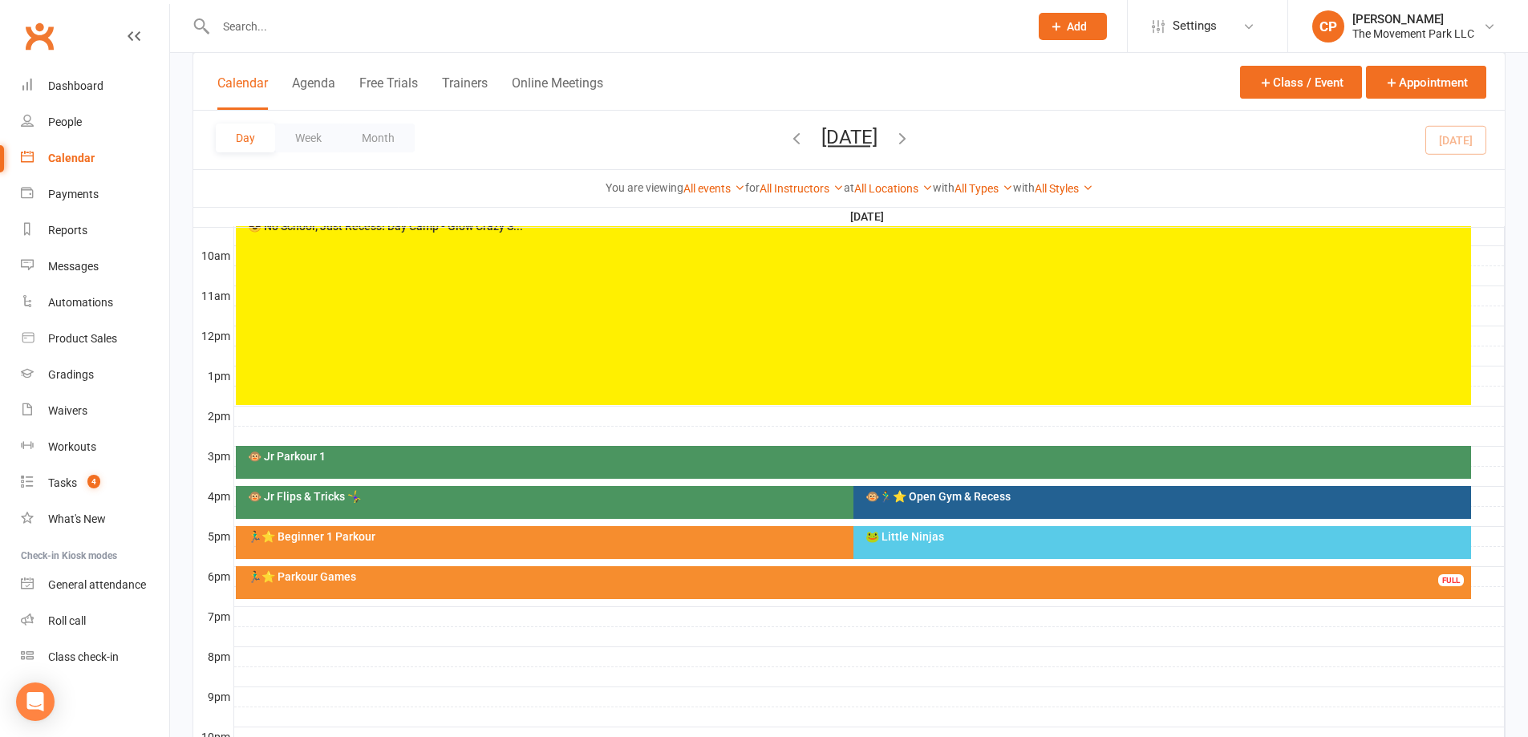
click at [921, 486] on div "🐵🏃‍♂️⭐ Open Gym & Recess" at bounding box center [1162, 502] width 618 height 33
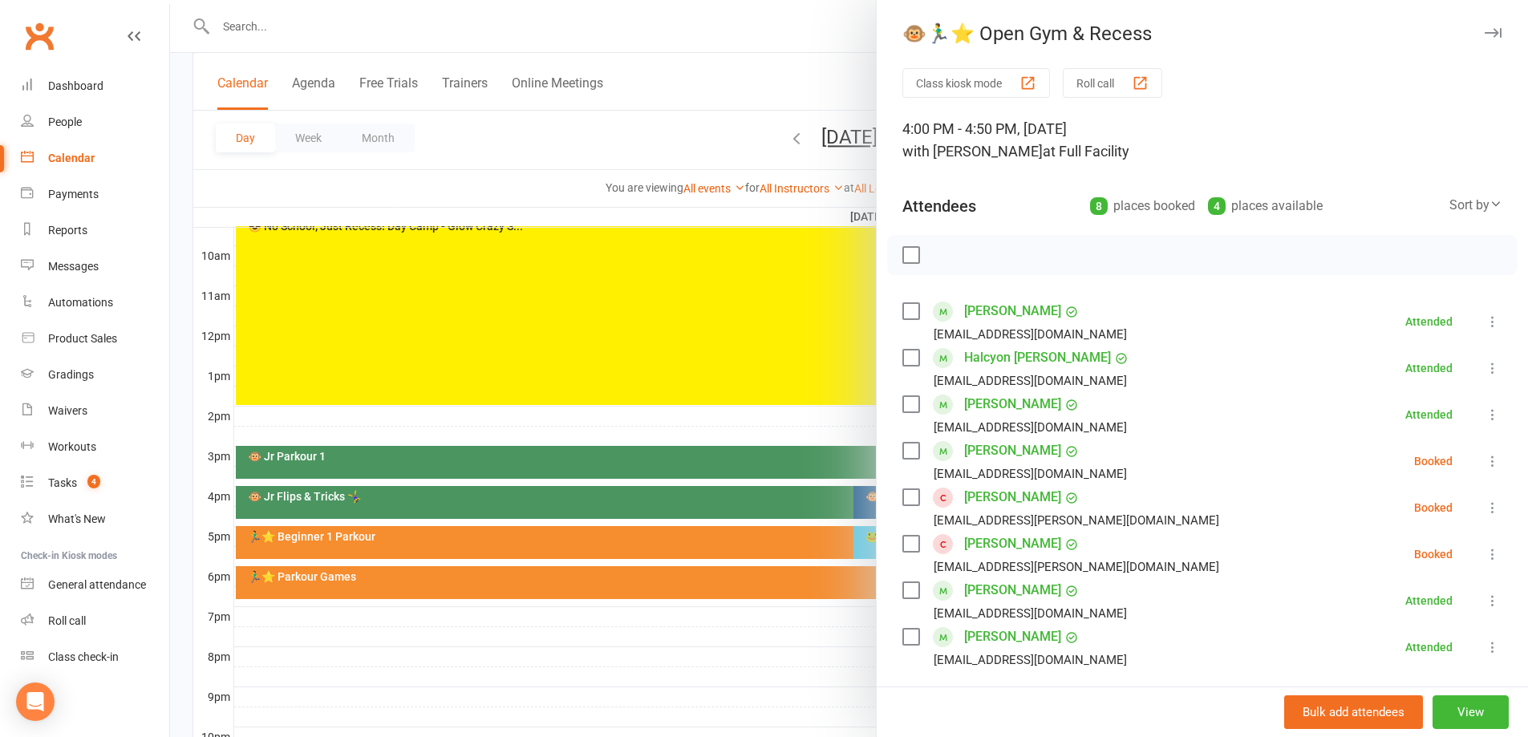
scroll to position [80, 0]
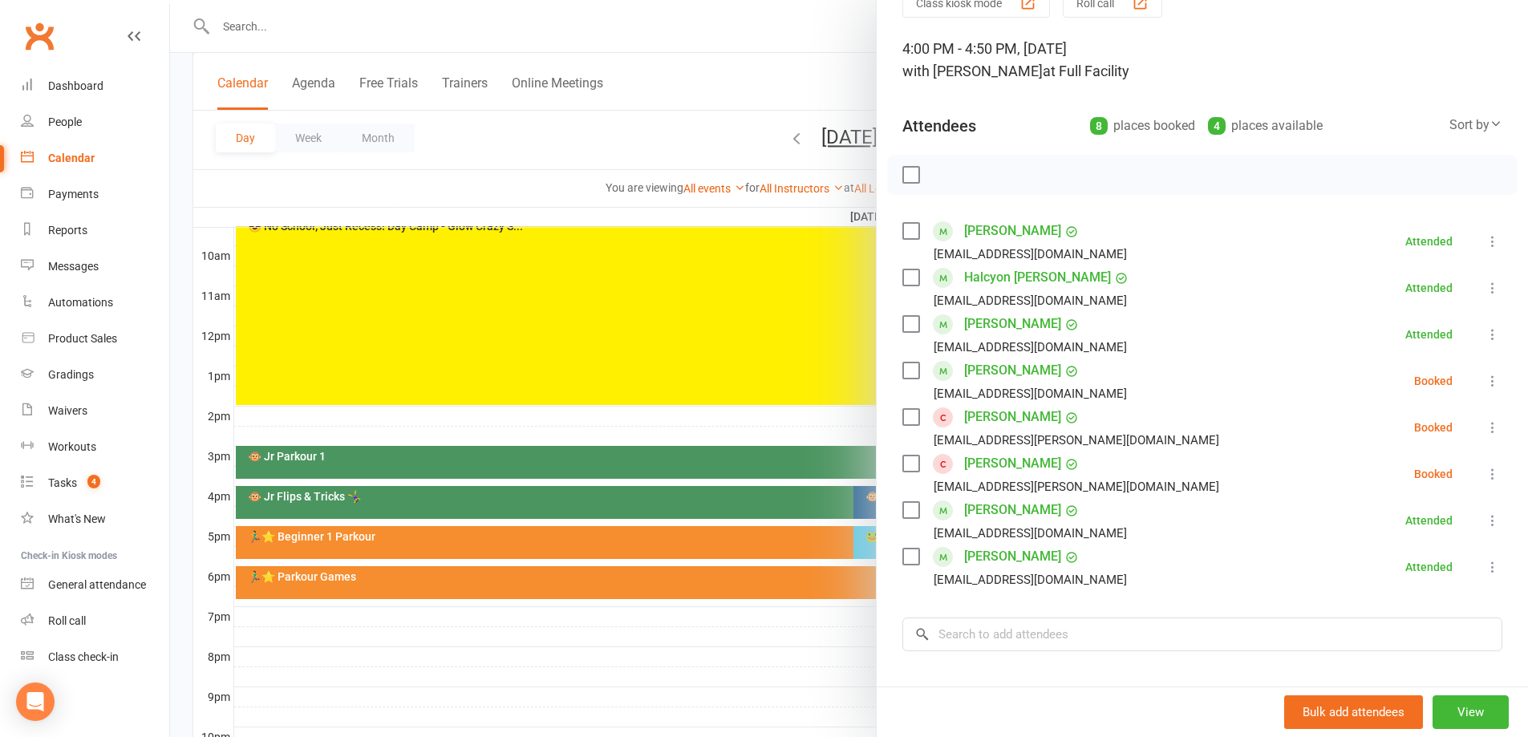
click at [998, 557] on link "Vivian Lange" at bounding box center [1012, 557] width 97 height 26
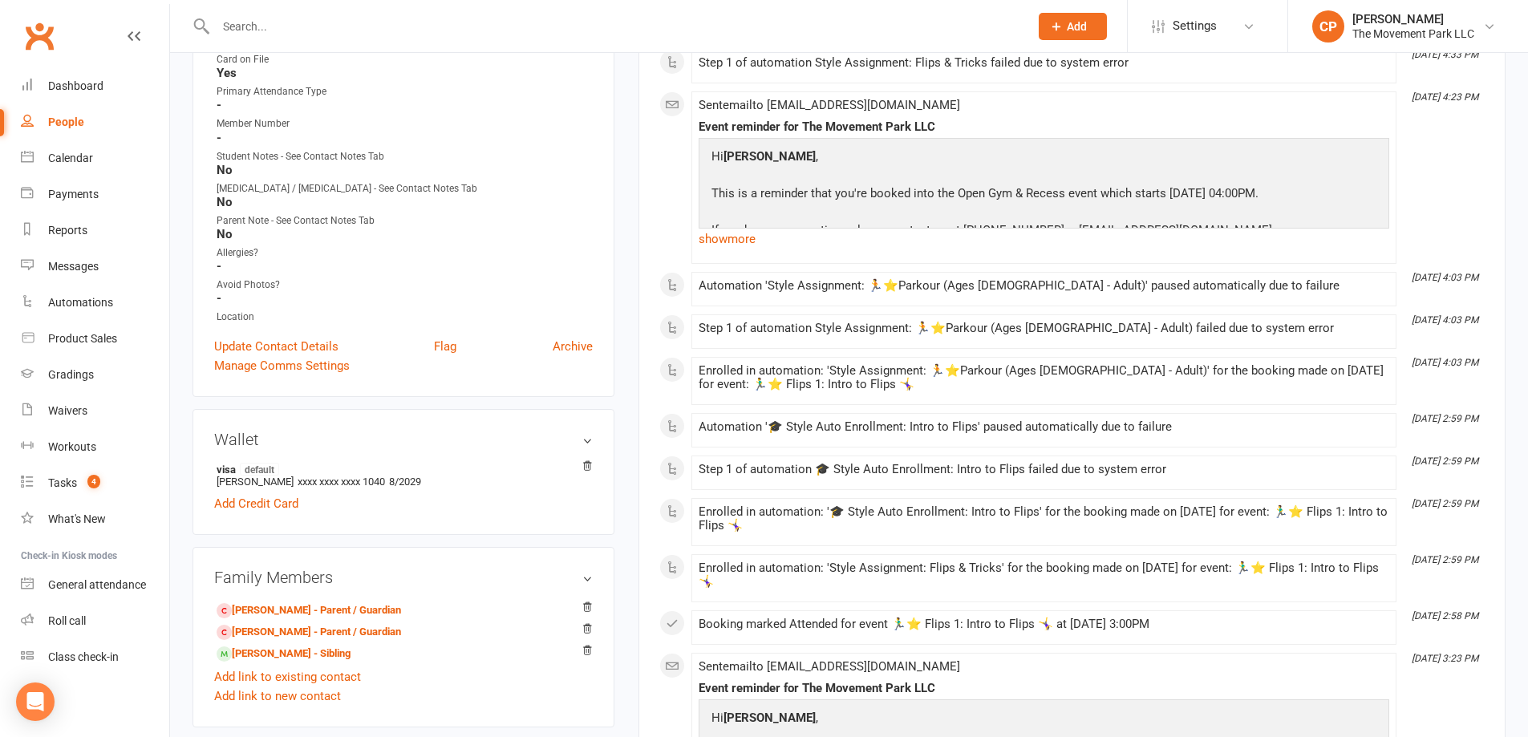
scroll to position [561, 0]
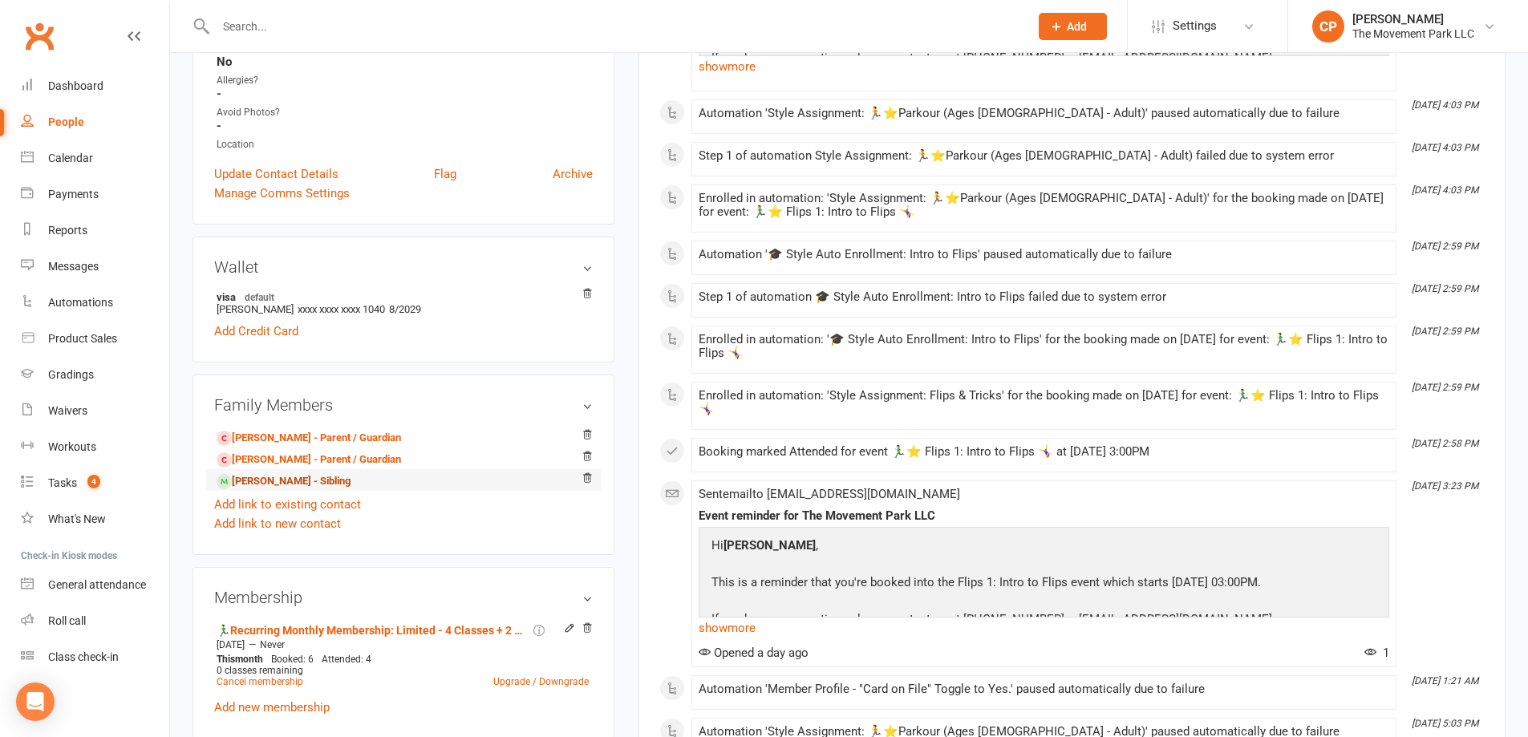
click at [271, 480] on link "Natalia Lange - Sibling" at bounding box center [284, 481] width 134 height 17
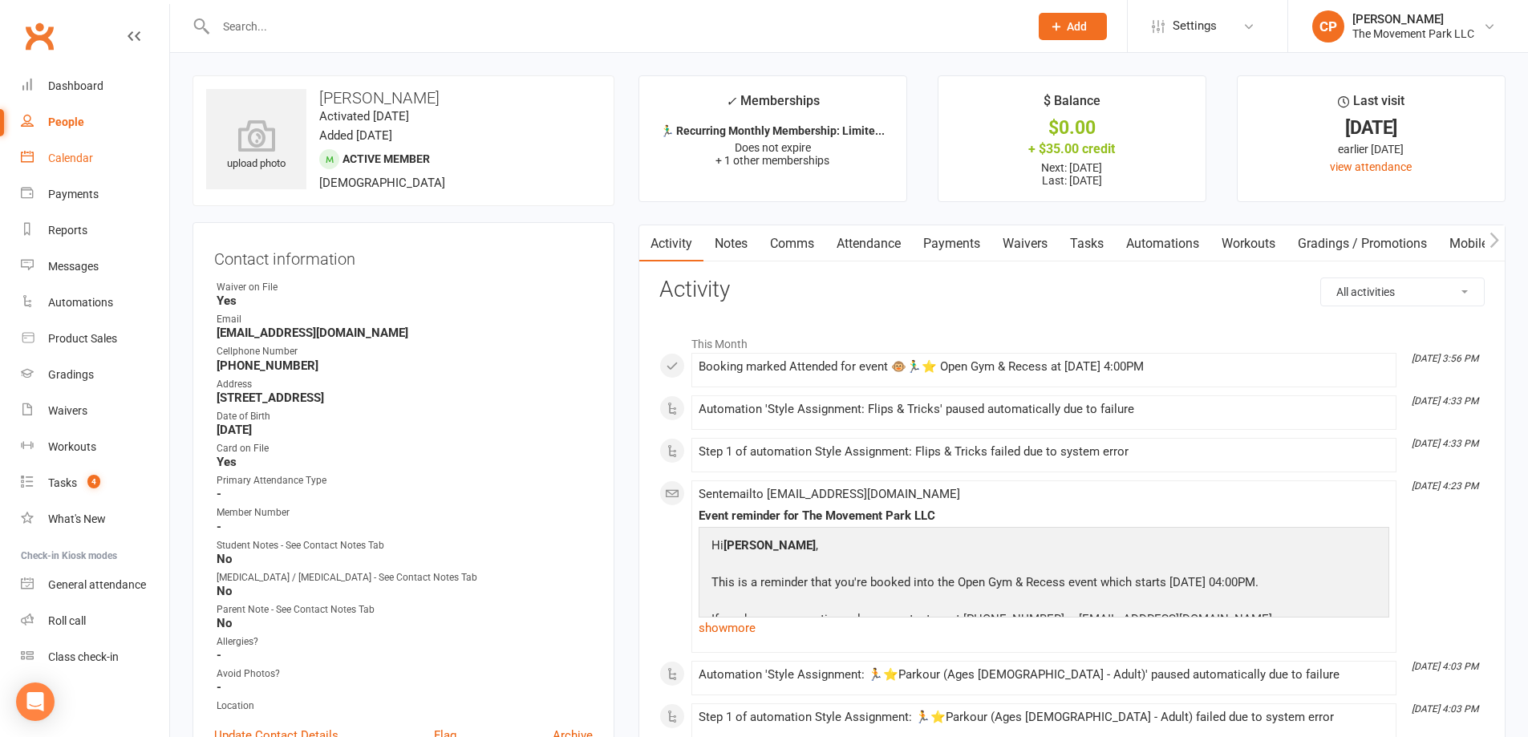
click at [62, 152] on div "Calendar" at bounding box center [70, 158] width 45 height 13
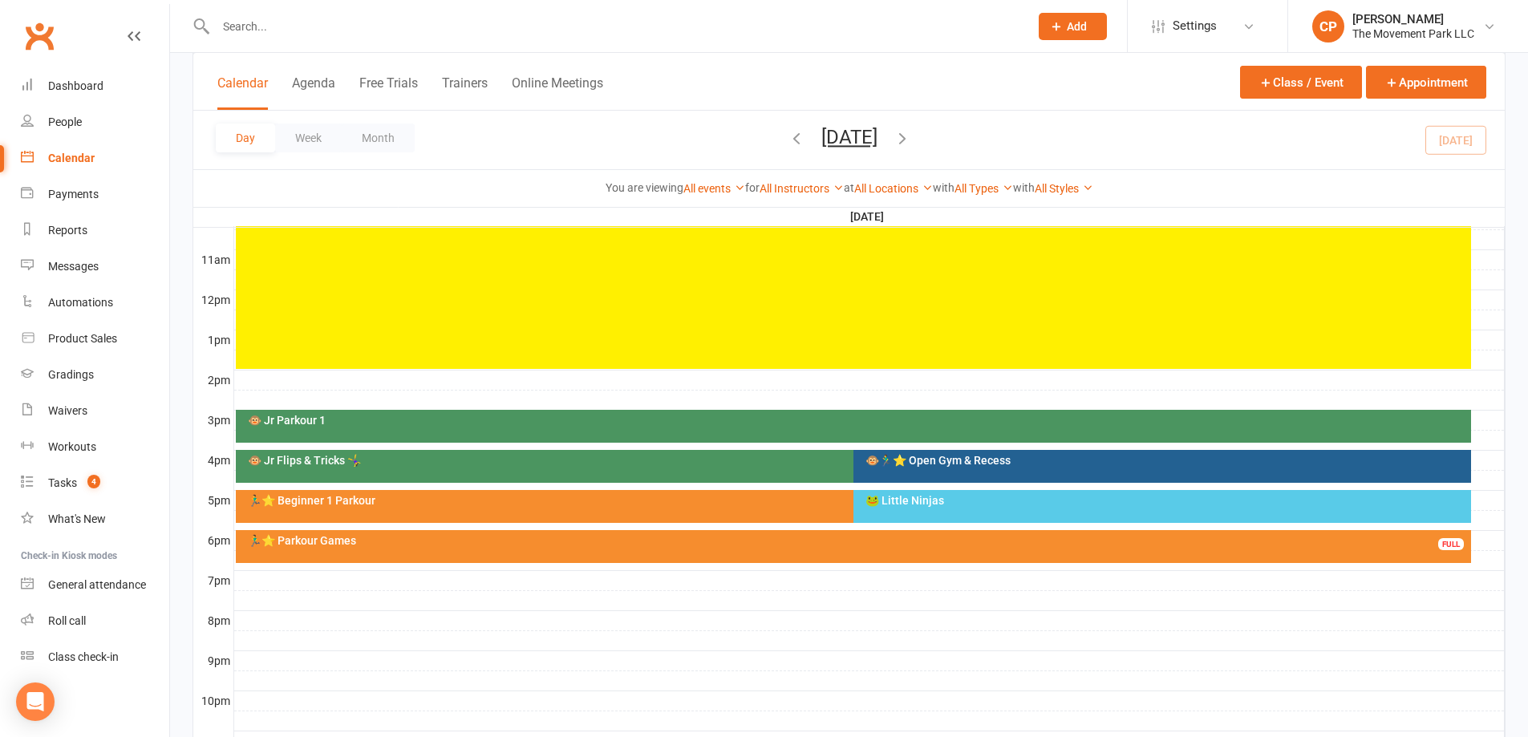
scroll to position [561, 0]
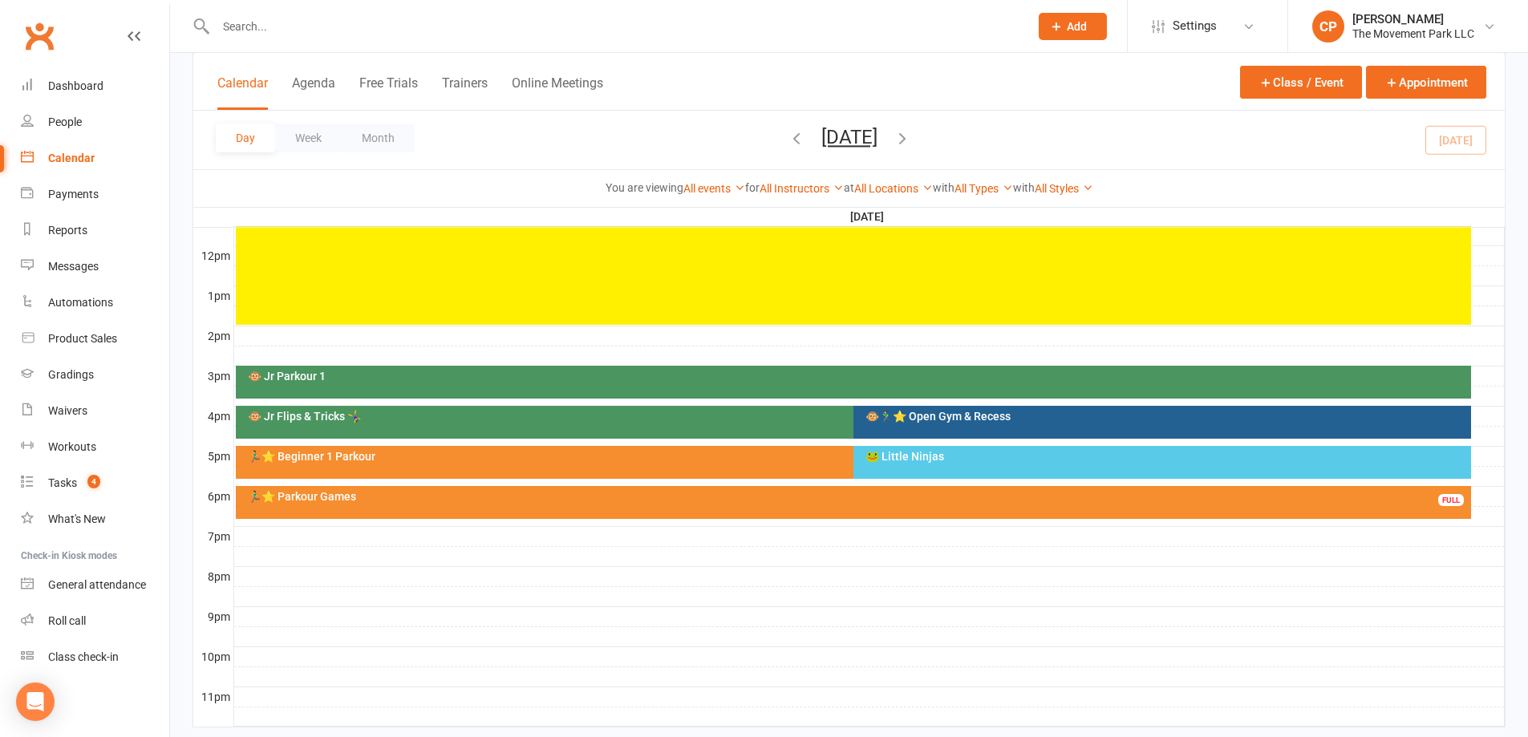
click at [963, 426] on div "🐵🏃‍♂️⭐ Open Gym & Recess" at bounding box center [1162, 422] width 618 height 33
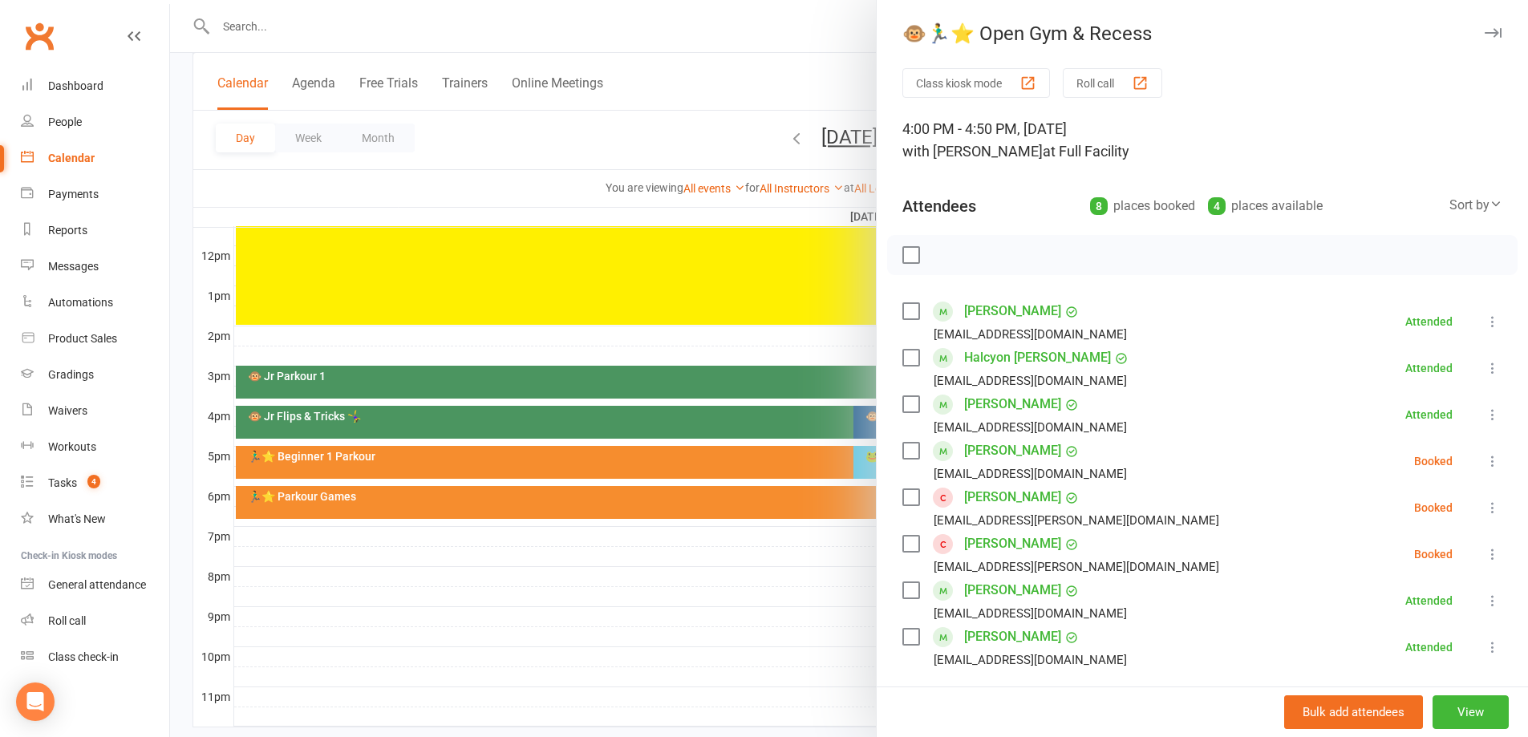
click at [1485, 507] on icon at bounding box center [1493, 508] width 16 height 16
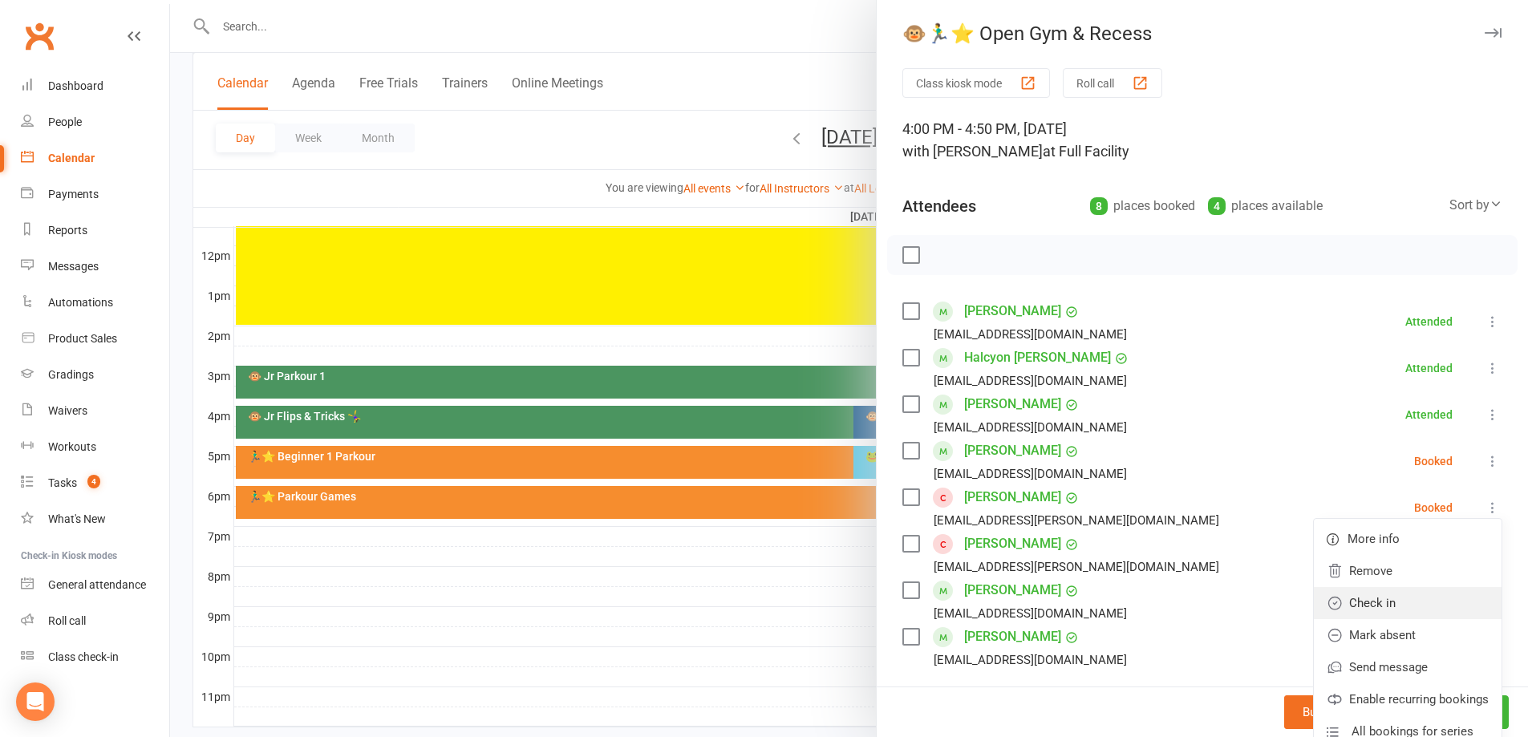
click at [1411, 600] on link "Check in" at bounding box center [1408, 603] width 188 height 32
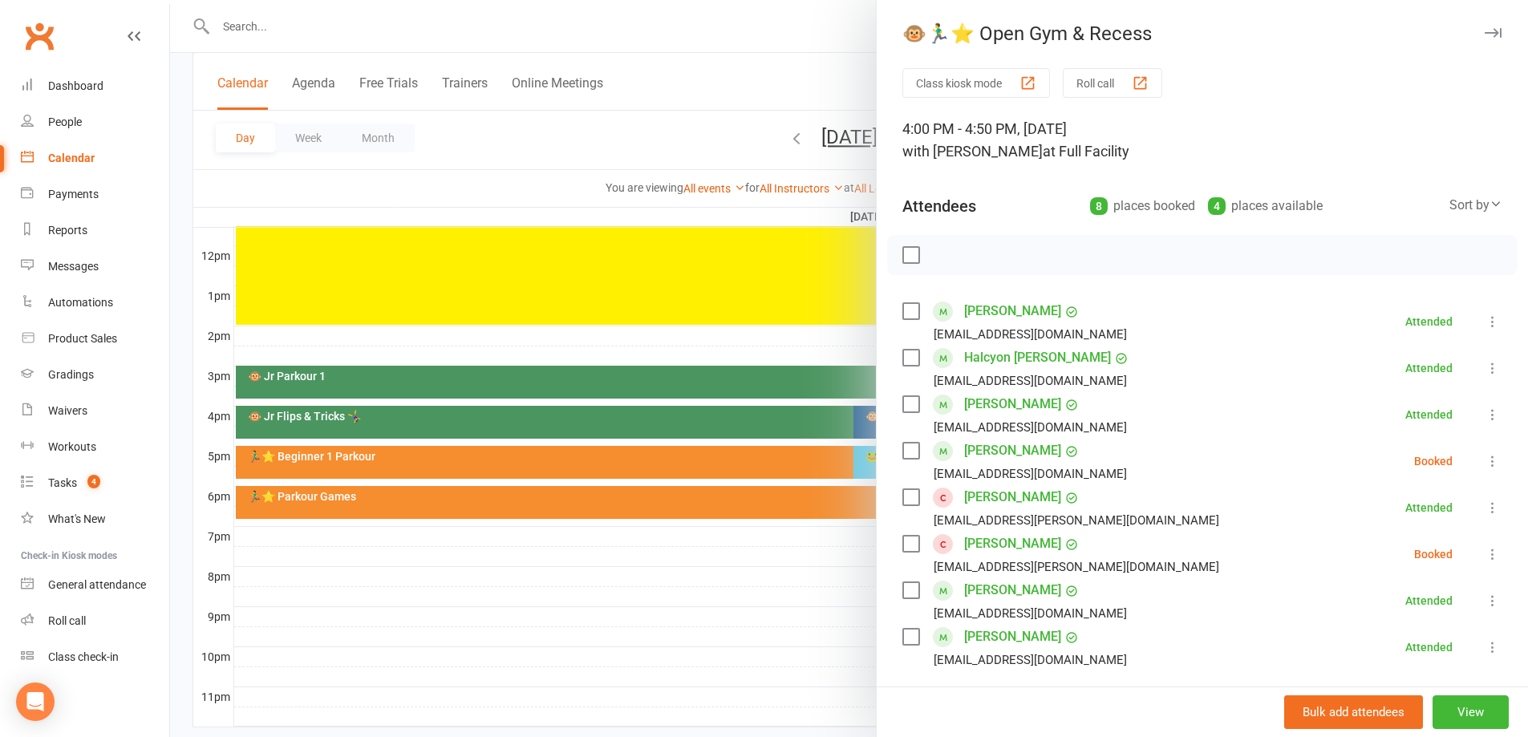
click at [1485, 559] on icon at bounding box center [1493, 554] width 16 height 16
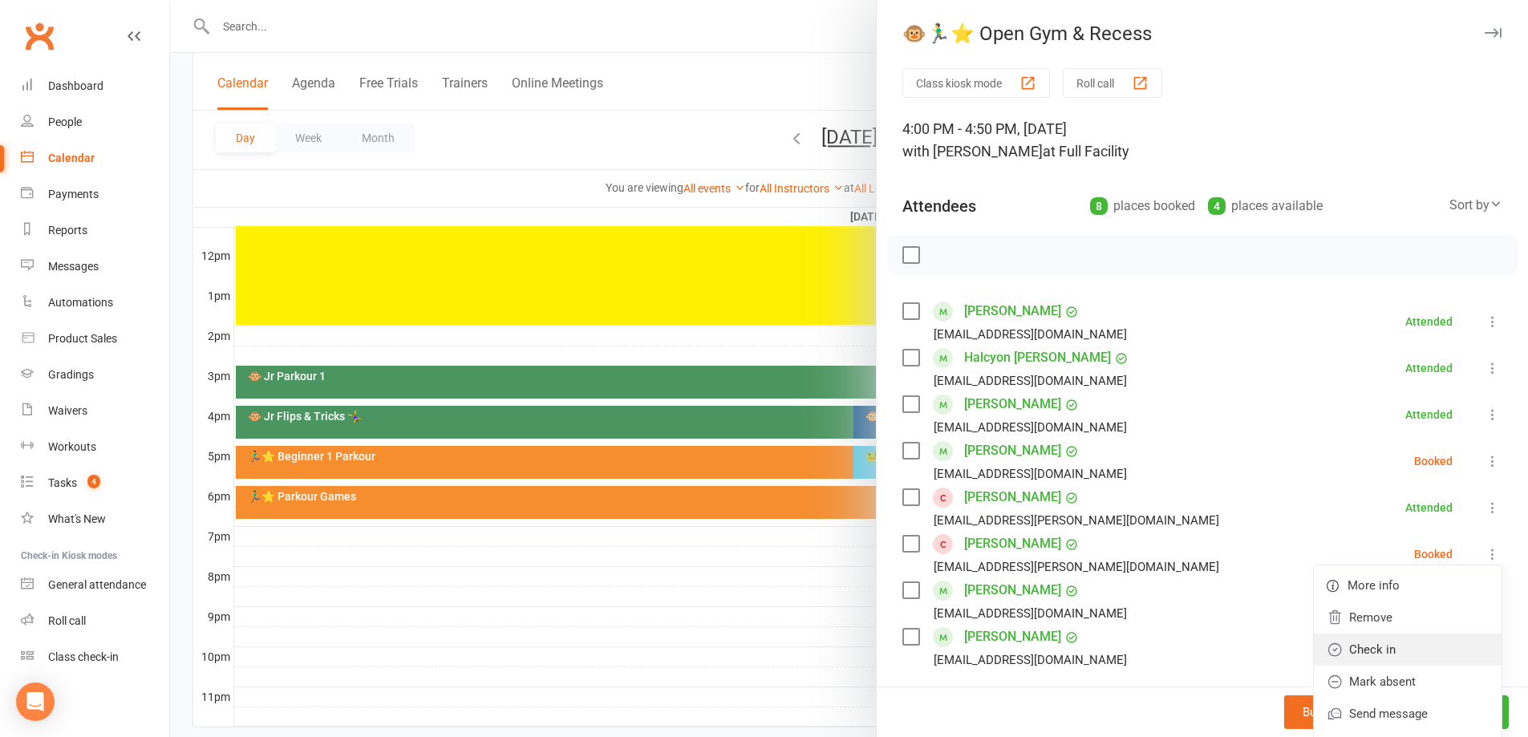
click at [1420, 642] on link "Check in" at bounding box center [1408, 650] width 188 height 32
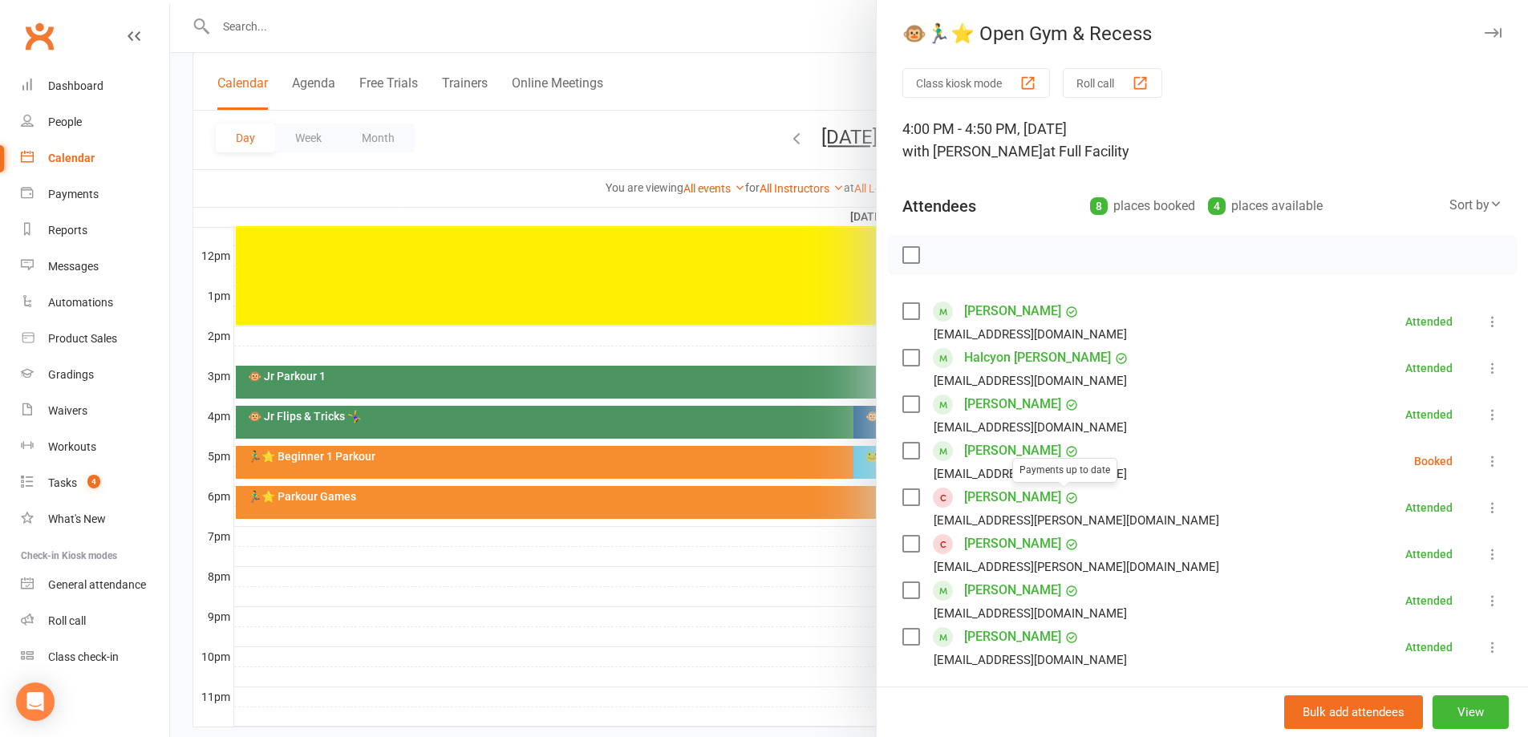
click at [1000, 496] on link "Emma Hancock" at bounding box center [1012, 497] width 97 height 26
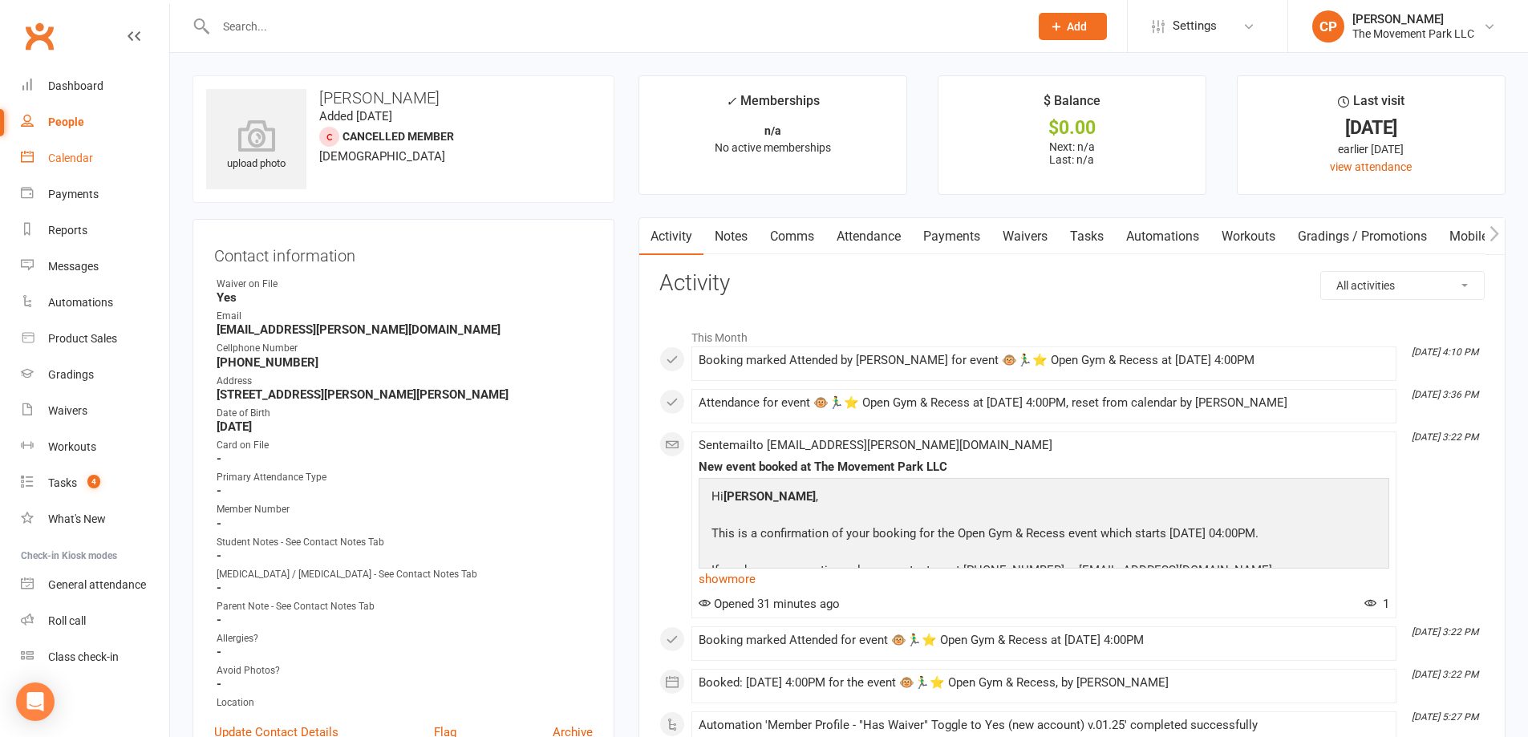
click at [71, 159] on div "Calendar" at bounding box center [70, 158] width 45 height 13
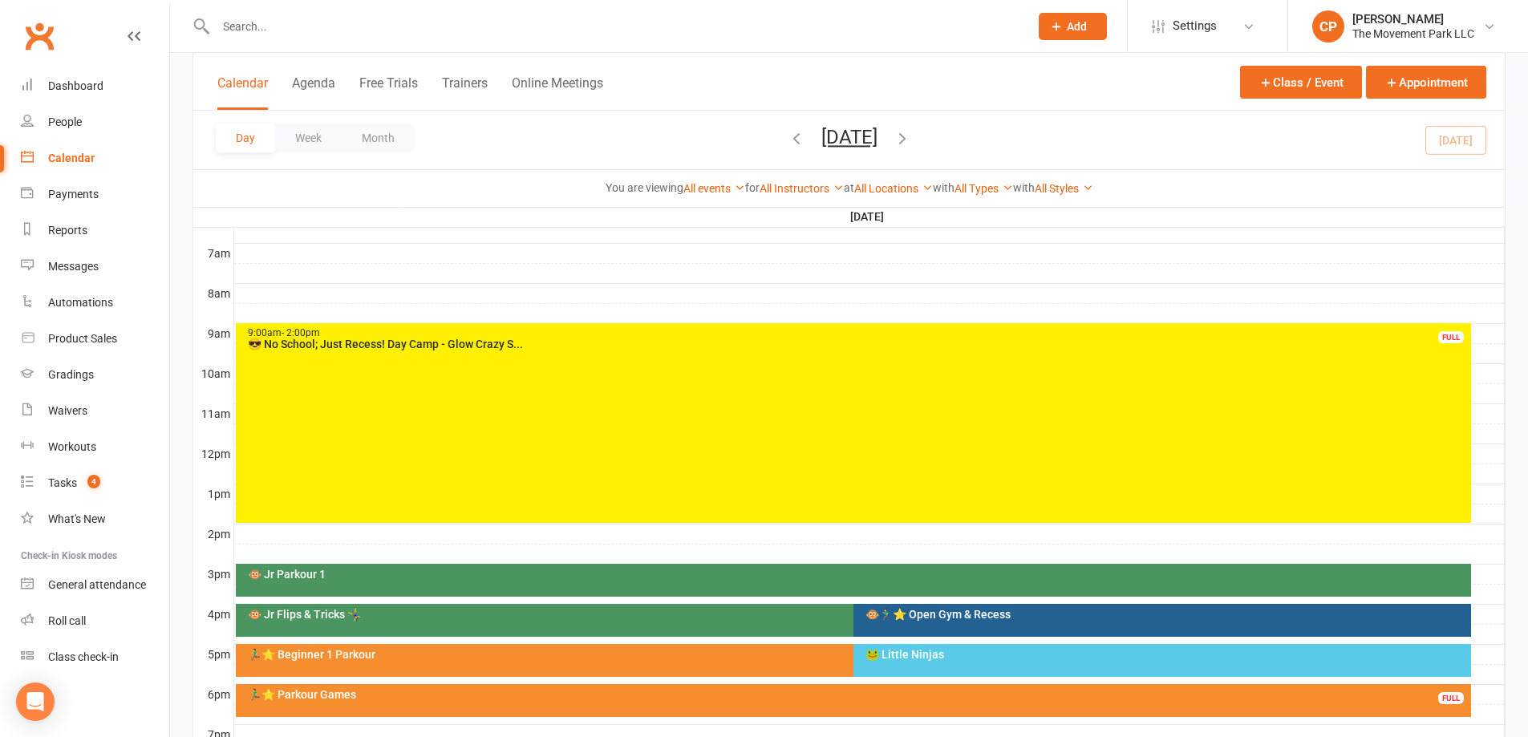
scroll to position [481, 0]
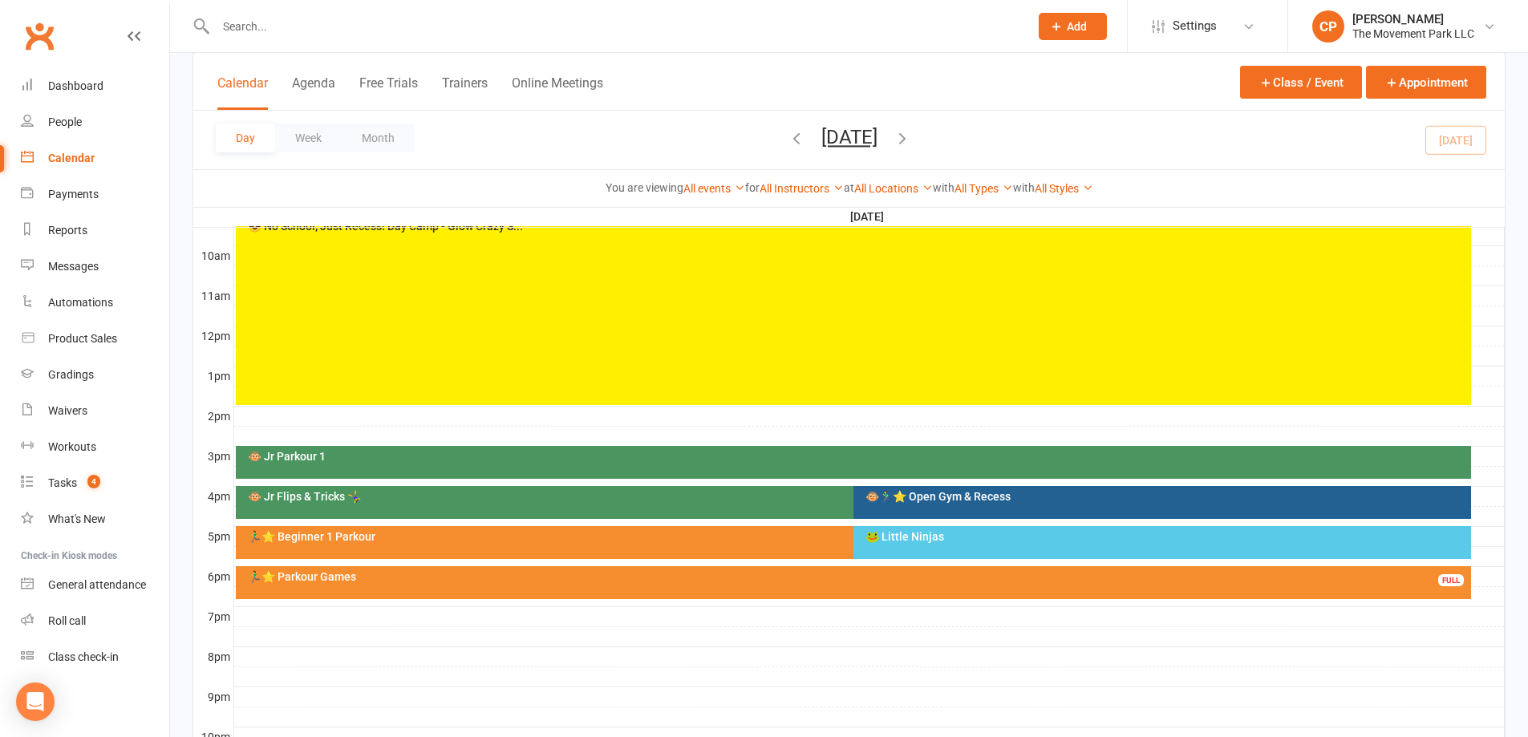
click at [695, 337] on div "9:00am - 2:00pm 😎 No School; Just Recess! Day Camp - Glow Crazy S... FULL" at bounding box center [853, 305] width 1235 height 200
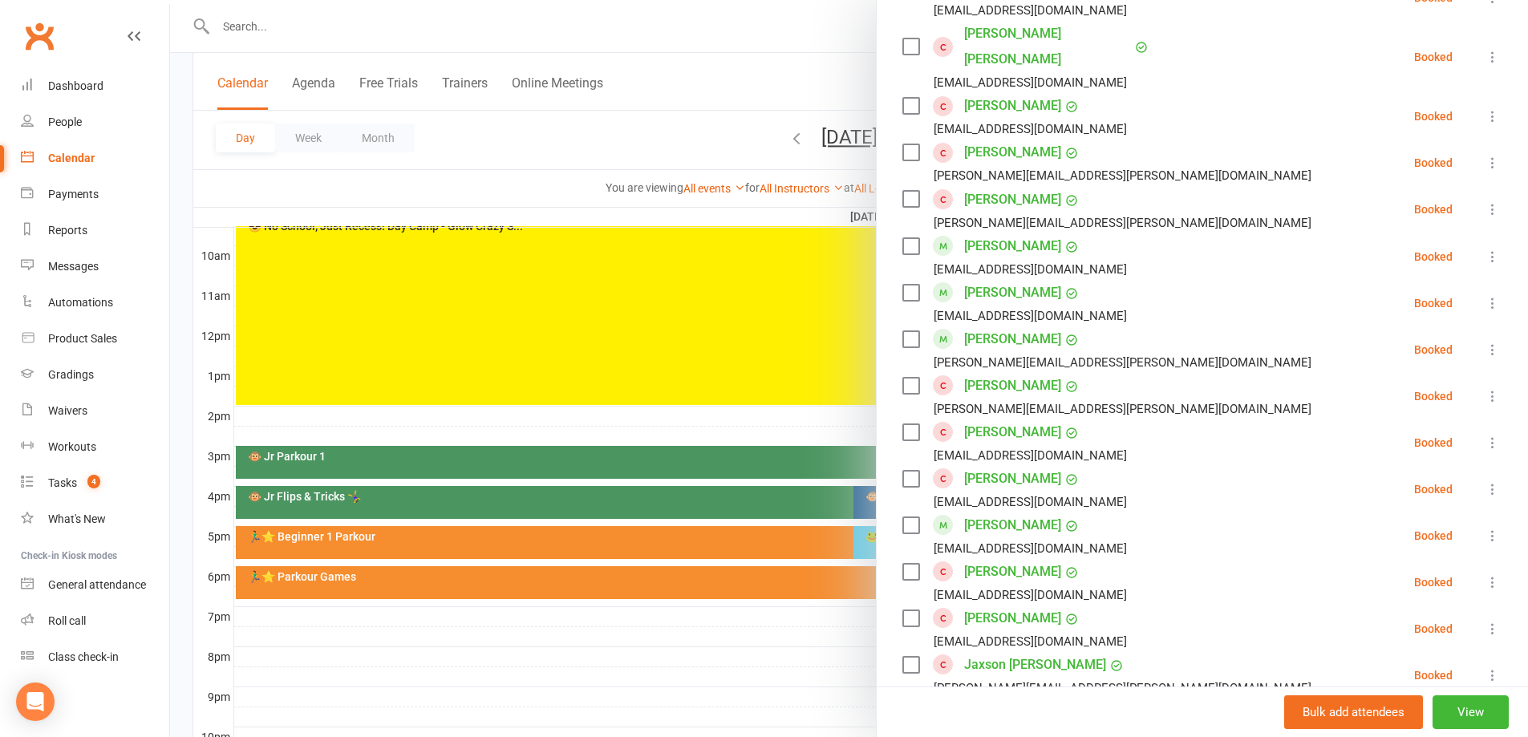
scroll to position [963, 0]
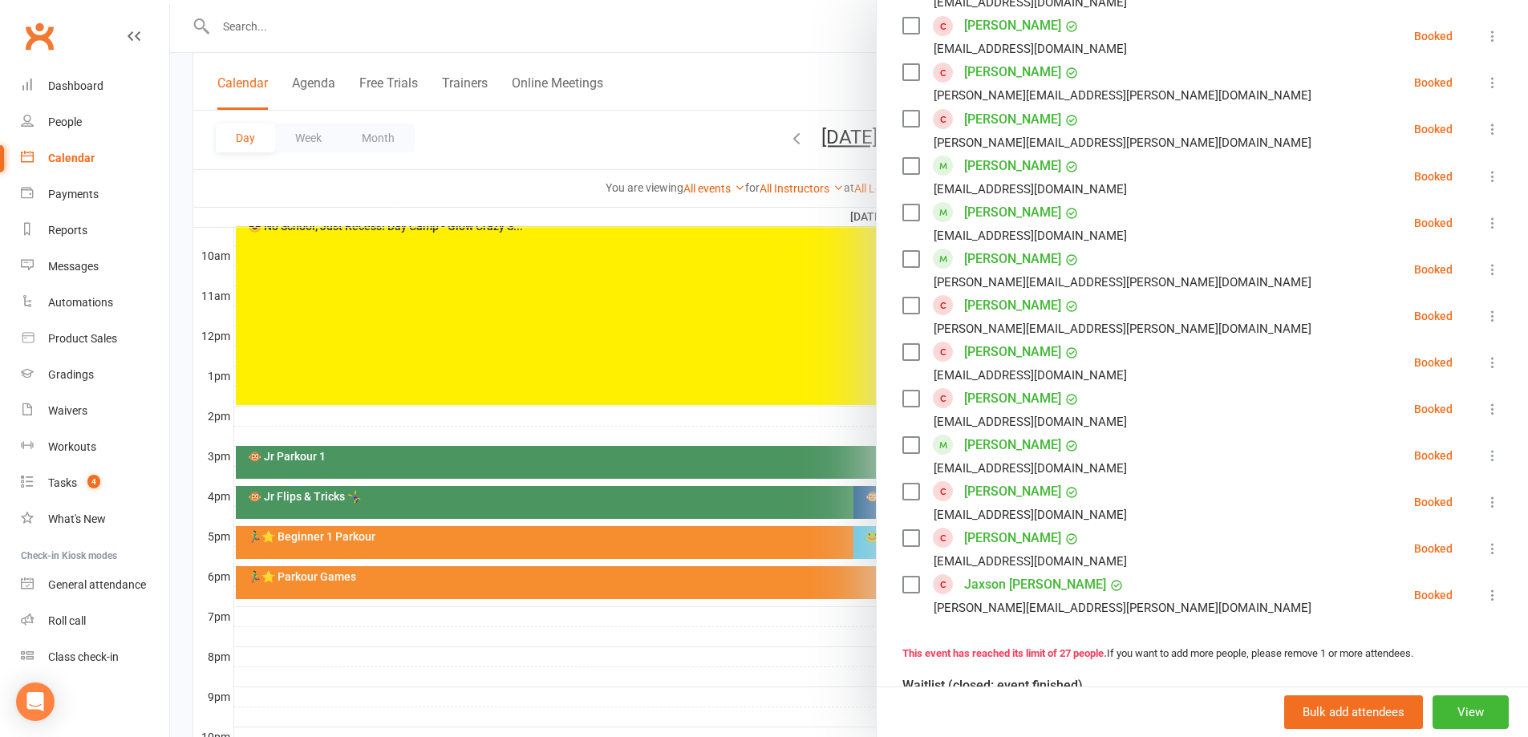
click at [987, 339] on link "Asher Sung" at bounding box center [1012, 352] width 97 height 26
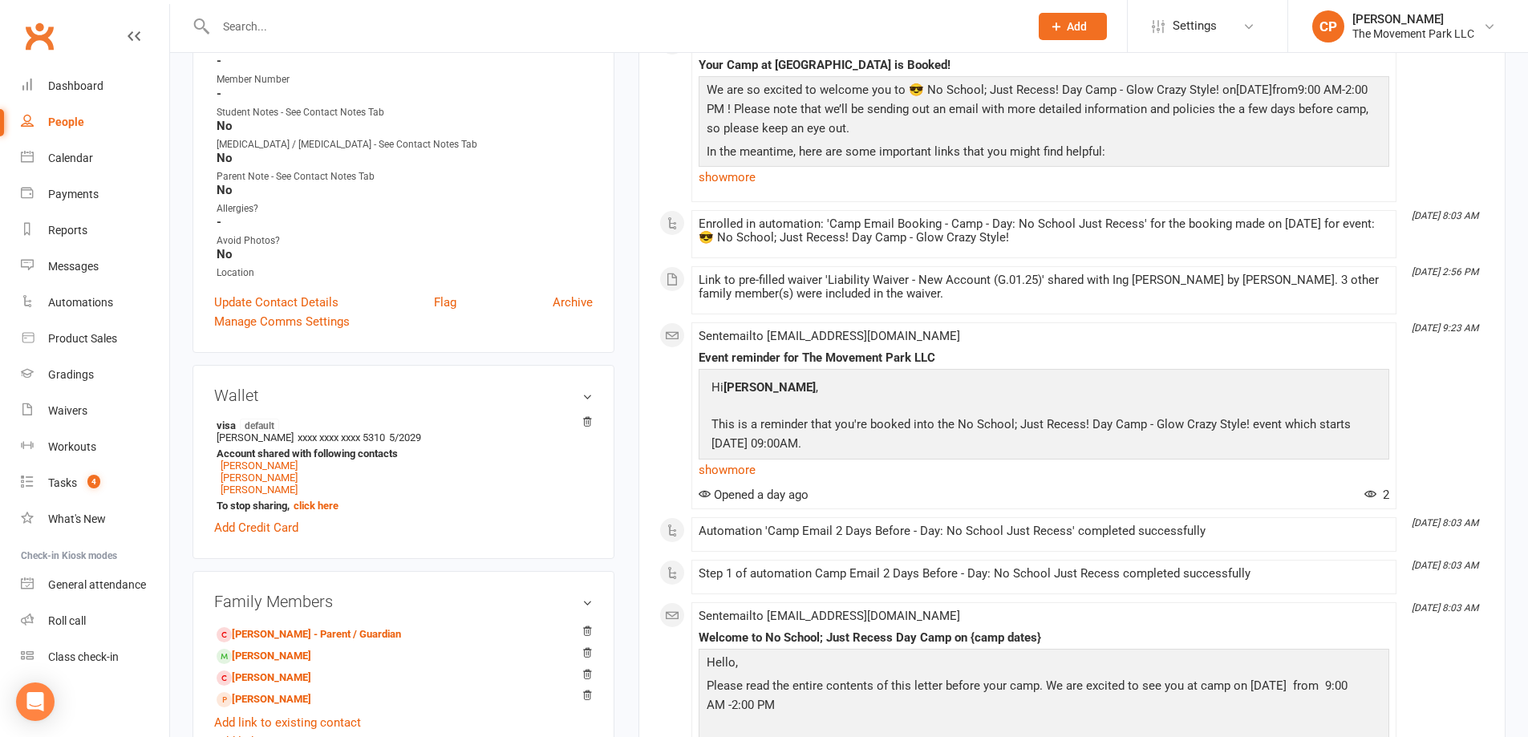
scroll to position [481, 0]
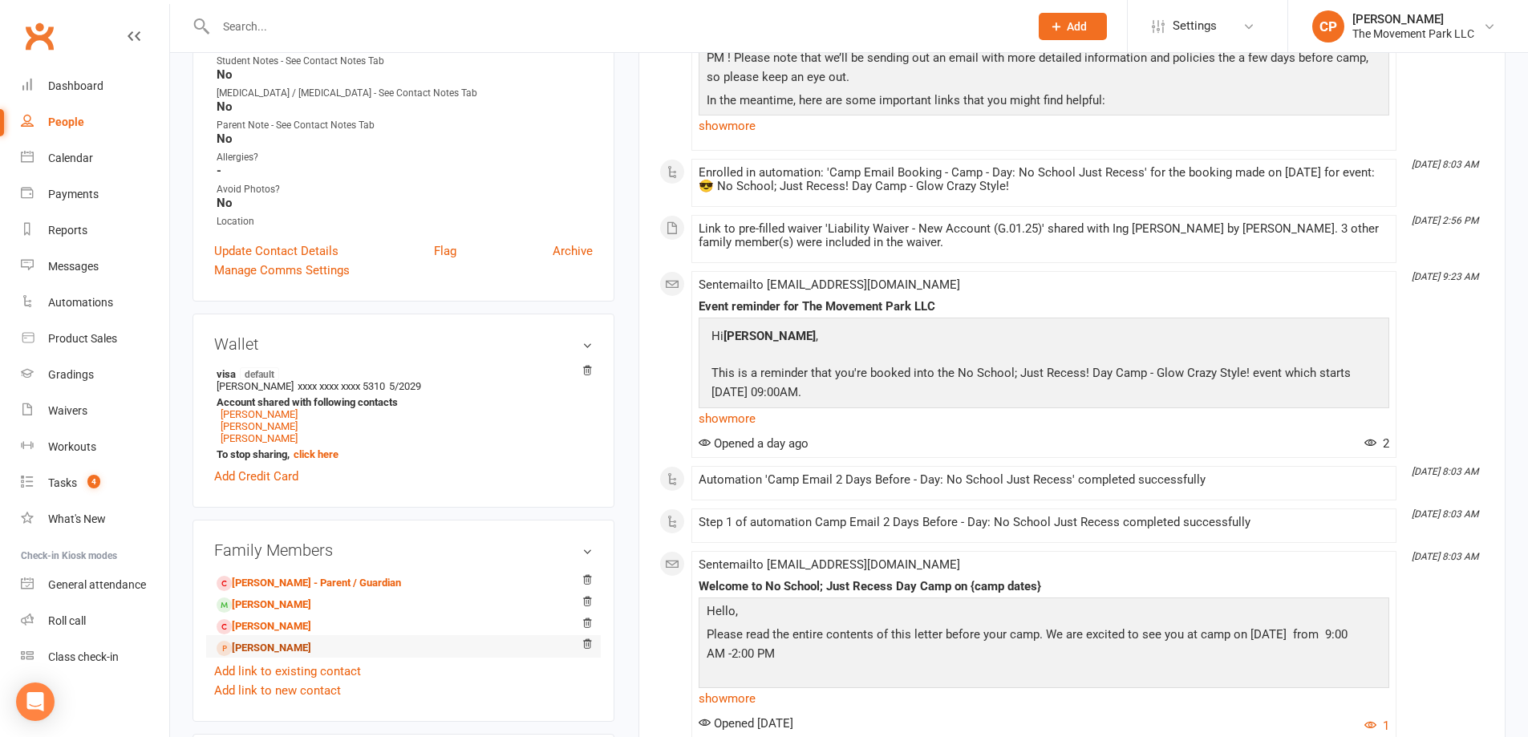
click at [265, 647] on link "Asher Sung - Sibling" at bounding box center [264, 648] width 95 height 17
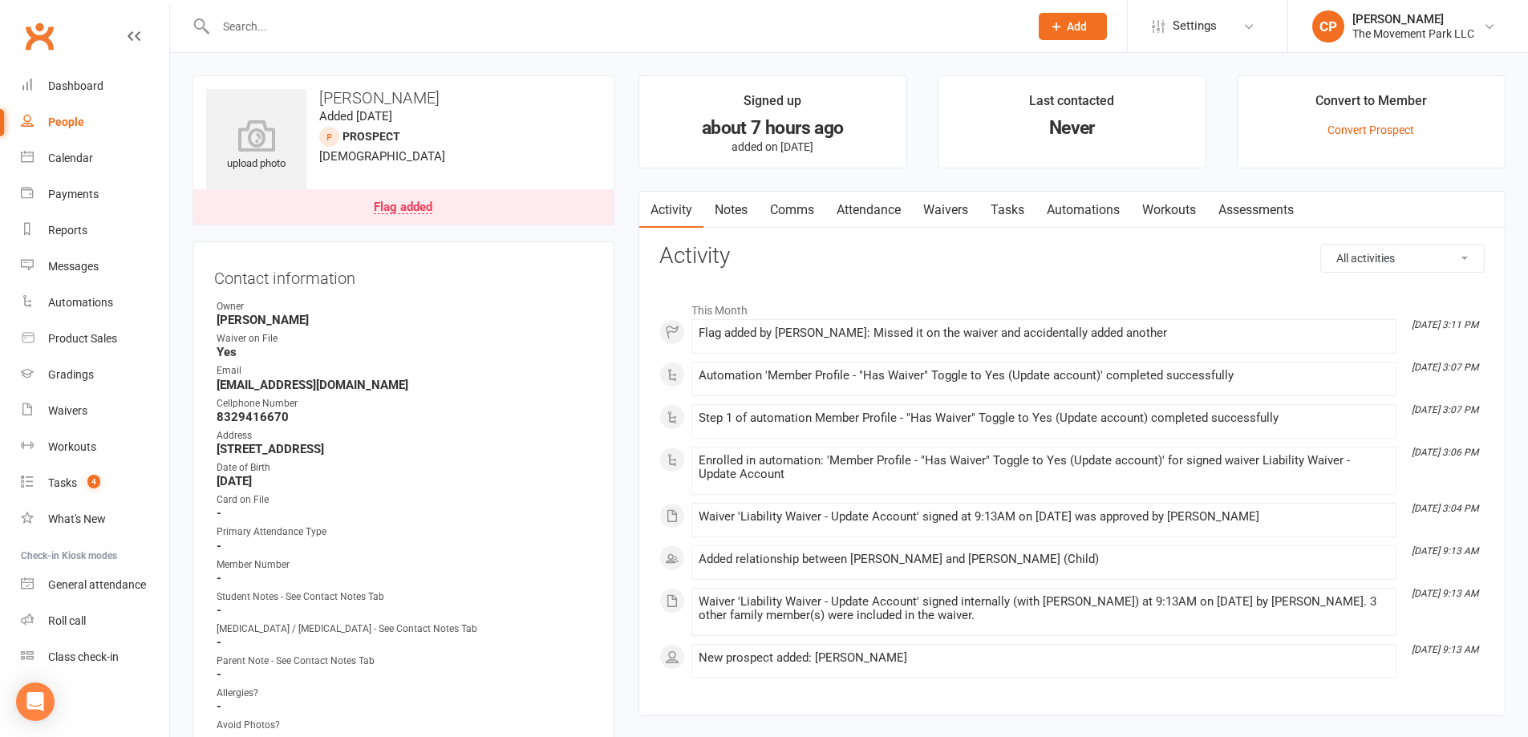
drag, startPoint x: 946, startPoint y: 211, endPoint x: 963, endPoint y: 223, distance: 20.1
click at [957, 215] on link "Waivers" at bounding box center [945, 210] width 67 height 37
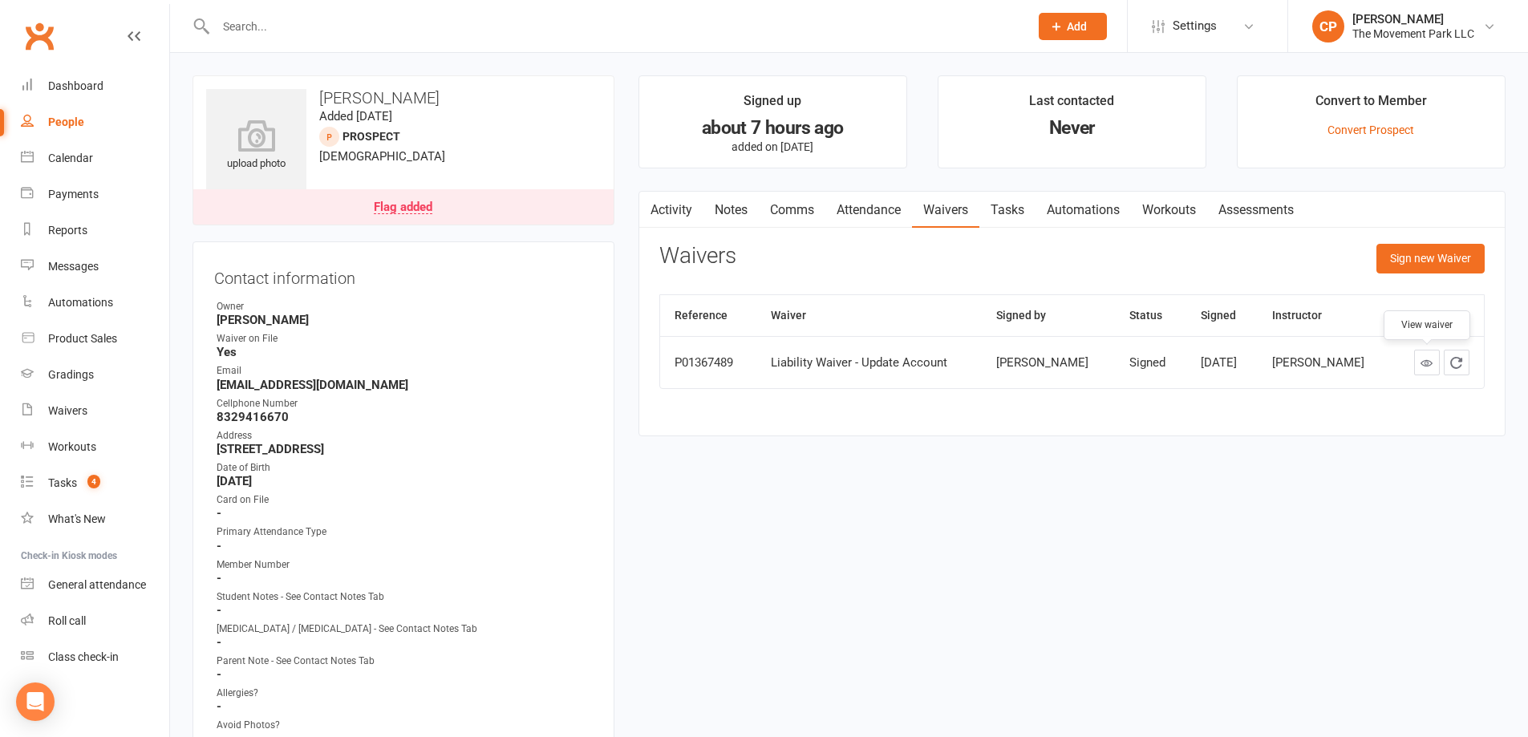
click at [1423, 366] on icon at bounding box center [1426, 363] width 12 height 12
click at [667, 215] on link "Activity" at bounding box center [671, 210] width 64 height 37
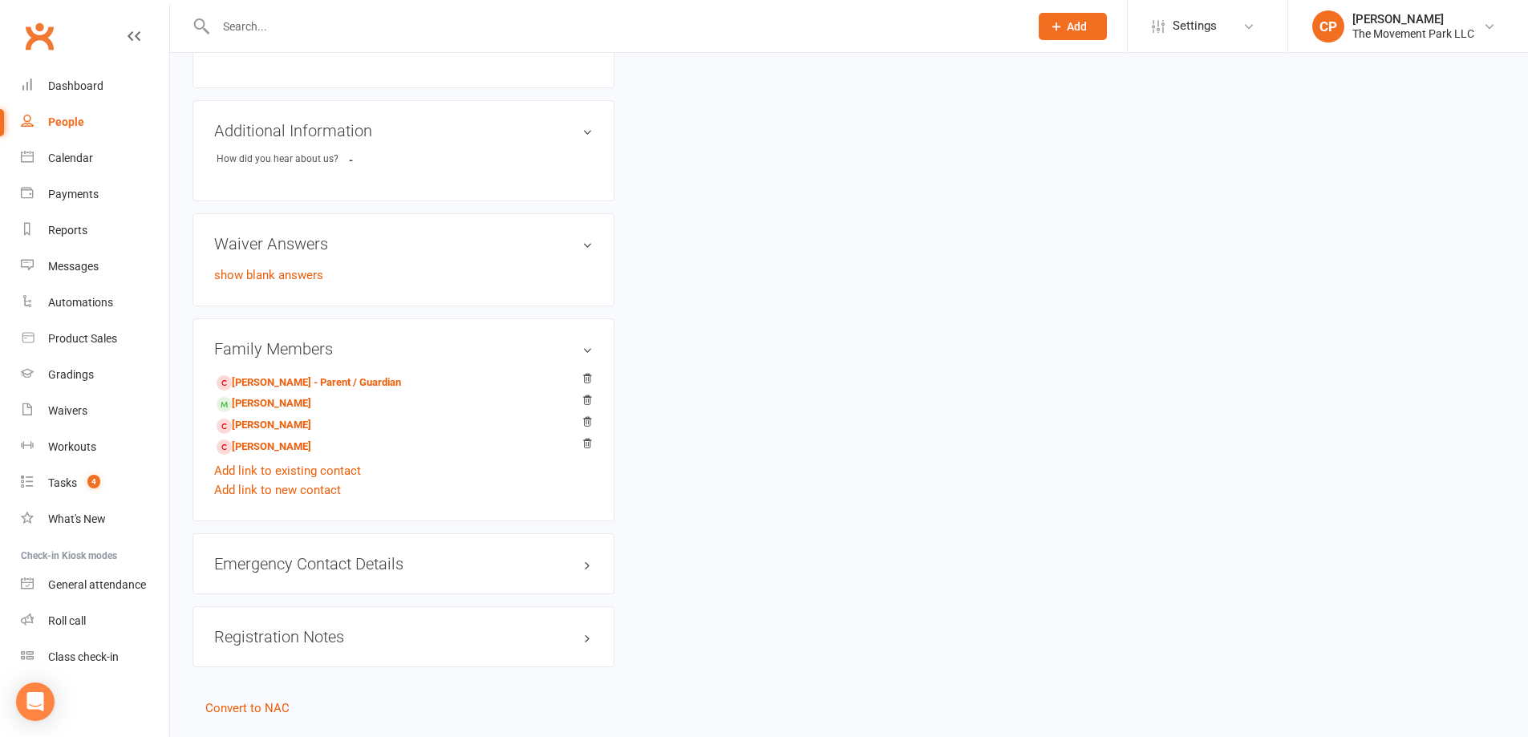
scroll to position [882, 0]
click at [252, 442] on link "Asher Sung - Sibling" at bounding box center [264, 446] width 95 height 17
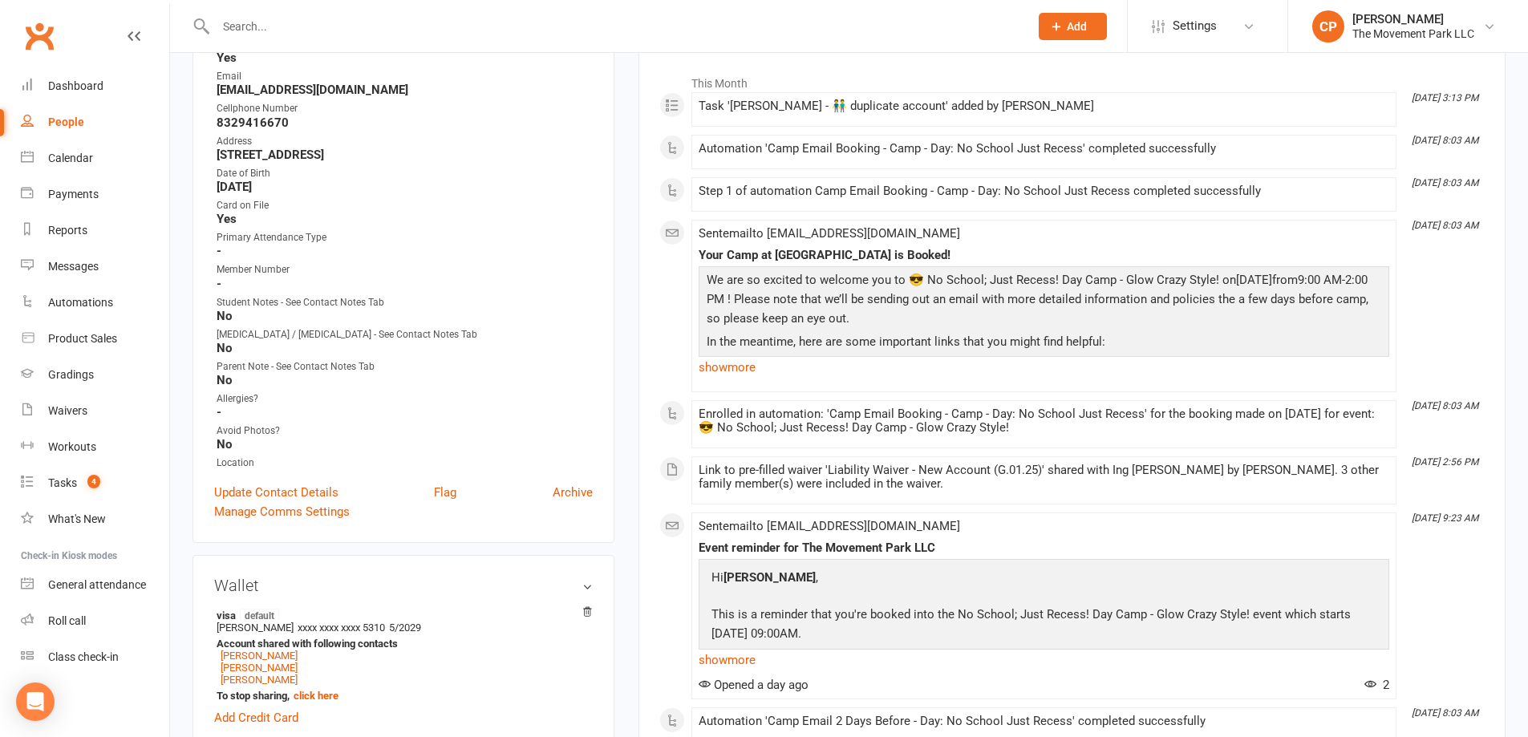
scroll to position [241, 0]
click at [80, 488] on count-badge "4" at bounding box center [89, 482] width 21 height 13
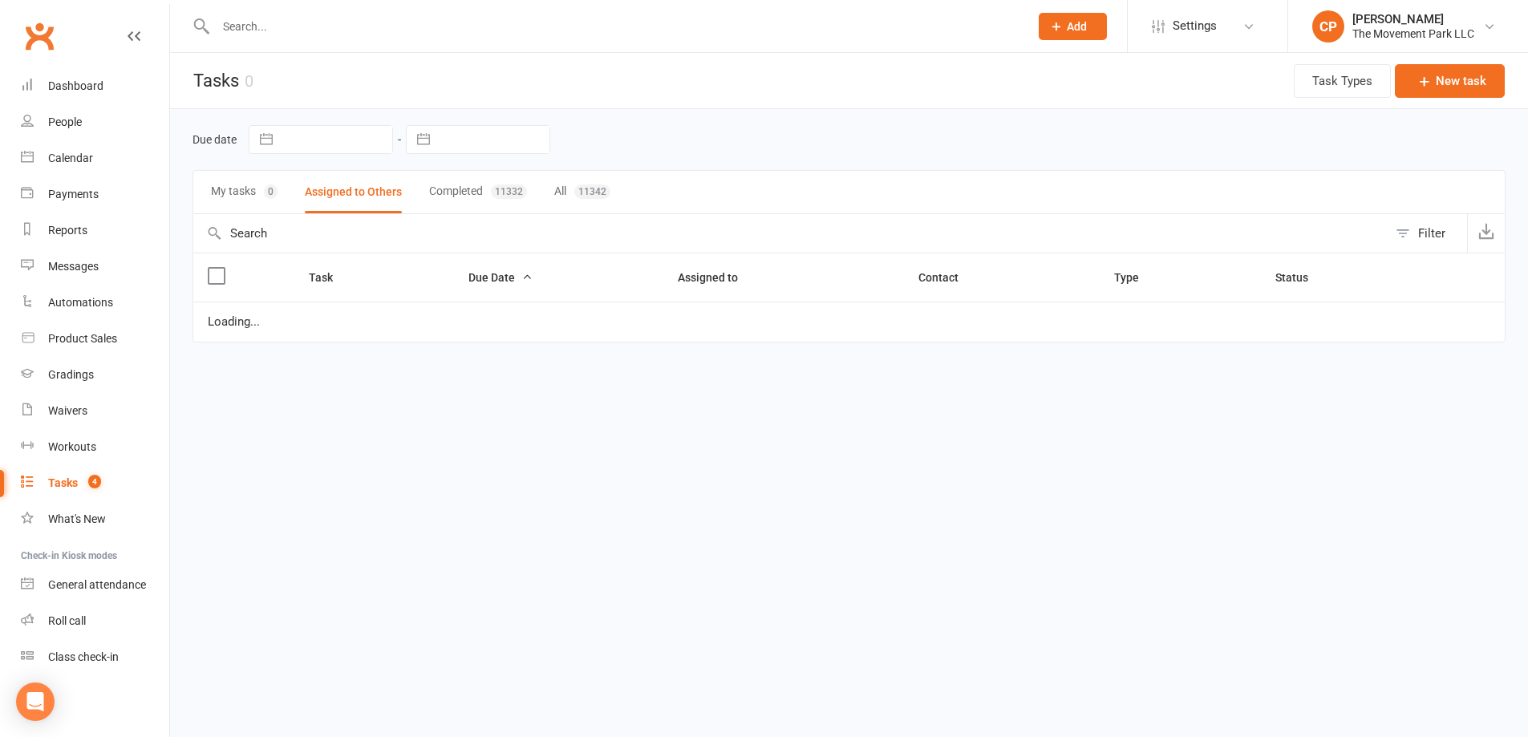
select select "started"
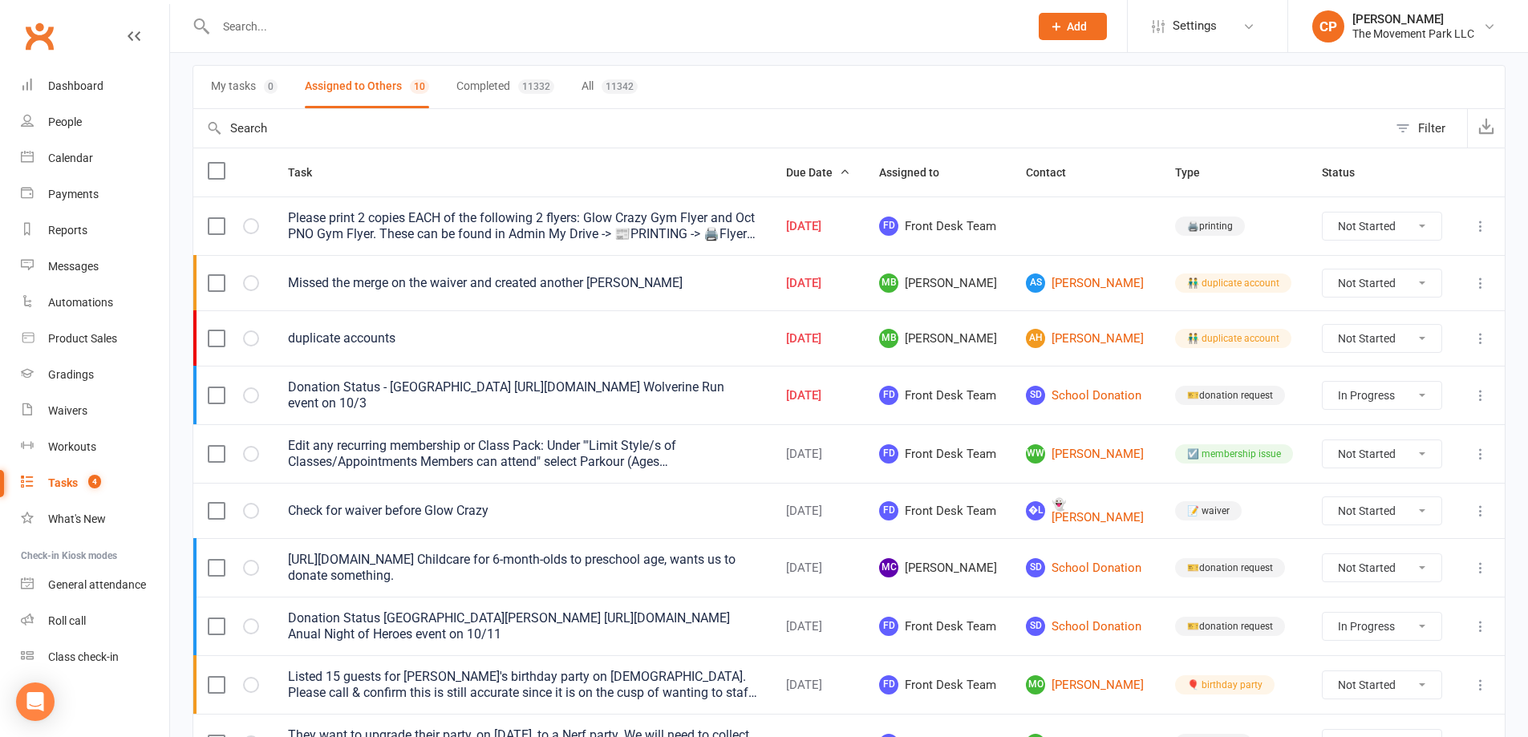
scroll to position [80, 0]
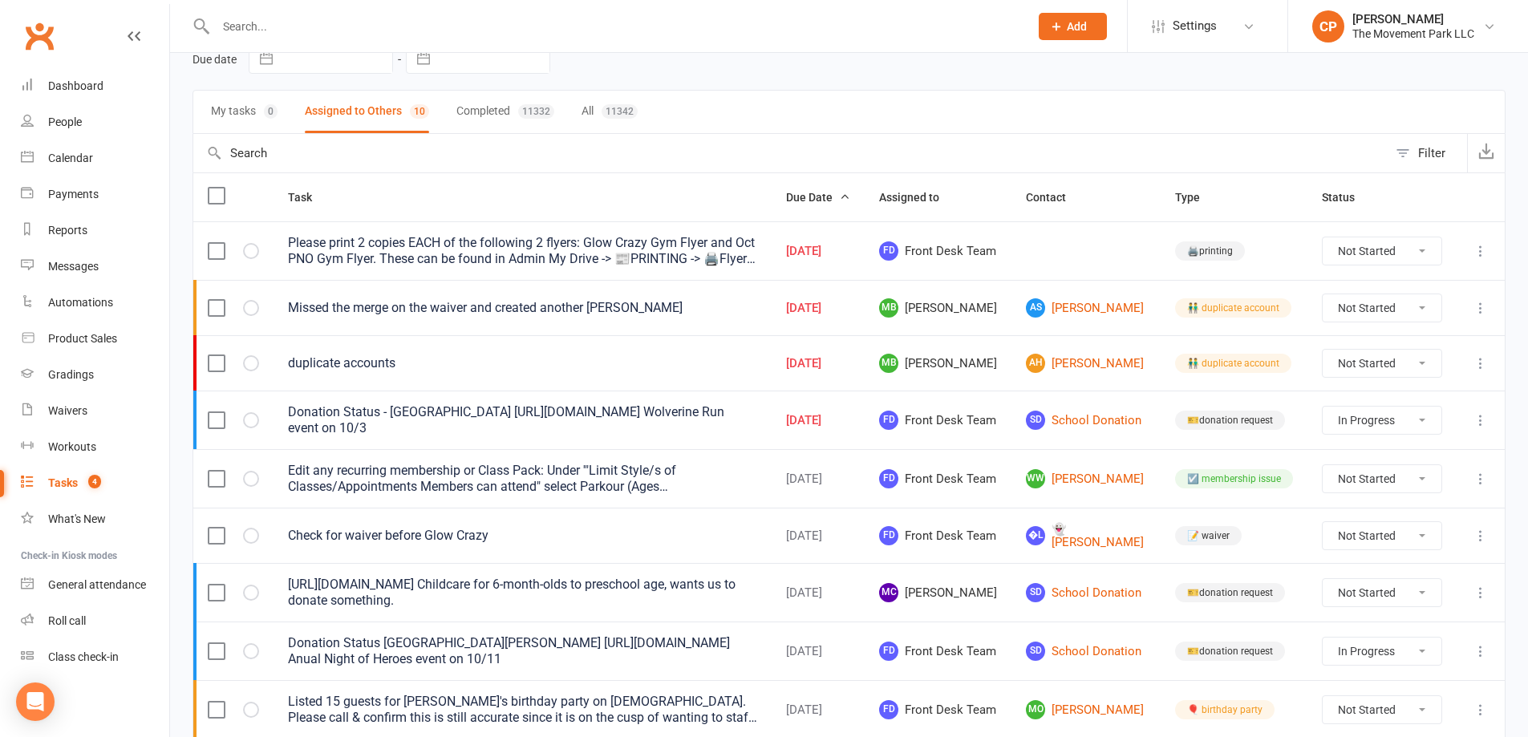
click at [351, 244] on div "Please print 2 copies EACH of the following 2 flyers: Glow Crazy Gym Flyer and …" at bounding box center [522, 251] width 469 height 32
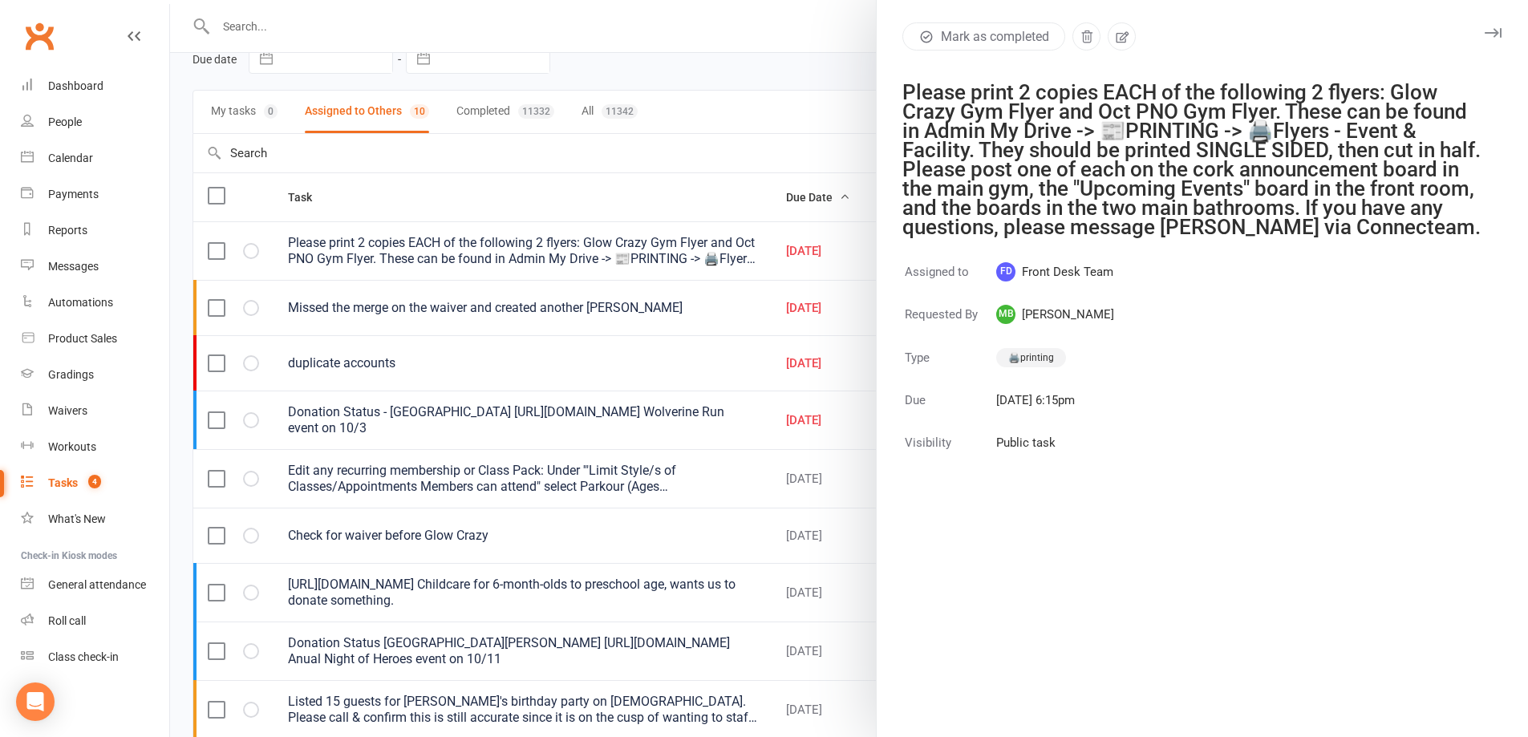
click at [761, 217] on div at bounding box center [849, 368] width 1358 height 737
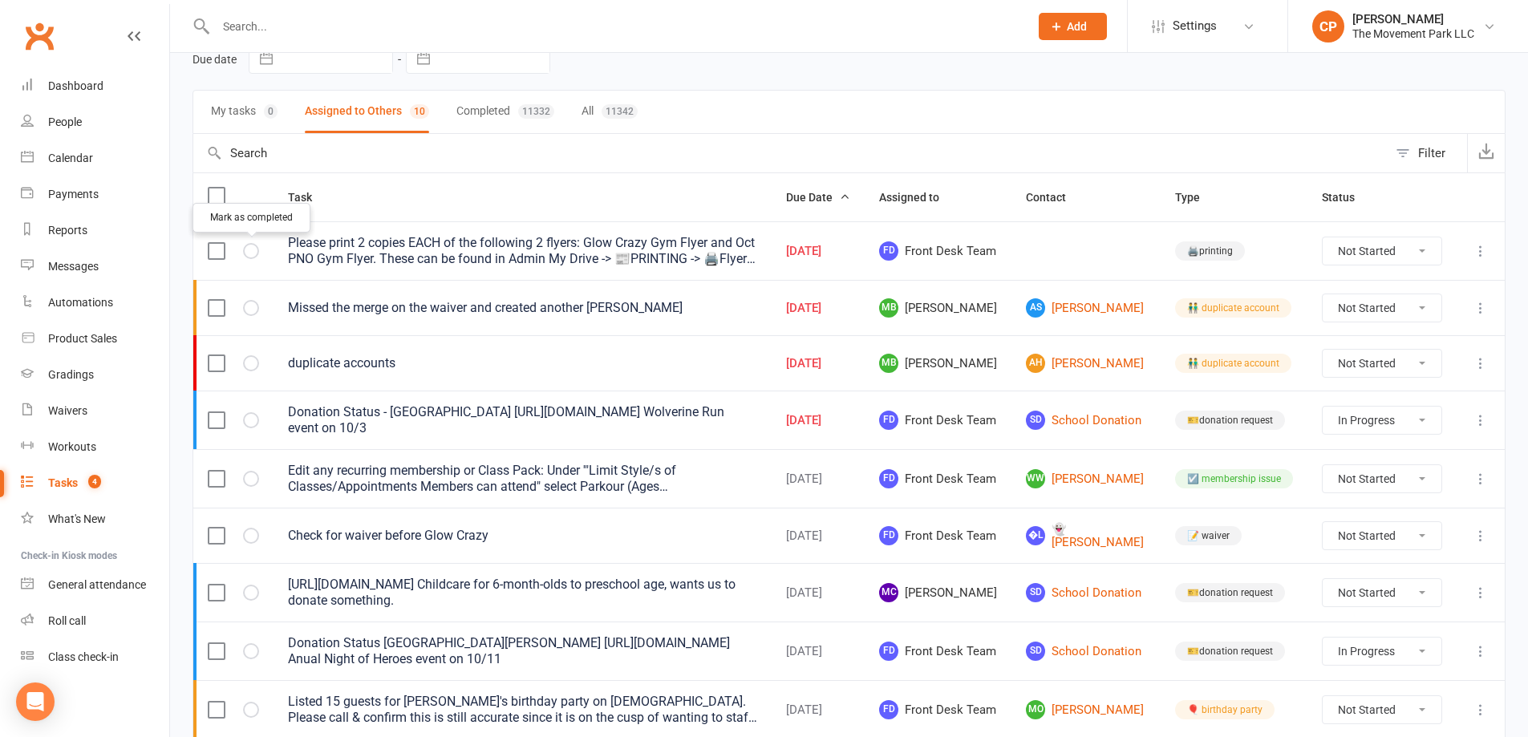
click at [0, 0] on icon "button" at bounding box center [0, 0] width 0 height 0
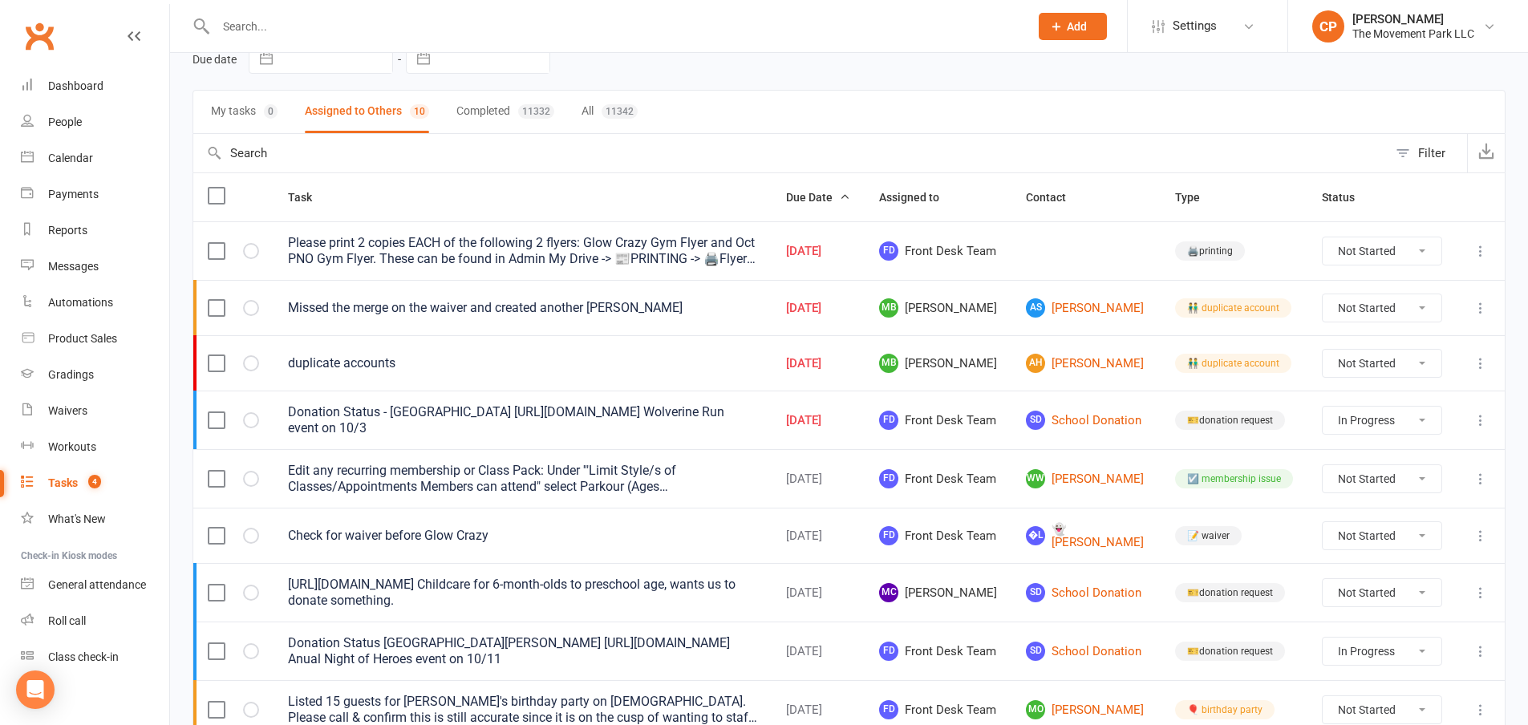
select select "started"
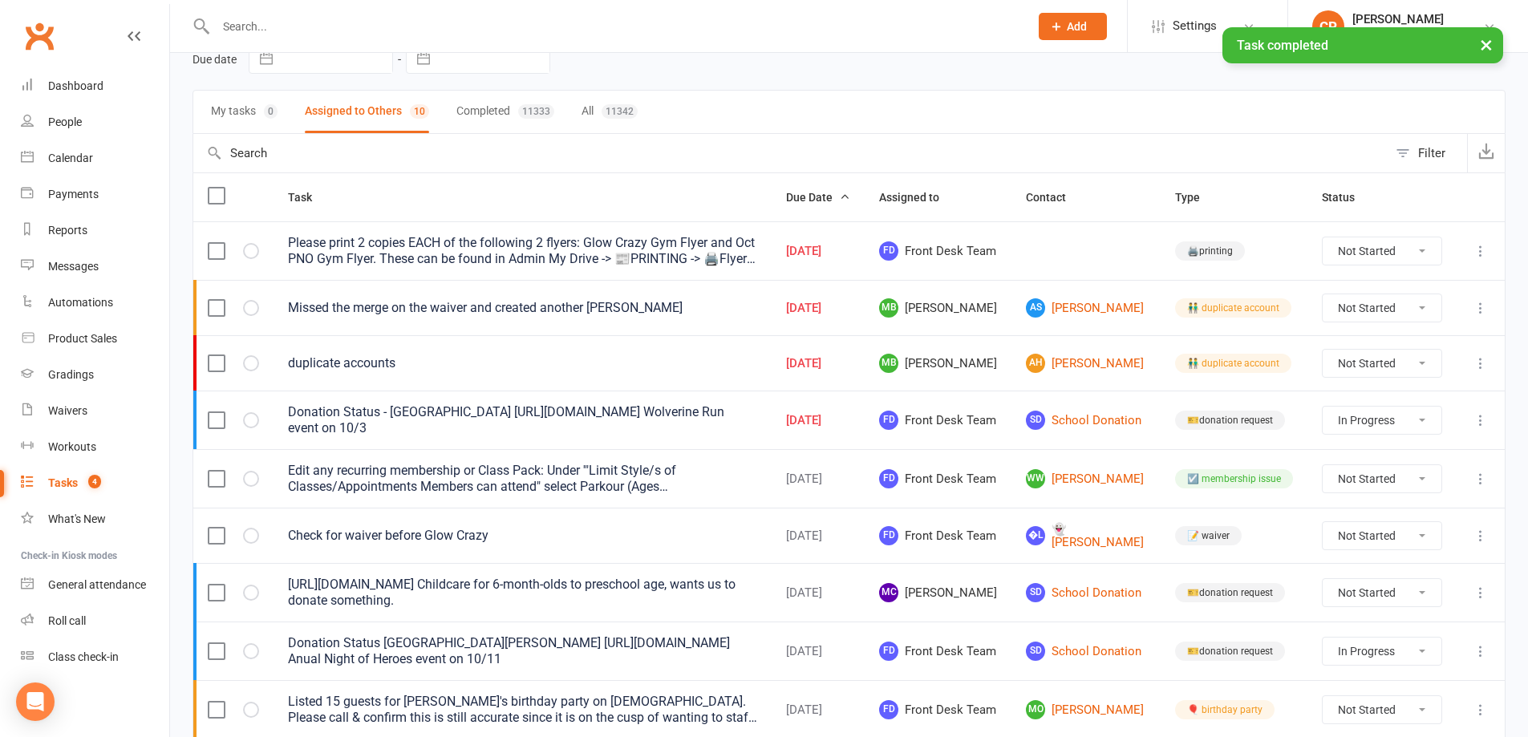
select select "started"
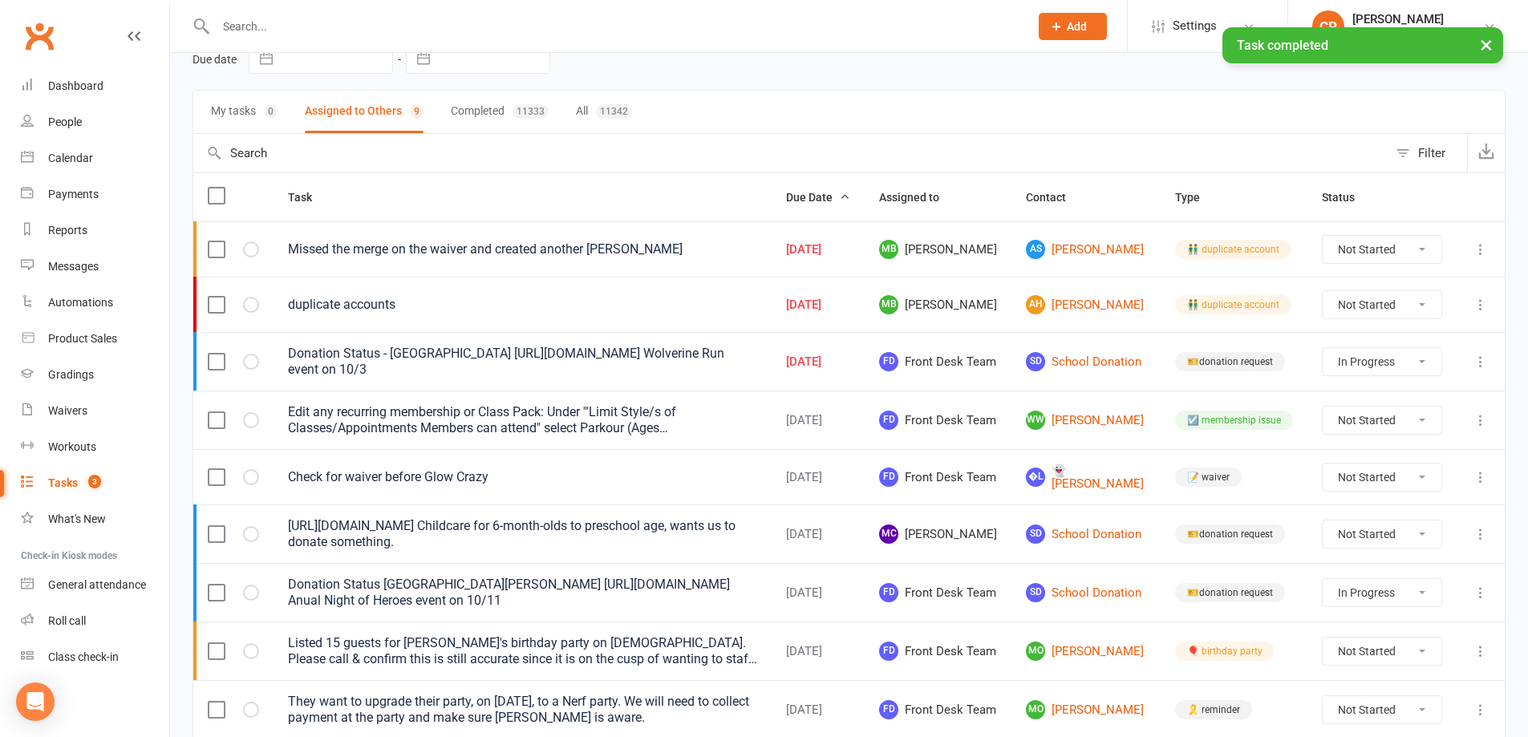
click at [494, 106] on button "Completed 11333" at bounding box center [500, 112] width 98 height 43
select select "started"
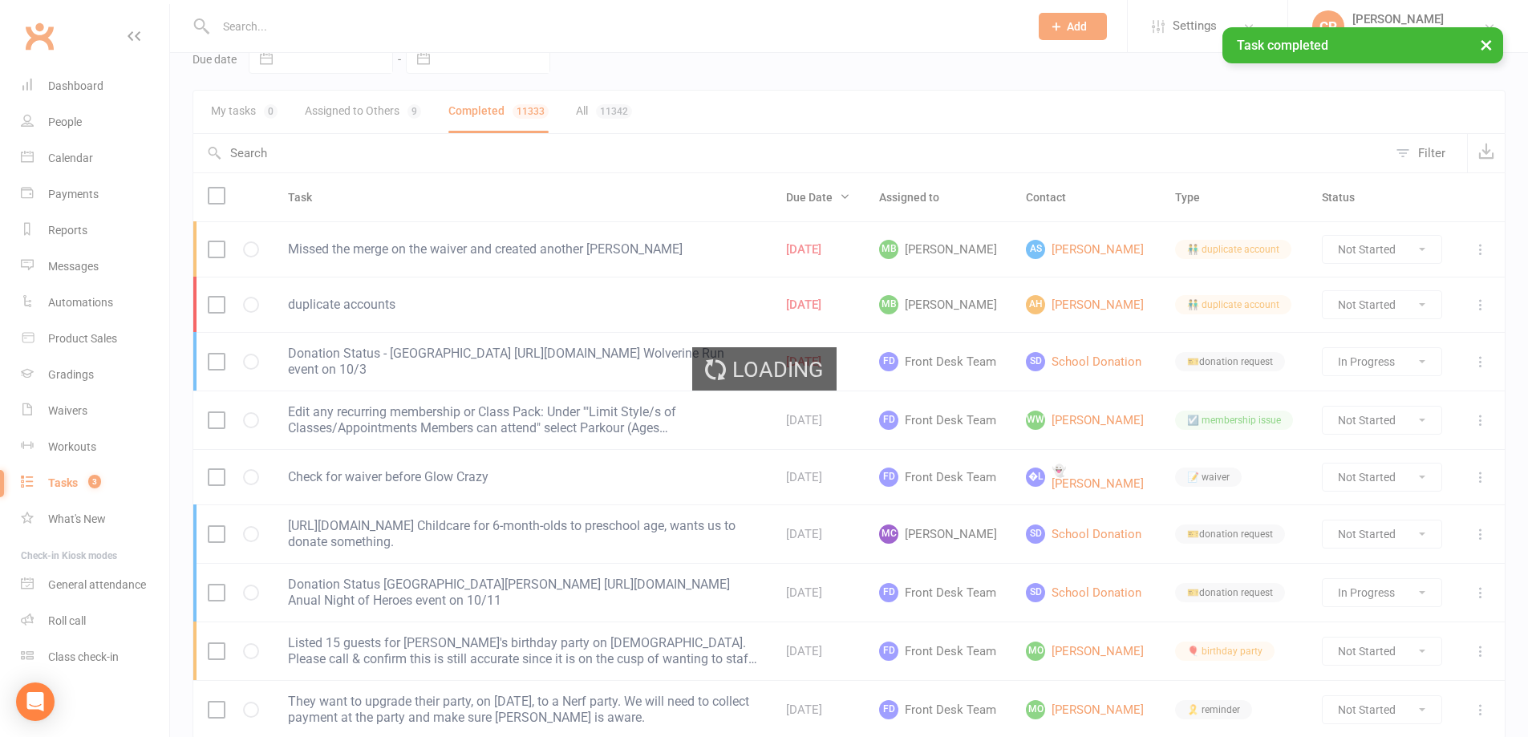
select select "started"
select select "finished"
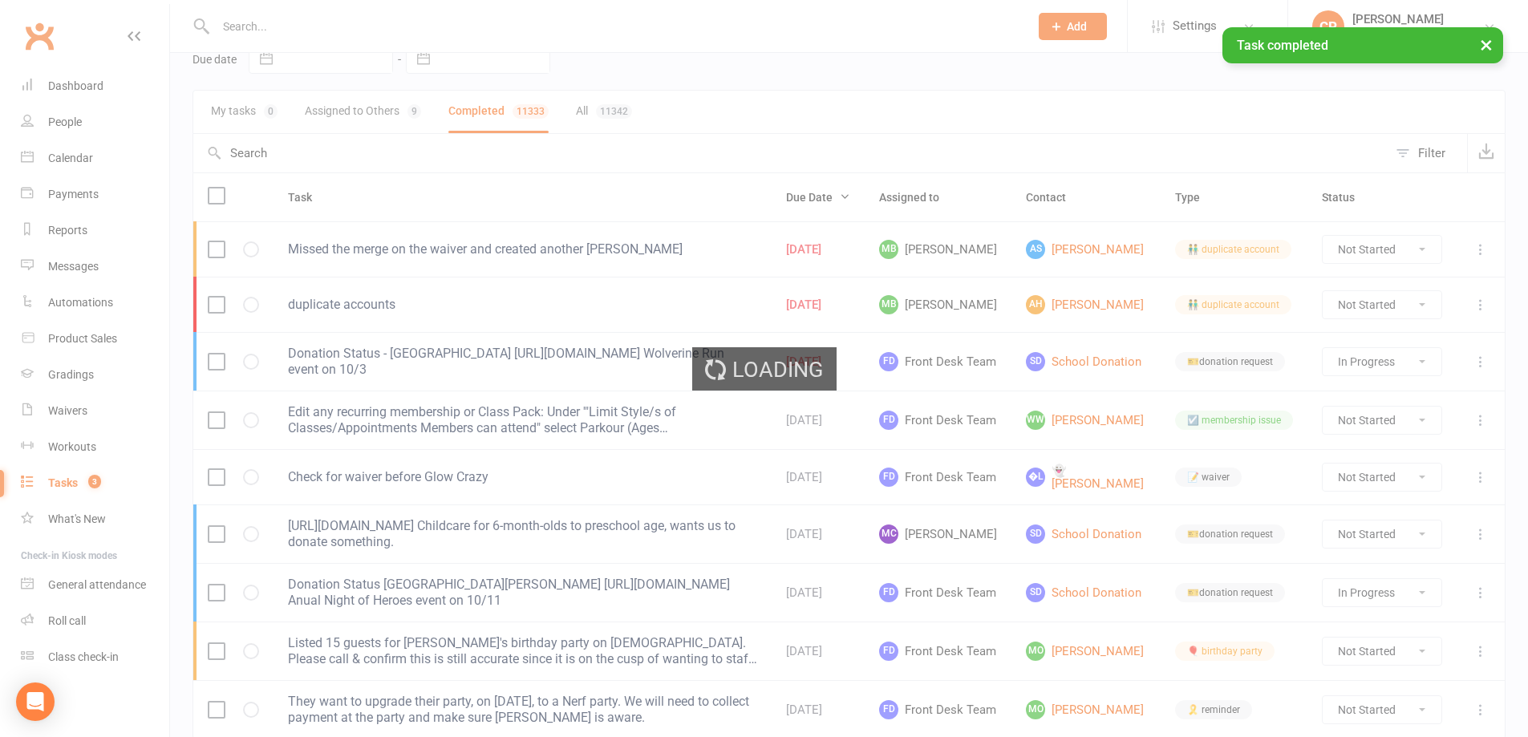
select select "finished"
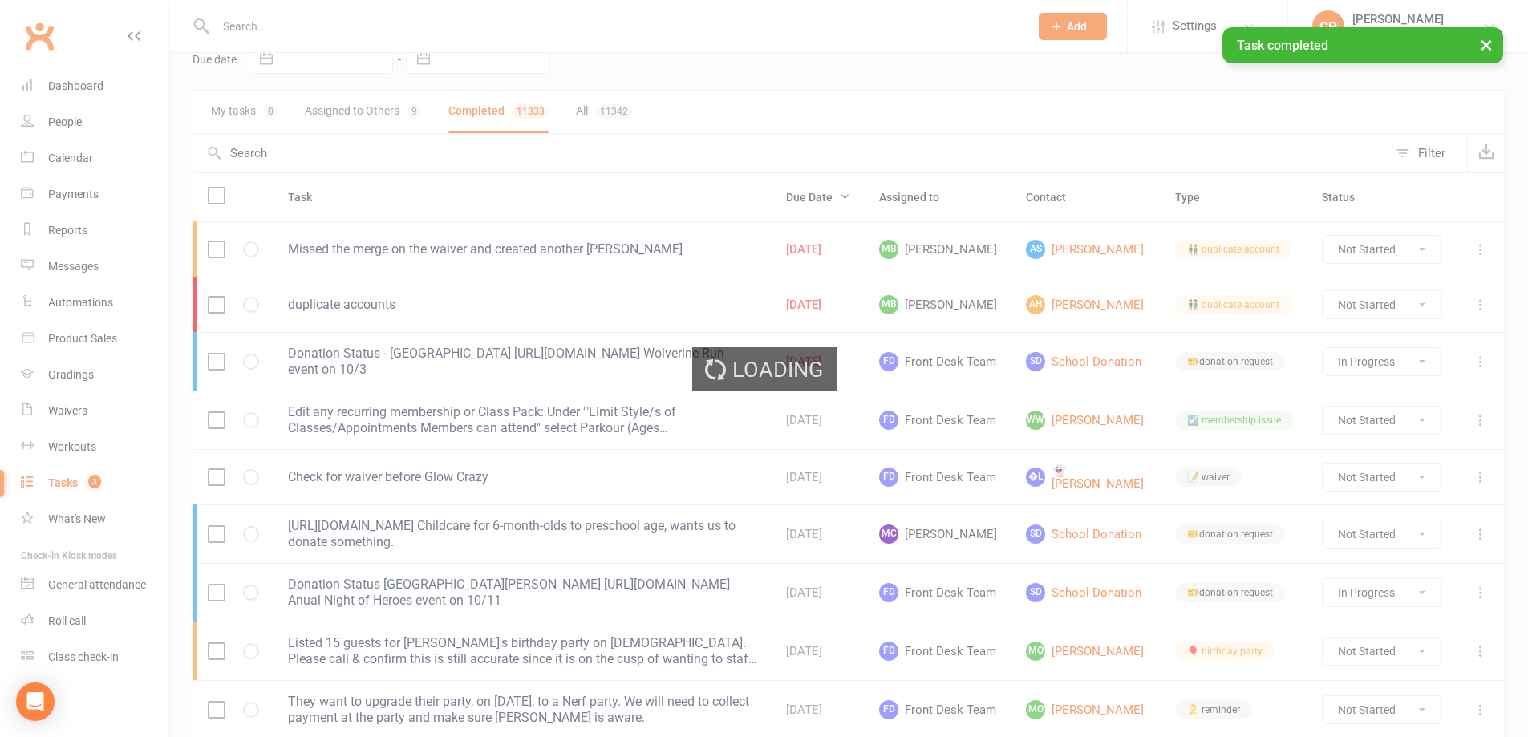
select select "finished"
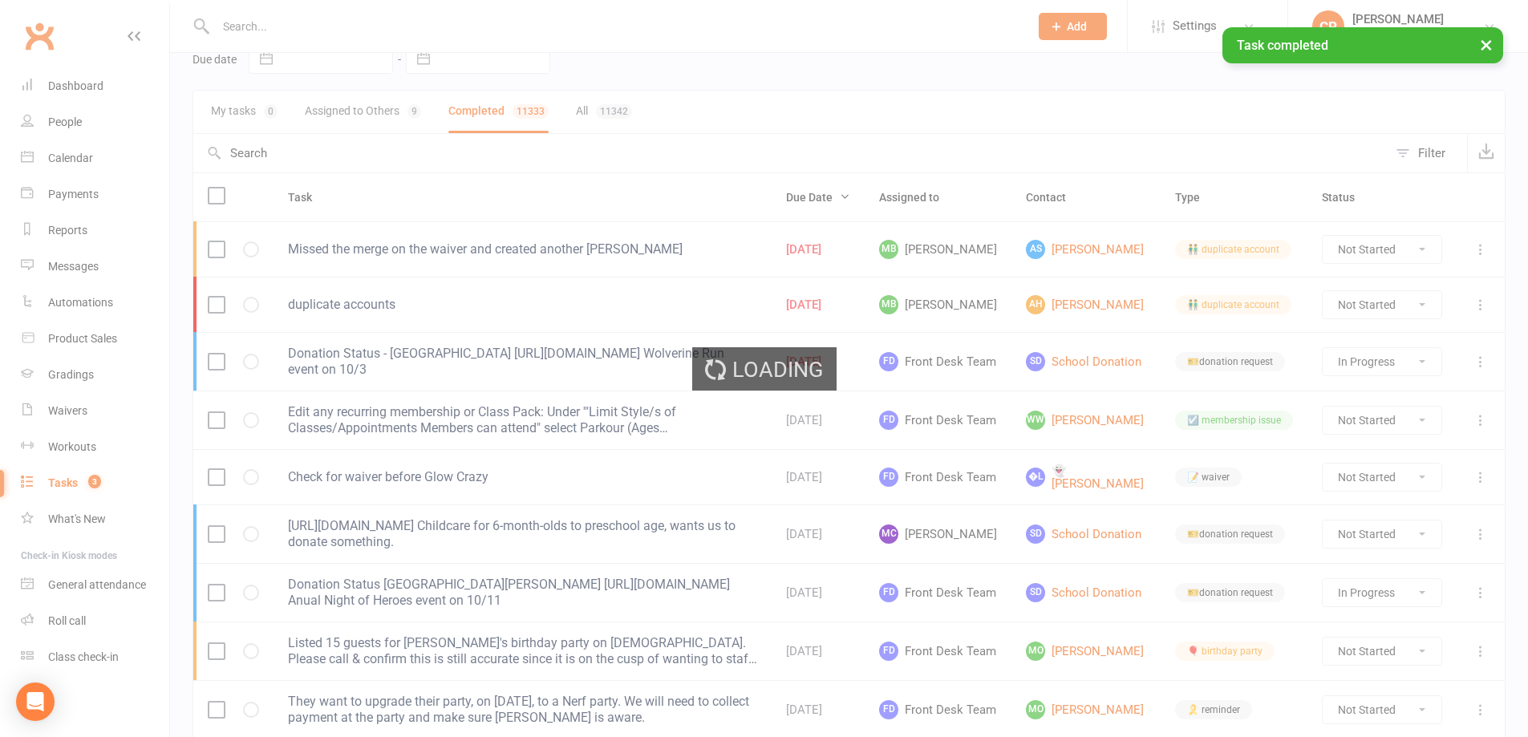
select select "finished"
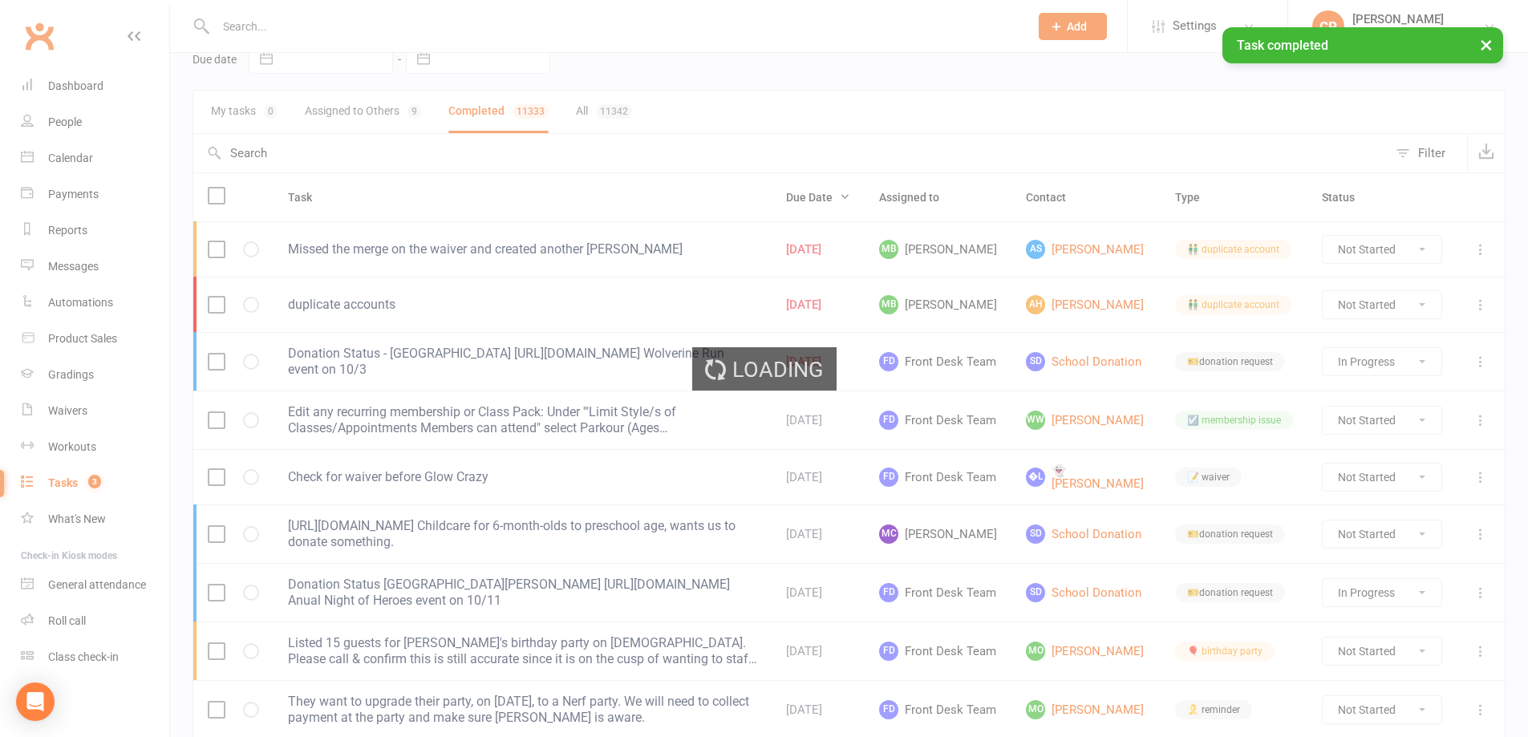
select select "finished"
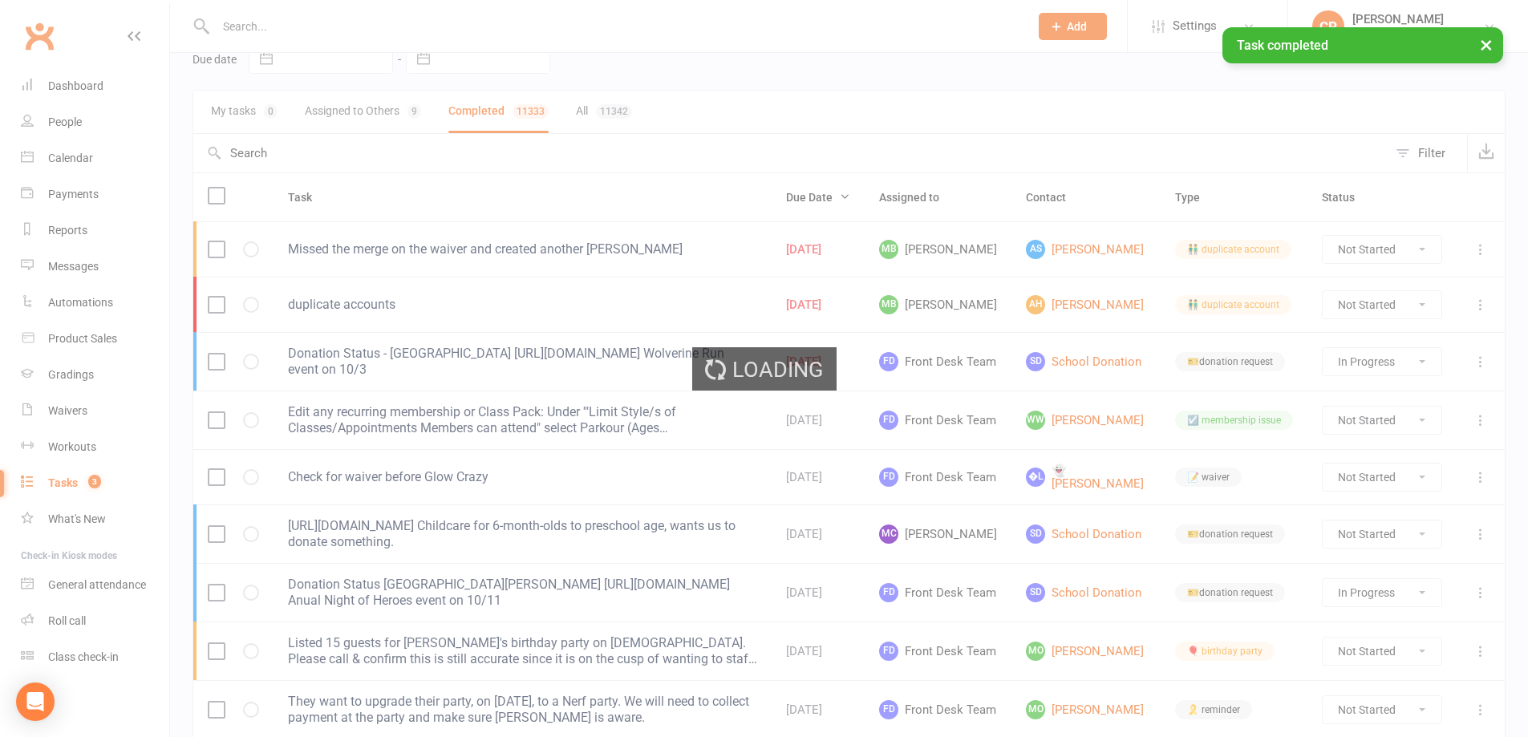
select select "finished"
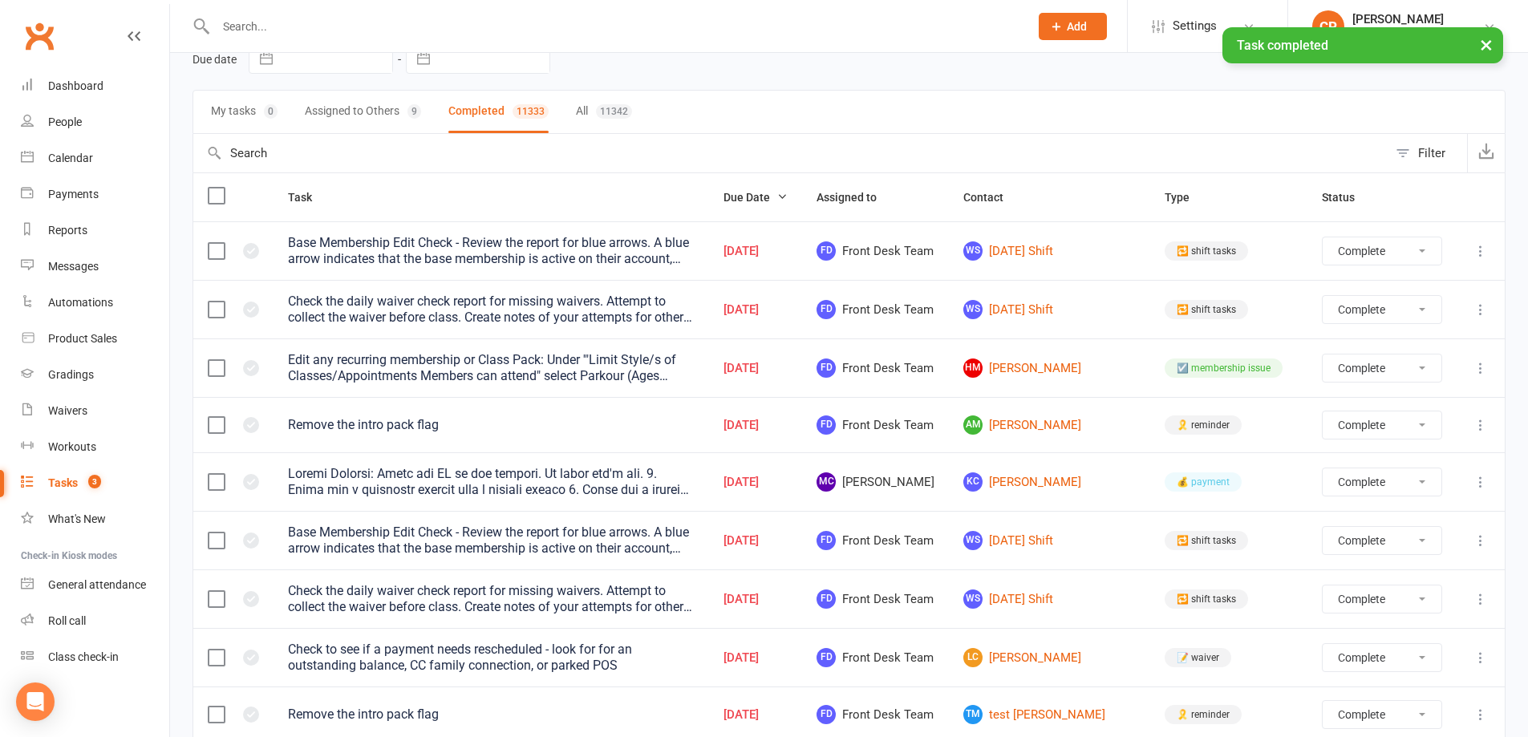
select select "finished"
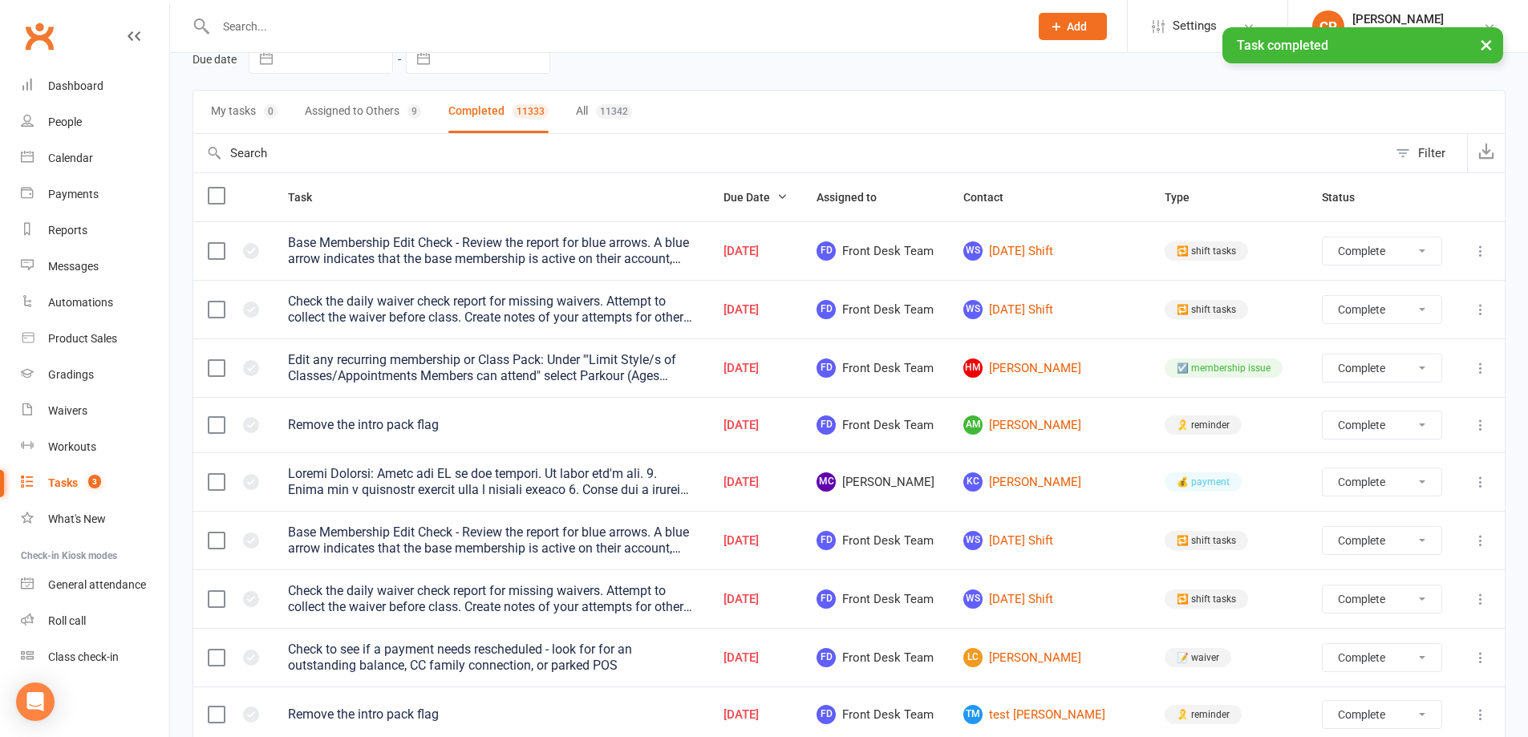
select select "finished"
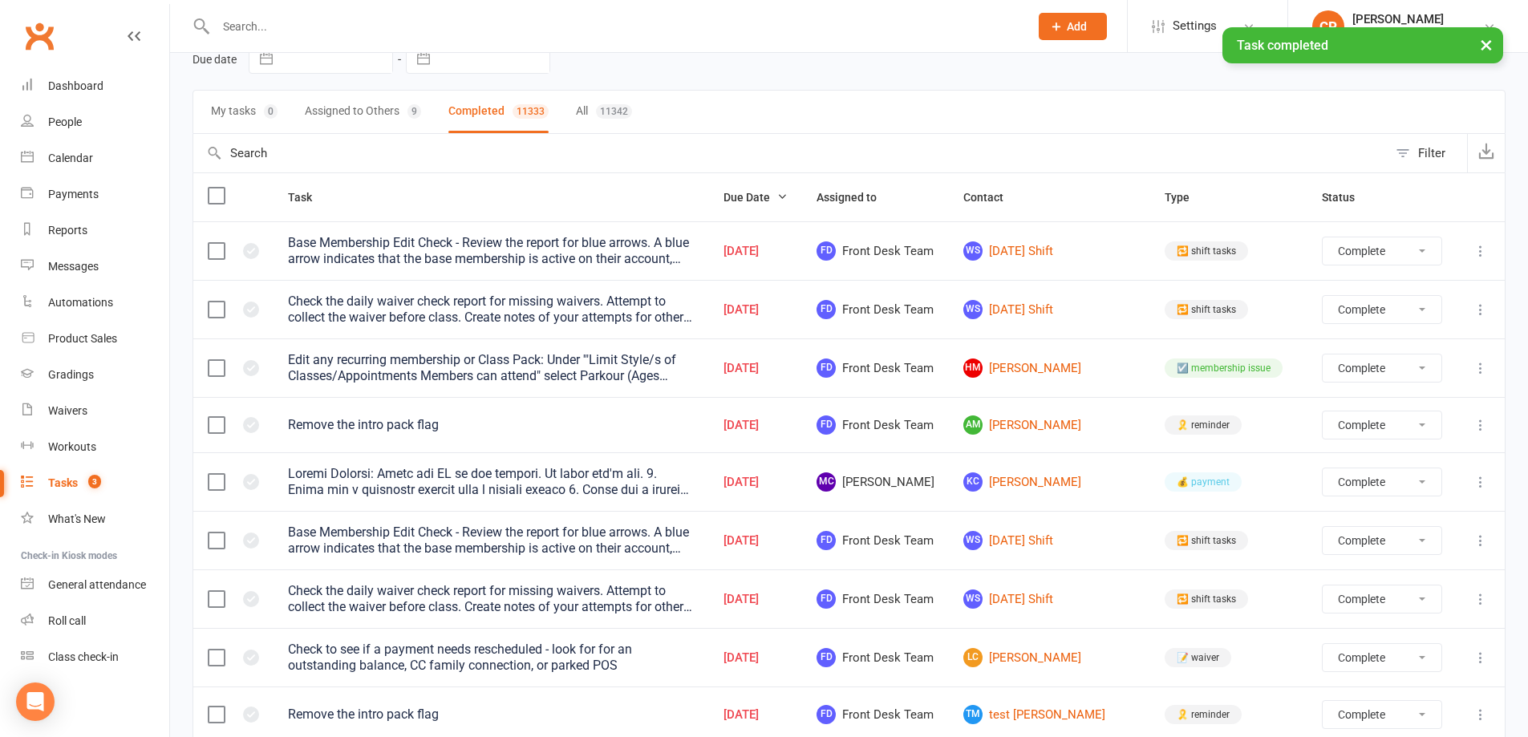
select select "finished"
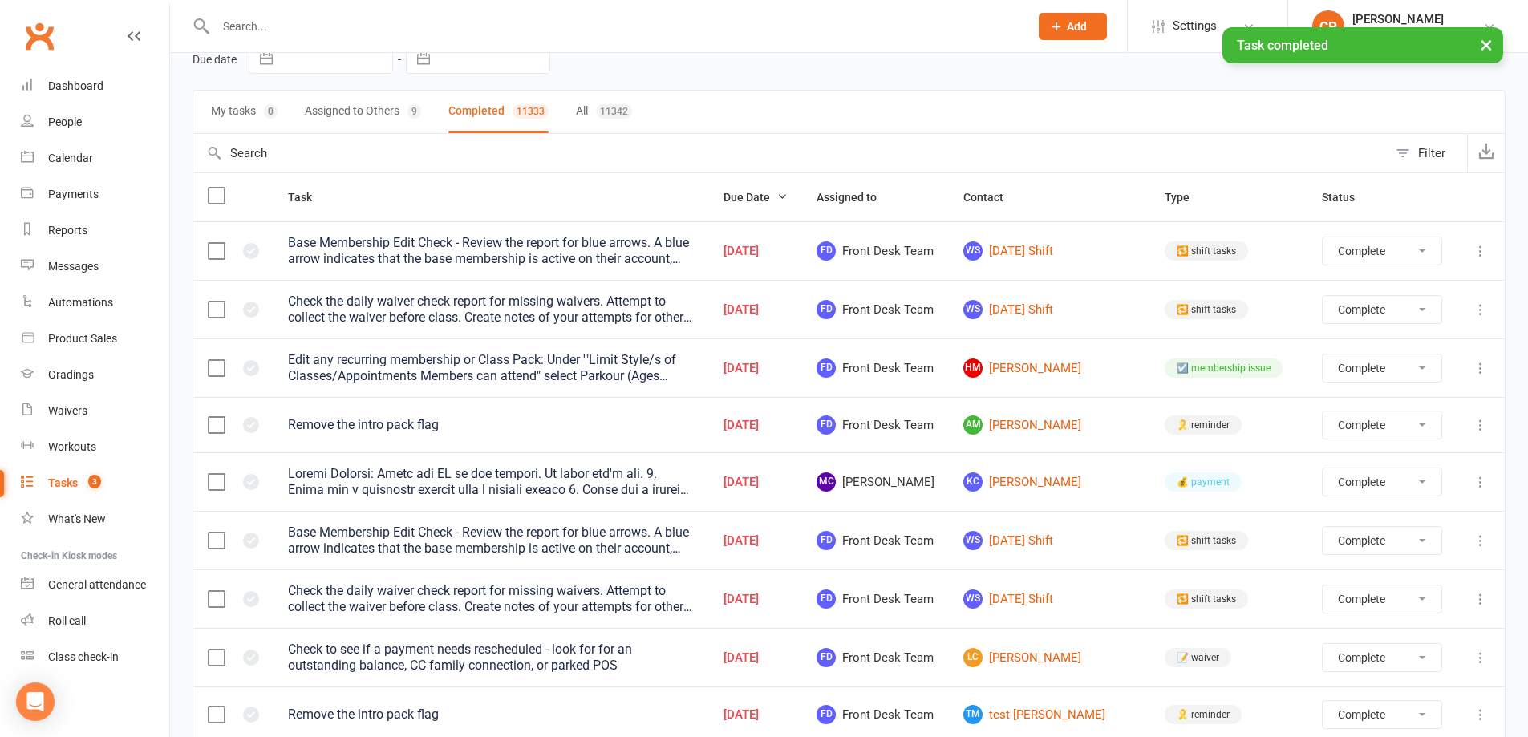
select select "finished"
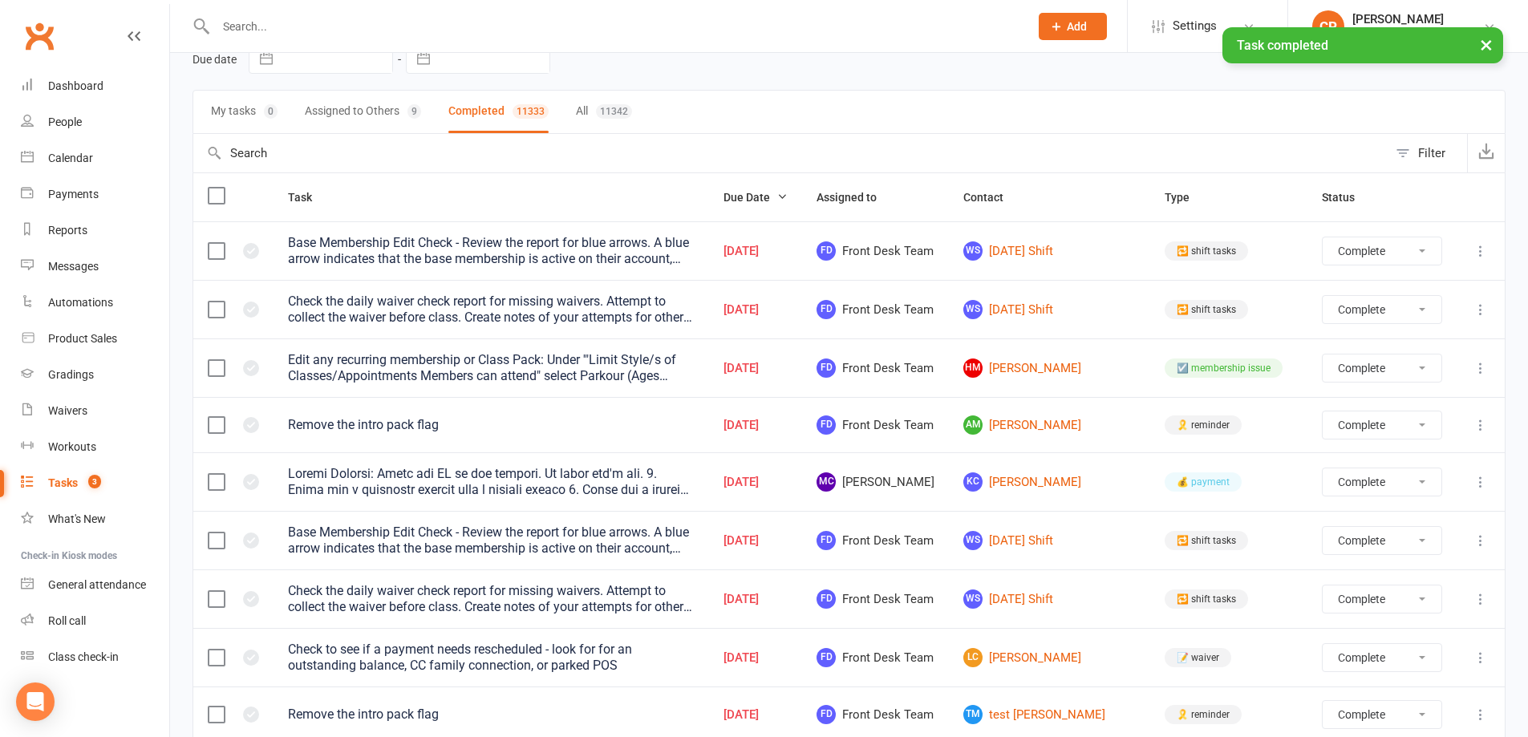
select select "finished"
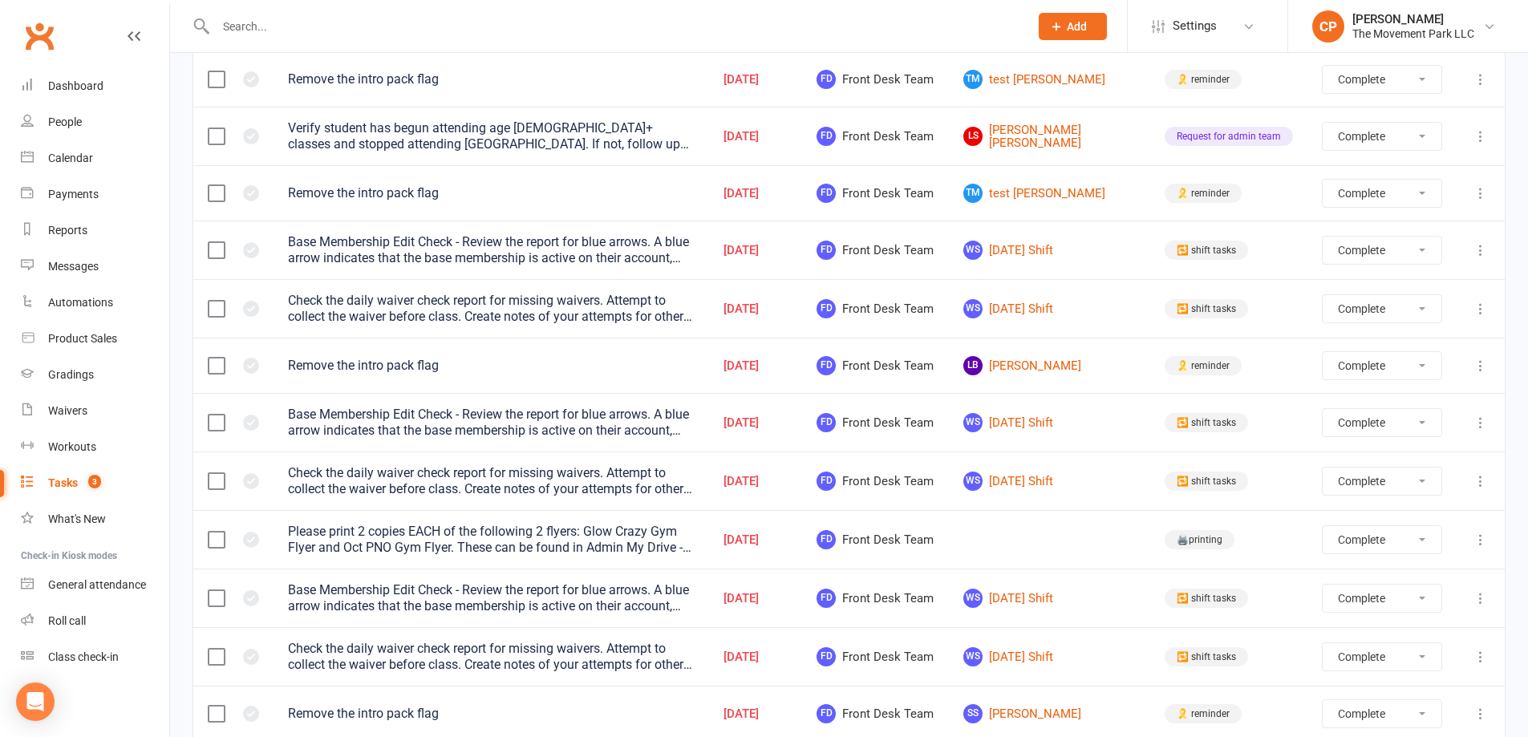
scroll to position [722, 0]
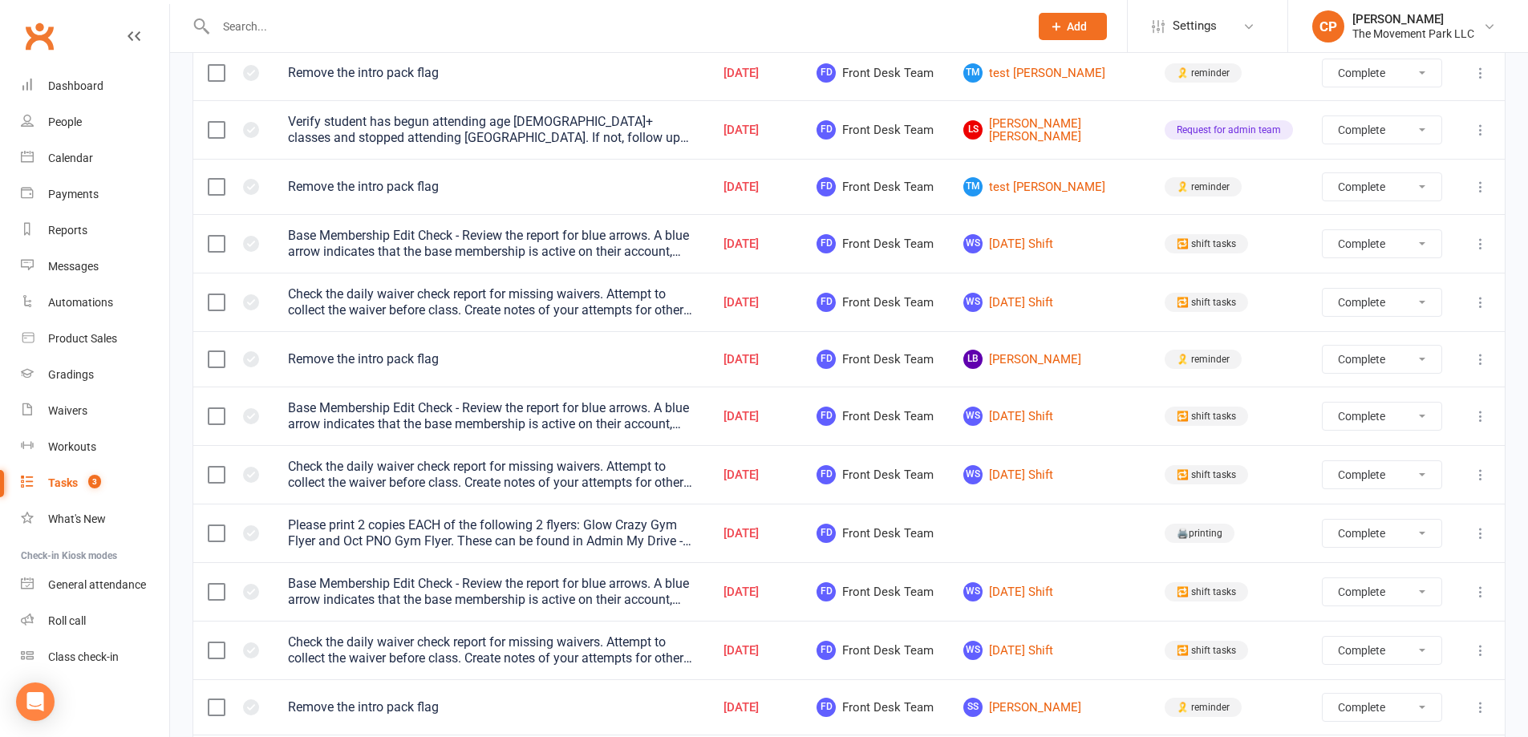
click at [501, 521] on div "Please print 2 copies EACH of the following 2 flyers: Glow Crazy Gym Flyer and …" at bounding box center [491, 533] width 407 height 32
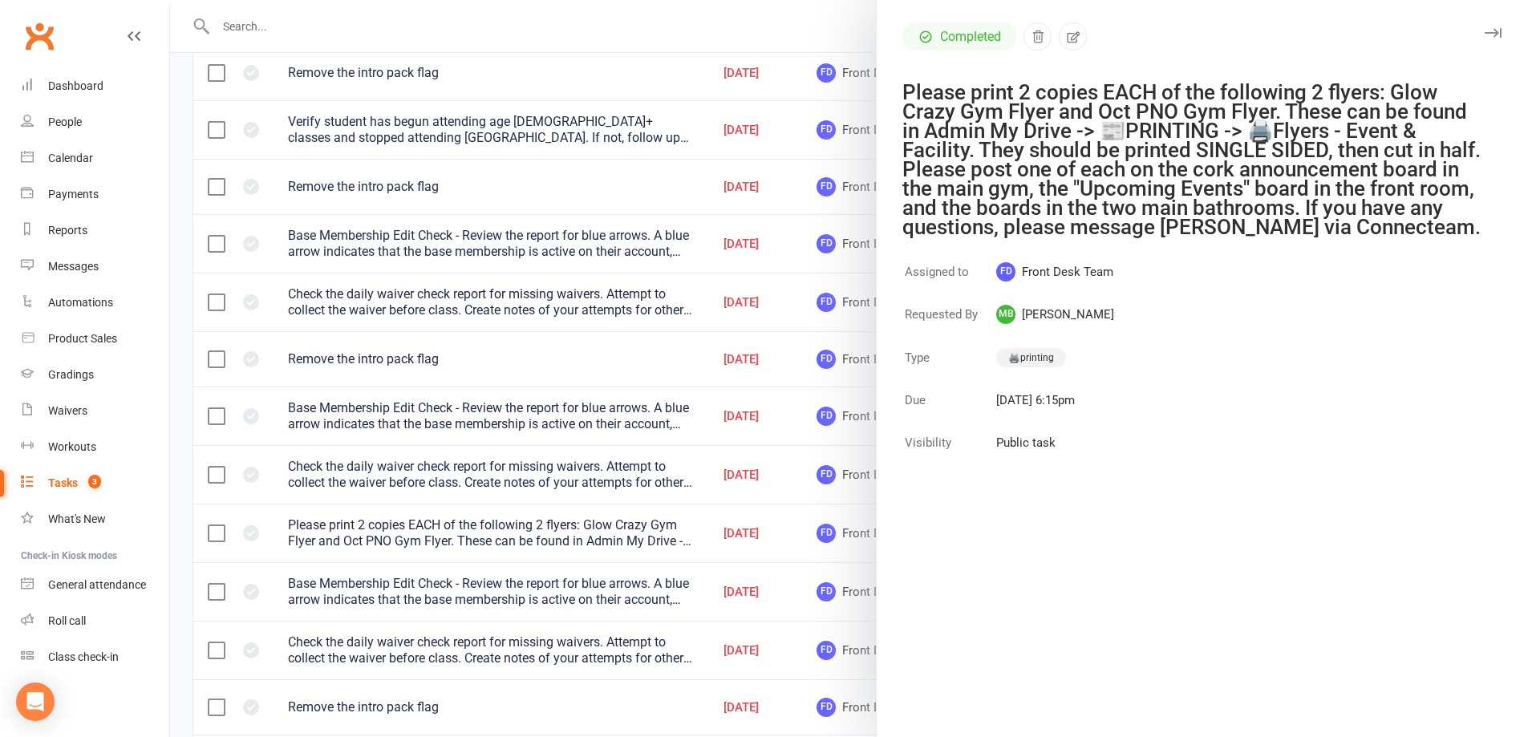
click at [574, 359] on div at bounding box center [849, 368] width 1358 height 737
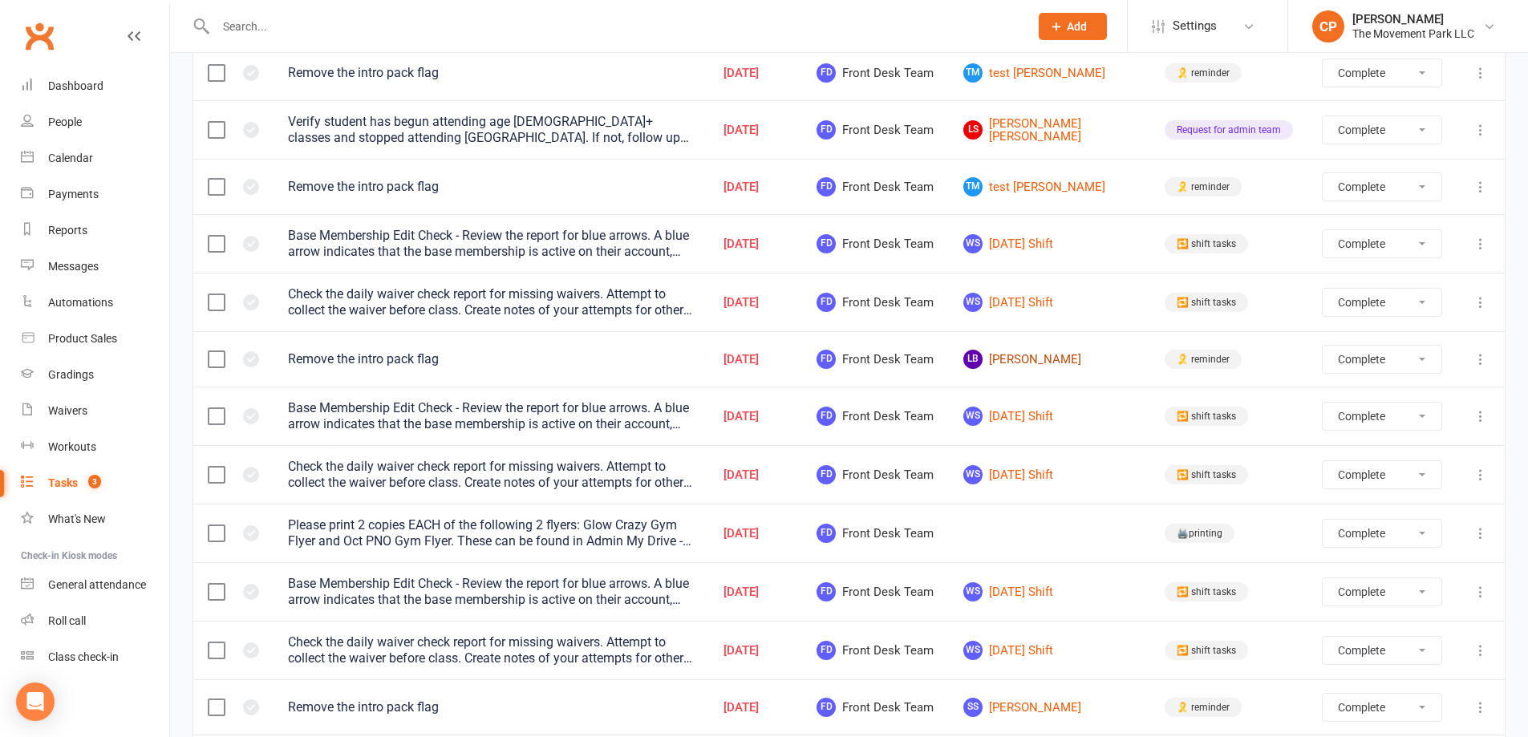
click at [1033, 350] on link "LB Leo Ball" at bounding box center [1049, 359] width 172 height 19
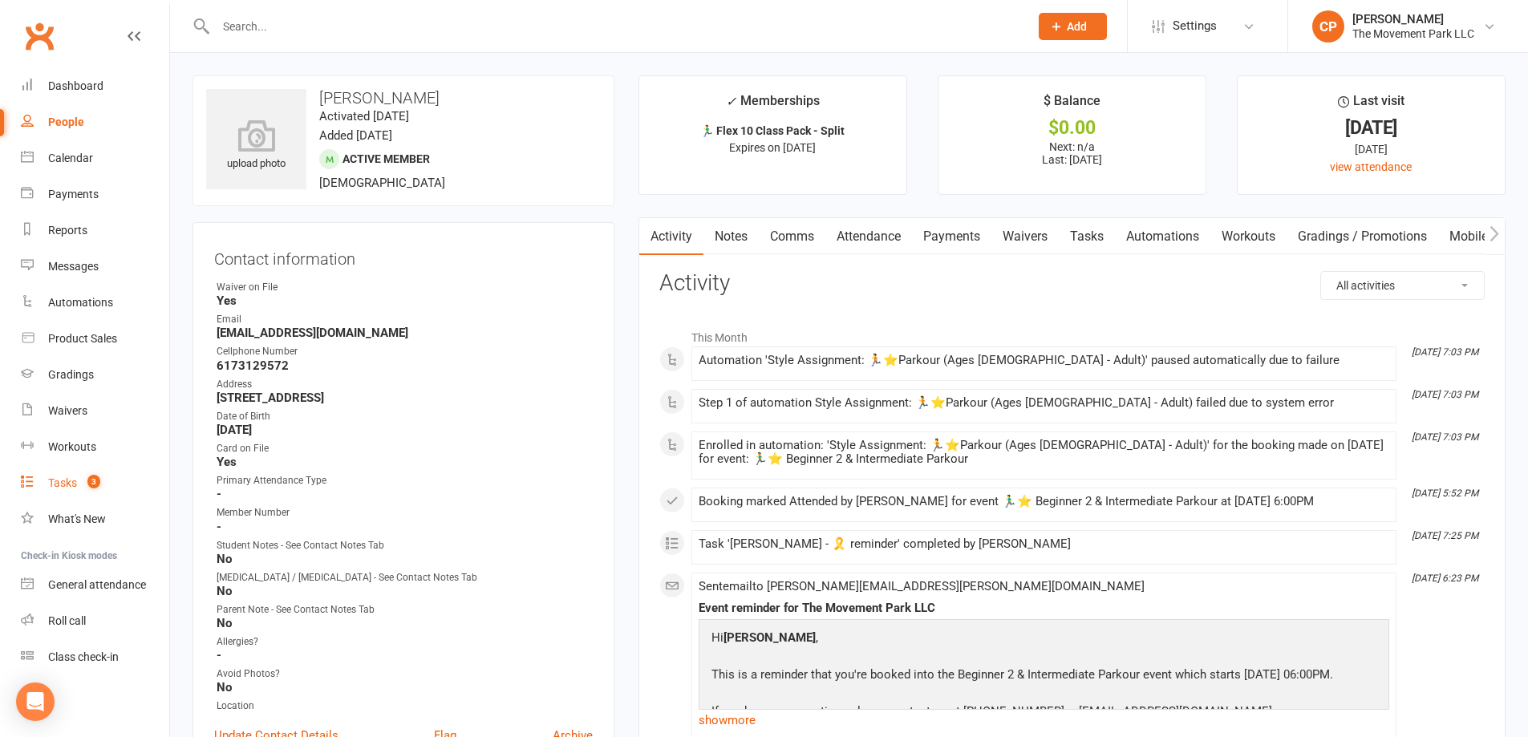
click at [72, 479] on div "Tasks" at bounding box center [62, 482] width 29 height 13
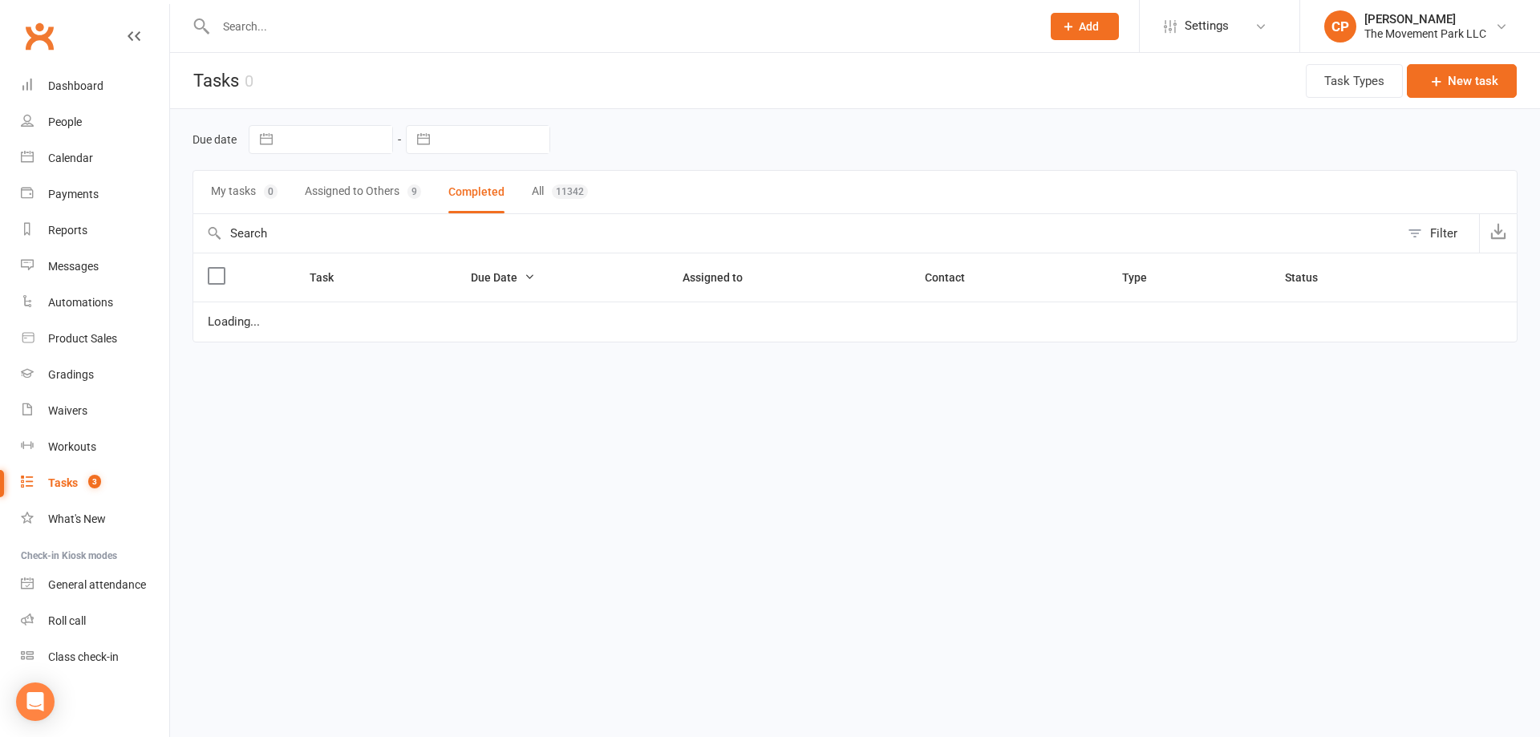
select select "finished"
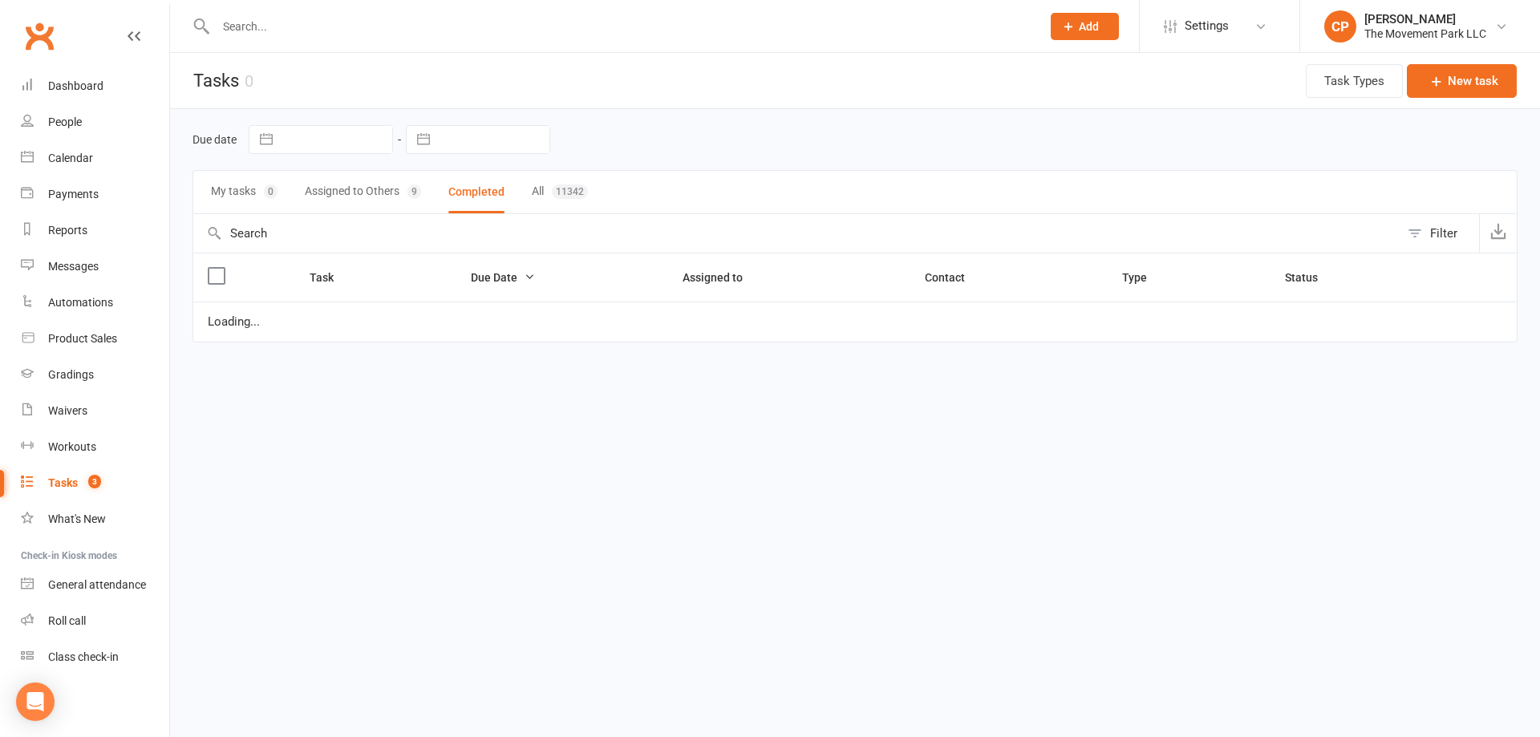
select select "finished"
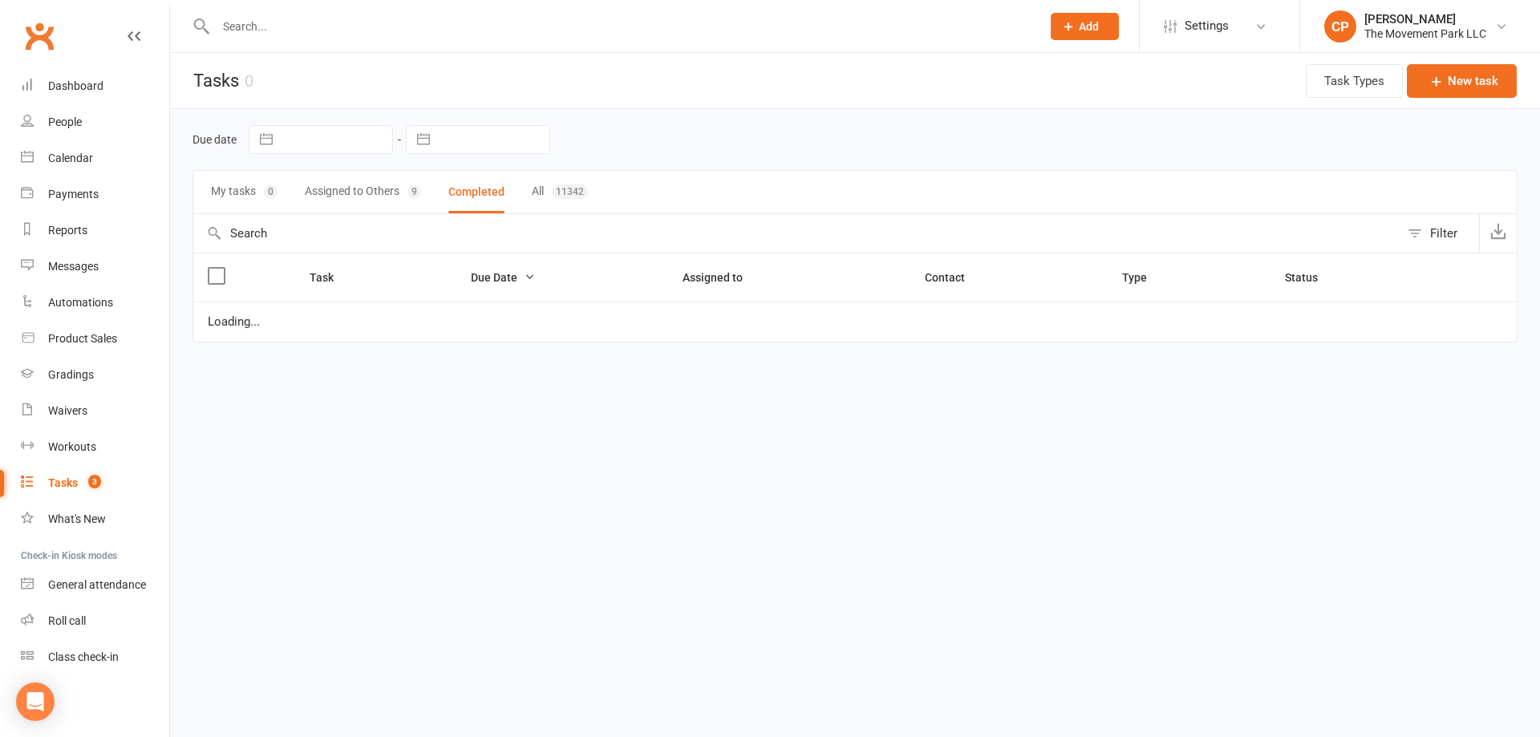
select select "finished"
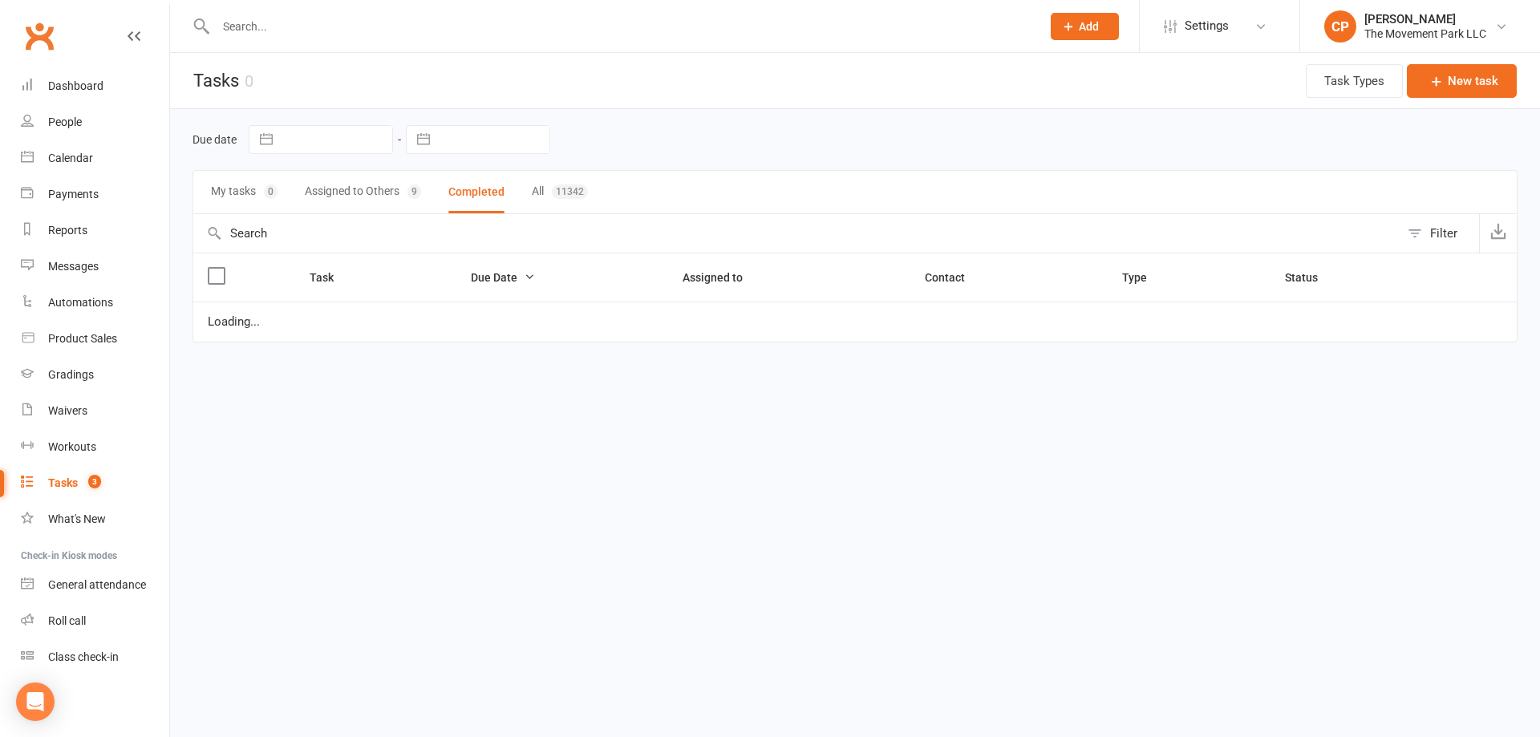
select select "finished"
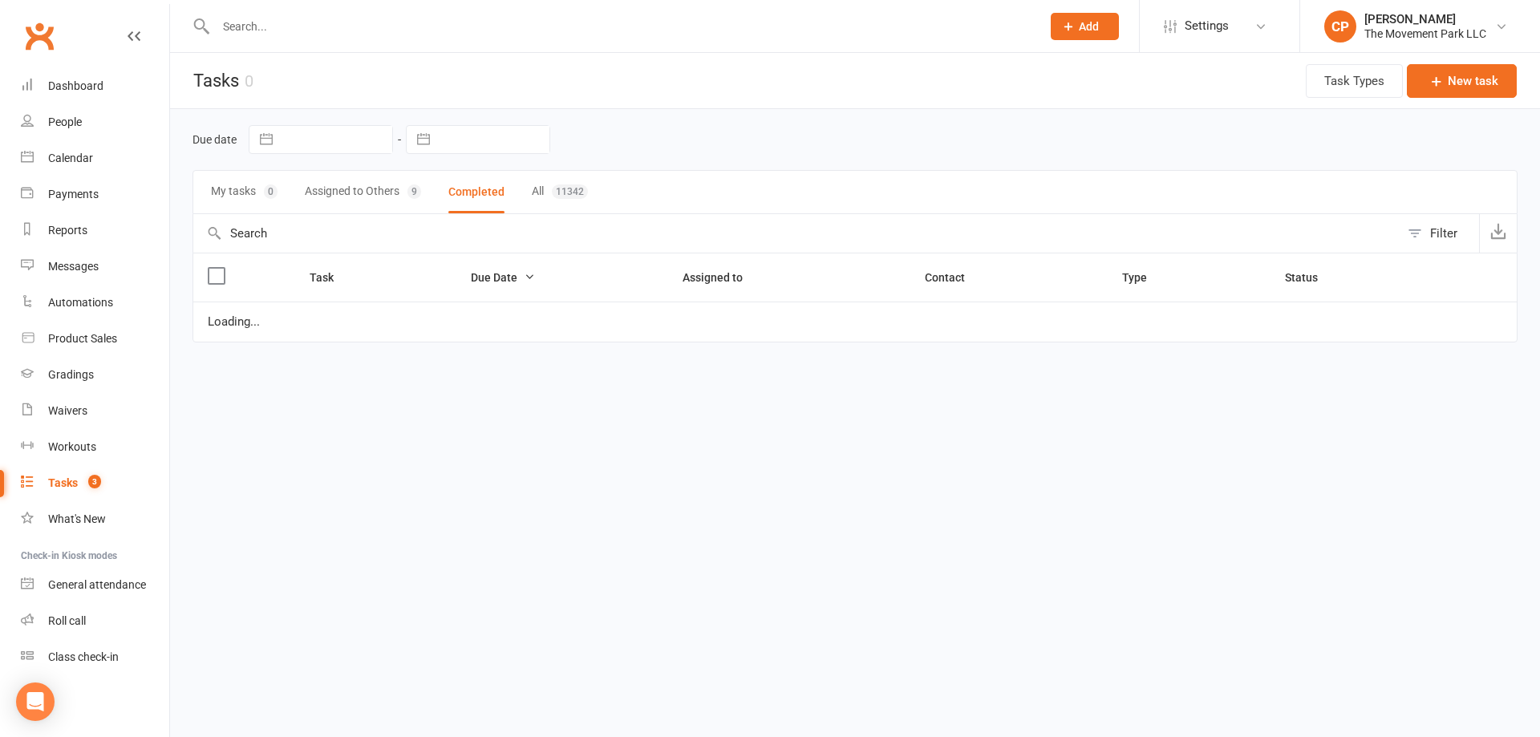
select select "finished"
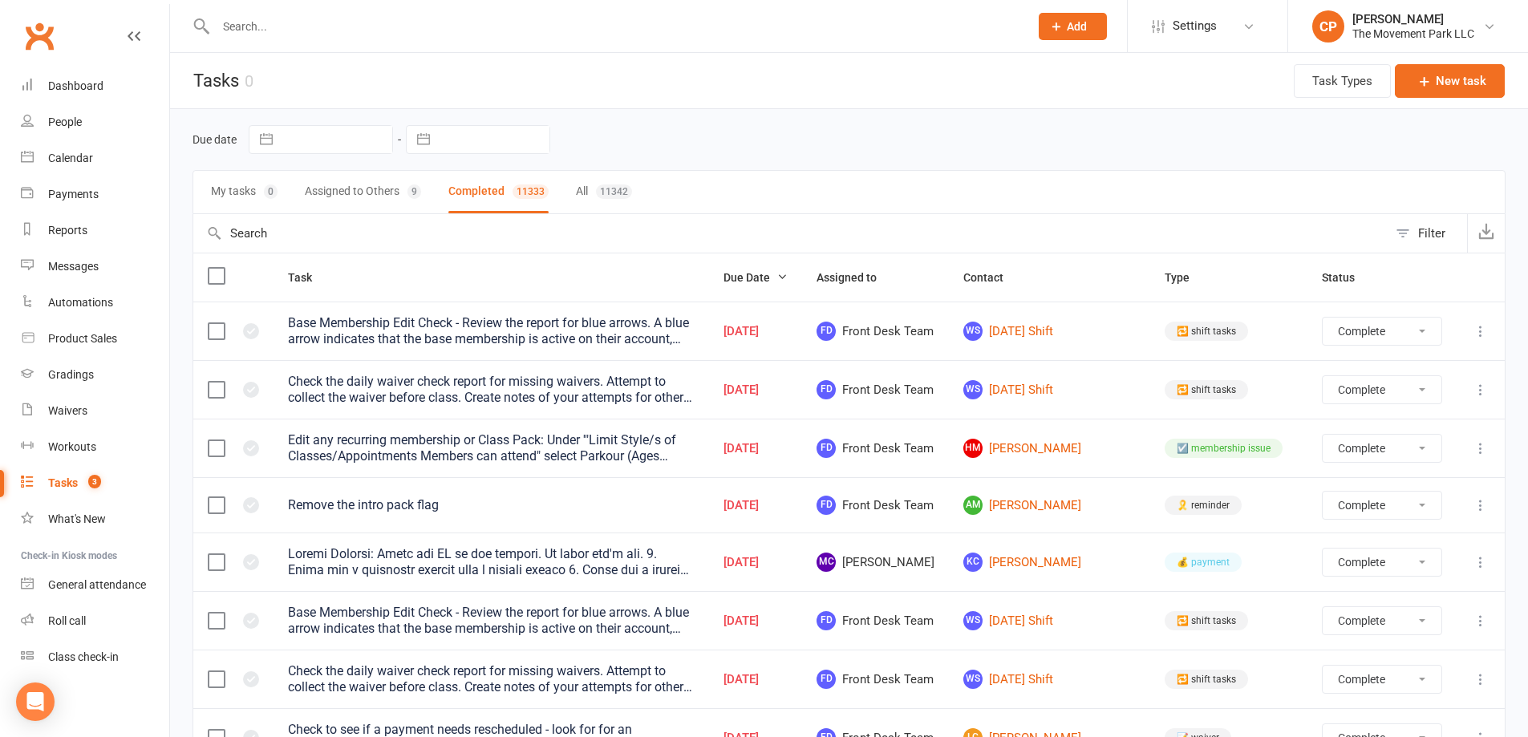
click at [375, 193] on button "Assigned to Others 9" at bounding box center [363, 192] width 116 height 43
select select "finished"
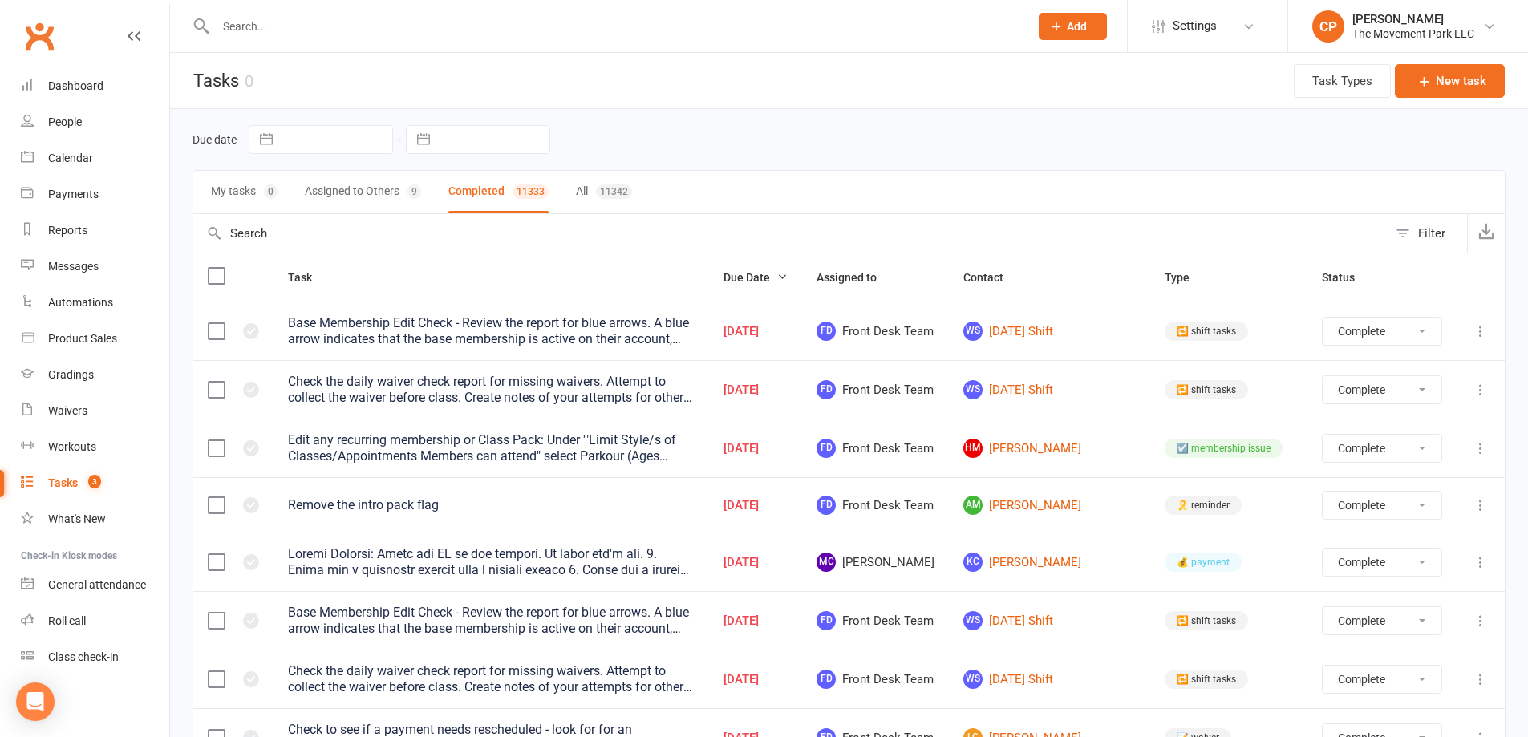
select select "finished"
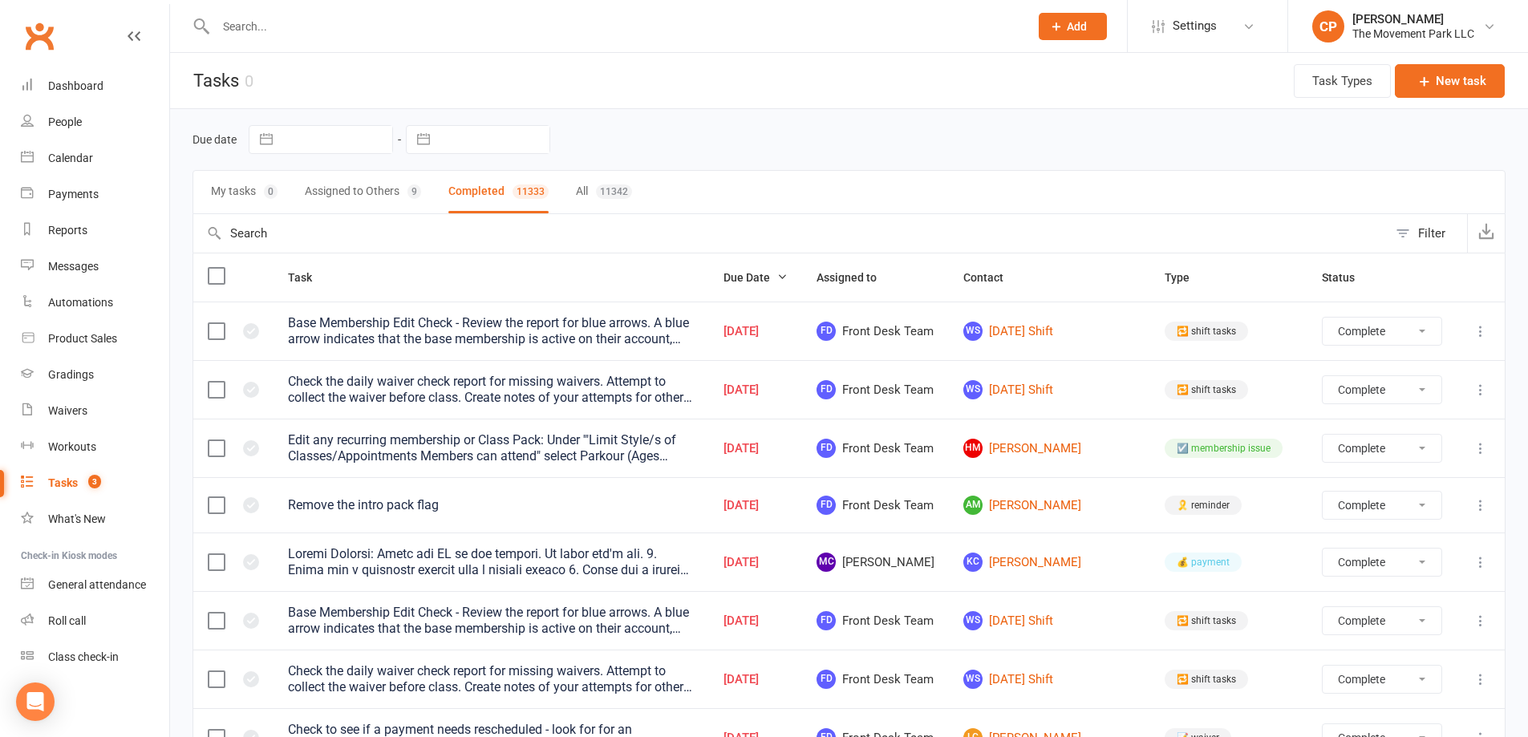
select select "finished"
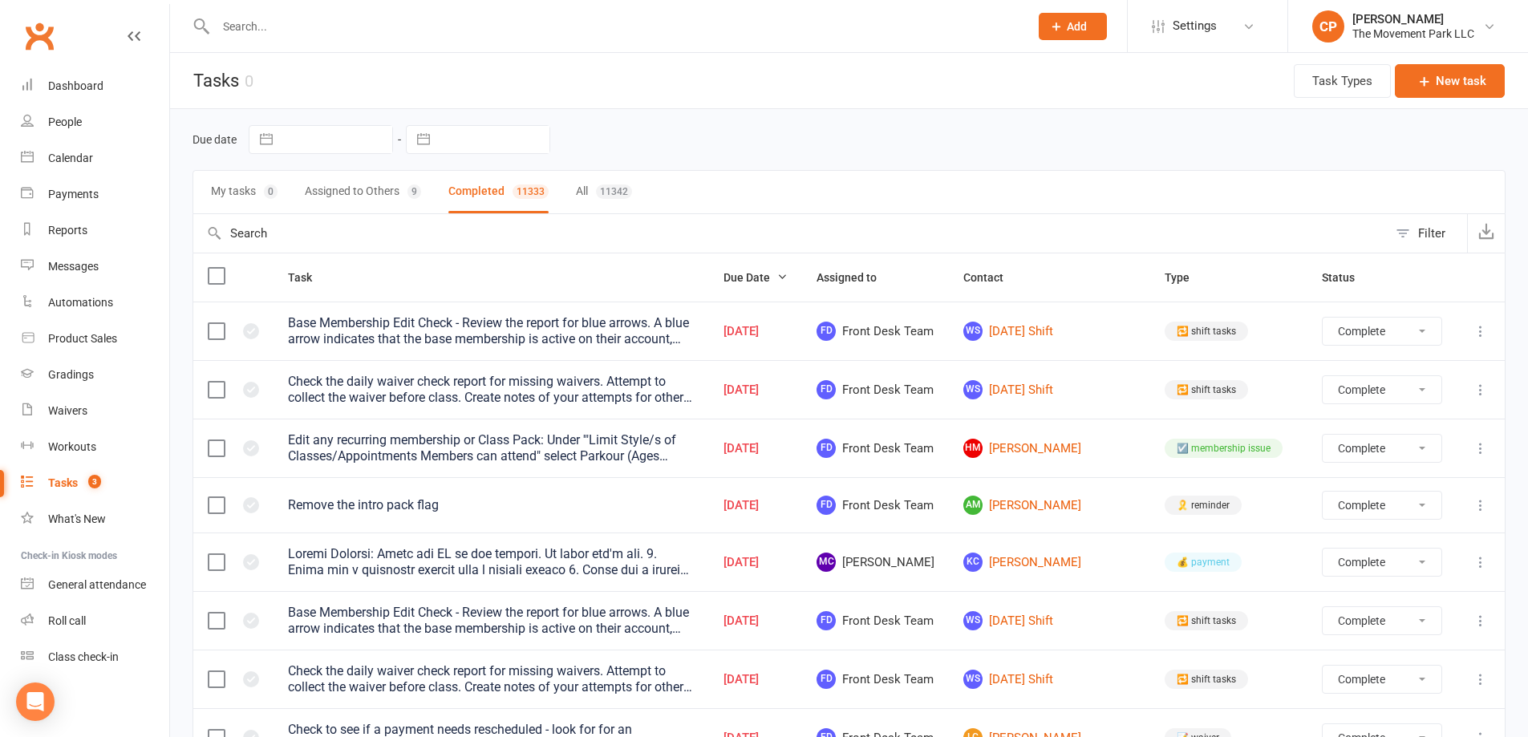
select select "finished"
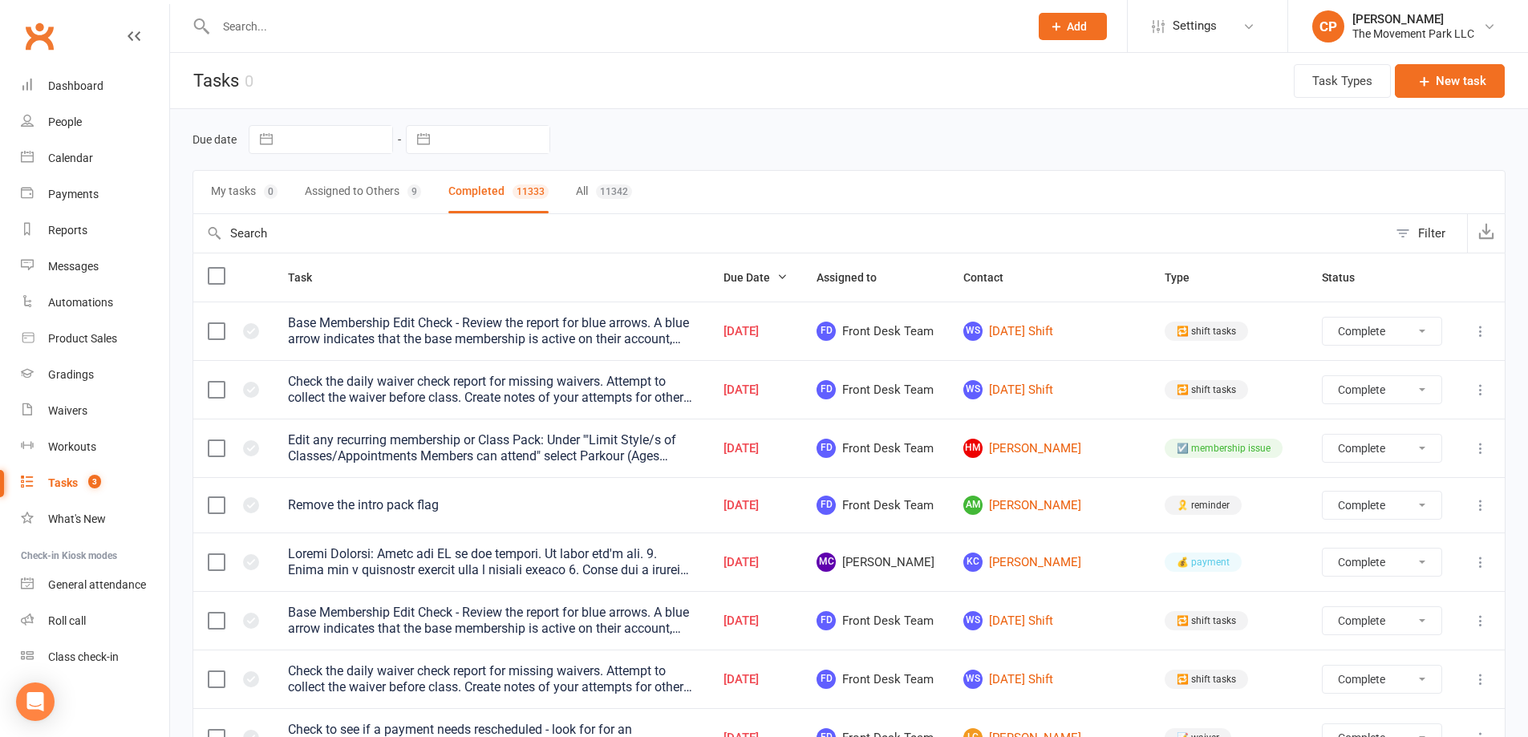
select select "finished"
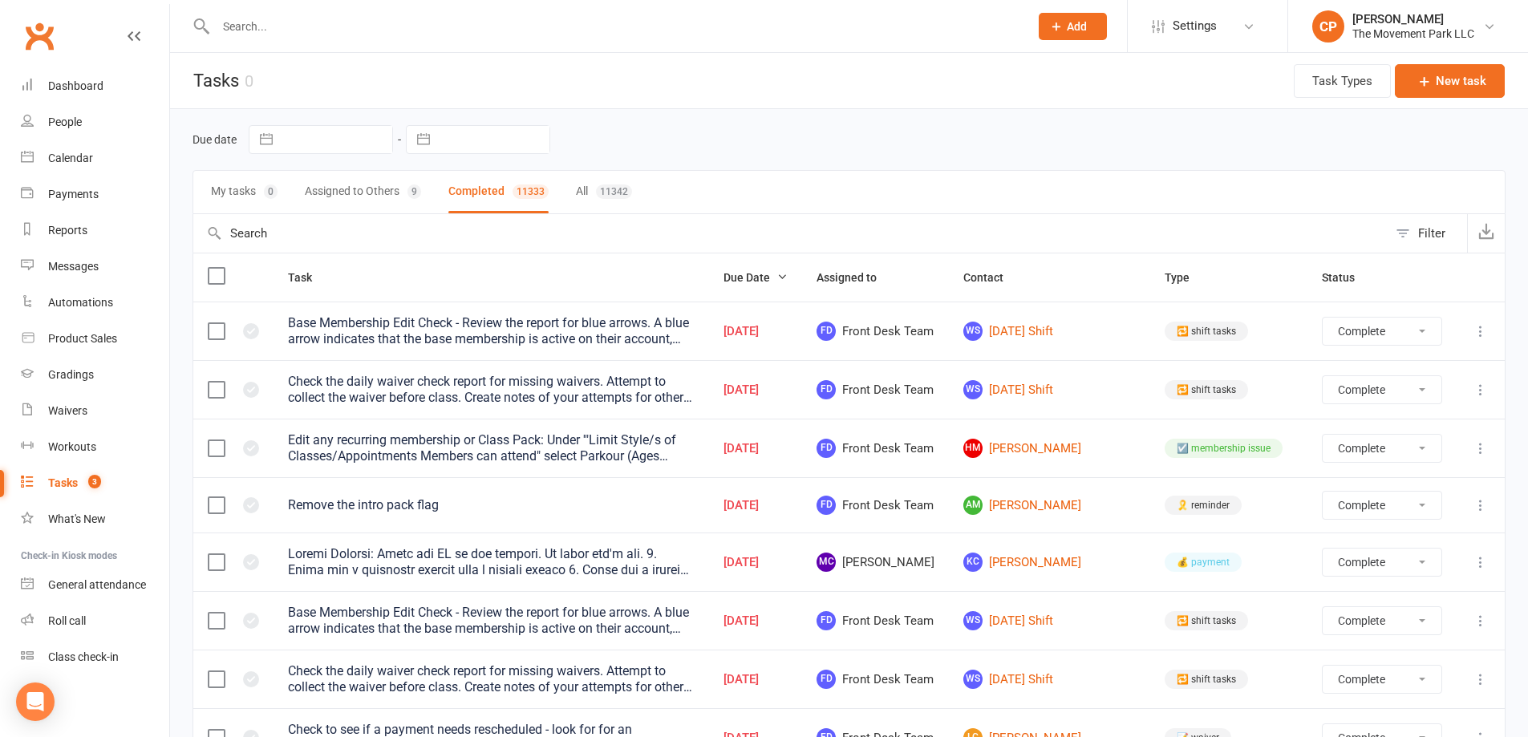
select select "finished"
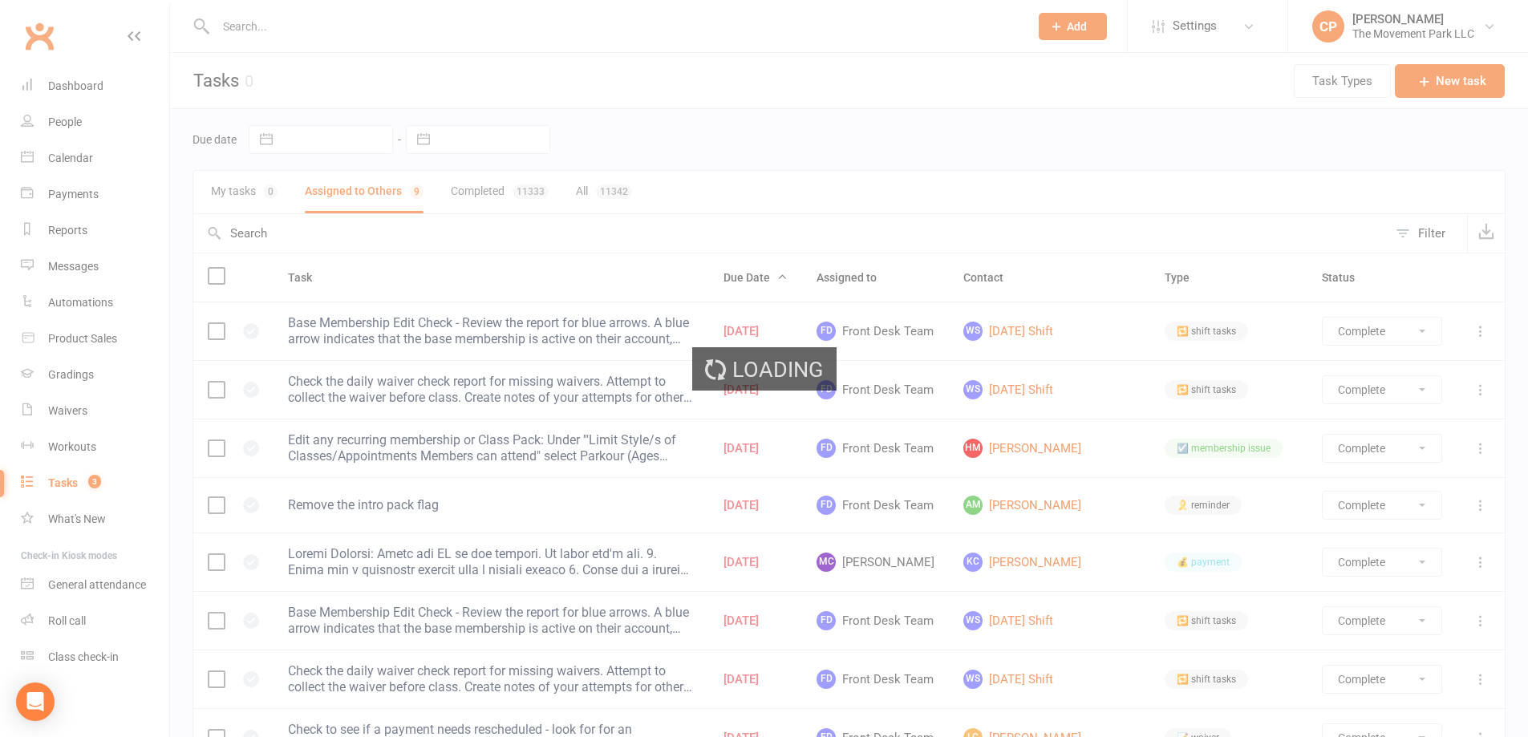
select select "finished"
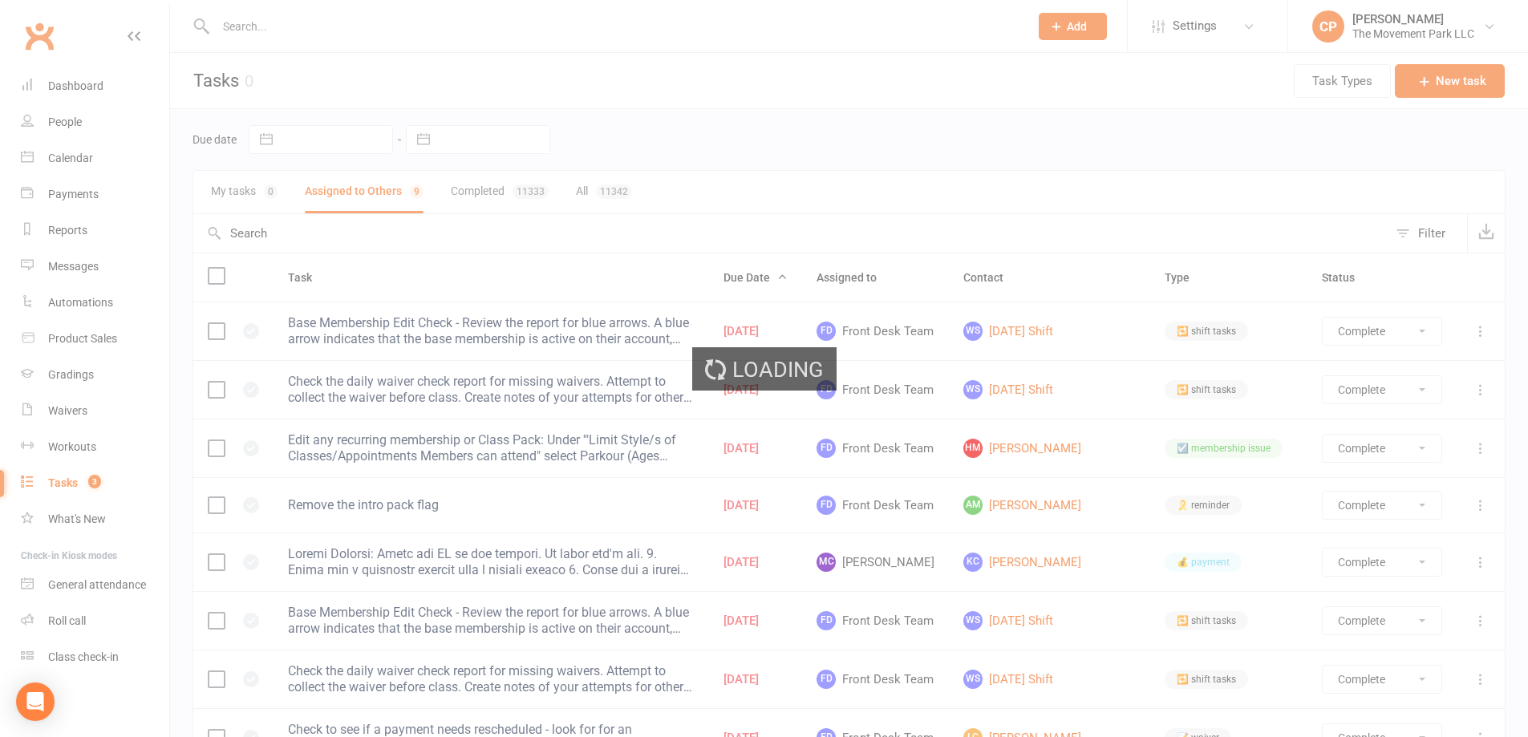
select select "finished"
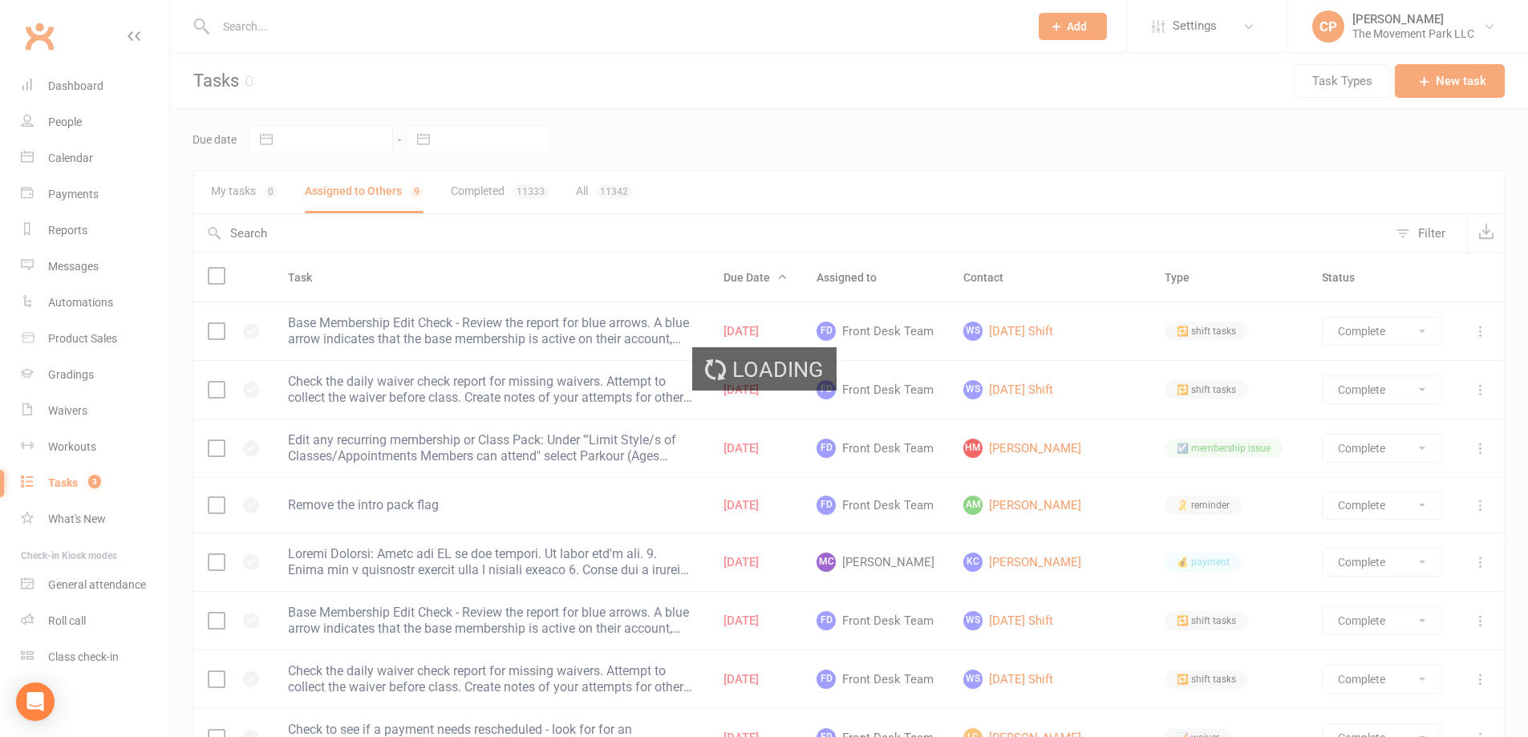
select select "finished"
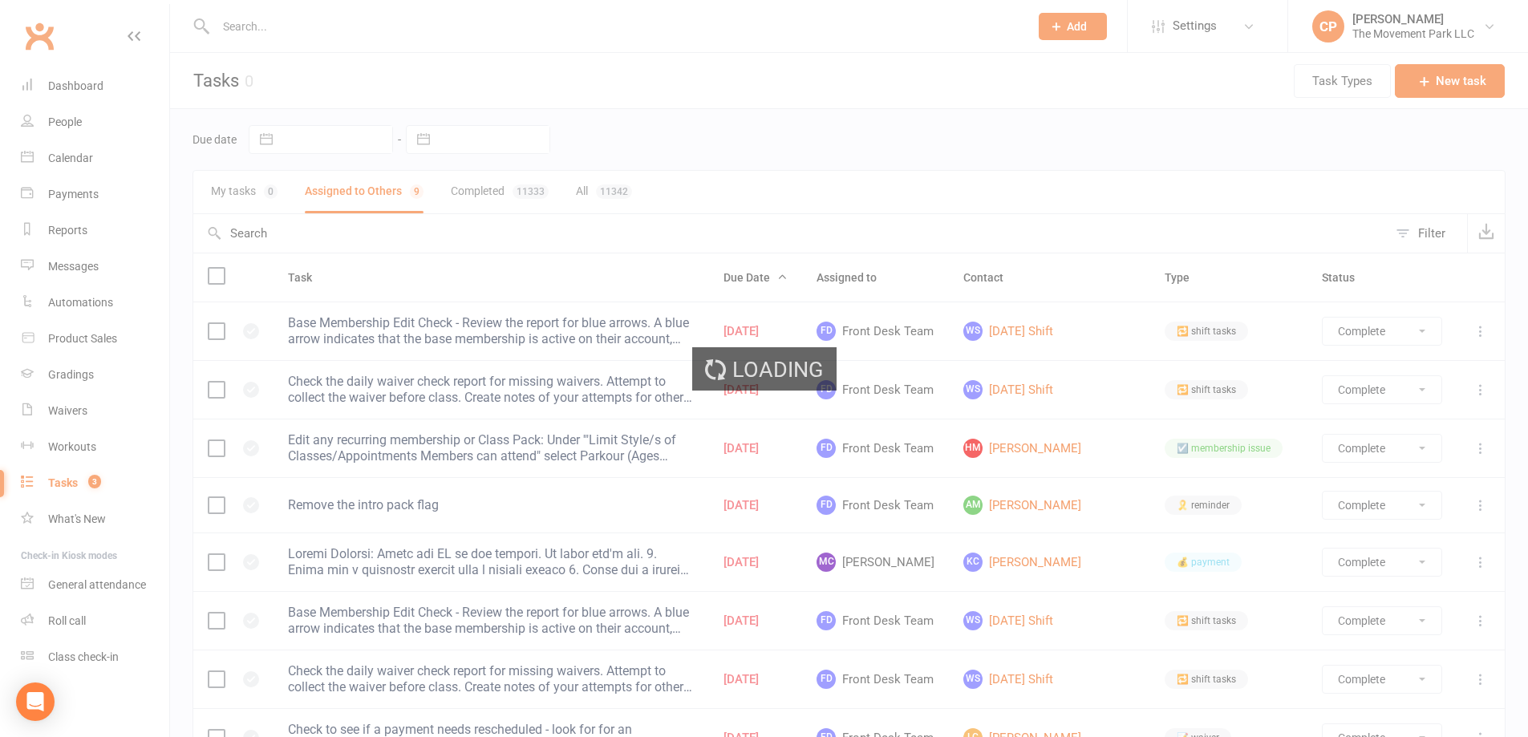
select select "finished"
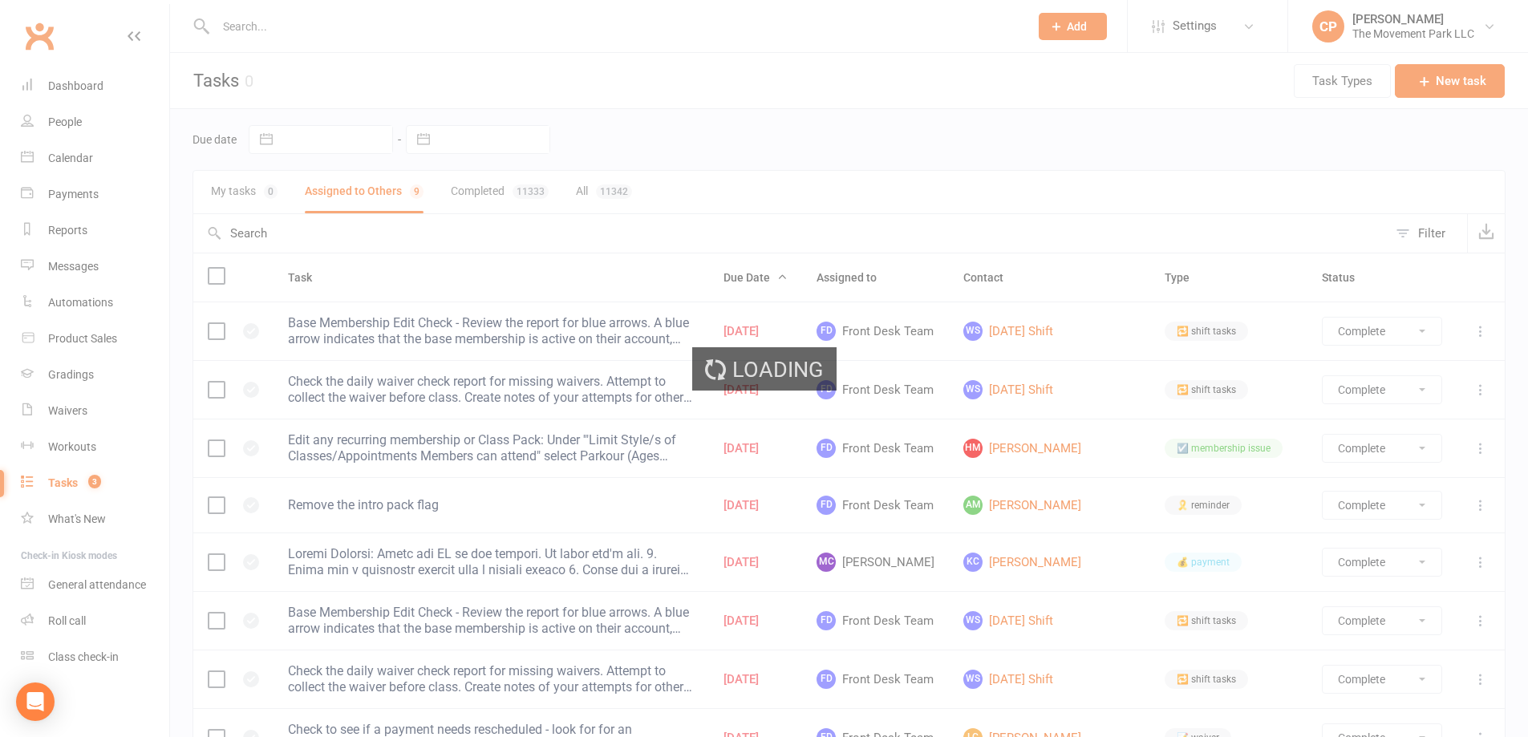
select select "finished"
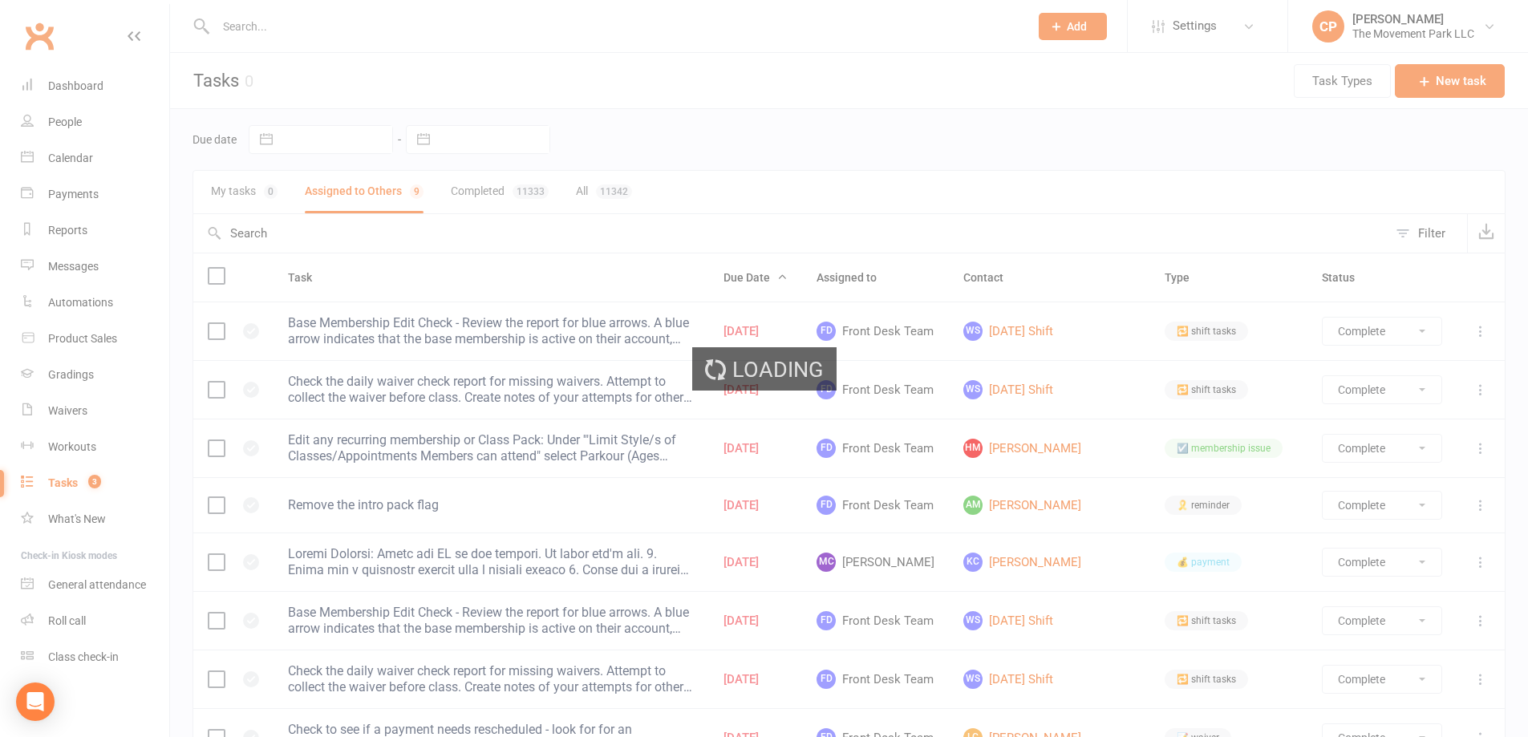
select select "started"
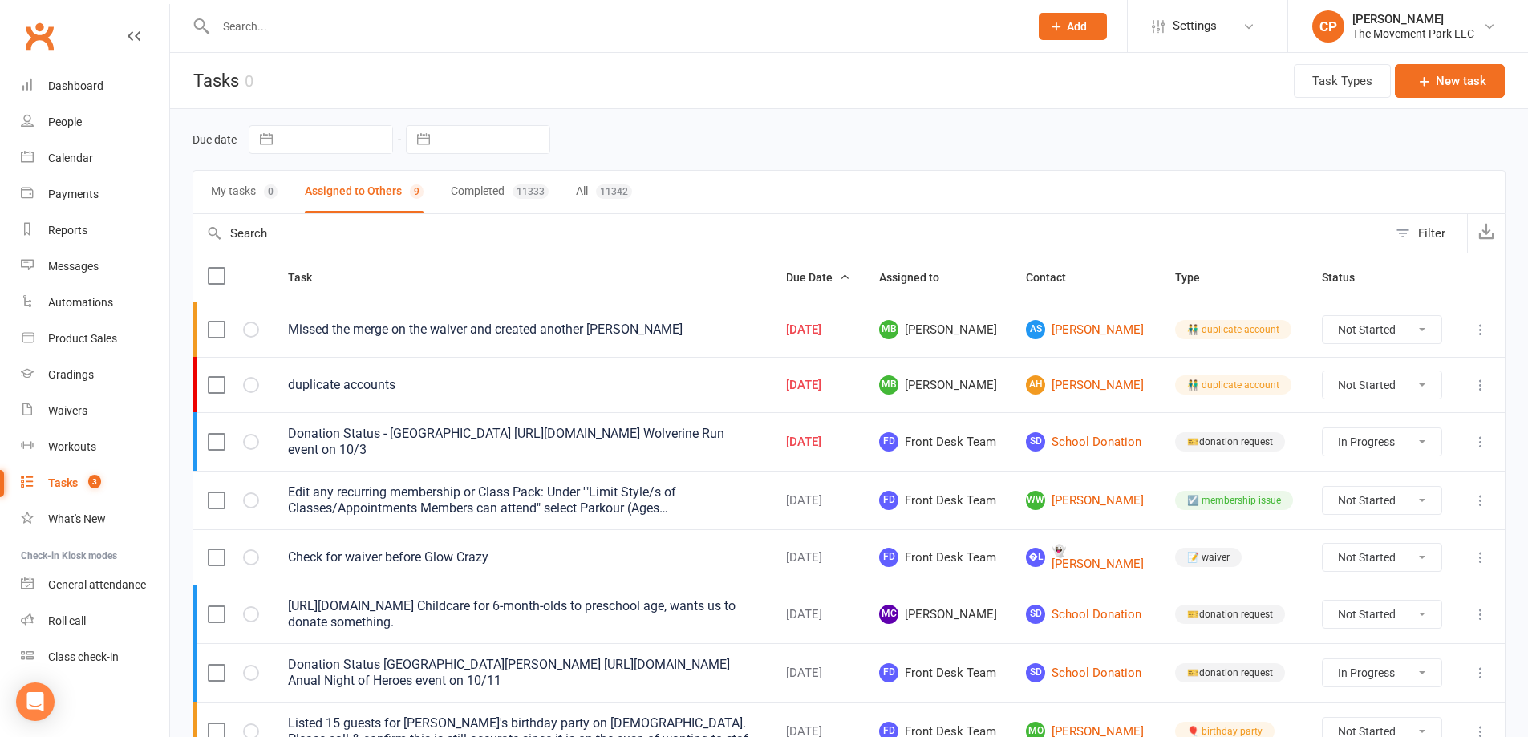
select select "started"
click at [413, 436] on div "Donation Status - West Union Elementary https://mail.google.com/mail/u/0/#sent/…" at bounding box center [522, 442] width 469 height 32
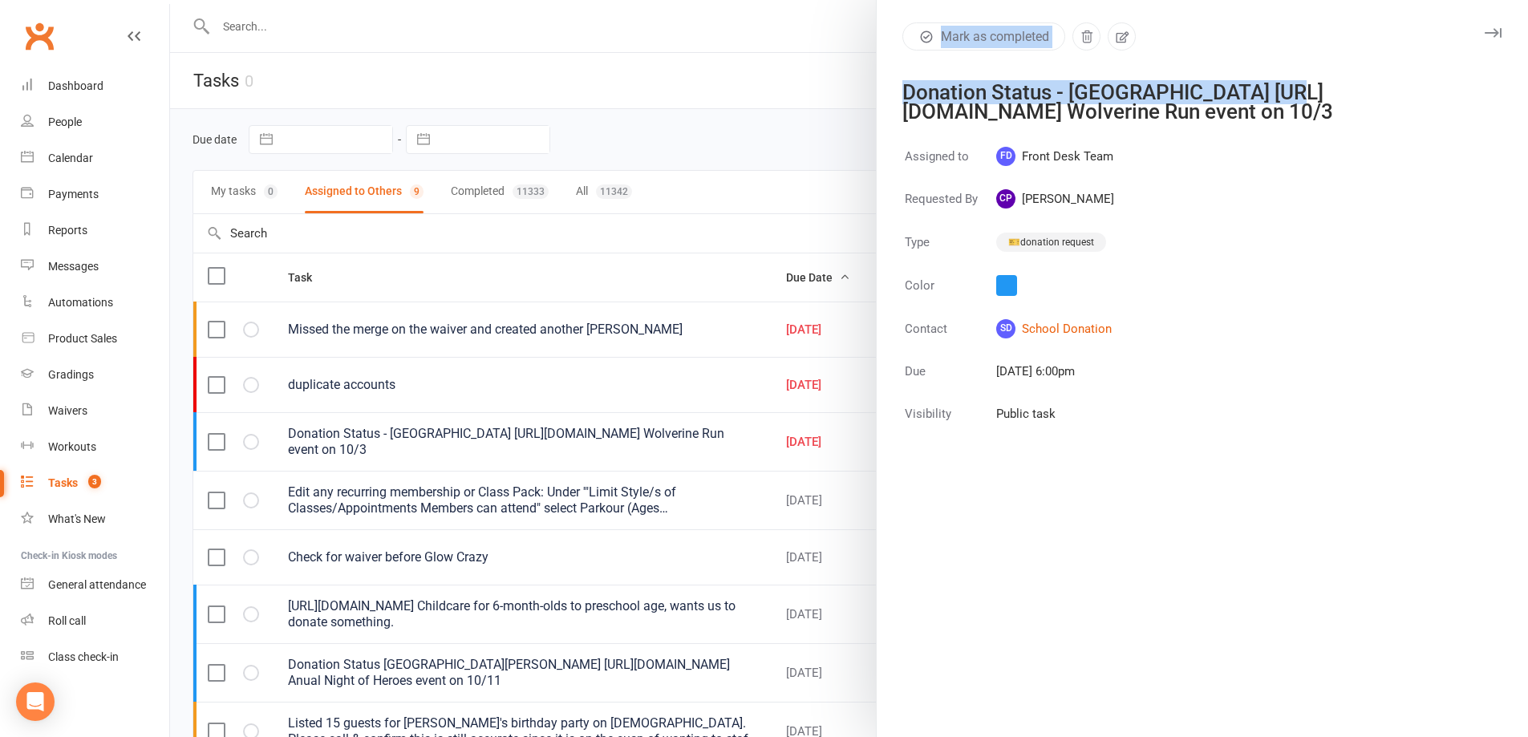
scroll to position [0, 140]
drag, startPoint x: 900, startPoint y: 112, endPoint x: 1514, endPoint y: 114, distance: 613.6
click at [1482, 114] on div "Donation Status - West Union Elementary https://mail.google.com/mail/u/0/#sent/…" at bounding box center [1192, 102] width 580 height 39
copy div "https://mail.google.com/mail/u/0/#sent/FMfcgzQcpdqmQbvZtChCsSLRgnvkxVKj"
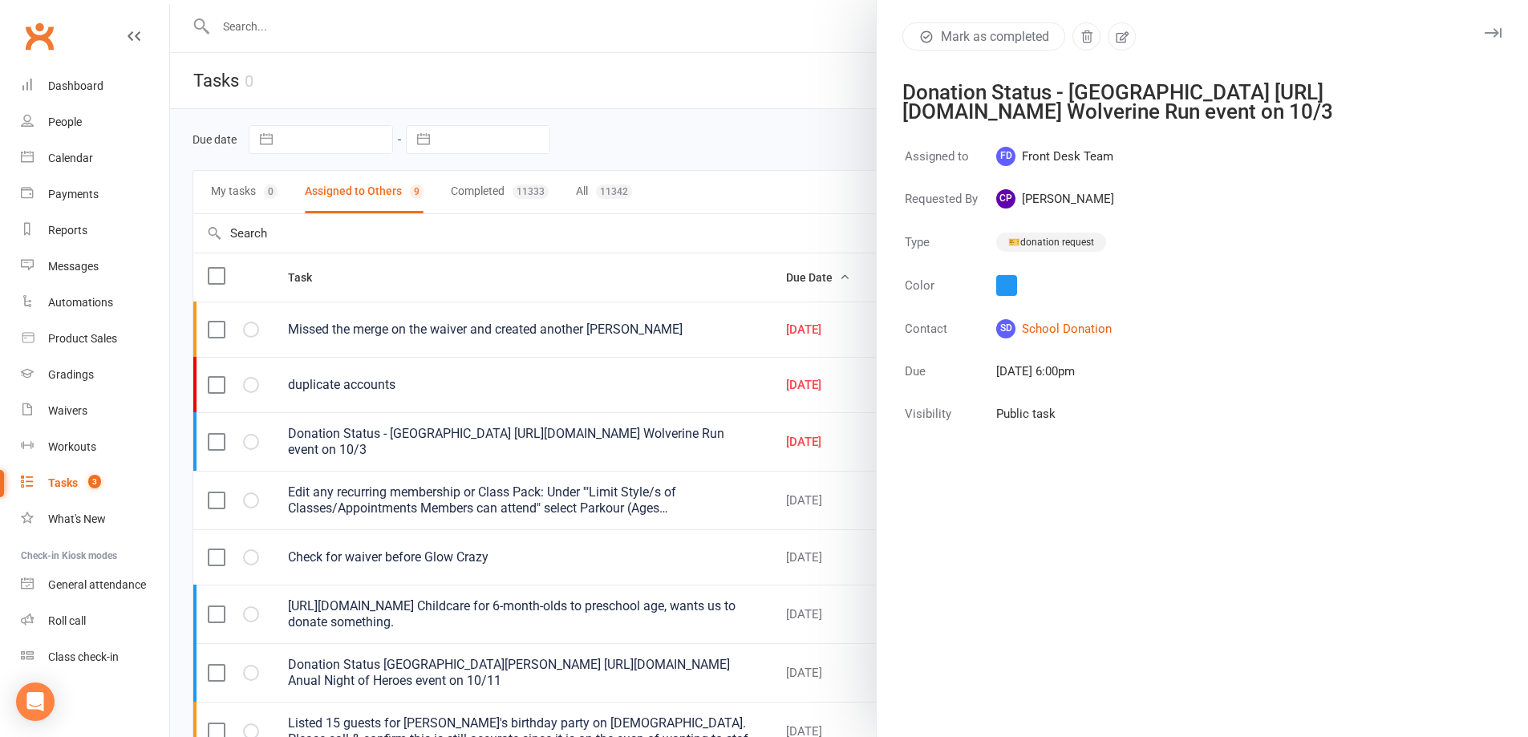
click at [634, 106] on div at bounding box center [849, 368] width 1358 height 737
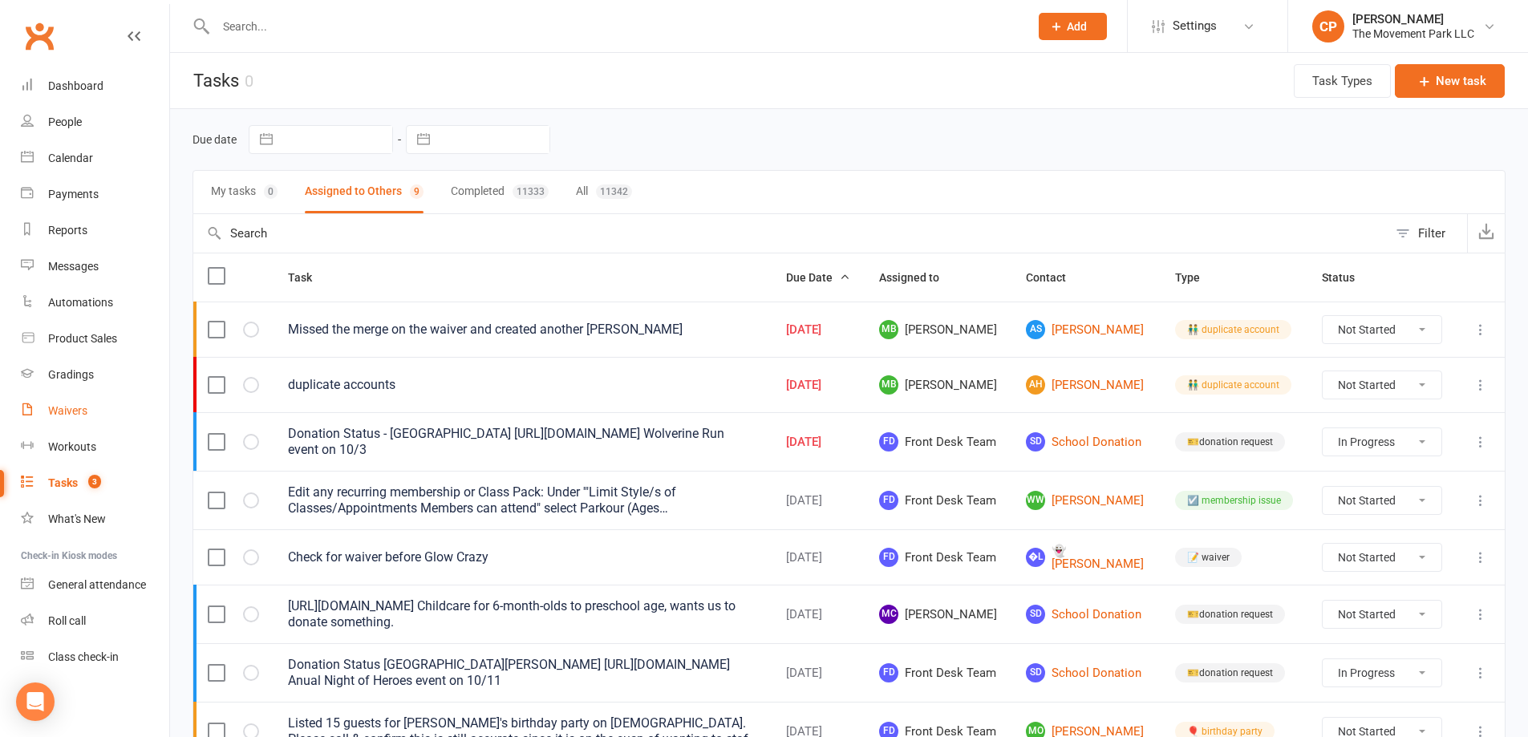
click at [74, 403] on link "Waivers" at bounding box center [95, 411] width 148 height 36
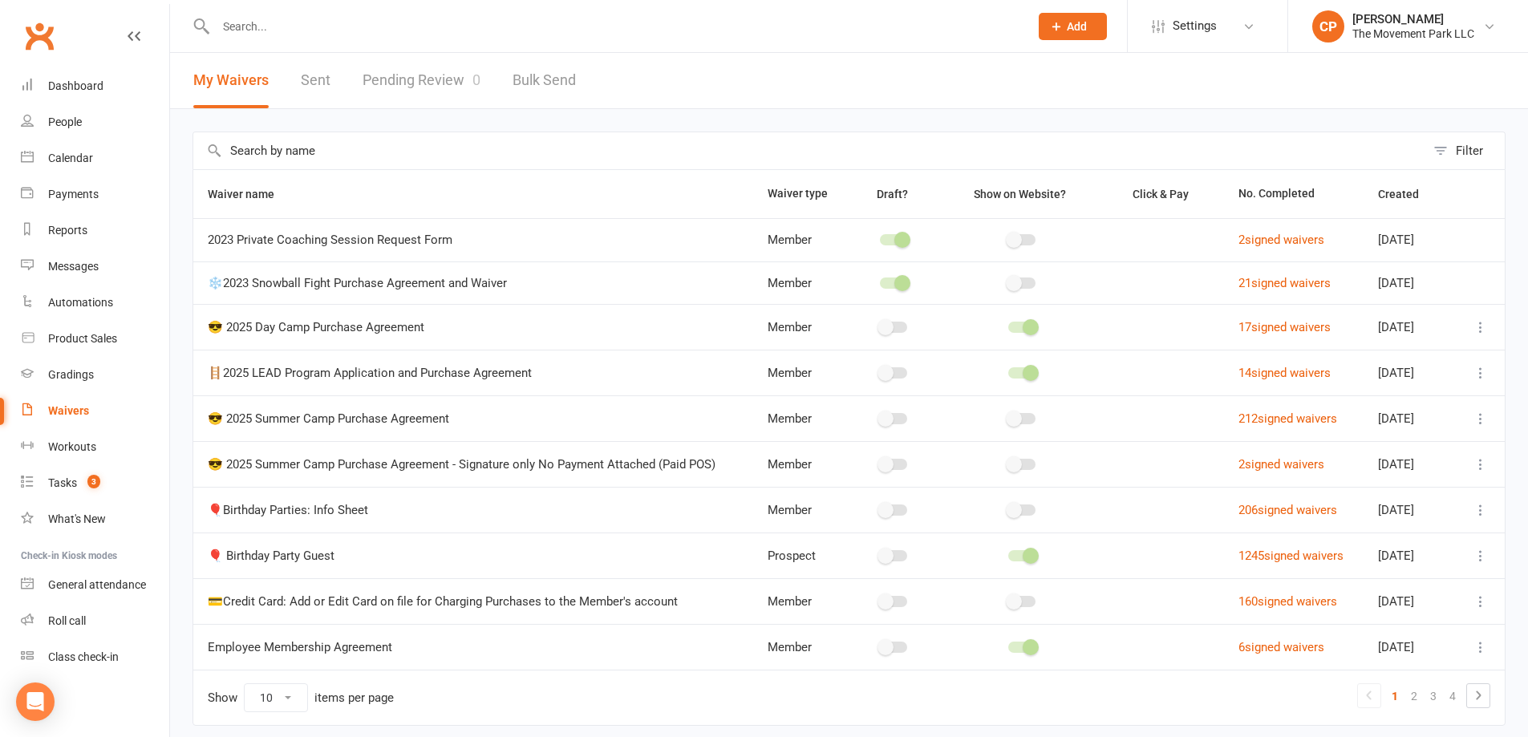
click at [319, 152] on input "text" at bounding box center [809, 150] width 1232 height 37
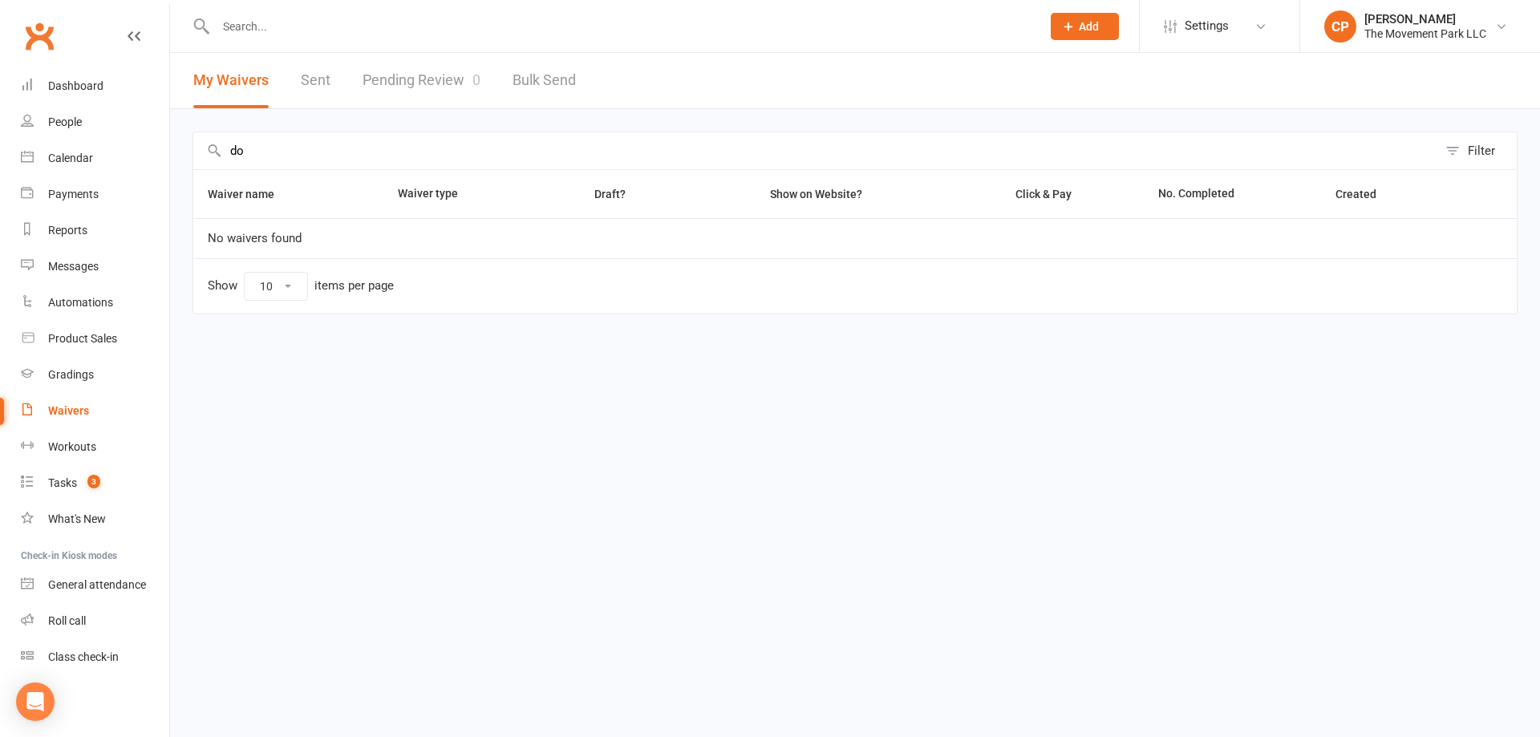
type input "d"
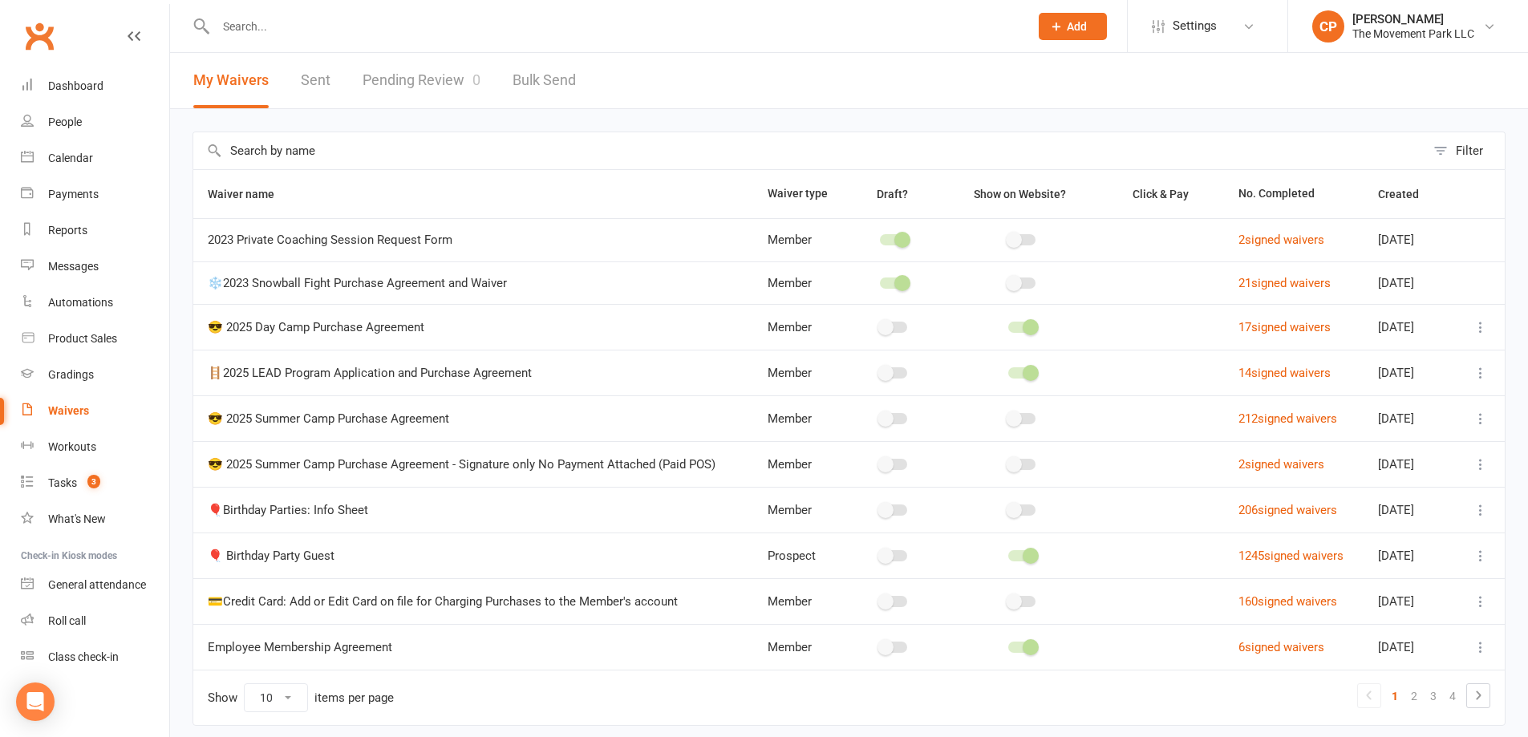
click at [286, 696] on select "10 25 50 100" at bounding box center [276, 697] width 63 height 27
select select "100"
click at [245, 684] on select "10 25 50 100" at bounding box center [276, 697] width 63 height 27
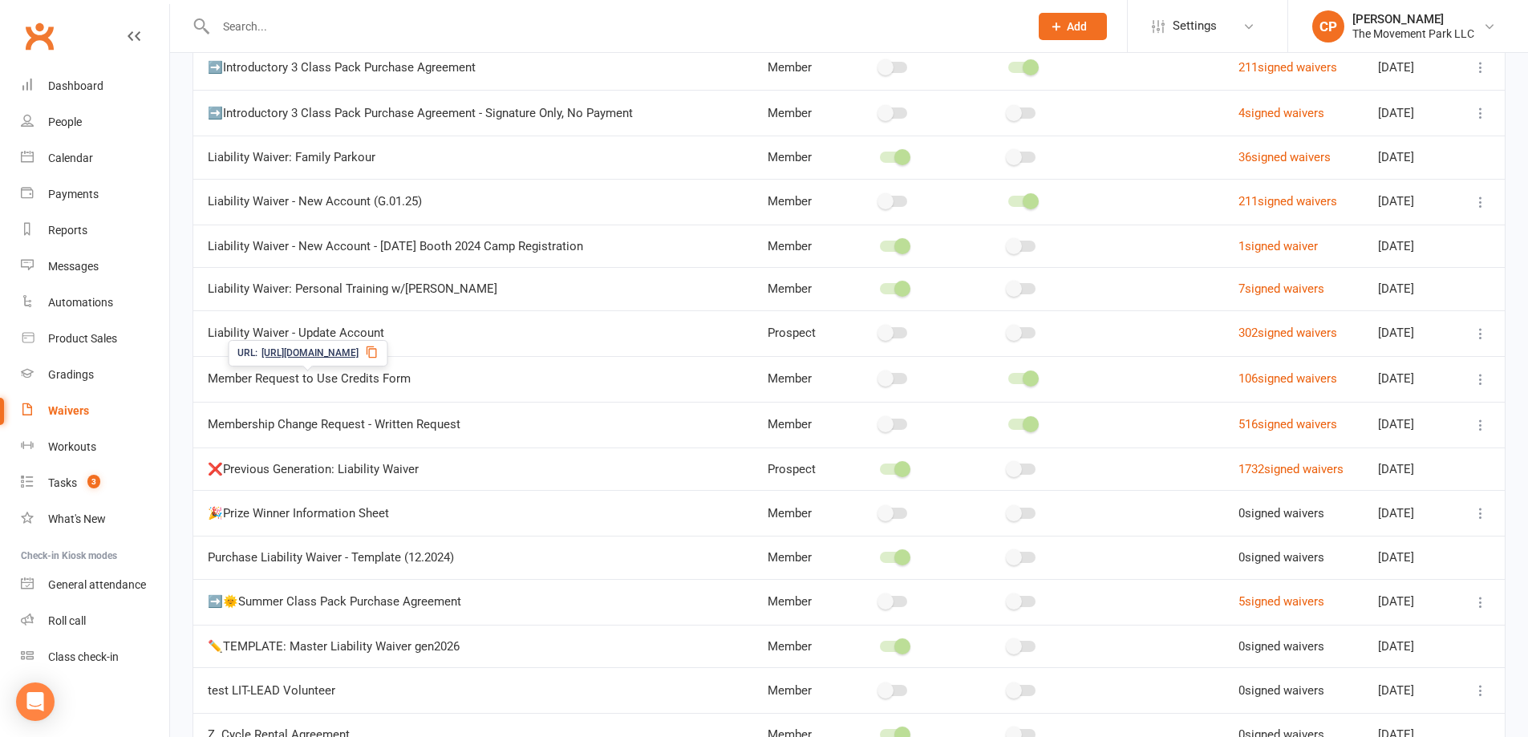
scroll to position [1203, 0]
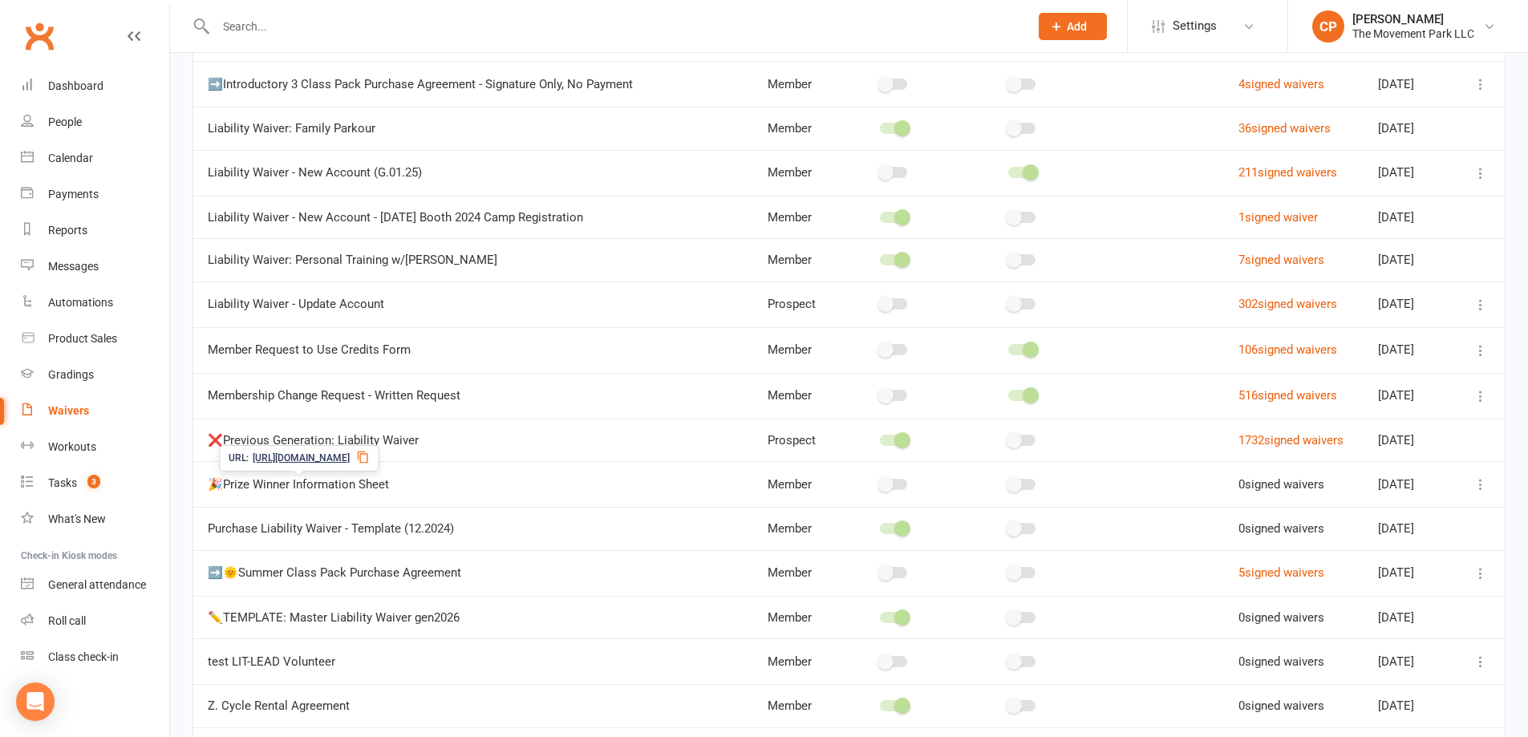
click at [324, 453] on span "https://app.clubworx.com/s/JXlK53GD" at bounding box center [301, 458] width 97 height 15
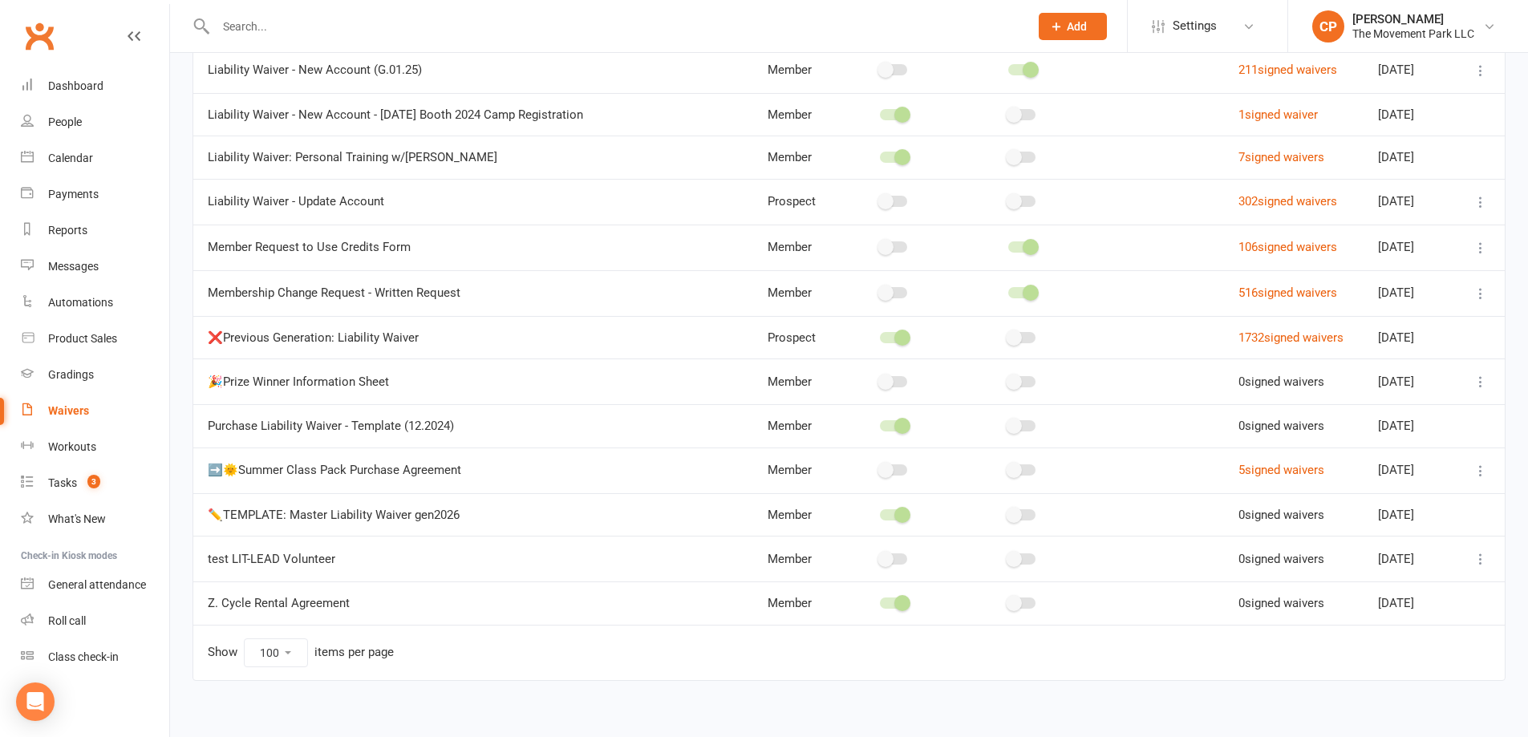
scroll to position [1318, 0]
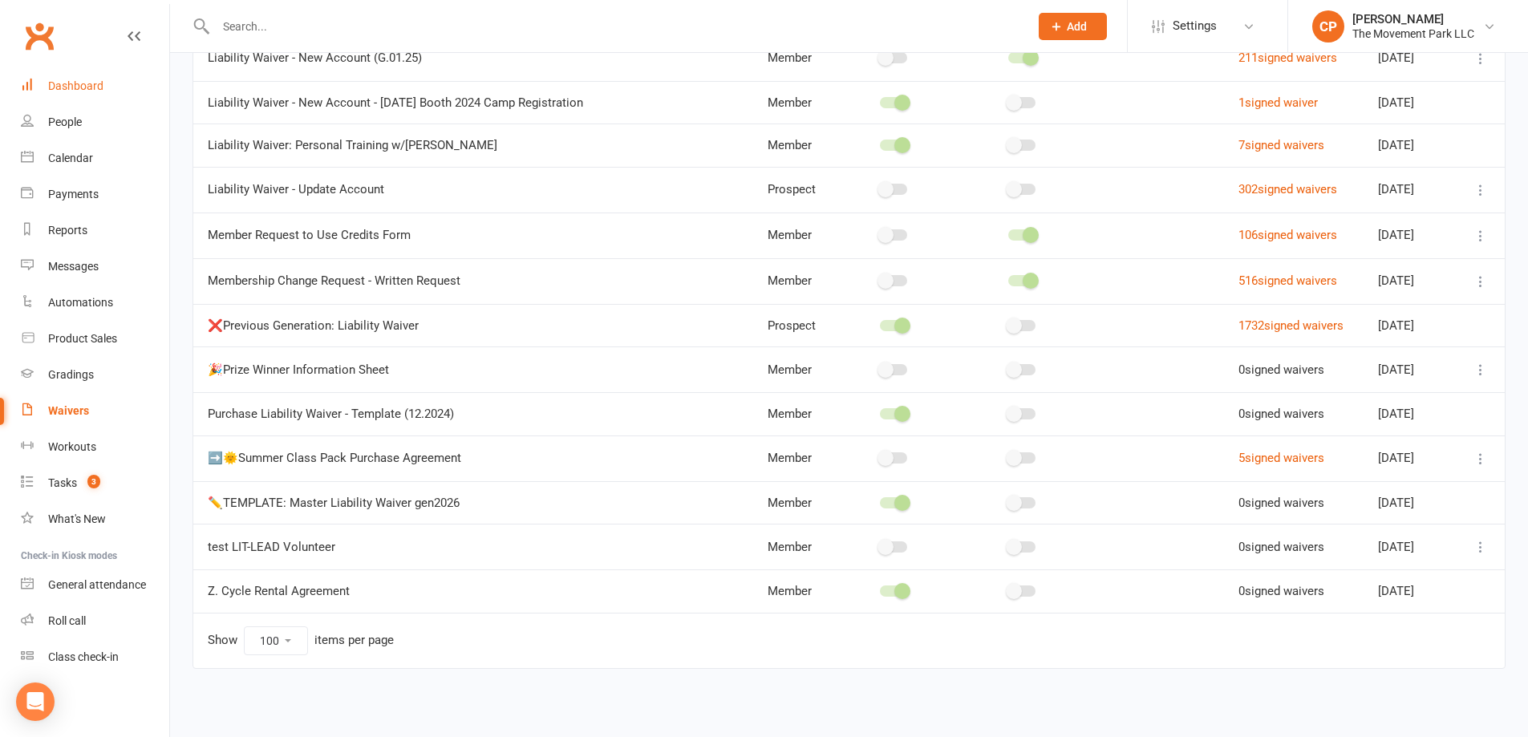
click at [74, 92] on div "Dashboard" at bounding box center [75, 85] width 55 height 13
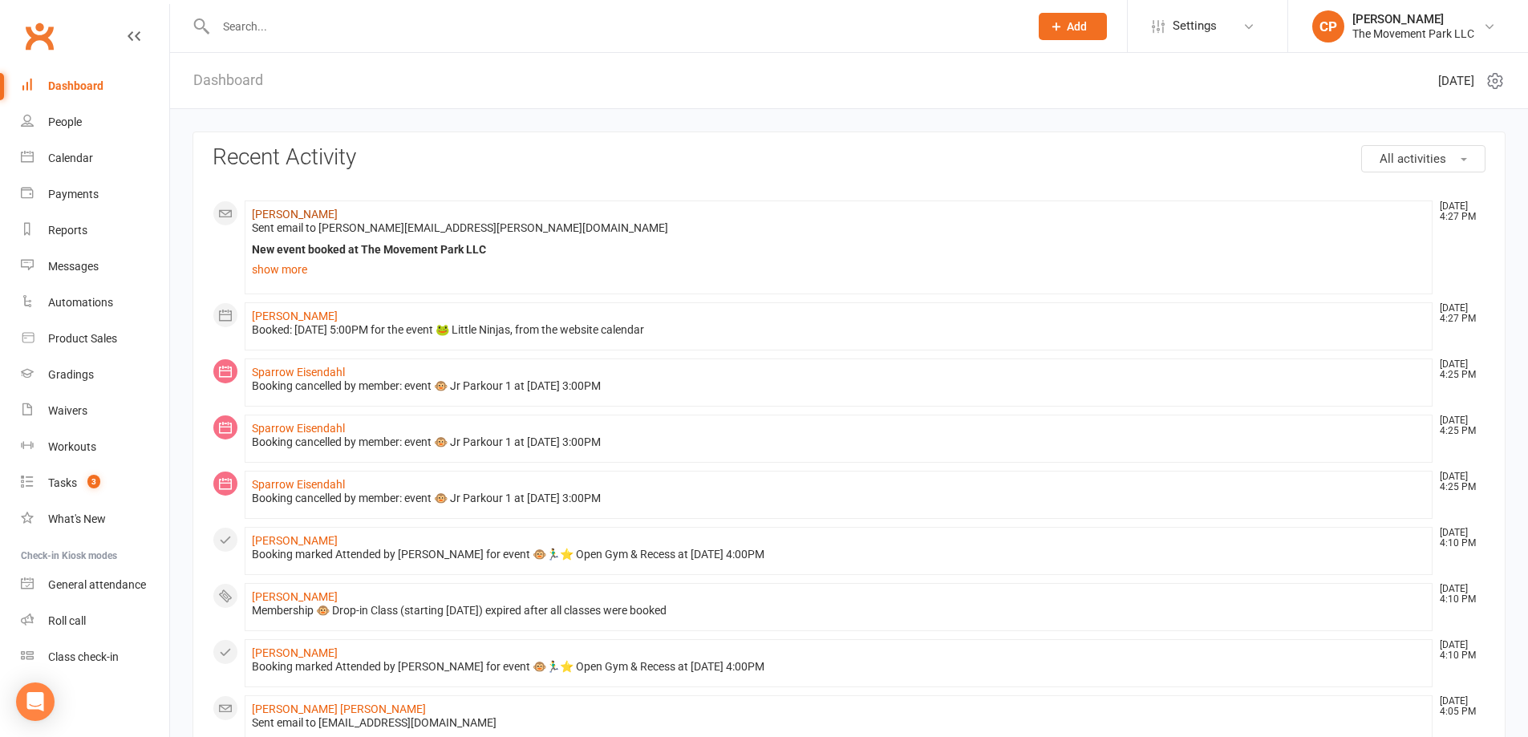
click at [293, 211] on link "Luca Treadwell" at bounding box center [295, 214] width 86 height 13
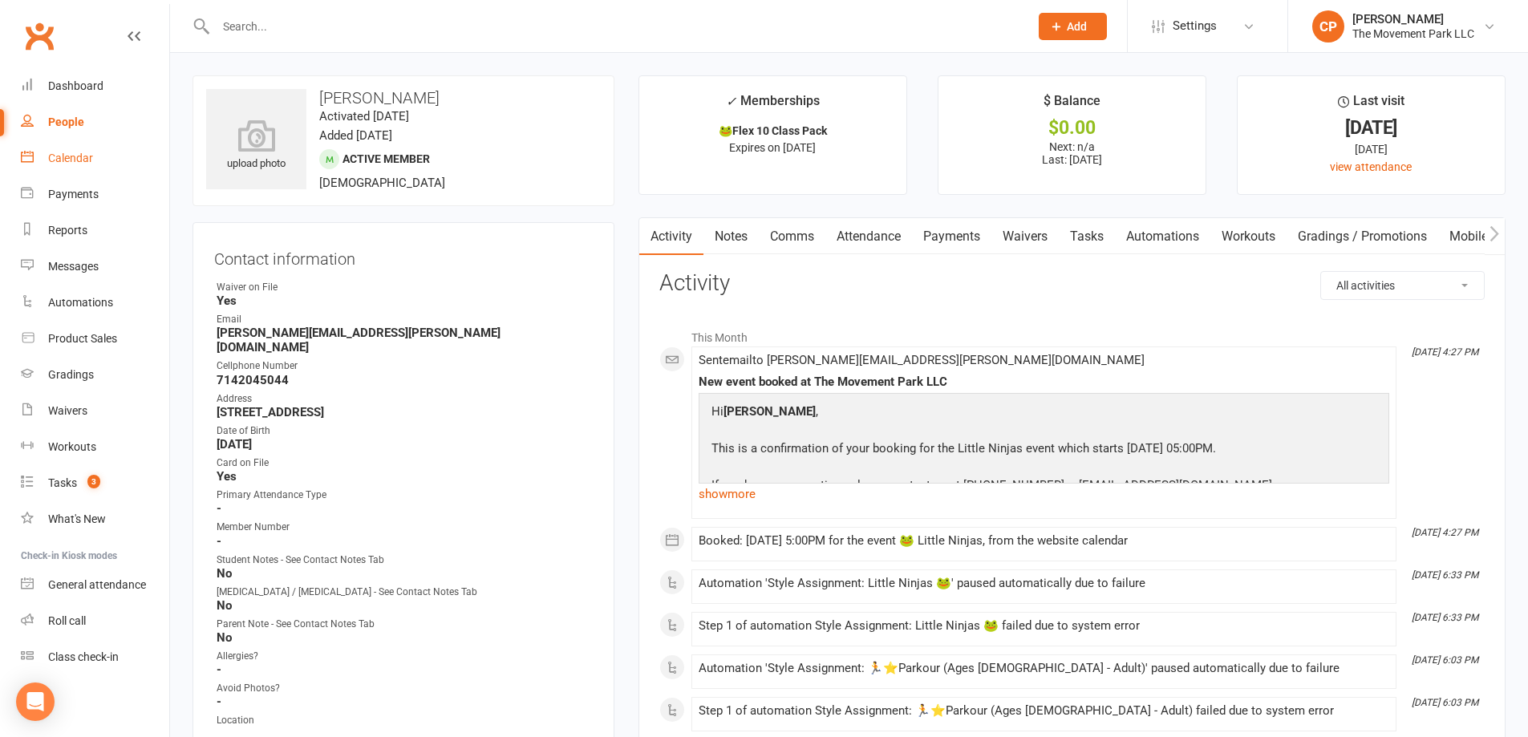
click at [68, 163] on div "Calendar" at bounding box center [70, 158] width 45 height 13
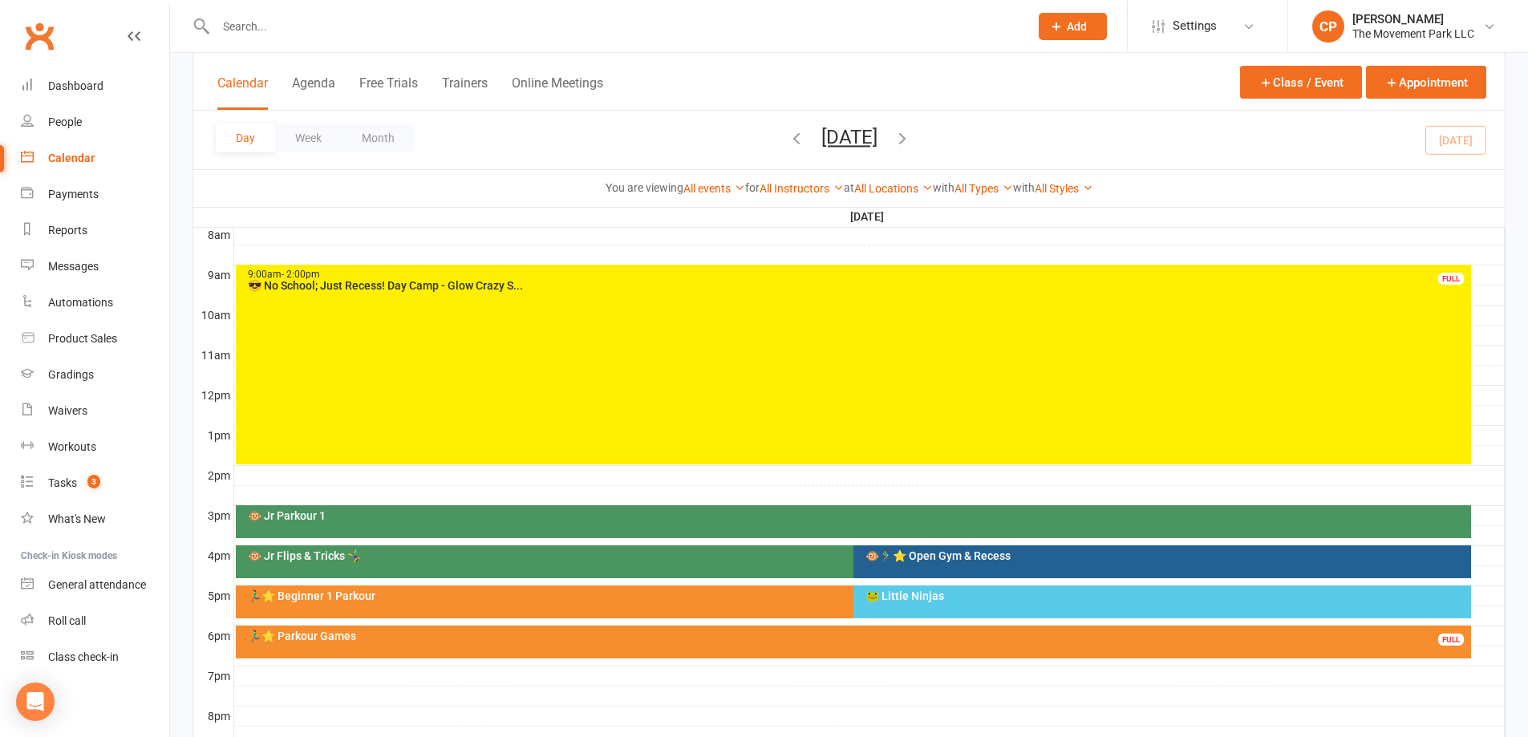
scroll to position [598, 0]
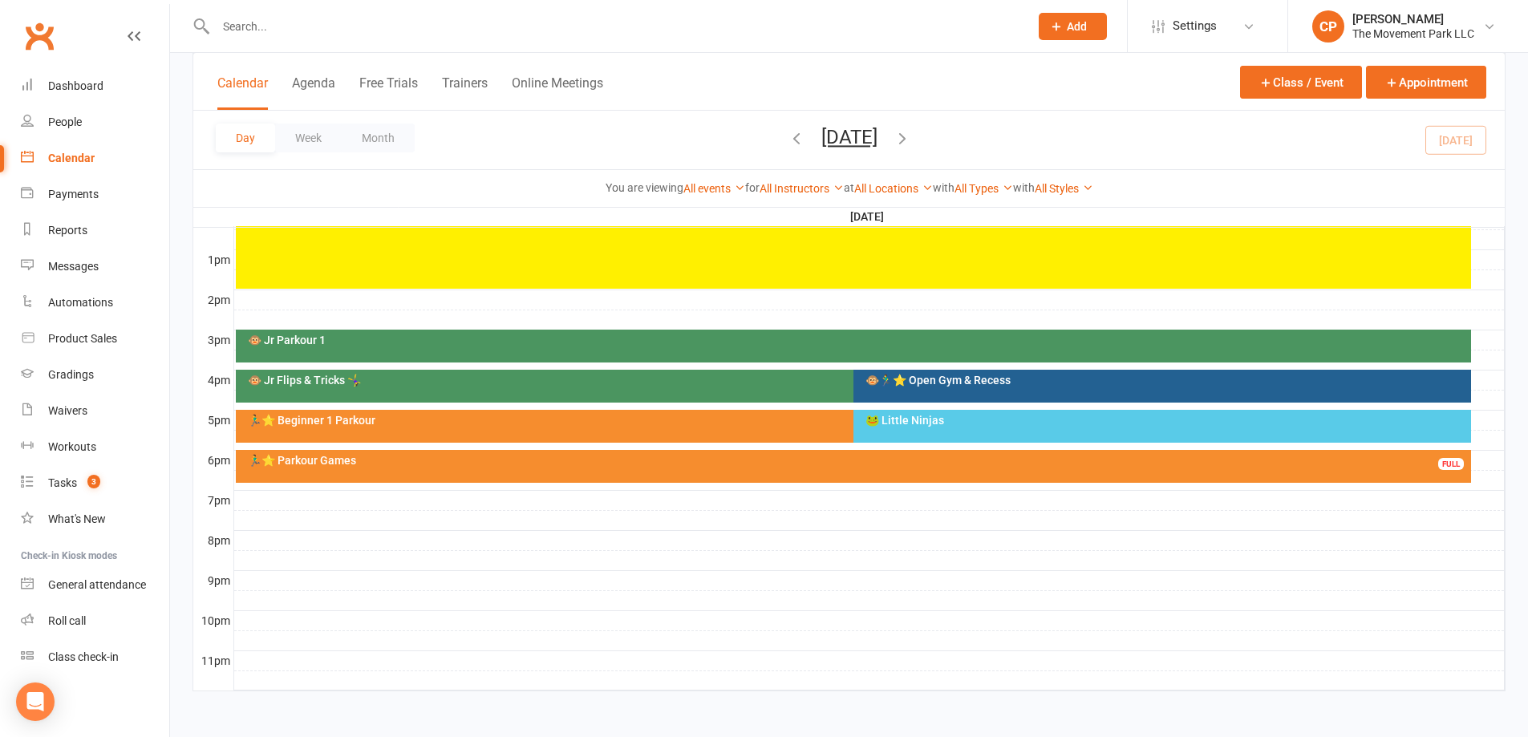
drag, startPoint x: 876, startPoint y: 414, endPoint x: 885, endPoint y: 419, distance: 10.5
click at [883, 419] on div "🐸 Little Ninjas" at bounding box center [1166, 420] width 603 height 11
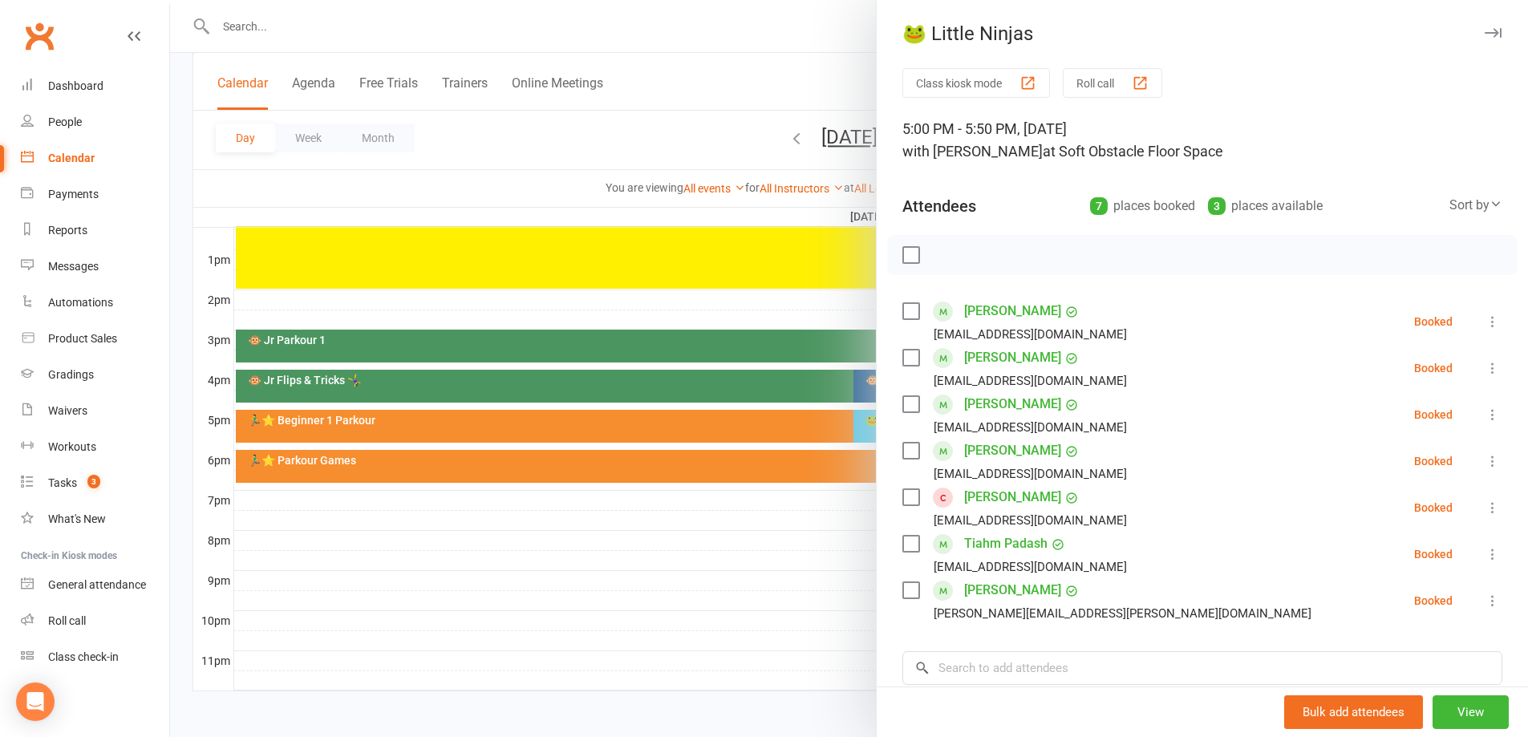
click at [999, 404] on link "Alex Garcia-Miranda" at bounding box center [1012, 404] width 97 height 26
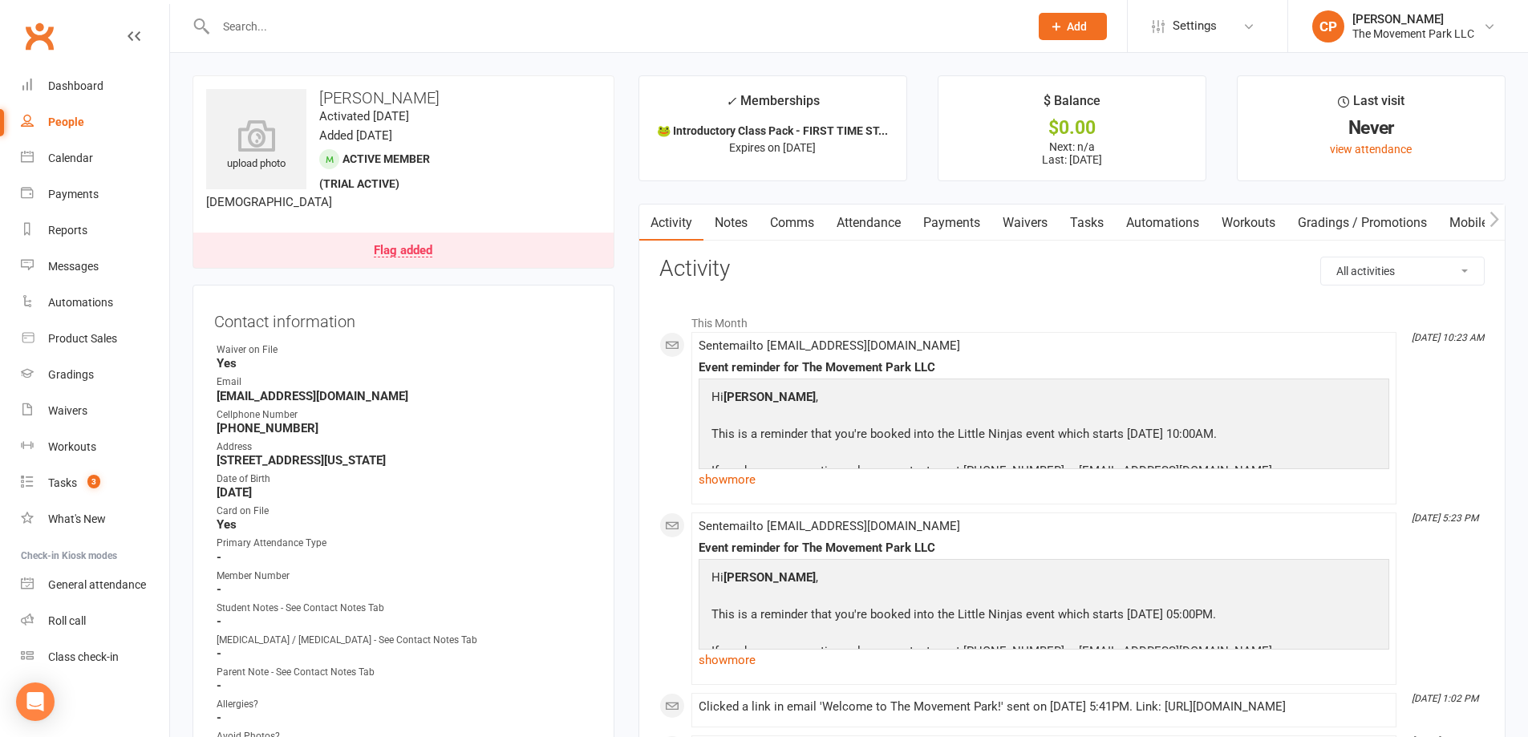
click at [859, 223] on link "Attendance" at bounding box center [868, 223] width 87 height 37
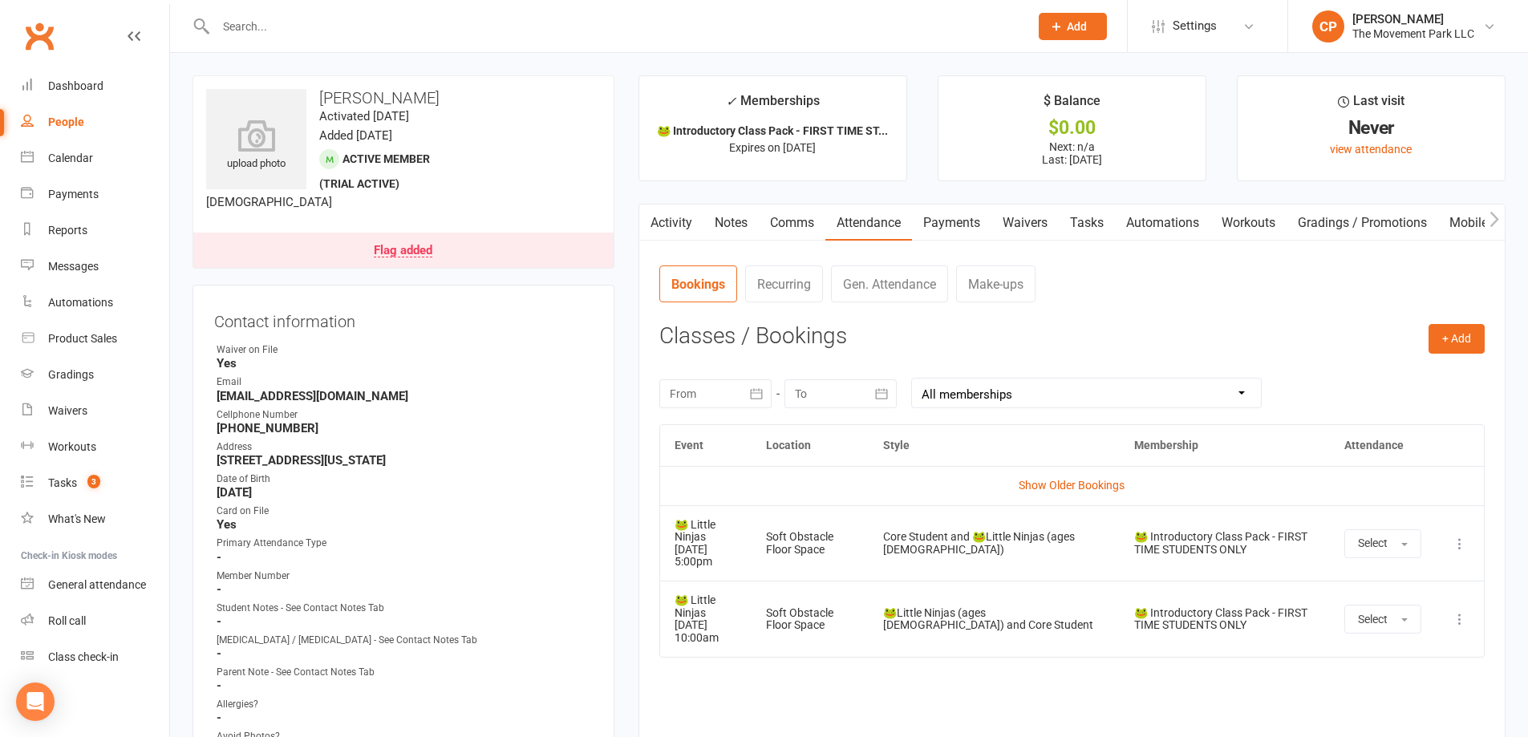
scroll to position [80, 0]
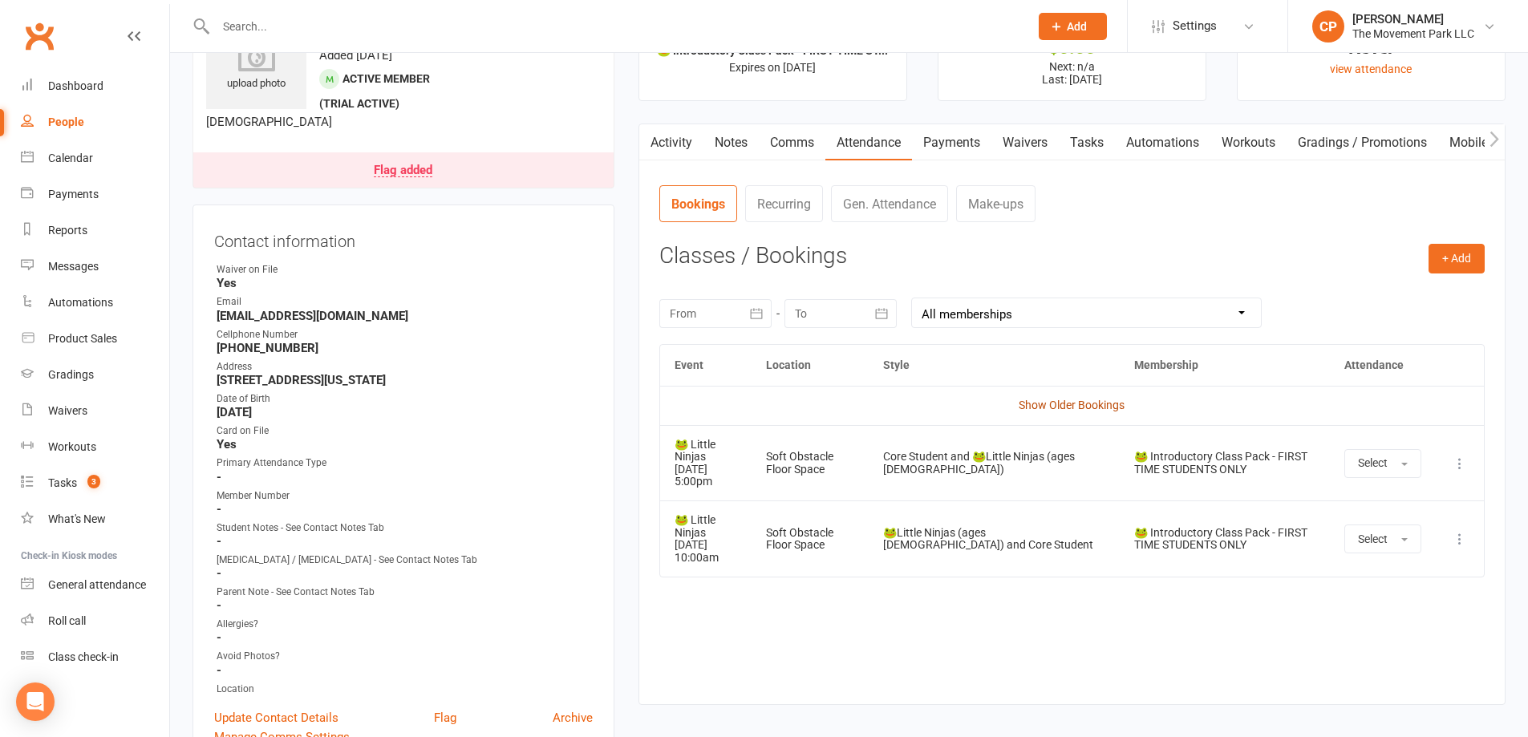
click at [1024, 403] on link "Show Older Bookings" at bounding box center [1072, 405] width 106 height 13
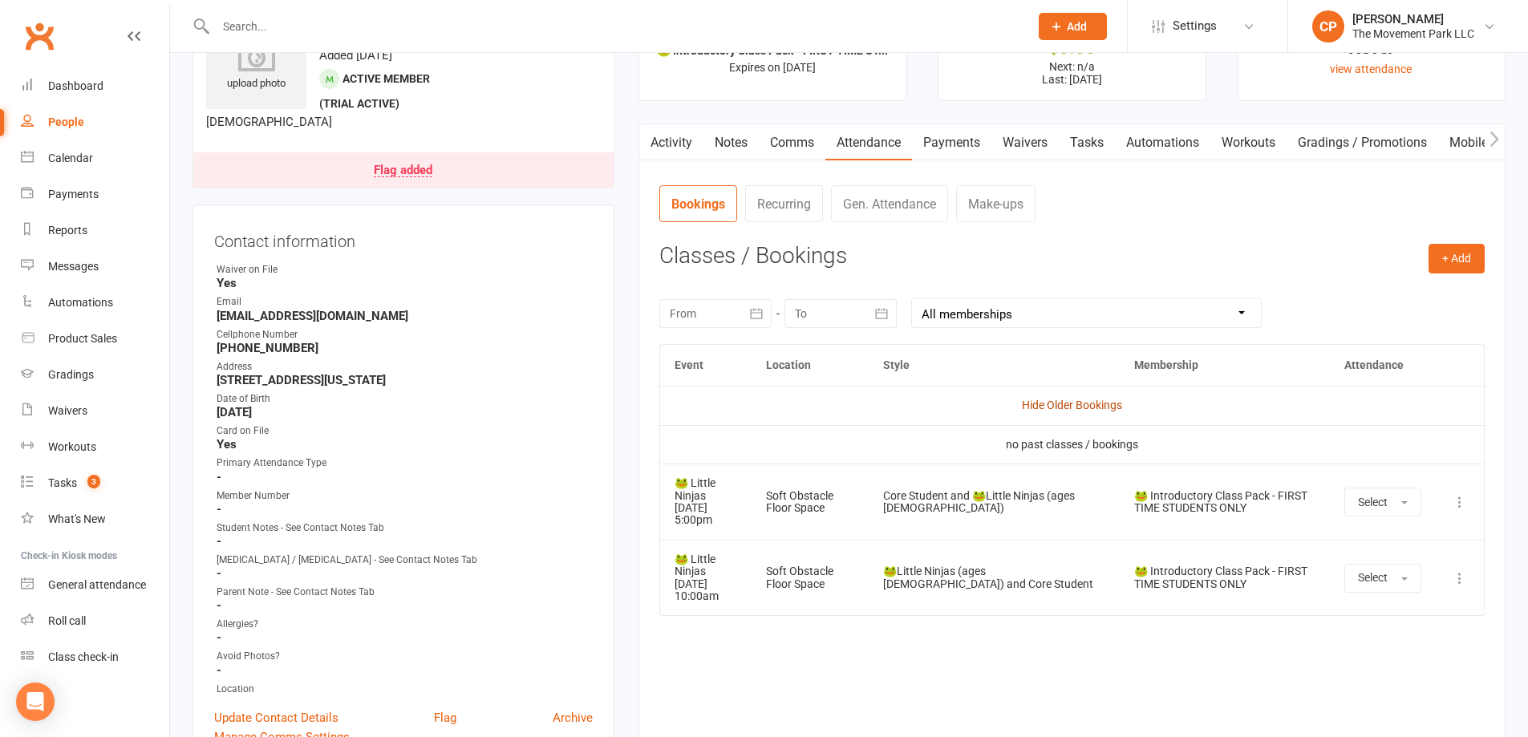
click at [1040, 403] on link "Hide Older Bookings" at bounding box center [1072, 405] width 100 height 13
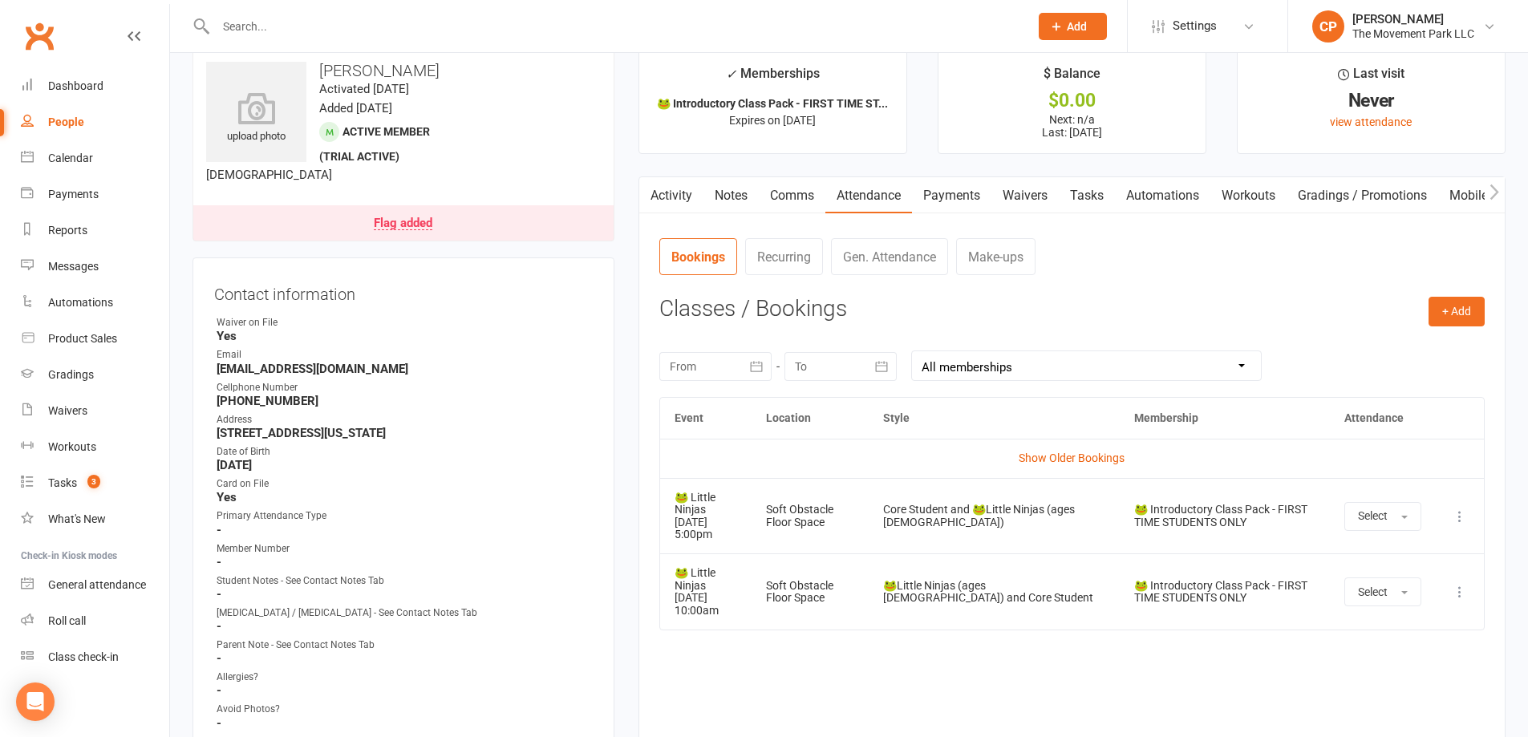
scroll to position [0, 0]
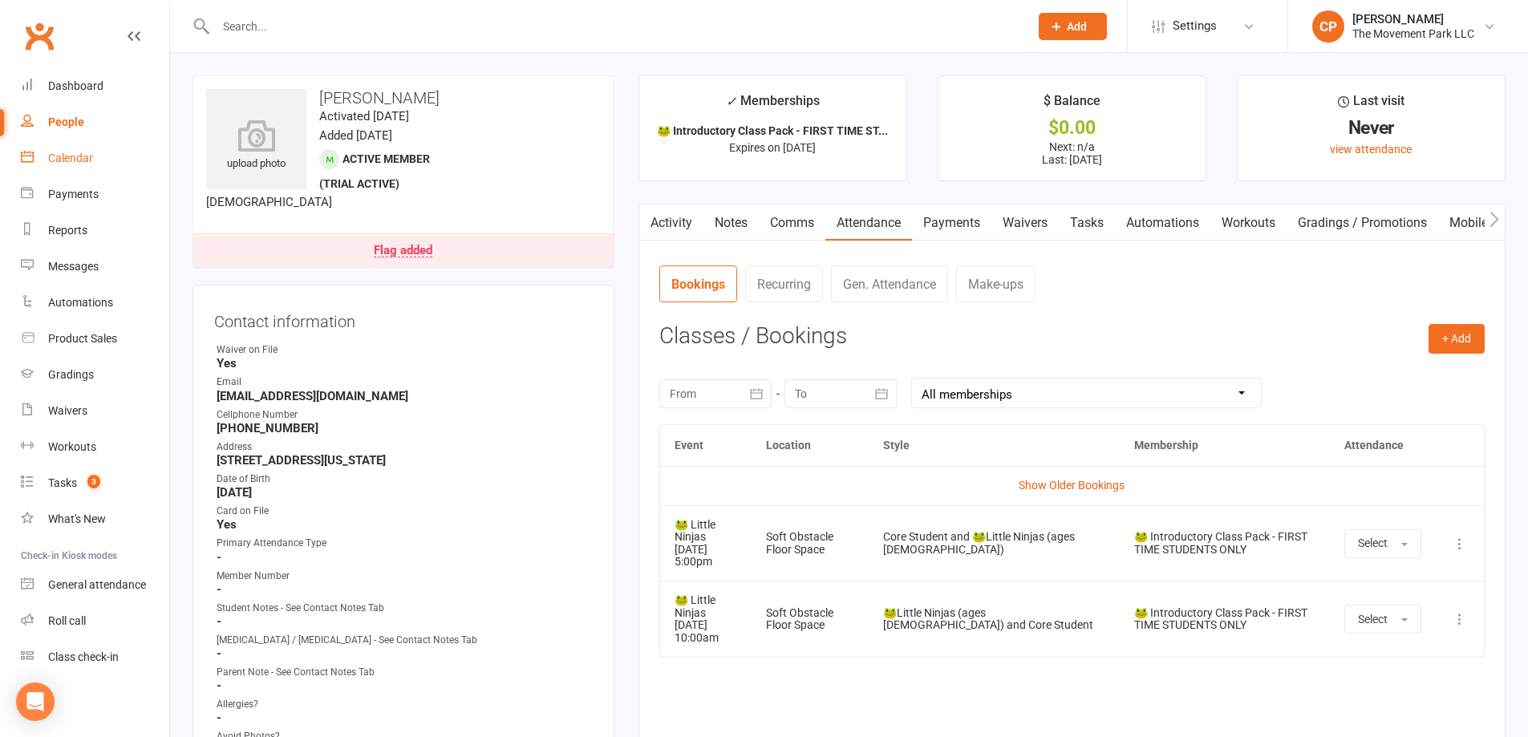
click at [71, 160] on div "Calendar" at bounding box center [70, 158] width 45 height 13
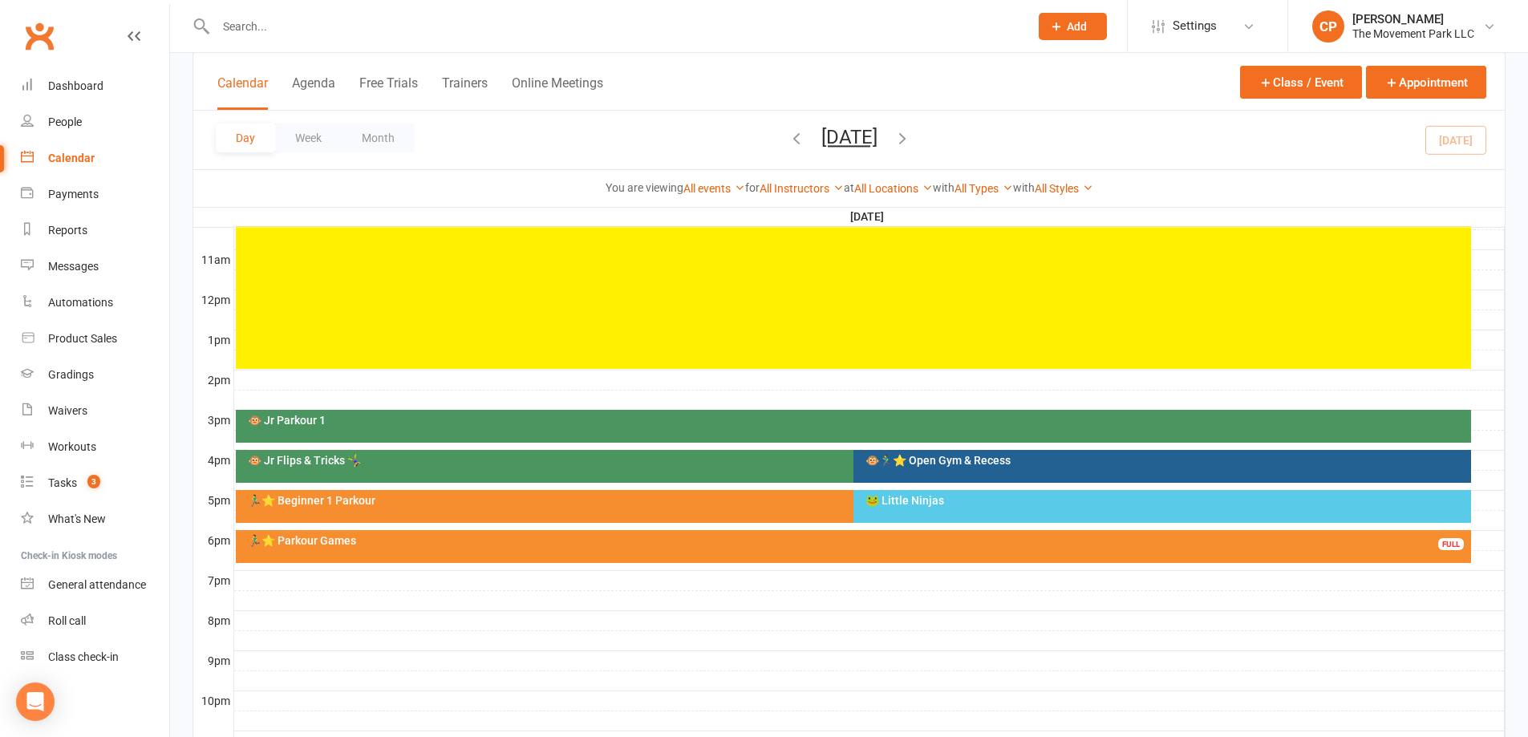
scroll to position [561, 0]
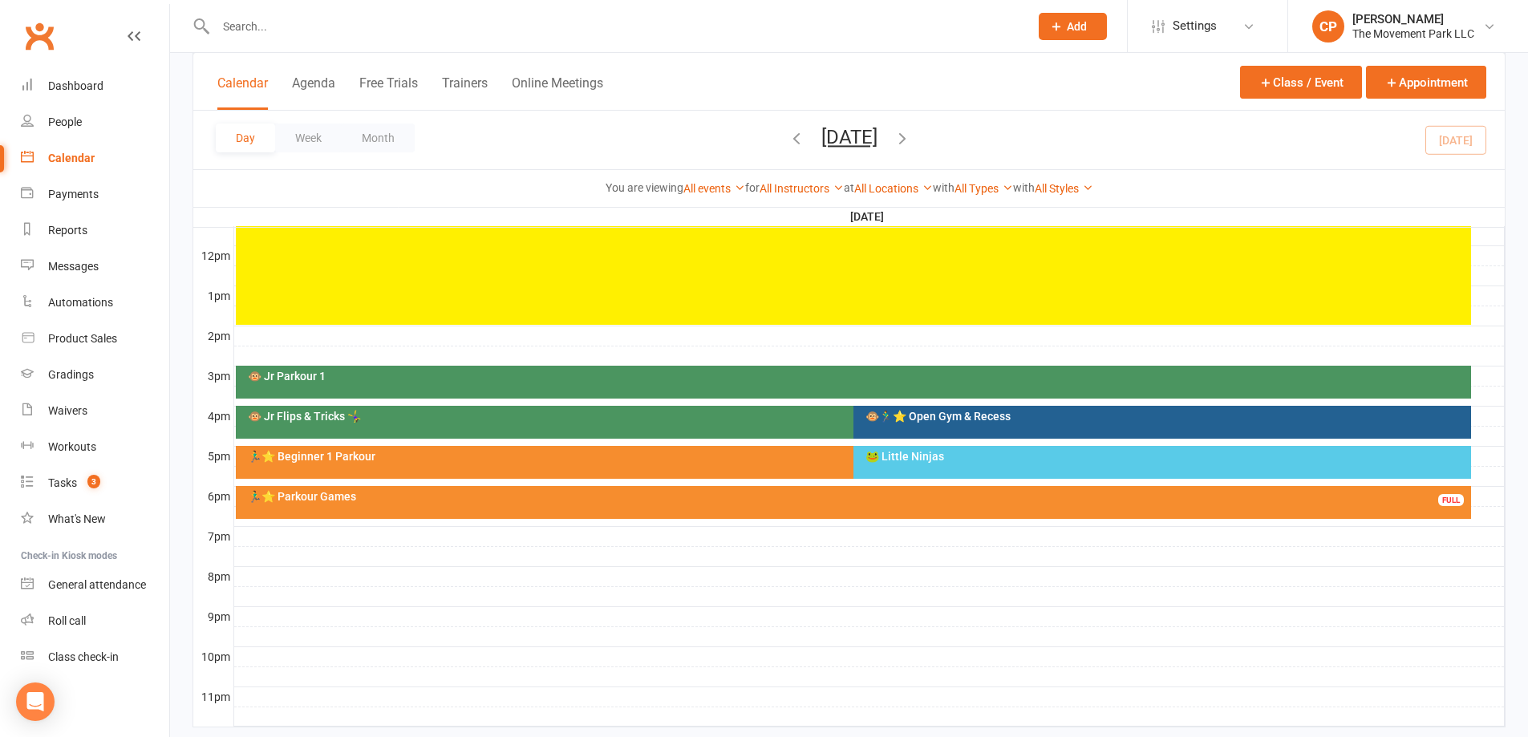
click at [911, 461] on div "🐸 Little Ninjas" at bounding box center [1166, 456] width 603 height 11
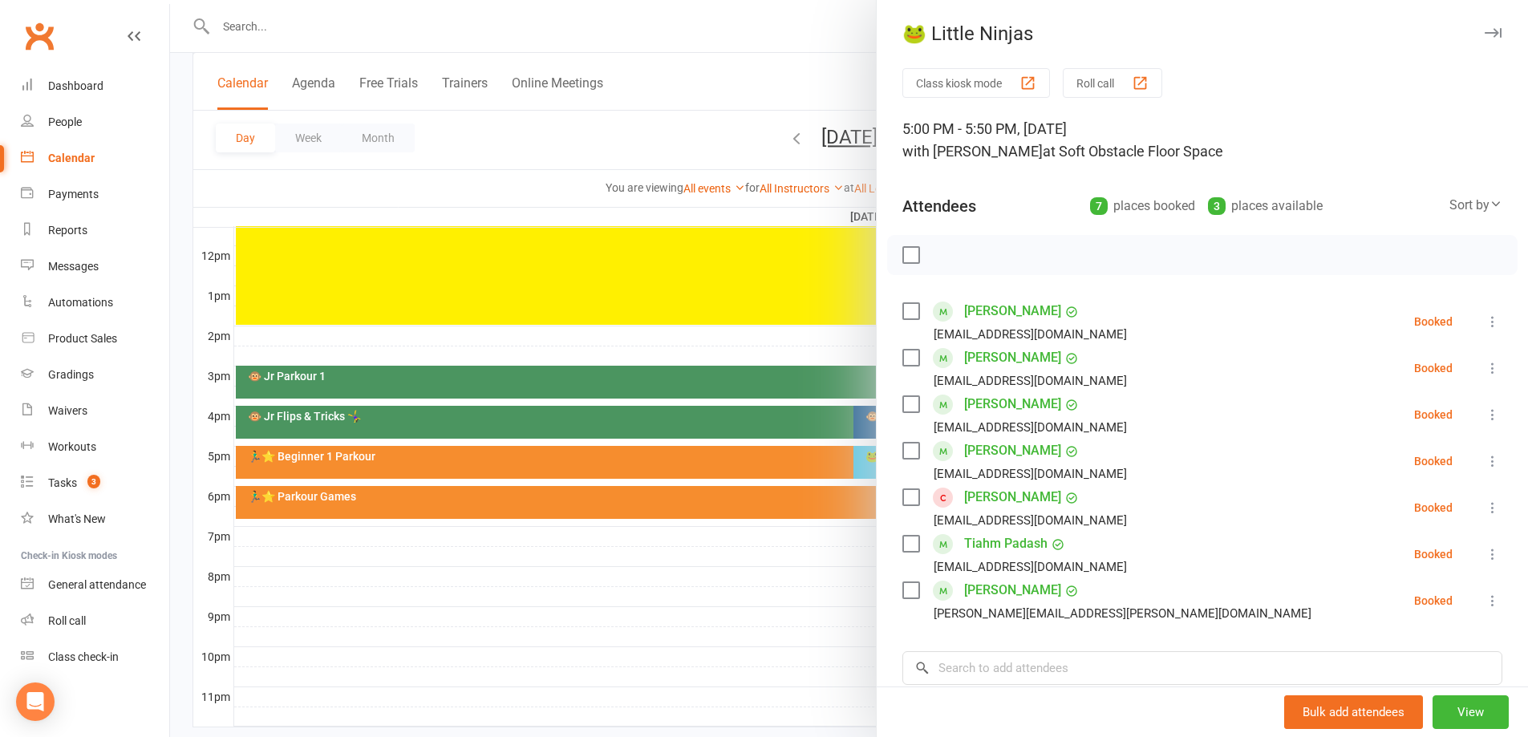
click at [1020, 492] on link "Andie Guajardo" at bounding box center [1012, 497] width 97 height 26
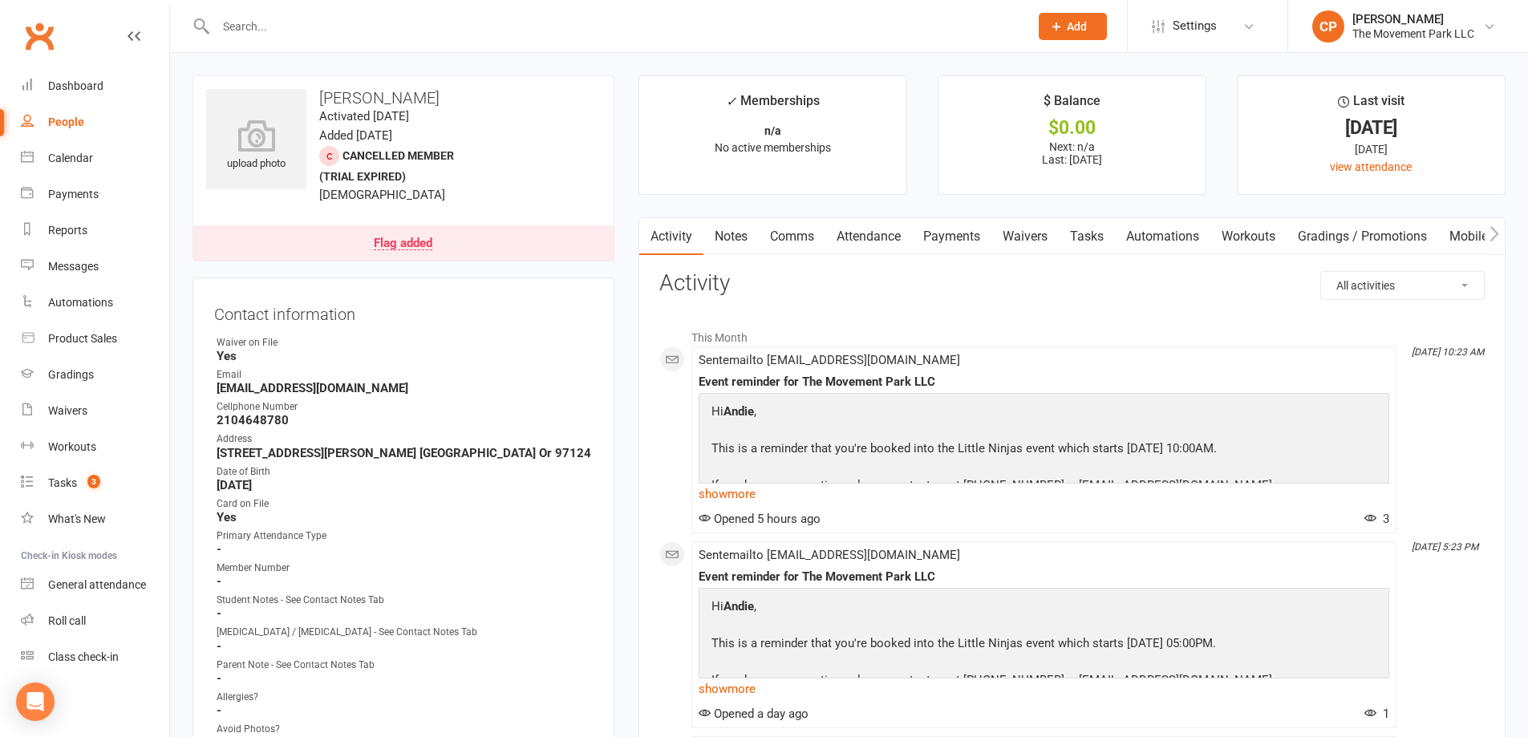
click at [889, 241] on link "Attendance" at bounding box center [868, 236] width 87 height 37
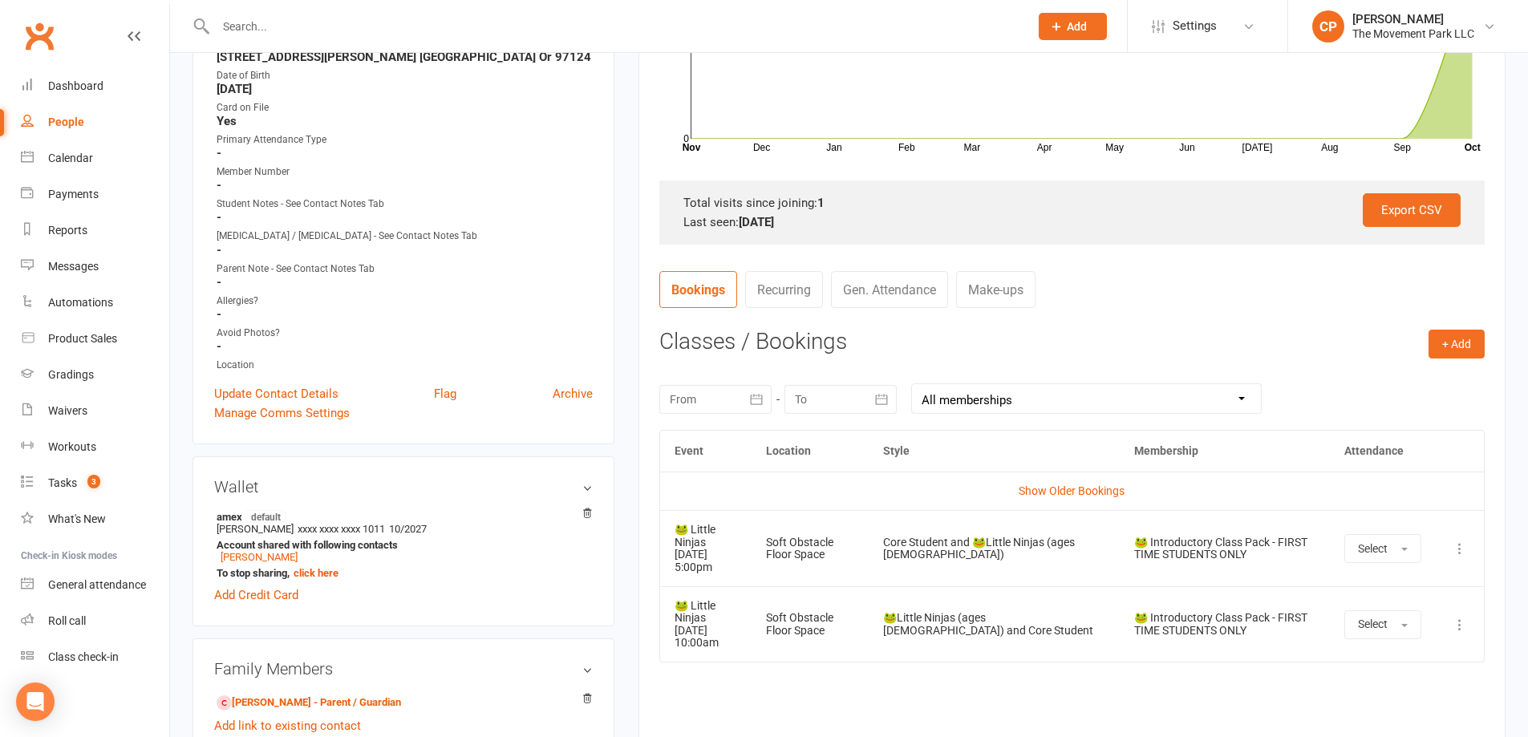
scroll to position [561, 0]
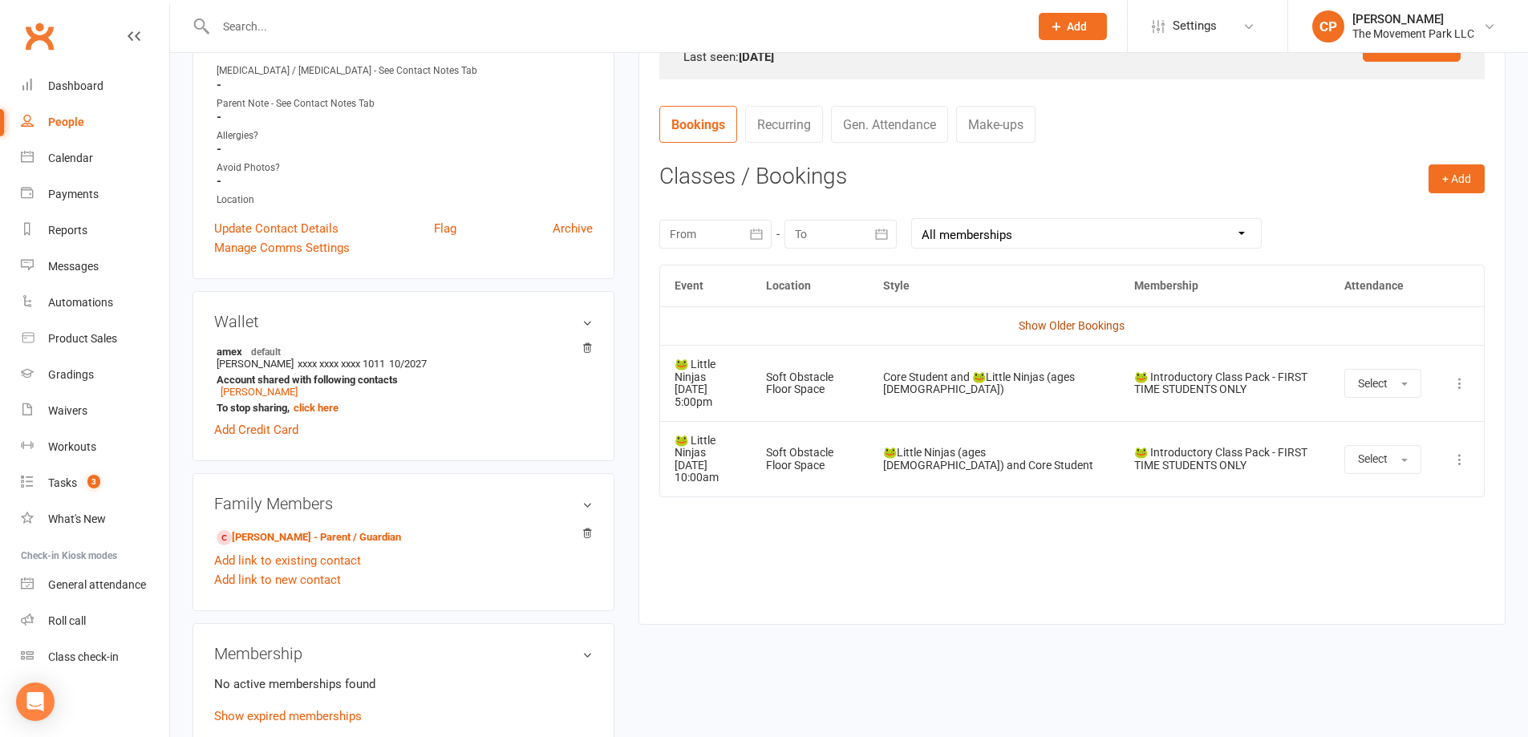
click at [1038, 328] on link "Show Older Bookings" at bounding box center [1072, 325] width 106 height 13
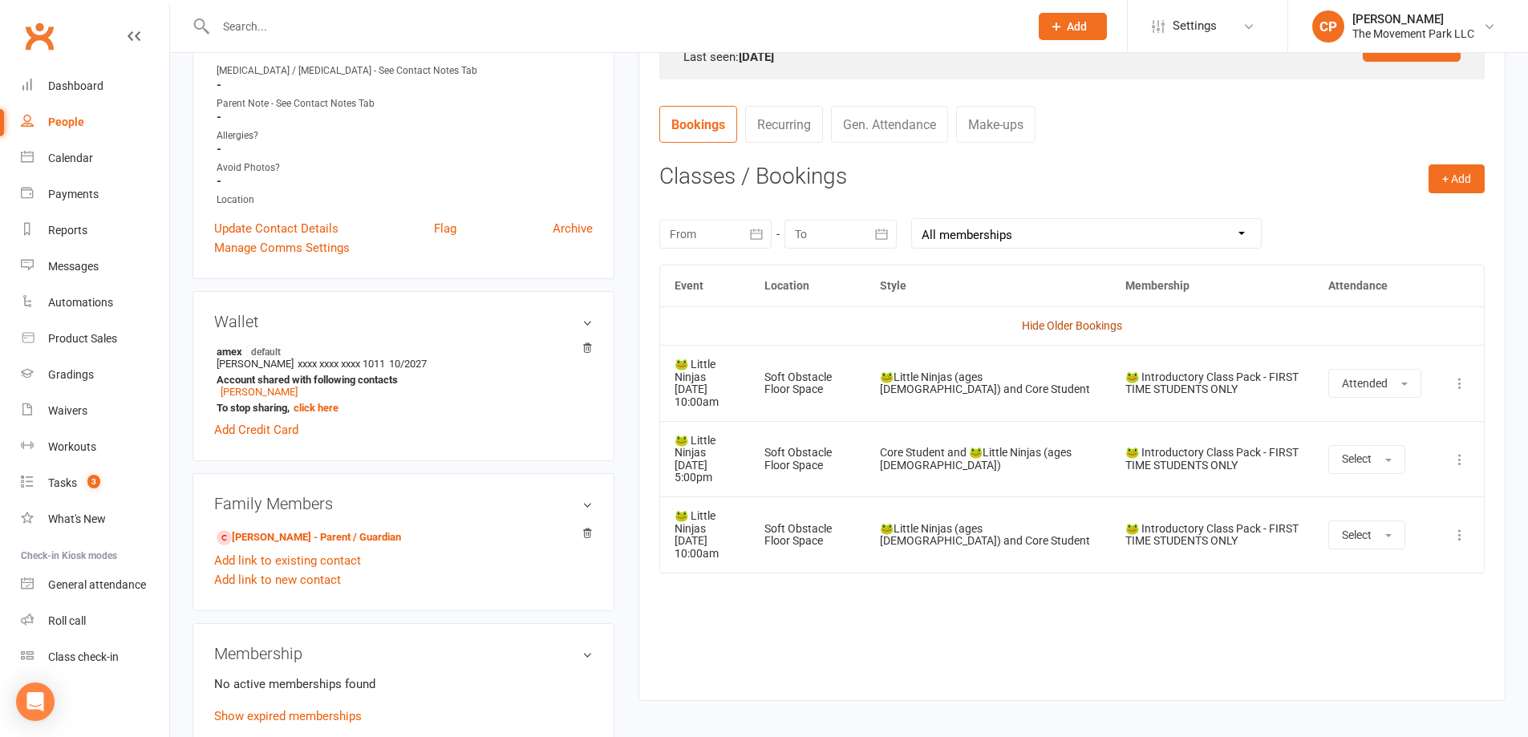
click at [1081, 329] on link "Hide Older Bookings" at bounding box center [1072, 325] width 100 height 13
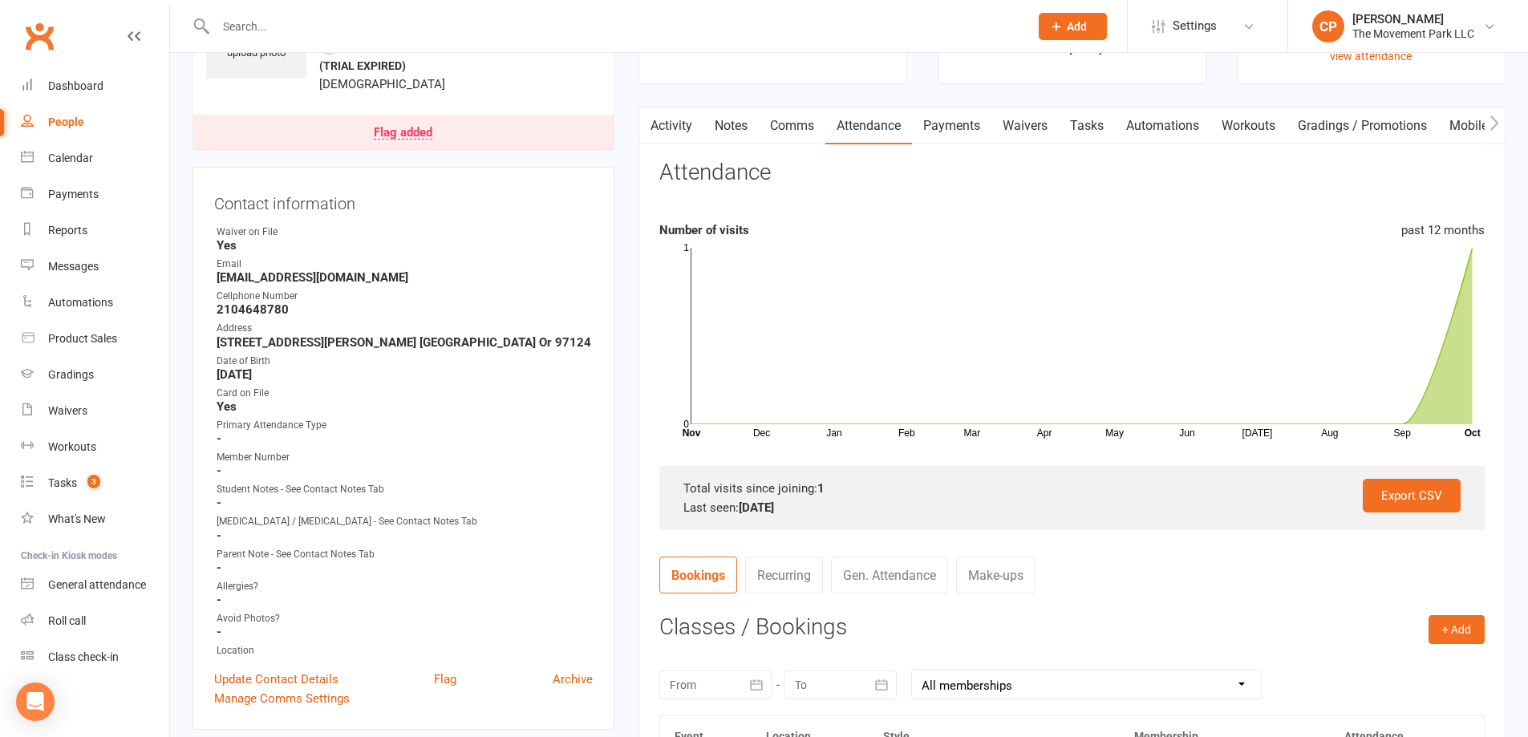
scroll to position [0, 0]
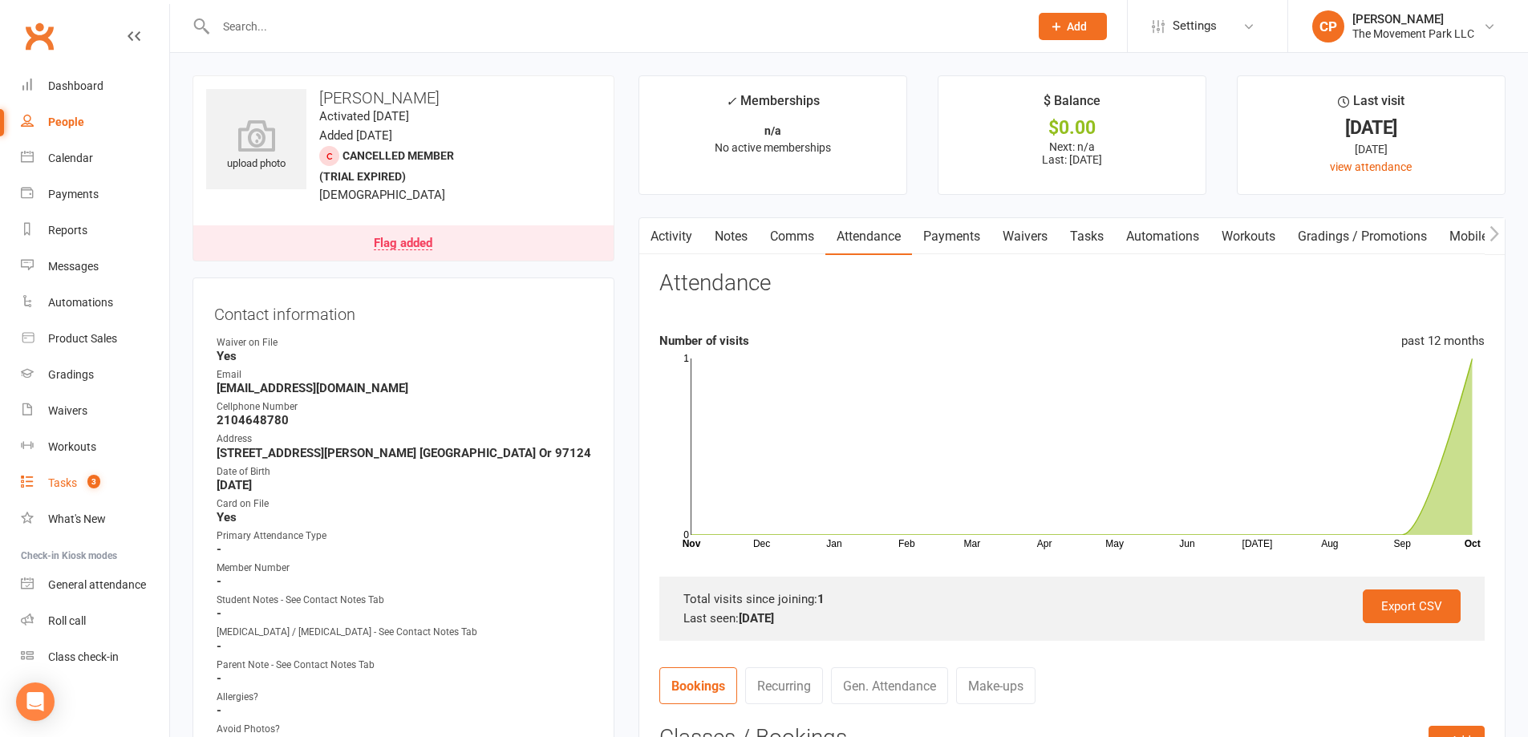
click at [72, 478] on div "Tasks" at bounding box center [62, 482] width 29 height 13
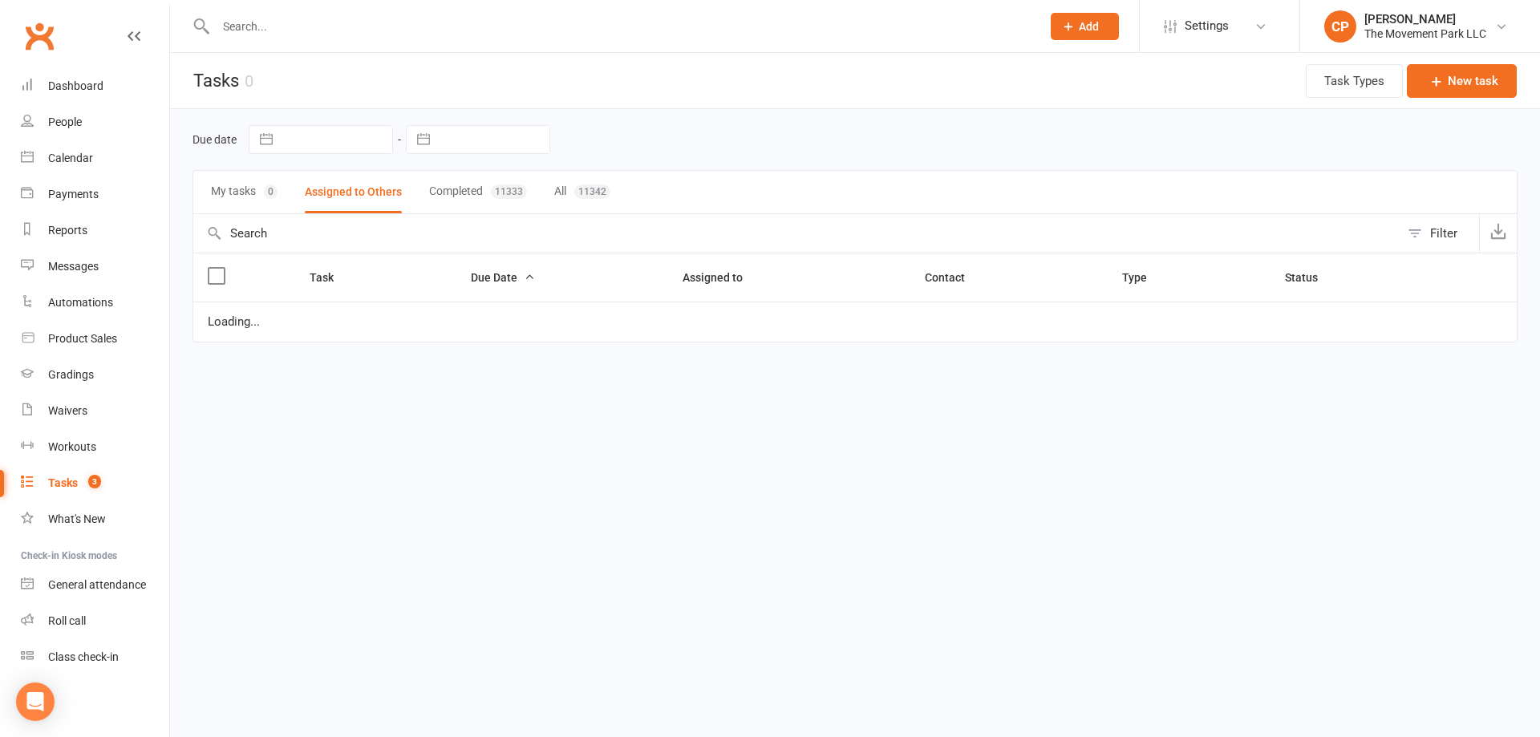
select select "started"
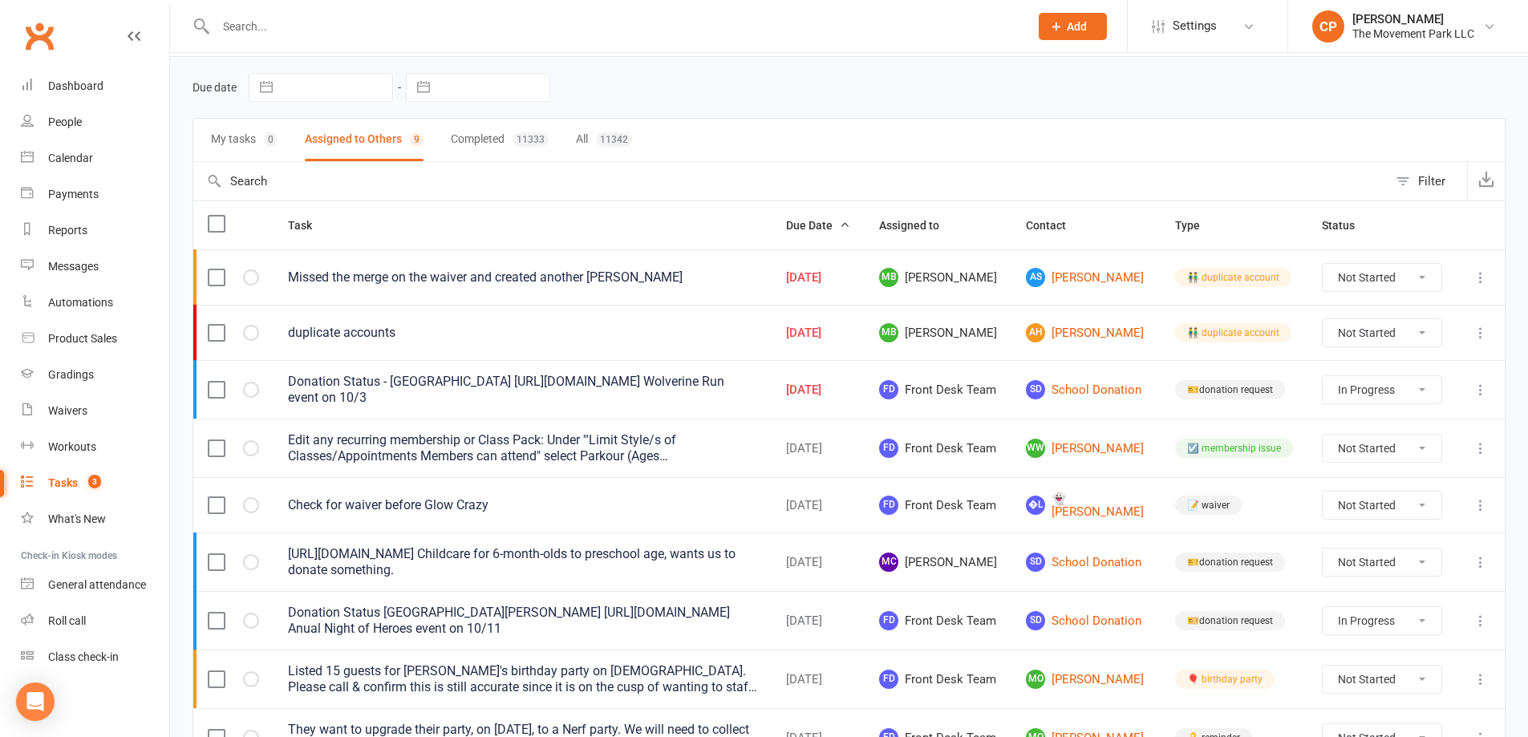
scroll to position [150, 0]
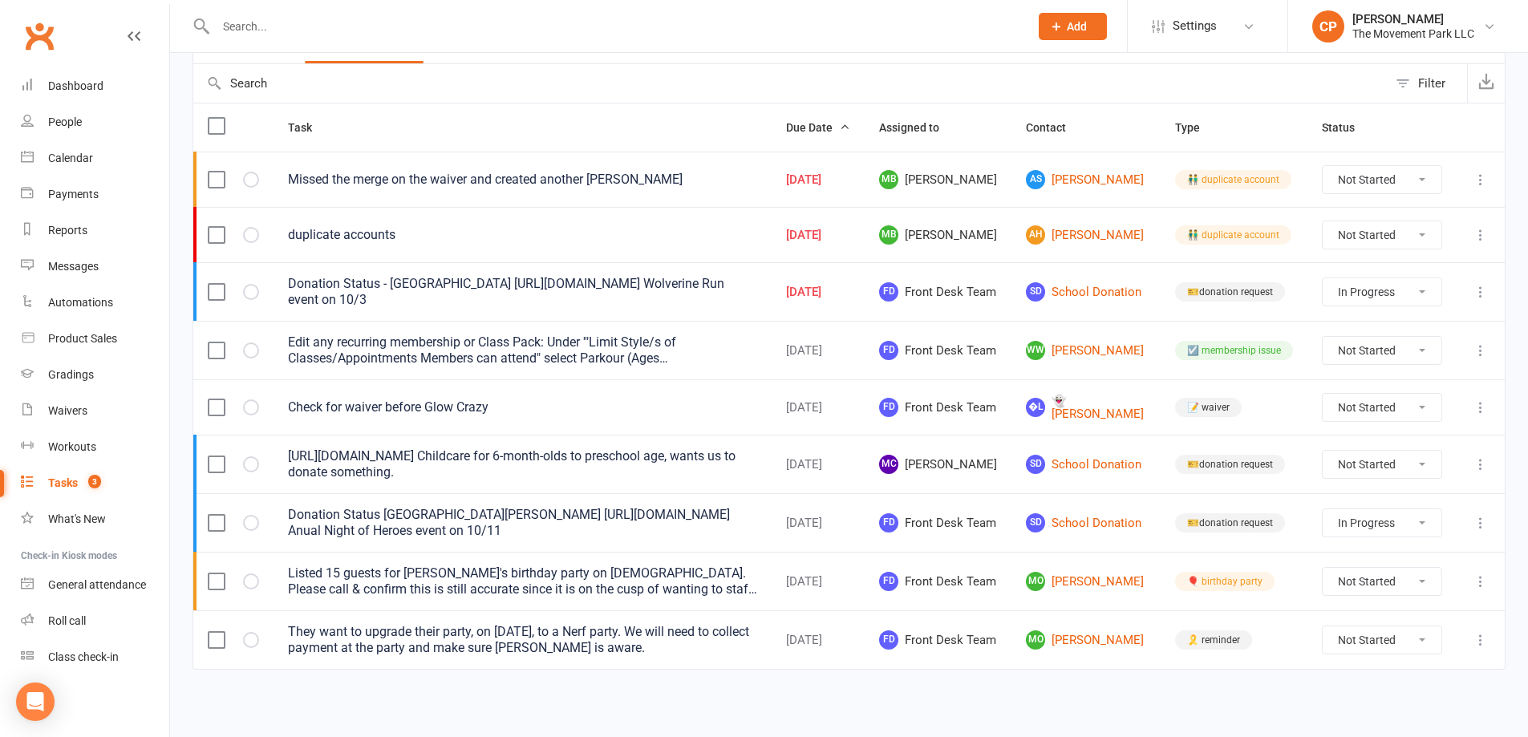
click at [359, 459] on div "https://mail.google.com/mail/u/0/#inbox/FMfcgzQbgcXPDXQDgJgTDRZcbPGpFSGh Childc…" at bounding box center [522, 464] width 469 height 32
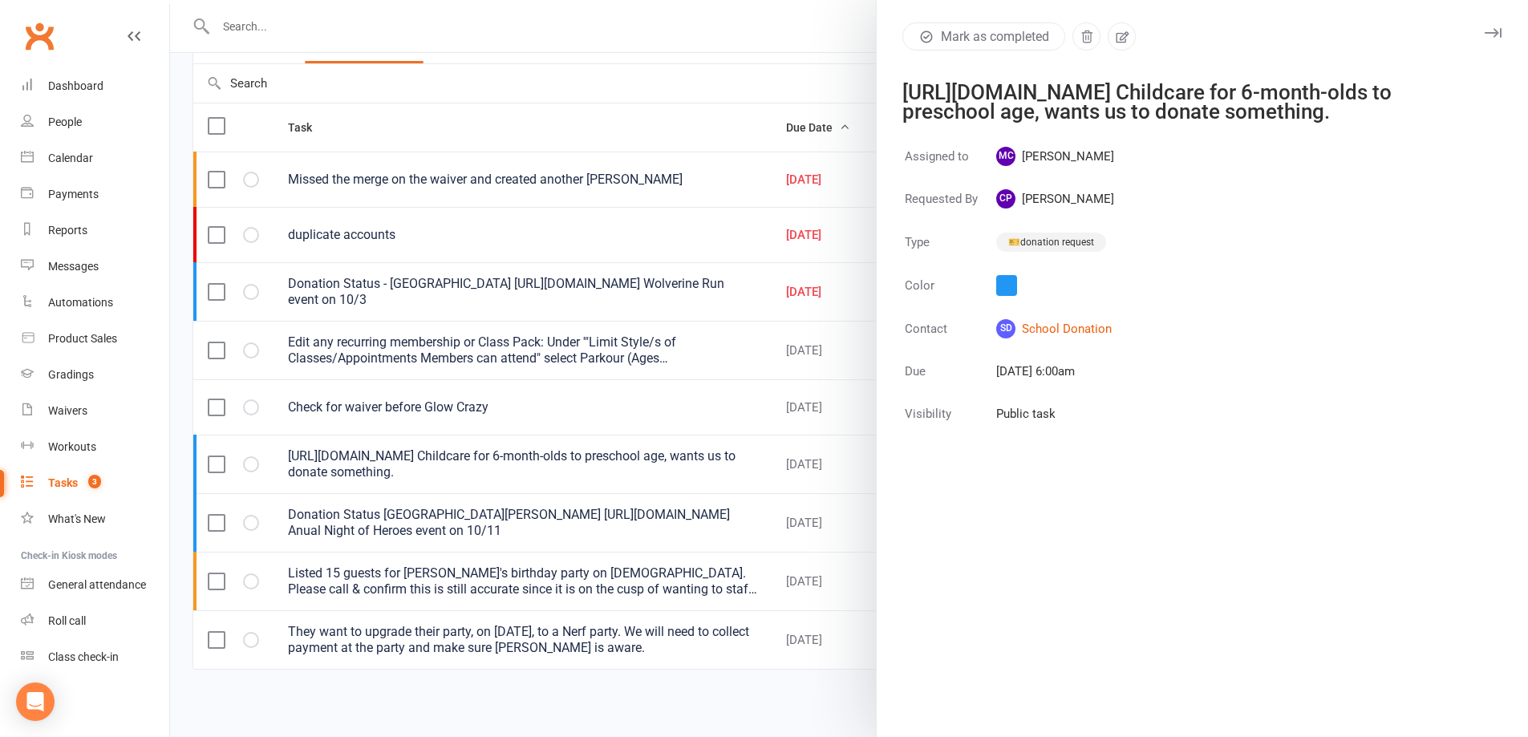
click at [661, 456] on div at bounding box center [849, 368] width 1358 height 737
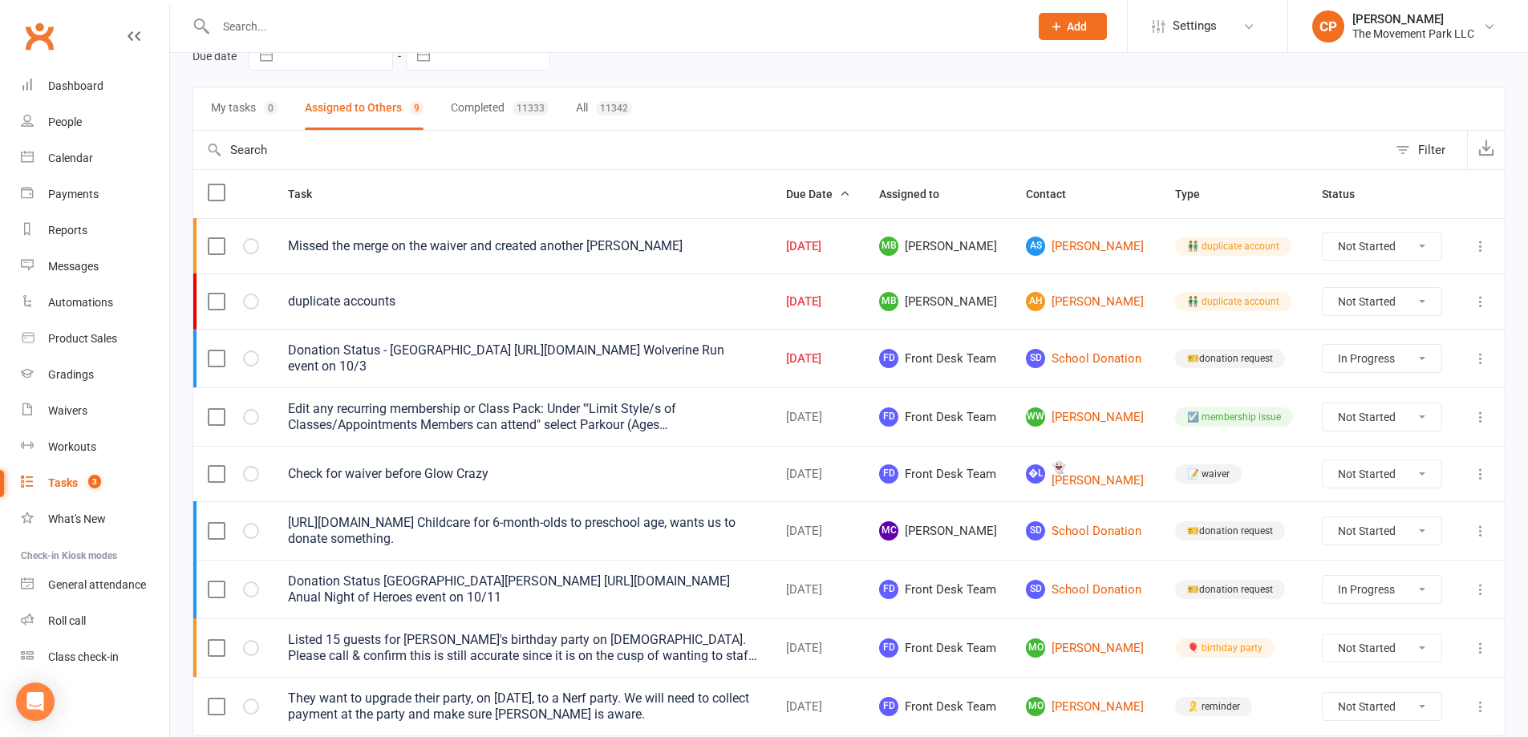
scroll to position [0, 0]
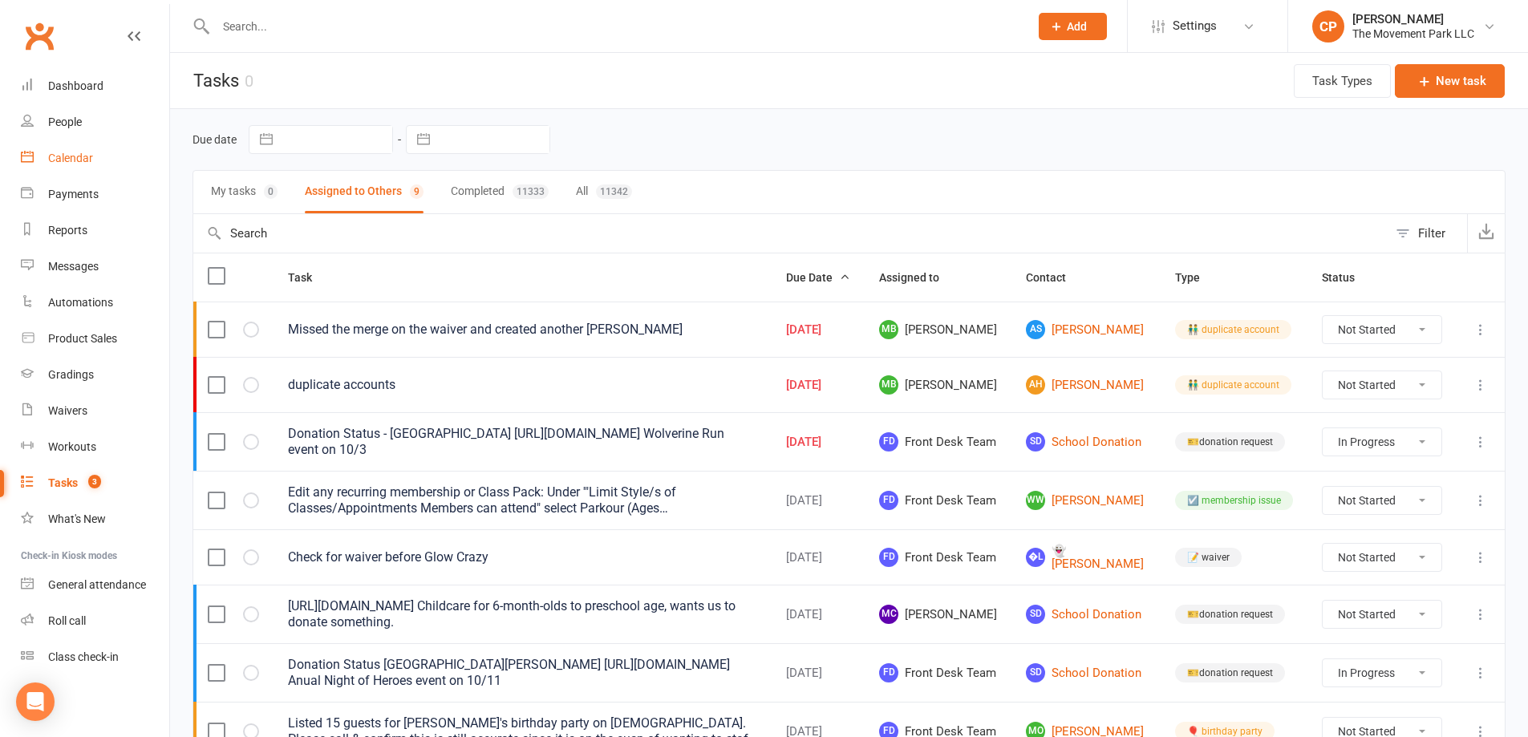
click at [75, 154] on div "Calendar" at bounding box center [70, 158] width 45 height 13
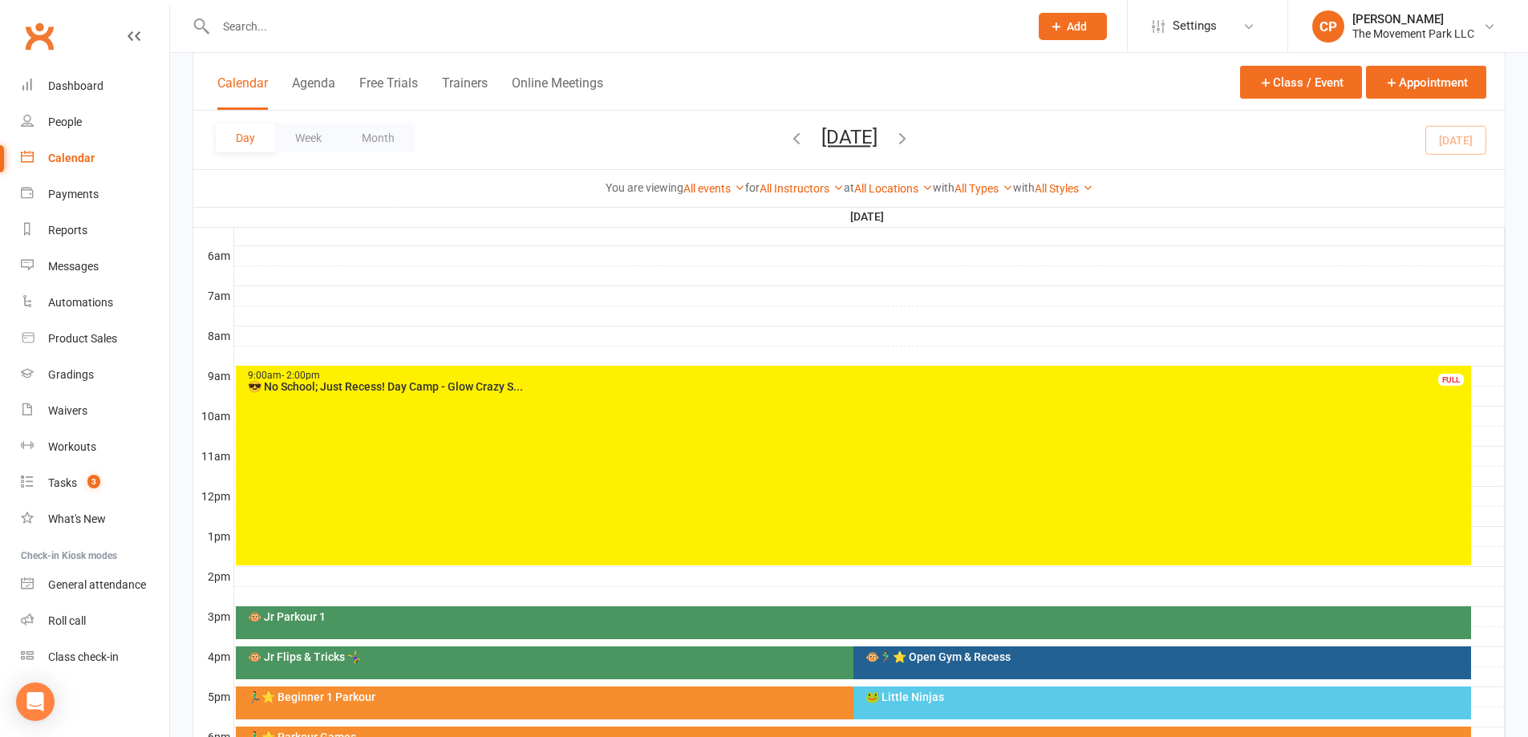
scroll to position [481, 0]
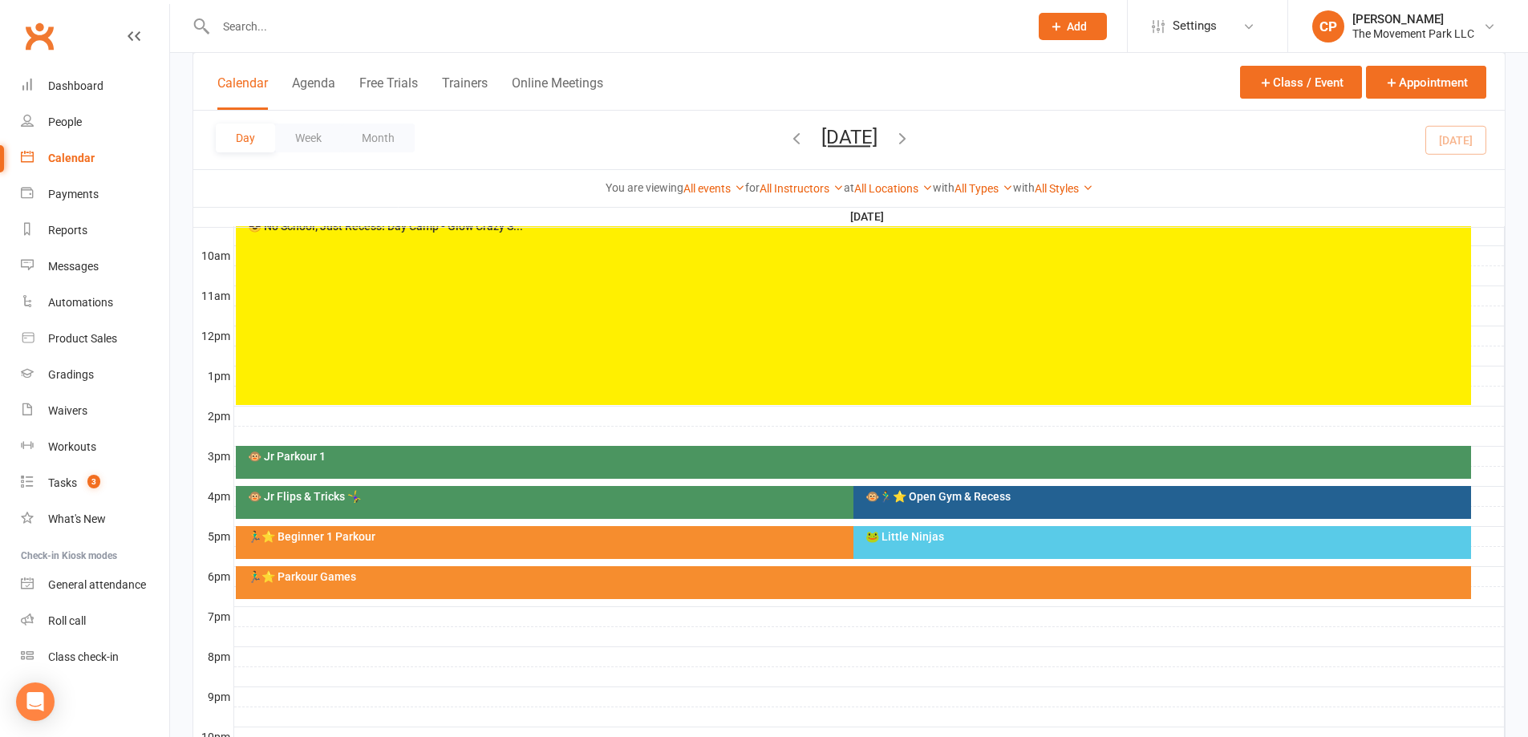
click at [899, 537] on div "🐸 Little Ninjas" at bounding box center [1166, 536] width 603 height 11
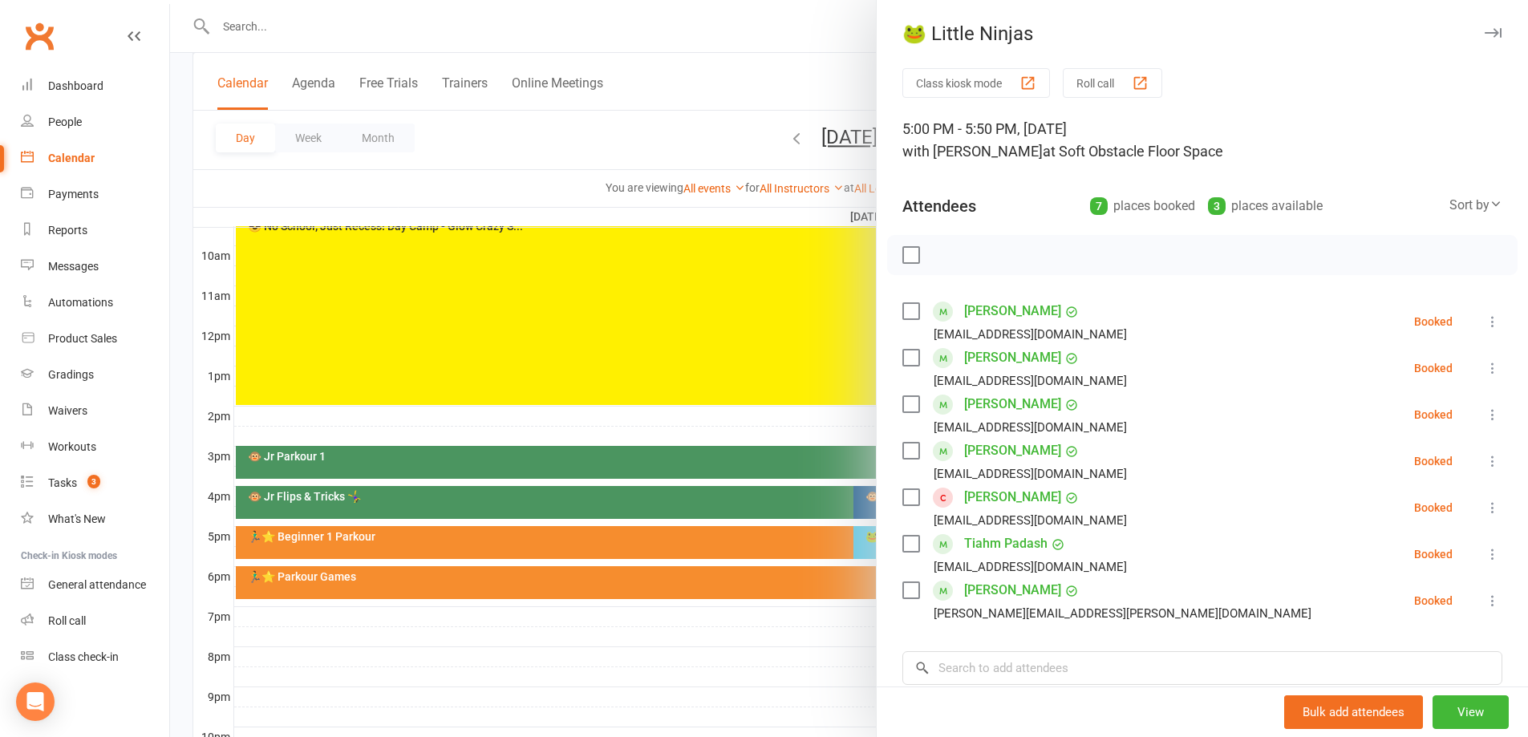
click at [796, 434] on div at bounding box center [849, 368] width 1358 height 737
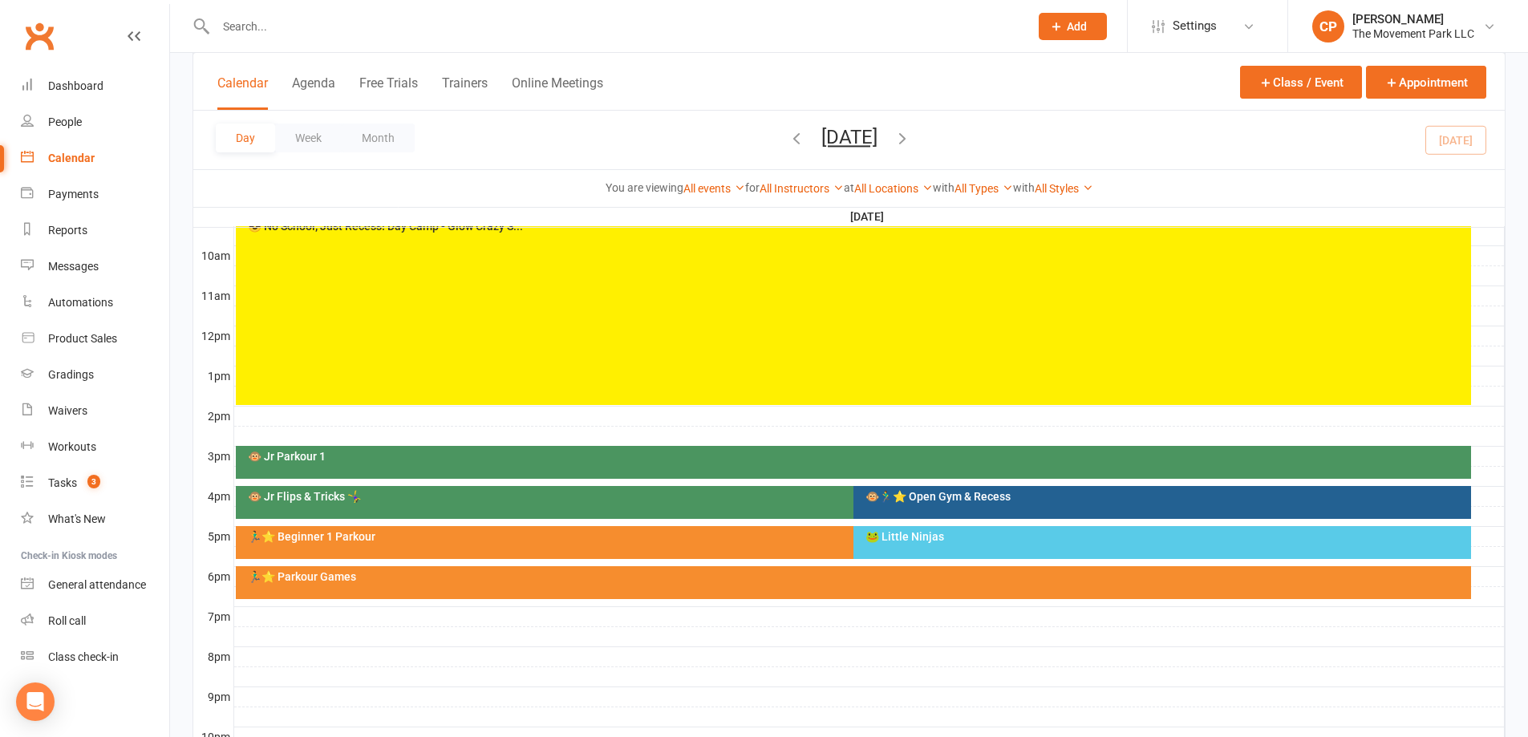
click at [907, 500] on div "🐵🏃‍♂️⭐ Open Gym & Recess" at bounding box center [1166, 496] width 603 height 11
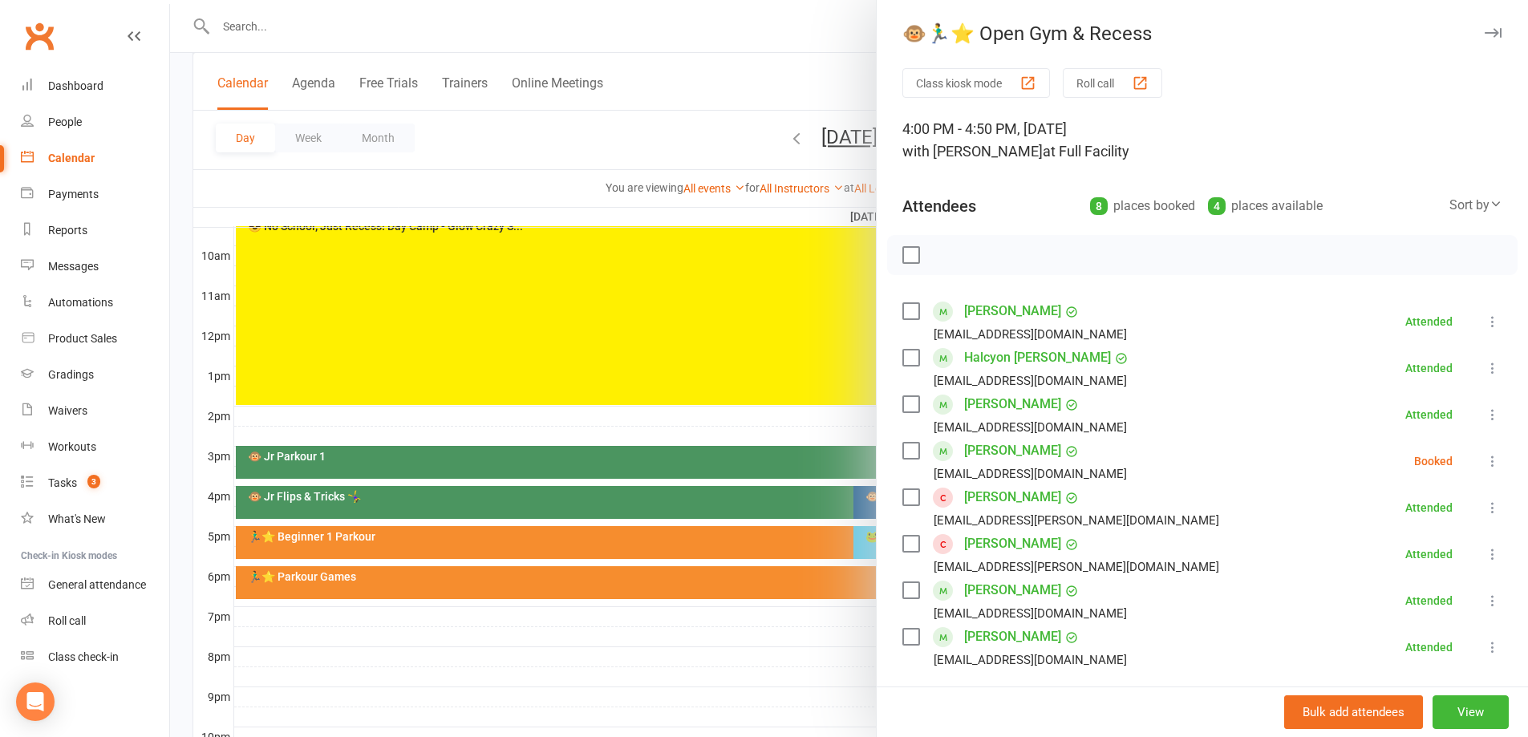
click at [786, 421] on div at bounding box center [849, 368] width 1358 height 737
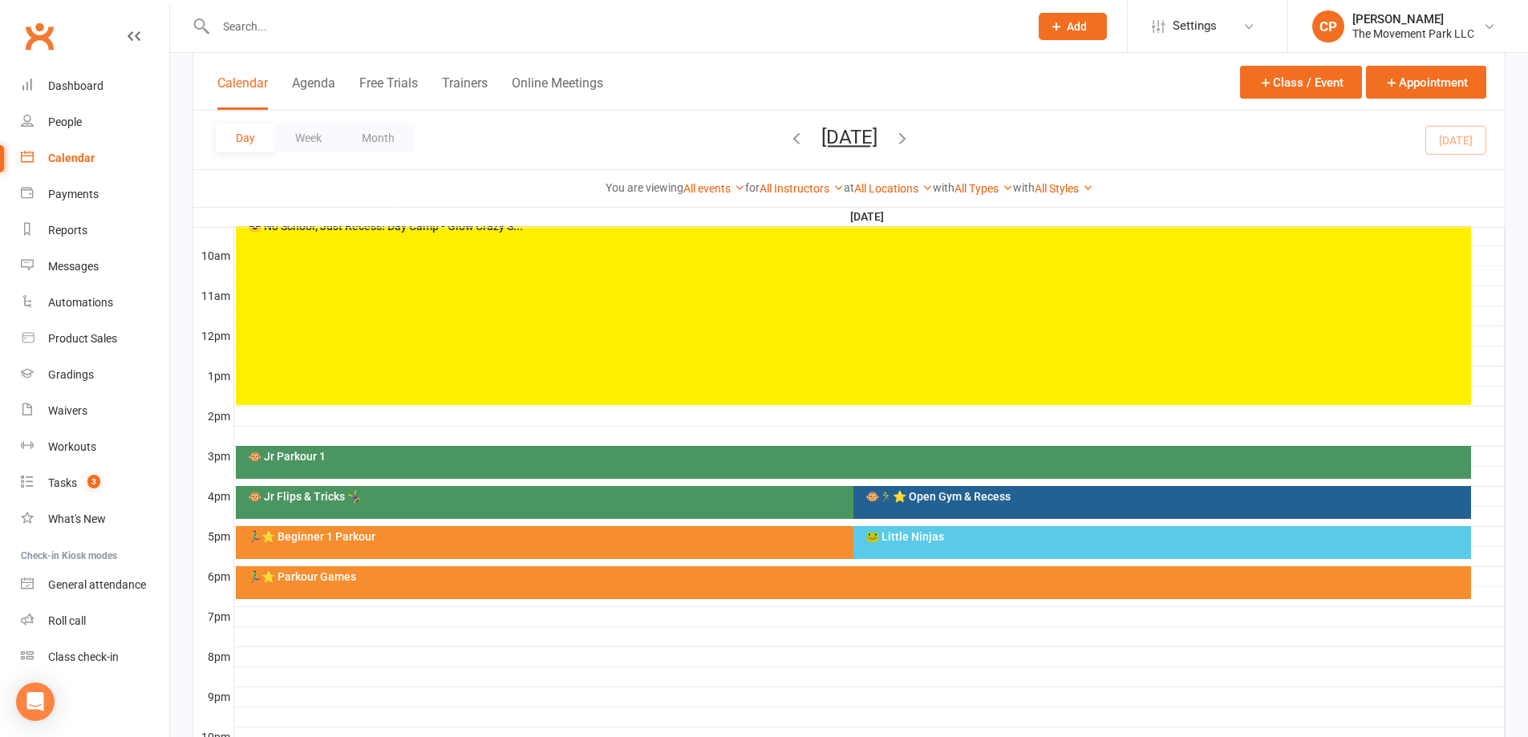
click at [788, 486] on div "🐵 Jr Flips & Tricks 🤸‍♀️" at bounding box center [845, 502] width 1219 height 33
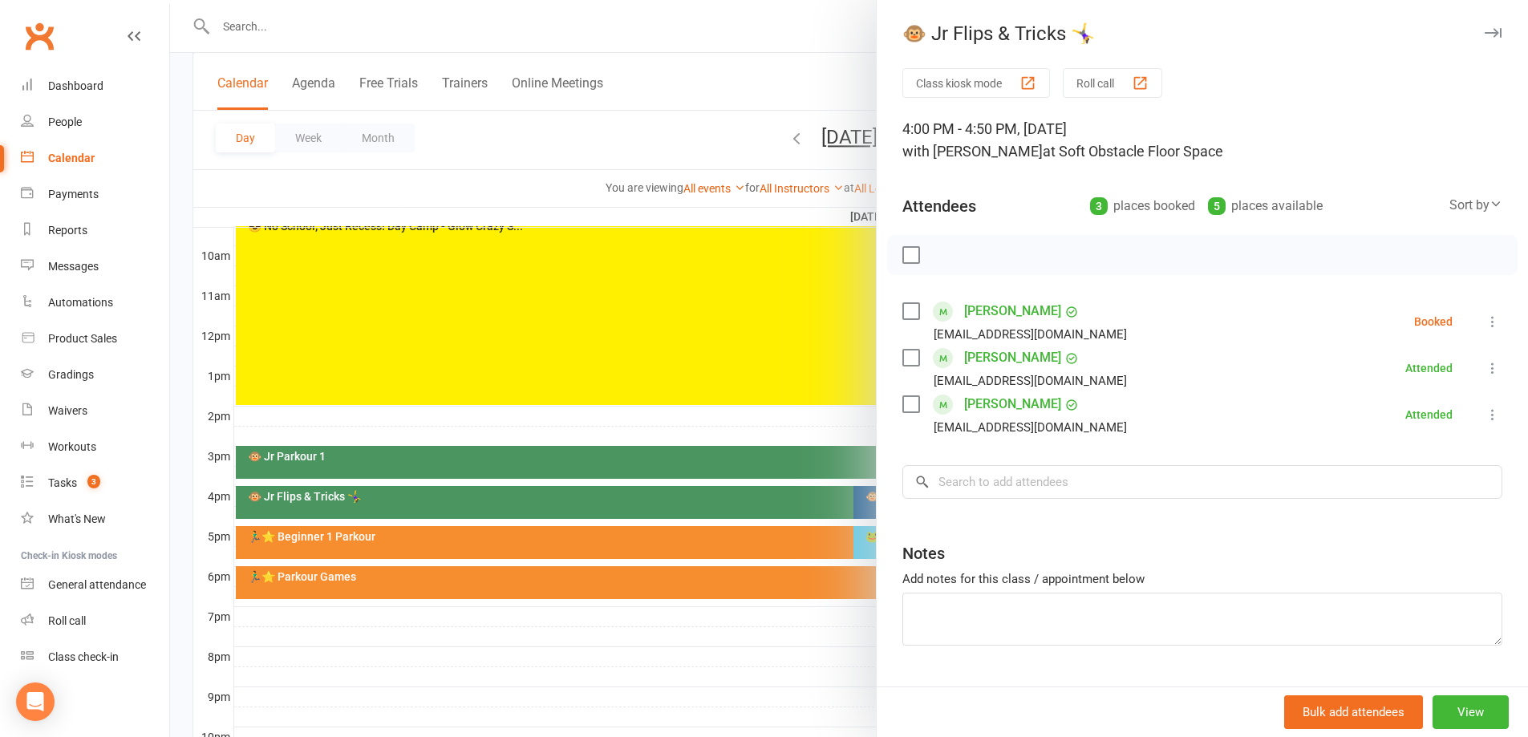
click at [784, 417] on div at bounding box center [849, 368] width 1358 height 737
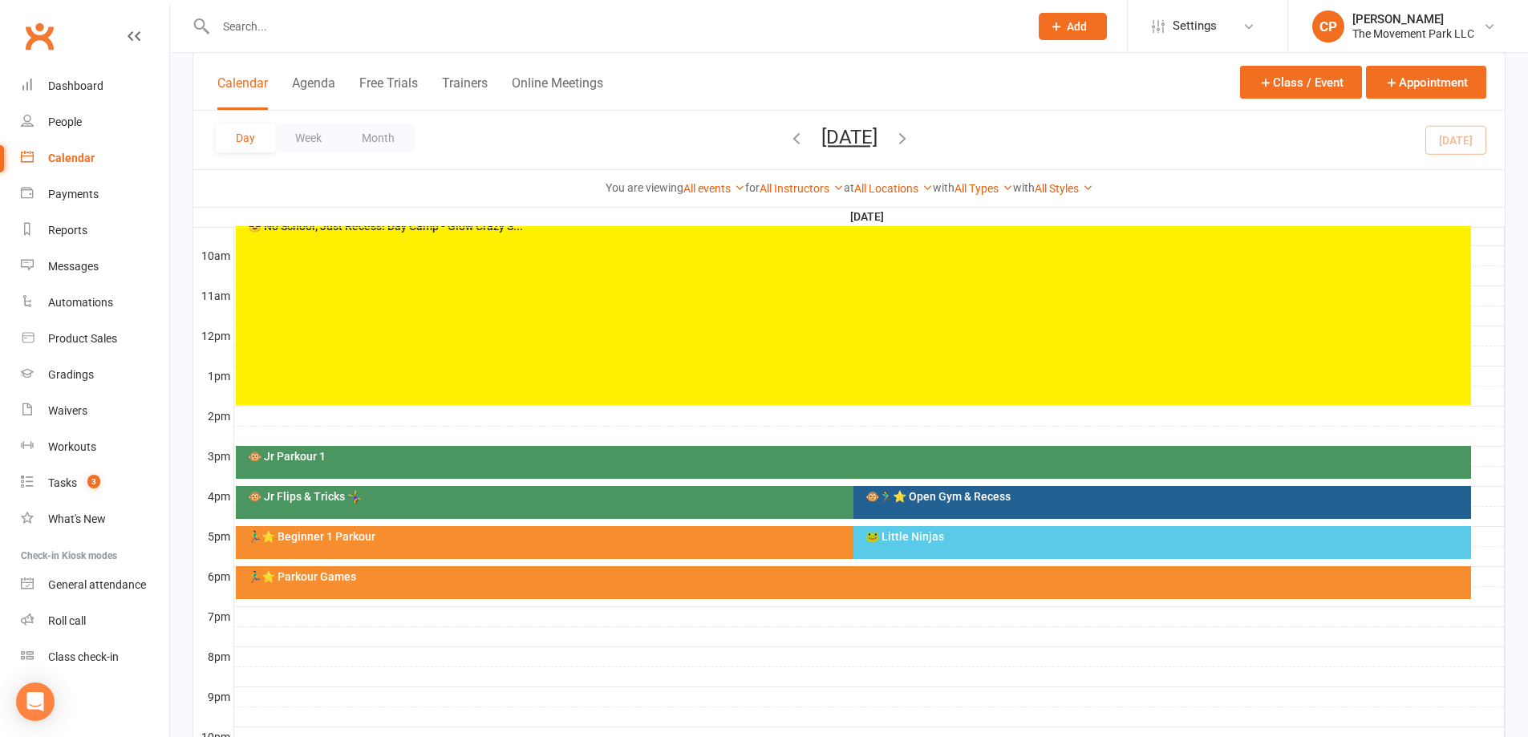
click at [881, 541] on div "🐸 Little Ninjas" at bounding box center [1166, 536] width 603 height 11
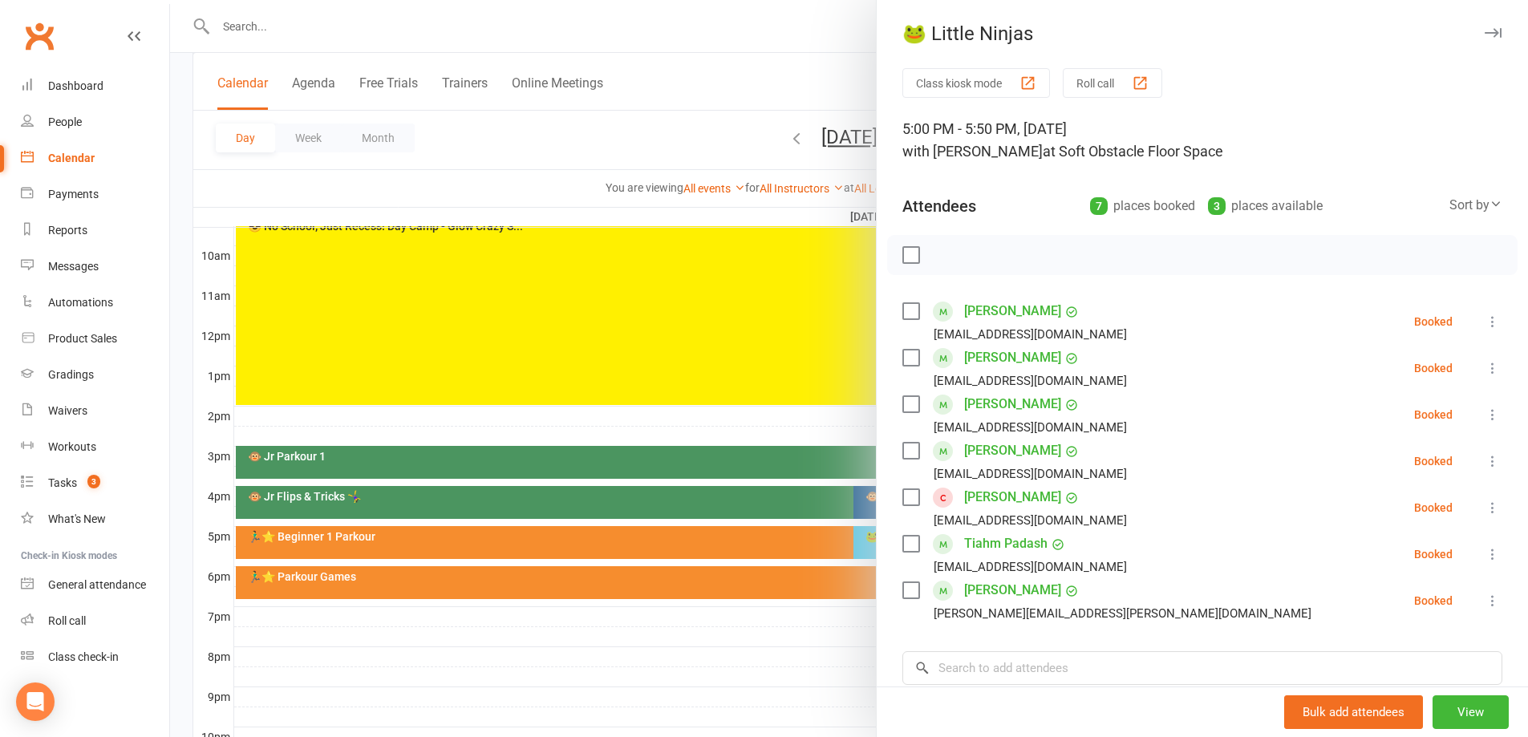
click at [813, 628] on div at bounding box center [849, 368] width 1358 height 737
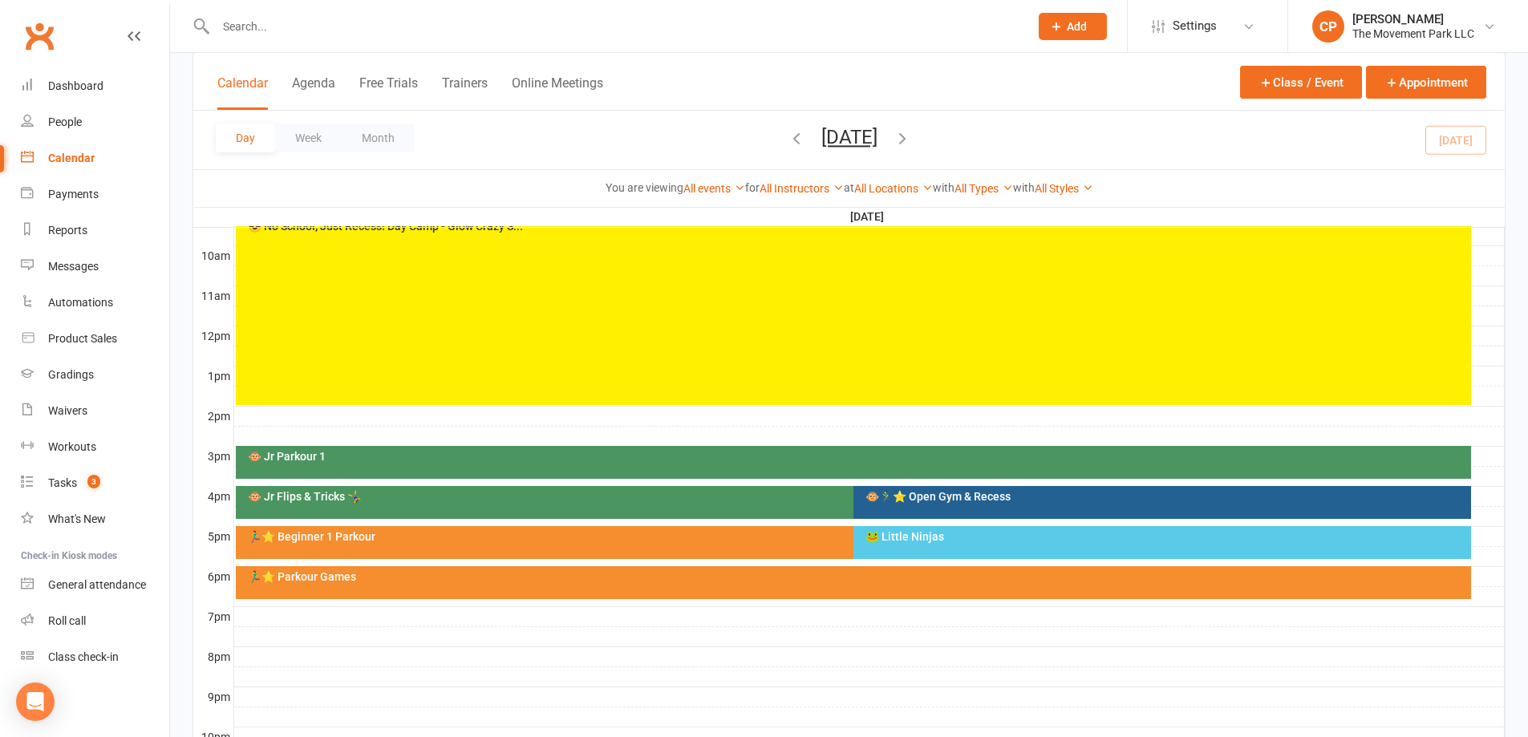
click at [956, 539] on div "🐸 Little Ninjas" at bounding box center [1166, 536] width 603 height 11
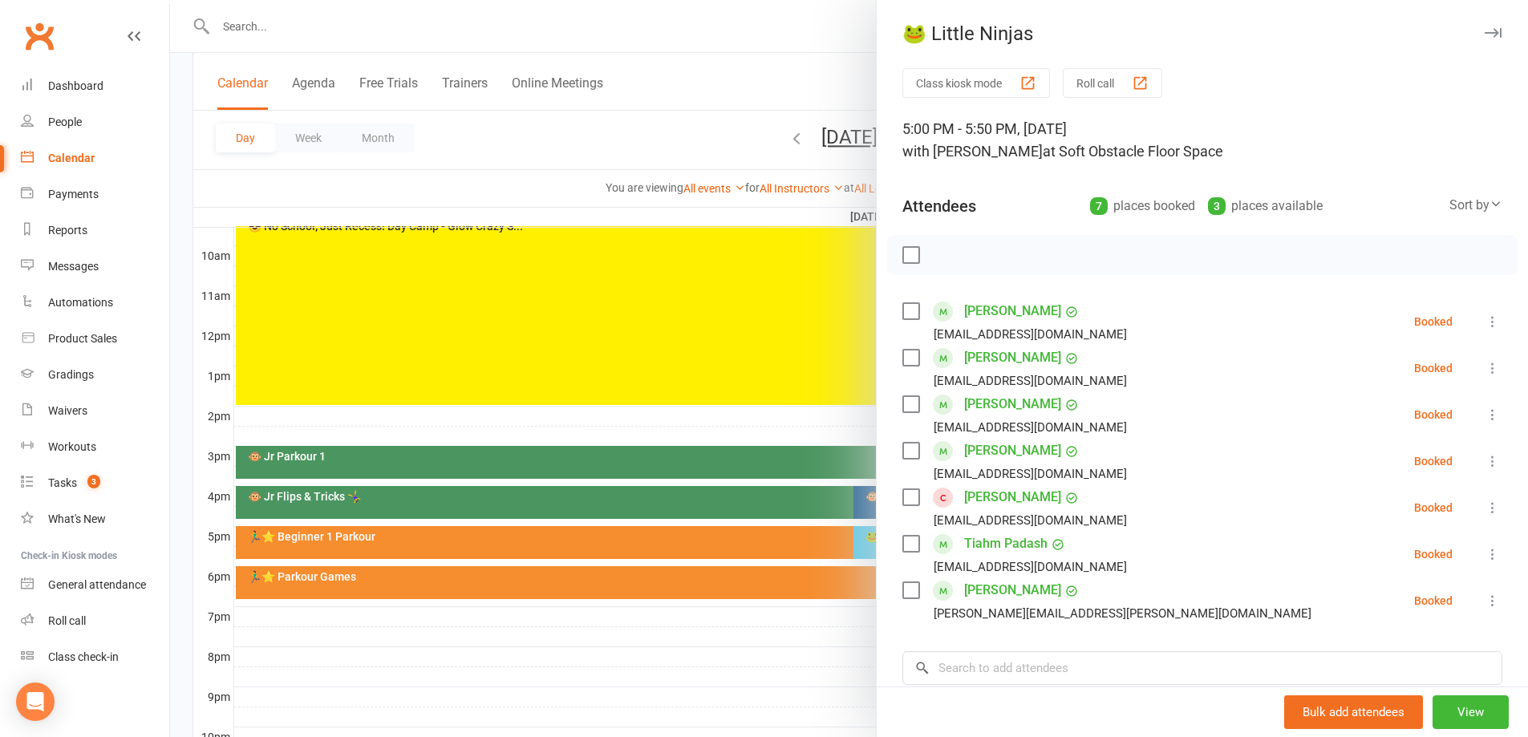
click at [761, 678] on div at bounding box center [849, 368] width 1358 height 737
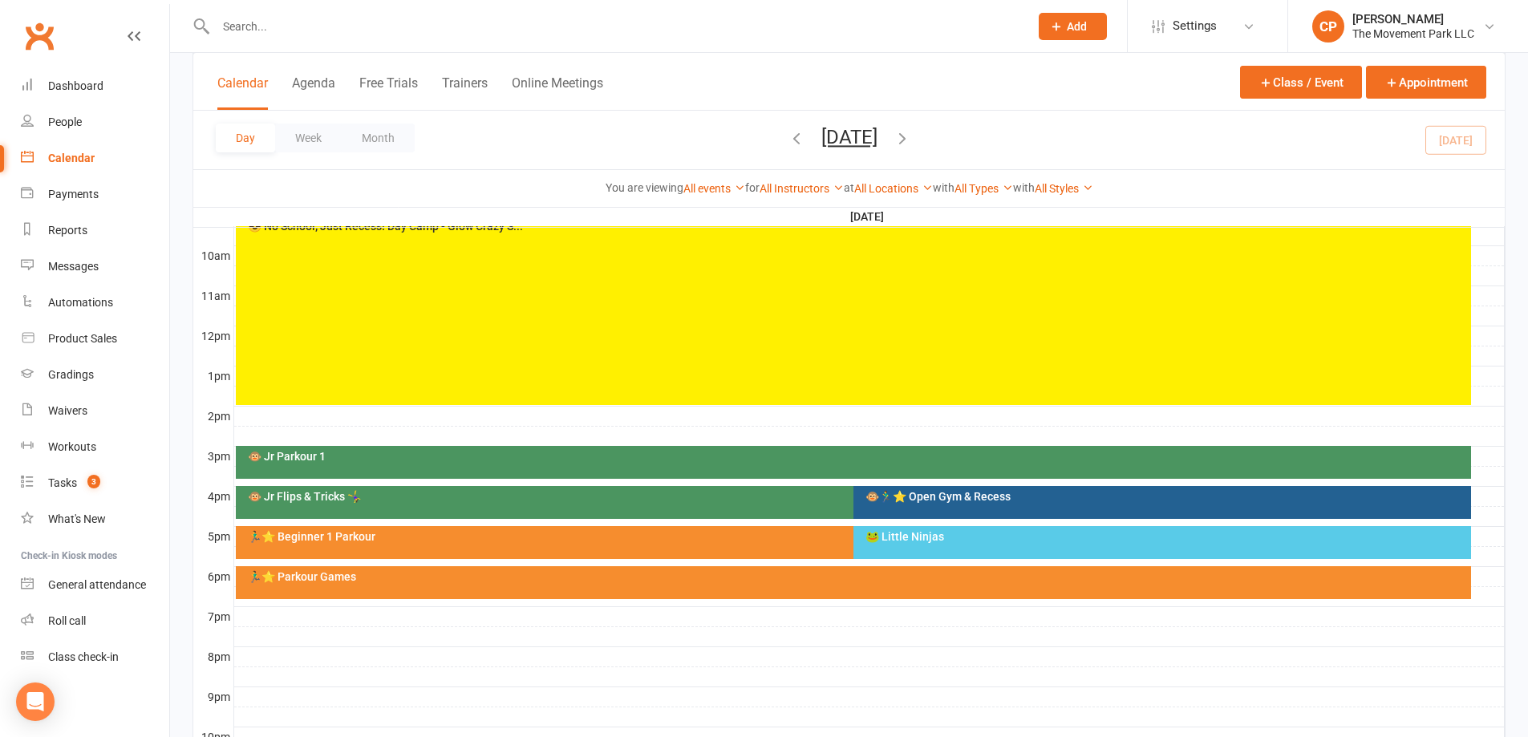
scroll to position [401, 0]
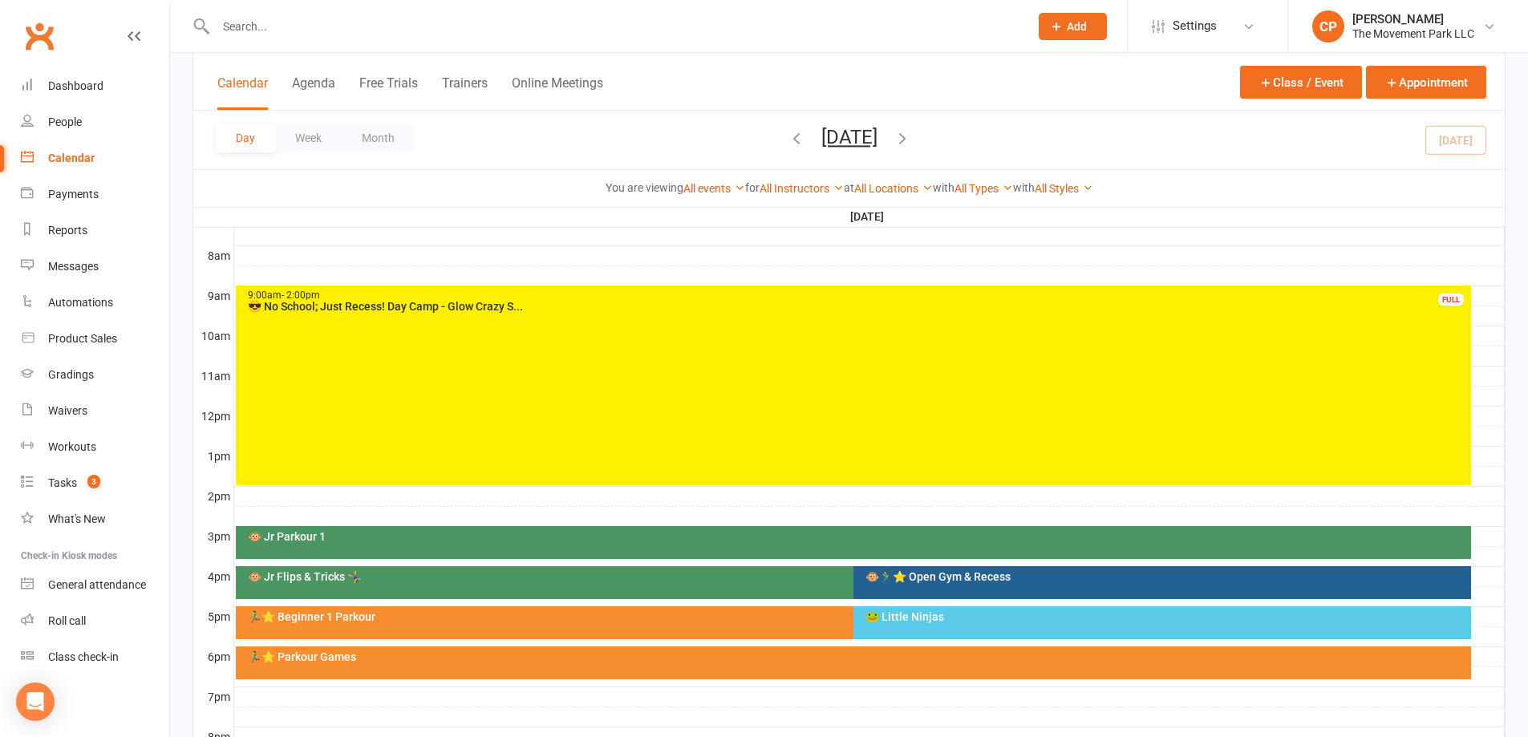
click at [933, 568] on div "🐵🏃‍♂️⭐ Open Gym & Recess" at bounding box center [1162, 582] width 618 height 33
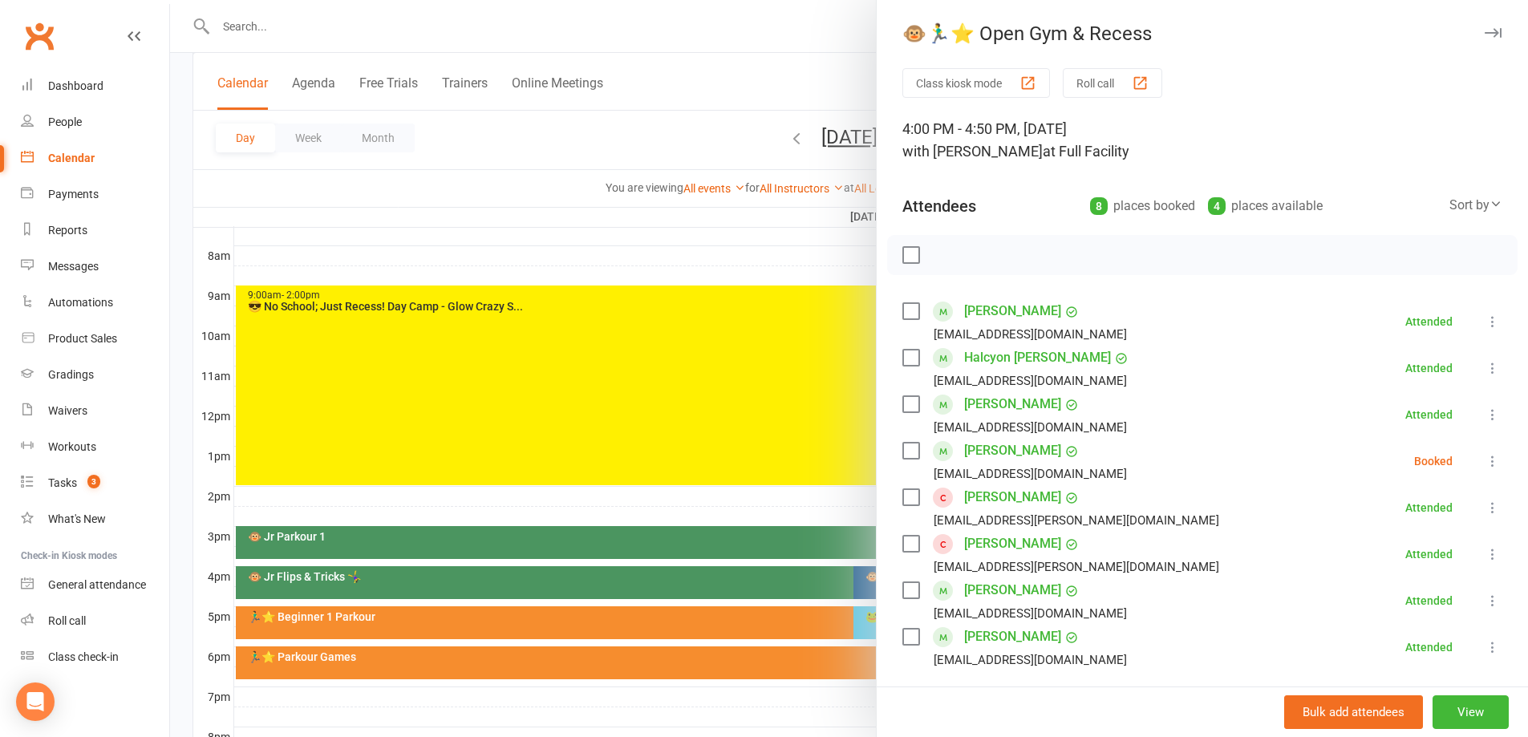
click at [775, 505] on div at bounding box center [849, 368] width 1358 height 737
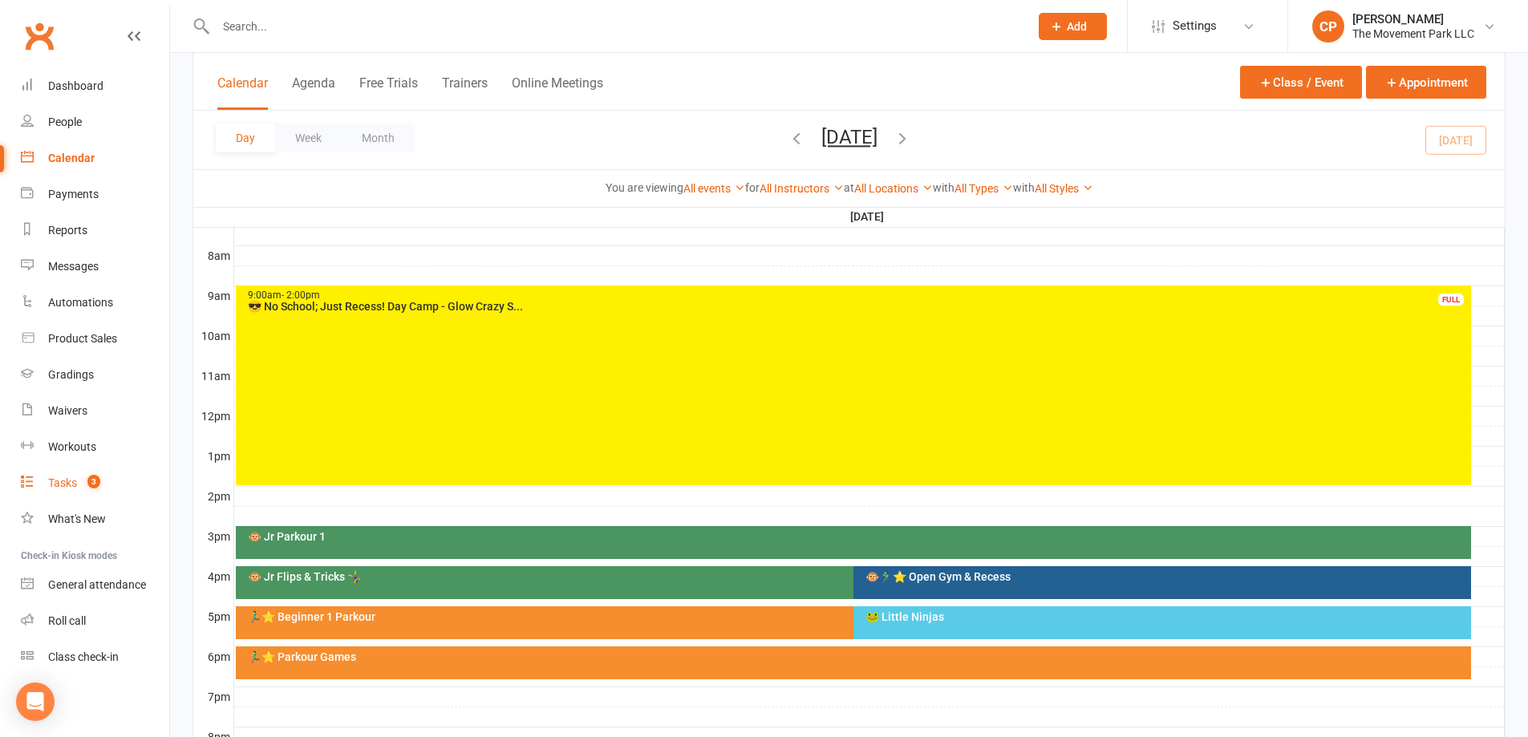
click at [63, 472] on link "Tasks 3" at bounding box center [95, 483] width 148 height 36
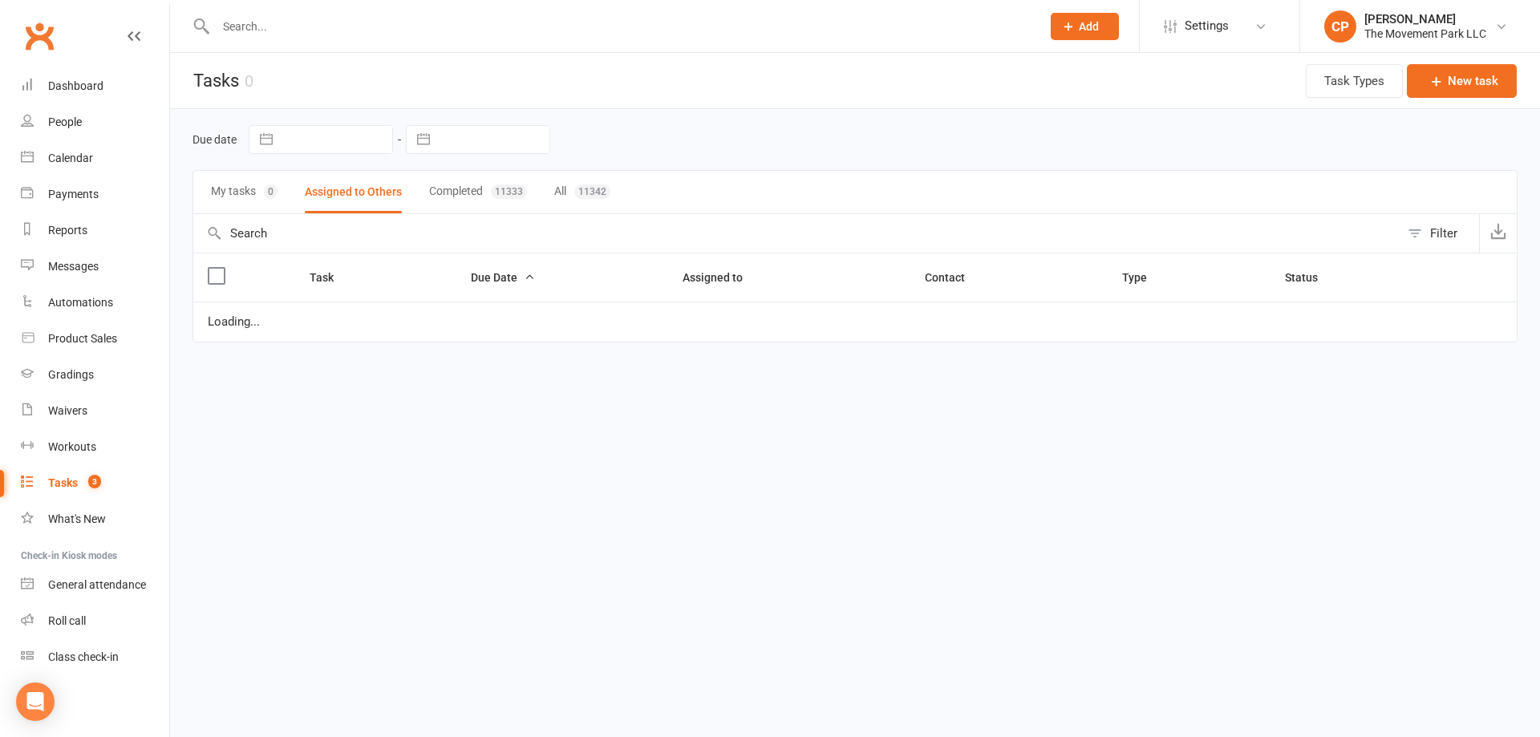
select select "started"
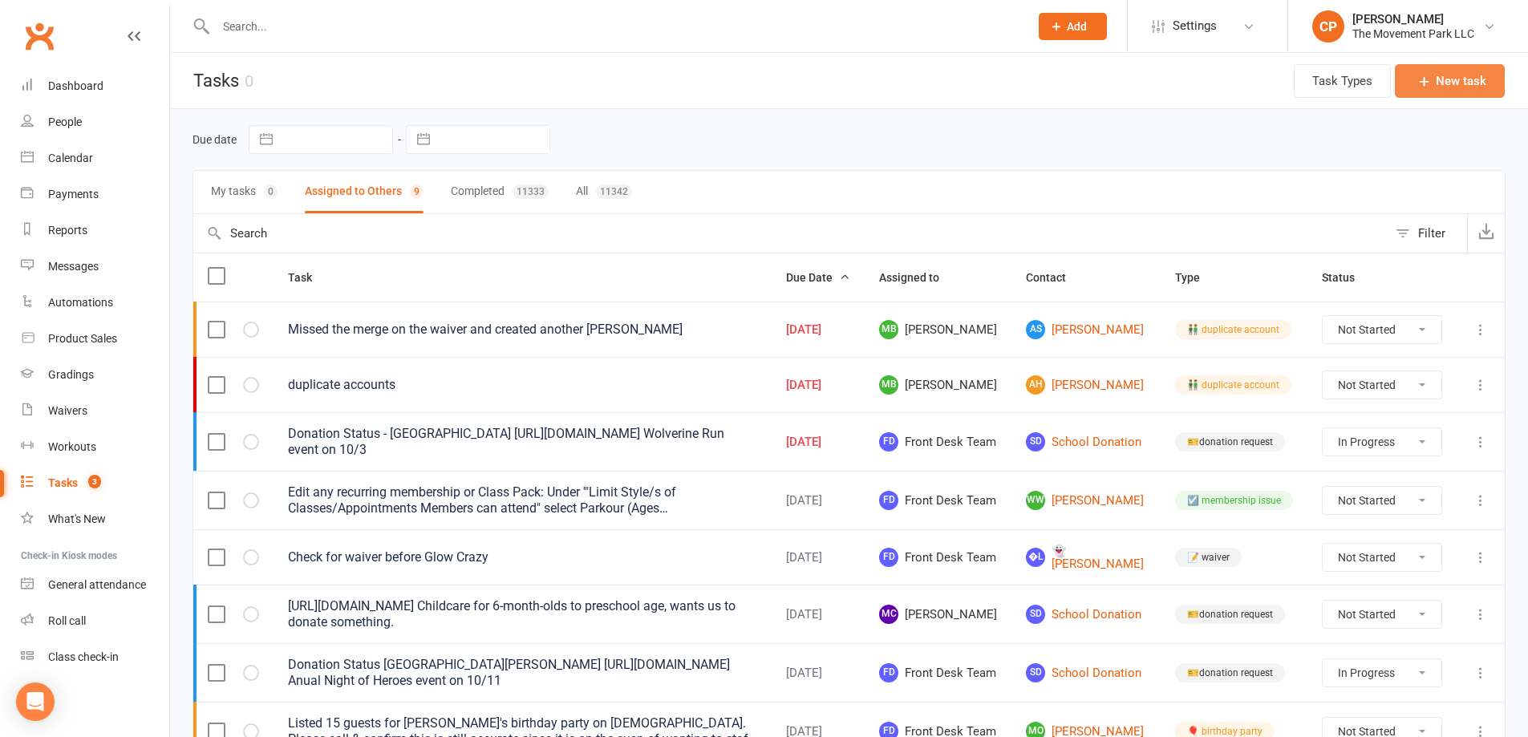
click at [1433, 91] on button "New task" at bounding box center [1450, 81] width 110 height 34
select select "53570"
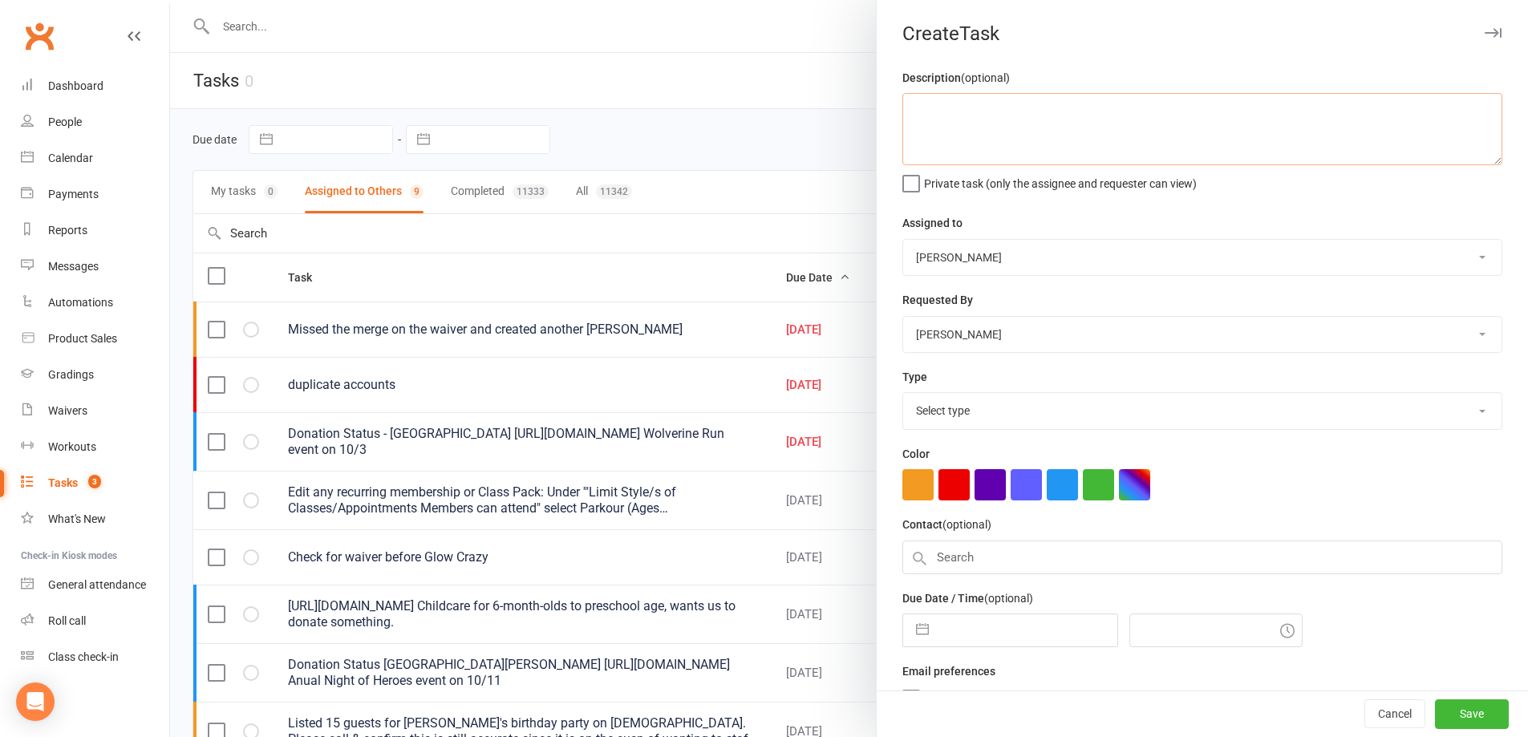
click at [970, 124] on textarea at bounding box center [1202, 129] width 600 height 72
type textarea "Reach out to"
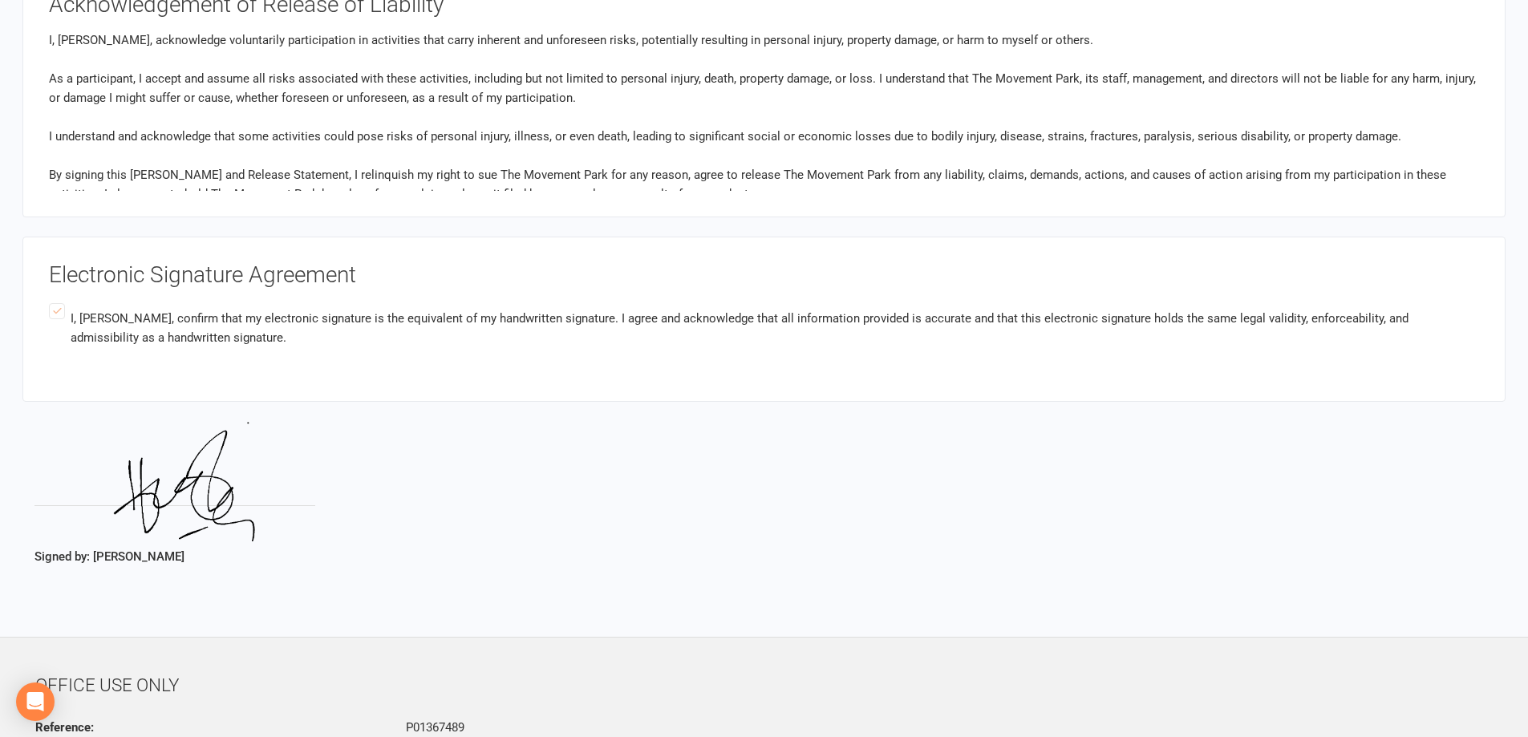
scroll to position [3863, 0]
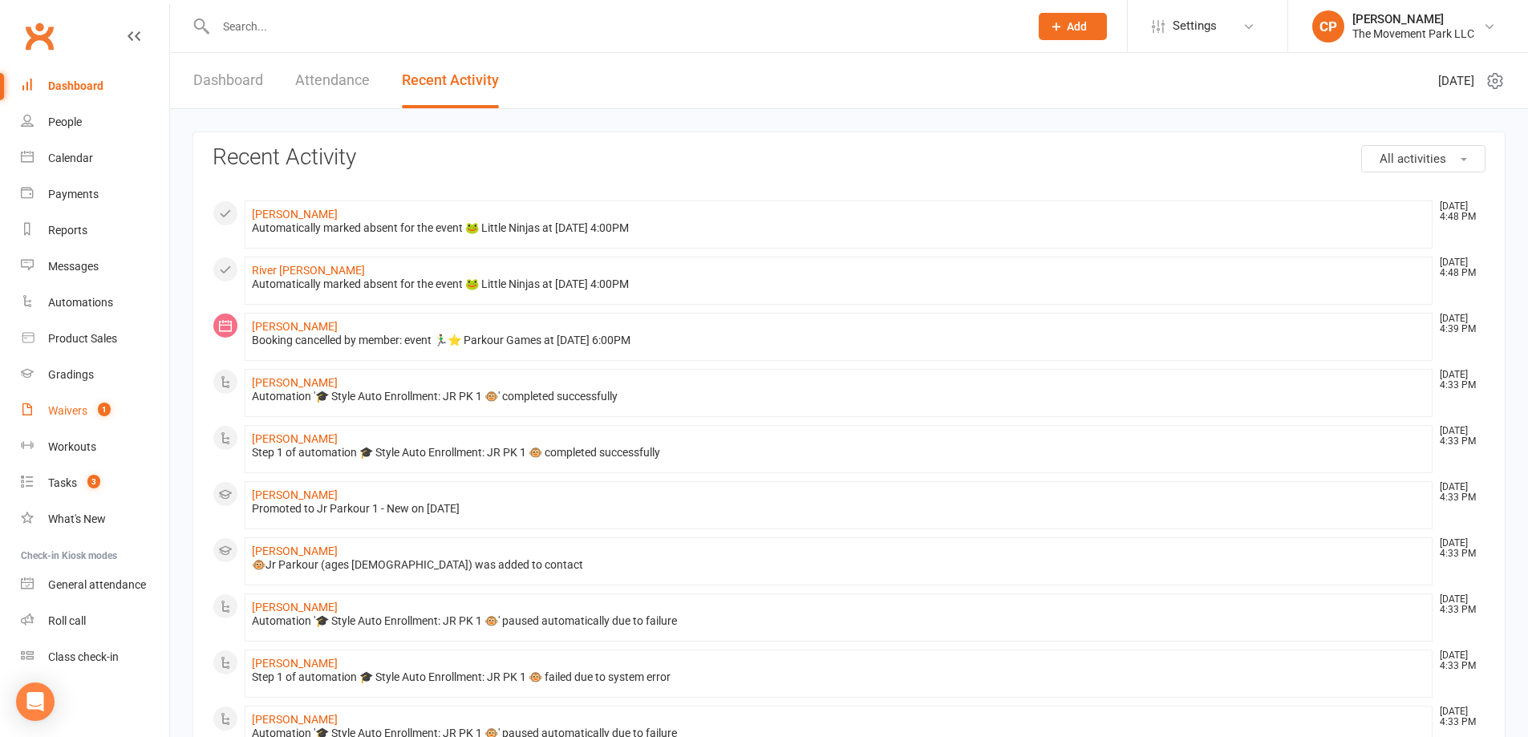
click at [83, 411] on div "Waivers" at bounding box center [67, 410] width 39 height 13
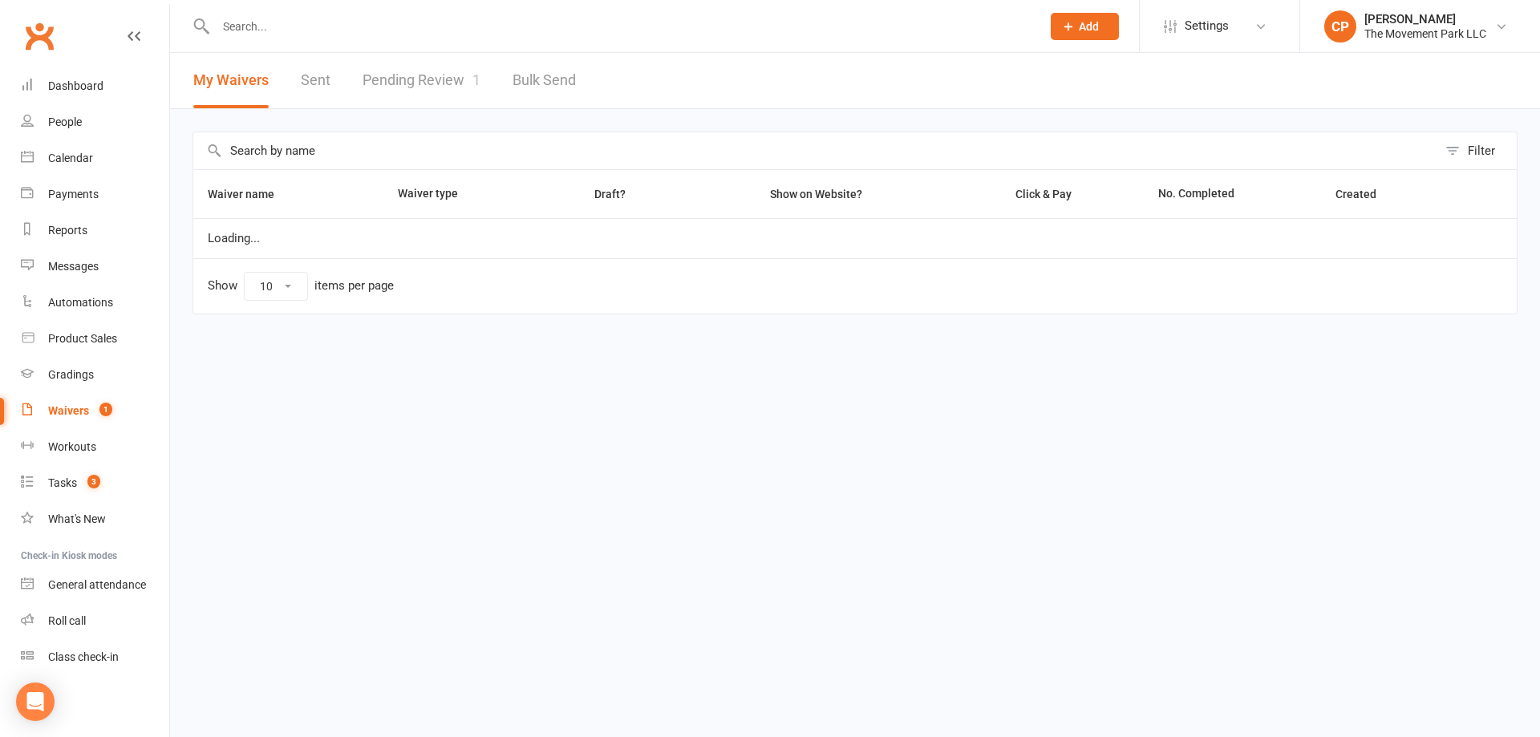
select select "100"
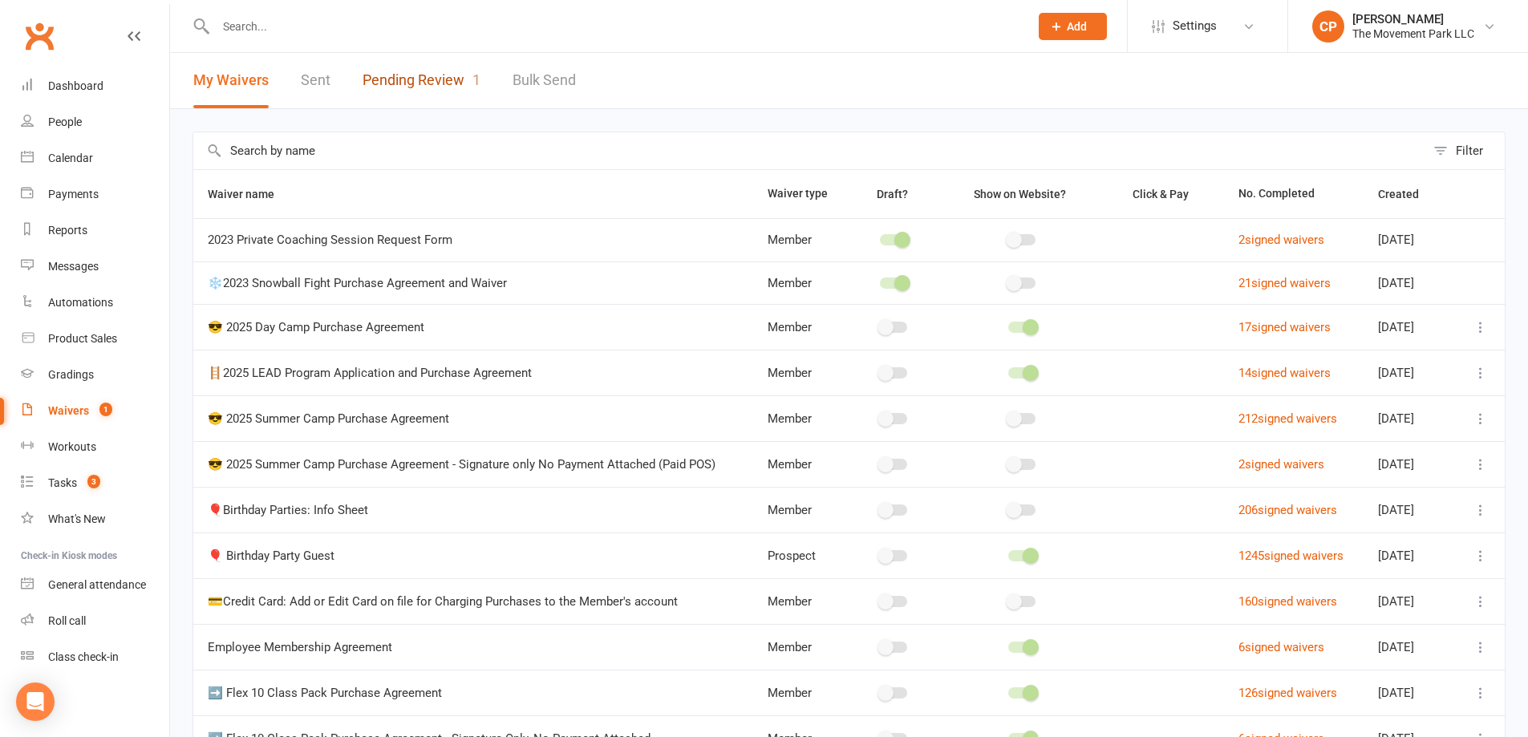
click at [396, 88] on link "Pending Review 1" at bounding box center [422, 80] width 118 height 55
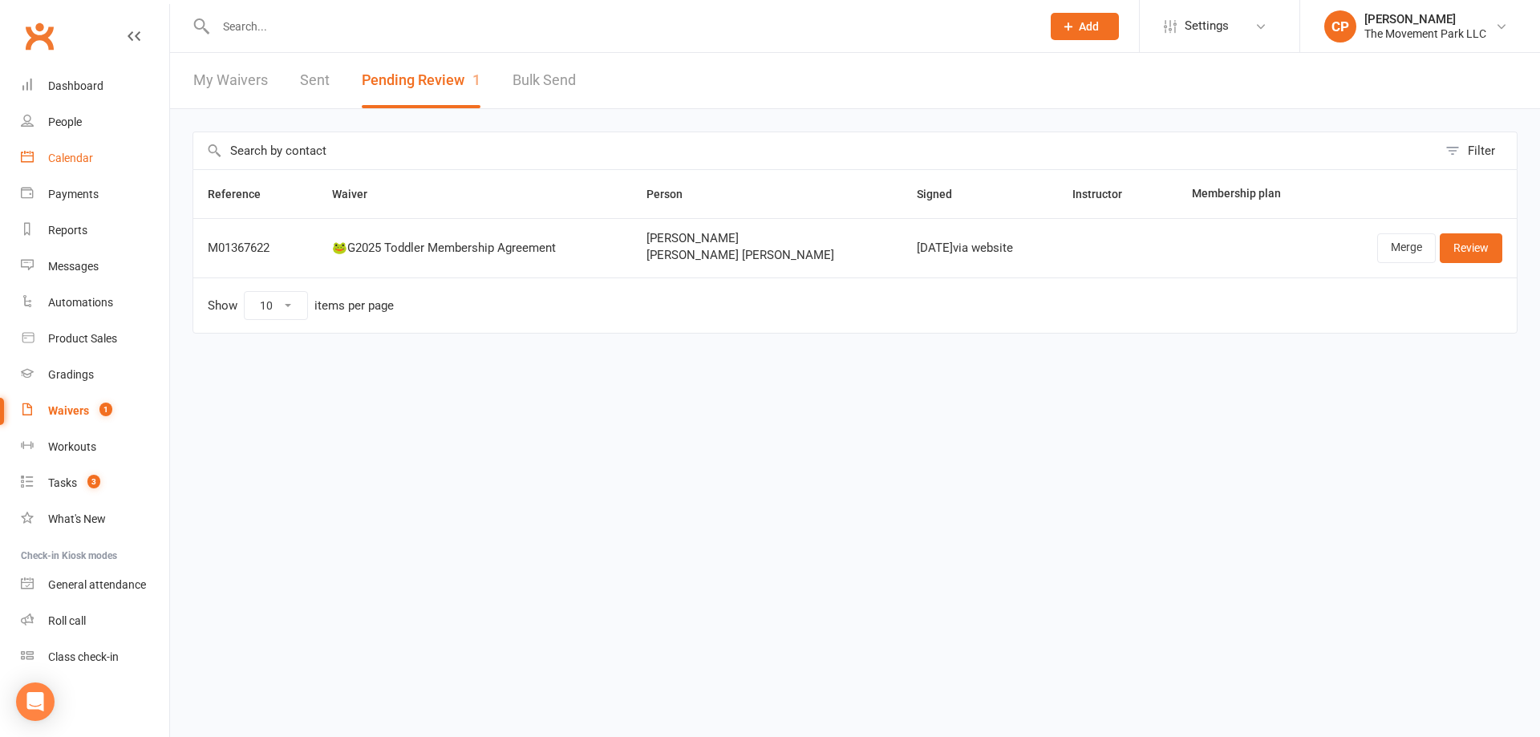
click at [72, 163] on div "Calendar" at bounding box center [70, 158] width 45 height 13
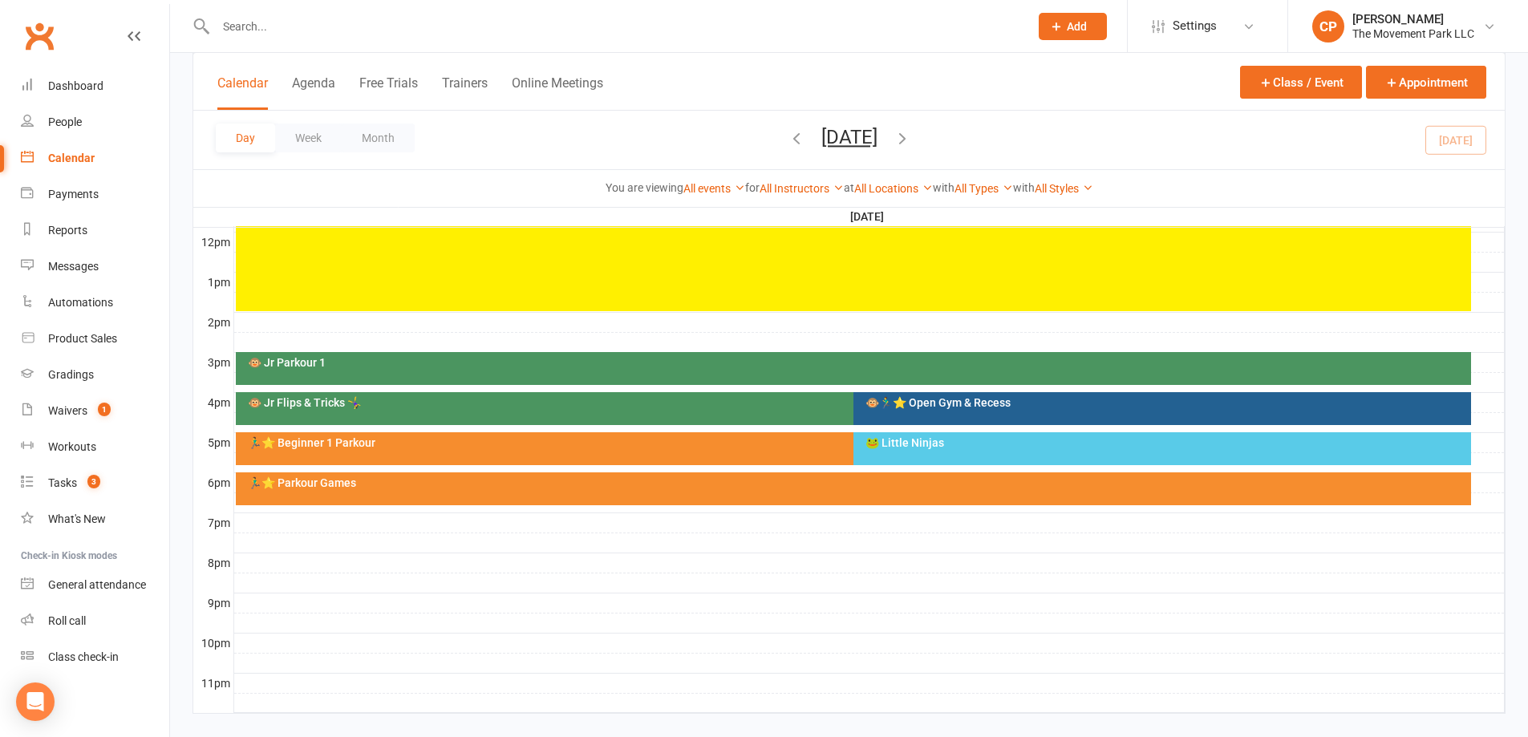
scroll to position [598, 0]
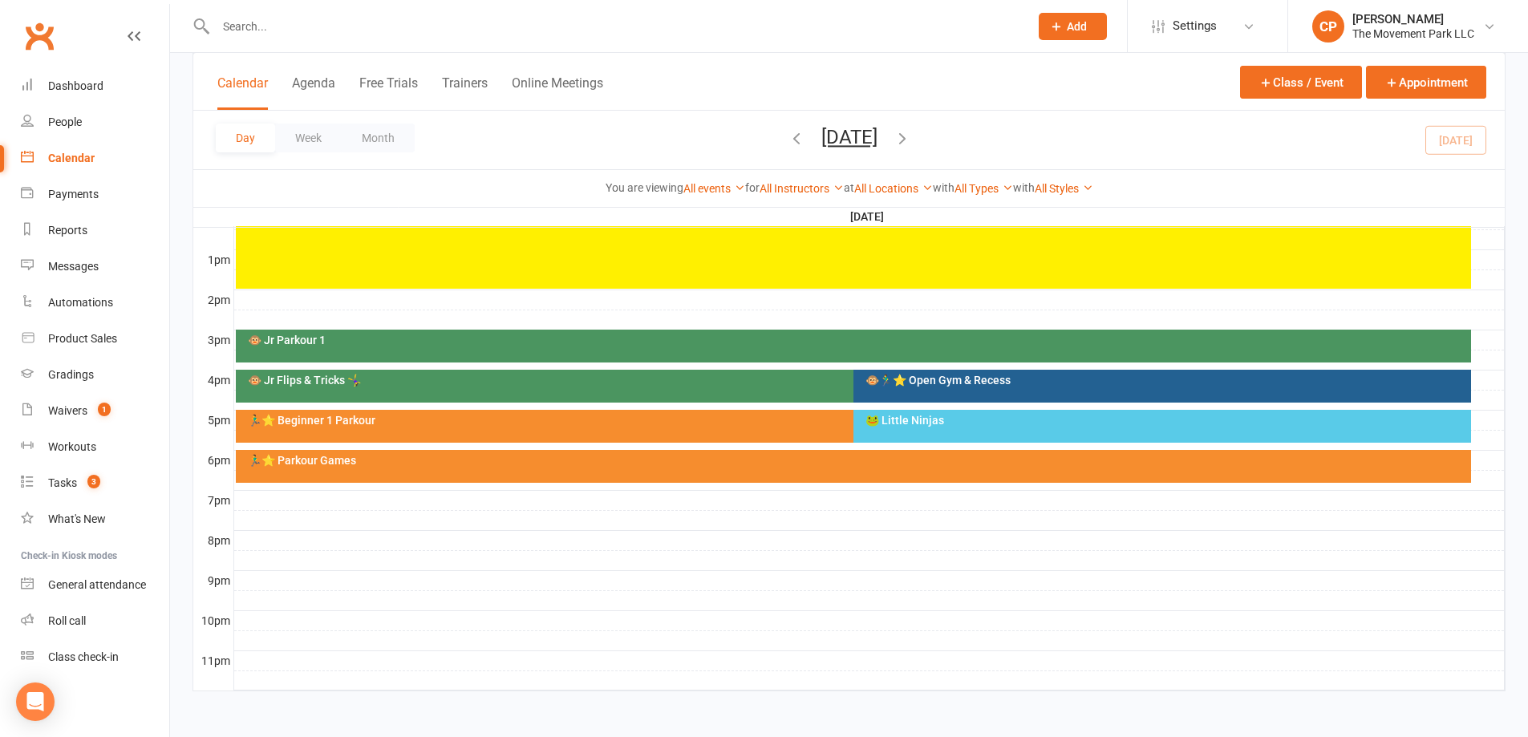
click at [905, 428] on div "🐸 Little Ninjas" at bounding box center [1162, 426] width 618 height 33
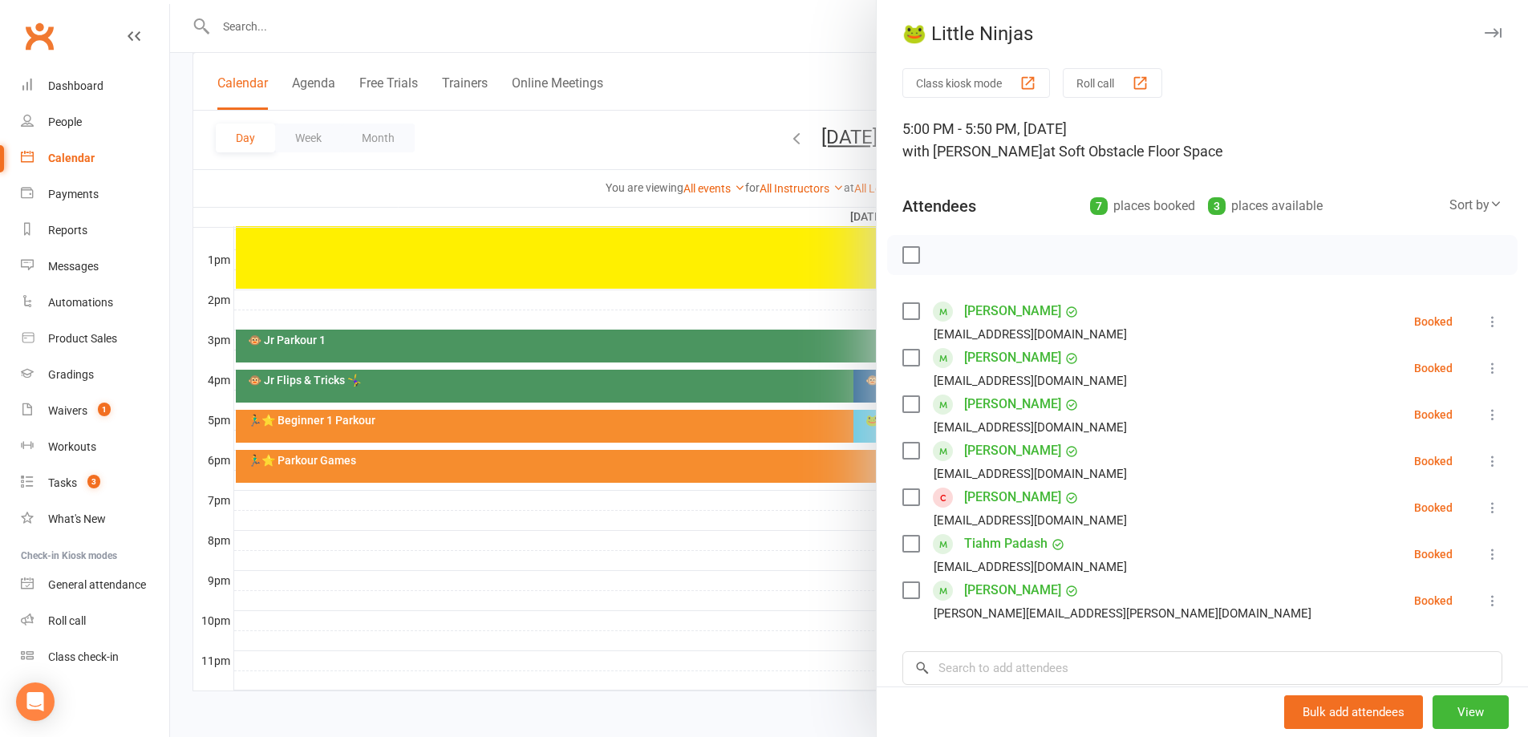
drag, startPoint x: 817, startPoint y: 565, endPoint x: 877, endPoint y: 448, distance: 132.7
click at [825, 561] on div at bounding box center [849, 368] width 1358 height 737
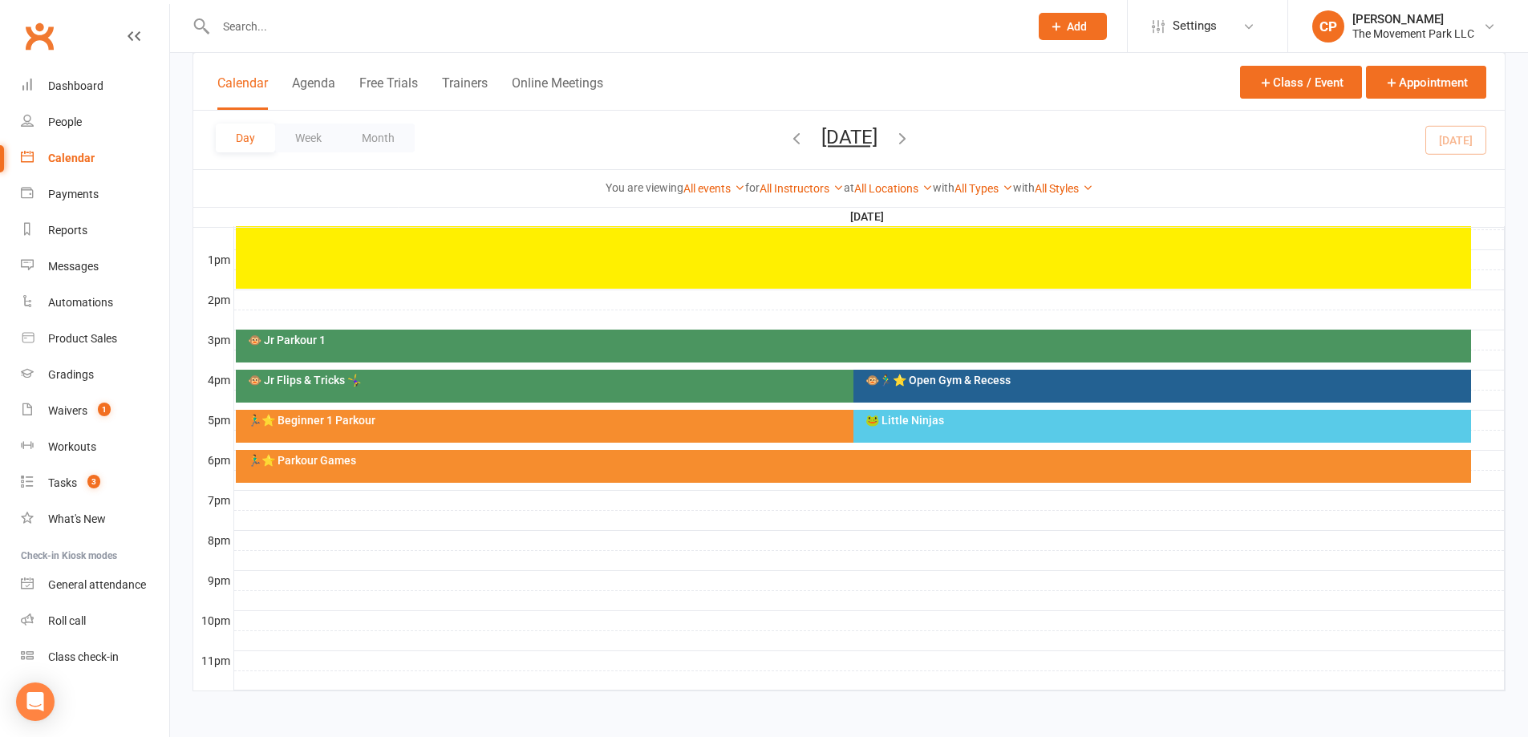
click at [897, 379] on div "🐵🏃‍♂️⭐ Open Gym & Recess" at bounding box center [1166, 380] width 603 height 11
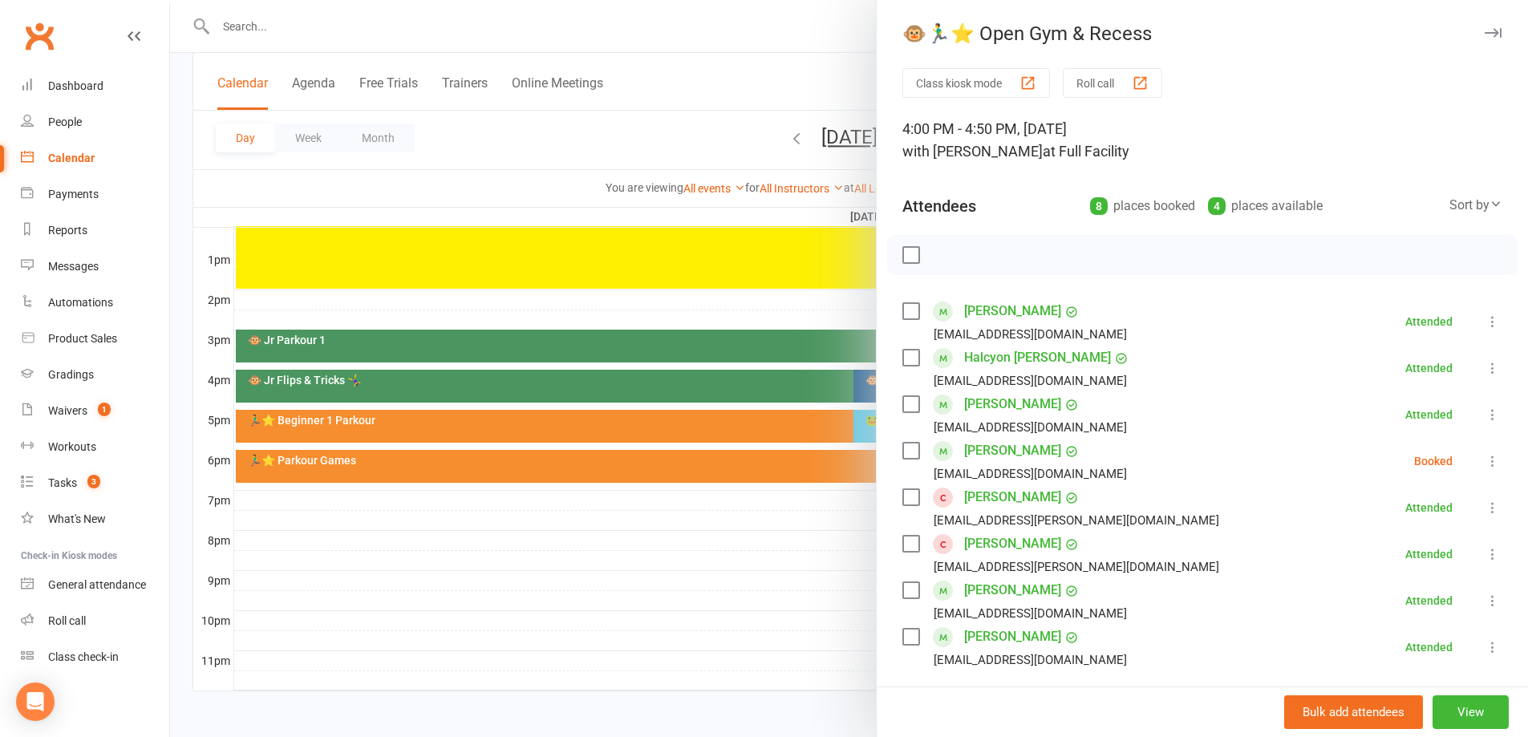
click at [992, 485] on link "Emma Hancock" at bounding box center [1012, 497] width 97 height 26
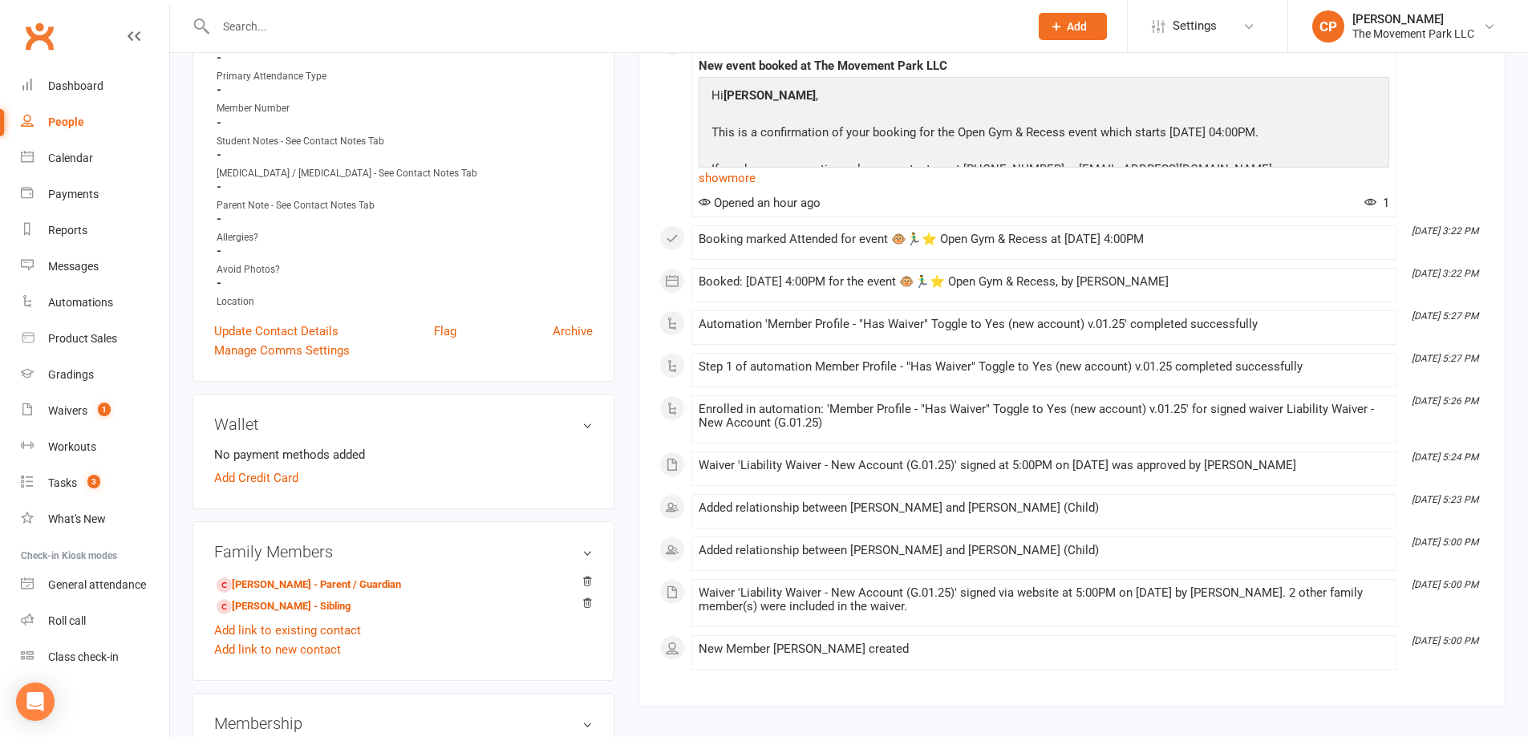
scroll to position [561, 0]
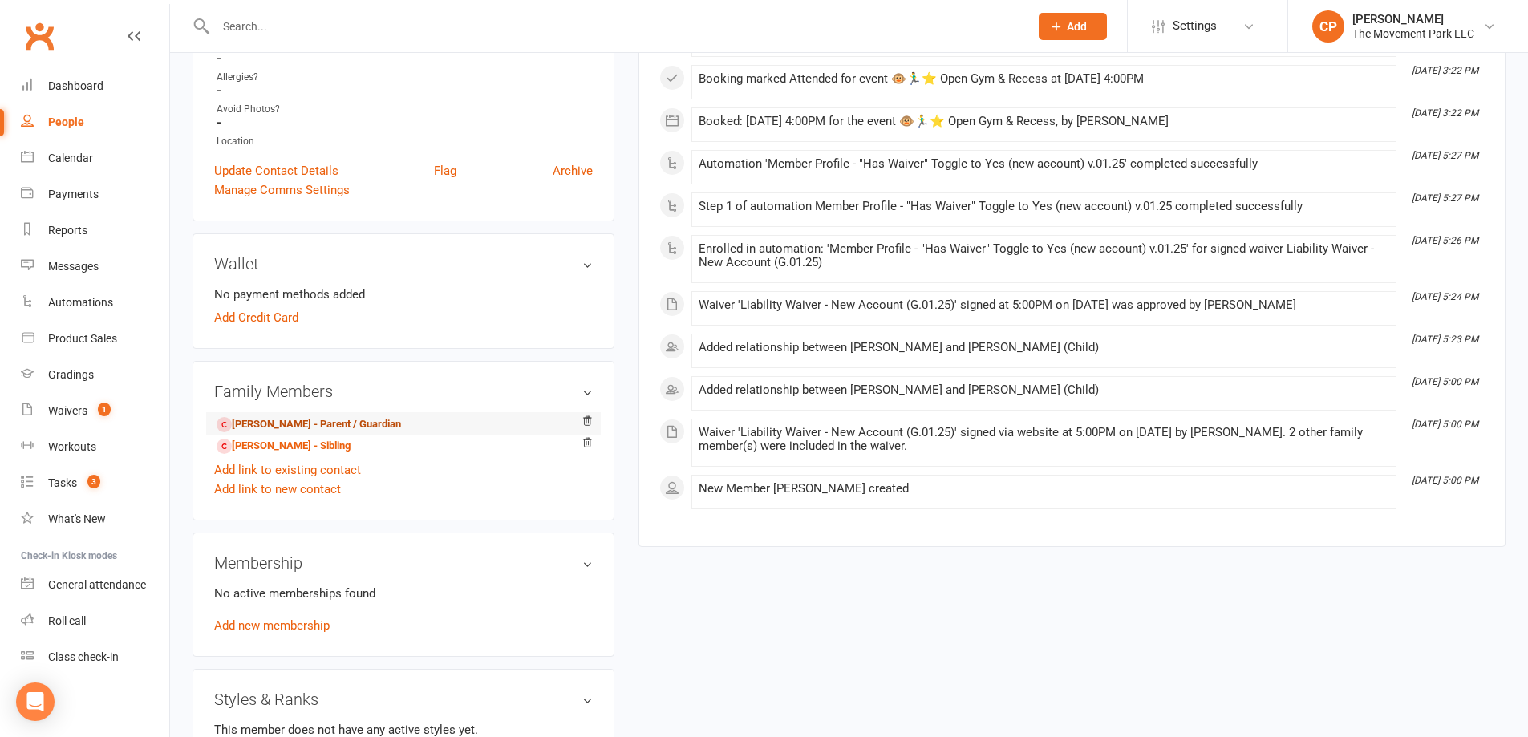
click at [294, 428] on link "Anna Hancock - Parent / Guardian" at bounding box center [309, 424] width 184 height 17
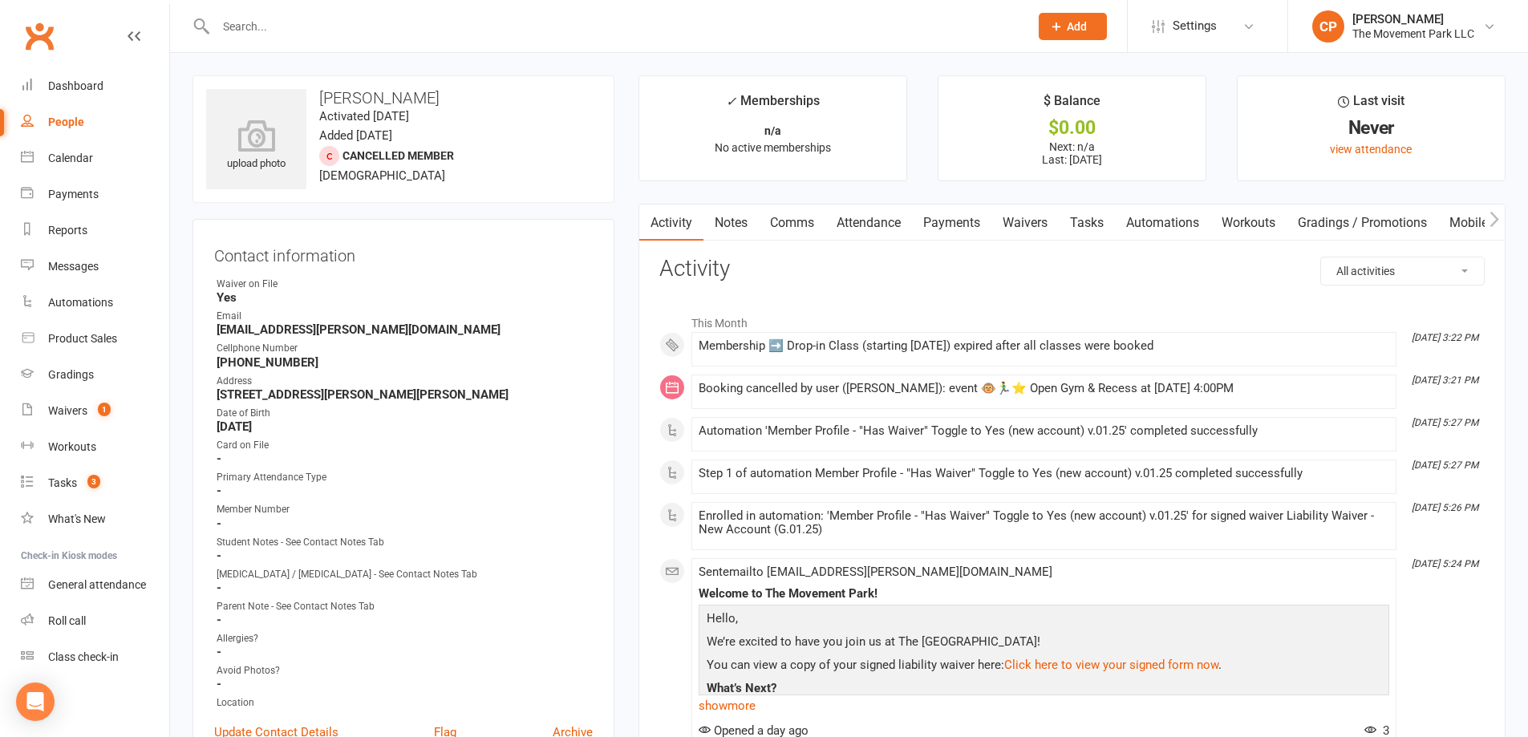
drag, startPoint x: 1080, startPoint y: 225, endPoint x: 1100, endPoint y: 237, distance: 23.1
click at [1083, 227] on link "Tasks" at bounding box center [1087, 223] width 56 height 37
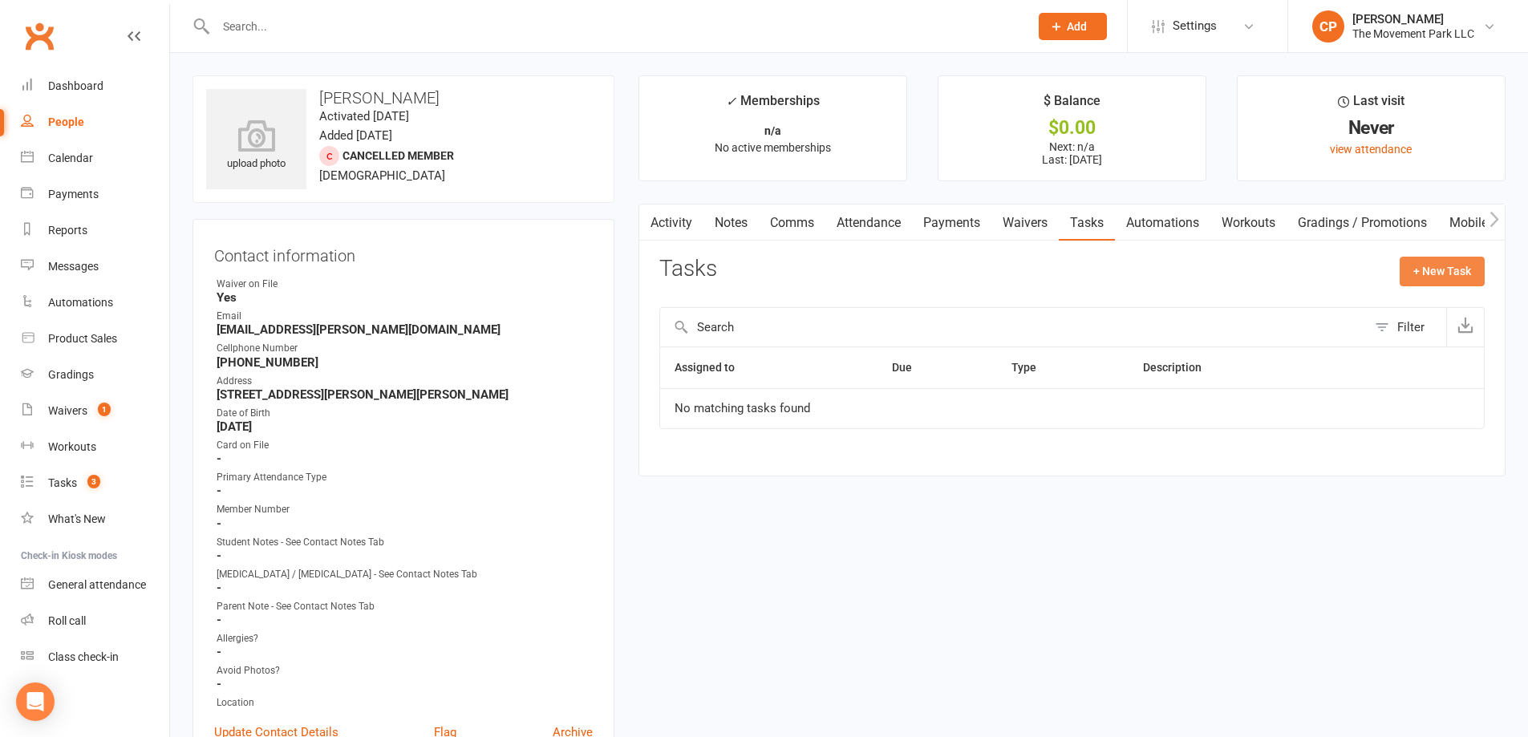
click at [1438, 278] on button "+ New Task" at bounding box center [1442, 271] width 85 height 29
select select "53570"
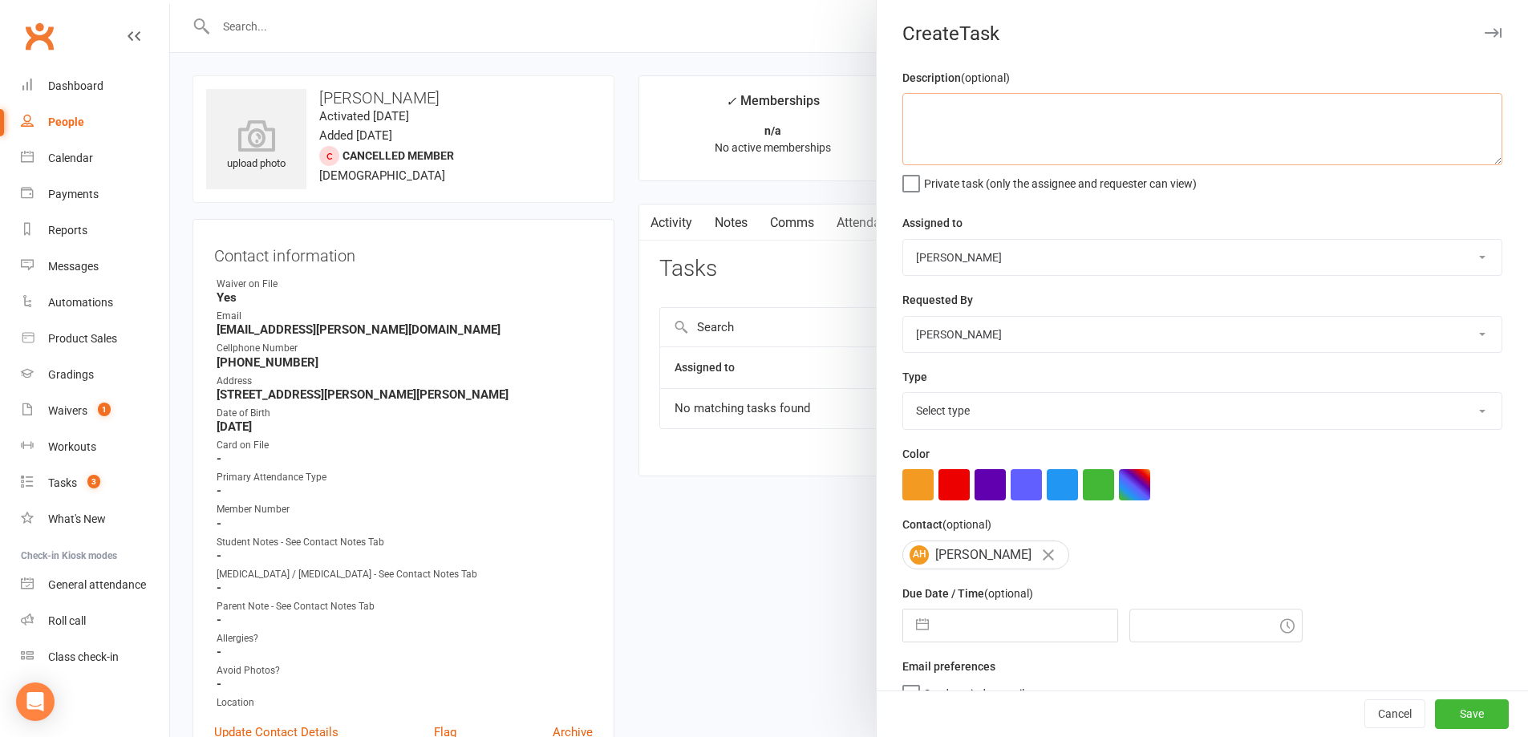
click at [956, 143] on textarea at bounding box center [1202, 129] width 600 height 72
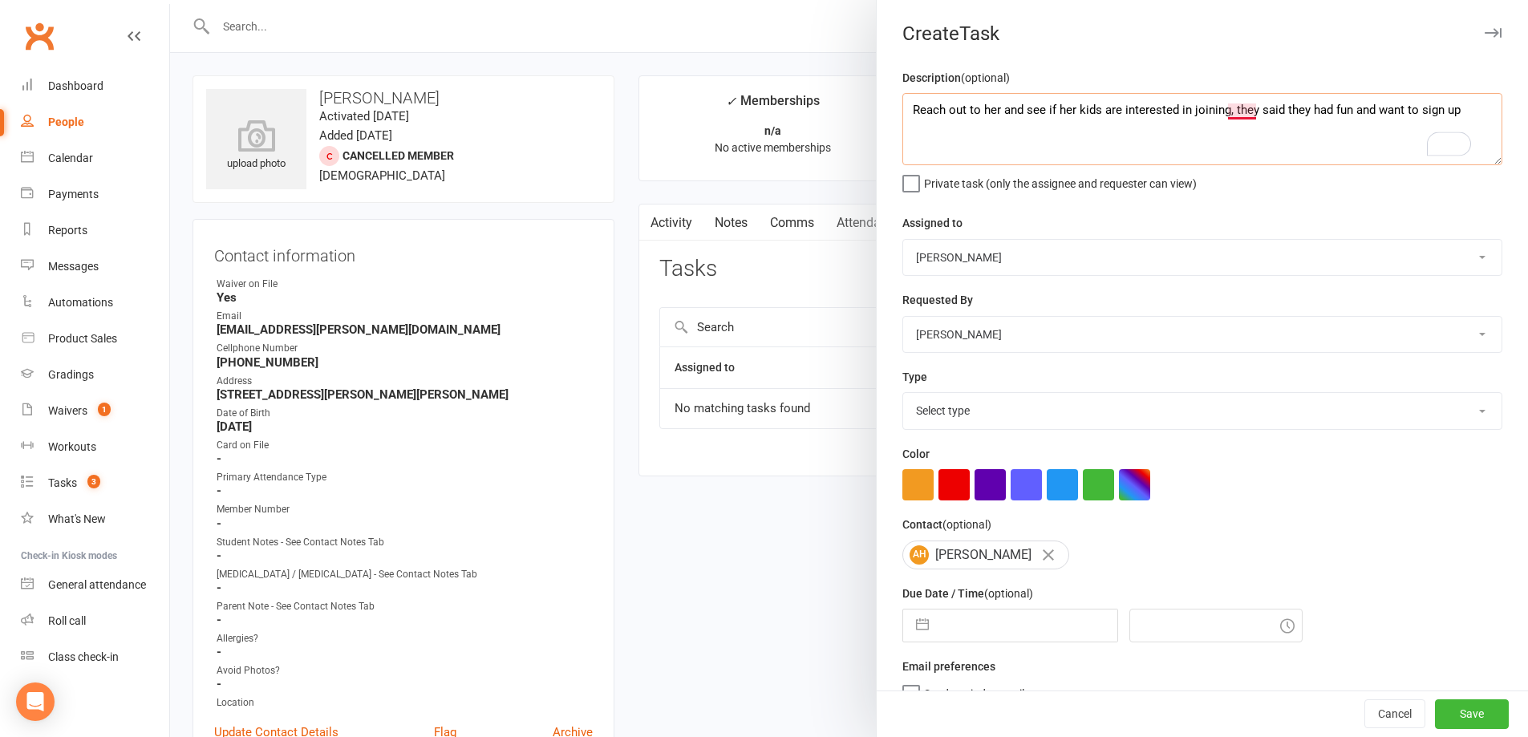
click at [1234, 116] on textarea "Reach out to her and see if her kids are interested in joining, they said they …" at bounding box center [1202, 129] width 600 height 72
click at [1239, 107] on textarea "Reach out to her and see if her kids are interested in joining. They said they …" at bounding box center [1202, 129] width 600 height 72
click at [1250, 107] on textarea "Reach out to her and see if her kids are interested in joining. They said they …" at bounding box center [1202, 129] width 600 height 72
click at [1225, 137] on textarea "Reach out to her and see if her kids are interested in joining. The kids said t…" at bounding box center [1202, 129] width 600 height 72
type textarea "Reach out to her and see if her kids are interested in joining. The kids said t…"
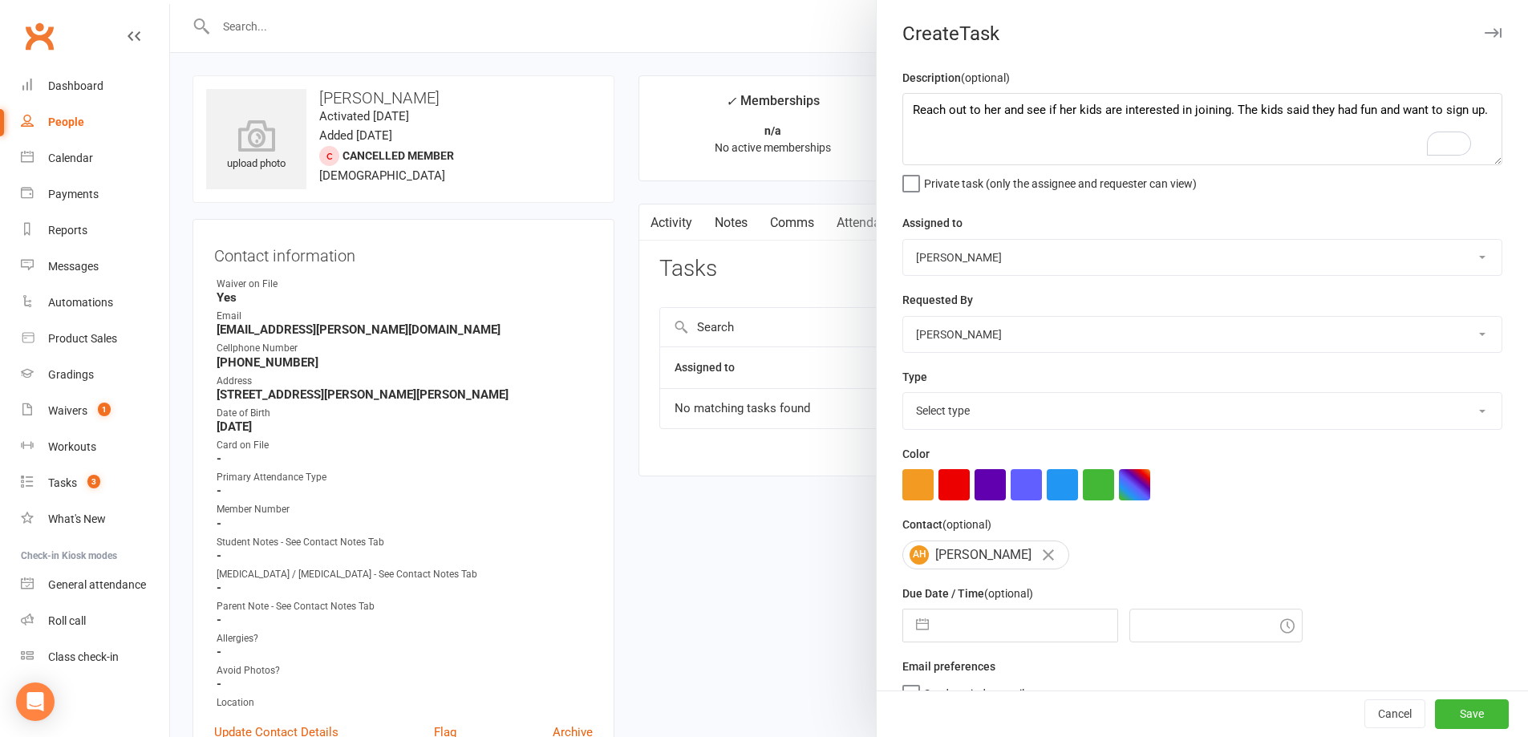
click at [1056, 261] on select "The Movement Park Staff Kyla Anderson Brandon Courtney Front Desk Team Molly Co…" at bounding box center [1202, 257] width 598 height 35
select select "41995"
click at [903, 241] on select "The Movement Park Staff Kyla Anderson Brandon Courtney Front Desk Team Molly Co…" at bounding box center [1202, 257] width 598 height 35
click at [1040, 413] on select "Select type 🔁 automatized processes (sequences) 🎈 birthday party 😎 camp 💡correc…" at bounding box center [1202, 410] width 598 height 35
select select "34329"
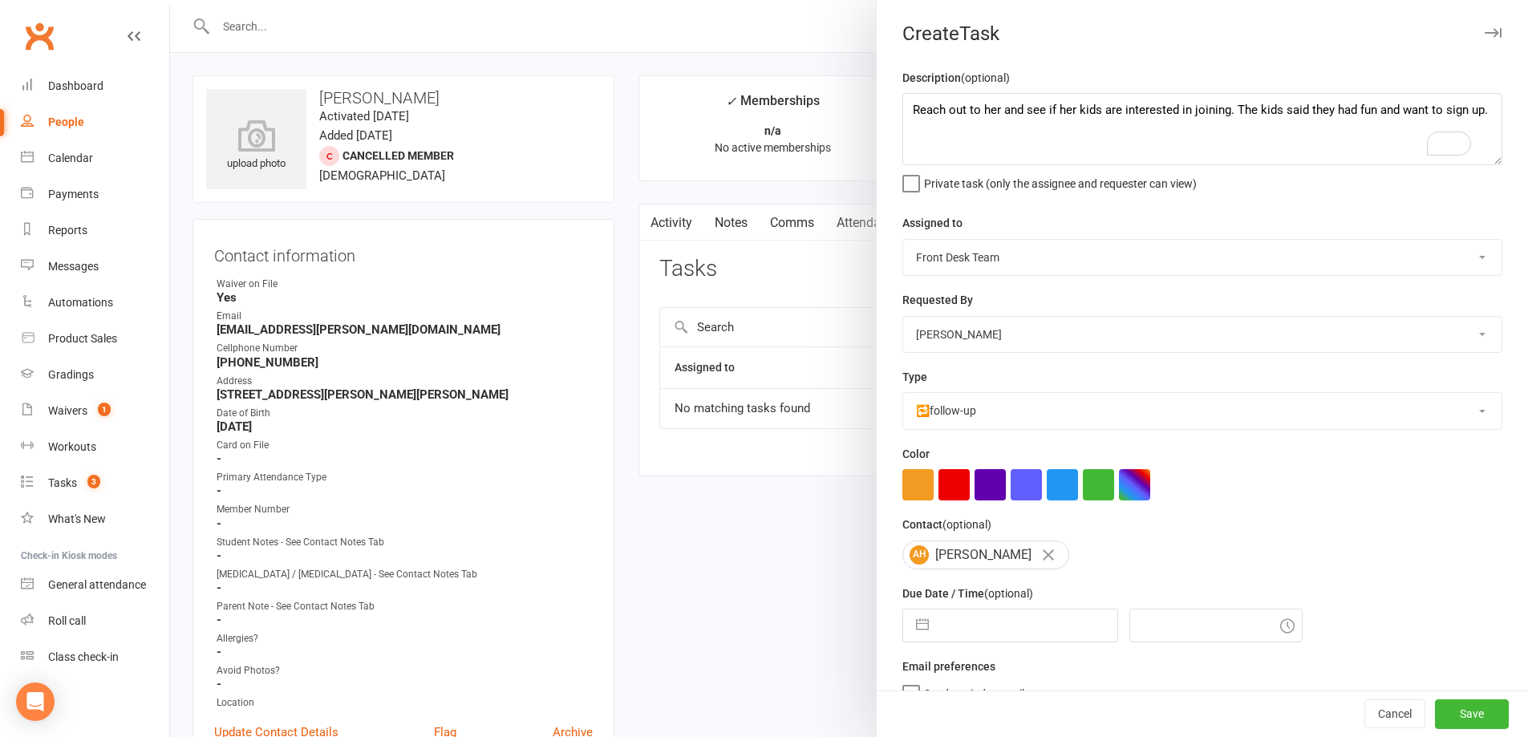
click at [903, 396] on select "Select type 🔁 automatized processes (sequences) 🎈 birthday party 😎 camp 💡correc…" at bounding box center [1202, 410] width 598 height 35
click at [1025, 493] on button "button" at bounding box center [1026, 484] width 31 height 31
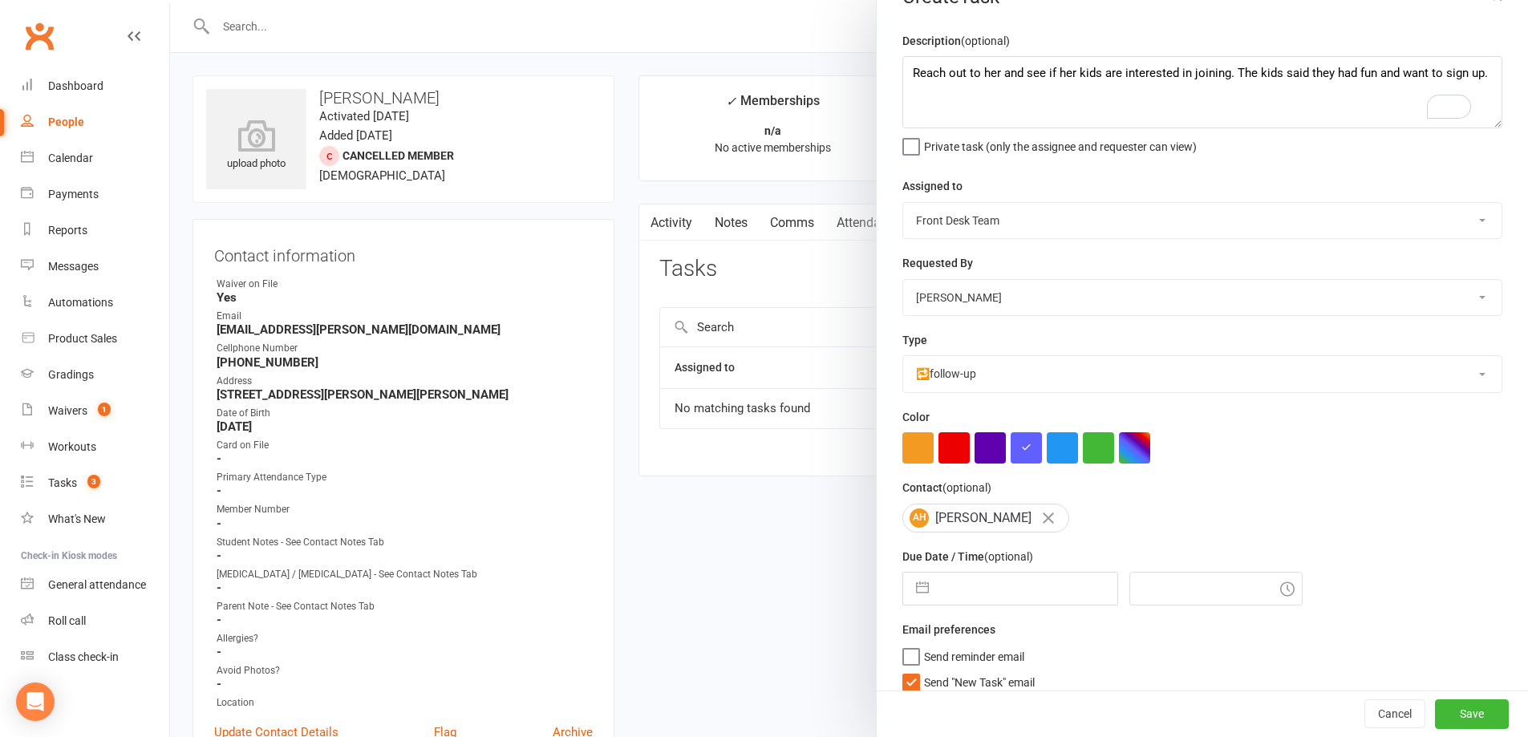
scroll to position [57, 0]
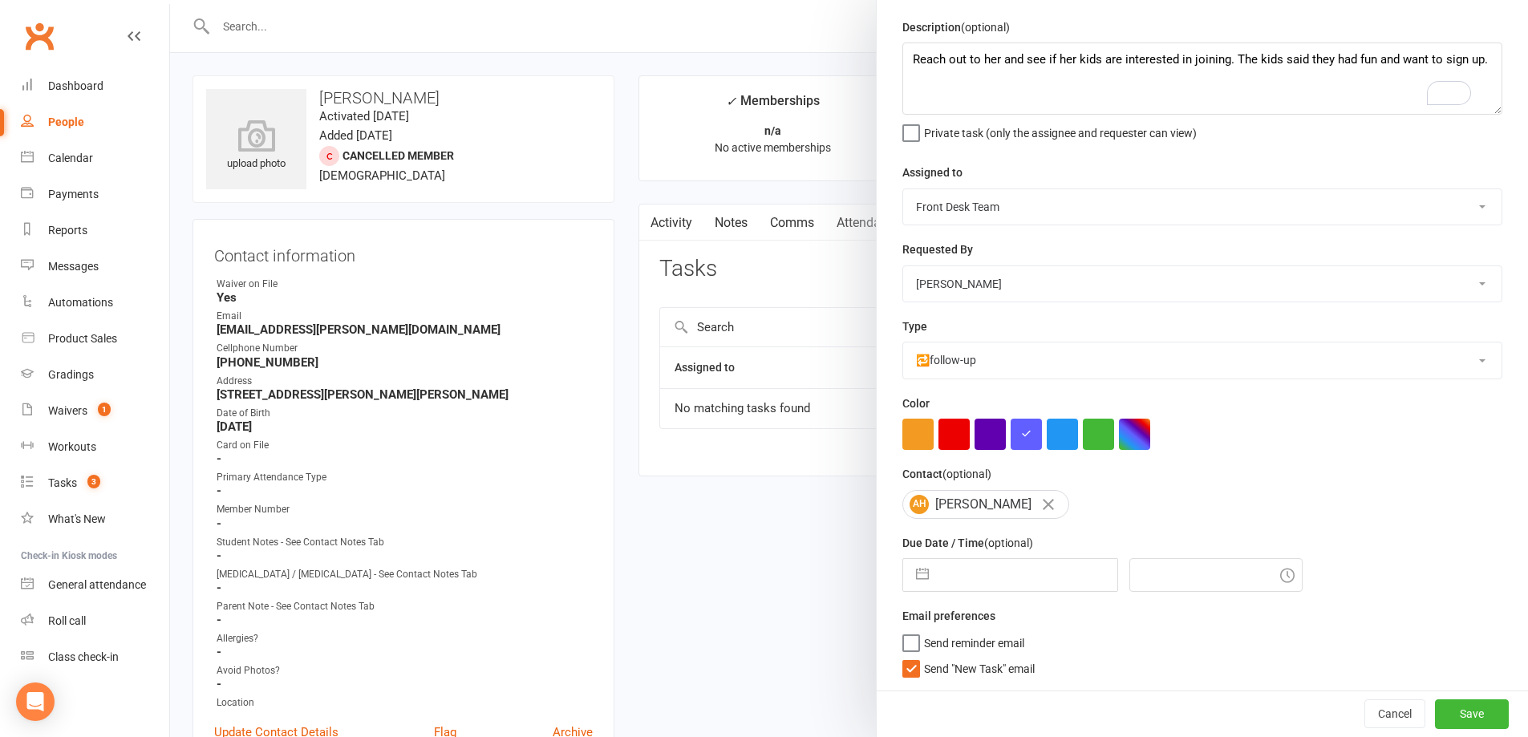
click at [1062, 573] on input "text" at bounding box center [1027, 575] width 180 height 32
select select "8"
select select "2025"
select select "9"
select select "2025"
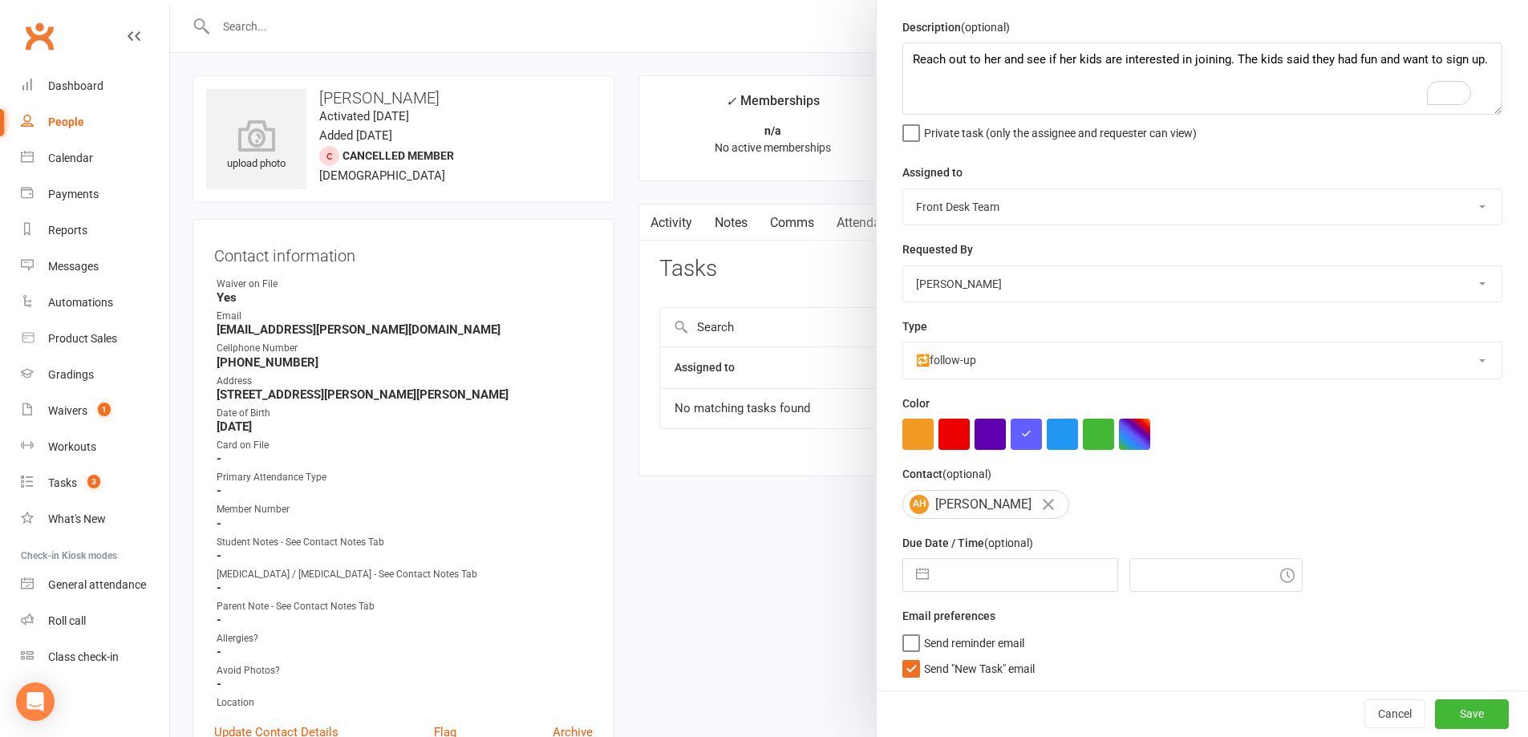
select select "10"
select select "2025"
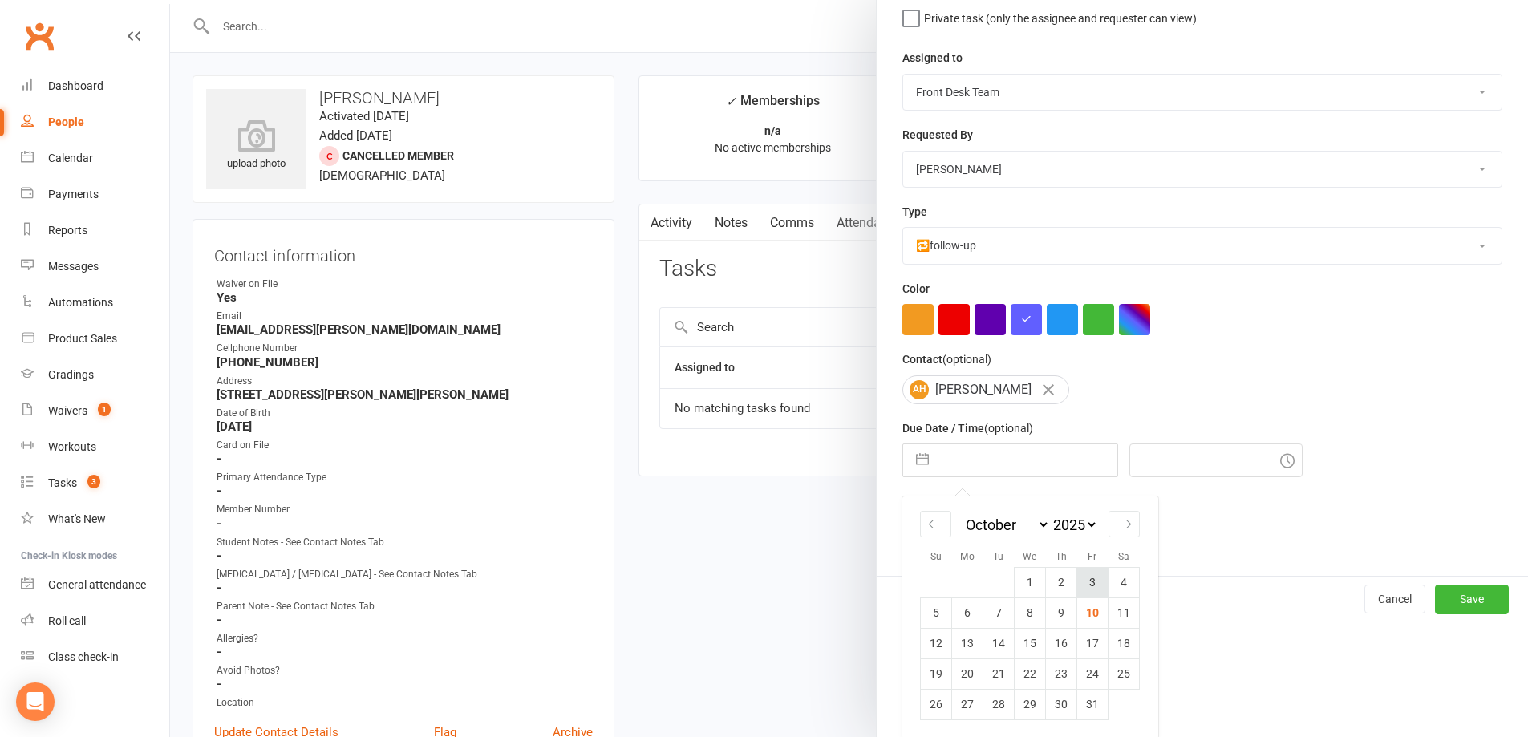
scroll to position [172, 0]
click at [969, 638] on td "13" at bounding box center [967, 641] width 31 height 30
type input "13 Oct 2025"
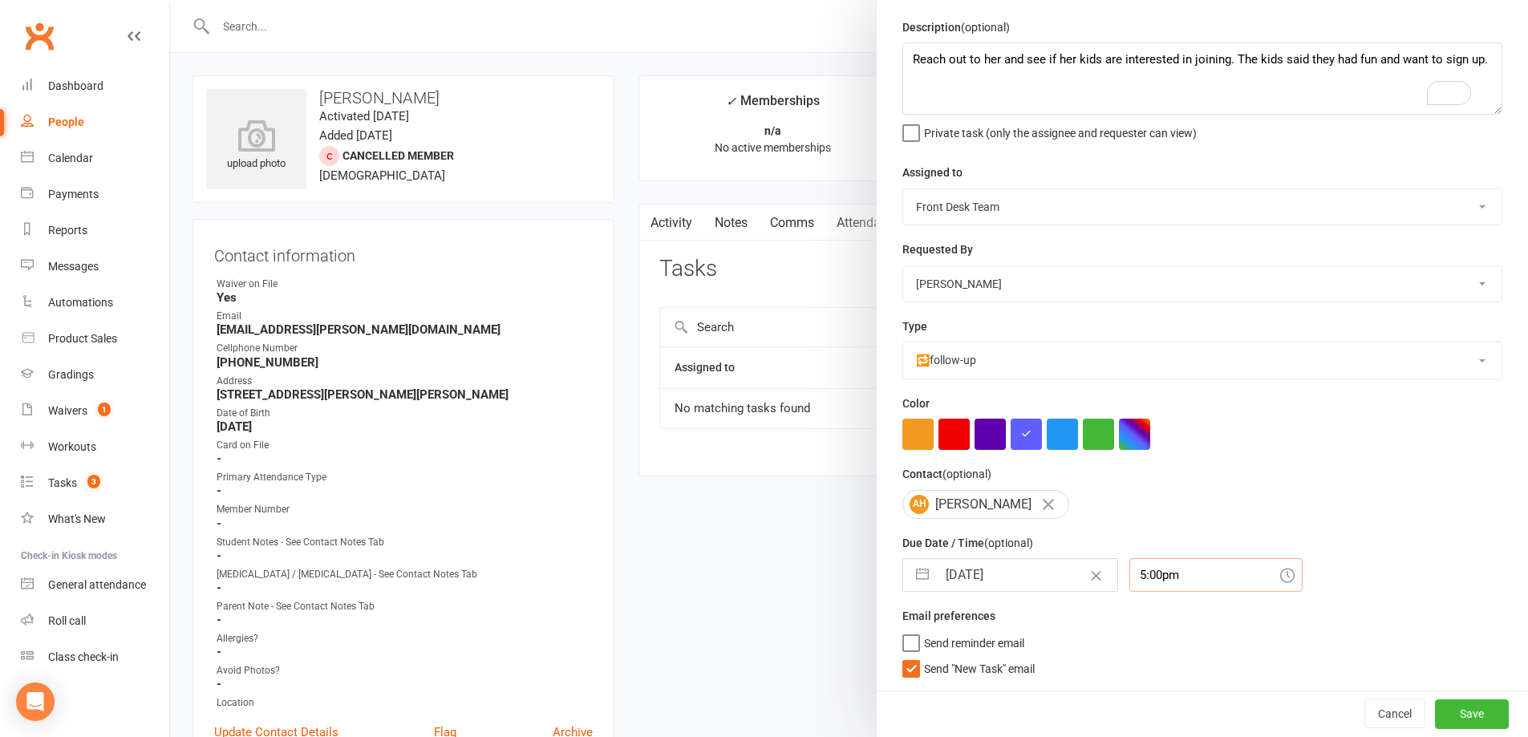
click at [1181, 578] on div "5:00pm" at bounding box center [1215, 575] width 173 height 34
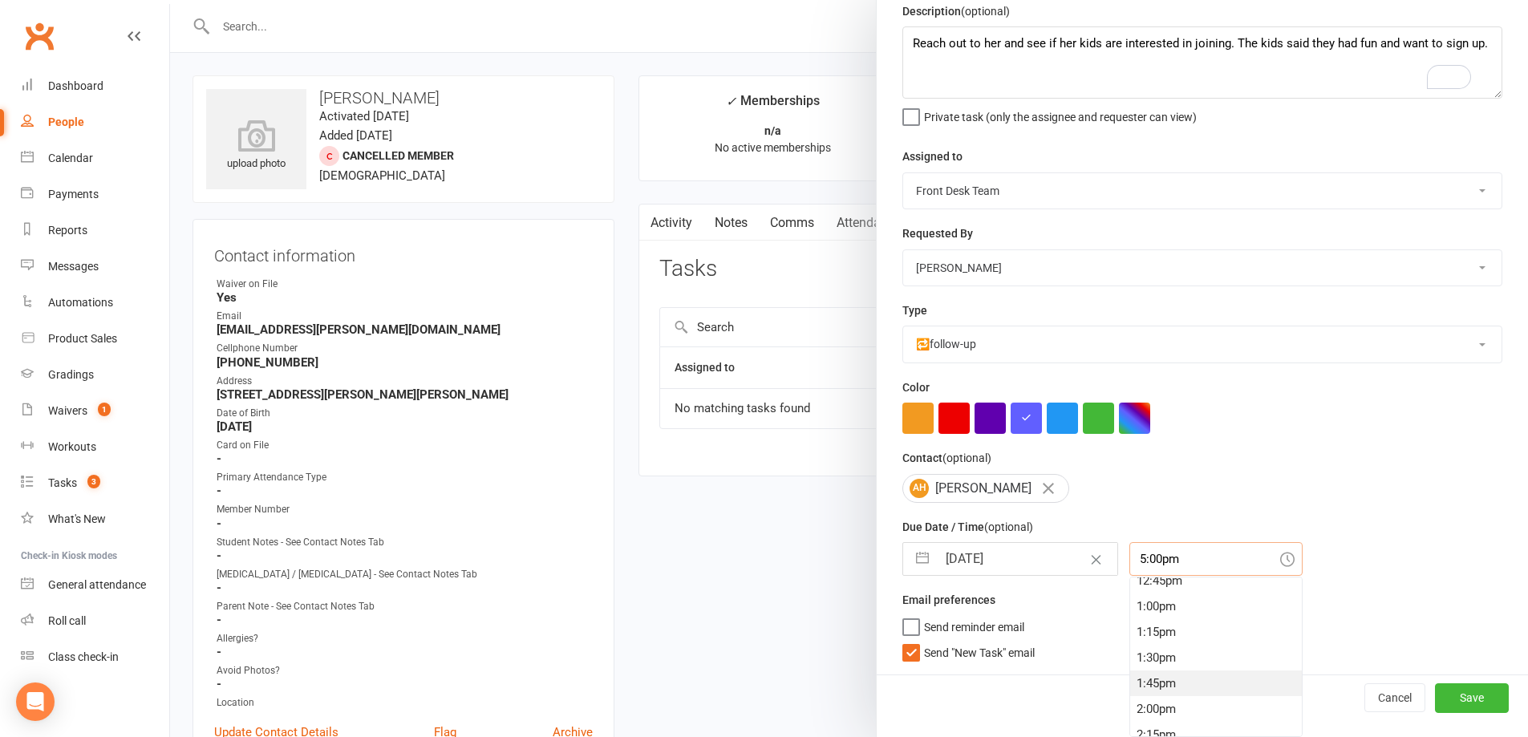
scroll to position [1399, 0]
click at [1163, 622] on div "2:00pm" at bounding box center [1216, 629] width 172 height 26
type input "2:00pm"
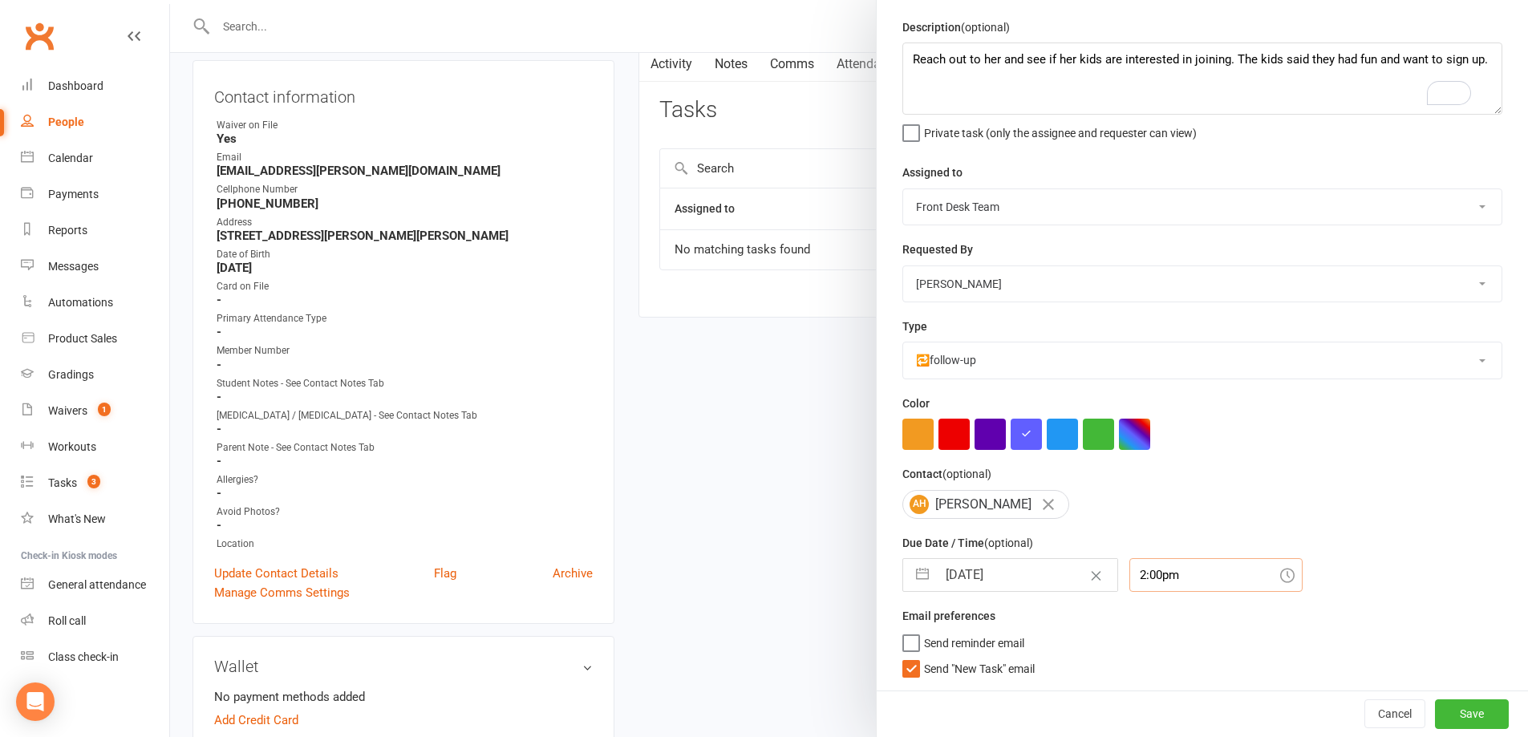
scroll to position [160, 0]
click at [1453, 707] on button "Save" at bounding box center [1472, 713] width 74 height 29
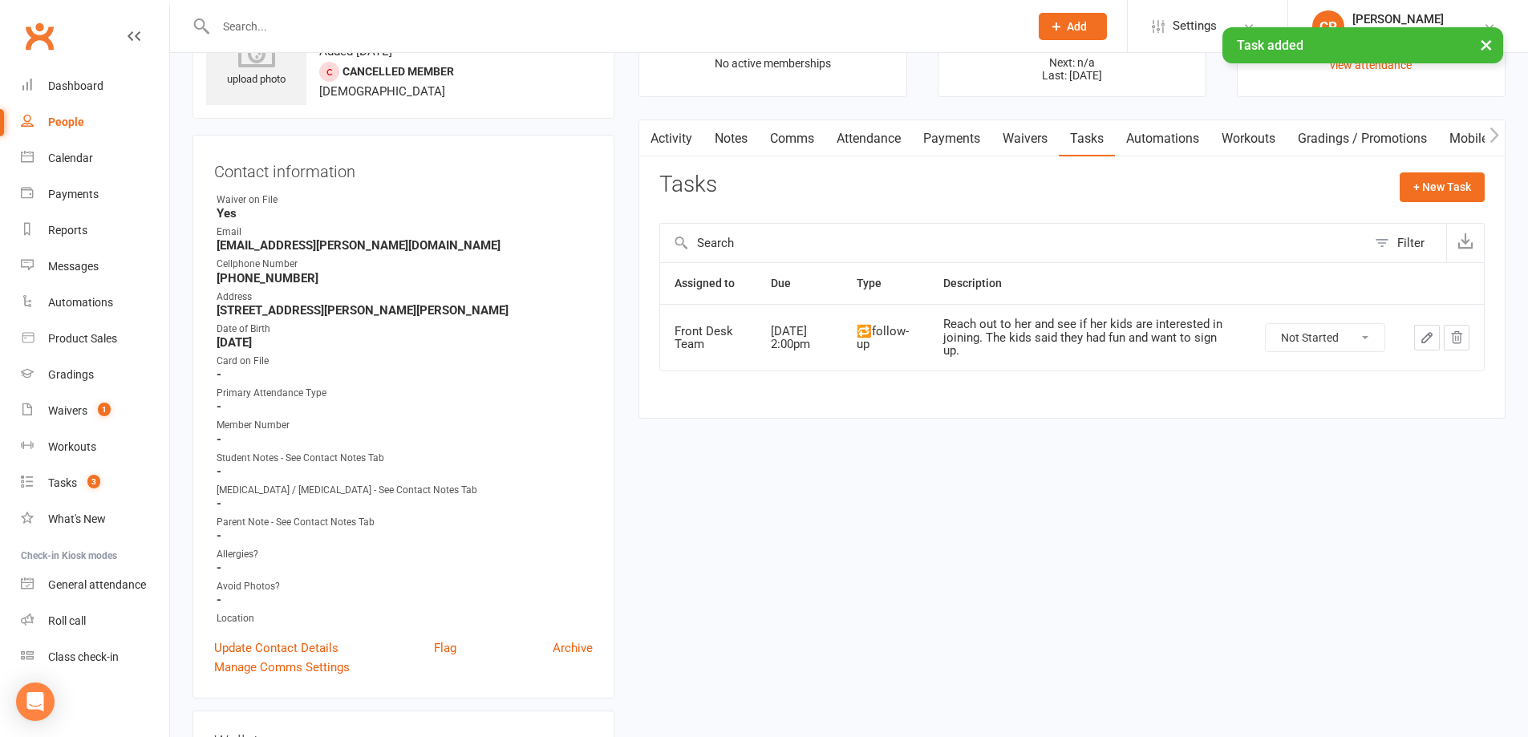
scroll to position [0, 0]
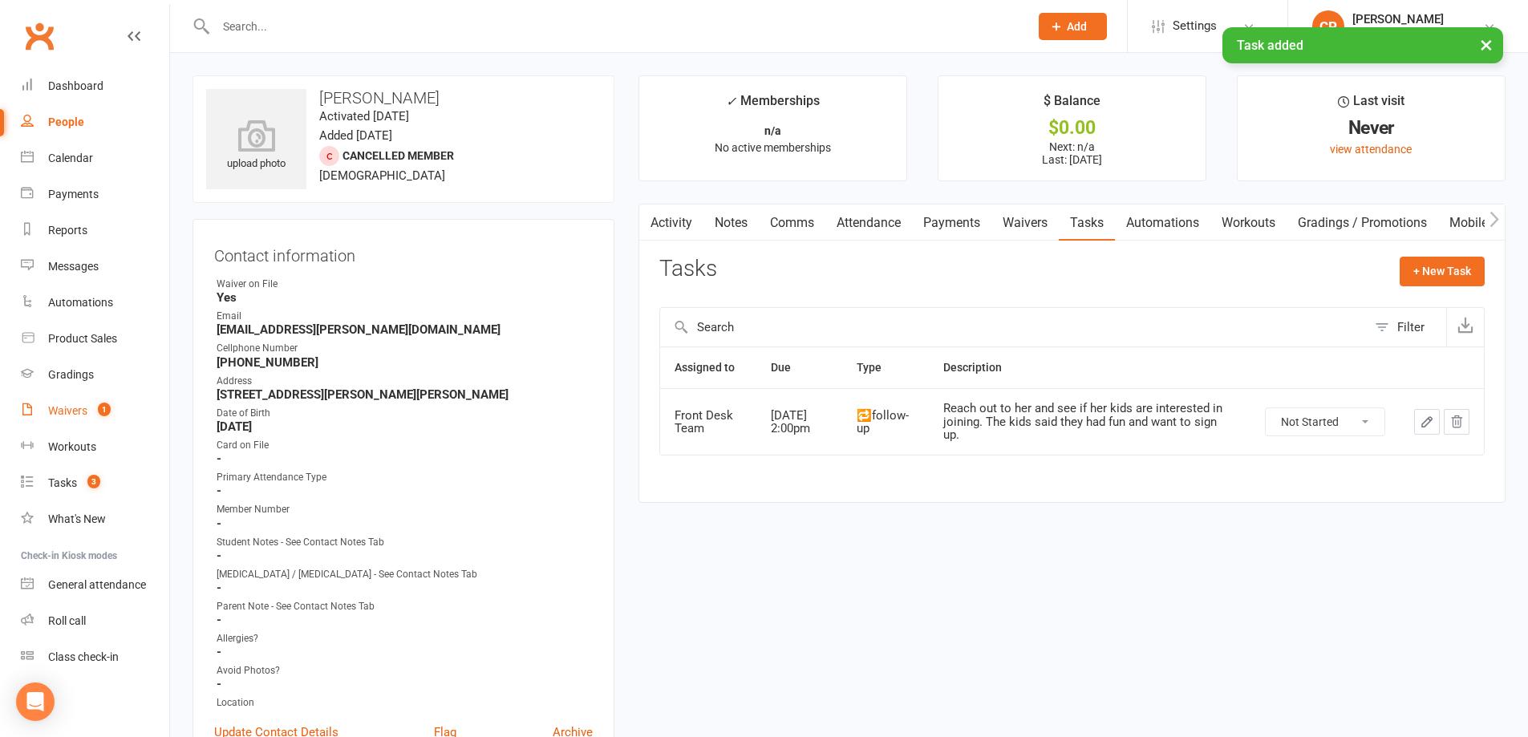
drag, startPoint x: 79, startPoint y: 406, endPoint x: 271, endPoint y: 399, distance: 192.6
click at [79, 407] on div "Waivers" at bounding box center [67, 410] width 39 height 13
select select "100"
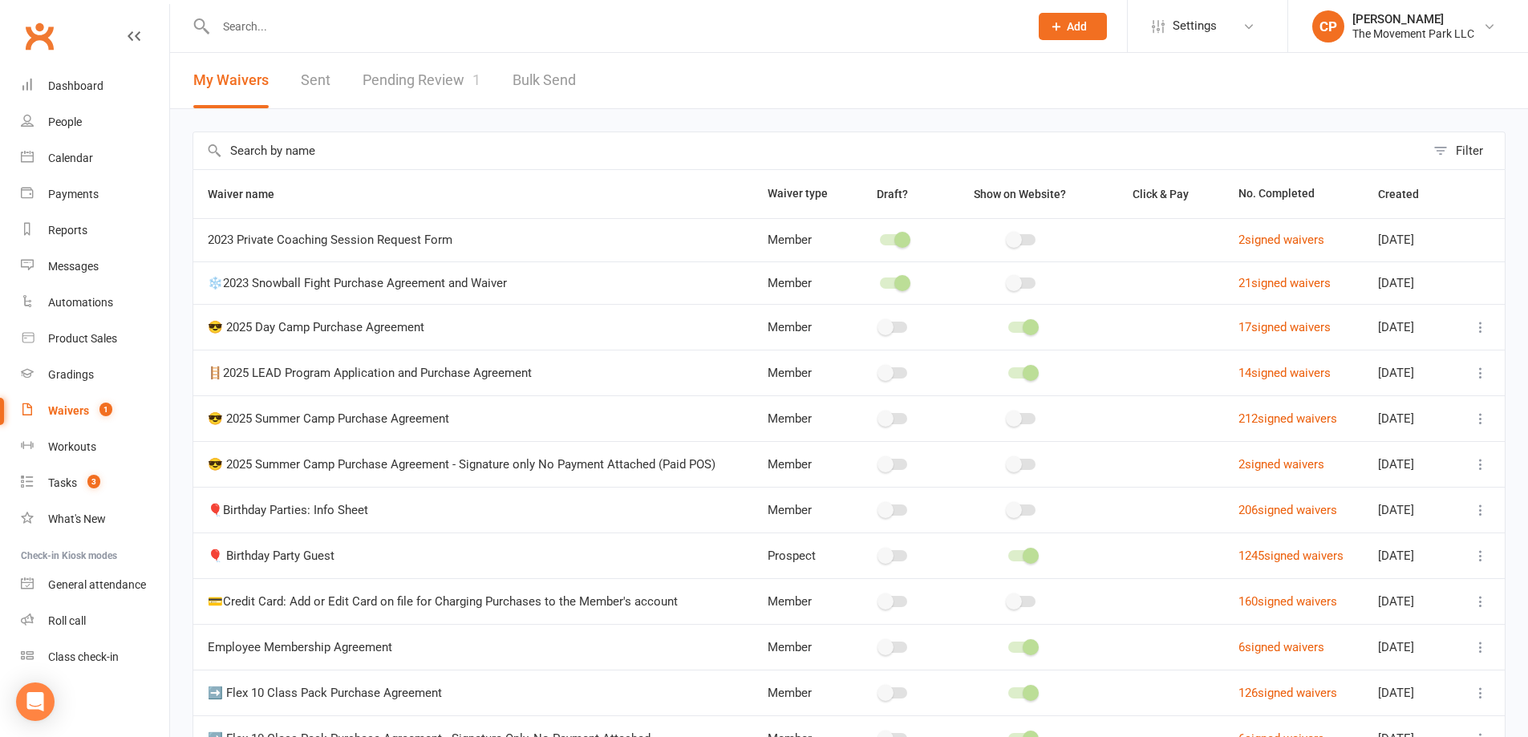
click at [425, 85] on link "Pending Review 1" at bounding box center [422, 80] width 118 height 55
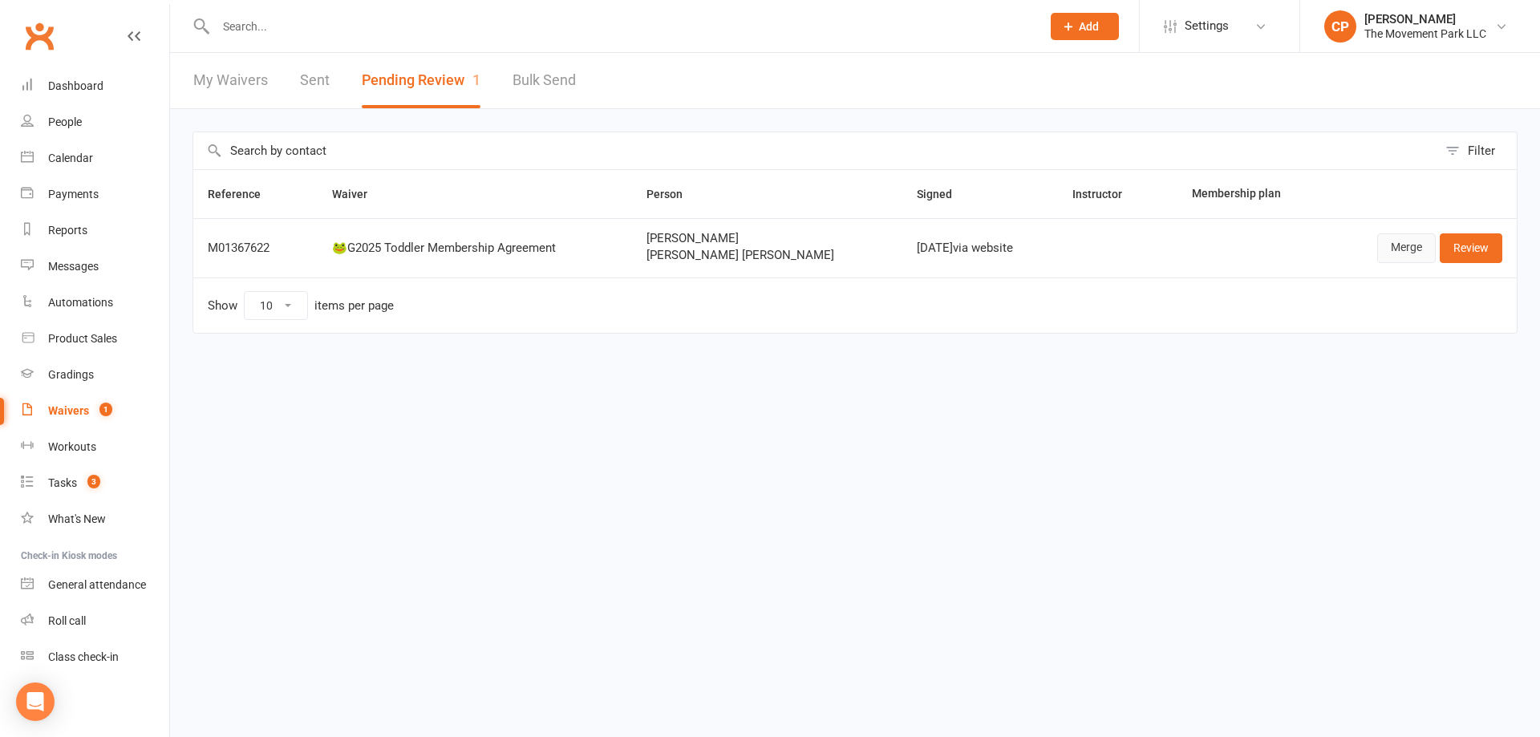
drag, startPoint x: 1408, startPoint y: 249, endPoint x: 1395, endPoint y: 257, distance: 16.2
click at [1407, 250] on link "Merge" at bounding box center [1406, 247] width 59 height 29
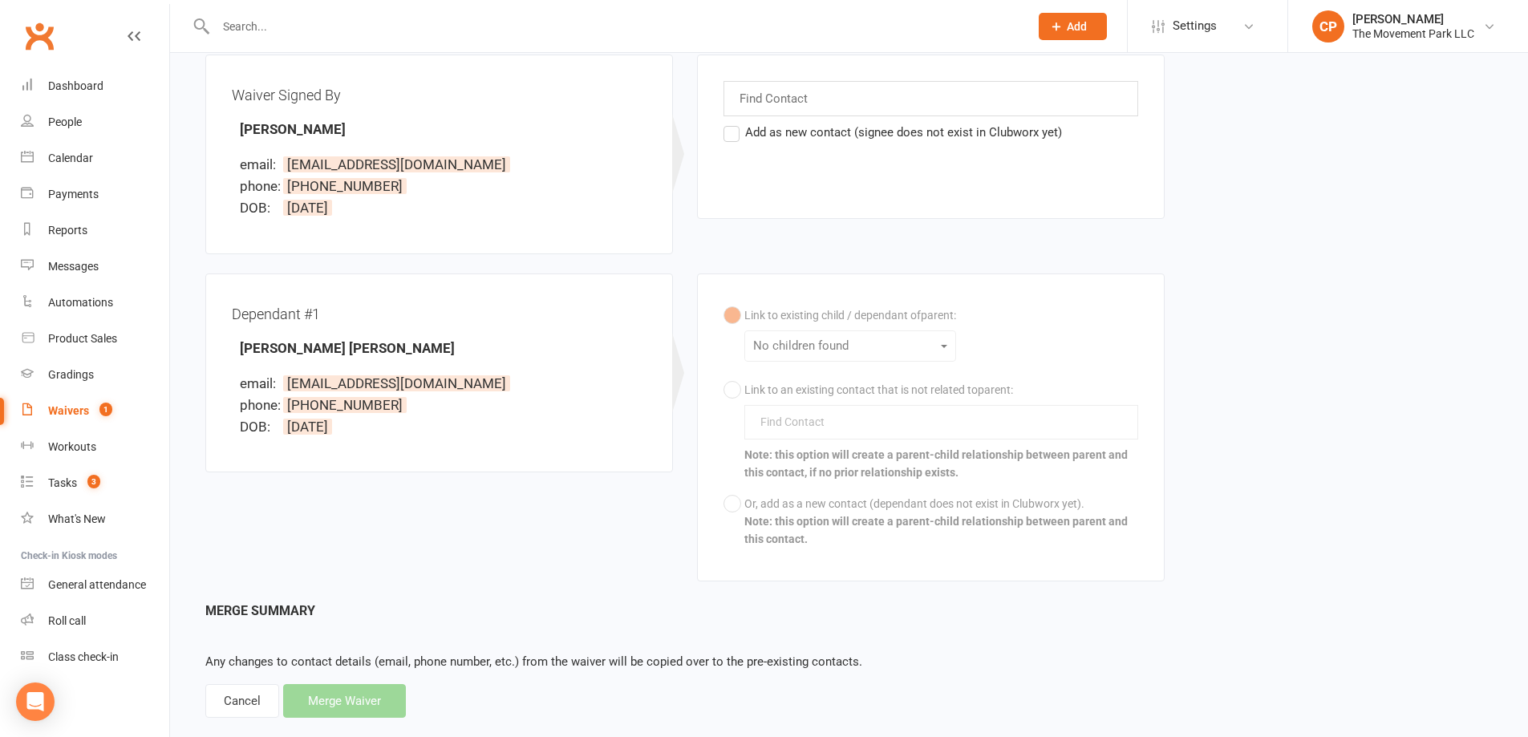
scroll to position [225, 0]
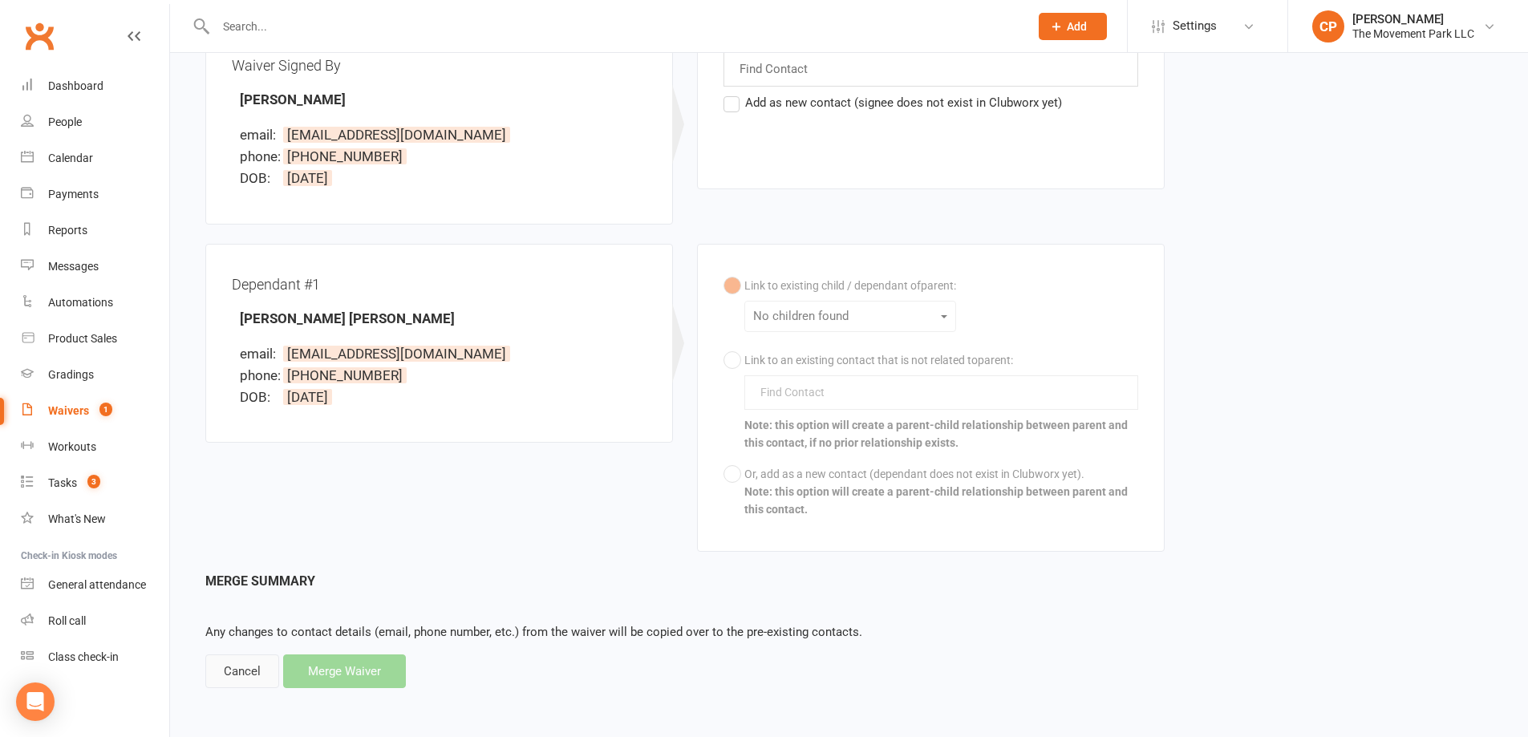
click at [251, 680] on div "Cancel" at bounding box center [242, 672] width 74 height 34
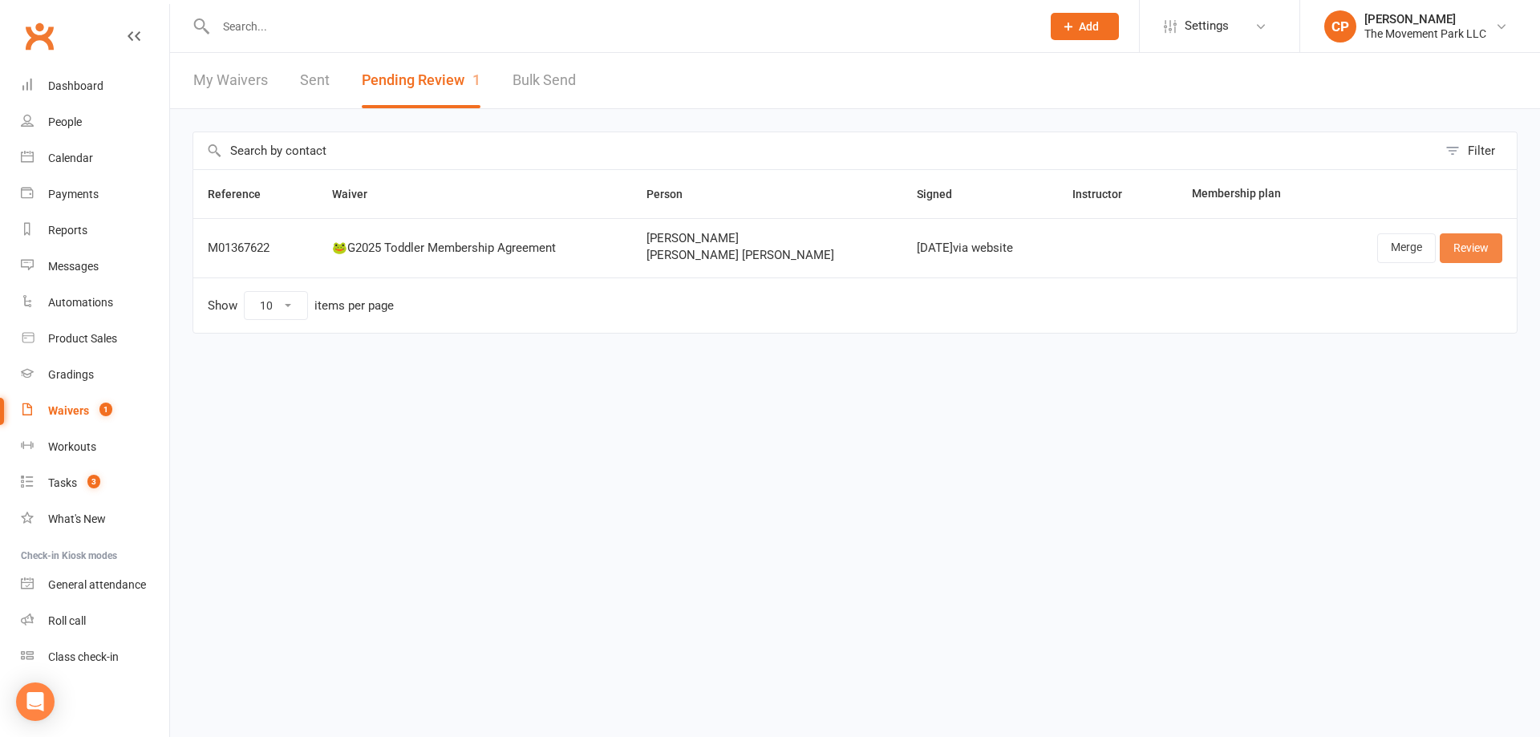
click at [1473, 242] on link "Review" at bounding box center [1471, 247] width 63 height 29
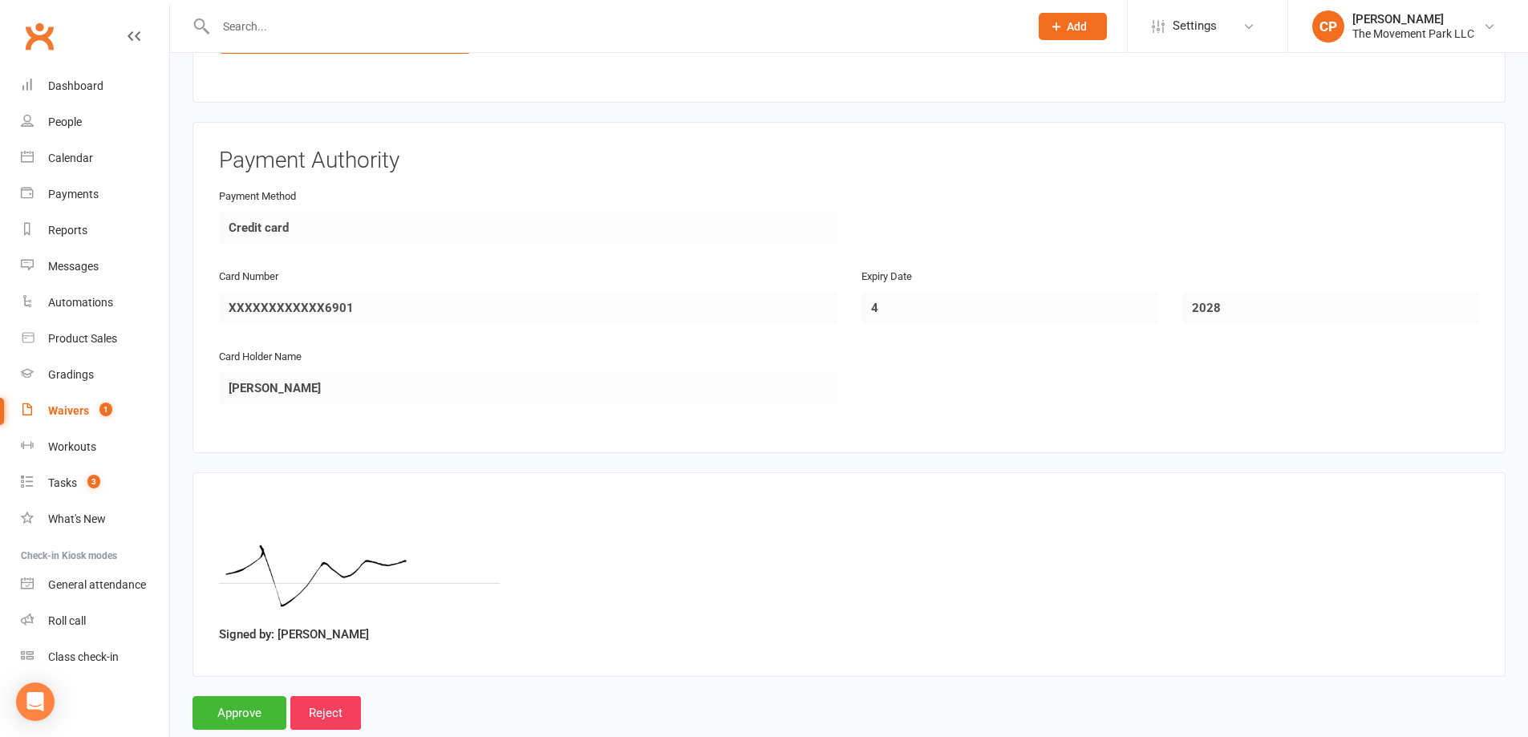
scroll to position [3023, 0]
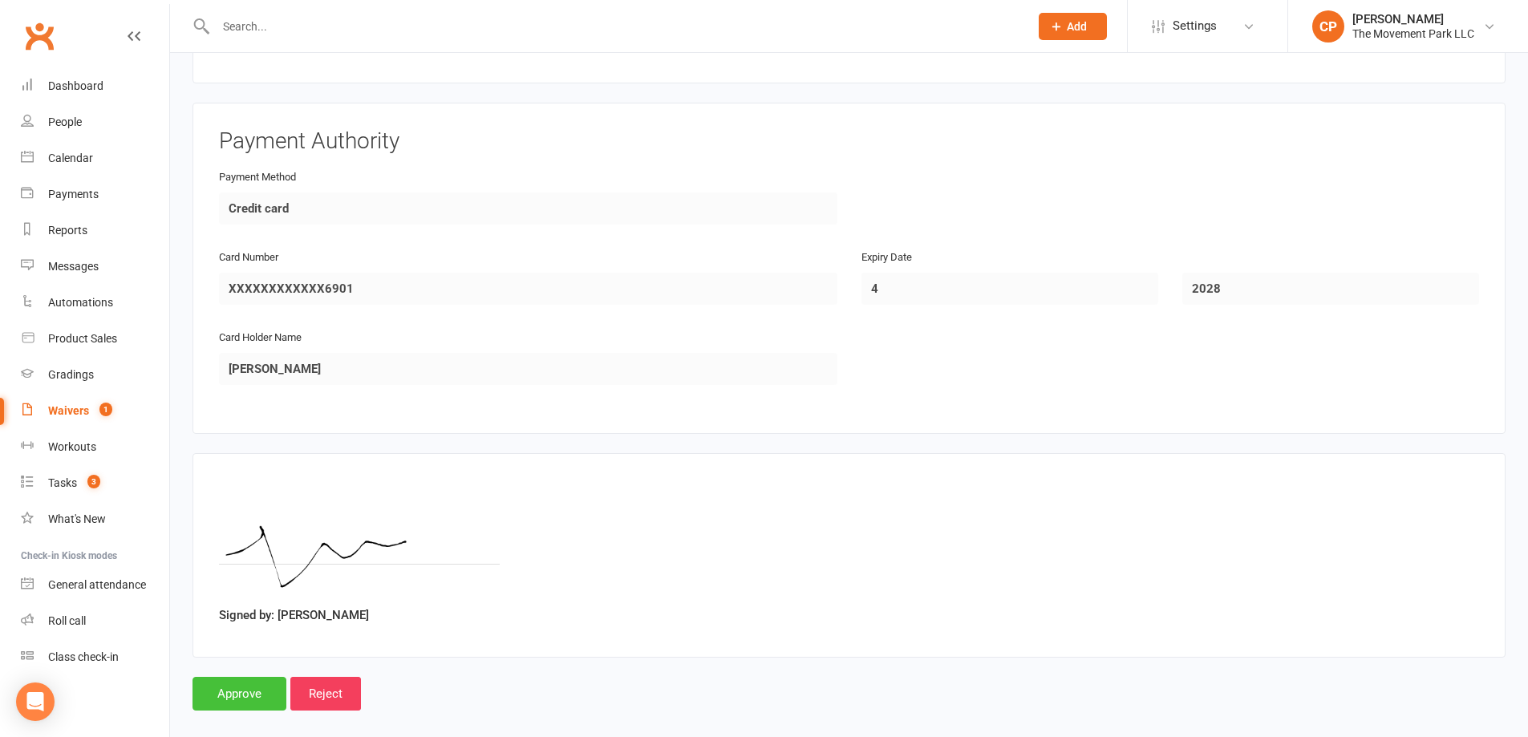
click at [237, 677] on input "Approve" at bounding box center [240, 694] width 94 height 34
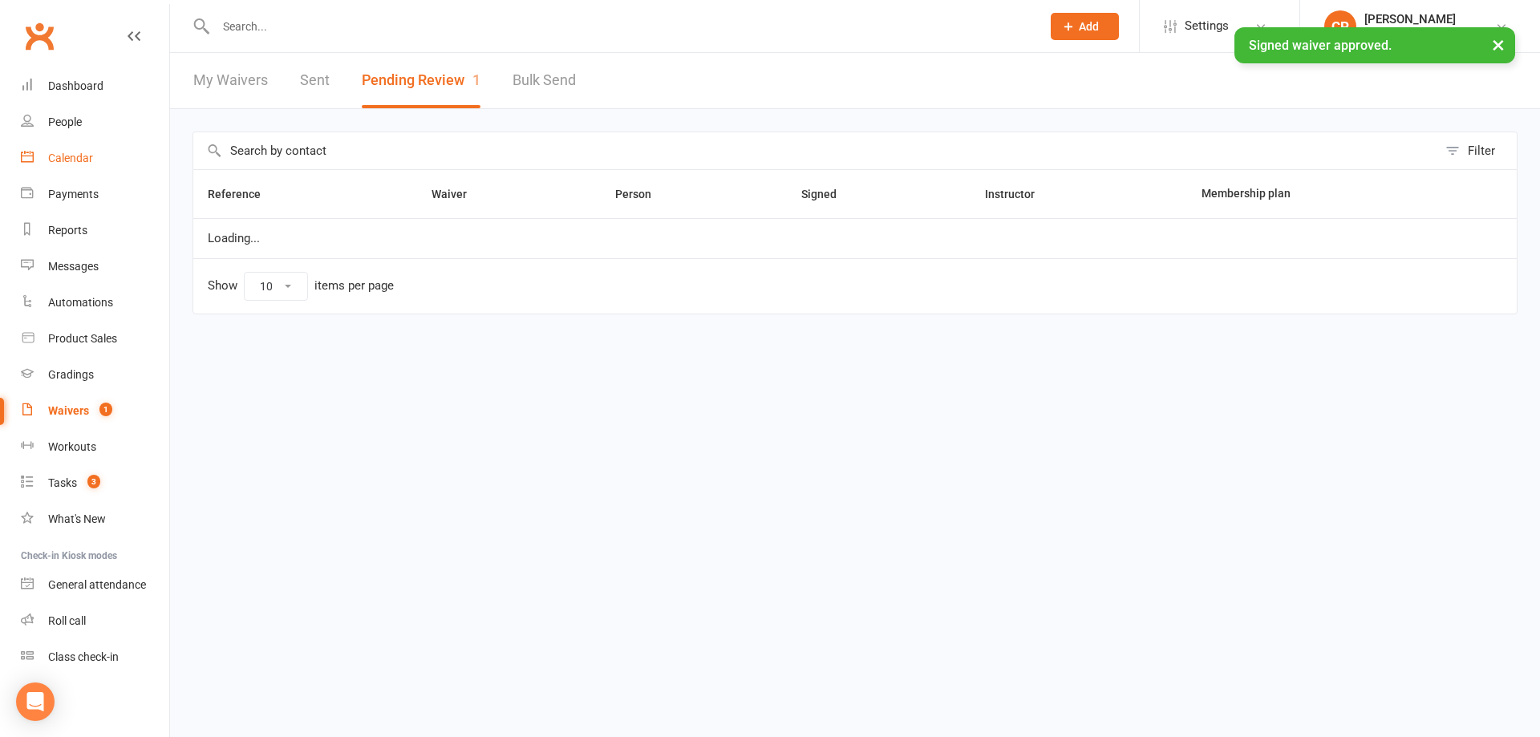
click at [64, 148] on link "Calendar" at bounding box center [95, 158] width 148 height 36
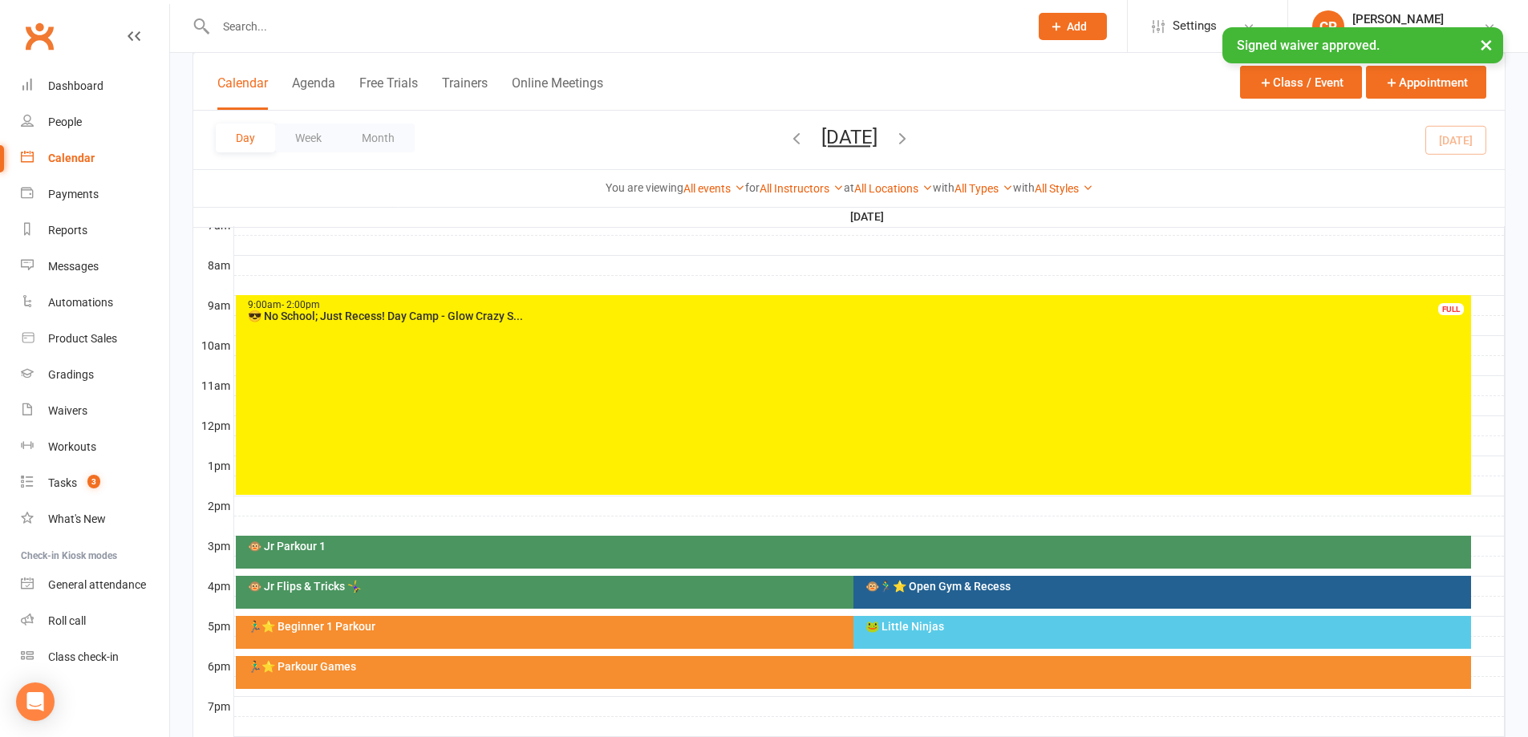
scroll to position [561, 0]
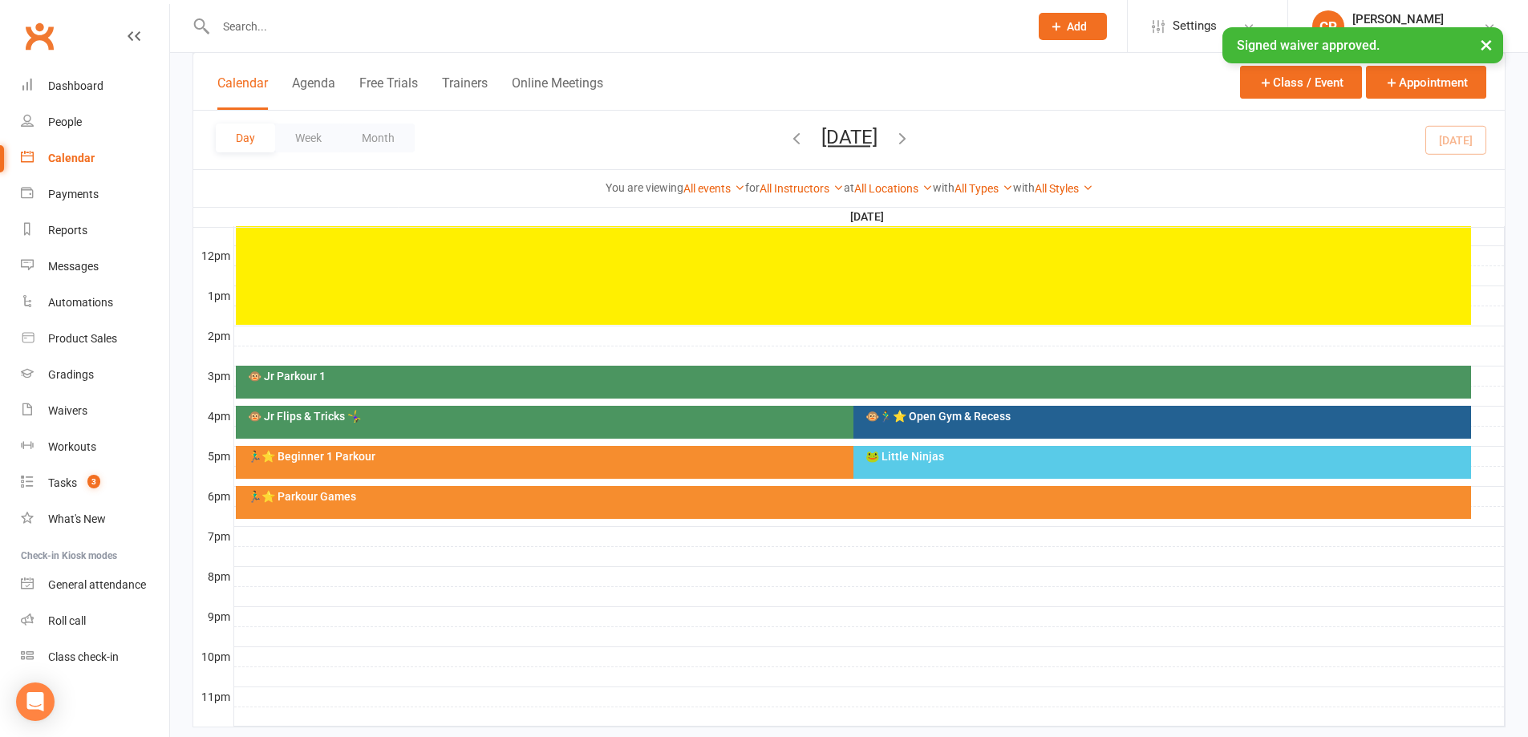
click at [926, 454] on div "🐸 Little Ninjas" at bounding box center [1166, 456] width 603 height 11
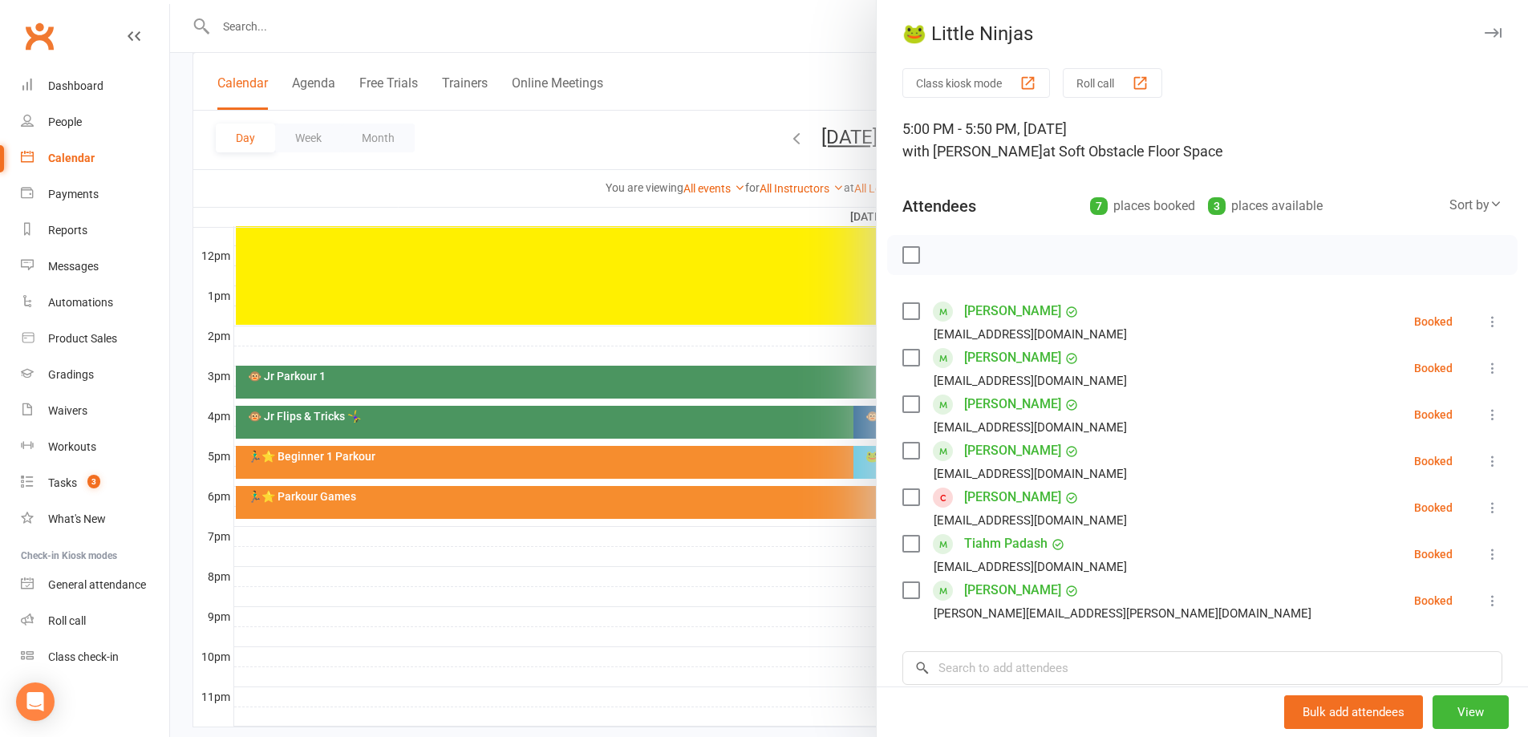
click at [914, 594] on div "Luca Treadwell helene.treadwell@gmail.com" at bounding box center [1109, 601] width 415 height 47
drag, startPoint x: 1463, startPoint y: 602, endPoint x: 1443, endPoint y: 597, distance: 20.6
click at [1485, 602] on icon at bounding box center [1493, 601] width 16 height 16
drag, startPoint x: 1388, startPoint y: 691, endPoint x: 1359, endPoint y: 683, distance: 30.0
click at [1385, 691] on link "Check in" at bounding box center [1408, 696] width 188 height 32
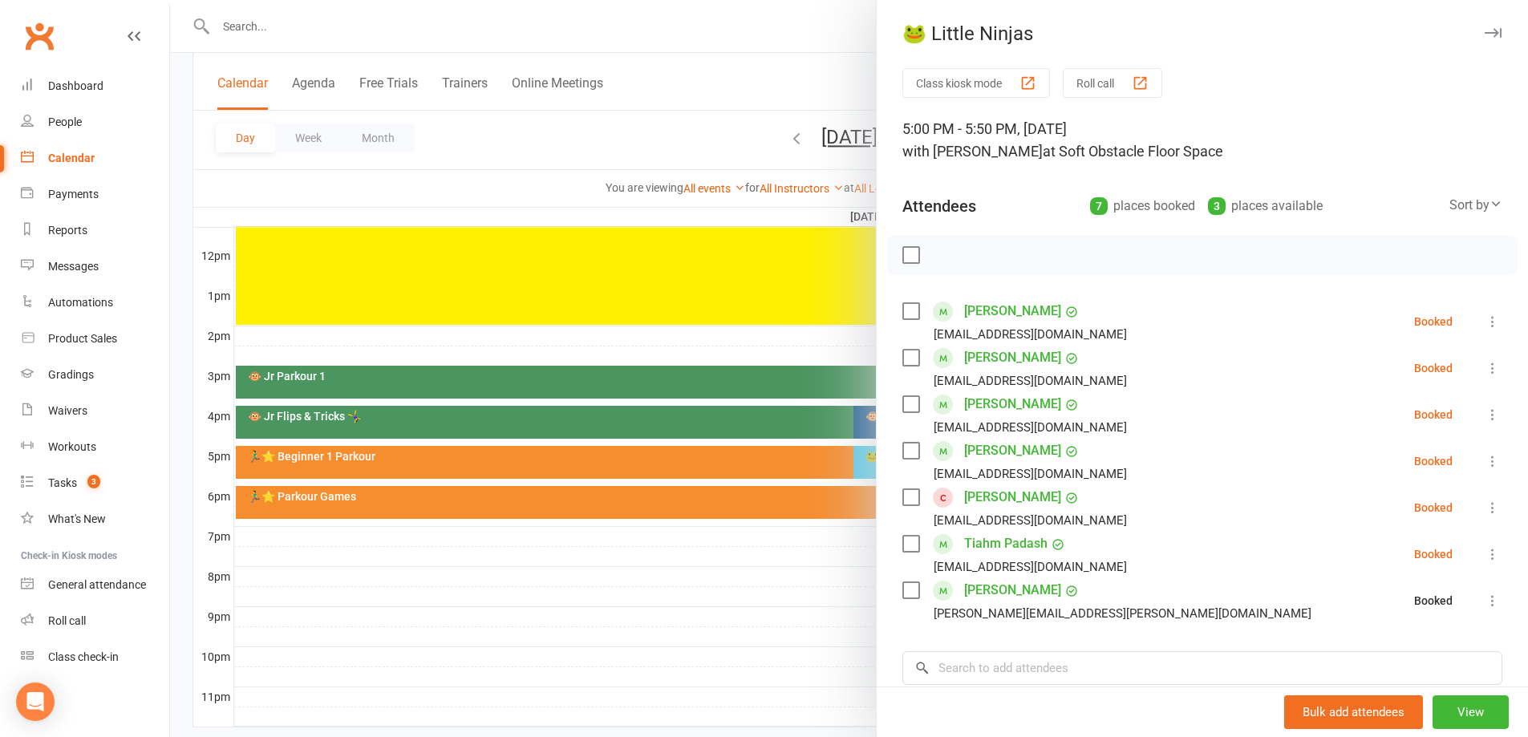
drag, startPoint x: 495, startPoint y: 591, endPoint x: 535, endPoint y: 486, distance: 112.5
click at [500, 582] on div at bounding box center [849, 368] width 1358 height 737
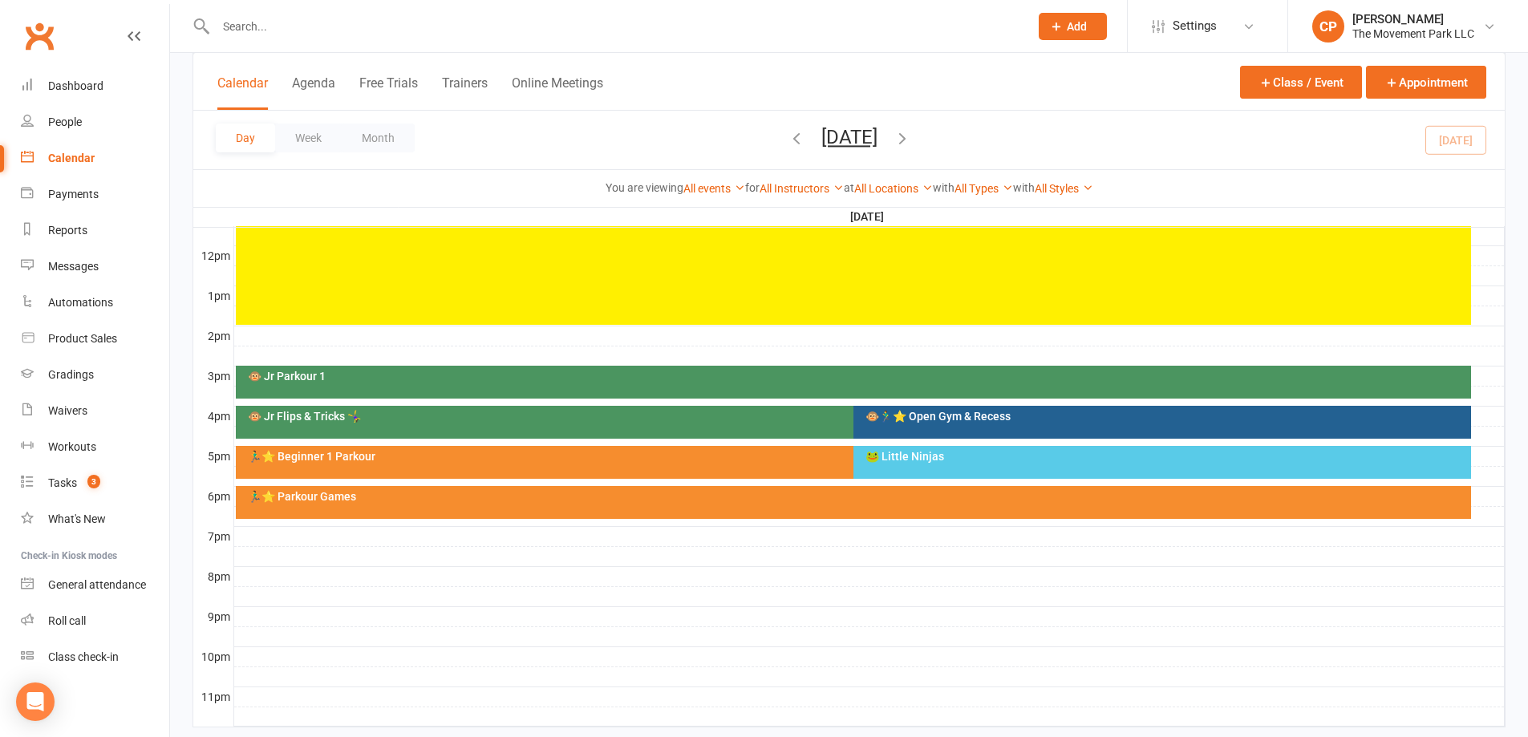
click at [555, 426] on div "🐵 Jr Flips & Tricks 🤸‍♀️" at bounding box center [845, 422] width 1219 height 33
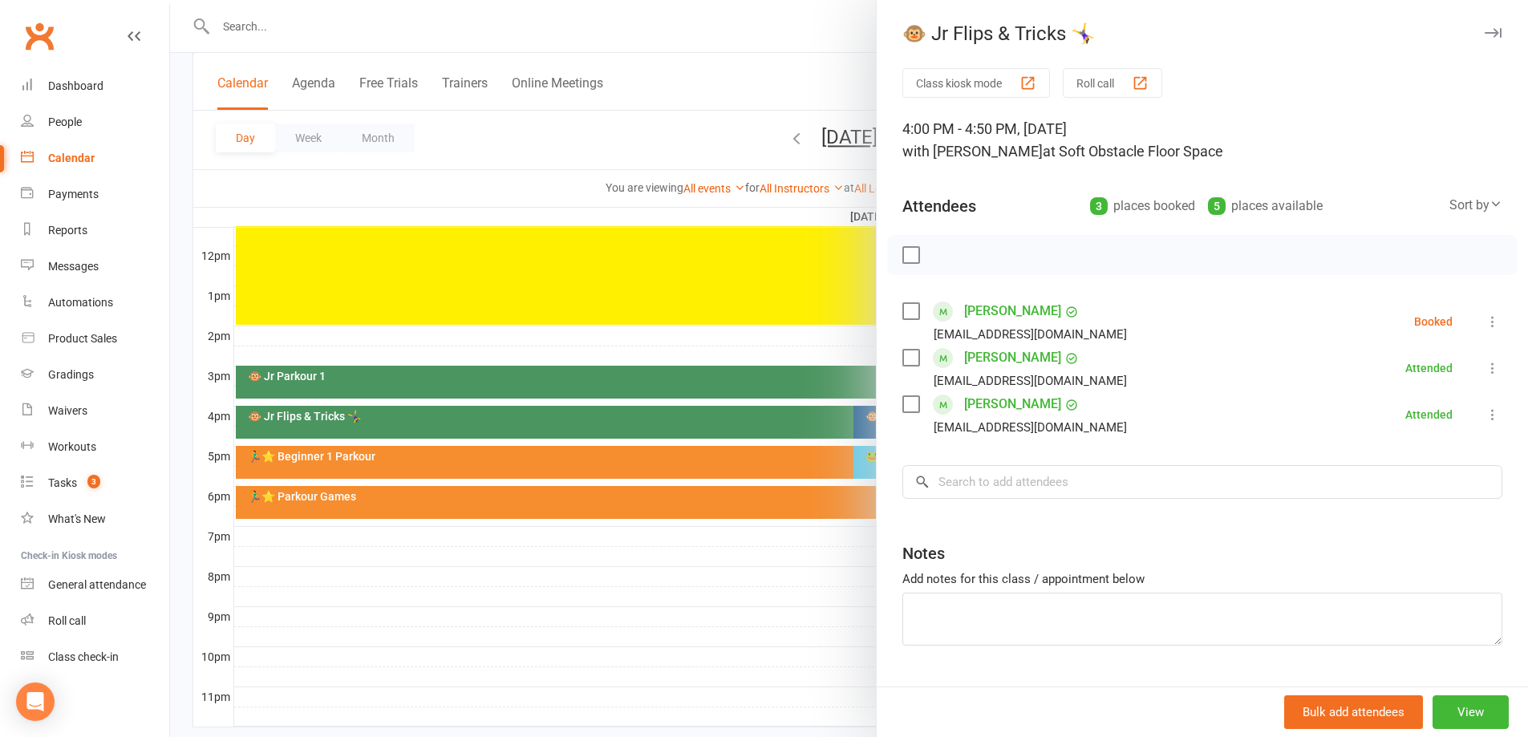
drag, startPoint x: 764, startPoint y: 613, endPoint x: 765, endPoint y: 582, distance: 30.5
click at [765, 608] on div at bounding box center [849, 368] width 1358 height 737
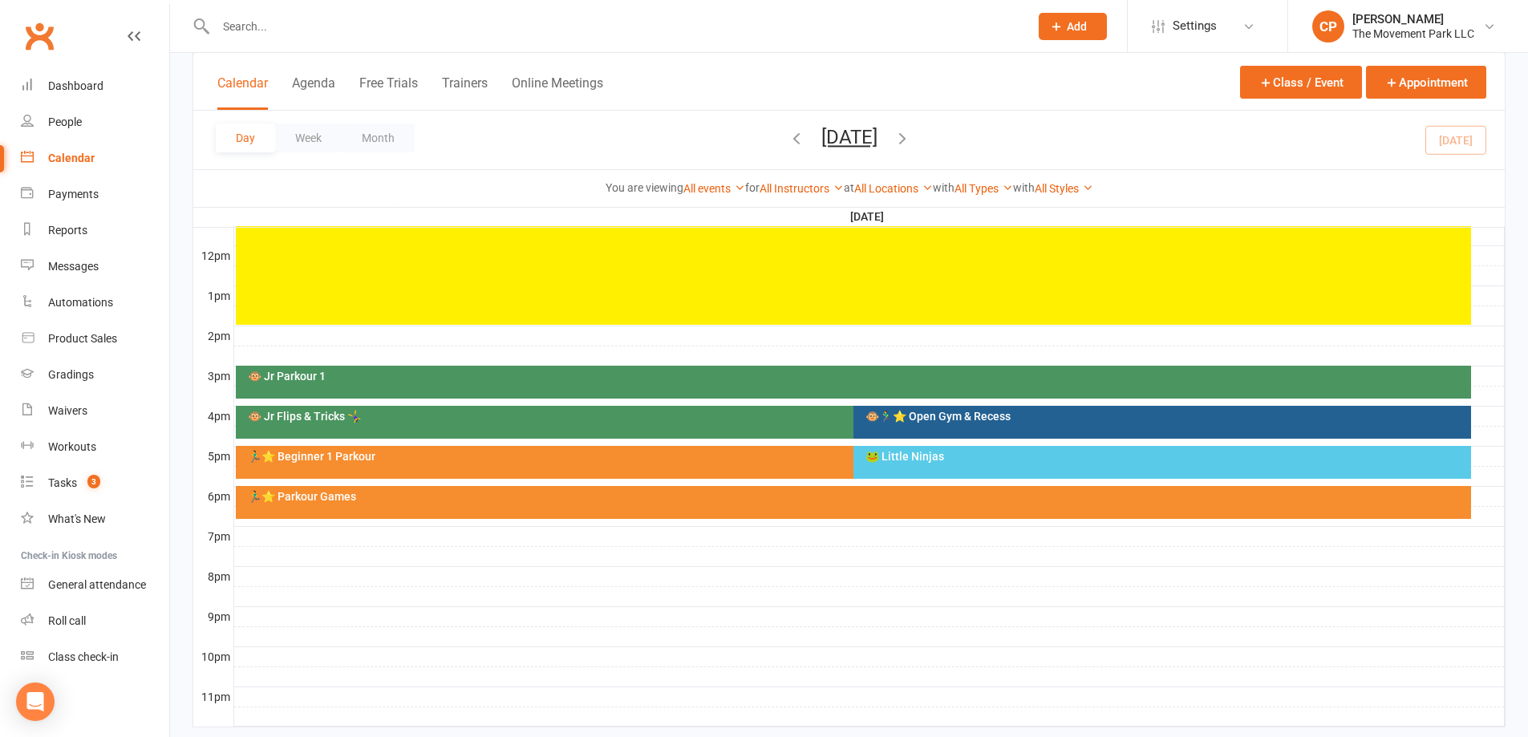
click at [712, 467] on div "🏃‍♂️⭐ Beginner 1 Parkour" at bounding box center [845, 462] width 1219 height 33
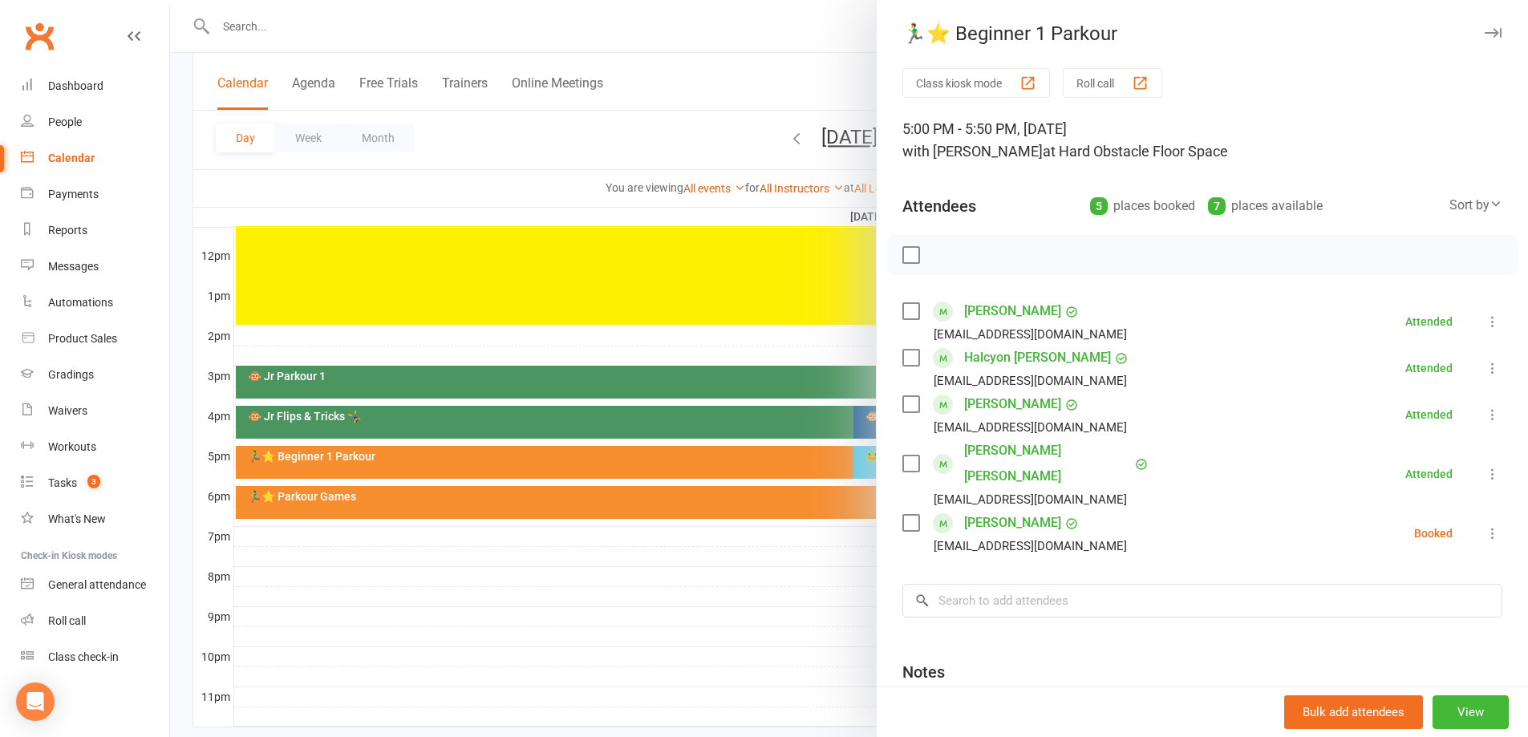
click at [586, 639] on div at bounding box center [849, 368] width 1358 height 737
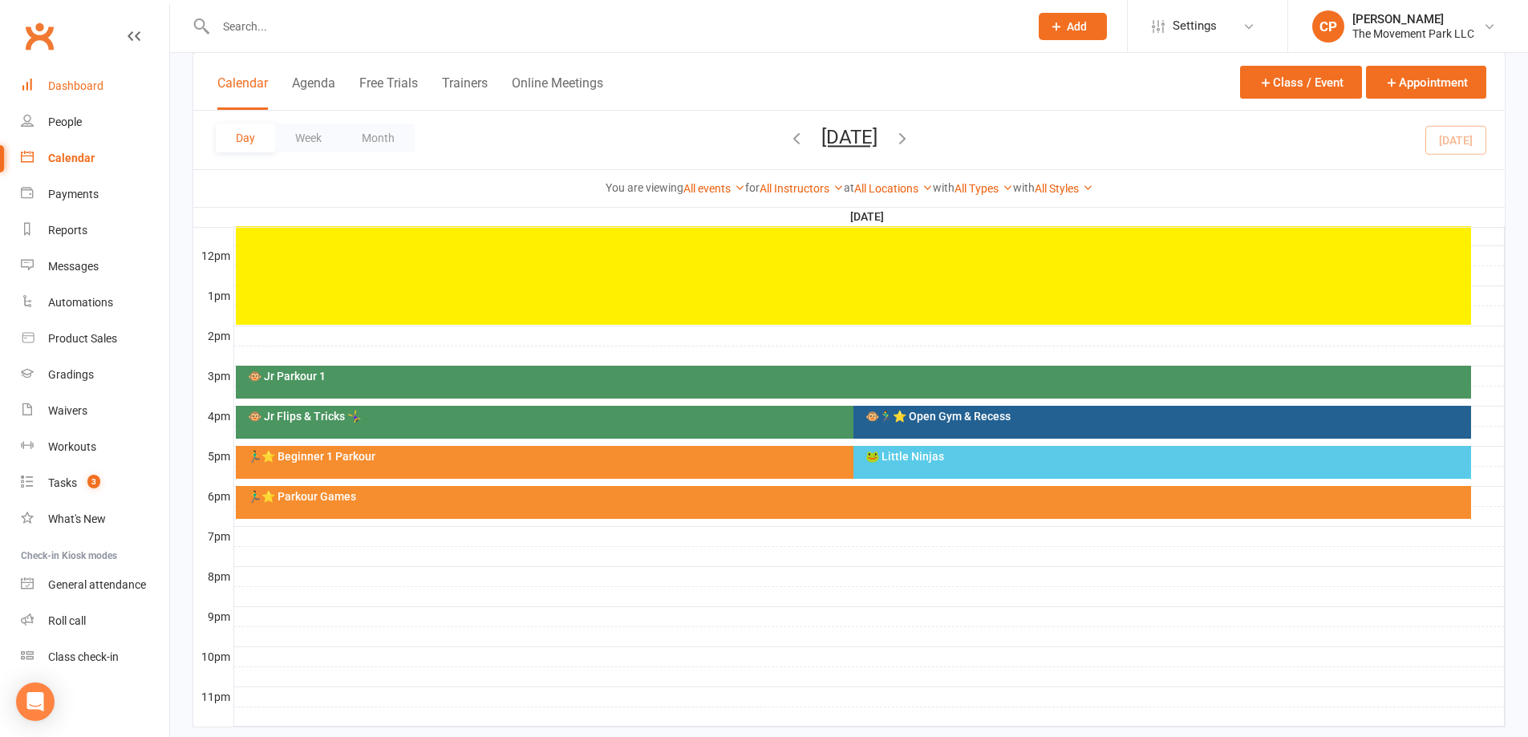
click at [70, 87] on div "Dashboard" at bounding box center [75, 85] width 55 height 13
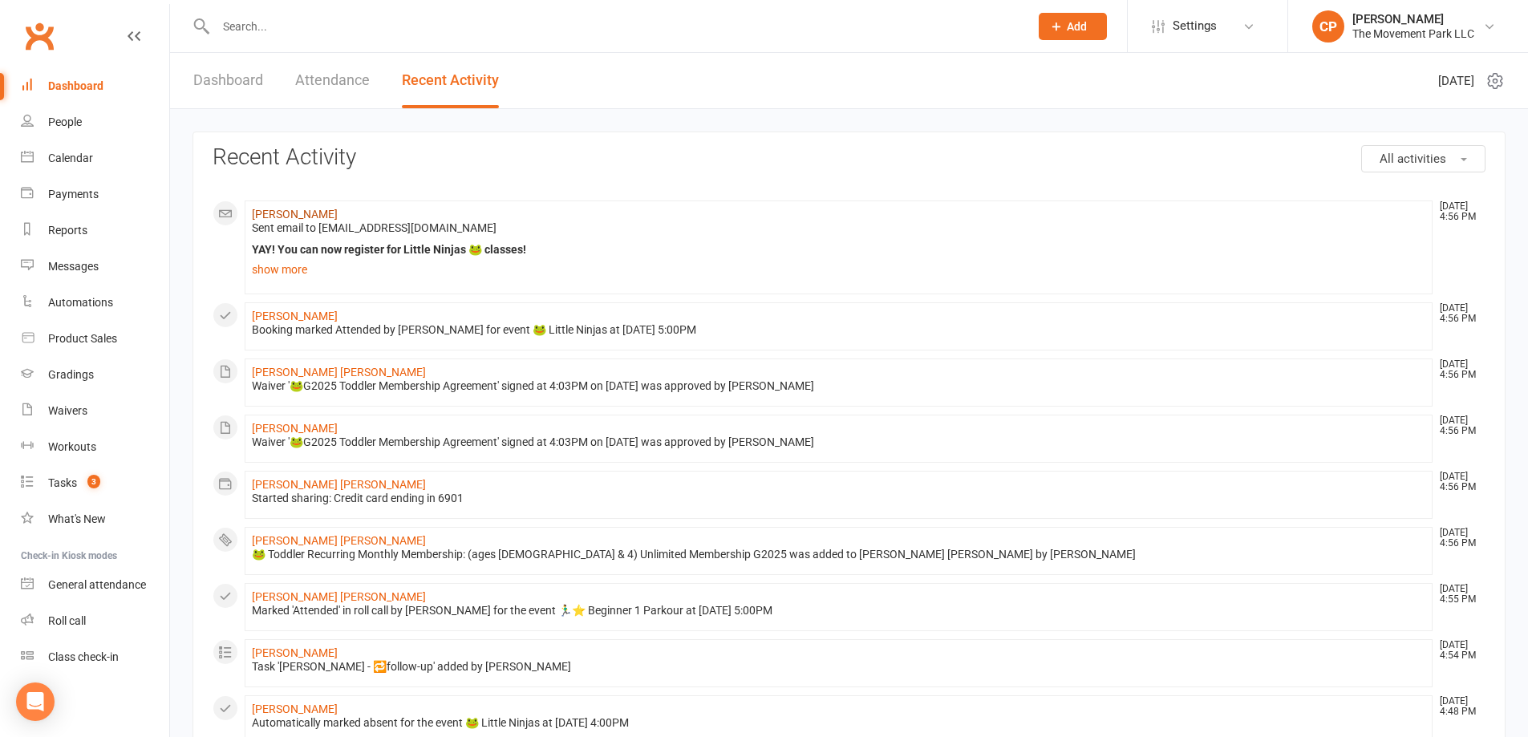
click at [276, 208] on link "Audra Ertel" at bounding box center [295, 214] width 86 height 13
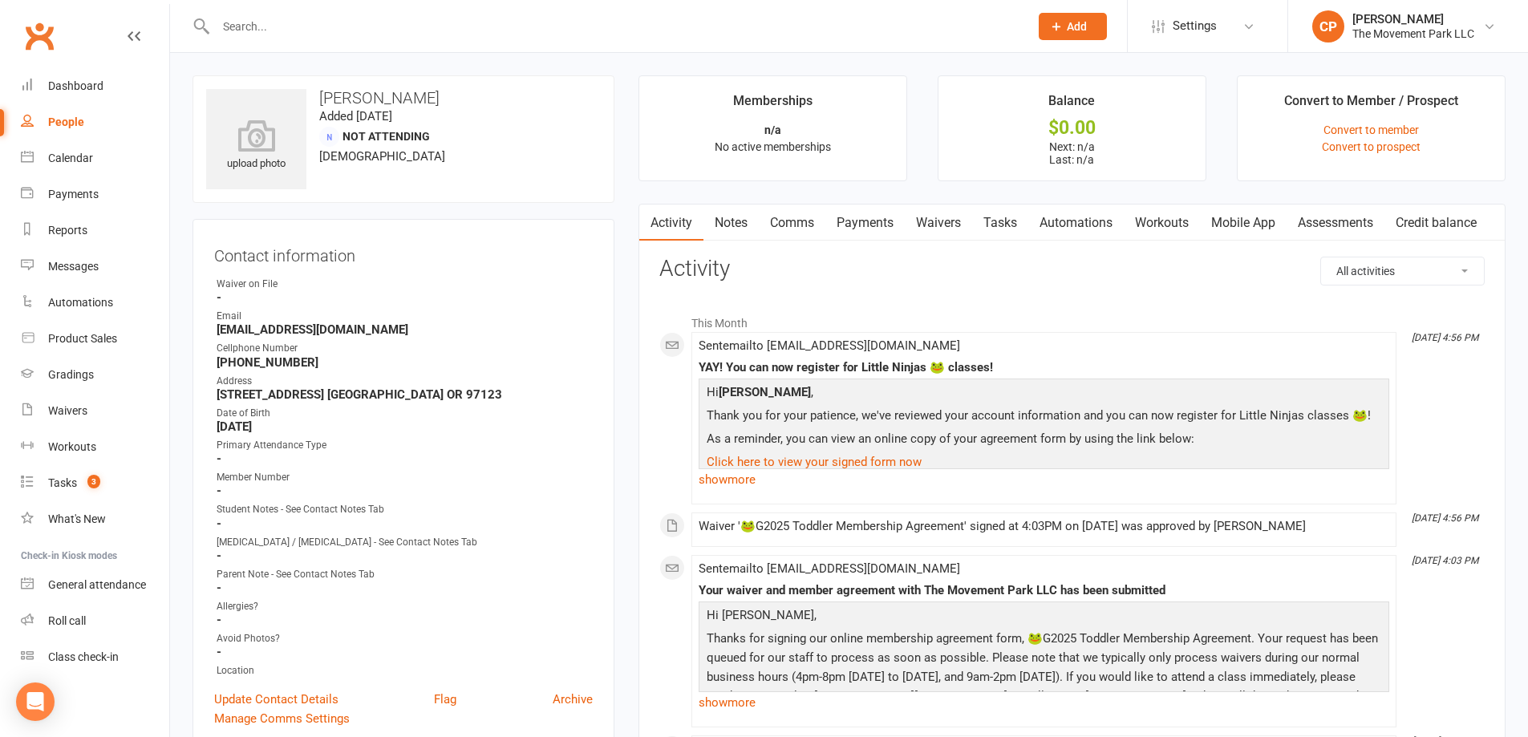
click at [947, 233] on link "Waivers" at bounding box center [938, 223] width 67 height 37
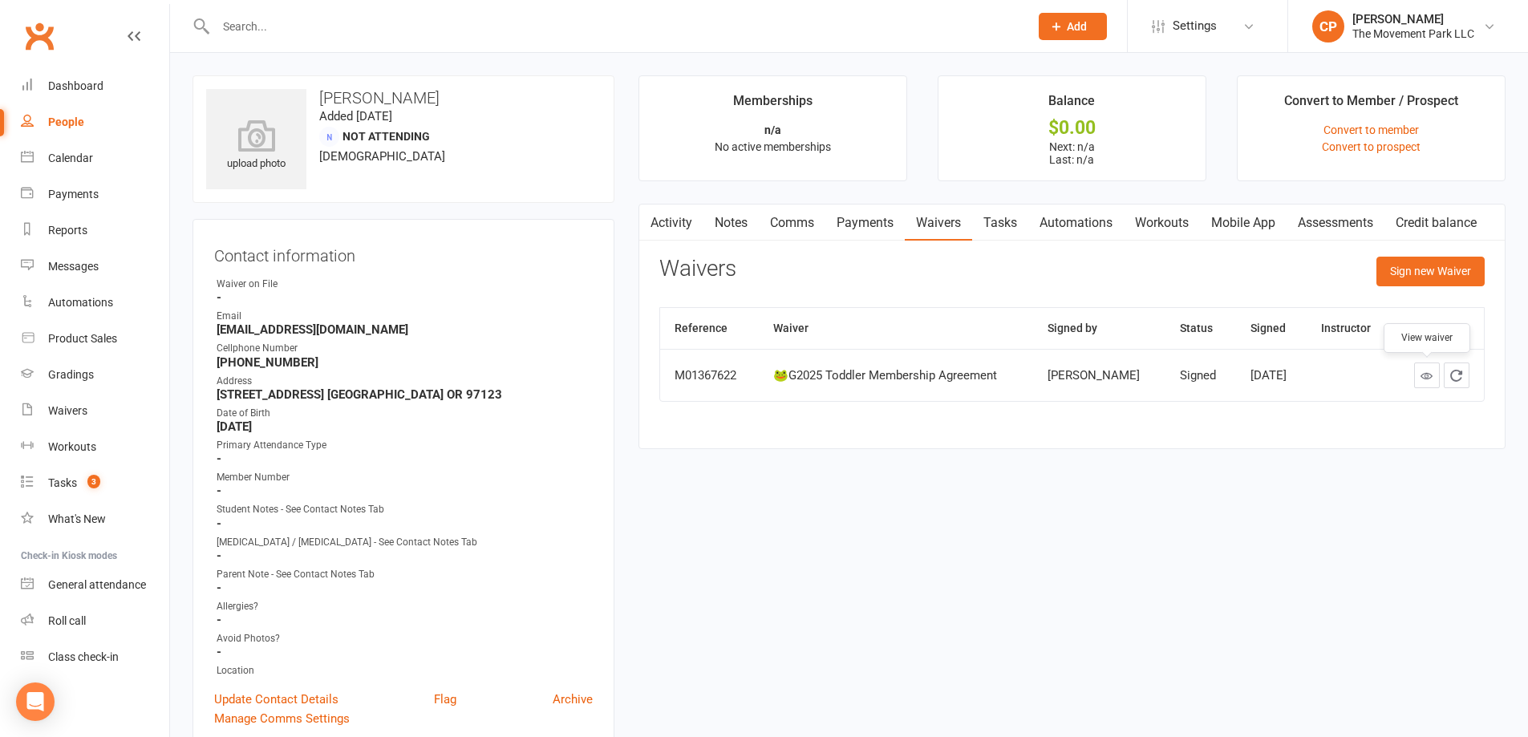
click at [1433, 376] on link at bounding box center [1427, 376] width 26 height 26
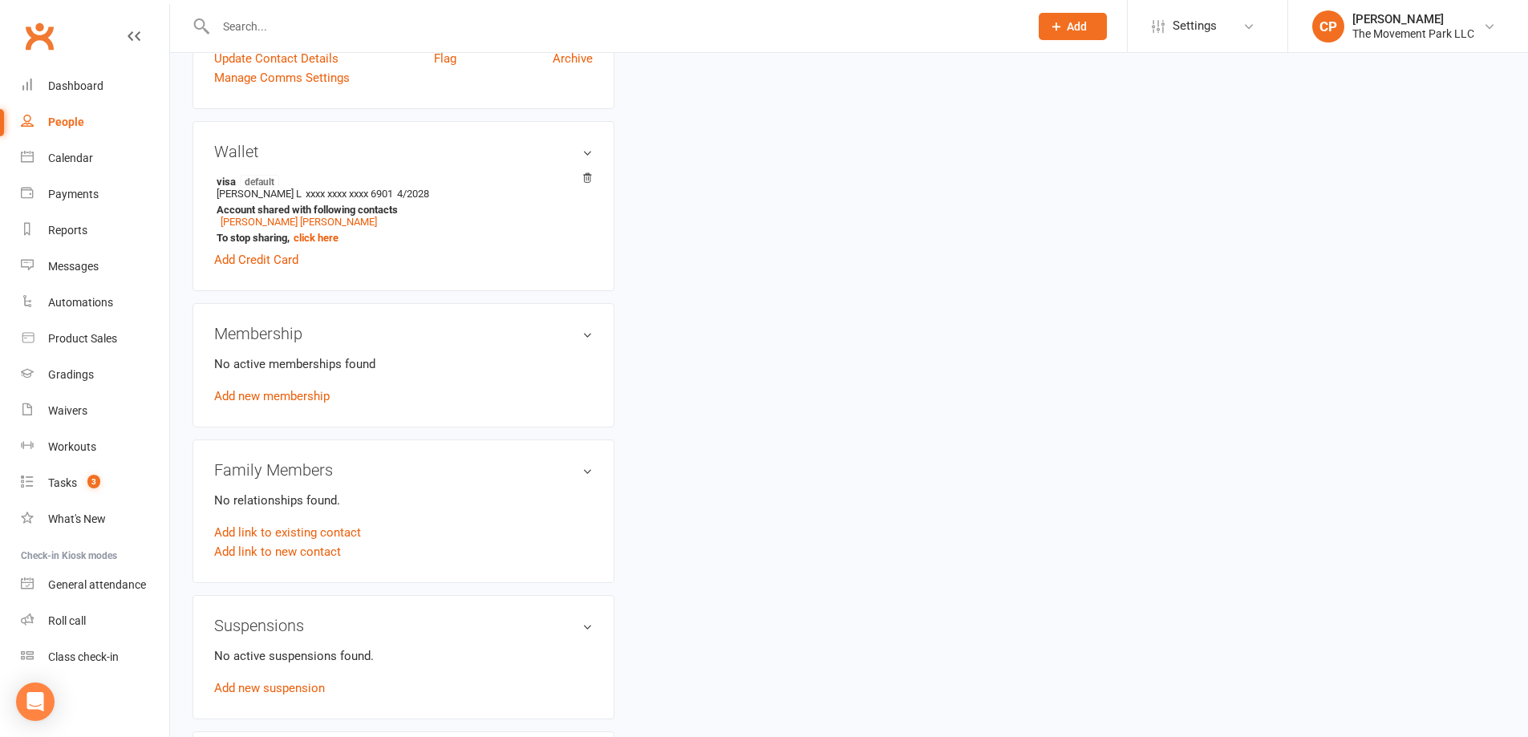
scroll to position [642, 0]
drag, startPoint x: 60, startPoint y: 159, endPoint x: 171, endPoint y: 188, distance: 114.4
click at [59, 159] on div "Calendar" at bounding box center [70, 158] width 45 height 13
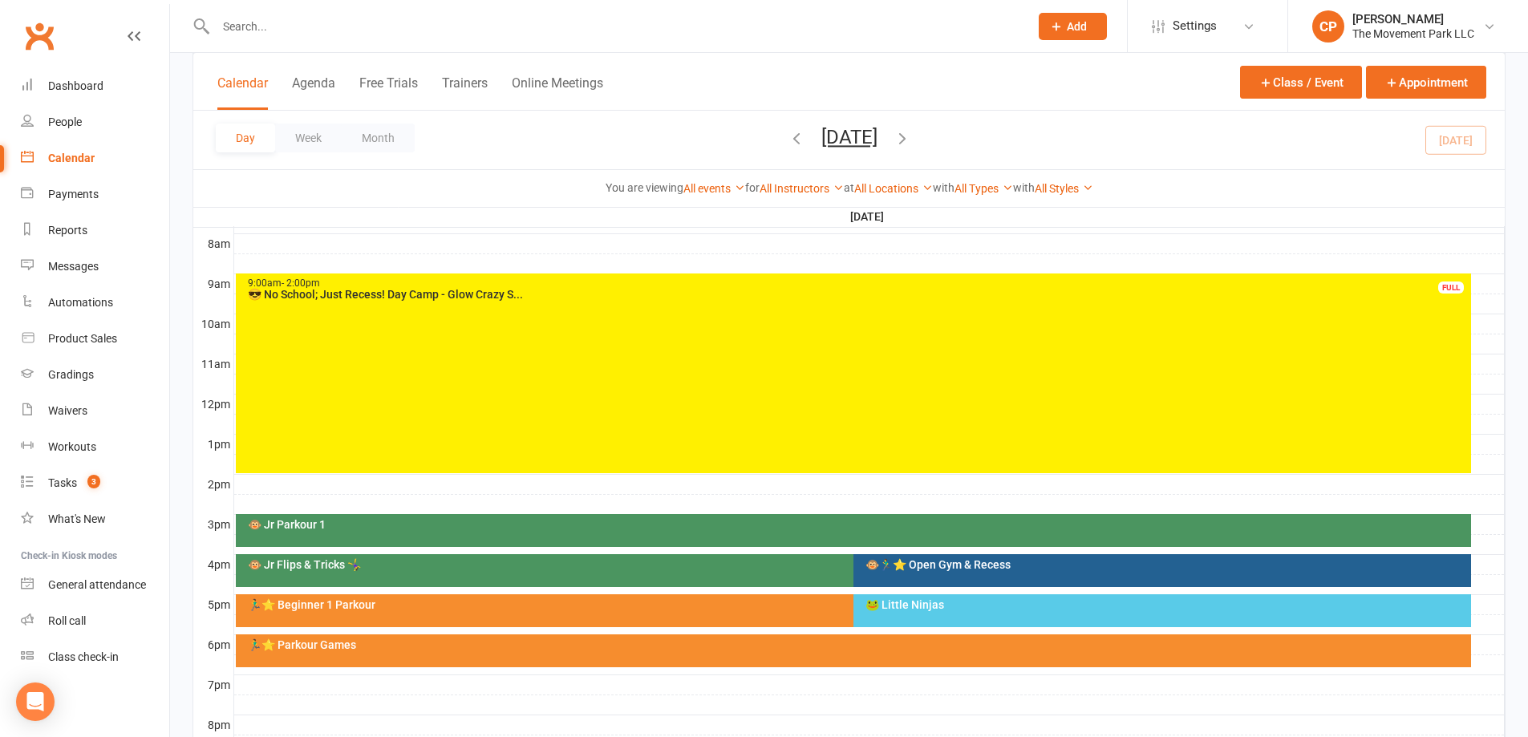
scroll to position [561, 0]
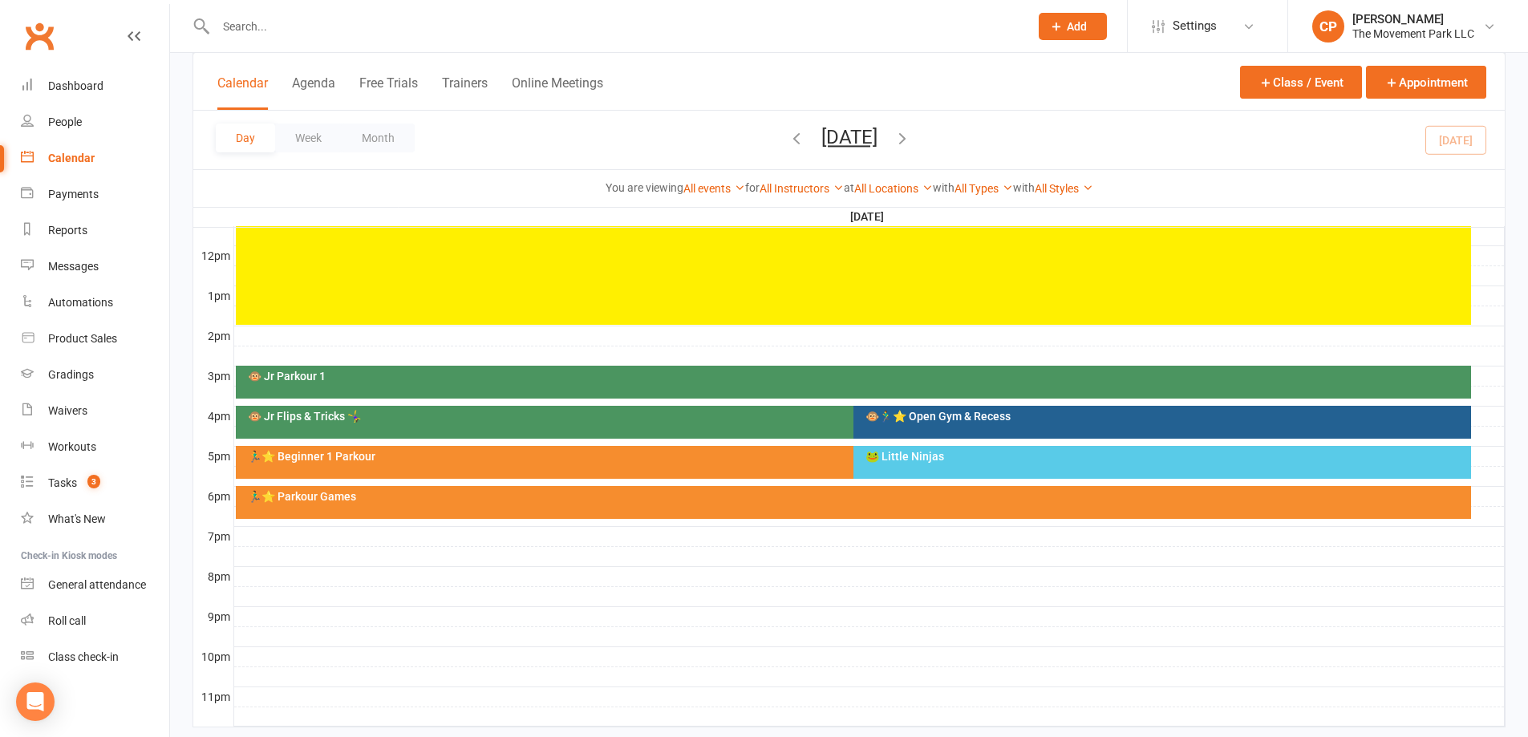
click at [957, 448] on div "🐸 Little Ninjas" at bounding box center [1162, 462] width 618 height 33
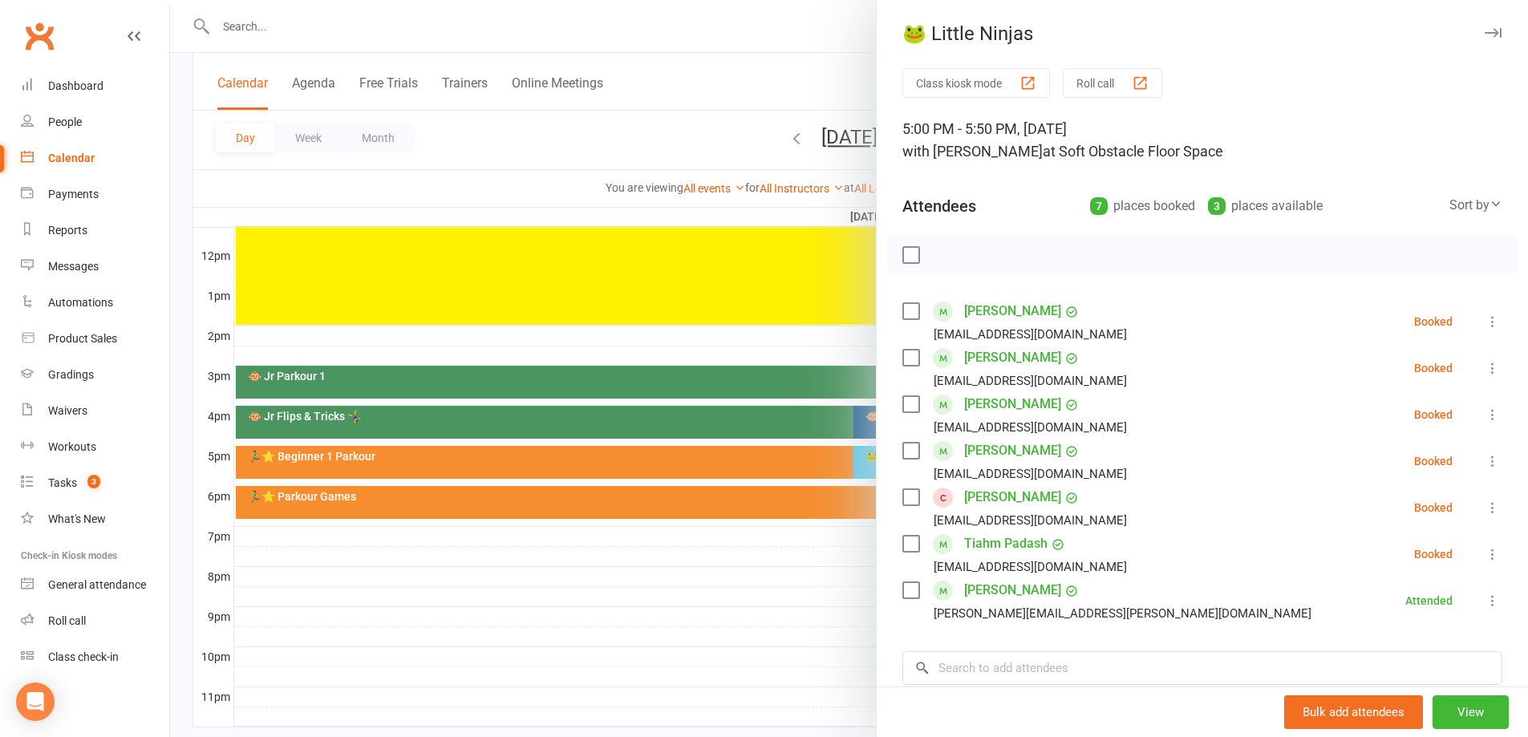
click at [1485, 512] on icon at bounding box center [1493, 508] width 16 height 16
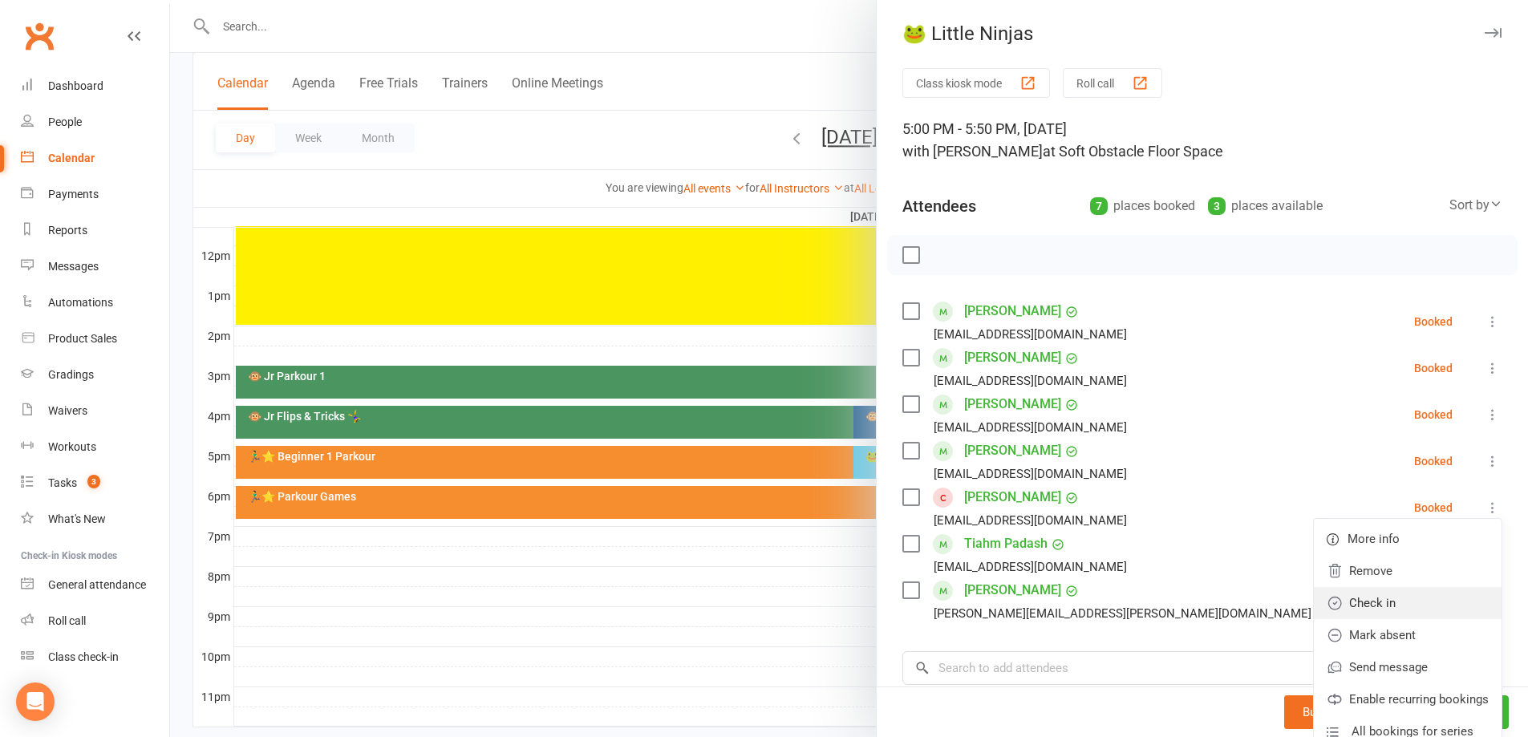
click at [1400, 598] on link "Check in" at bounding box center [1408, 603] width 188 height 32
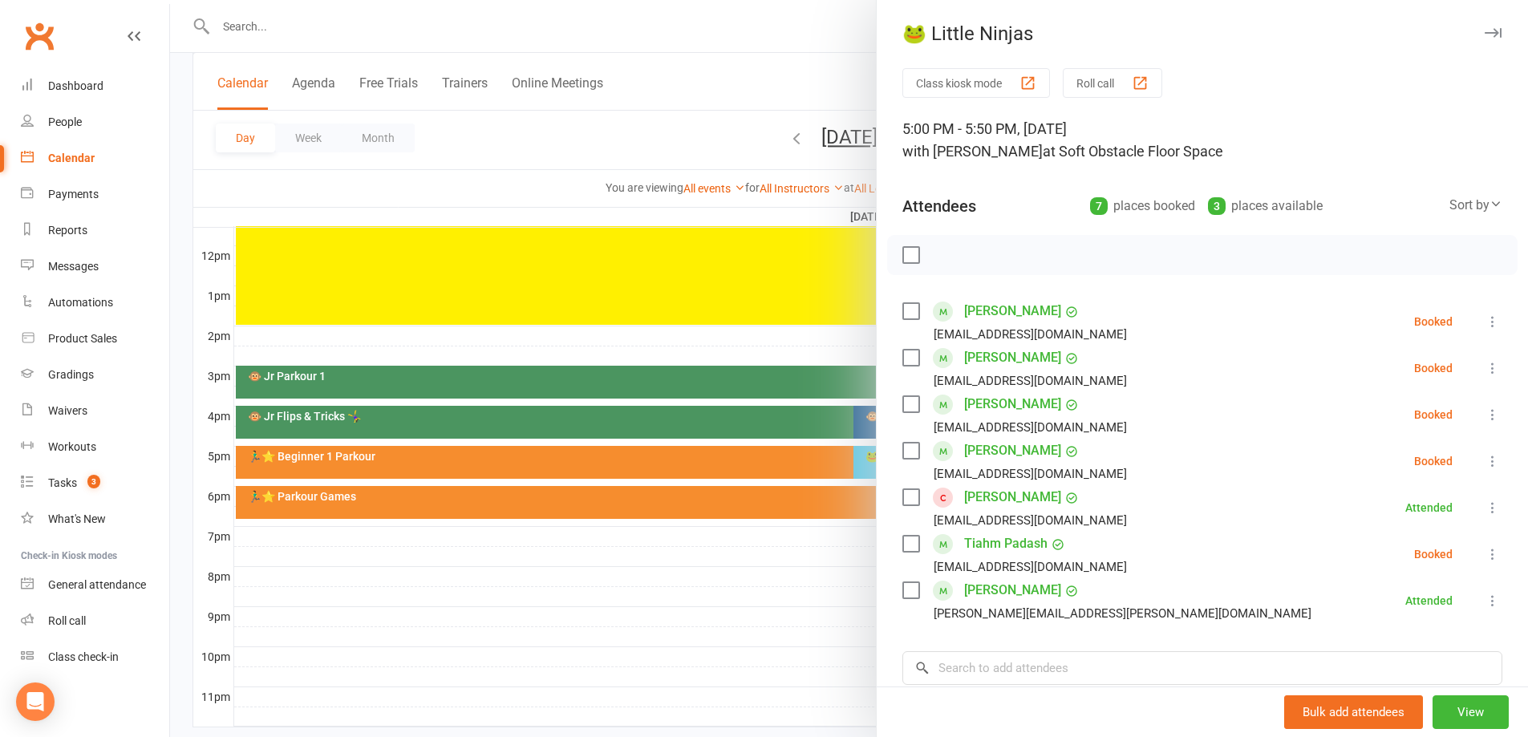
click at [784, 638] on div at bounding box center [849, 368] width 1358 height 737
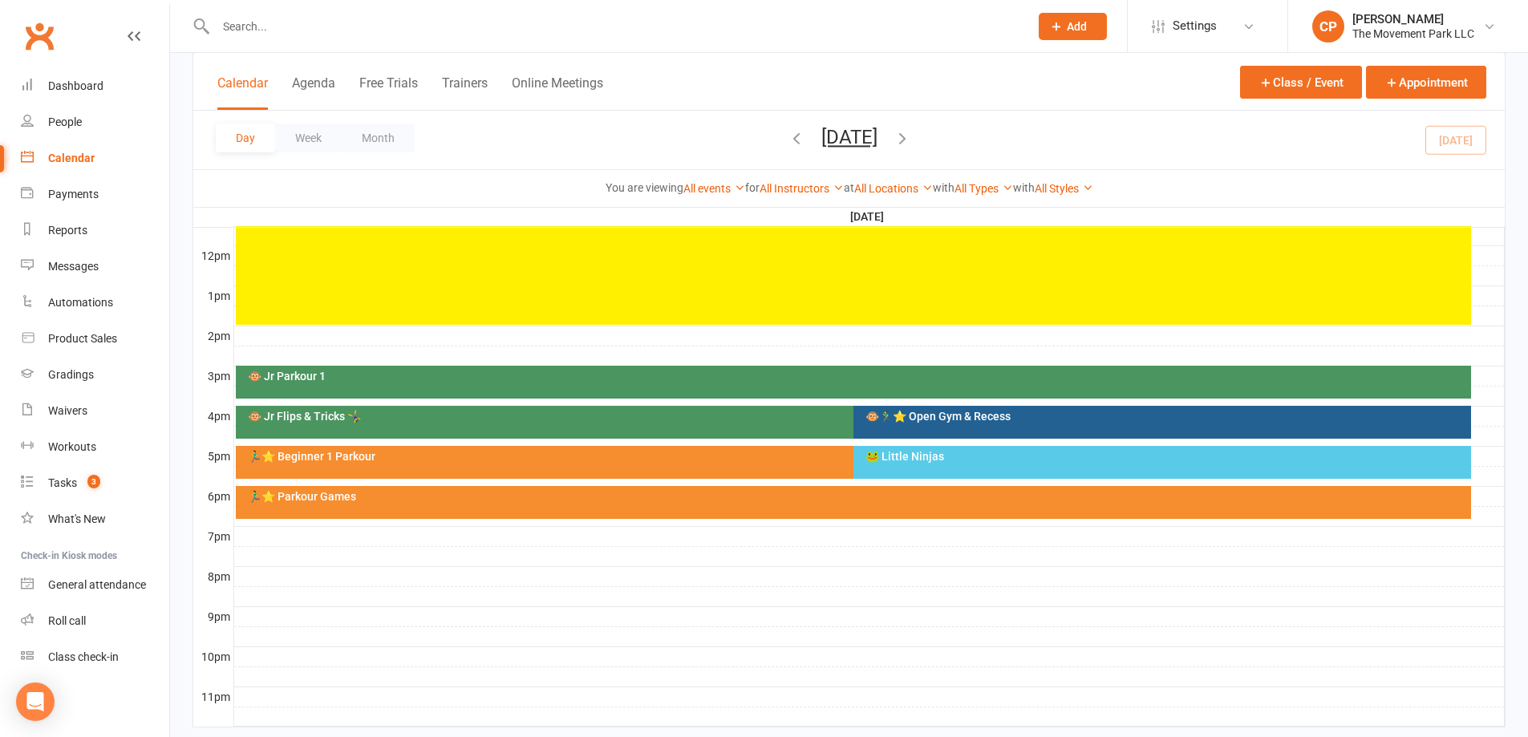
click at [821, 466] on div "🏃‍♂️⭐ Beginner 1 Parkour" at bounding box center [845, 462] width 1219 height 33
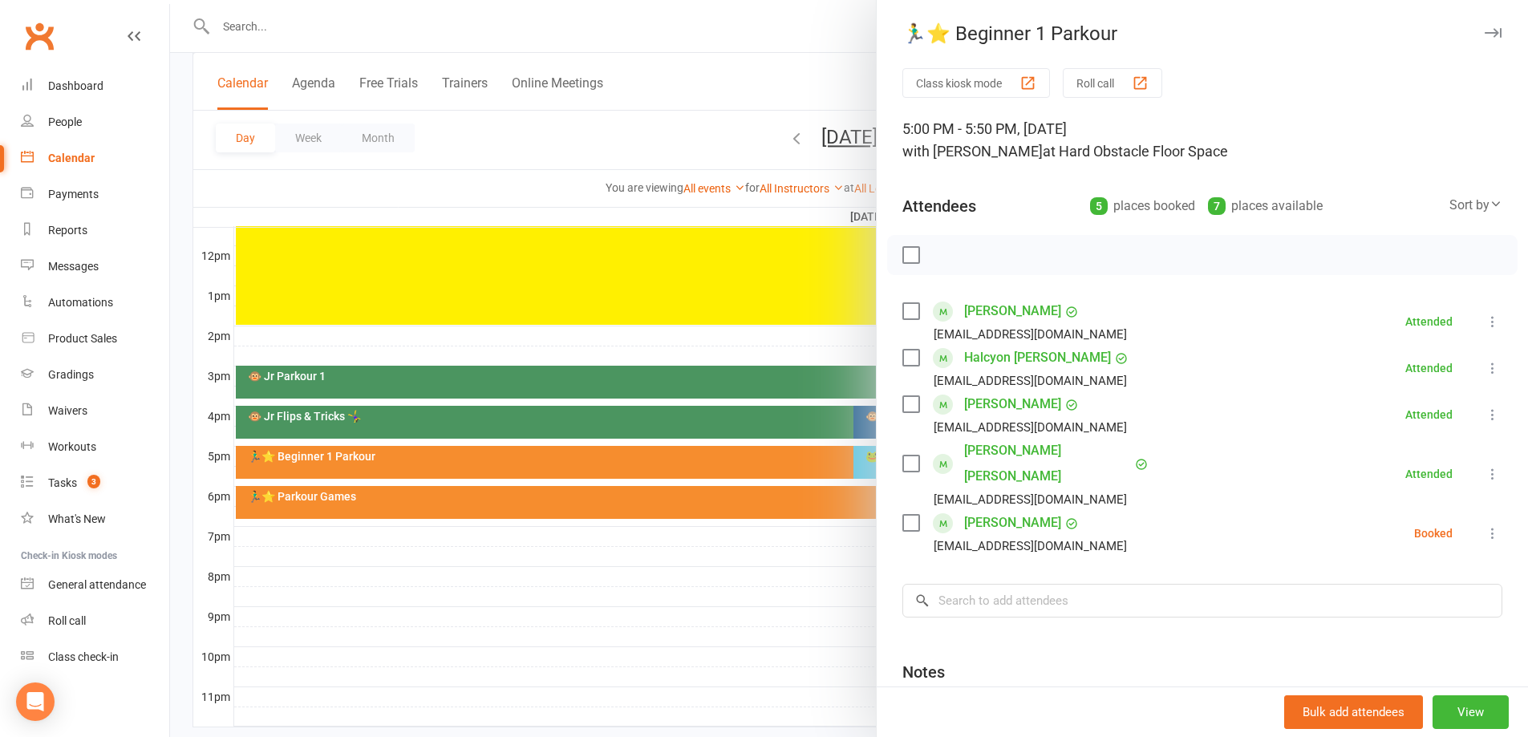
click at [1485, 525] on icon at bounding box center [1493, 533] width 16 height 16
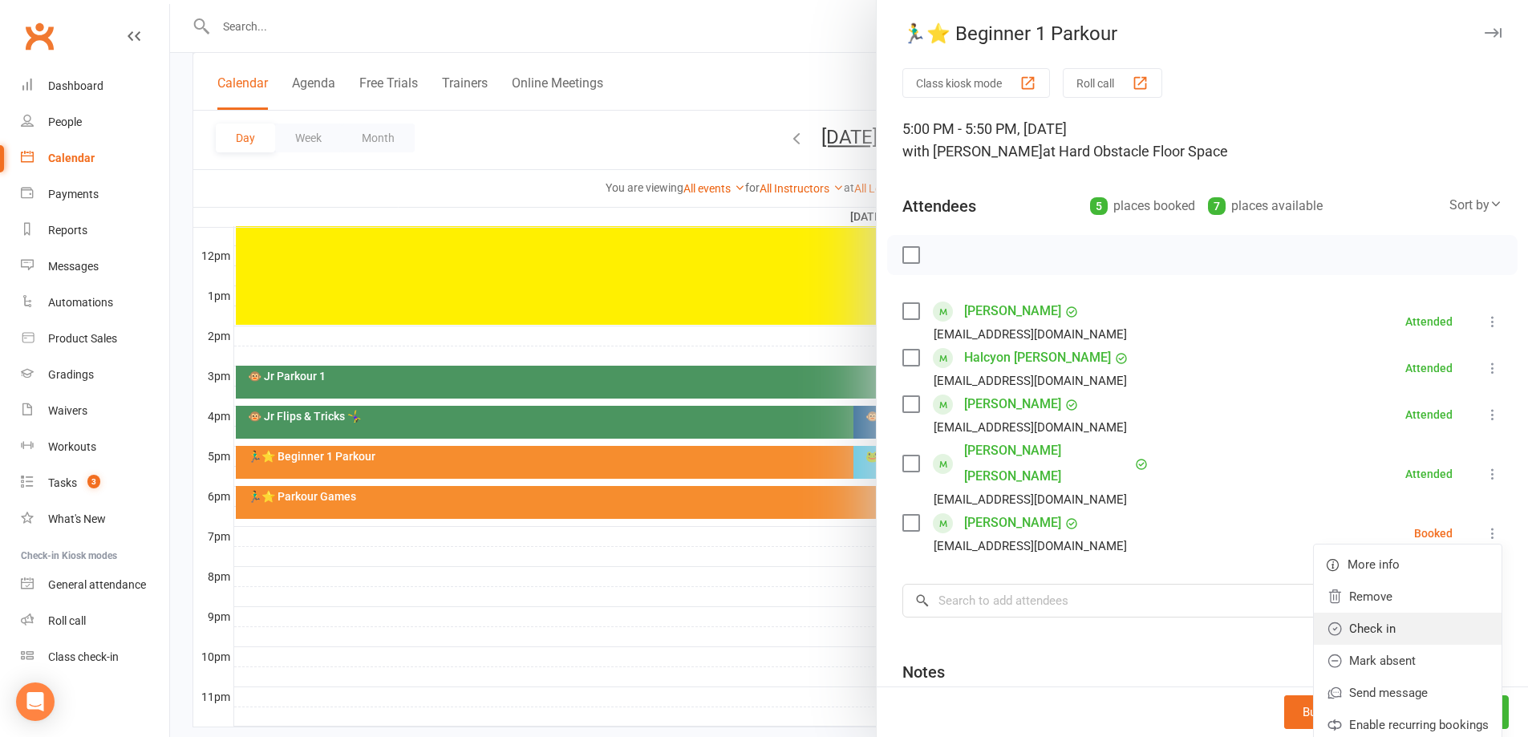
click at [1397, 613] on link "Check in" at bounding box center [1408, 629] width 188 height 32
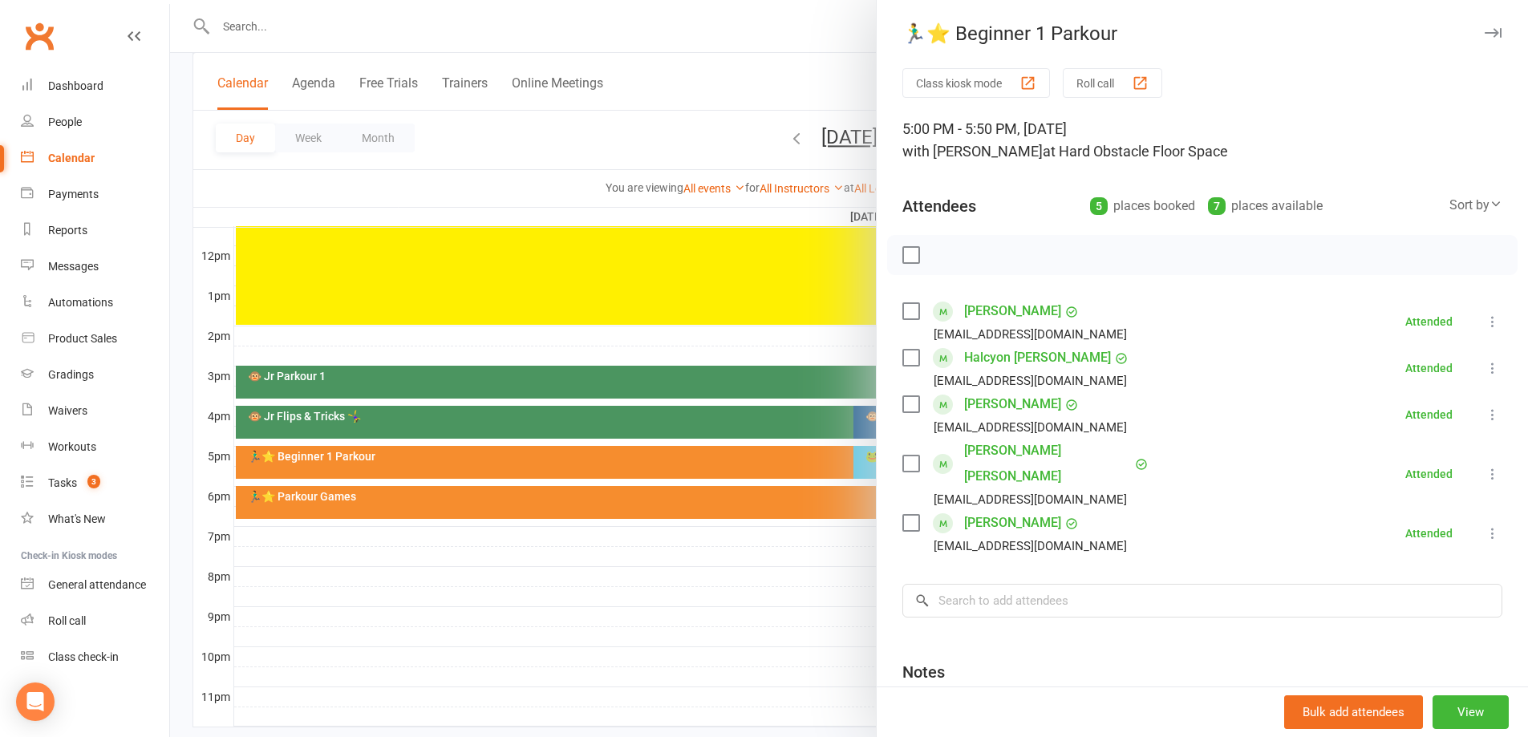
click at [864, 615] on div at bounding box center [849, 368] width 1358 height 737
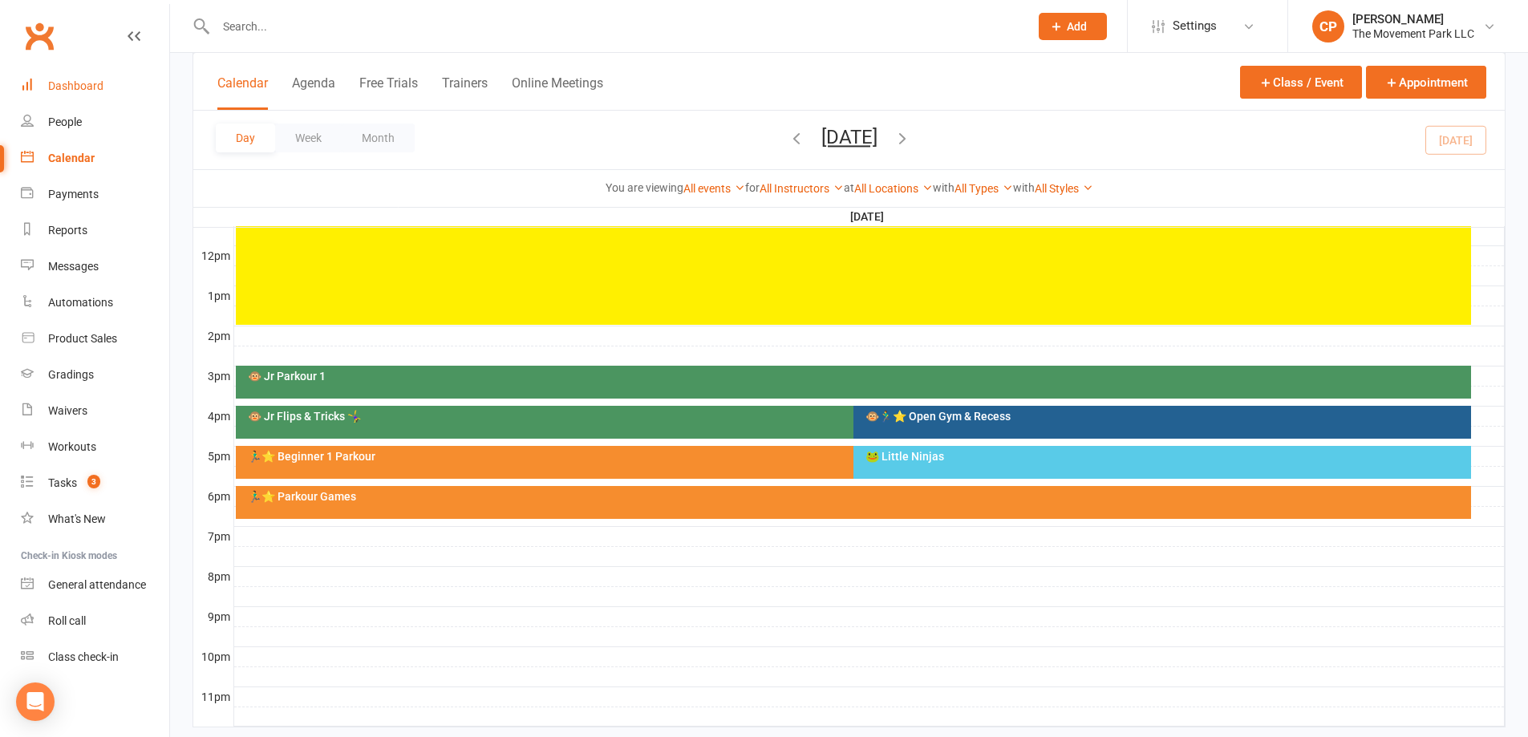
click at [75, 83] on div "Dashboard" at bounding box center [75, 85] width 55 height 13
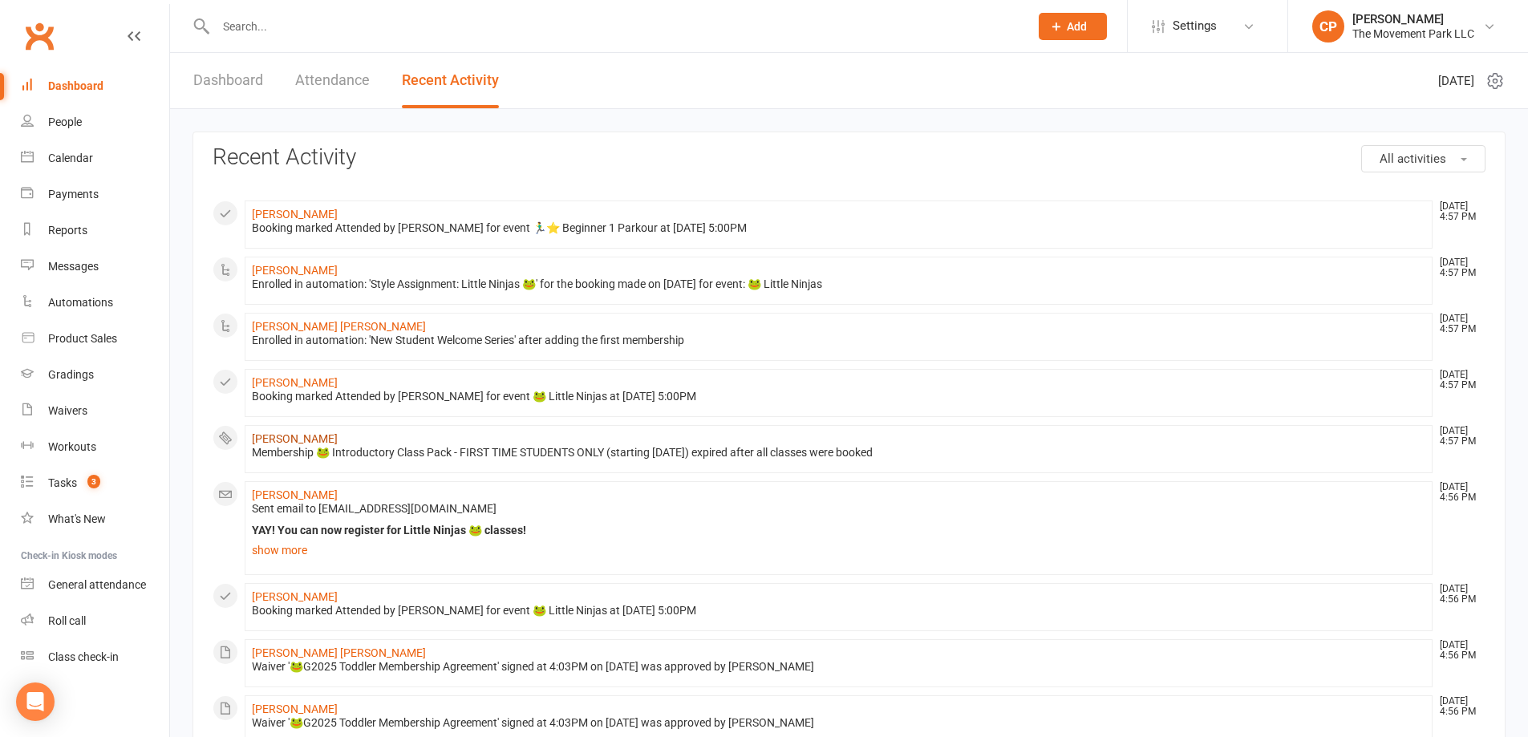
drag, startPoint x: 302, startPoint y: 436, endPoint x: 322, endPoint y: 440, distance: 19.5
click at [303, 436] on link "Andie Guajardo" at bounding box center [295, 438] width 86 height 13
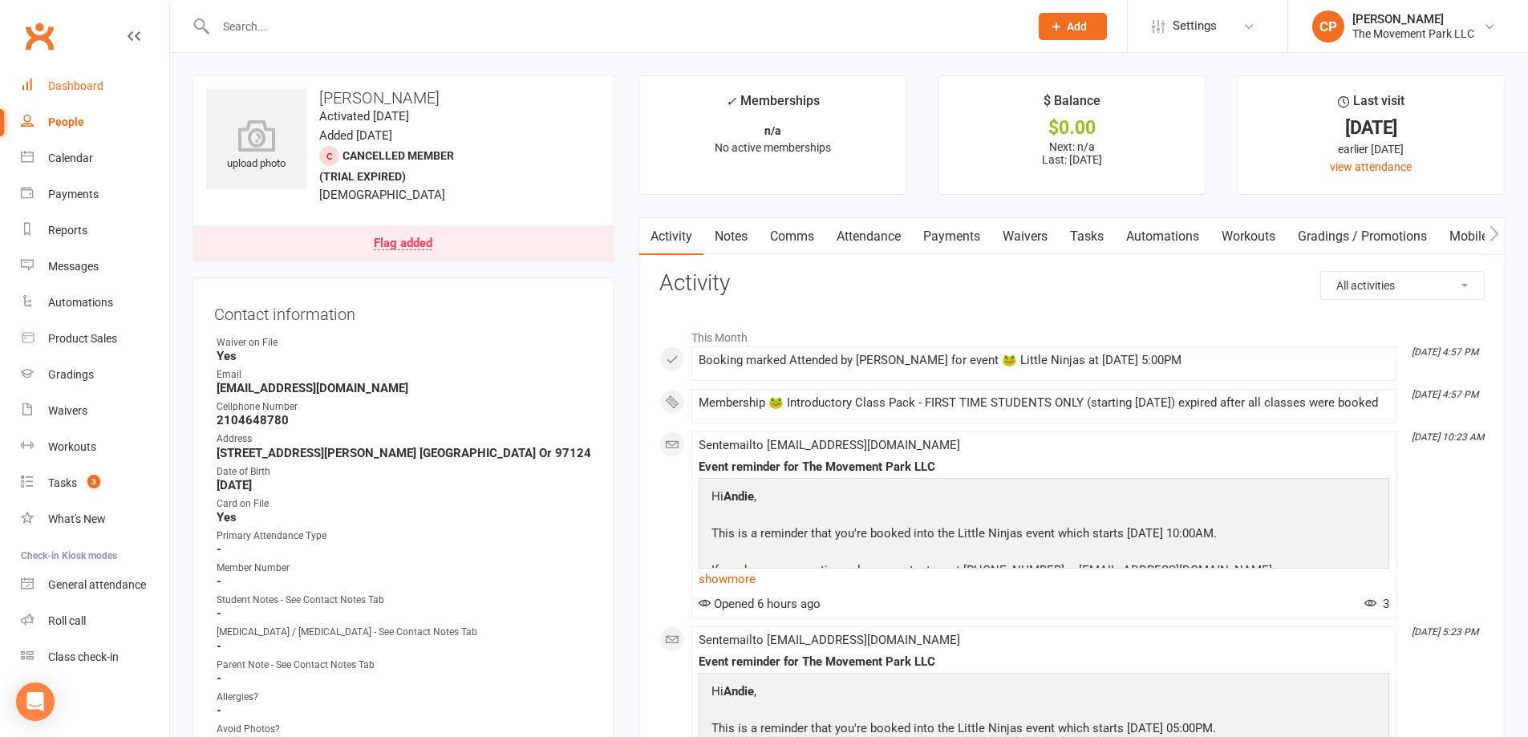
click at [83, 88] on div "Dashboard" at bounding box center [75, 85] width 55 height 13
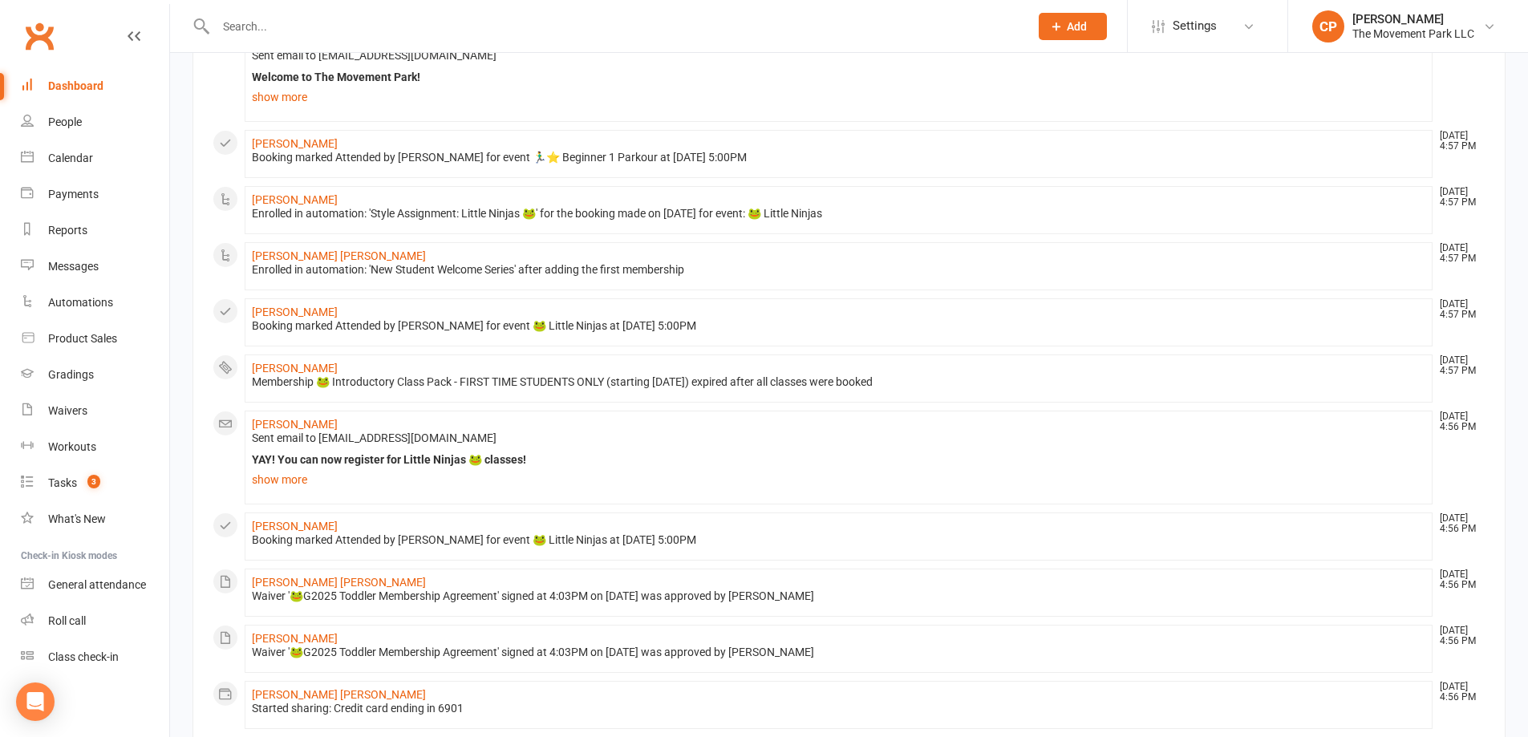
scroll to position [321, 0]
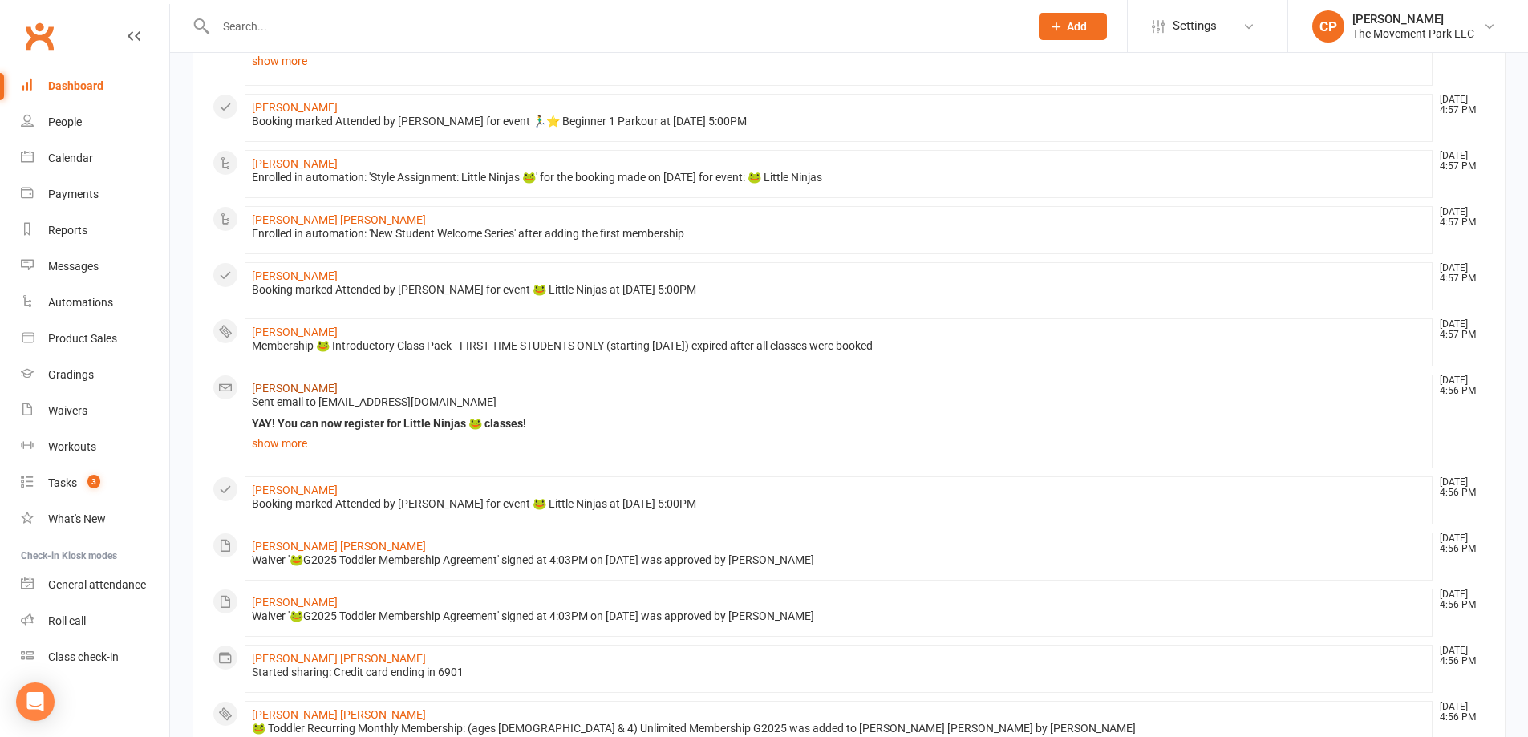
click at [287, 391] on link "Audra Ertel" at bounding box center [295, 388] width 86 height 13
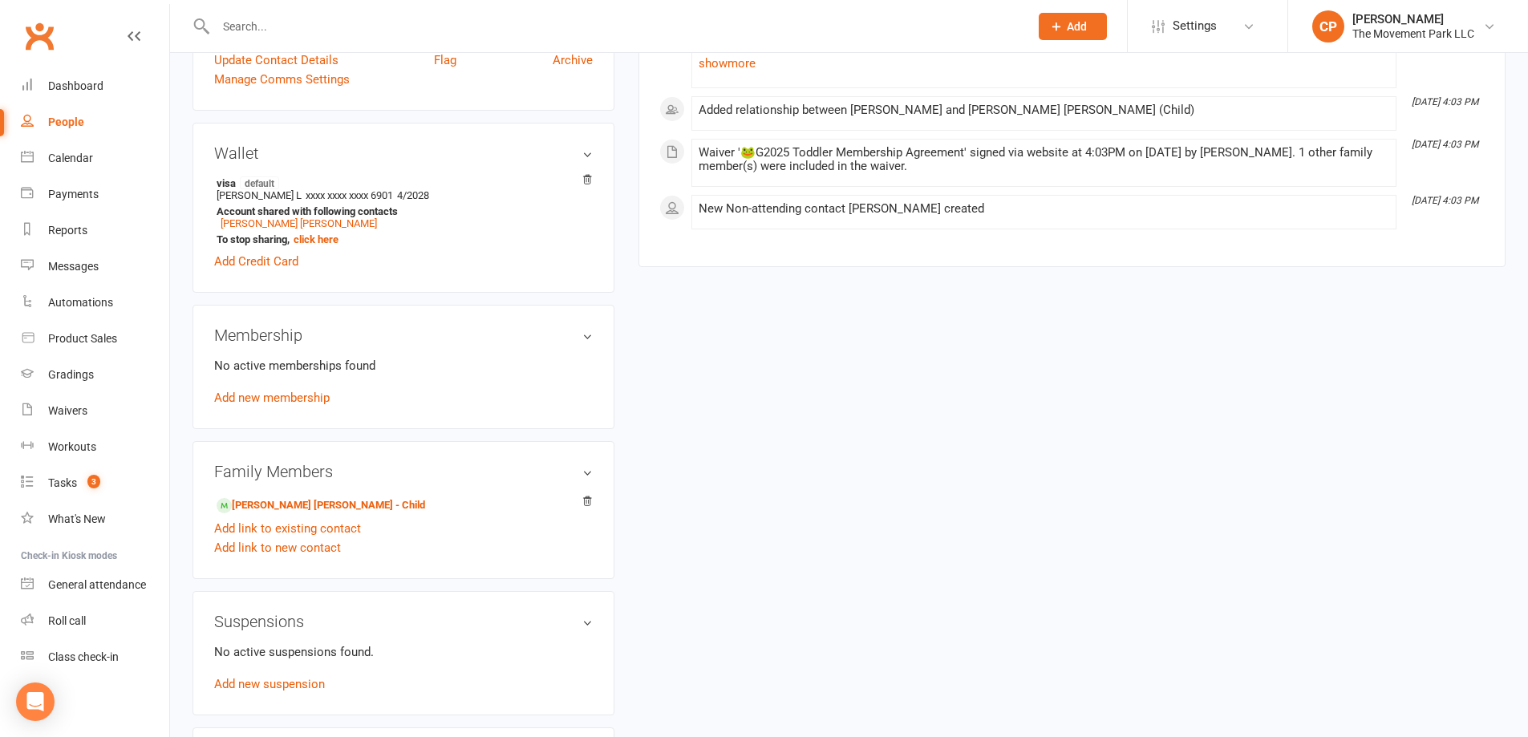
scroll to position [642, 0]
click at [278, 503] on link "Connor Ertel - Child" at bounding box center [321, 503] width 209 height 17
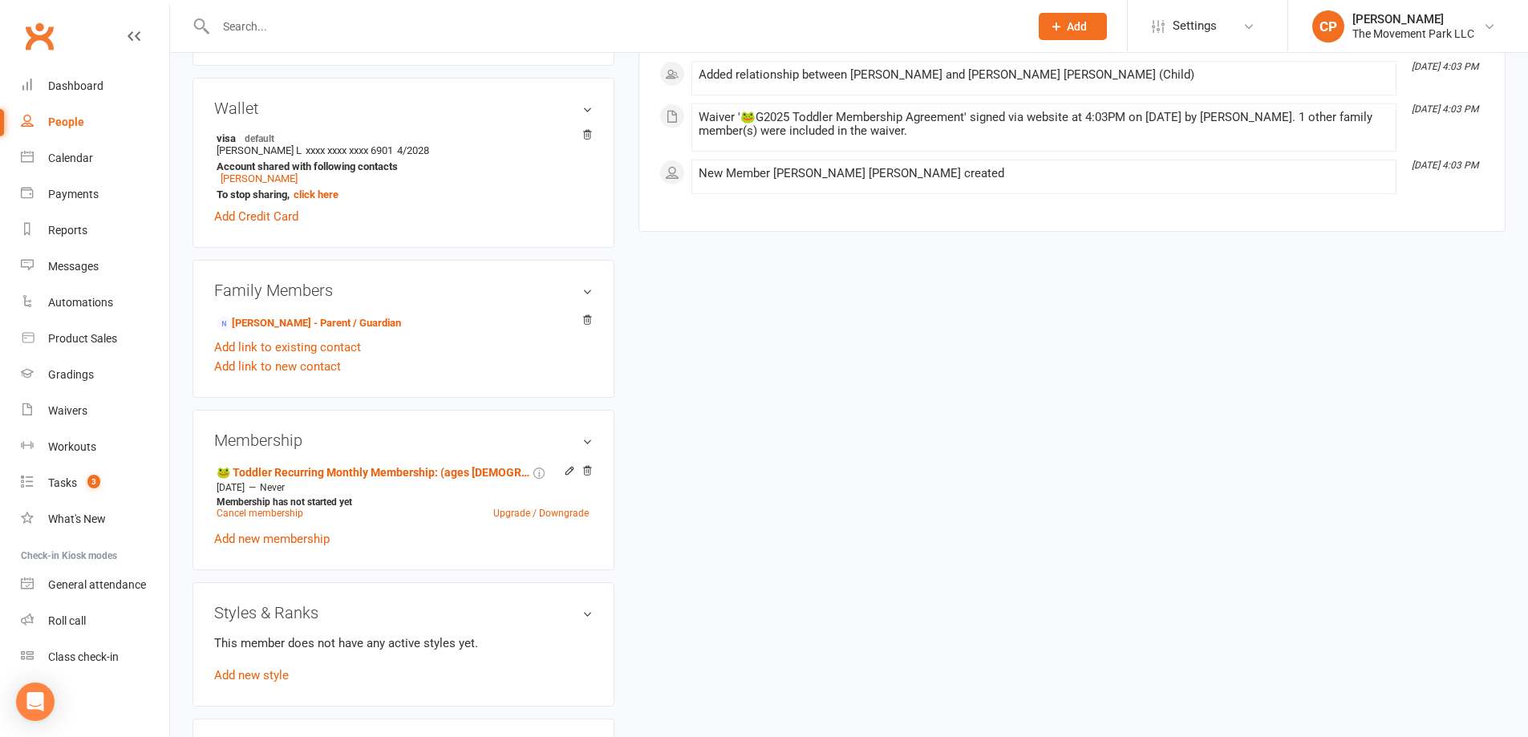
scroll to position [722, 0]
click at [303, 543] on link "Add new membership" at bounding box center [272, 537] width 116 height 14
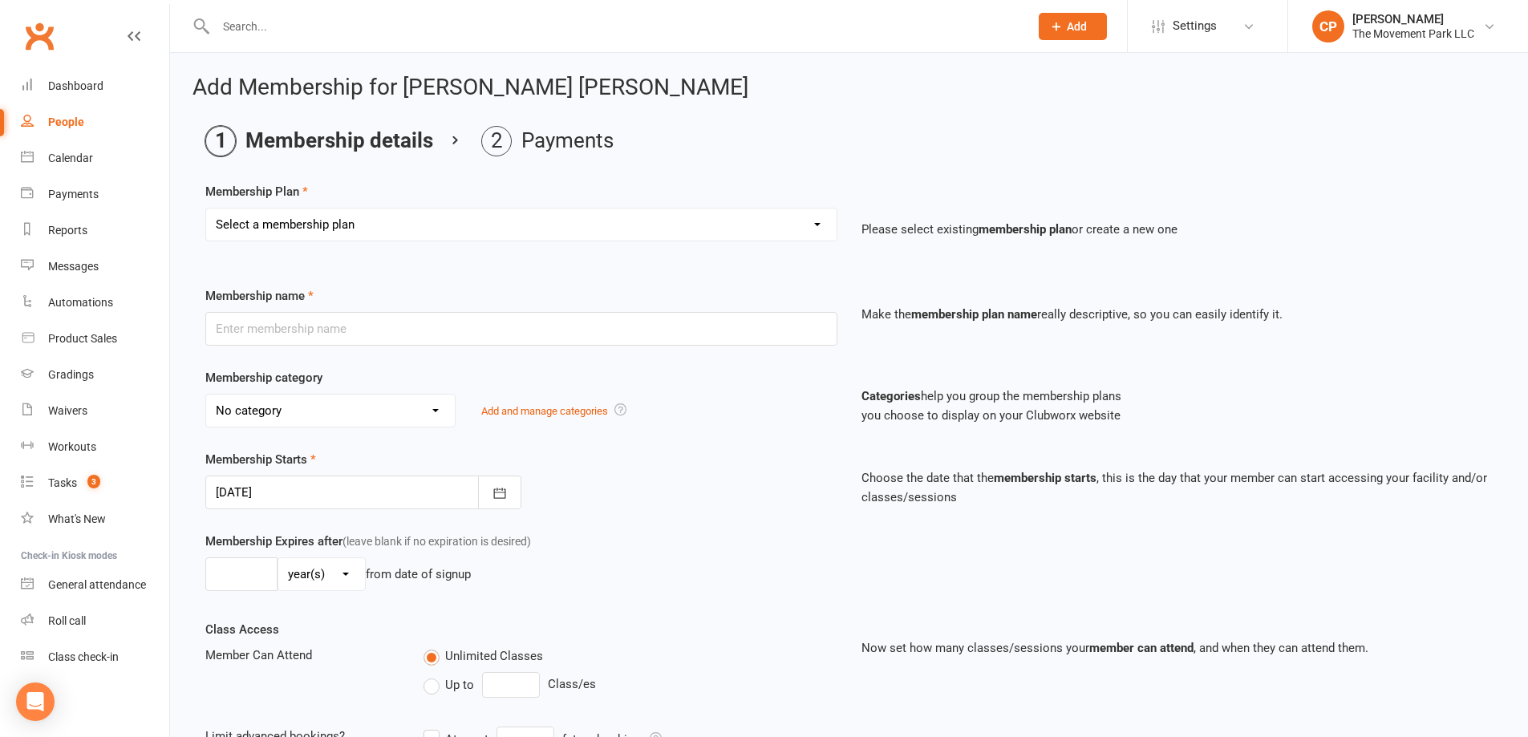
click at [396, 229] on select "Select a membership plan ➡️ Drop-in Class ➡️ Flex 10 Class Pack ➡️Introductory …" at bounding box center [521, 225] width 630 height 32
select select "3"
click at [206, 209] on select "Select a membership plan ➡️ Drop-in Class ➡️ Flex 10 Class Pack ➡️Introductory …" at bounding box center [521, 225] width 630 height 32
type input "🐸 Pro-Rate [Month + Year] Toddler Recurring Monthly Membership: (ages 3 & 4) Un…"
select select "37"
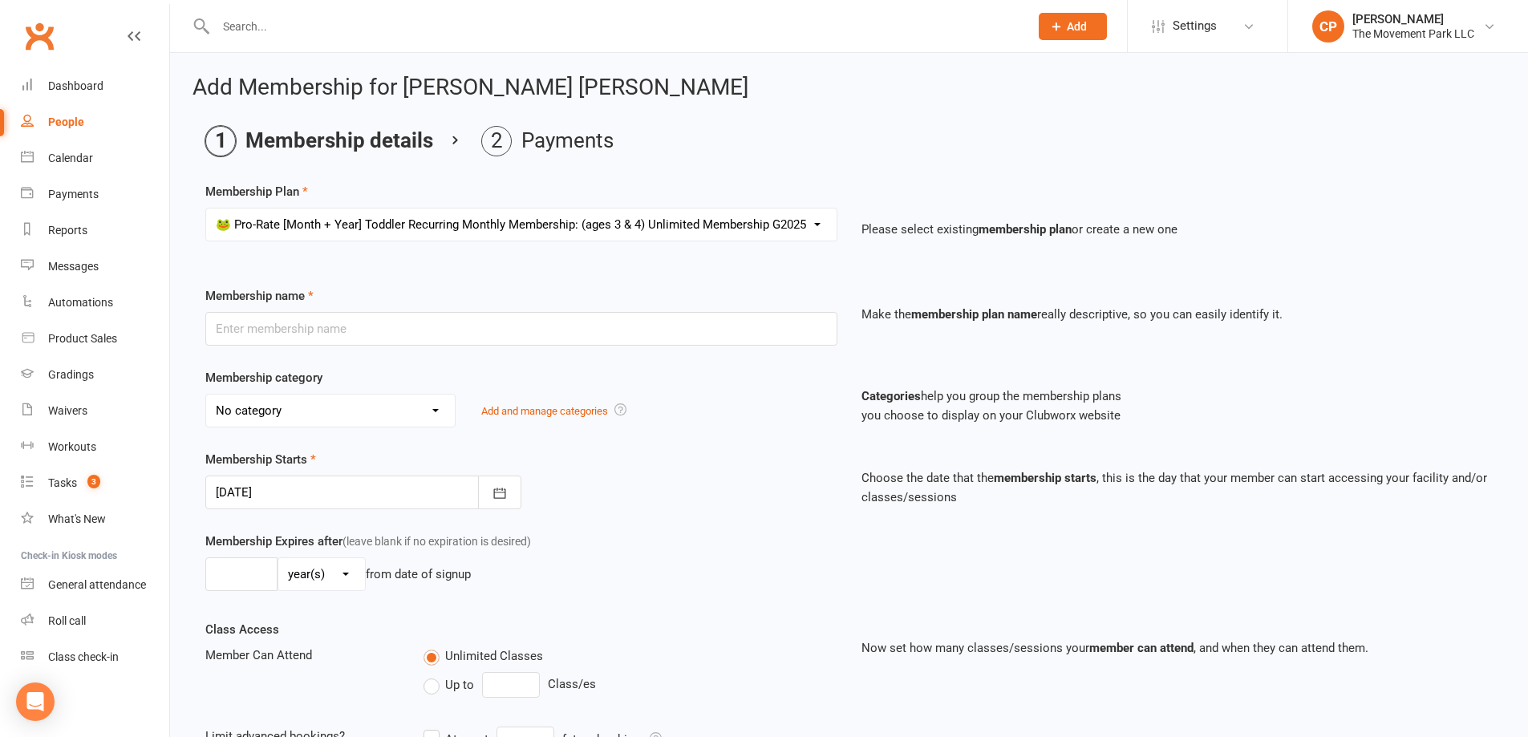
type input "01 Nov 2025"
type input "0"
type input "4"
drag, startPoint x: 364, startPoint y: 328, endPoint x: 285, endPoint y: 333, distance: 79.6
click at [285, 333] on input "🐸 Pro-Rate [Month + Year] Toddler Recurring Monthly Membership: (ages 3 & 4) Un…" at bounding box center [521, 329] width 632 height 34
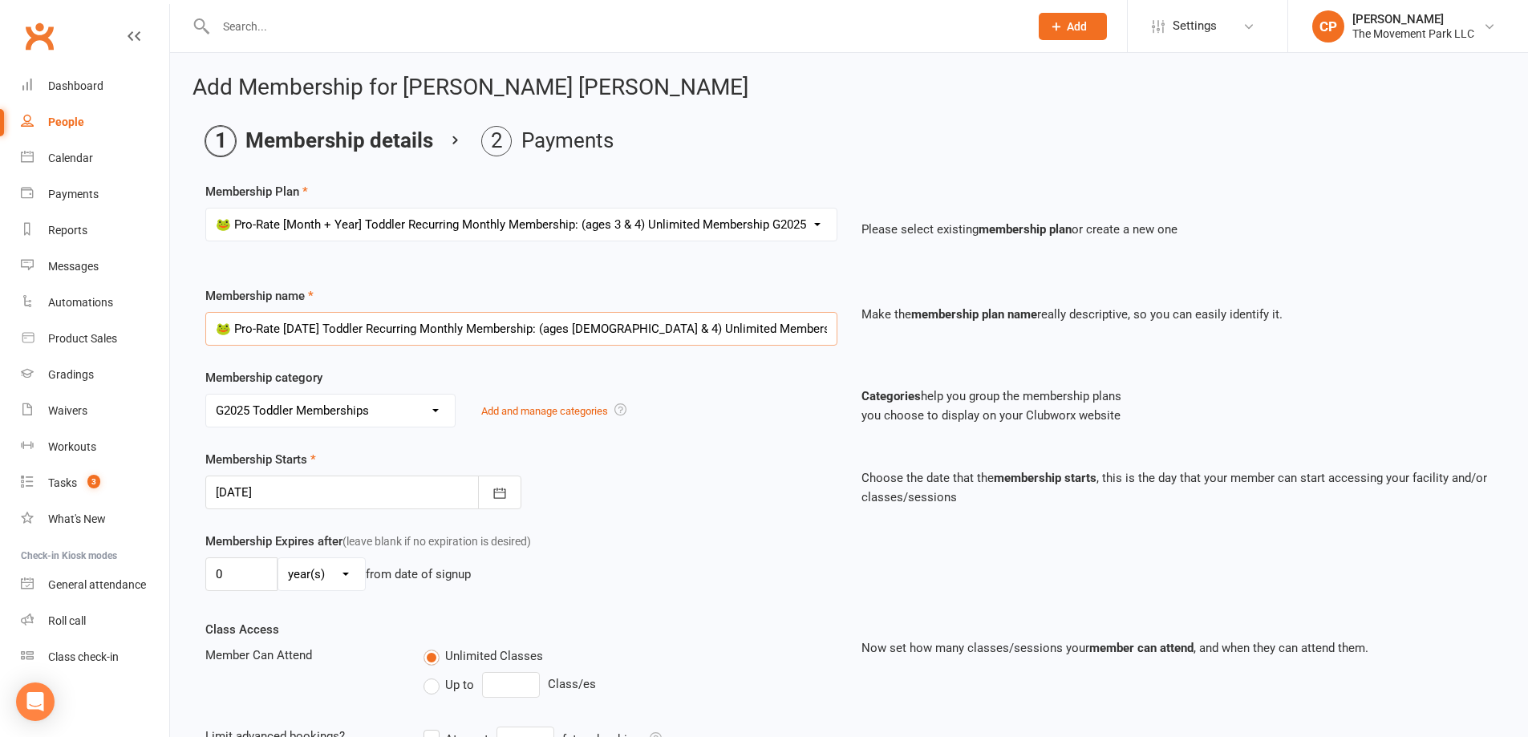
type input "🐸 Pro-Rate October 2025 Toddler Recurring Monthly Membership: (ages 3 & 4) Unli…"
click at [402, 489] on div at bounding box center [363, 493] width 316 height 34
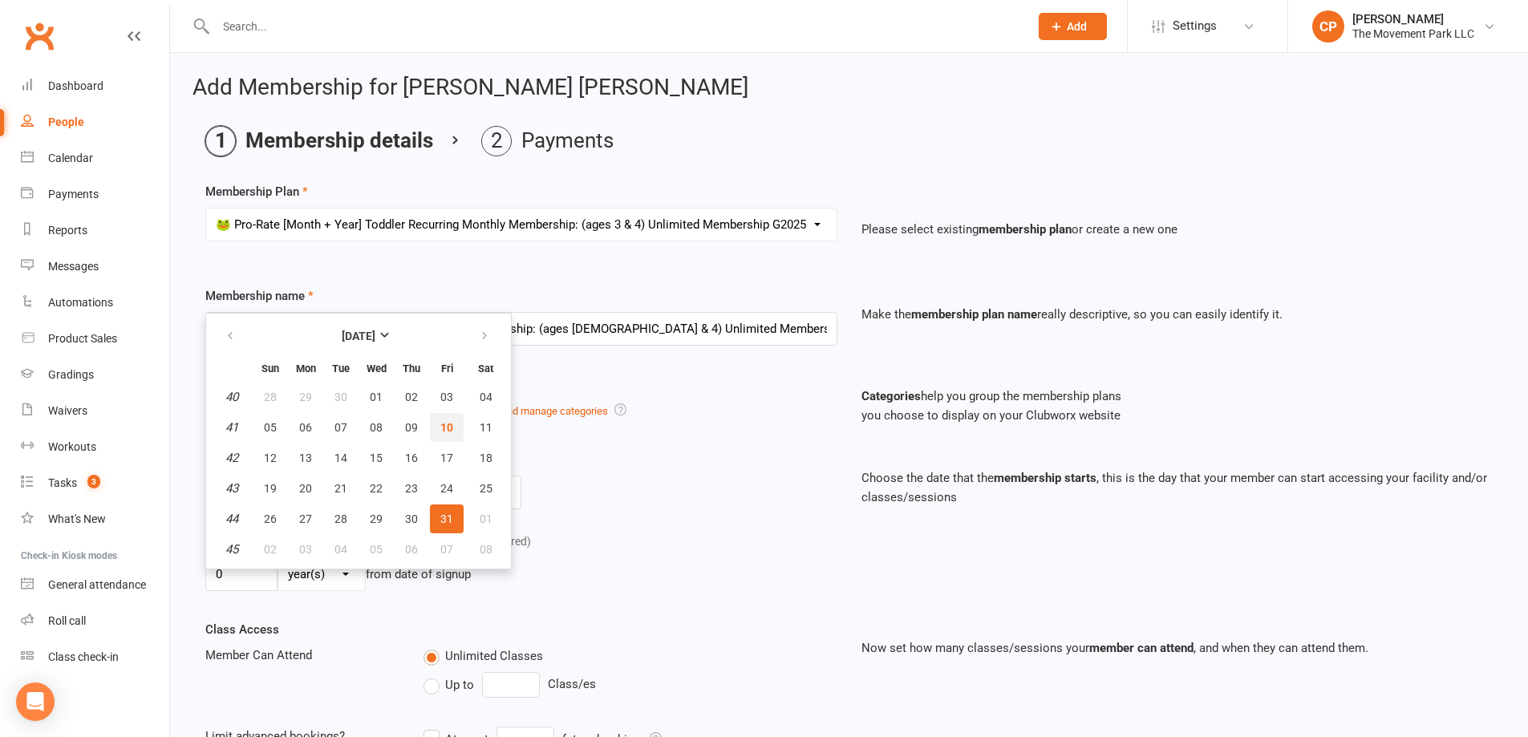
click at [448, 421] on span "10" at bounding box center [446, 427] width 13 height 13
type input "10 Oct 2025"
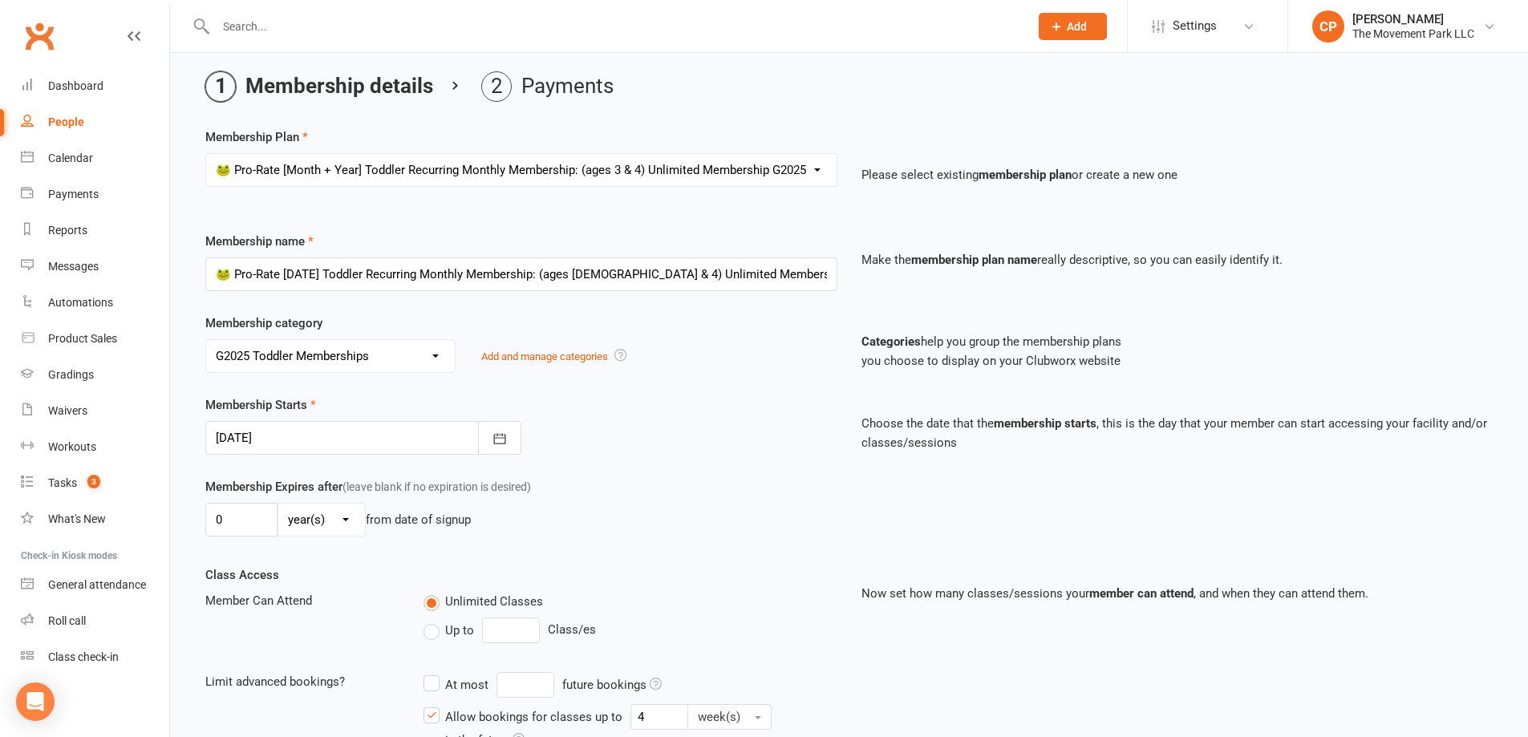
scroll to position [80, 0]
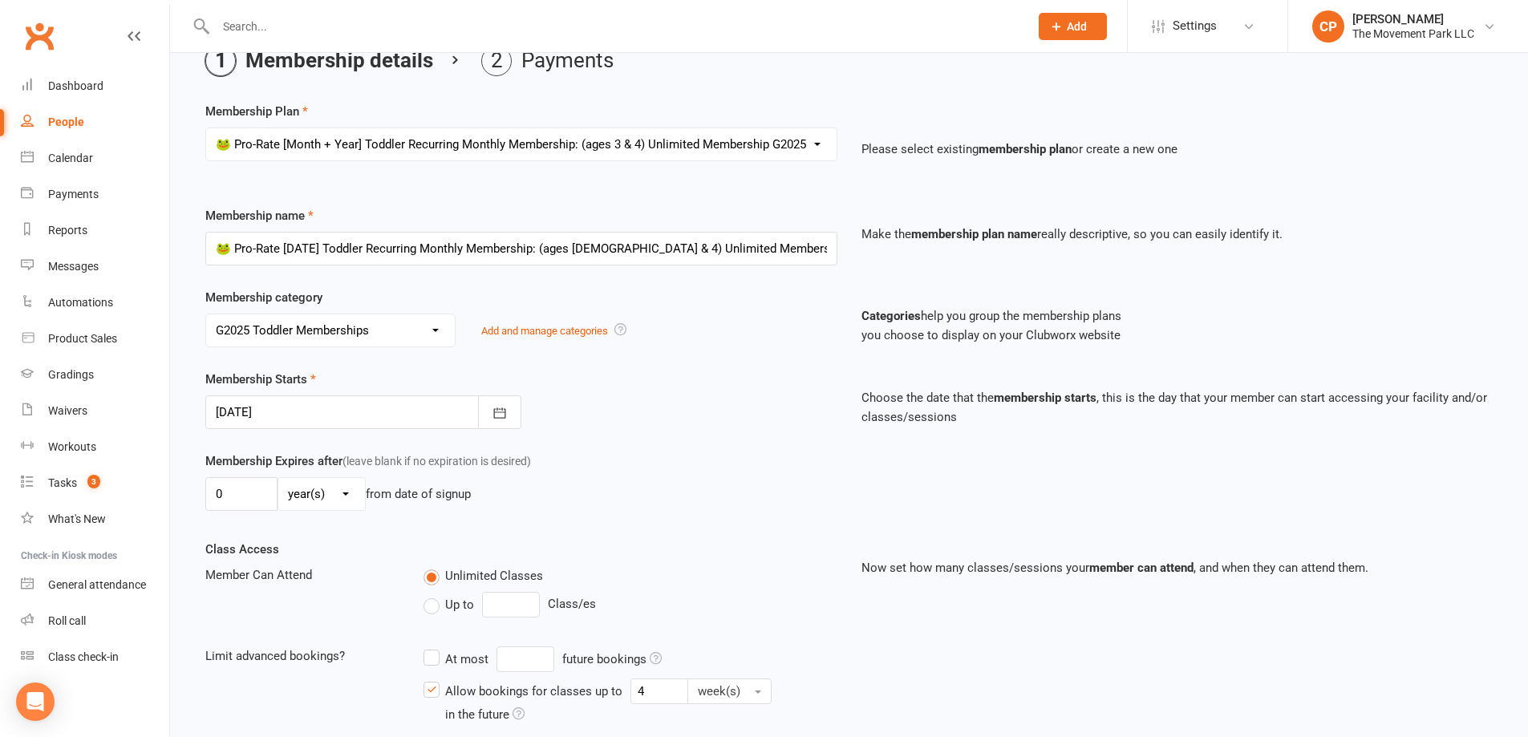
click at [342, 416] on div at bounding box center [363, 412] width 316 height 34
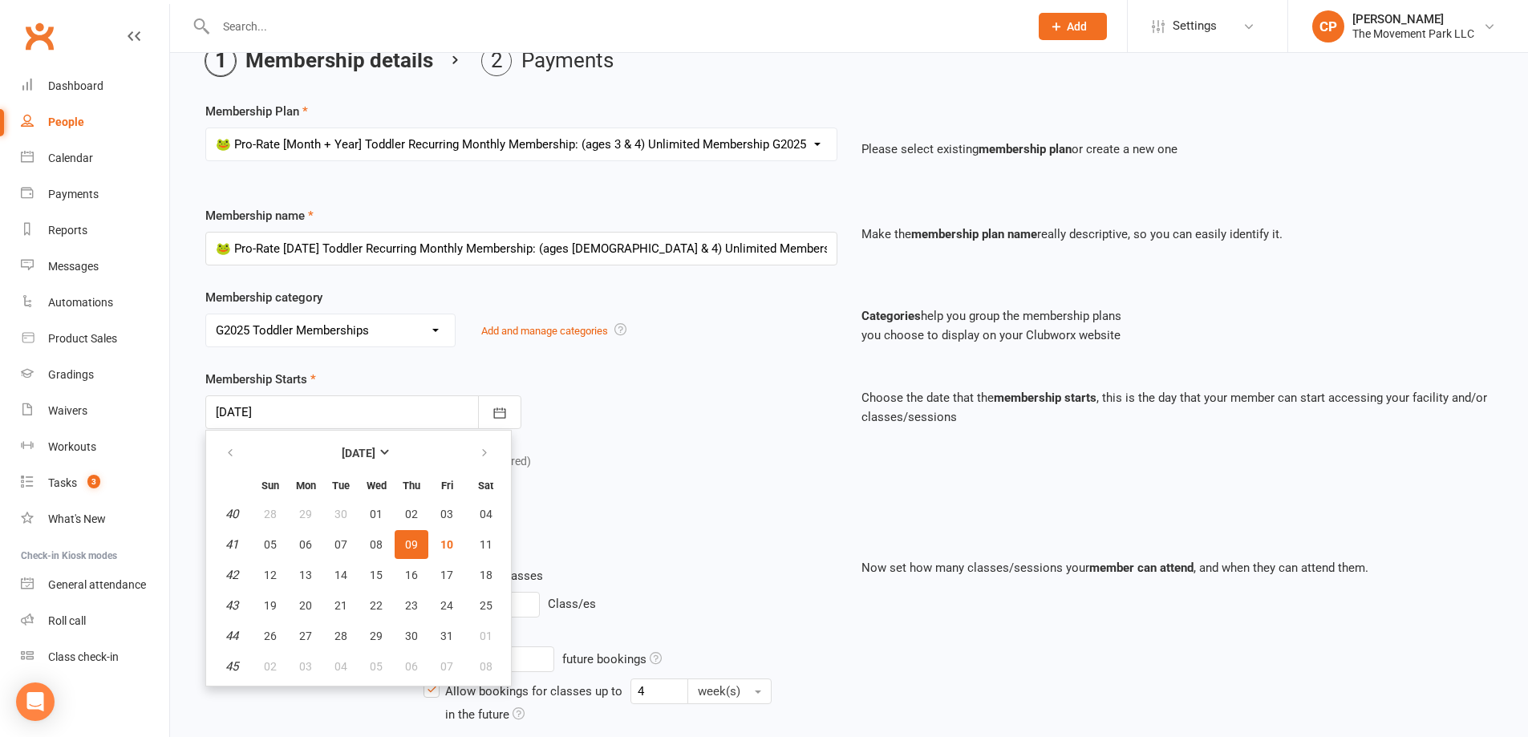
click at [575, 555] on div "Class Access Member Can Attend Unlimited Classes Up to Class/es Limit advanced …" at bounding box center [521, 643] width 656 height 207
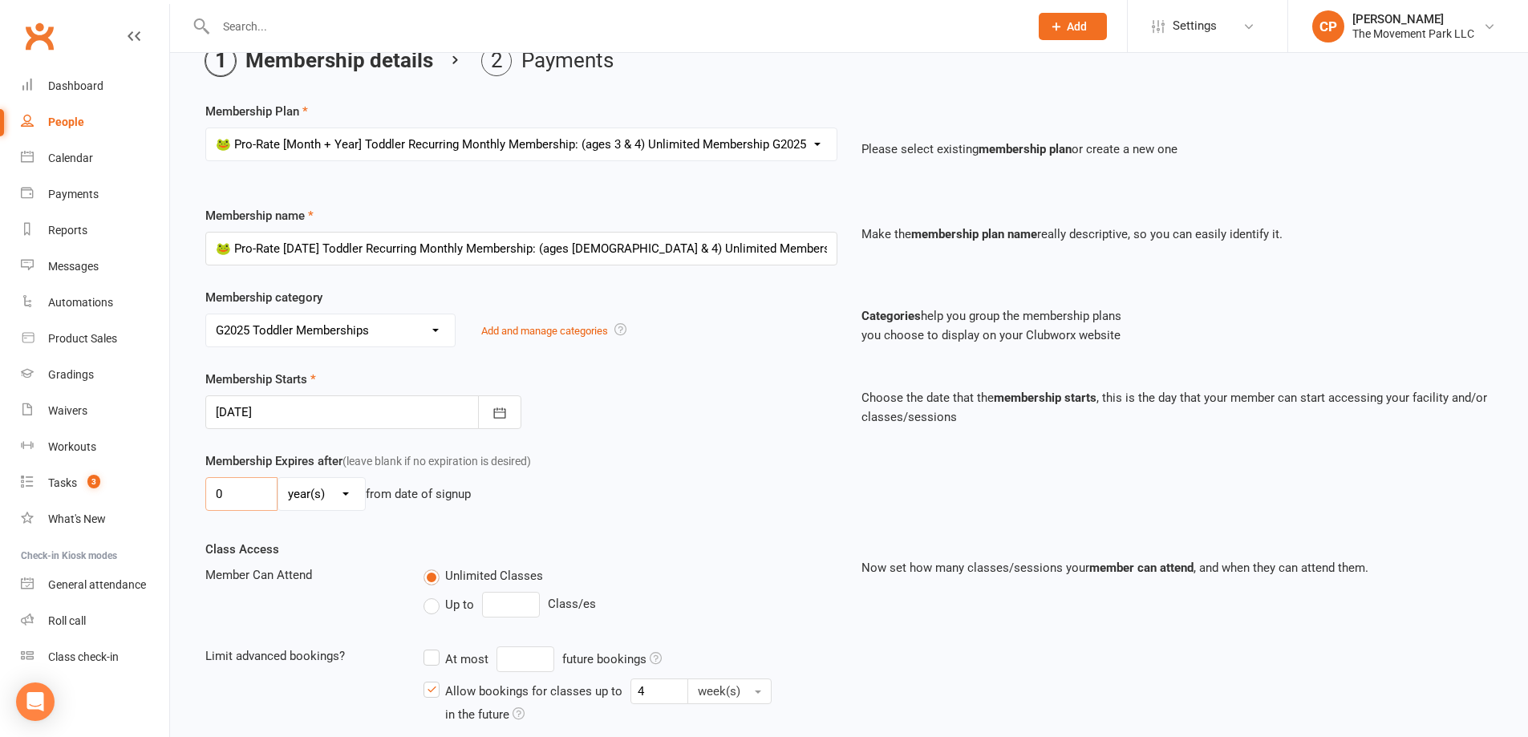
drag, startPoint x: 251, startPoint y: 497, endPoint x: 193, endPoint y: 497, distance: 57.8
click at [193, 497] on div "Membership Expires after (leave blank if no expiration is desired) 0 day(s) wee…" at bounding box center [521, 485] width 656 height 66
type input "23"
click at [314, 500] on select "day(s) week(s) month(s) year(s)" at bounding box center [321, 494] width 87 height 32
select select "0"
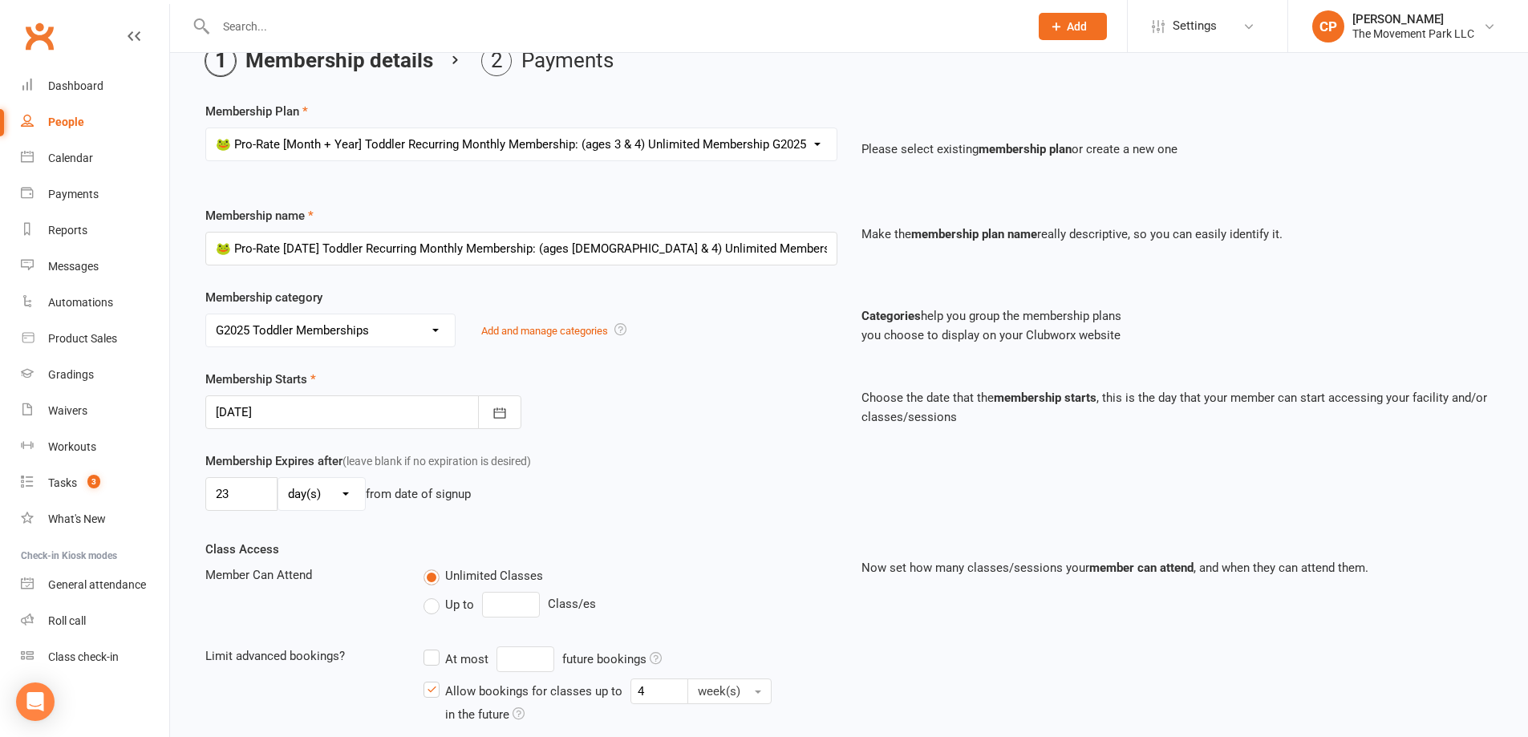
click at [278, 478] on select "day(s) week(s) month(s) year(s)" at bounding box center [321, 494] width 87 height 32
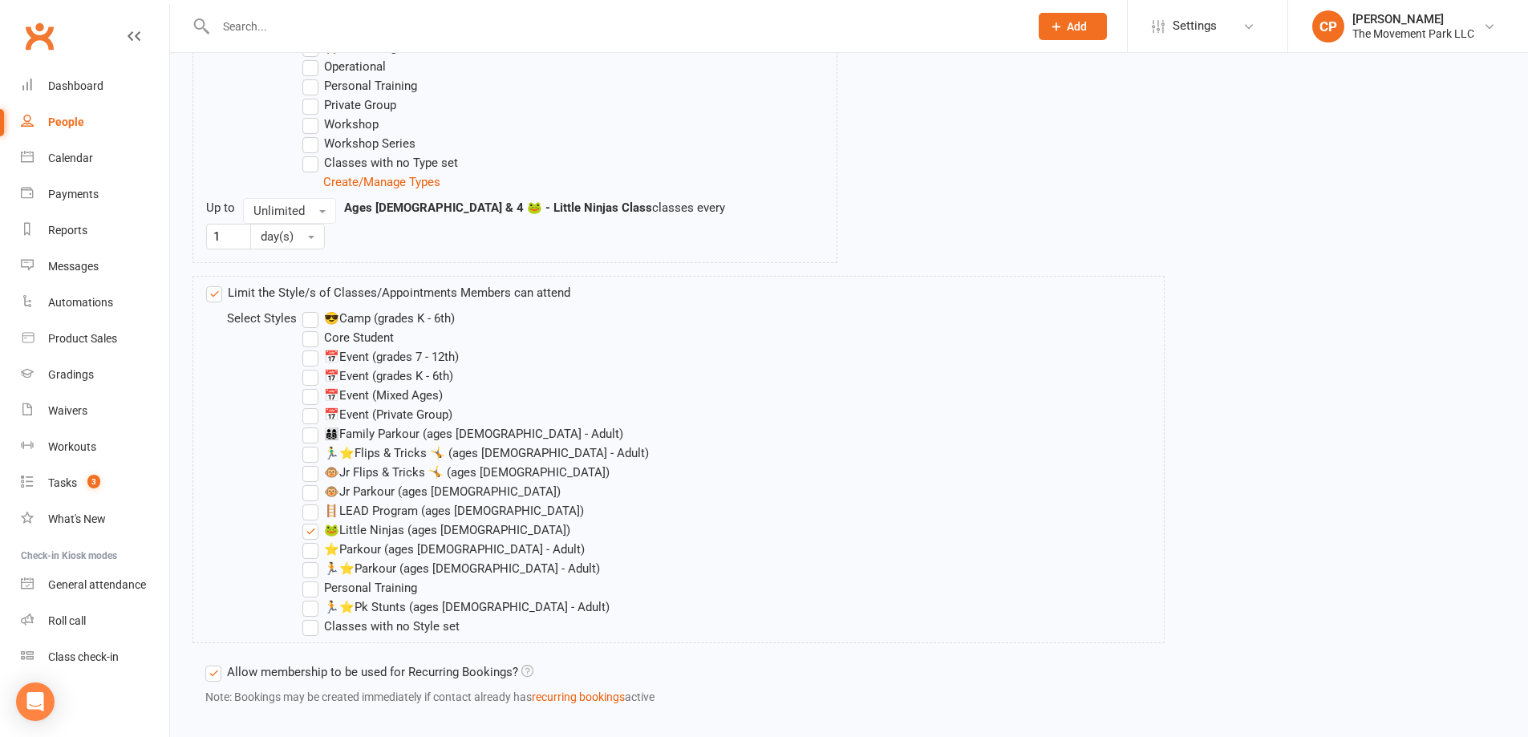
scroll to position [1574, 0]
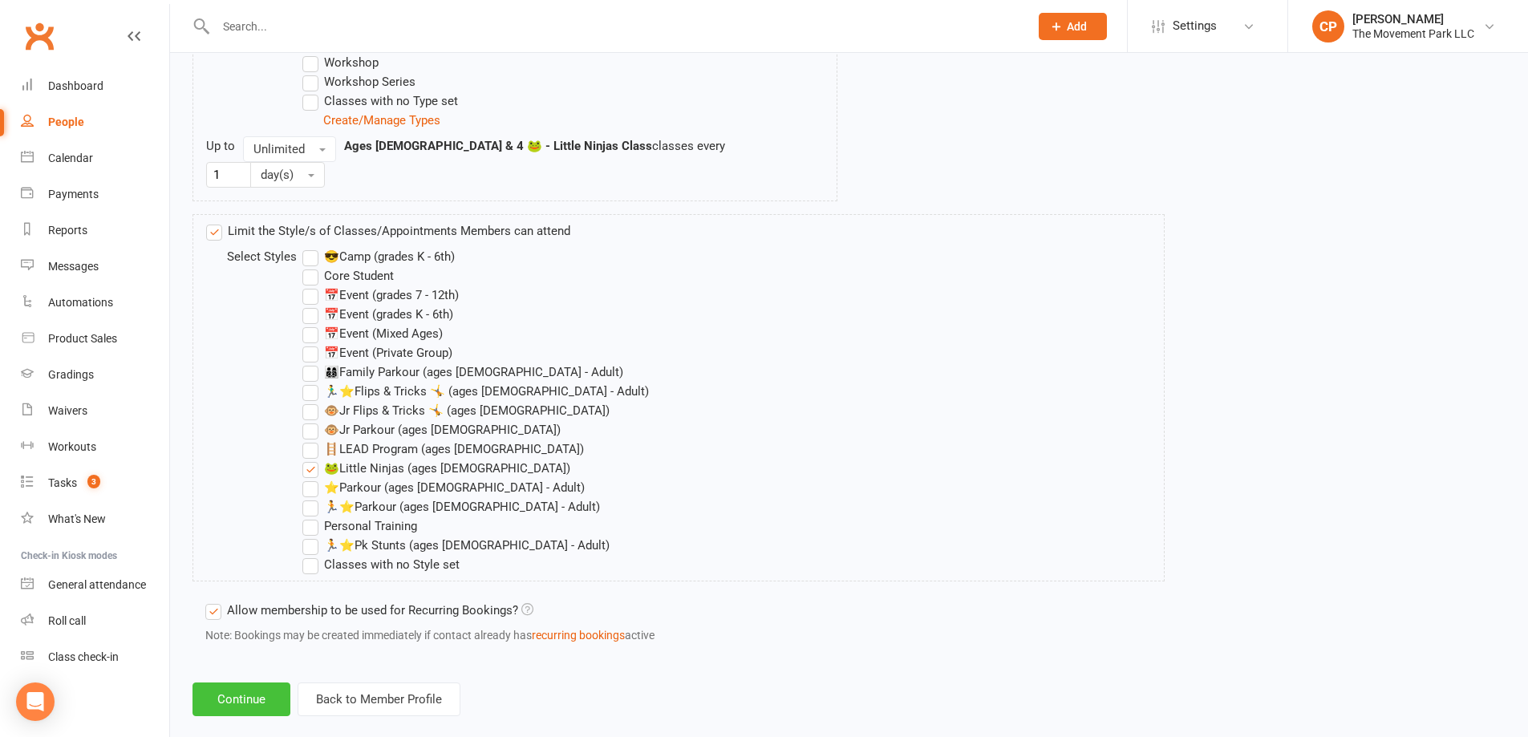
click at [243, 683] on button "Continue" at bounding box center [242, 700] width 98 height 34
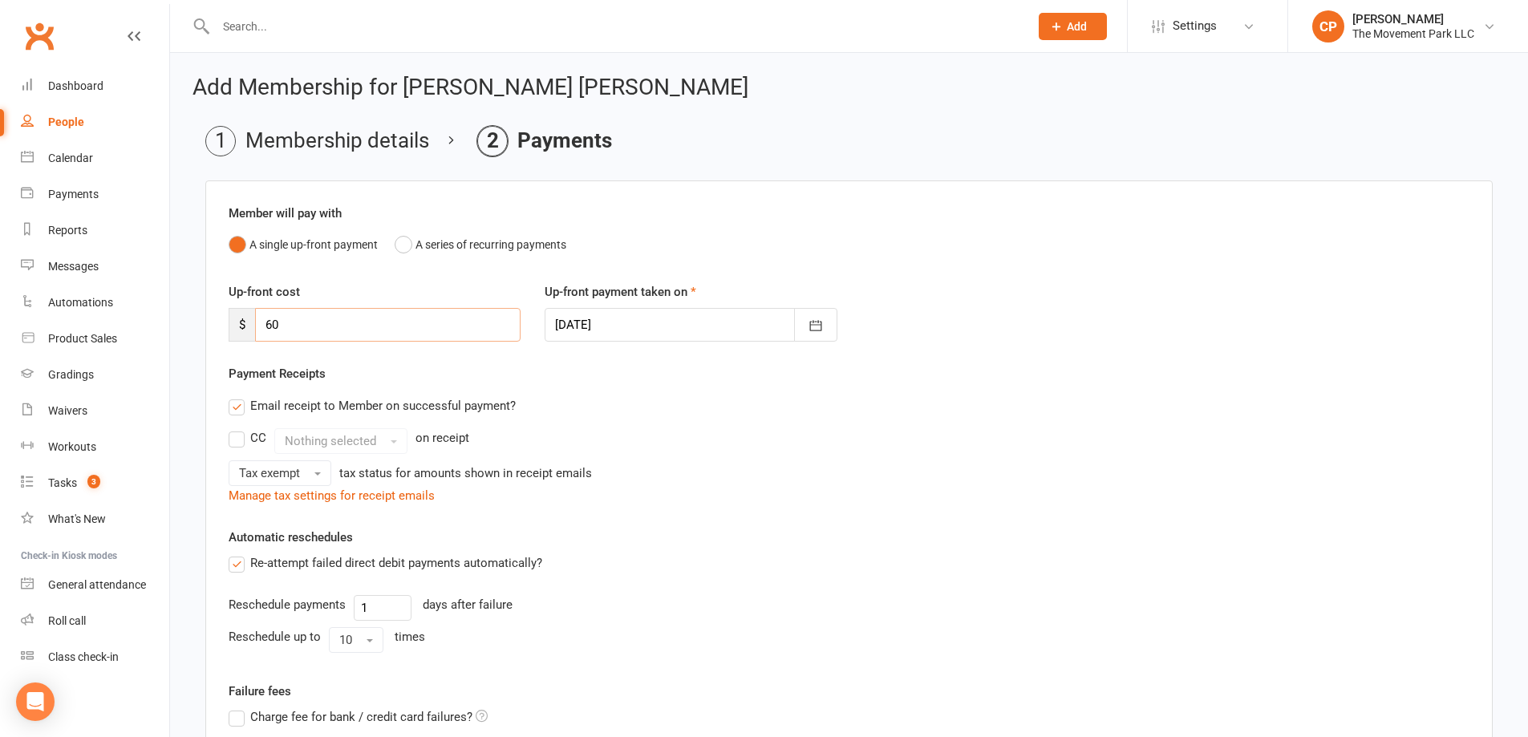
drag, startPoint x: 252, startPoint y: 326, endPoint x: 236, endPoint y: 326, distance: 16.0
click at [239, 326] on div "$ 60" at bounding box center [375, 325] width 292 height 34
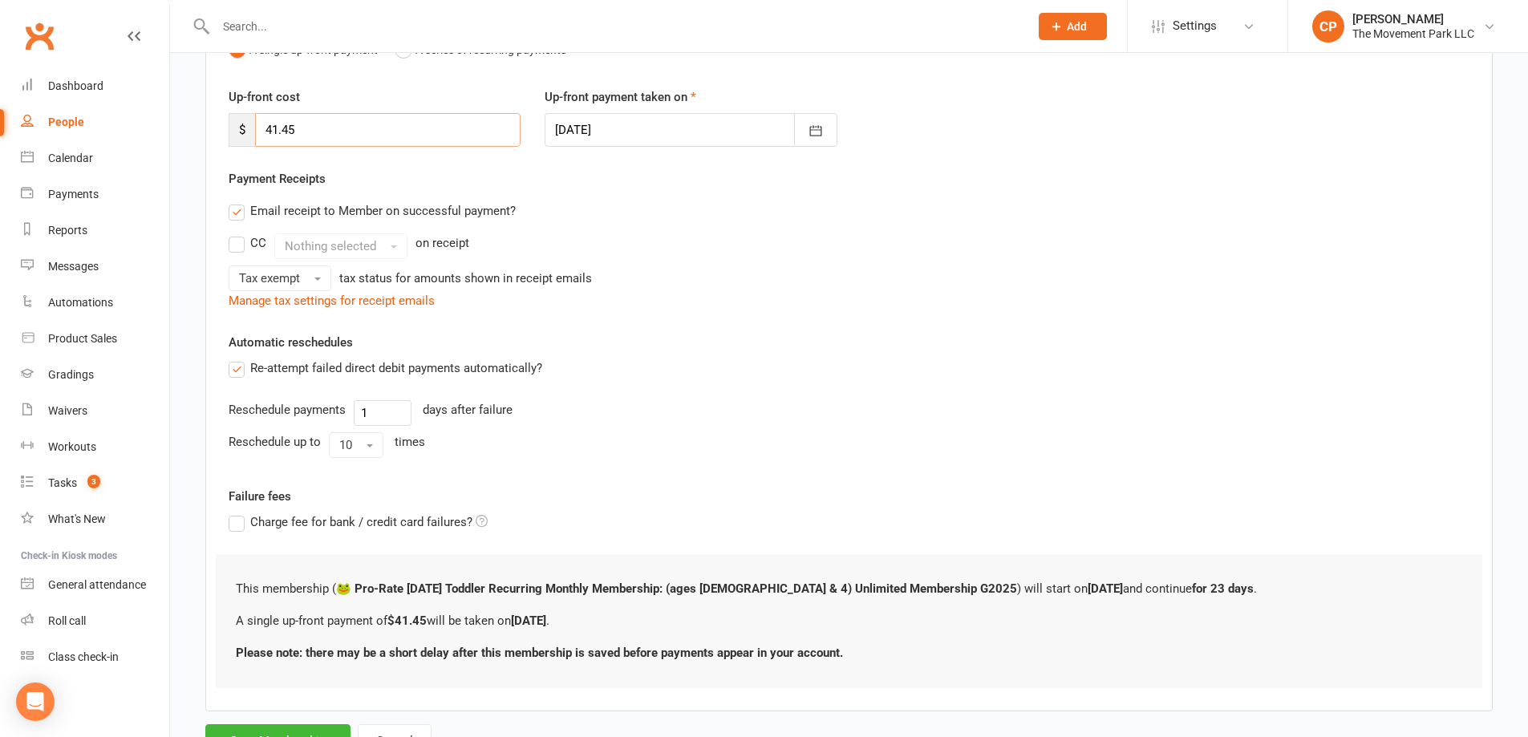
scroll to position [265, 0]
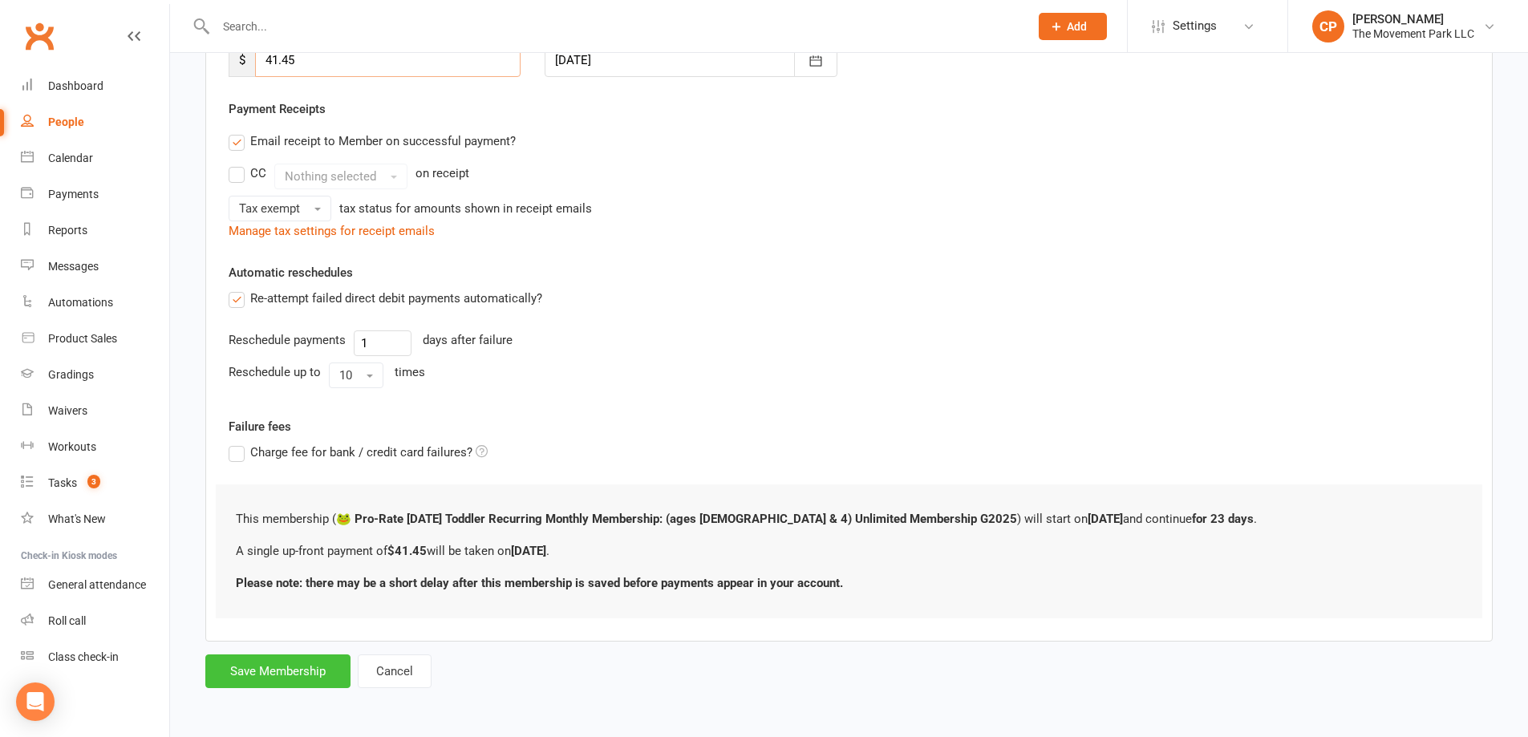
type input "41.45"
click at [318, 670] on button "Save Membership" at bounding box center [277, 672] width 145 height 34
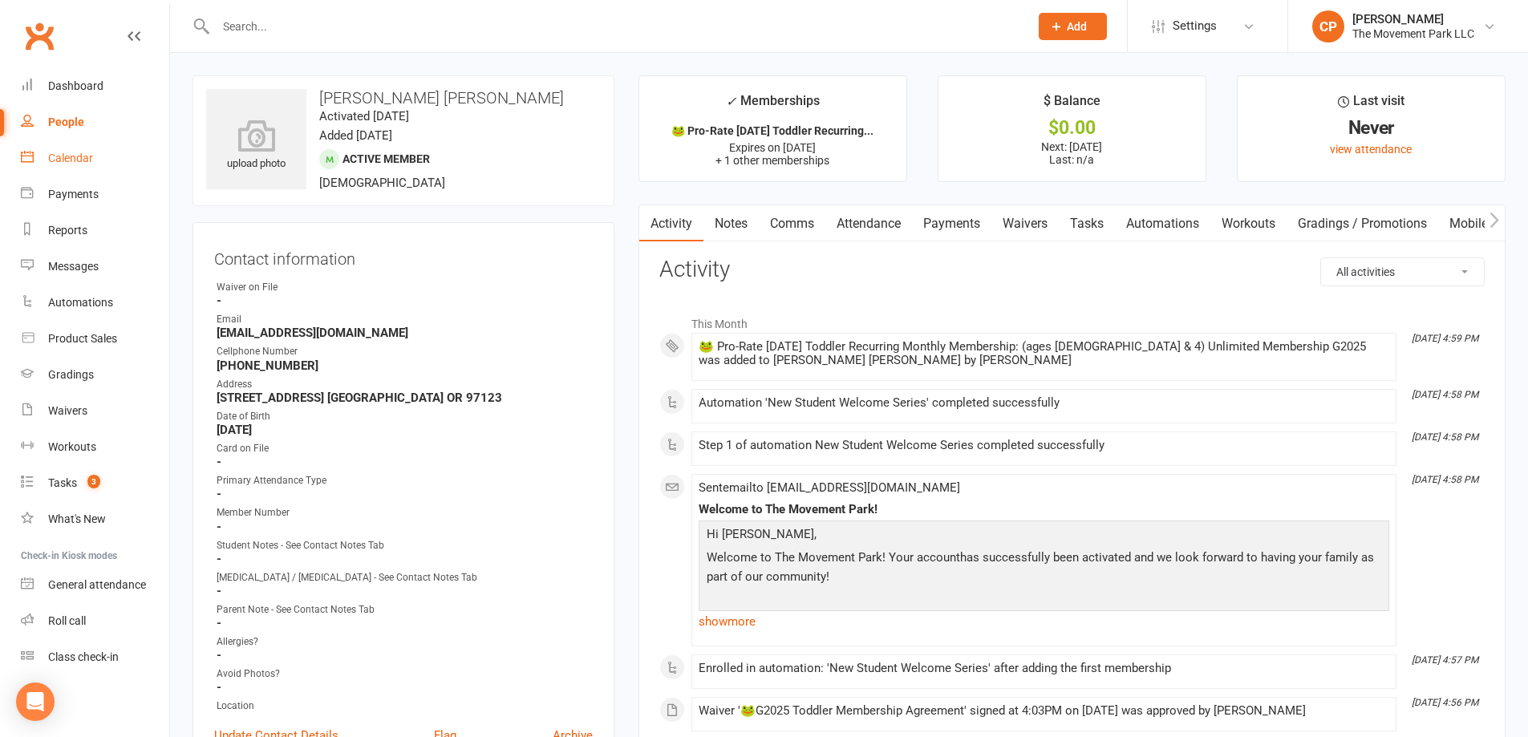
click at [63, 152] on div "Calendar" at bounding box center [70, 158] width 45 height 13
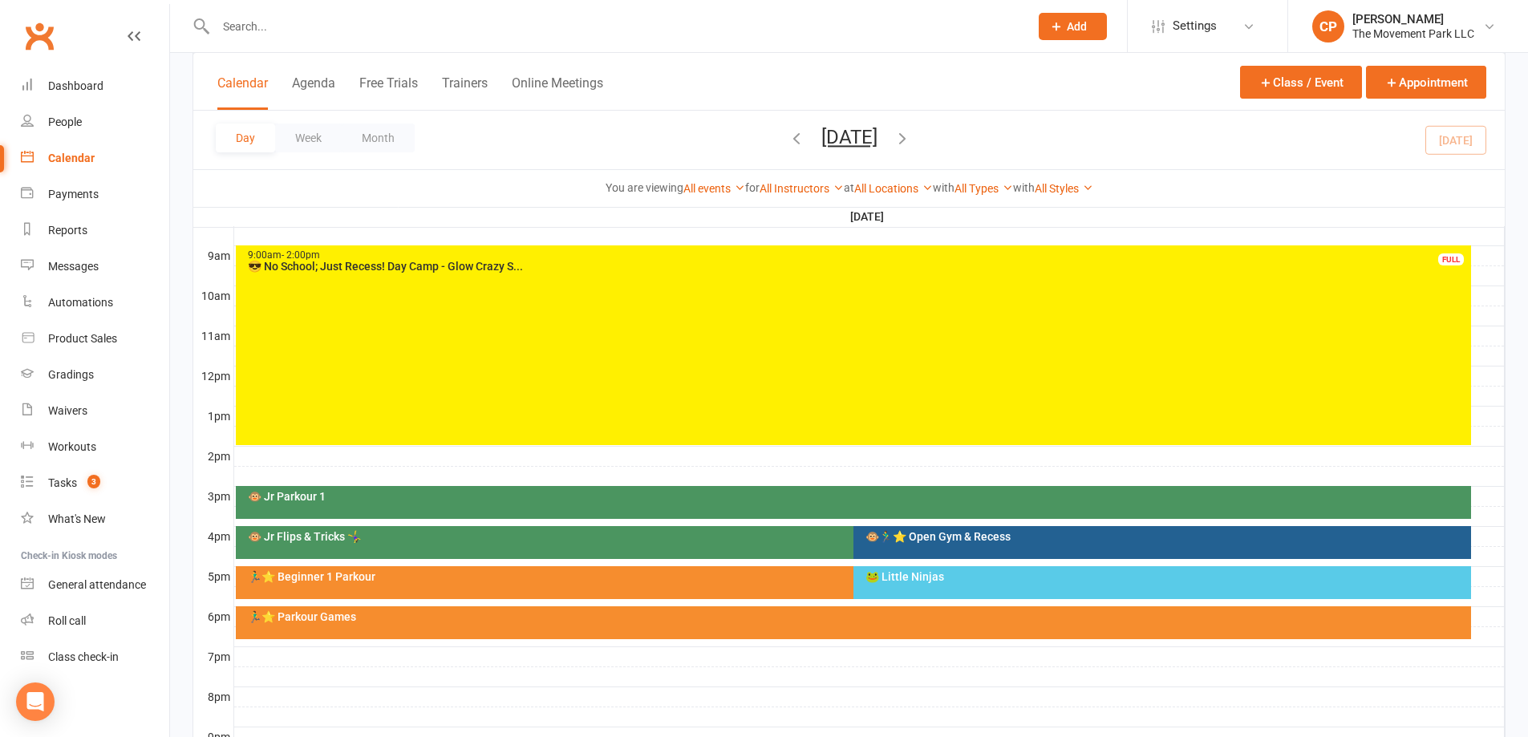
scroll to position [481, 0]
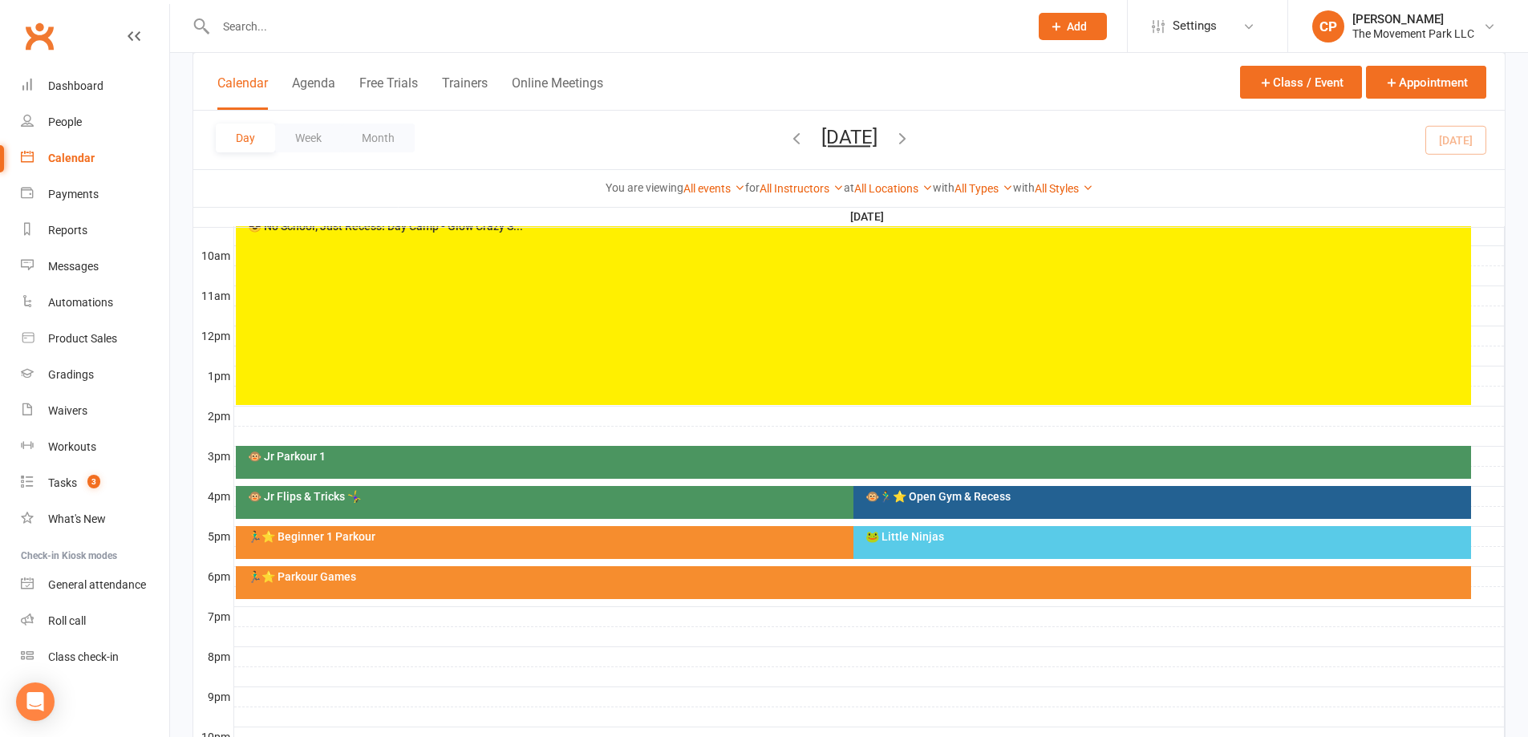
click at [953, 538] on div "🐸 Little Ninjas" at bounding box center [1166, 536] width 603 height 11
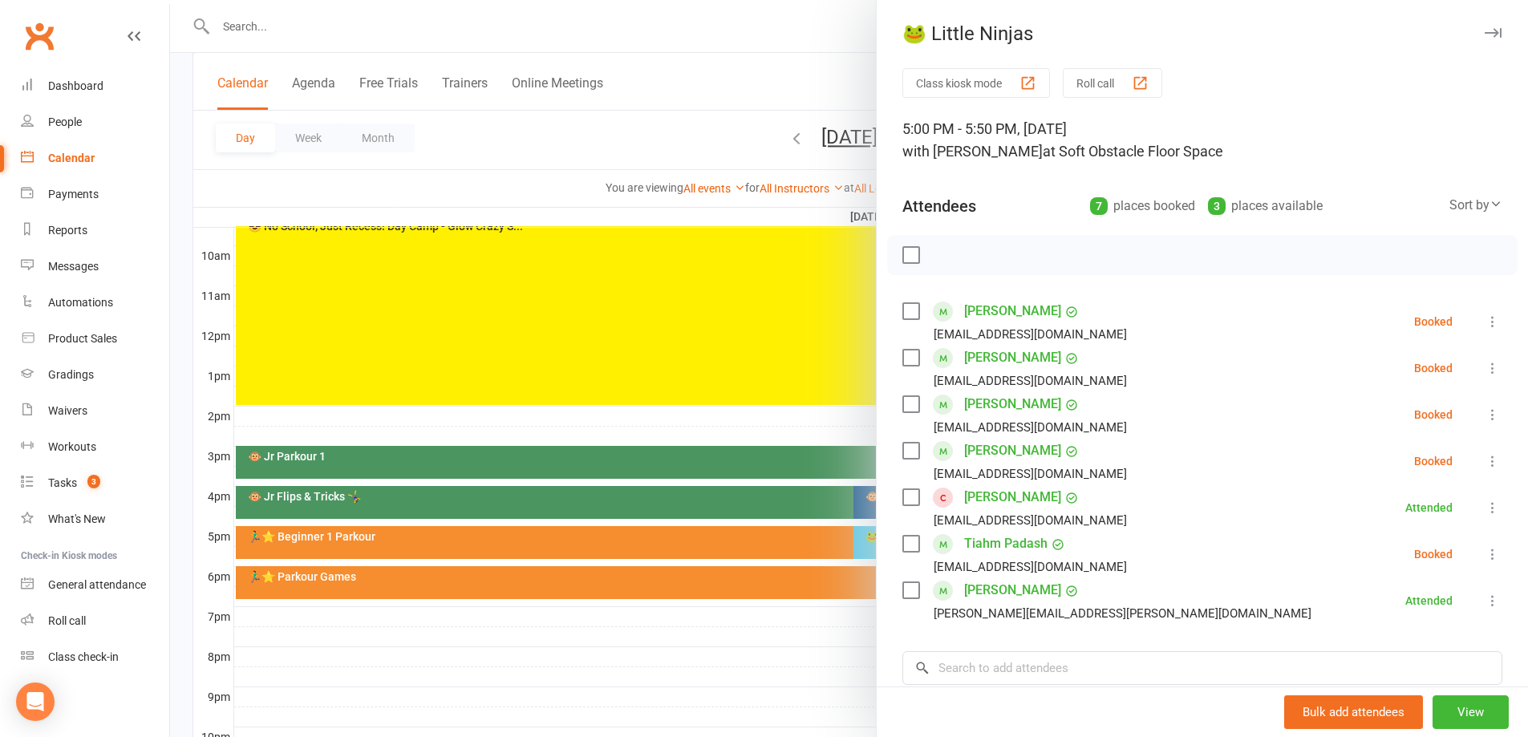
click at [1485, 466] on icon at bounding box center [1493, 461] width 16 height 16
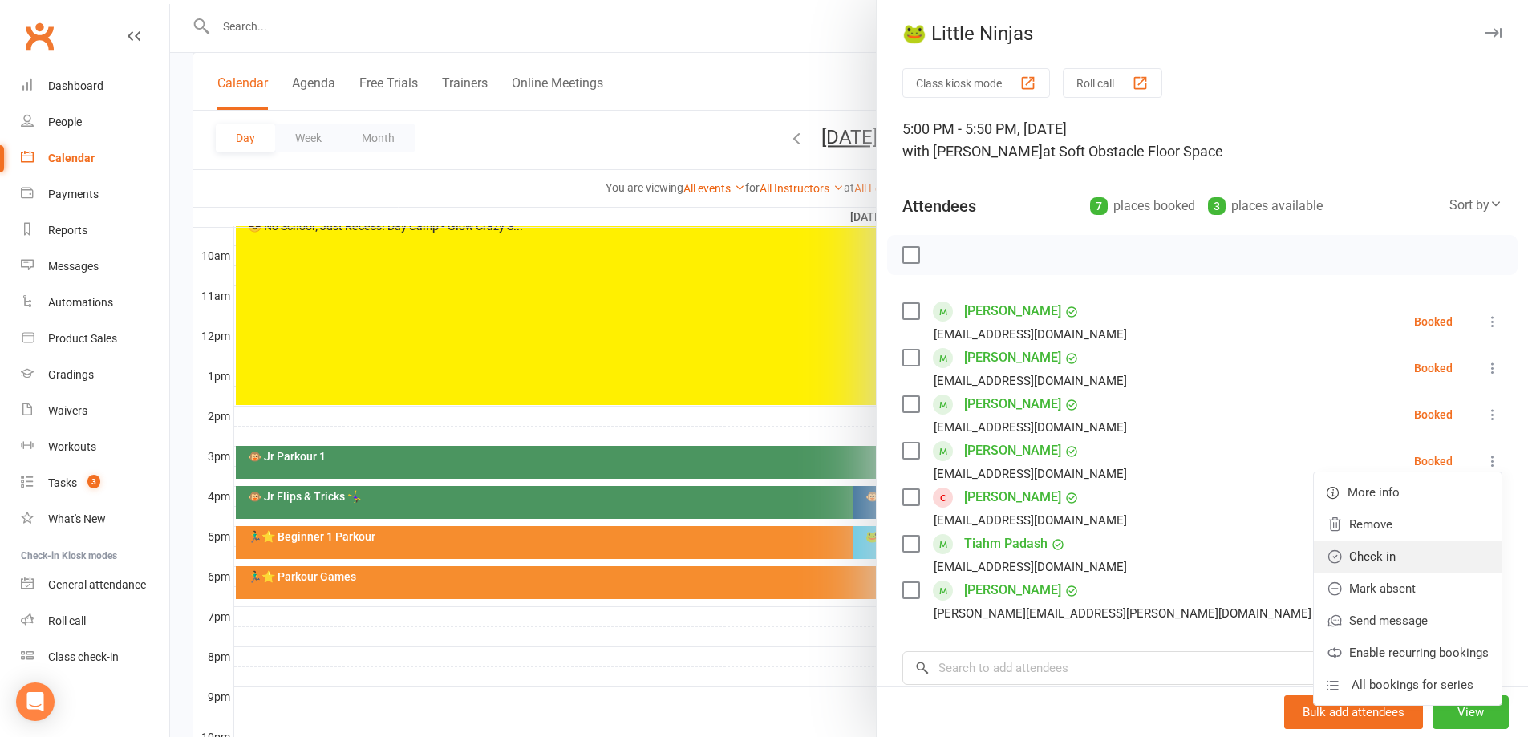
click at [1412, 557] on link "Check in" at bounding box center [1408, 557] width 188 height 32
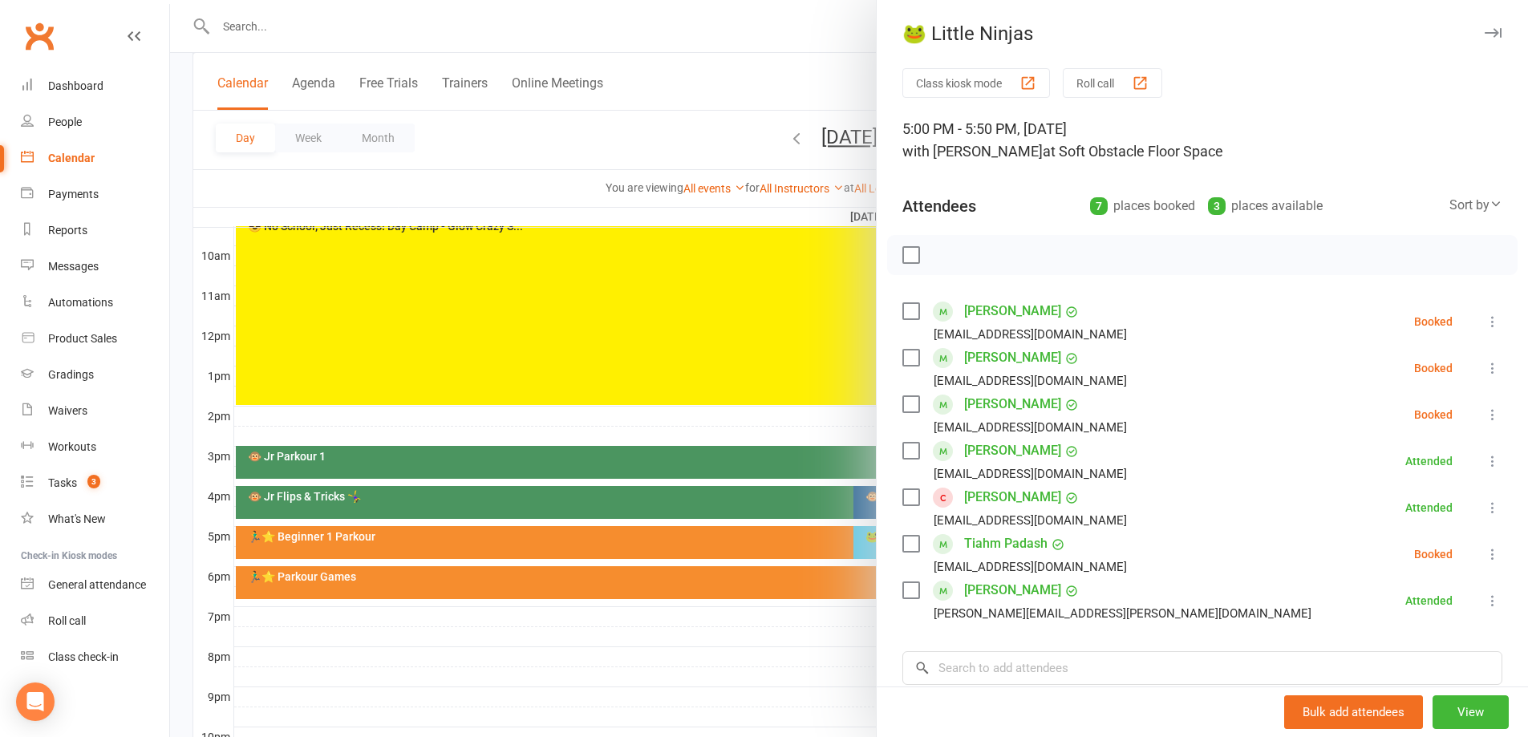
click at [754, 681] on div at bounding box center [849, 368] width 1358 height 737
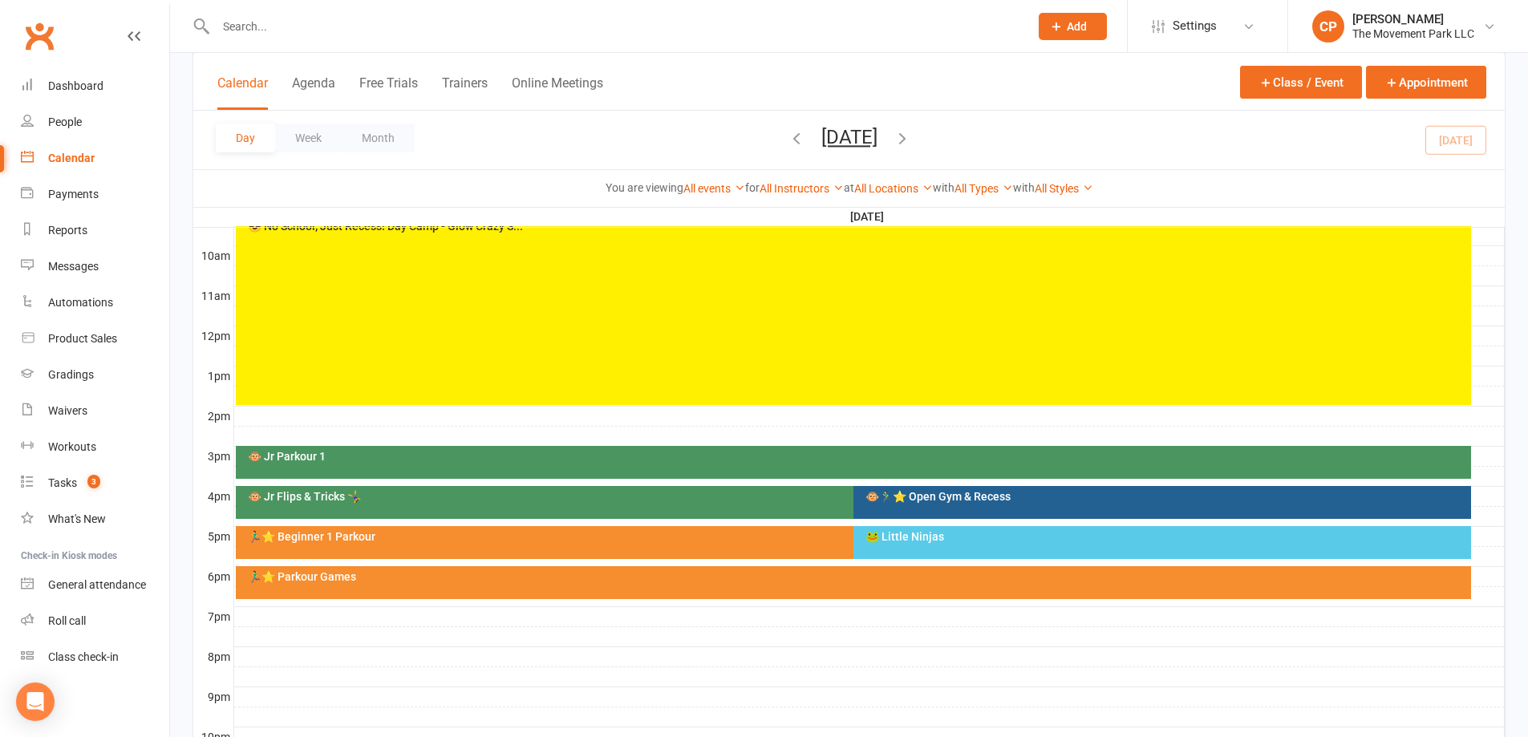
click at [789, 538] on div "🏃‍♂️⭐ Beginner 1 Parkour" at bounding box center [849, 536] width 1205 height 11
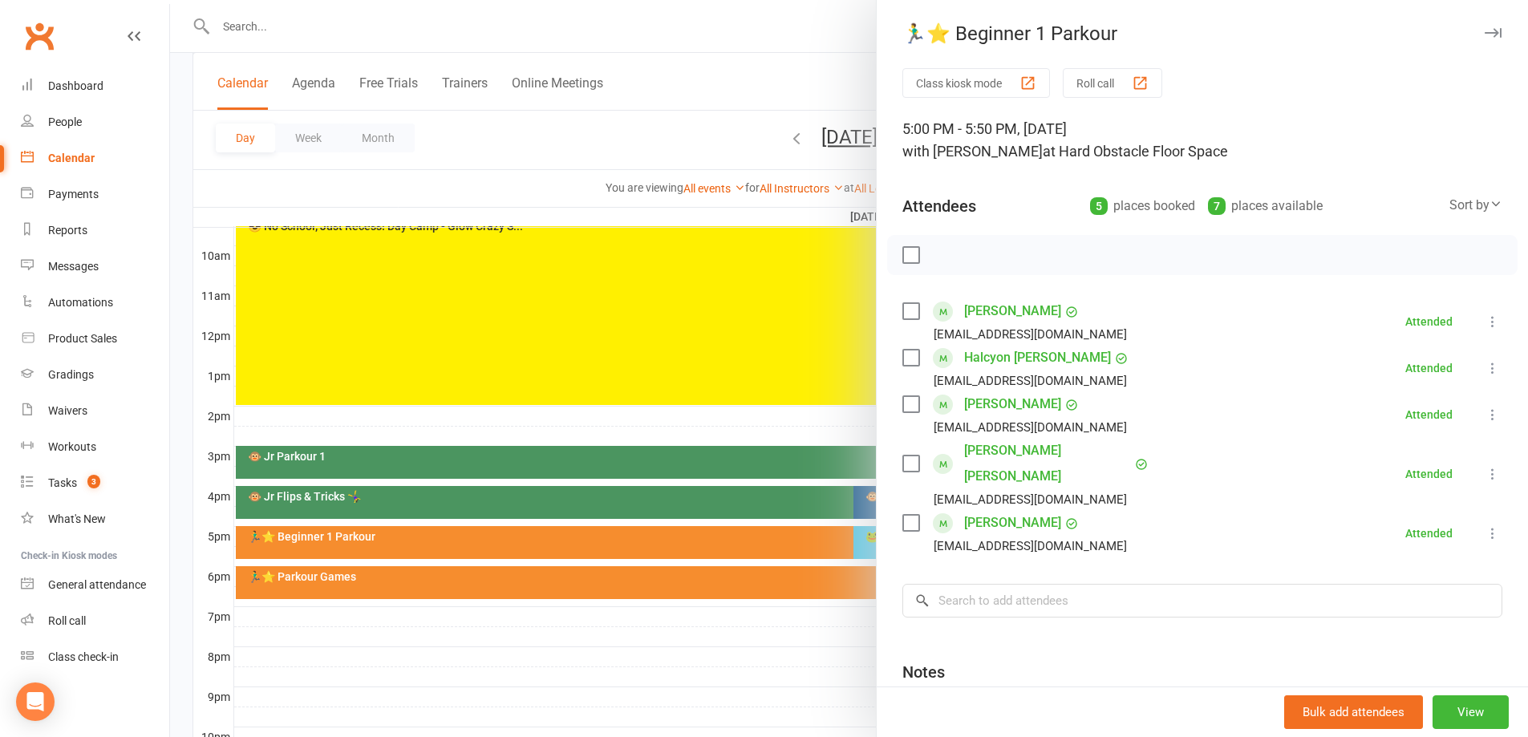
click at [834, 638] on div at bounding box center [849, 368] width 1358 height 737
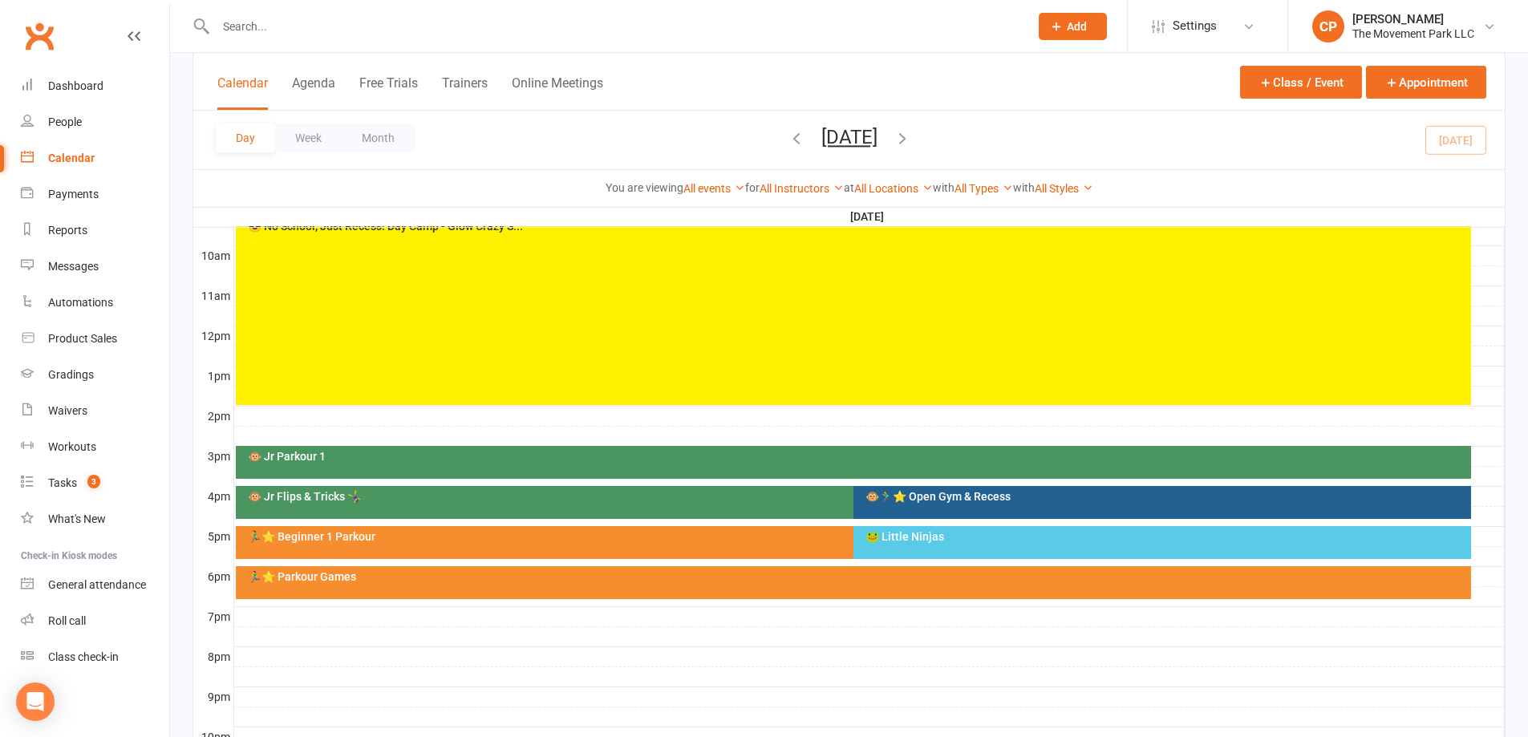
click at [896, 532] on div "🐸 Little Ninjas" at bounding box center [1166, 536] width 603 height 11
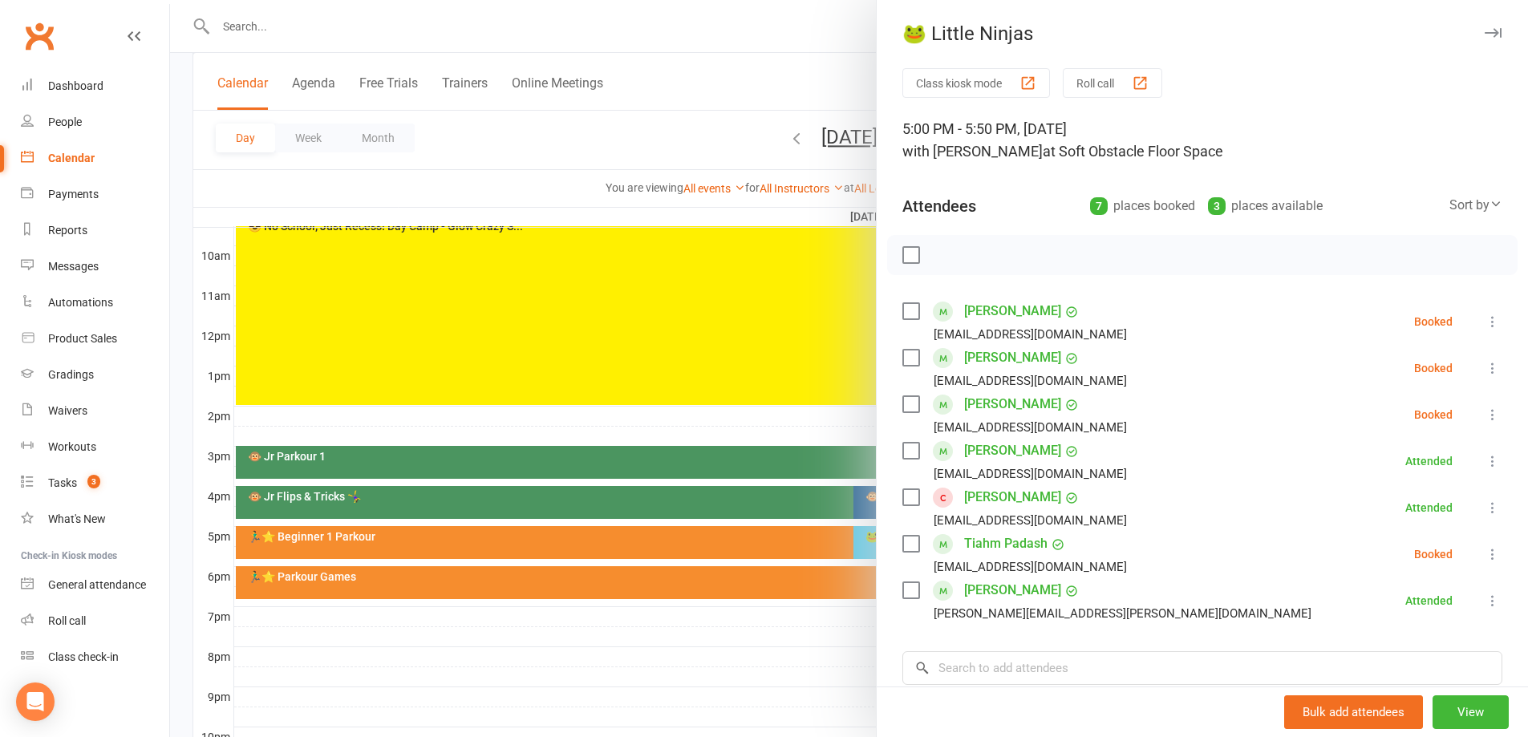
click at [1485, 412] on icon at bounding box center [1493, 415] width 16 height 16
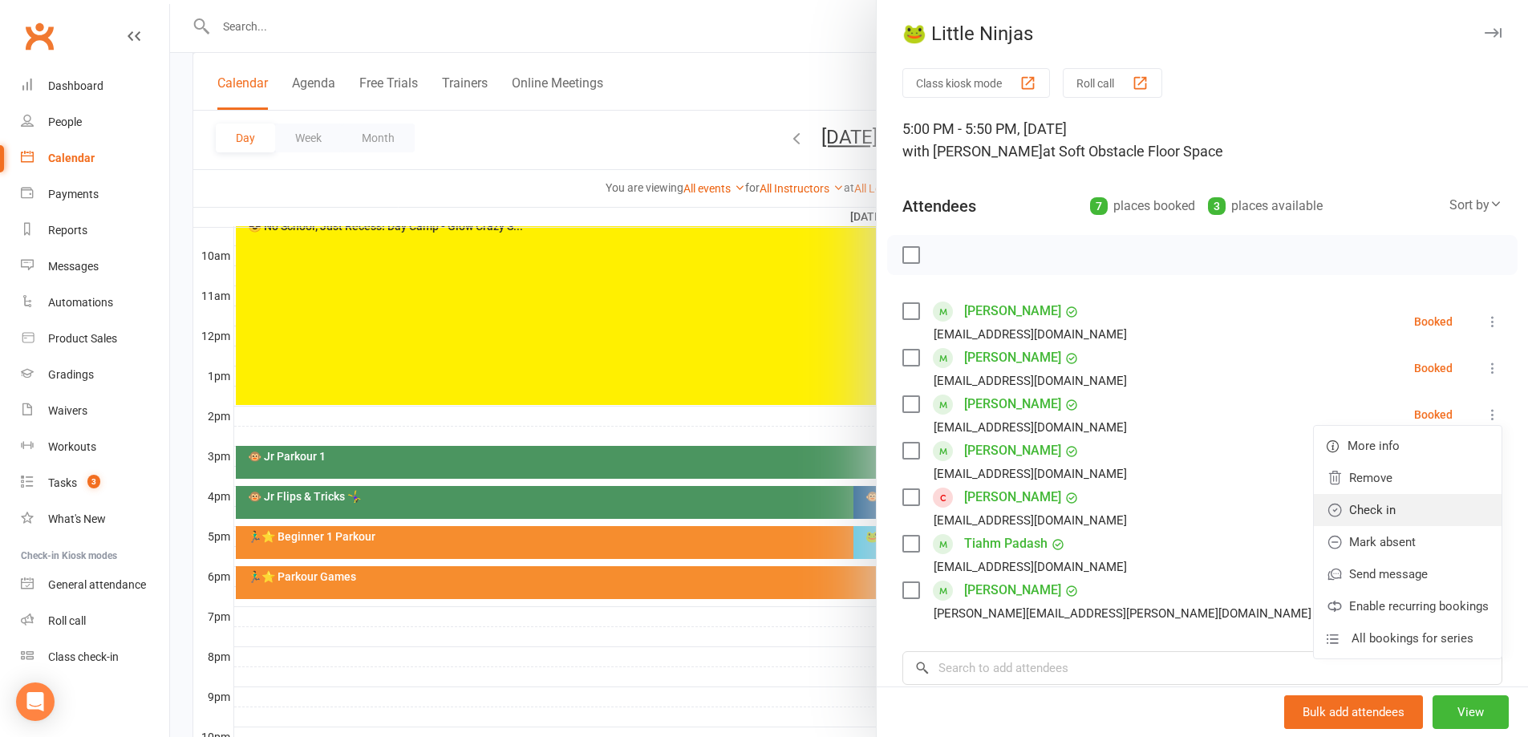
click at [1400, 506] on link "Check in" at bounding box center [1408, 510] width 188 height 32
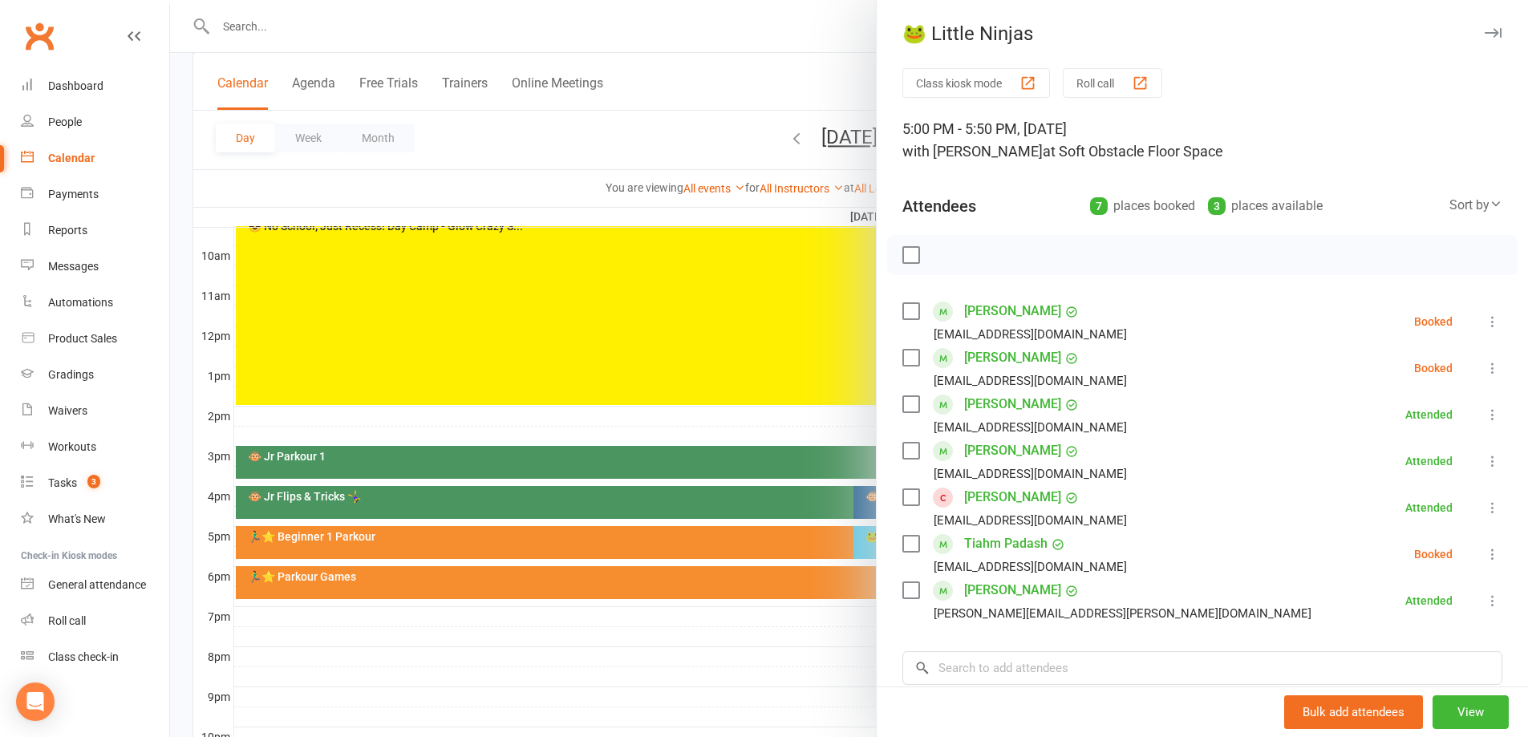
click at [1485, 370] on icon at bounding box center [1493, 368] width 16 height 16
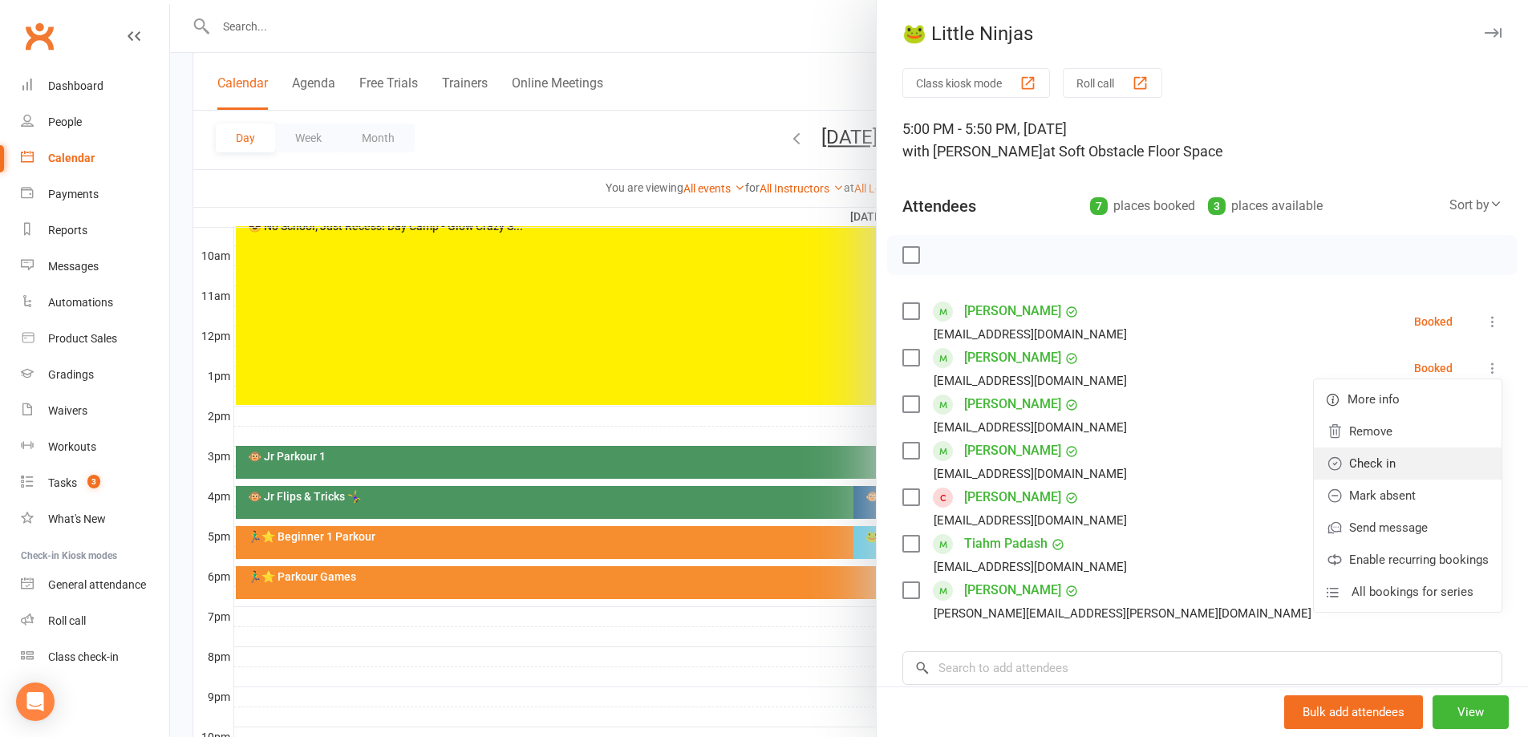
click at [1387, 466] on link "Check in" at bounding box center [1408, 464] width 188 height 32
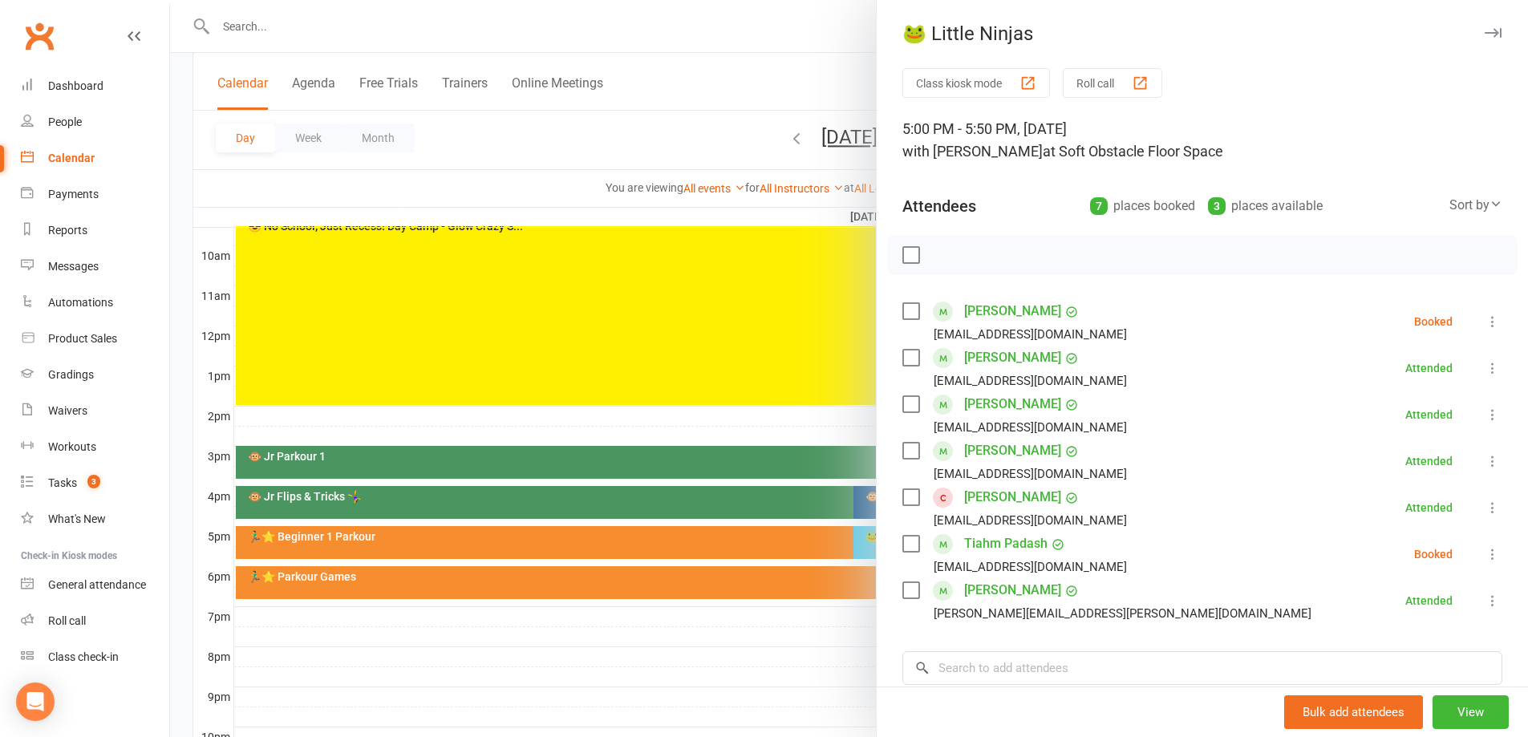
click at [792, 666] on div at bounding box center [849, 368] width 1358 height 737
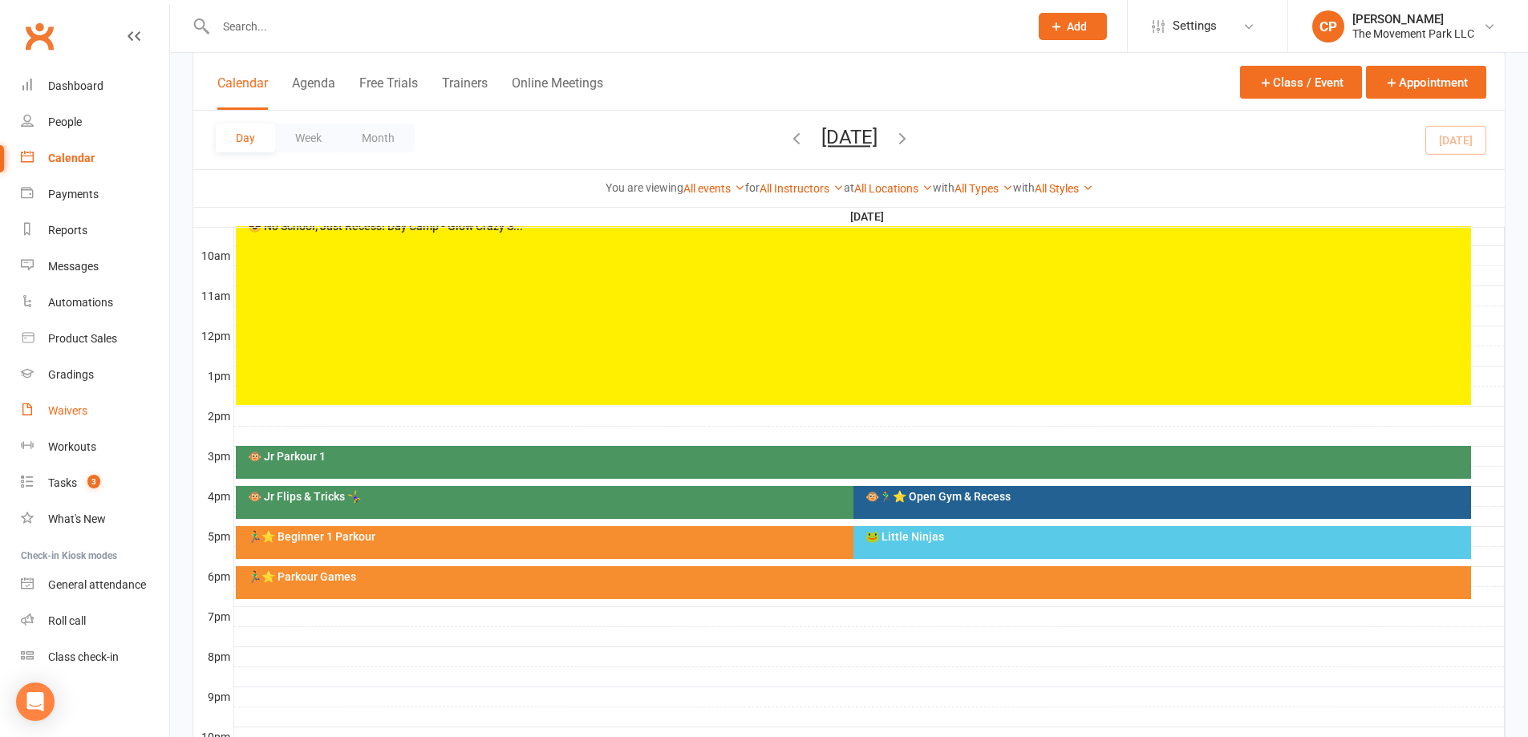
click at [66, 416] on div "Waivers" at bounding box center [67, 410] width 39 height 13
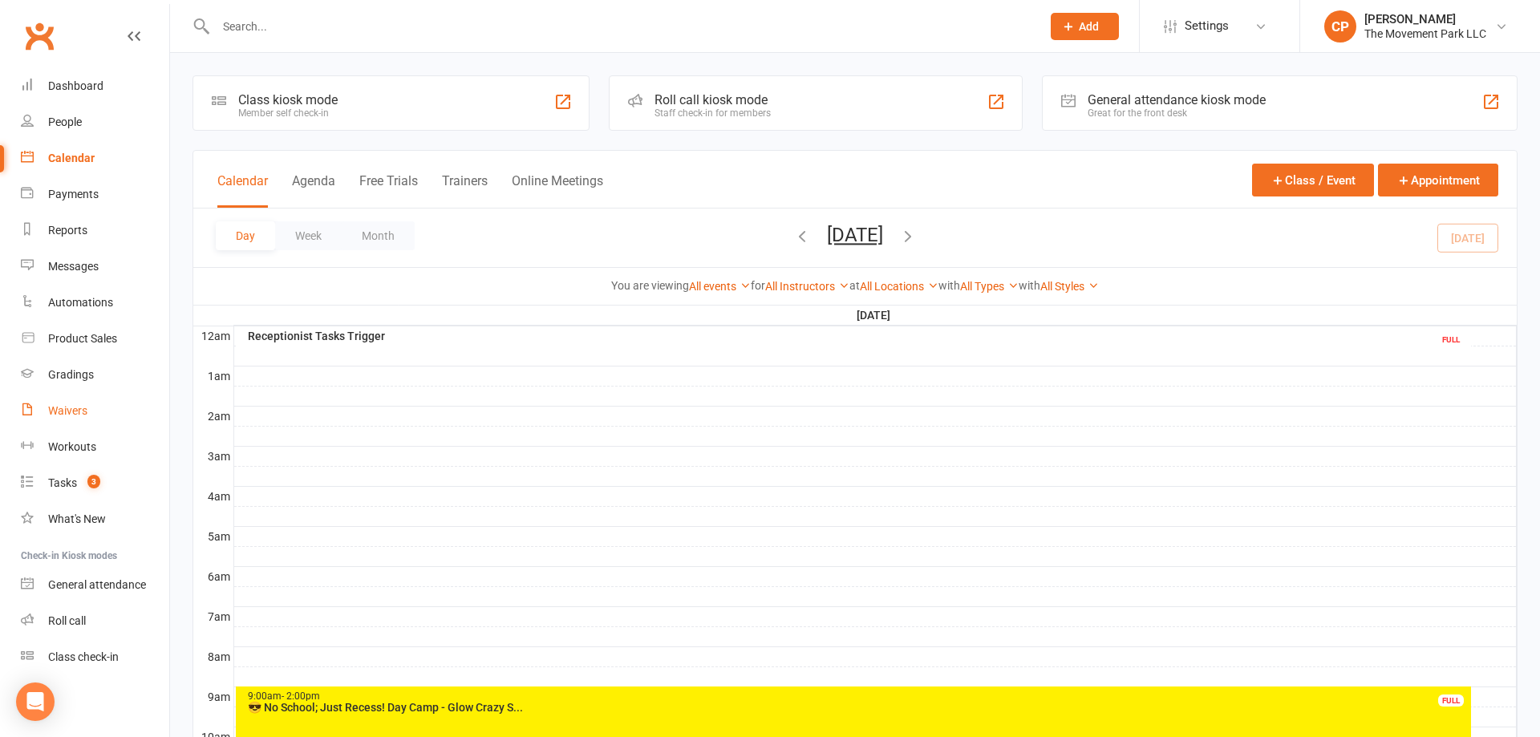
select select "100"
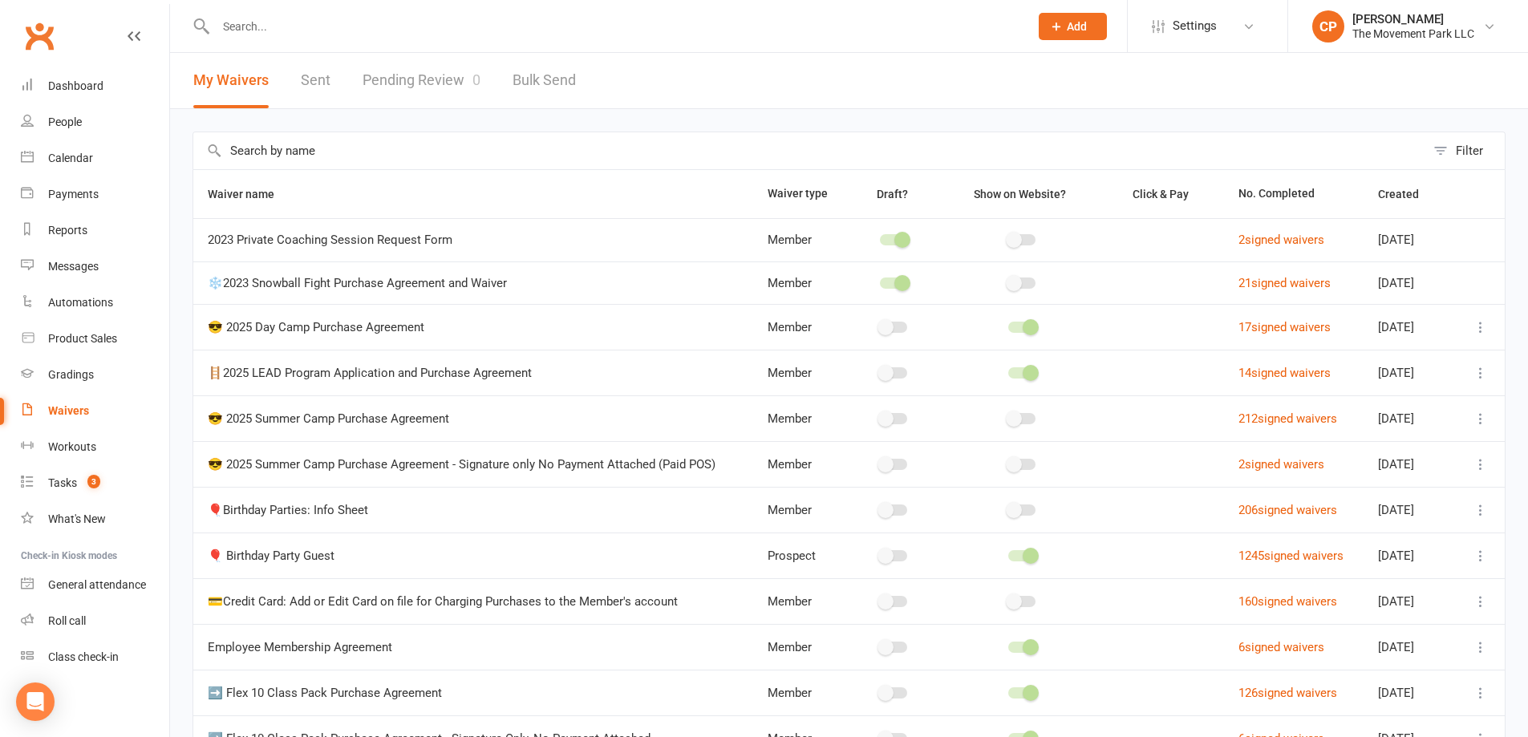
click at [464, 83] on link "Pending Review 0" at bounding box center [422, 80] width 118 height 55
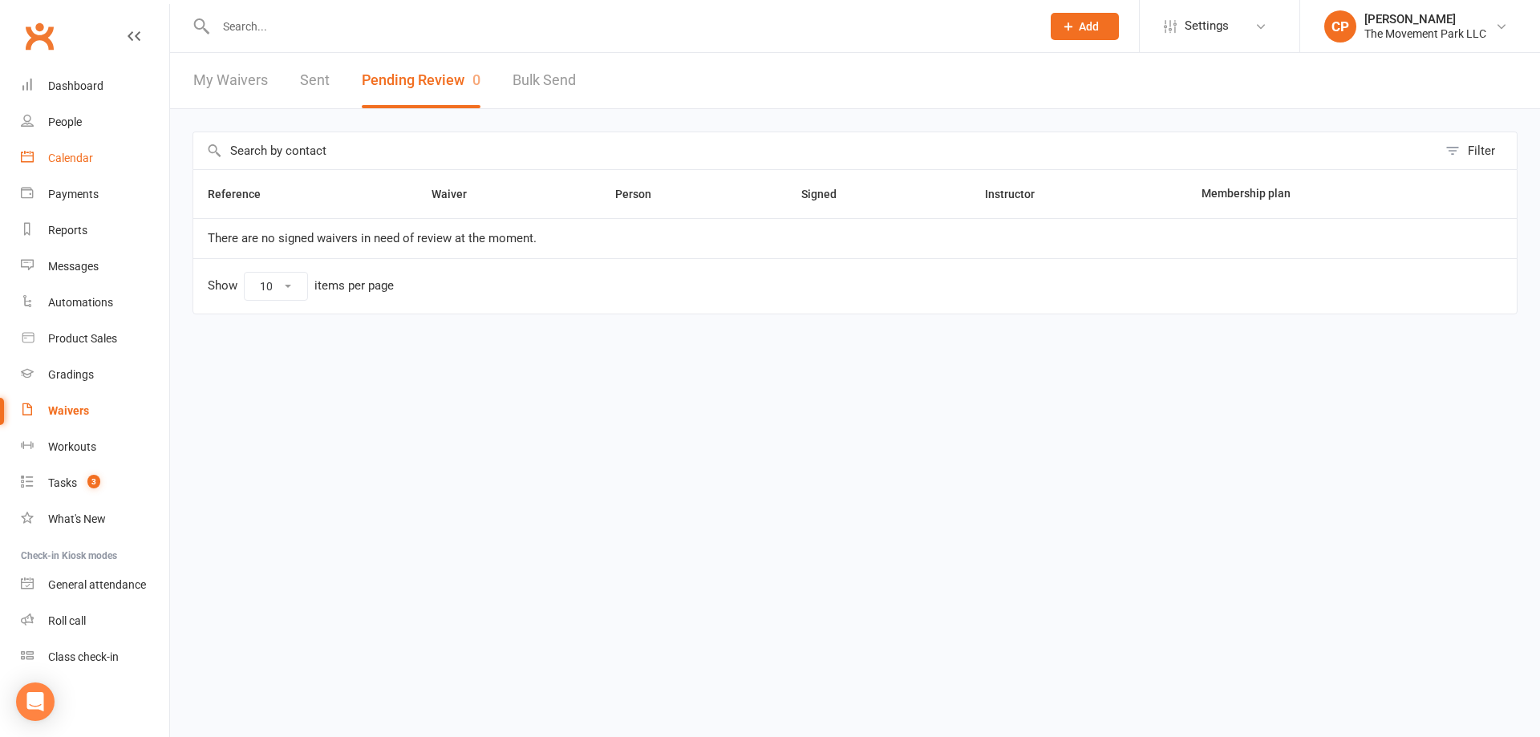
click at [82, 150] on link "Calendar" at bounding box center [95, 158] width 148 height 36
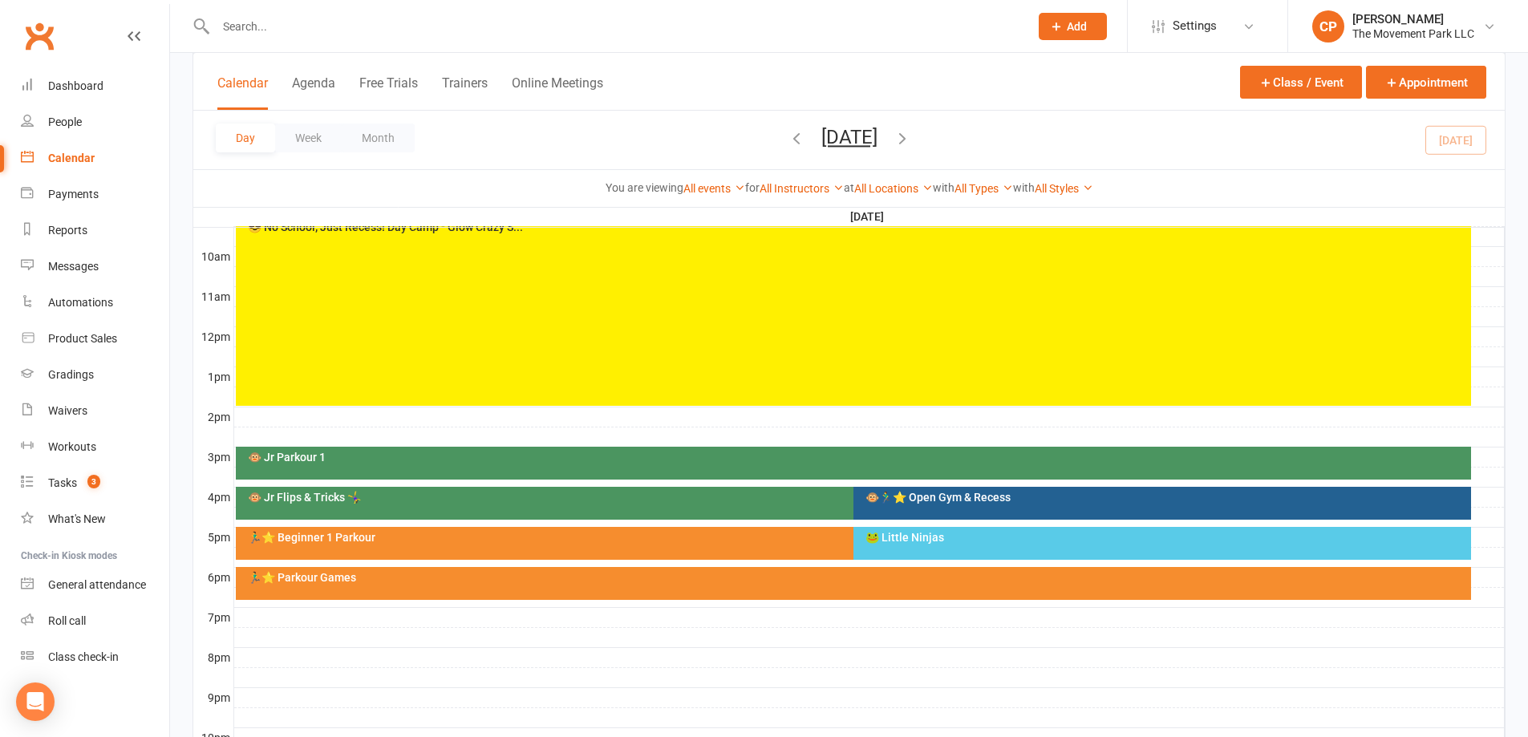
scroll to position [481, 0]
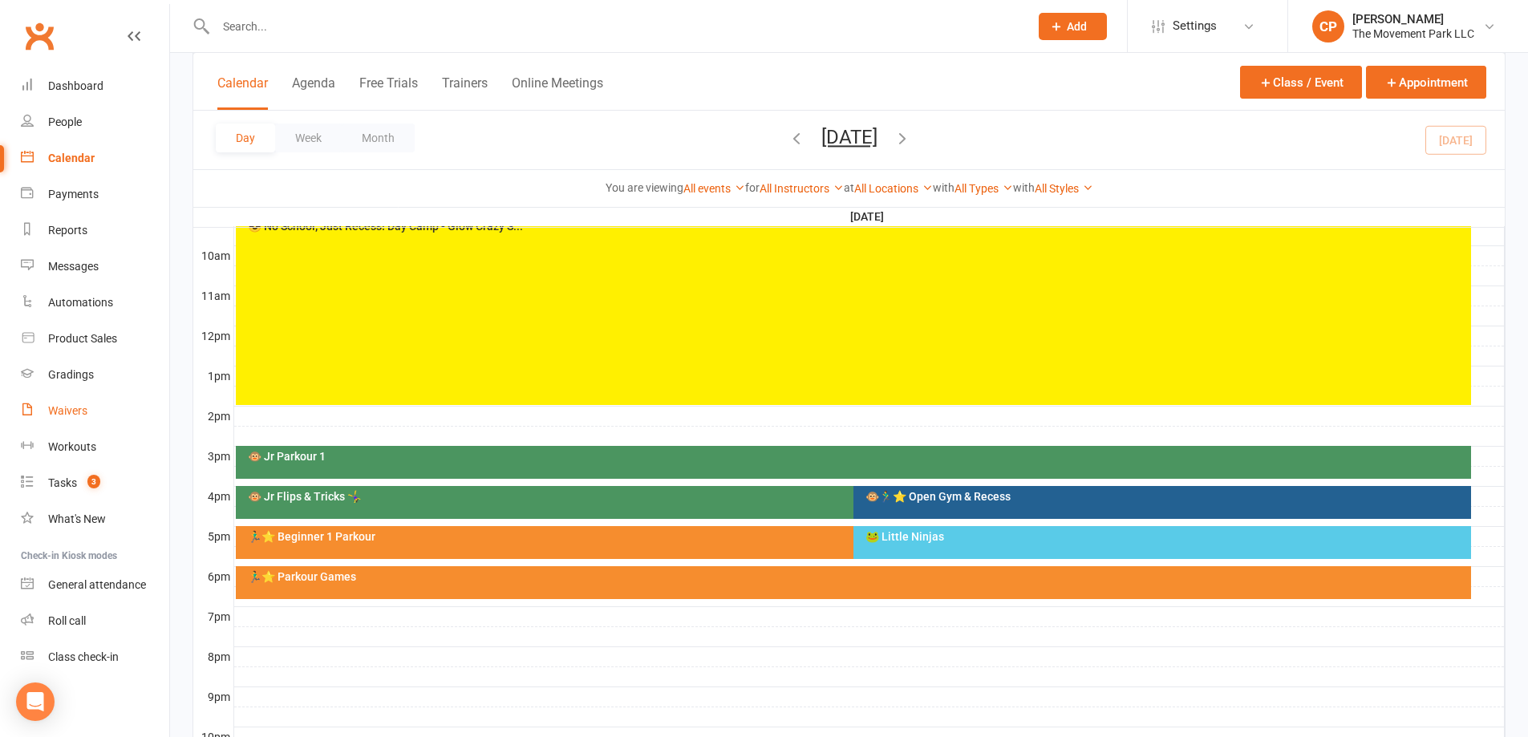
click at [81, 401] on link "Waivers" at bounding box center [95, 411] width 148 height 36
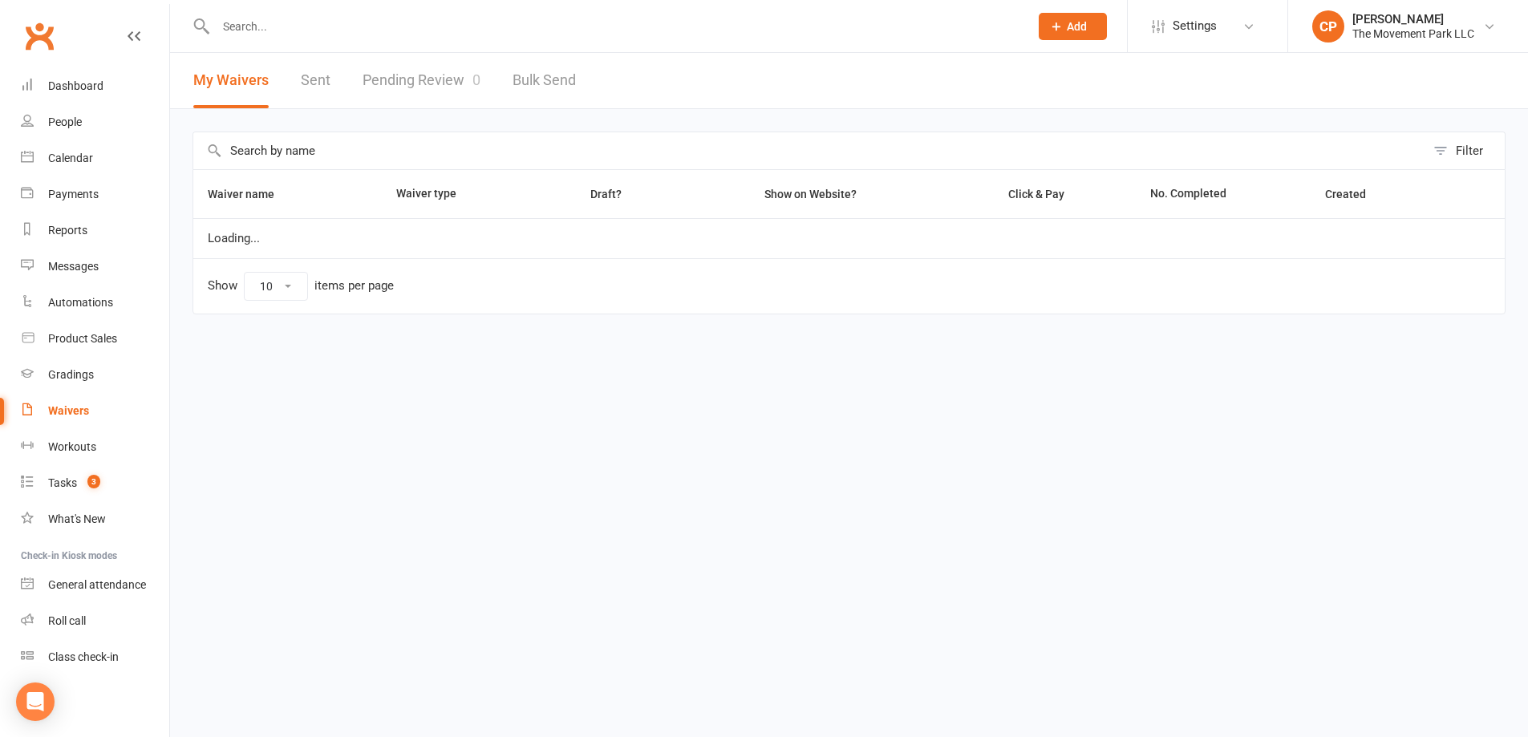
select select "100"
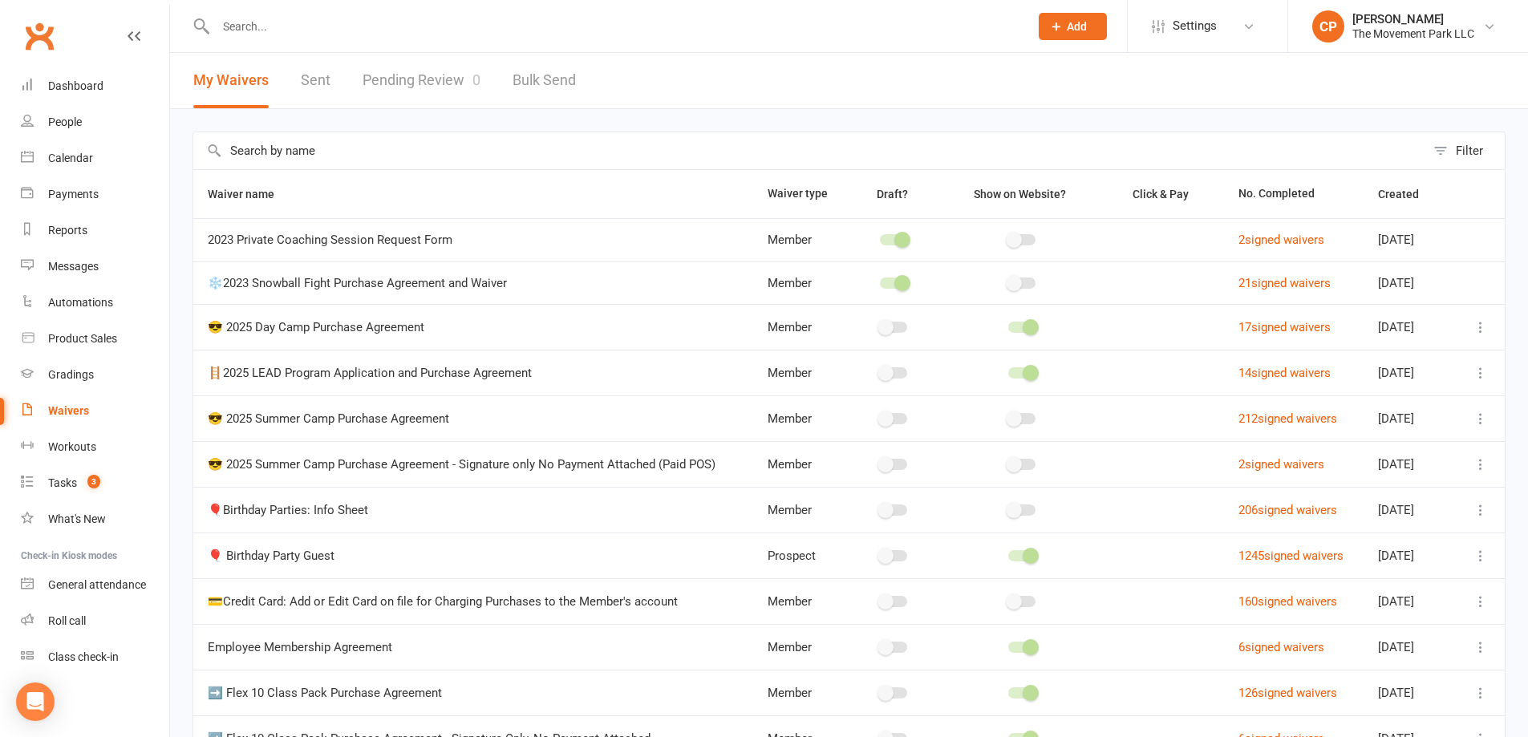
click at [427, 86] on link "Pending Review 0" at bounding box center [422, 80] width 118 height 55
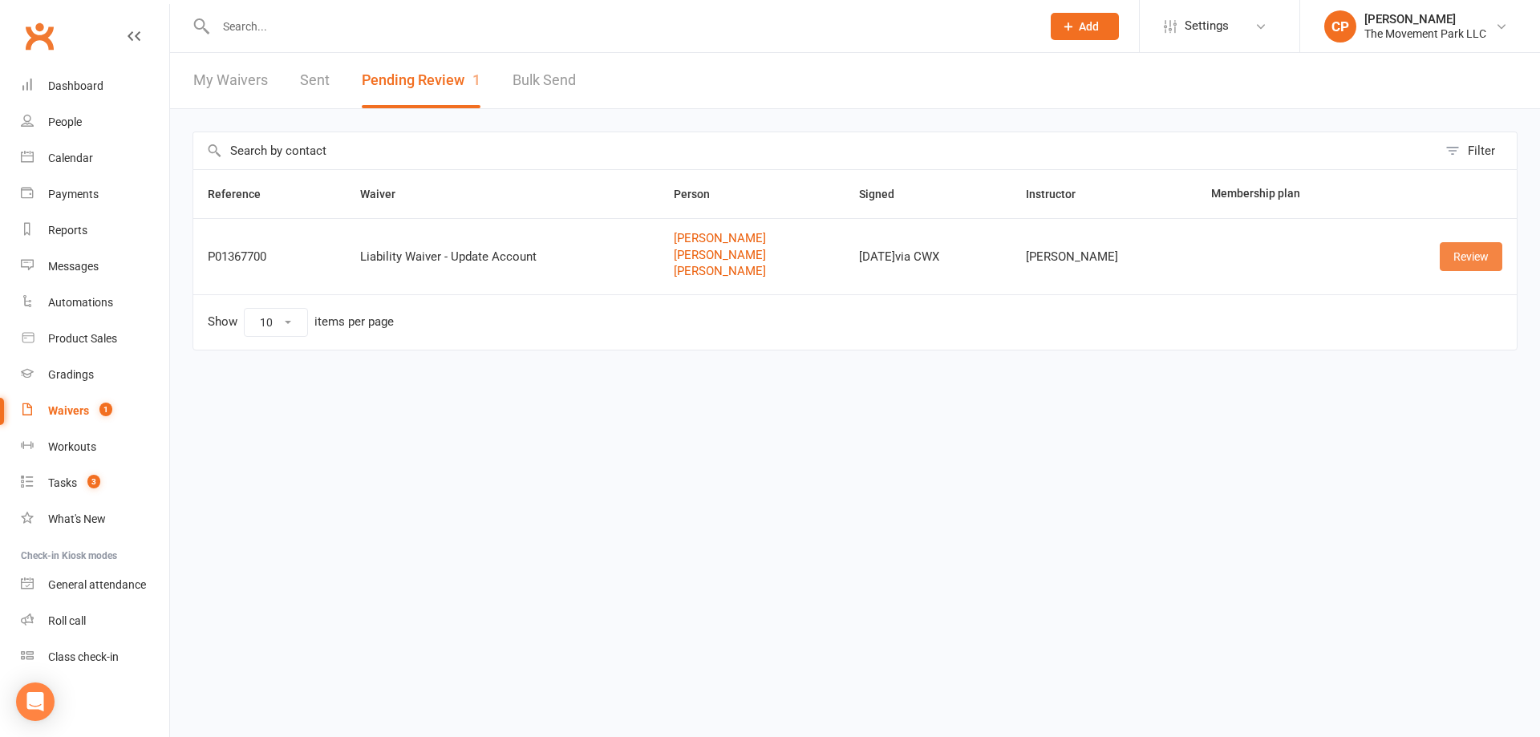
click at [1462, 263] on link "Review" at bounding box center [1471, 256] width 63 height 29
click at [1460, 264] on link "Review" at bounding box center [1471, 256] width 63 height 29
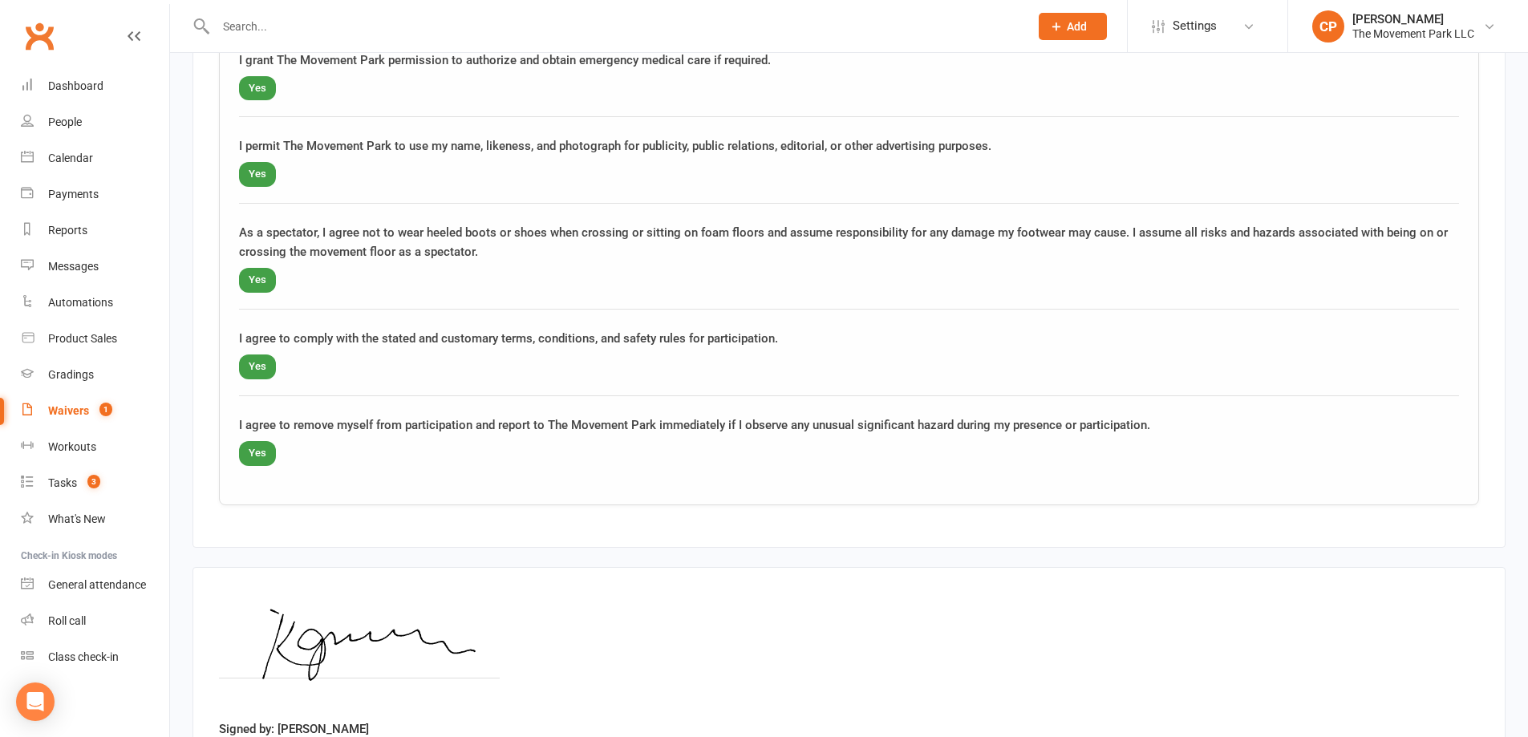
scroll to position [2879, 0]
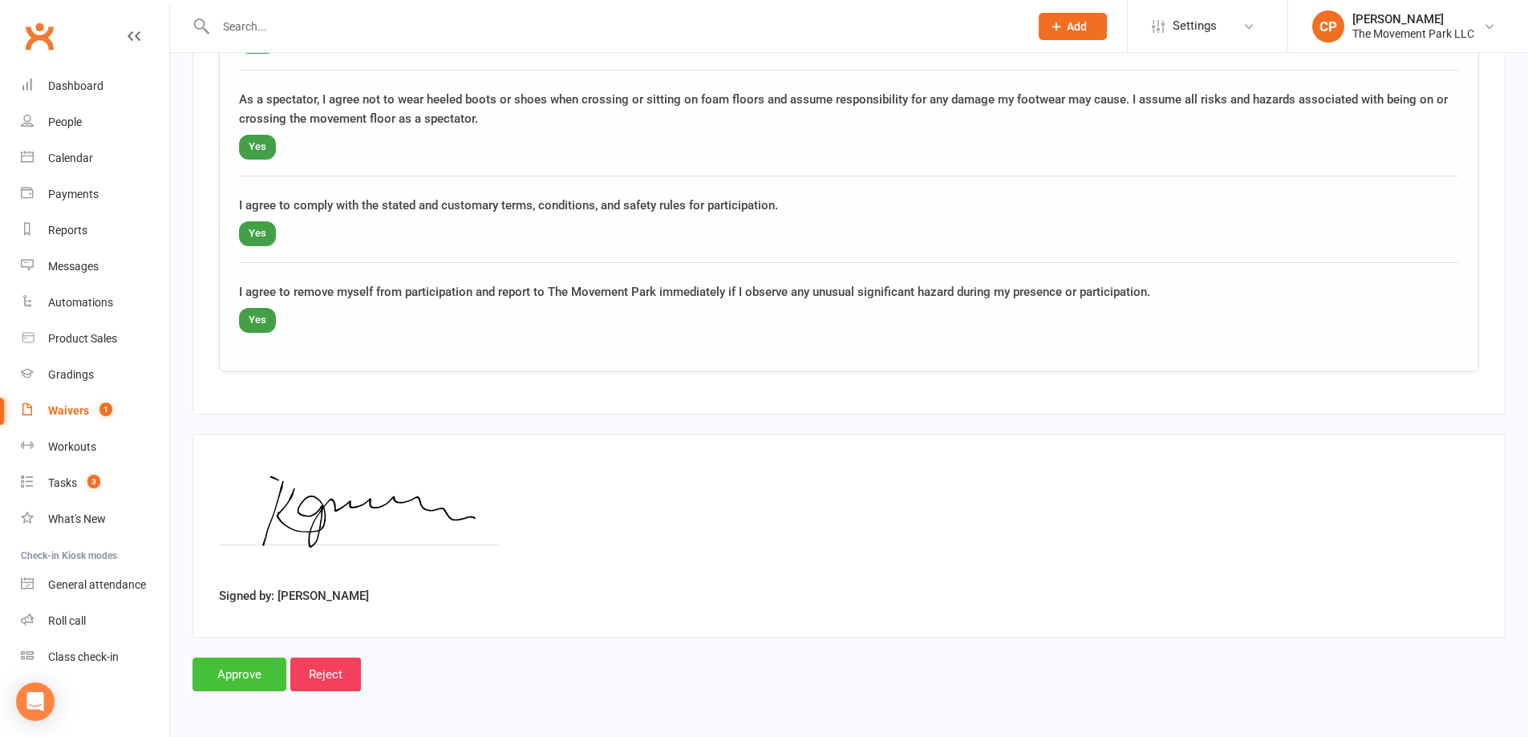
click at [247, 677] on input "Approve" at bounding box center [240, 675] width 94 height 34
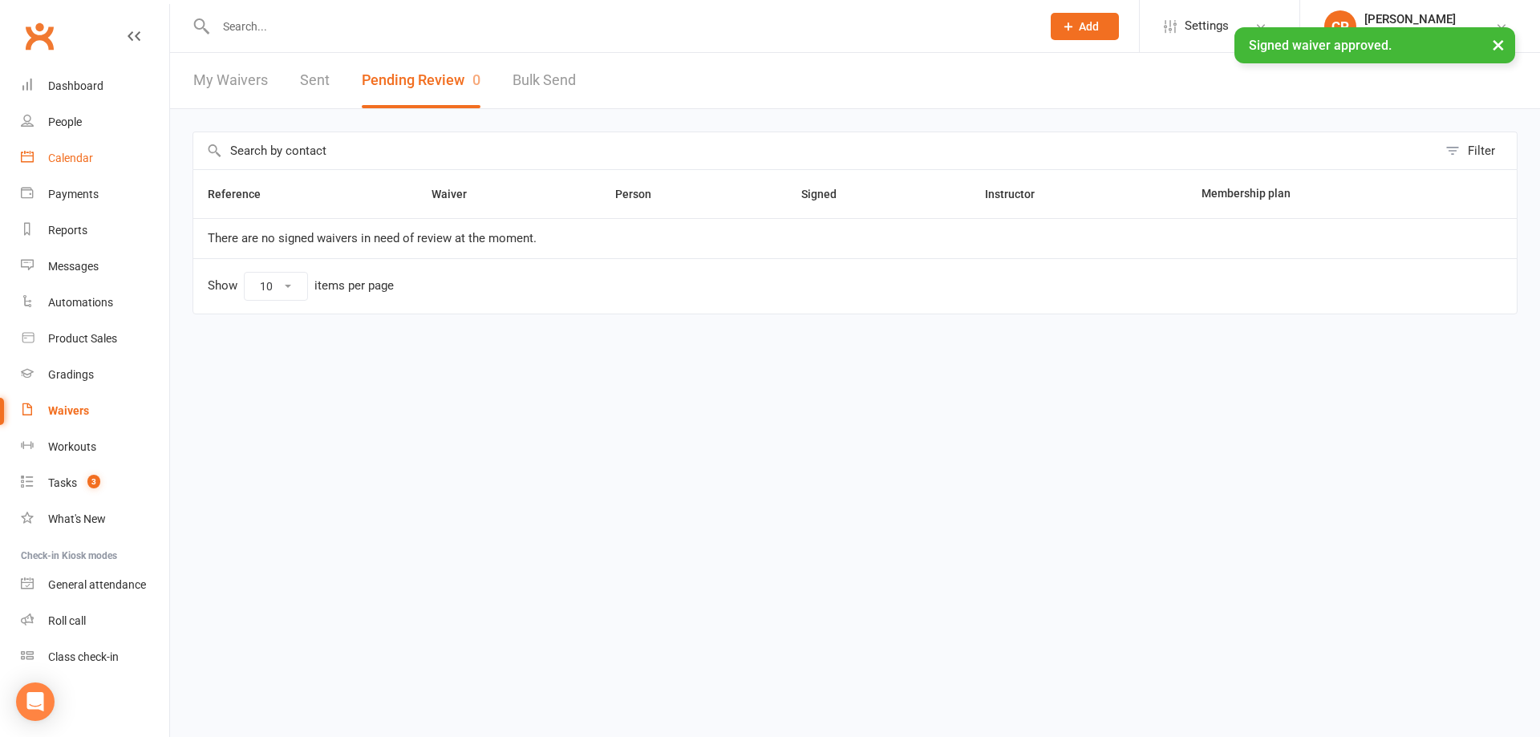
click at [92, 156] on div "Calendar" at bounding box center [70, 158] width 45 height 13
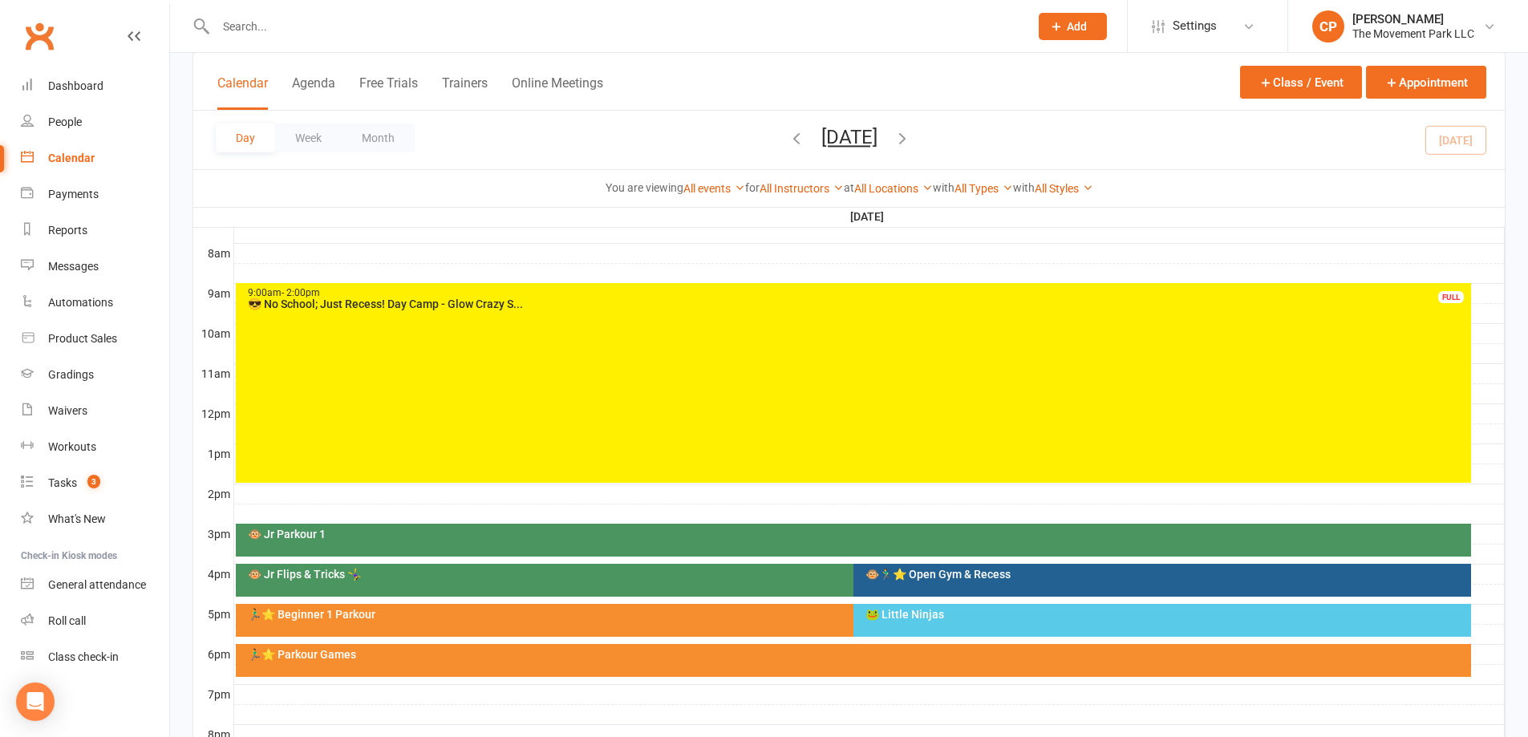
scroll to position [481, 0]
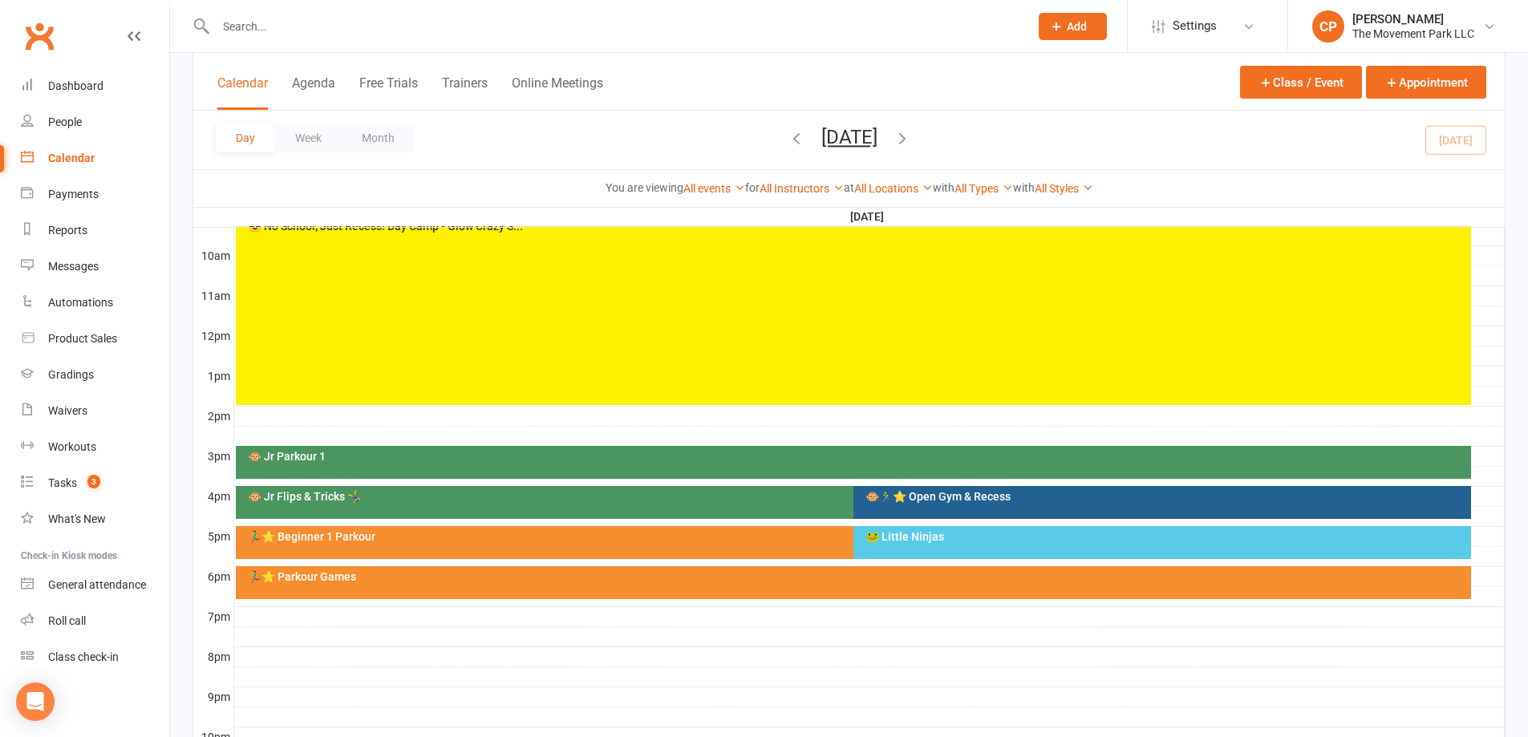
click at [905, 533] on div "🐸 Little Ninjas" at bounding box center [1166, 536] width 603 height 11
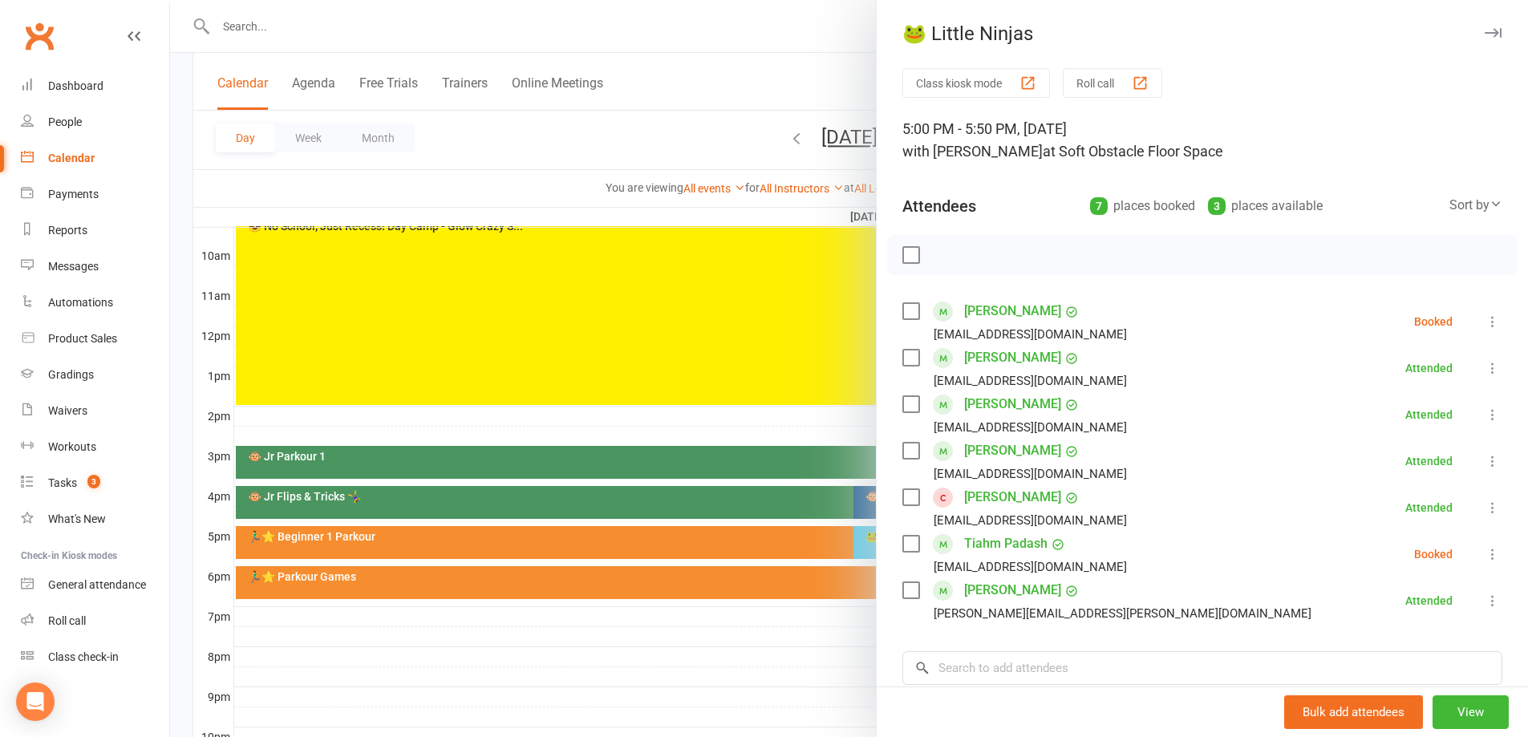
click at [979, 407] on link "Alex Garcia-Miranda" at bounding box center [1012, 404] width 97 height 26
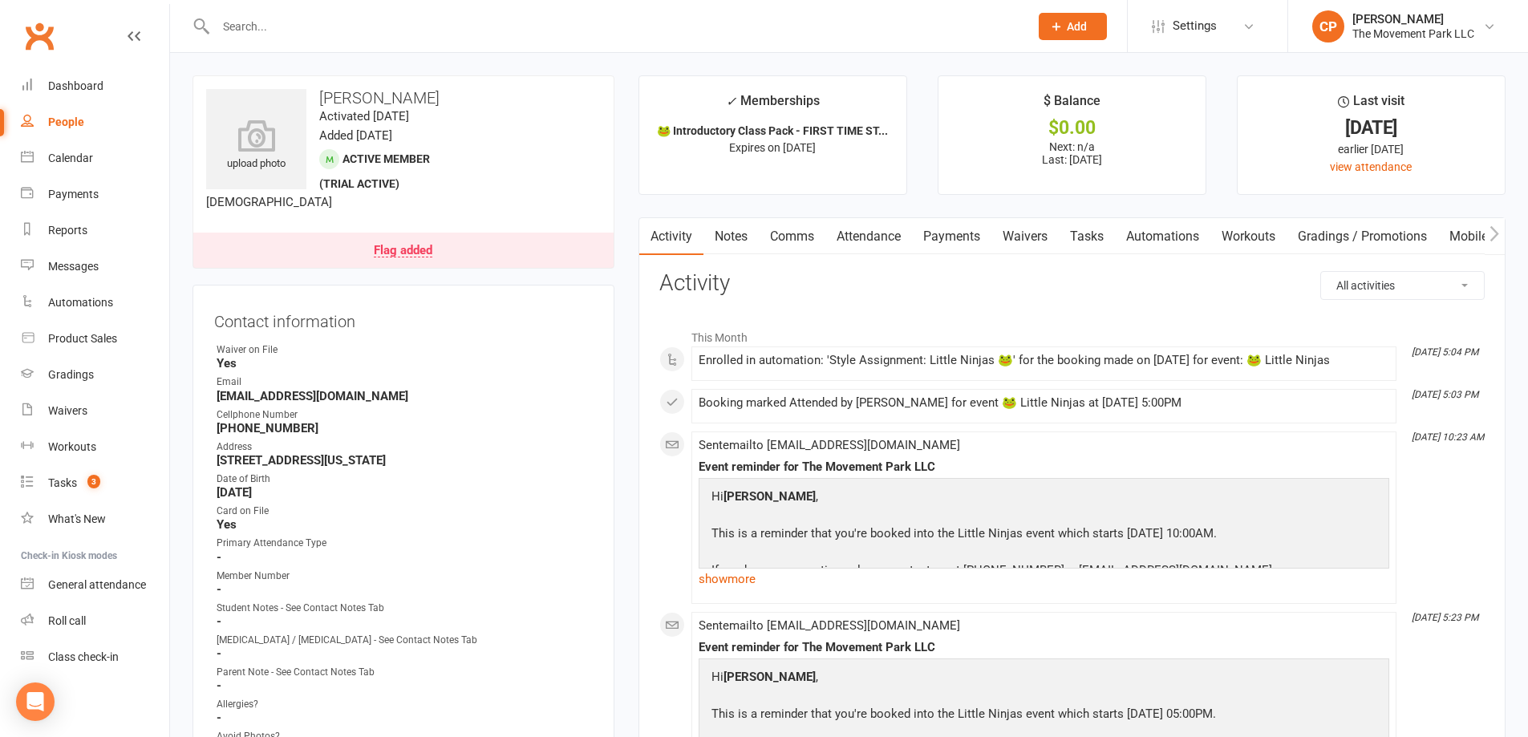
click at [1013, 241] on link "Waivers" at bounding box center [1024, 236] width 67 height 37
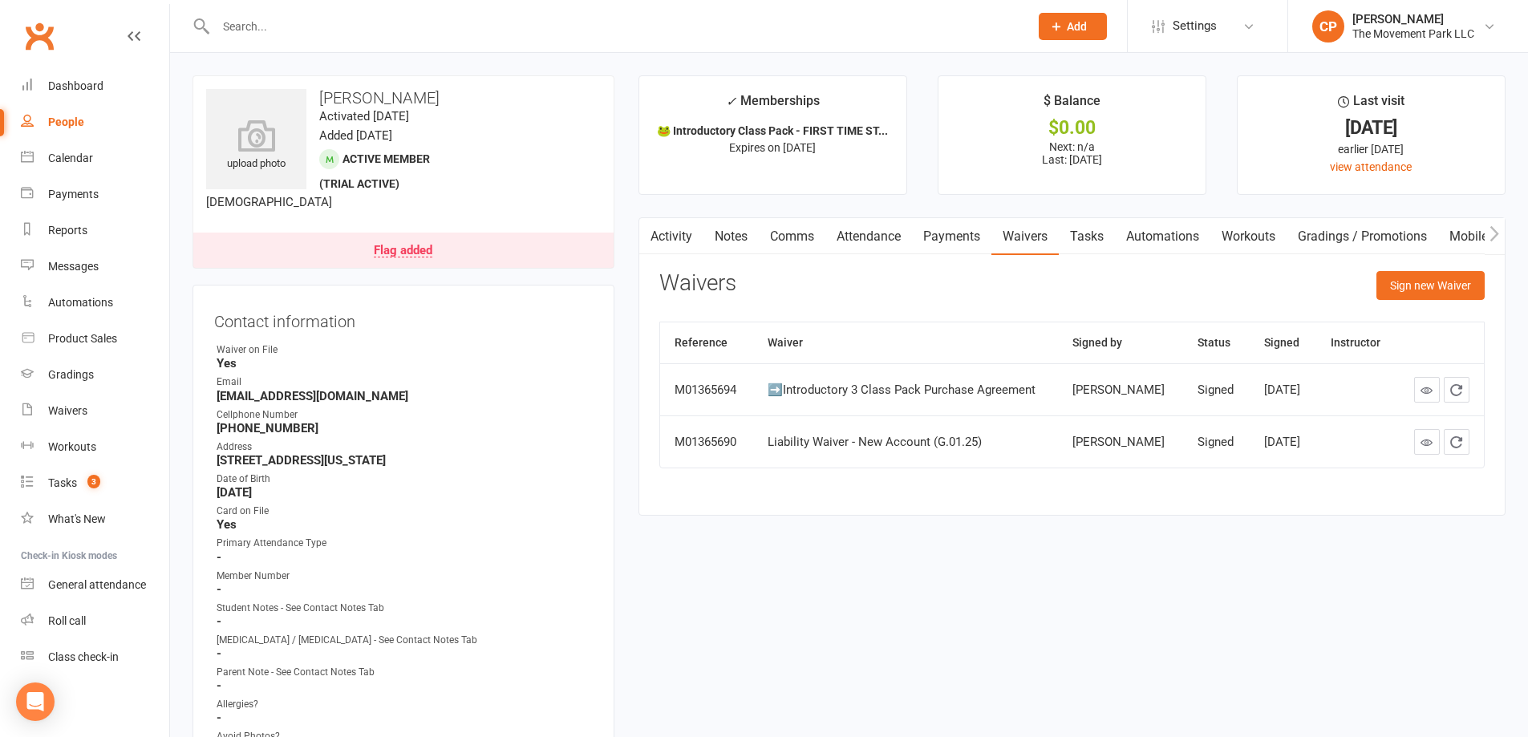
click at [398, 234] on link "Flag added" at bounding box center [403, 250] width 420 height 35
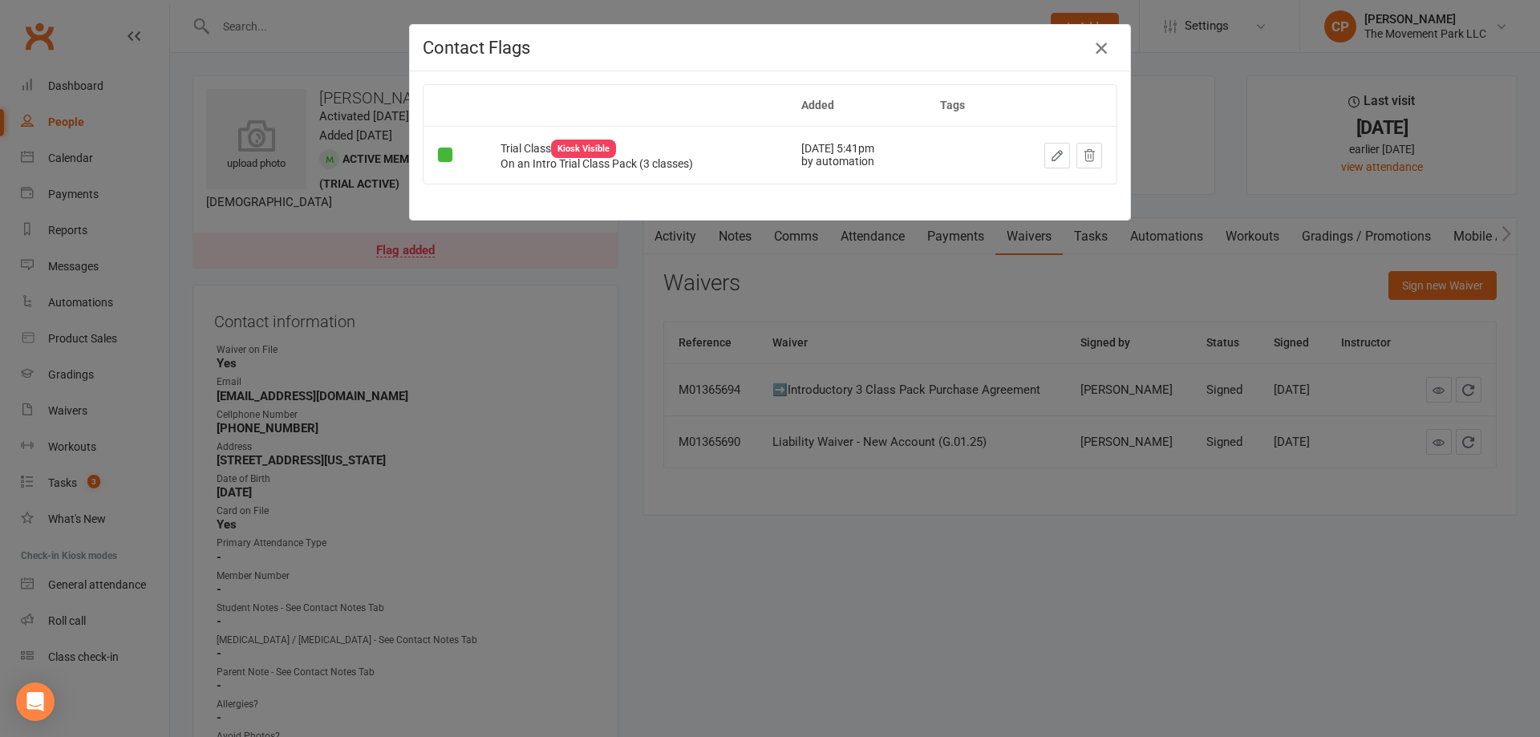
click at [1092, 49] on icon "button" at bounding box center [1101, 48] width 19 height 19
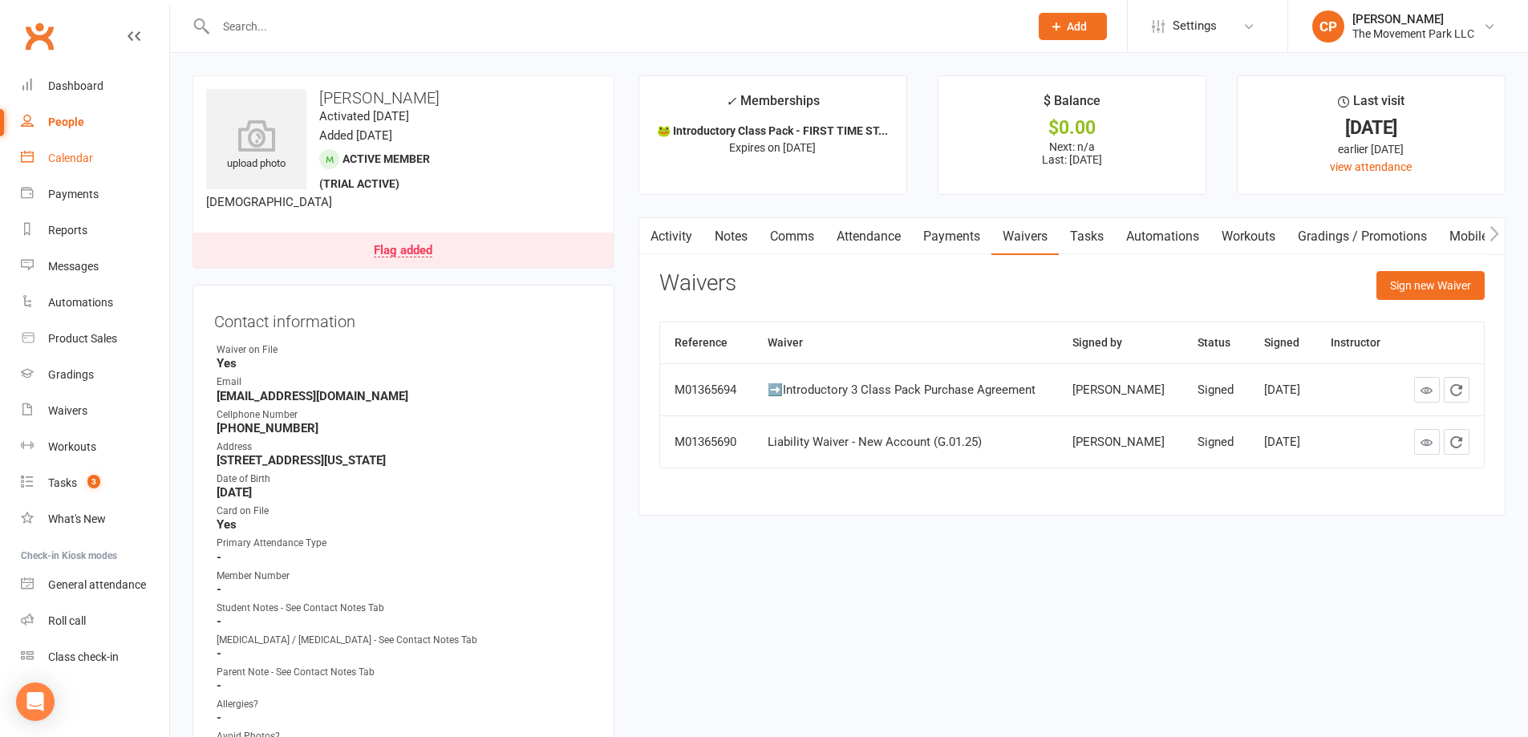
click at [92, 162] on div "Calendar" at bounding box center [70, 158] width 45 height 13
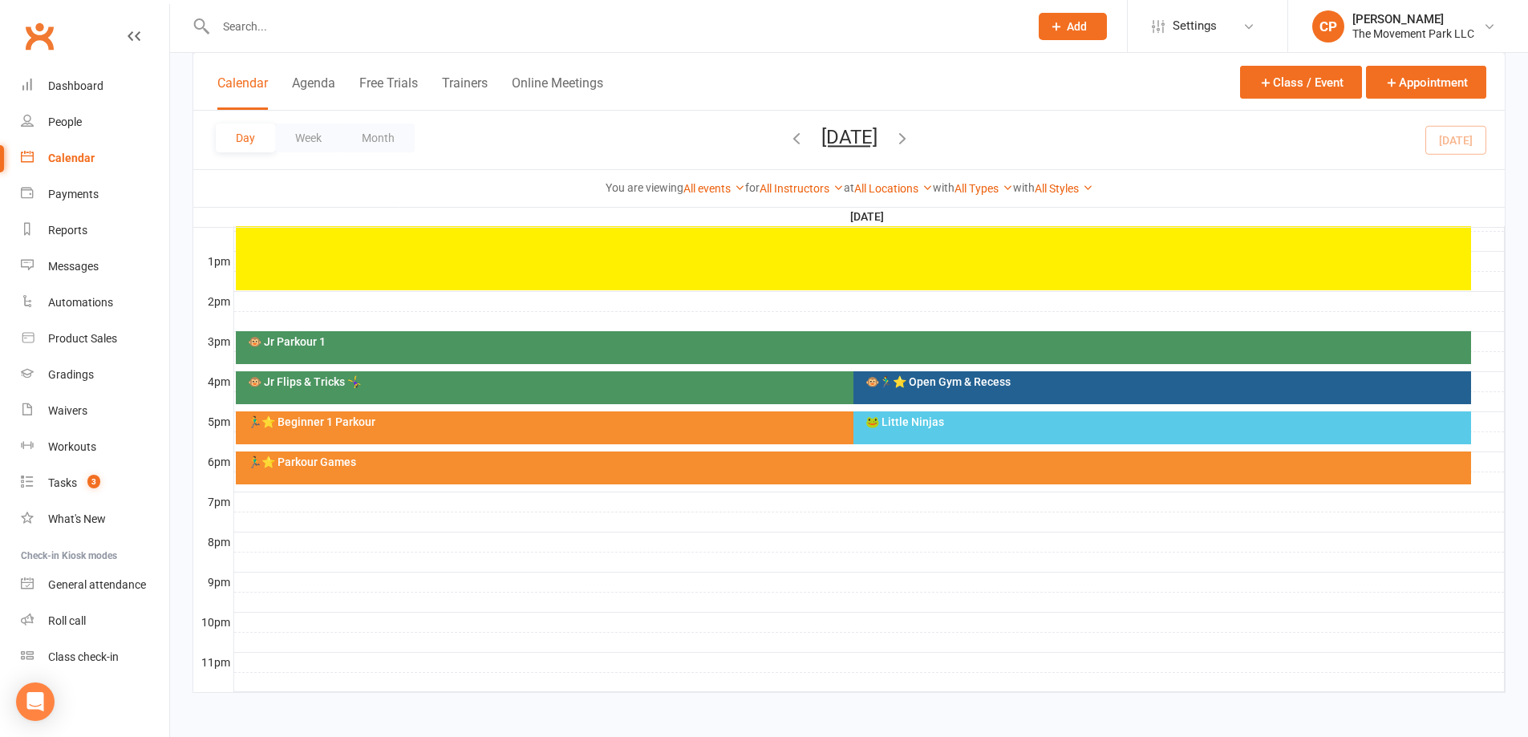
scroll to position [598, 0]
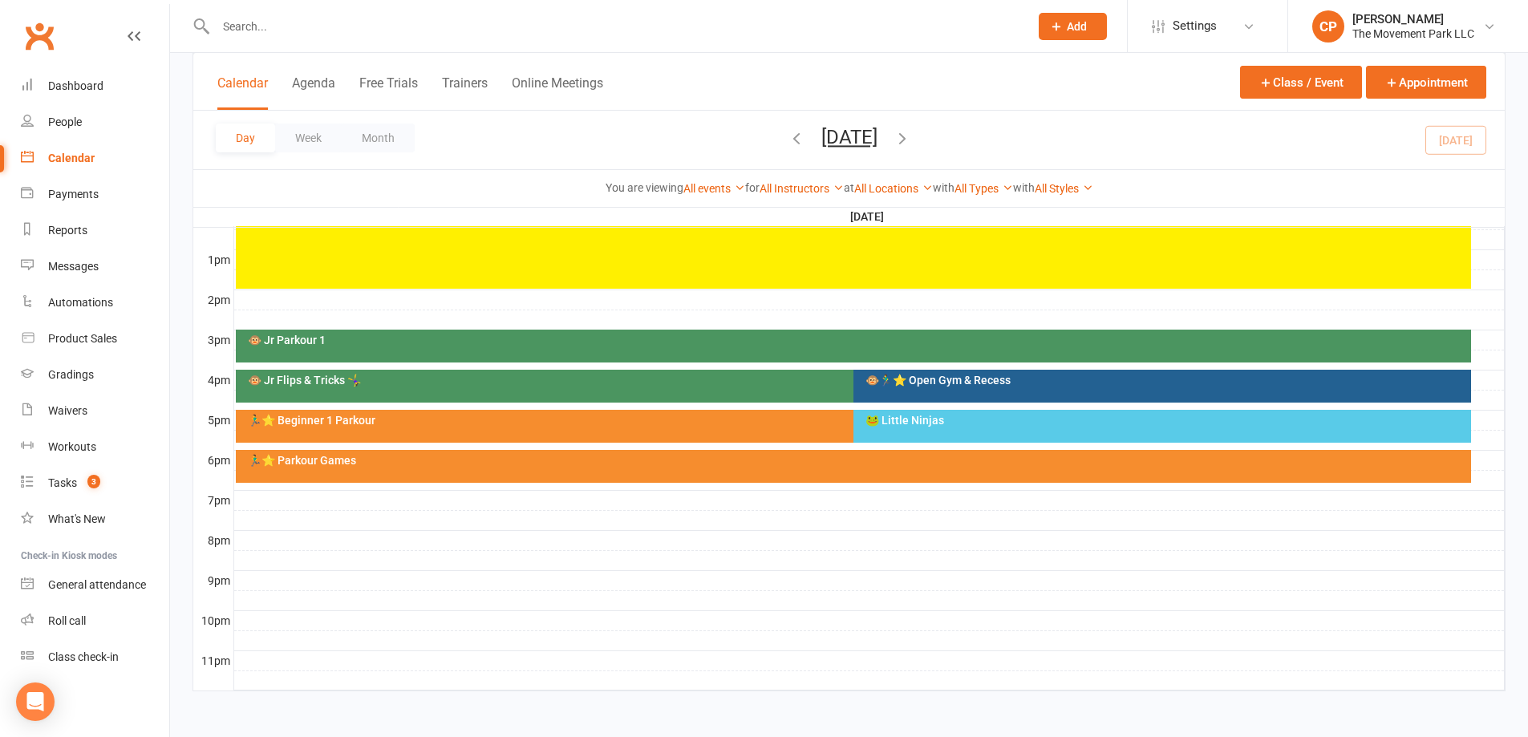
click at [887, 432] on div "🐸 Little Ninjas" at bounding box center [1162, 426] width 618 height 33
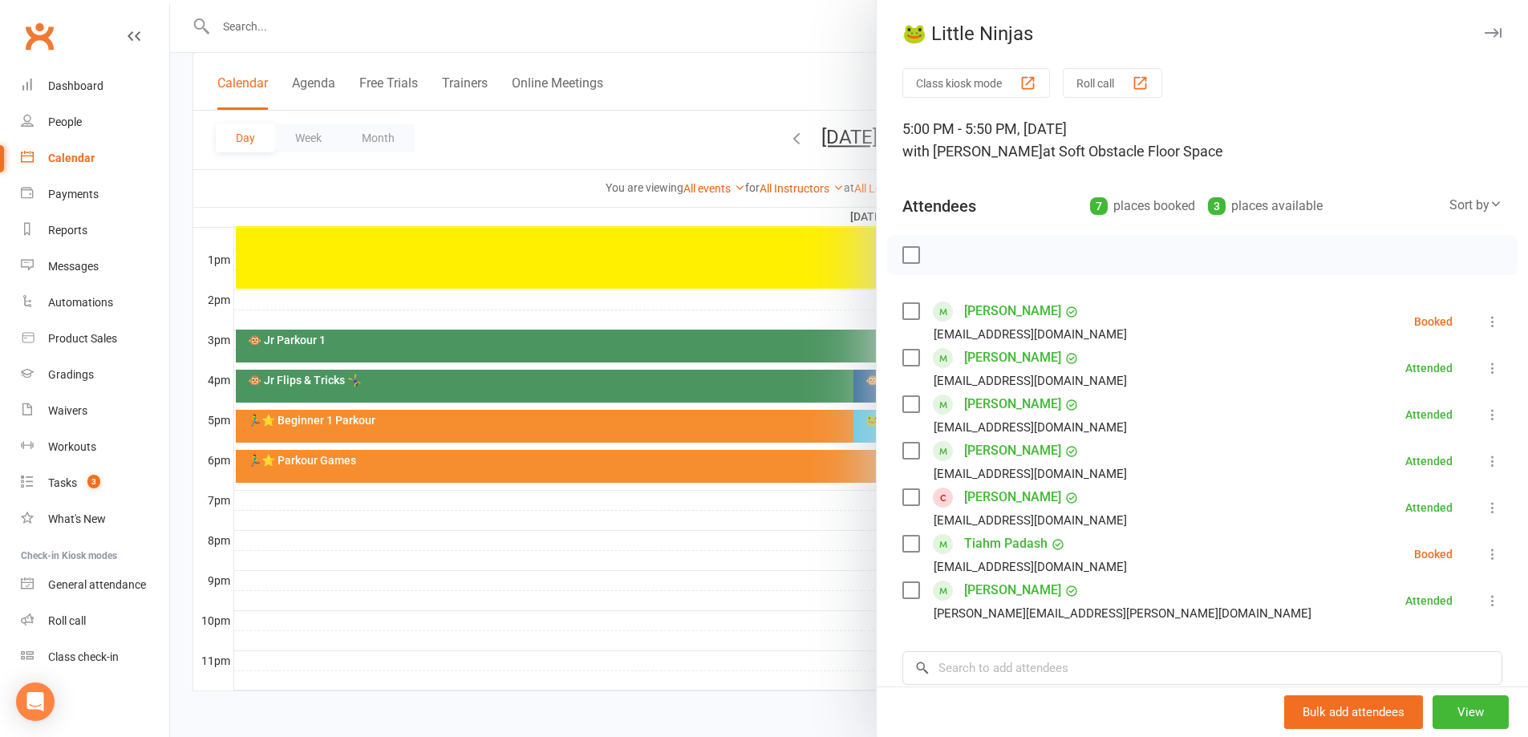
click at [986, 441] on link "Mylo Graham" at bounding box center [1012, 451] width 97 height 26
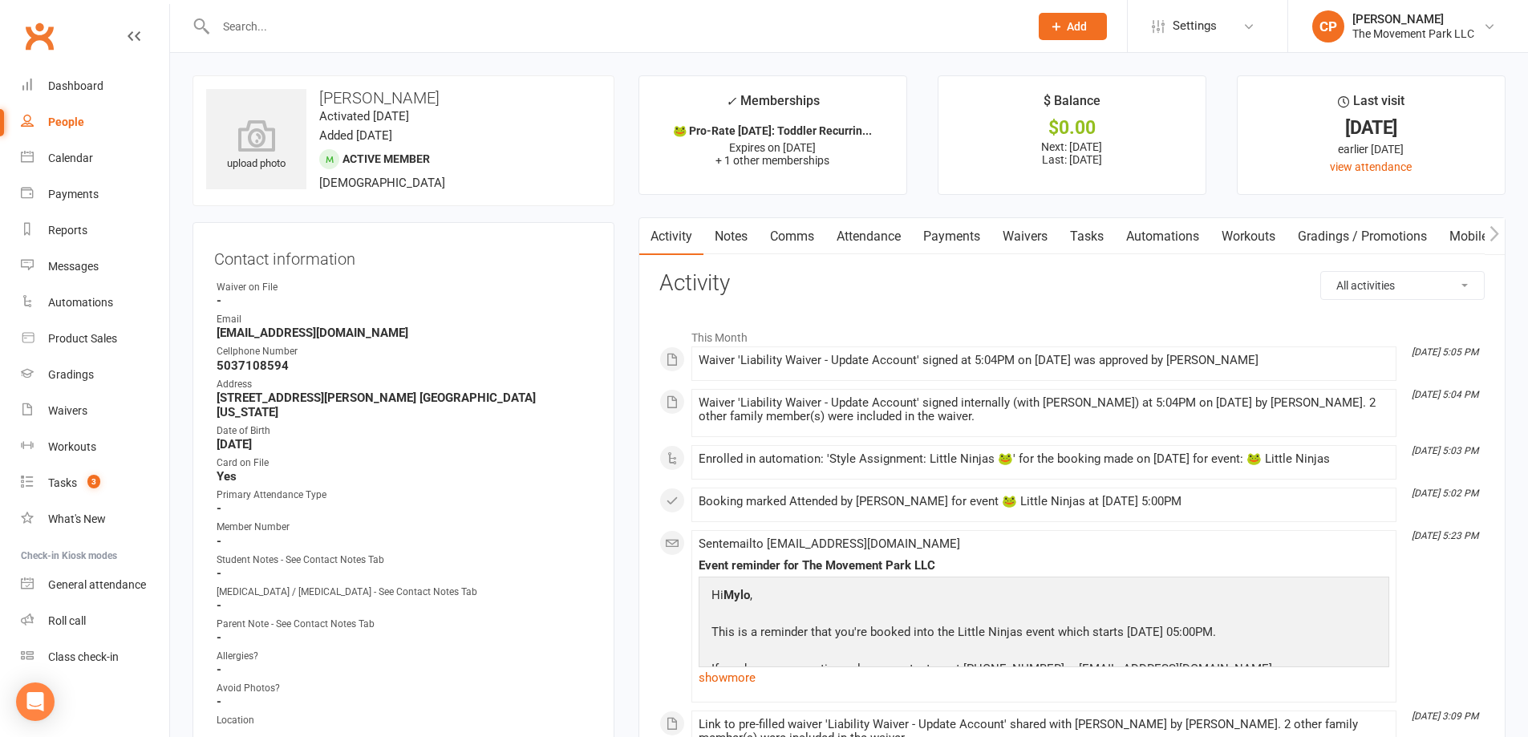
click at [876, 241] on link "Attendance" at bounding box center [868, 236] width 87 height 37
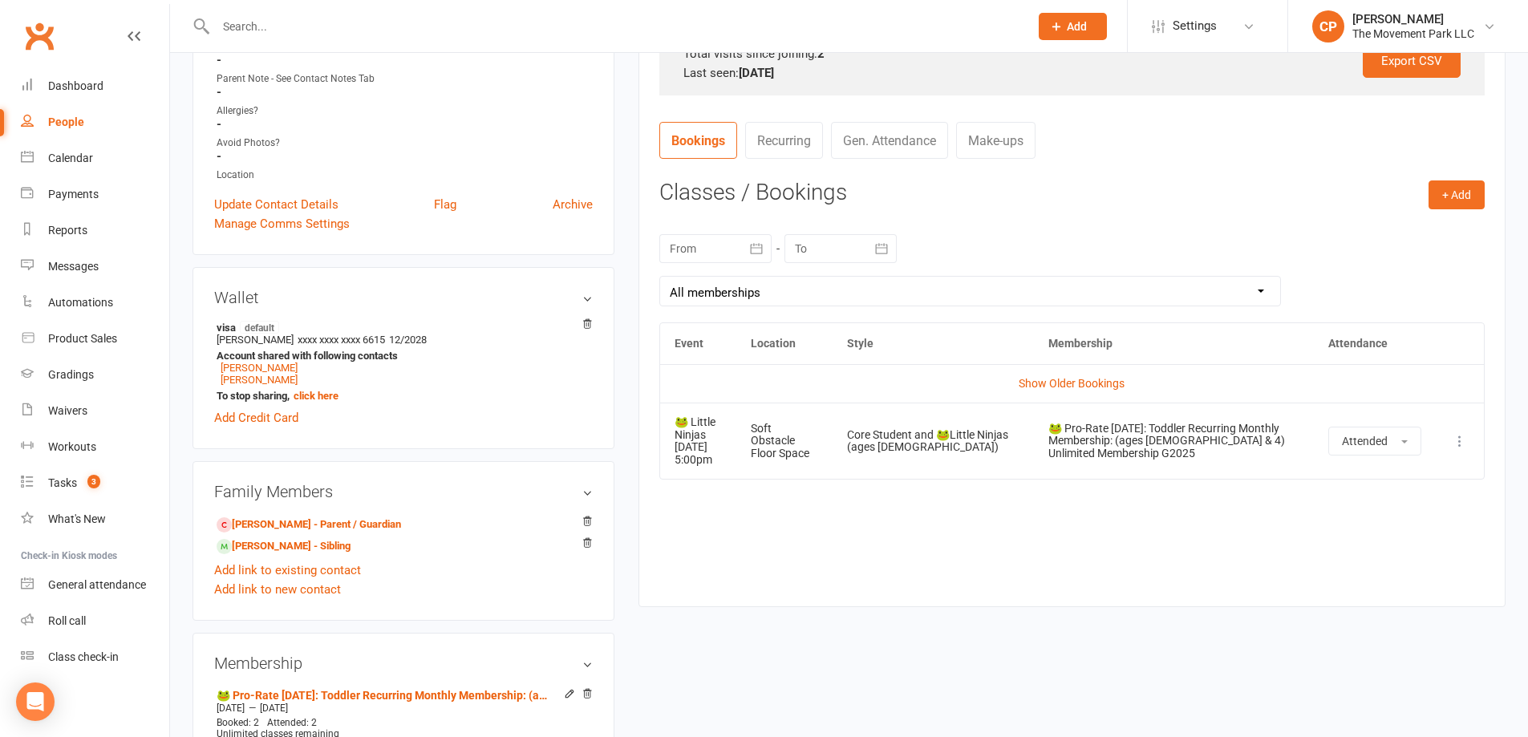
scroll to position [561, 0]
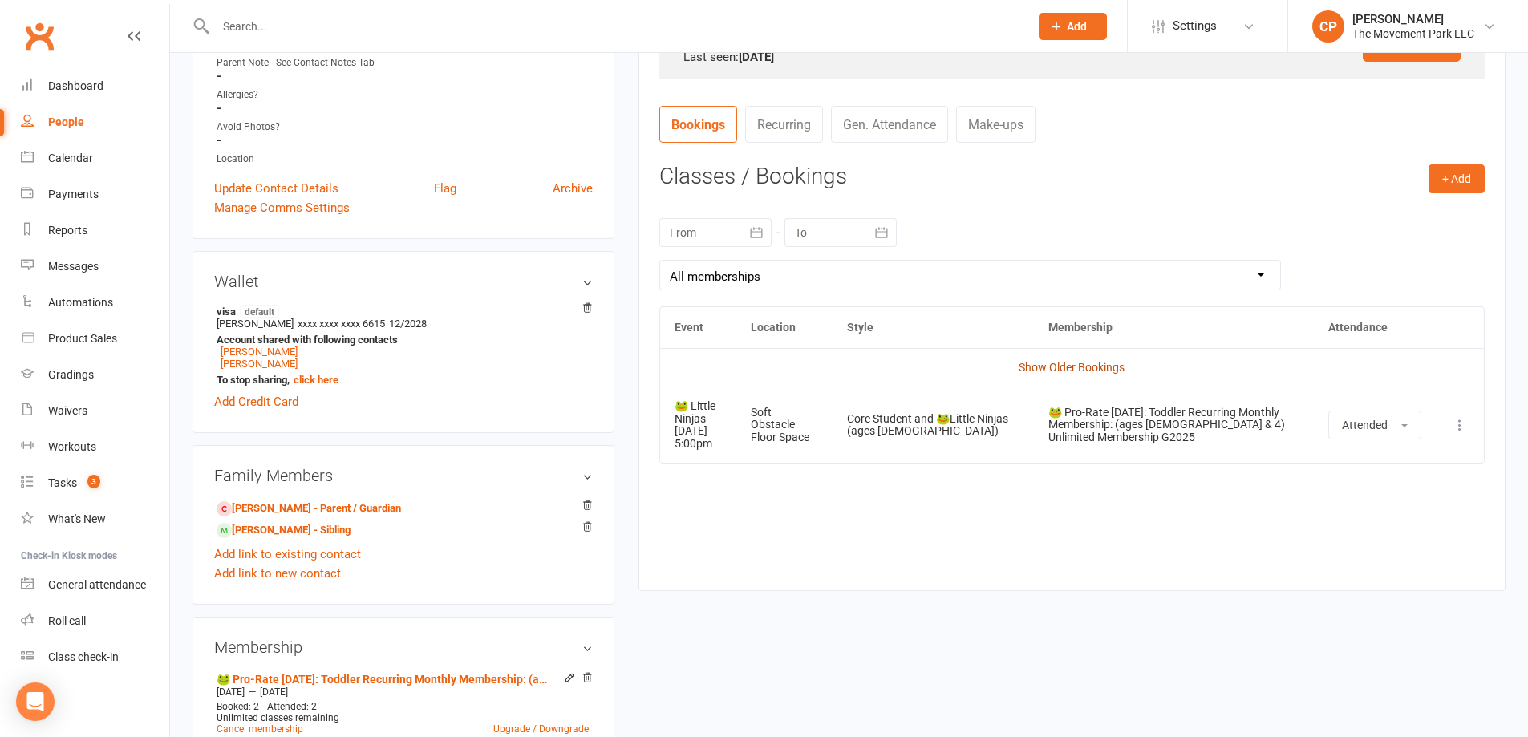
click at [1064, 372] on link "Show Older Bookings" at bounding box center [1072, 367] width 106 height 13
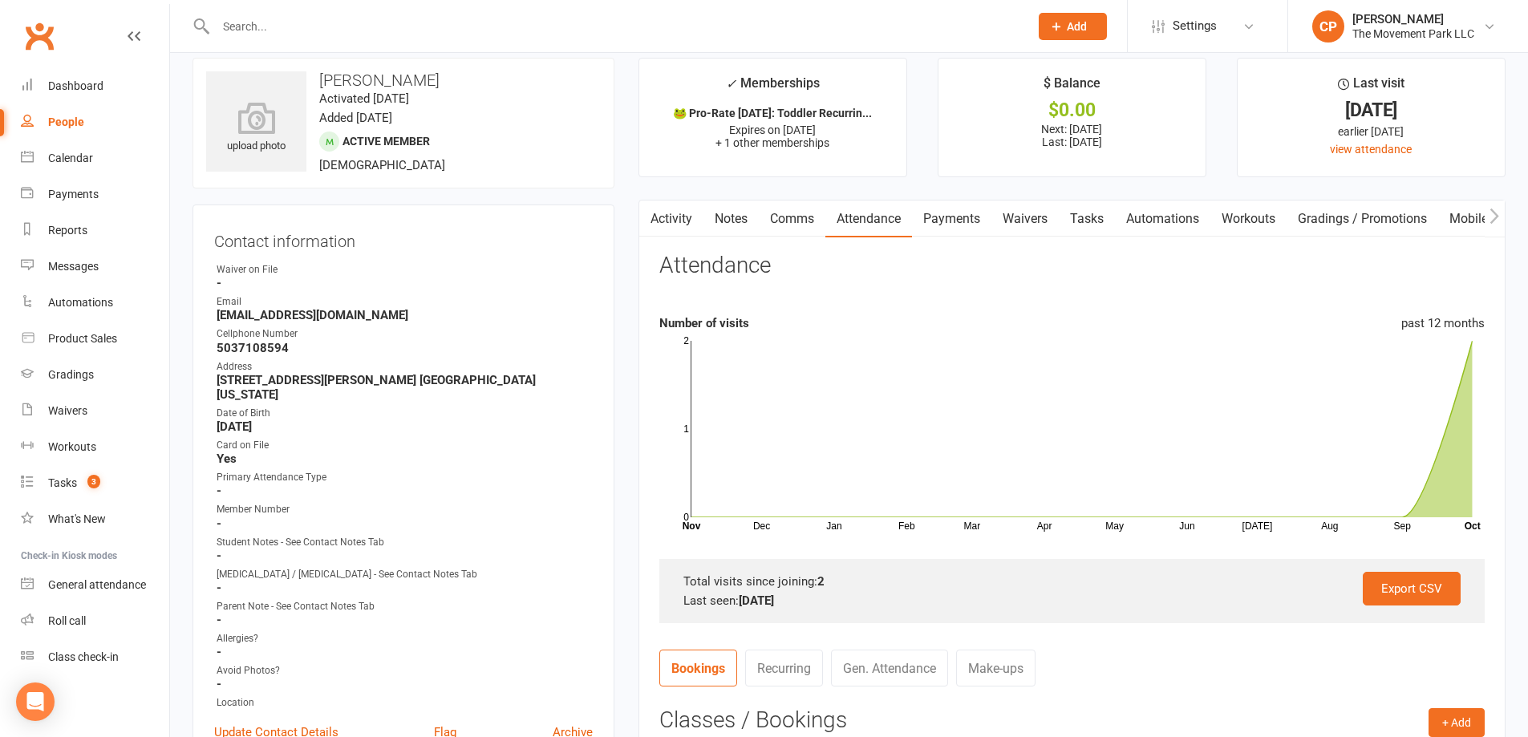
scroll to position [0, 0]
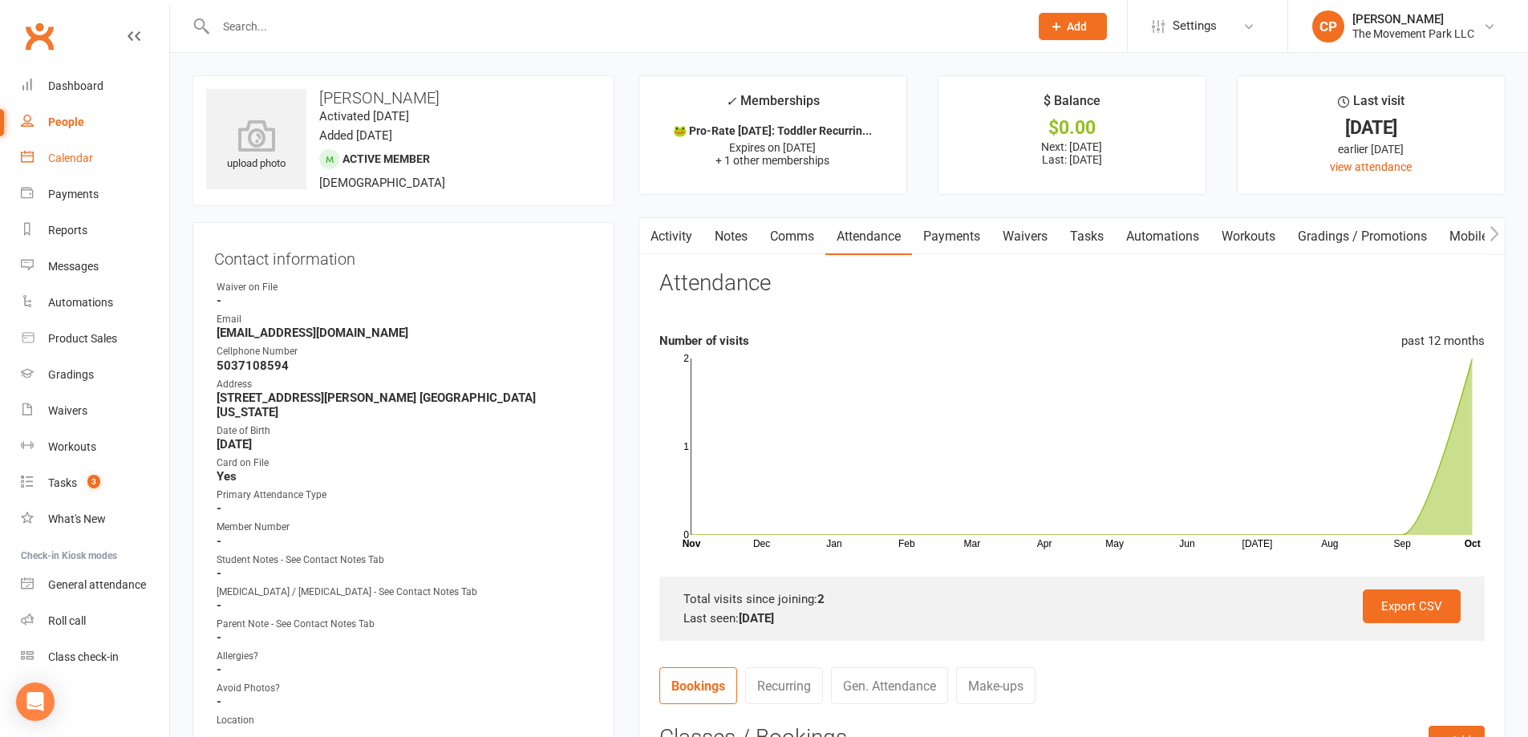
click at [83, 160] on div "Calendar" at bounding box center [70, 158] width 45 height 13
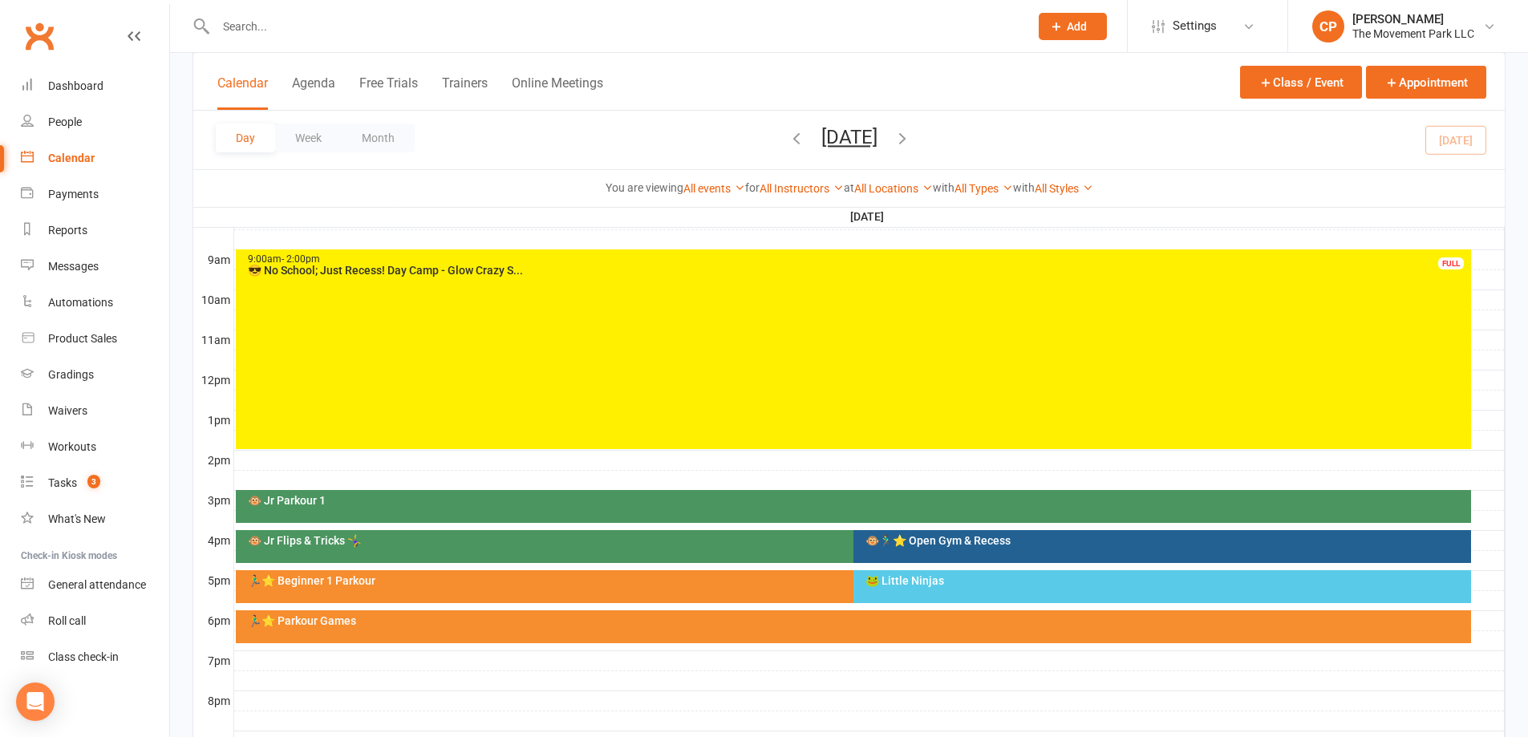
scroll to position [561, 0]
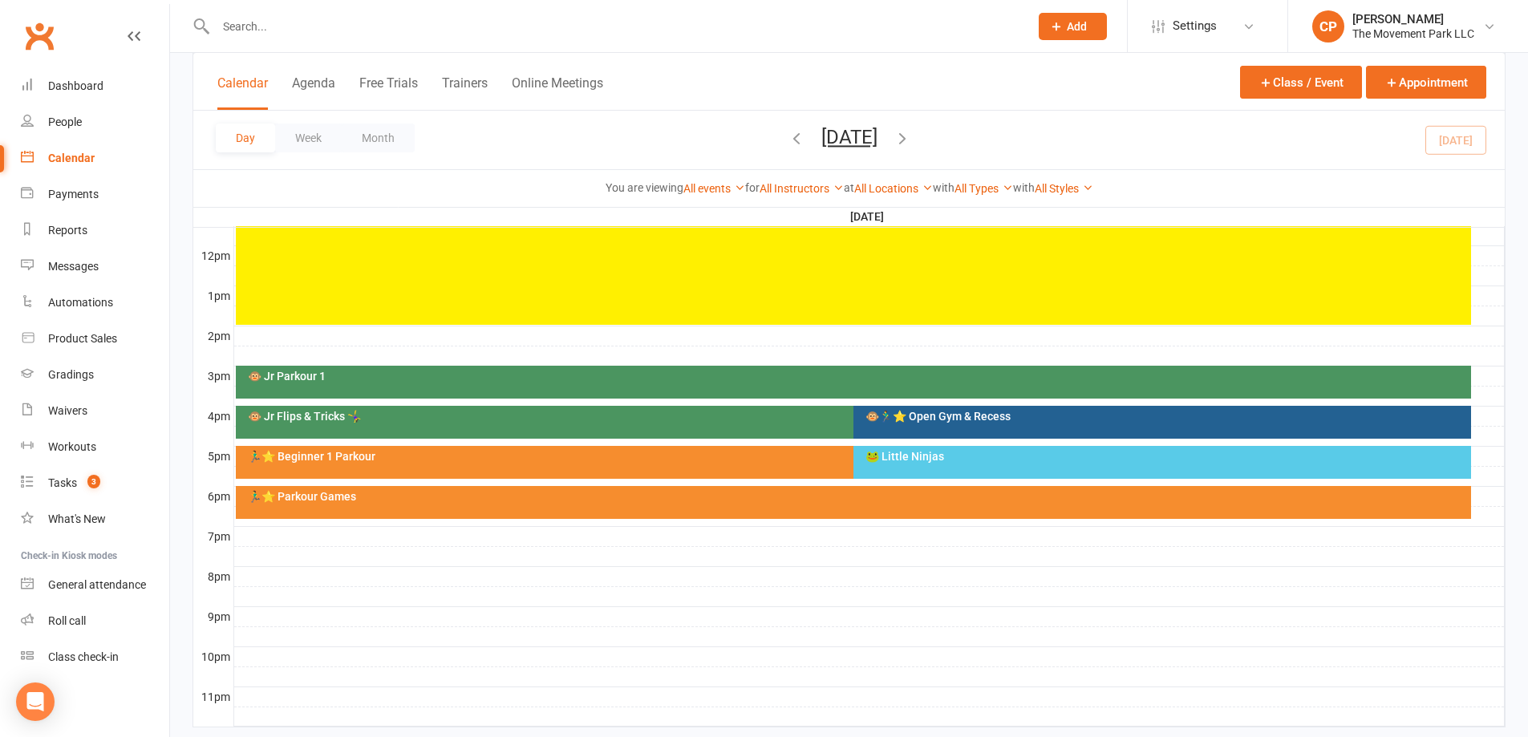
click at [752, 488] on div "🏃‍♂️⭐ Parkour Games" at bounding box center [853, 502] width 1235 height 33
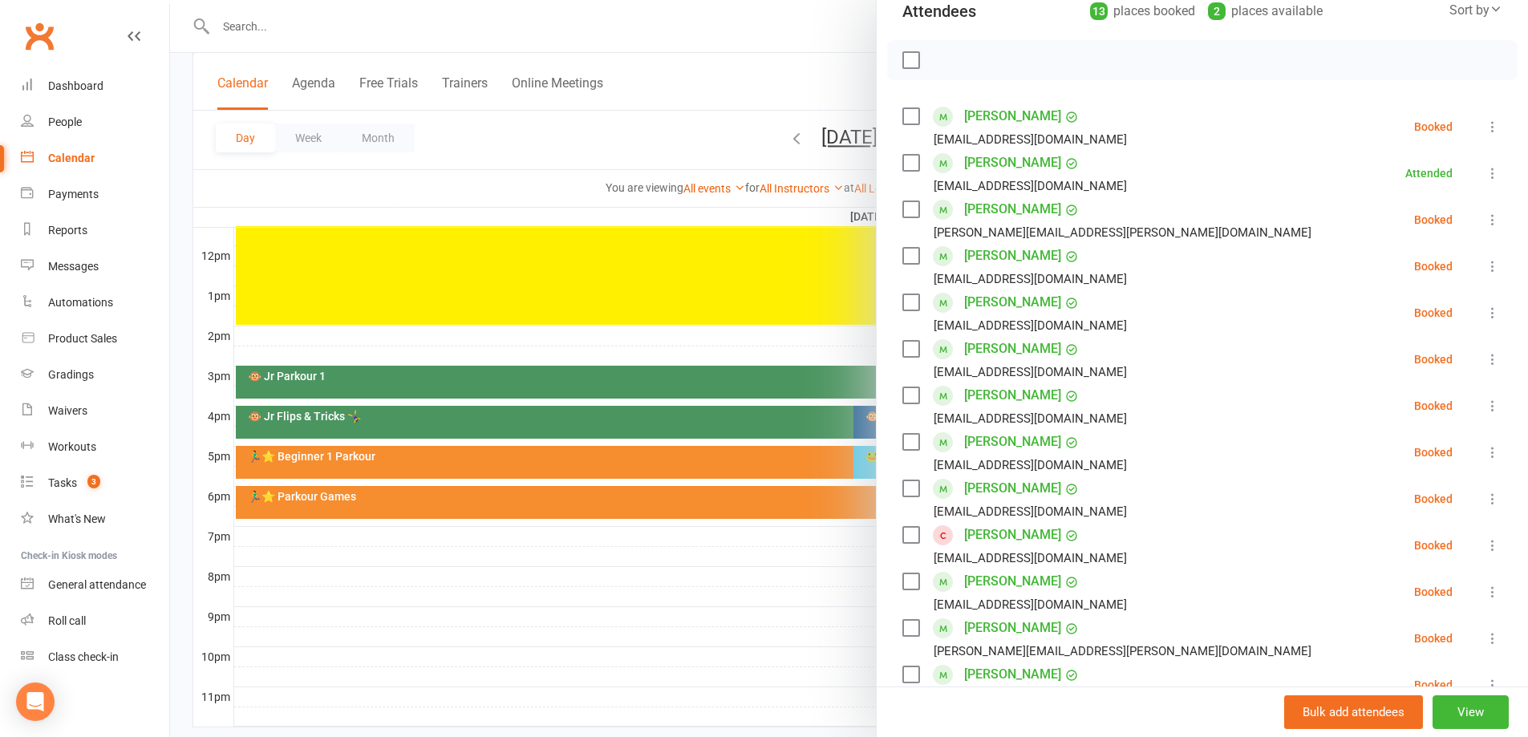
scroll to position [241, 0]
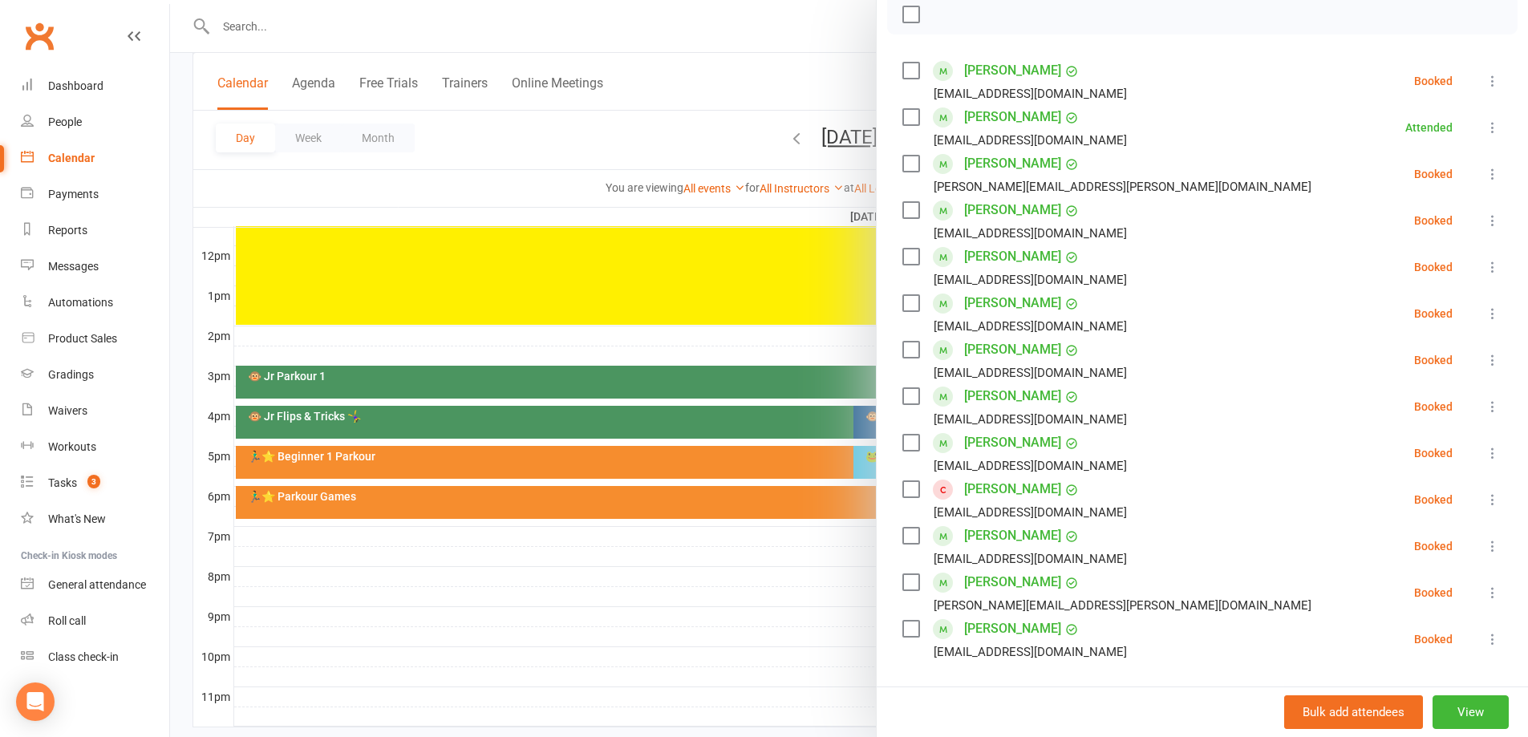
drag, startPoint x: 753, startPoint y: 616, endPoint x: 706, endPoint y: 546, distance: 84.3
click at [752, 616] on div at bounding box center [849, 368] width 1358 height 737
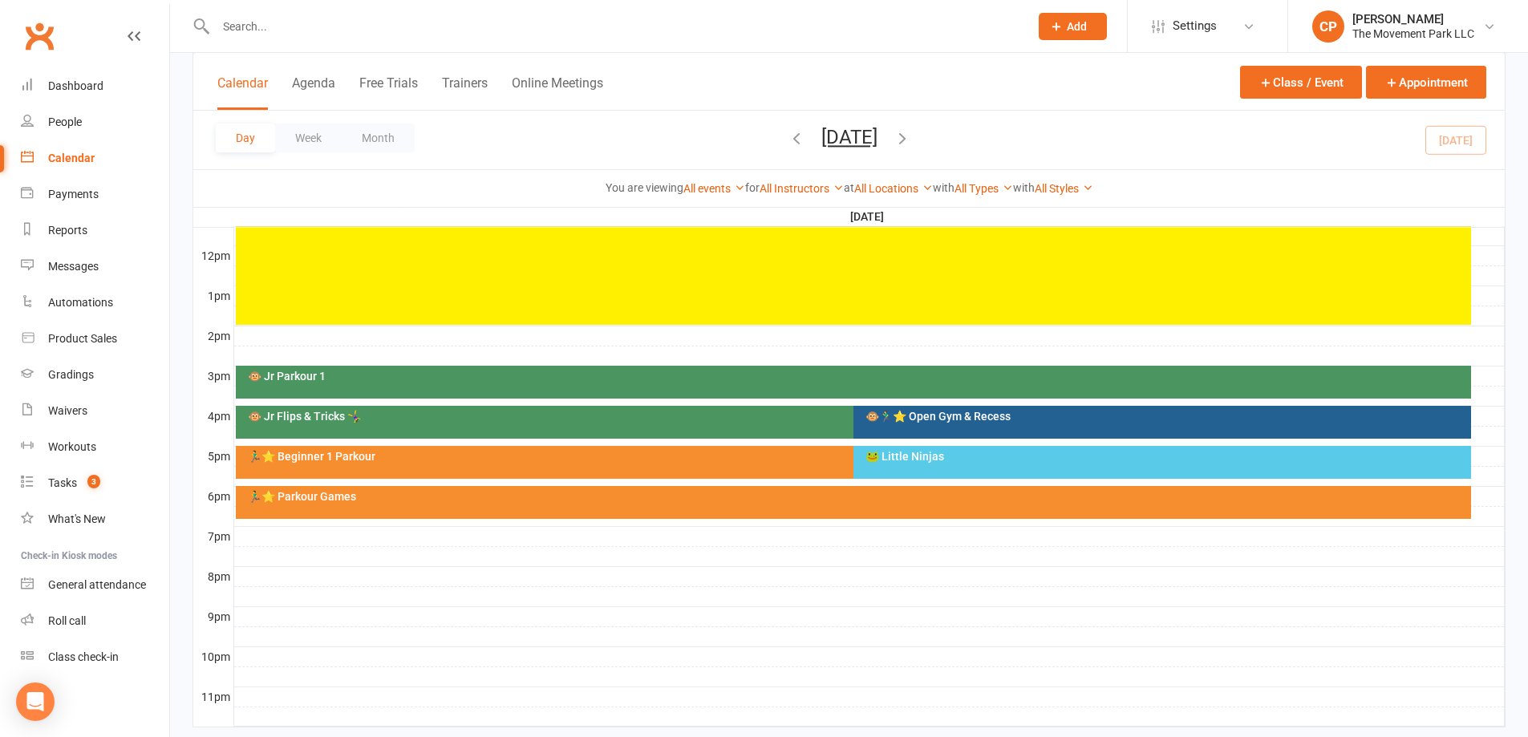
click at [633, 462] on div "🏃‍♂️⭐ Beginner 1 Parkour" at bounding box center [845, 462] width 1219 height 33
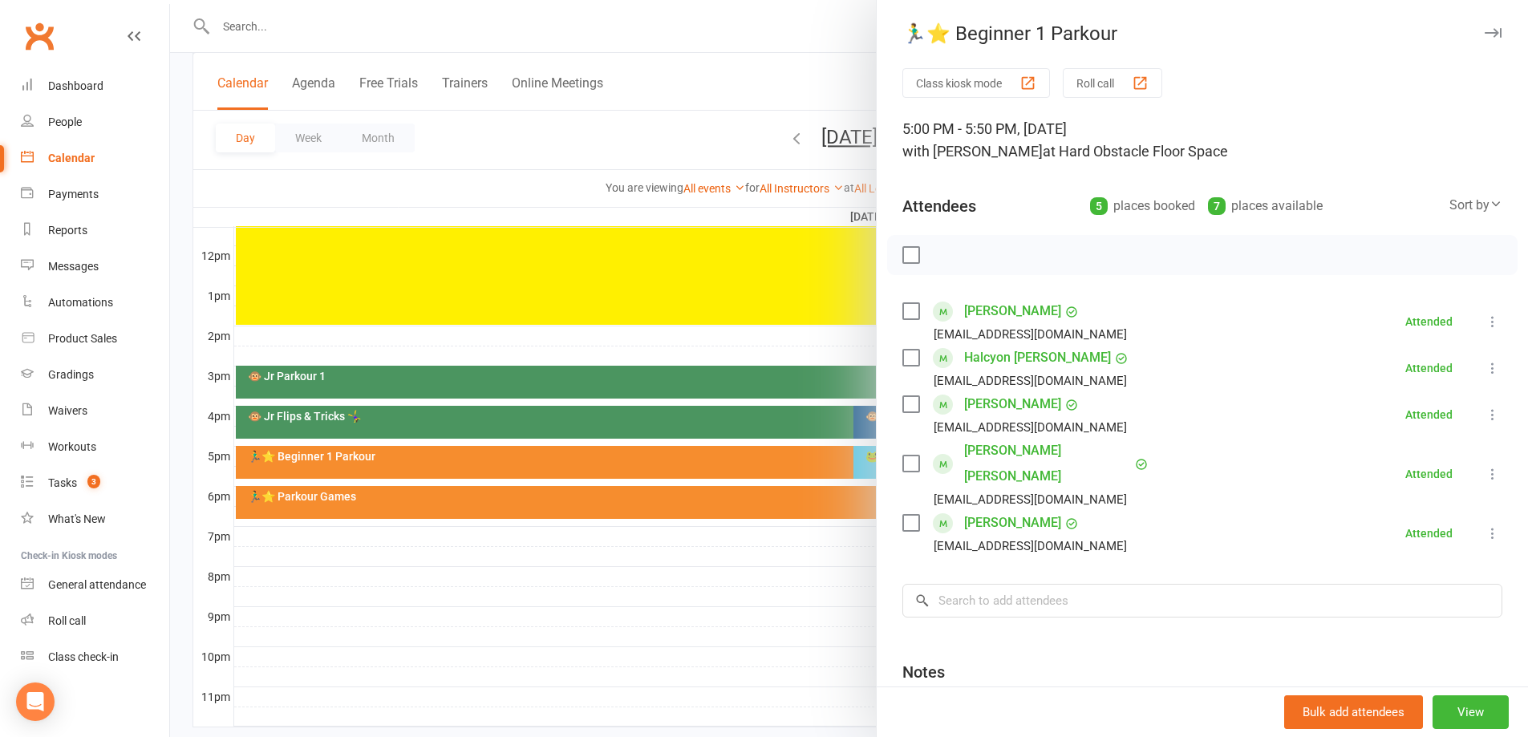
click at [1006, 510] on link "Noah Thomsen" at bounding box center [1012, 523] width 97 height 26
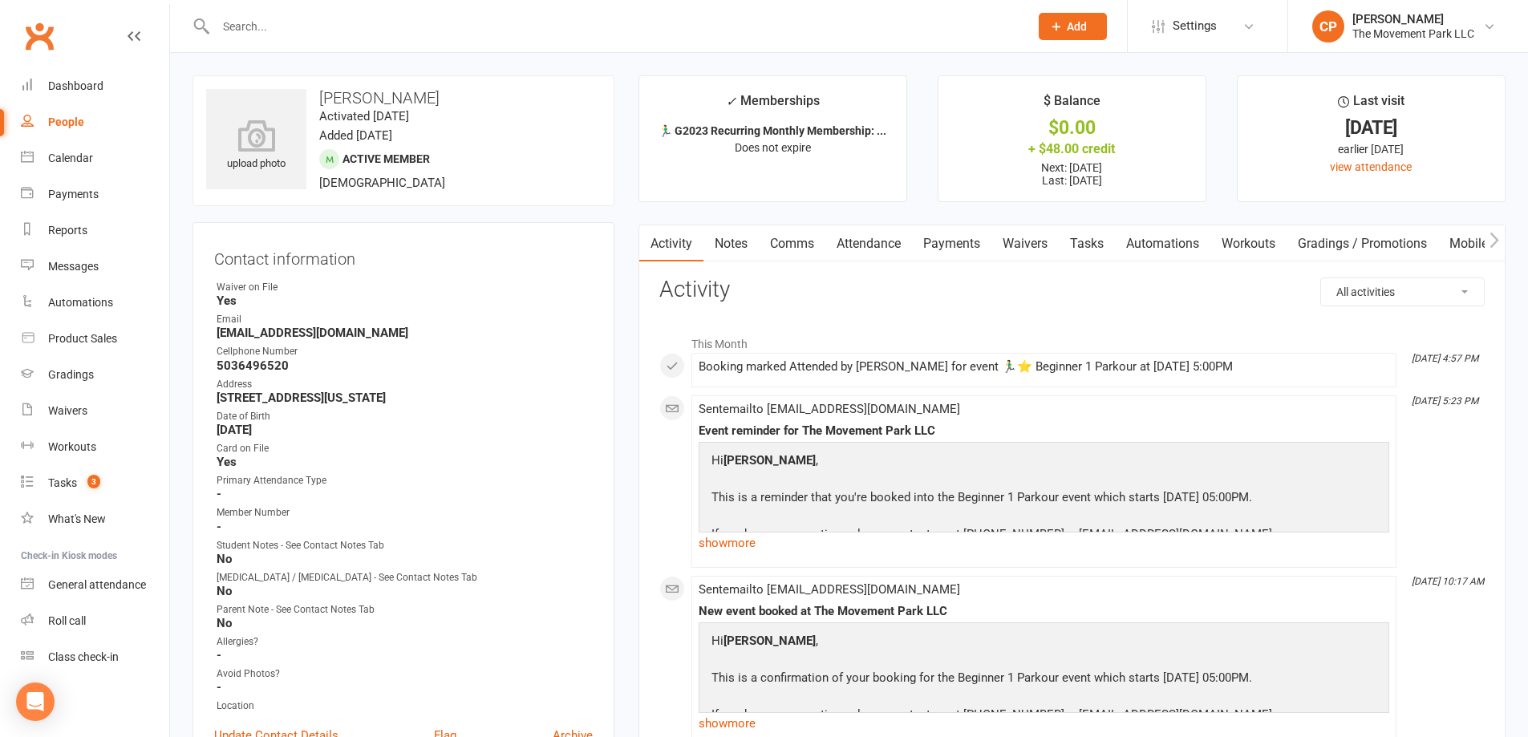
click at [955, 246] on link "Payments" at bounding box center [951, 243] width 79 height 37
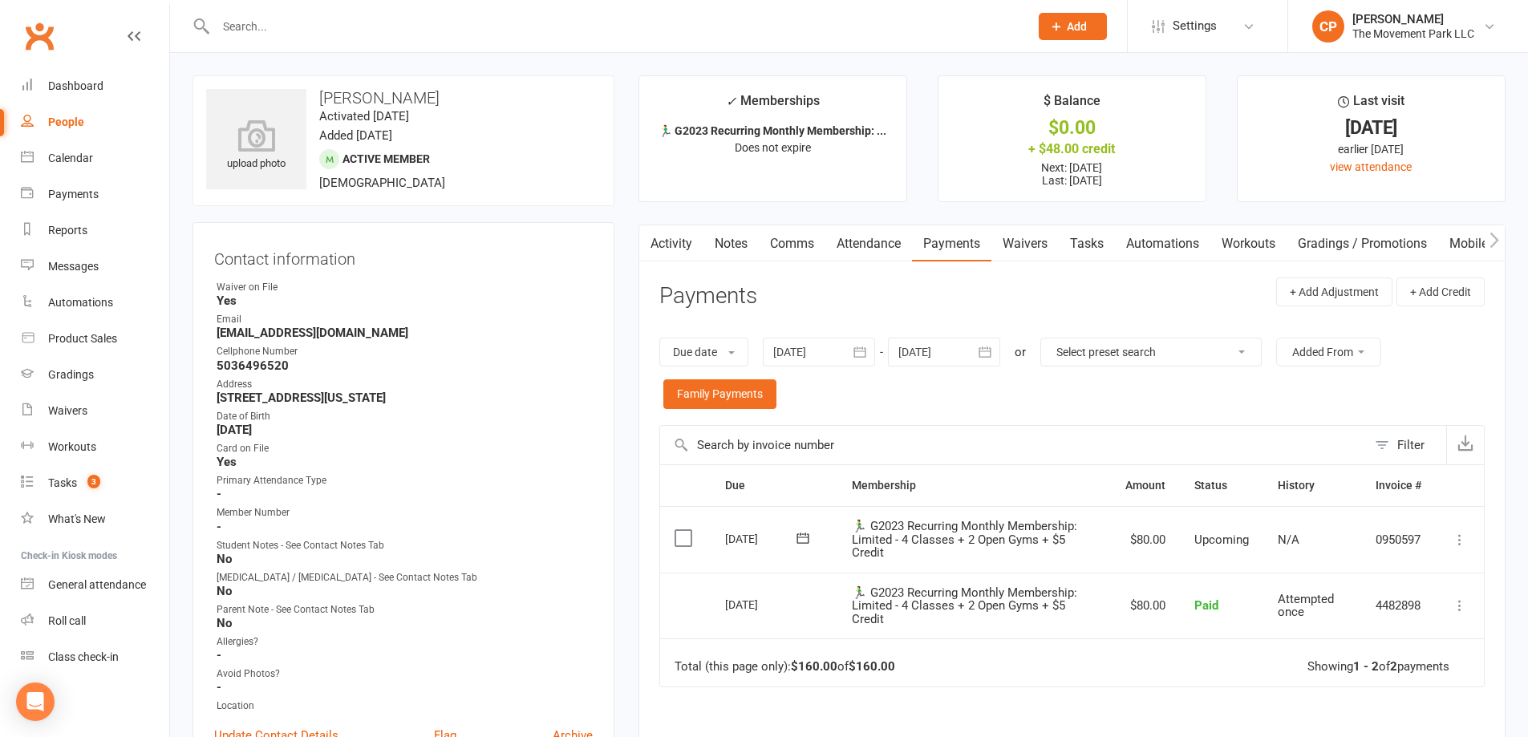
click at [796, 359] on div at bounding box center [819, 352] width 112 height 29
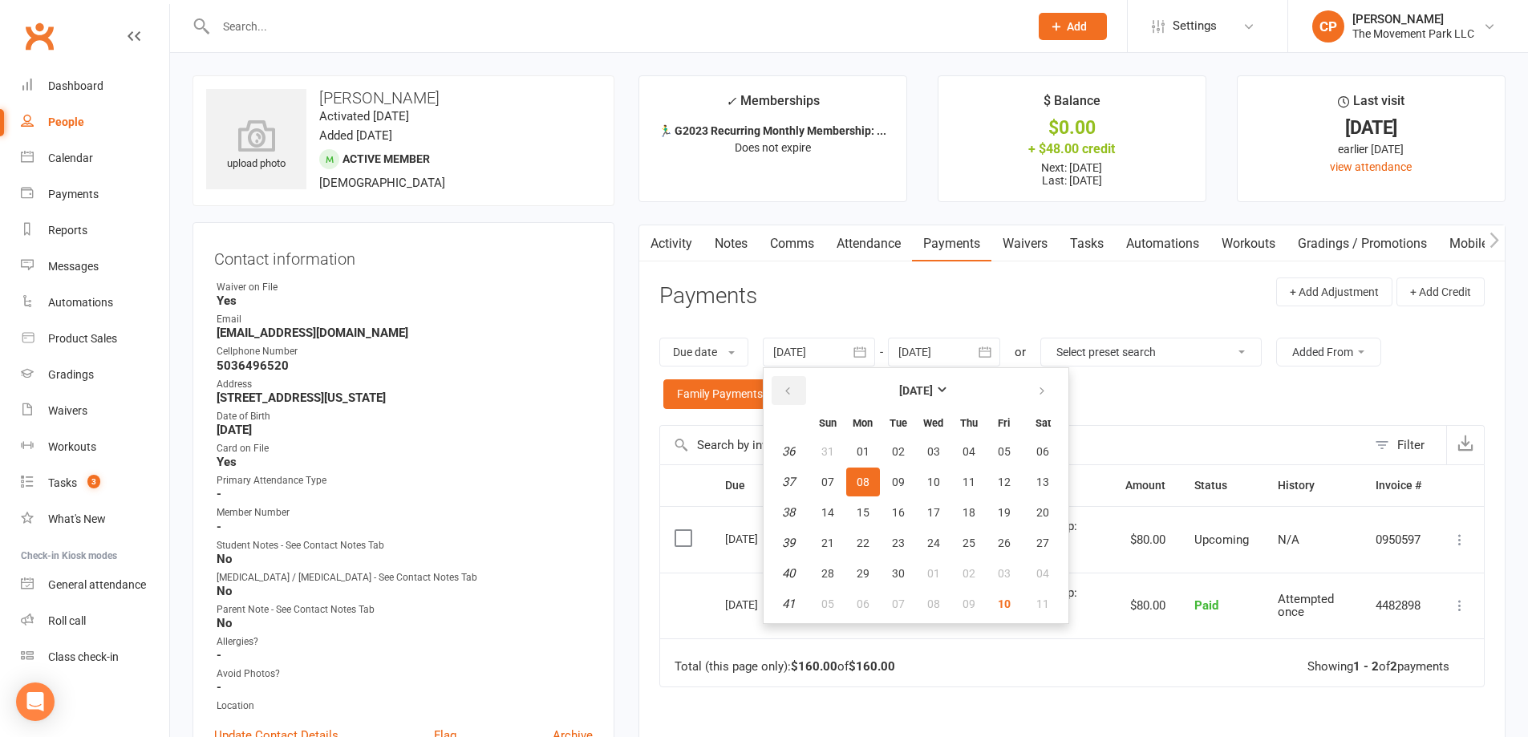
click at [796, 391] on button "button" at bounding box center [789, 390] width 34 height 29
click at [836, 452] on button "01" at bounding box center [828, 451] width 34 height 29
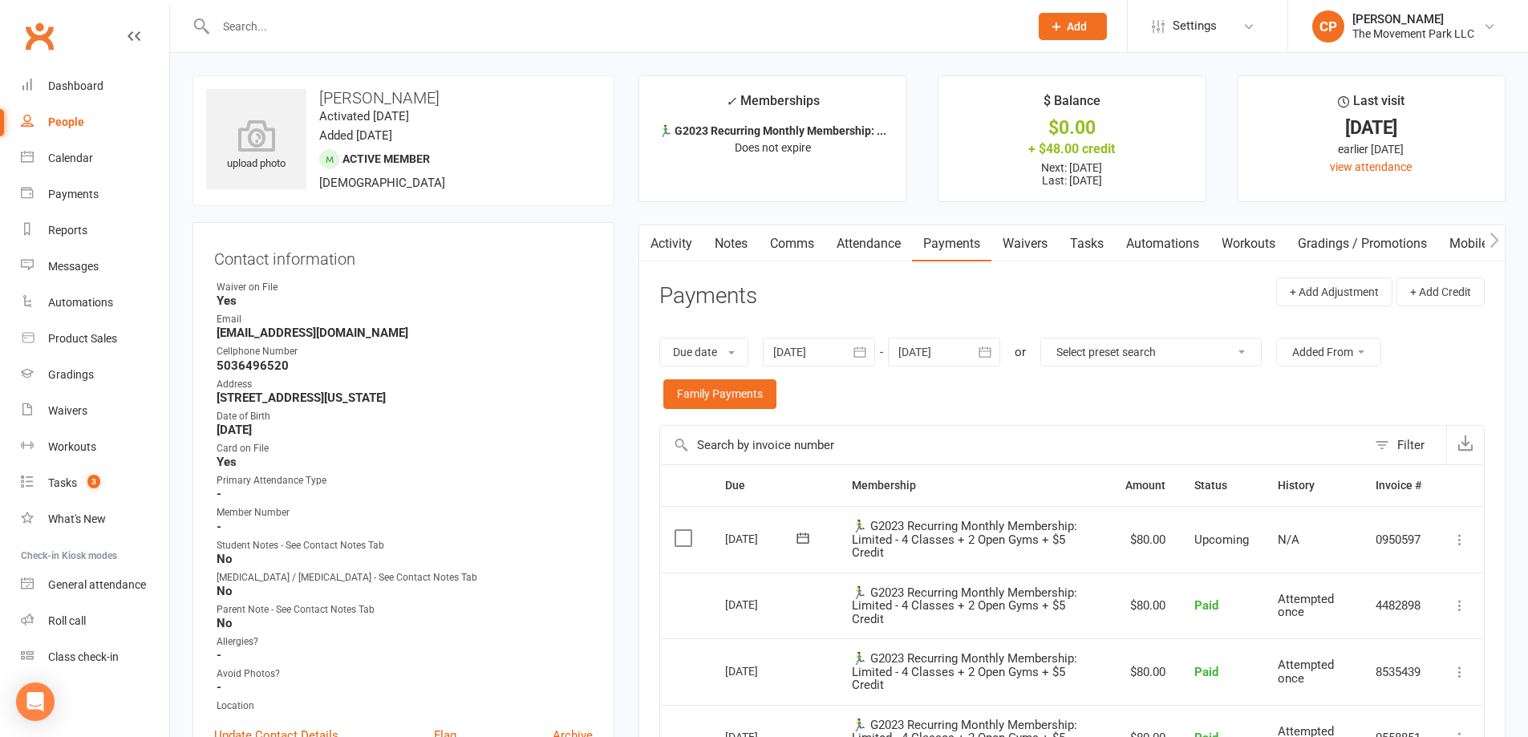
drag, startPoint x: 794, startPoint y: 353, endPoint x: 802, endPoint y: 354, distance: 8.1
click at [795, 353] on div at bounding box center [819, 352] width 112 height 29
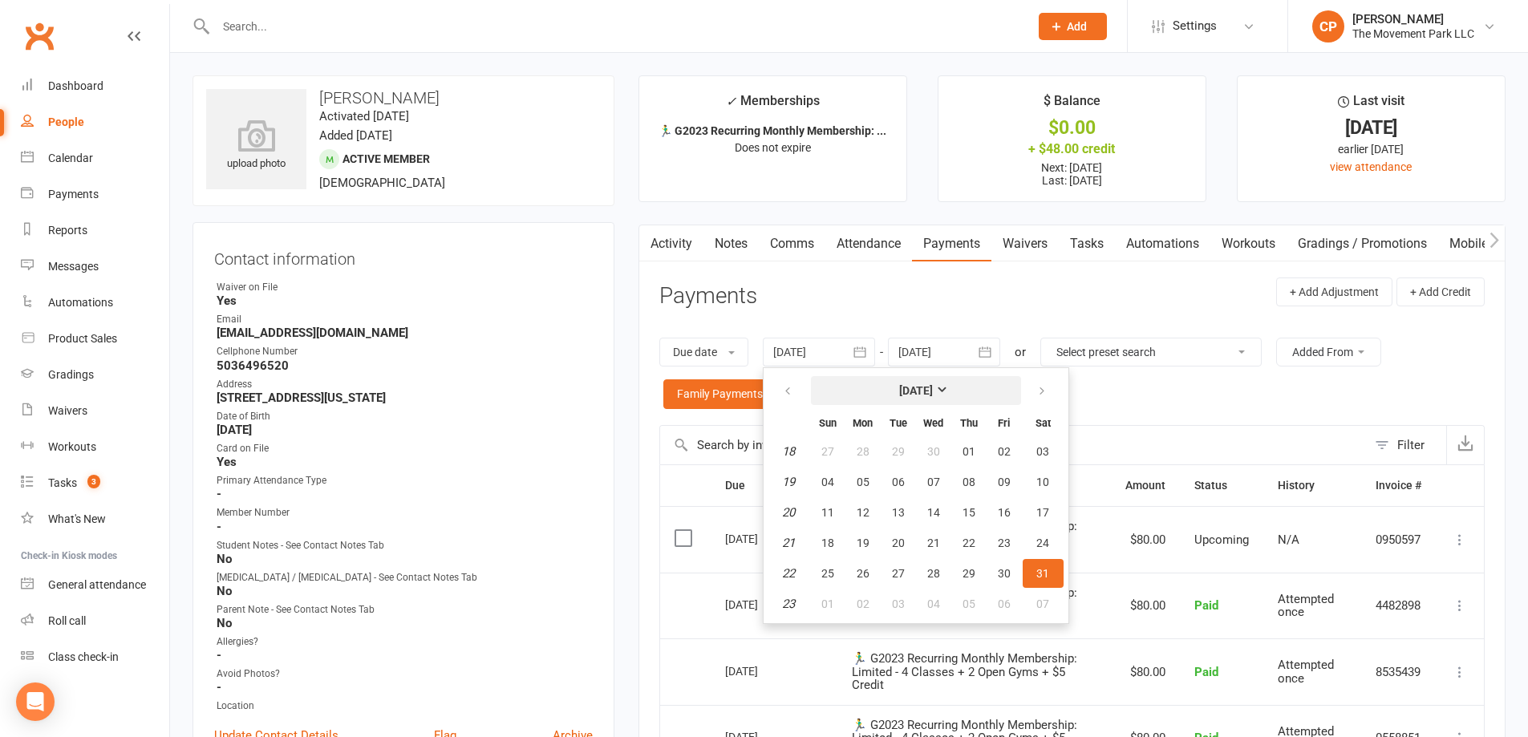
click at [853, 388] on button "May 2025" at bounding box center [916, 390] width 210 height 29
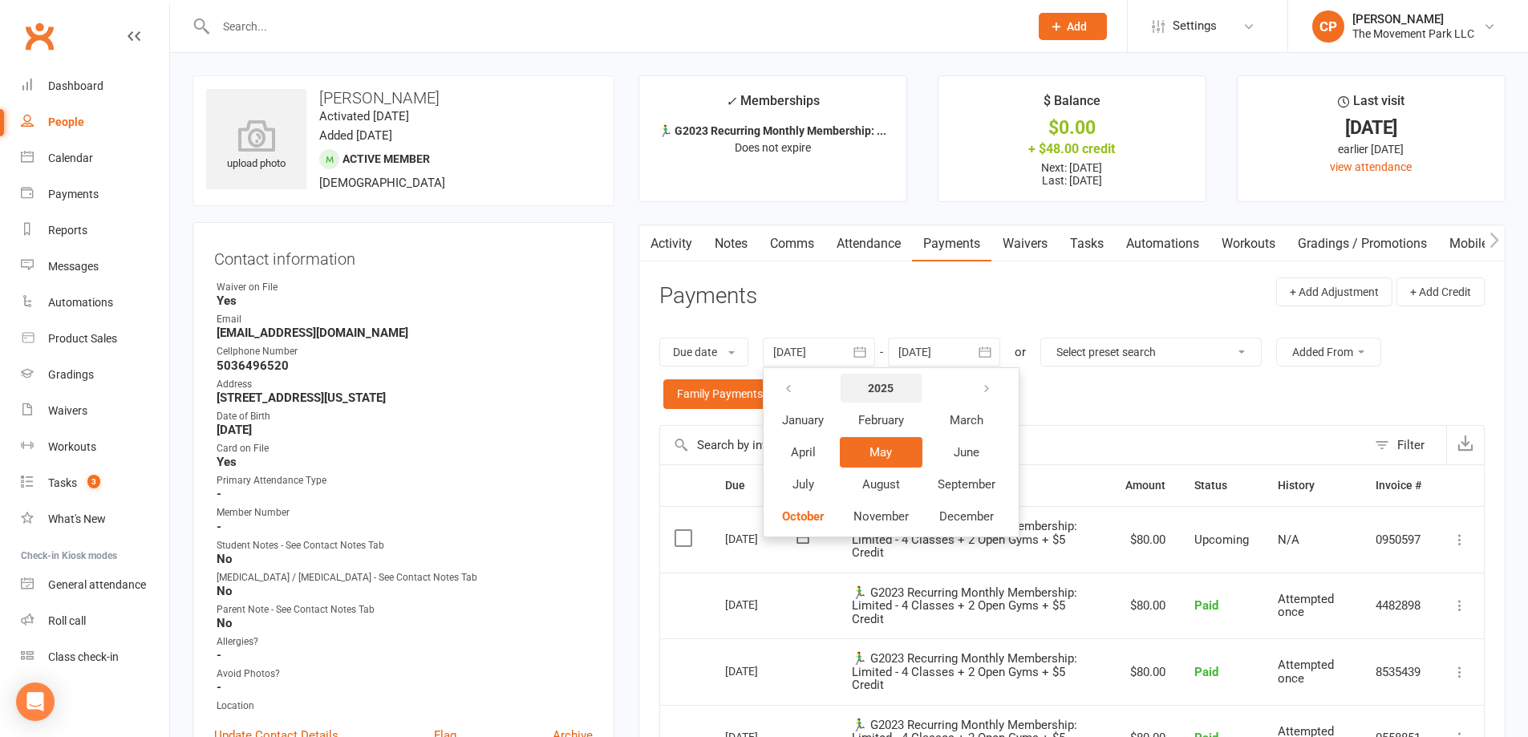
click at [869, 389] on button "2025" at bounding box center [881, 388] width 81 height 29
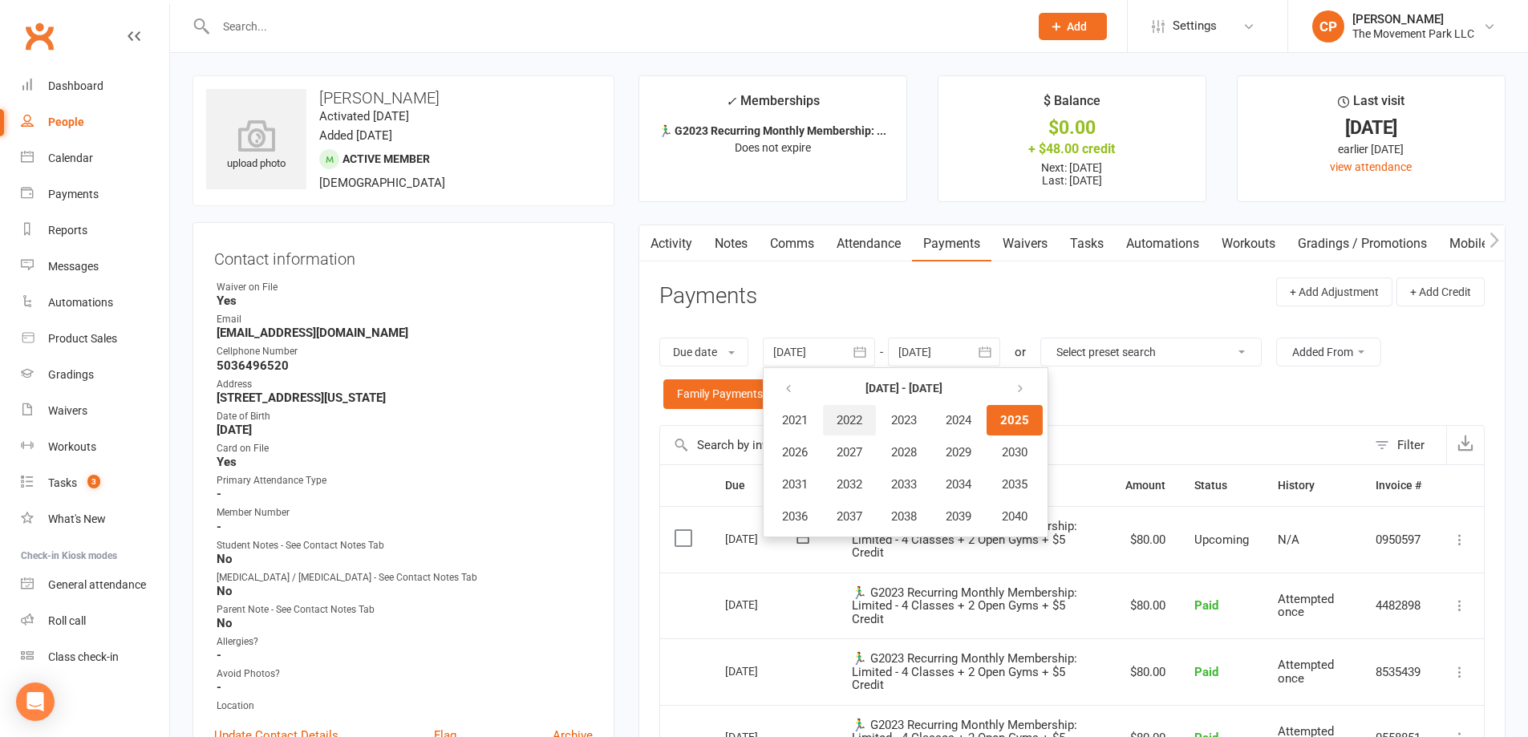
click at [854, 419] on span "2022" at bounding box center [850, 420] width 26 height 14
click at [865, 424] on span "February" at bounding box center [881, 420] width 46 height 14
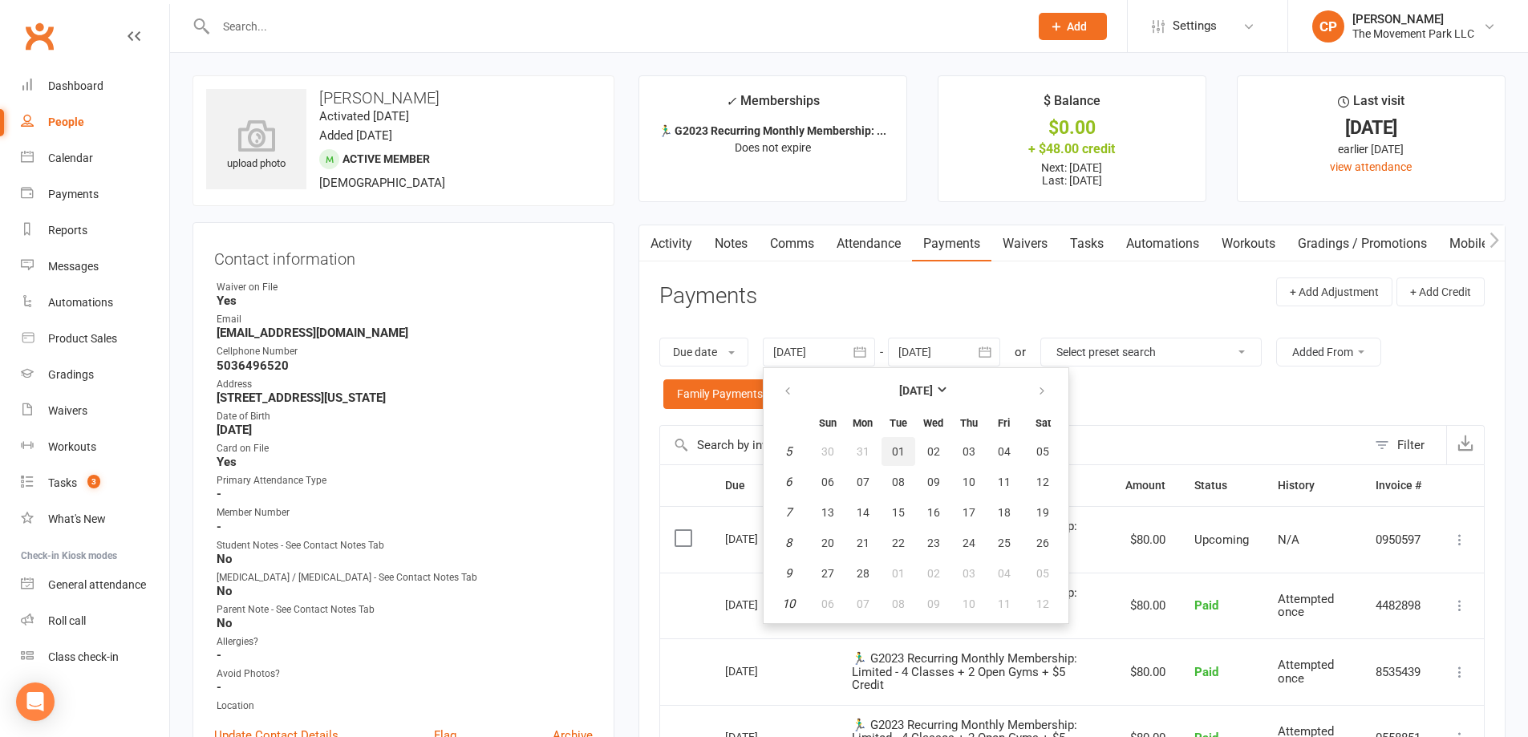
click at [902, 446] on span "01" at bounding box center [898, 451] width 13 height 13
type input "01 Feb 2022"
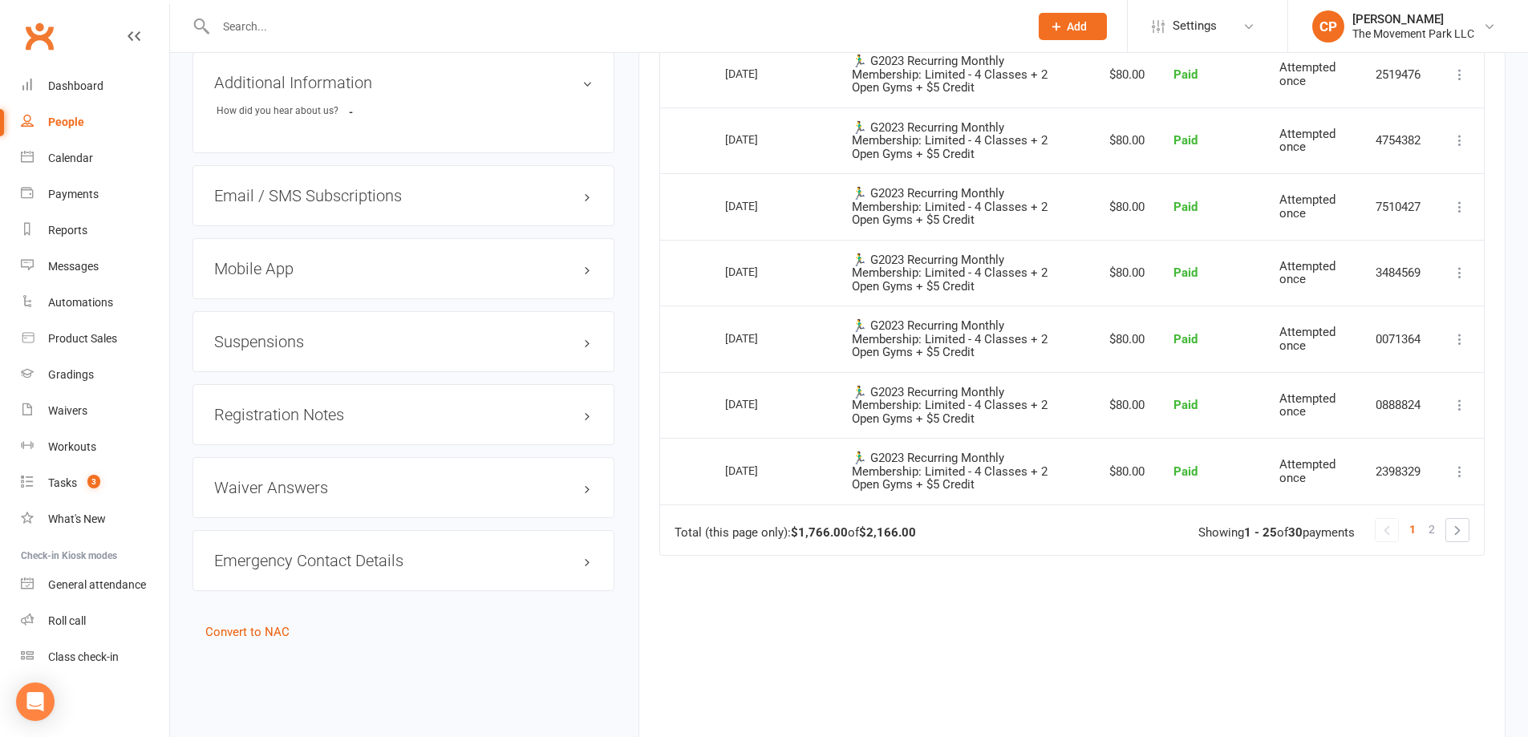
scroll to position [1684, 0]
click at [1425, 533] on link "2" at bounding box center [1431, 528] width 19 height 22
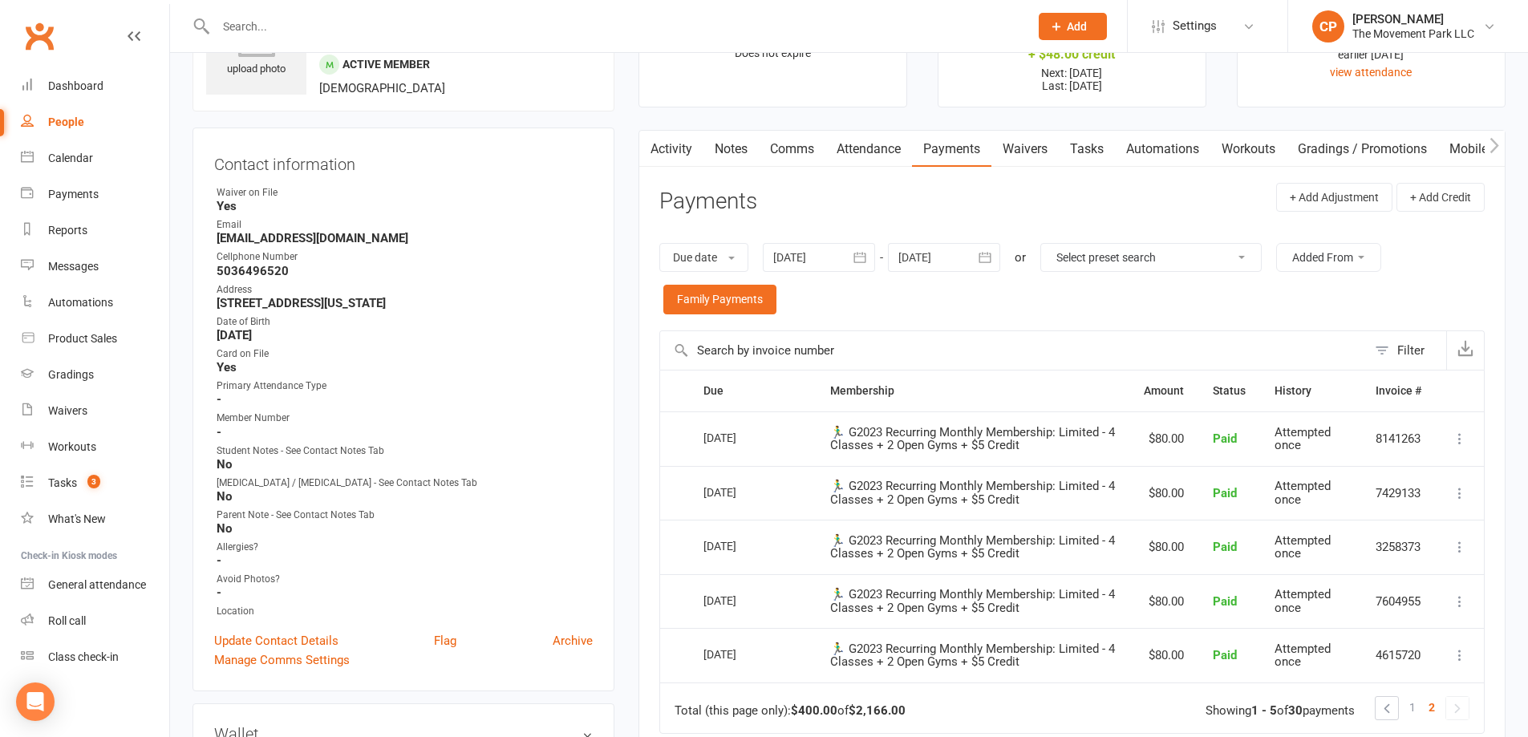
scroll to position [48, 0]
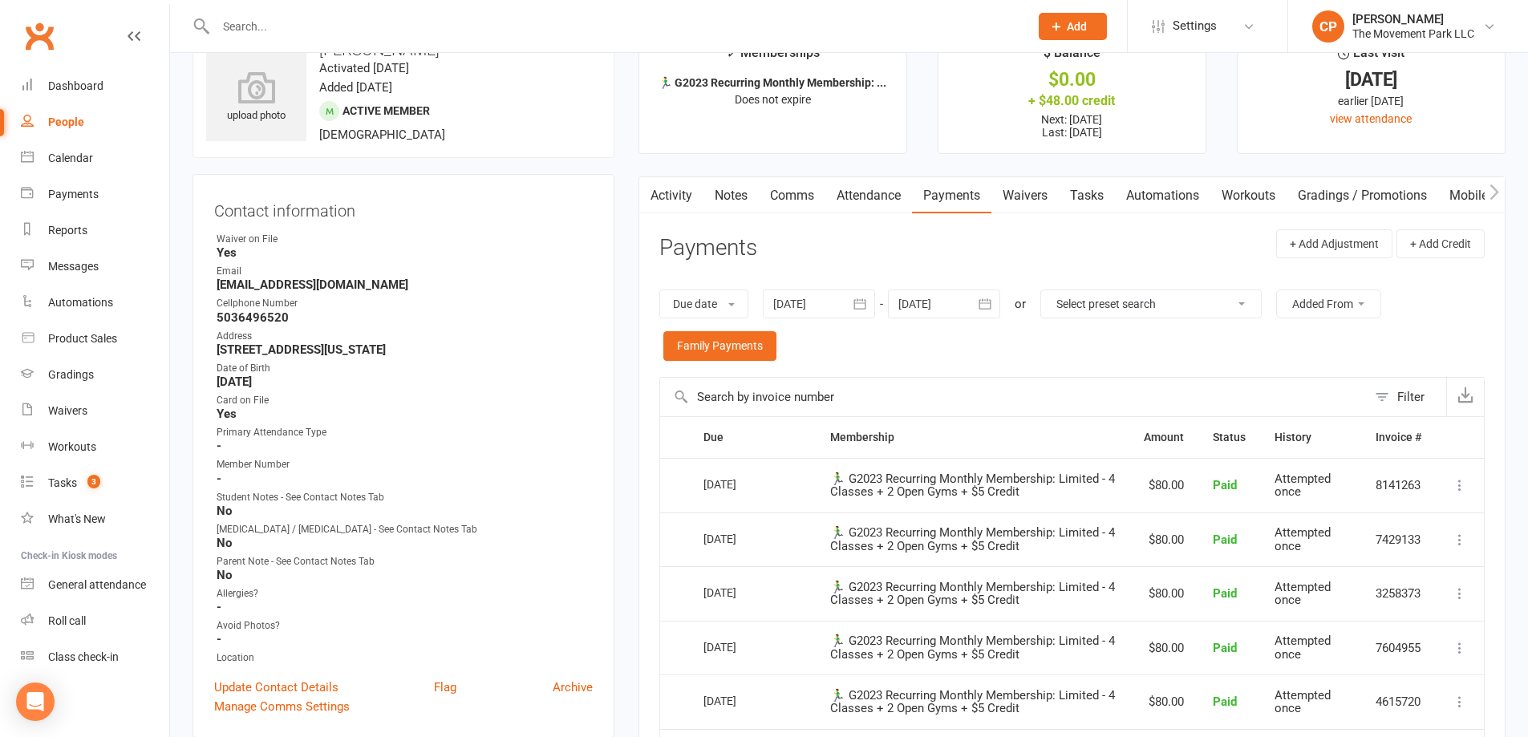
click at [673, 201] on link "Activity" at bounding box center [671, 195] width 64 height 37
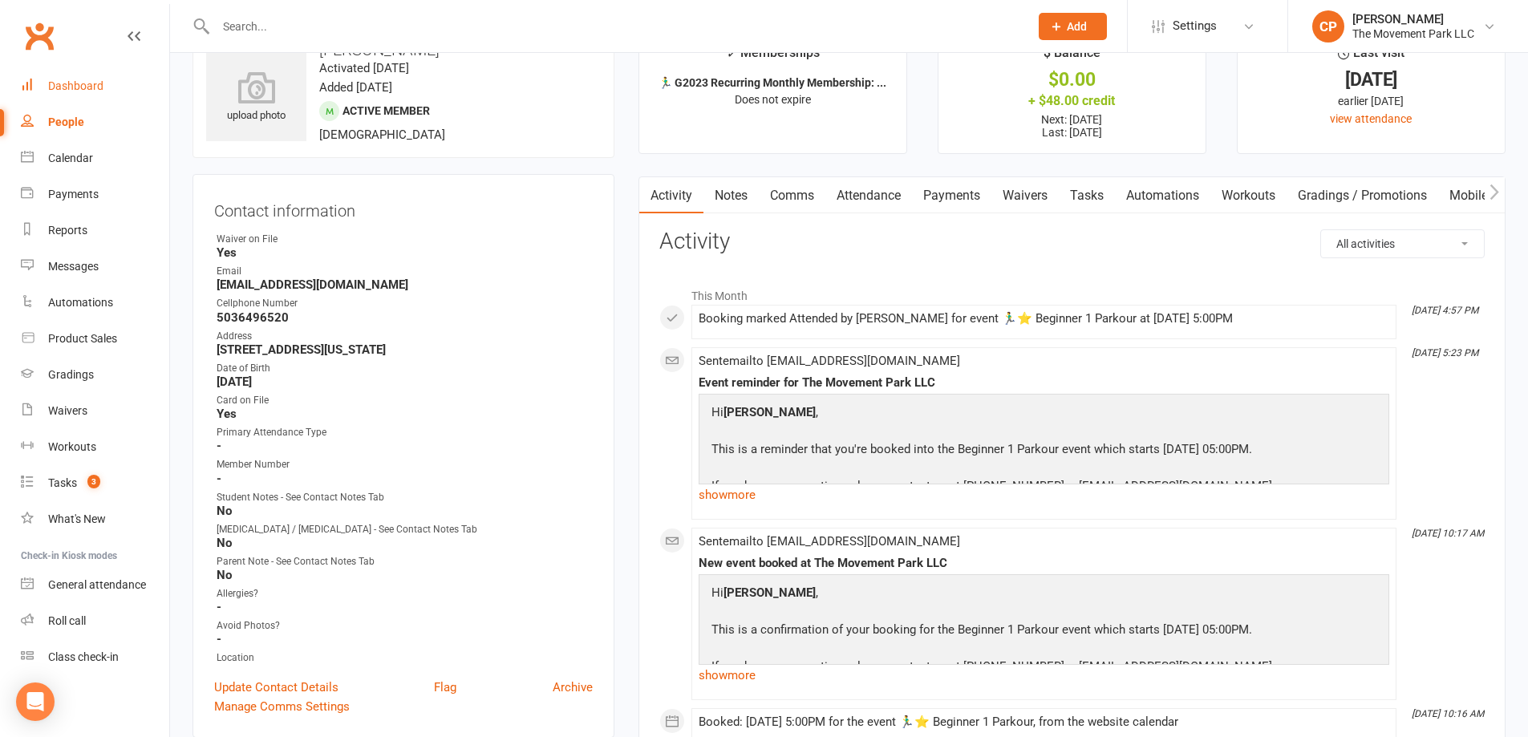
click at [68, 85] on div "Dashboard" at bounding box center [75, 85] width 55 height 13
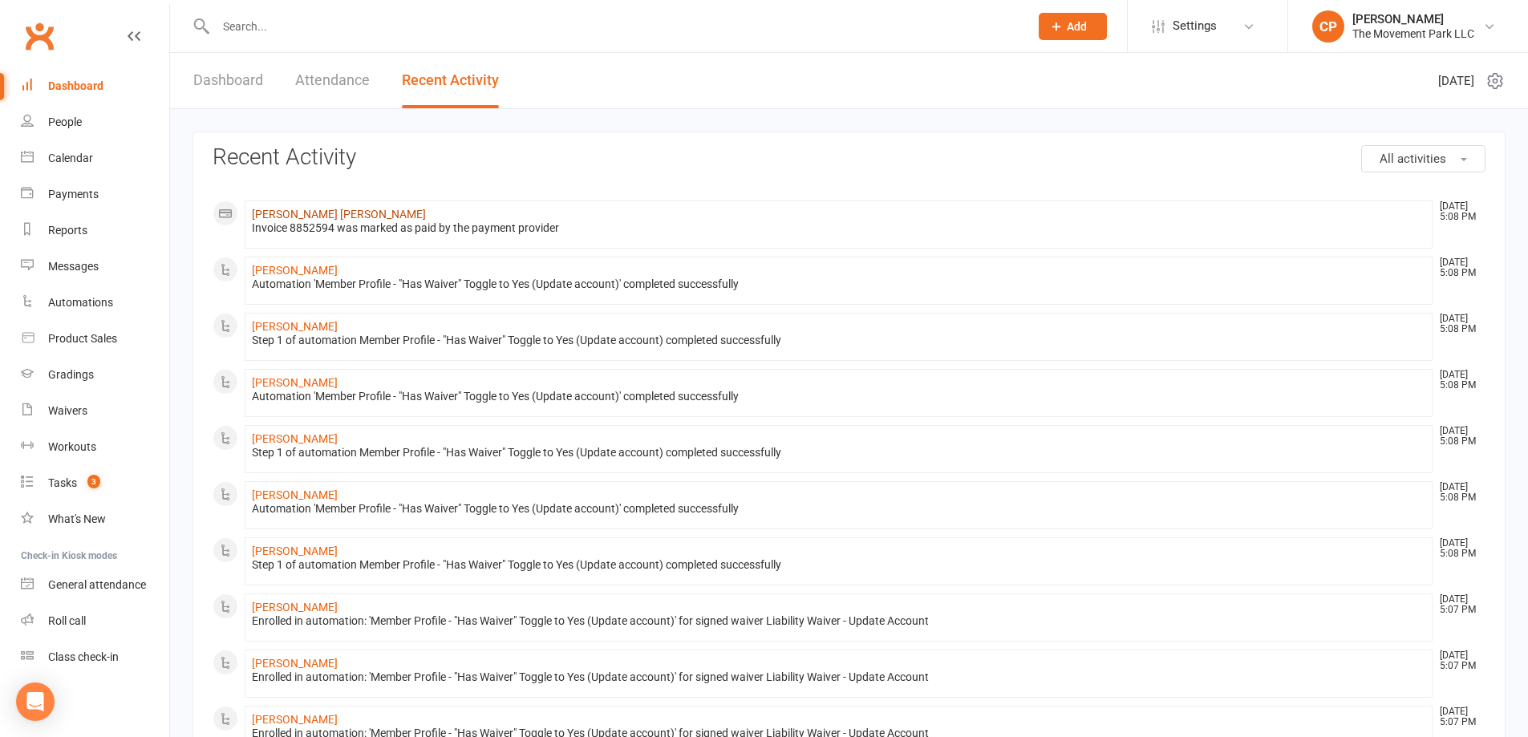
click at [290, 218] on link "Connor Ertel" at bounding box center [339, 214] width 174 height 13
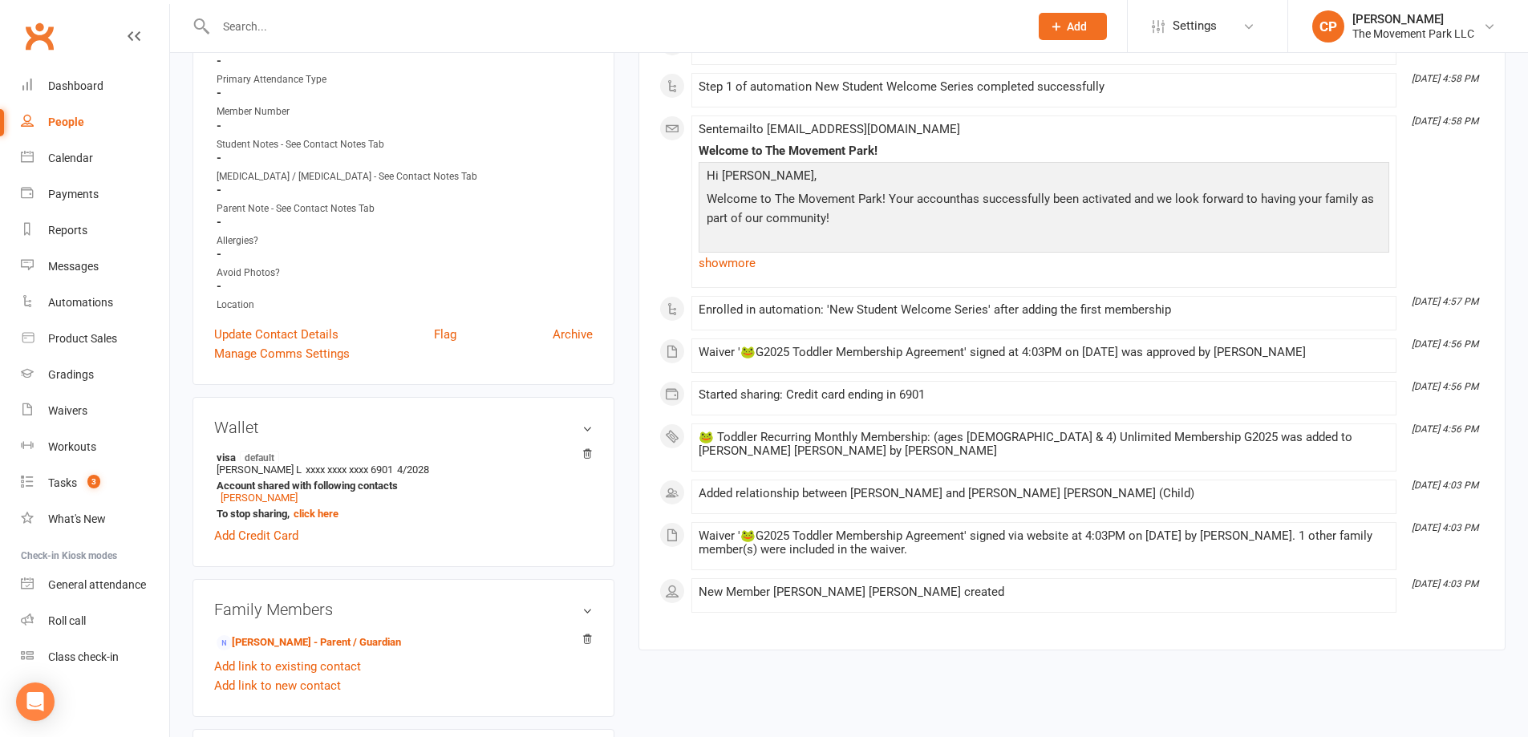
scroll to position [481, 0]
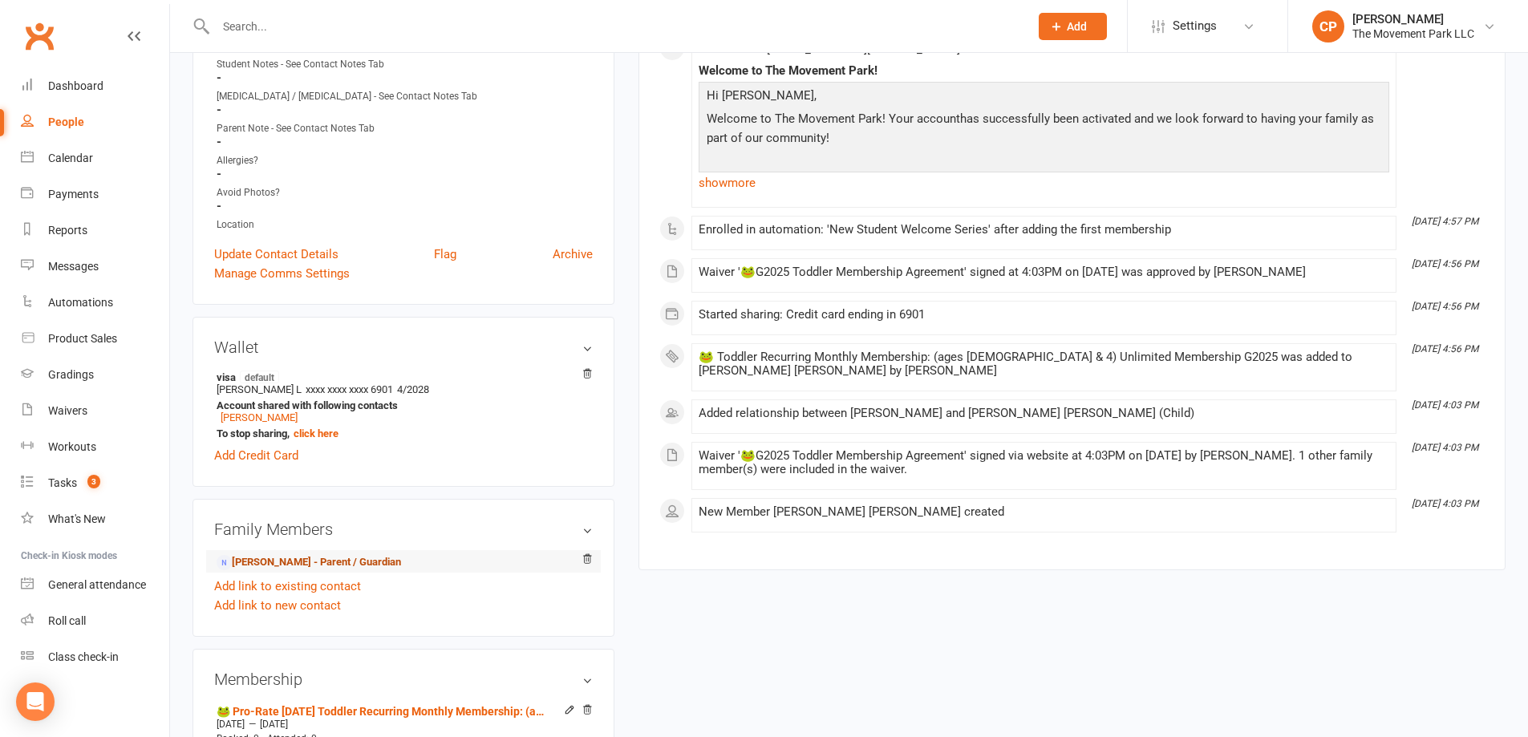
click at [328, 561] on link "Audra Ertel - Parent / Guardian" at bounding box center [309, 562] width 184 height 17
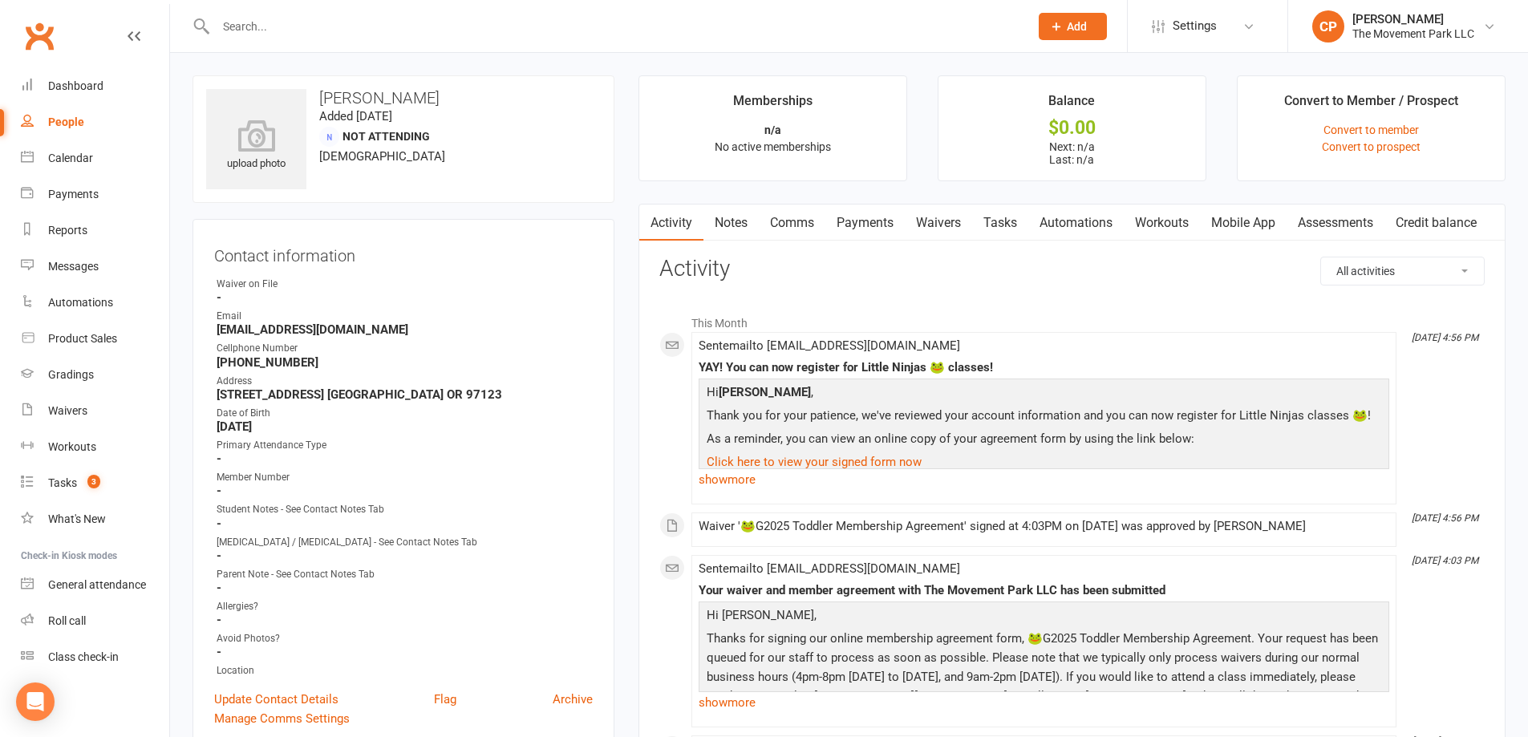
click at [1230, 229] on link "Mobile App" at bounding box center [1243, 223] width 87 height 37
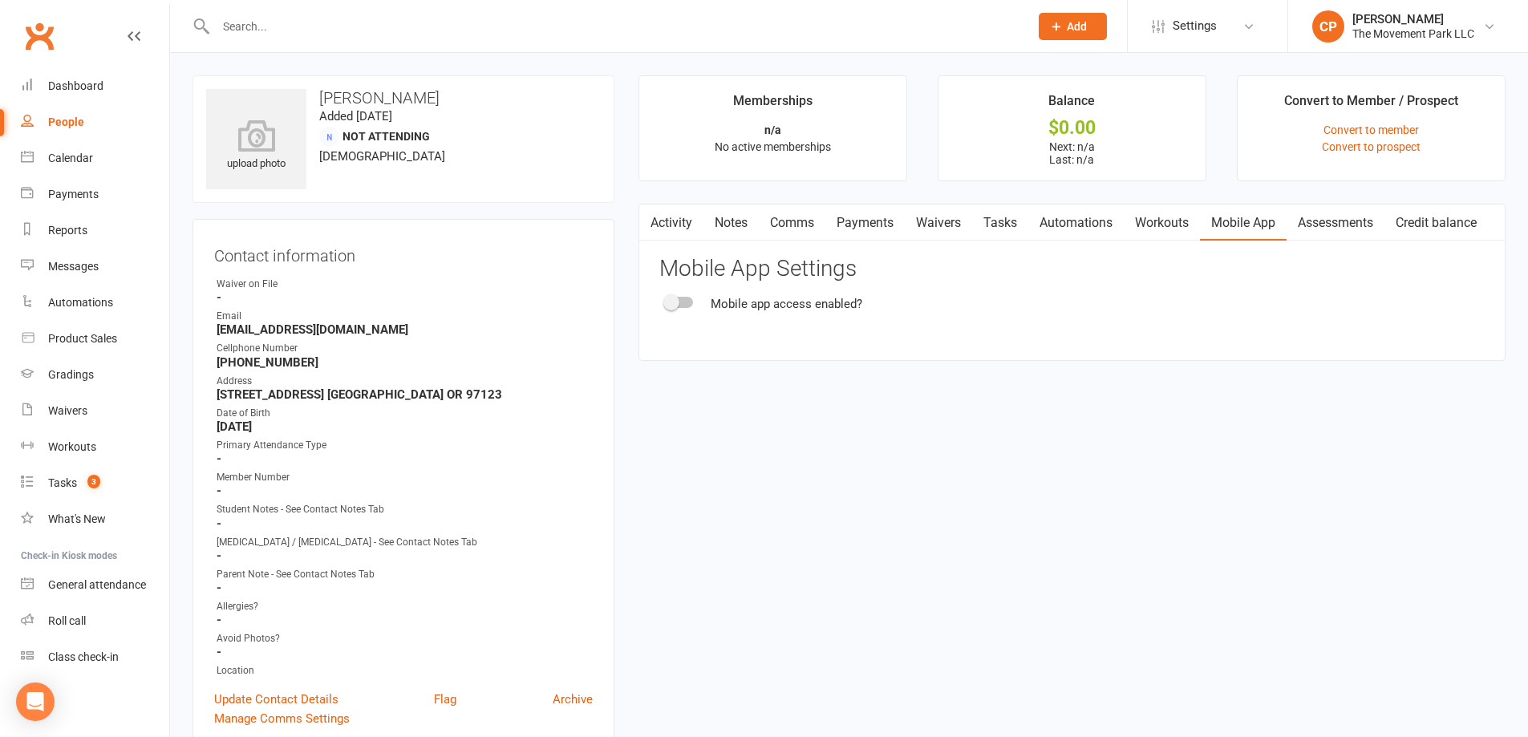
click at [675, 302] on span at bounding box center [671, 302] width 16 height 16
click at [666, 300] on input "checkbox" at bounding box center [666, 300] width 0 height 0
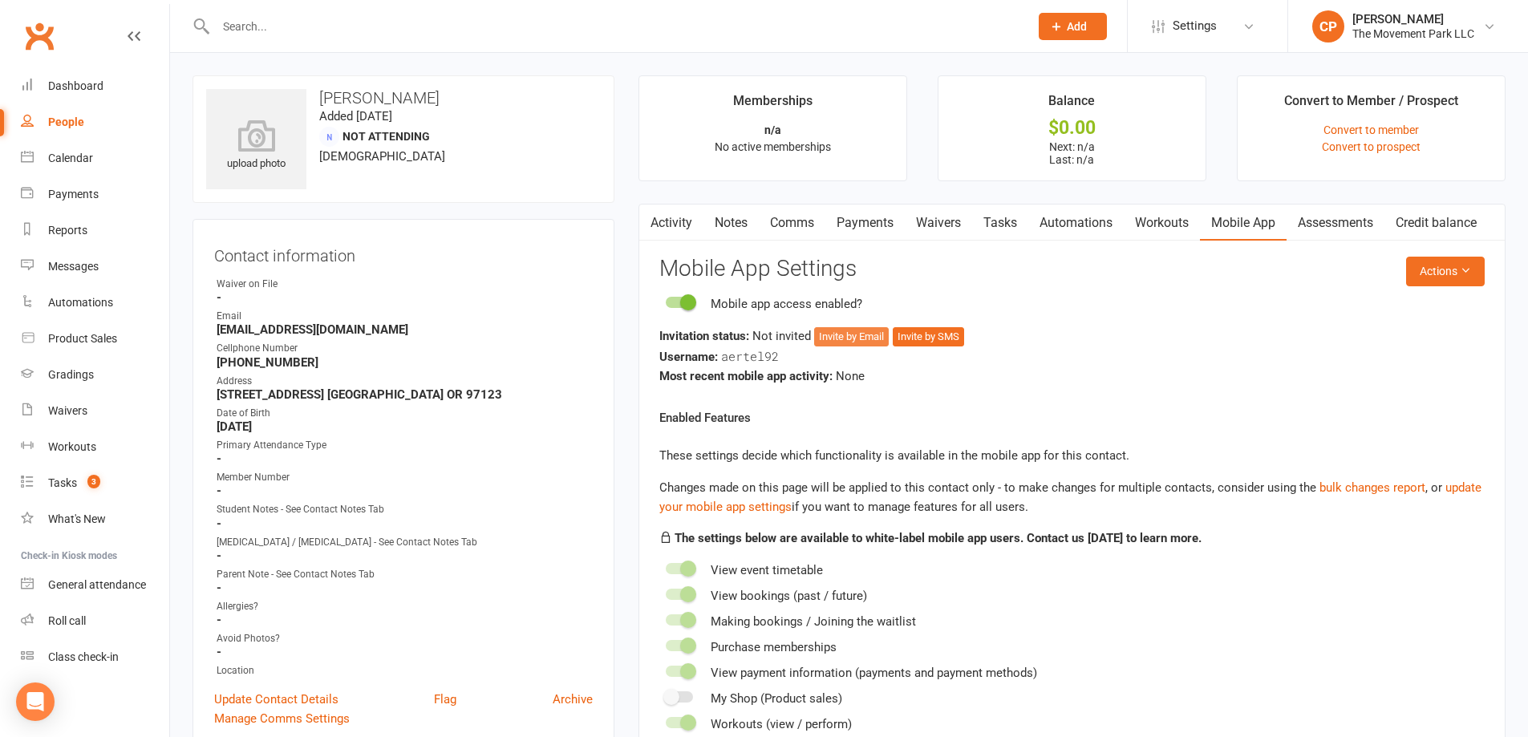
click at [861, 339] on button "Invite by Email" at bounding box center [851, 336] width 75 height 19
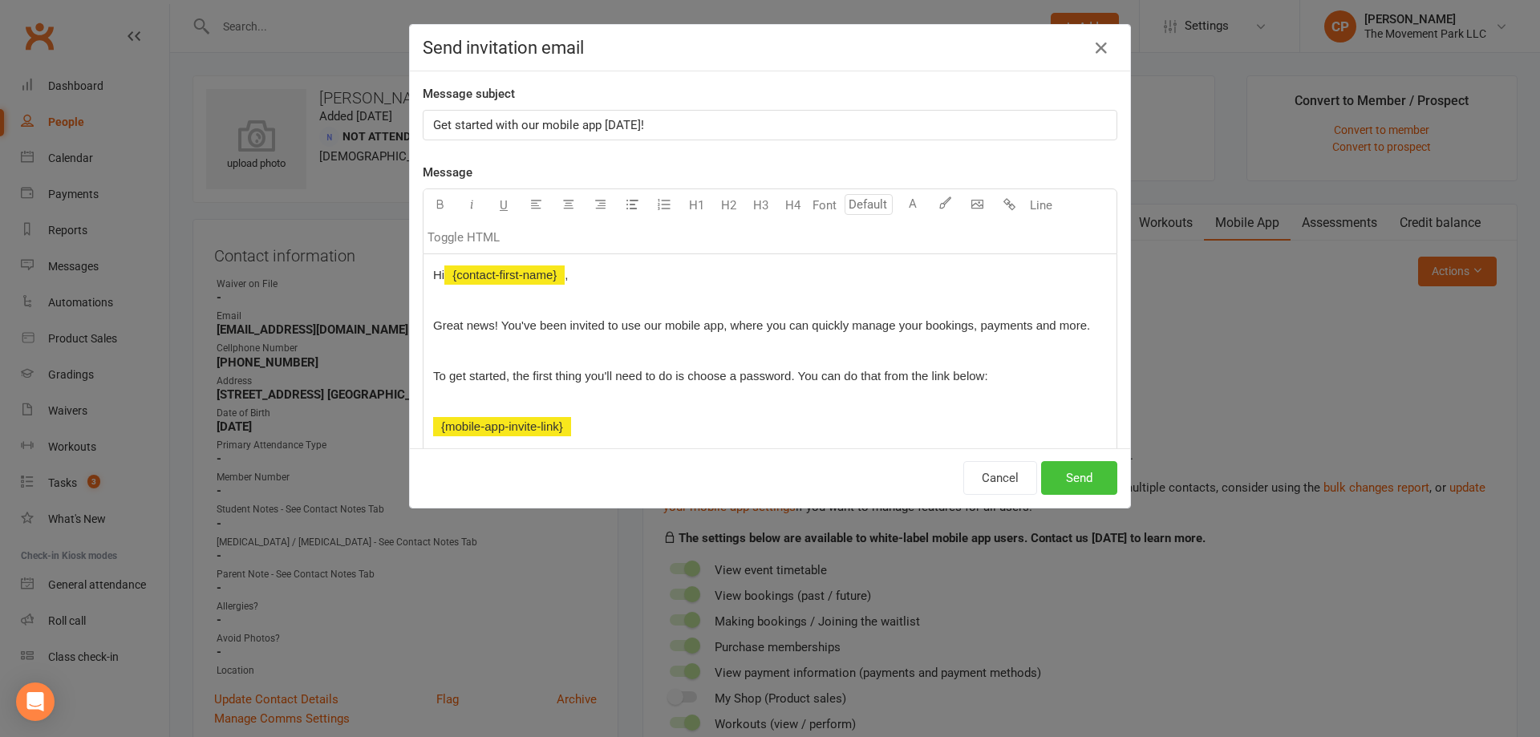
click at [1070, 479] on button "Send" at bounding box center [1079, 478] width 76 height 34
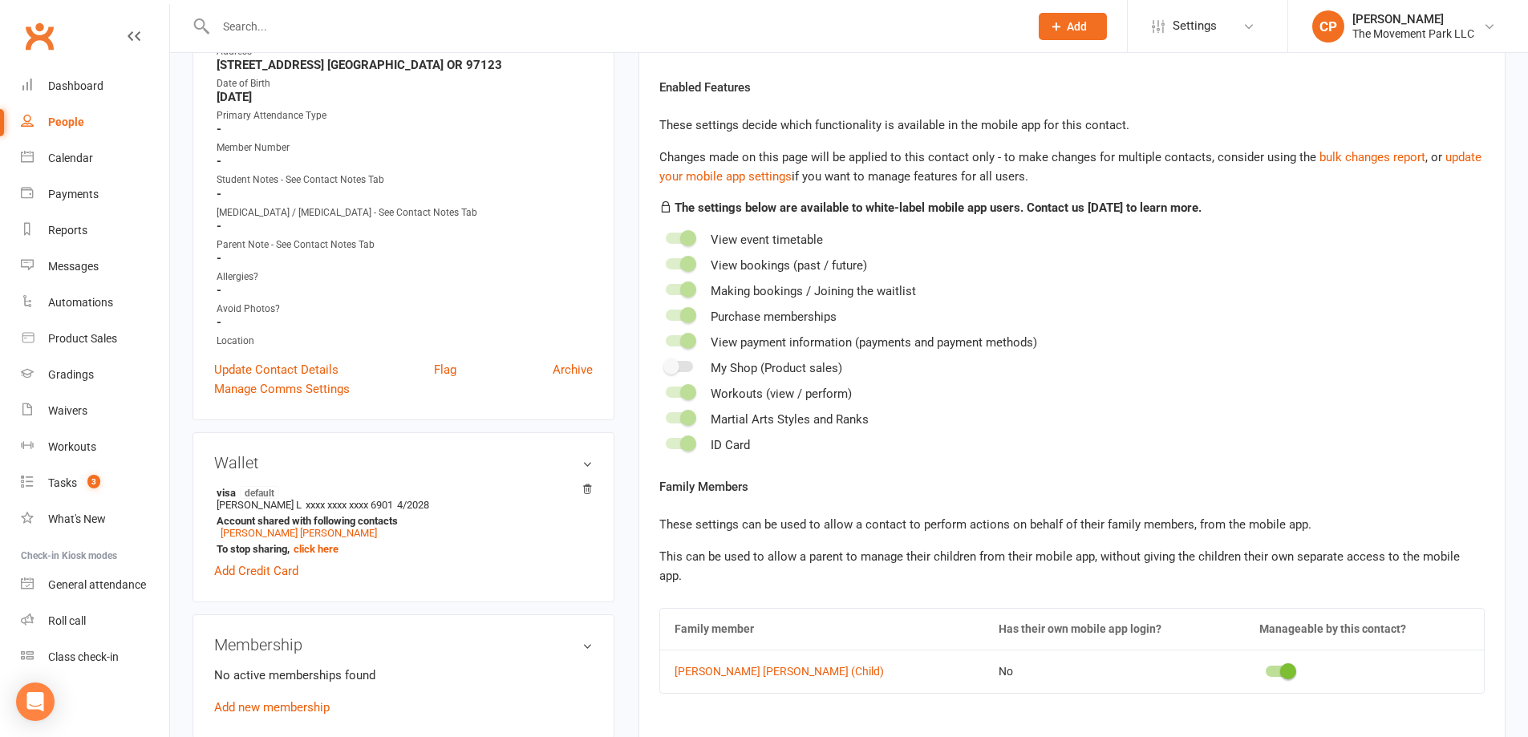
scroll to position [481, 0]
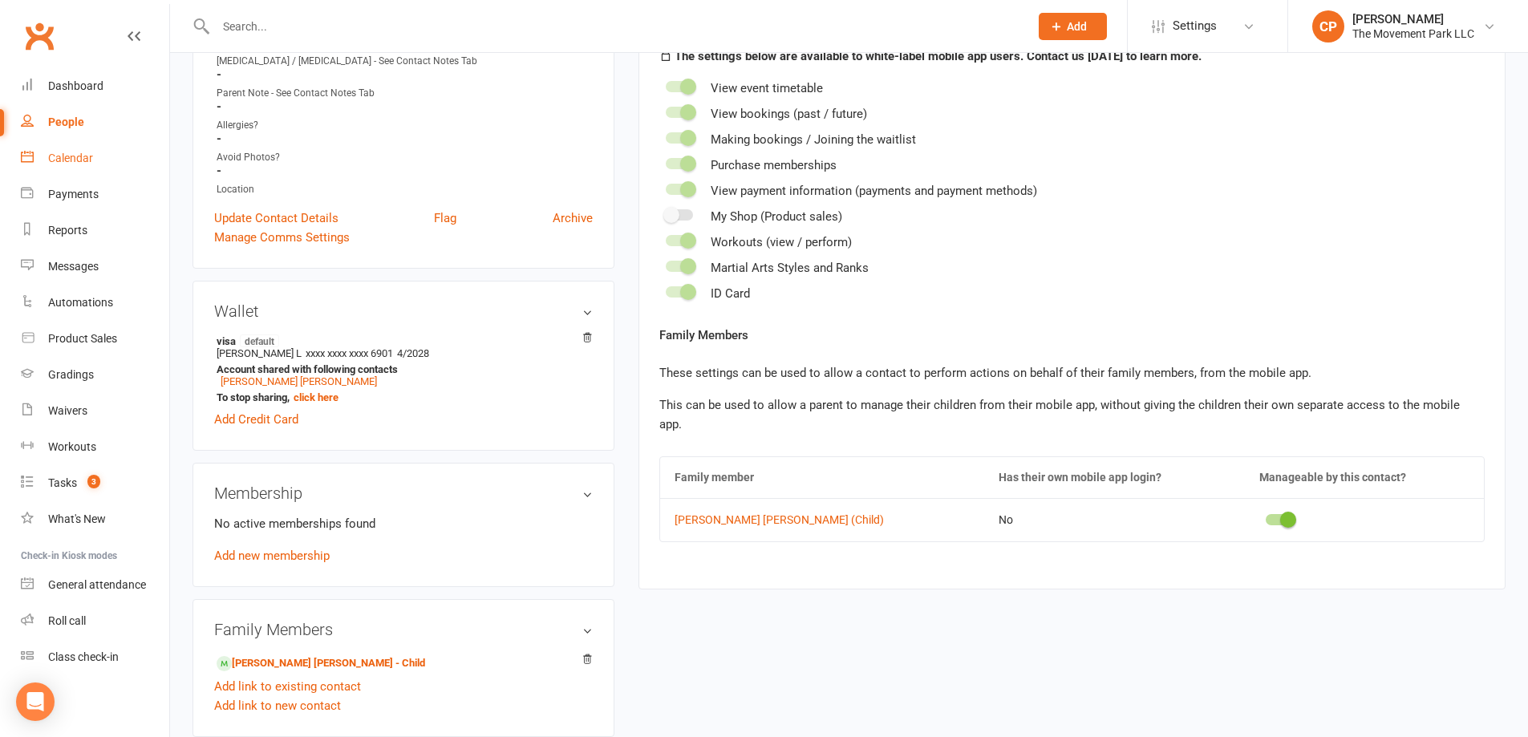
click at [75, 161] on div "Calendar" at bounding box center [70, 158] width 45 height 13
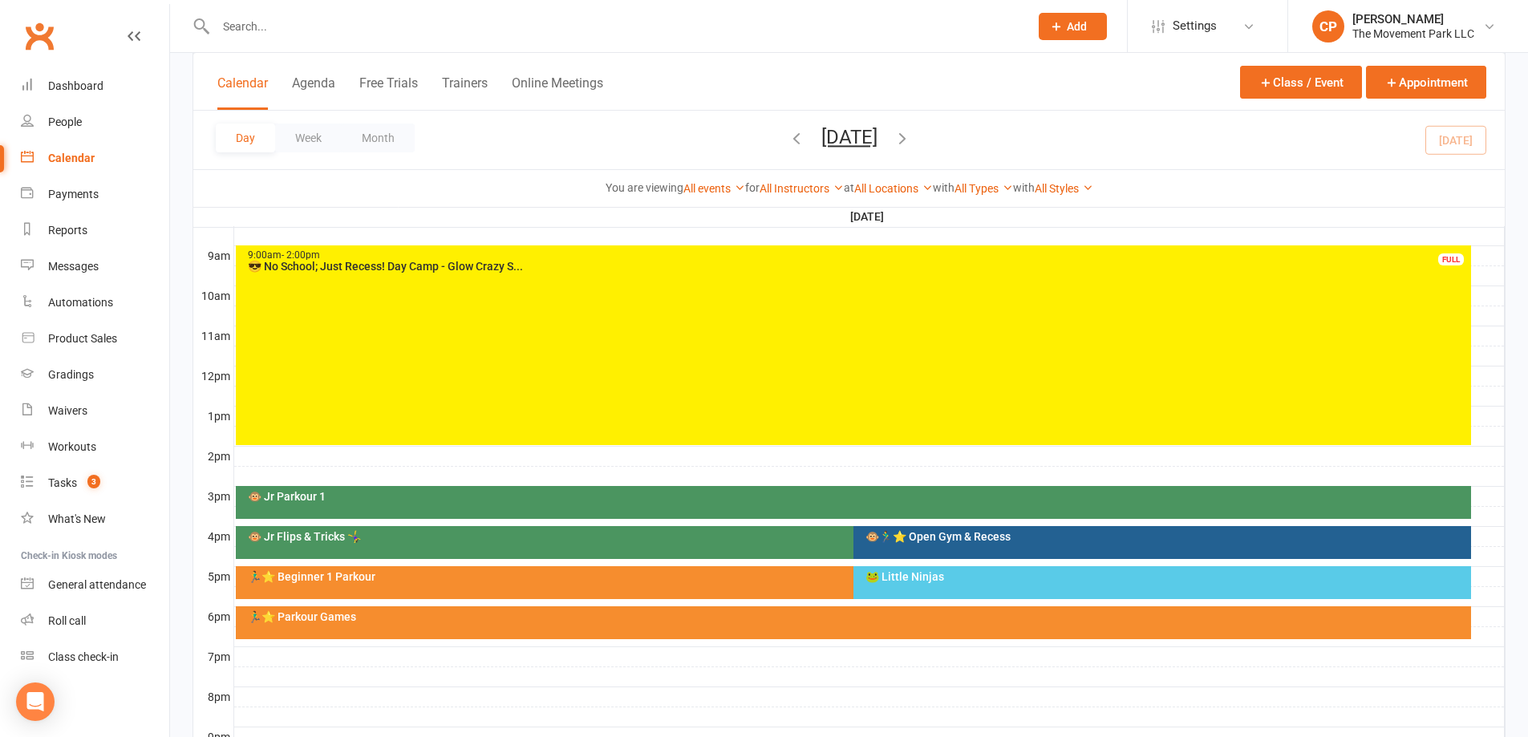
scroll to position [561, 0]
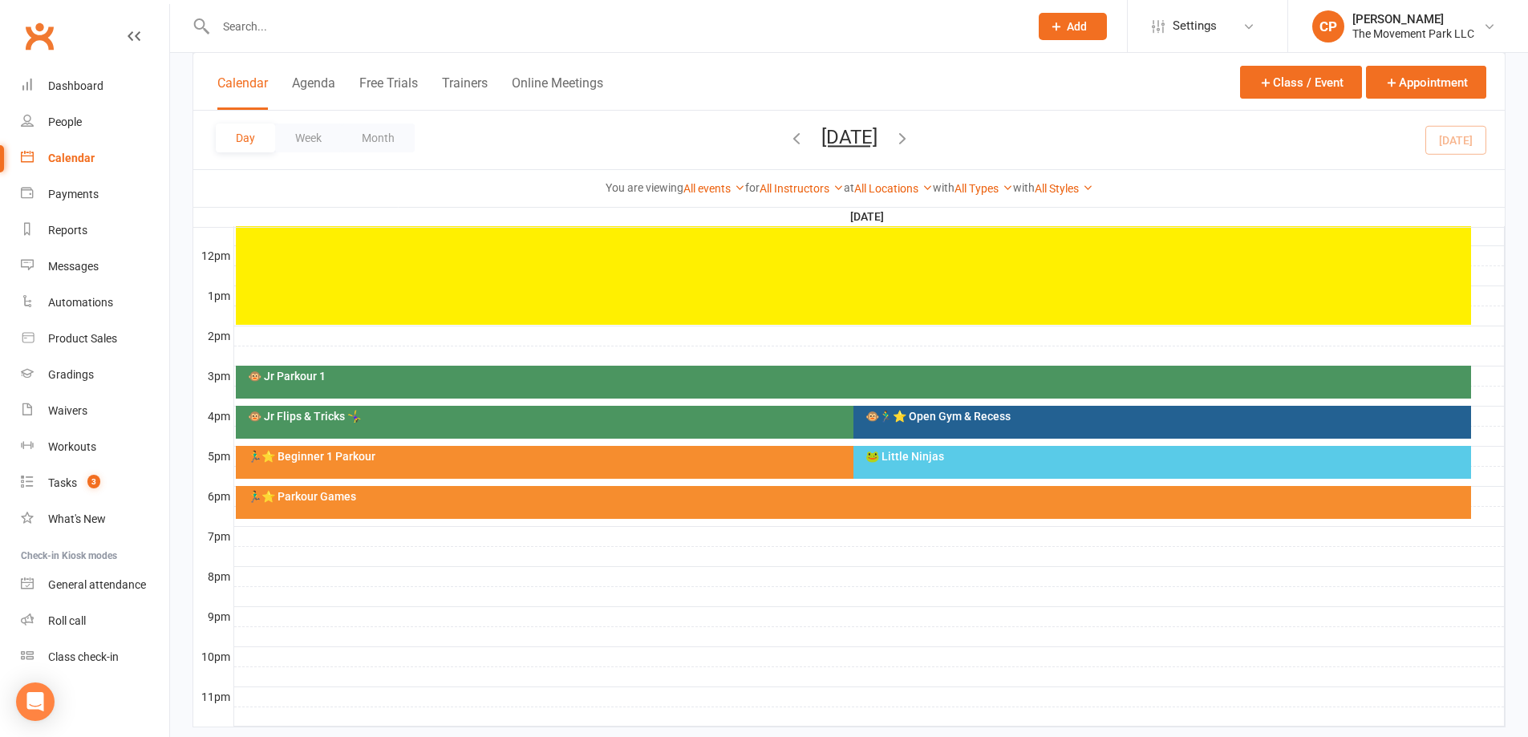
click at [699, 472] on div "🏃‍♂️⭐ Beginner 1 Parkour" at bounding box center [845, 462] width 1219 height 33
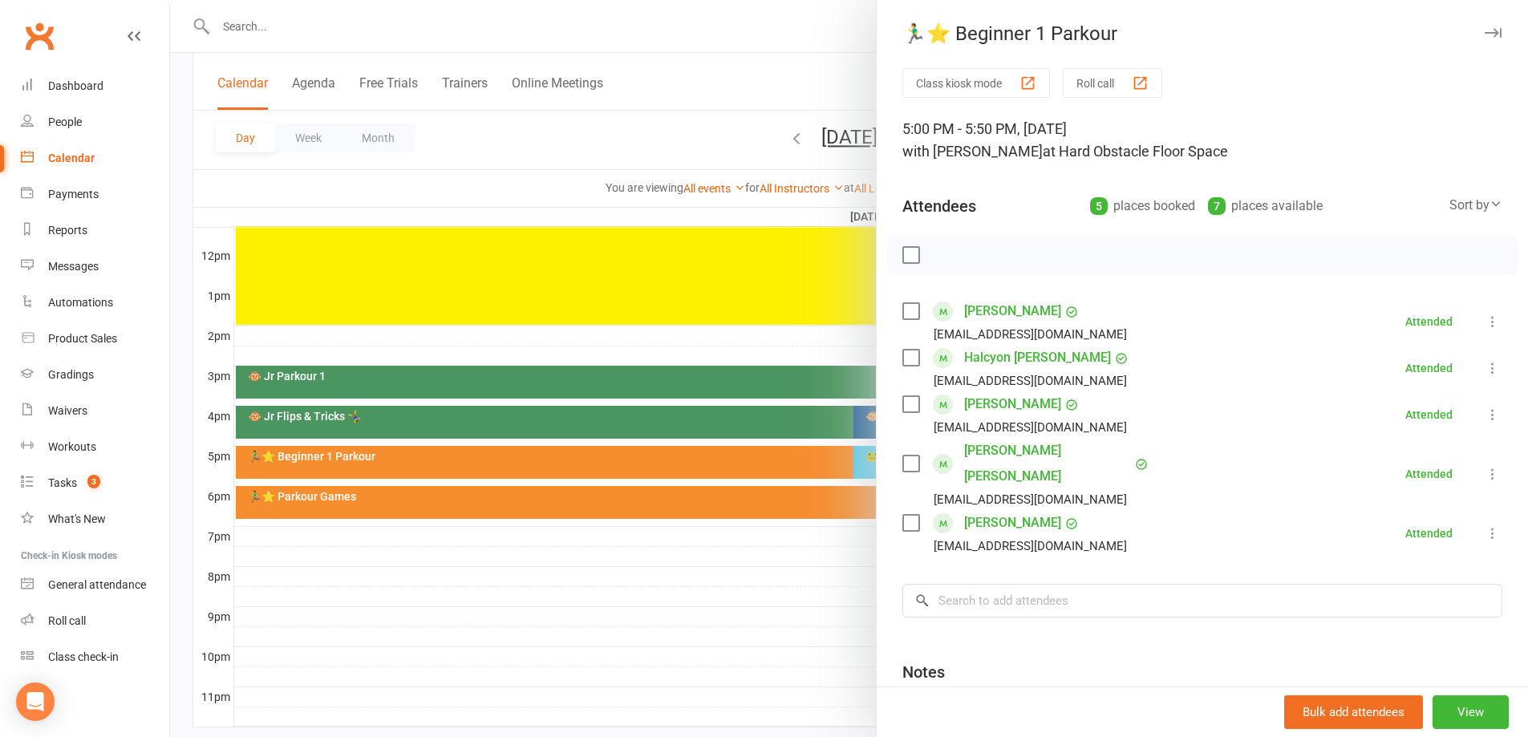
click at [967, 510] on link "Noah Thomsen" at bounding box center [1012, 523] width 97 height 26
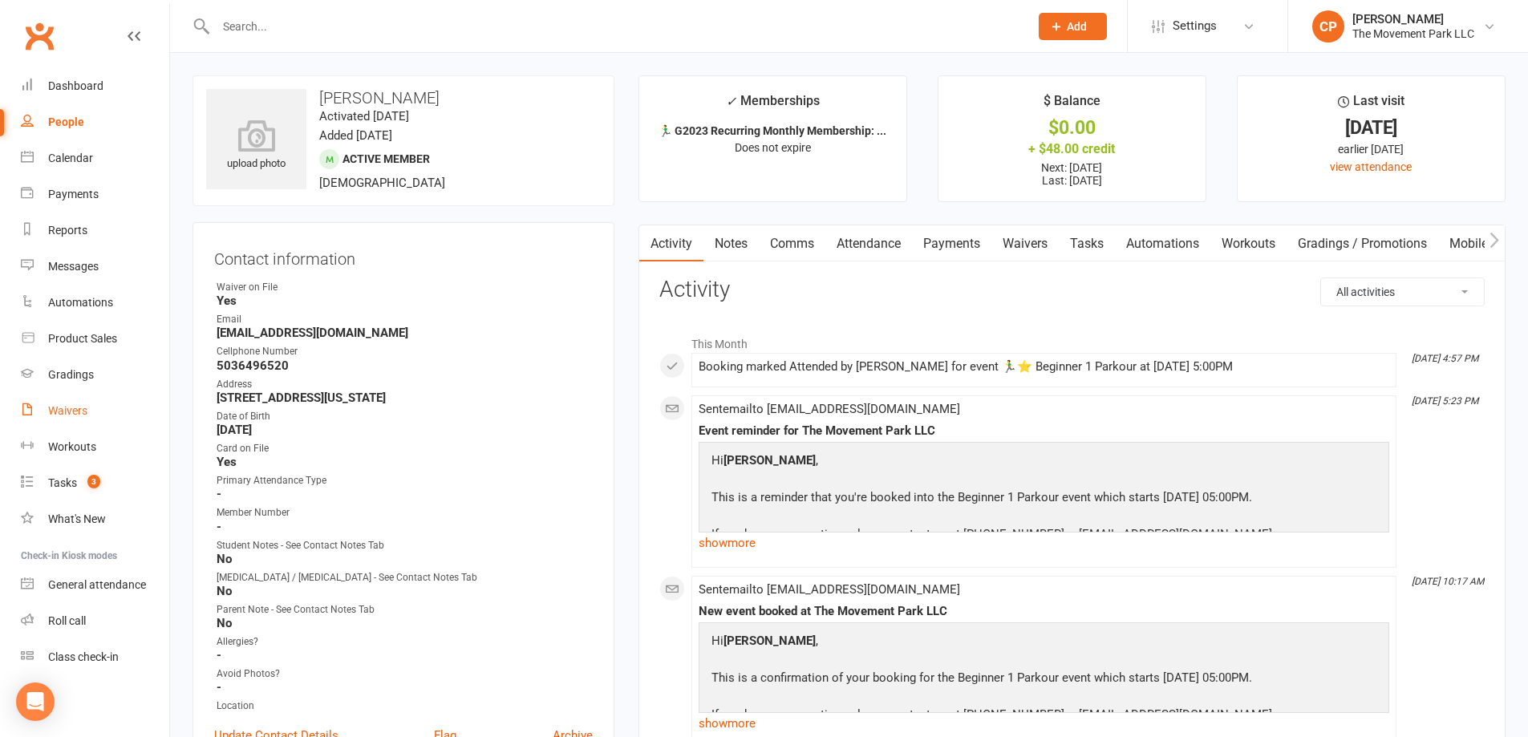
click at [70, 414] on div "Waivers" at bounding box center [67, 410] width 39 height 13
select select "100"
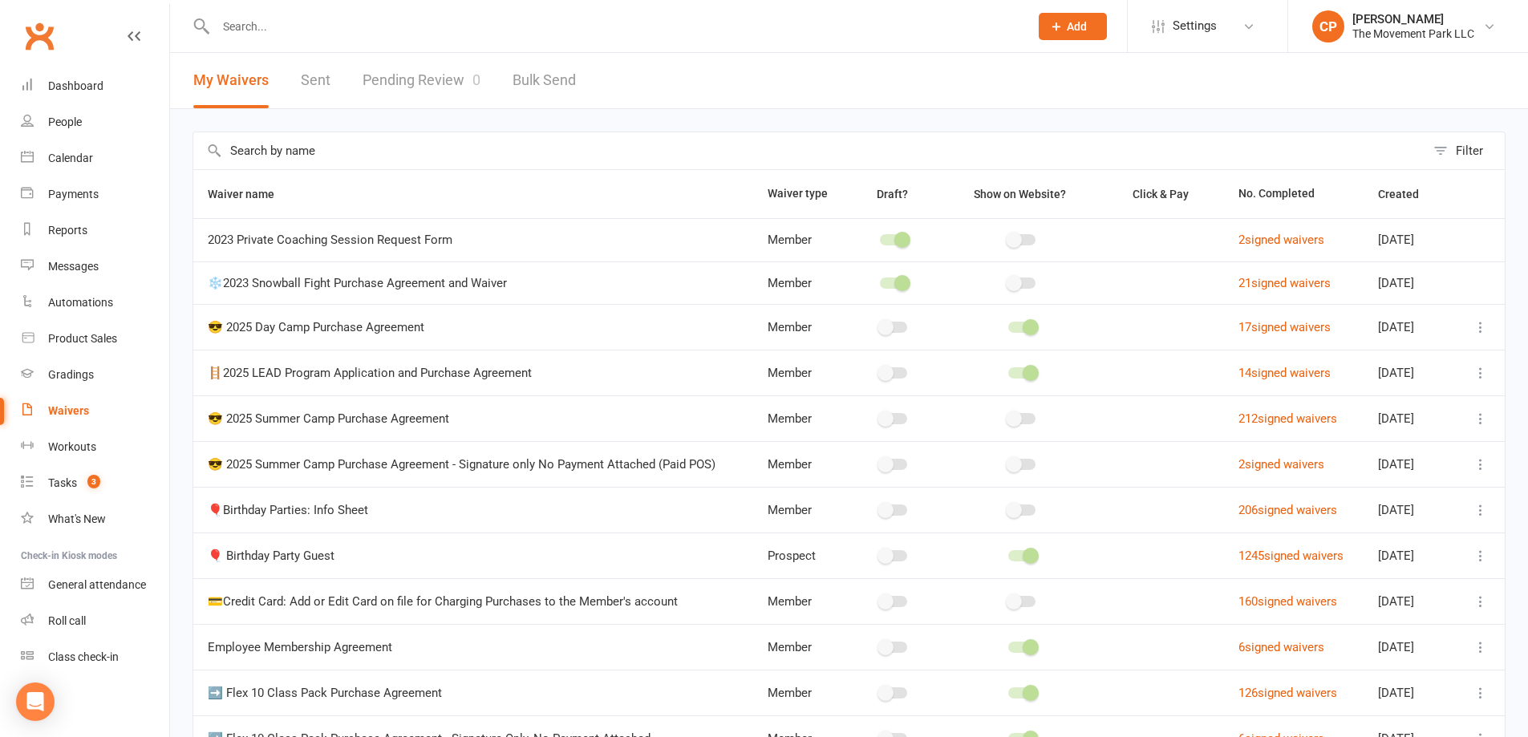
click at [392, 79] on link "Pending Review 0" at bounding box center [422, 80] width 118 height 55
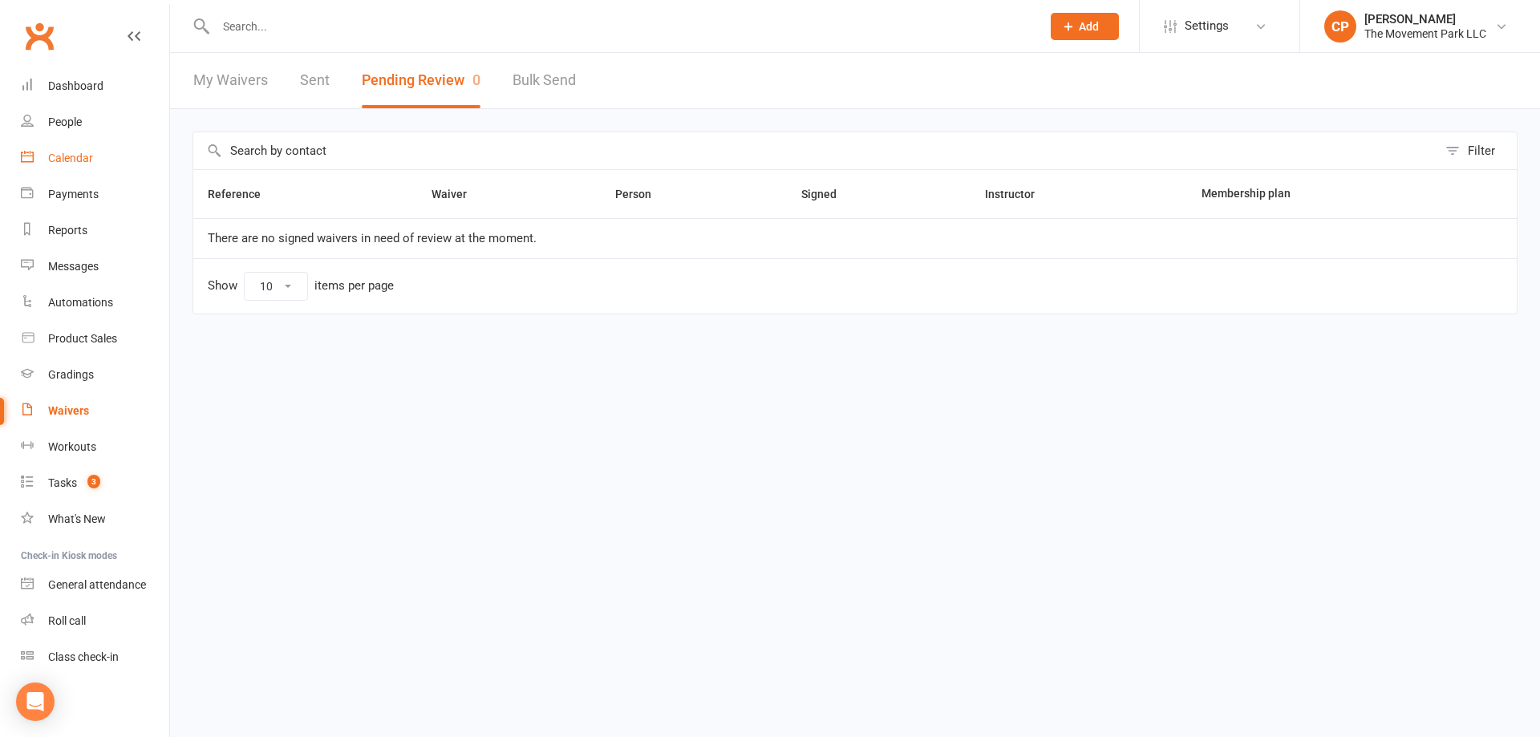
drag, startPoint x: 75, startPoint y: 161, endPoint x: 107, endPoint y: 172, distance: 34.5
click at [76, 160] on div "Calendar" at bounding box center [70, 158] width 45 height 13
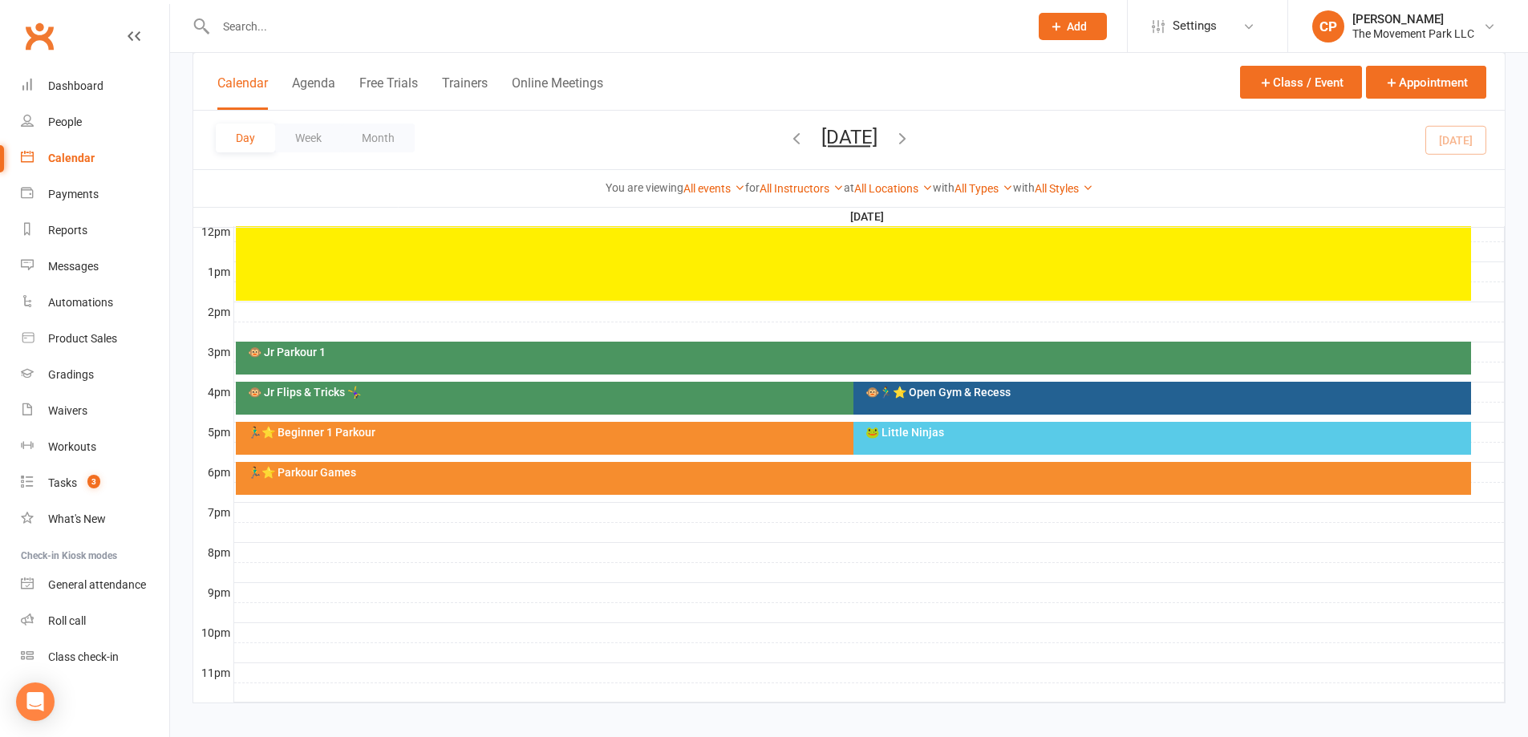
scroll to position [598, 0]
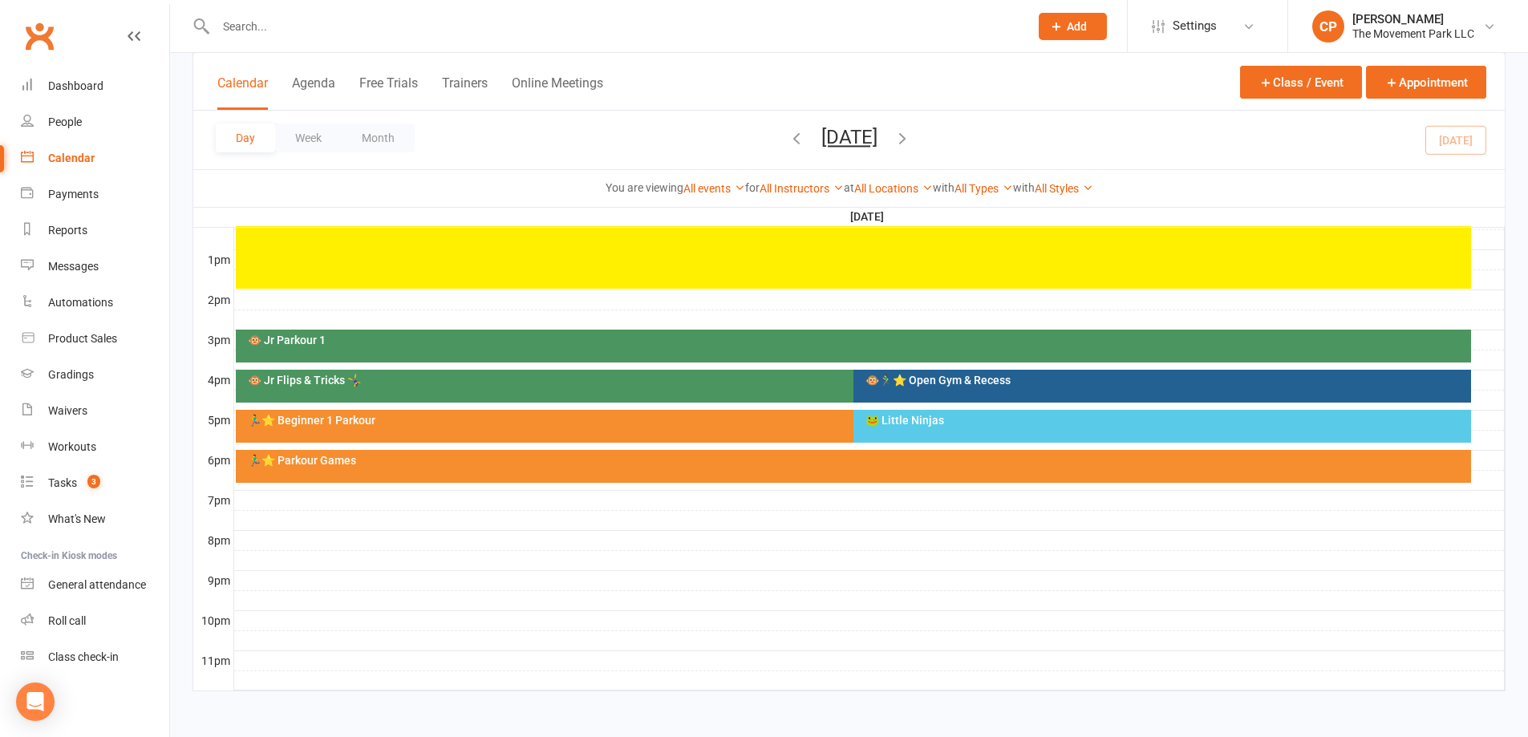
click at [606, 472] on div "🏃‍♂️⭐ Parkour Games" at bounding box center [853, 466] width 1235 height 33
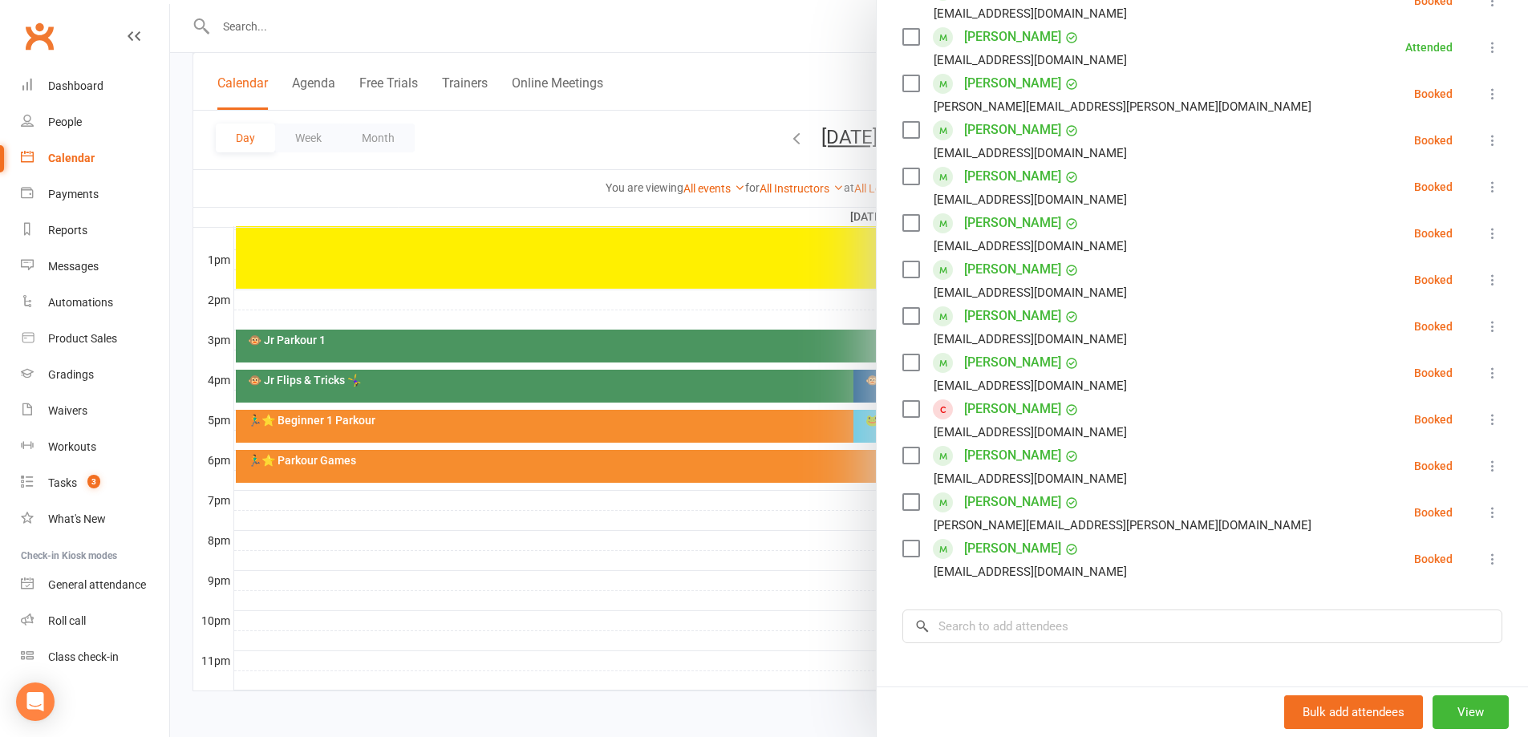
scroll to position [241, 0]
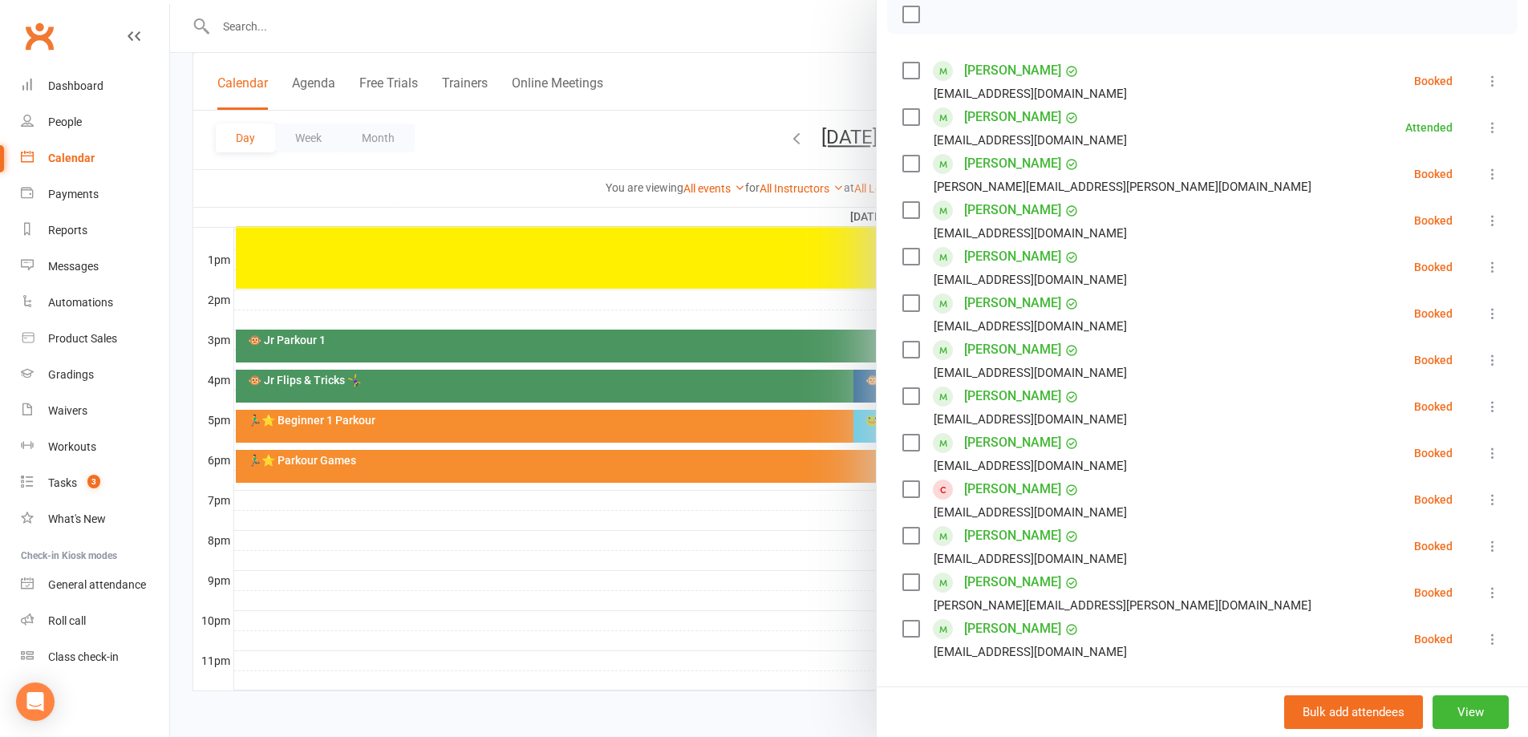
click at [793, 314] on div at bounding box center [849, 368] width 1358 height 737
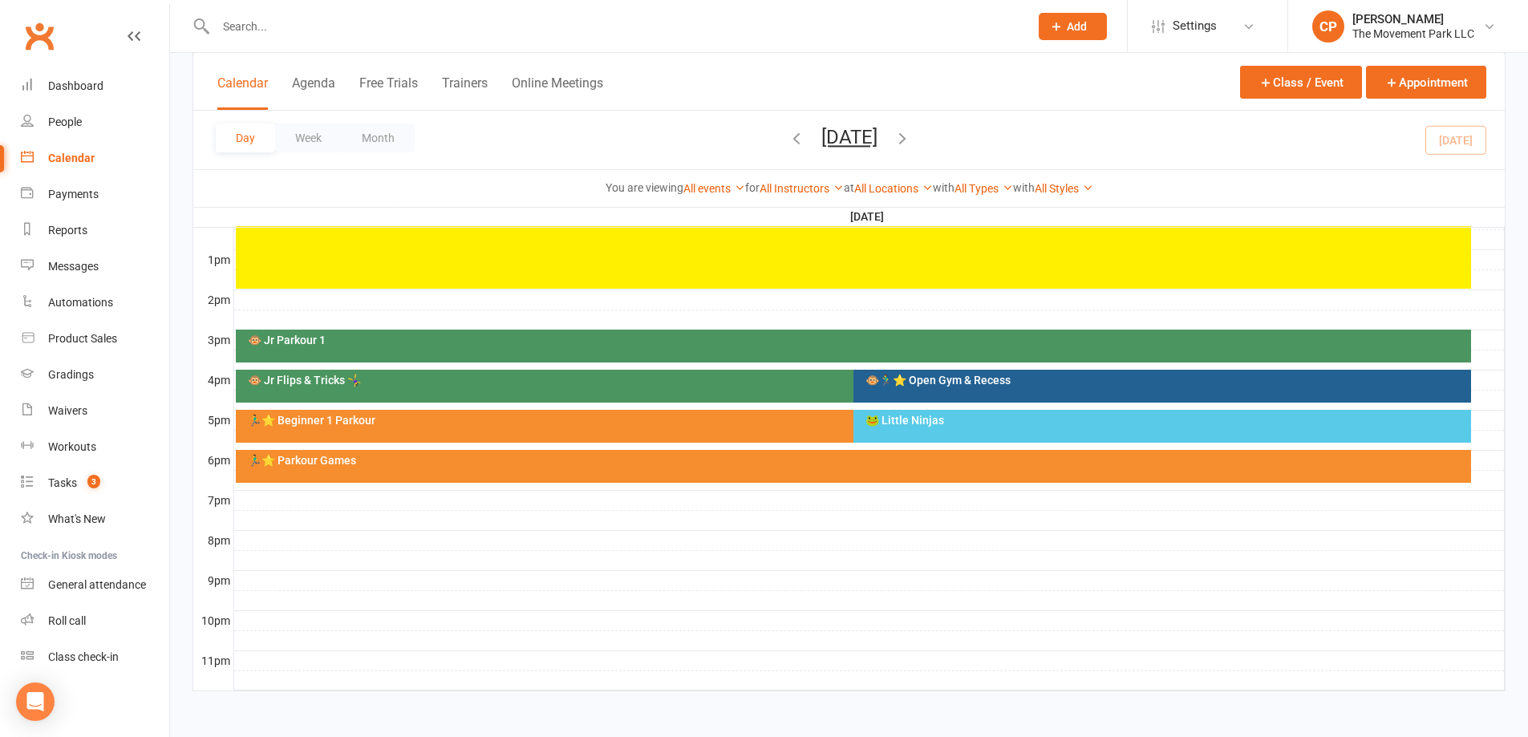
drag, startPoint x: 825, startPoint y: 140, endPoint x: 942, endPoint y: 229, distance: 147.1
click at [829, 141] on button "Friday, Oct 10, 2025" at bounding box center [849, 137] width 56 height 22
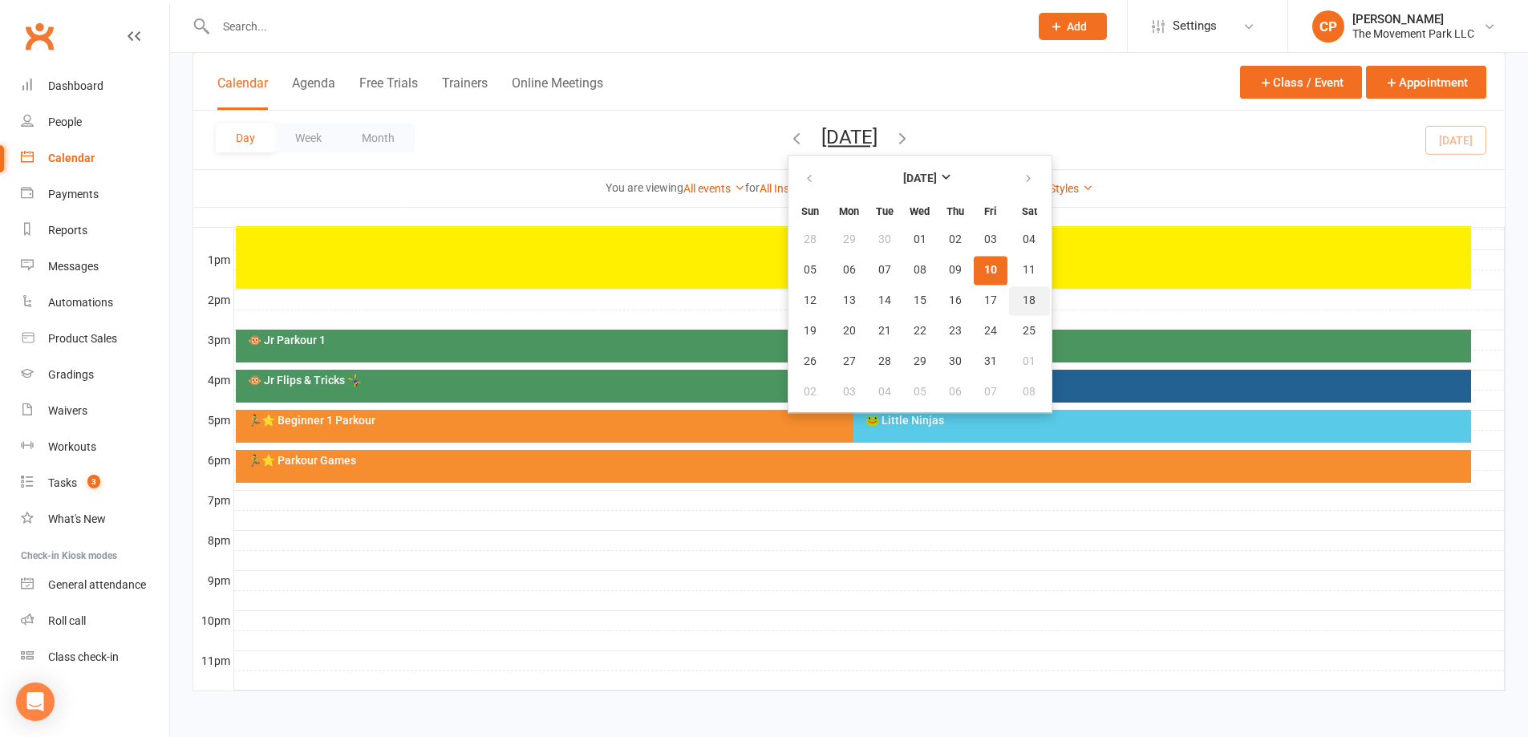
click at [1023, 302] on span "18" at bounding box center [1029, 300] width 13 height 13
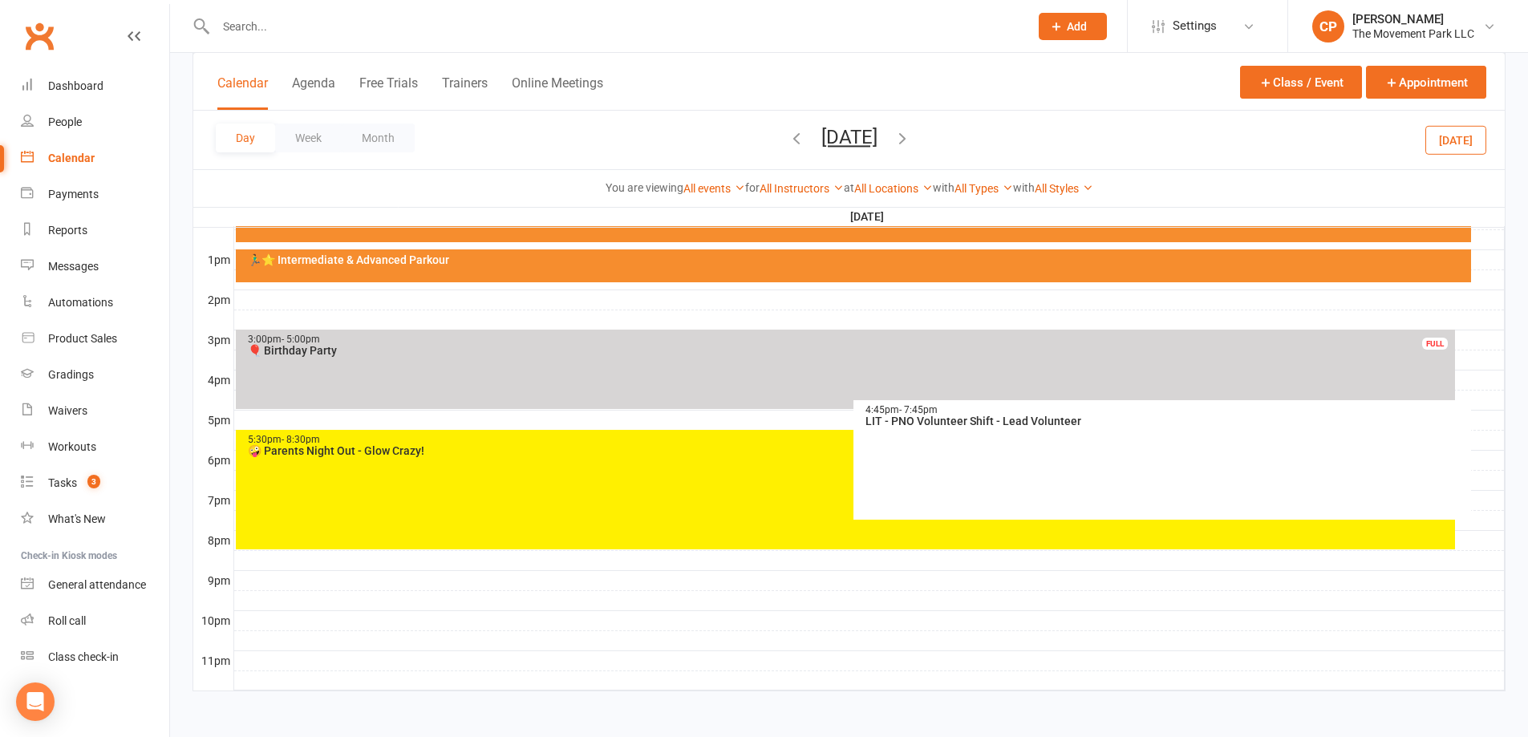
click at [363, 484] on div "5:30pm - 8:30pm 🤪 Parents Night Out - Glow Crazy!" at bounding box center [845, 490] width 1219 height 120
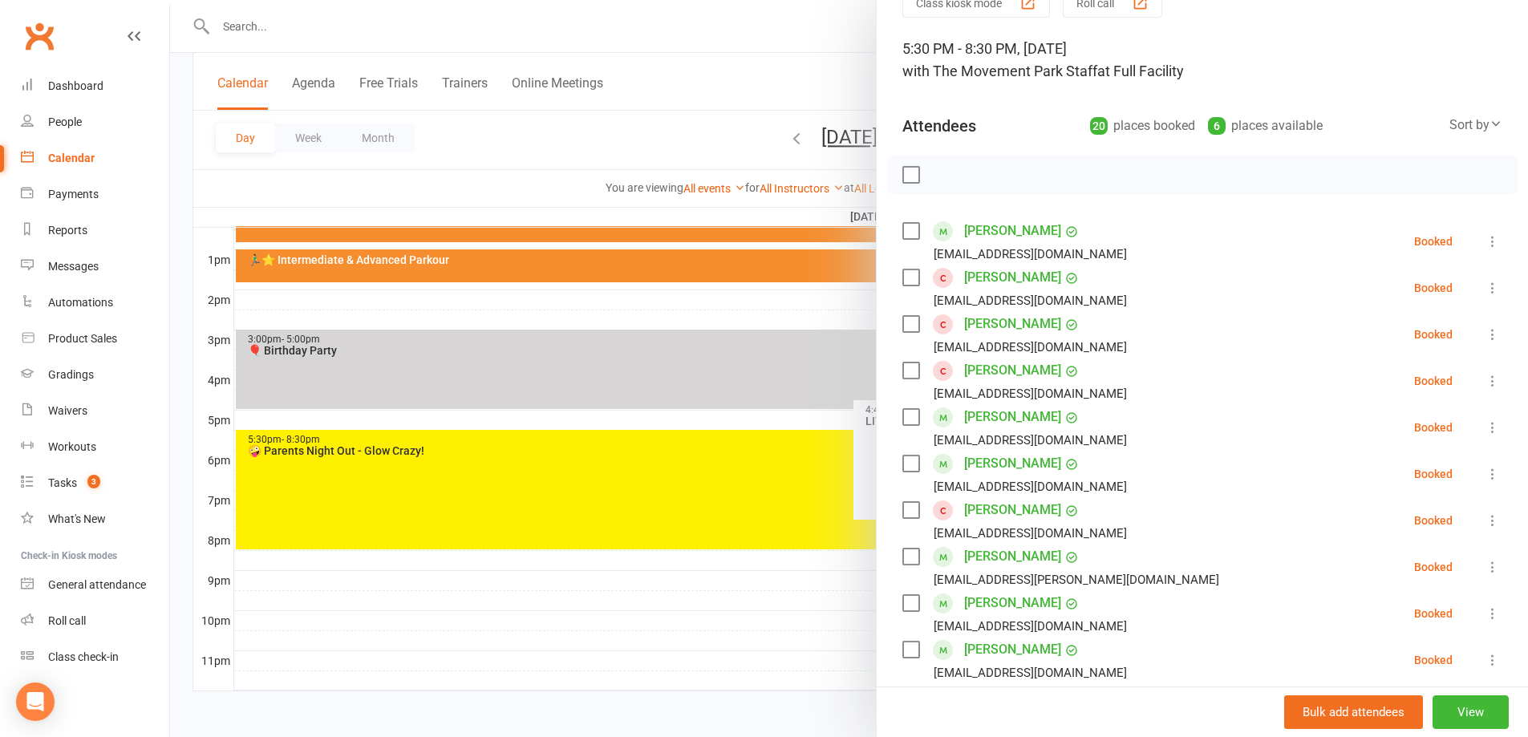
scroll to position [160, 0]
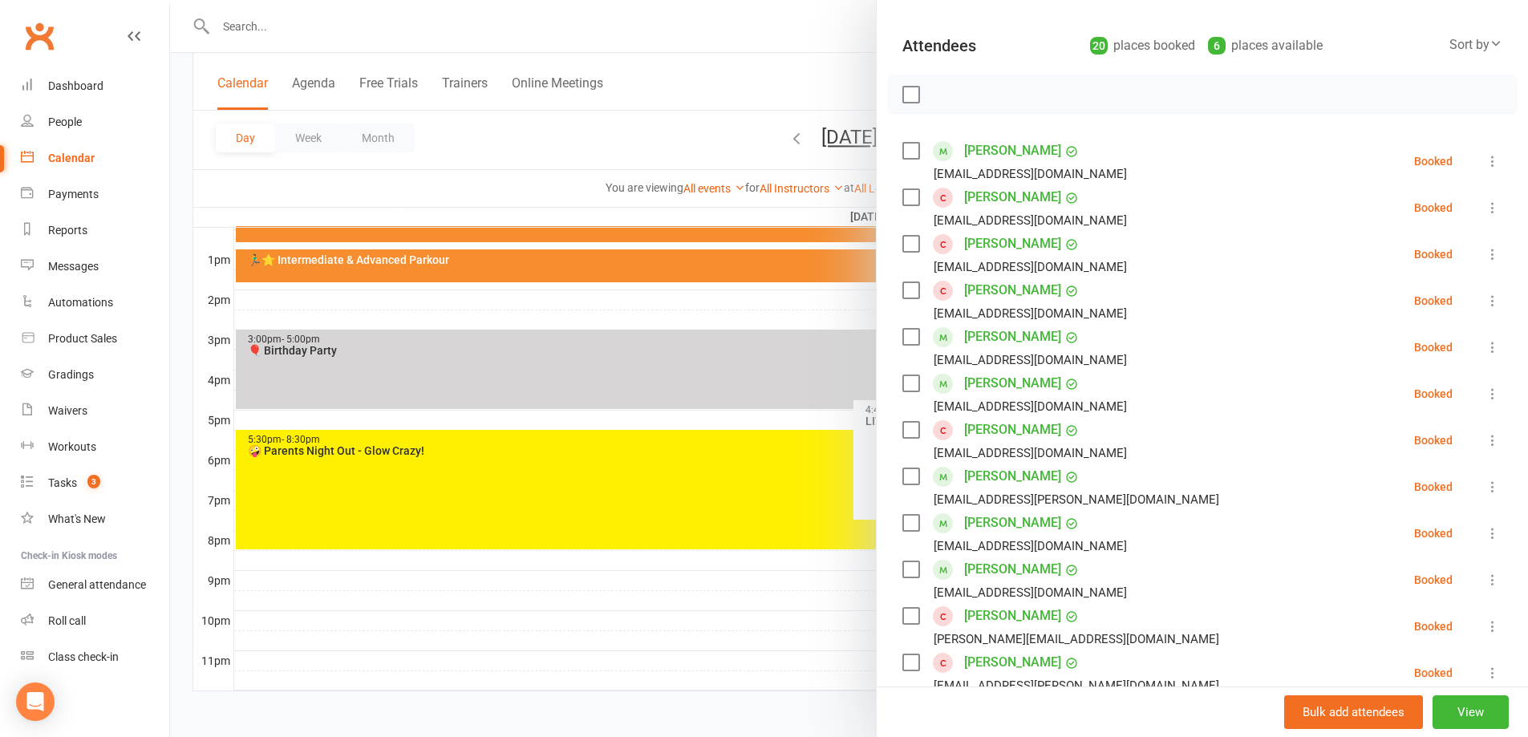
click at [630, 619] on div at bounding box center [849, 368] width 1358 height 737
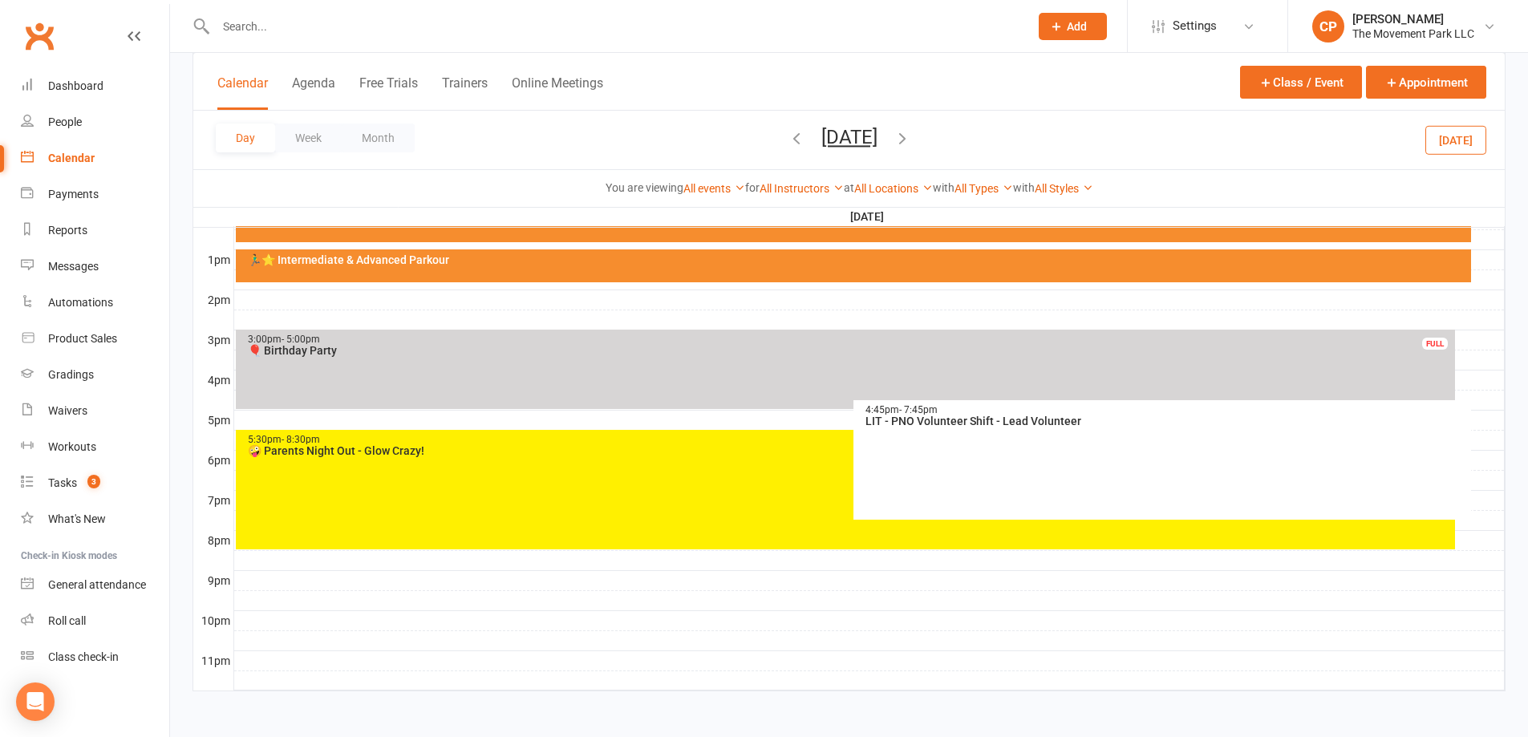
drag, startPoint x: 779, startPoint y: 142, endPoint x: 802, endPoint y: 146, distance: 23.6
click at [821, 140] on button "Saturday, Oct 18, 2025" at bounding box center [849, 137] width 56 height 22
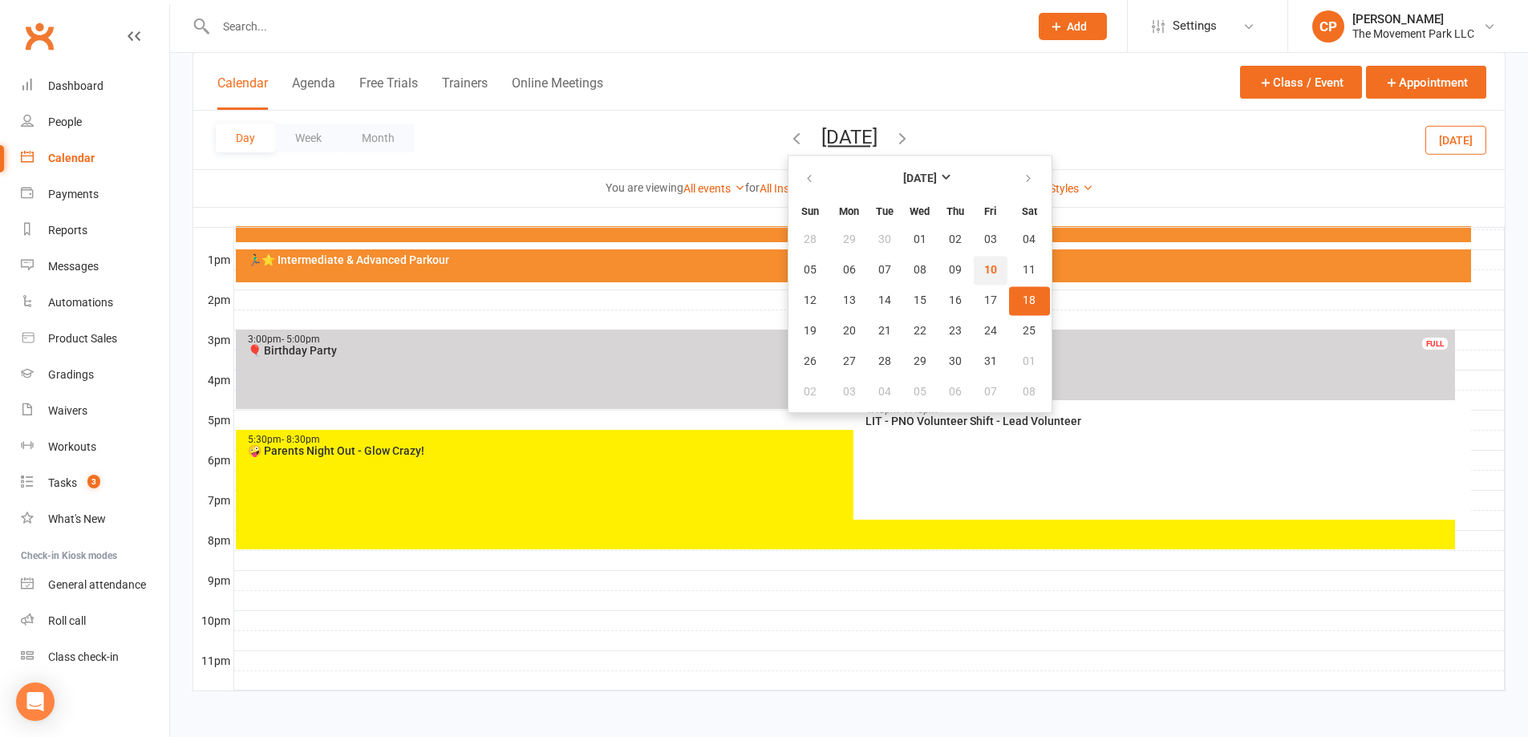
click at [984, 265] on span "10" at bounding box center [990, 270] width 13 height 13
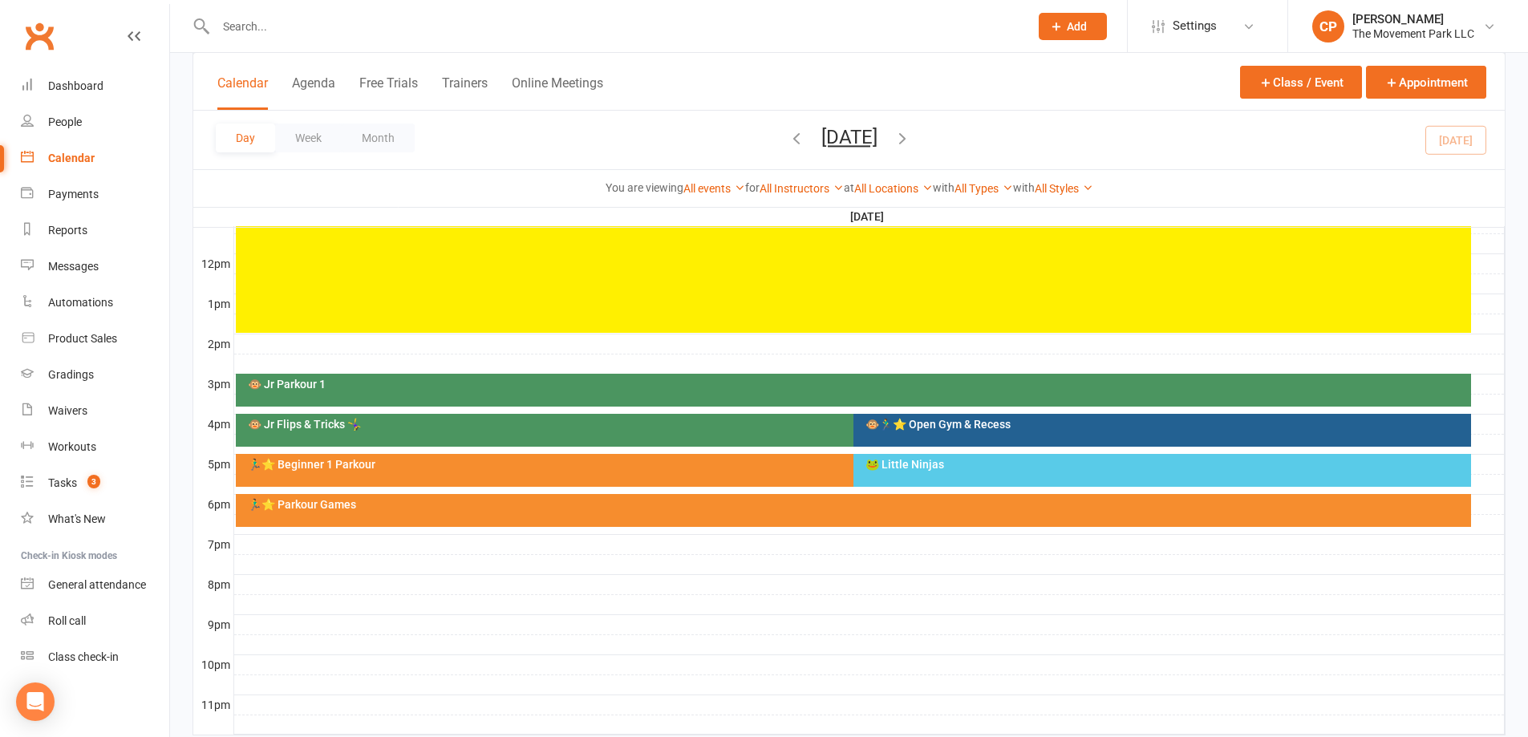
scroll to position [517, 0]
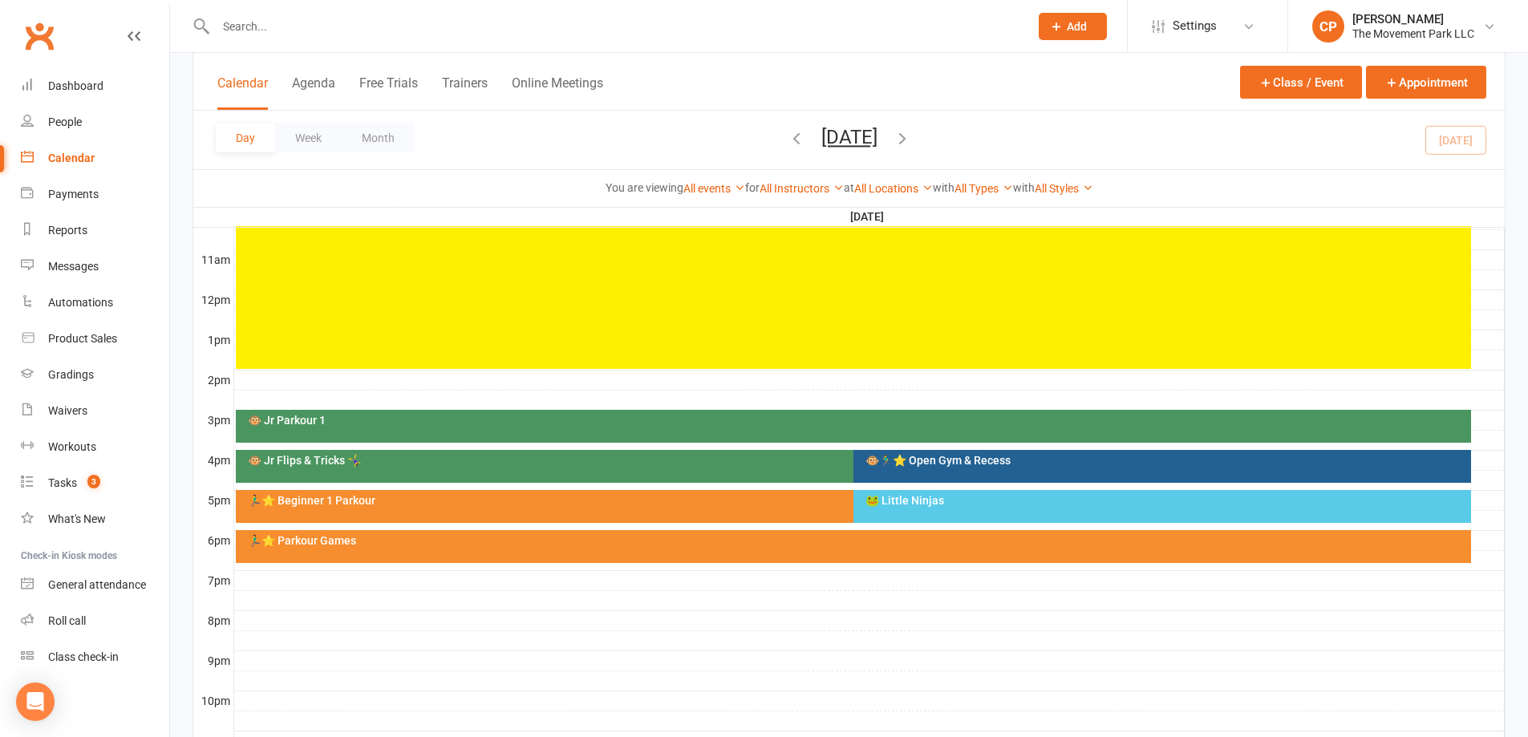
click at [940, 506] on div "🐸 Little Ninjas" at bounding box center [1162, 506] width 618 height 33
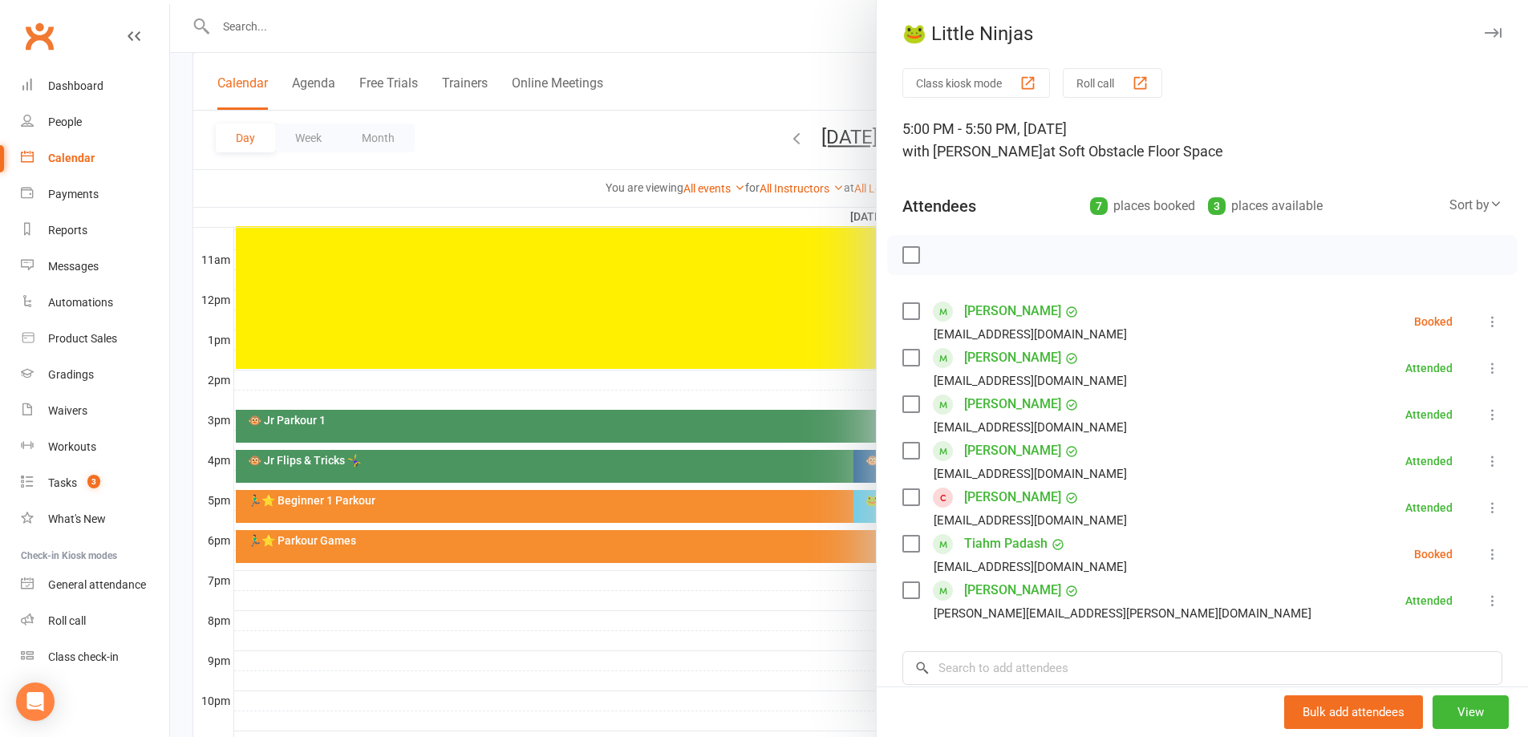
click at [1485, 326] on icon at bounding box center [1493, 322] width 16 height 16
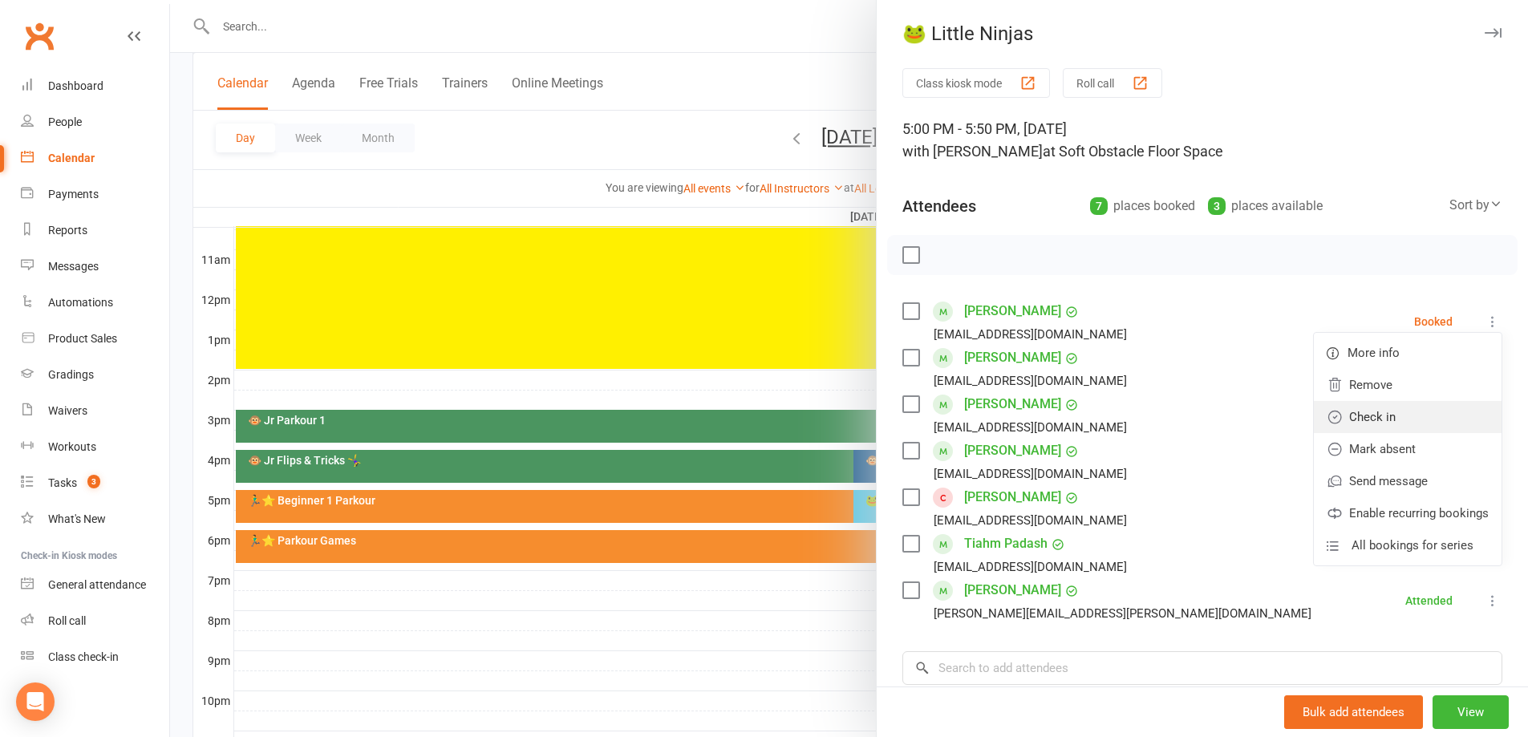
click at [1345, 426] on link "Check in" at bounding box center [1408, 417] width 188 height 32
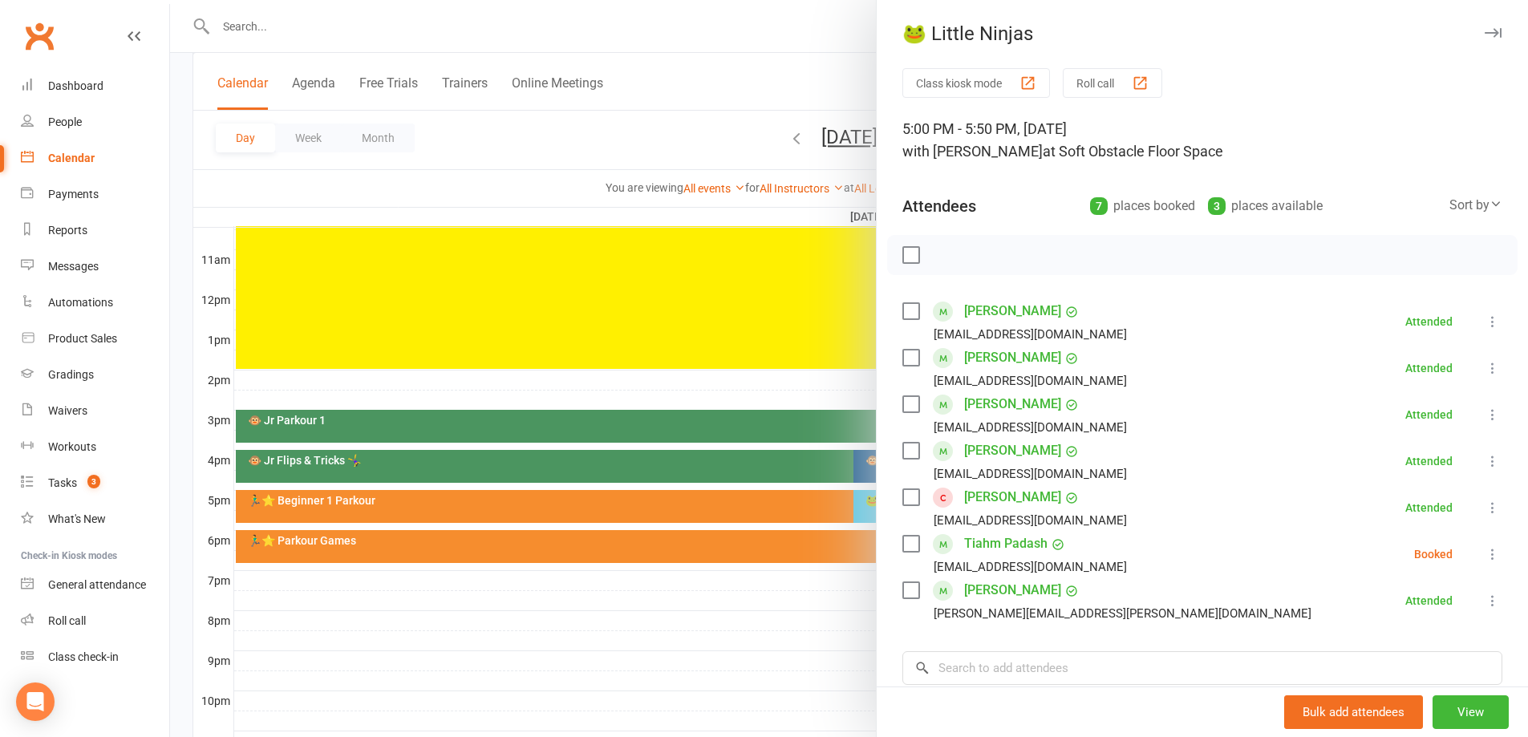
click at [784, 663] on div at bounding box center [849, 368] width 1358 height 737
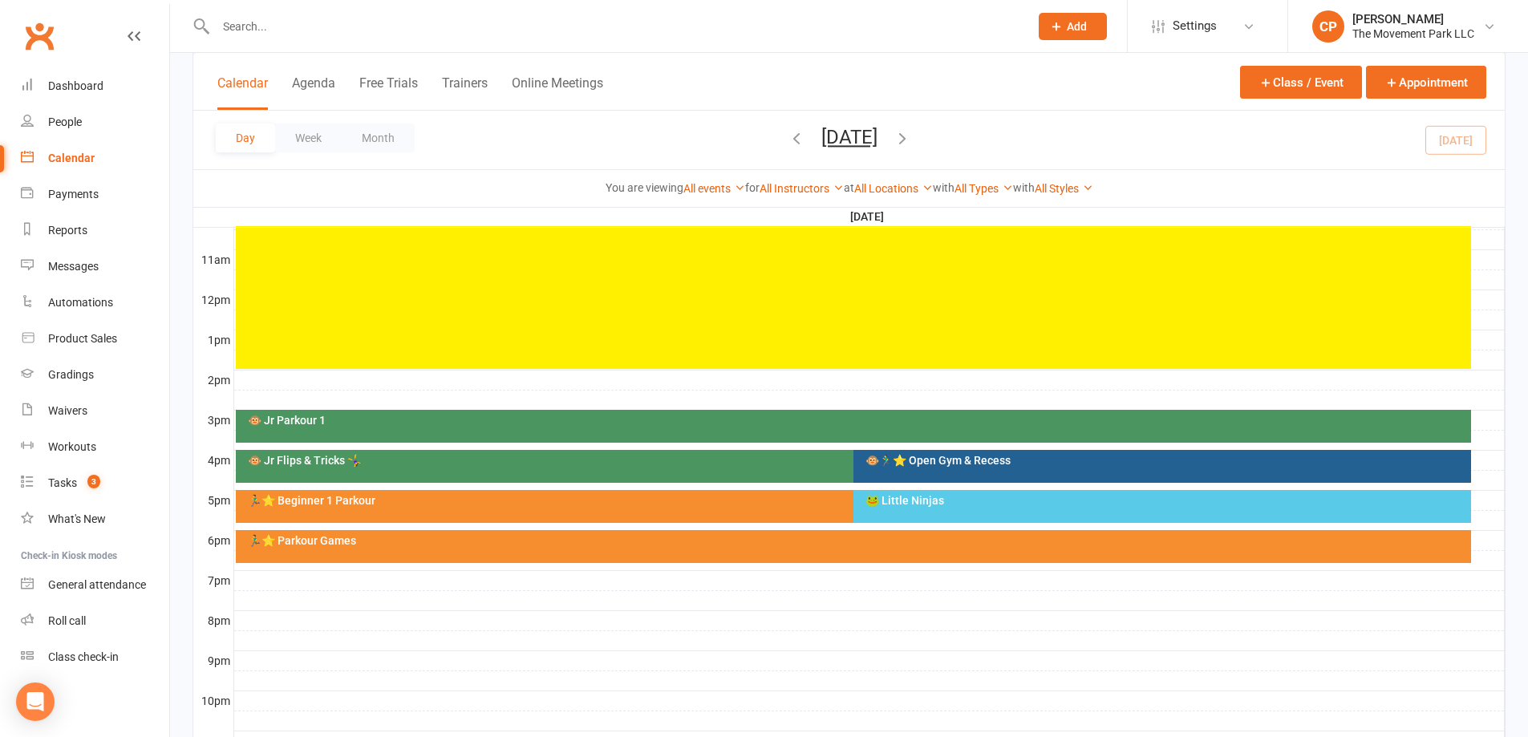
click at [794, 549] on div "🏃‍♂️⭐ Parkour Games" at bounding box center [853, 546] width 1235 height 33
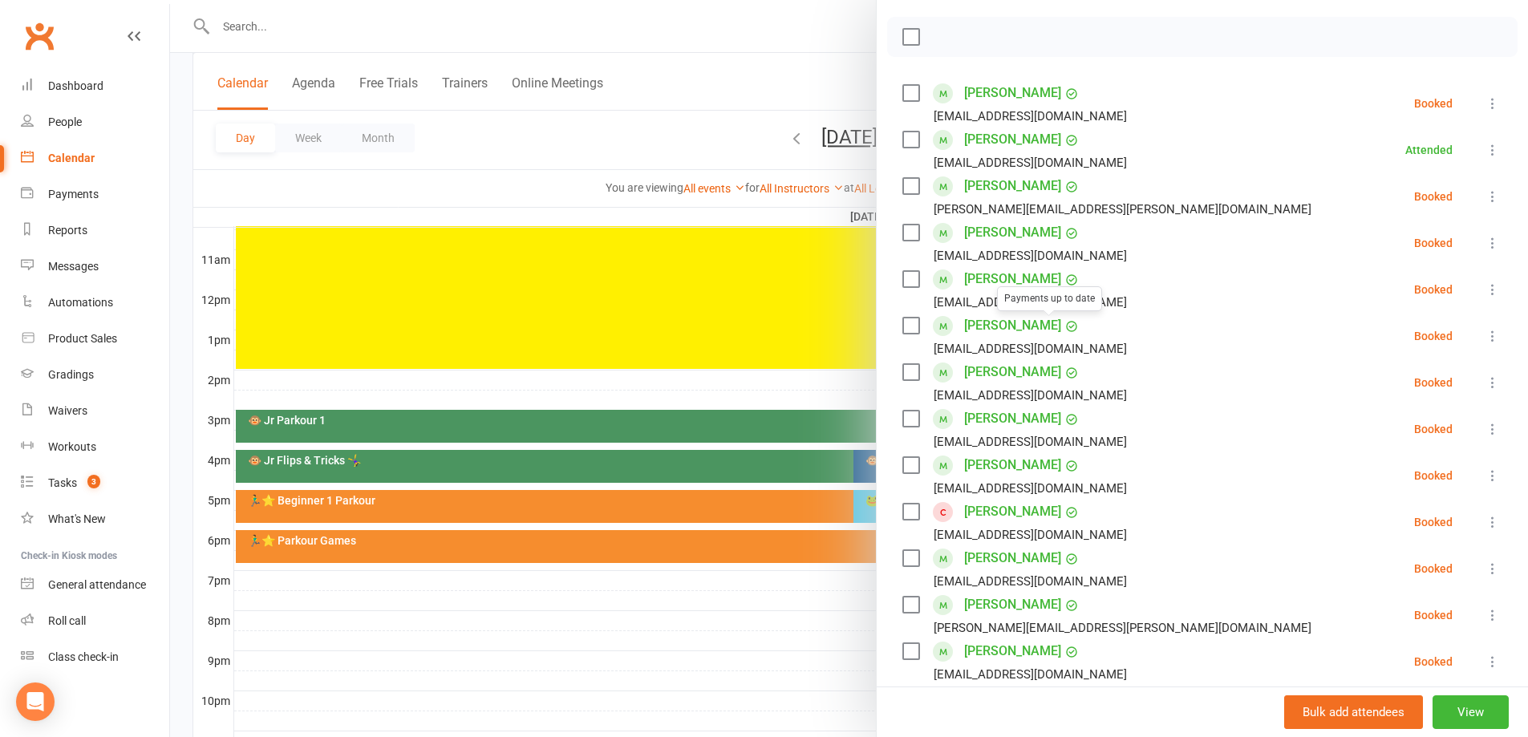
scroll to position [241, 0]
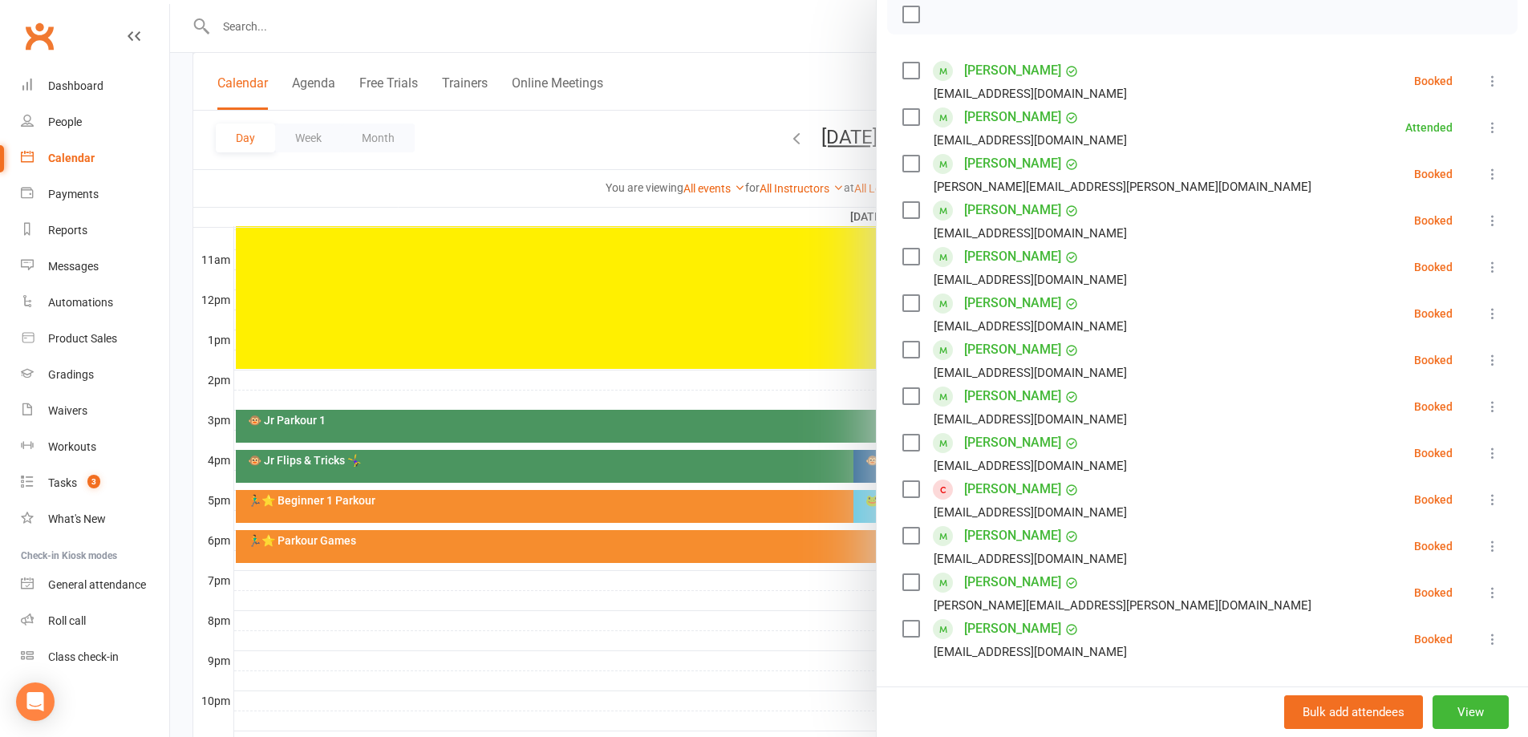
click at [1485, 587] on icon at bounding box center [1493, 593] width 16 height 16
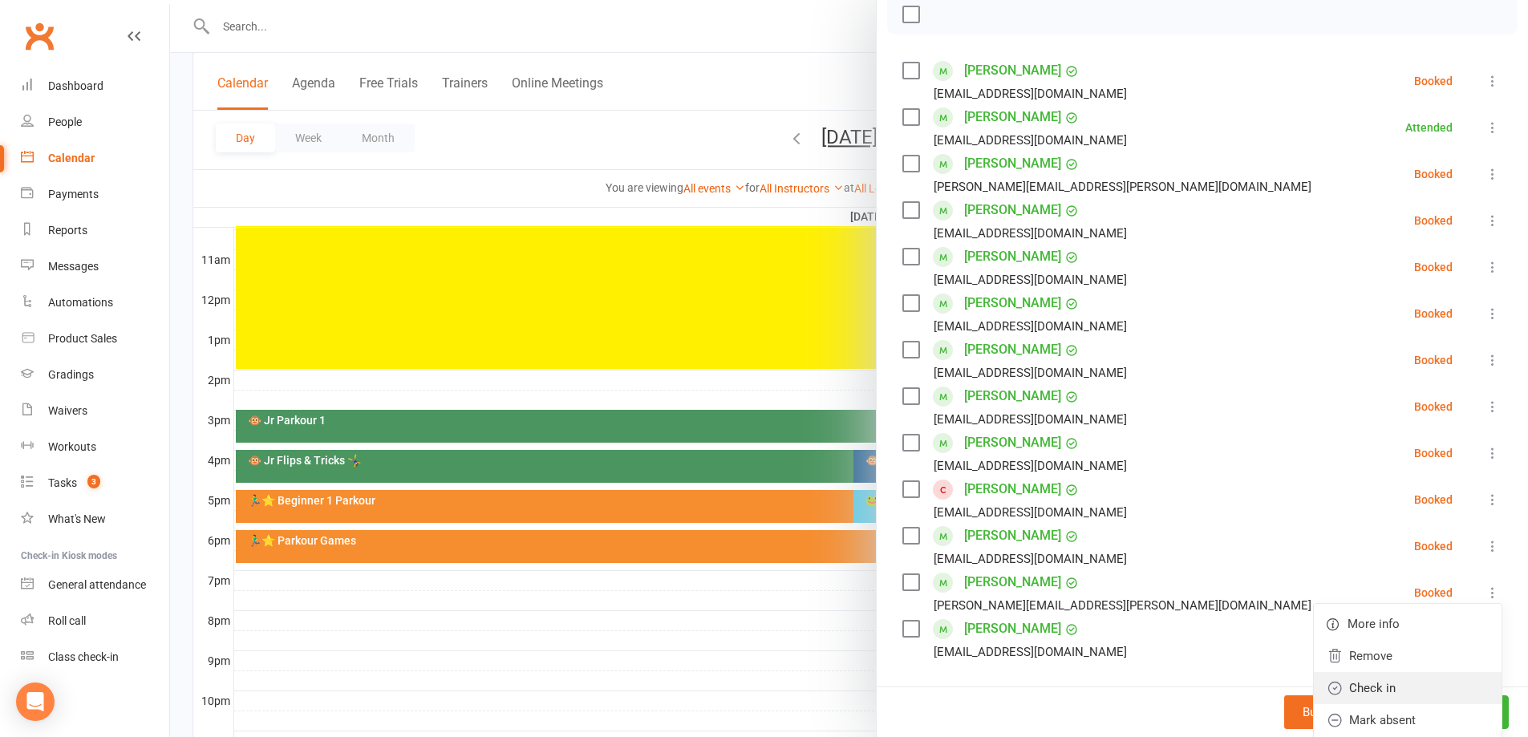
click at [1392, 693] on link "Check in" at bounding box center [1408, 688] width 188 height 32
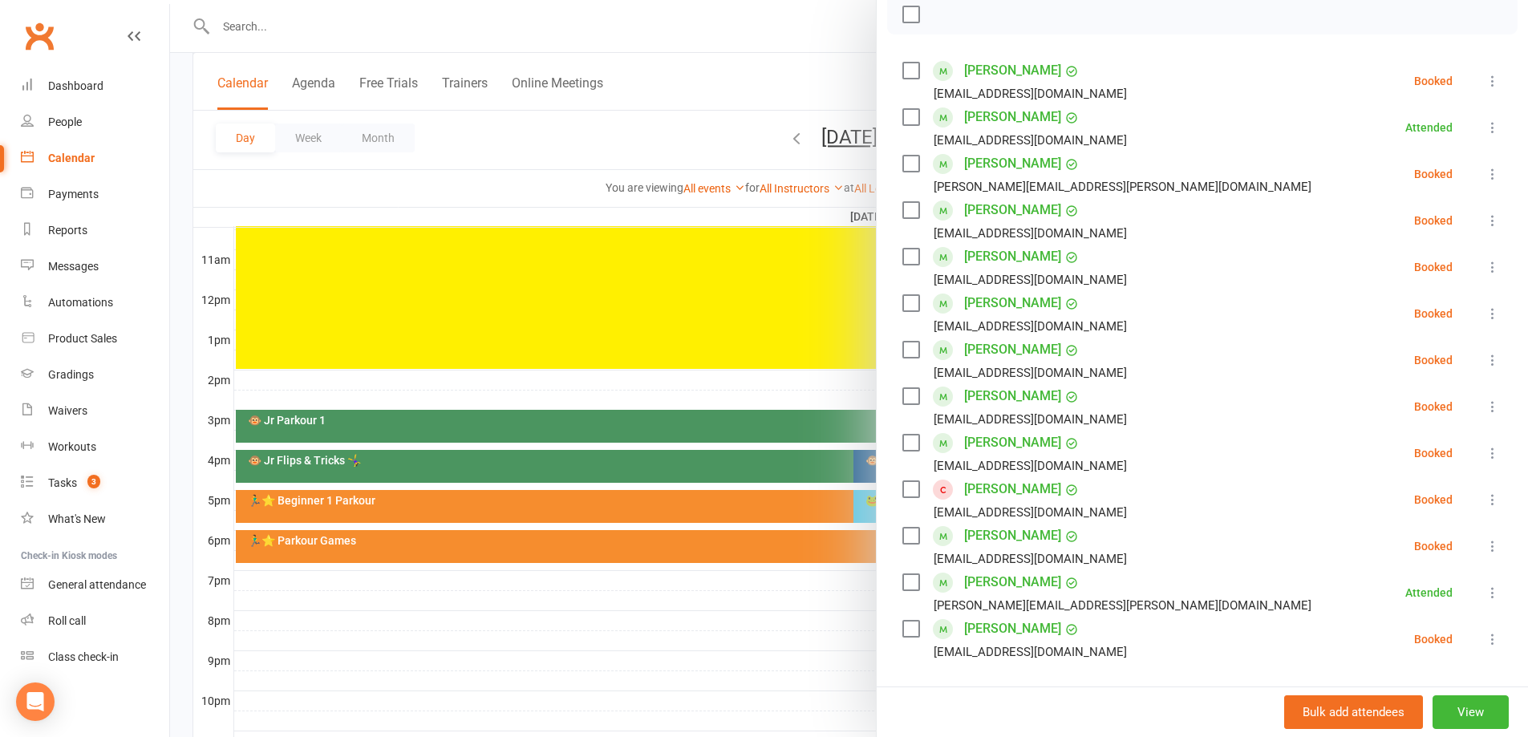
drag, startPoint x: 1465, startPoint y: 79, endPoint x: 1477, endPoint y: 92, distance: 18.7
click at [1485, 79] on icon at bounding box center [1493, 81] width 16 height 16
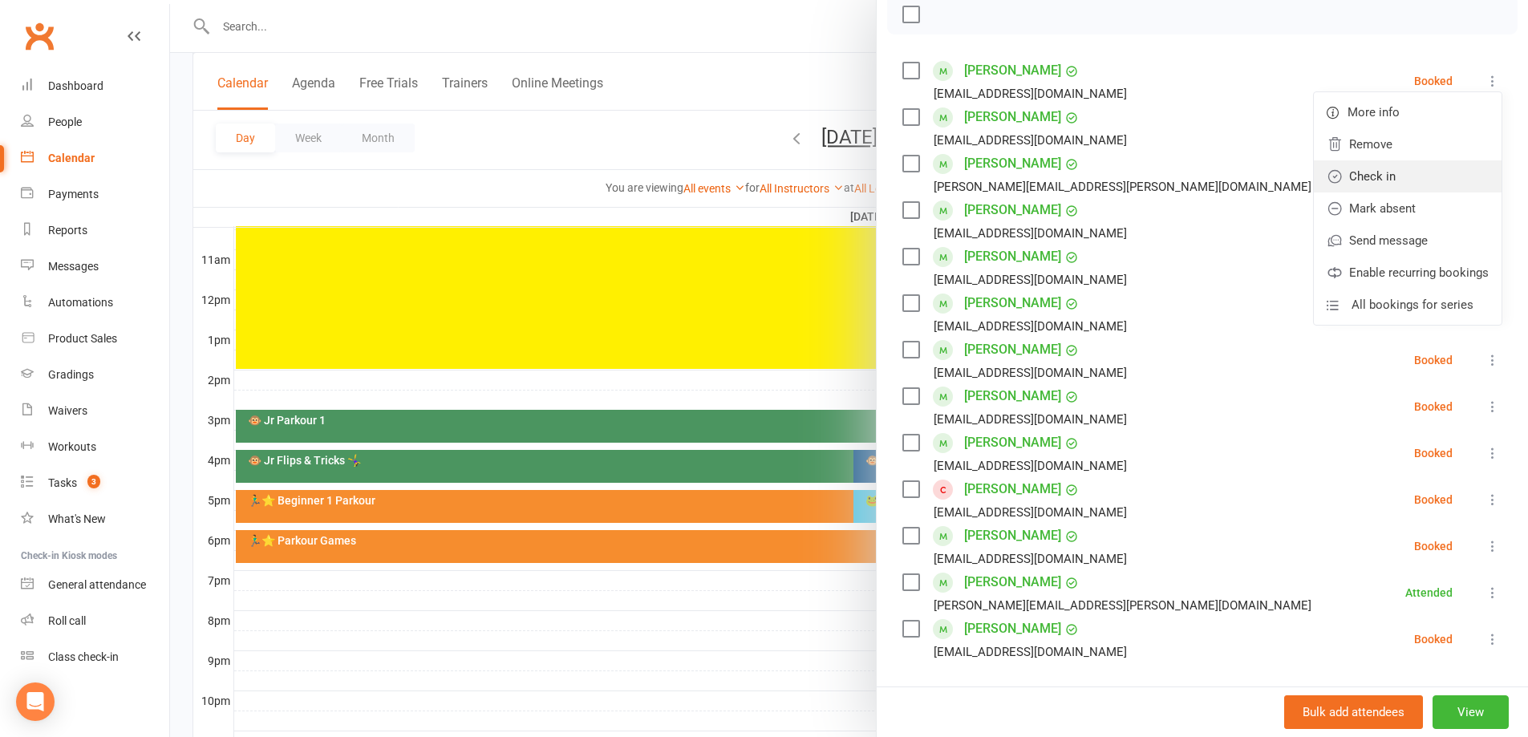
click at [1427, 179] on link "Check in" at bounding box center [1408, 176] width 188 height 32
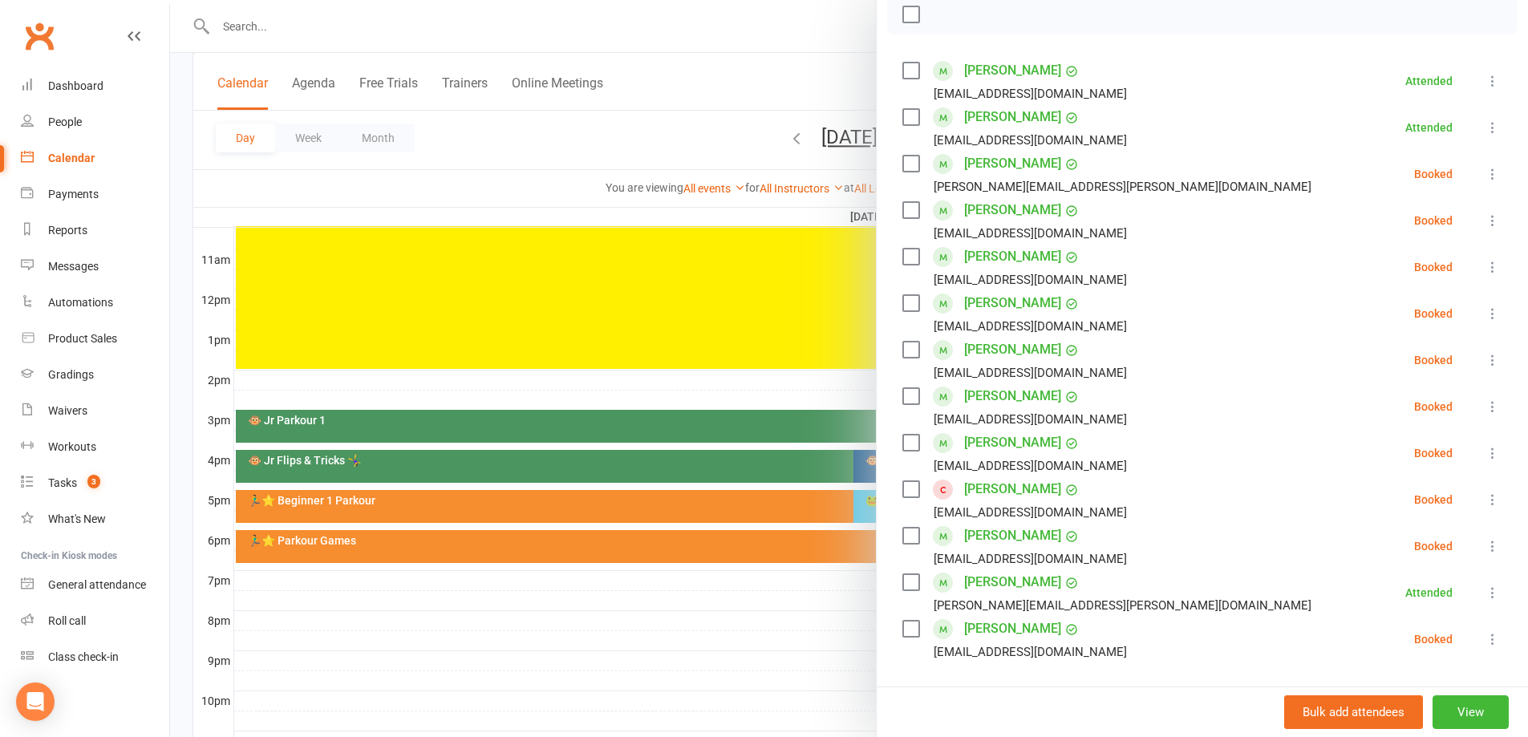
click at [812, 403] on div at bounding box center [849, 368] width 1358 height 737
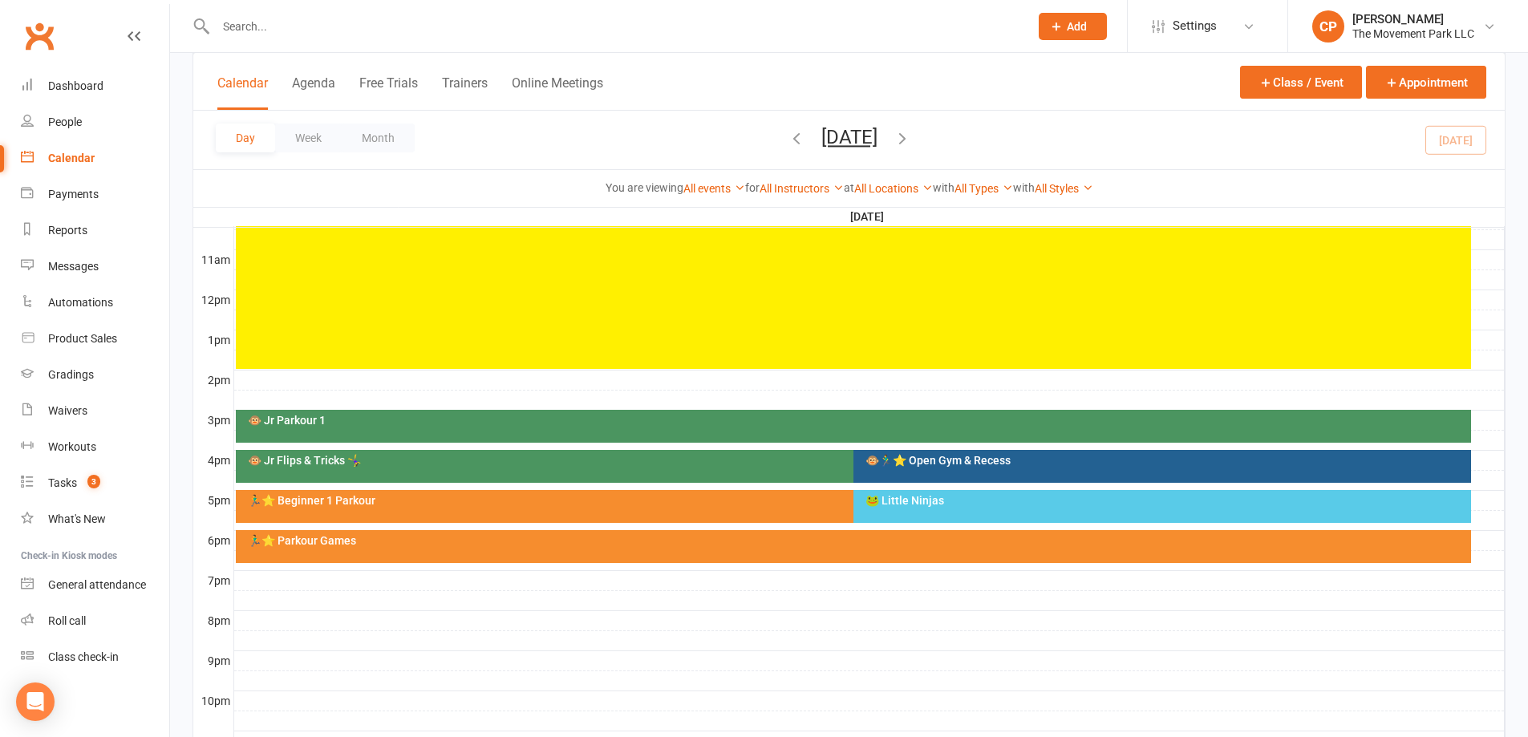
click at [912, 501] on div "🐸 Little Ninjas" at bounding box center [1166, 500] width 603 height 11
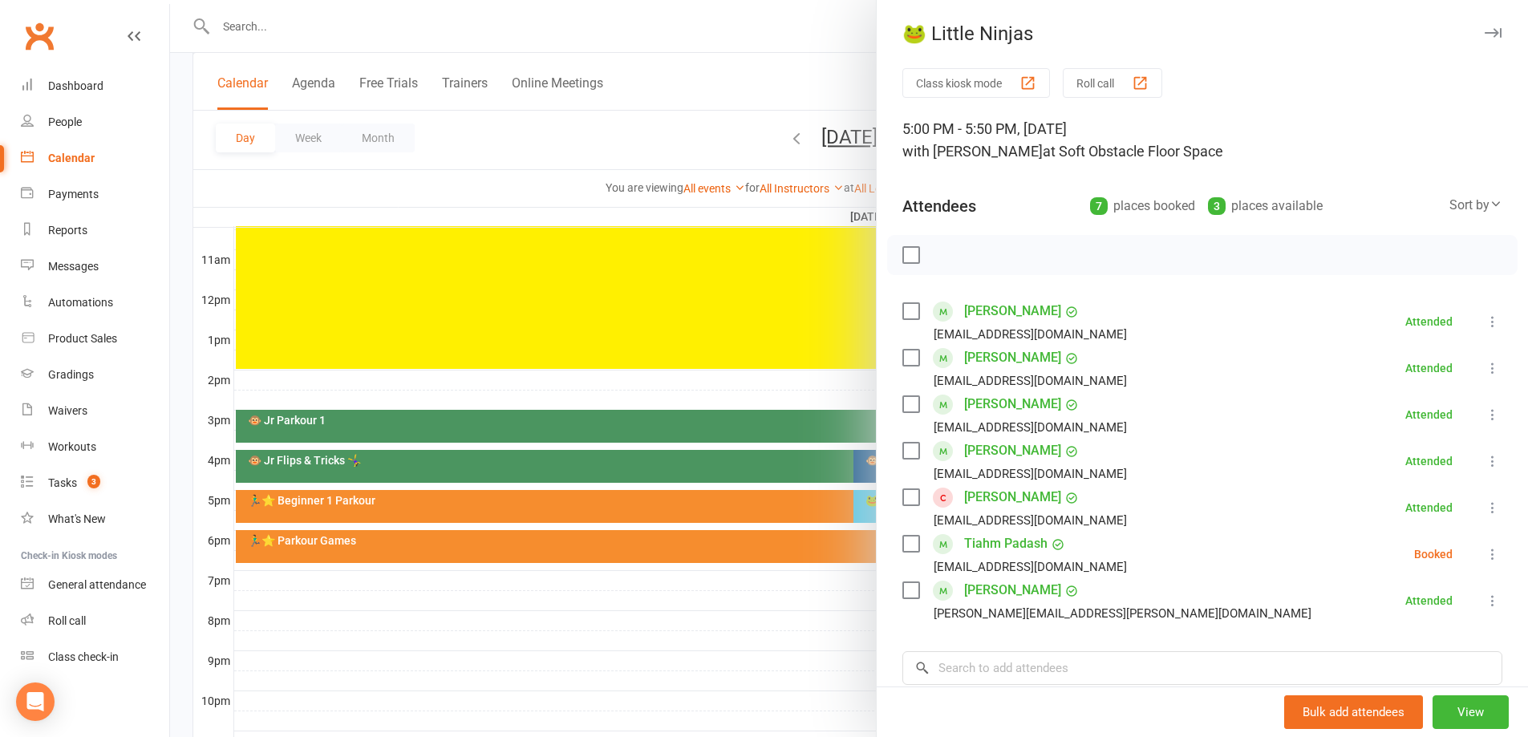
click at [1014, 314] on link "Juliana Breece" at bounding box center [1012, 311] width 97 height 26
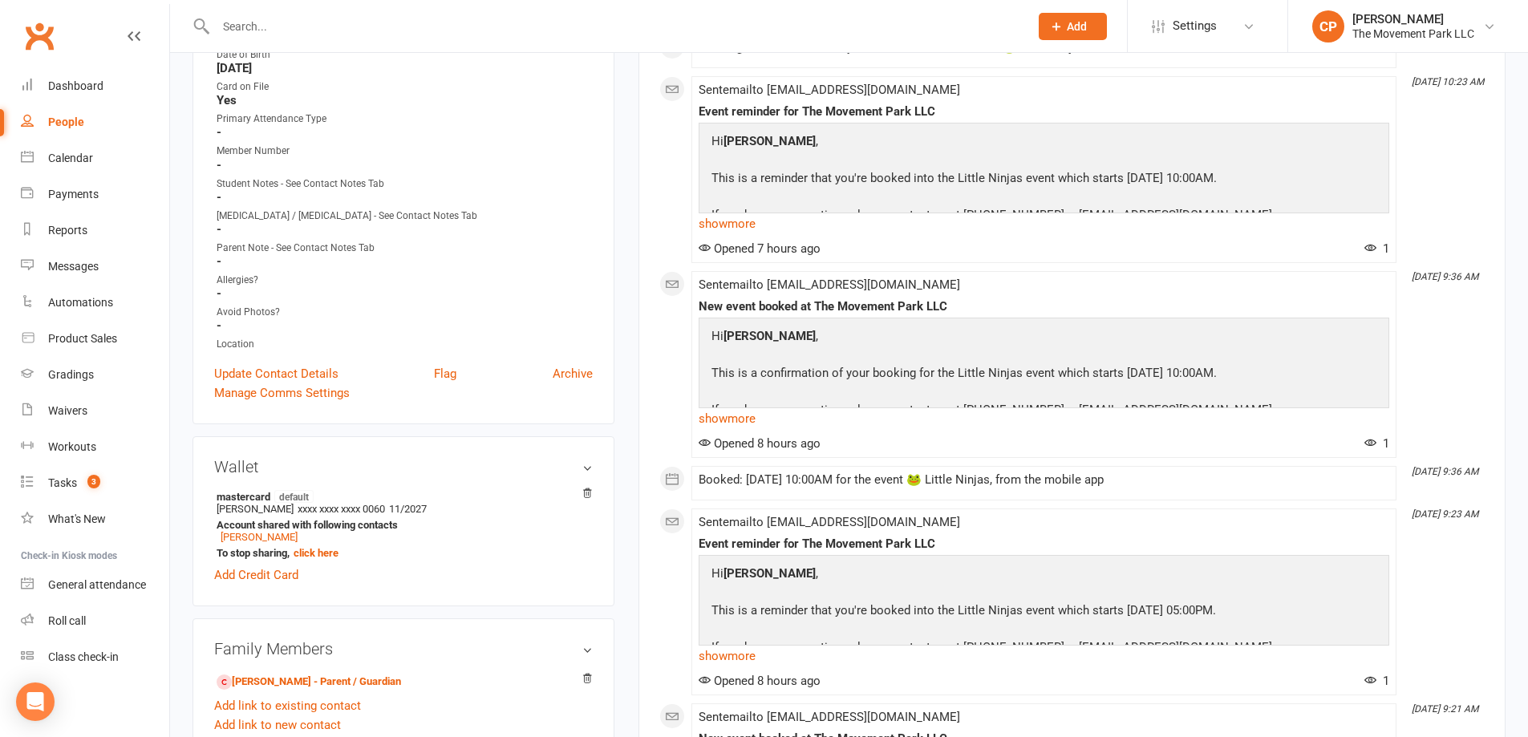
scroll to position [401, 0]
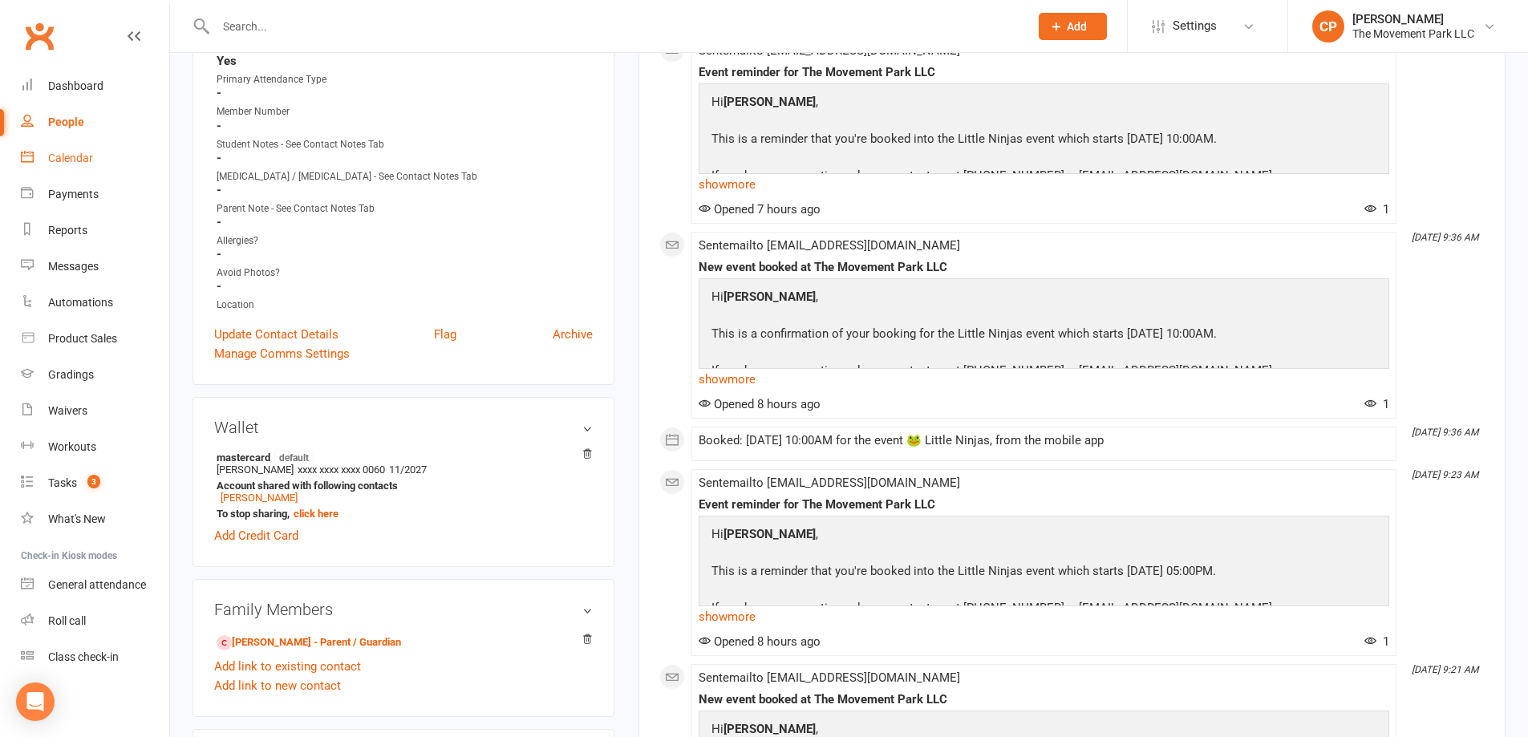
drag, startPoint x: 50, startPoint y: 154, endPoint x: 350, endPoint y: 235, distance: 310.7
click at [50, 155] on div "Calendar" at bounding box center [70, 158] width 45 height 13
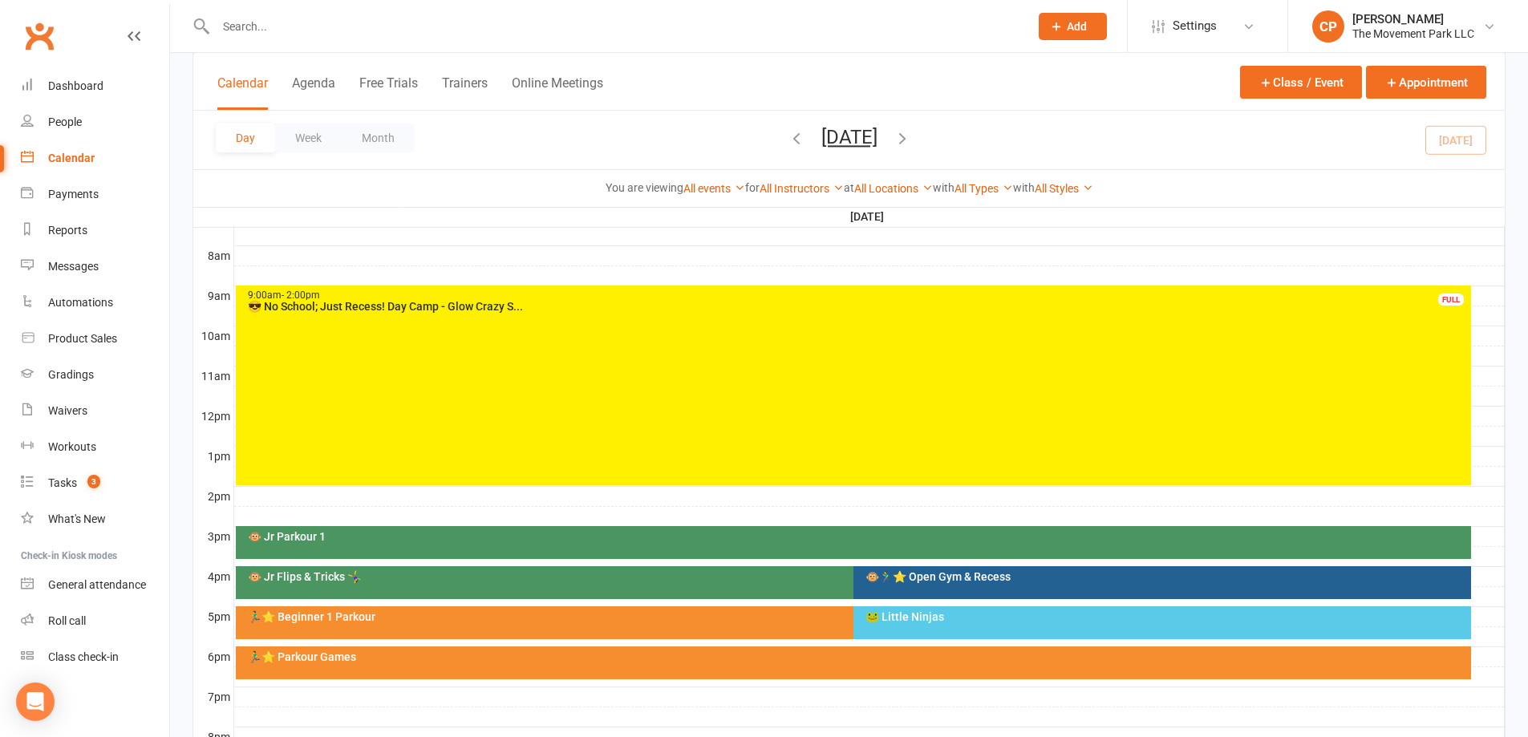
scroll to position [598, 0]
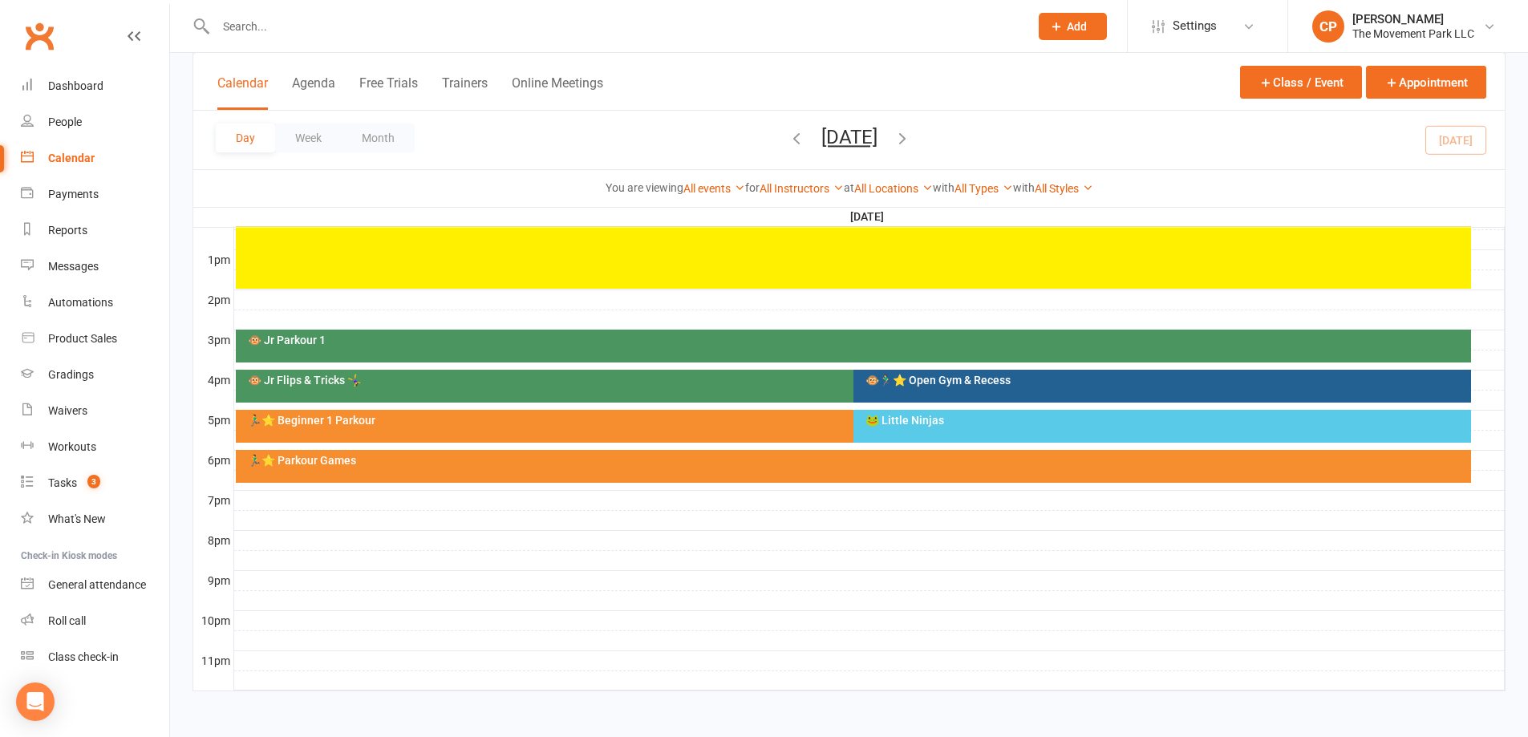
click at [996, 428] on div "🐸 Little Ninjas" at bounding box center [1162, 426] width 618 height 33
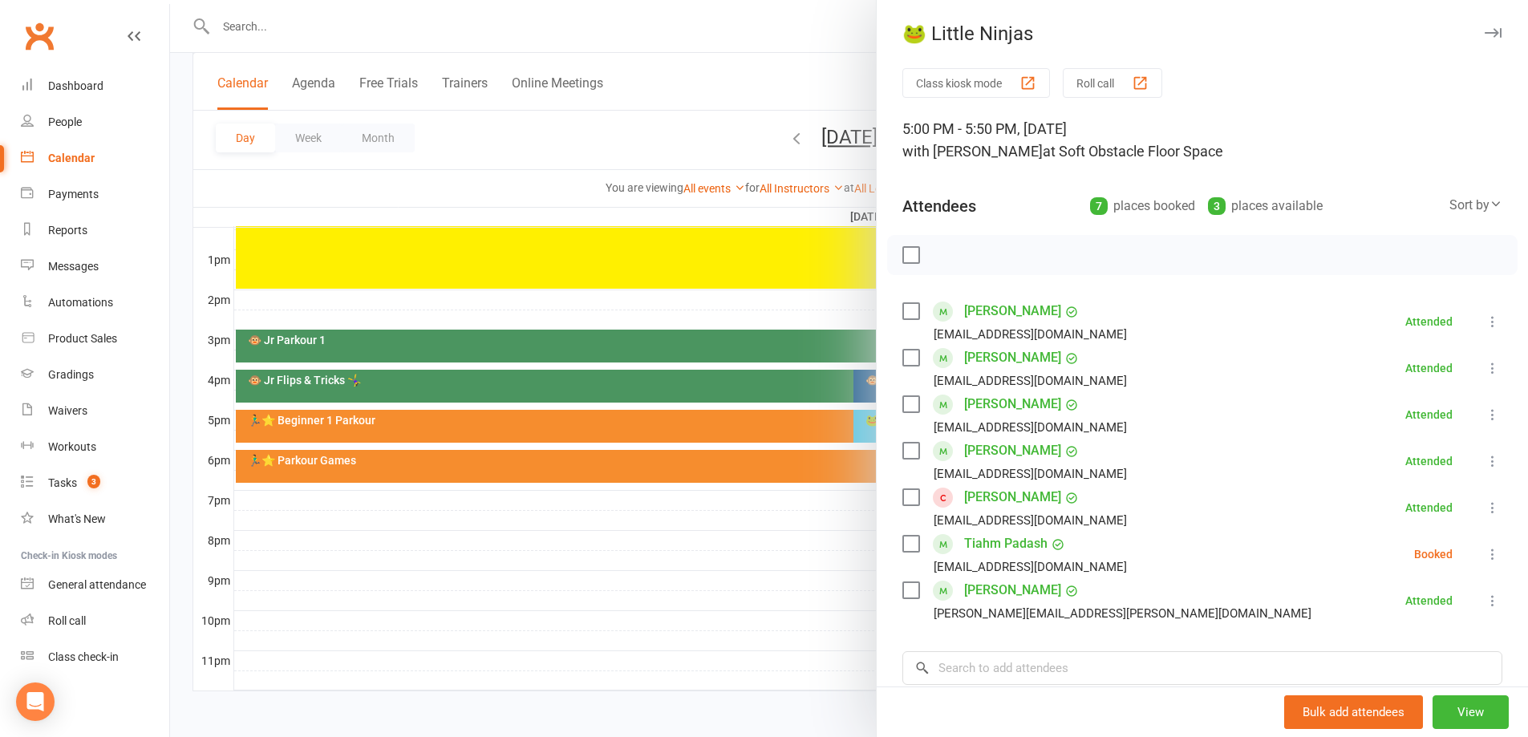
click at [877, 556] on div "Class kiosk mode Roll call 5:00 PM - 5:50 PM, Friday, October, 10, 2025 with Ky…" at bounding box center [1202, 490] width 651 height 844
click at [821, 462] on div at bounding box center [849, 368] width 1358 height 737
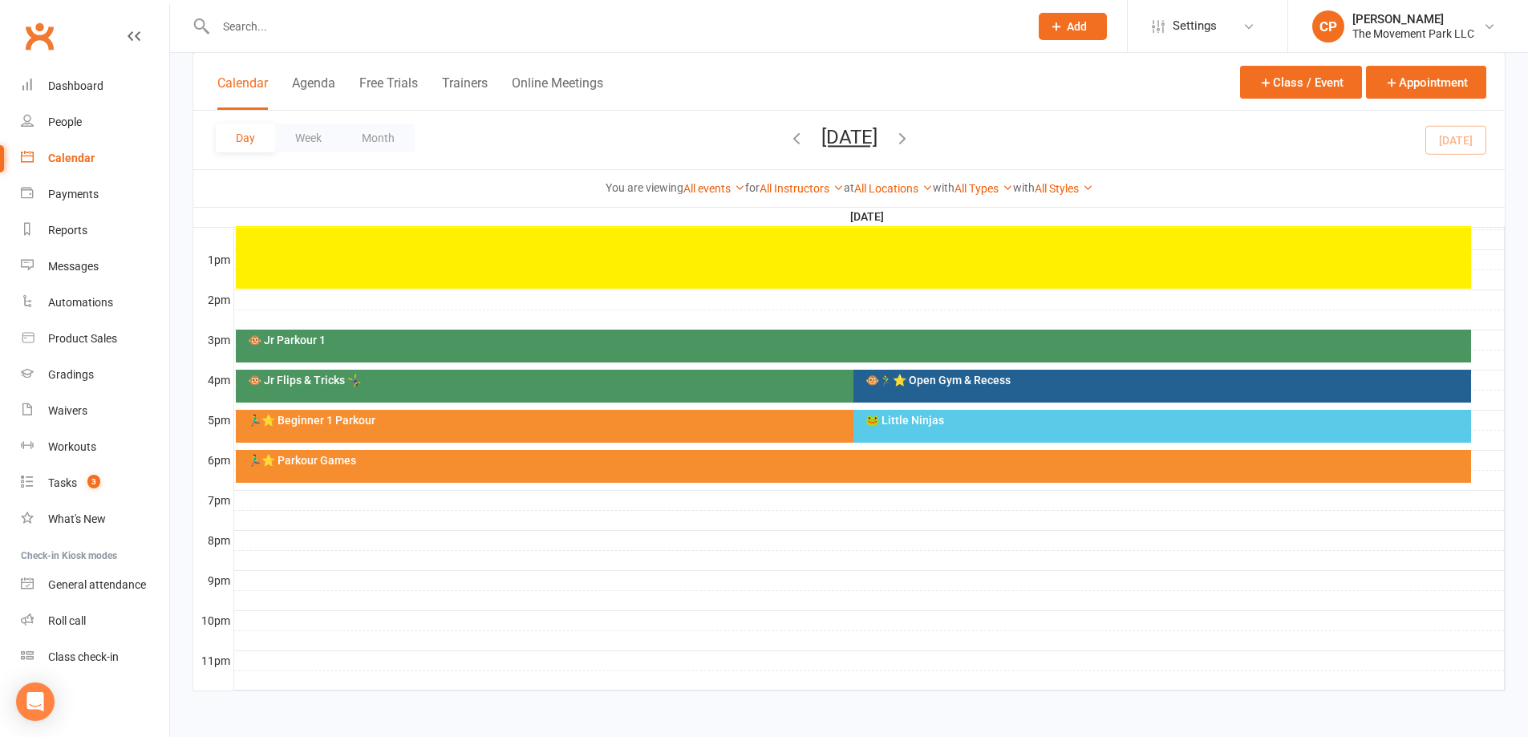
click at [817, 468] on div "🏃‍♂️⭐ Parkour Games" at bounding box center [853, 466] width 1235 height 33
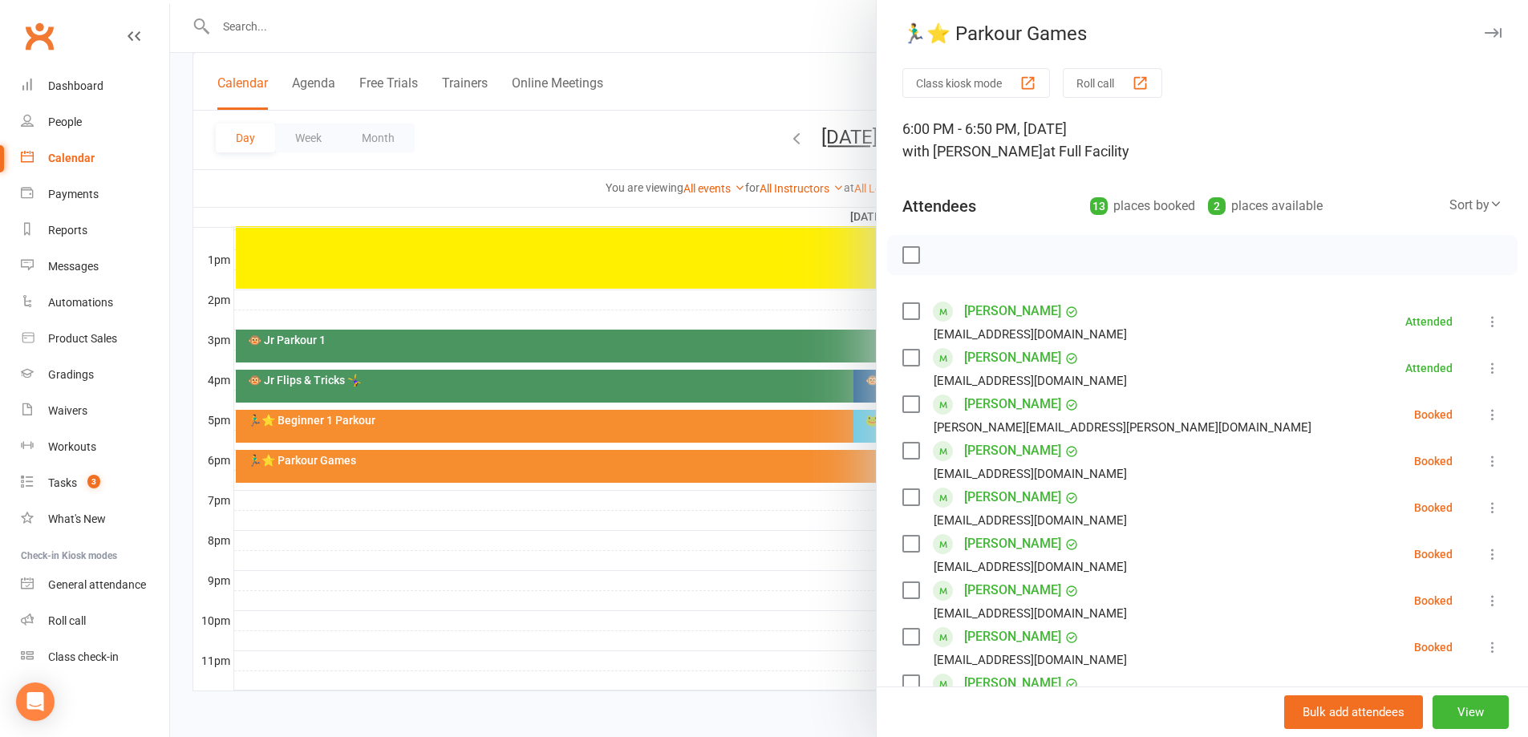
drag, startPoint x: 795, startPoint y: 581, endPoint x: 801, endPoint y: 550, distance: 31.1
click at [797, 561] on div at bounding box center [849, 368] width 1358 height 737
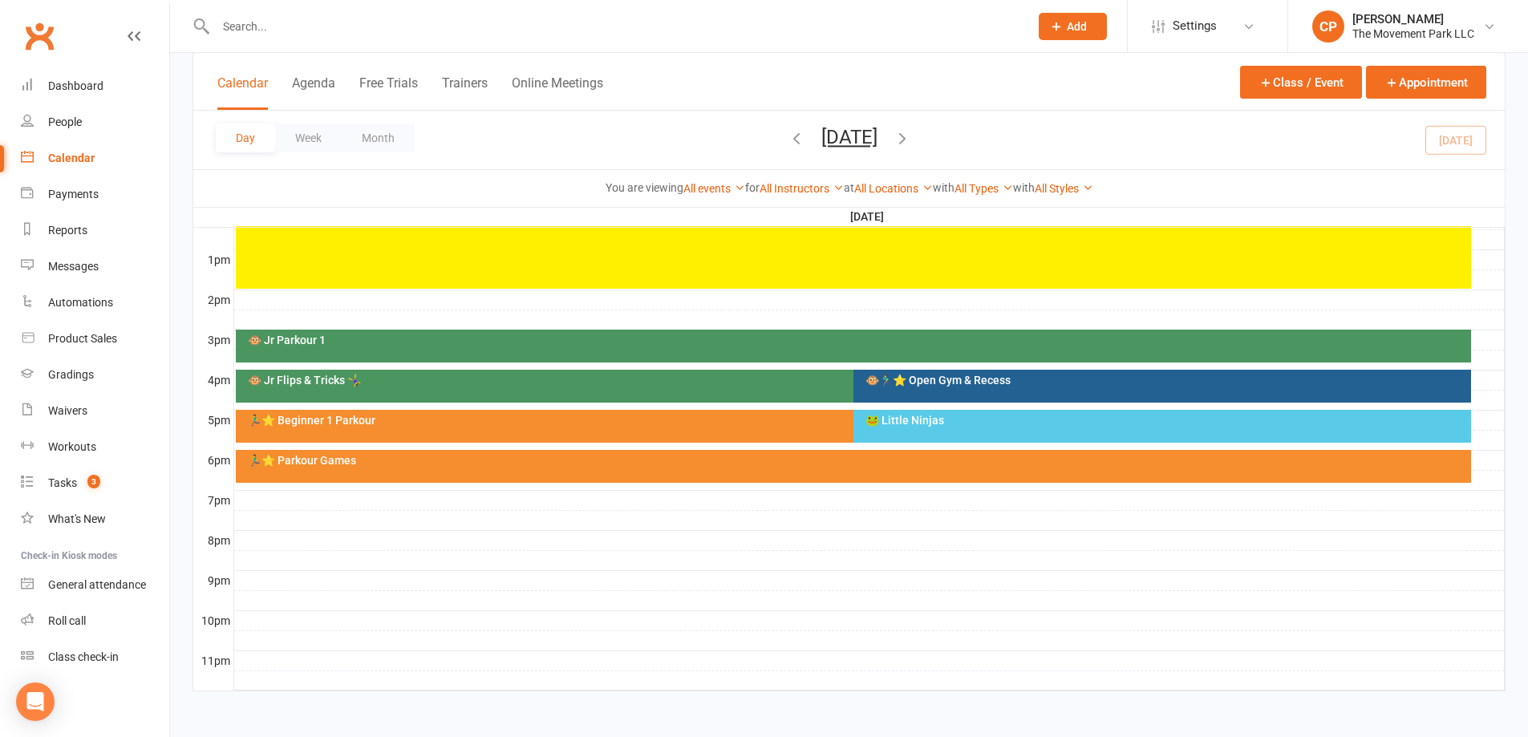
click at [878, 378] on div "🐵🏃‍♂️⭐ Open Gym & Recess" at bounding box center [1166, 380] width 603 height 11
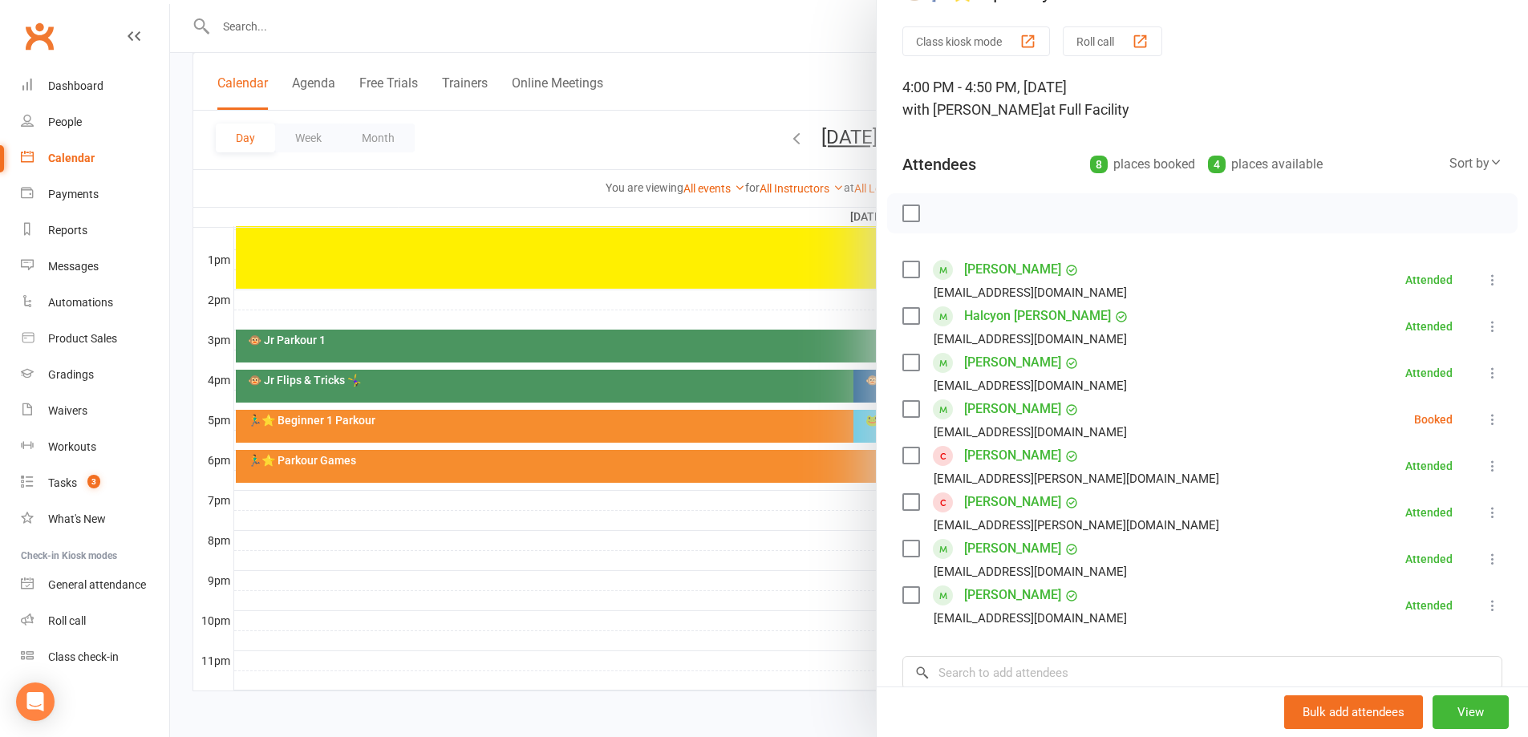
scroll to position [80, 0]
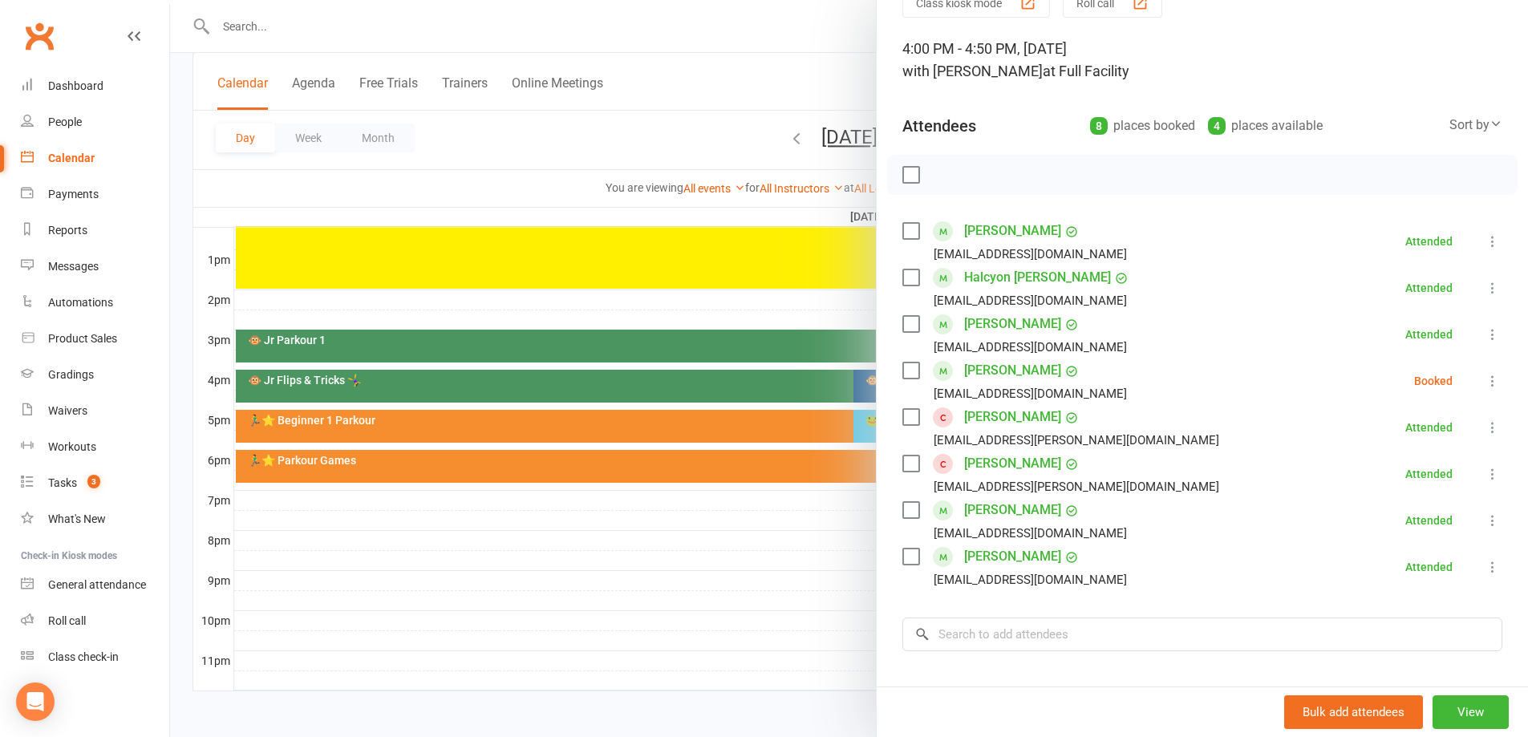
drag, startPoint x: 782, startPoint y: 301, endPoint x: 739, endPoint y: 347, distance: 63.0
click at [781, 301] on div at bounding box center [849, 368] width 1358 height 737
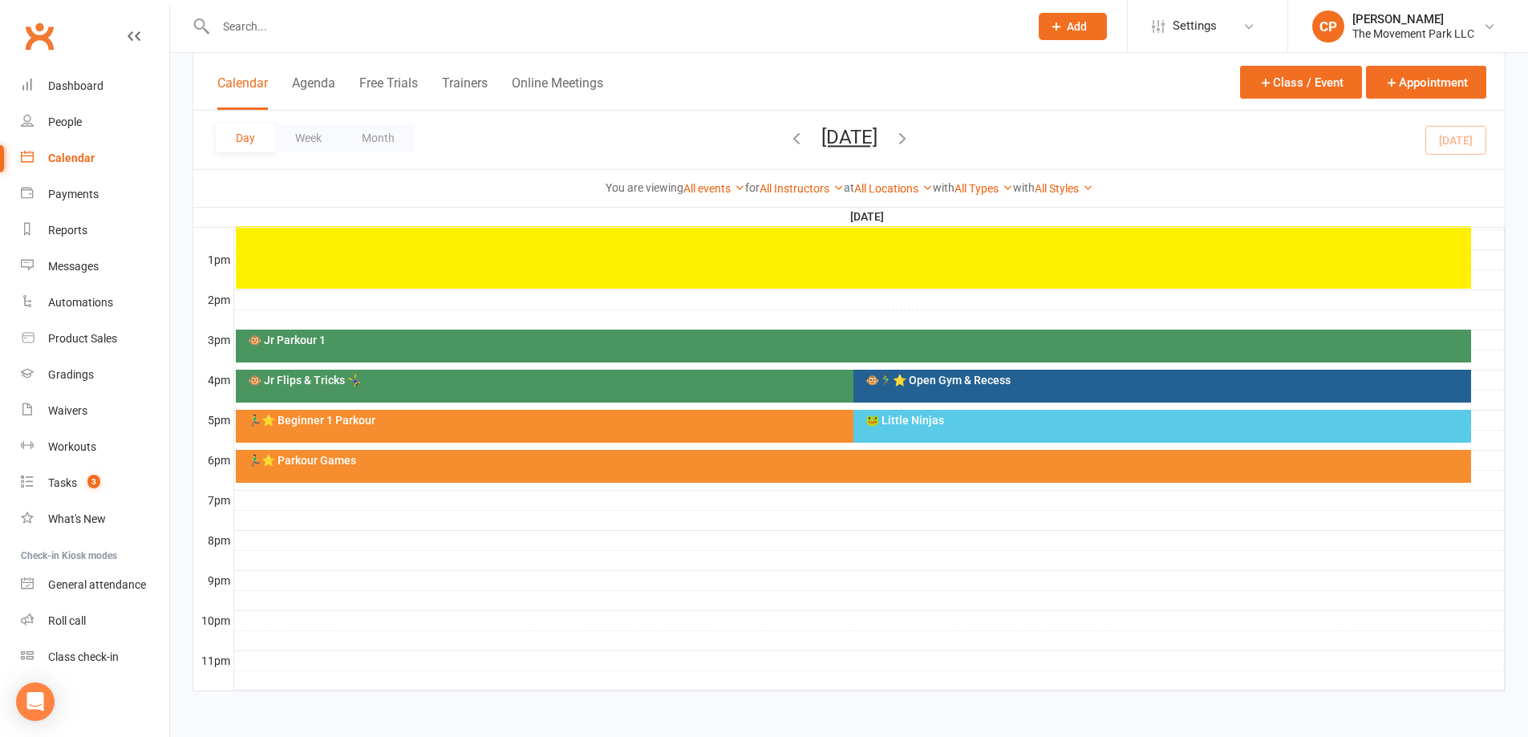
click at [727, 384] on div "🐵 Jr Flips & Tricks 🤸‍♀️" at bounding box center [849, 380] width 1205 height 11
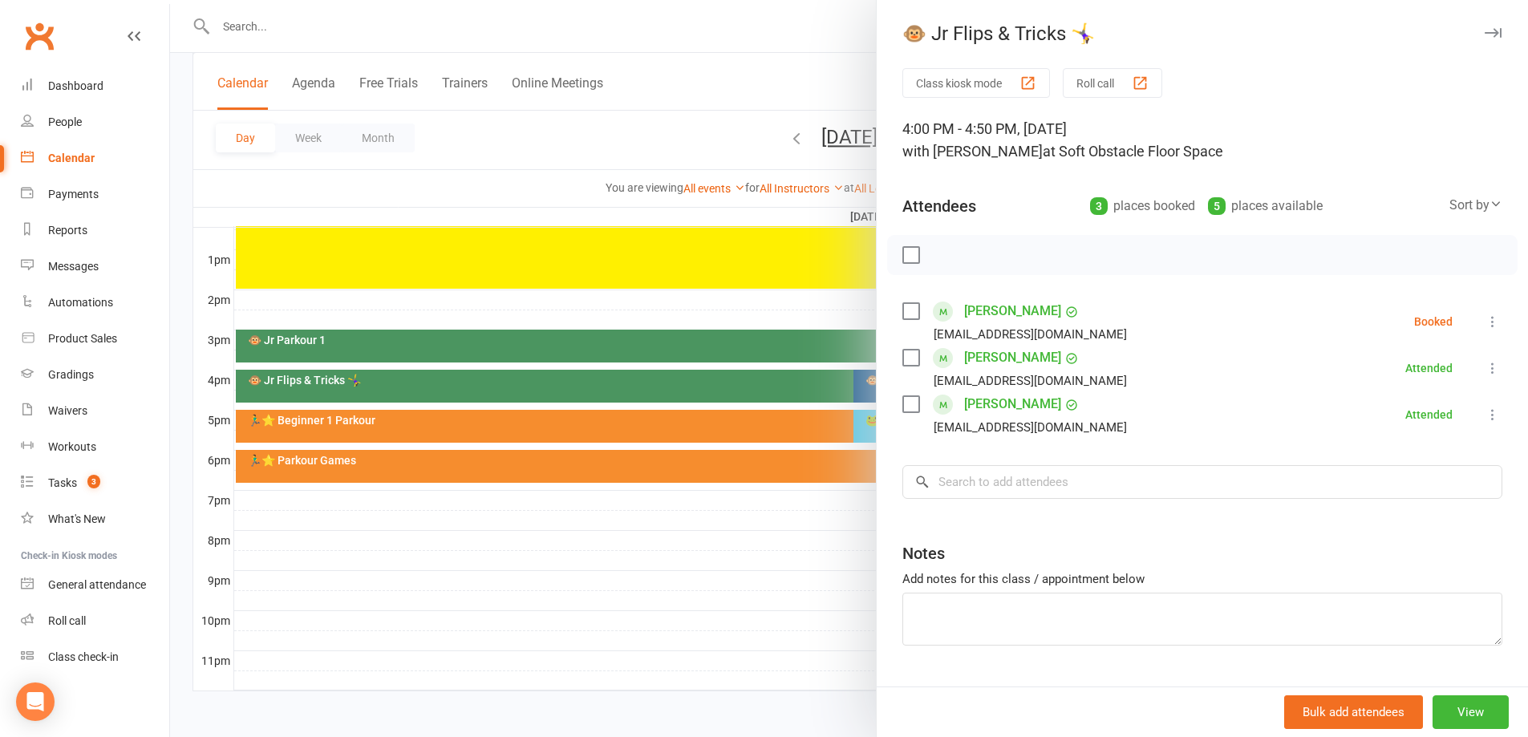
click at [763, 314] on div at bounding box center [849, 368] width 1358 height 737
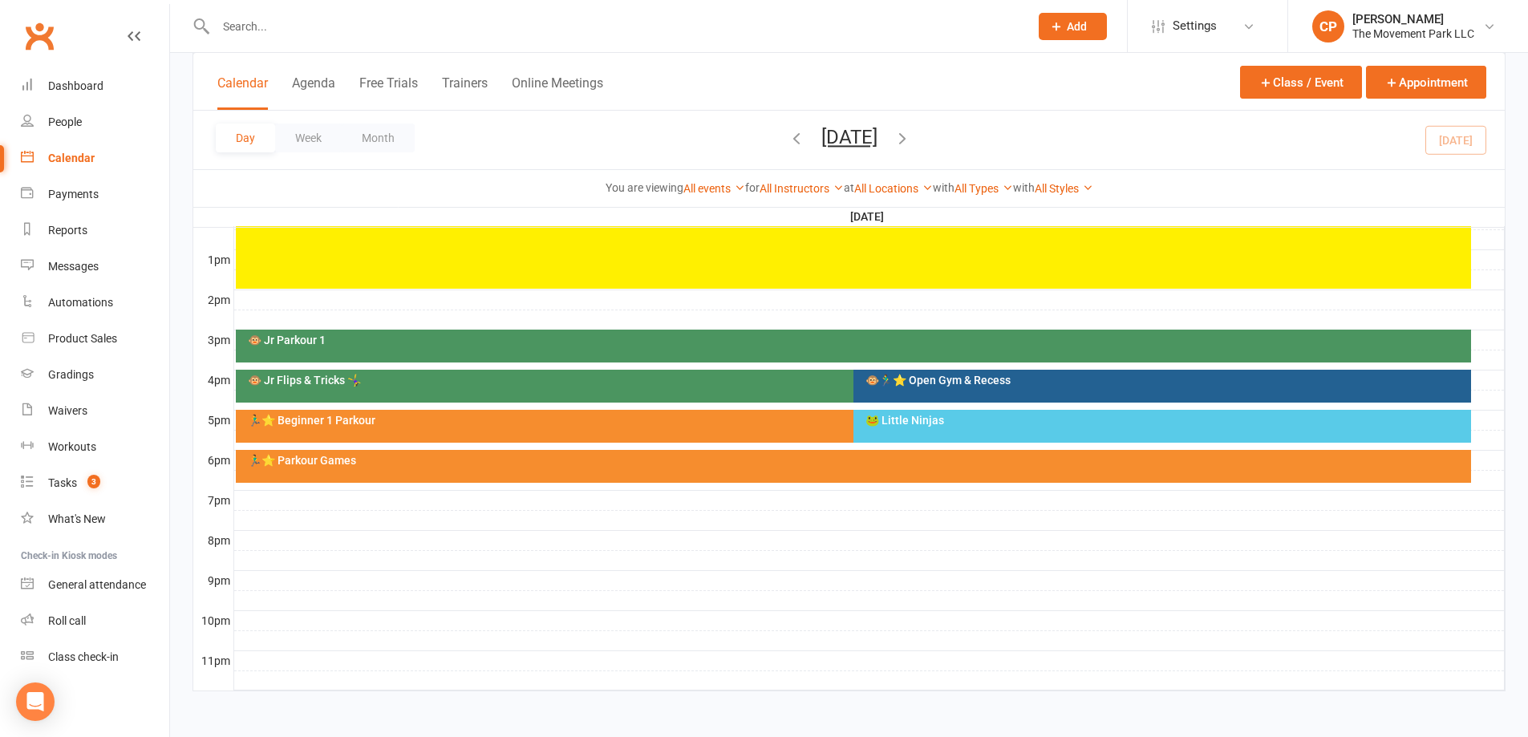
click at [878, 417] on div "🐸 Little Ninjas" at bounding box center [1166, 420] width 603 height 11
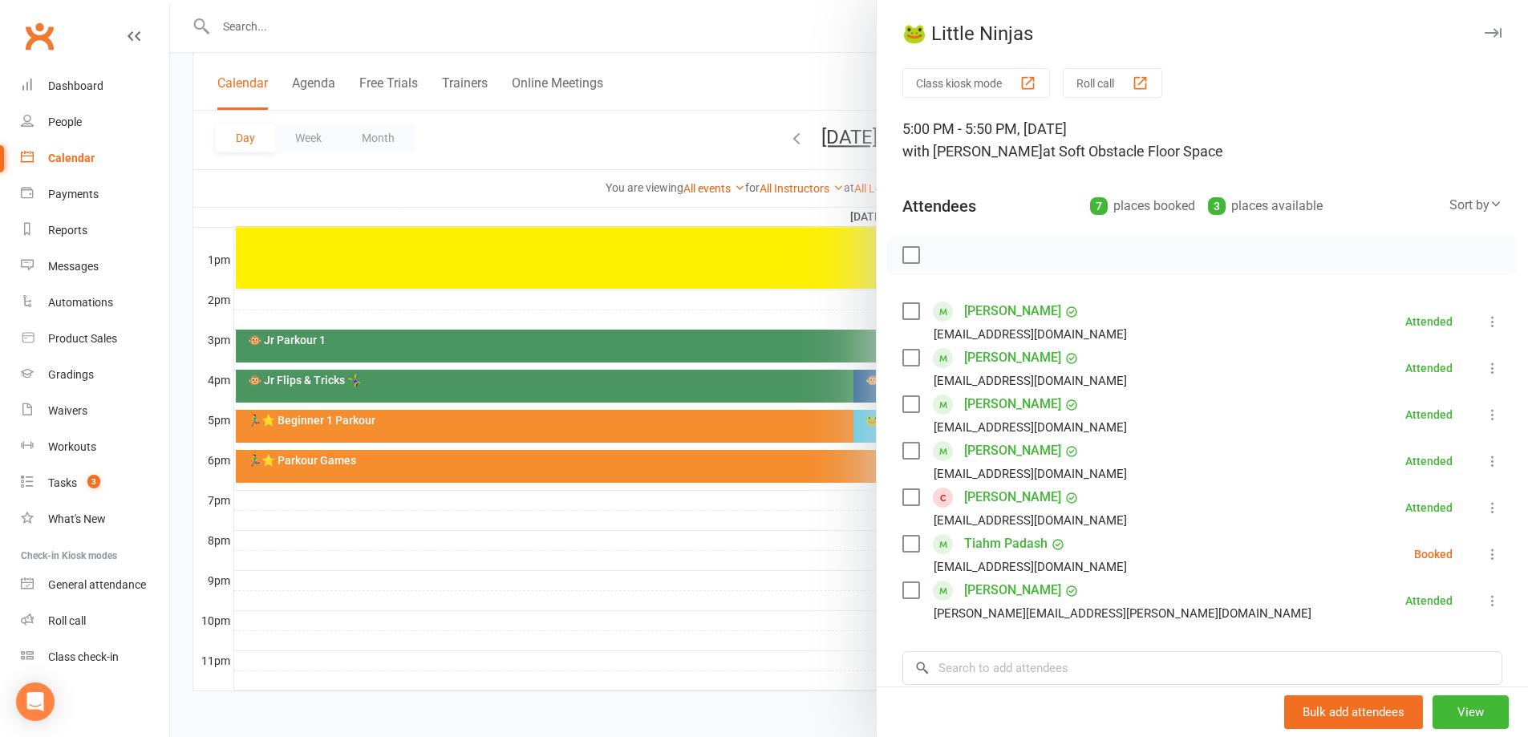
click at [1014, 450] on link "Mylo Graham" at bounding box center [1012, 451] width 97 height 26
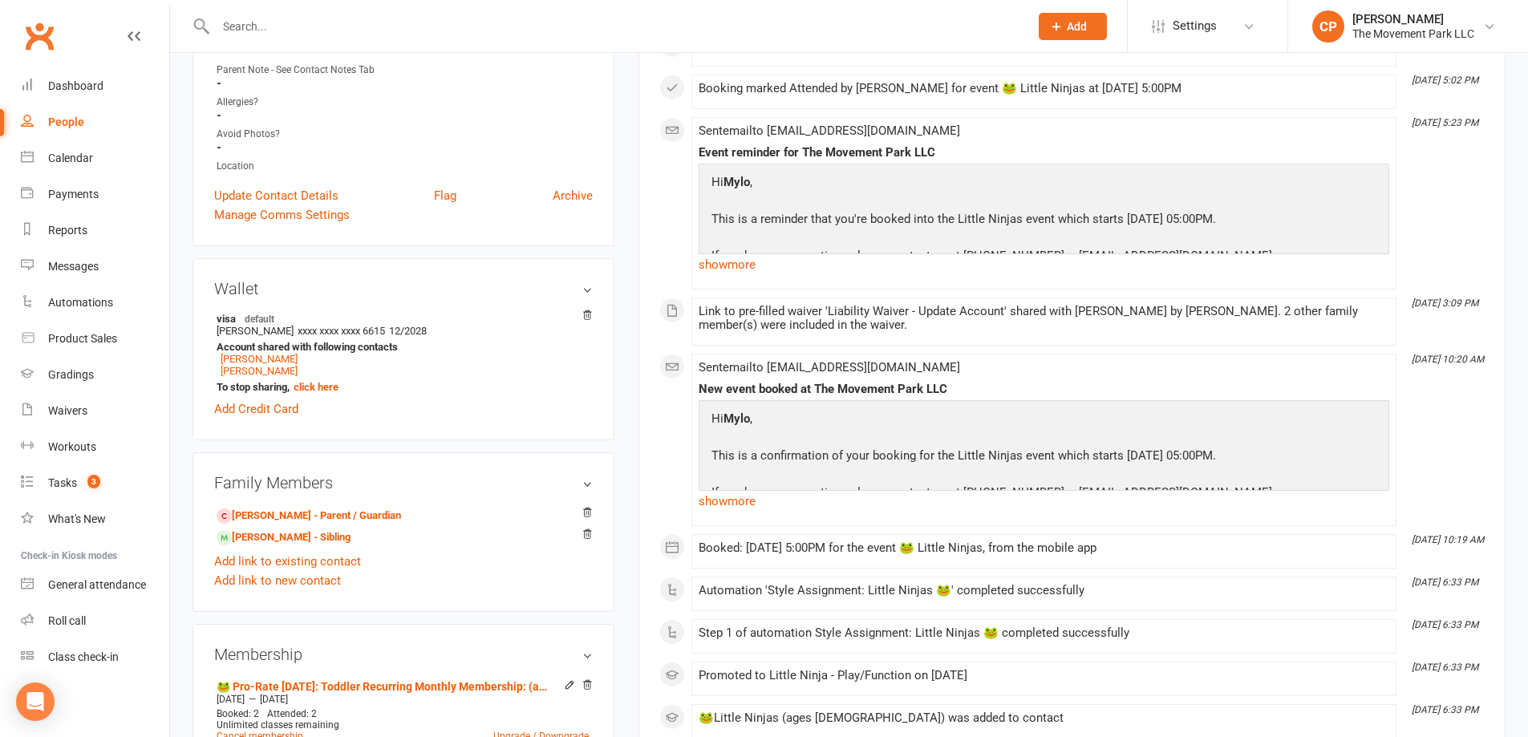
scroll to position [561, 0]
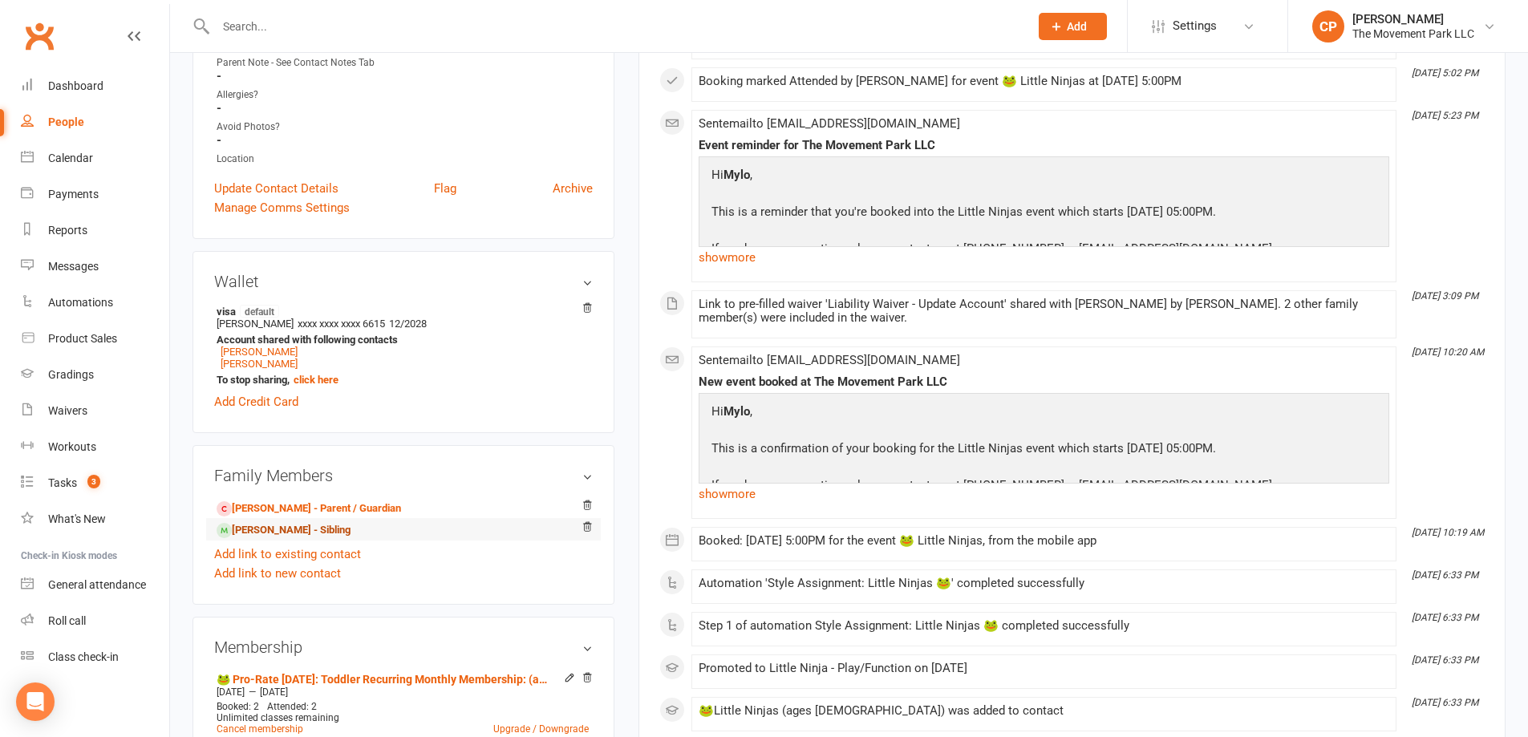
click at [252, 522] on link "Henry Graham - Sibling" at bounding box center [284, 530] width 134 height 17
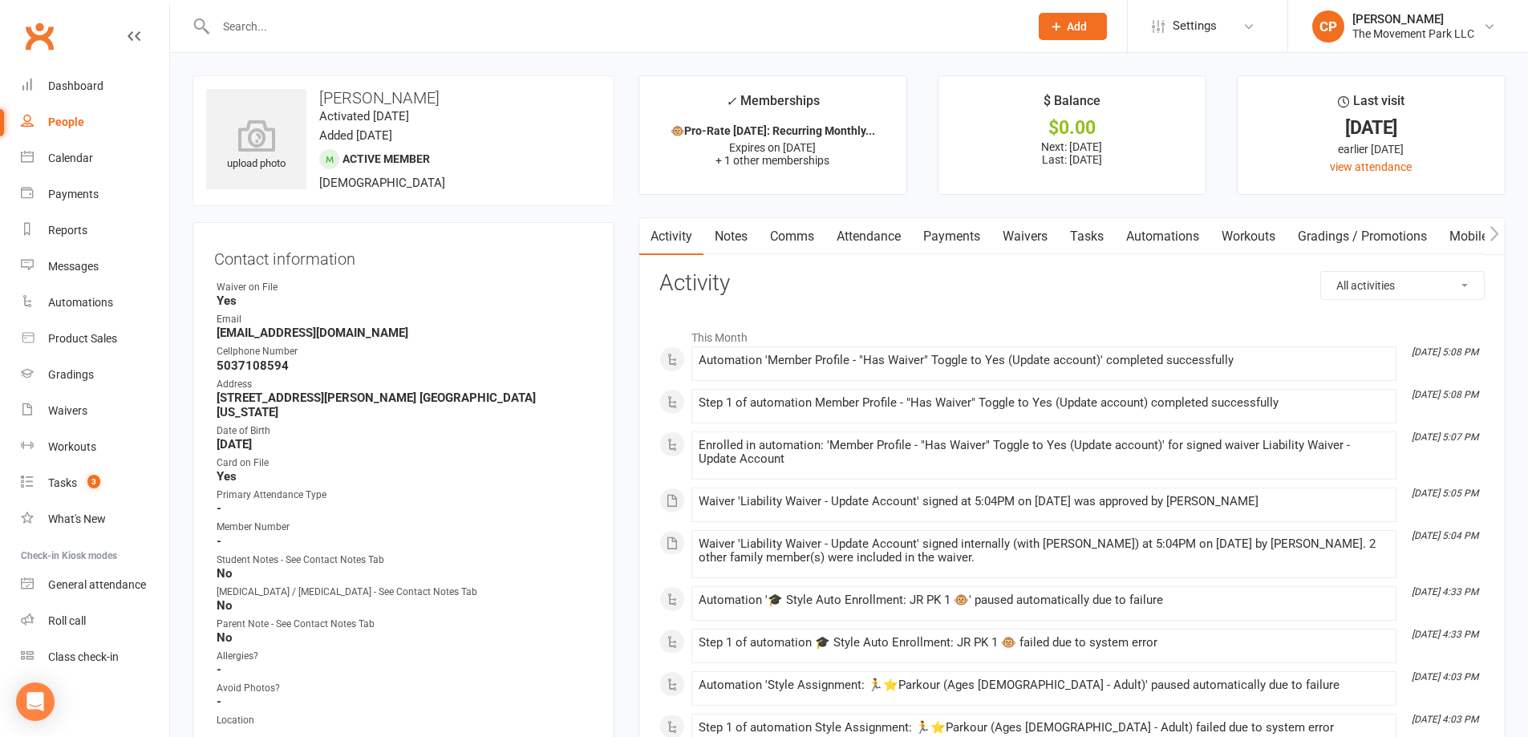
click at [864, 237] on link "Attendance" at bounding box center [868, 236] width 87 height 37
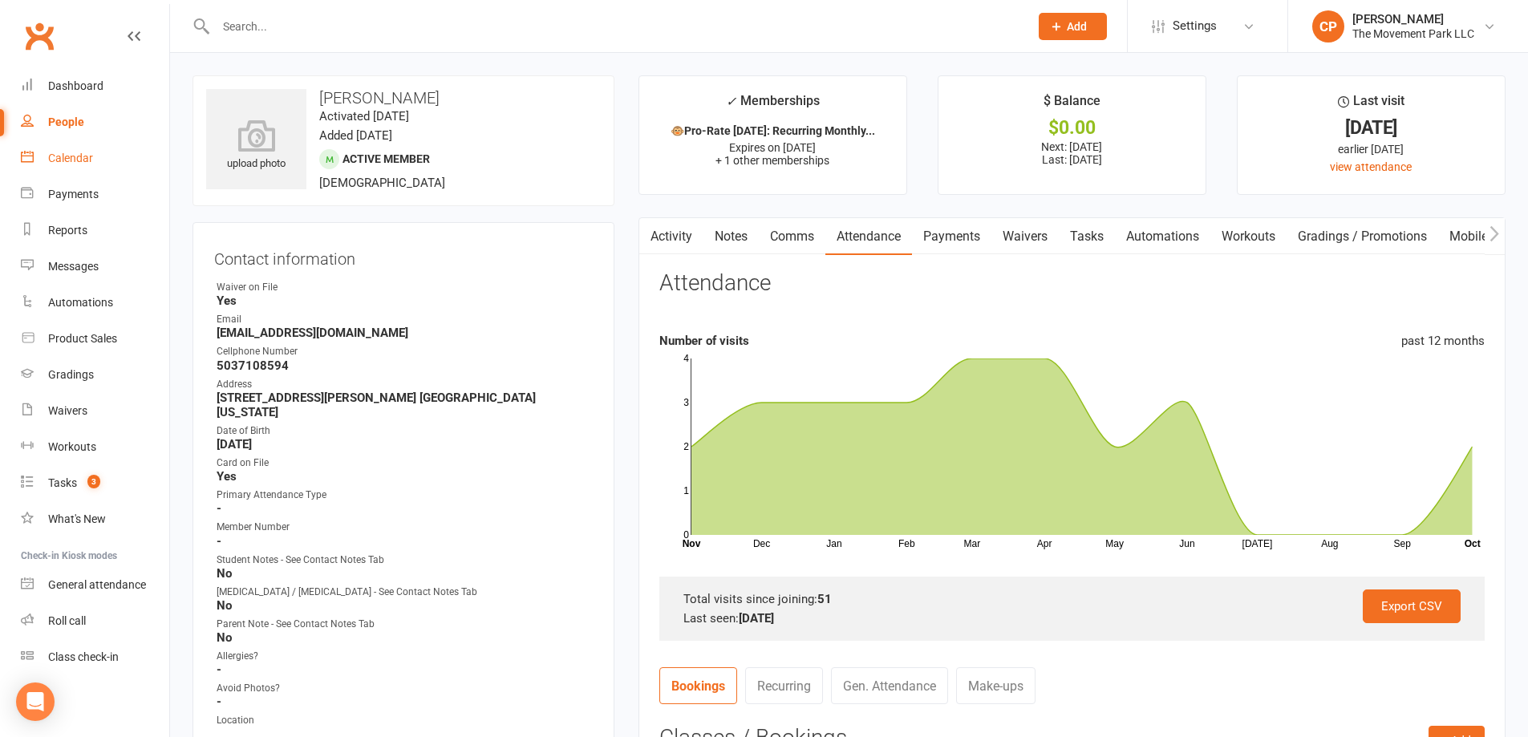
click at [76, 159] on div "Calendar" at bounding box center [70, 158] width 45 height 13
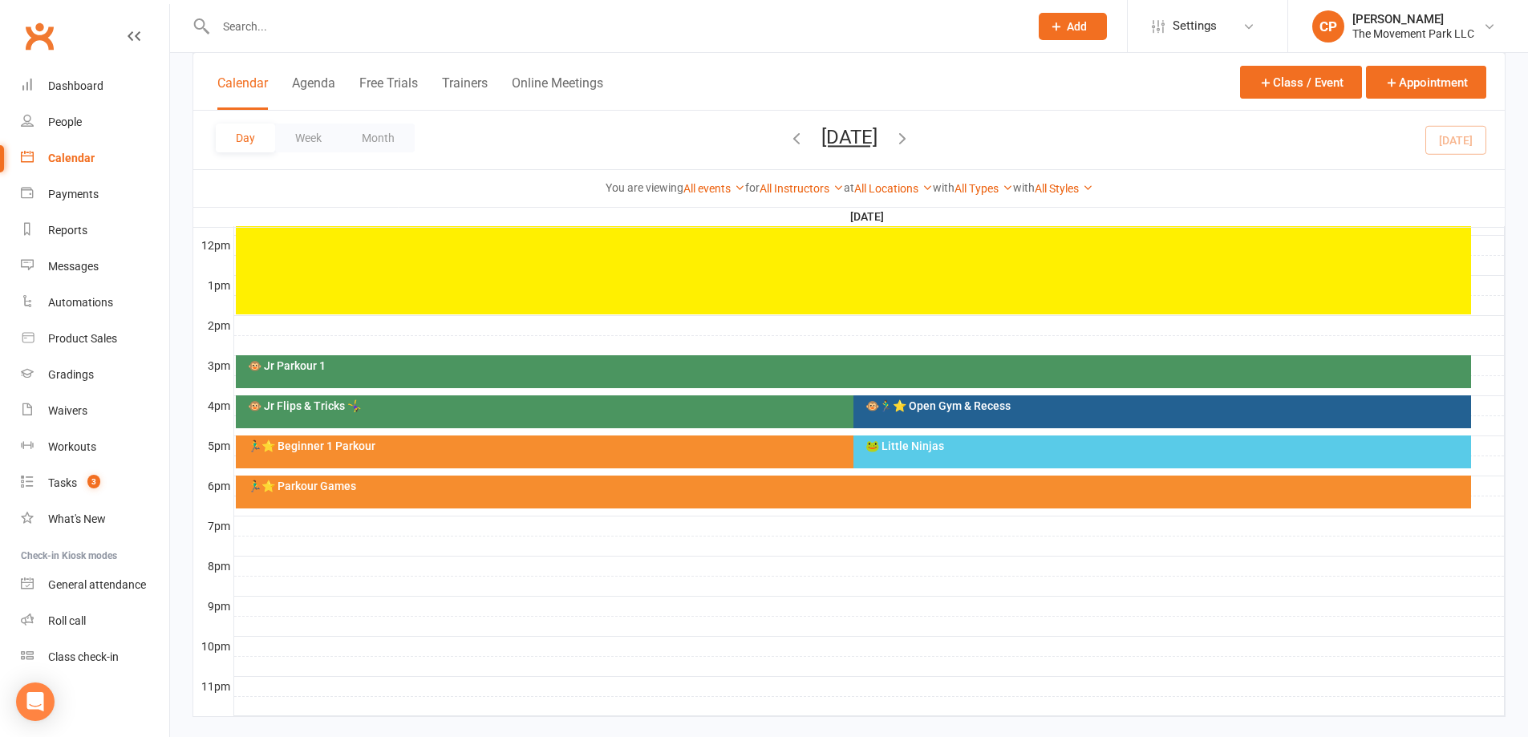
scroll to position [598, 0]
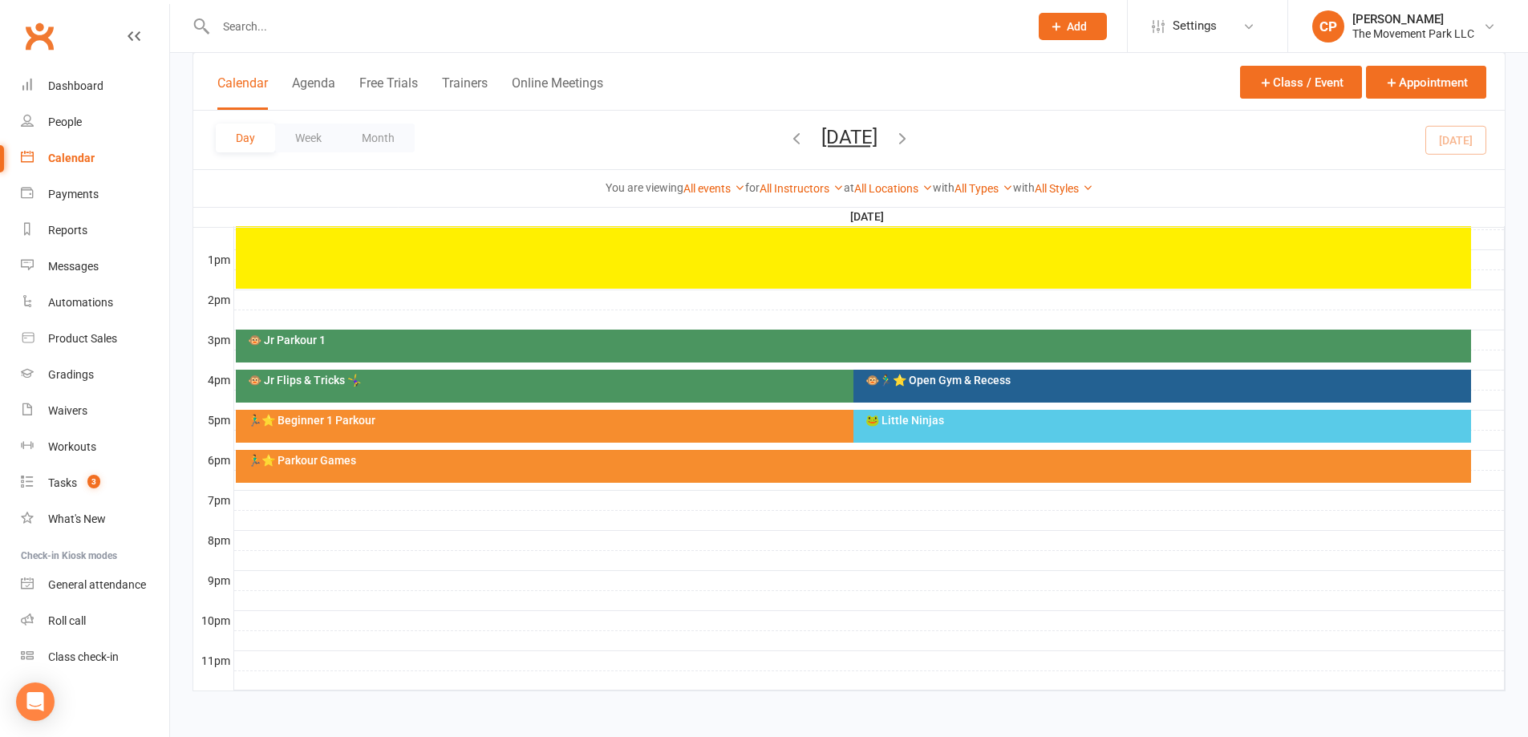
click at [632, 353] on div "🐵 Jr Parkour 1" at bounding box center [853, 346] width 1235 height 33
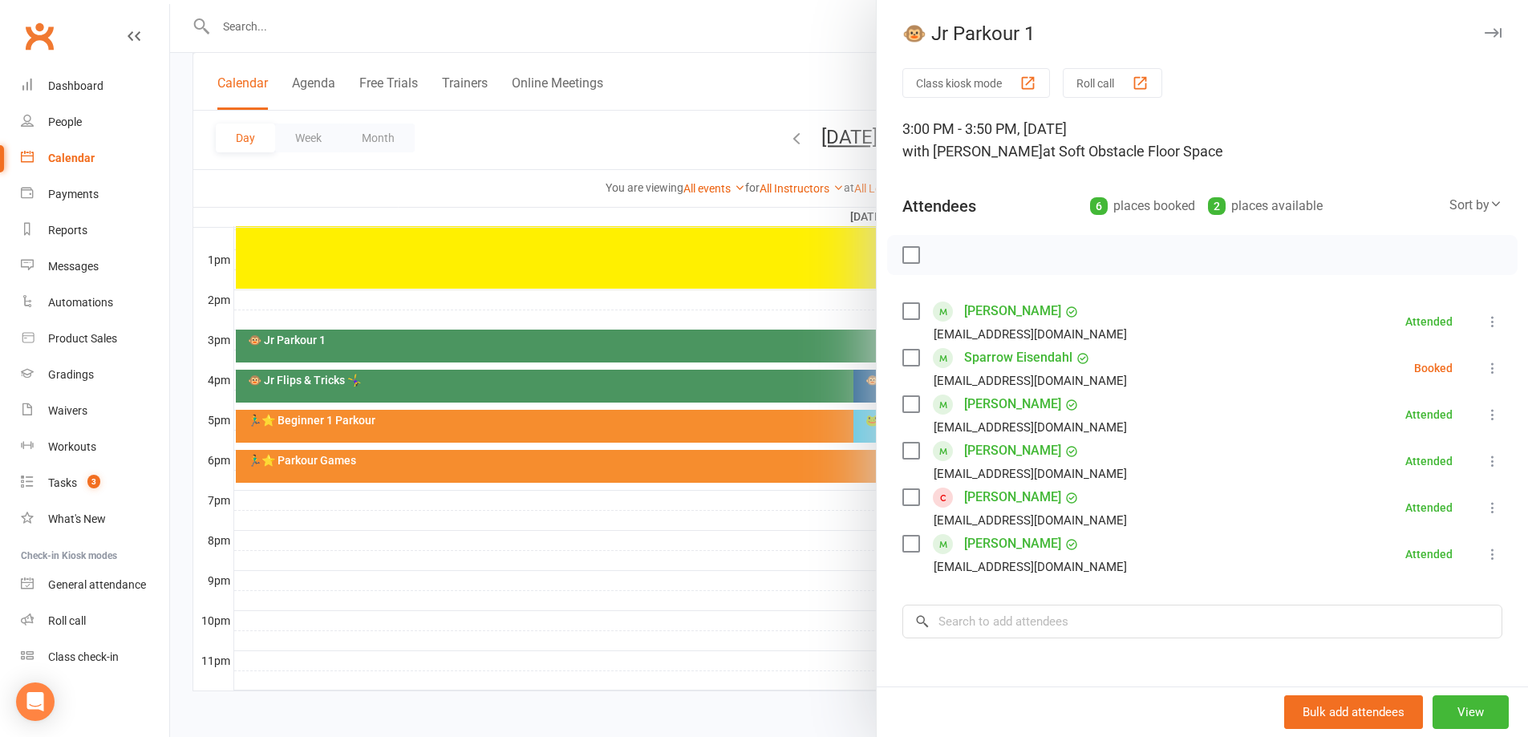
click at [736, 578] on div at bounding box center [849, 368] width 1358 height 737
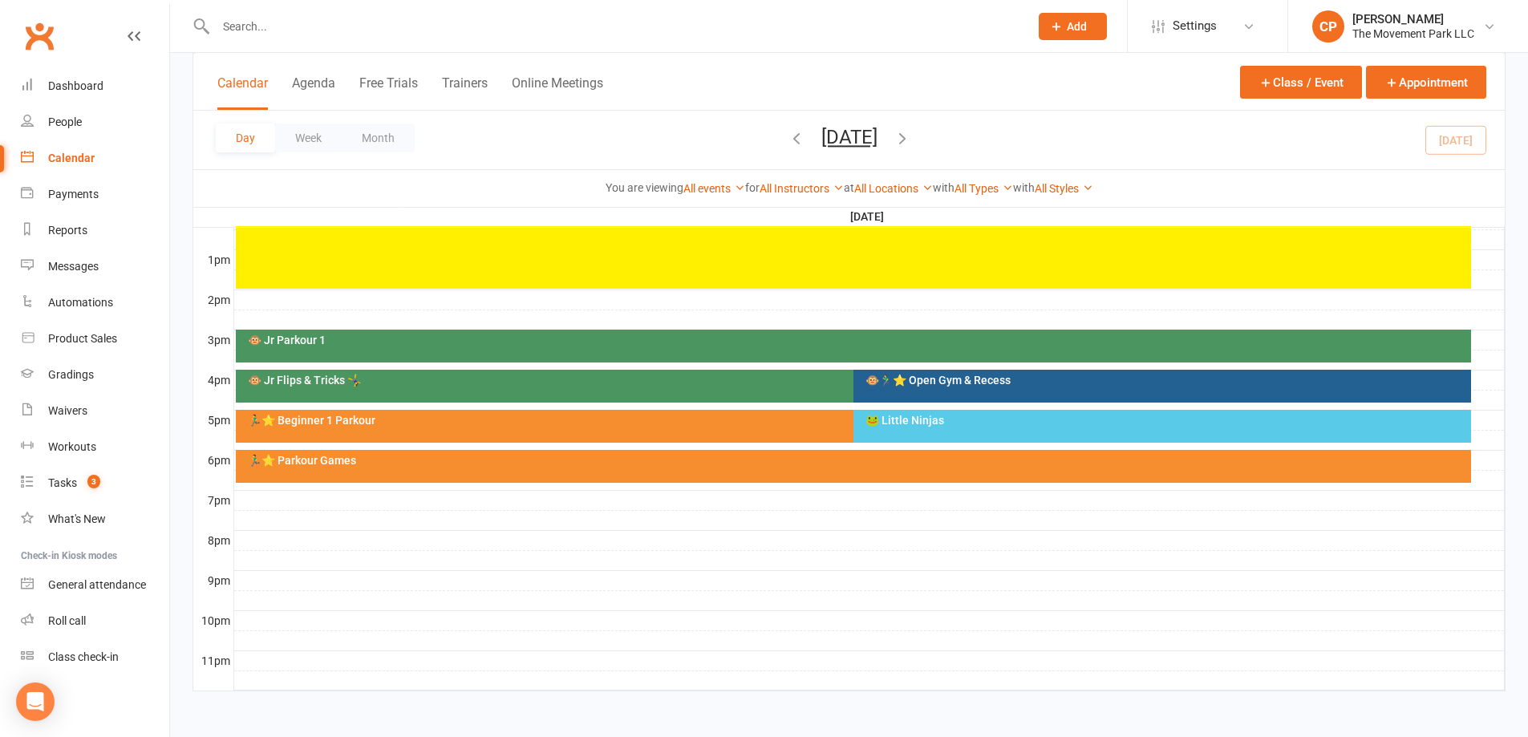
click at [904, 428] on div "🐸 Little Ninjas" at bounding box center [1162, 426] width 618 height 33
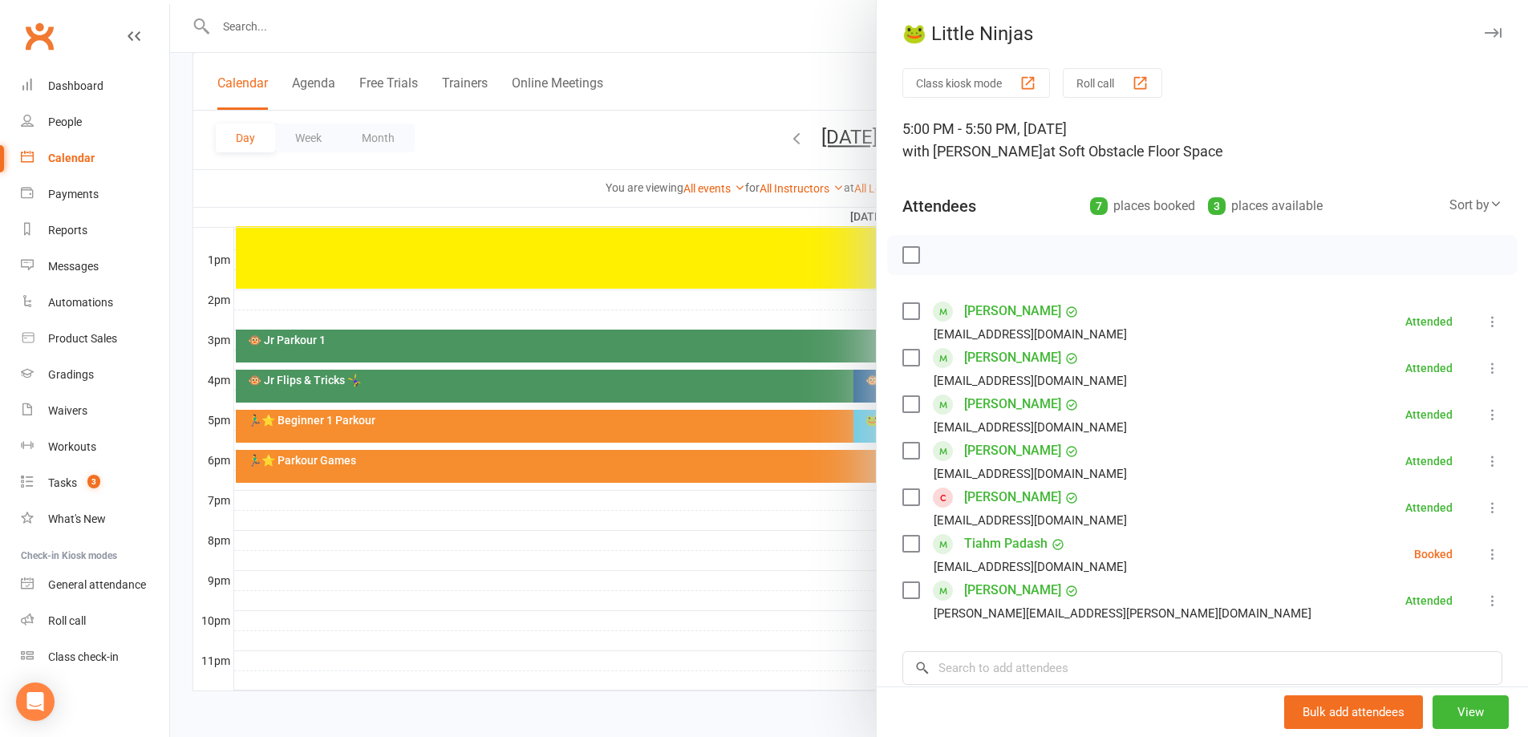
click at [828, 586] on div at bounding box center [849, 368] width 1358 height 737
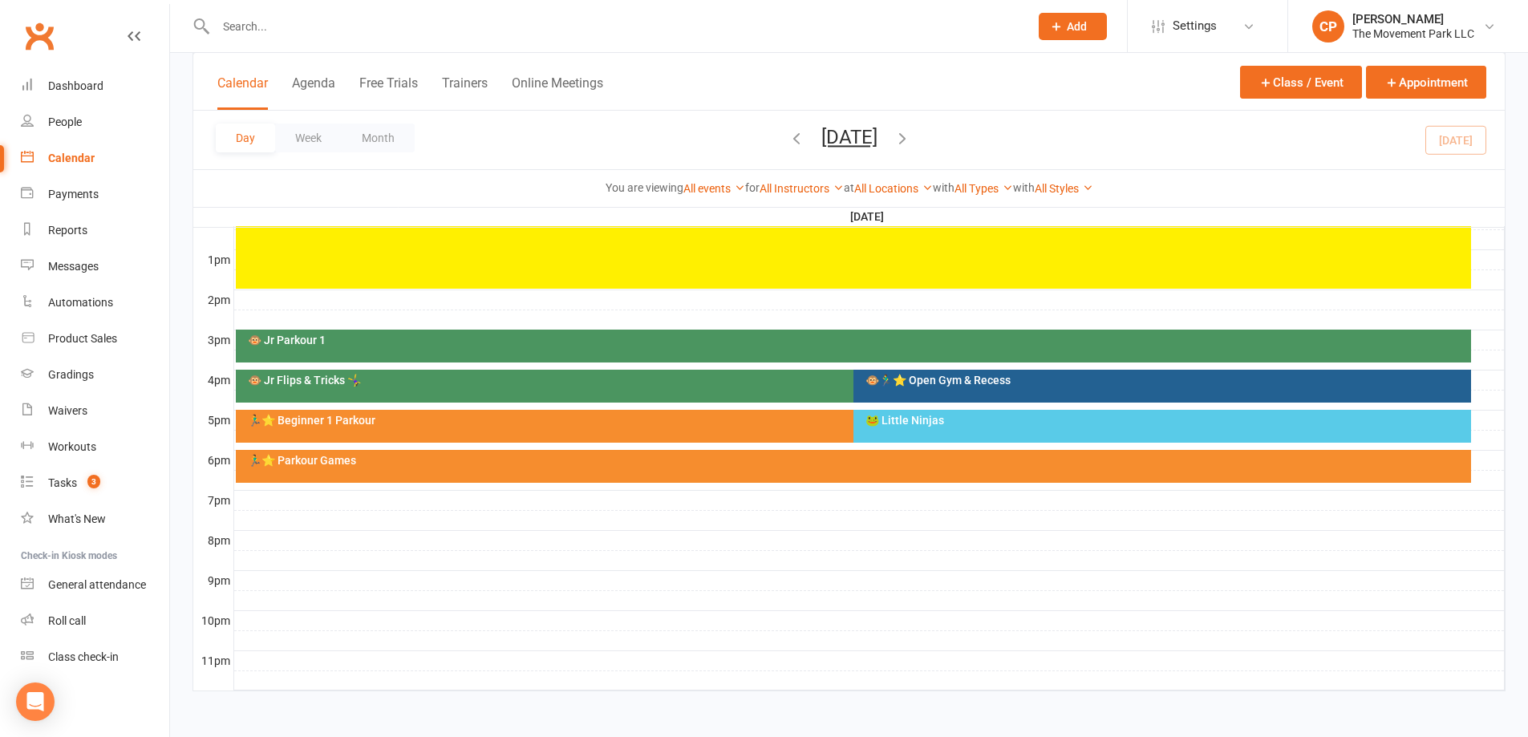
click at [808, 424] on div "🏃‍♂️⭐ Beginner 1 Parkour" at bounding box center [849, 420] width 1205 height 11
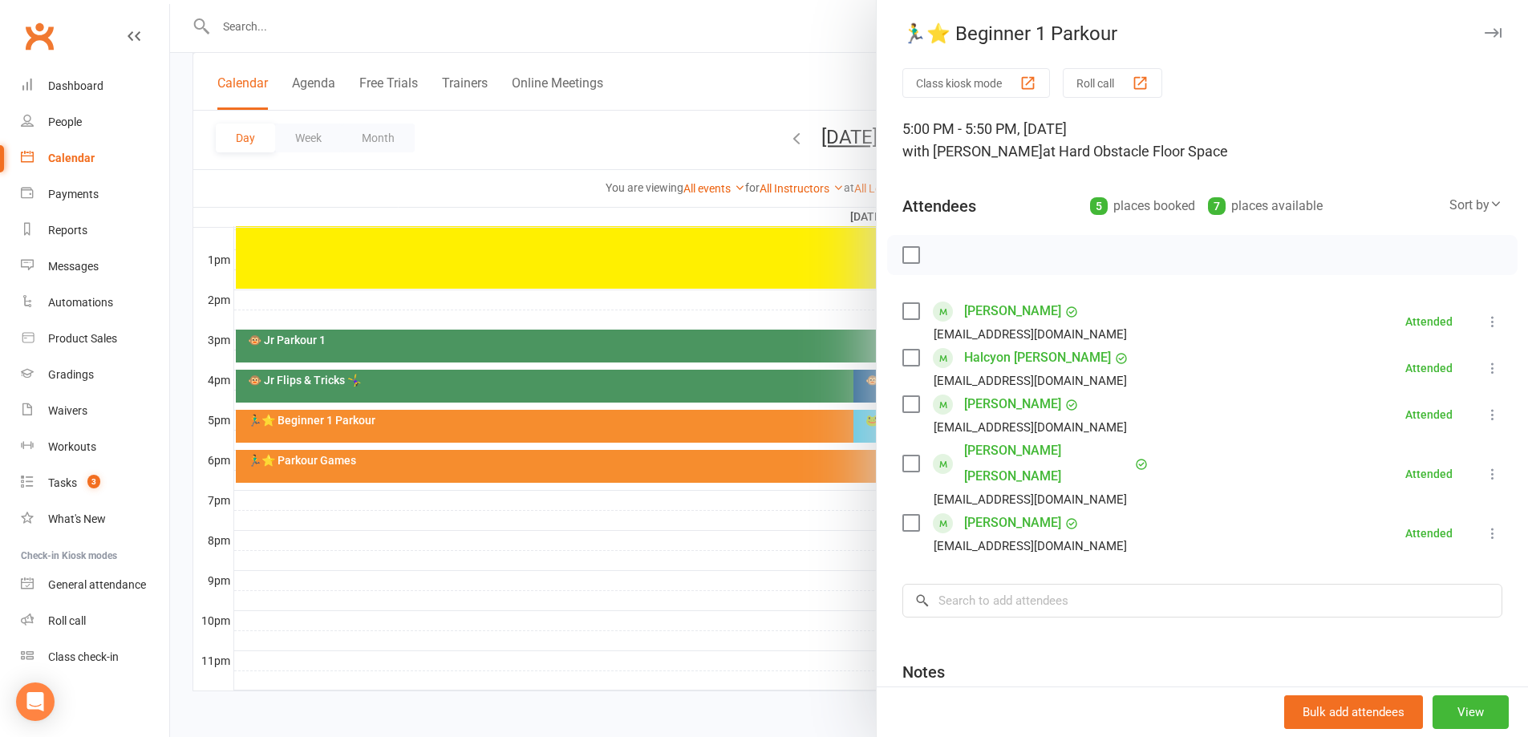
click at [822, 570] on div at bounding box center [849, 368] width 1358 height 737
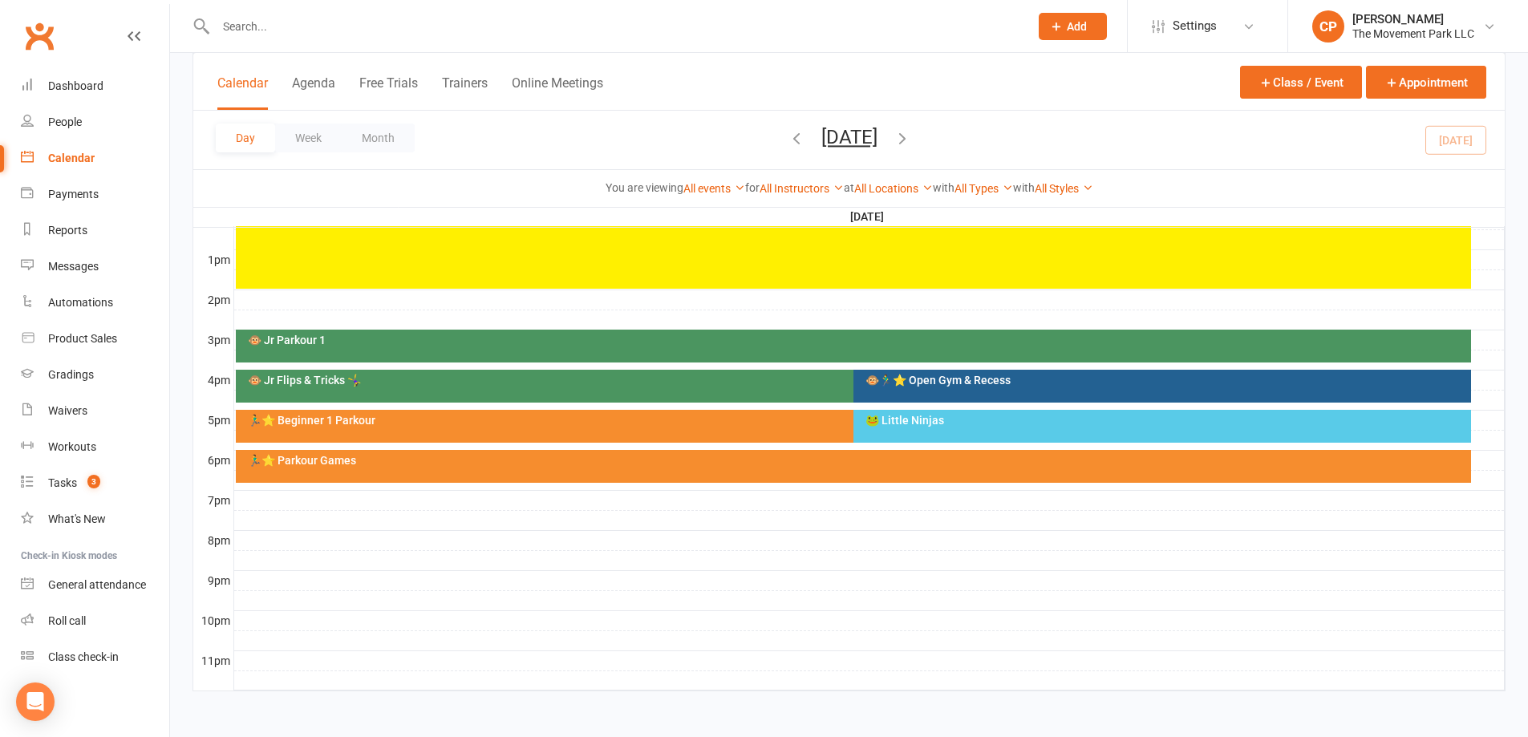
click at [911, 423] on div "🐸 Little Ninjas" at bounding box center [1166, 420] width 603 height 11
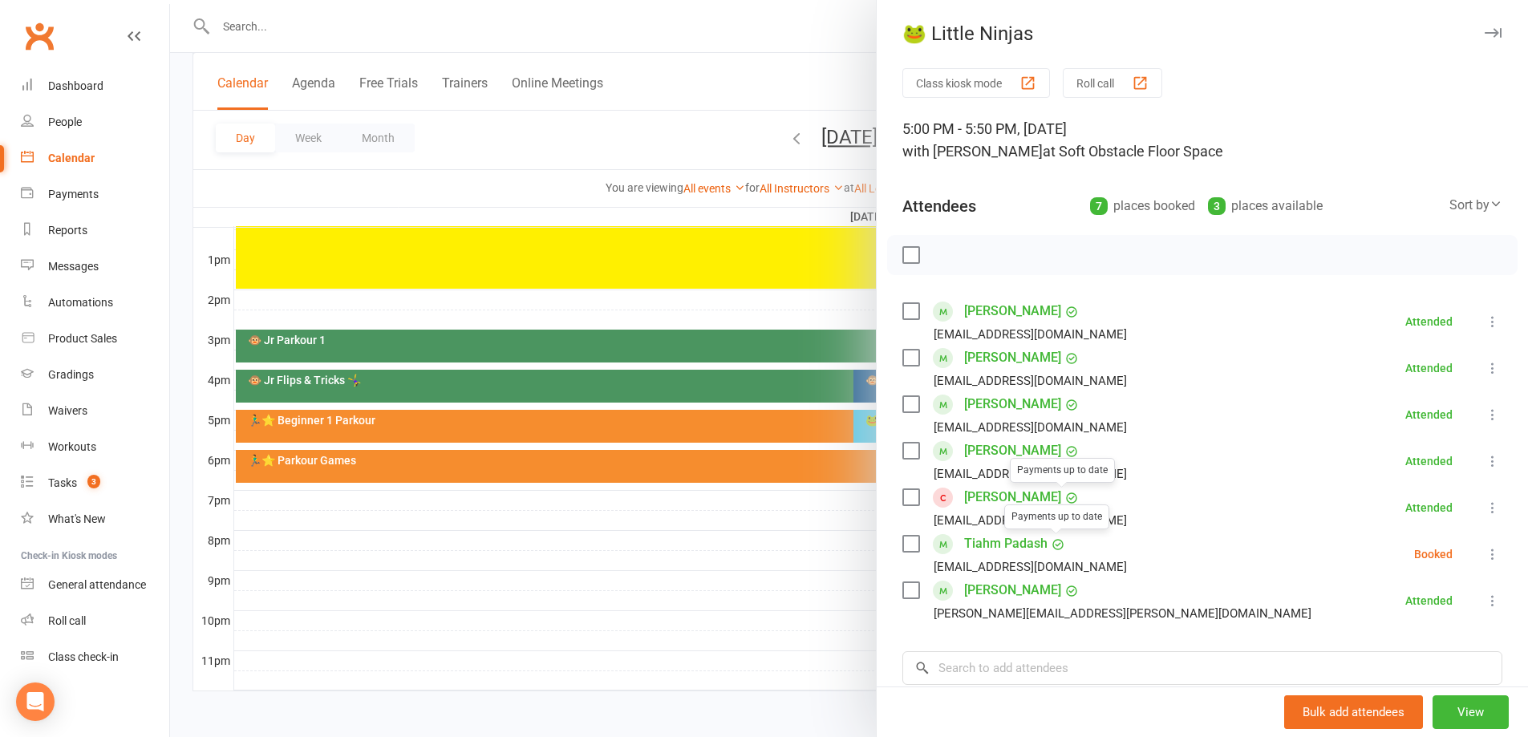
click at [778, 580] on div at bounding box center [849, 368] width 1358 height 737
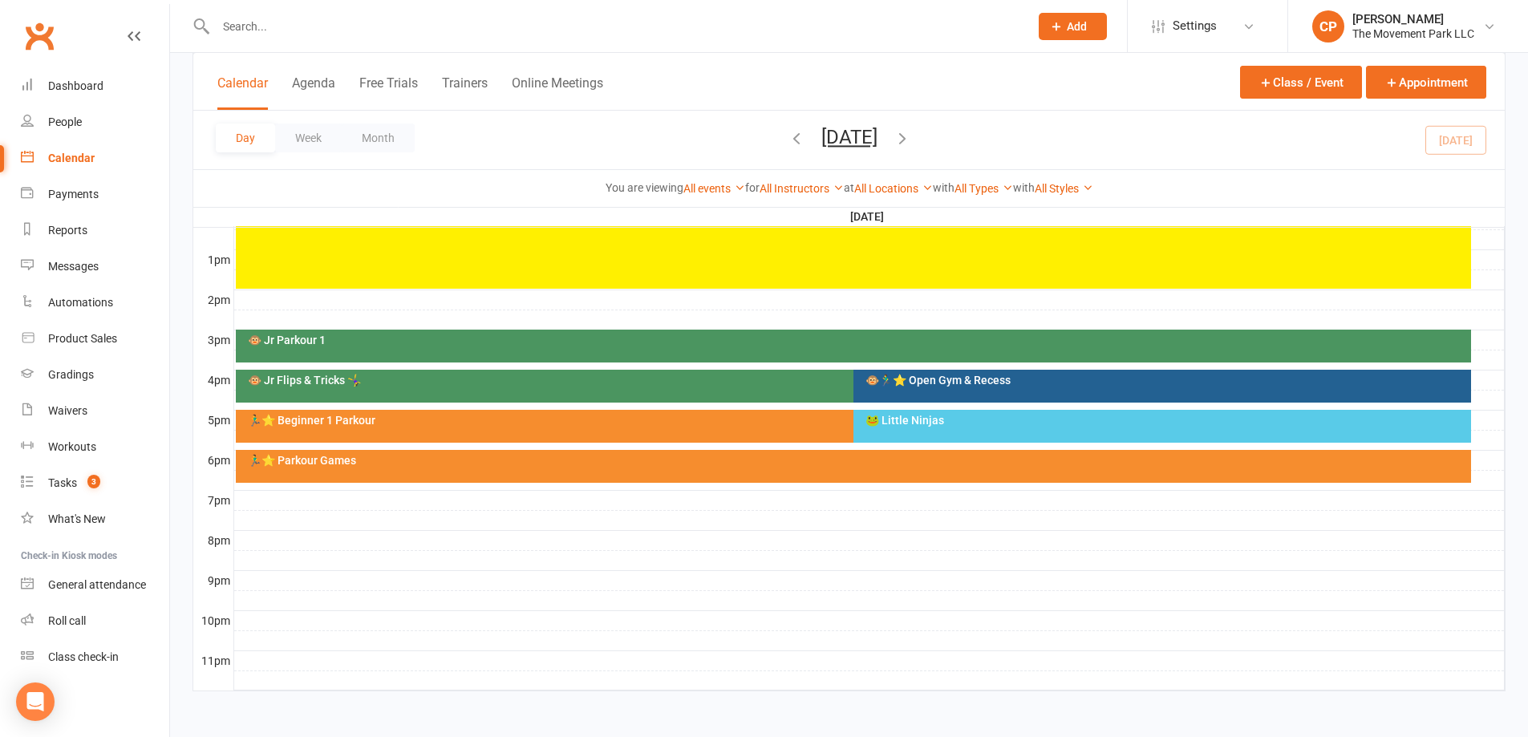
click at [808, 469] on div "🏃‍♂️⭐ Parkour Games" at bounding box center [853, 466] width 1235 height 33
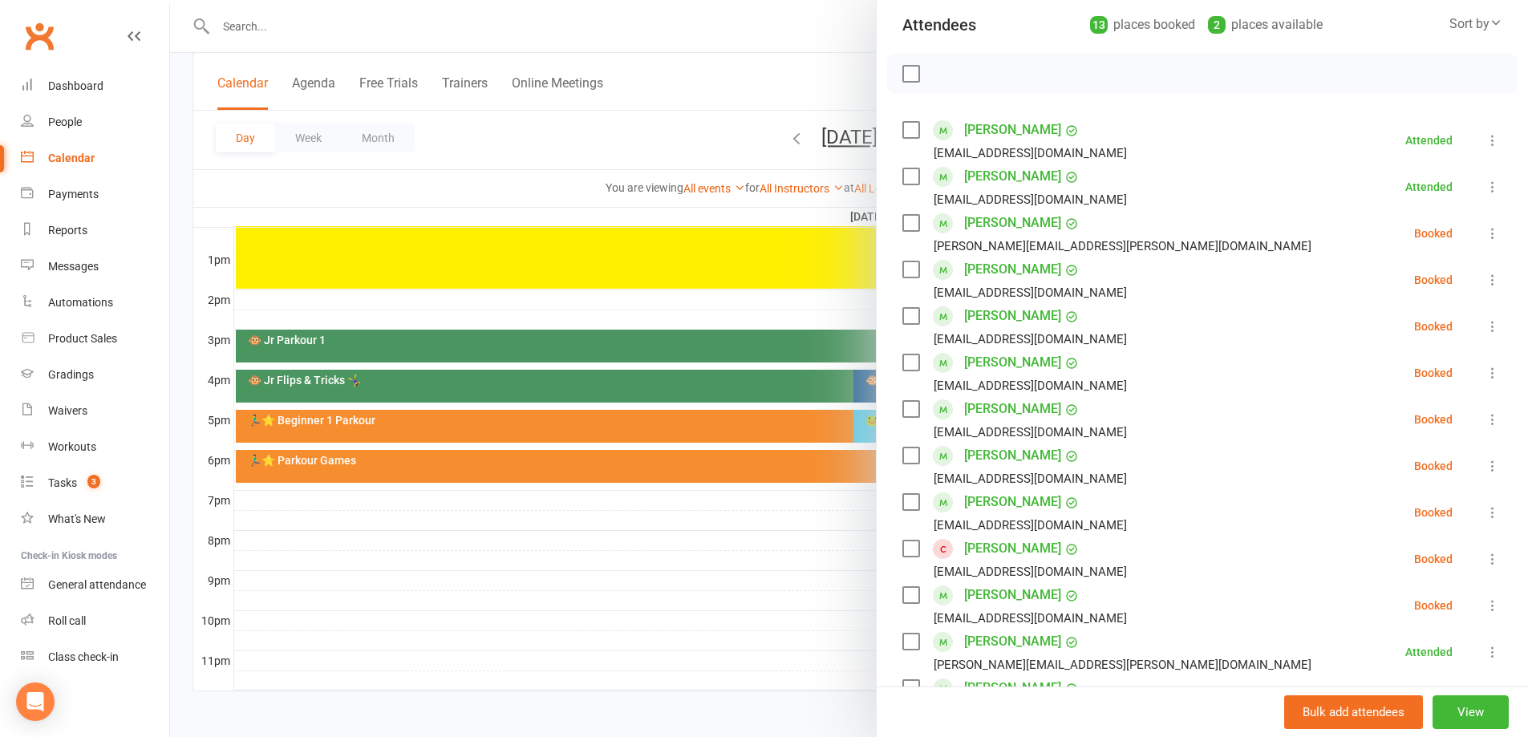
scroll to position [241, 0]
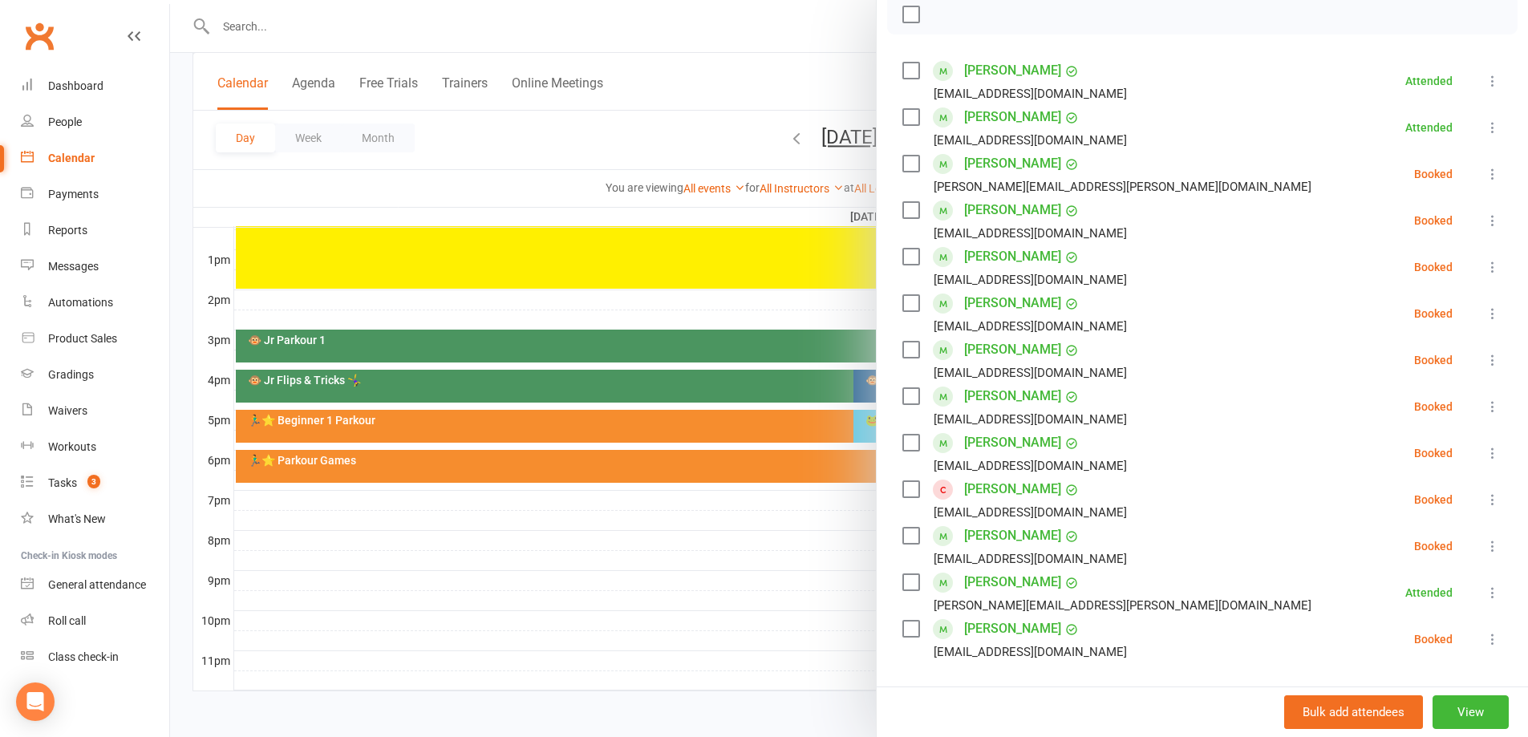
click at [621, 660] on div at bounding box center [849, 368] width 1358 height 737
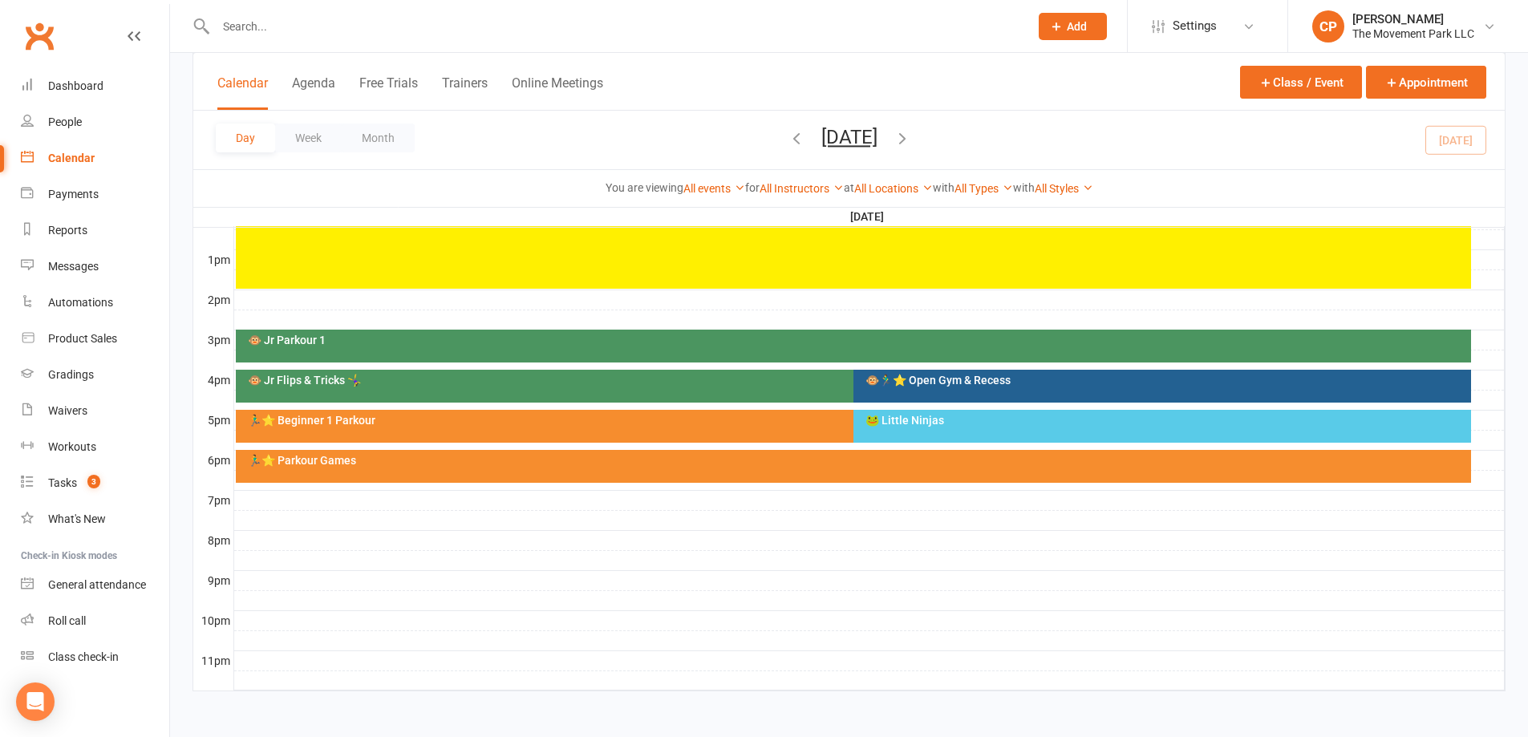
click at [911, 431] on div "🐸 Little Ninjas" at bounding box center [1162, 426] width 618 height 33
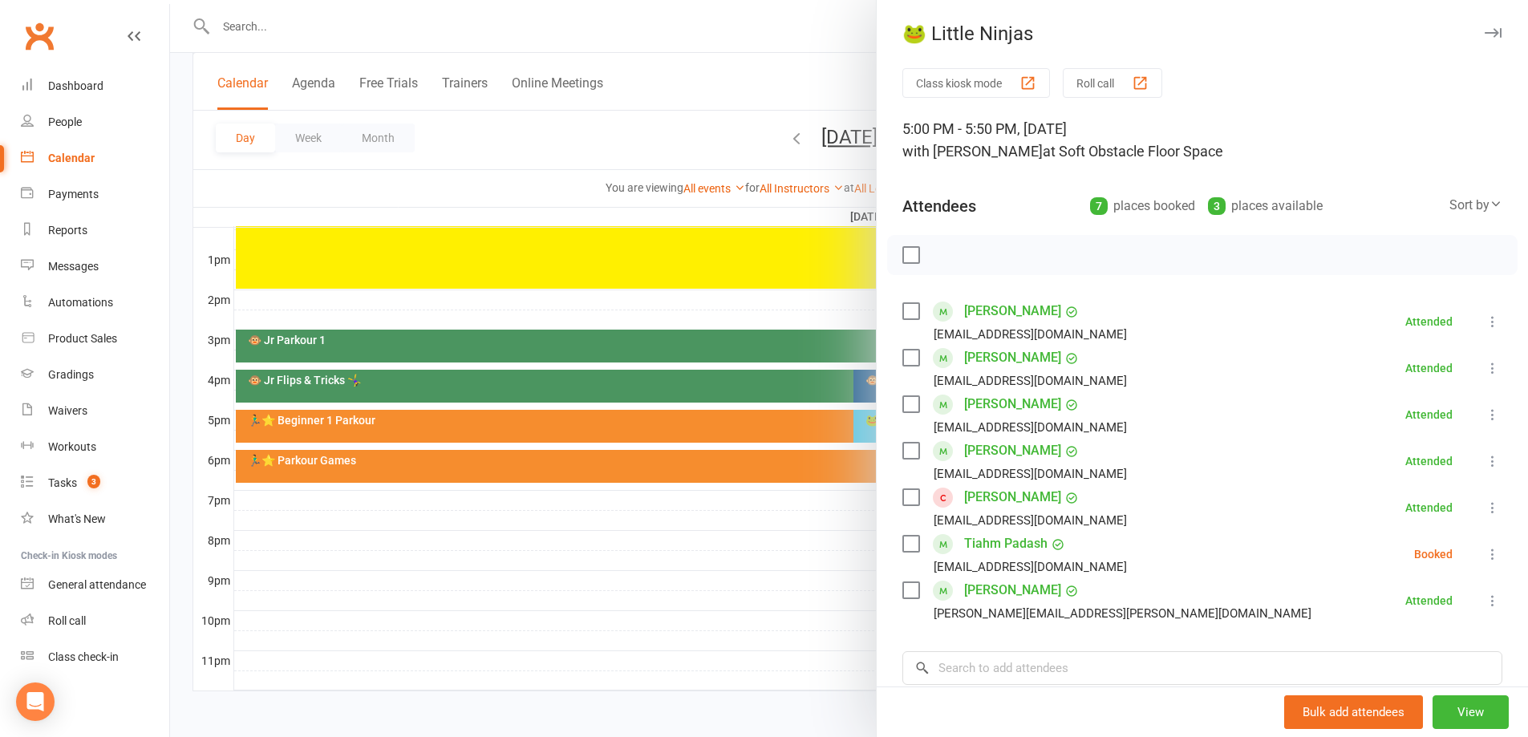
click at [728, 602] on div at bounding box center [849, 368] width 1358 height 737
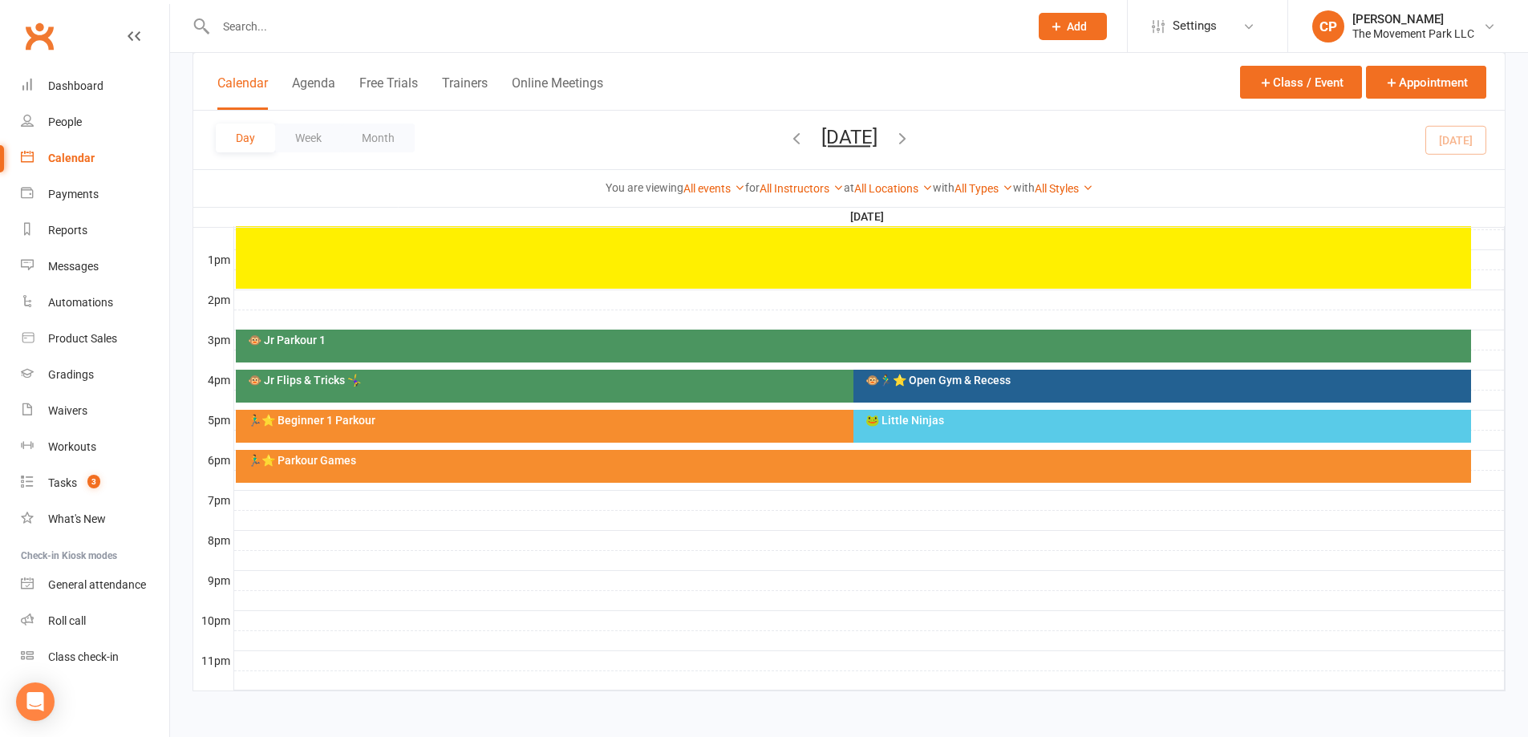
click at [586, 467] on div "🏃‍♂️⭐ Parkour Games" at bounding box center [853, 466] width 1235 height 33
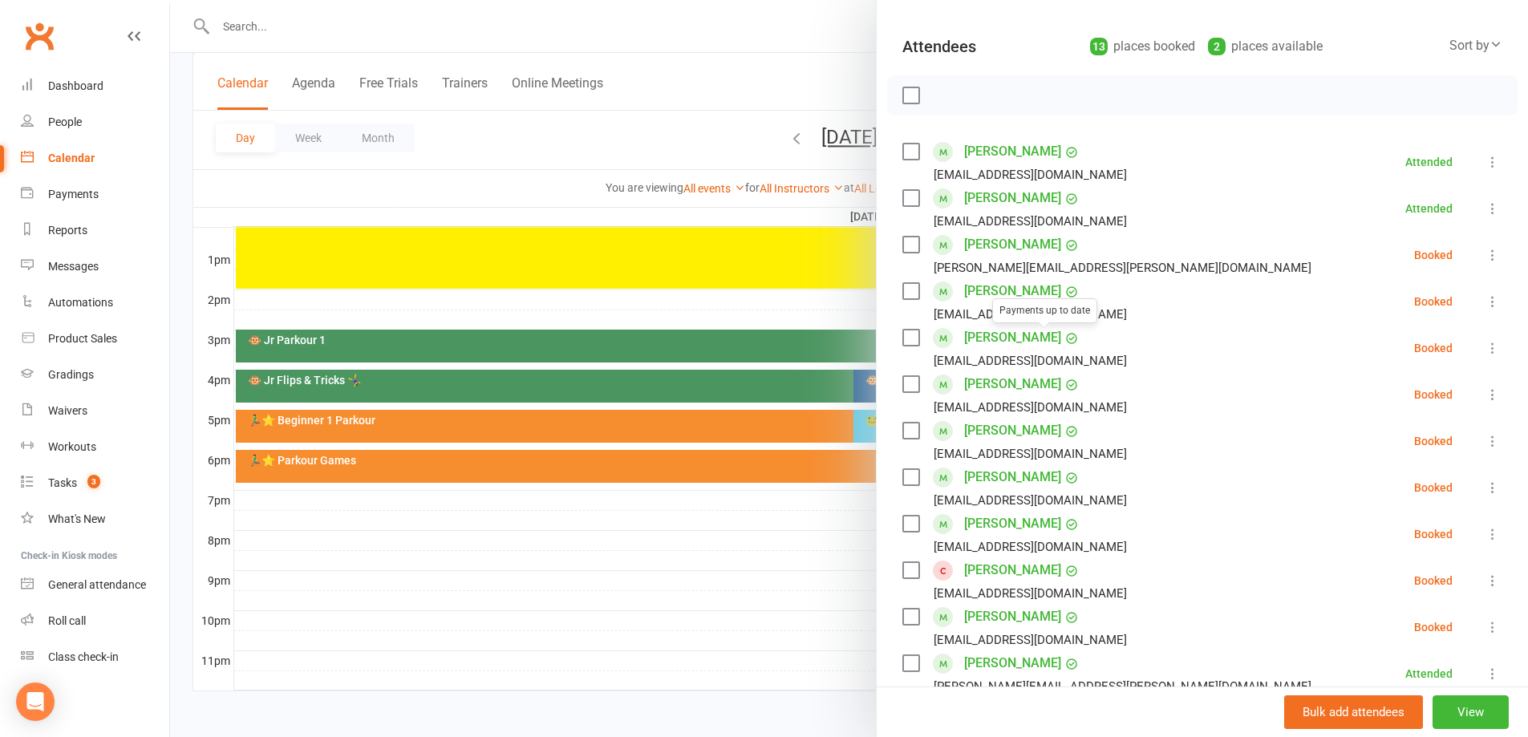
scroll to position [160, 0]
click at [1485, 440] on icon at bounding box center [1493, 440] width 16 height 16
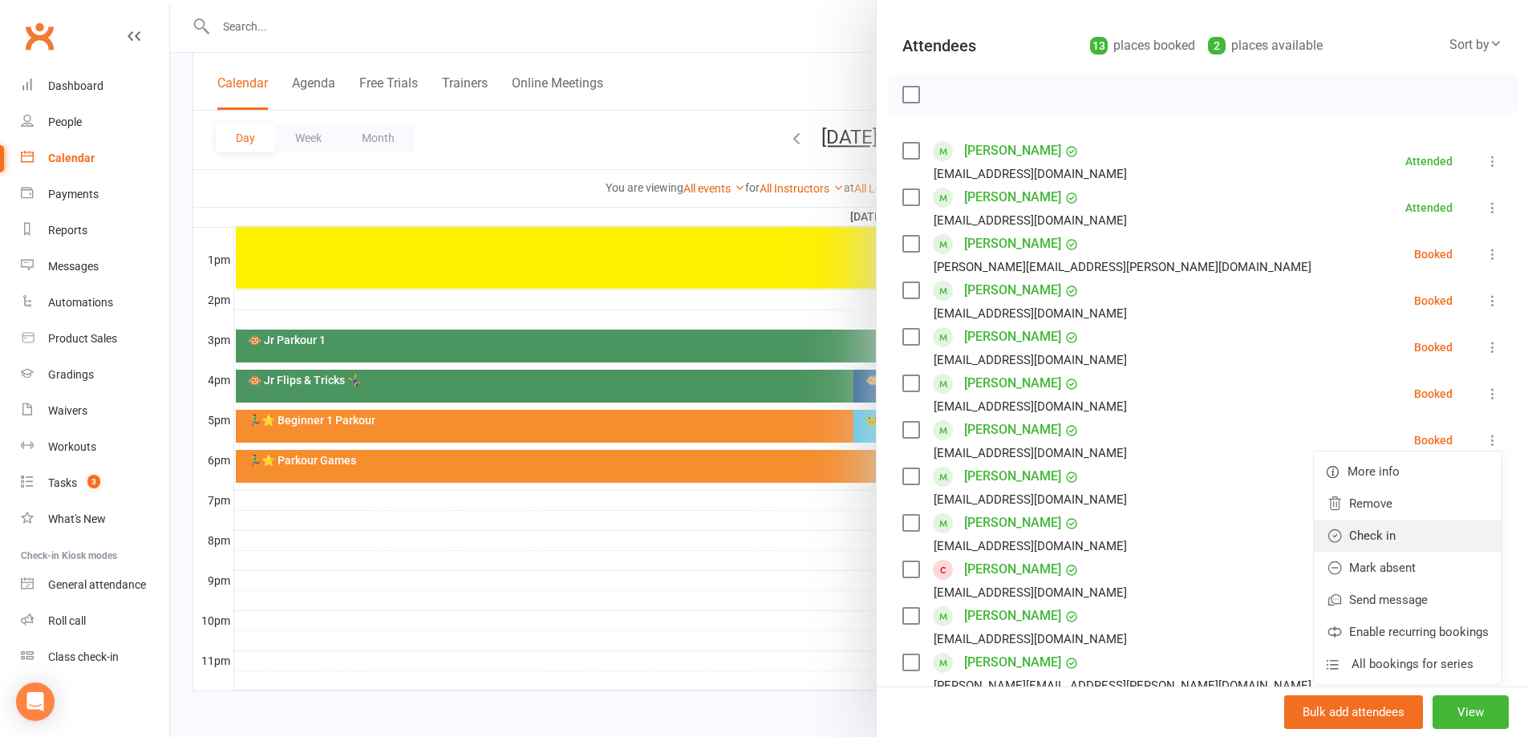
click at [1339, 535] on link "Check in" at bounding box center [1408, 536] width 188 height 32
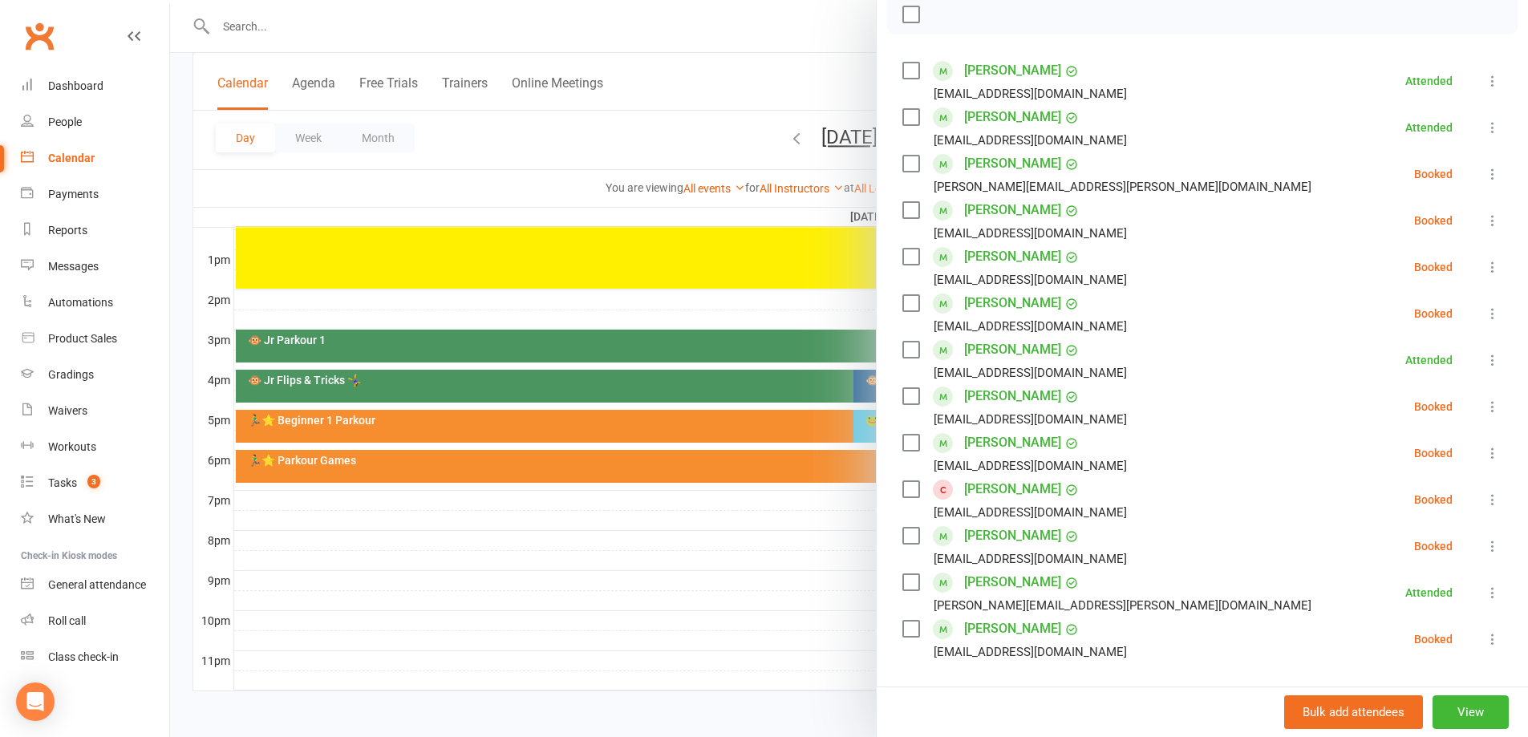
scroll to position [321, 0]
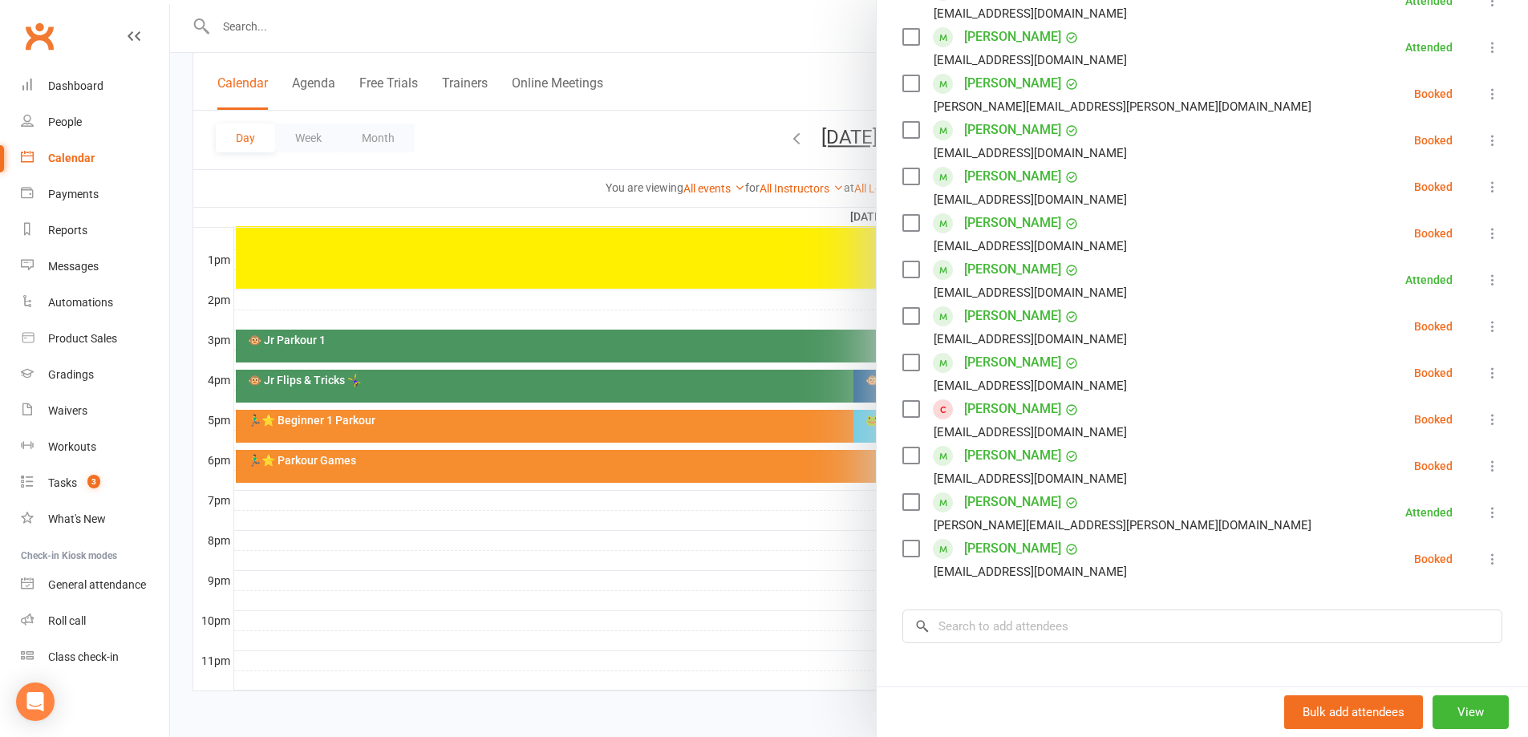
click at [371, 641] on div at bounding box center [849, 368] width 1358 height 737
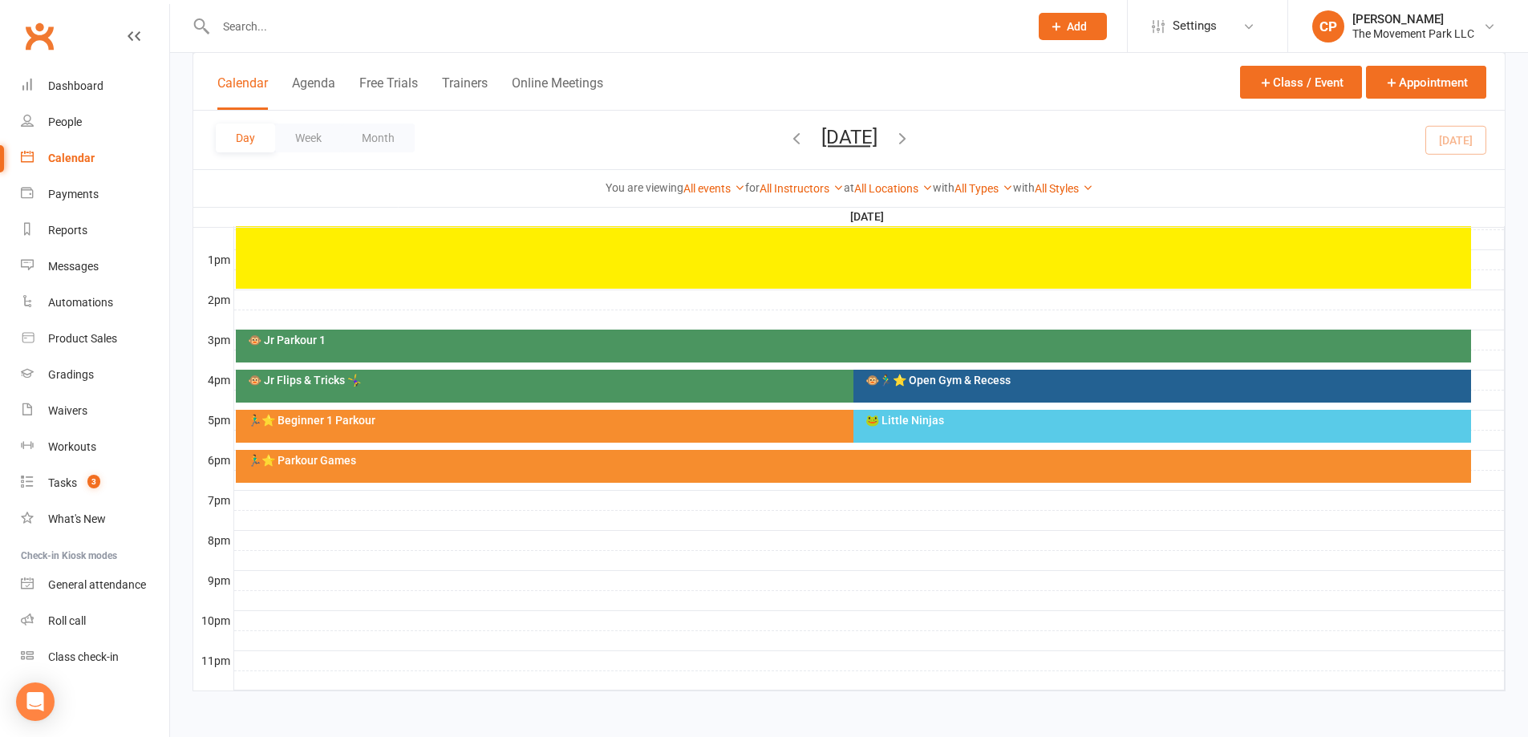
click at [801, 432] on div "🏃‍♂️⭐ Beginner 1 Parkour" at bounding box center [845, 426] width 1219 height 33
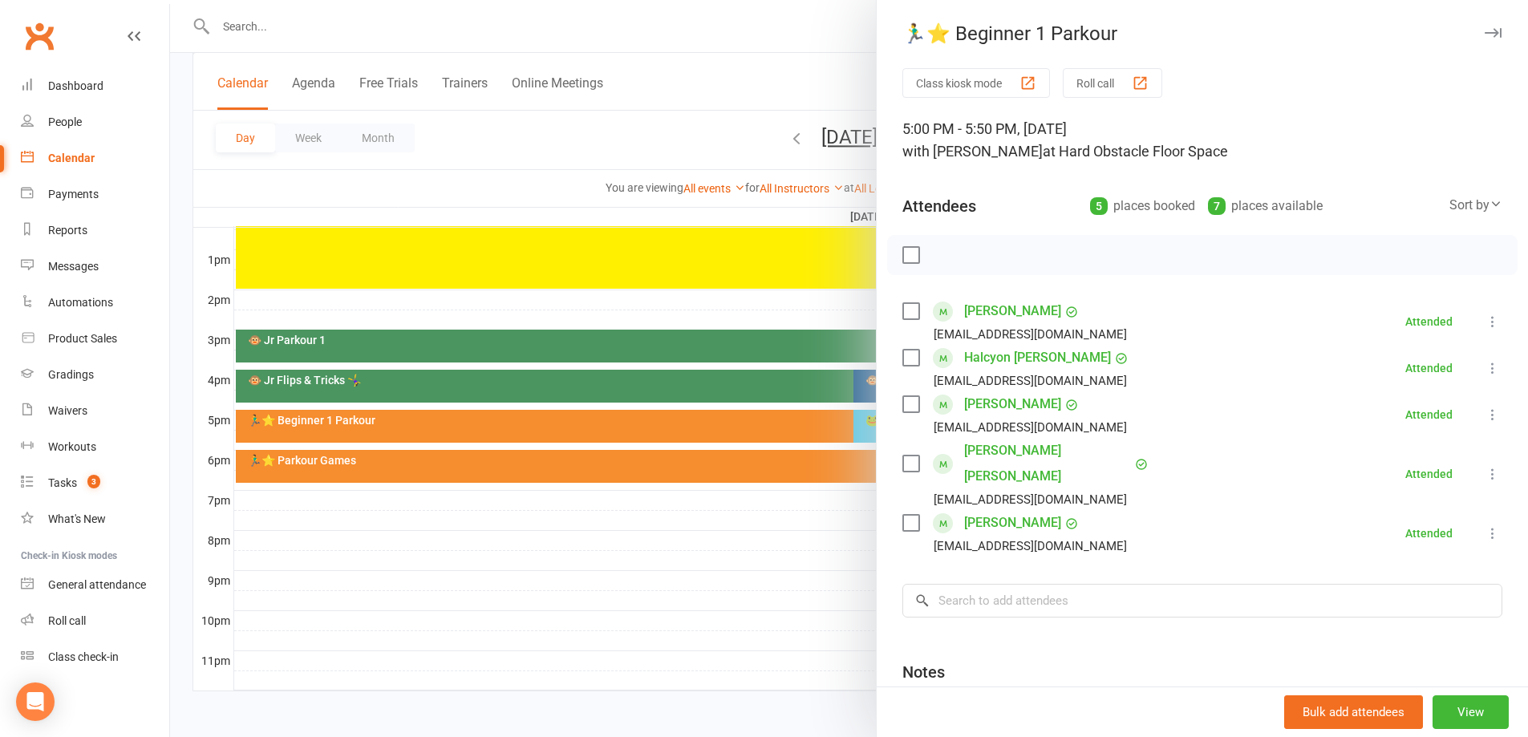
click at [983, 510] on link "Noah Thomsen" at bounding box center [1012, 523] width 97 height 26
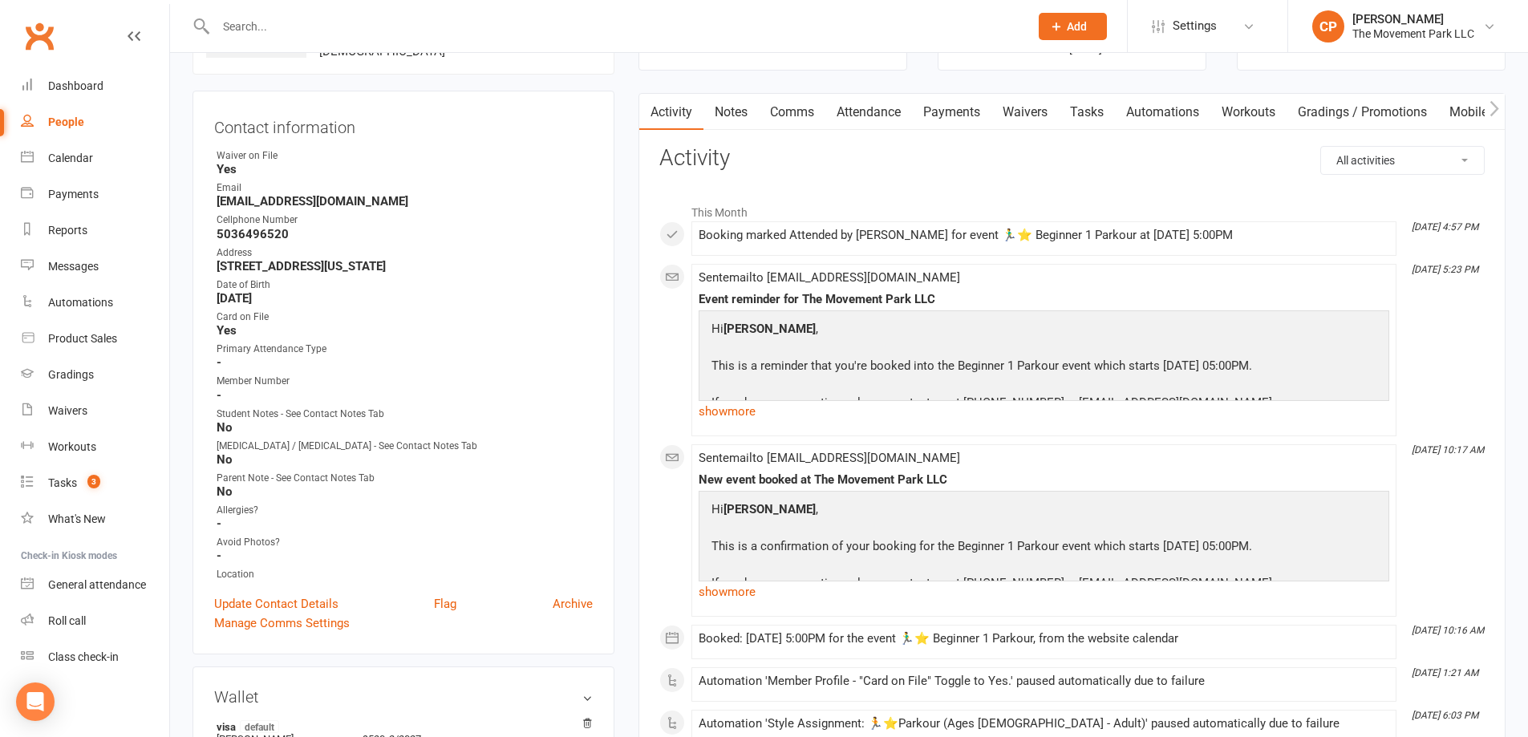
scroll to position [160, 0]
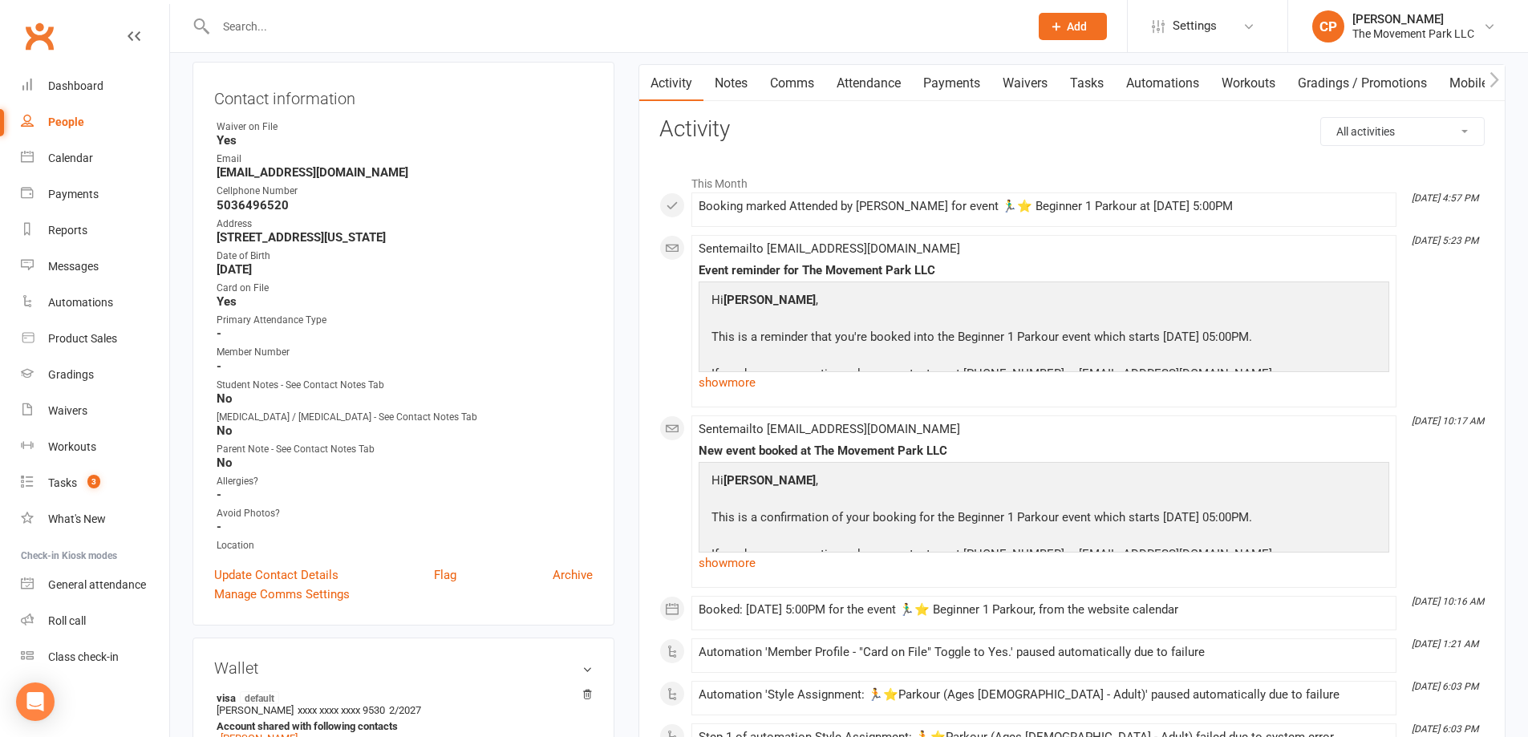
click at [736, 385] on link "show more" at bounding box center [1044, 382] width 691 height 22
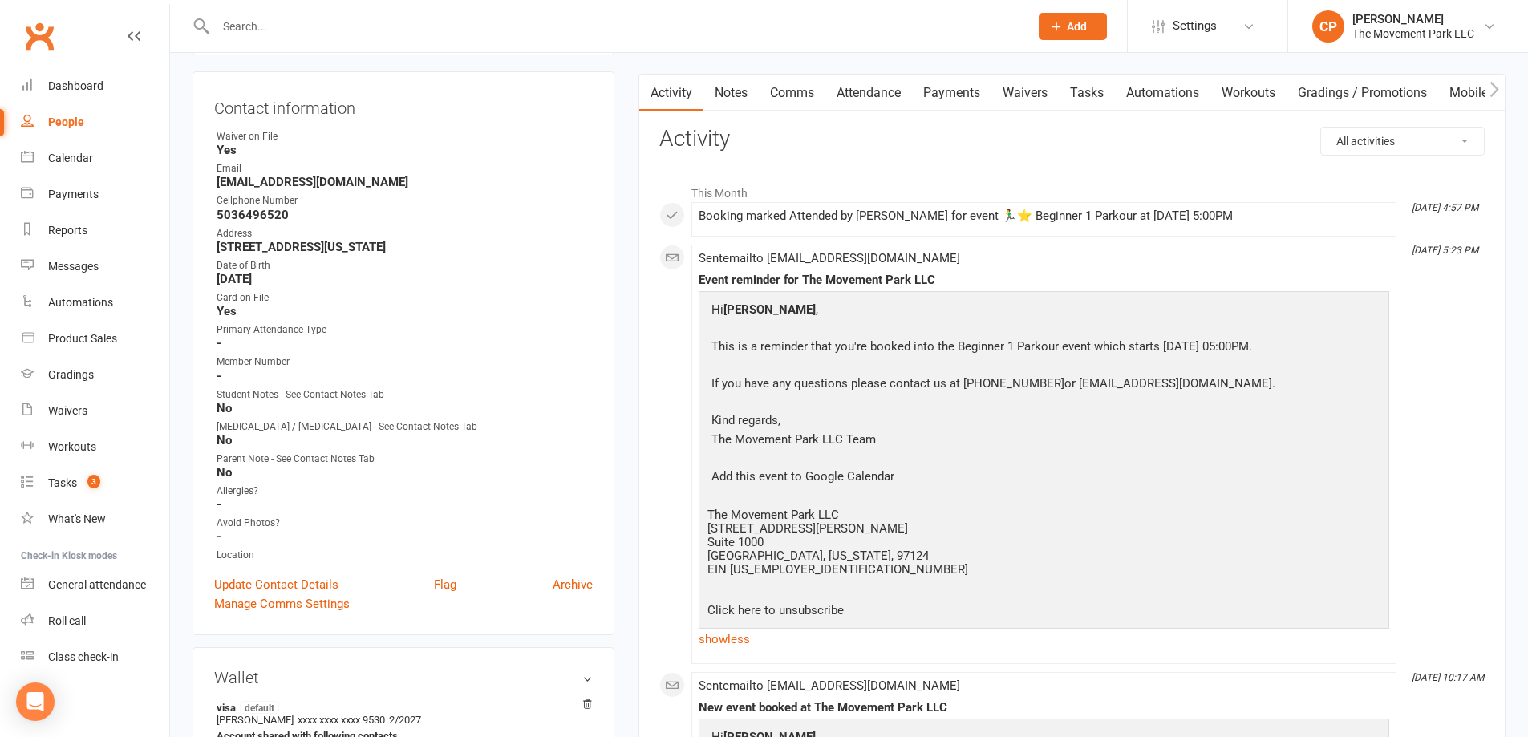
scroll to position [0, 0]
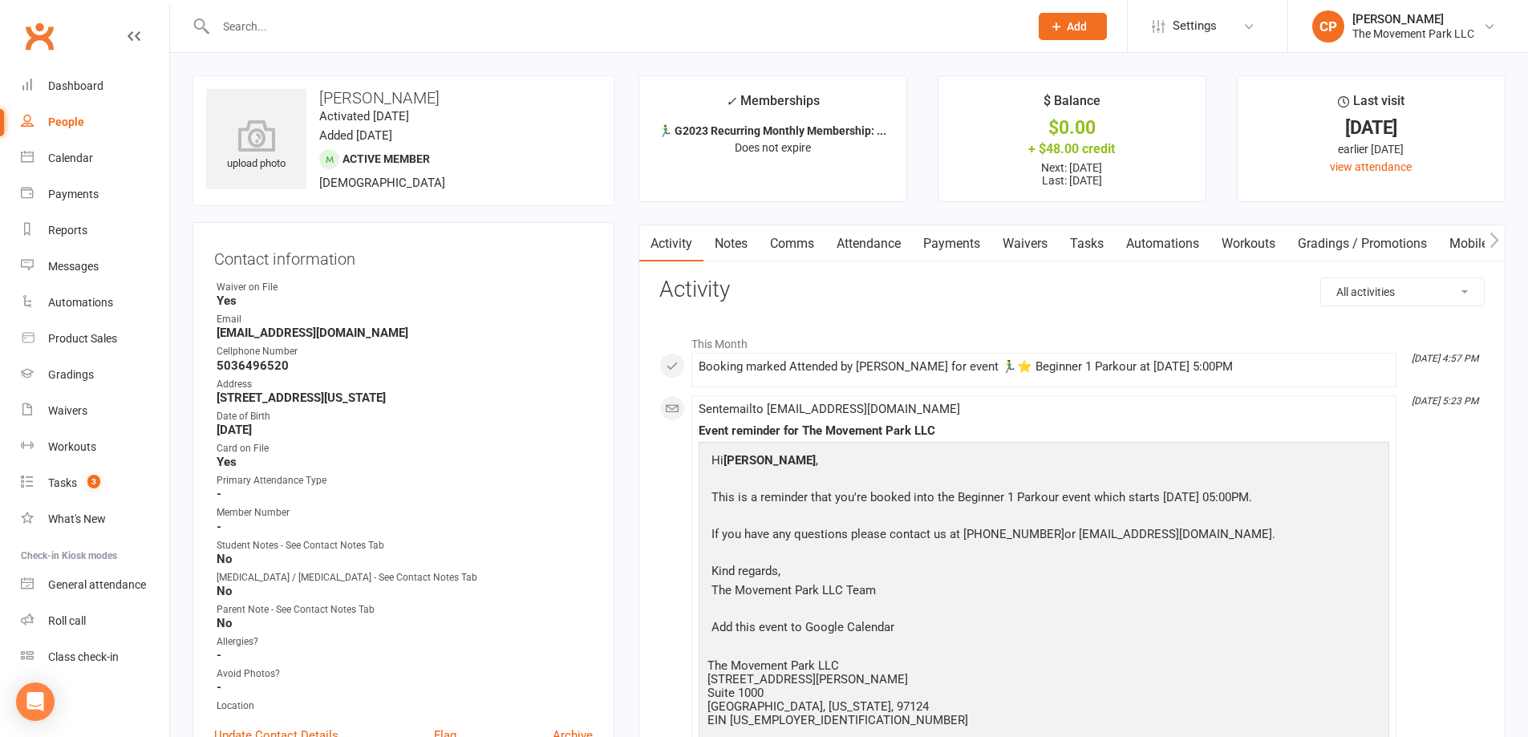
click at [865, 249] on link "Attendance" at bounding box center [868, 243] width 87 height 37
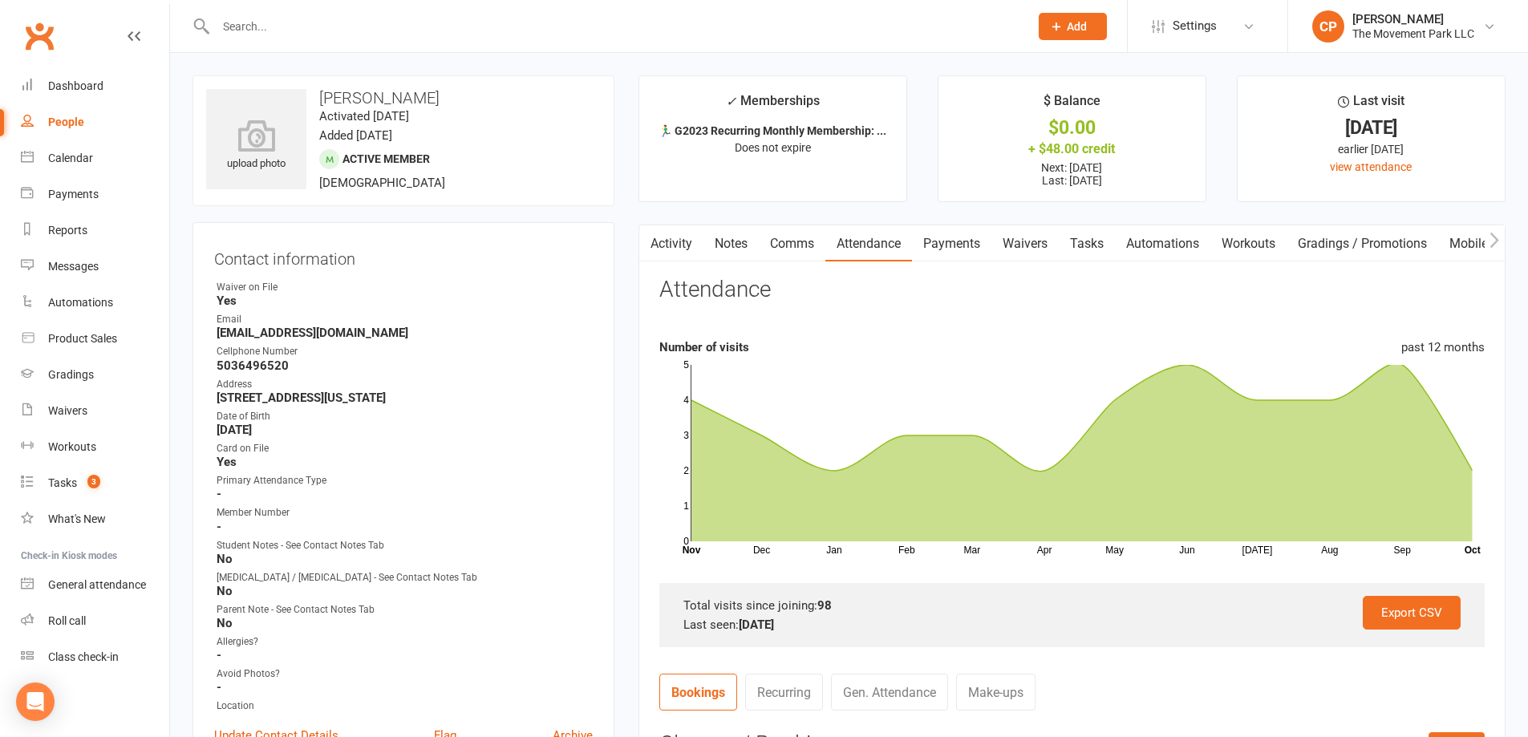
click at [972, 249] on link "Payments" at bounding box center [951, 243] width 79 height 37
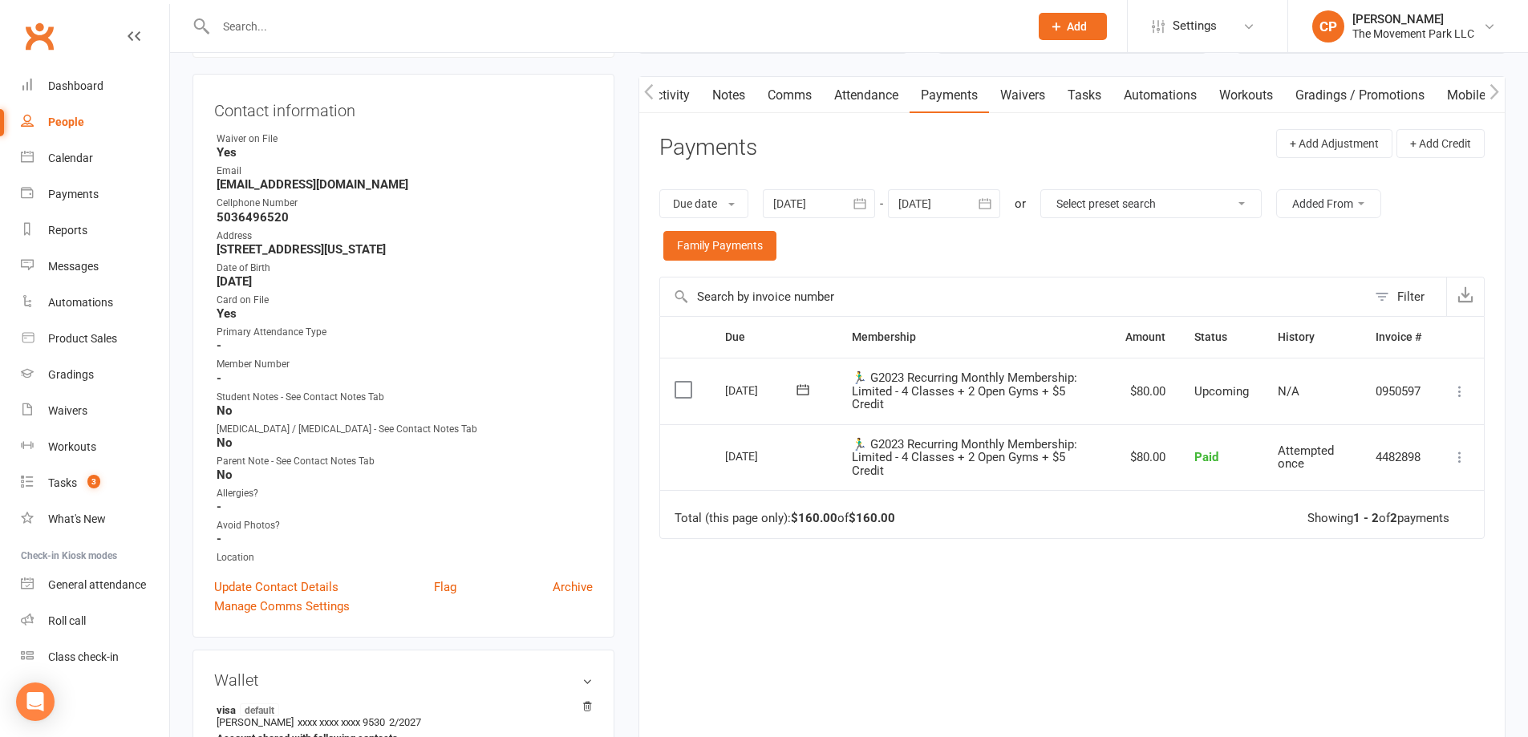
scroll to position [160, 0]
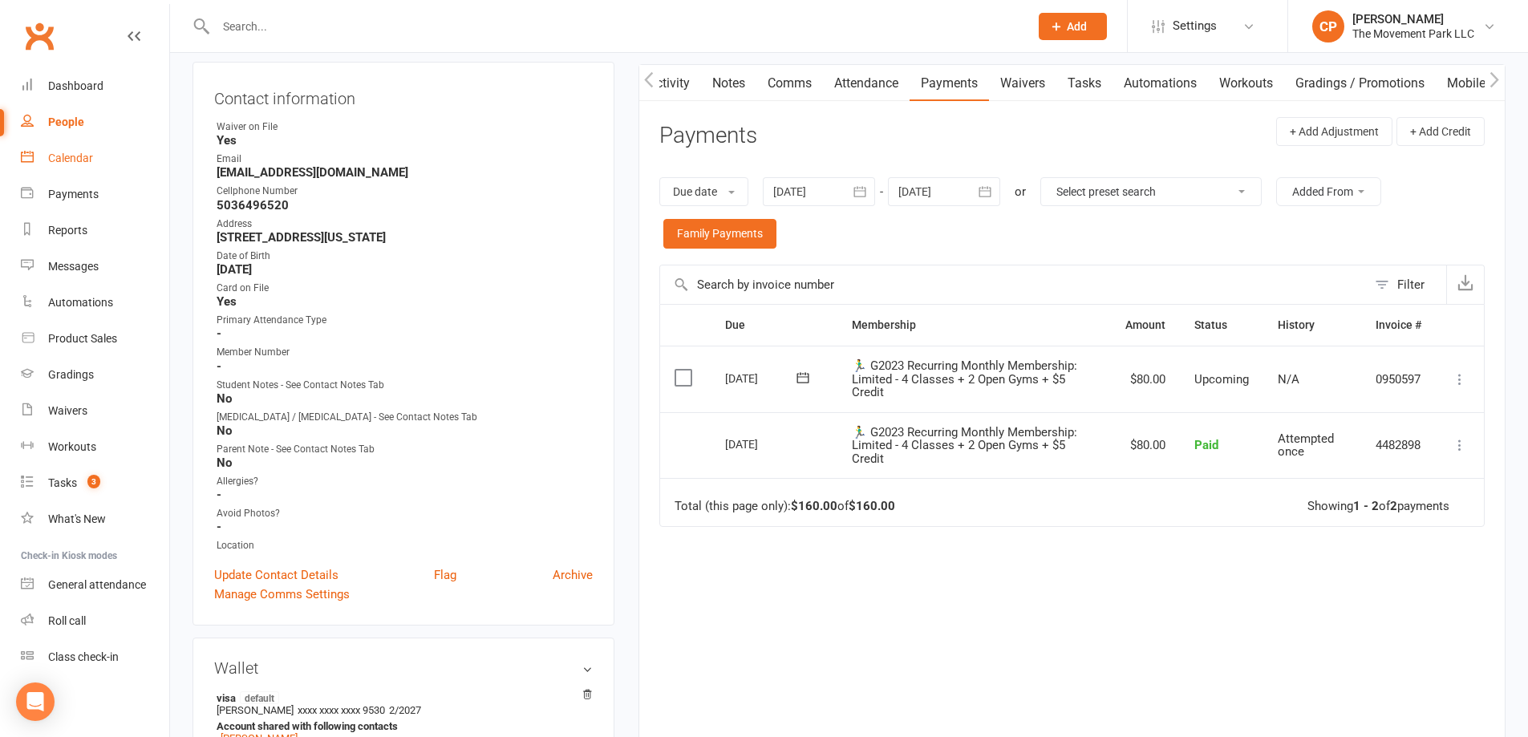
click at [88, 169] on link "Calendar" at bounding box center [95, 158] width 148 height 36
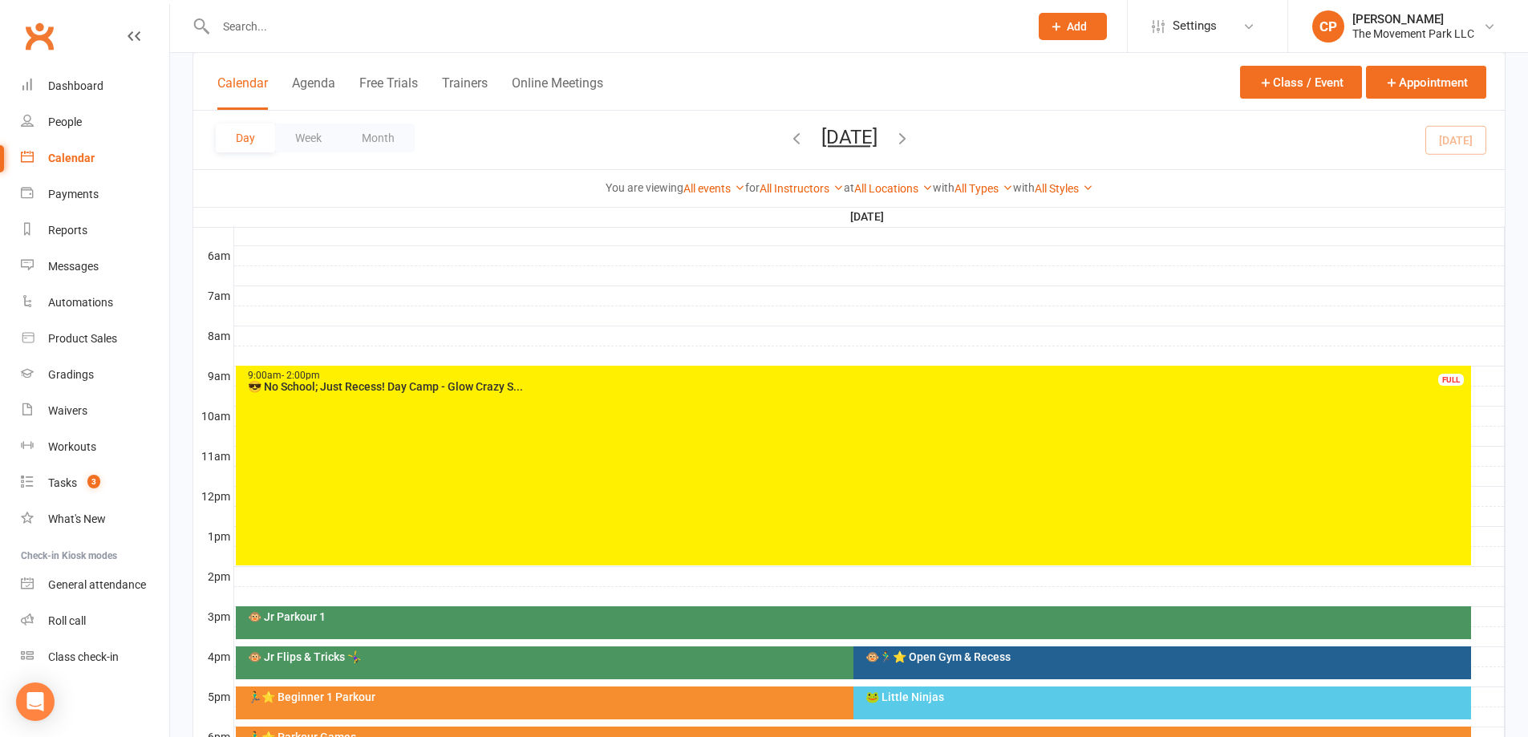
scroll to position [481, 0]
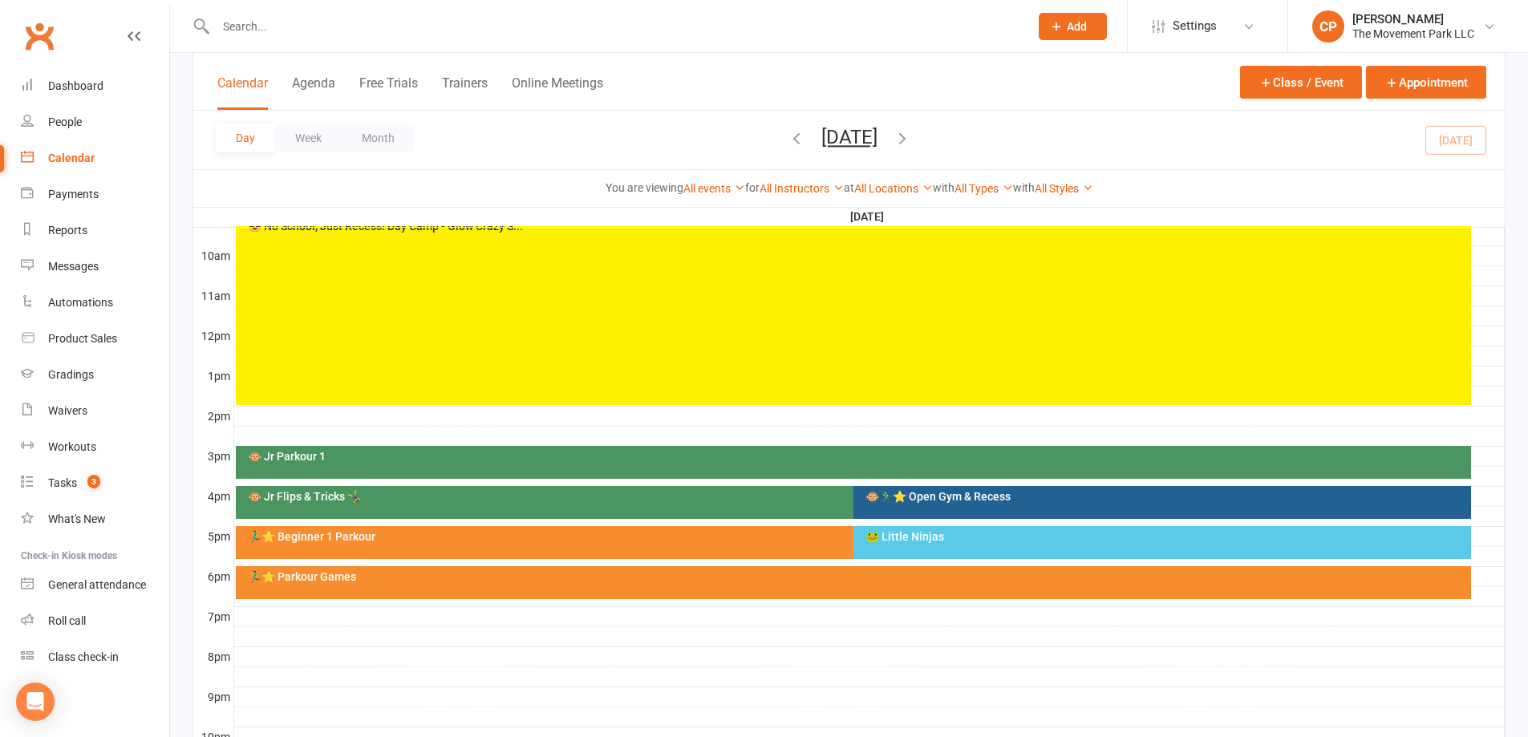
click at [888, 578] on div "🏃‍♂️⭐ Parkour Games" at bounding box center [857, 576] width 1221 height 11
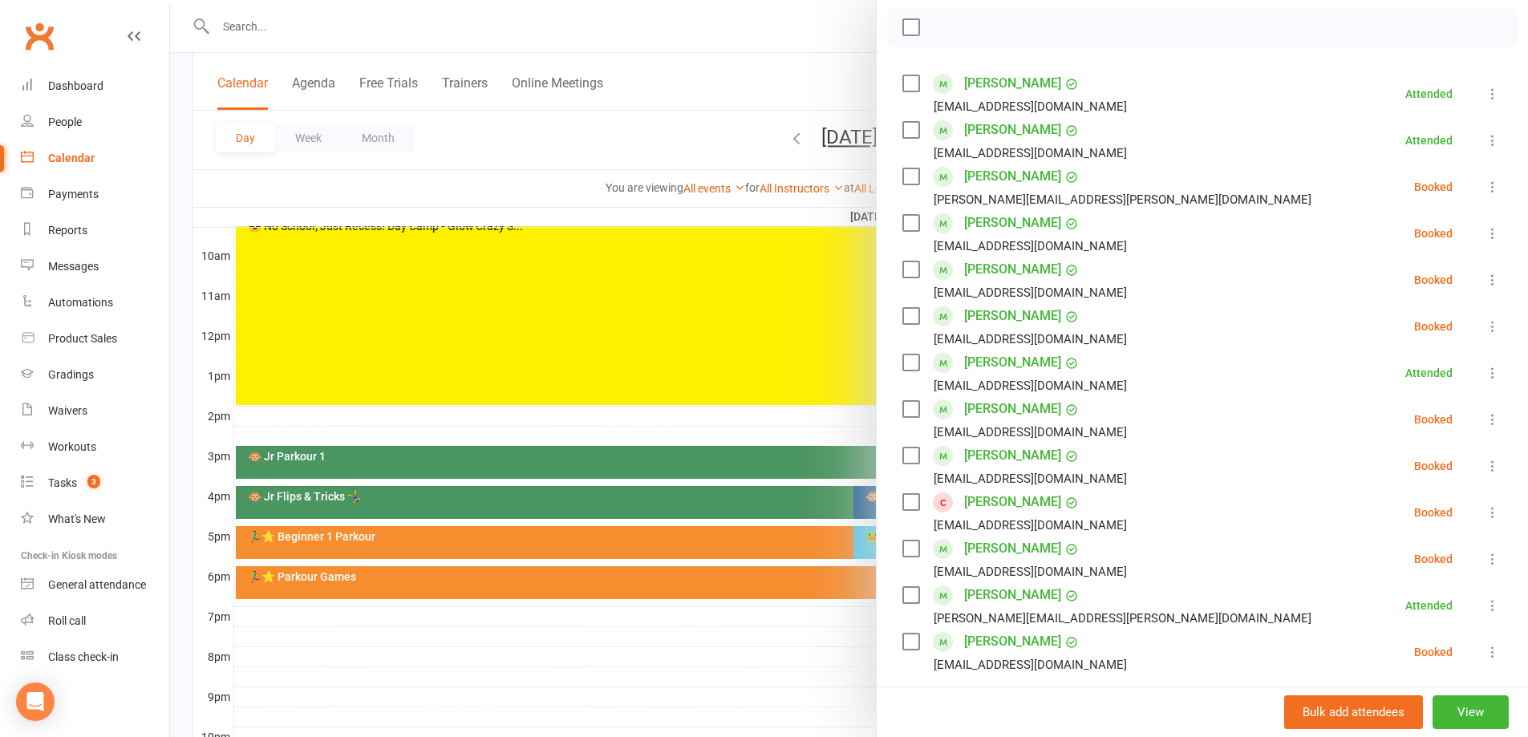
scroll to position [241, 0]
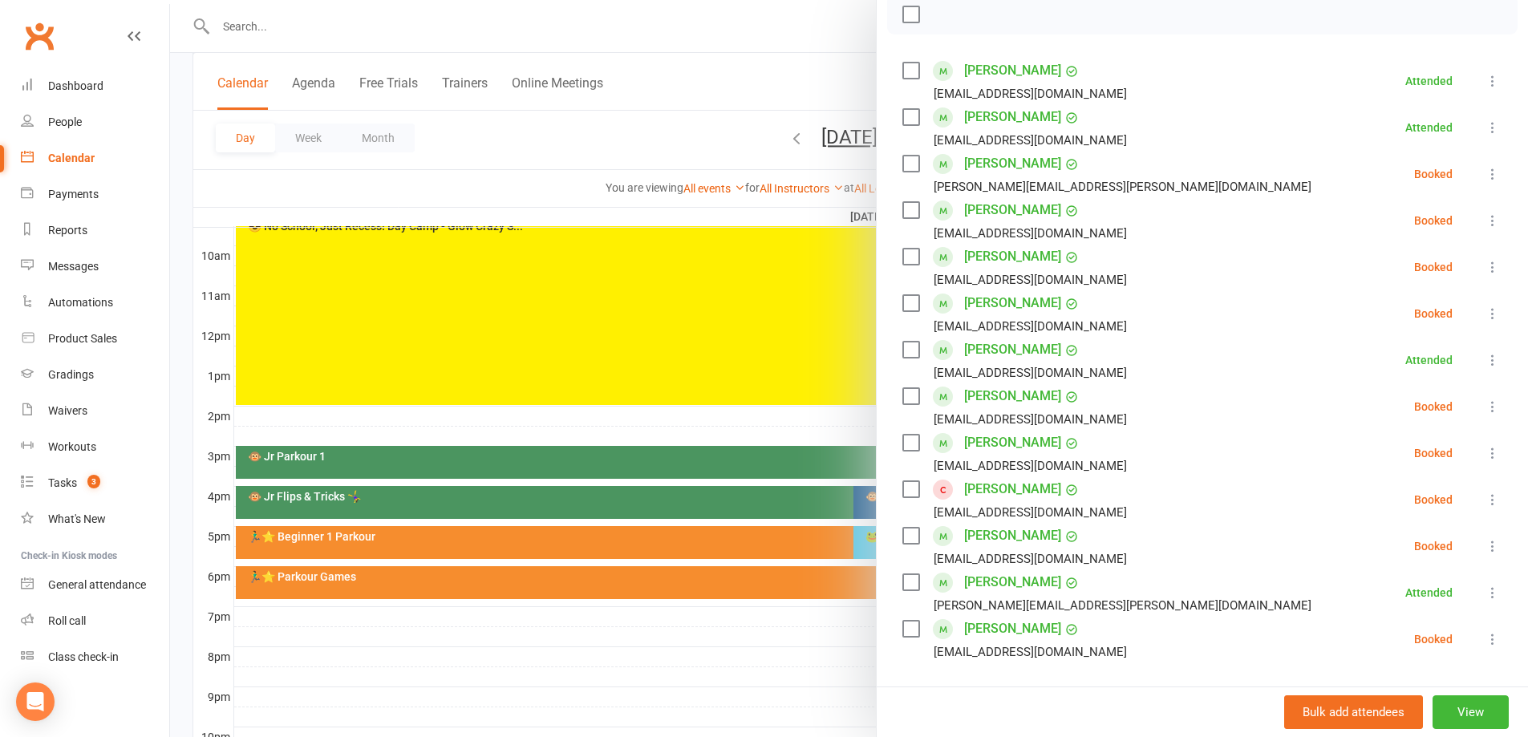
drag, startPoint x: 1474, startPoint y: 501, endPoint x: 1445, endPoint y: 518, distance: 33.4
click at [1483, 502] on button at bounding box center [1492, 499] width 19 height 19
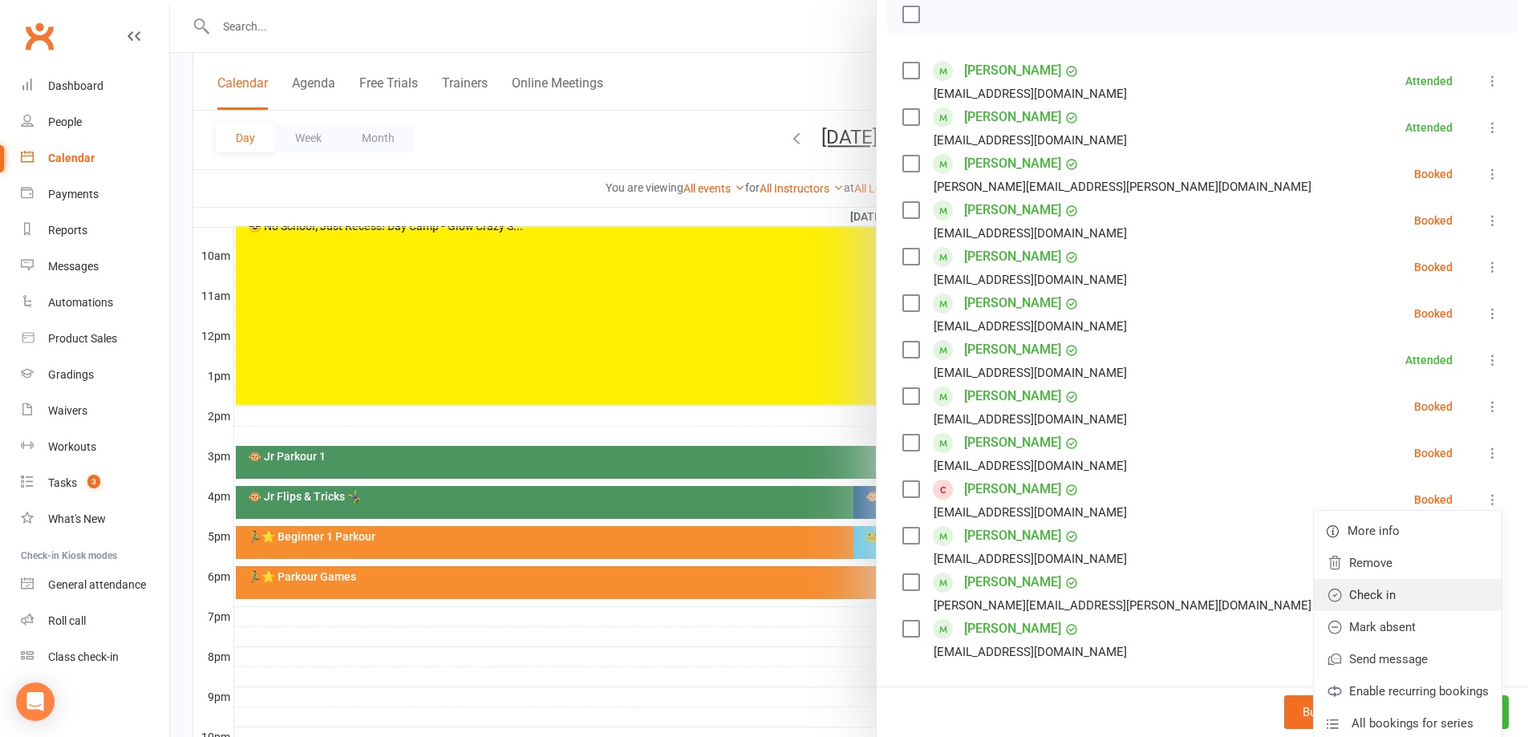
click at [1387, 582] on link "Check in" at bounding box center [1408, 595] width 188 height 32
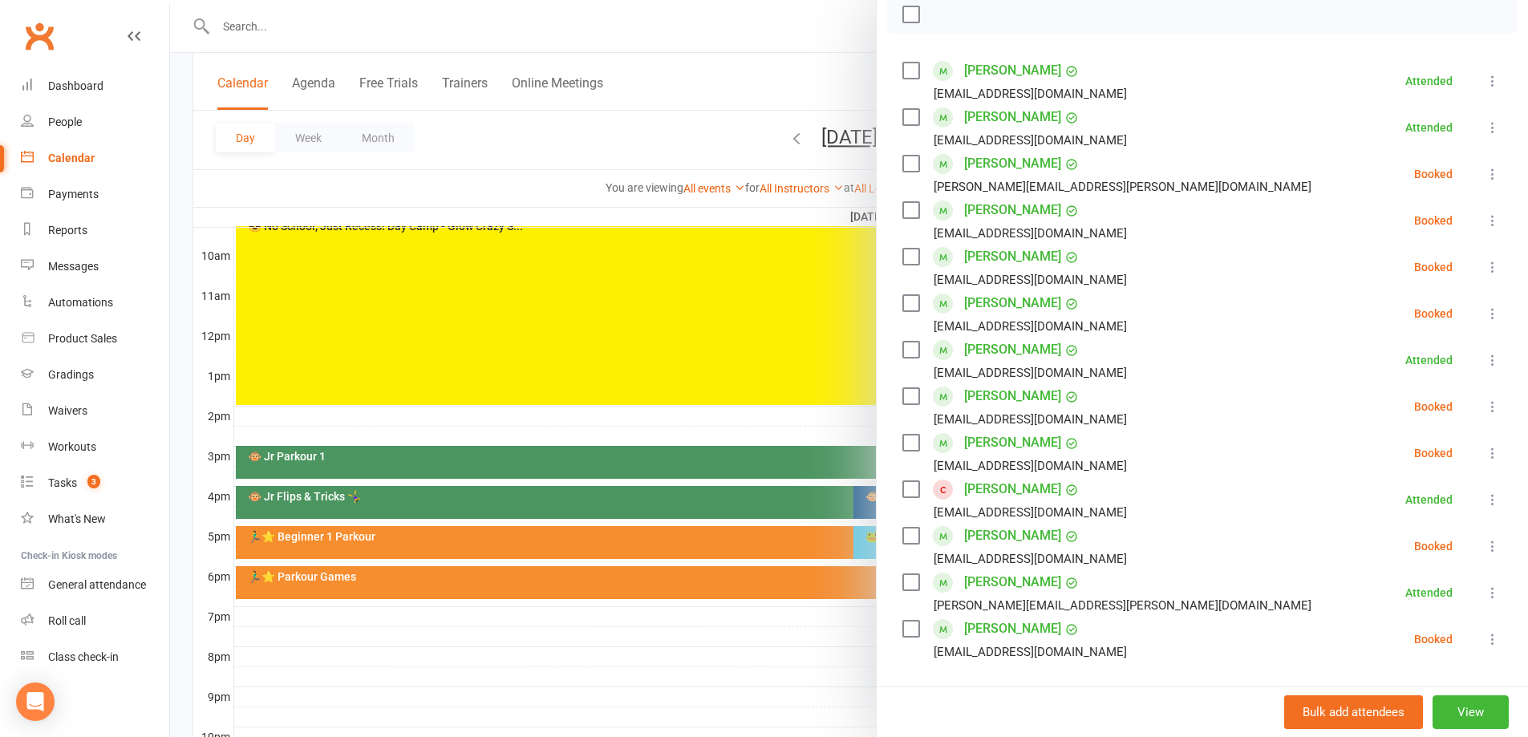
click at [1485, 217] on icon at bounding box center [1493, 221] width 16 height 16
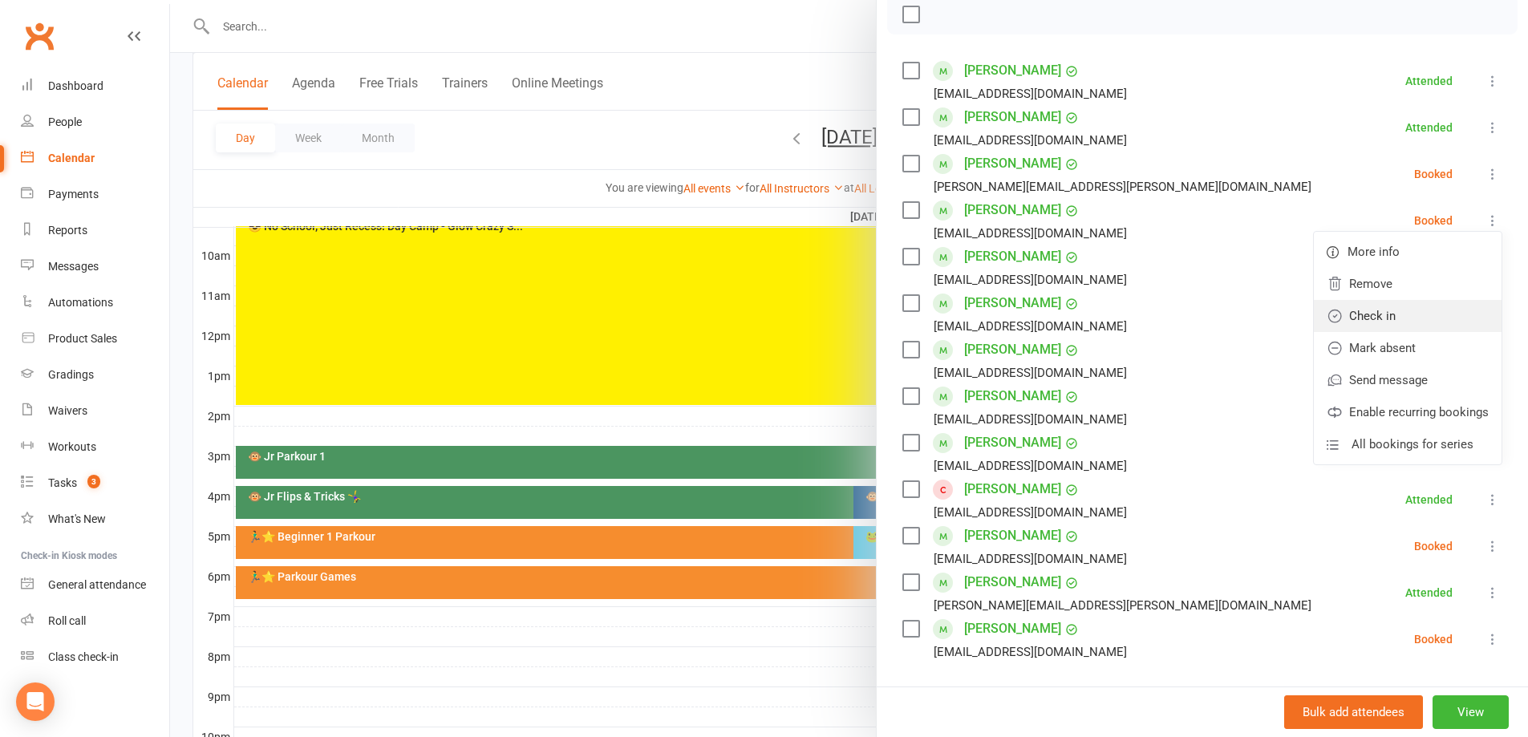
click at [1412, 311] on link "Check in" at bounding box center [1408, 316] width 188 height 32
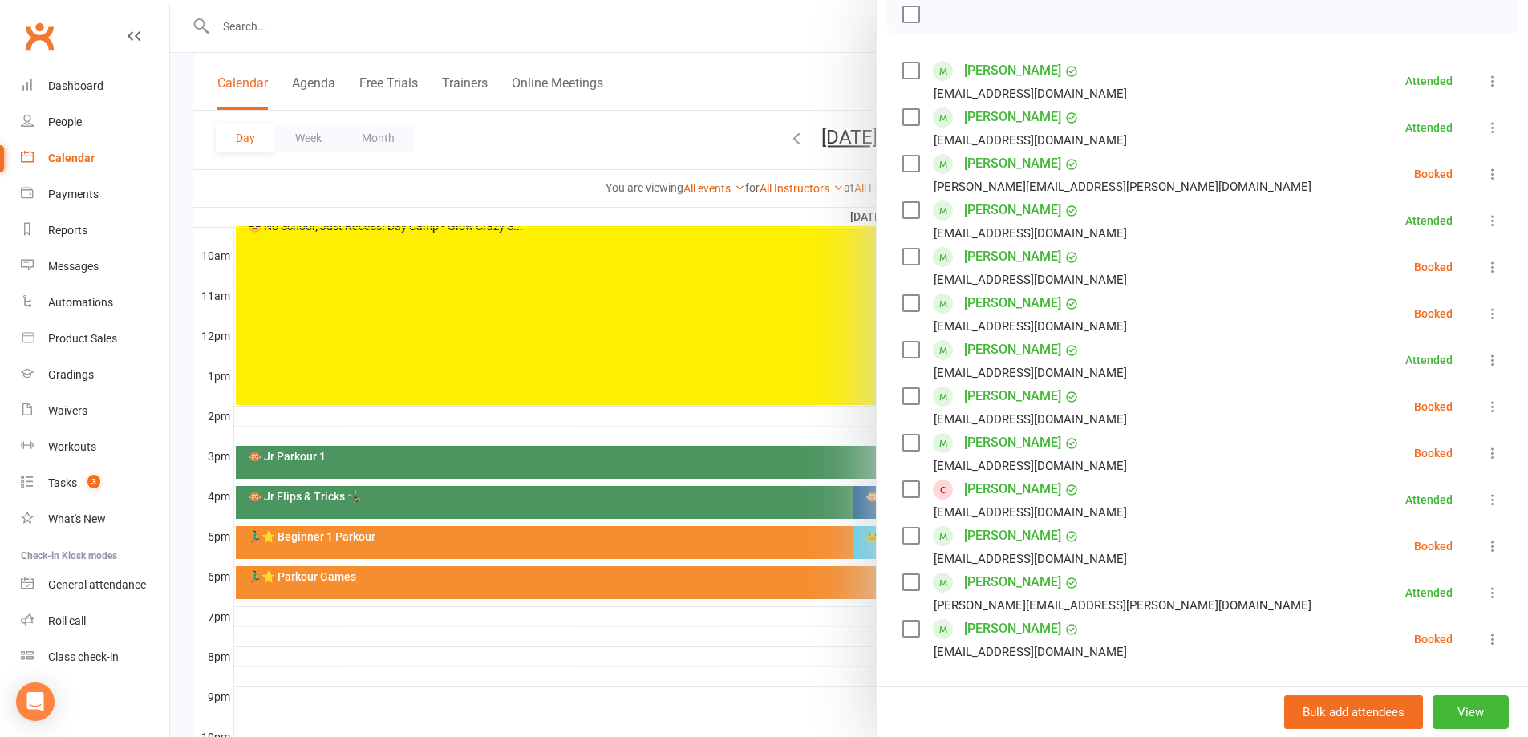
click at [1485, 412] on icon at bounding box center [1493, 407] width 16 height 16
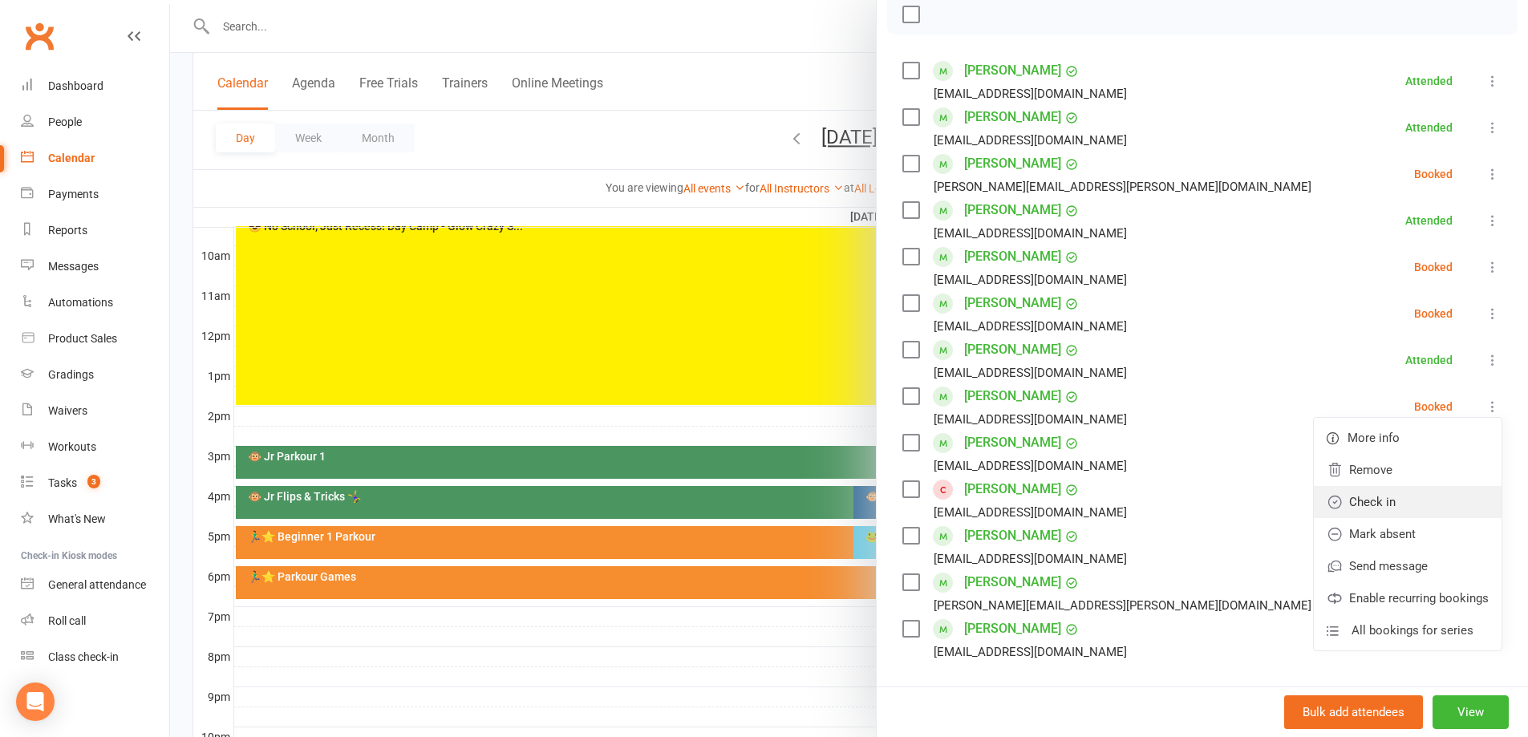
click at [1397, 500] on link "Check in" at bounding box center [1408, 502] width 188 height 32
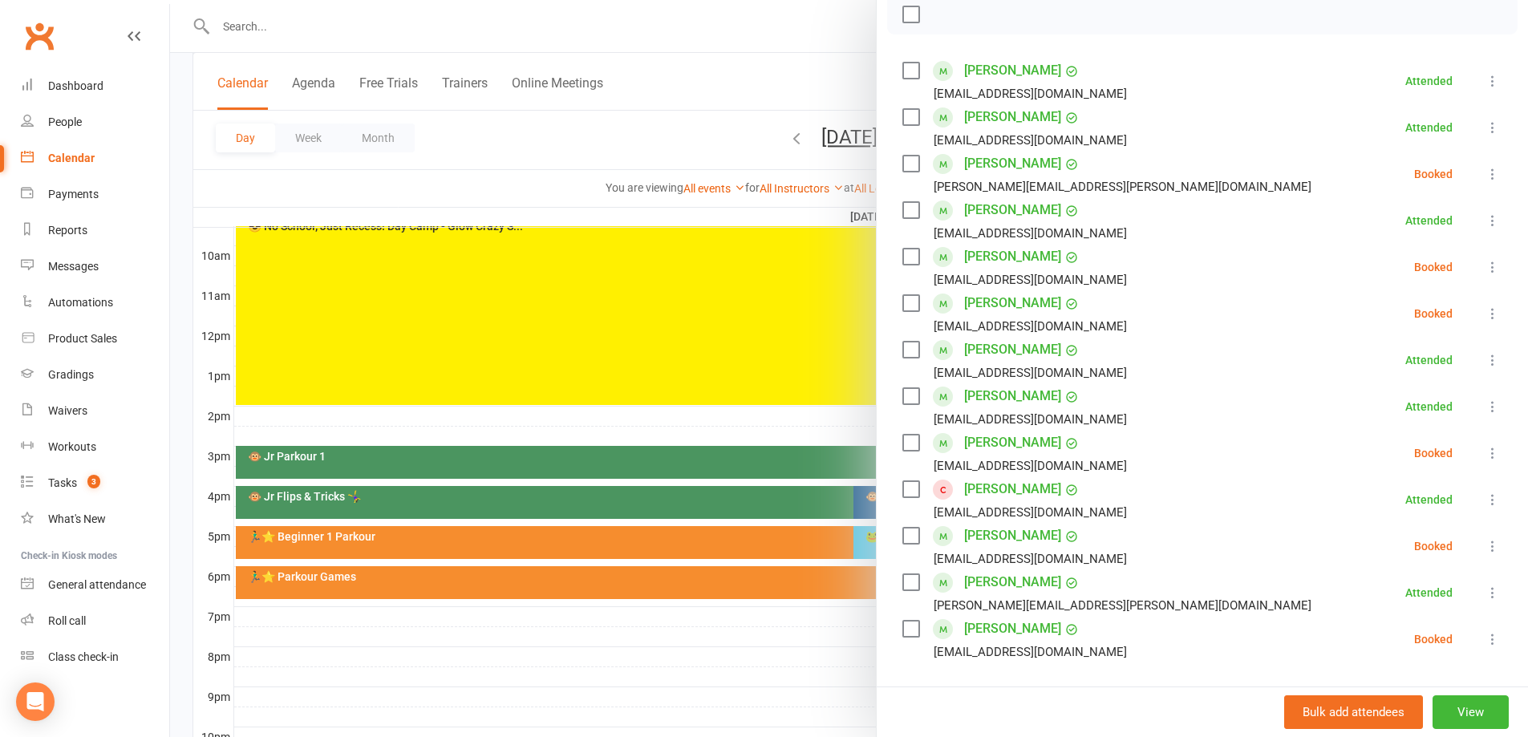
click at [1485, 175] on icon at bounding box center [1493, 174] width 16 height 16
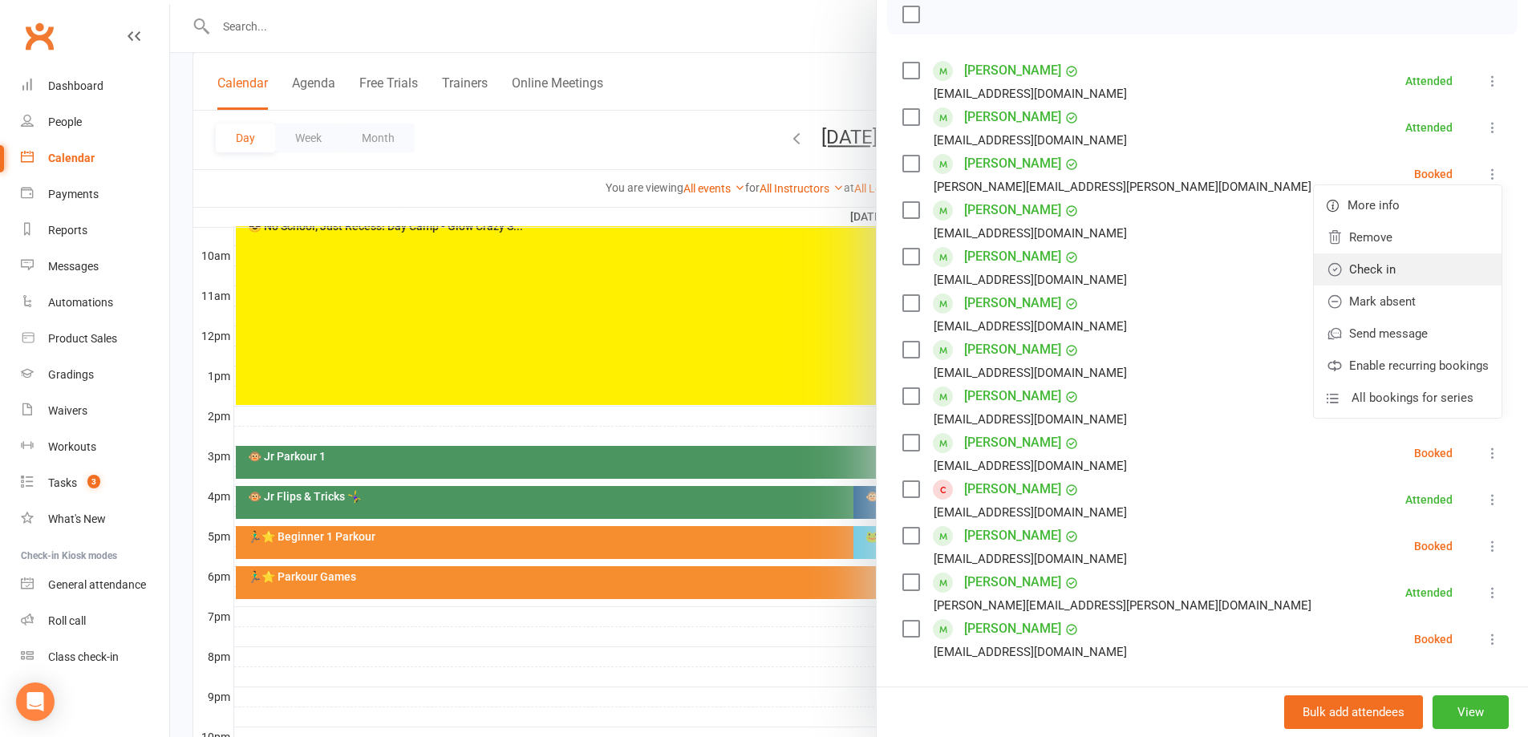
click at [1412, 274] on link "Check in" at bounding box center [1408, 269] width 188 height 32
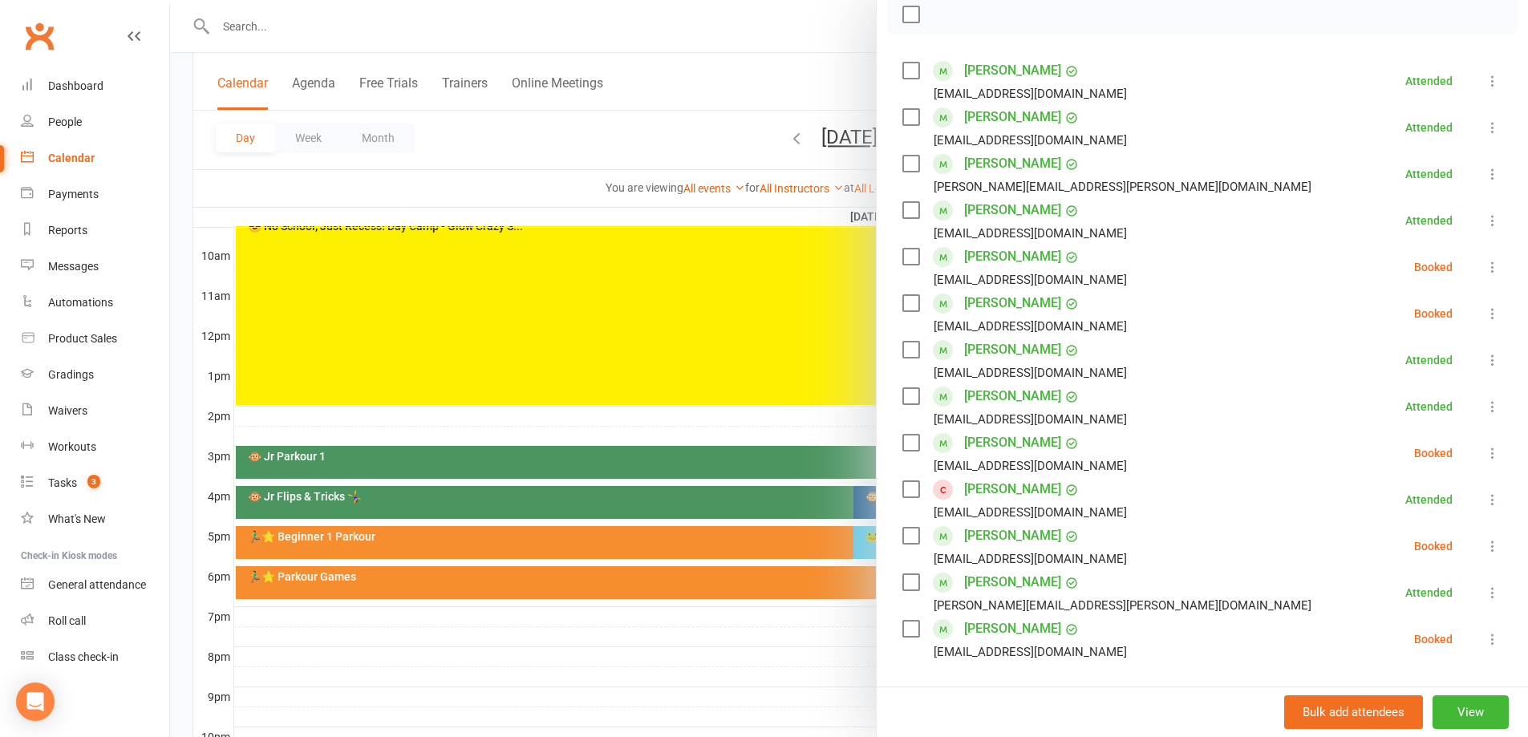
click at [521, 177] on div at bounding box center [849, 368] width 1358 height 737
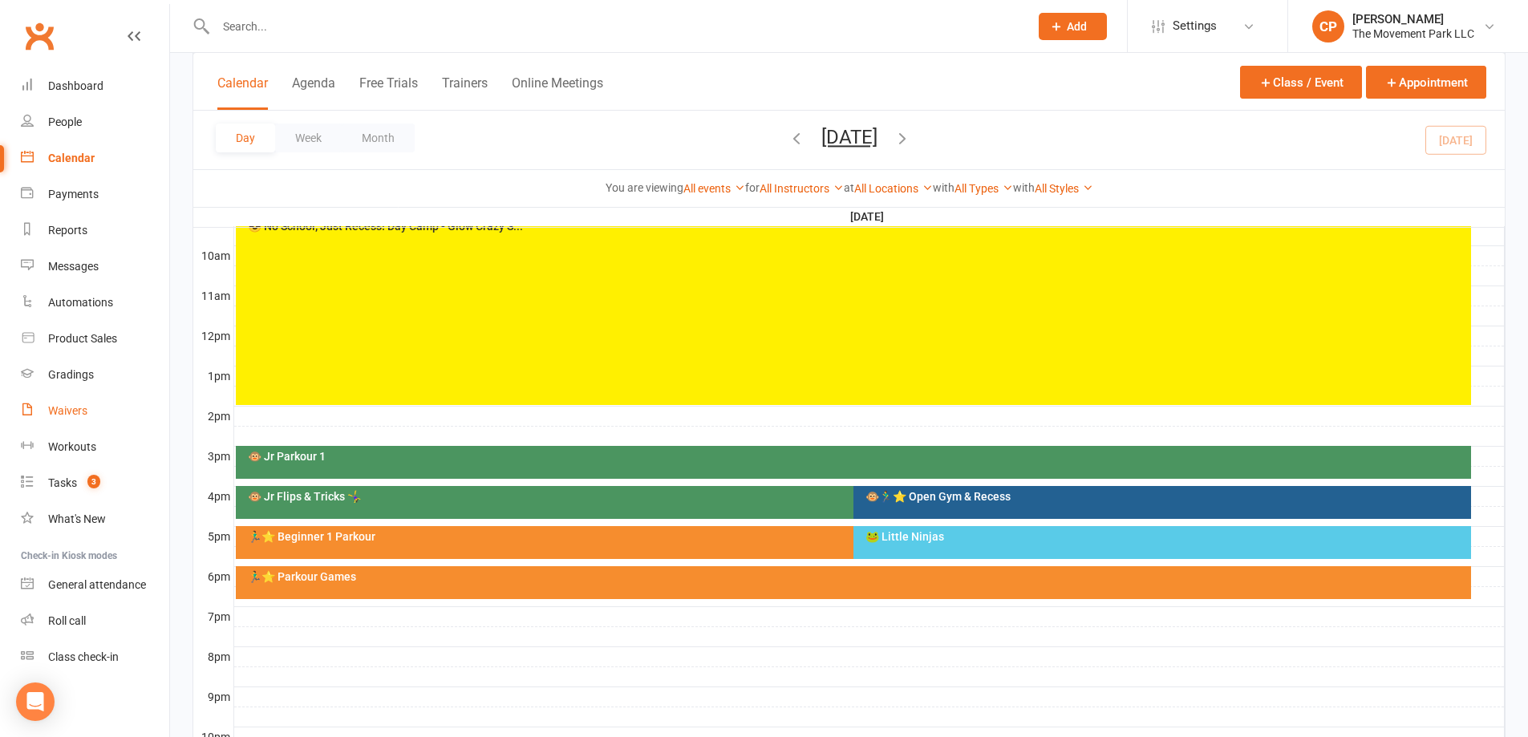
click at [72, 406] on div "Waivers" at bounding box center [67, 410] width 39 height 13
select select "100"
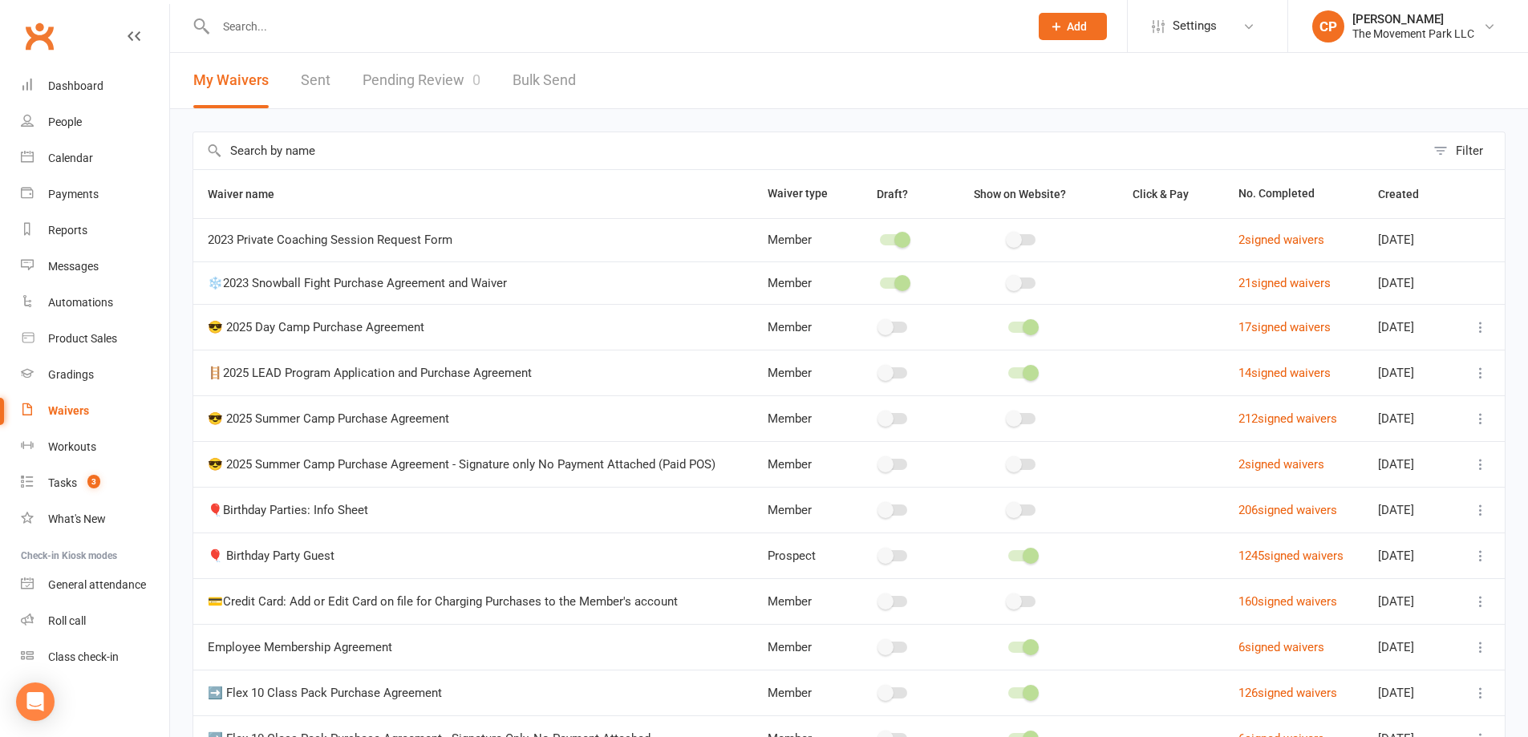
click at [446, 85] on link "Pending Review 0" at bounding box center [422, 80] width 118 height 55
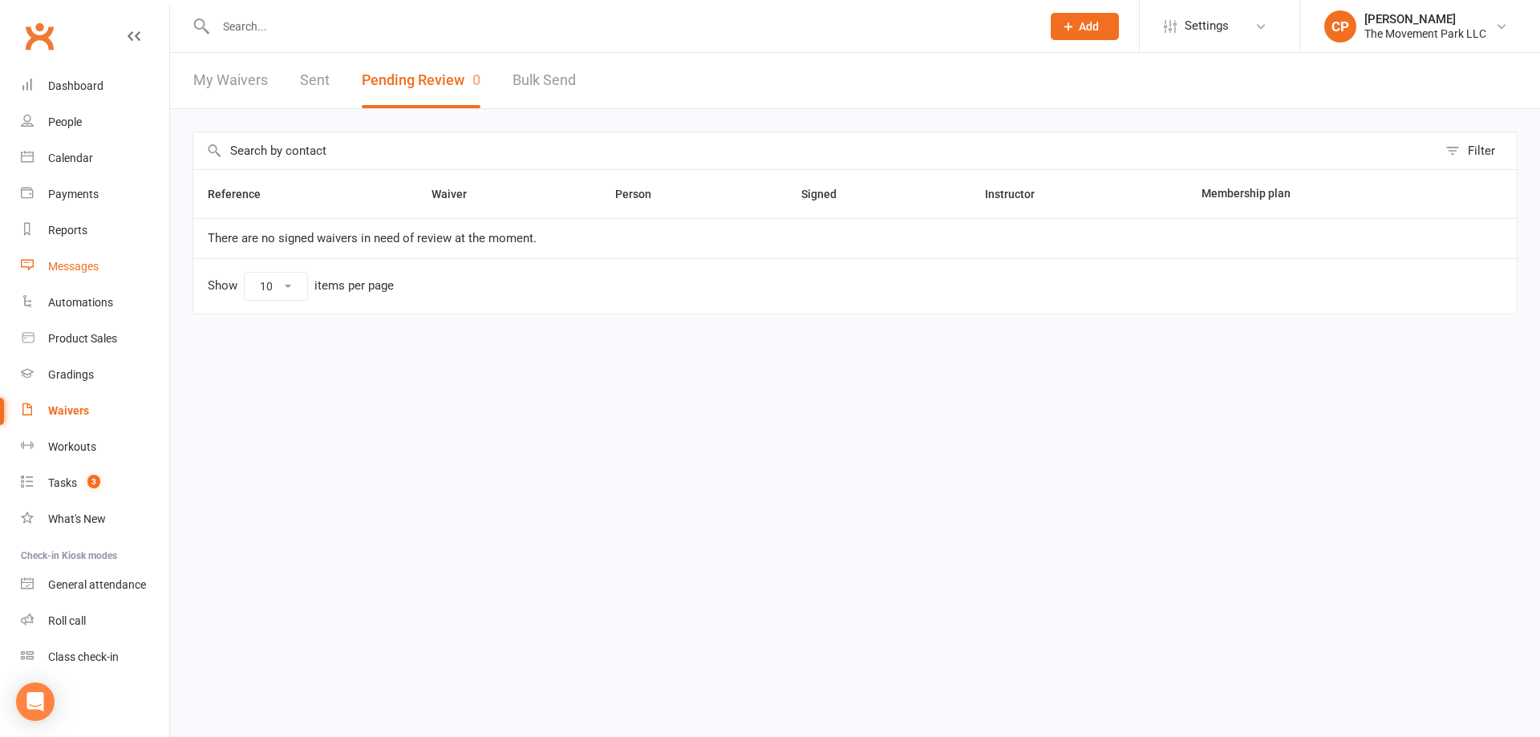
click at [99, 265] on div "Messages" at bounding box center [73, 266] width 51 height 13
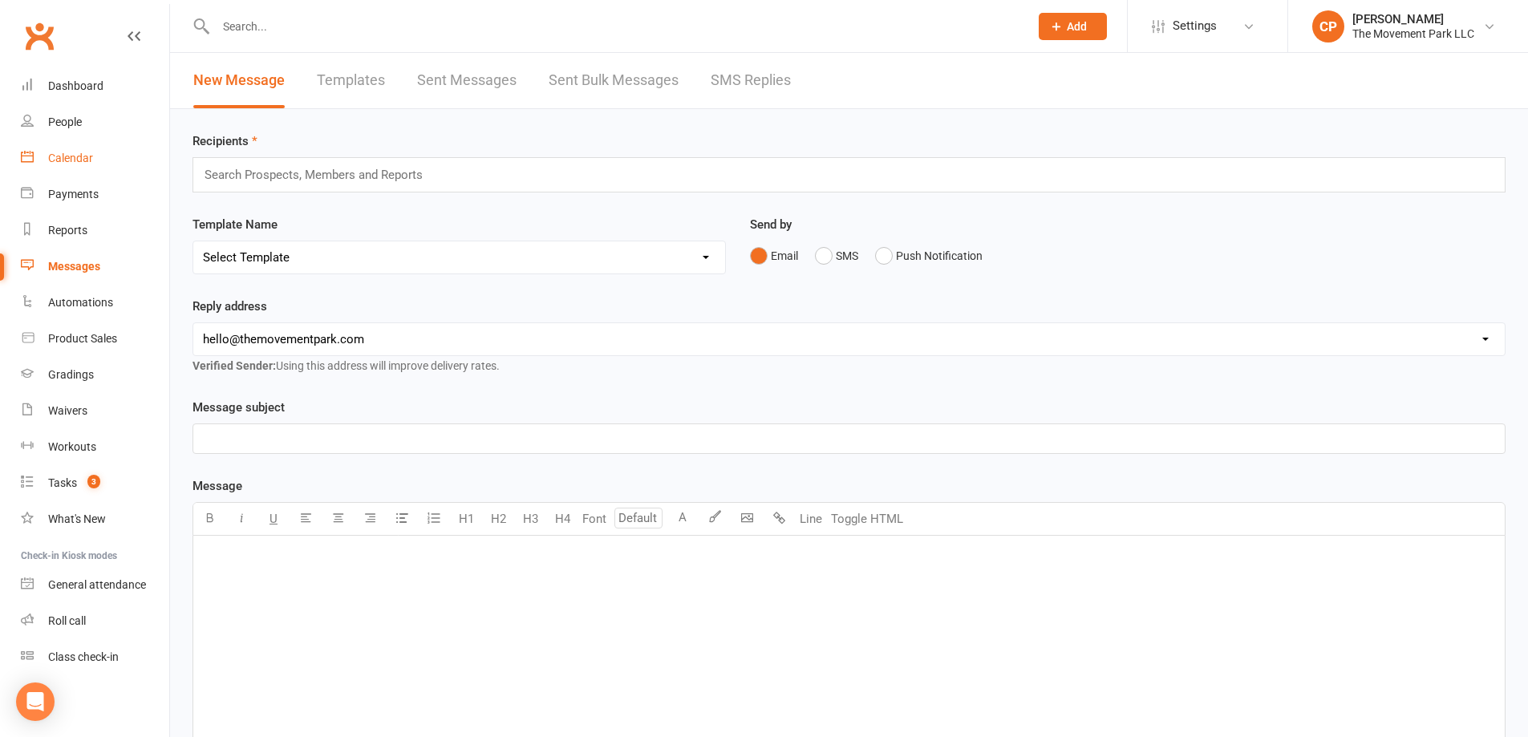
click at [100, 150] on link "Calendar" at bounding box center [95, 158] width 148 height 36
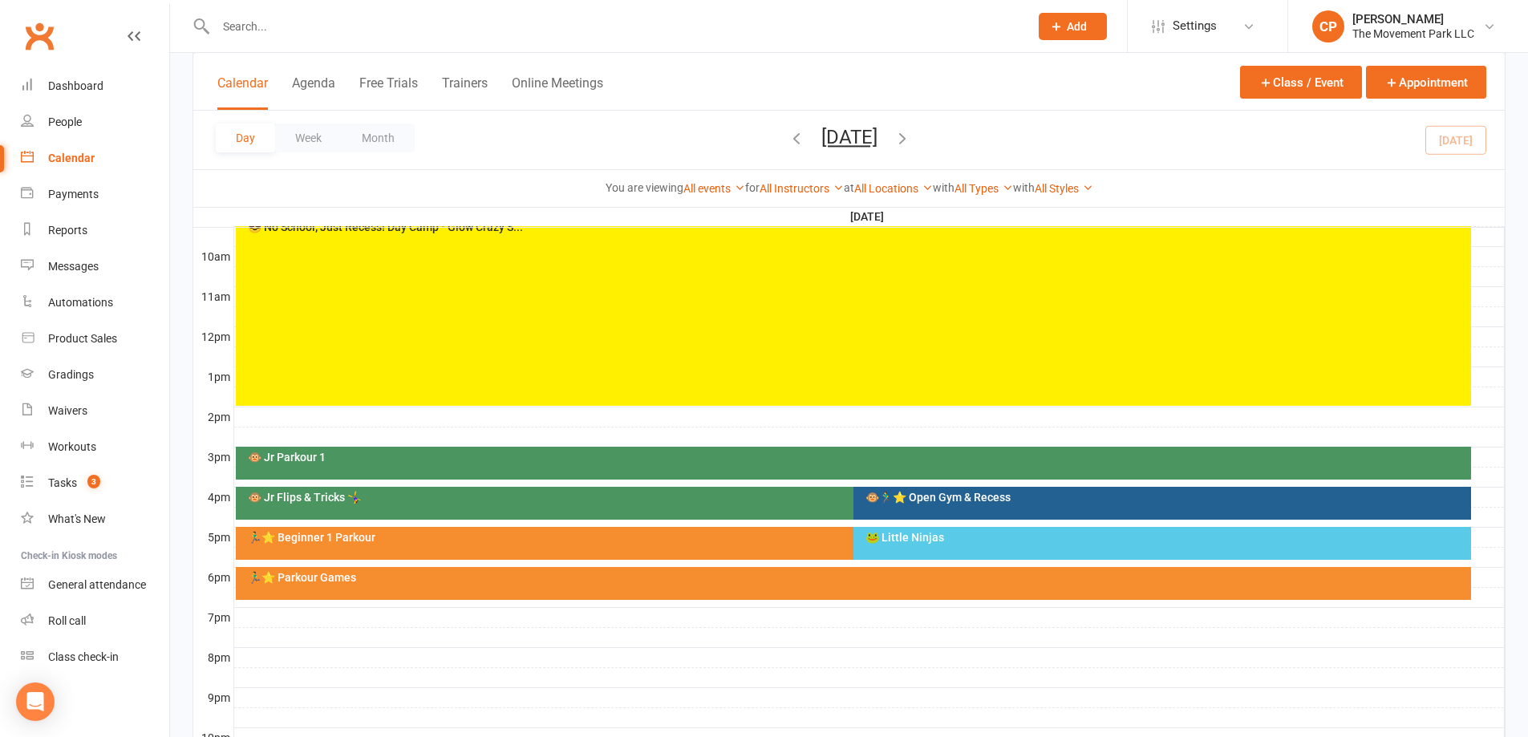
scroll to position [481, 0]
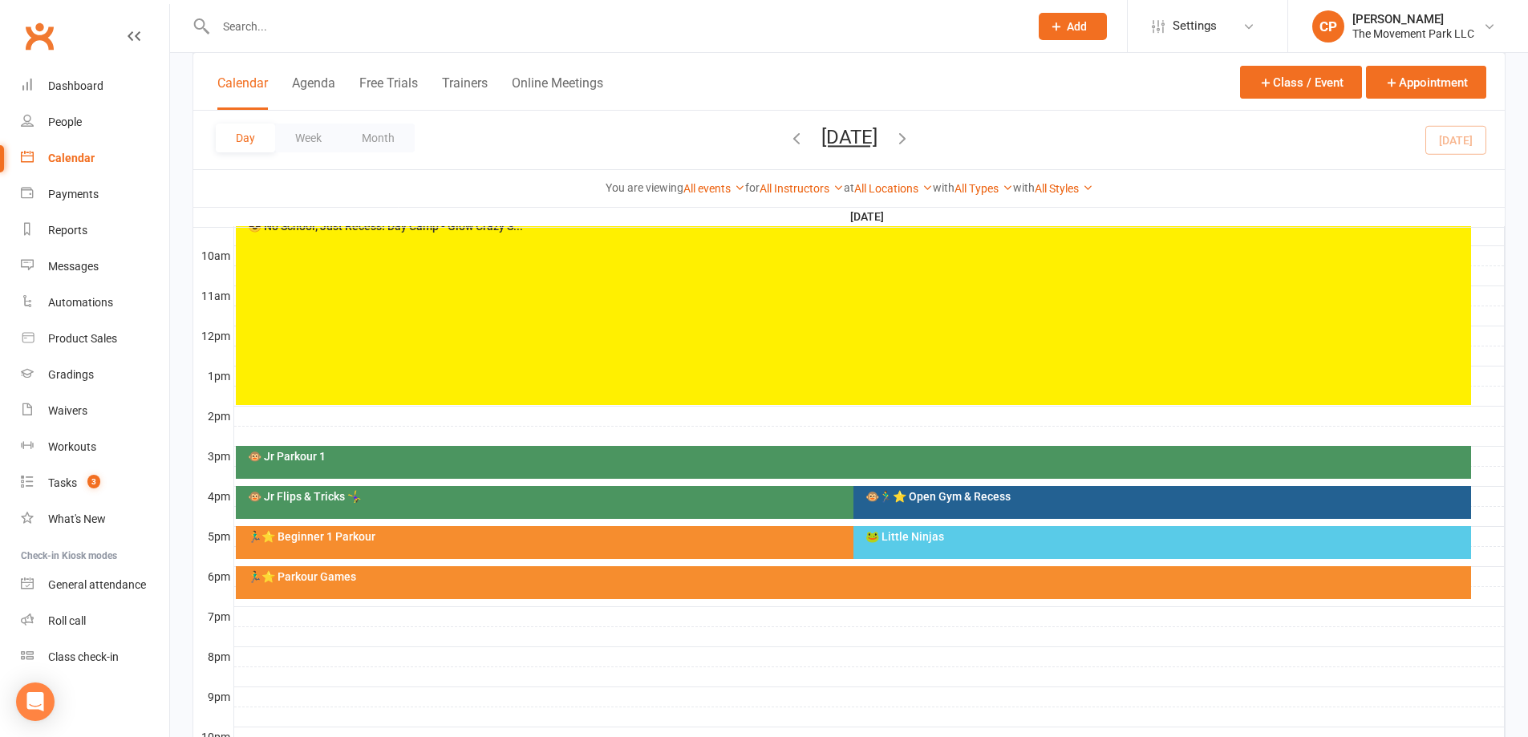
click at [520, 581] on div "🏃‍♂️⭐ Parkour Games" at bounding box center [857, 576] width 1221 height 11
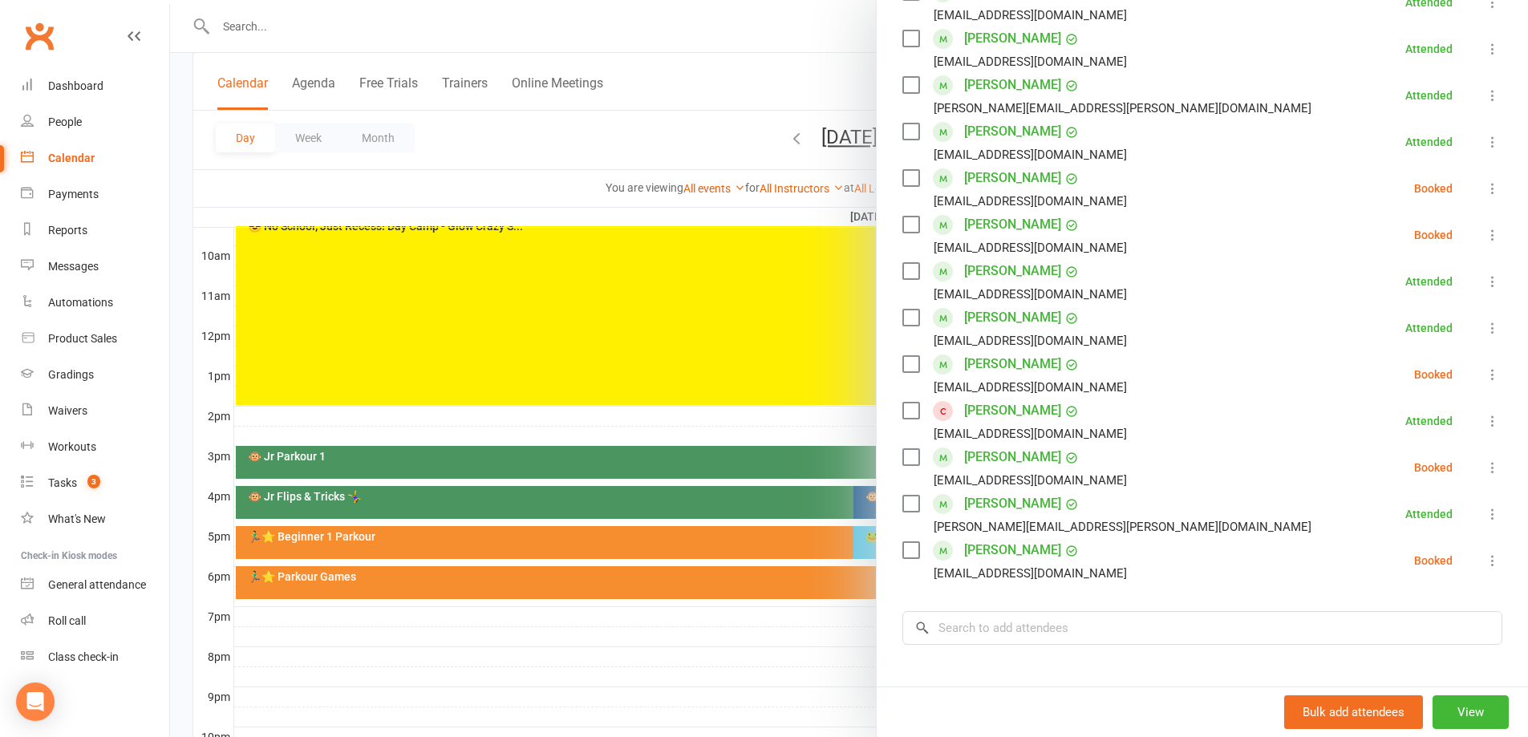
scroll to position [321, 0]
click at [1483, 374] on button at bounding box center [1492, 372] width 19 height 19
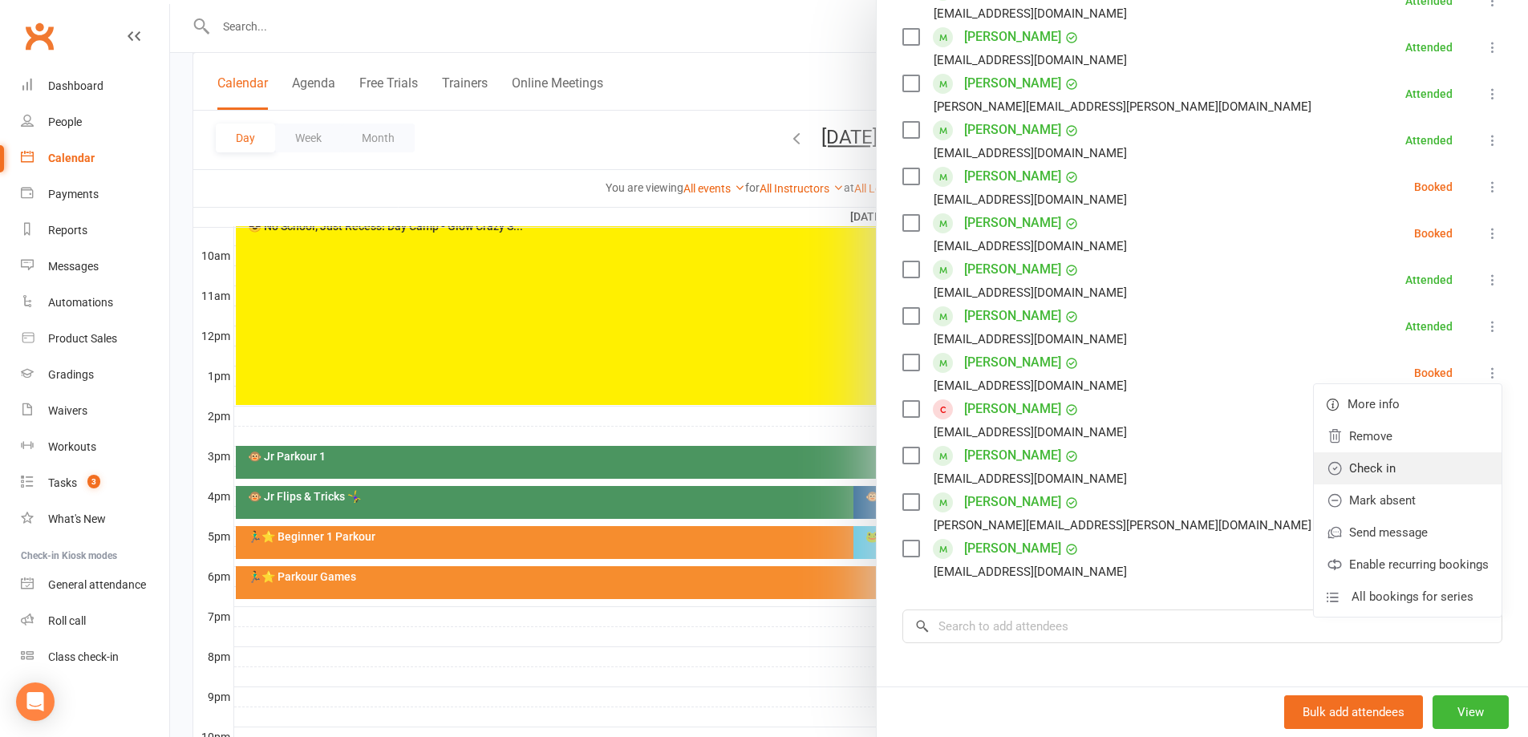
click at [1364, 464] on link "Check in" at bounding box center [1408, 468] width 188 height 32
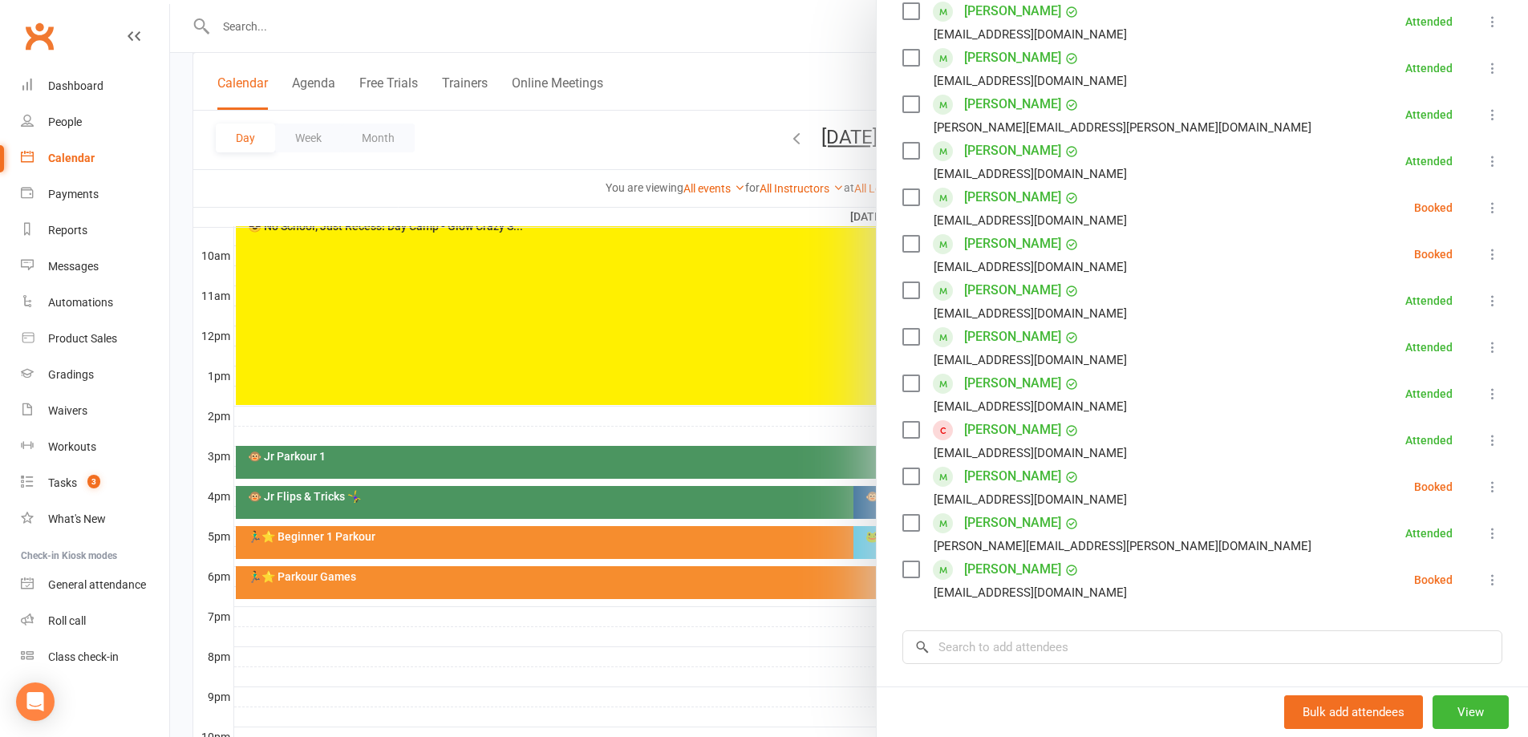
scroll to position [241, 0]
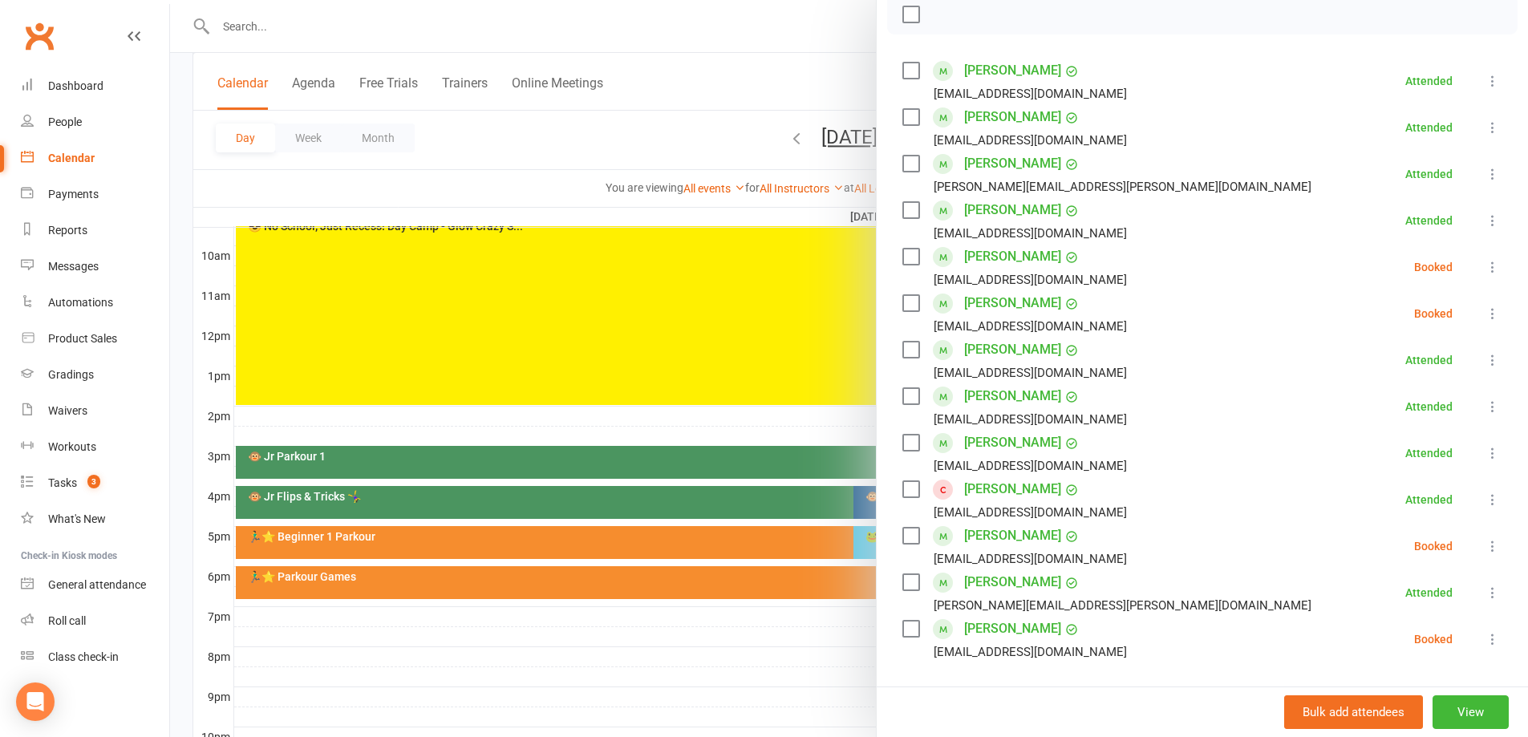
click at [635, 430] on div at bounding box center [849, 368] width 1358 height 737
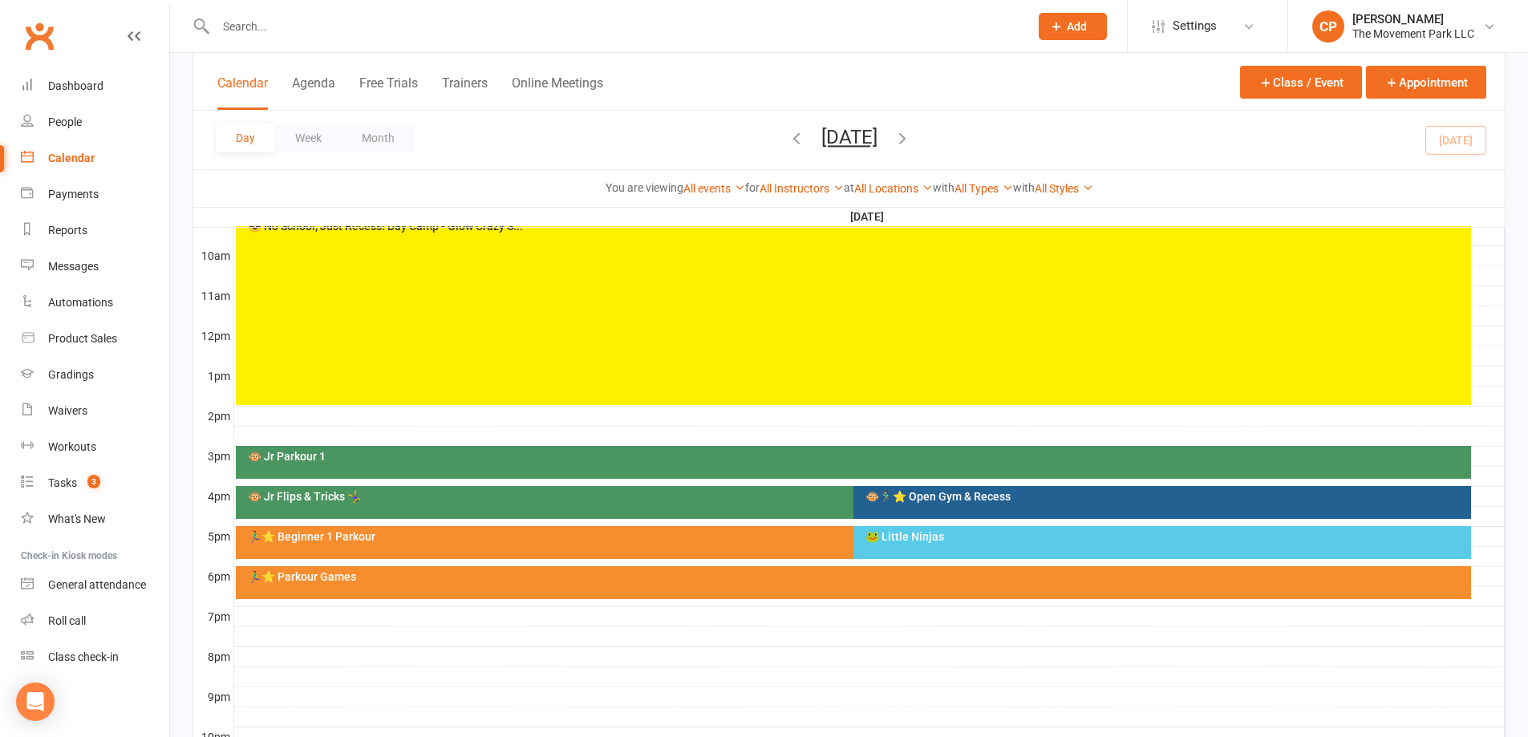
click at [902, 583] on div "🏃‍♂️⭐ Parkour Games" at bounding box center [853, 582] width 1235 height 33
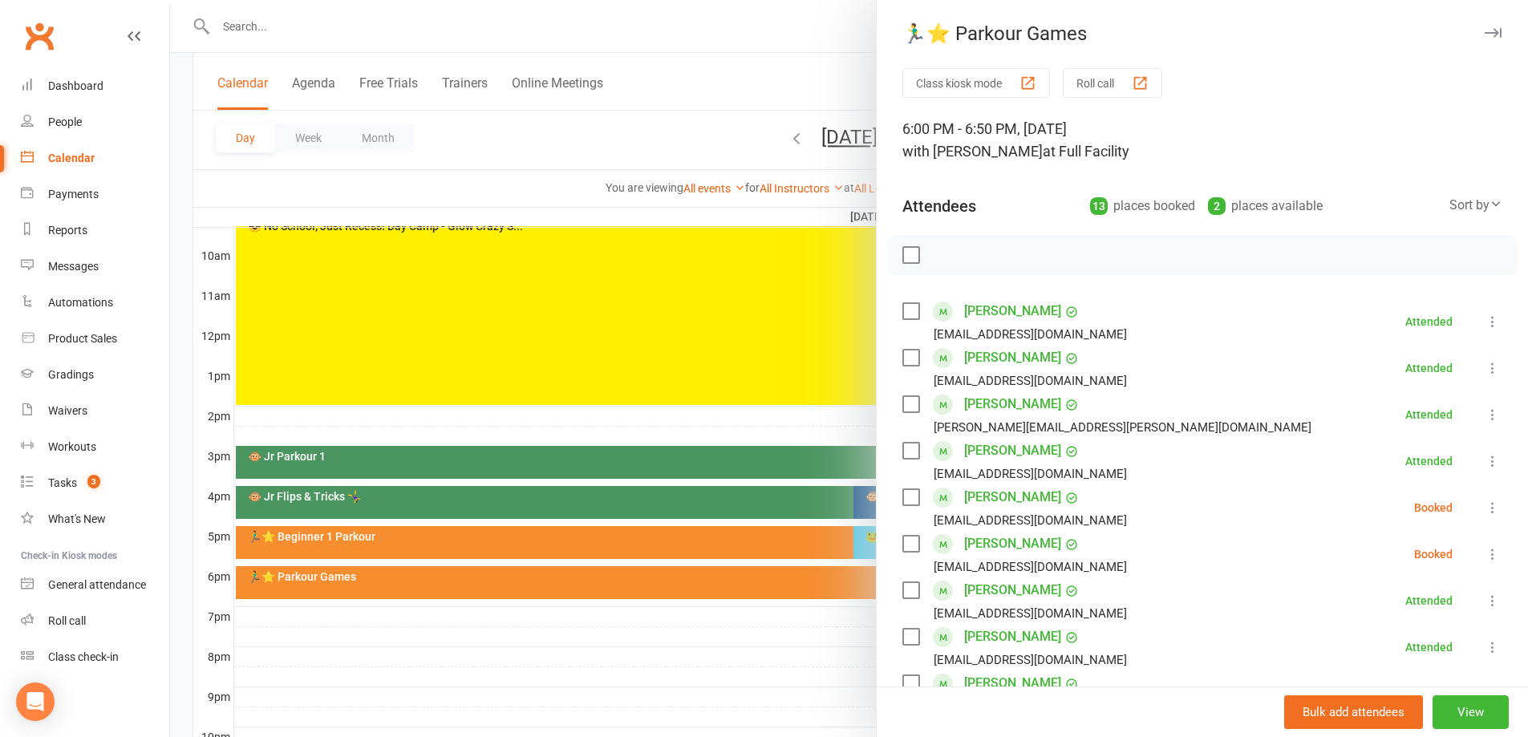
scroll to position [80, 0]
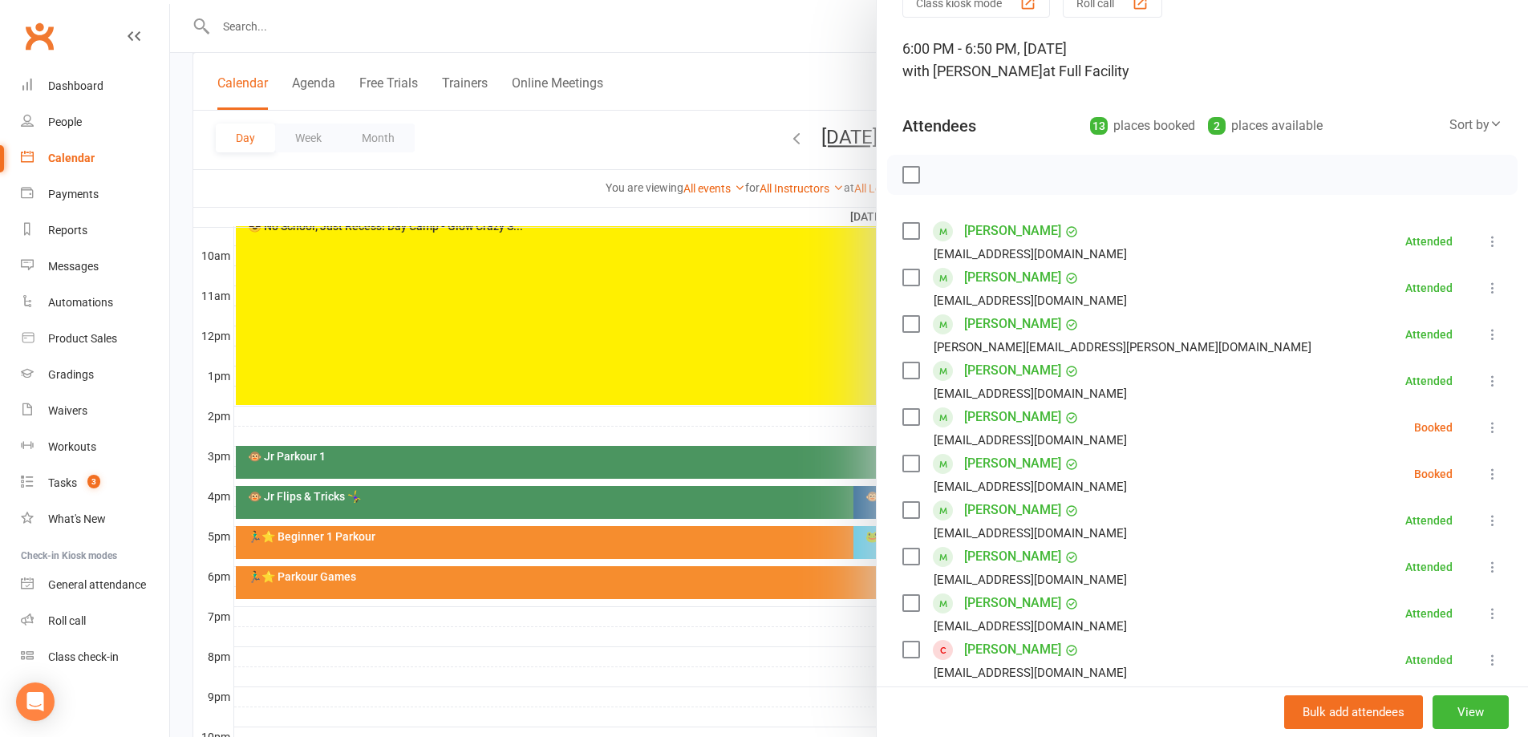
click at [1483, 436] on button at bounding box center [1492, 427] width 19 height 19
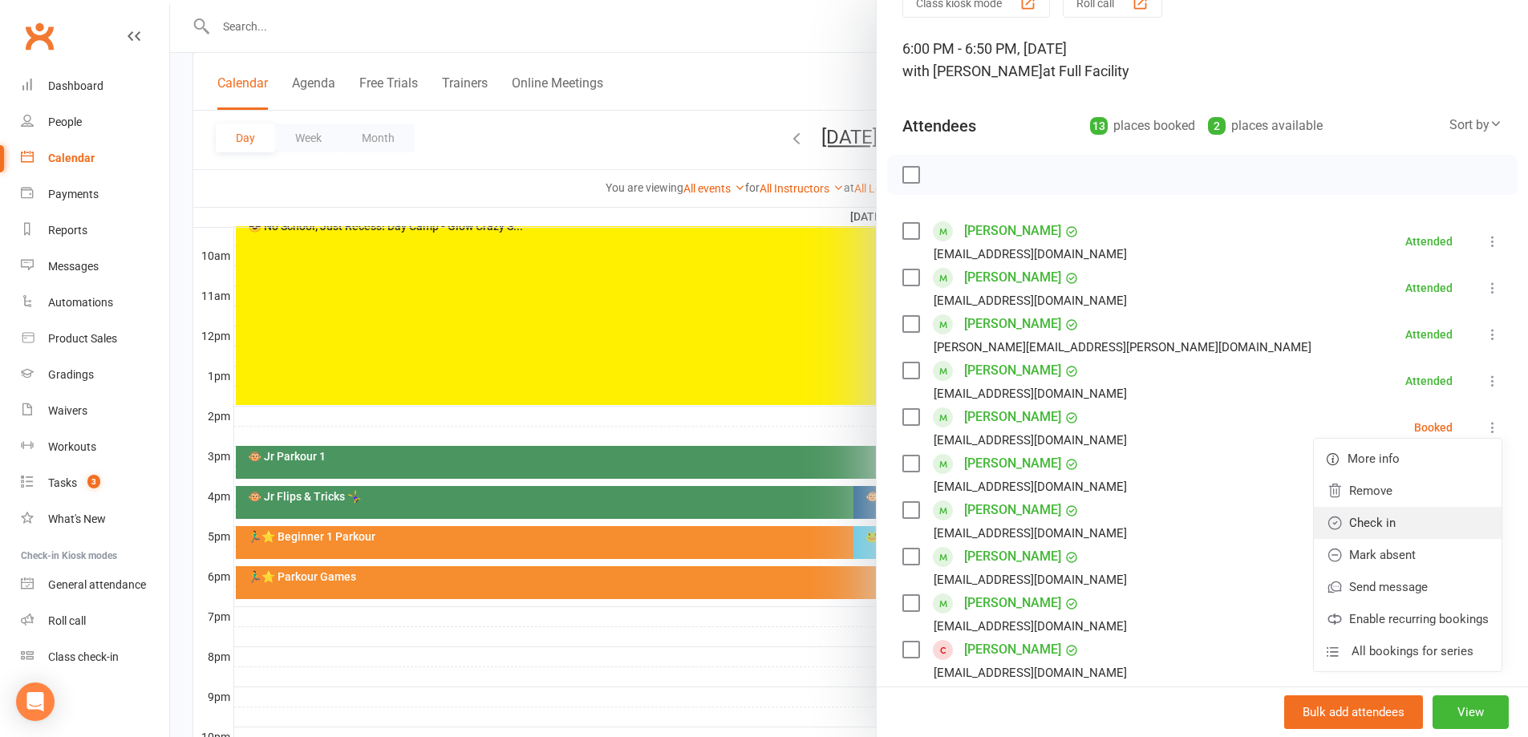
drag, startPoint x: 1404, startPoint y: 516, endPoint x: 1447, endPoint y: 478, distance: 56.8
click at [1404, 517] on link "Check in" at bounding box center [1408, 523] width 188 height 32
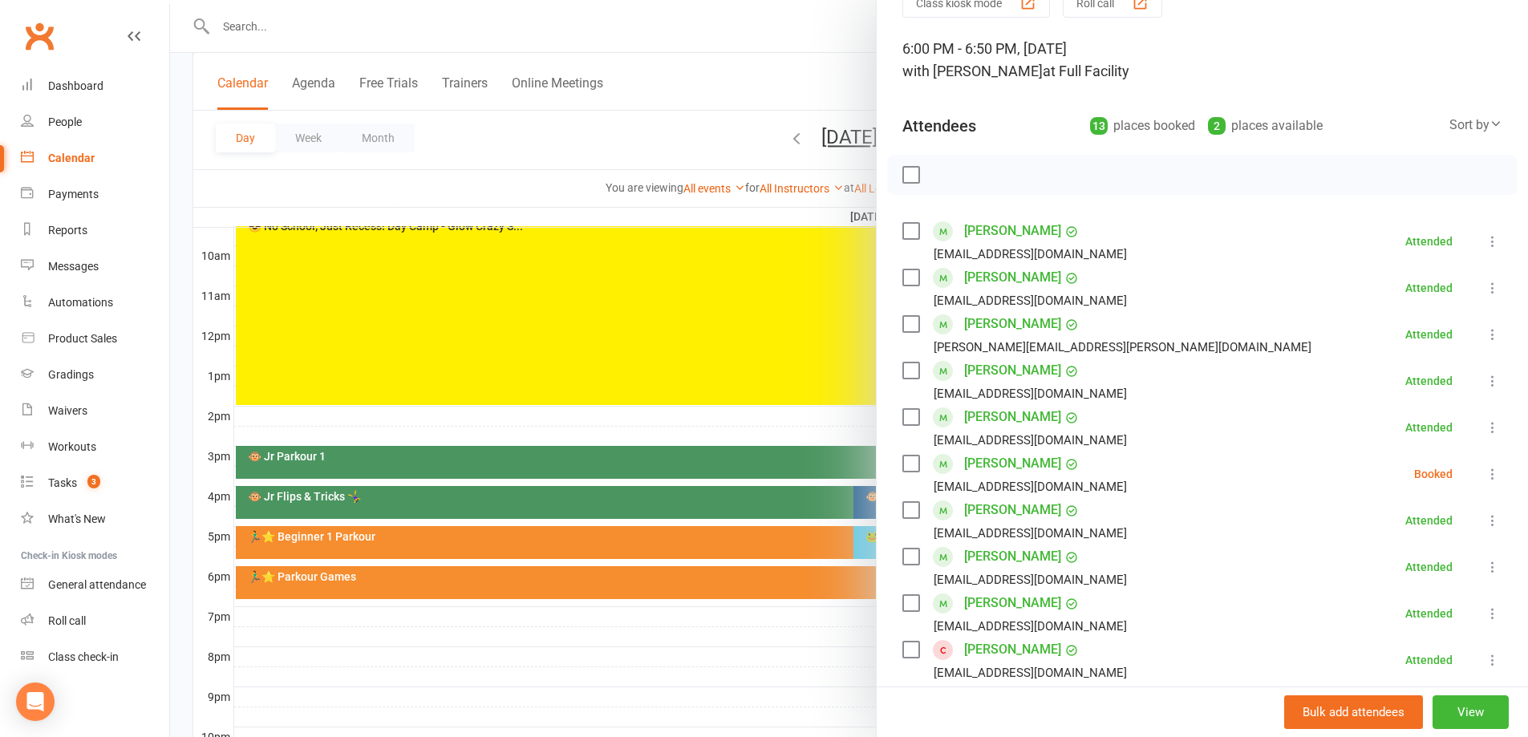
click at [1485, 473] on icon at bounding box center [1493, 474] width 16 height 16
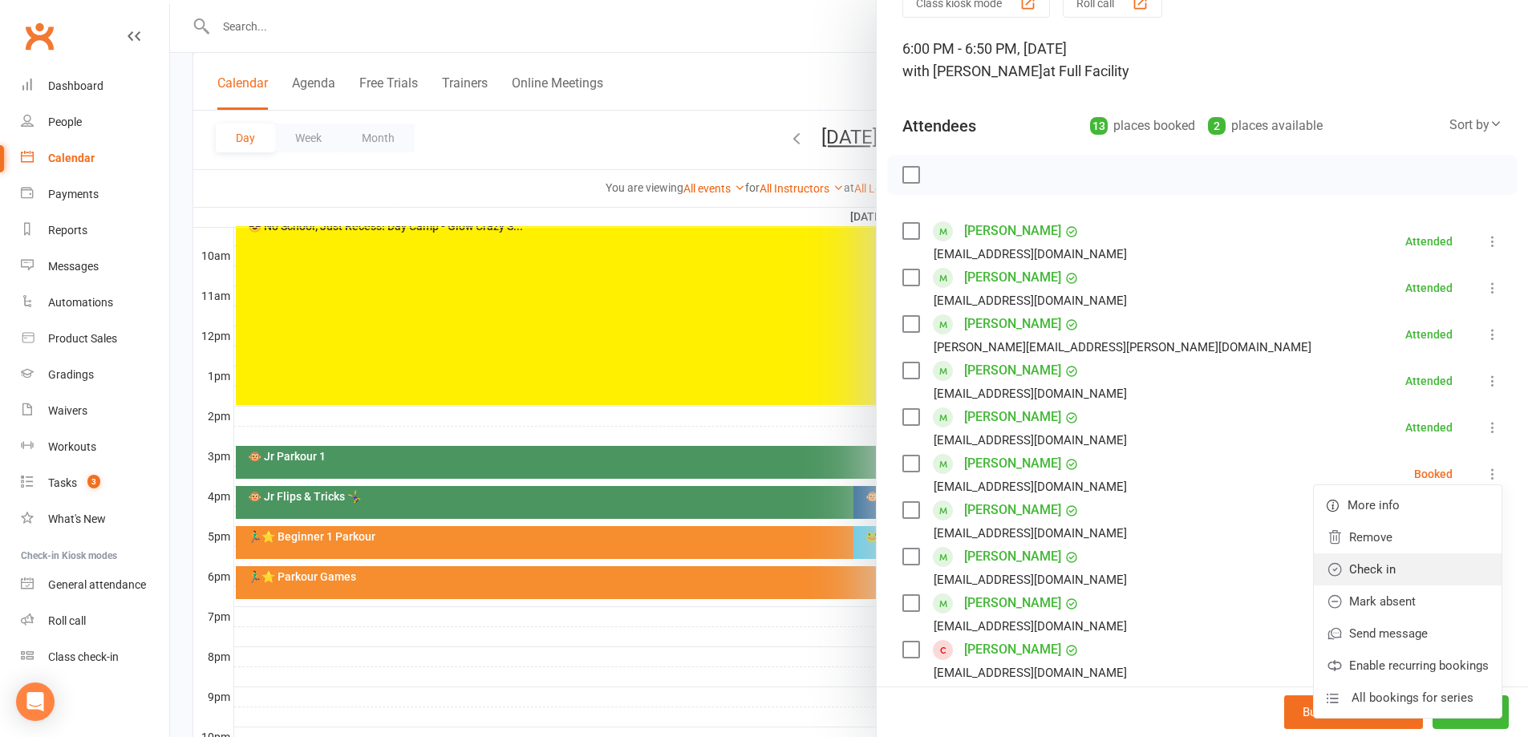
click at [1424, 557] on link "Check in" at bounding box center [1408, 569] width 188 height 32
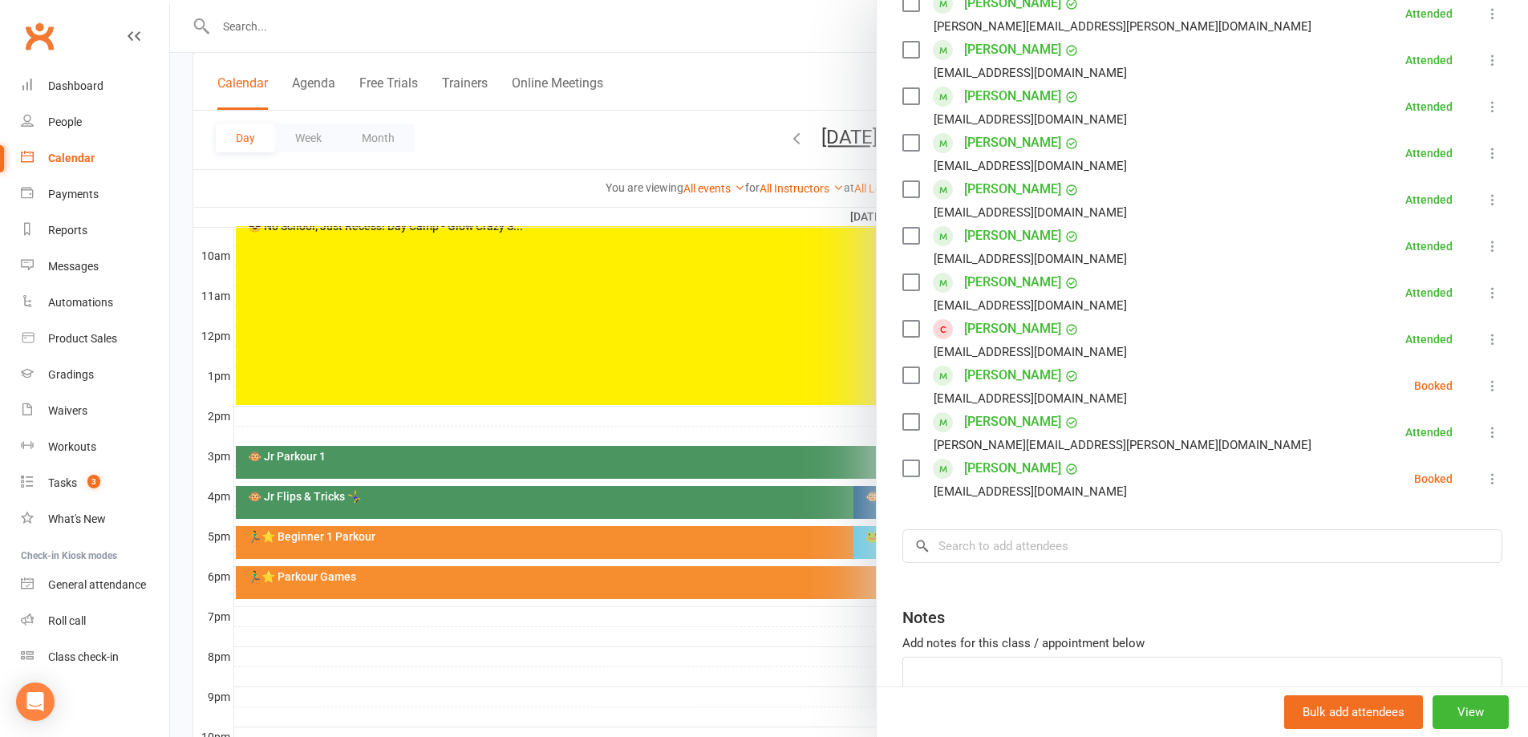
scroll to position [321, 0]
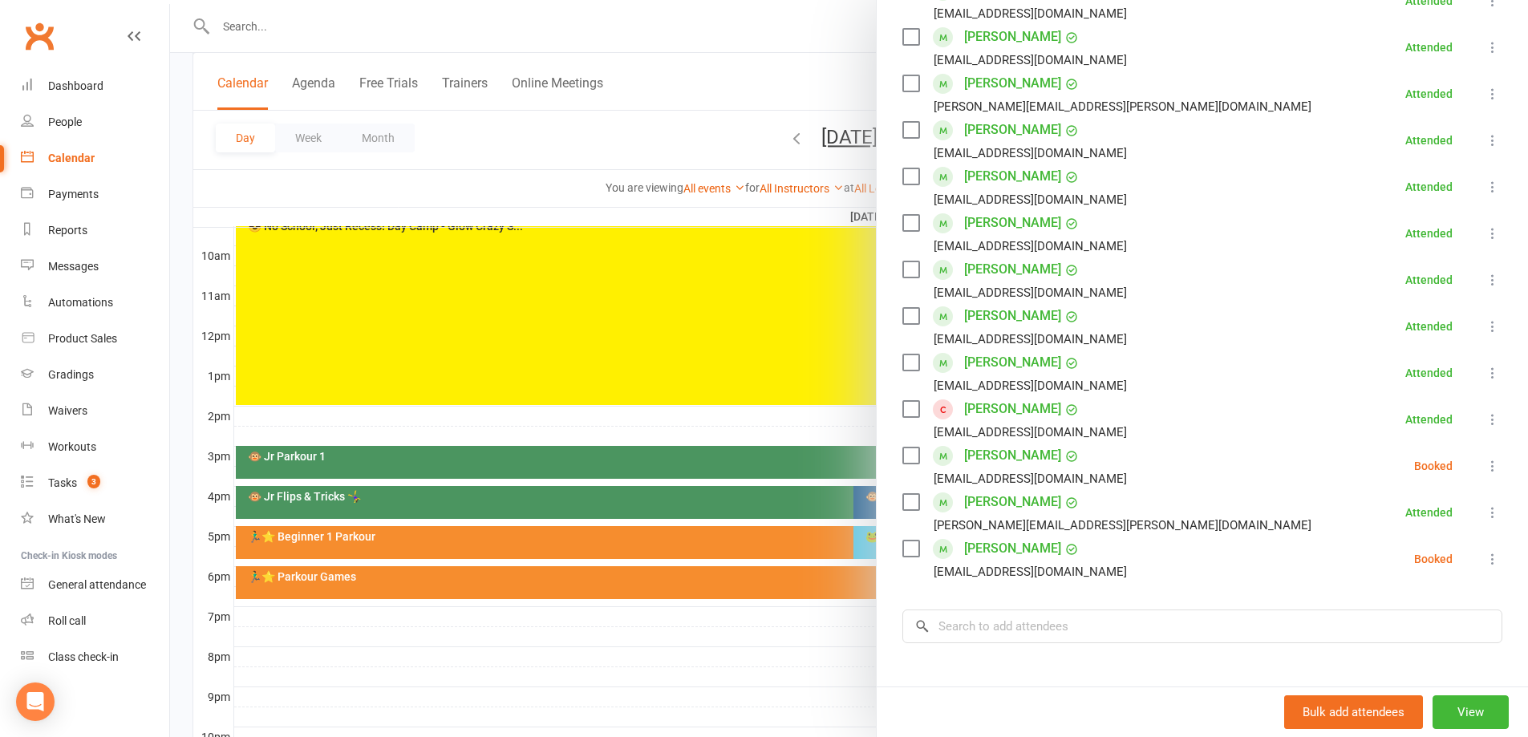
click at [1485, 464] on icon at bounding box center [1493, 466] width 16 height 16
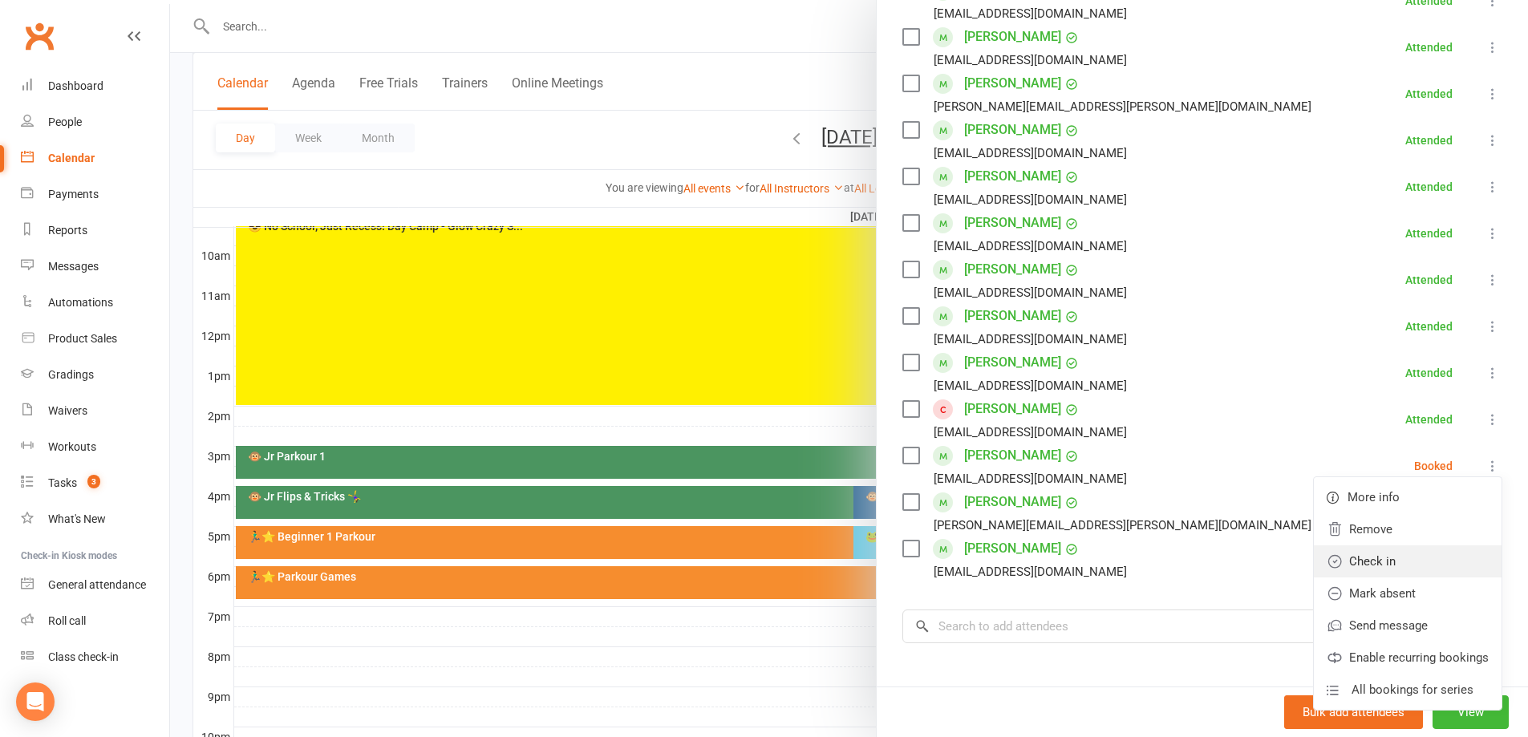
click at [1380, 558] on link "Check in" at bounding box center [1408, 561] width 188 height 32
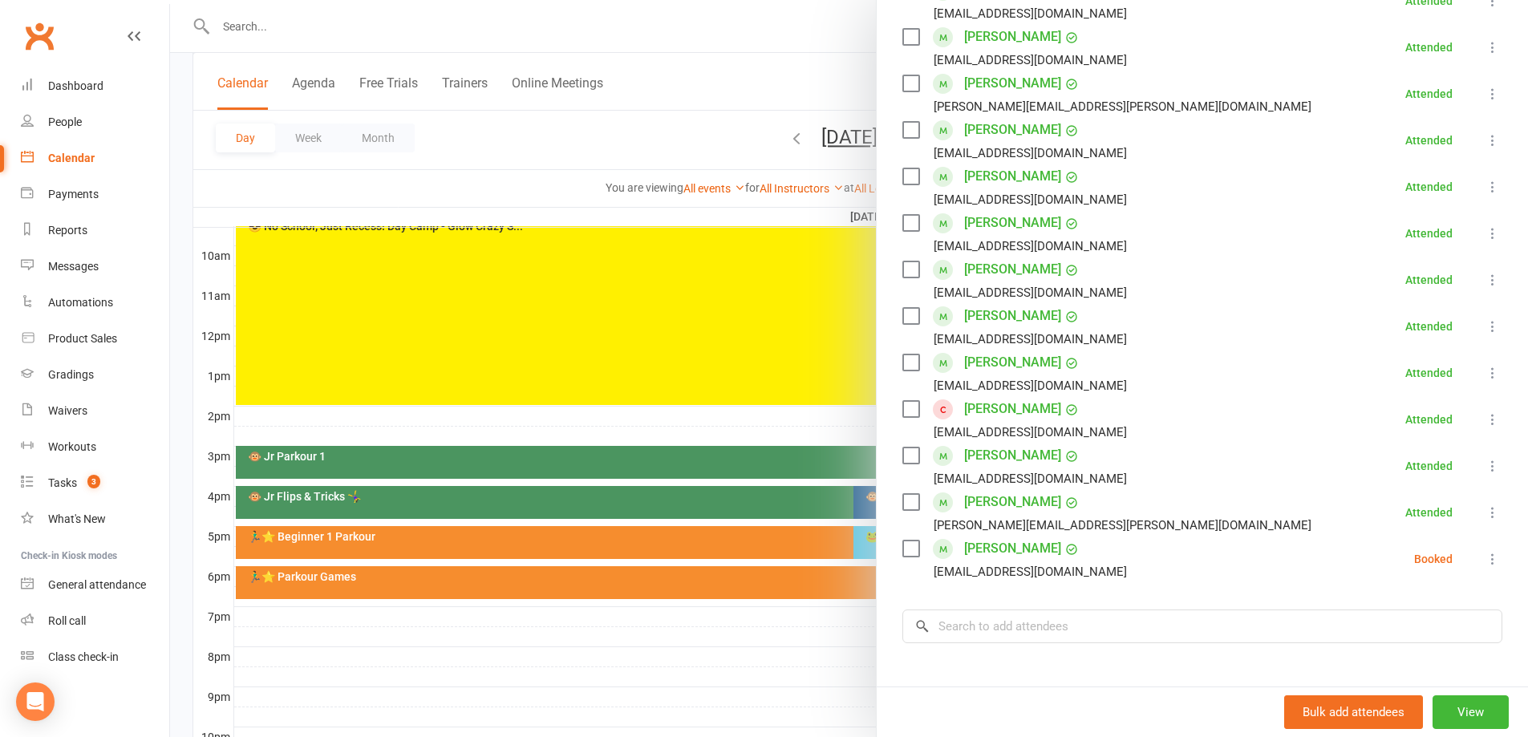
click at [990, 458] on link "Scarlett Ray" at bounding box center [1012, 456] width 97 height 26
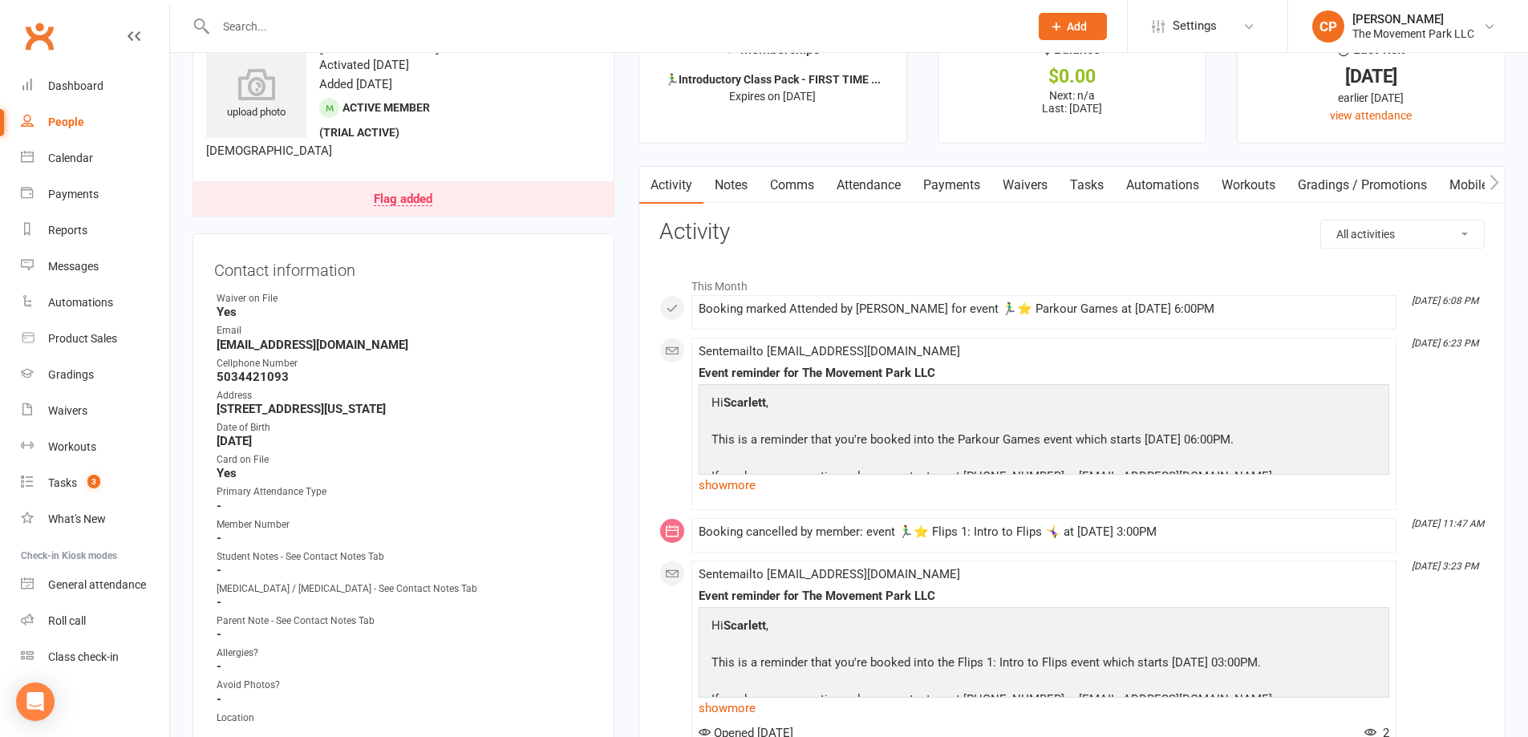
scroll to position [80, 0]
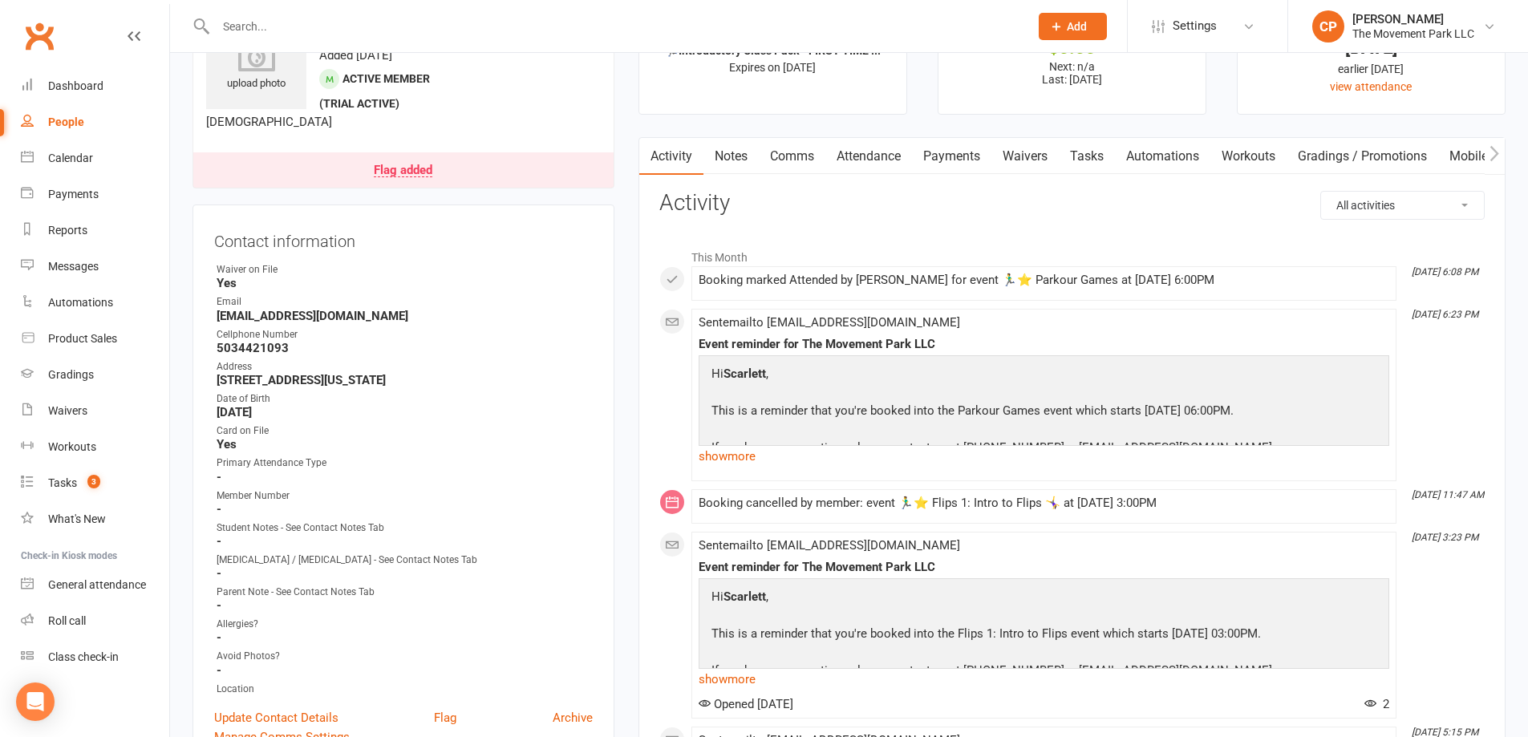
click at [1032, 166] on link "Waivers" at bounding box center [1024, 156] width 67 height 37
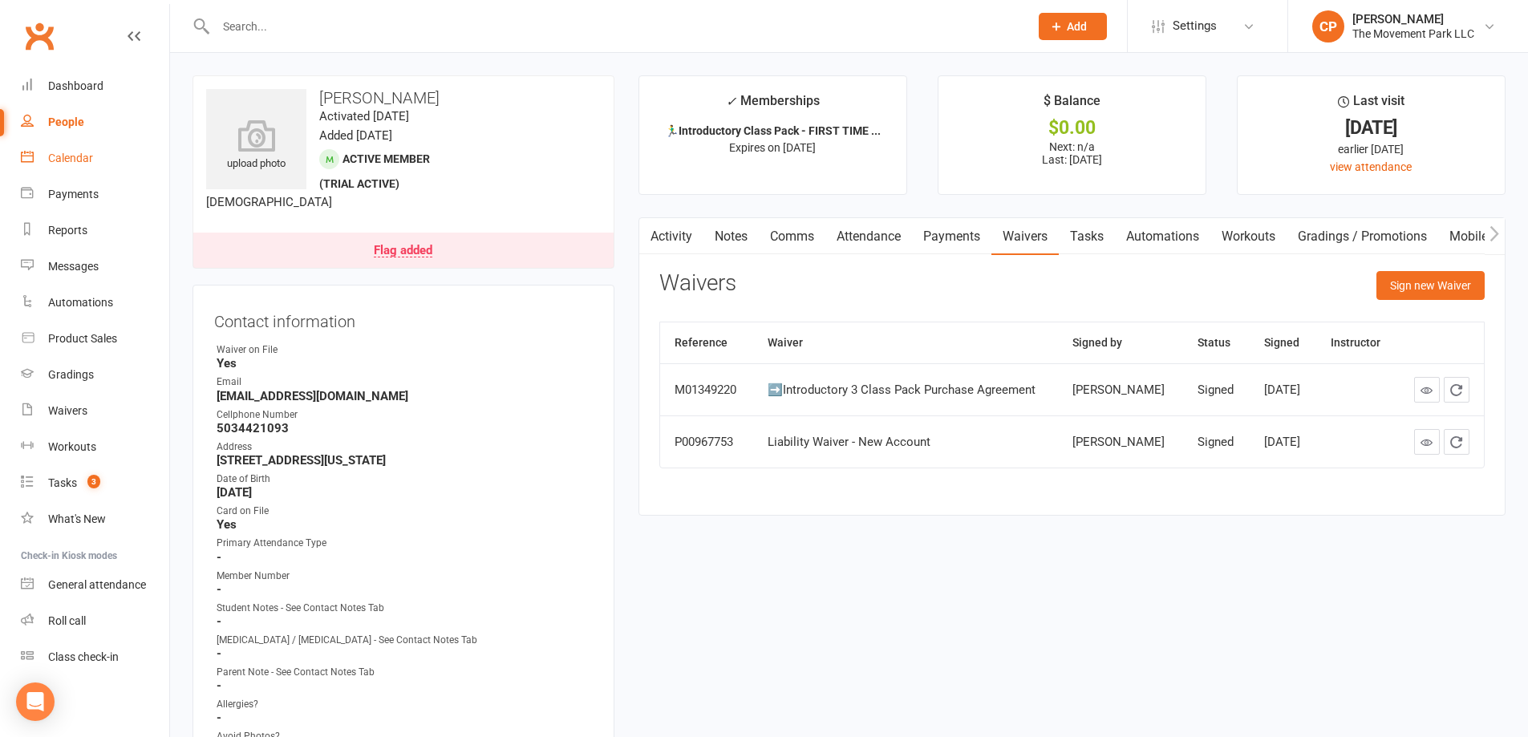
click at [67, 164] on div "Calendar" at bounding box center [70, 158] width 45 height 13
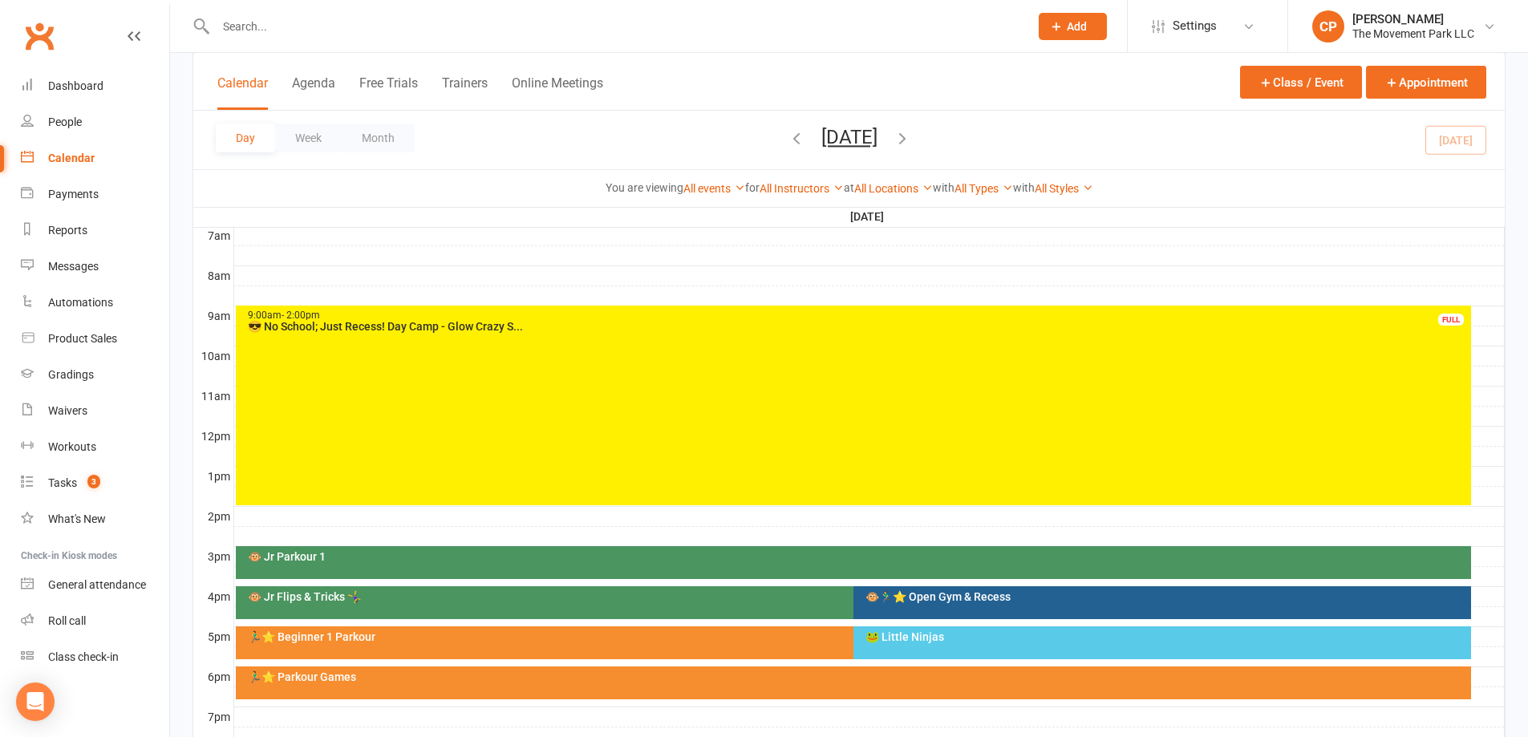
scroll to position [481, 0]
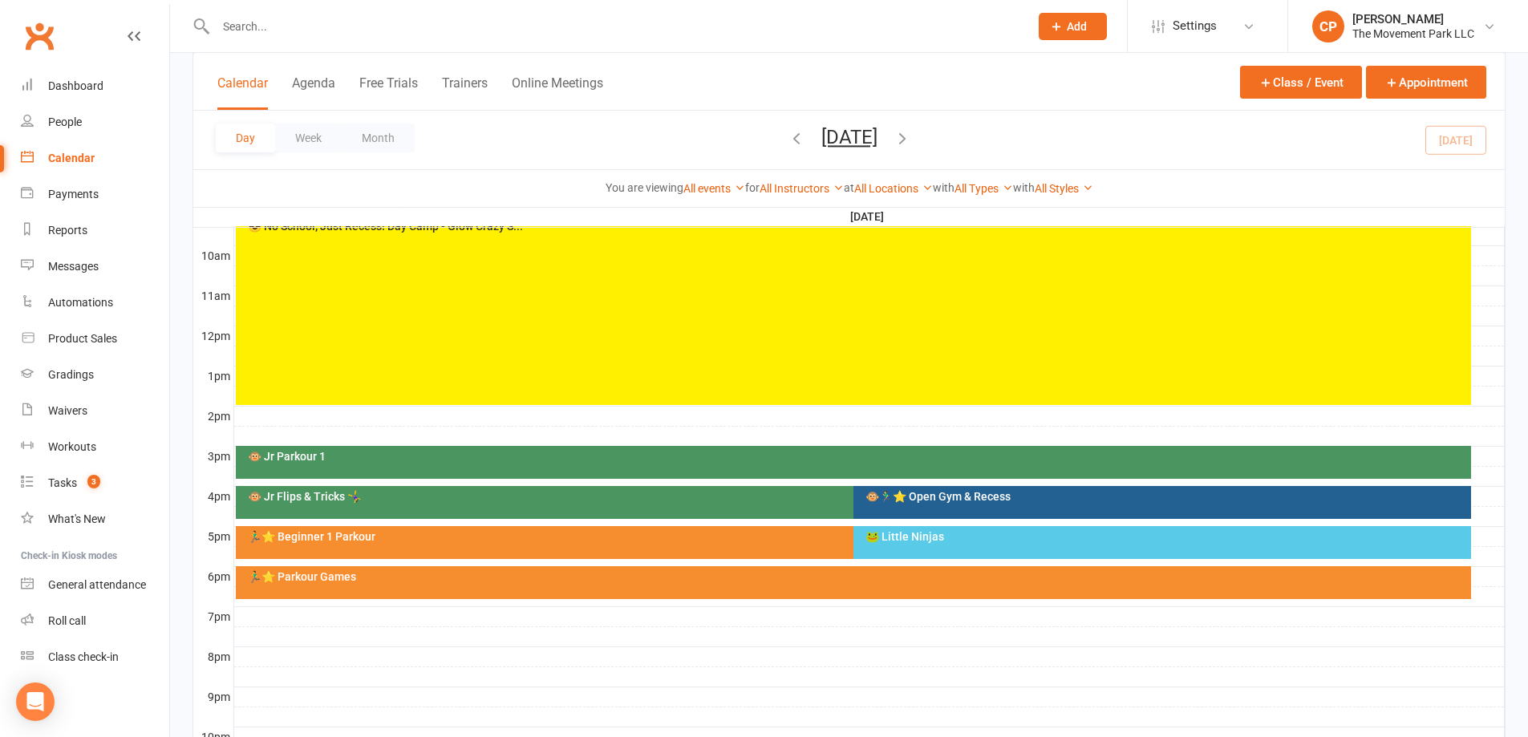
click at [701, 570] on div "🏃‍♂️⭐ Parkour Games" at bounding box center [853, 582] width 1235 height 33
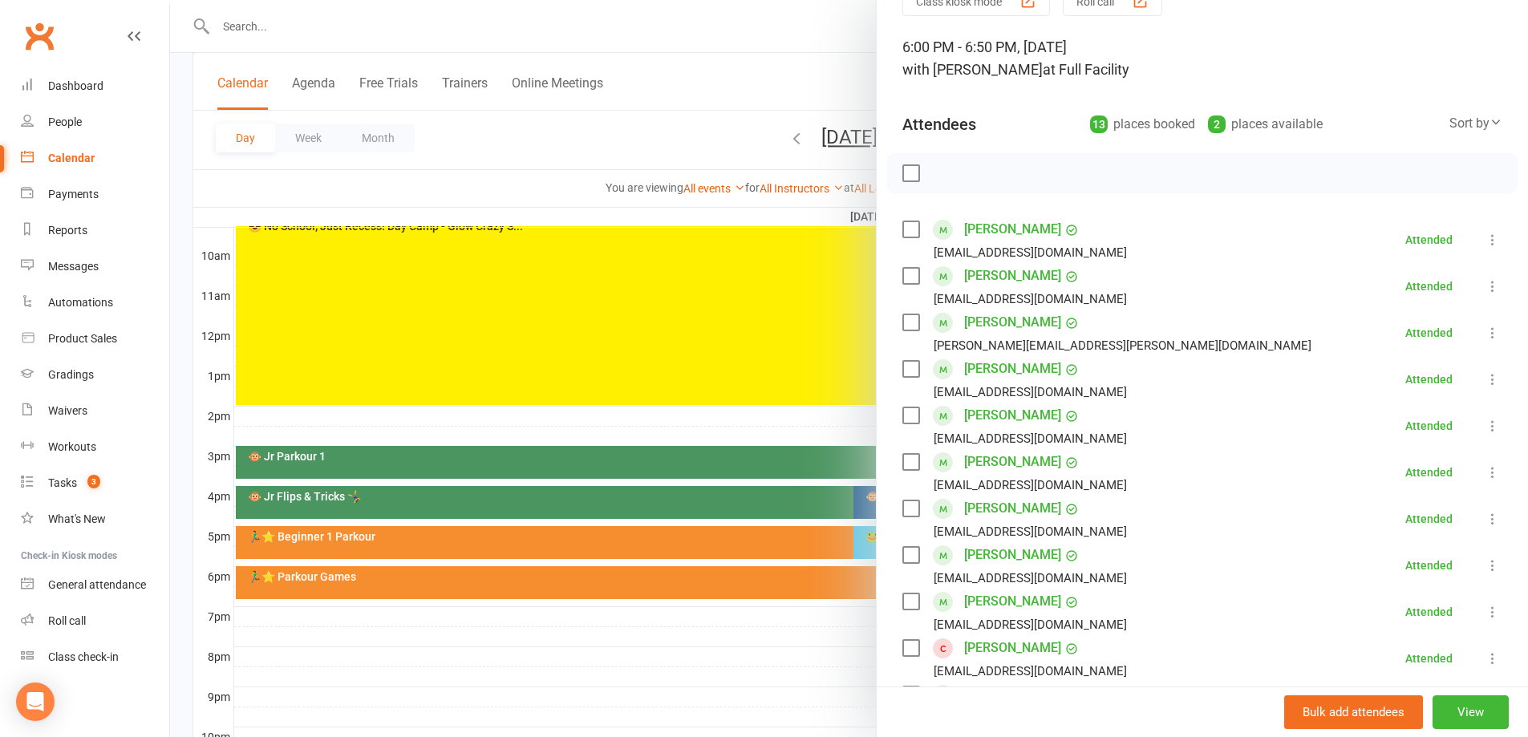
scroll to position [321, 0]
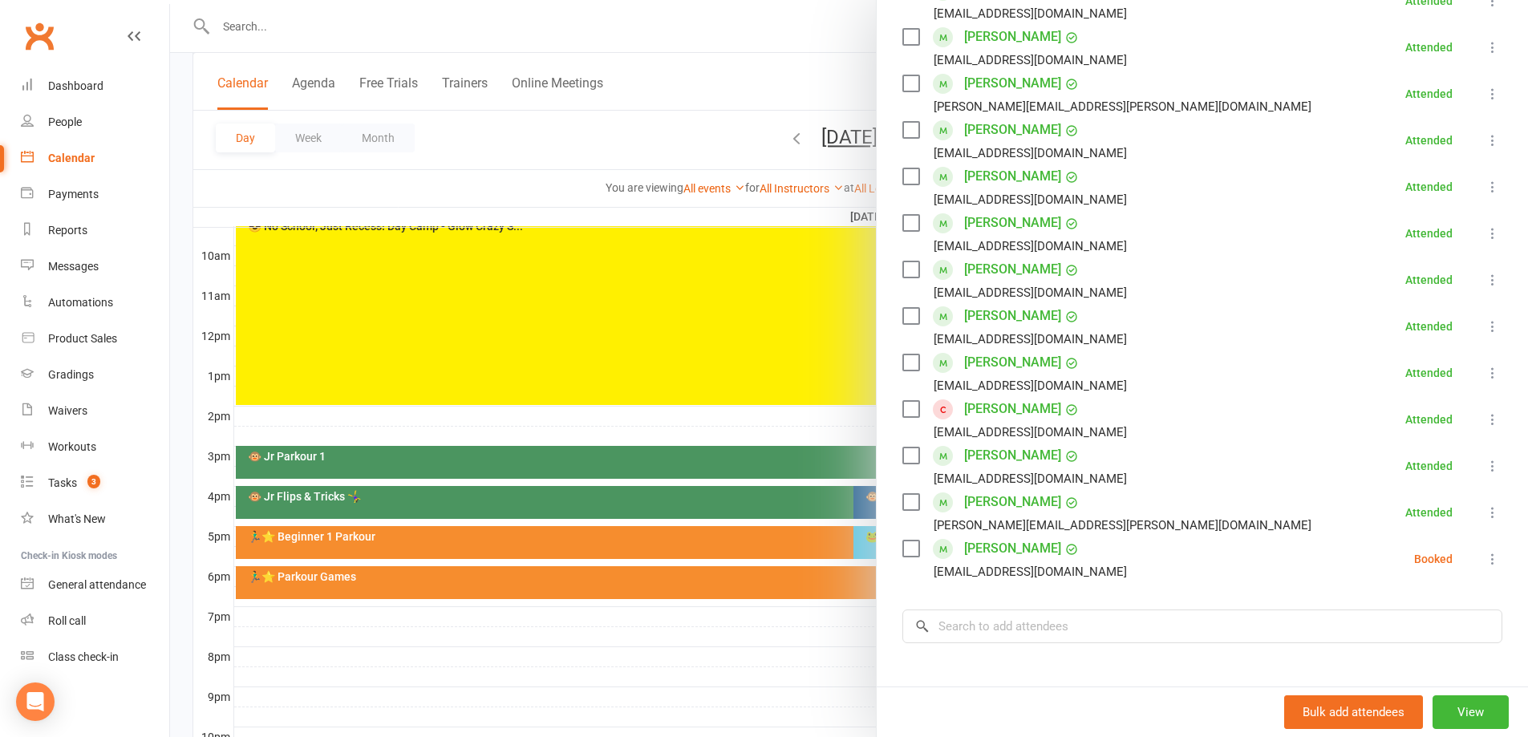
click at [1485, 558] on icon at bounding box center [1493, 559] width 16 height 16
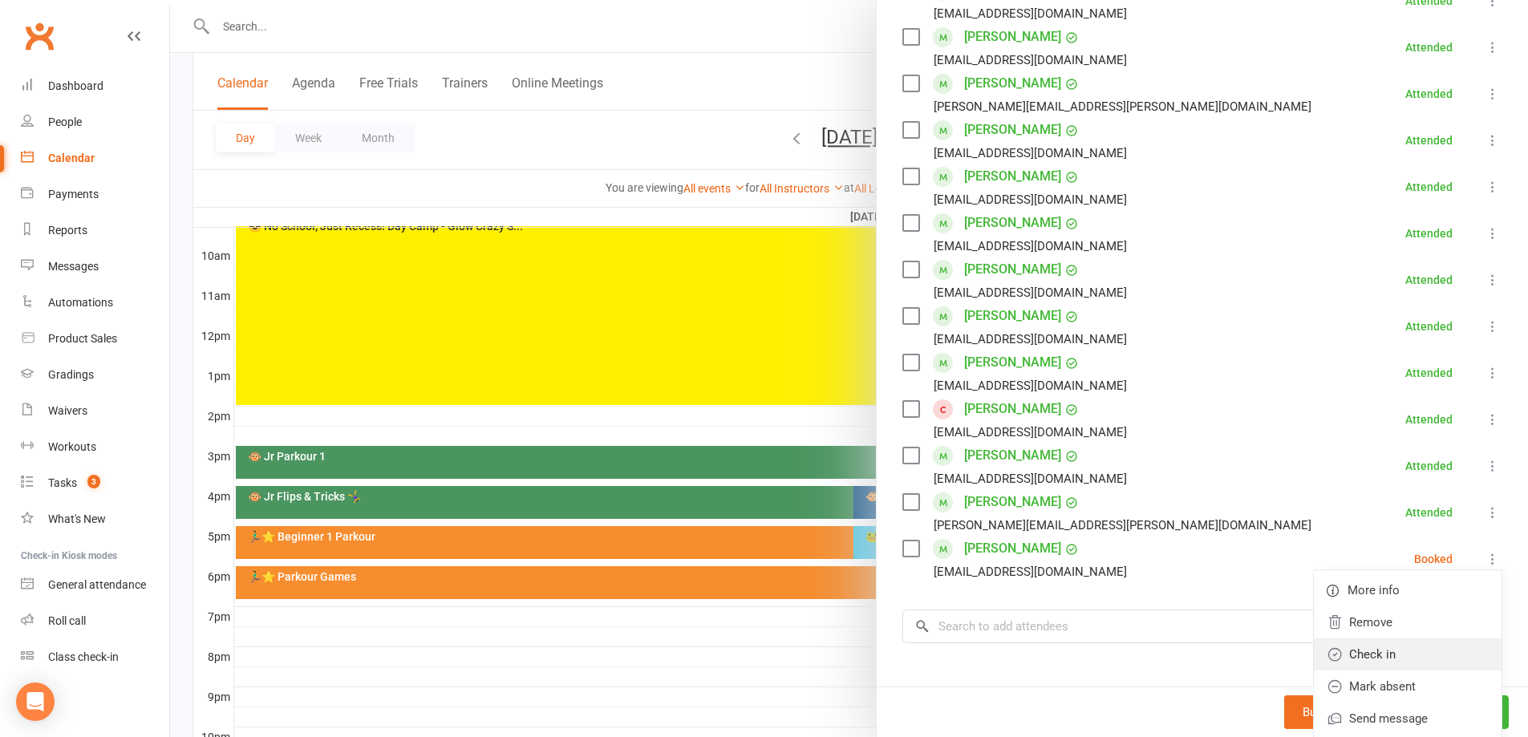
click at [1376, 654] on link "Check in" at bounding box center [1408, 654] width 188 height 32
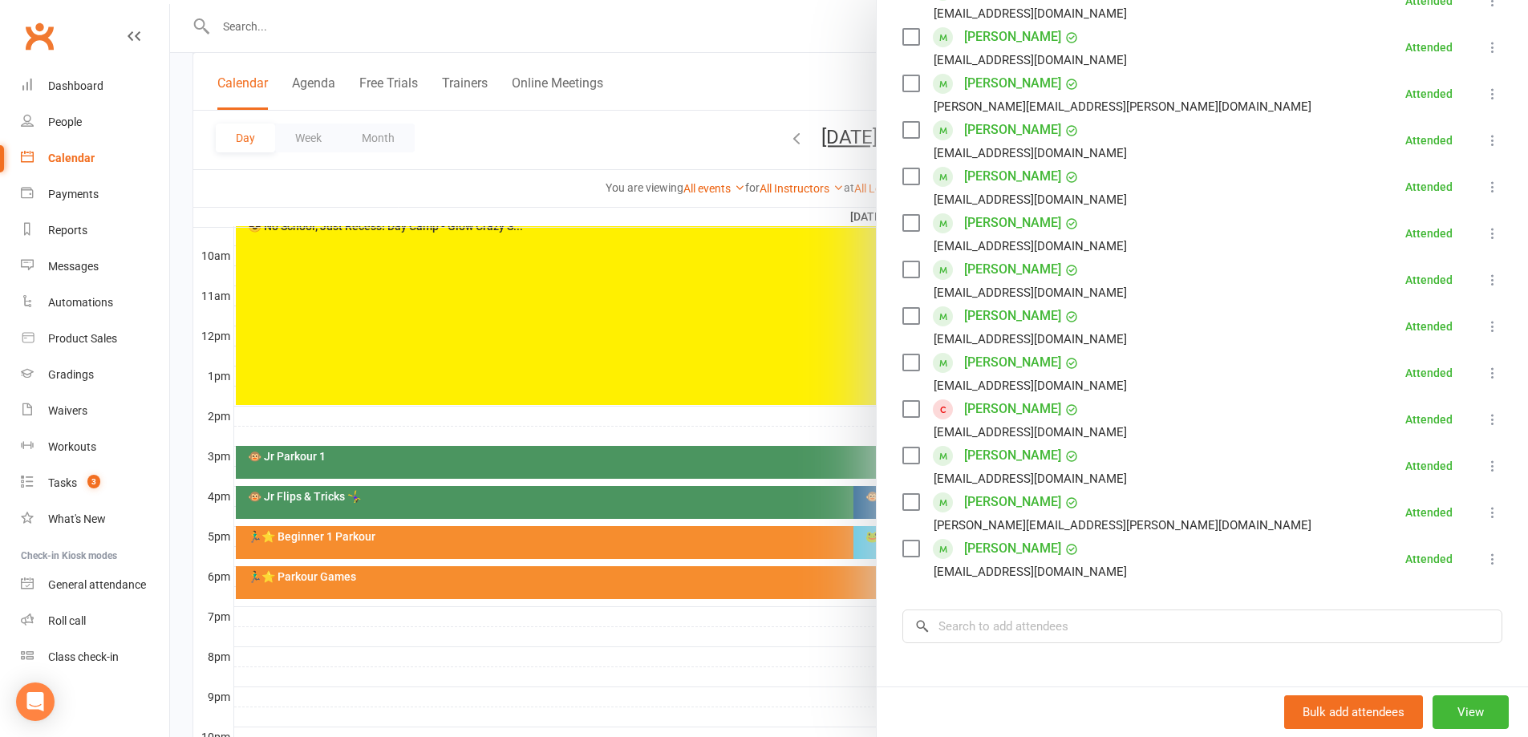
drag, startPoint x: 403, startPoint y: 658, endPoint x: 360, endPoint y: 622, distance: 55.9
click at [403, 657] on div at bounding box center [849, 368] width 1358 height 737
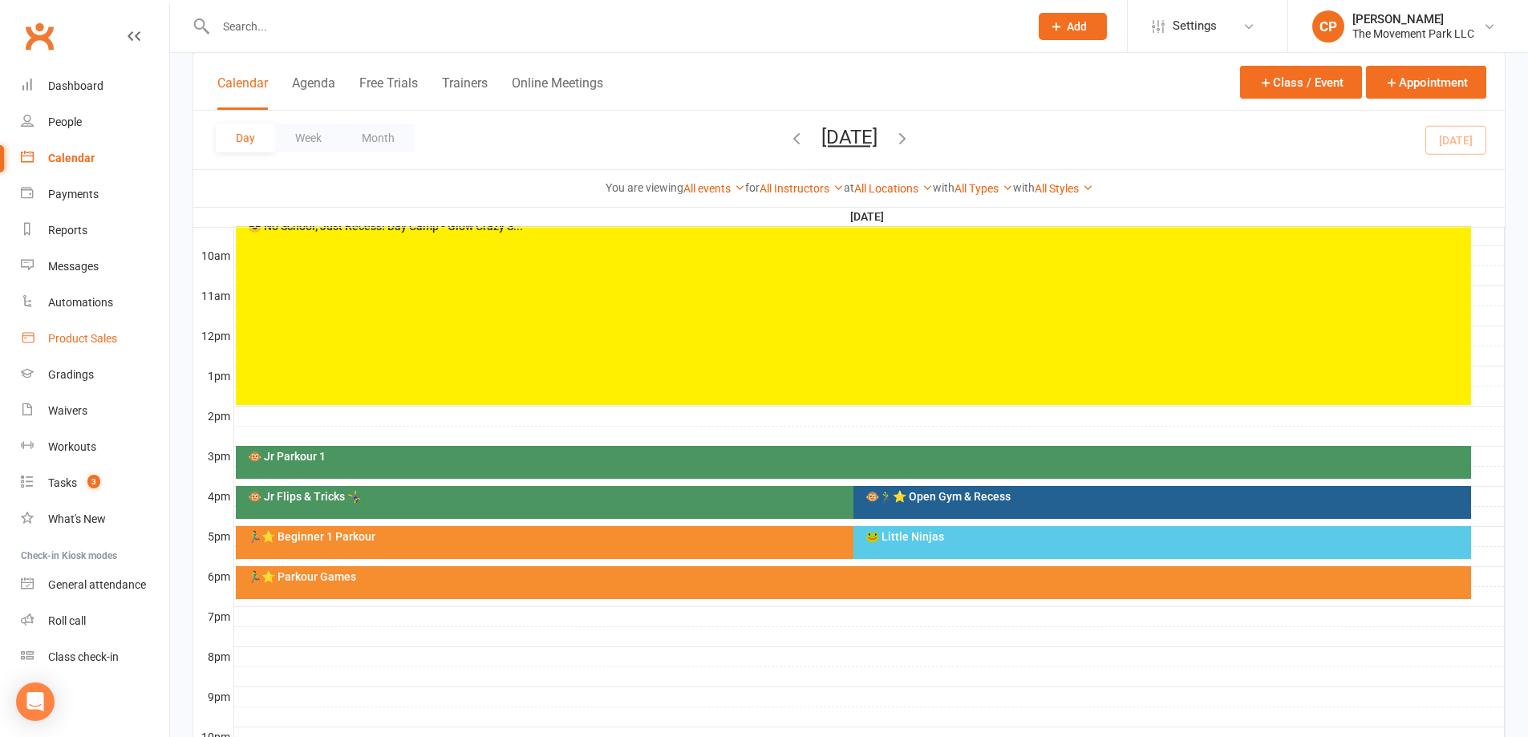
click at [56, 337] on div "Product Sales" at bounding box center [82, 338] width 69 height 13
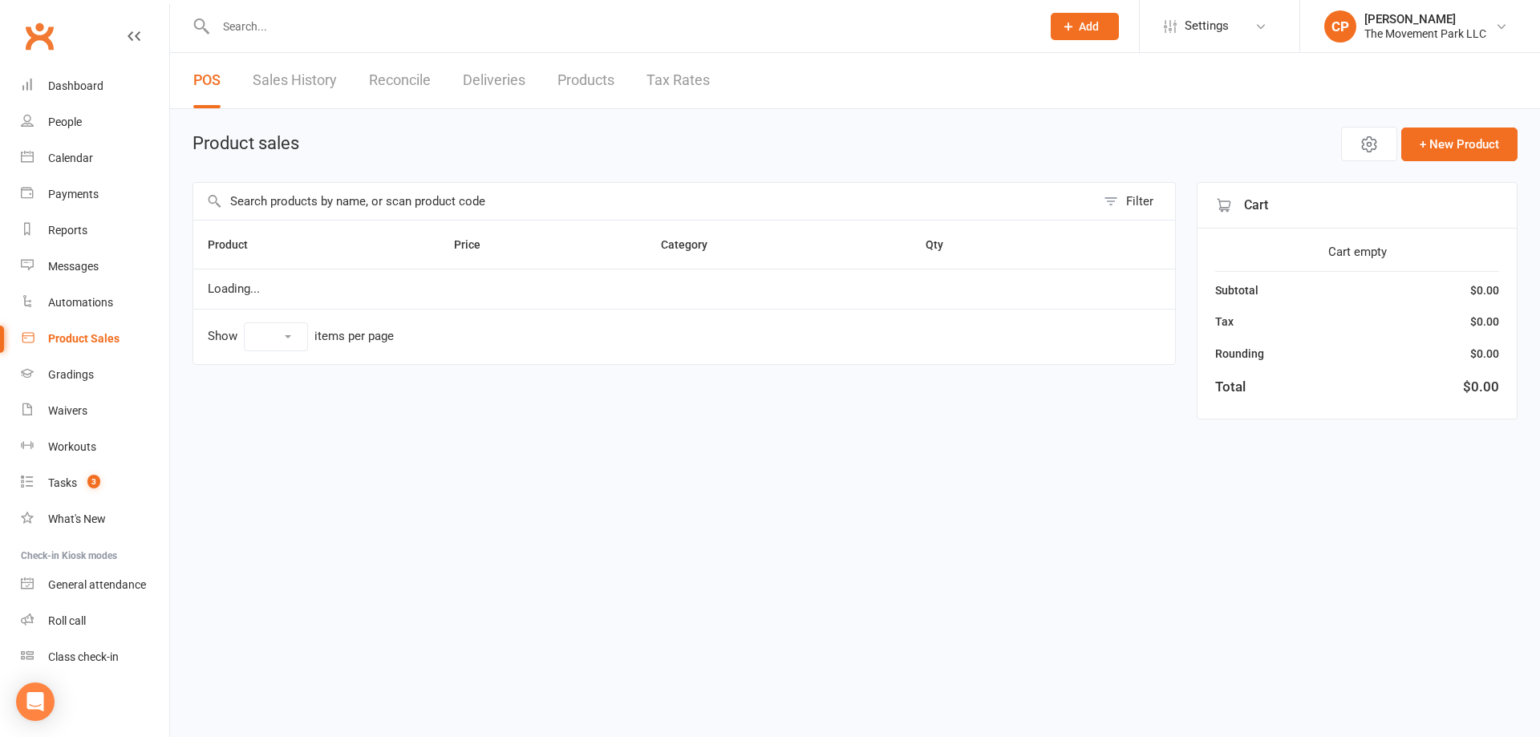
select select "100"
click at [298, 197] on input "text" at bounding box center [644, 201] width 902 height 37
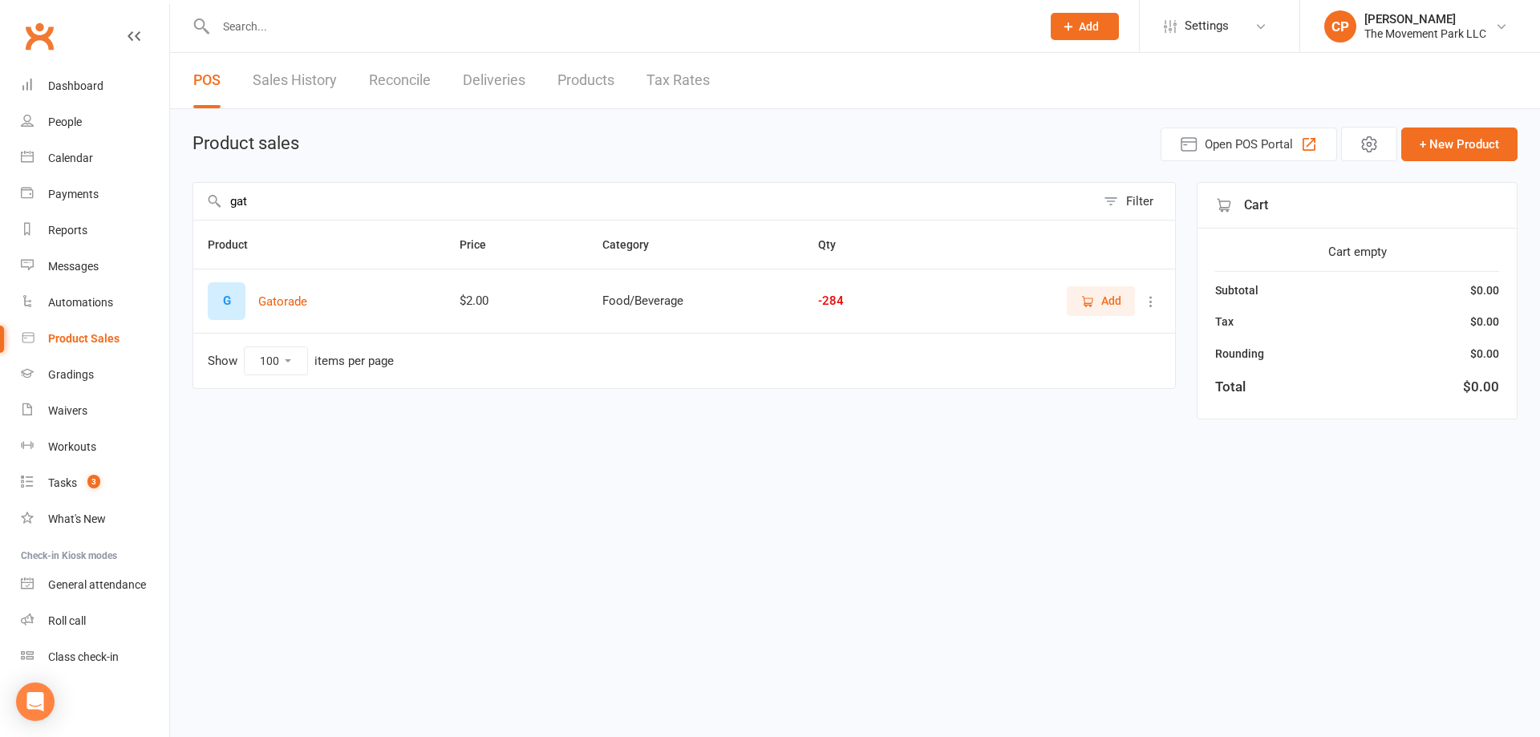
type input "gat"
click at [1096, 296] on span "Add" at bounding box center [1100, 301] width 41 height 18
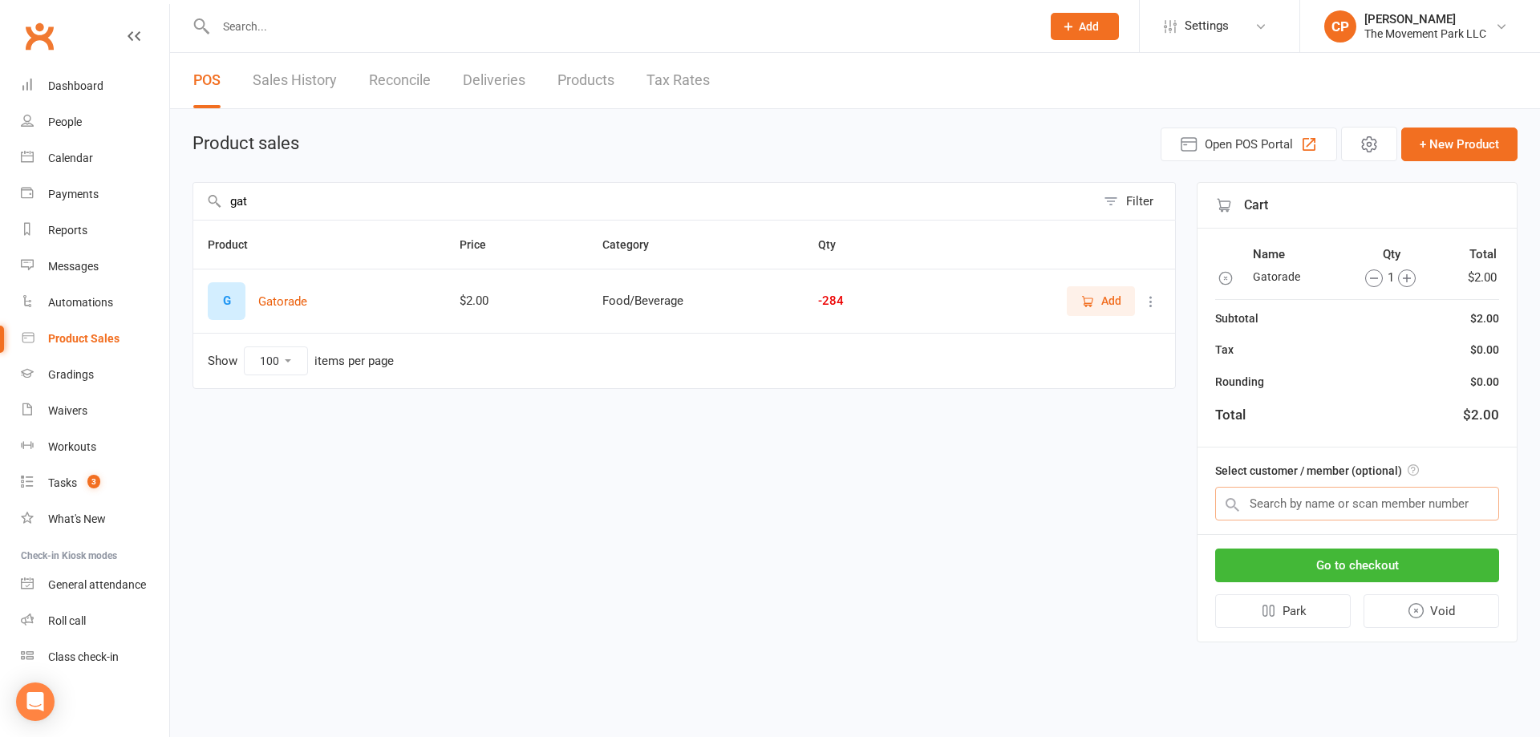
click at [1328, 498] on input "text" at bounding box center [1357, 504] width 284 height 34
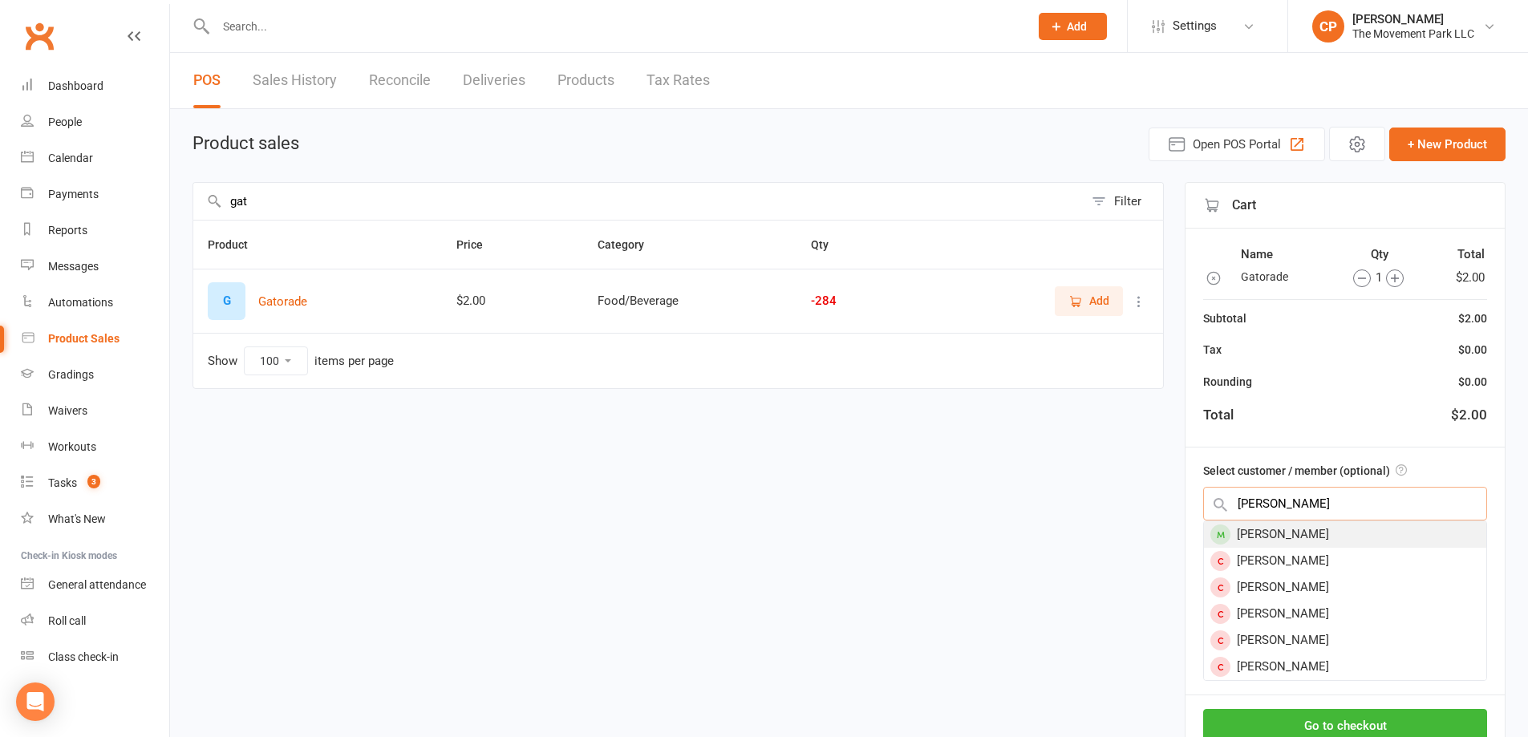
type input "felix ward"
click at [1290, 530] on div "Felix Ward" at bounding box center [1345, 534] width 282 height 26
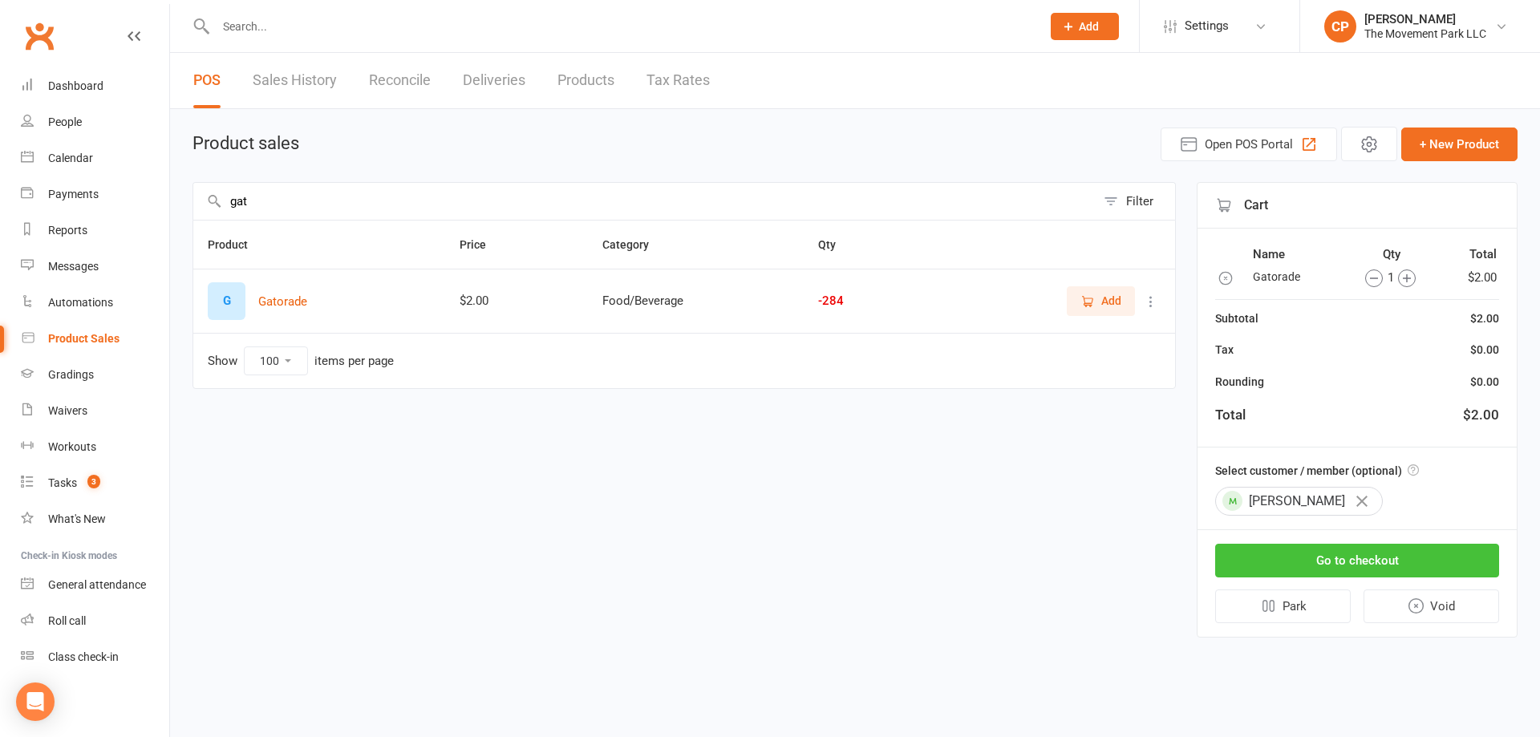
click at [1335, 558] on button "Go to checkout" at bounding box center [1357, 561] width 284 height 34
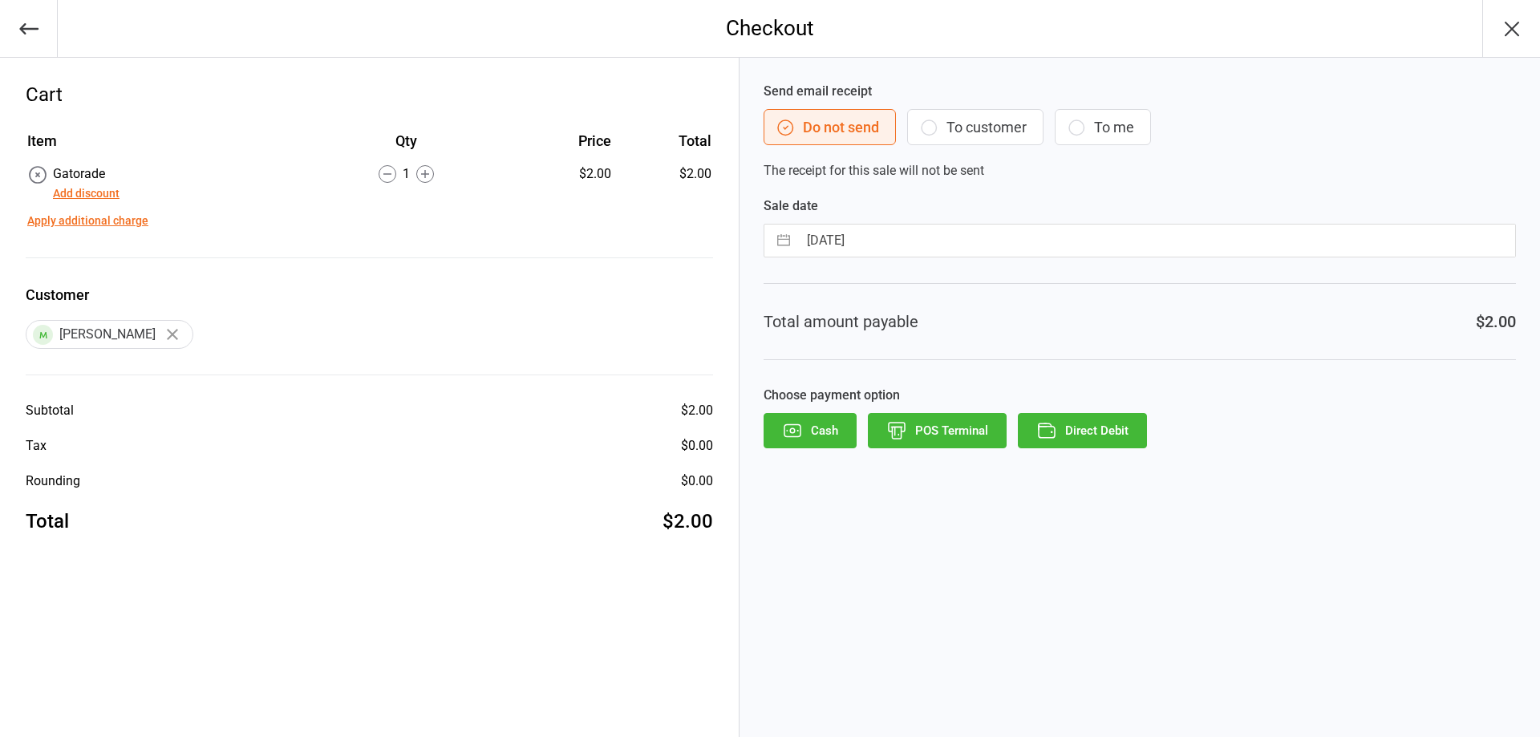
click at [988, 138] on button "To customer" at bounding box center [975, 127] width 136 height 36
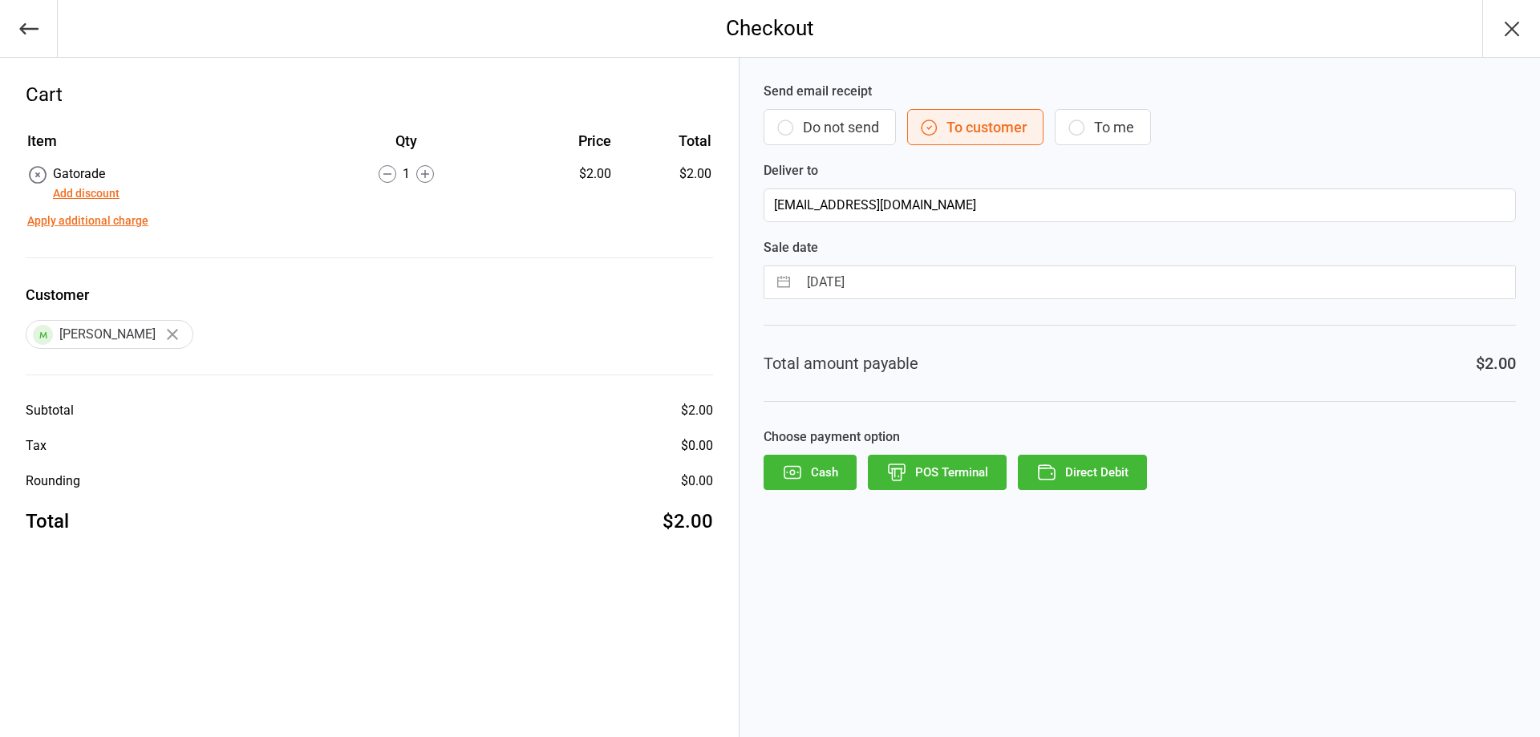
click at [1053, 471] on icon "button" at bounding box center [1046, 472] width 21 height 21
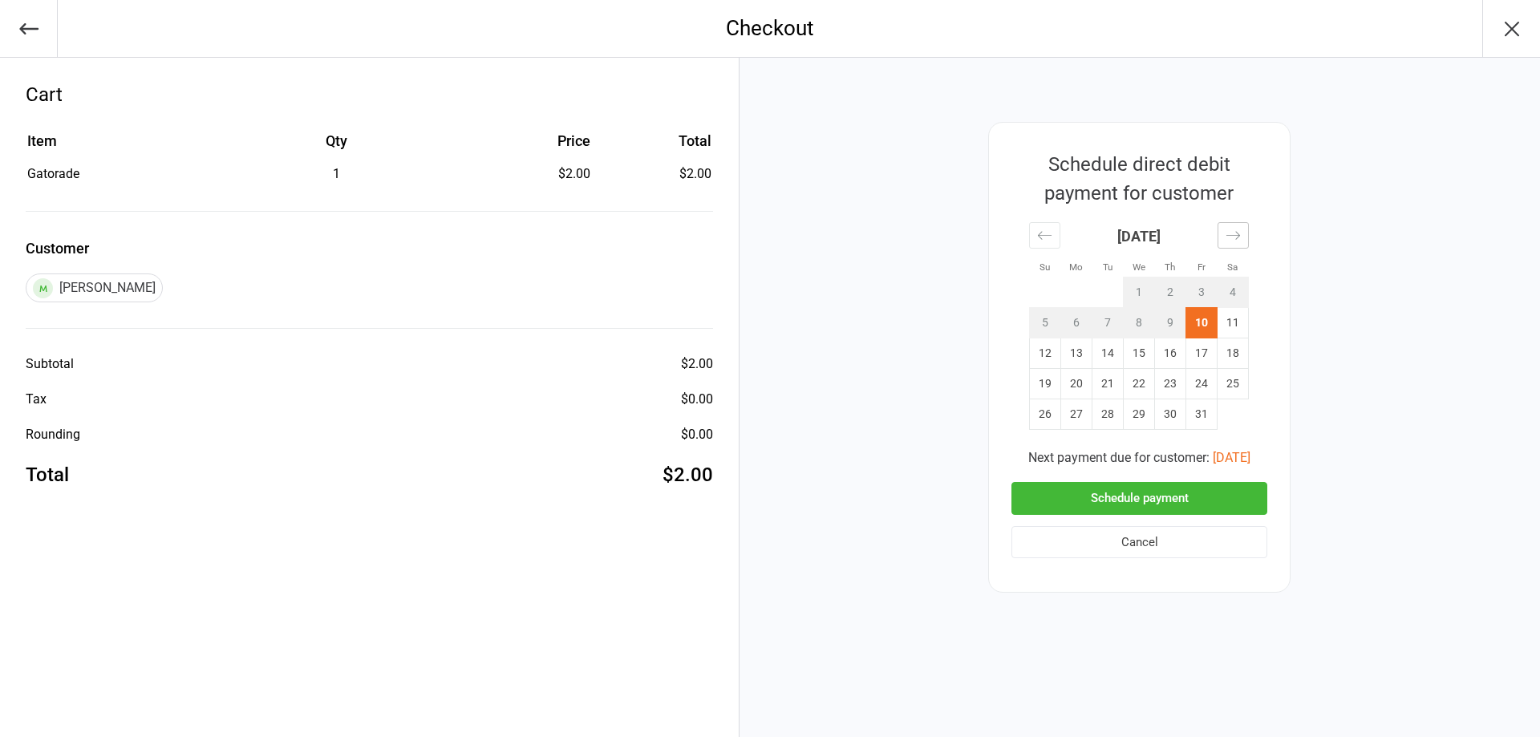
click at [1234, 242] on icon "Move forward to switch to the next month." at bounding box center [1233, 235] width 15 height 15
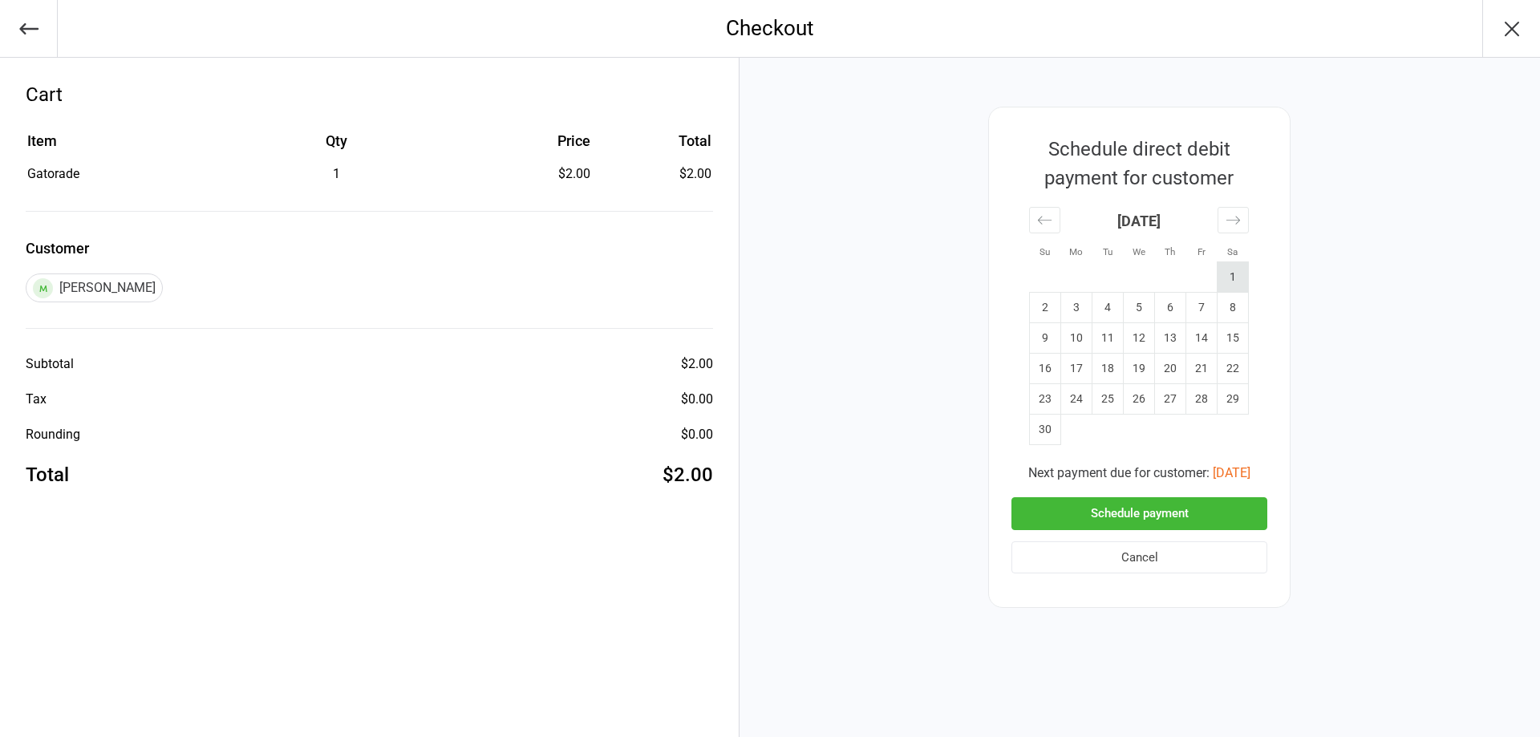
click at [1231, 282] on td "1" at bounding box center [1233, 277] width 31 height 30
click at [1198, 506] on button "Schedule payment" at bounding box center [1139, 513] width 256 height 33
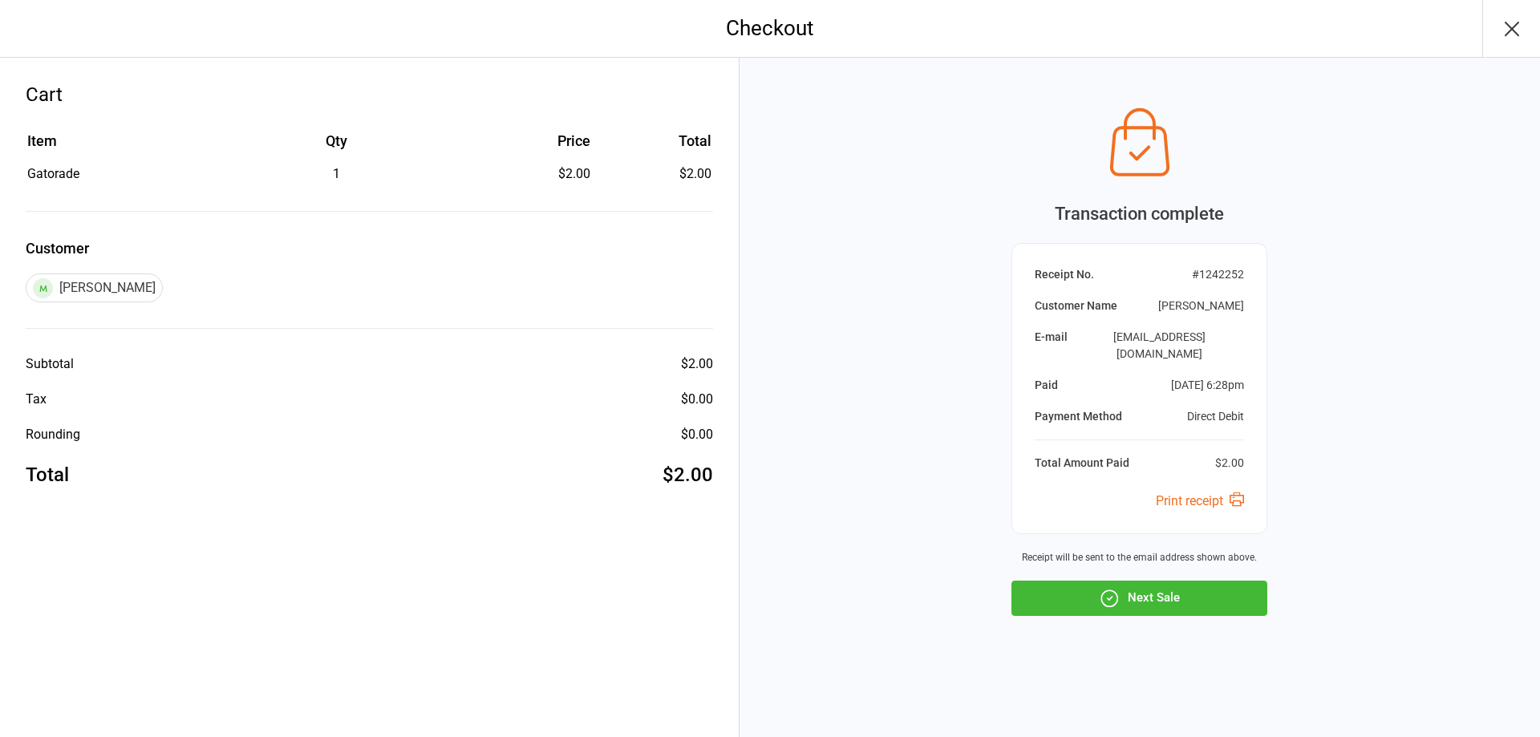
click at [1169, 586] on button "Next Sale" at bounding box center [1139, 598] width 256 height 35
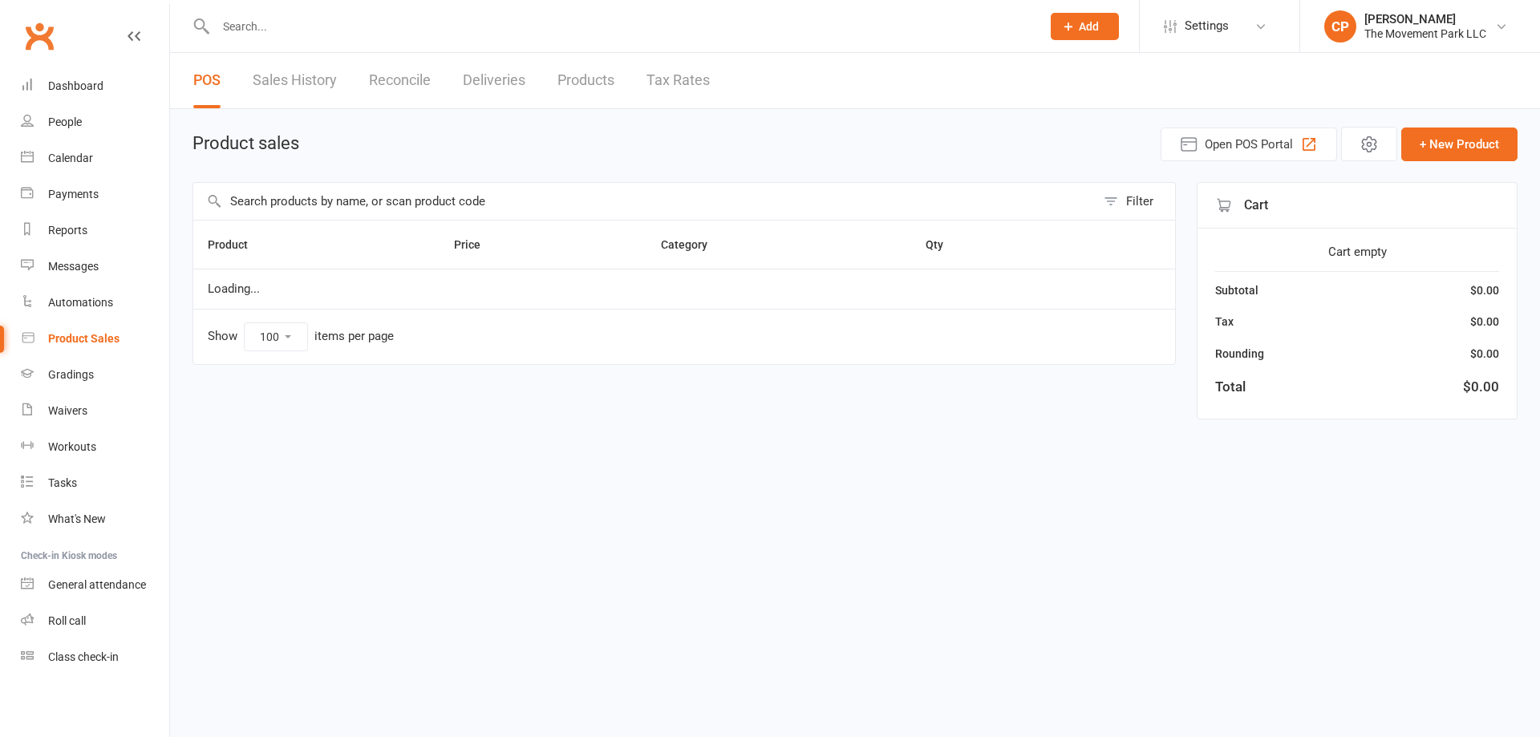
select select "100"
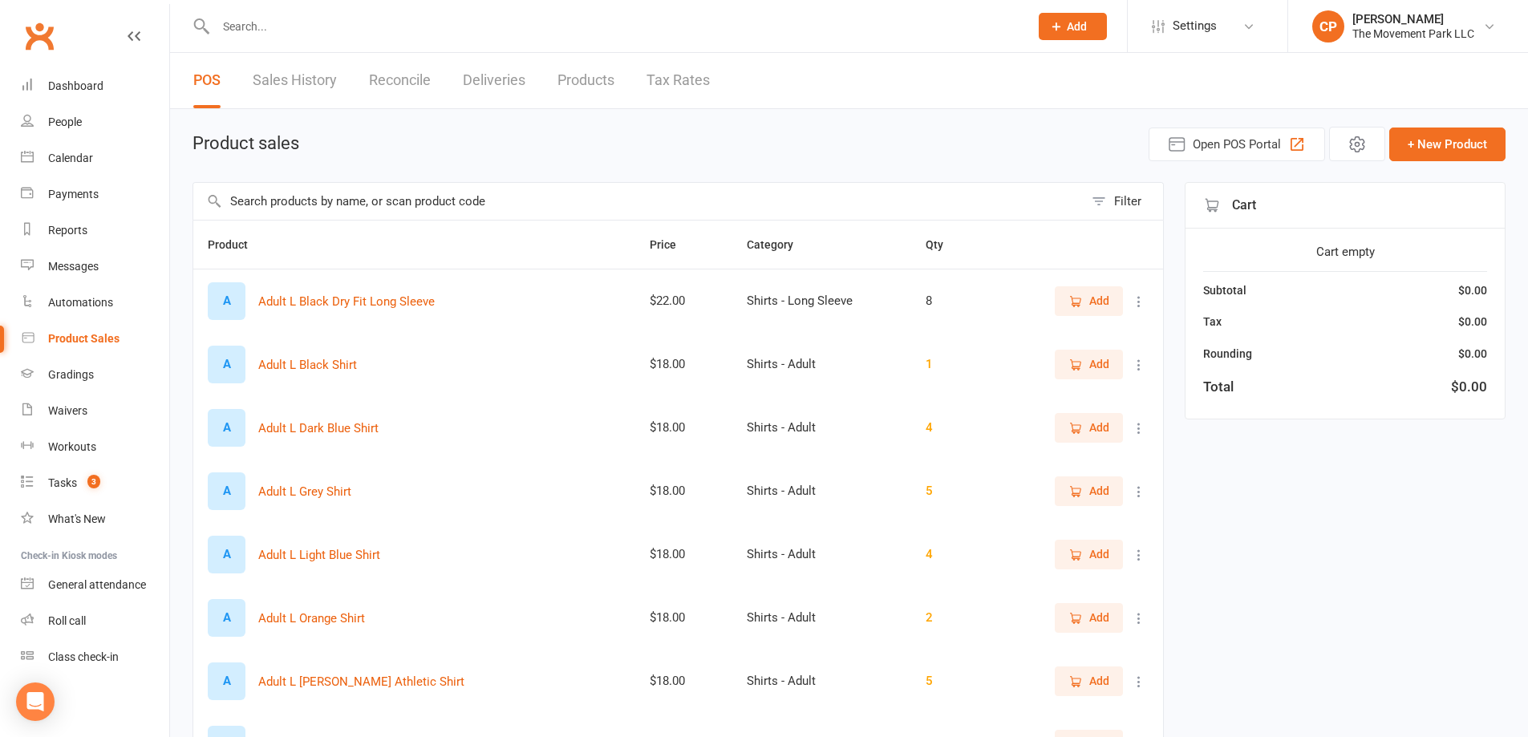
click at [513, 194] on input "text" at bounding box center [638, 201] width 890 height 37
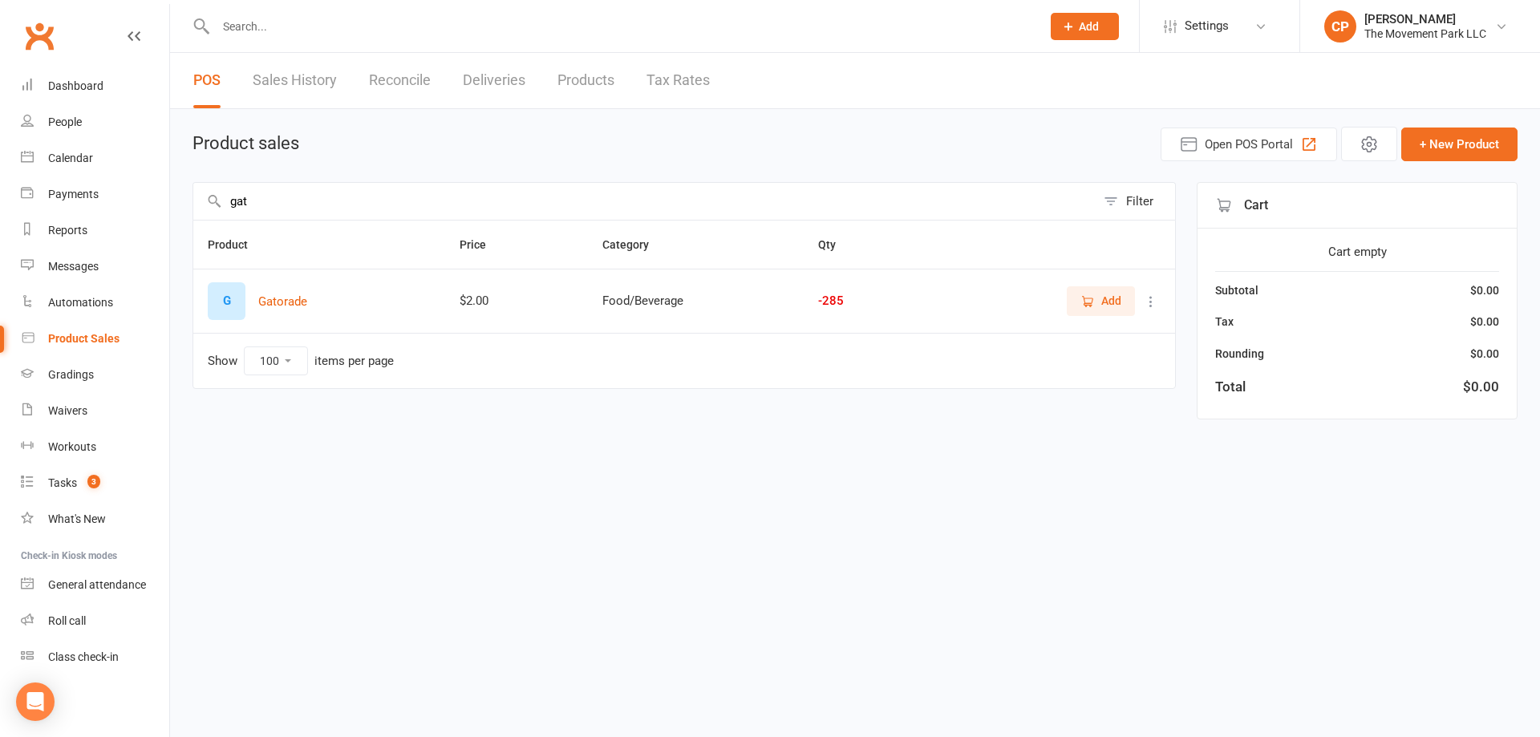
type input "gat"
click at [1077, 294] on button "Add" at bounding box center [1101, 300] width 68 height 29
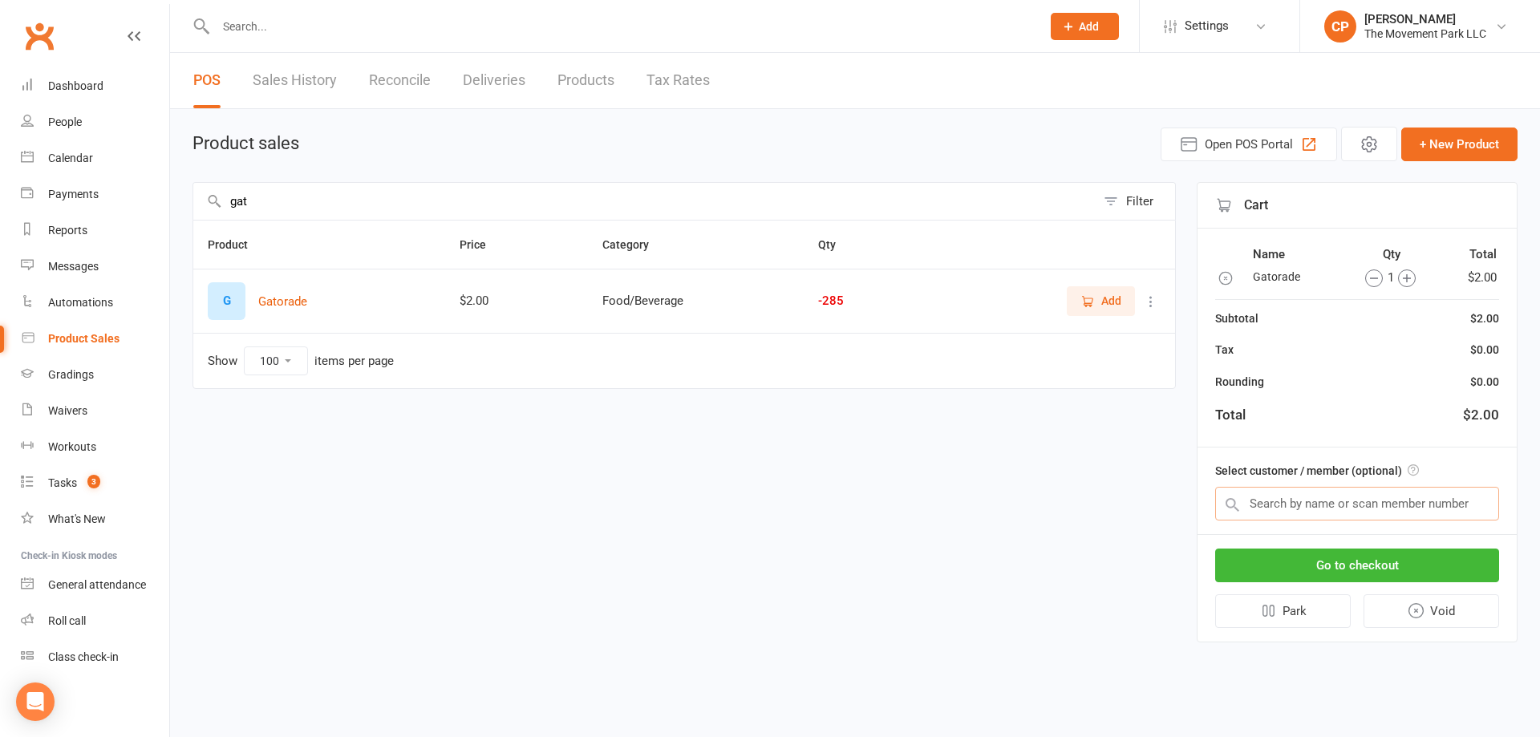
click at [1412, 508] on input "text" at bounding box center [1357, 504] width 284 height 34
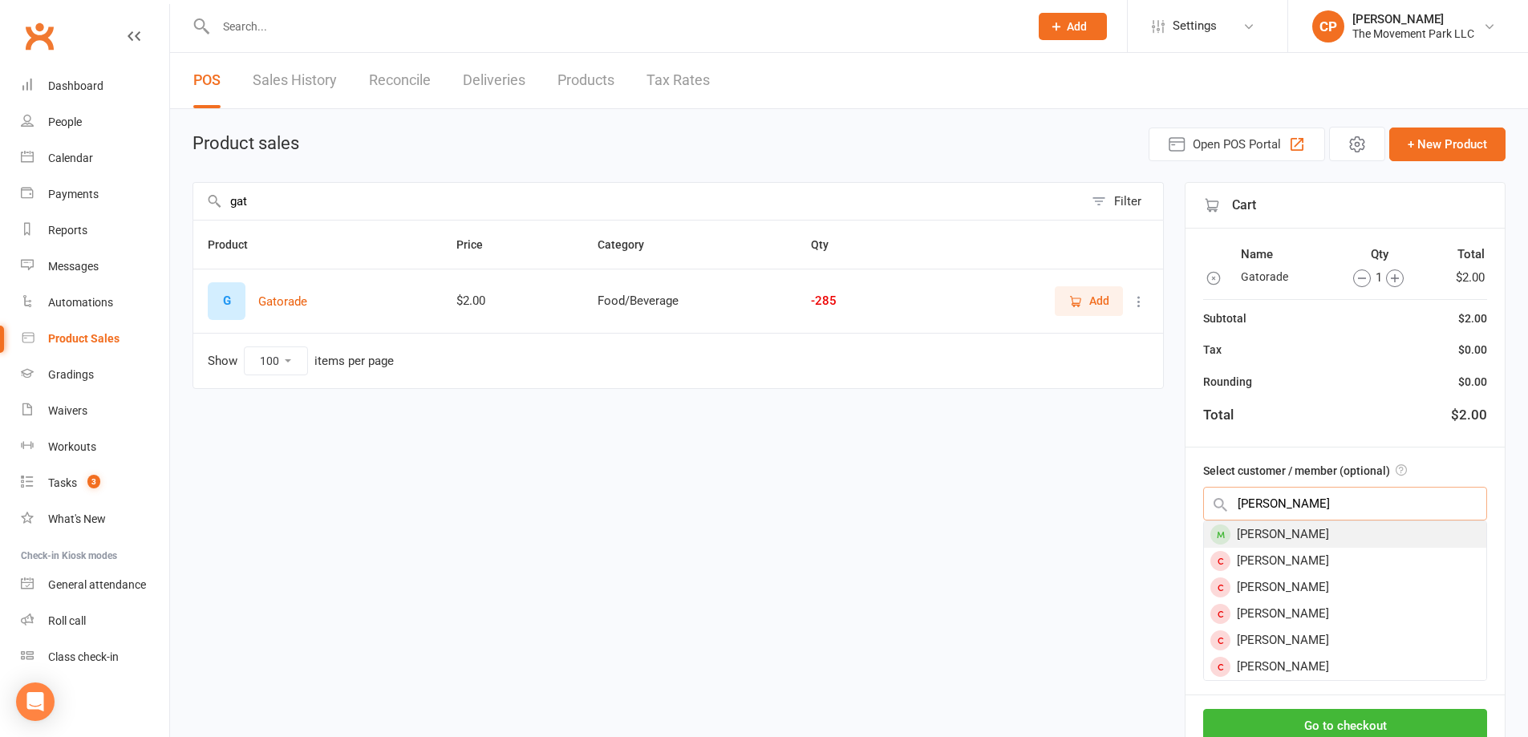
type input "[PERSON_NAME]"
click at [1299, 528] on div "[PERSON_NAME]" at bounding box center [1345, 534] width 282 height 26
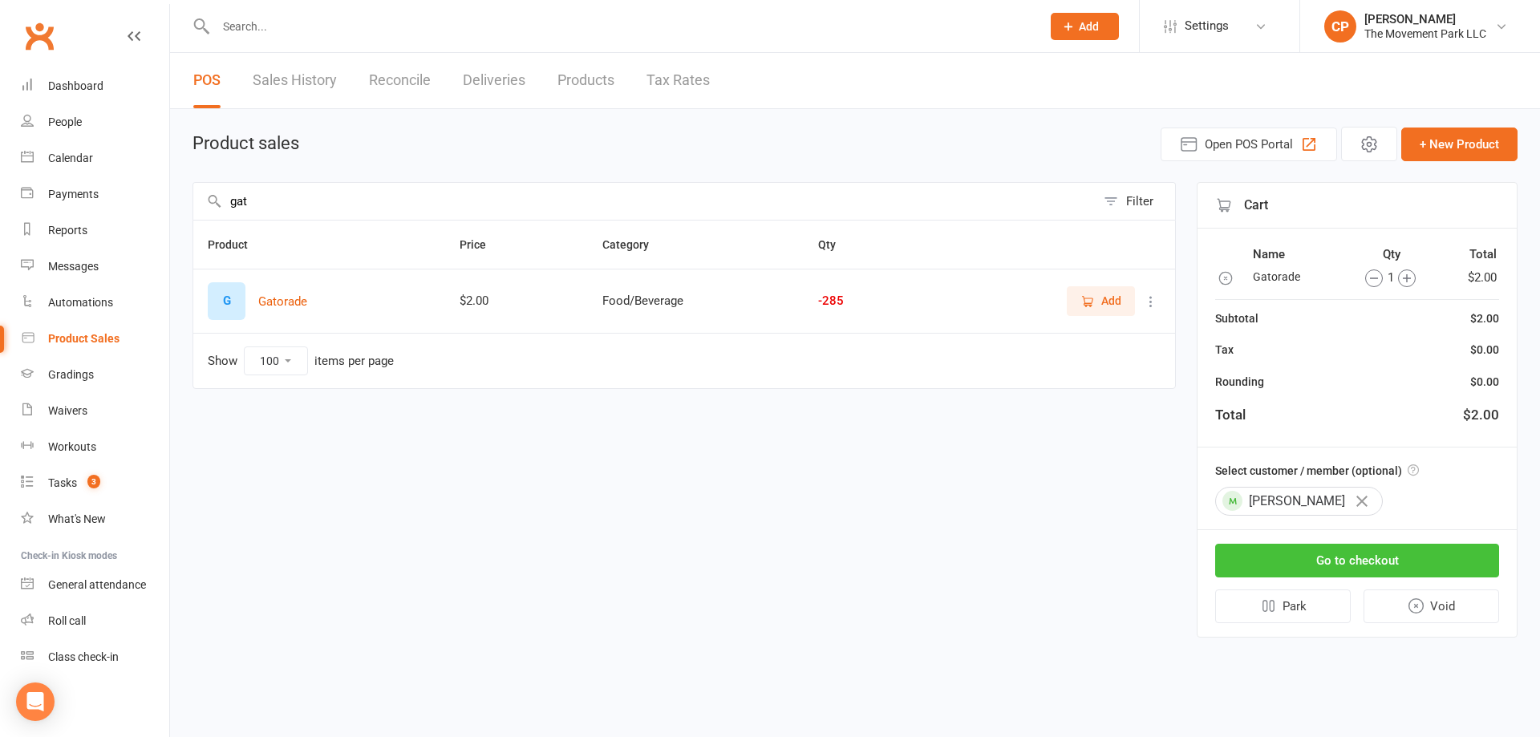
click at [1308, 566] on button "Go to checkout" at bounding box center [1357, 561] width 284 height 34
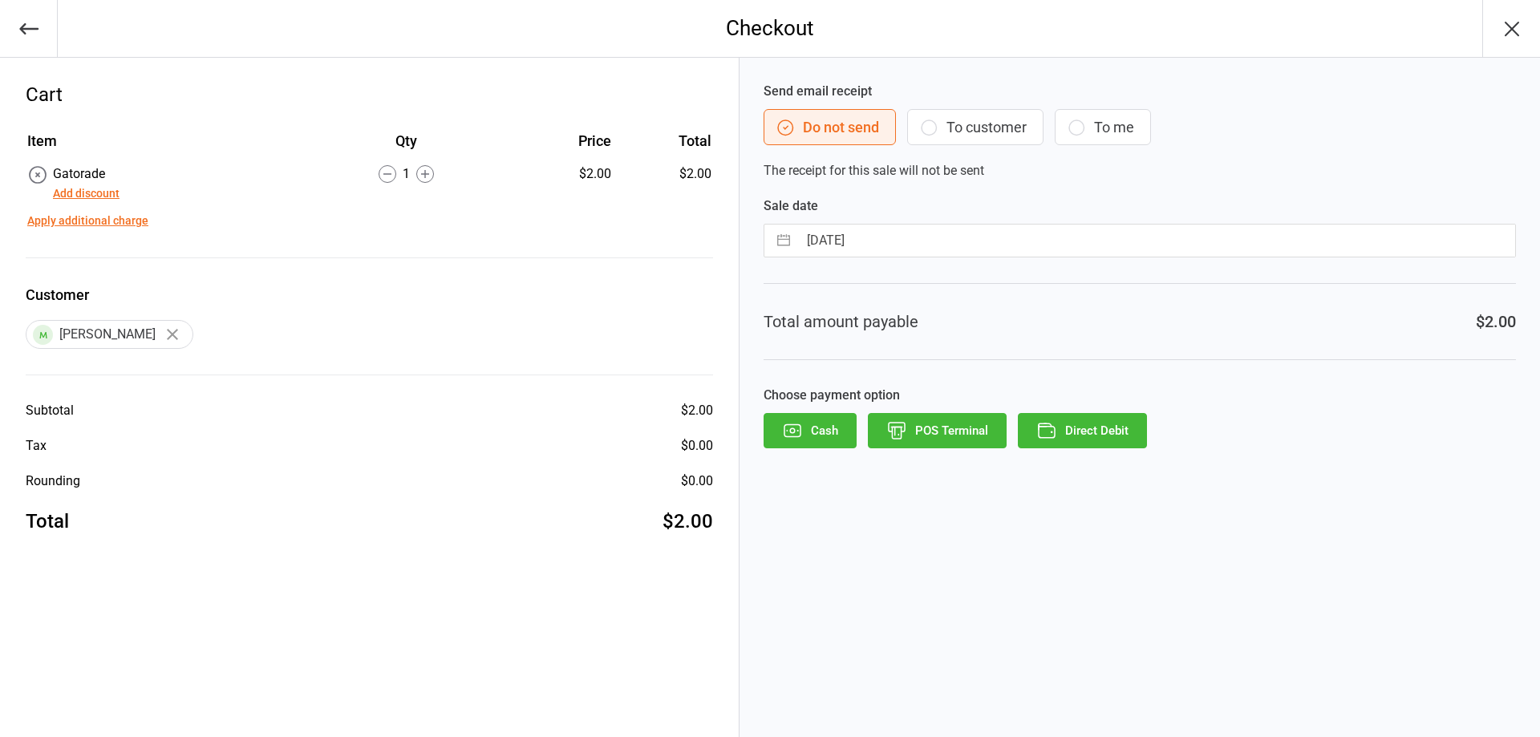
drag, startPoint x: 1010, startPoint y: 120, endPoint x: 1031, endPoint y: 228, distance: 110.3
click at [1009, 123] on button "To customer" at bounding box center [975, 127] width 136 height 36
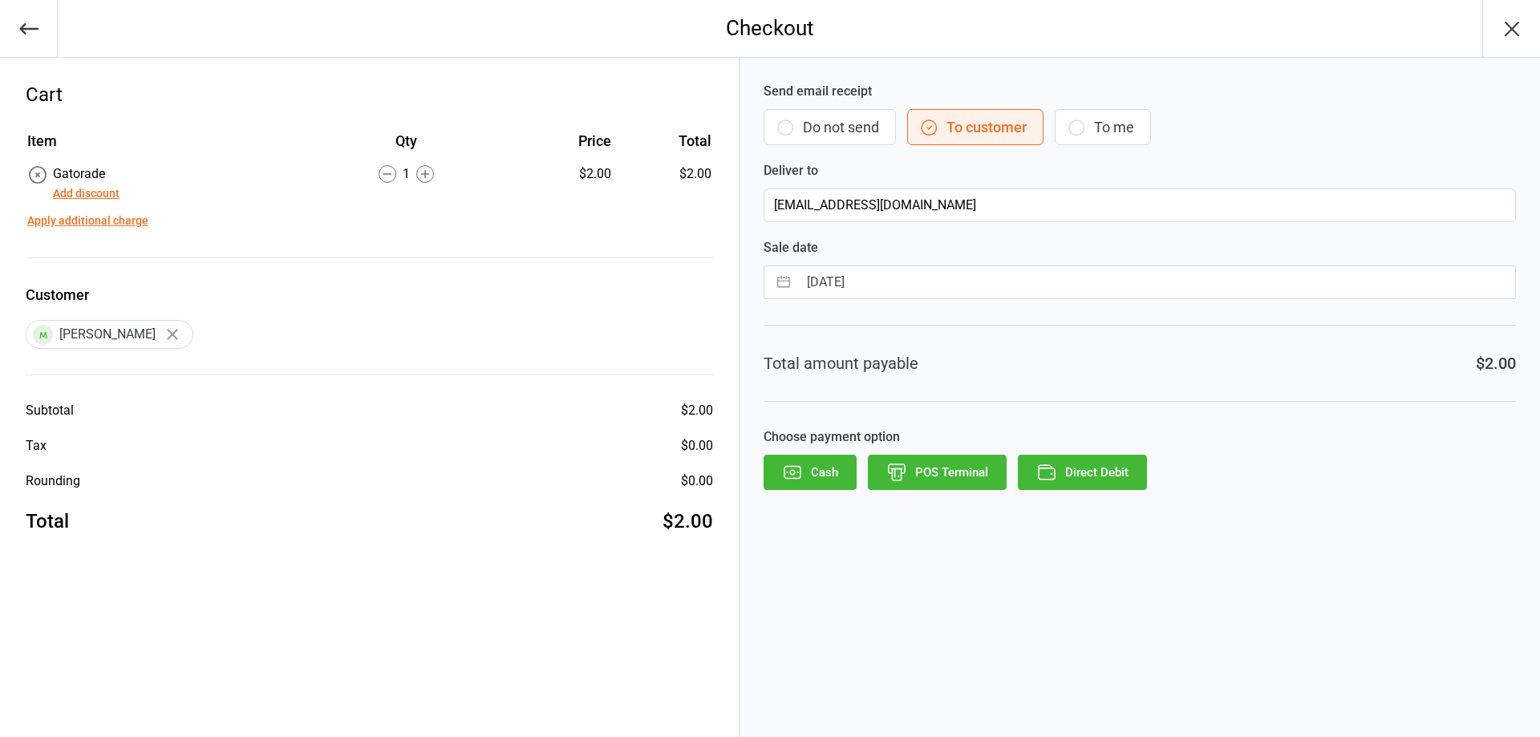
drag, startPoint x: 1120, startPoint y: 472, endPoint x: 1102, endPoint y: 460, distance: 20.9
click at [1117, 470] on button "Direct Debit" at bounding box center [1082, 472] width 129 height 35
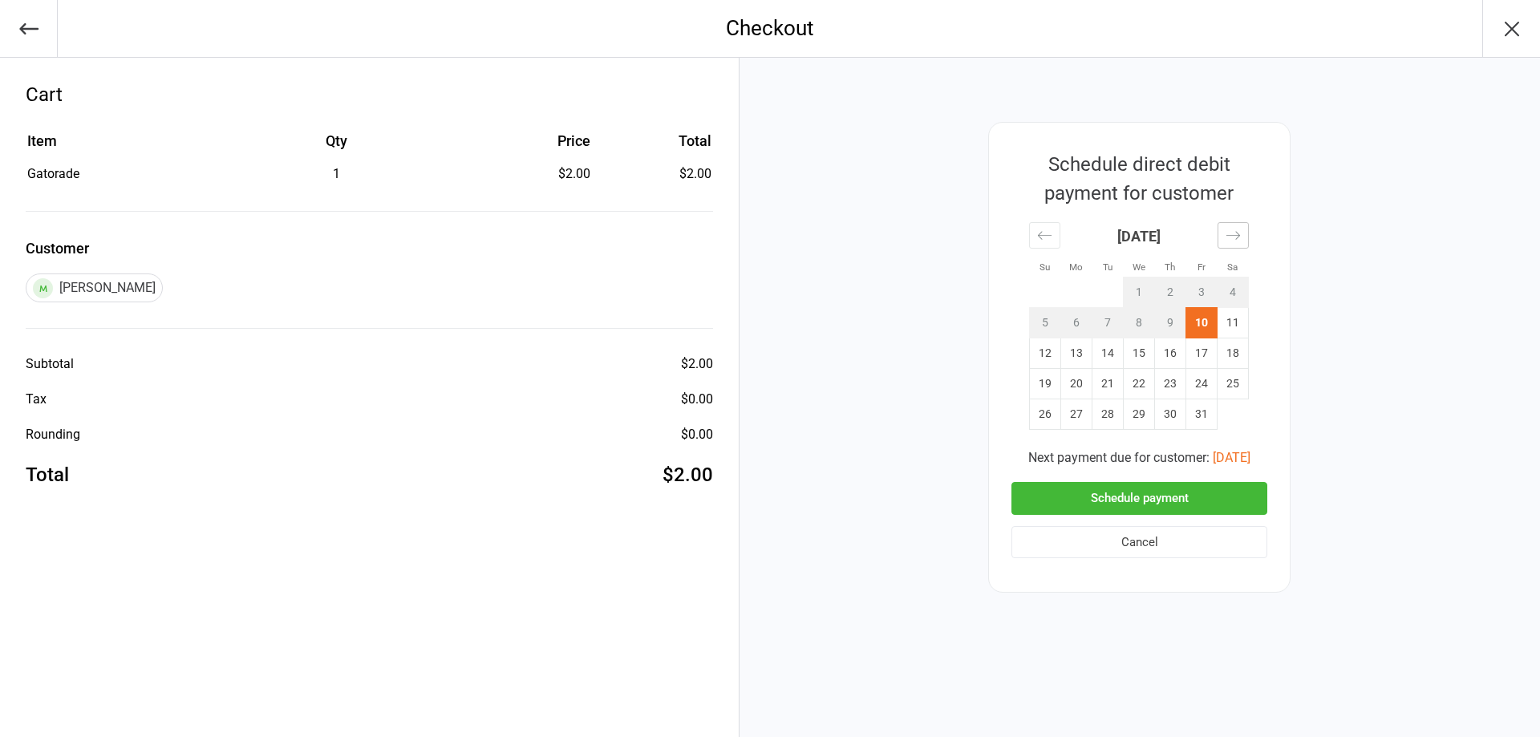
click at [1238, 239] on icon "Move forward to switch to the next month." at bounding box center [1233, 235] width 15 height 15
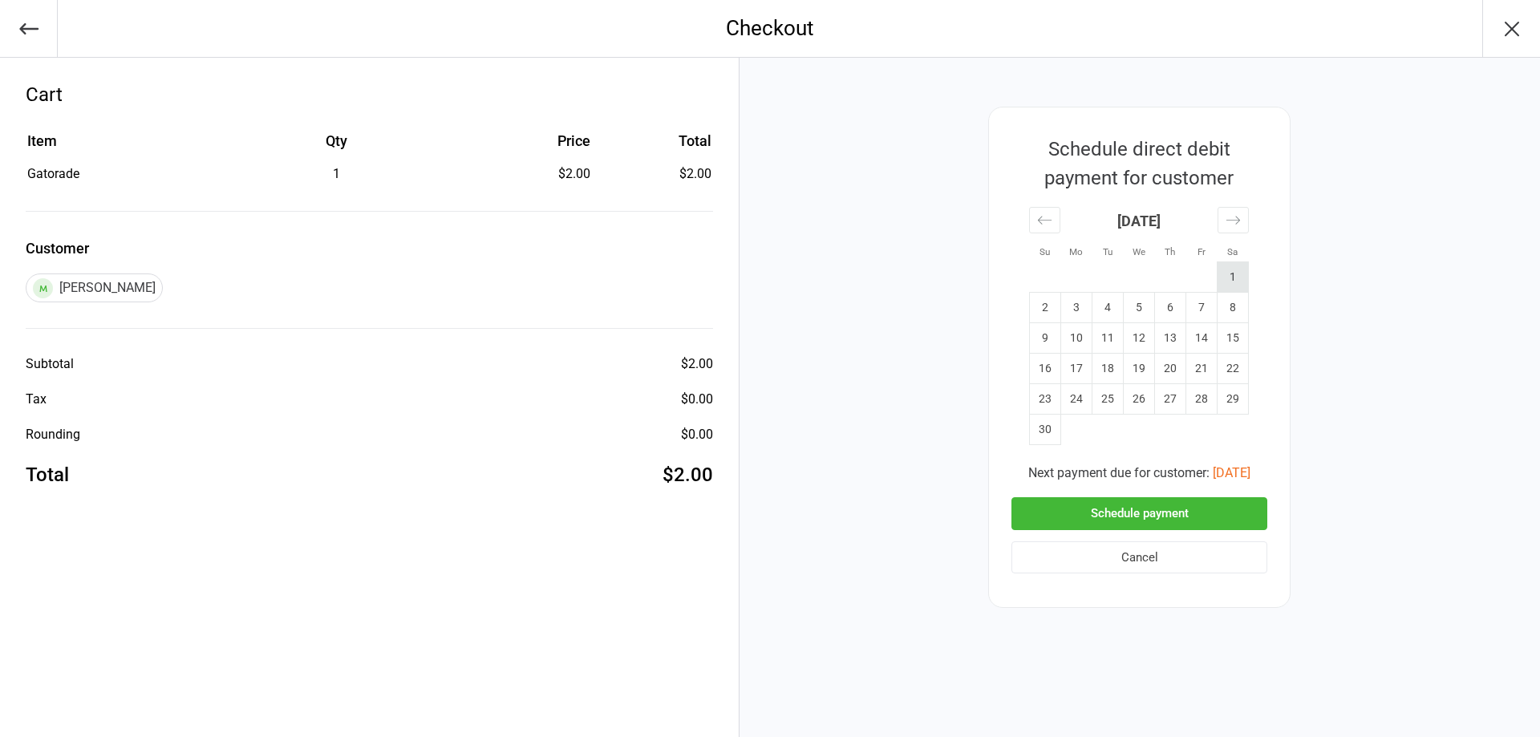
click at [1231, 281] on td "1" at bounding box center [1233, 277] width 31 height 30
drag, startPoint x: 1193, startPoint y: 515, endPoint x: 1188, endPoint y: 501, distance: 15.2
click at [1192, 515] on button "Schedule payment" at bounding box center [1139, 513] width 256 height 33
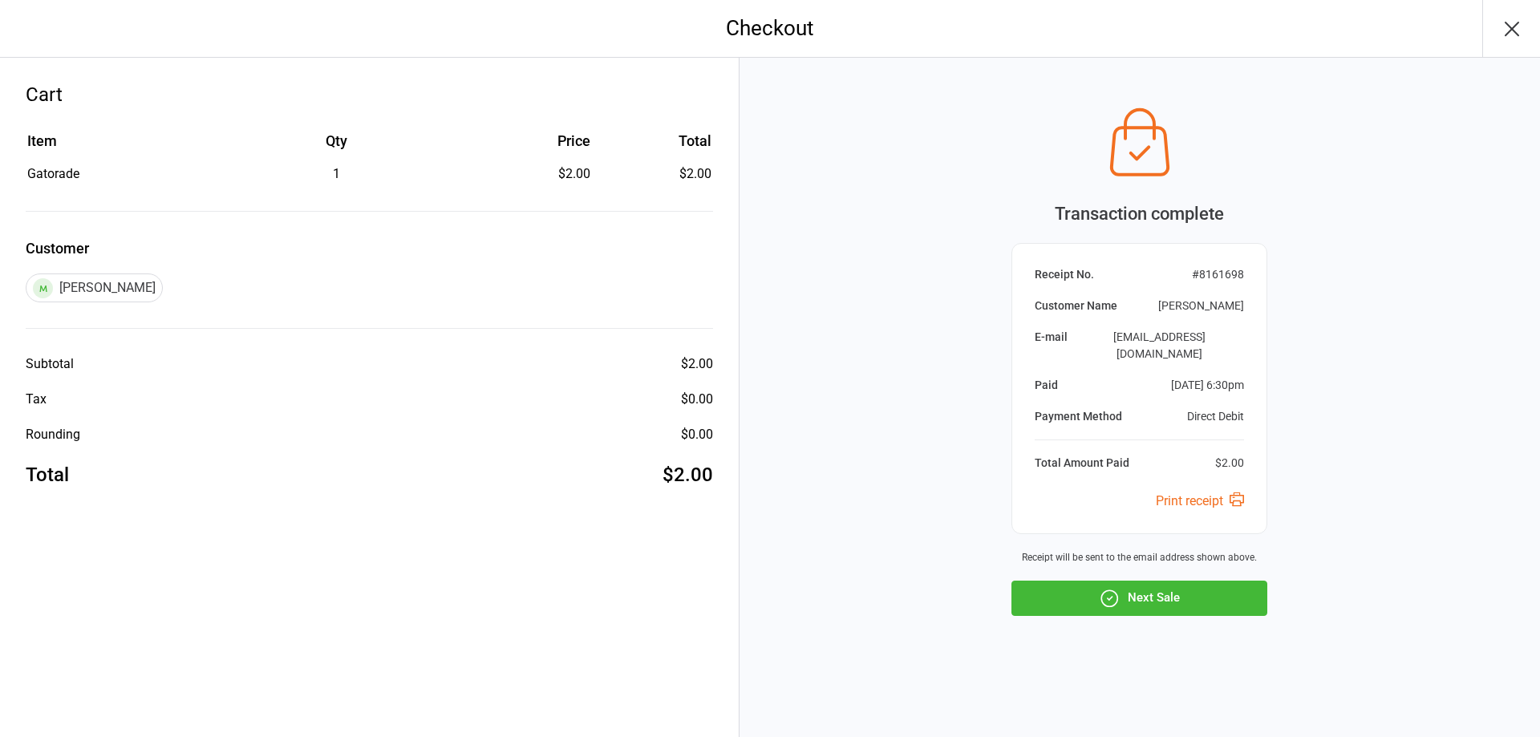
drag, startPoint x: 1171, startPoint y: 585, endPoint x: 1178, endPoint y: 589, distance: 8.3
click at [1172, 585] on button "Next Sale" at bounding box center [1139, 598] width 256 height 35
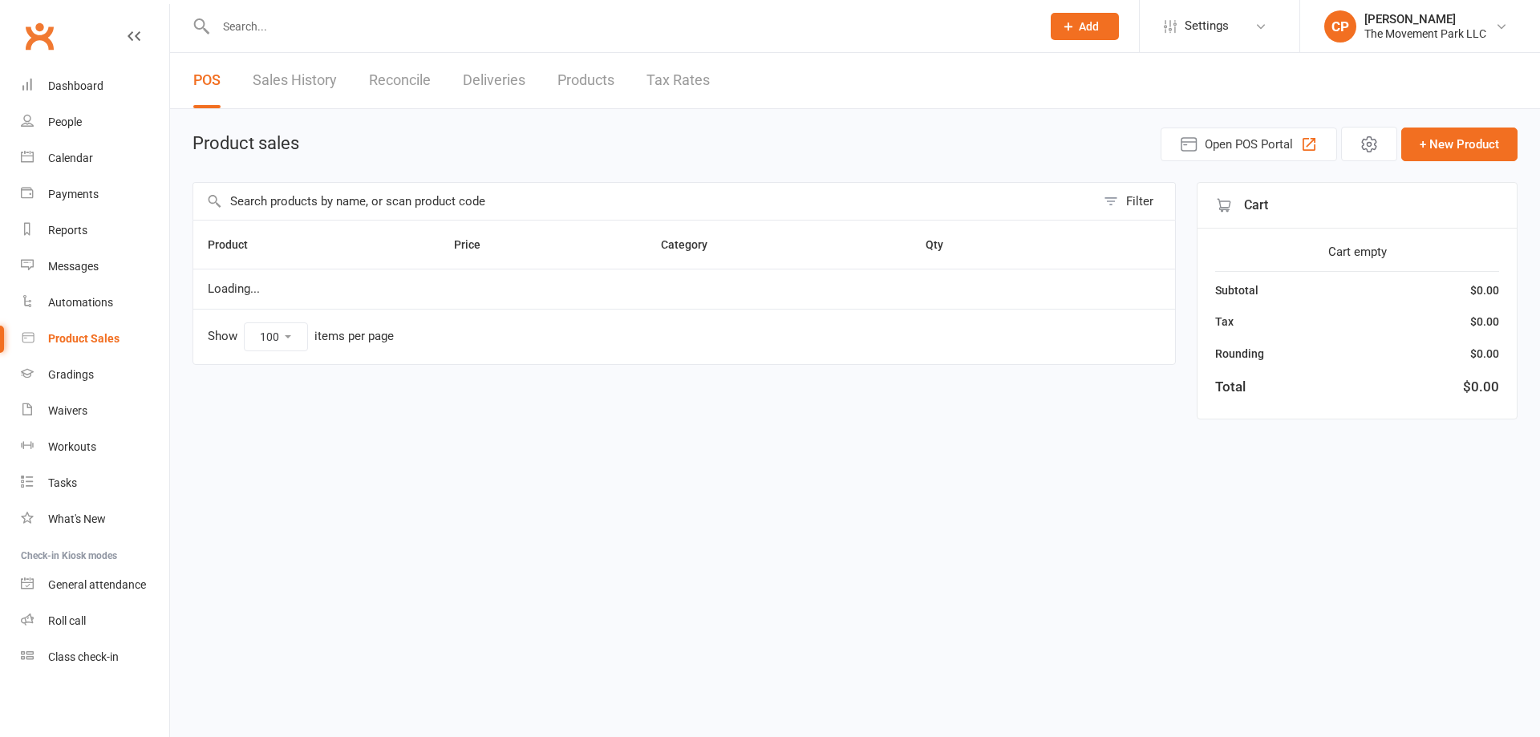
select select "100"
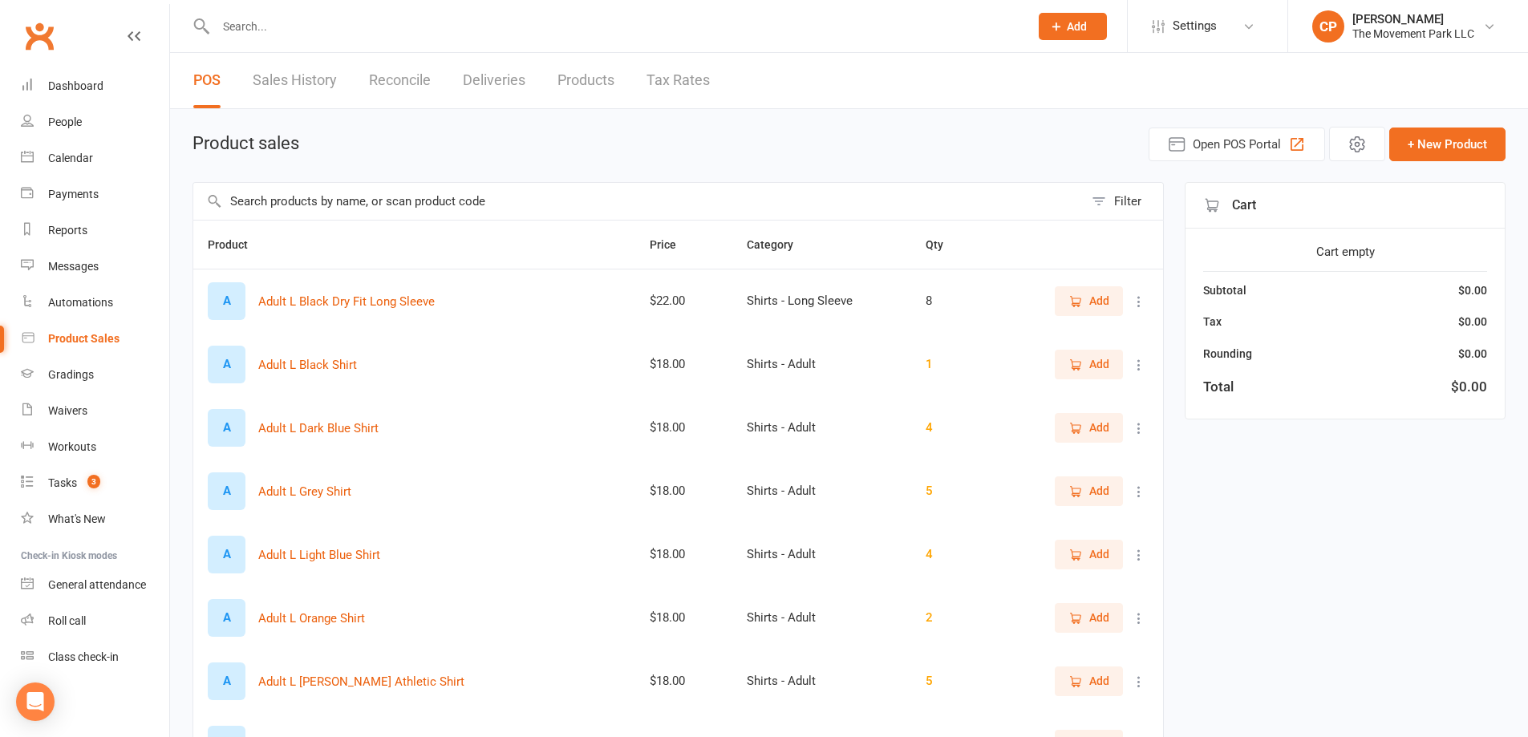
drag, startPoint x: 440, startPoint y: 183, endPoint x: 445, endPoint y: 201, distance: 18.5
click at [445, 201] on input "text" at bounding box center [638, 201] width 890 height 37
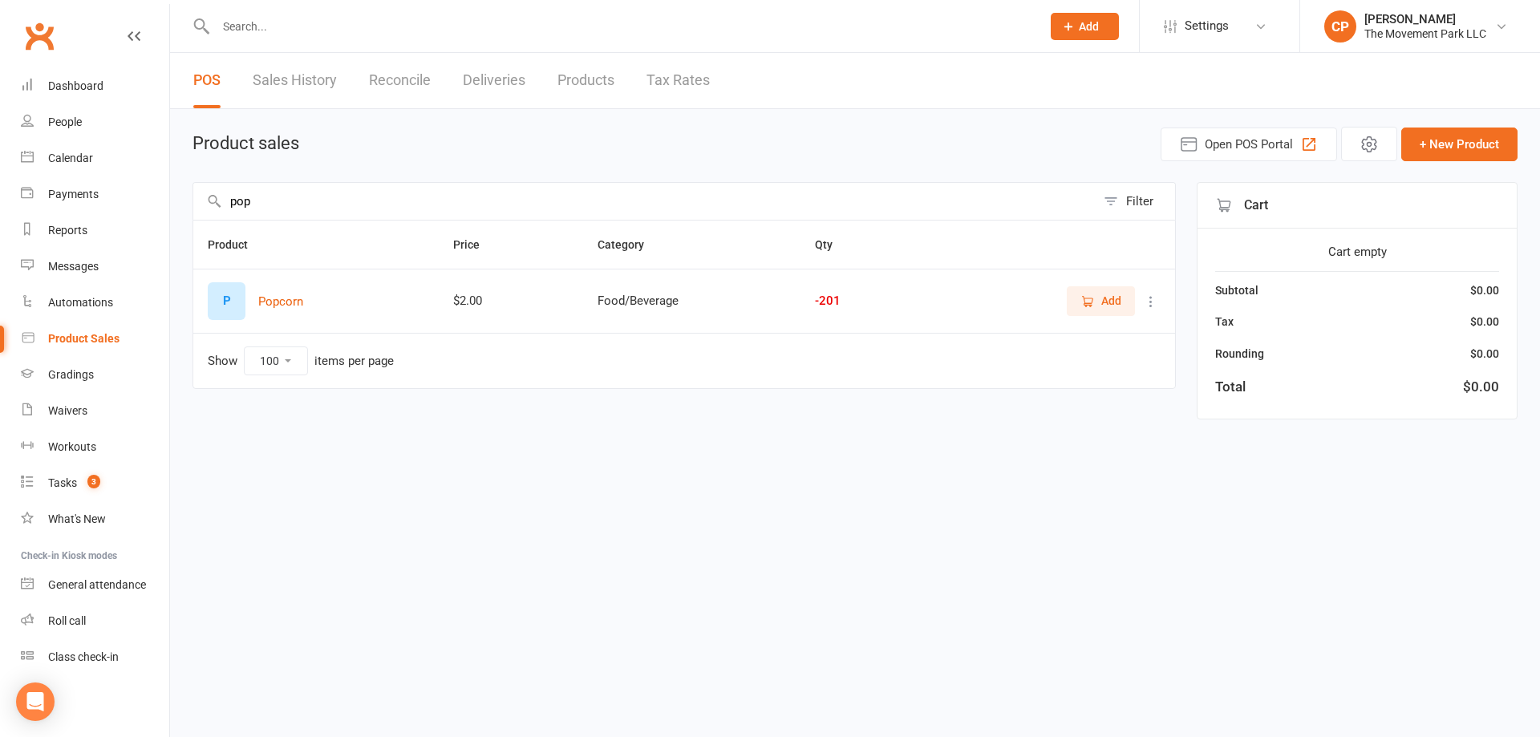
type input "pop"
click at [1080, 298] on button "Add" at bounding box center [1101, 300] width 68 height 29
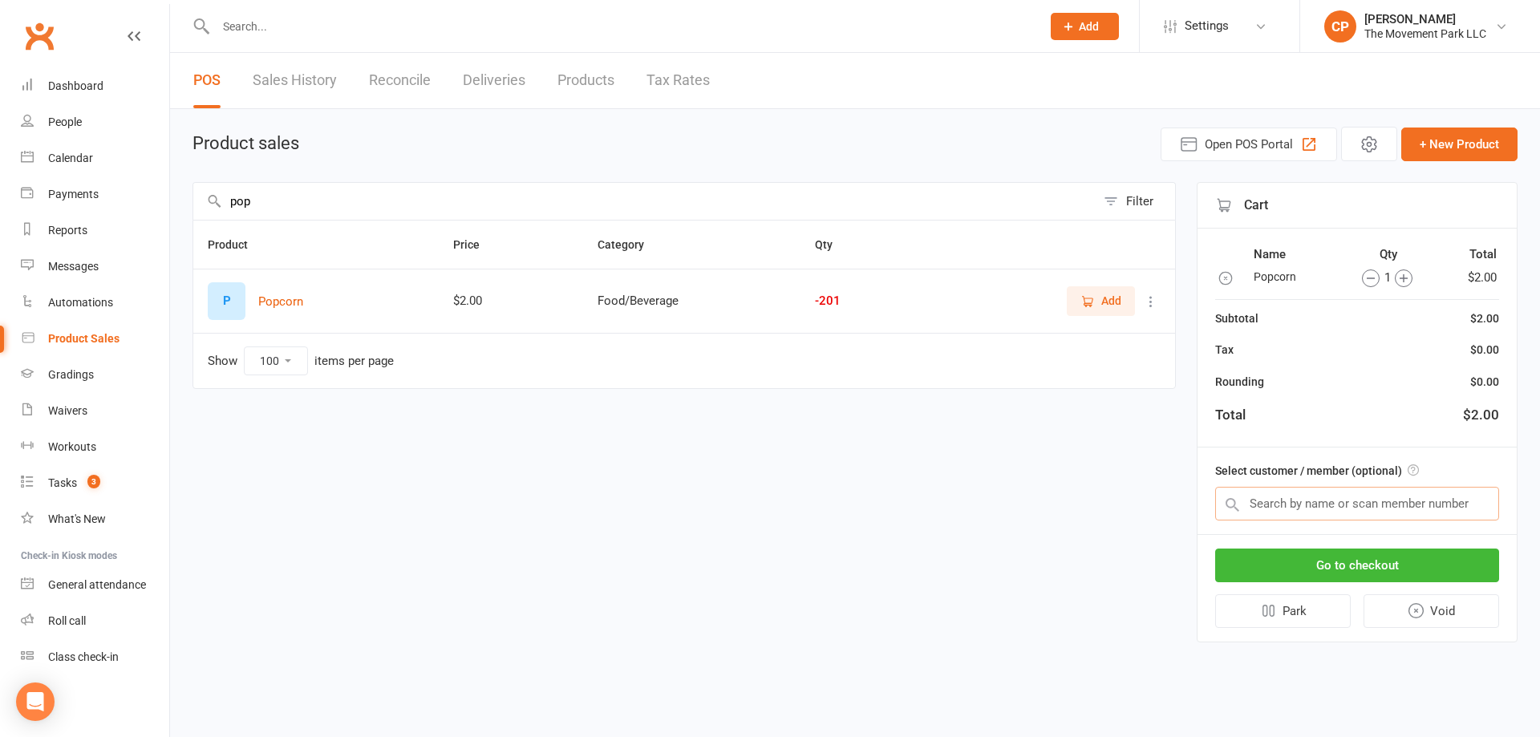
click at [1393, 507] on input "text" at bounding box center [1357, 504] width 284 height 34
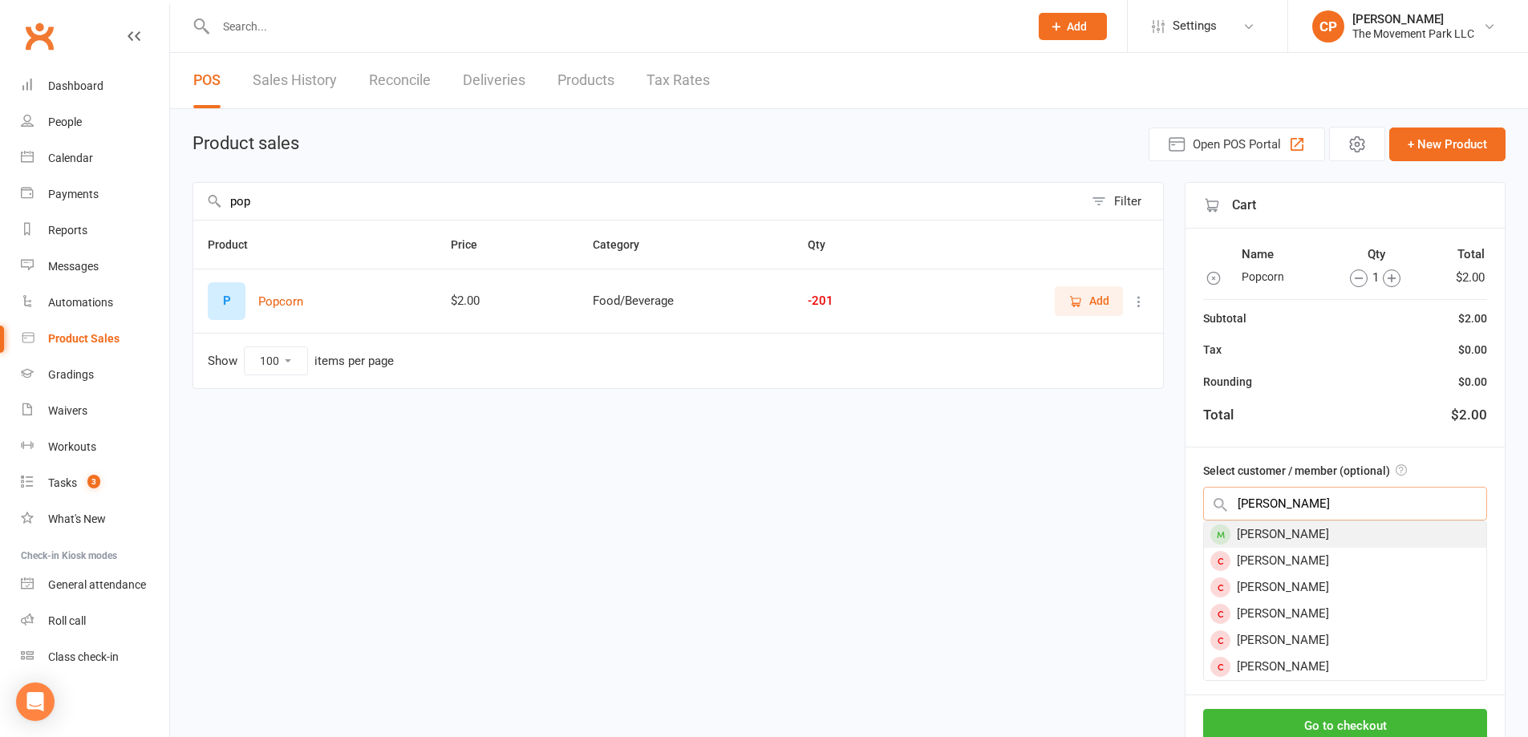
type input "[PERSON_NAME]"
click at [1323, 534] on div "[PERSON_NAME]" at bounding box center [1345, 534] width 282 height 26
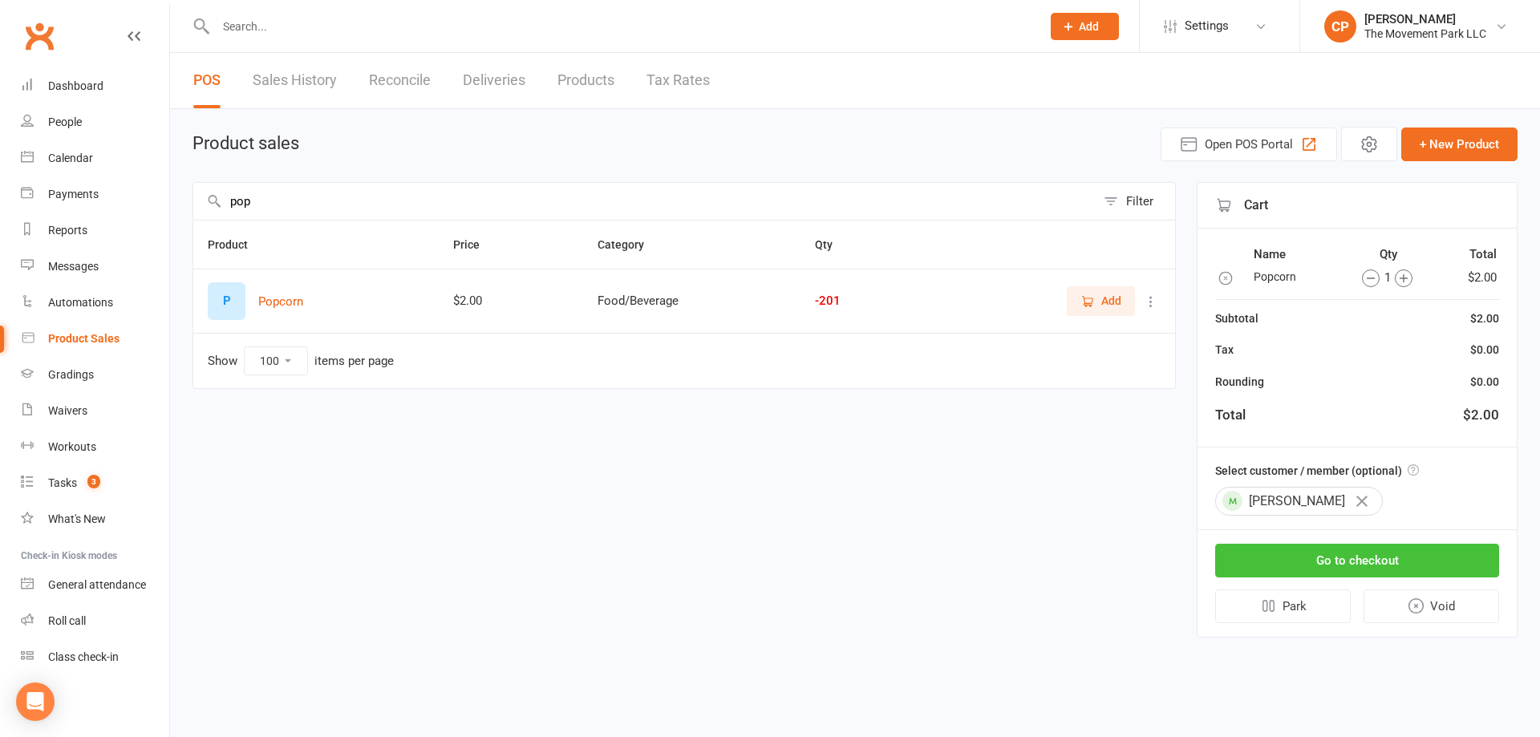
drag, startPoint x: 1346, startPoint y: 558, endPoint x: 1343, endPoint y: 546, distance: 12.3
click at [1345, 561] on button "Go to checkout" at bounding box center [1357, 561] width 284 height 34
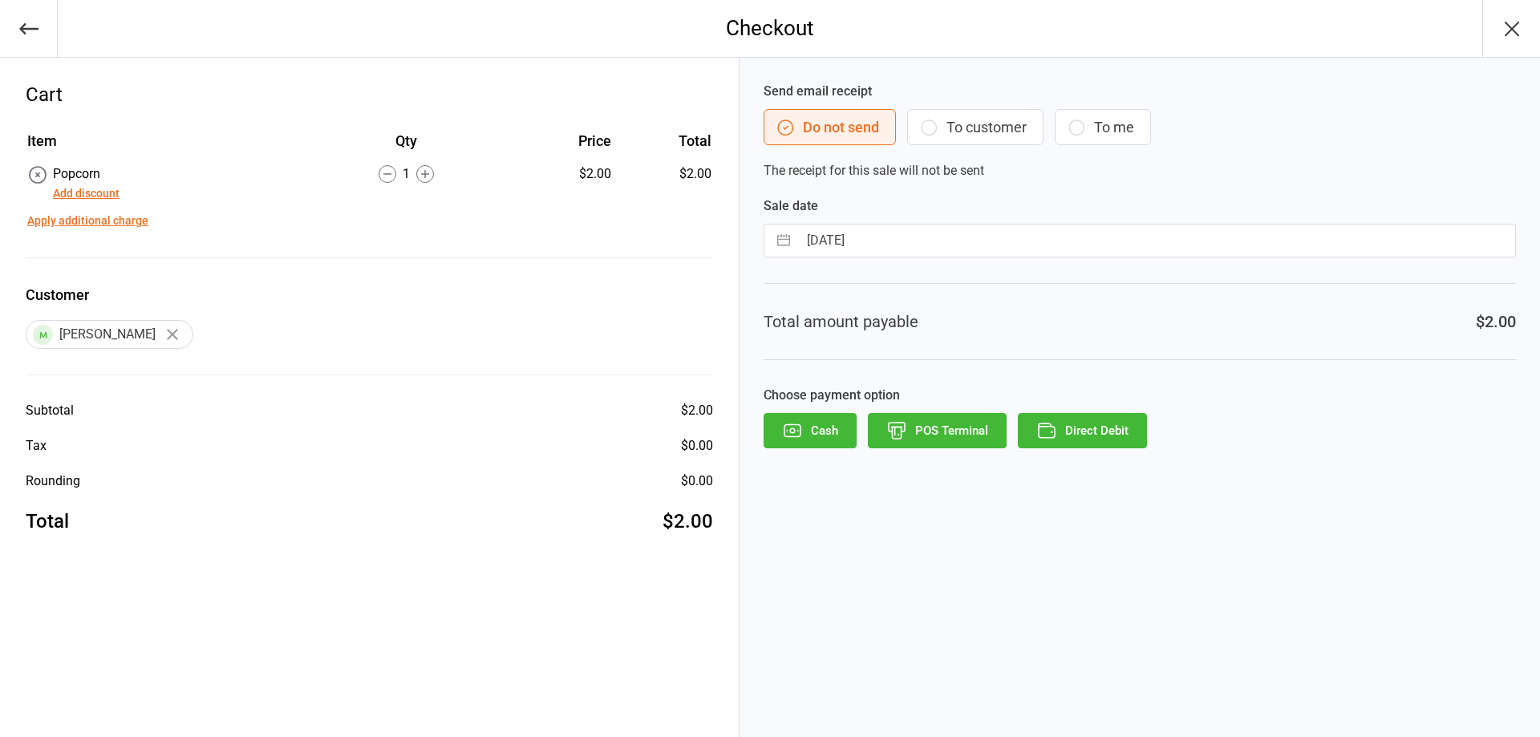
drag, startPoint x: 1009, startPoint y: 123, endPoint x: 1009, endPoint y: 151, distance: 28.1
click at [1008, 123] on button "To customer" at bounding box center [975, 127] width 136 height 36
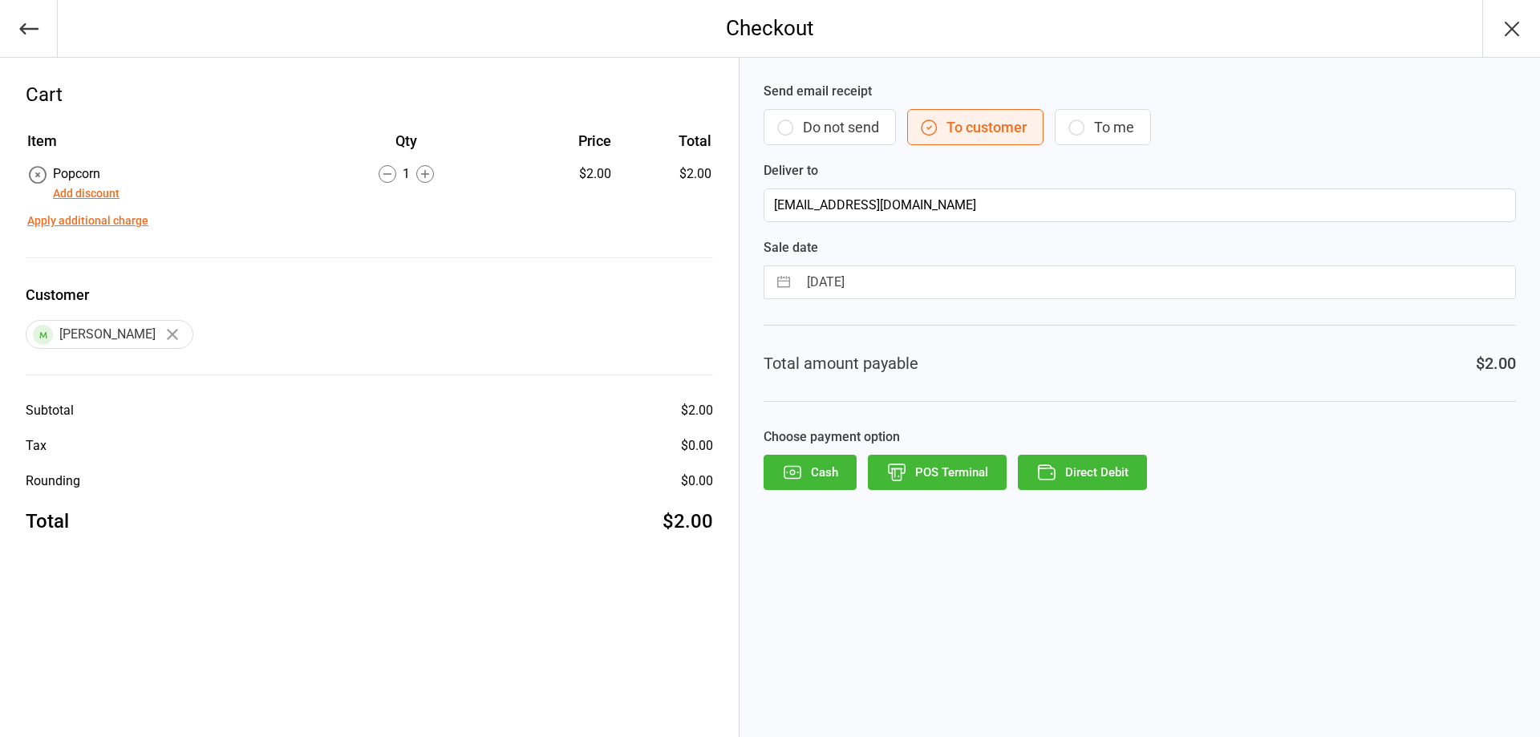
drag, startPoint x: 1118, startPoint y: 471, endPoint x: 1088, endPoint y: 407, distance: 70.7
click at [1117, 471] on button "Direct Debit" at bounding box center [1082, 472] width 129 height 35
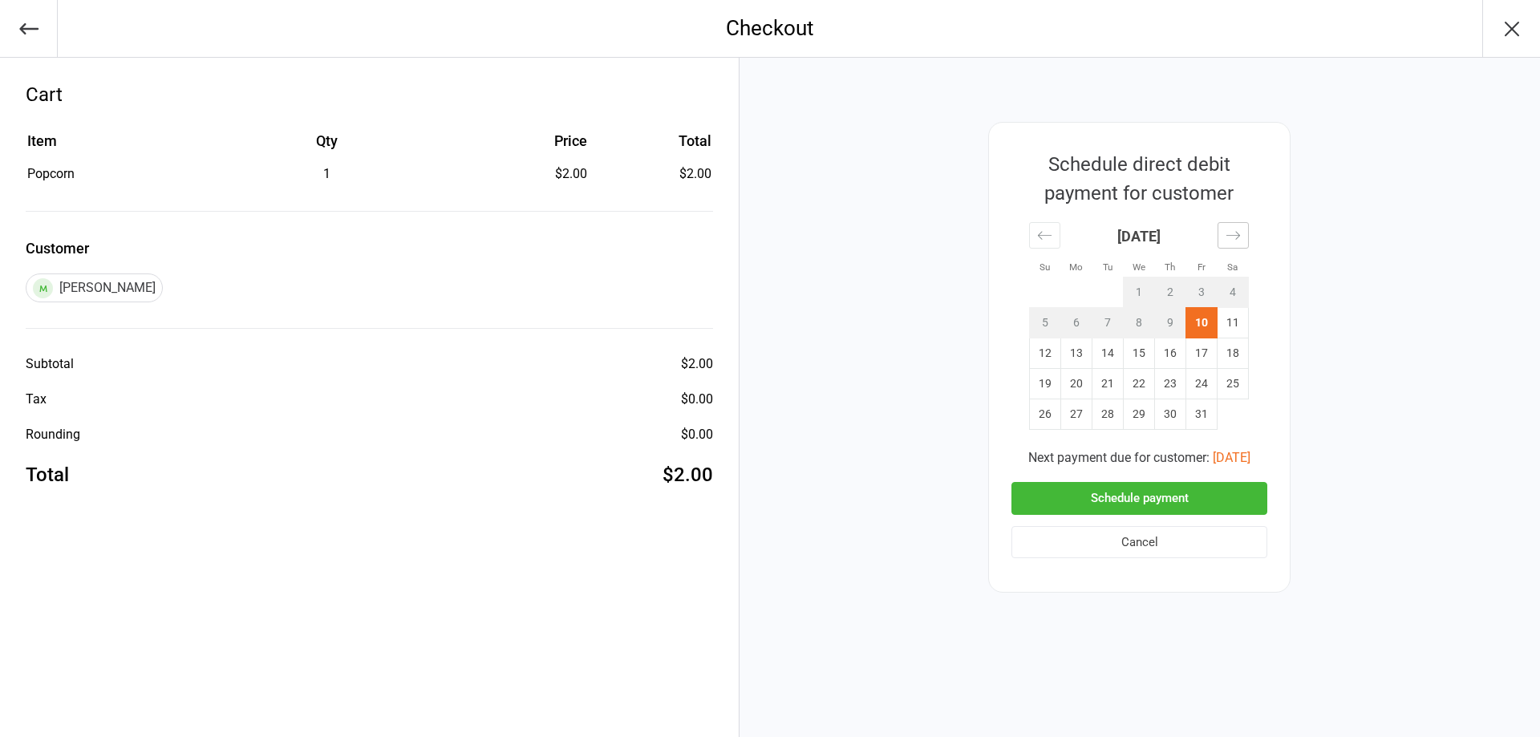
click at [1228, 229] on icon "Move forward to switch to the next month." at bounding box center [1233, 235] width 15 height 15
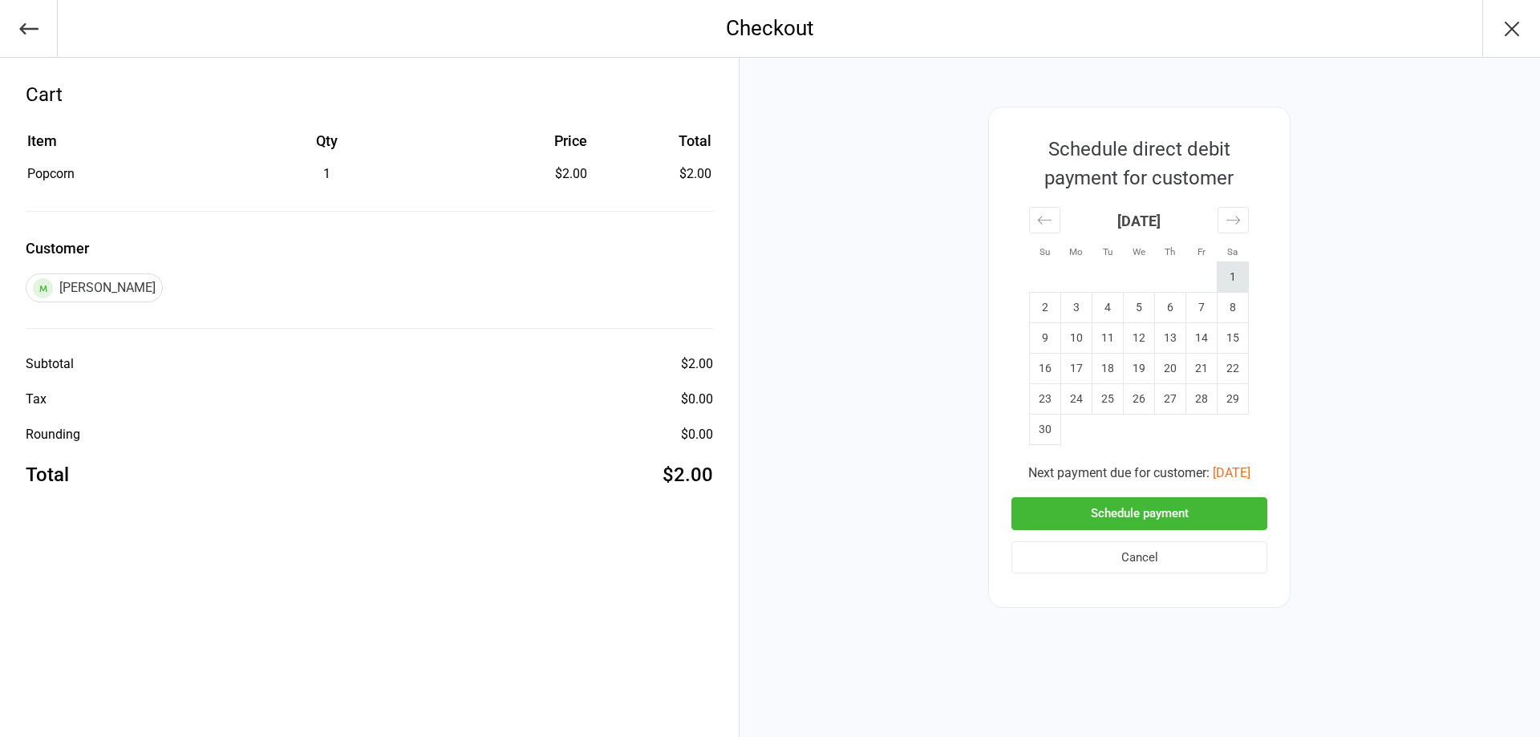
click at [1228, 282] on td "1" at bounding box center [1233, 277] width 31 height 30
click at [1220, 506] on button "Schedule payment" at bounding box center [1139, 513] width 256 height 33
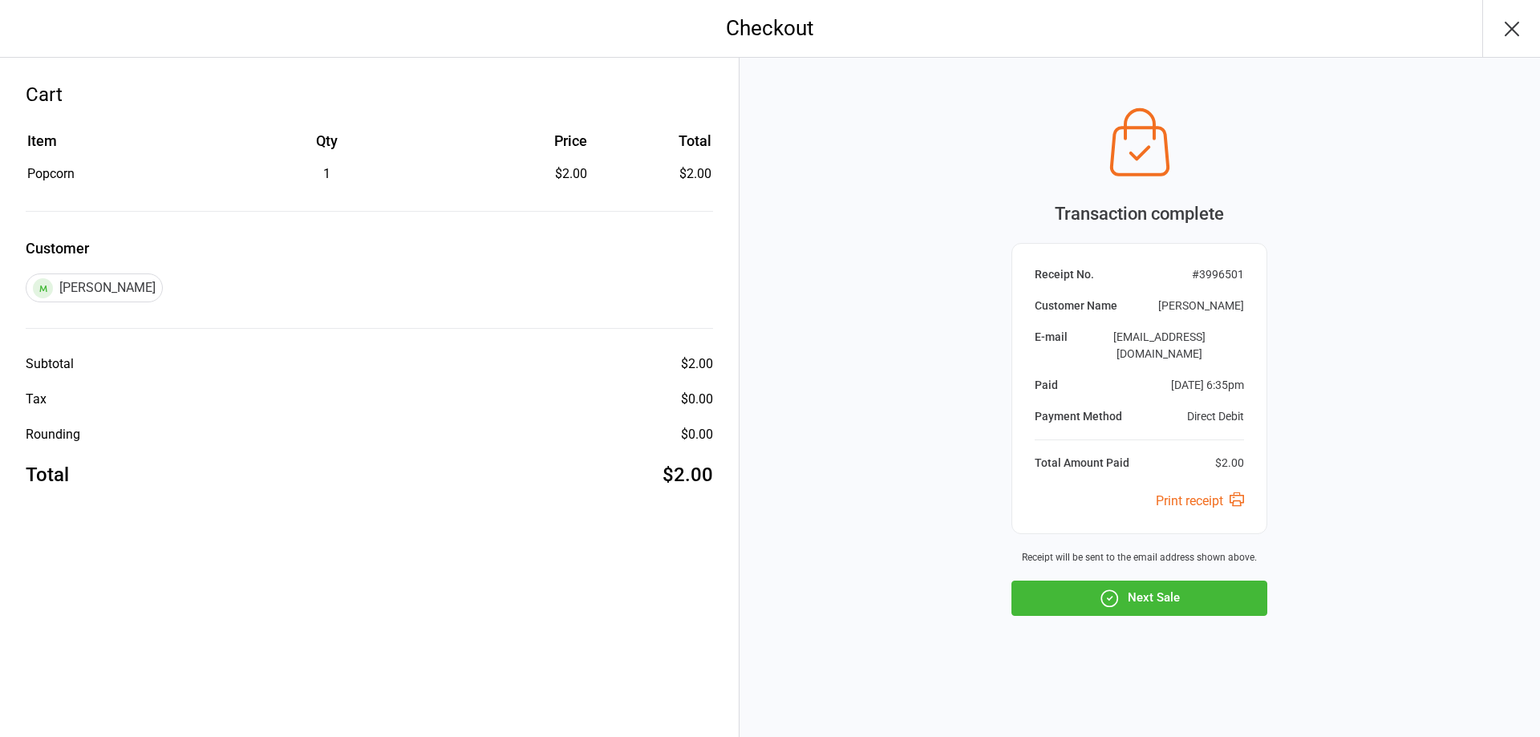
click at [1192, 590] on button "Next Sale" at bounding box center [1139, 598] width 256 height 35
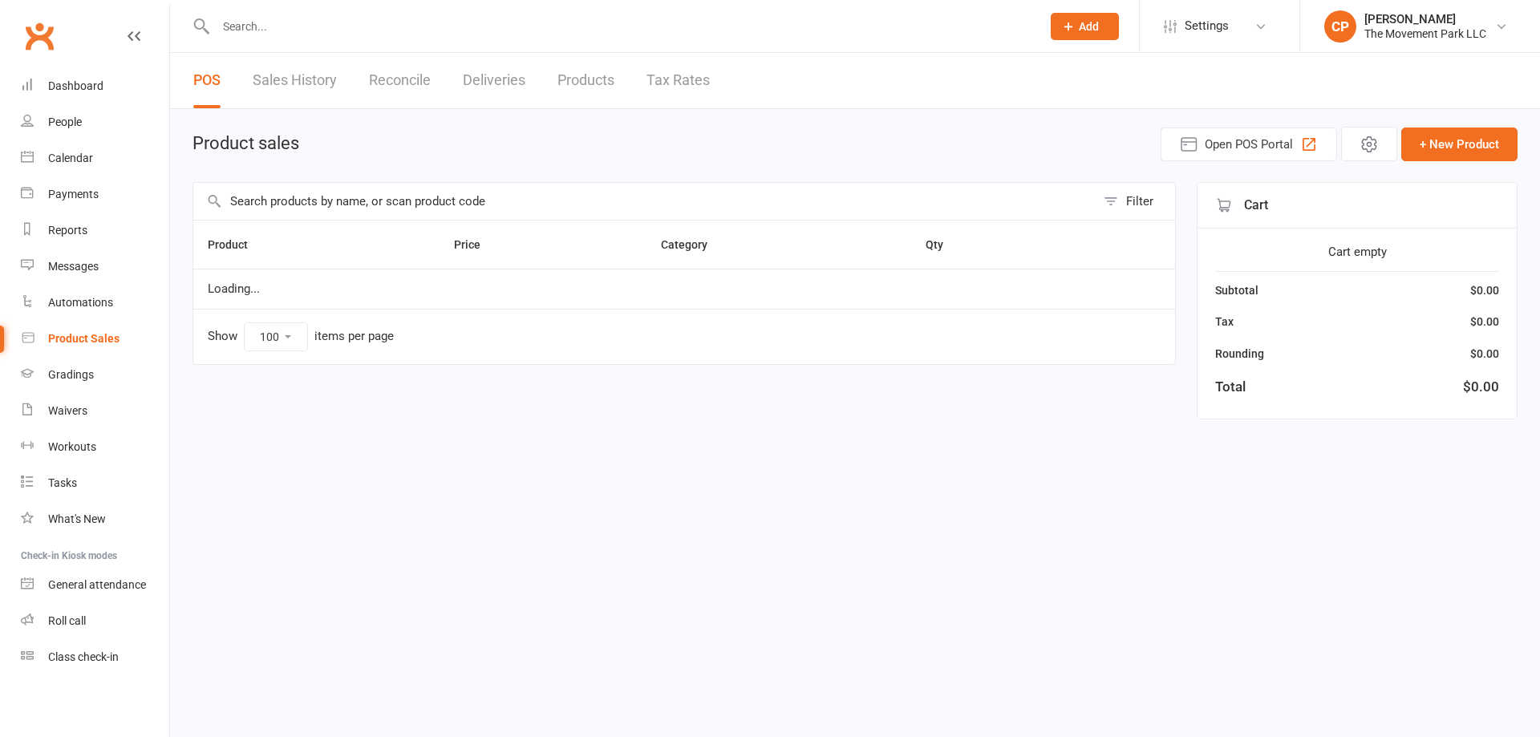
select select "100"
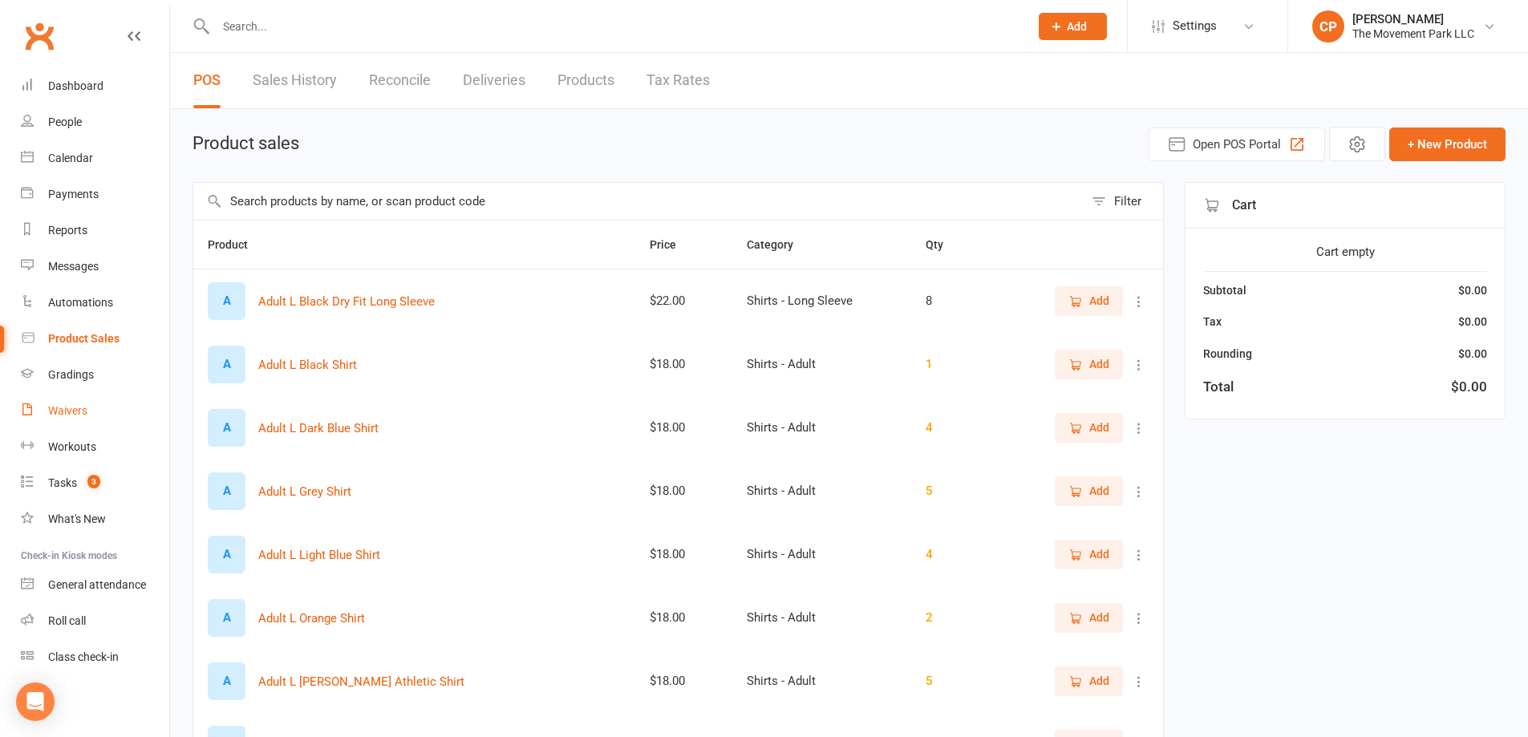
click at [60, 415] on div "Waivers" at bounding box center [67, 410] width 39 height 13
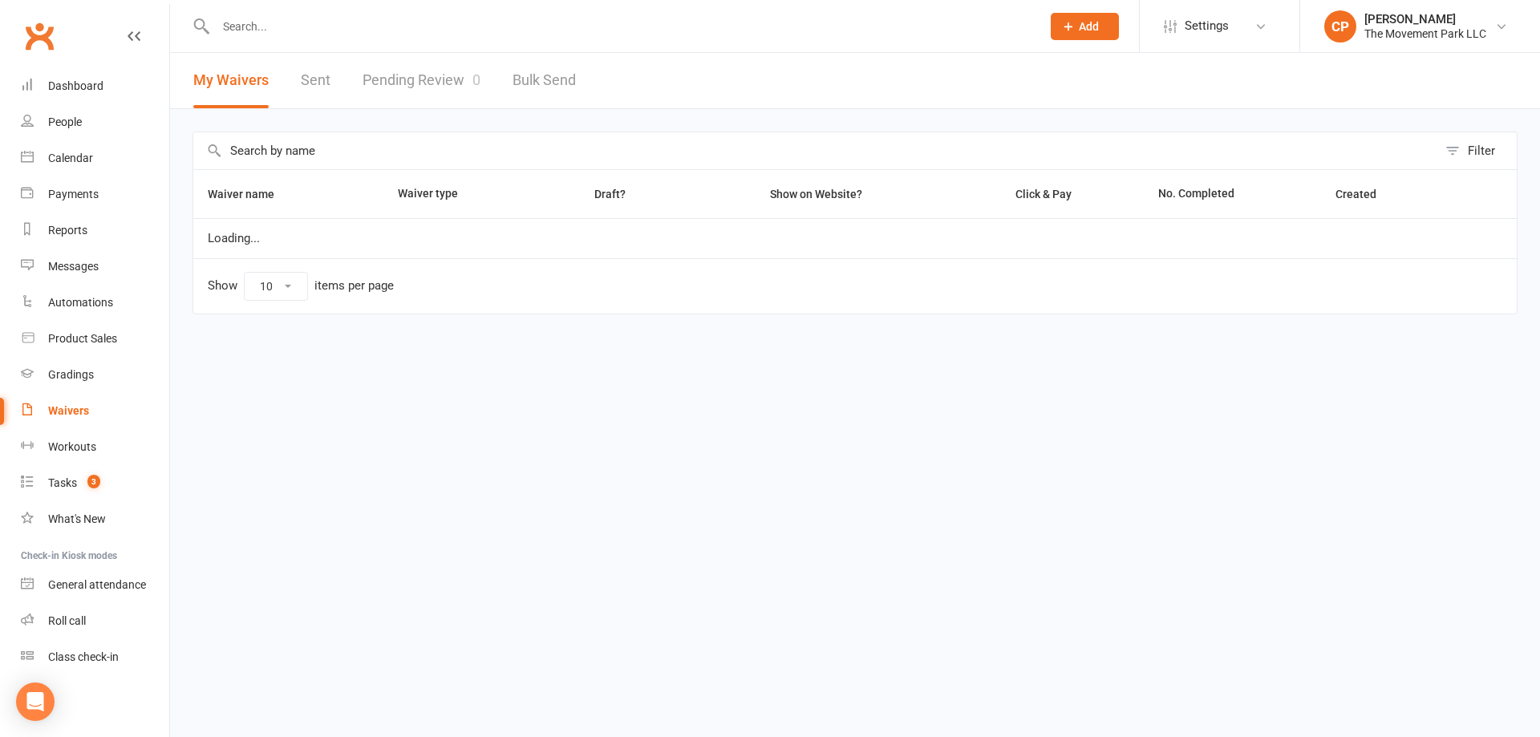
select select "100"
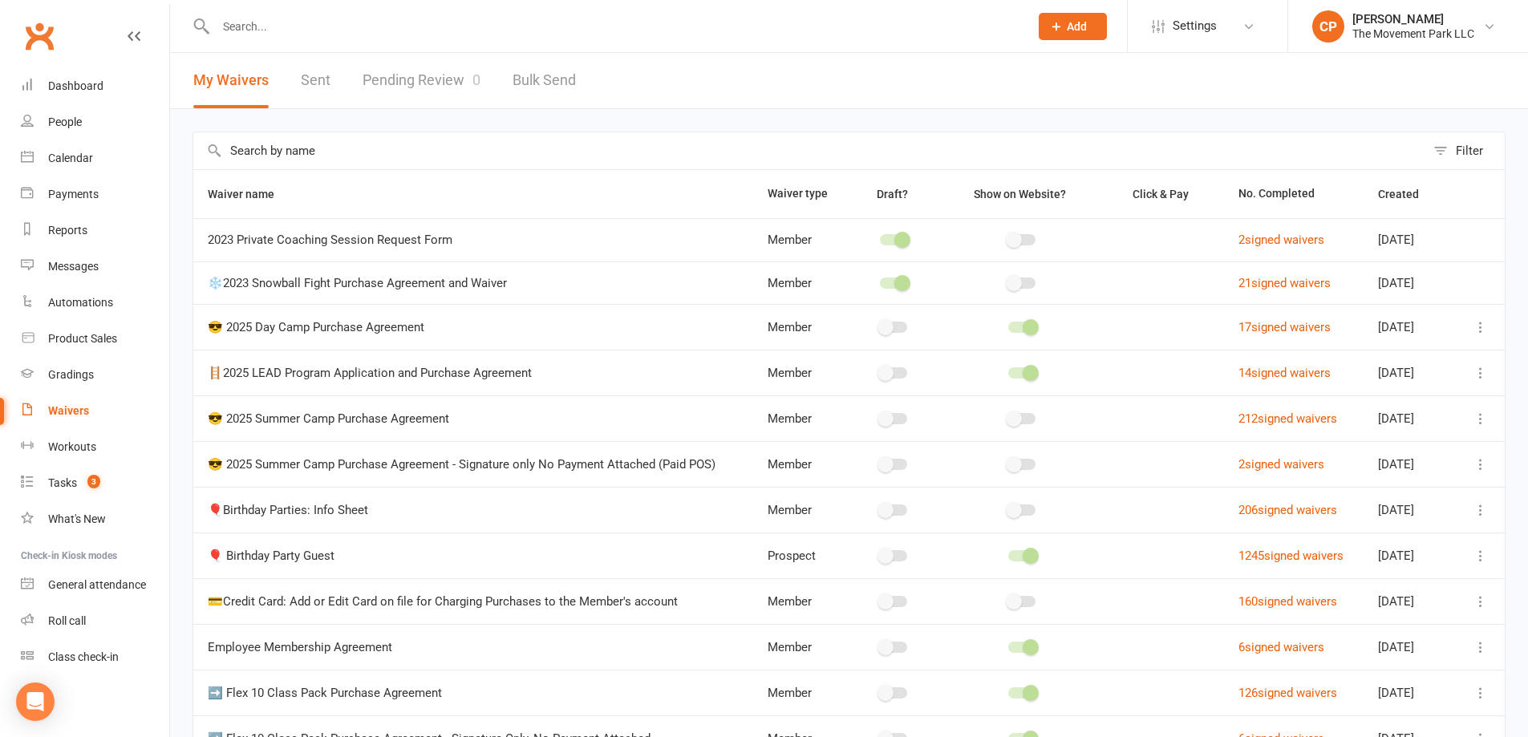
click at [416, 78] on link "Pending Review 0" at bounding box center [422, 80] width 118 height 55
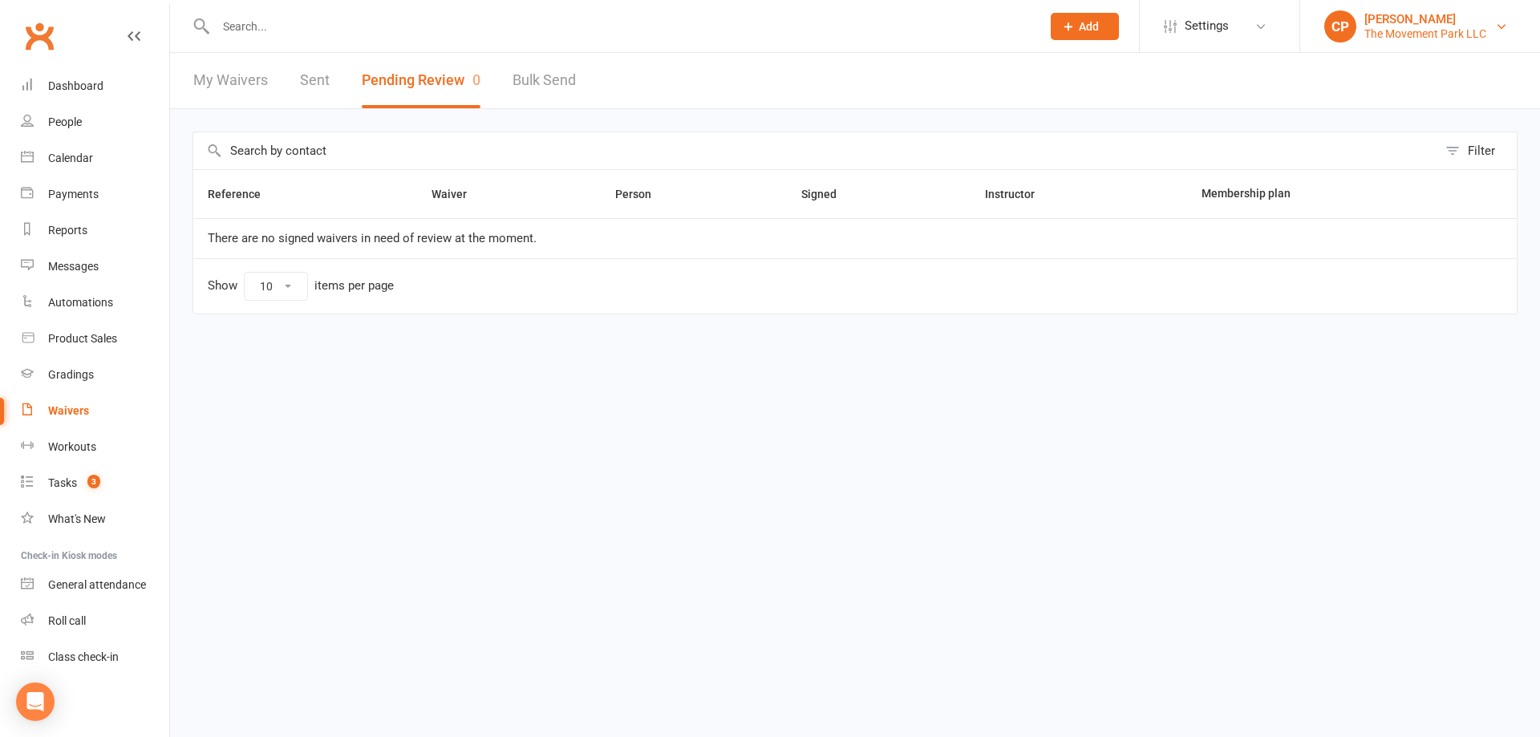
drag, startPoint x: 1425, startPoint y: 19, endPoint x: 1425, endPoint y: 32, distance: 12.9
click at [1425, 23] on div "[PERSON_NAME]" at bounding box center [1425, 19] width 122 height 14
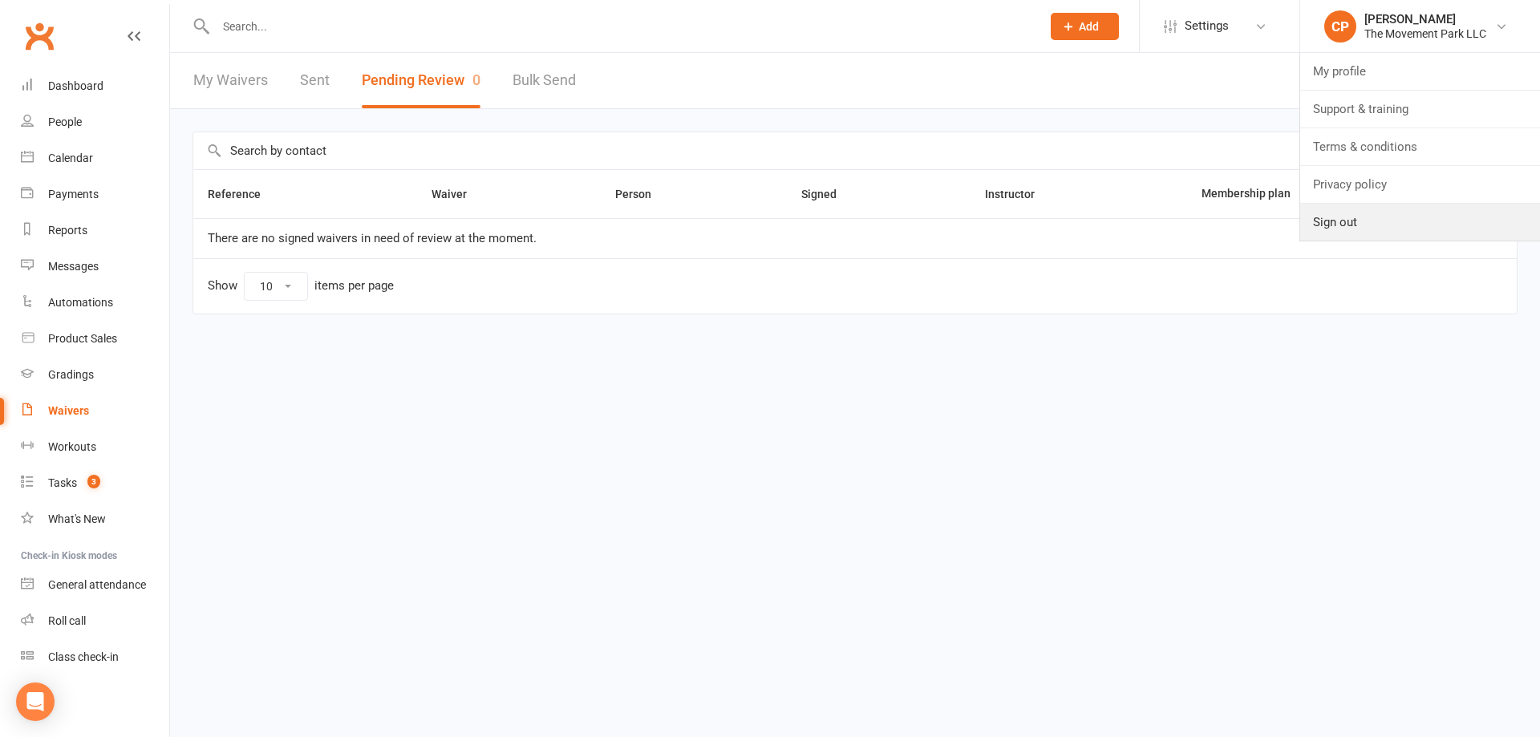
click at [1395, 213] on link "Sign out" at bounding box center [1420, 222] width 240 height 37
